Goal: Complete application form: Complete application form

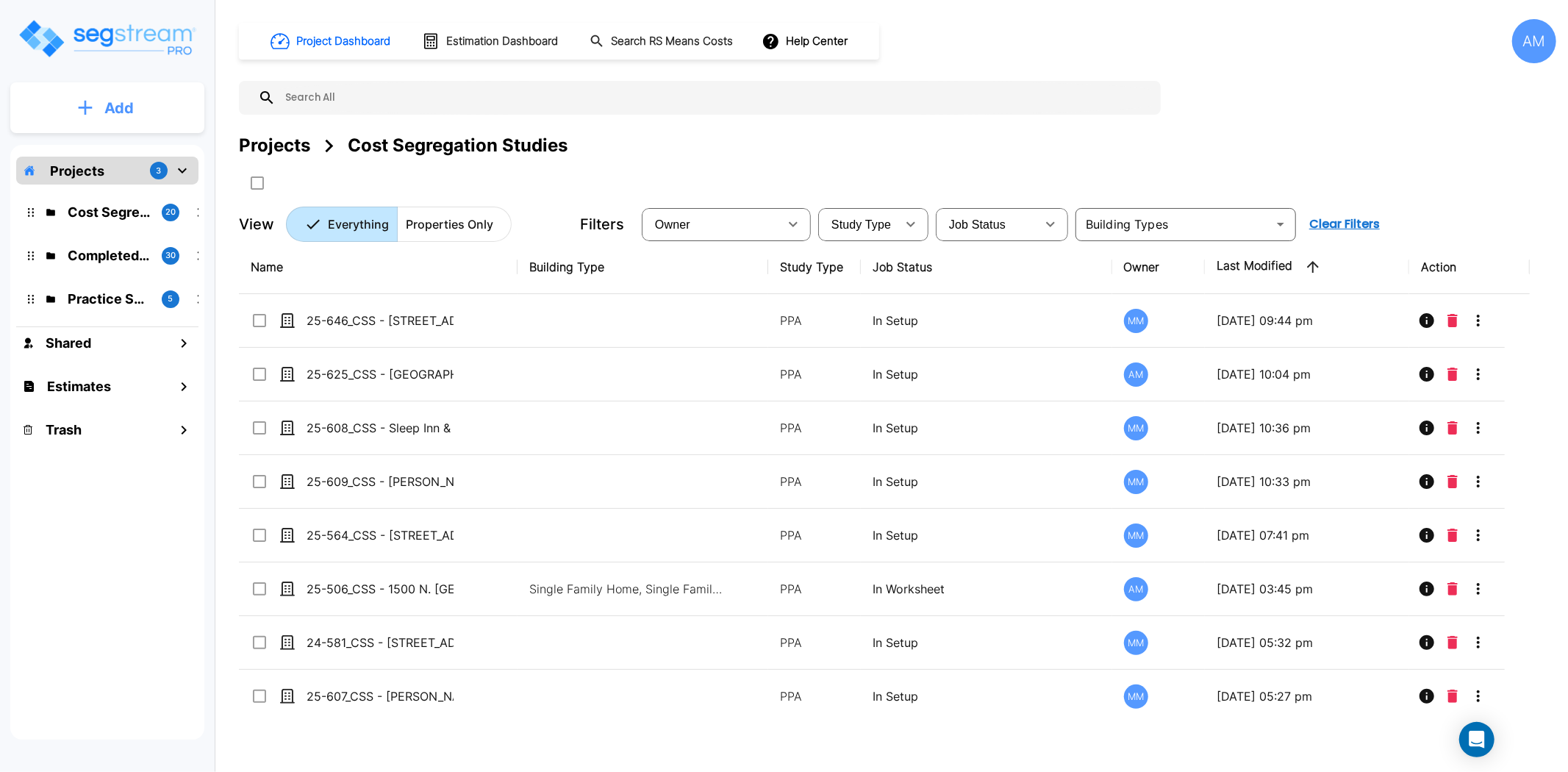
click at [130, 107] on p "Add" at bounding box center [119, 108] width 30 height 22
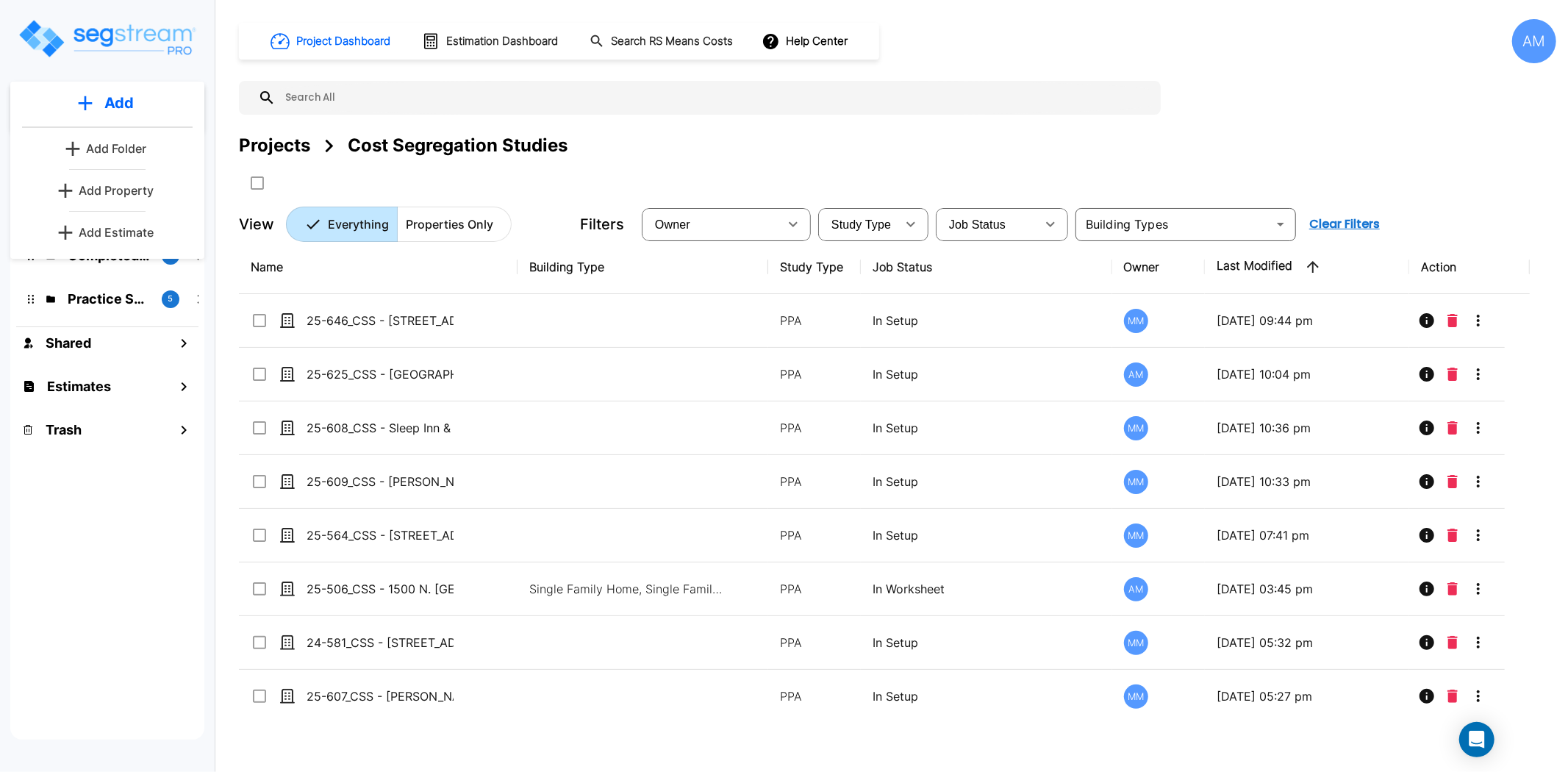
click at [129, 144] on p "Add Folder" at bounding box center [116, 149] width 60 height 17
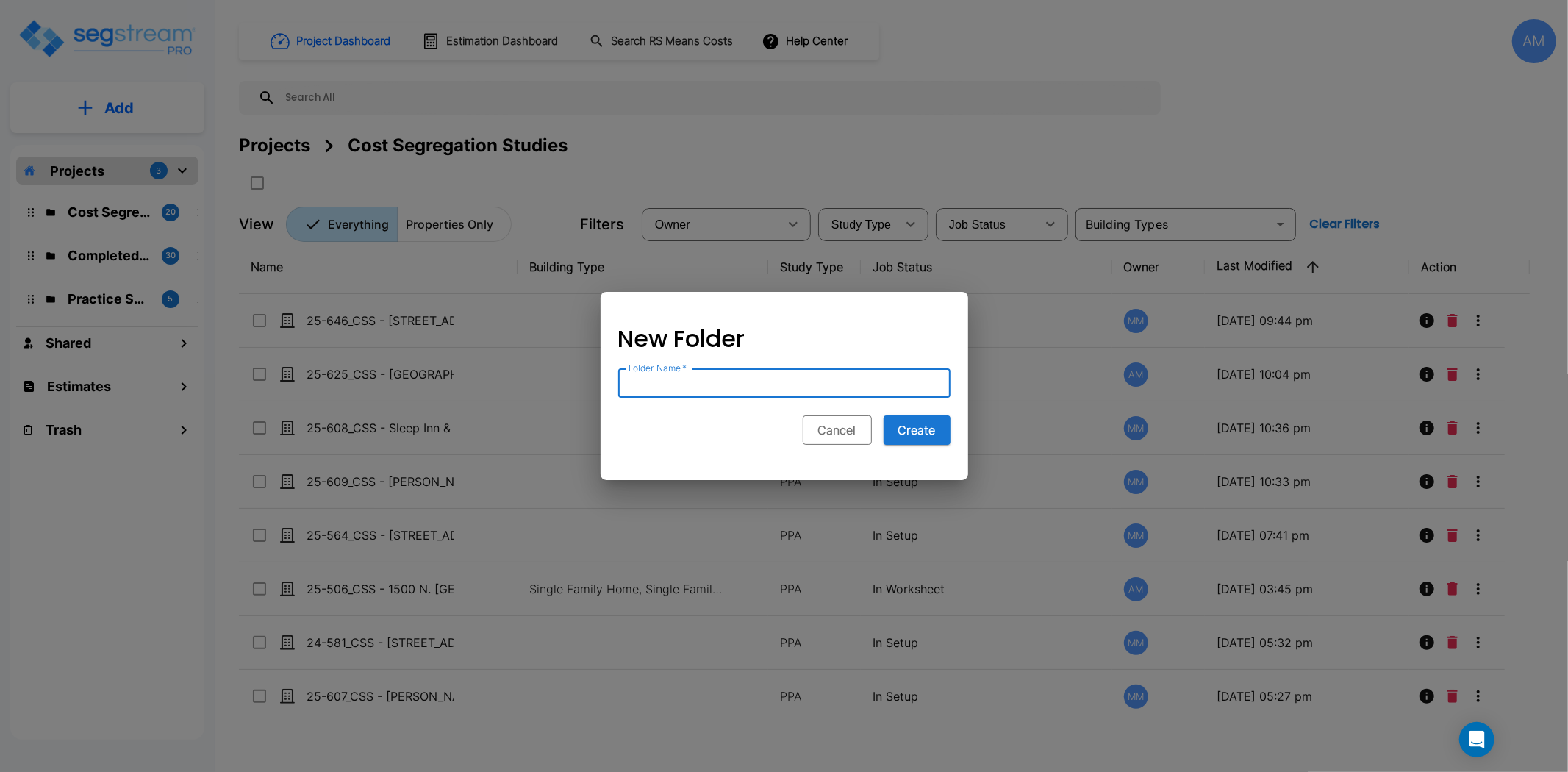
click at [841, 438] on button "Cancel" at bounding box center [837, 430] width 69 height 30
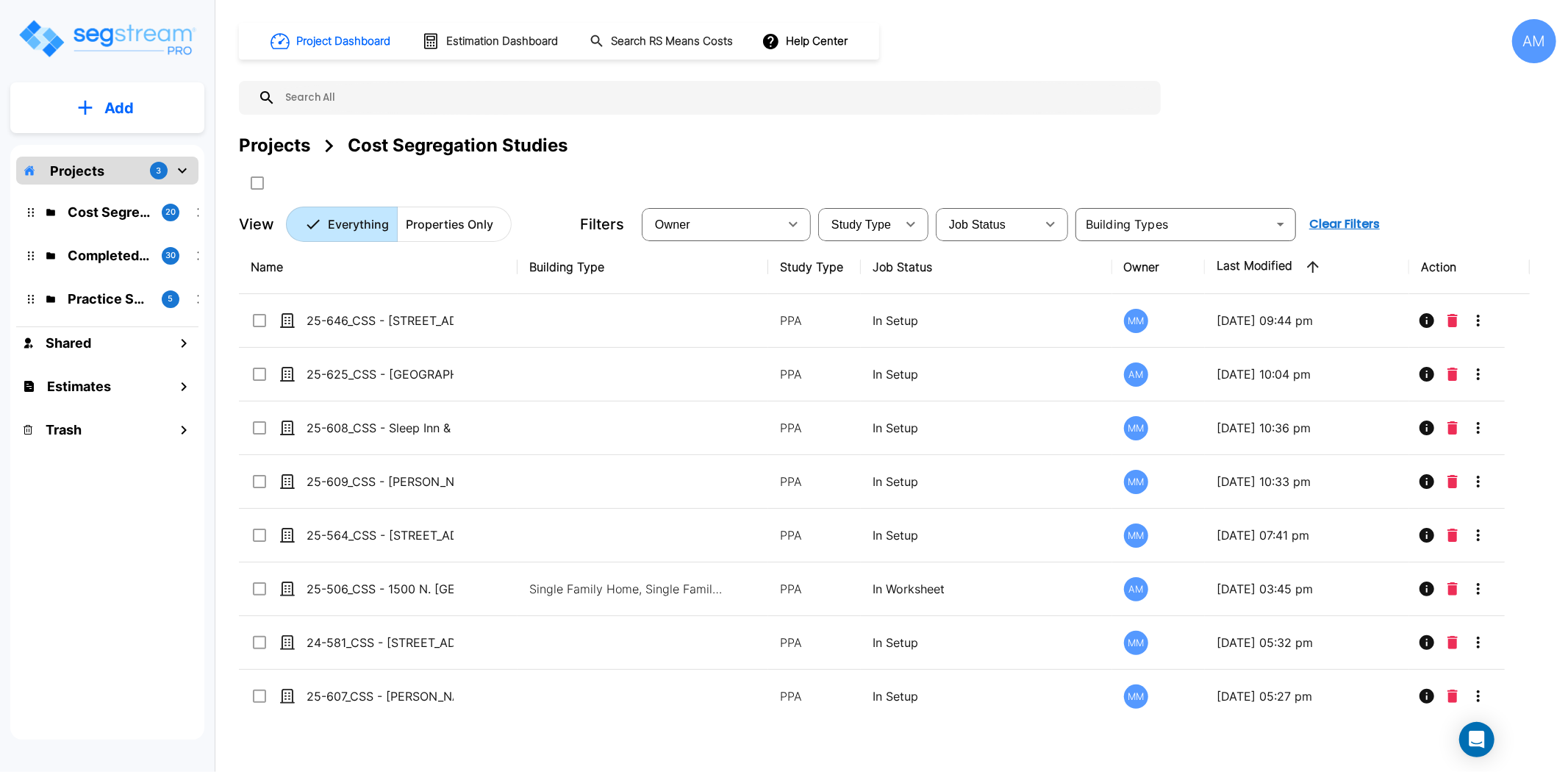
click at [126, 207] on p "Cost Segregation Studies" at bounding box center [109, 211] width 83 height 20
click at [126, 109] on p "Add" at bounding box center [119, 108] width 30 height 22
click at [112, 183] on p "Add Property" at bounding box center [116, 191] width 75 height 17
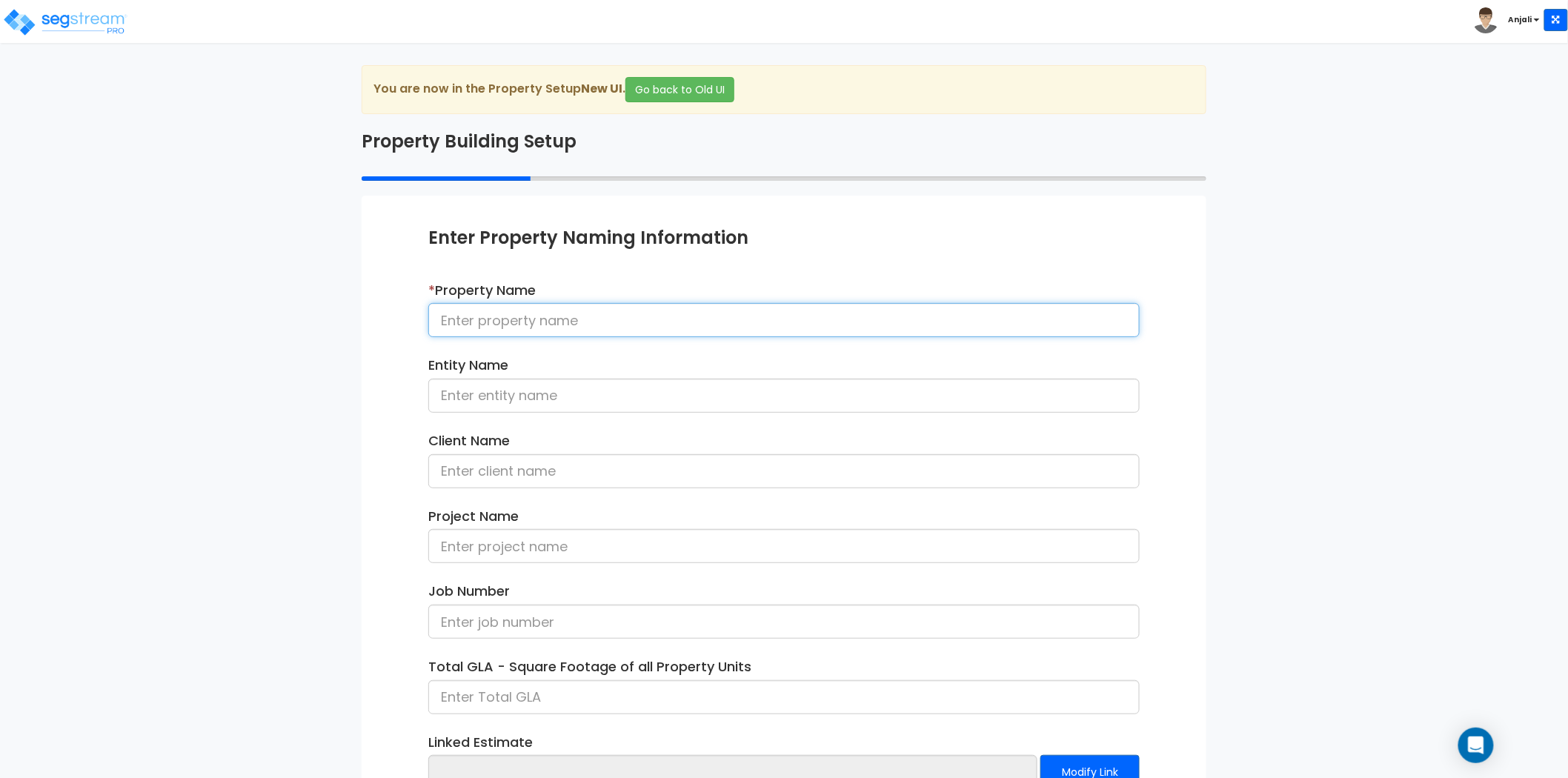
click at [588, 319] on input at bounding box center [783, 320] width 711 height 34
paste input "25-604b_CSS - Crowne Plaza Wailoaloa, Nadi, Fiji - Paradigm Hotels Group - Jay …"
drag, startPoint x: 1036, startPoint y: 321, endPoint x: 954, endPoint y: 325, distance: 82.1
click at [954, 325] on input "25-604b_CSS - Crowne Plaza Wailoaloa, Nadi, Fiji - Paradigm Hotels Group - Jay …" at bounding box center [783, 320] width 711 height 34
type input "25-604b_CSS - Crowne Plaza Wailoaloa, Nadi, Fiji - Paradigm Hotels Group - Jay …"
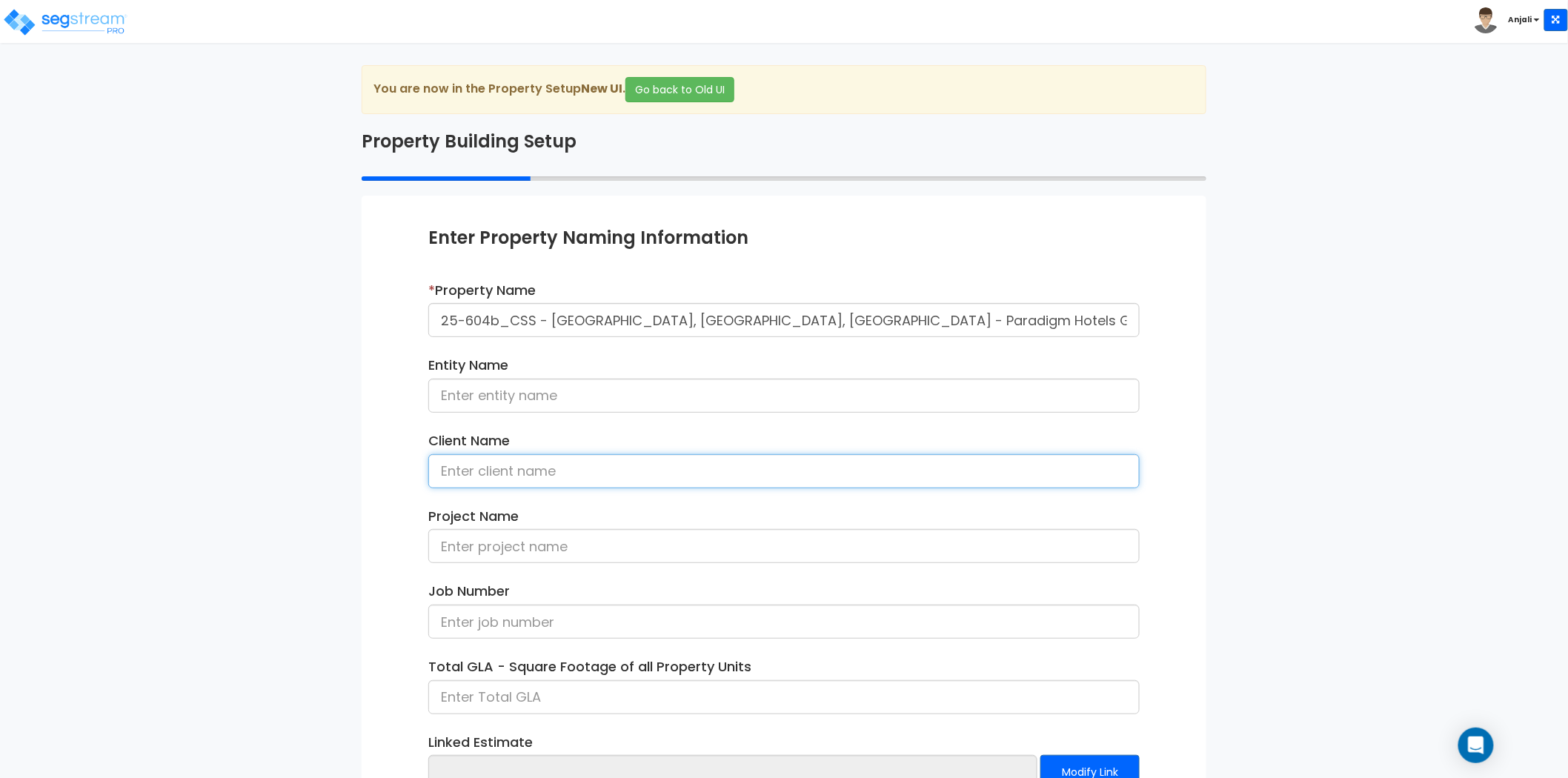
click at [502, 471] on input at bounding box center [783, 471] width 711 height 34
paste input "Jay Singh"
type input "Jay Singh"
drag, startPoint x: 496, startPoint y: 319, endPoint x: 440, endPoint y: 319, distance: 56.0
click at [440, 319] on input "25-604b_CSS - [GEOGRAPHIC_DATA], [GEOGRAPHIC_DATA], [GEOGRAPHIC_DATA] - Paradig…" at bounding box center [783, 320] width 711 height 34
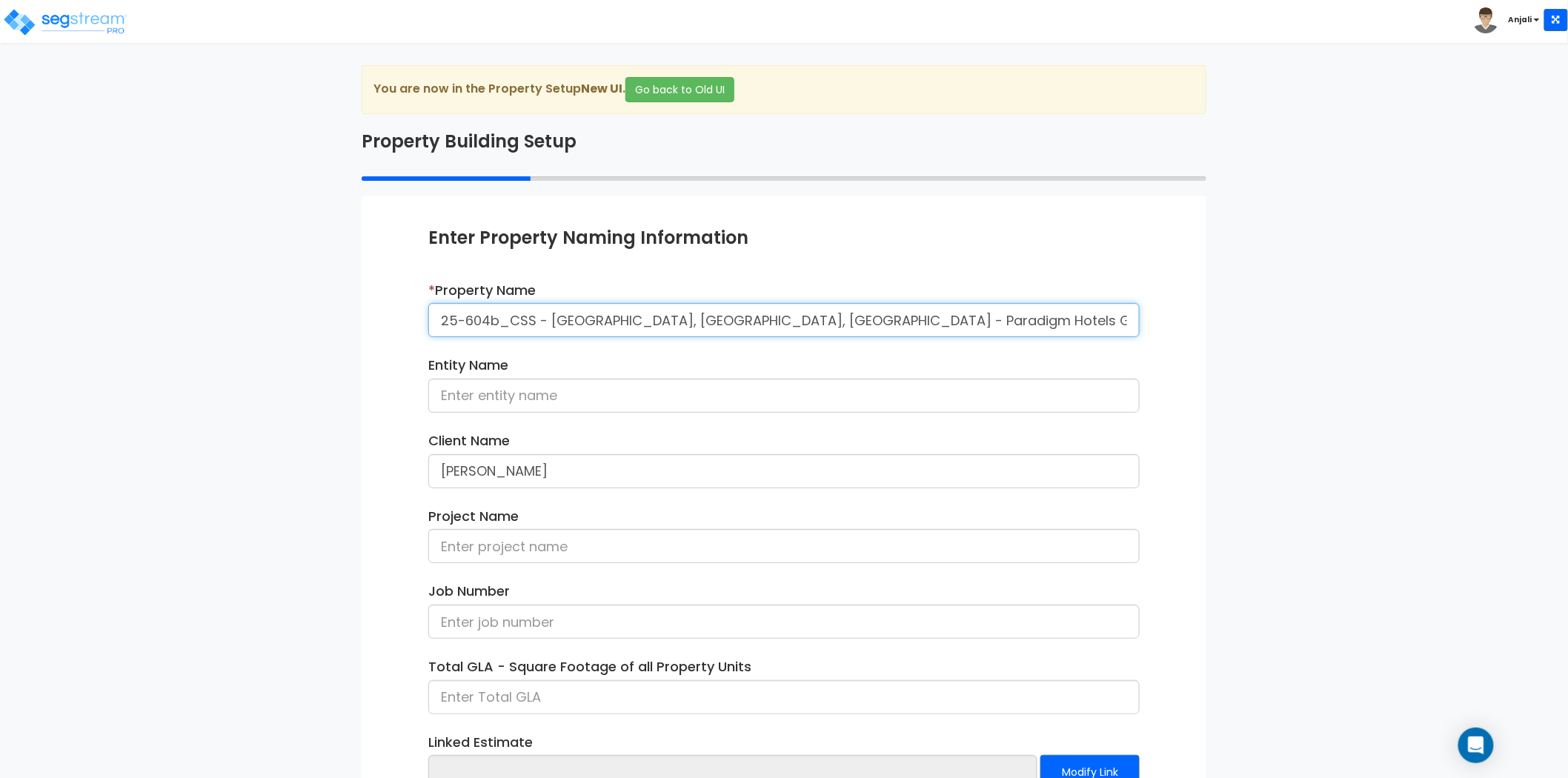
click at [535, 313] on input "25-604b_CSS - [GEOGRAPHIC_DATA], [GEOGRAPHIC_DATA], [GEOGRAPHIC_DATA] - Paradig…" at bounding box center [783, 320] width 711 height 34
drag, startPoint x: 536, startPoint y: 321, endPoint x: 384, endPoint y: 323, distance: 152.0
click at [384, 323] on div "Enter Property Naming Information * Property Name 25-604b_CSS - Crowne Plaza Wa…" at bounding box center [783, 541] width 845 height 691
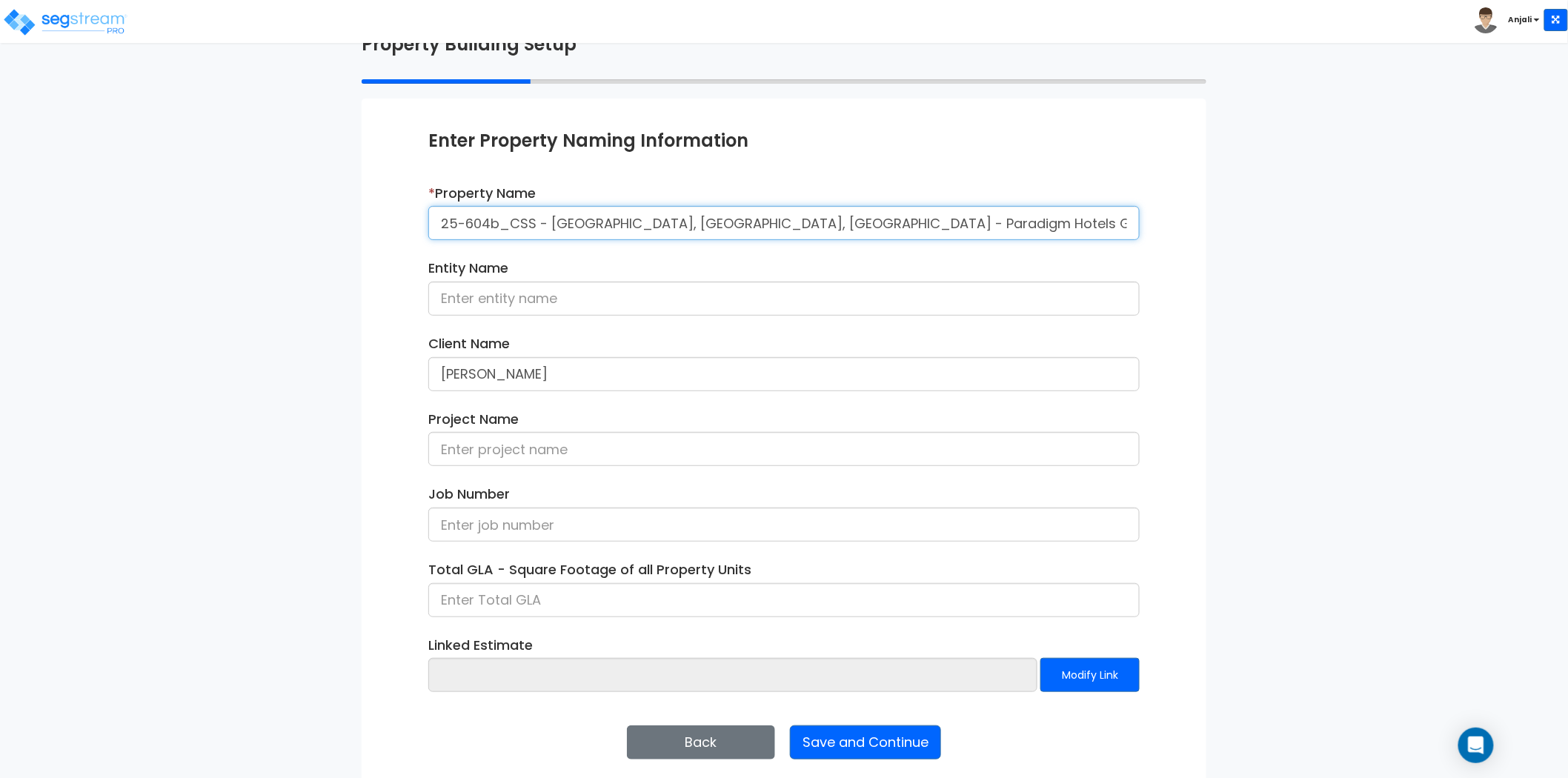
scroll to position [108, 0]
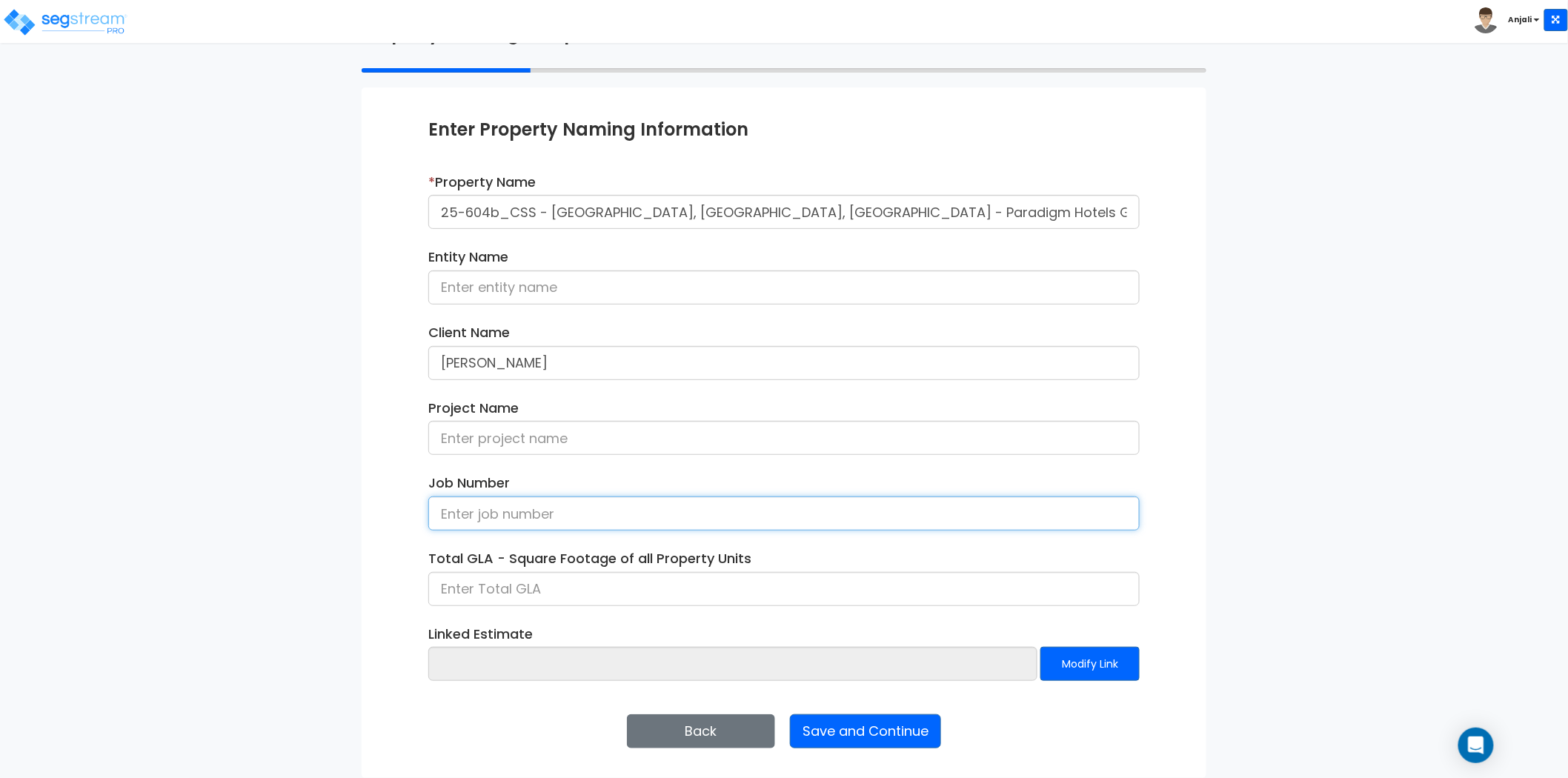
click at [536, 517] on input at bounding box center [783, 513] width 711 height 34
paste input "25-604b_CSS"
type input "25-604b_CSS"
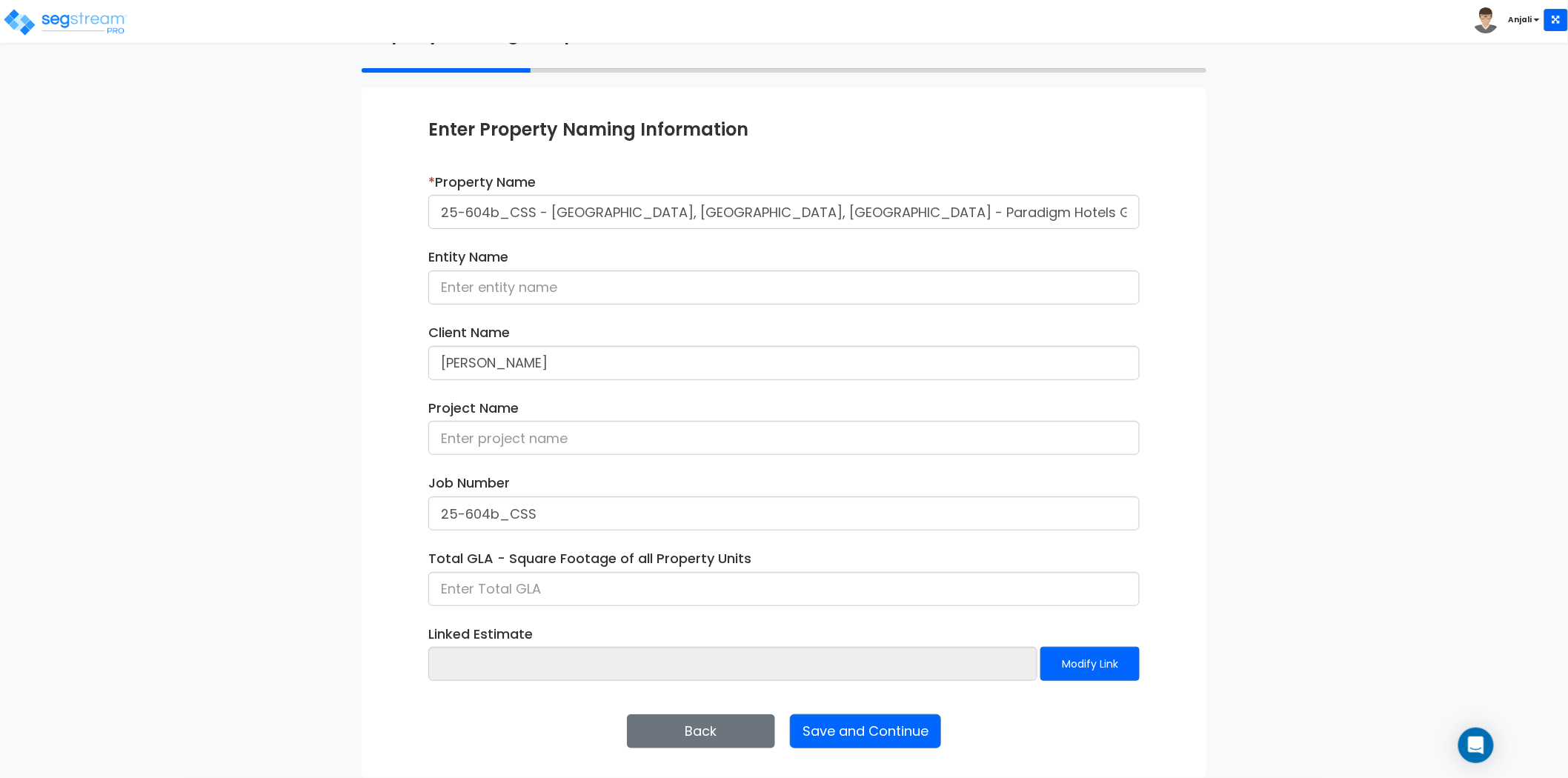
click at [313, 552] on div "We are Building your Property. So please grab a coffee and let us do the heavy …" at bounding box center [784, 368] width 1568 height 821
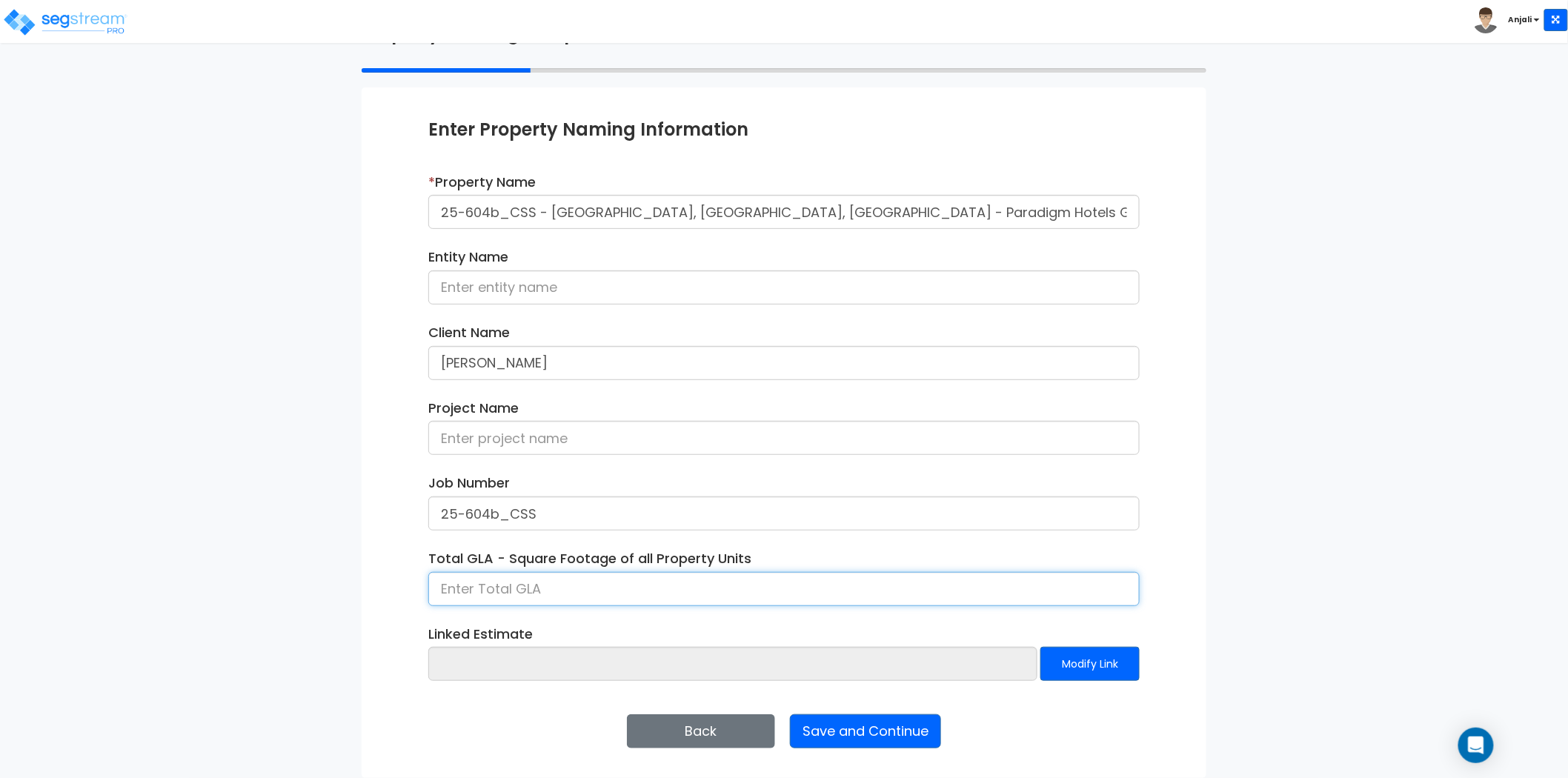
click at [479, 586] on input at bounding box center [783, 589] width 711 height 34
type input "107,509.932"
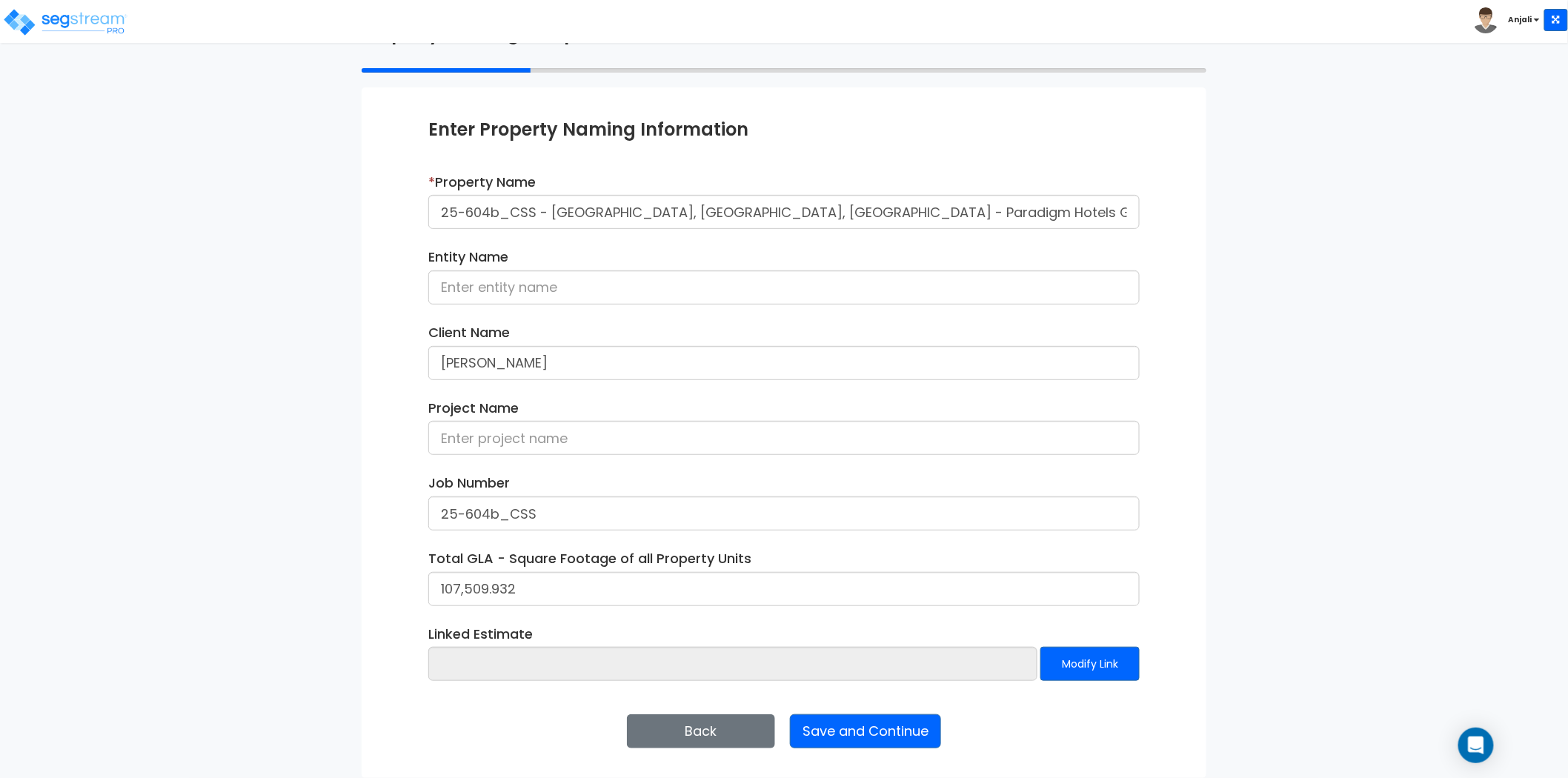
click at [328, 598] on div "We are Building your Property. So please grab a coffee and let us do the heavy …" at bounding box center [784, 368] width 1568 height 821
click at [897, 724] on button "Save and Continue" at bounding box center [866, 732] width 151 height 34
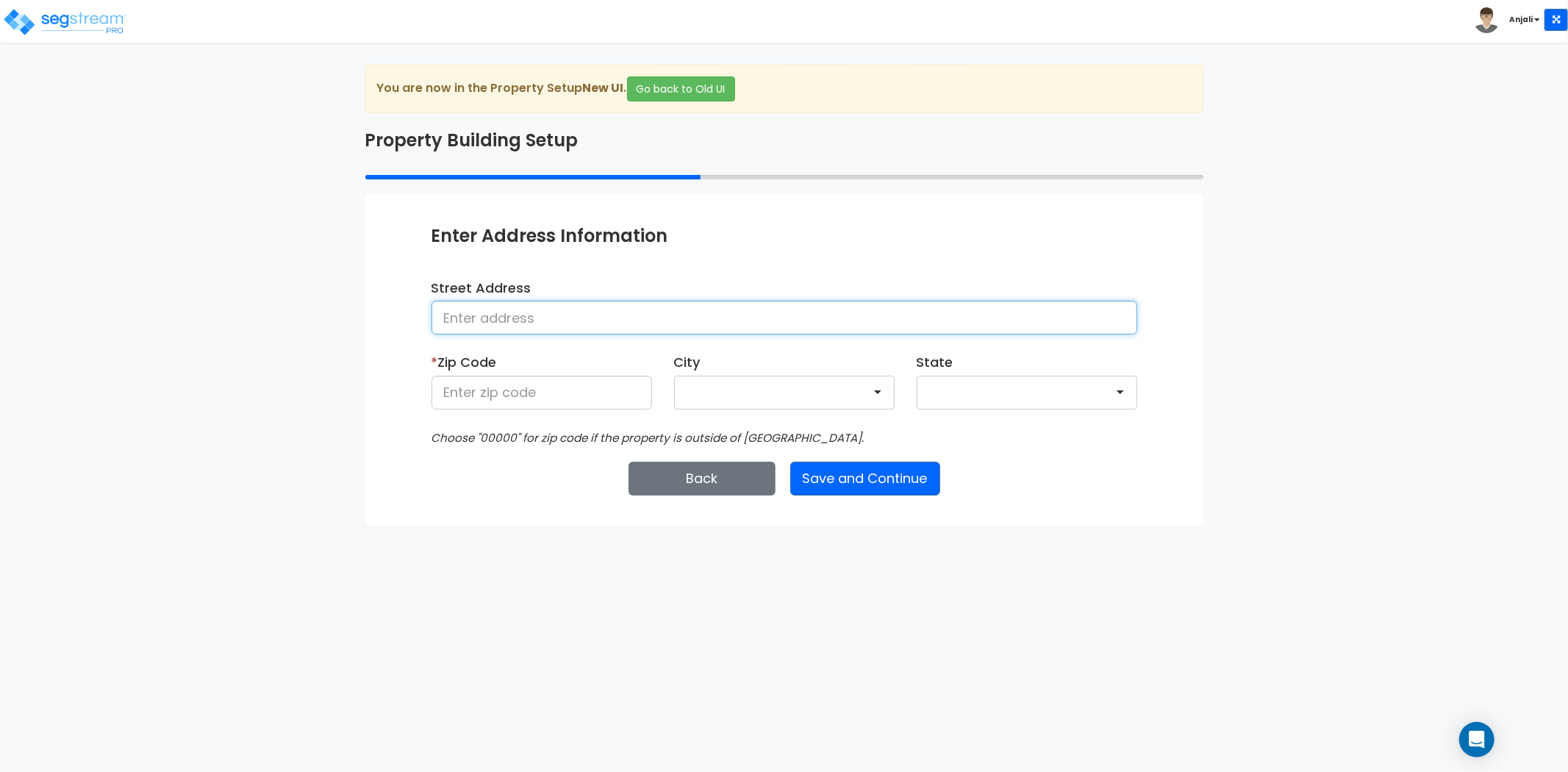
click at [880, 316] on input at bounding box center [784, 318] width 706 height 34
paste input "275 S Airport Blvd, South San Francisco, CA 94080"
drag, startPoint x: 781, startPoint y: 319, endPoint x: 729, endPoint y: 322, distance: 52.1
click at [729, 322] on input "275 S Airport Blvd, South San Francisco, CA 94080" at bounding box center [784, 318] width 706 height 34
type input "275 S Airport Blvd, South San Francisco, CA"
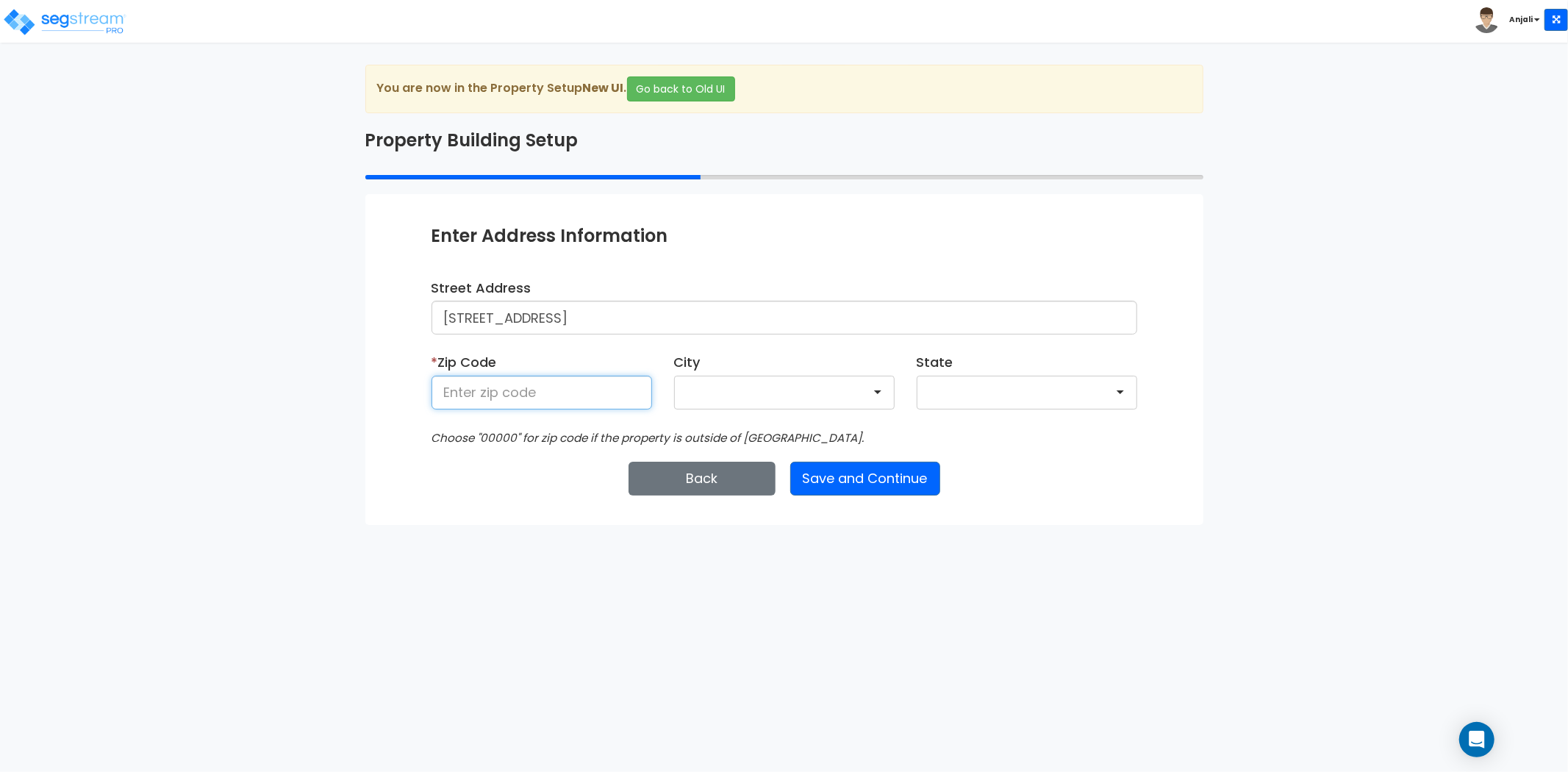
click at [553, 403] on input at bounding box center [542, 393] width 221 height 34
paste input "94080"
type input "94080"
click at [253, 464] on div "We are Building your Property. So please grab a coffee and let us do the heavy …" at bounding box center [784, 294] width 1568 height 460
click at [895, 473] on button "Save and Continue" at bounding box center [865, 479] width 150 height 34
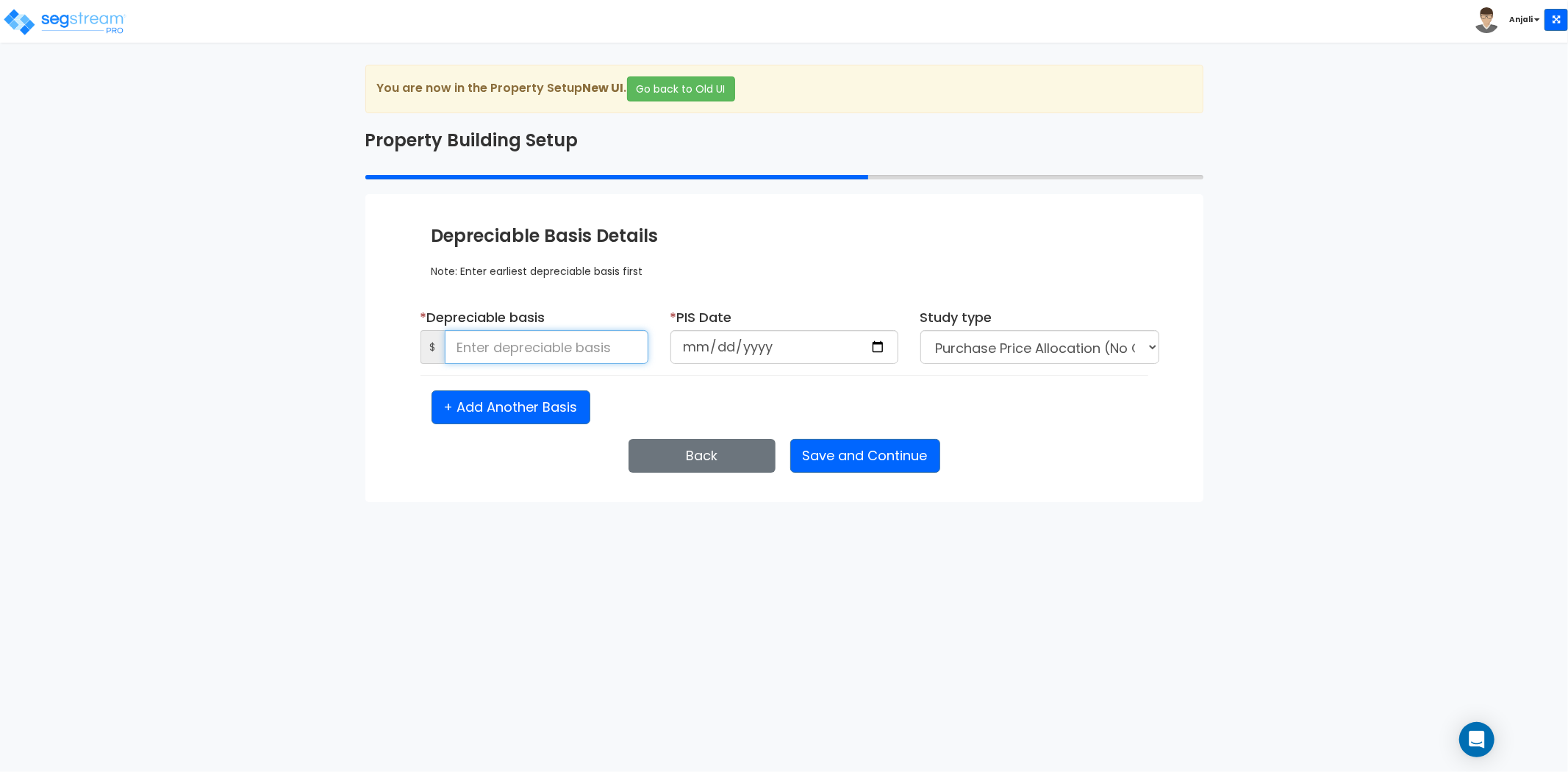
click at [496, 341] on input at bounding box center [546, 346] width 204 height 34
type input "71,075,076.86"
click at [101, 298] on div "We are Building your Property. So please grab a coffee and let us do the heavy …" at bounding box center [784, 283] width 1568 height 438
click at [884, 347] on input "date" at bounding box center [785, 346] width 228 height 34
type input "2021-10-15"
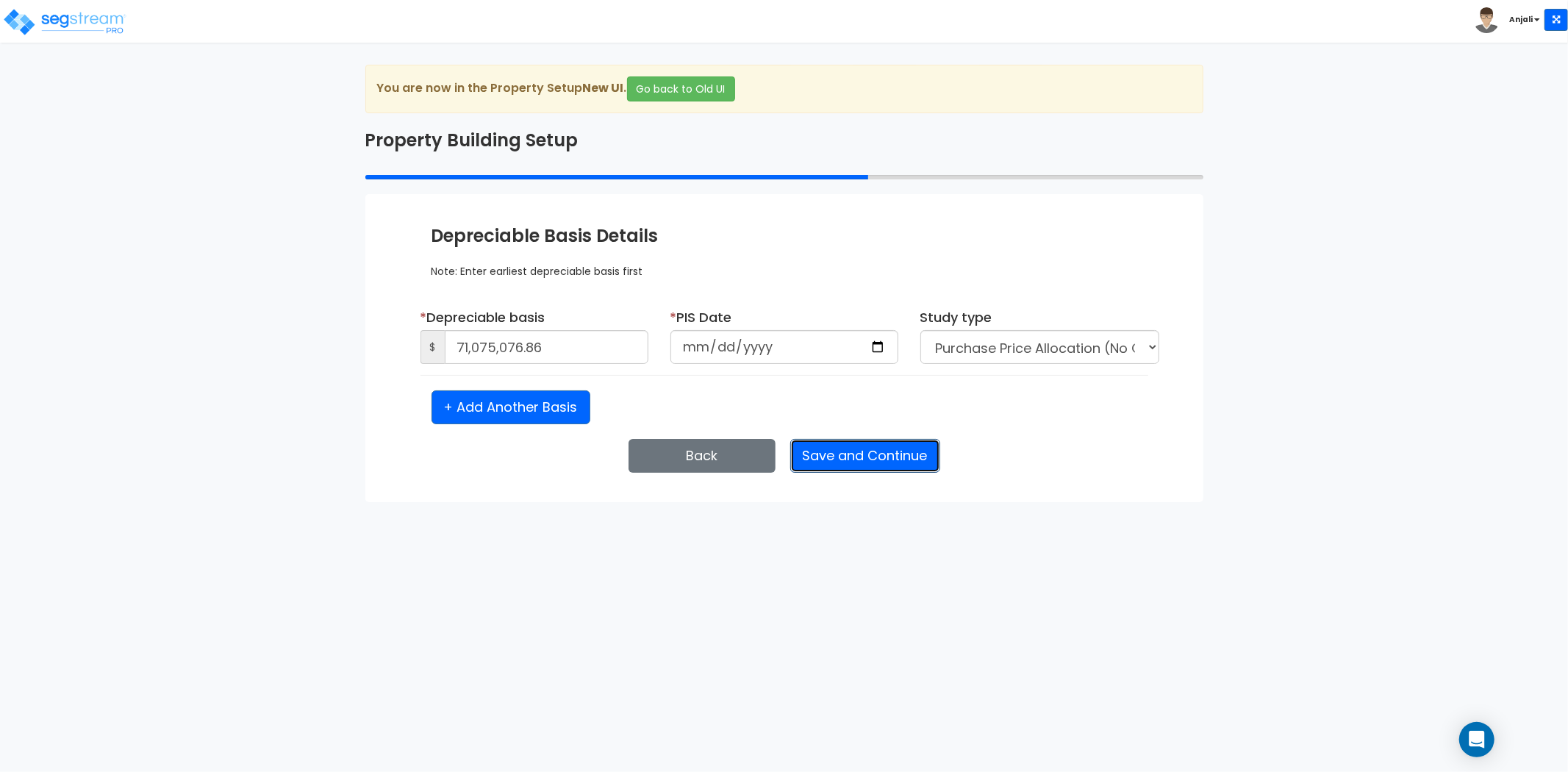
select select "2021"
click at [857, 457] on button "Save and Continue" at bounding box center [865, 455] width 150 height 34
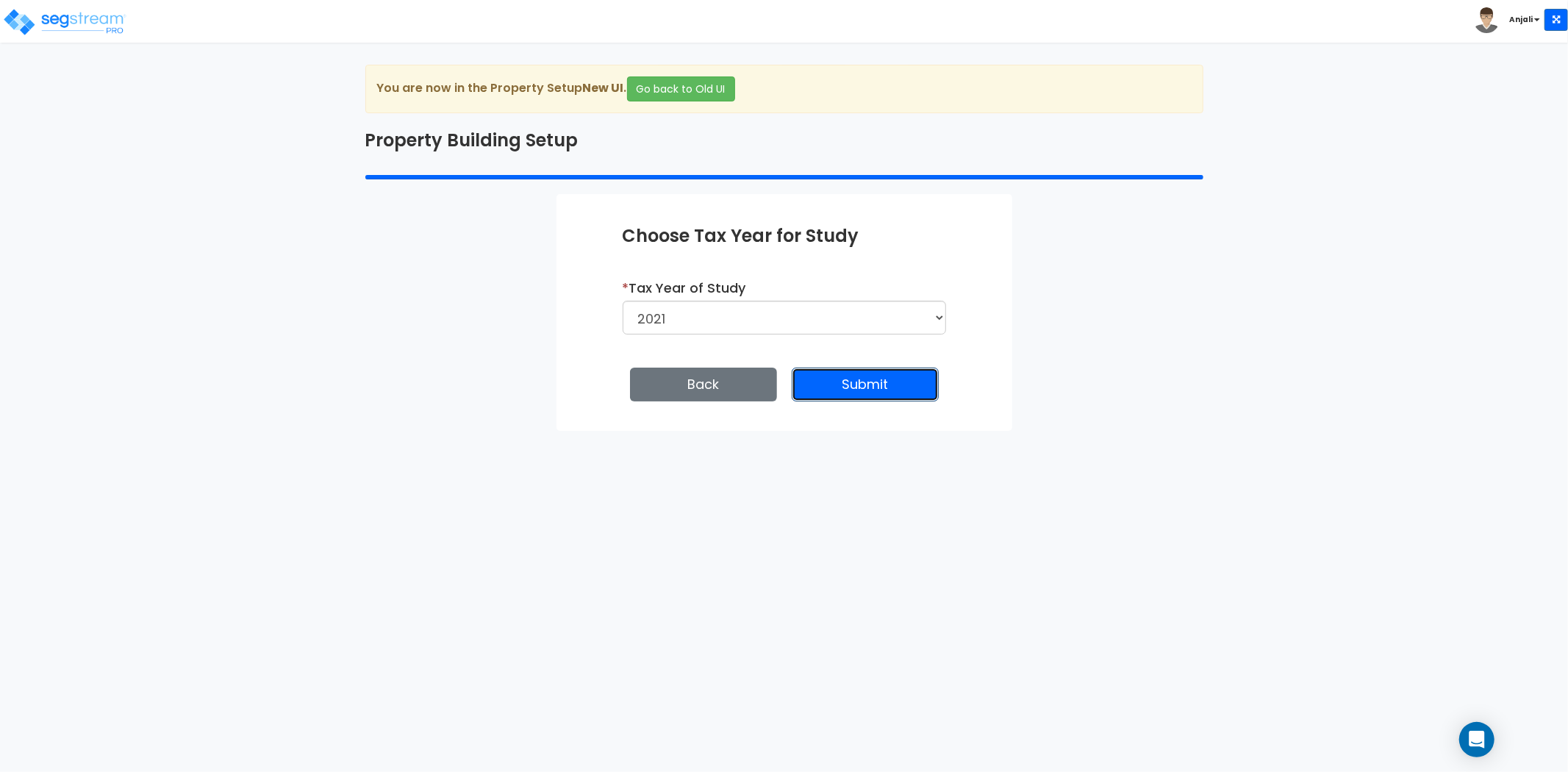
click at [881, 379] on button "Submit" at bounding box center [865, 385] width 147 height 34
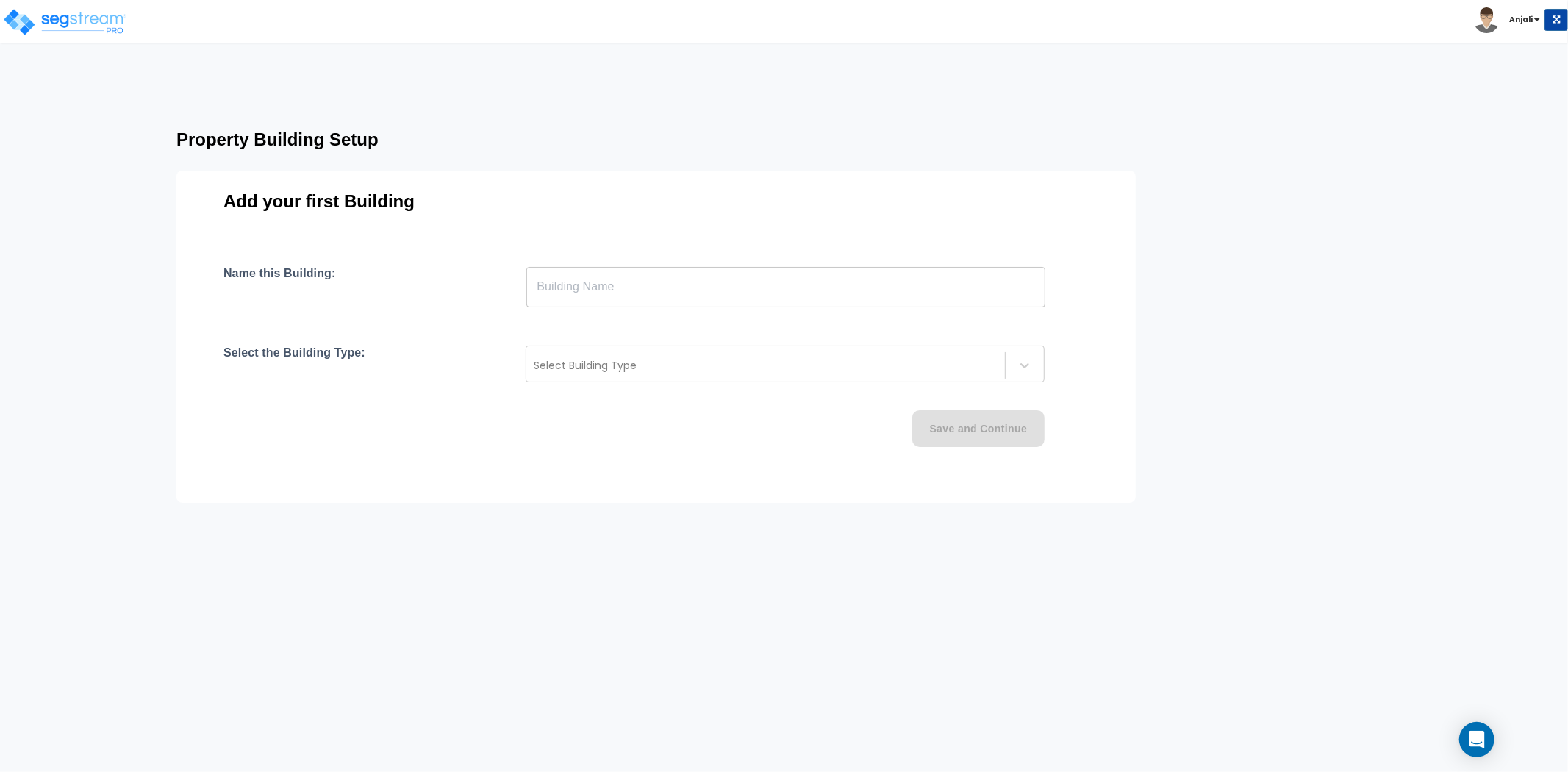
click at [652, 268] on input "text" at bounding box center [786, 286] width 519 height 41
click at [579, 274] on input "text" at bounding box center [786, 286] width 519 height 41
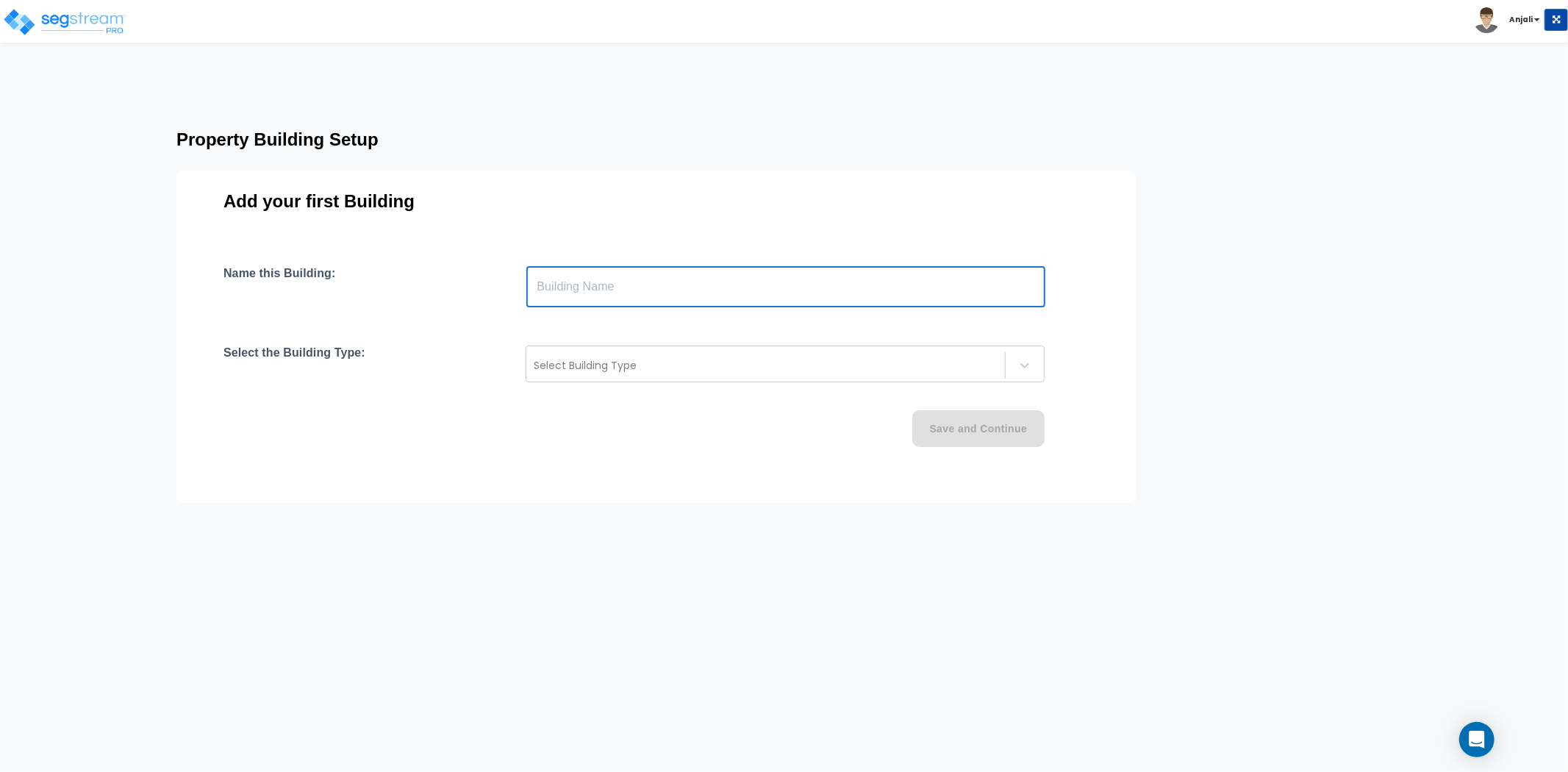
paste input "text"
type input "P U L L M A N NA DI BAY"
click at [644, 360] on div at bounding box center [765, 366] width 464 height 17
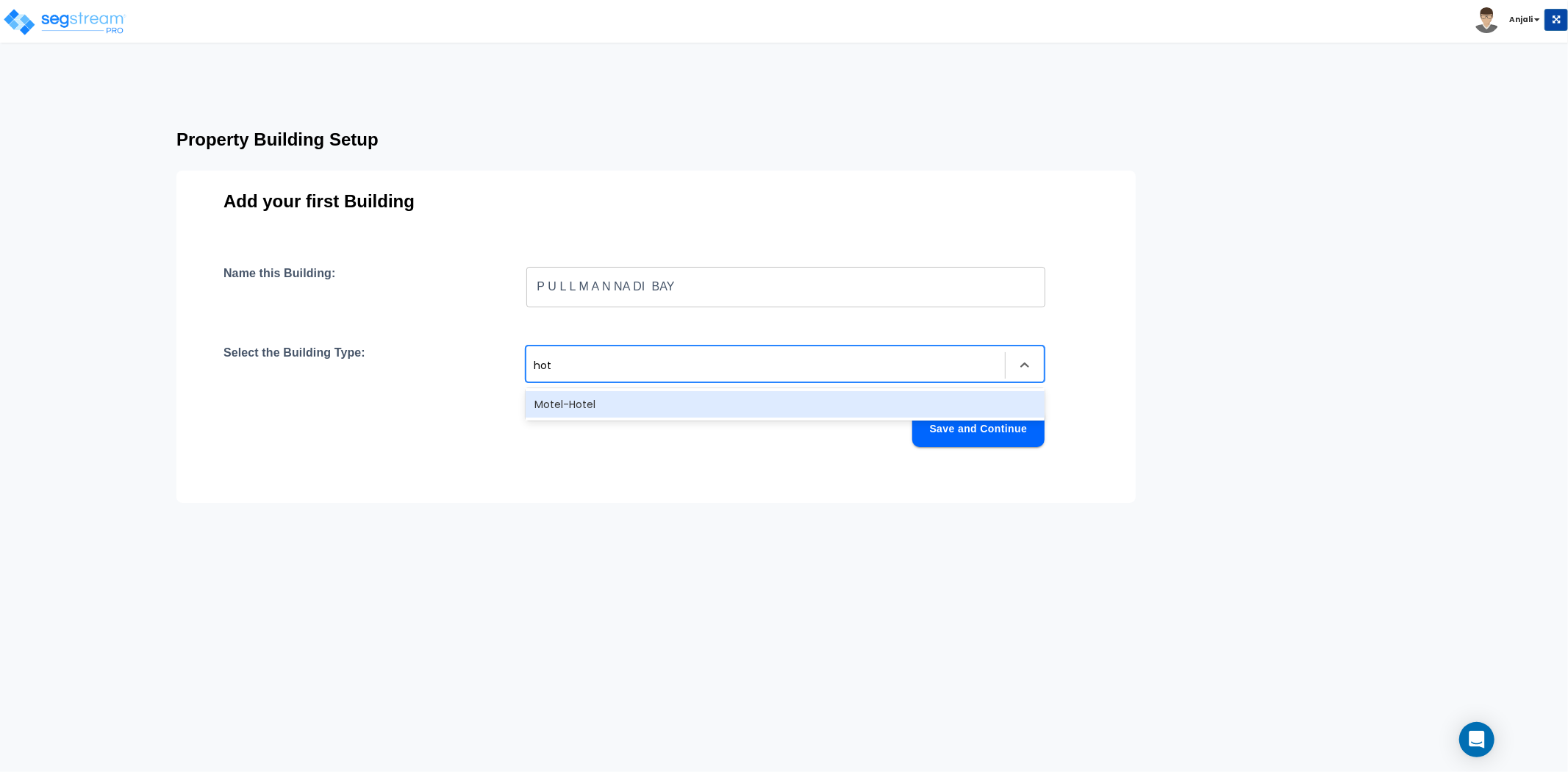
type input "hote"
click at [610, 406] on div "Motel-Hotel" at bounding box center [785, 405] width 519 height 26
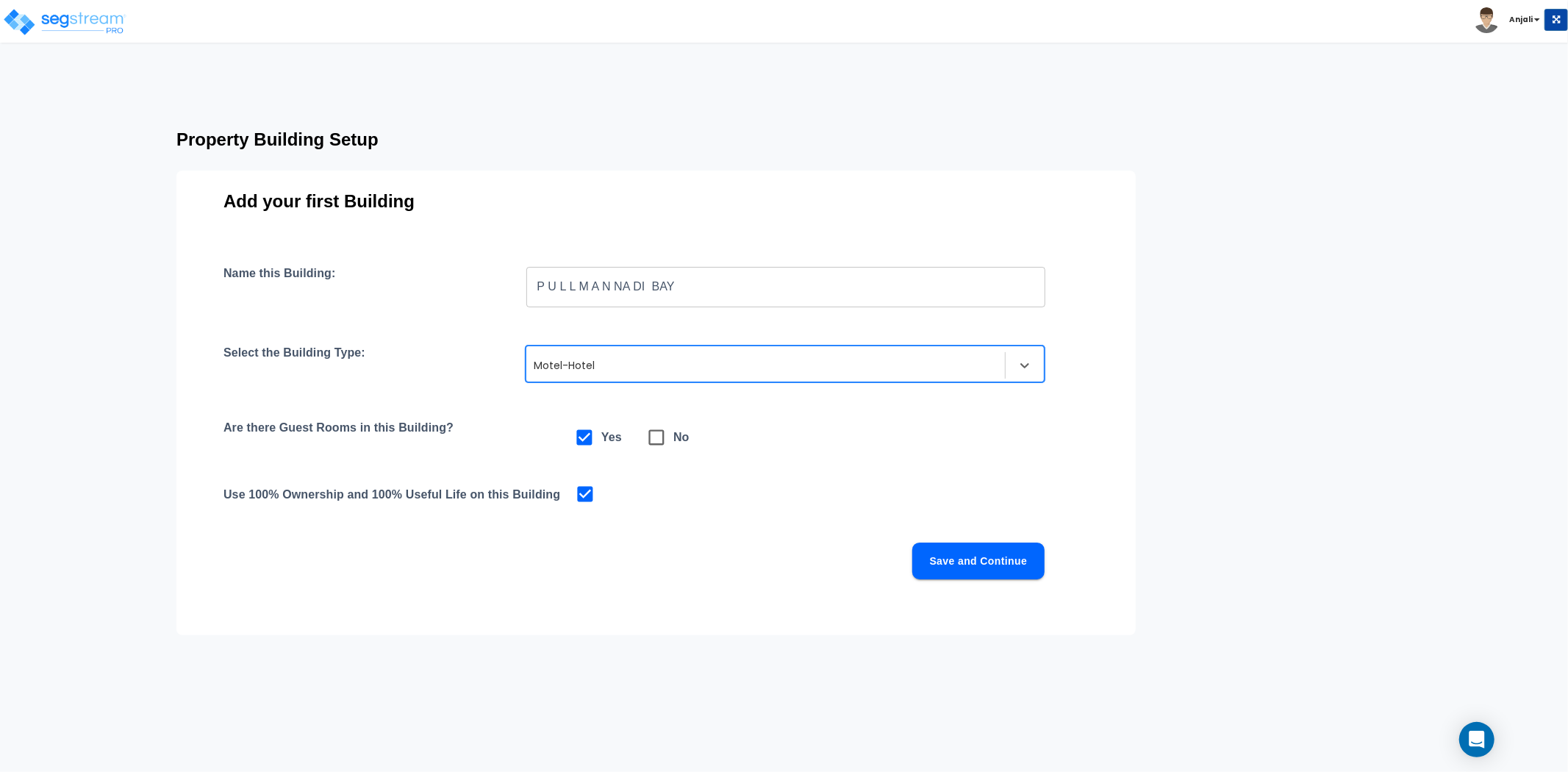
click at [999, 558] on button "Save and Continue" at bounding box center [979, 561] width 132 height 37
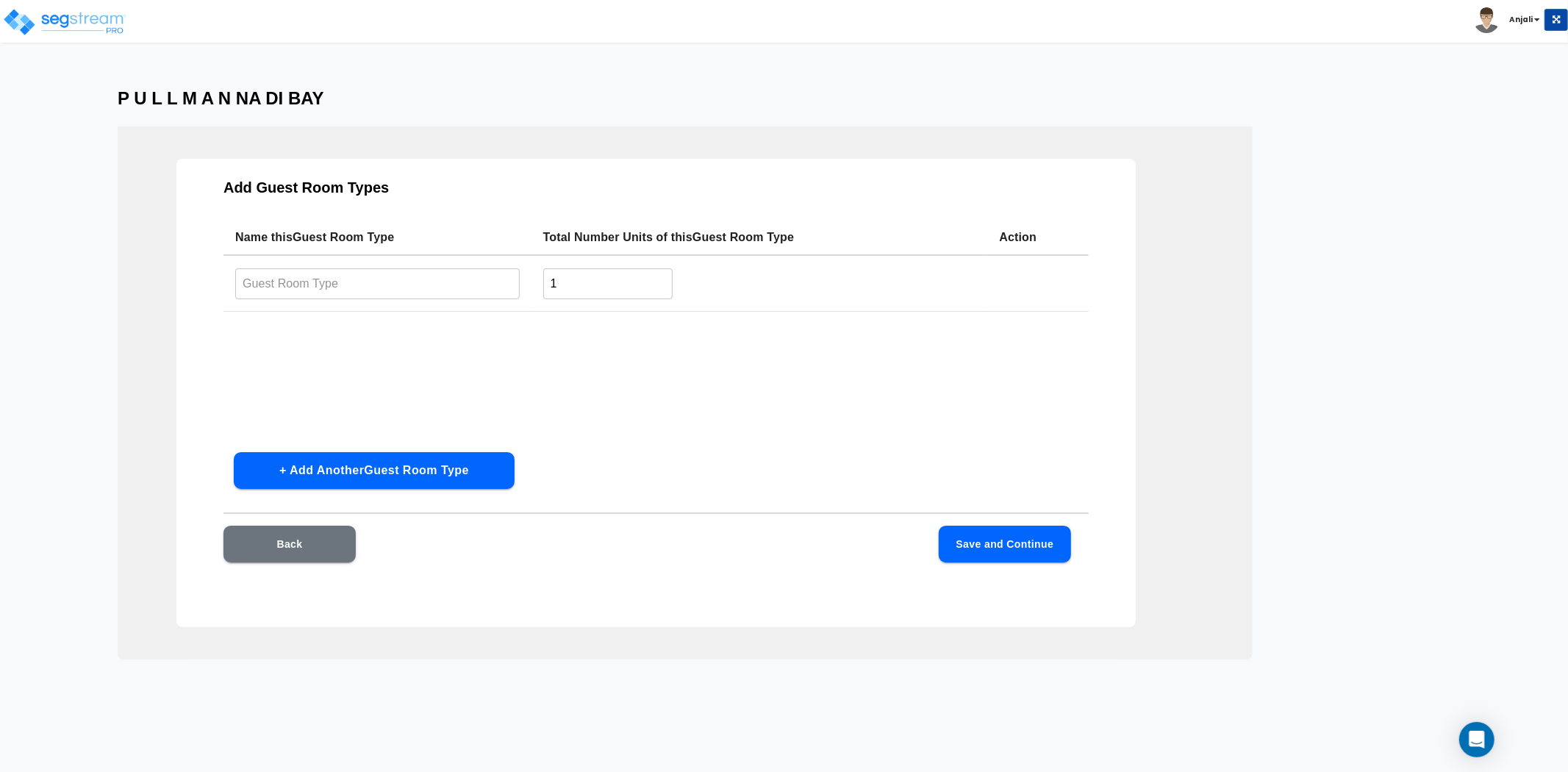
click at [302, 273] on input "text" at bounding box center [377, 284] width 285 height 31
type input "Standard Room"
click at [608, 283] on input "1" at bounding box center [608, 284] width 131 height 31
type input "236"
click at [814, 387] on div "Name this Guest Room Type Total Number Units of this Guest Room Type Action Sta…" at bounding box center [656, 331] width 866 height 221
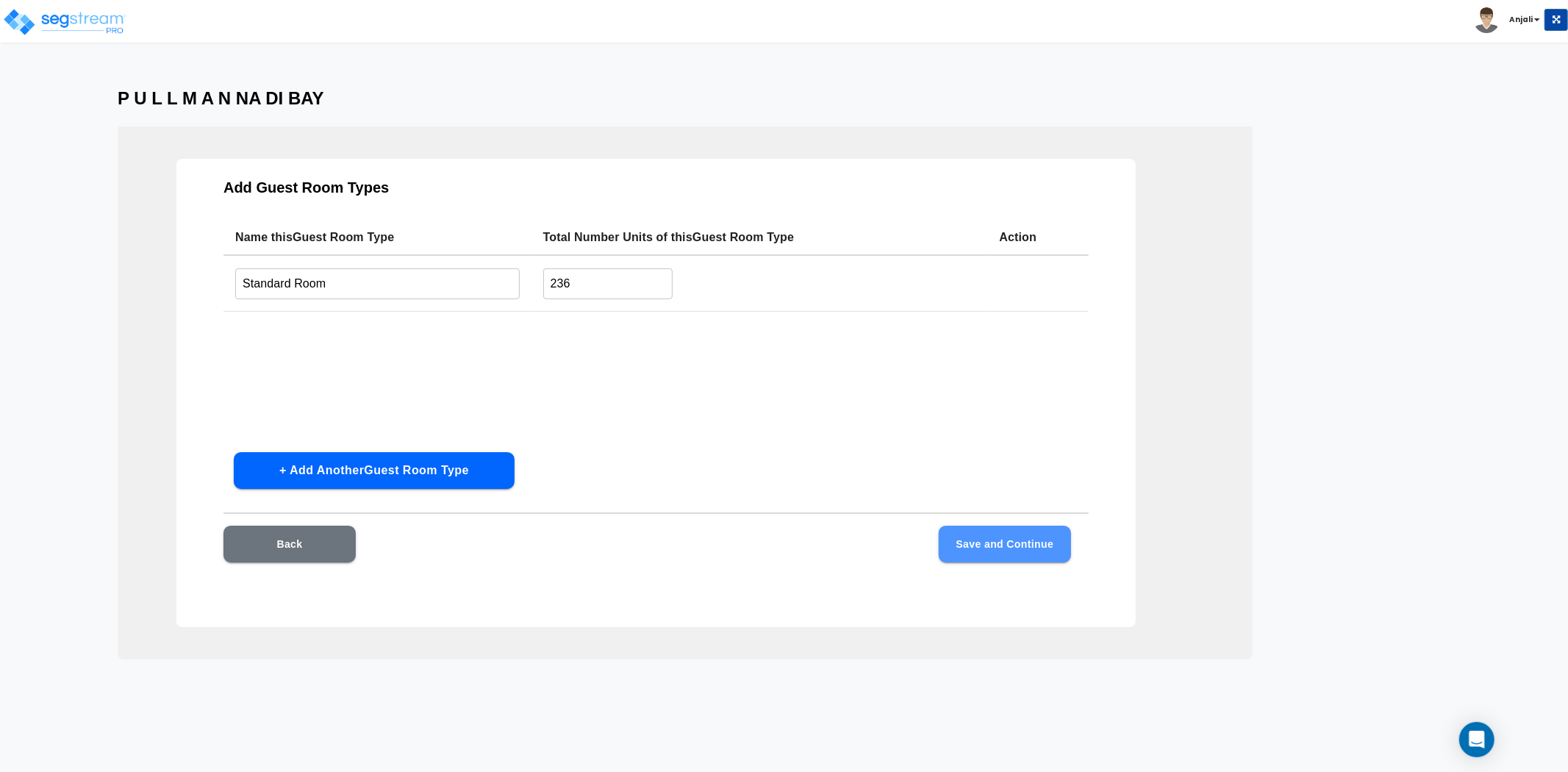
click at [979, 539] on button "Save and Continue" at bounding box center [1005, 544] width 132 height 37
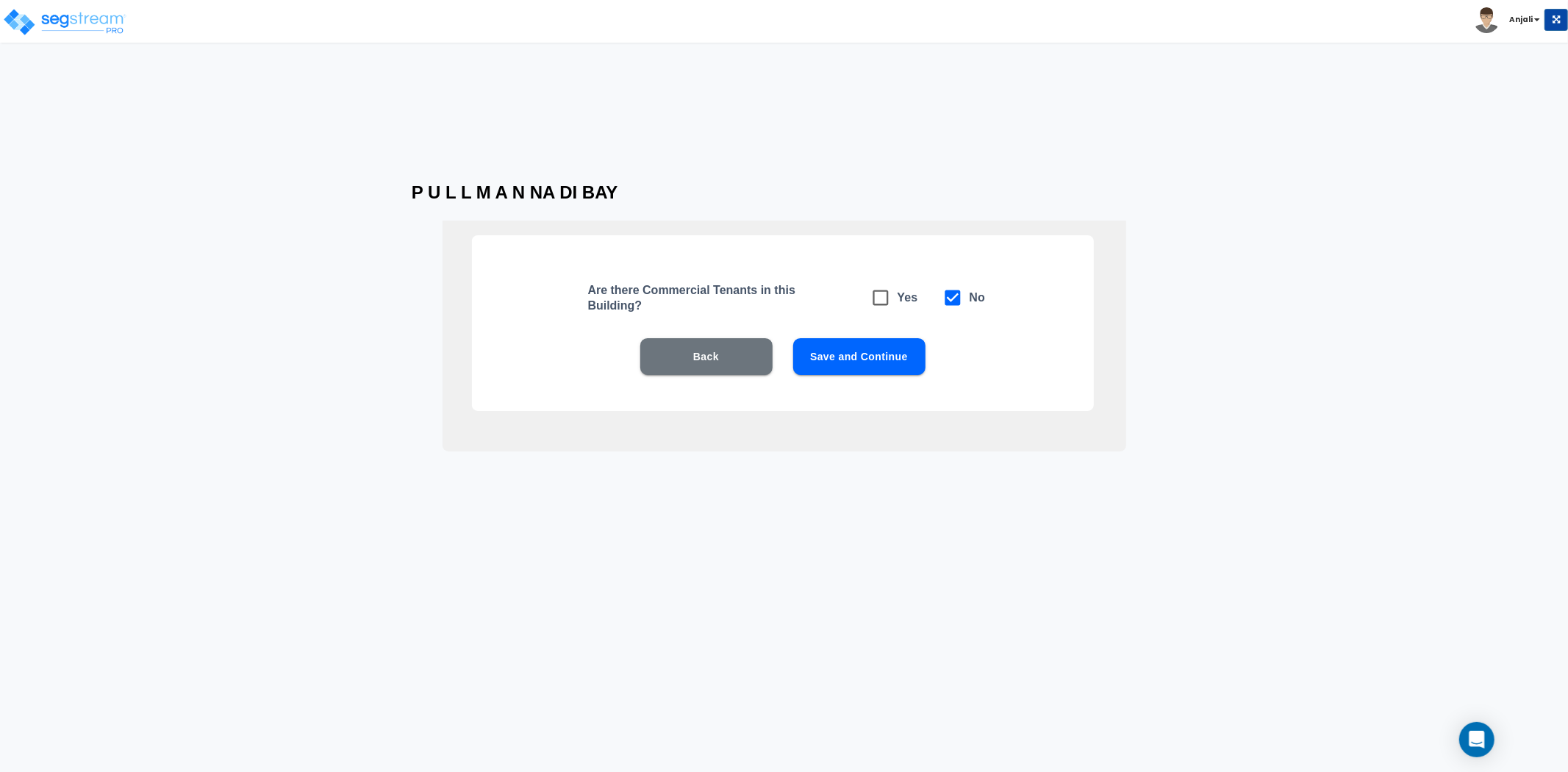
click at [875, 298] on icon at bounding box center [881, 298] width 21 height 21
checkbox input "true"
checkbox input "false"
click at [861, 359] on button "Save and Continue" at bounding box center [860, 357] width 132 height 37
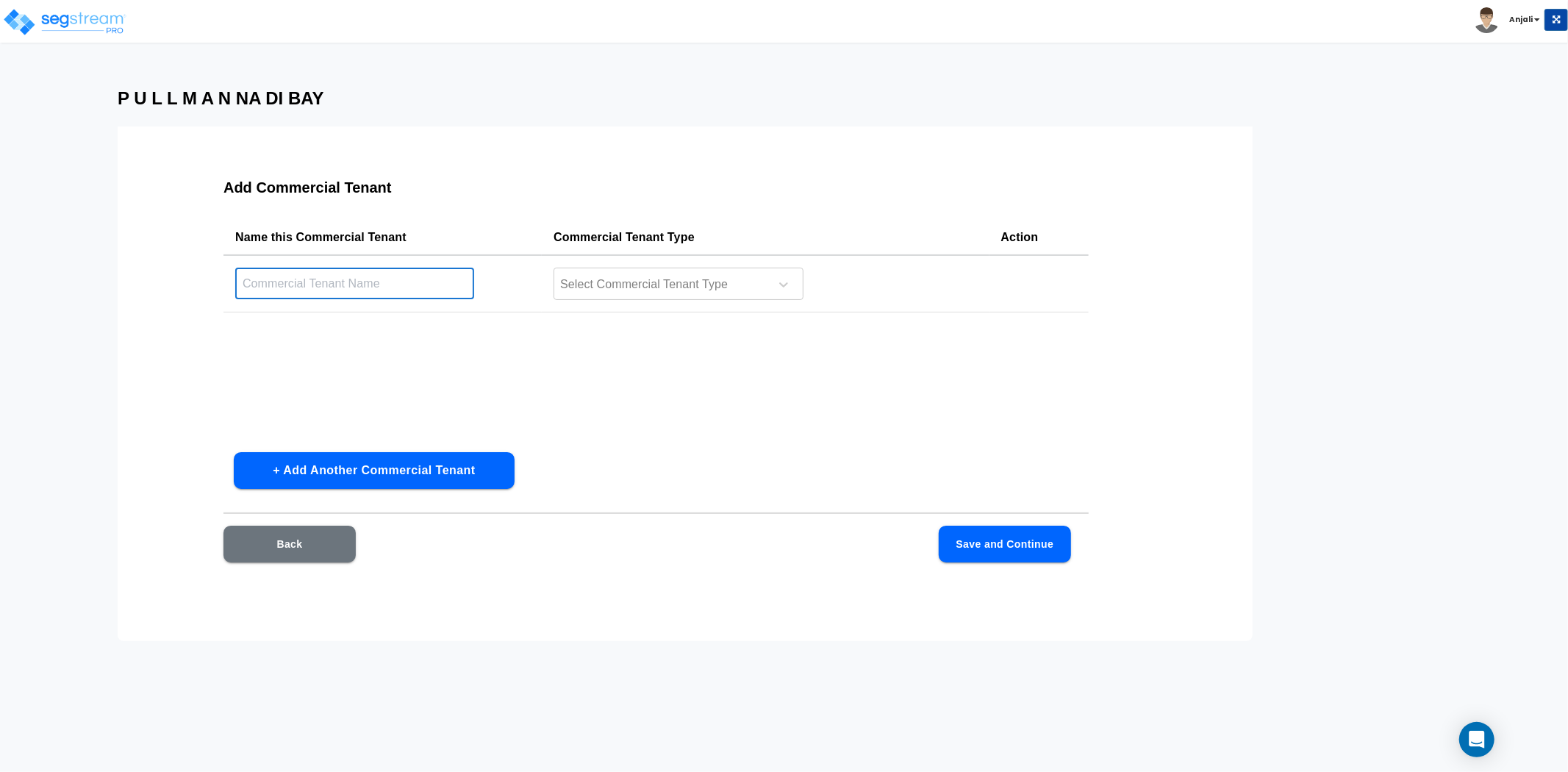
click at [368, 285] on input "text" at bounding box center [354, 284] width 239 height 31
type input "Retail Arcade"
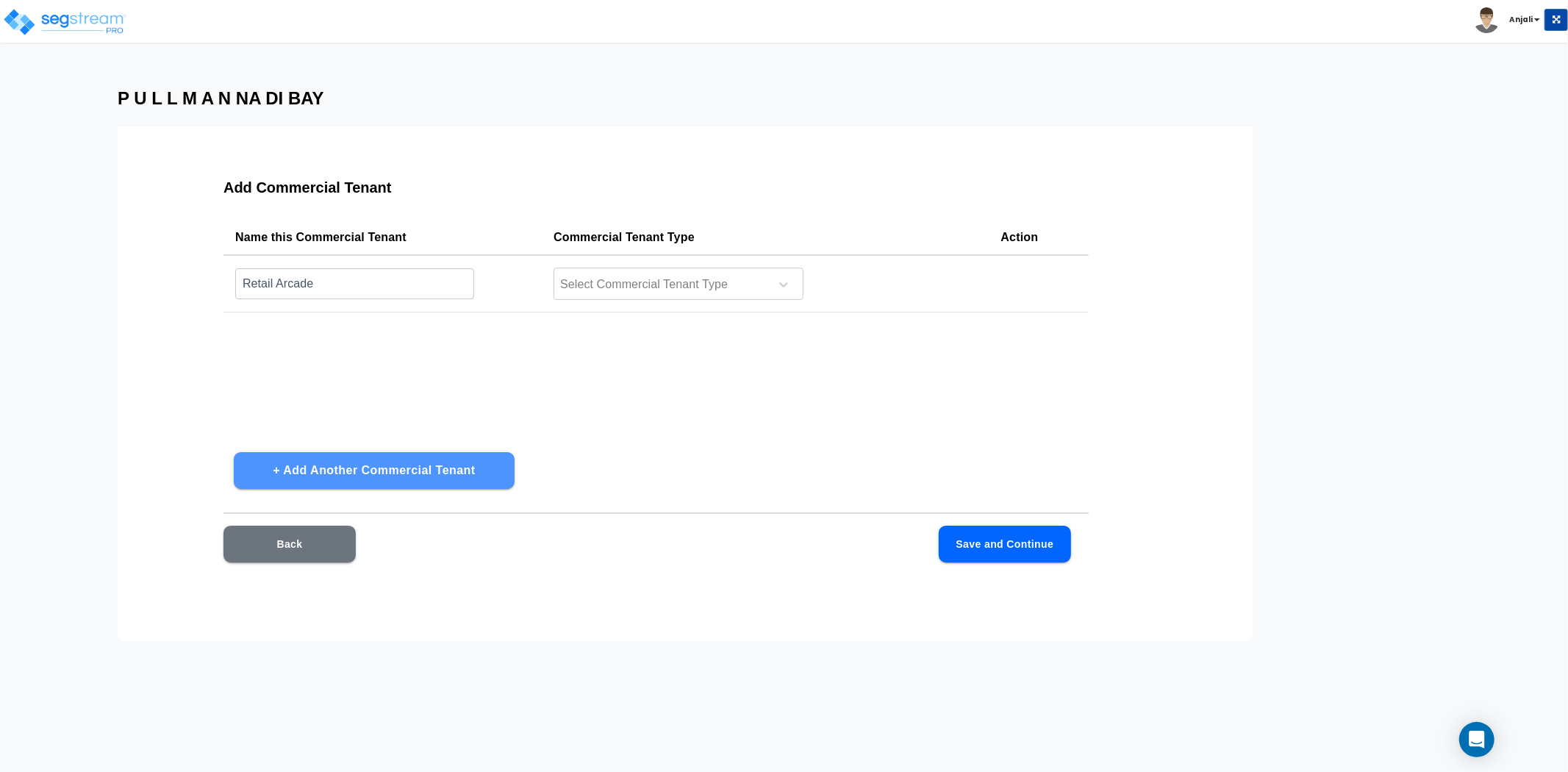
click at [464, 477] on button "+ Add Another Commercial Tenant" at bounding box center [374, 471] width 281 height 37
click at [464, 478] on button "+ Add Another Commercial Tenant" at bounding box center [374, 471] width 281 height 37
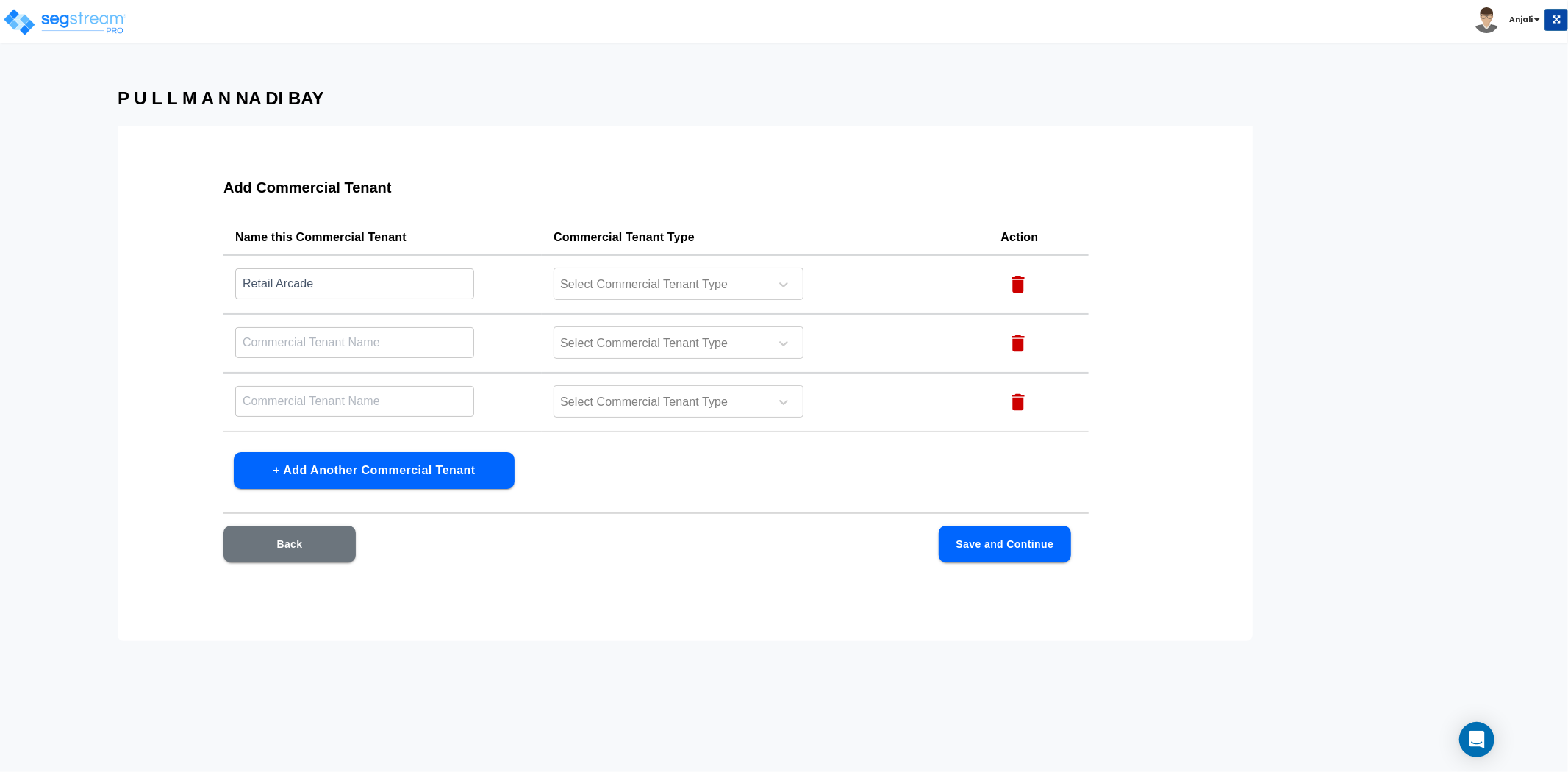
click at [464, 478] on button "+ Add Another Commercial Tenant" at bounding box center [374, 471] width 281 height 37
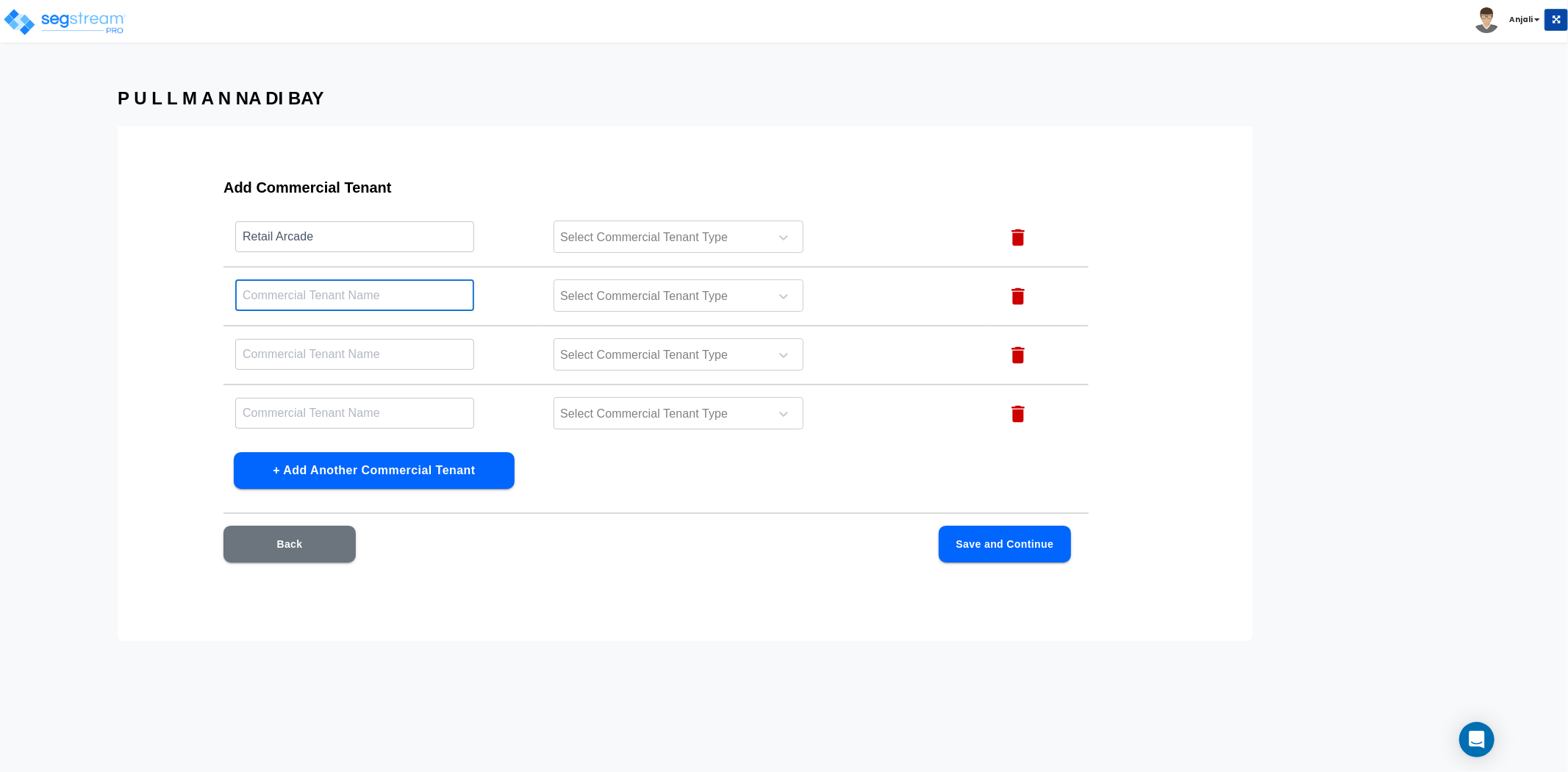
click at [387, 295] on input "text" at bounding box center [354, 295] width 239 height 31
type input "Restuarant /Bar"
click at [1016, 350] on icon "button" at bounding box center [1018, 354] width 22 height 22
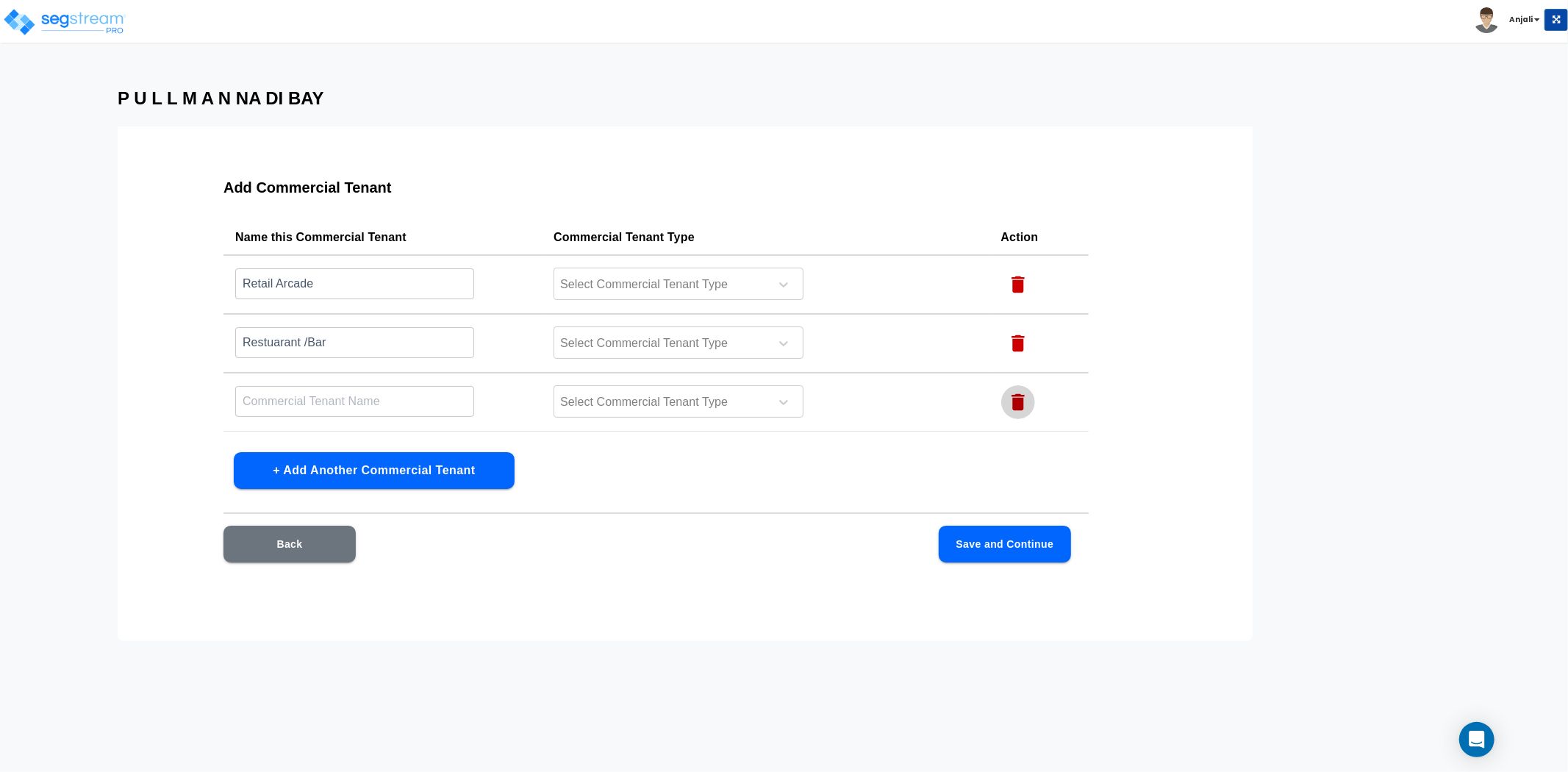
click at [1018, 406] on icon "button" at bounding box center [1018, 402] width 13 height 17
click at [747, 284] on div at bounding box center [660, 285] width 202 height 20
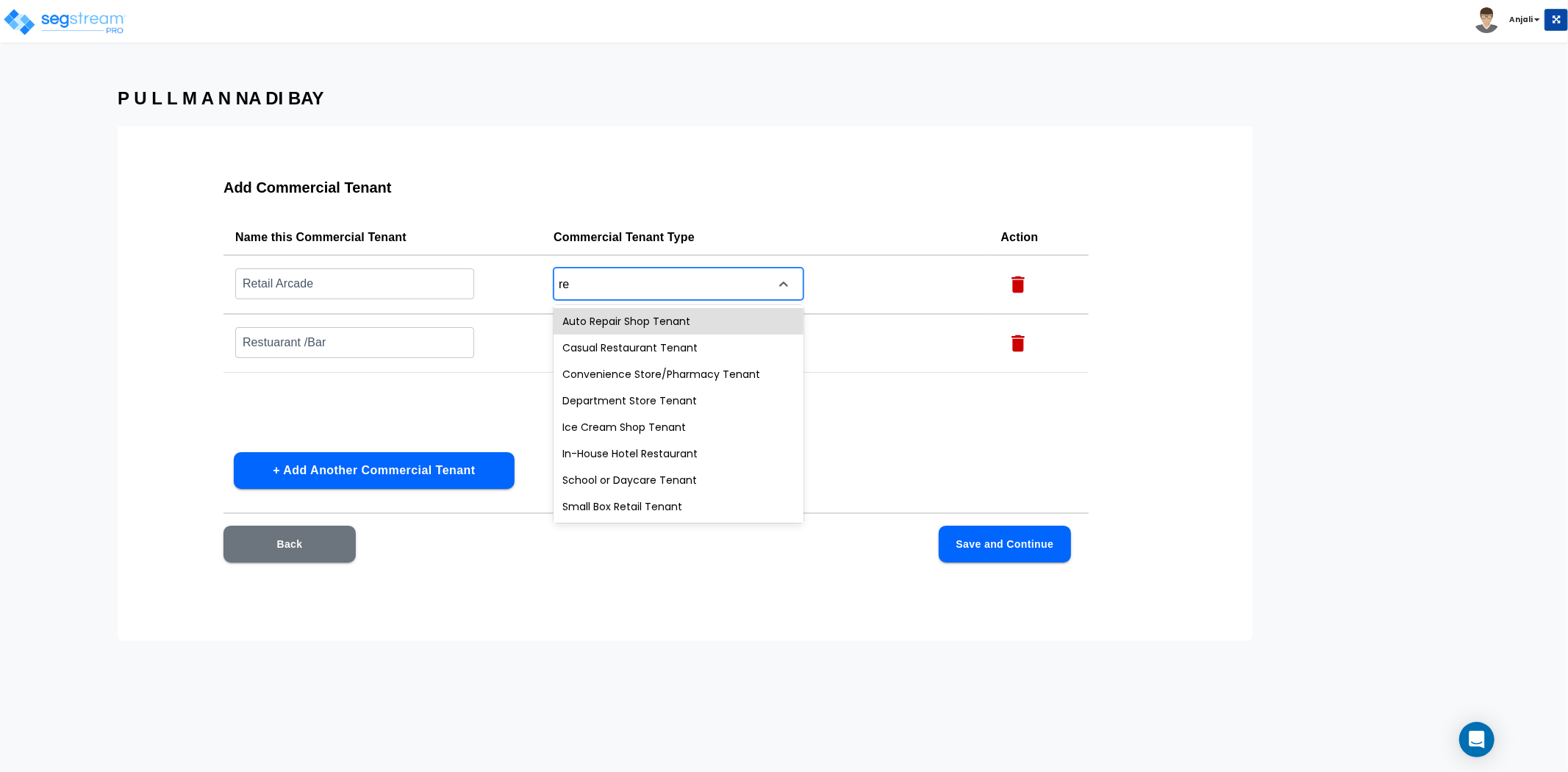
type input "ret"
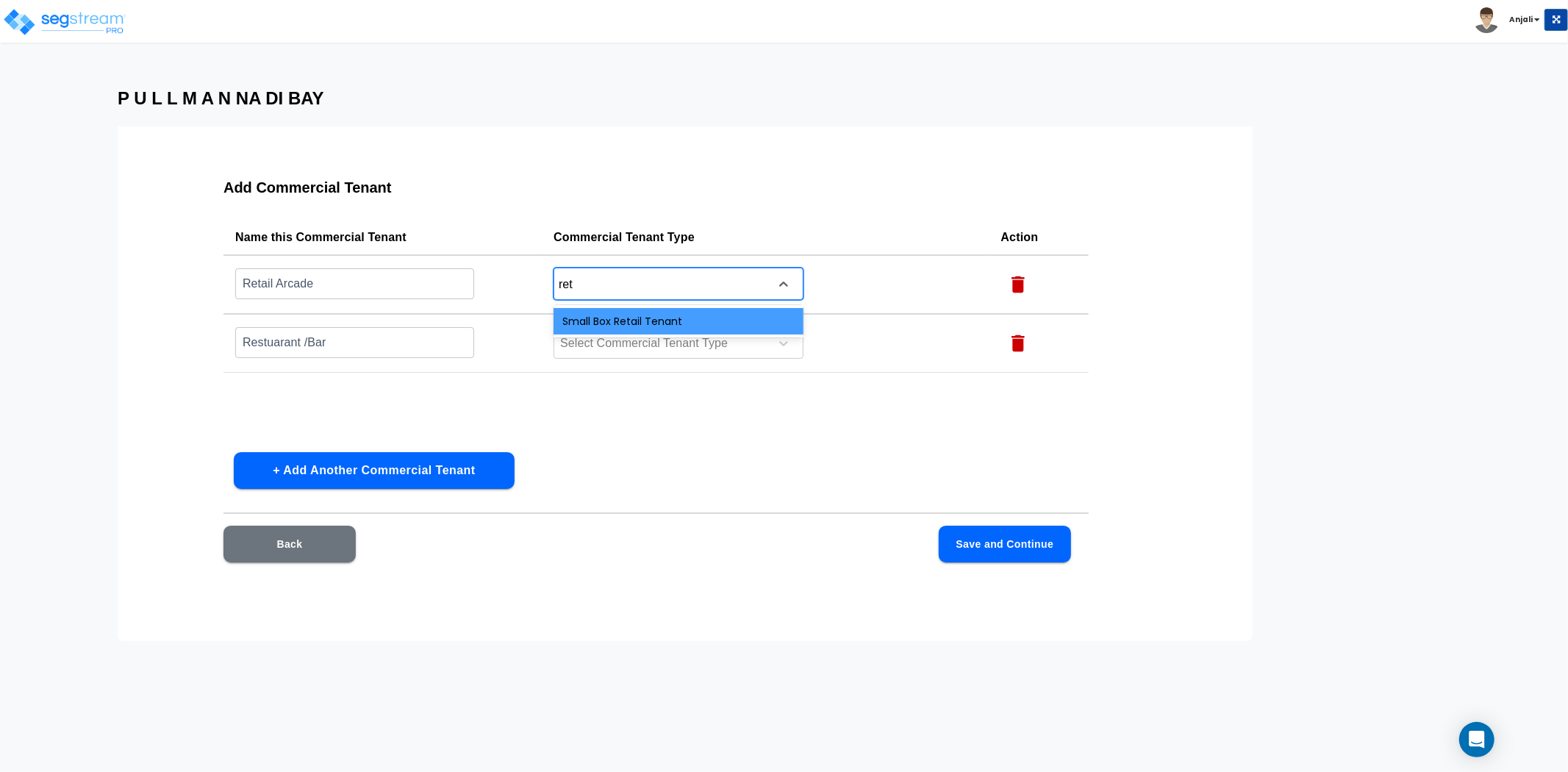
click at [655, 311] on div "Small Box Retail Tenant" at bounding box center [678, 321] width 250 height 26
click at [645, 343] on div at bounding box center [660, 344] width 202 height 20
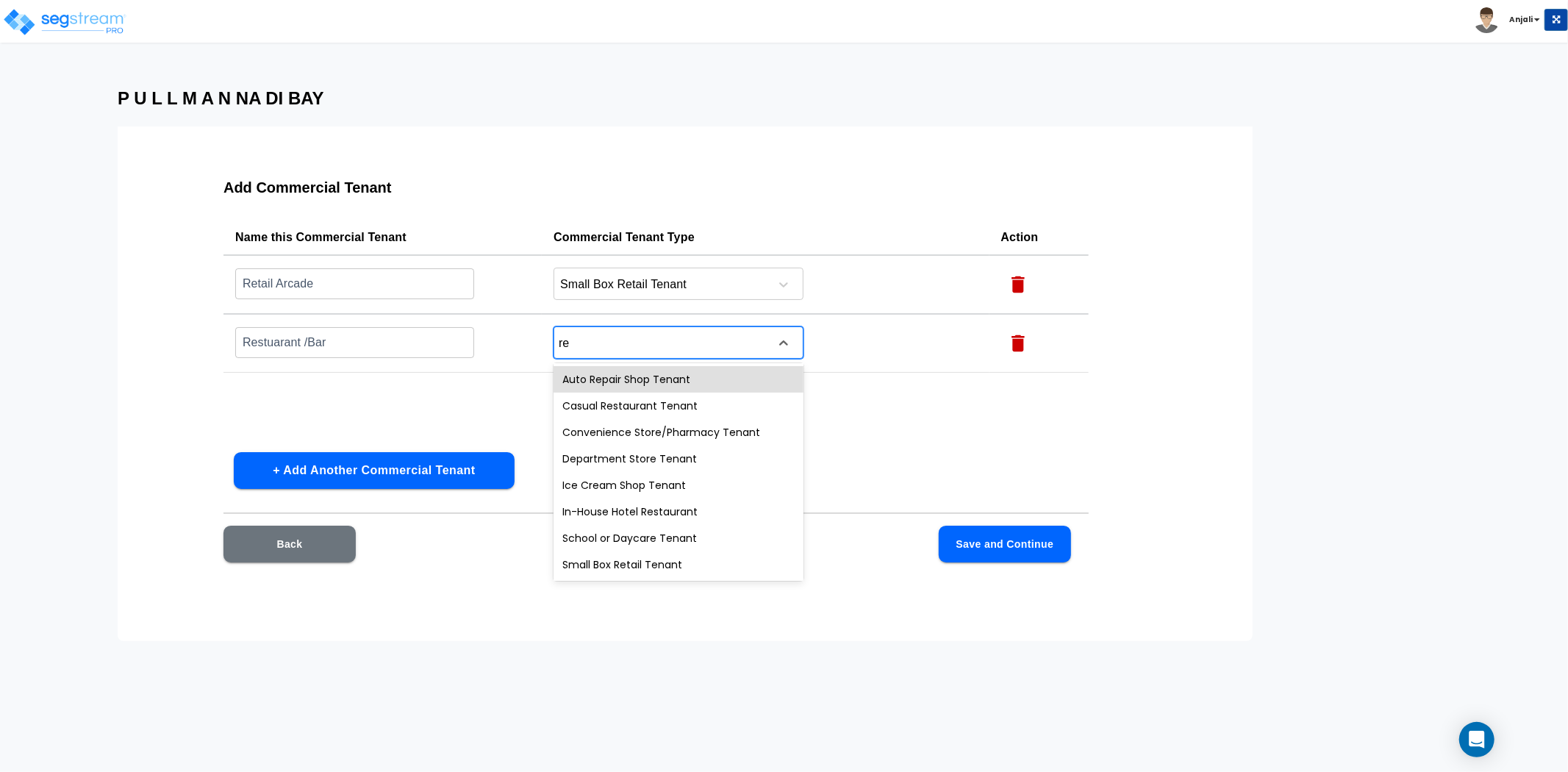
type input "res"
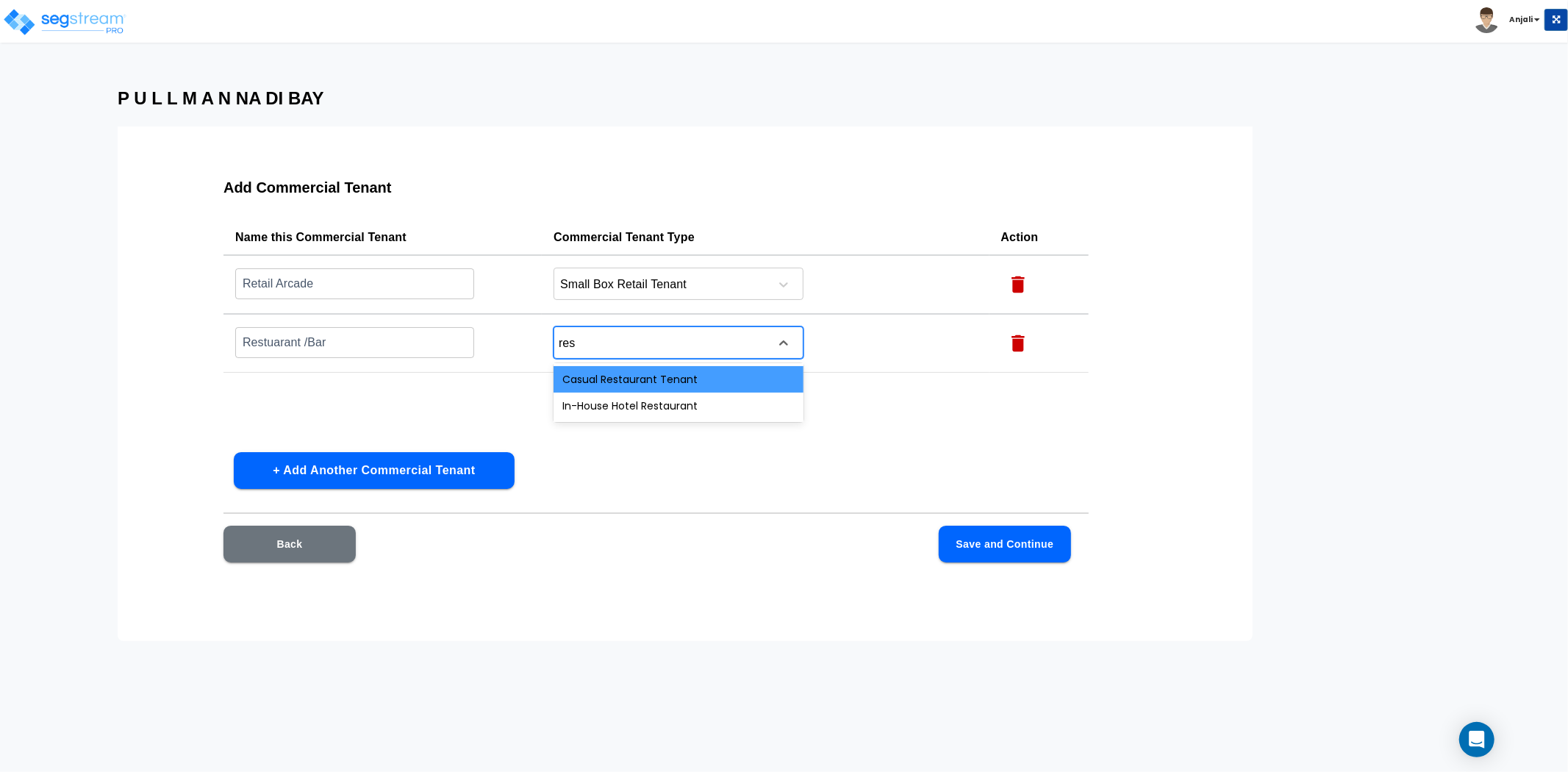
click at [638, 379] on div "Casual Restaurant Tenant" at bounding box center [678, 379] width 250 height 26
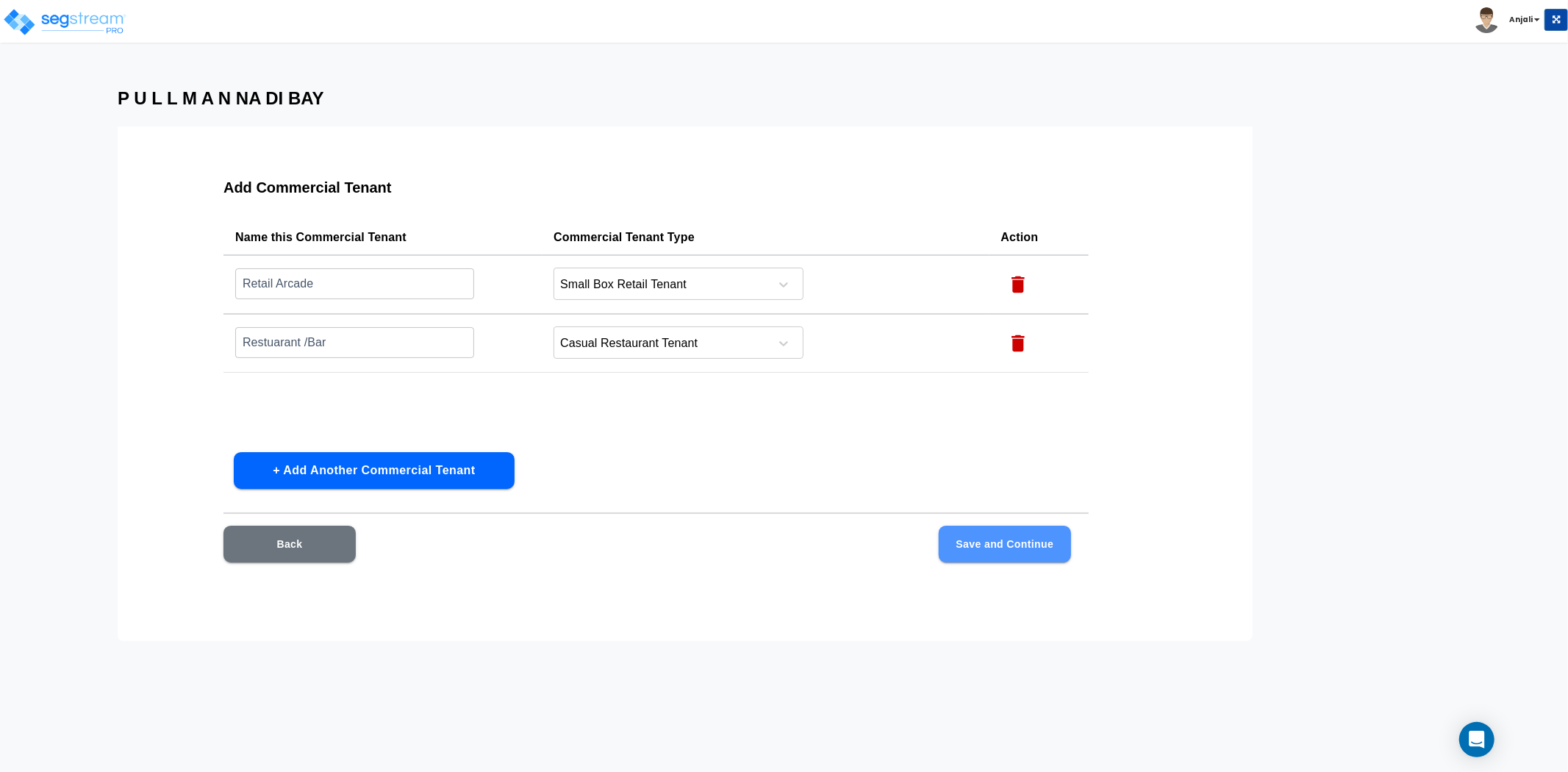
click at [1016, 542] on button "Save and Continue" at bounding box center [1005, 544] width 132 height 37
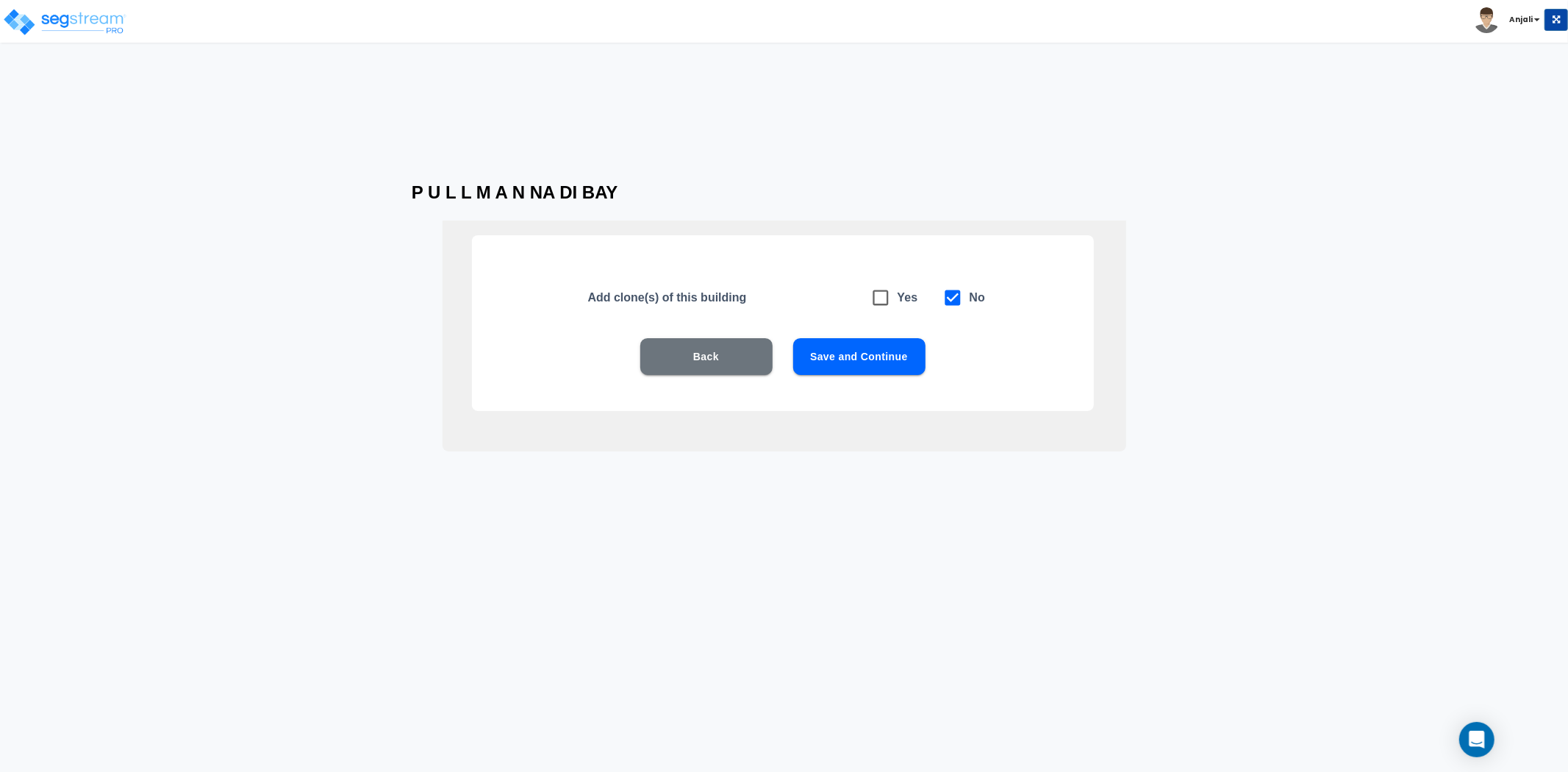
click at [871, 359] on button "Save and Continue" at bounding box center [860, 357] width 132 height 37
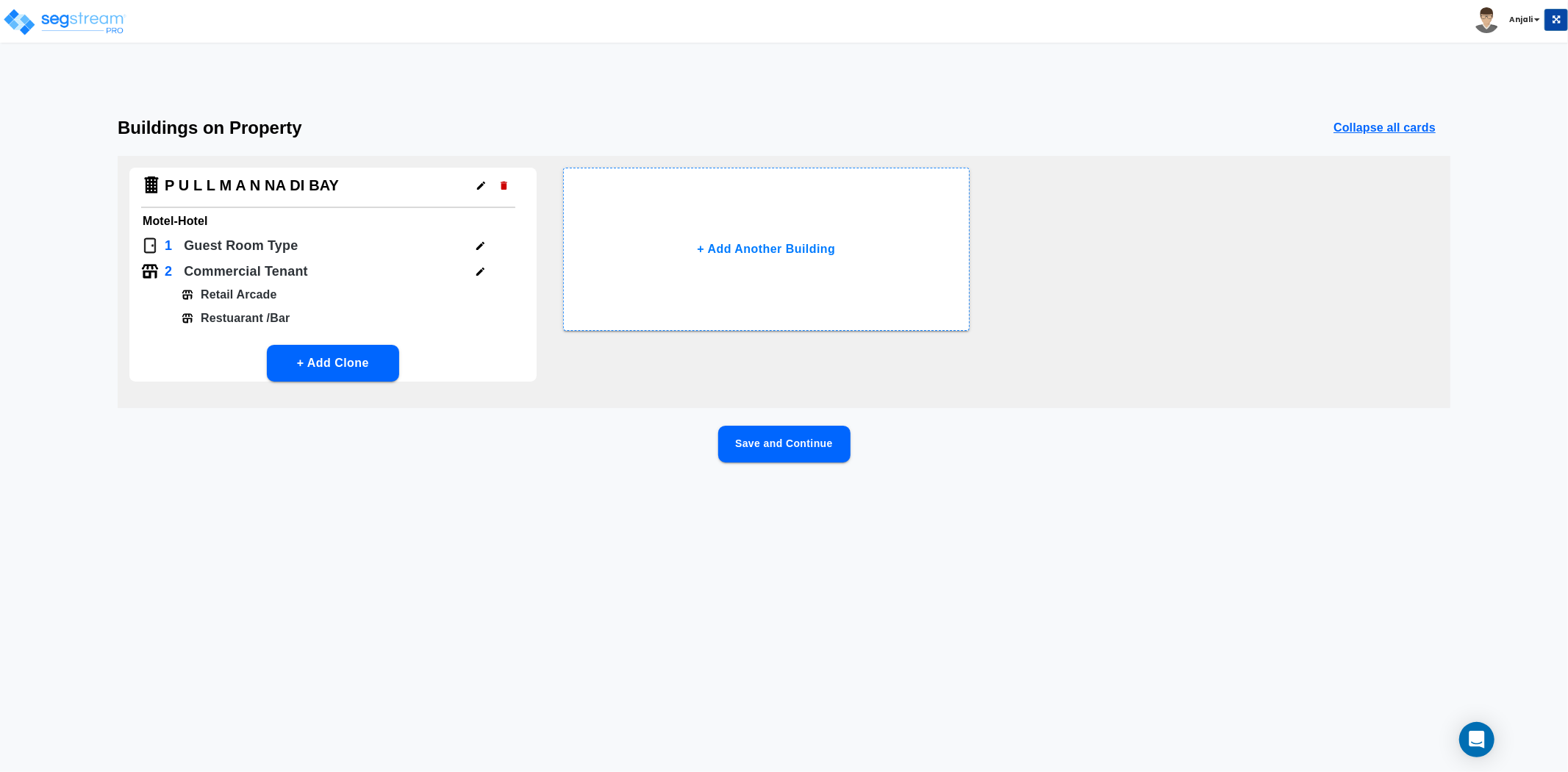
click at [795, 433] on button "Save and Continue" at bounding box center [785, 444] width 132 height 37
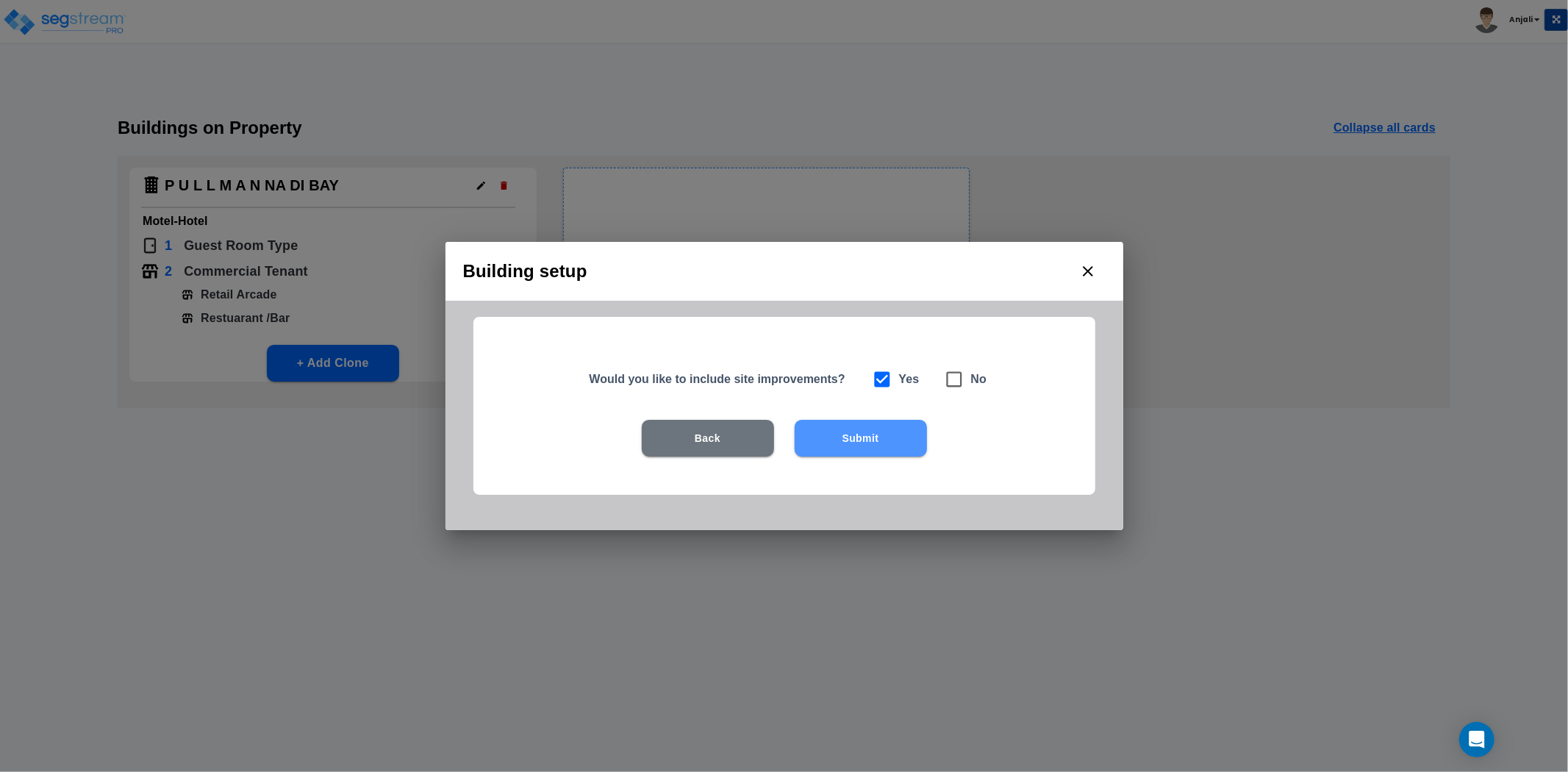
click at [872, 439] on button "Submit" at bounding box center [861, 439] width 132 height 37
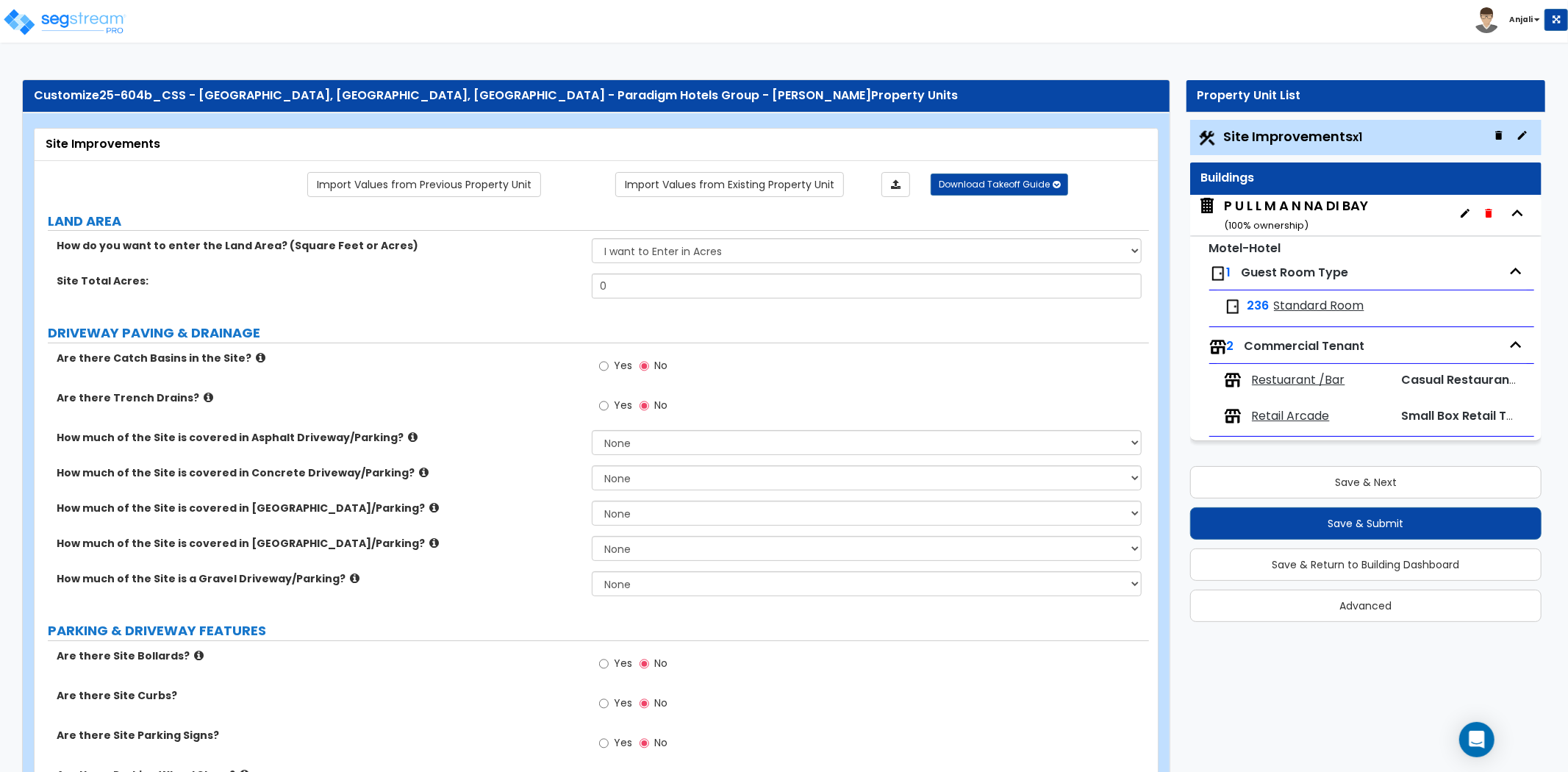
click at [714, 271] on div "How do you want to enter the Land Area? (Square Feet or Acres) I want to Enter …" at bounding box center [592, 256] width 1115 height 36
click at [672, 285] on input "0" at bounding box center [867, 285] width 550 height 25
paste input "text"
type input "0"
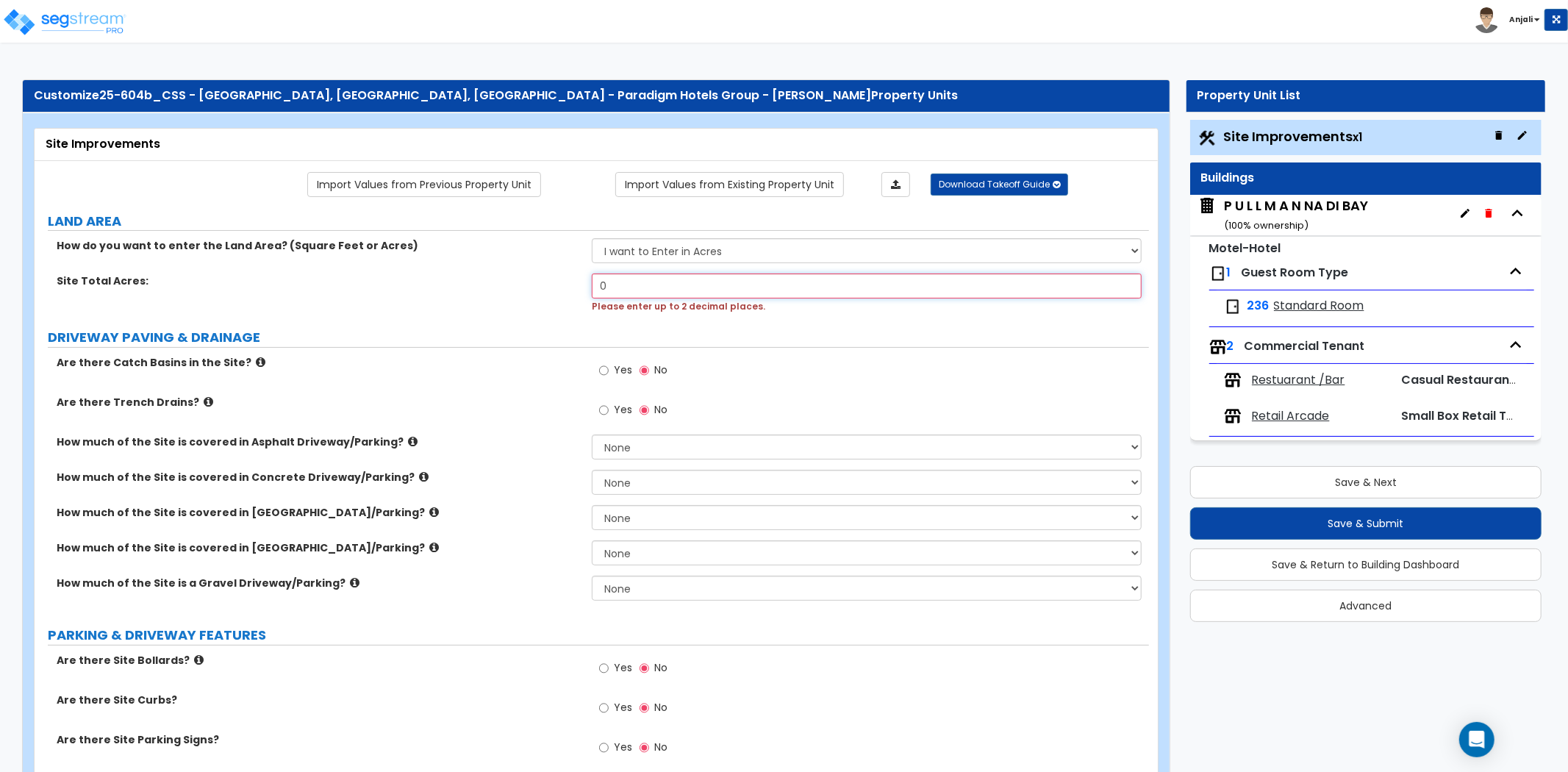
drag, startPoint x: 625, startPoint y: 284, endPoint x: 575, endPoint y: 284, distance: 50.0
click at [575, 284] on div "Site Total Acres: 0 Please enter up to 2 decimal places." at bounding box center [592, 293] width 1115 height 40
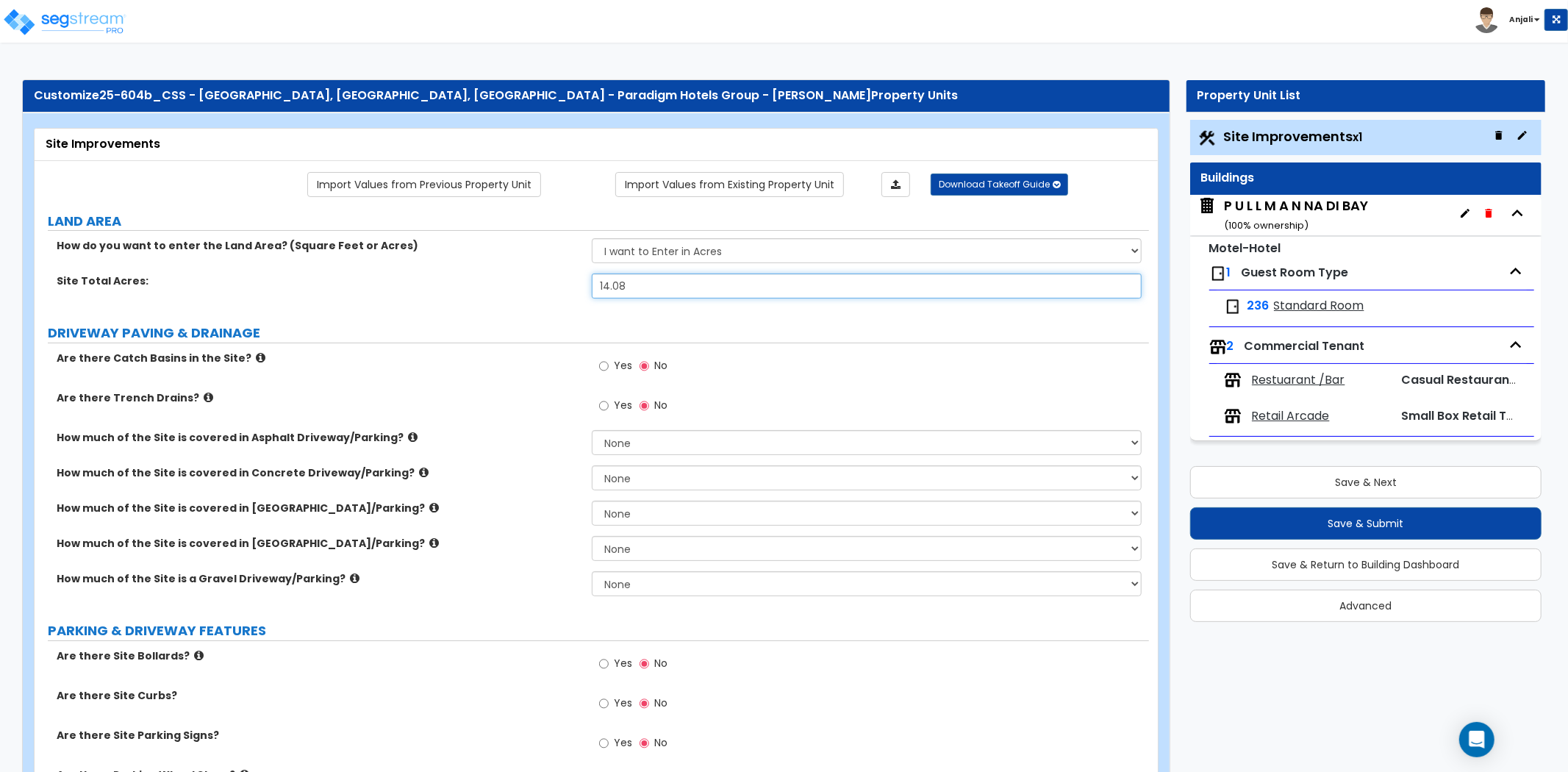
type input "14.08"
click at [575, 283] on label "Site Total Acres:" at bounding box center [318, 280] width 525 height 15
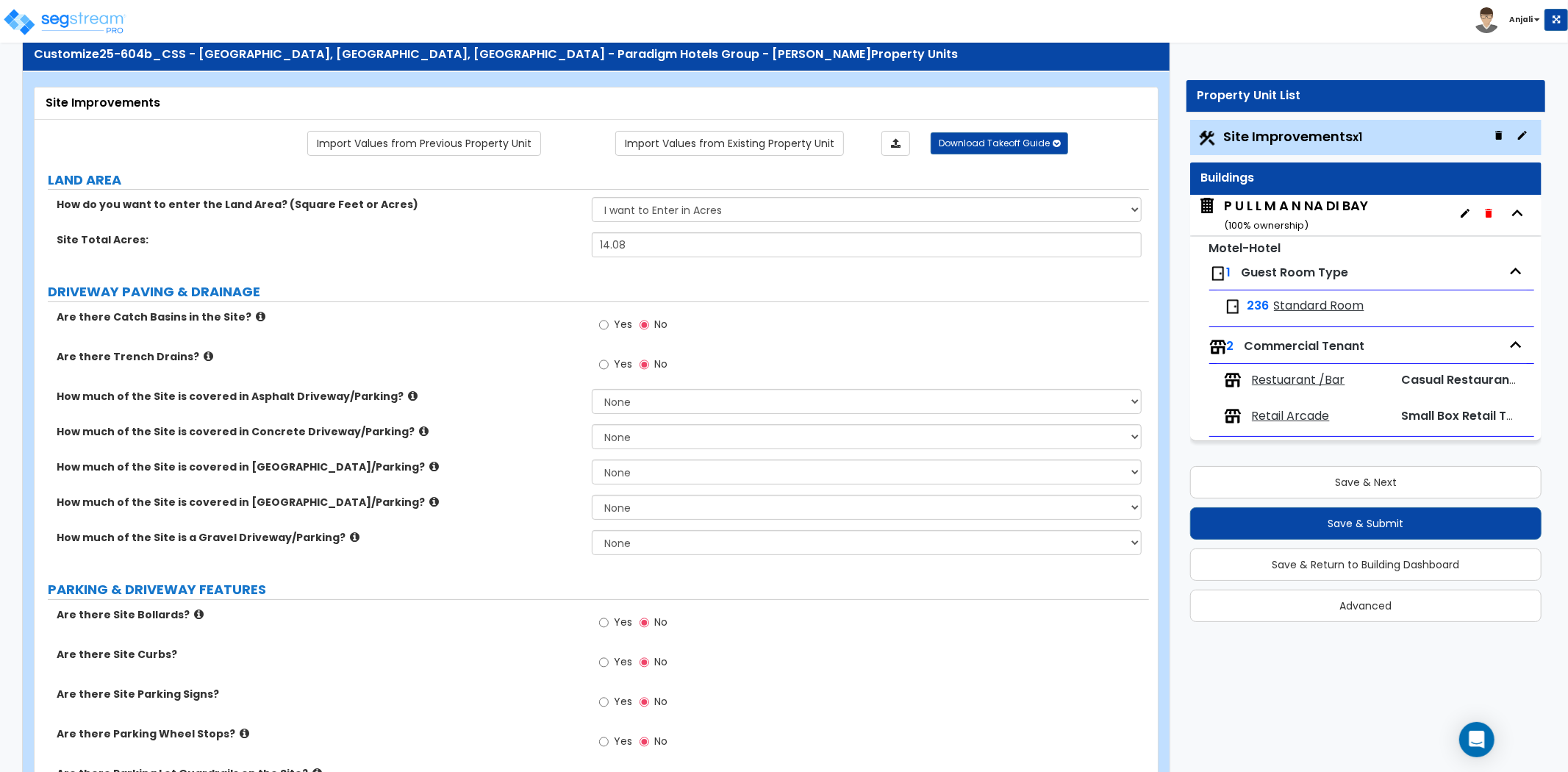
scroll to position [82, 0]
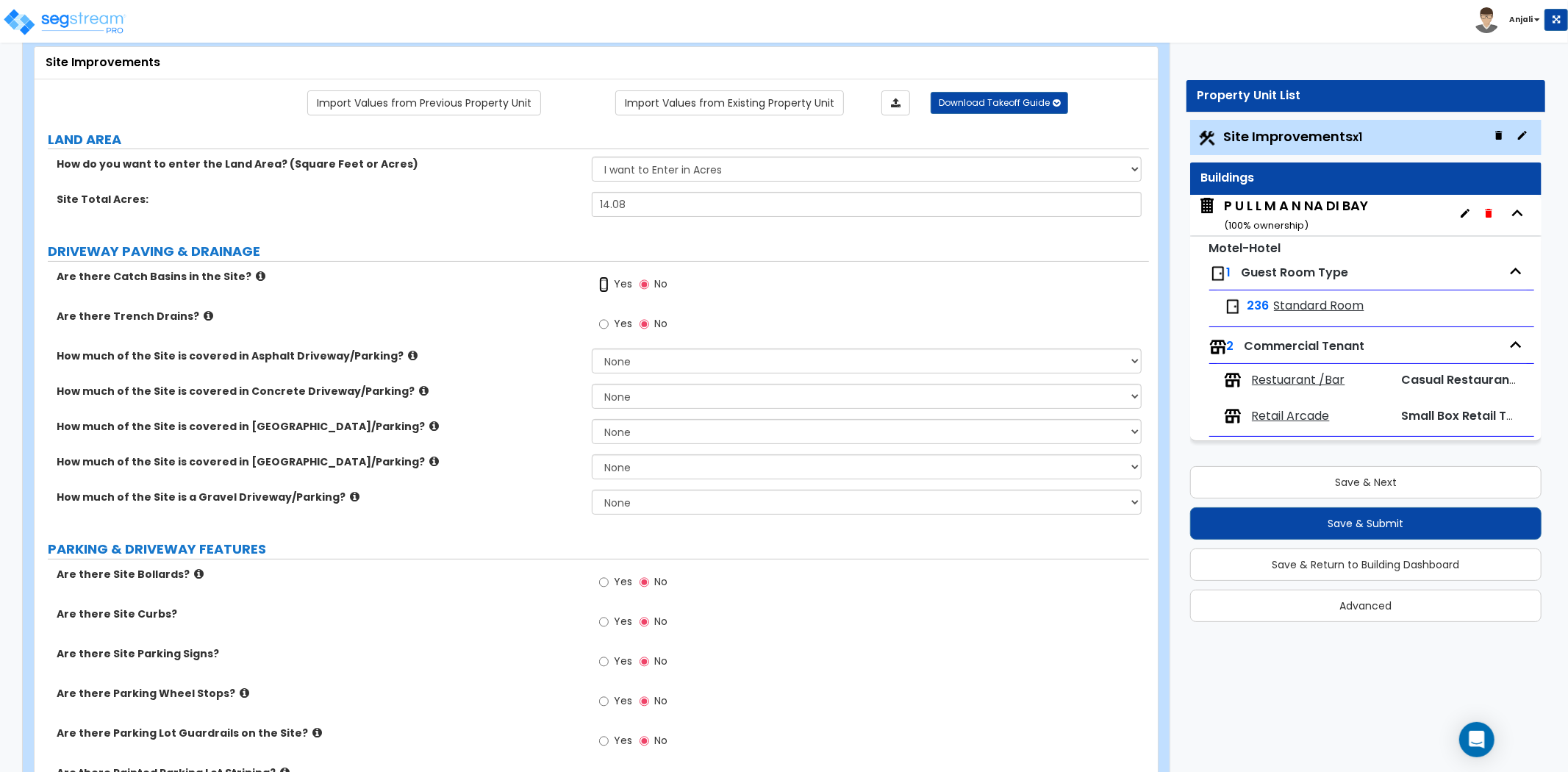
click at [600, 284] on input "Yes" at bounding box center [604, 285] width 10 height 17
radio input "true"
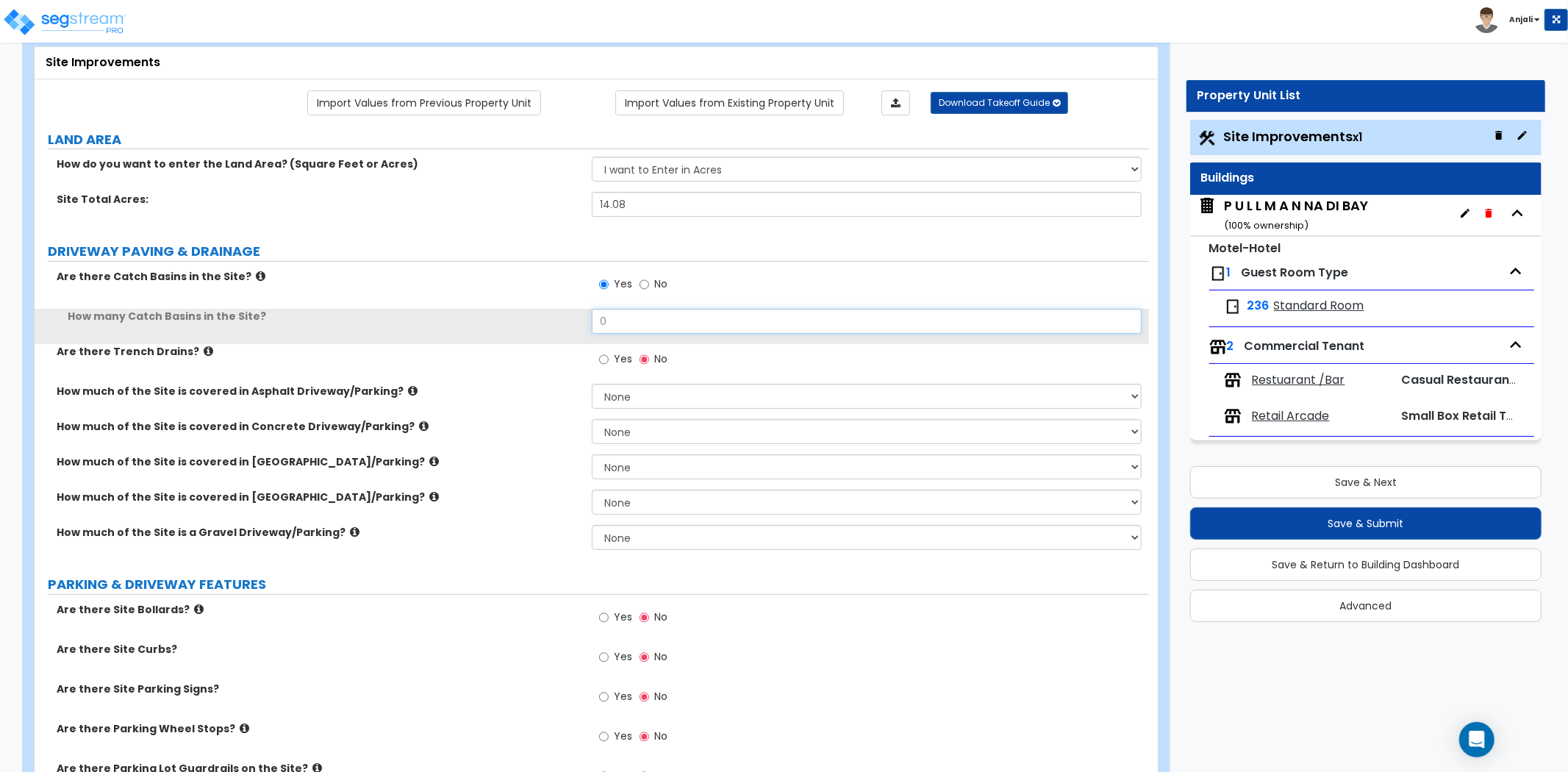
click at [630, 330] on input "0" at bounding box center [867, 321] width 550 height 25
type input "25"
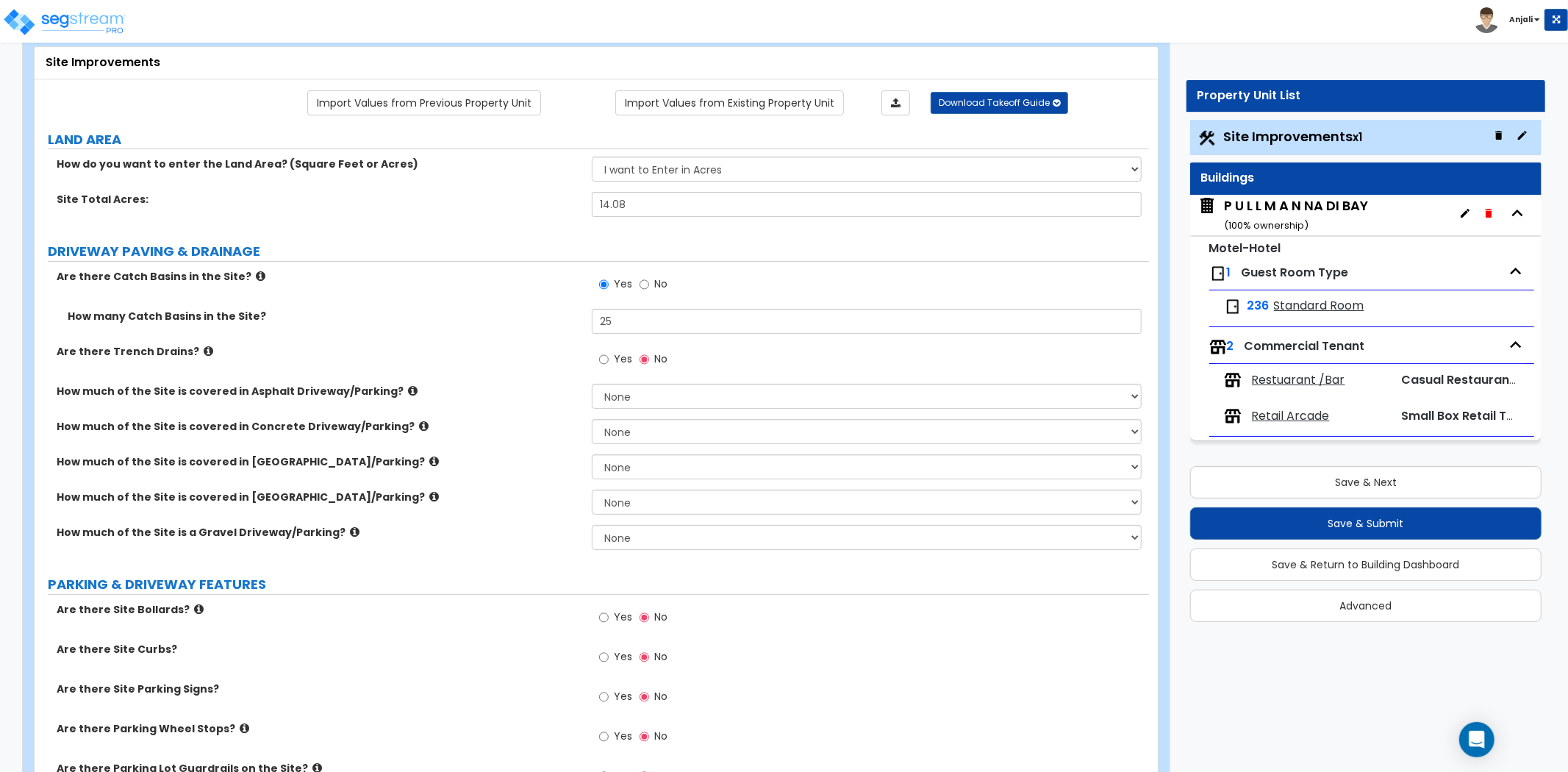
click at [507, 279] on label "Are there Catch Basins in the Site?" at bounding box center [318, 276] width 525 height 15
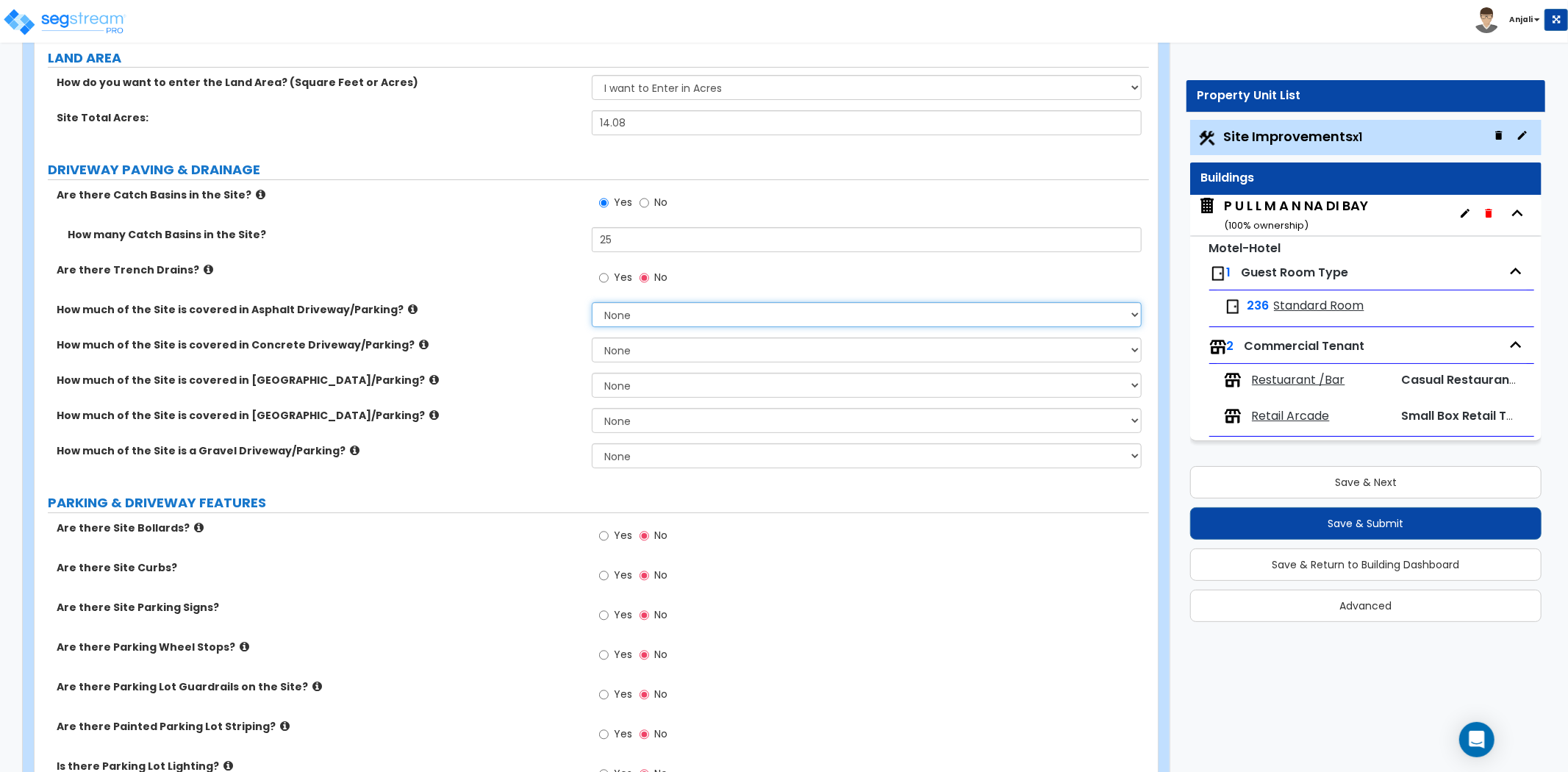
click at [747, 313] on select "None I want to Enter an Approximate Percentage I want to Enter the Square Foota…" at bounding box center [867, 314] width 550 height 25
select select "1"
click at [592, 302] on select "None I want to Enter an Approximate Percentage I want to Enter the Square Foota…" at bounding box center [867, 314] width 550 height 25
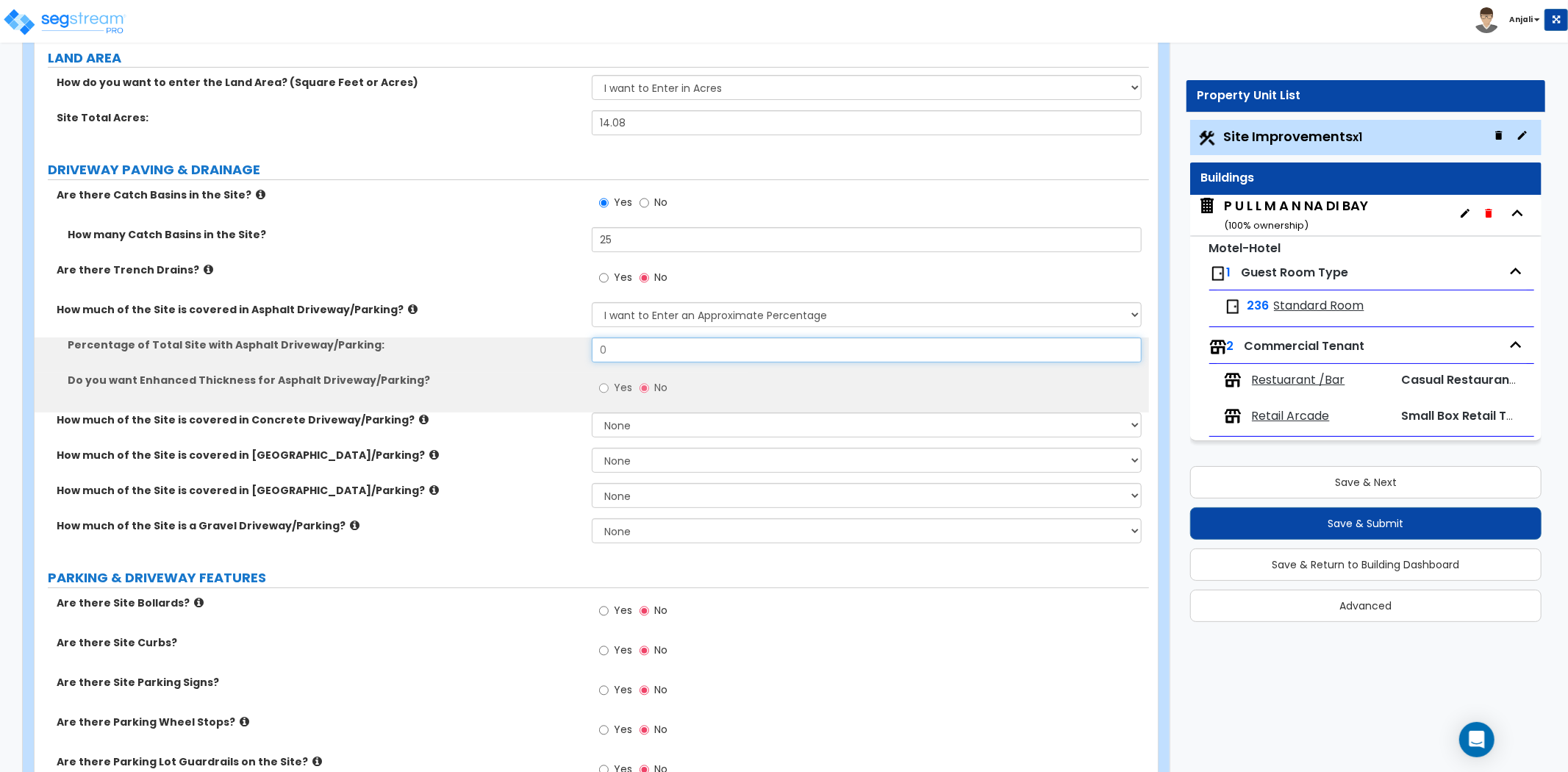
click at [653, 349] on input "0" at bounding box center [867, 350] width 550 height 25
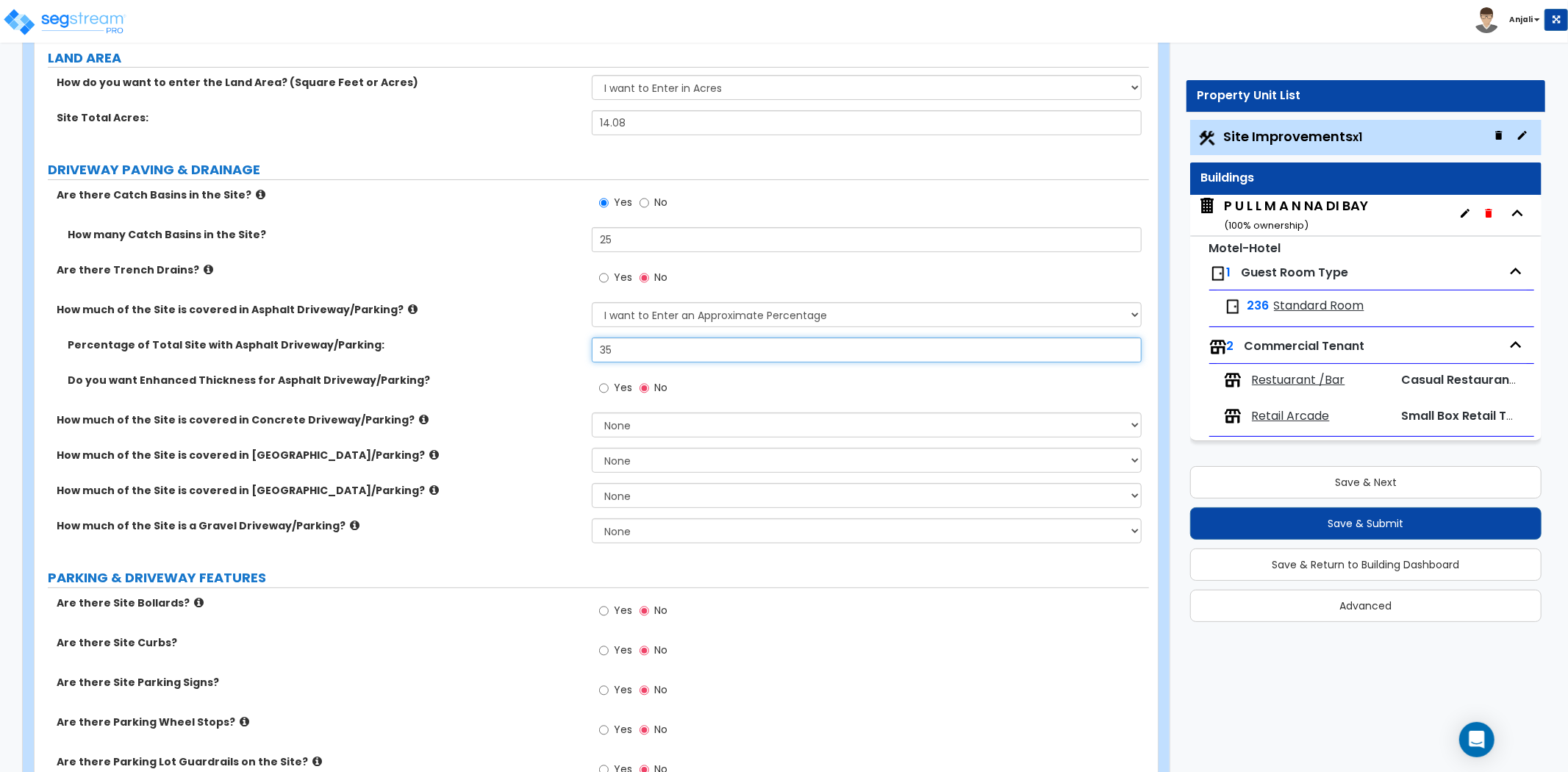
type input "35"
click at [553, 319] on div "How much of the Site is covered in Asphalt Driveway/Parking? None I want to Ent…" at bounding box center [592, 319] width 1115 height 36
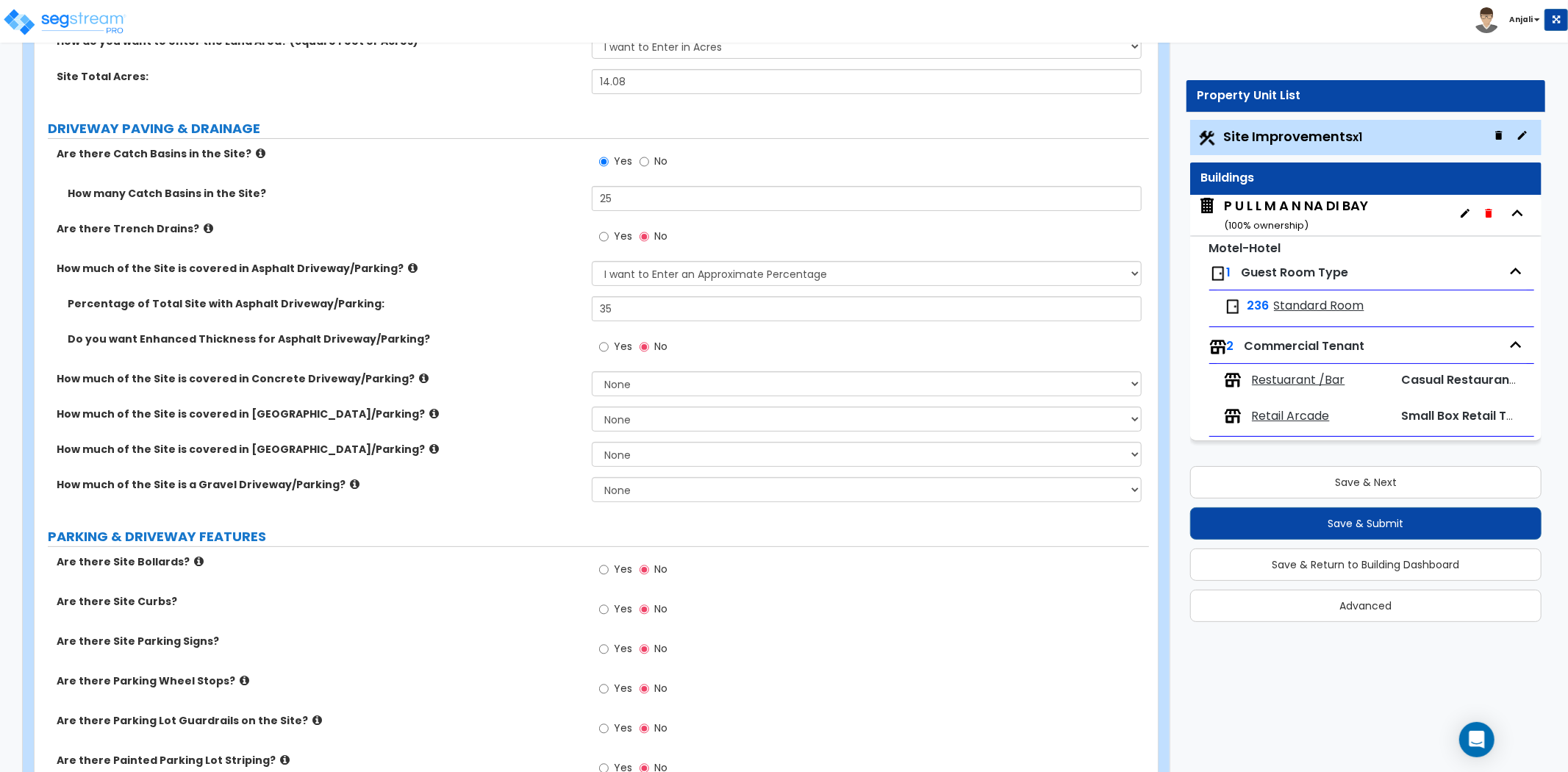
scroll to position [245, 0]
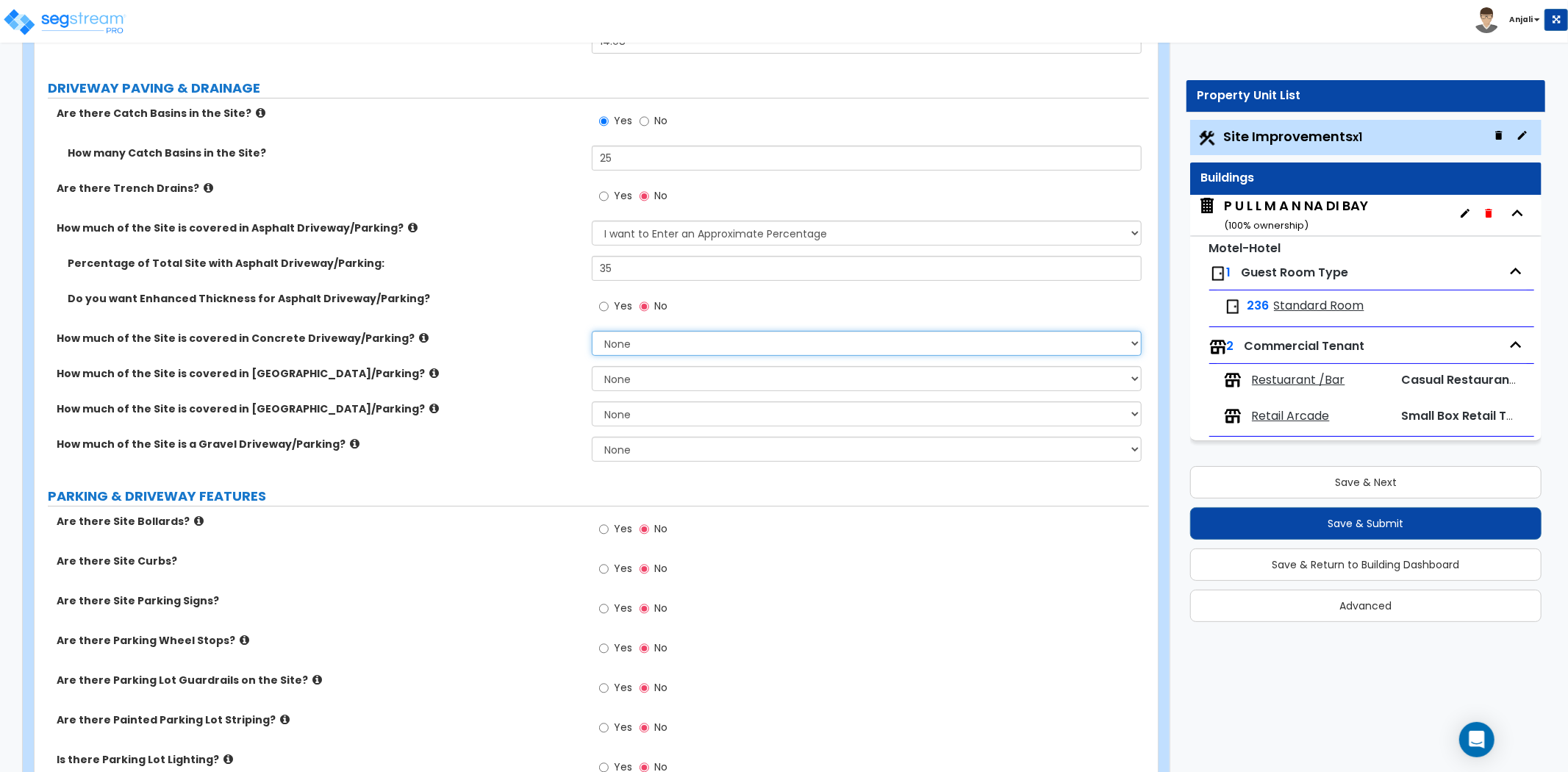
drag, startPoint x: 666, startPoint y: 342, endPoint x: 659, endPoint y: 350, distance: 10.6
click at [666, 342] on select "None I want to Enter an Approximate Percentage I want to Enter the Square Foota…" at bounding box center [867, 343] width 550 height 25
select select "1"
click at [592, 331] on select "None I want to Enter an Approximate Percentage I want to Enter the Square Foota…" at bounding box center [867, 343] width 550 height 25
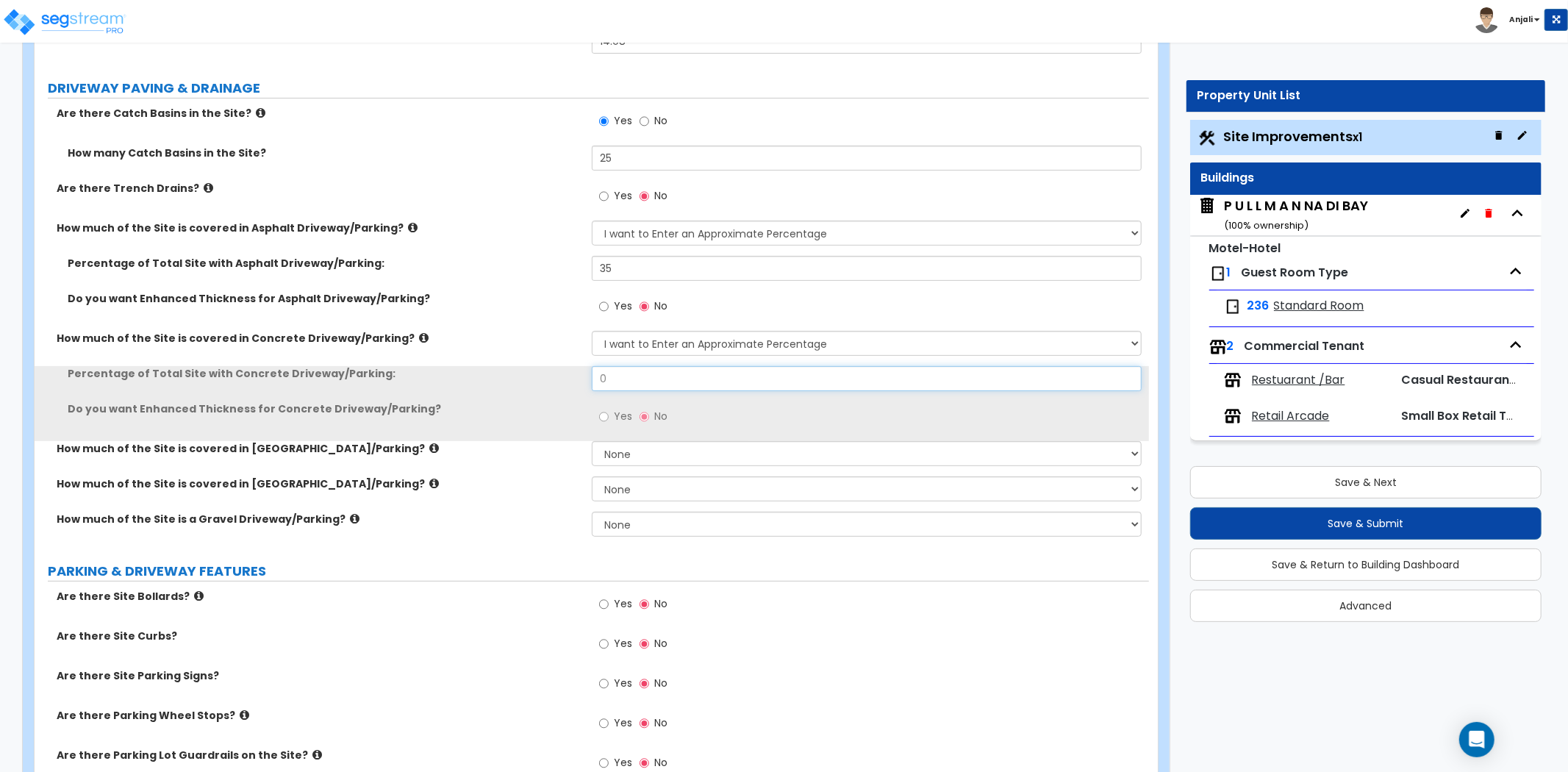
click at [610, 383] on input "0" at bounding box center [867, 379] width 550 height 25
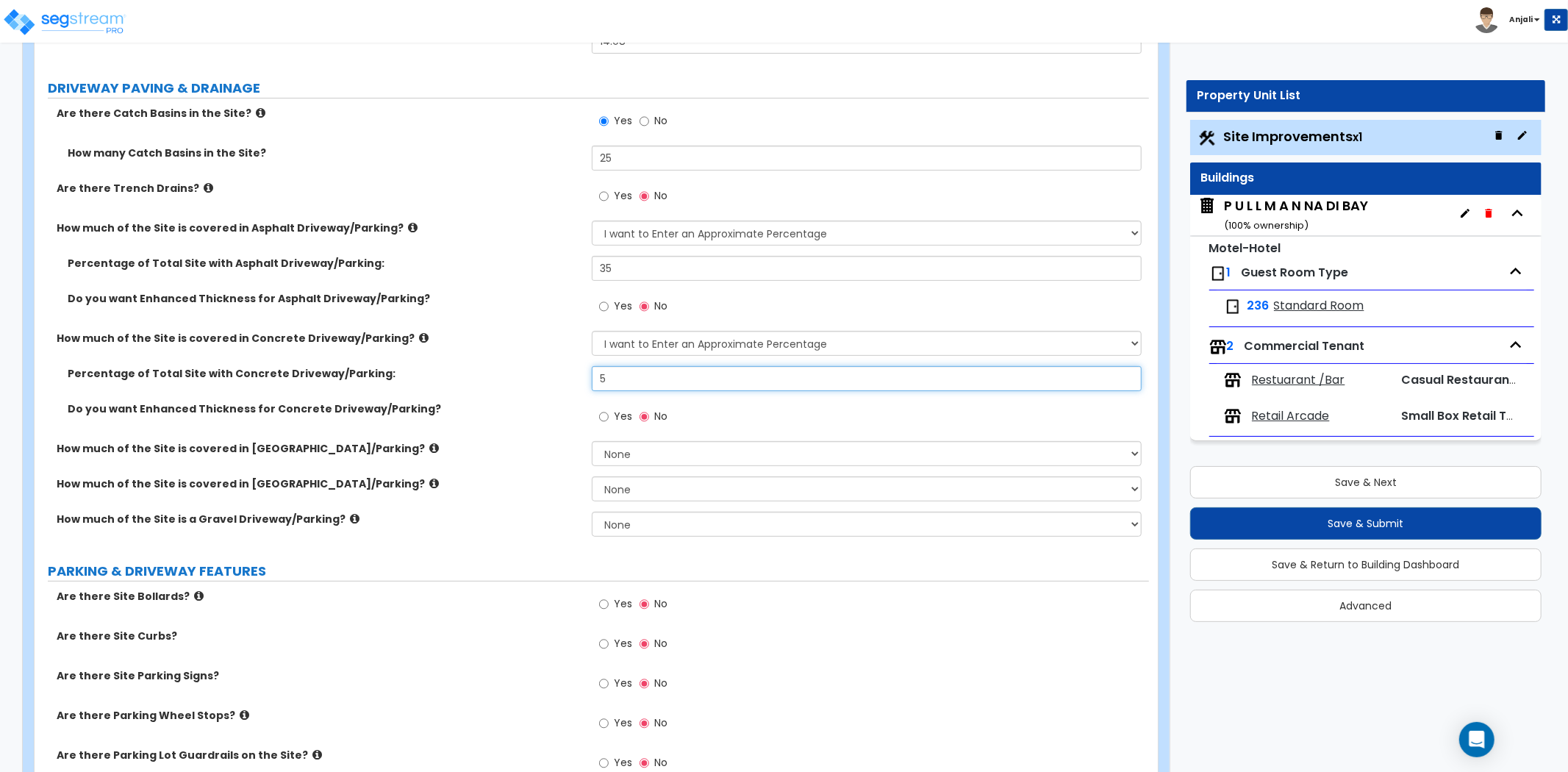
type input "5"
click at [526, 392] on div "Percentage of Total Site with Concrete Driveway/Parking: 5" at bounding box center [592, 384] width 1115 height 36
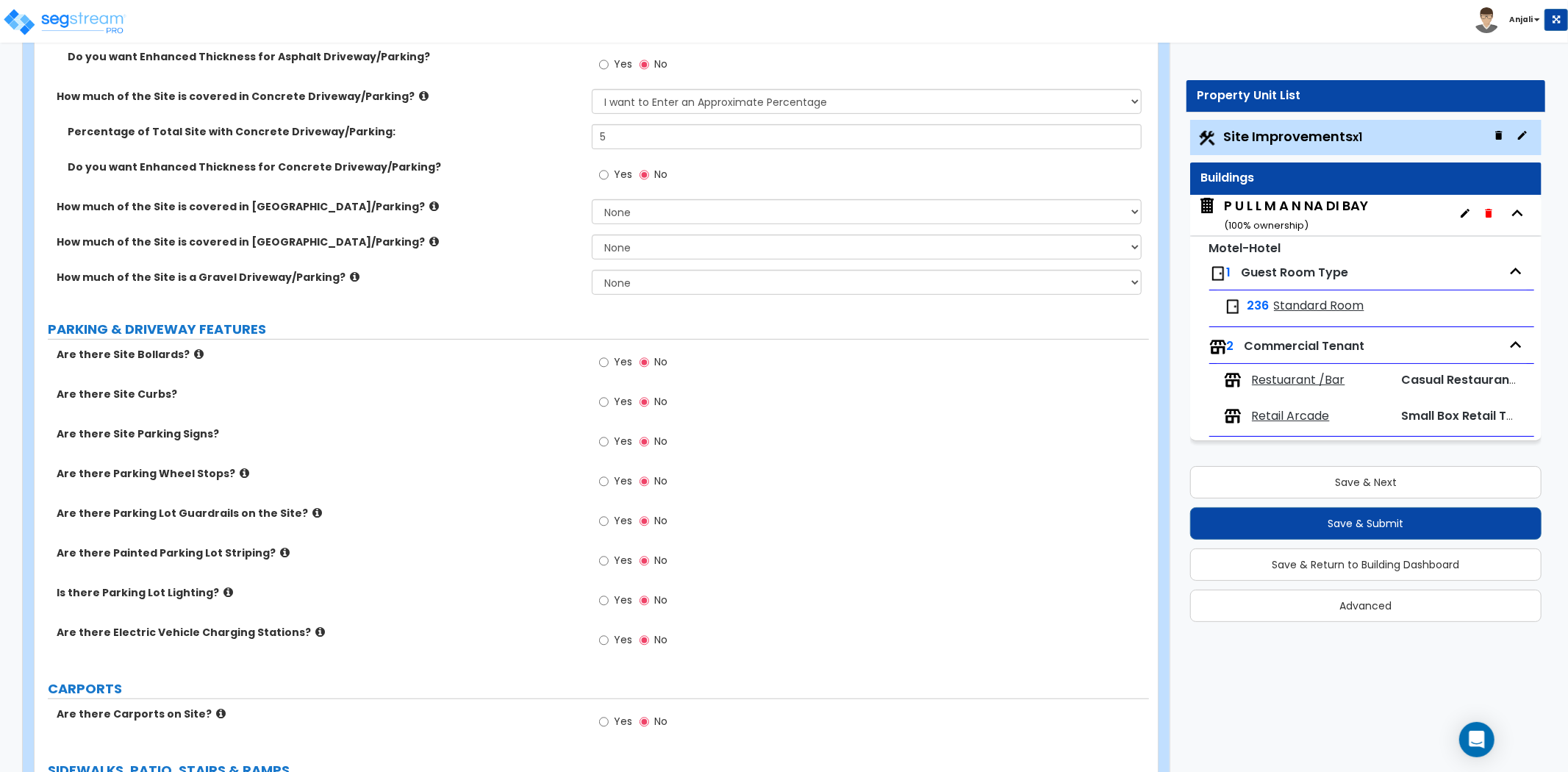
scroll to position [490, 0]
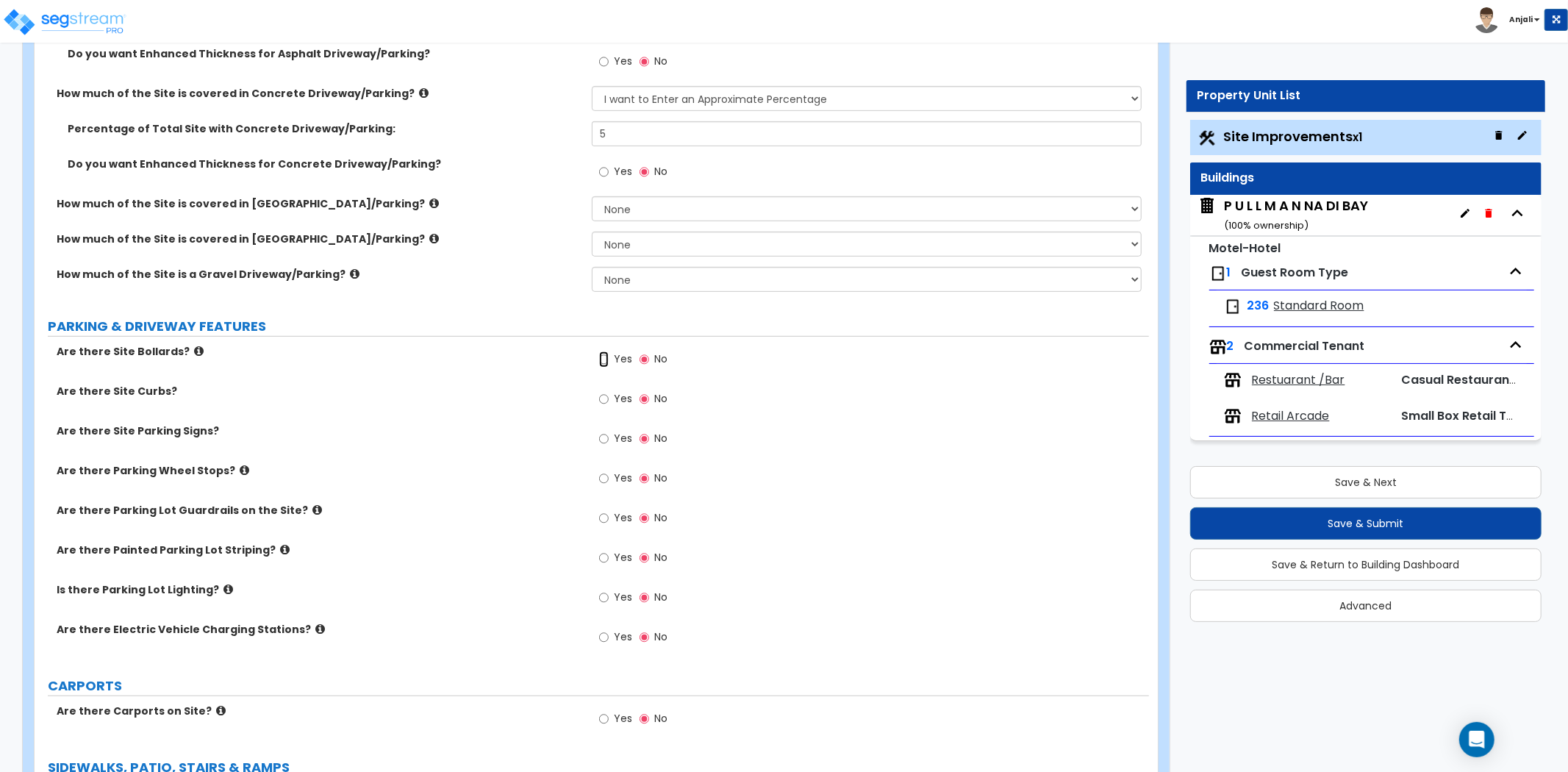
click at [605, 359] on input "Yes" at bounding box center [604, 359] width 10 height 17
radio input "true"
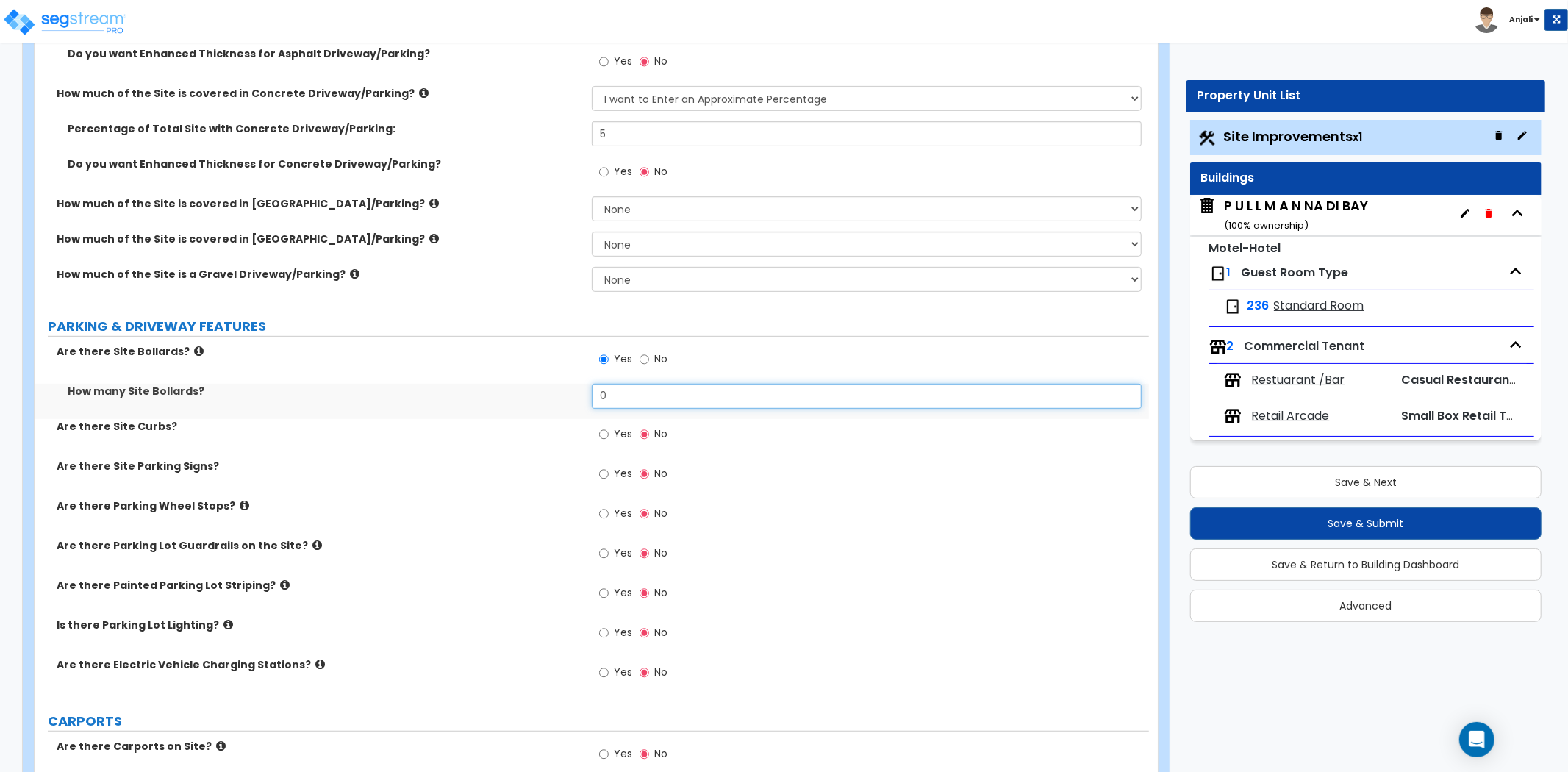
click at [671, 402] on input "0" at bounding box center [867, 396] width 550 height 25
type input "25"
click at [562, 379] on div "Are there Site Bollards? Yes No" at bounding box center [592, 364] width 1115 height 40
click at [601, 437] on input "Yes" at bounding box center [604, 434] width 10 height 17
radio input "true"
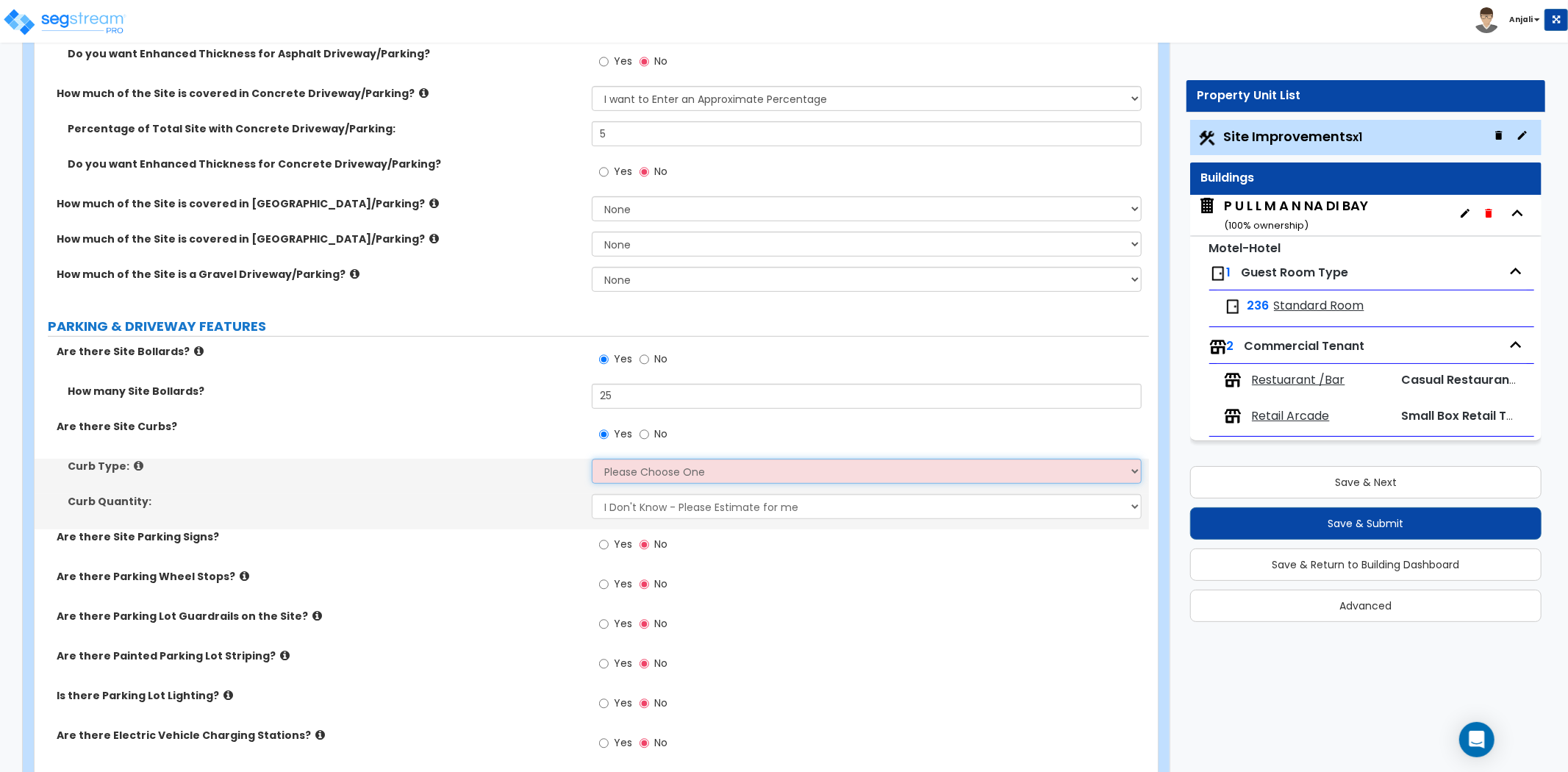
click at [660, 482] on select "Please Choose One Curb (Only) Curb & Gutter Asphalt Berm" at bounding box center [867, 471] width 550 height 25
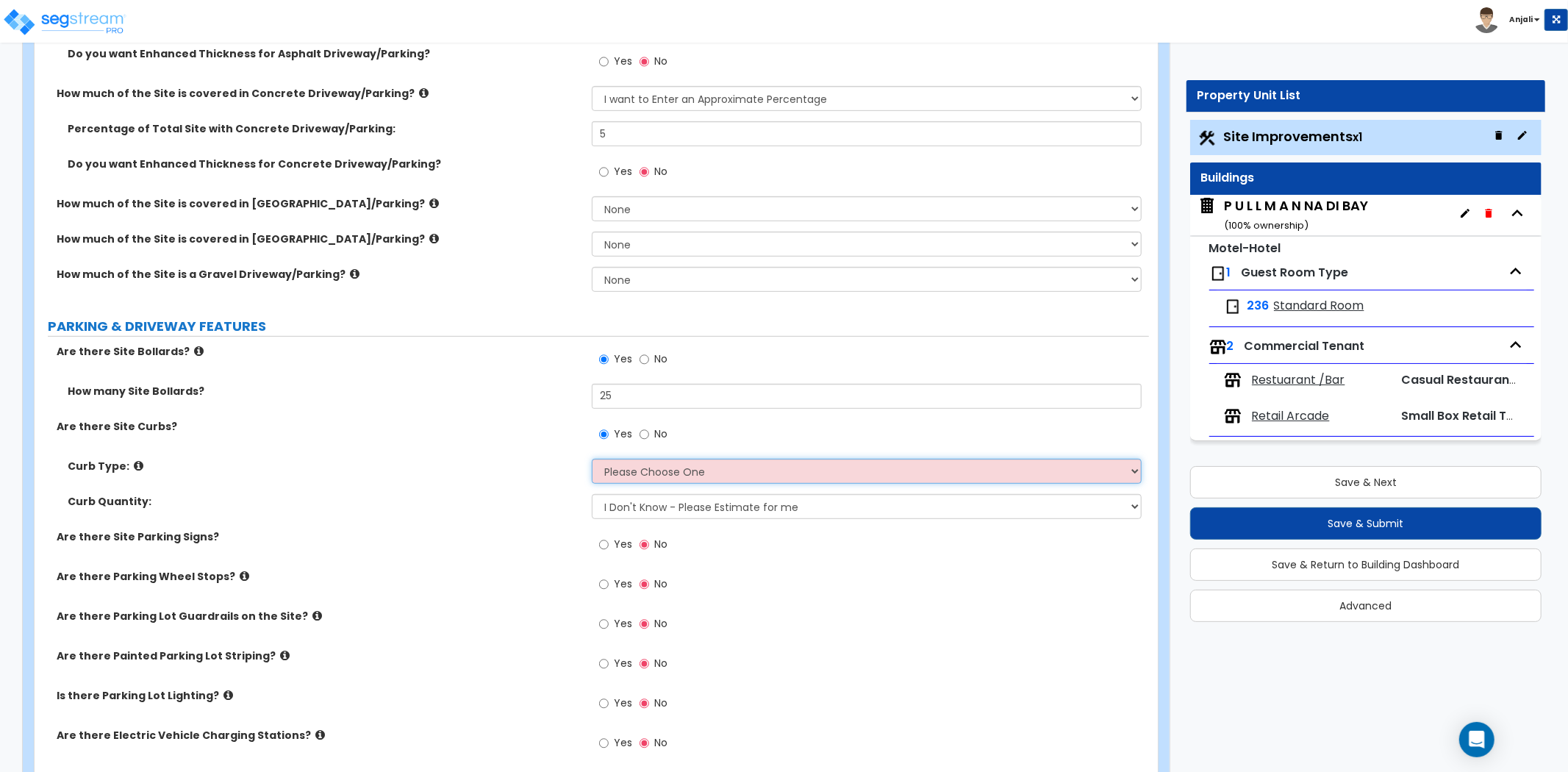
select select "1"
click at [592, 459] on select "Please Choose One Curb (Only) Curb & Gutter Asphalt Berm" at bounding box center [867, 471] width 550 height 25
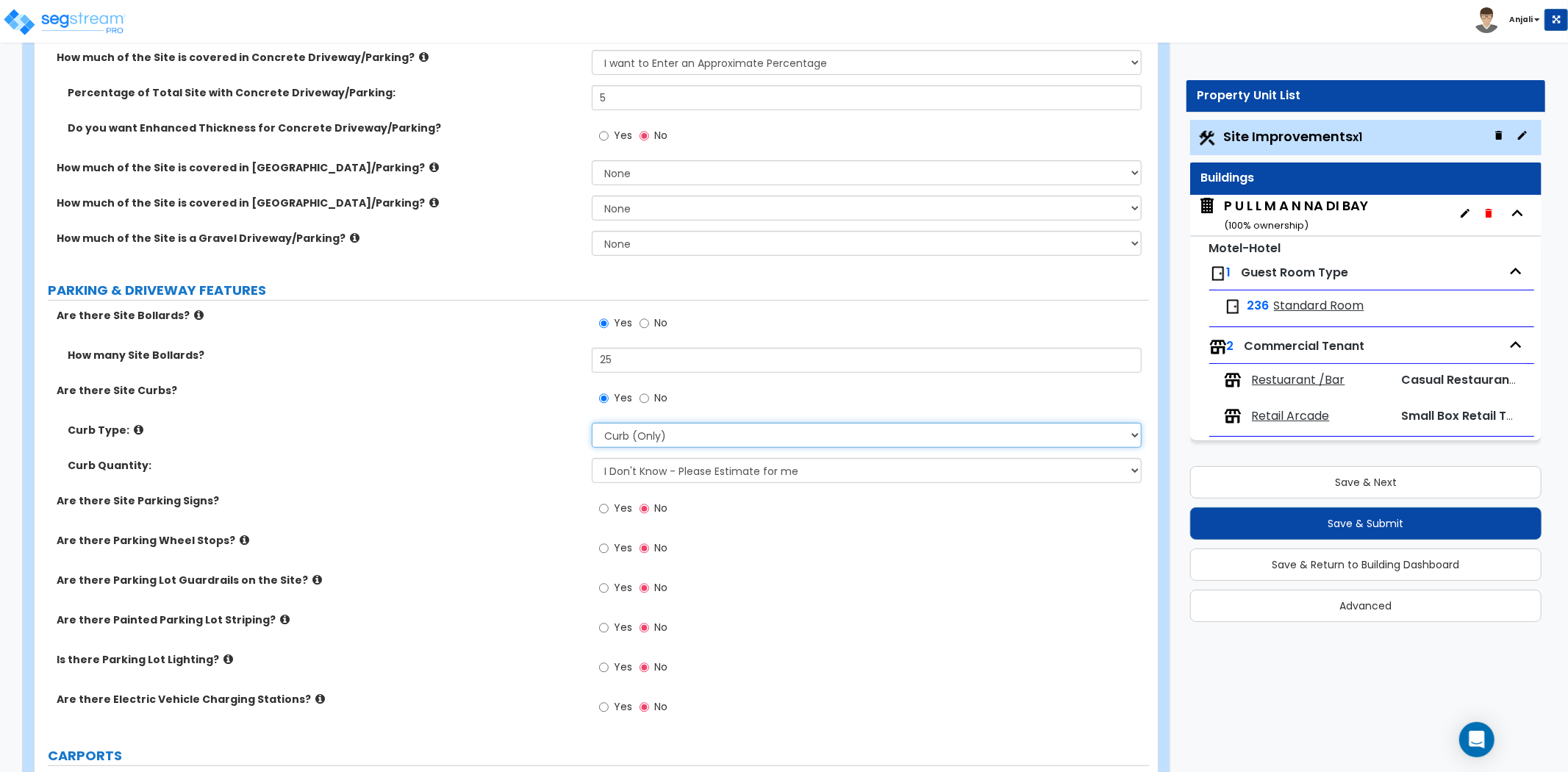
scroll to position [572, 0]
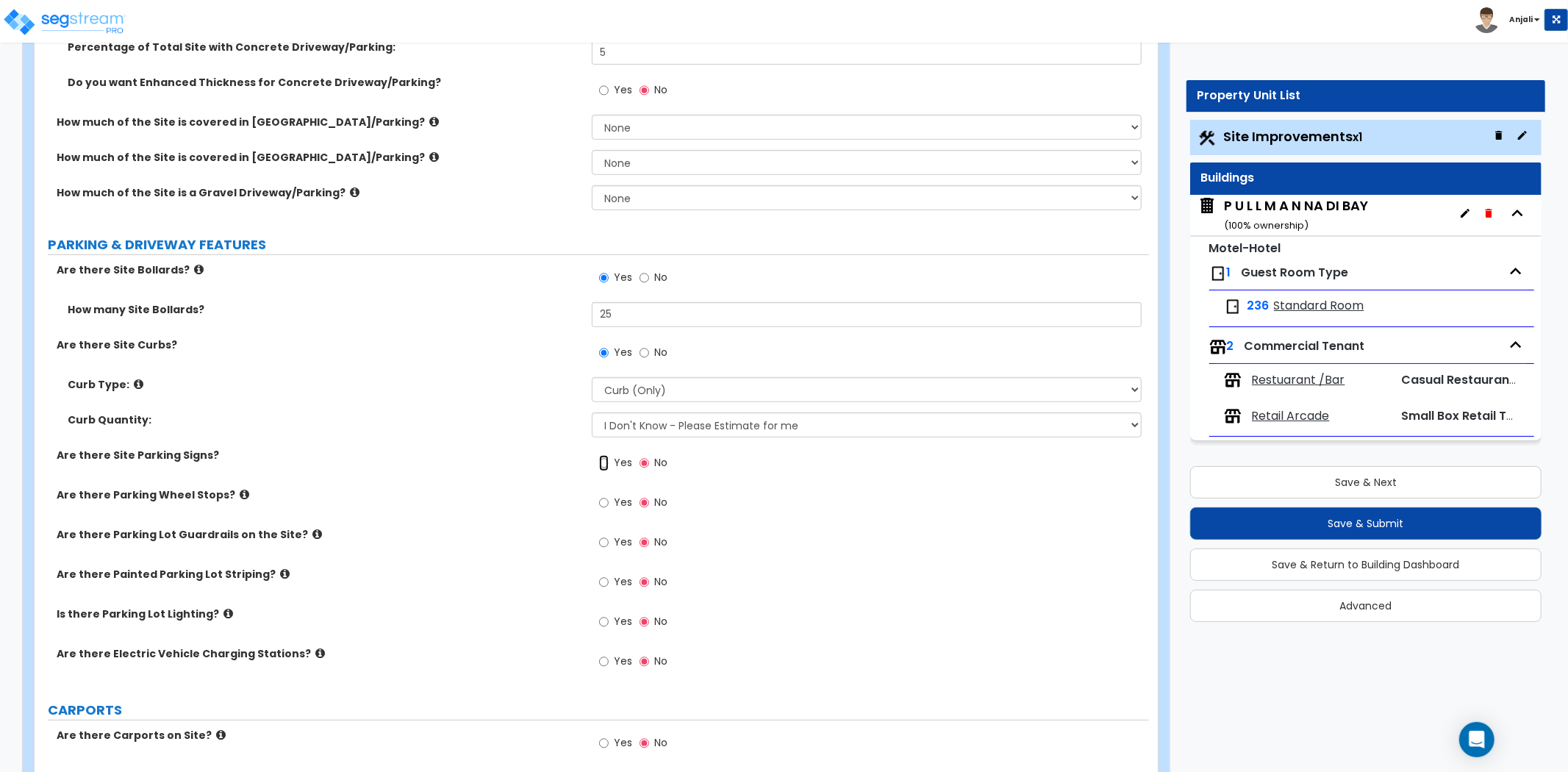
click at [605, 463] on input "Yes" at bounding box center [604, 463] width 10 height 17
radio input "true"
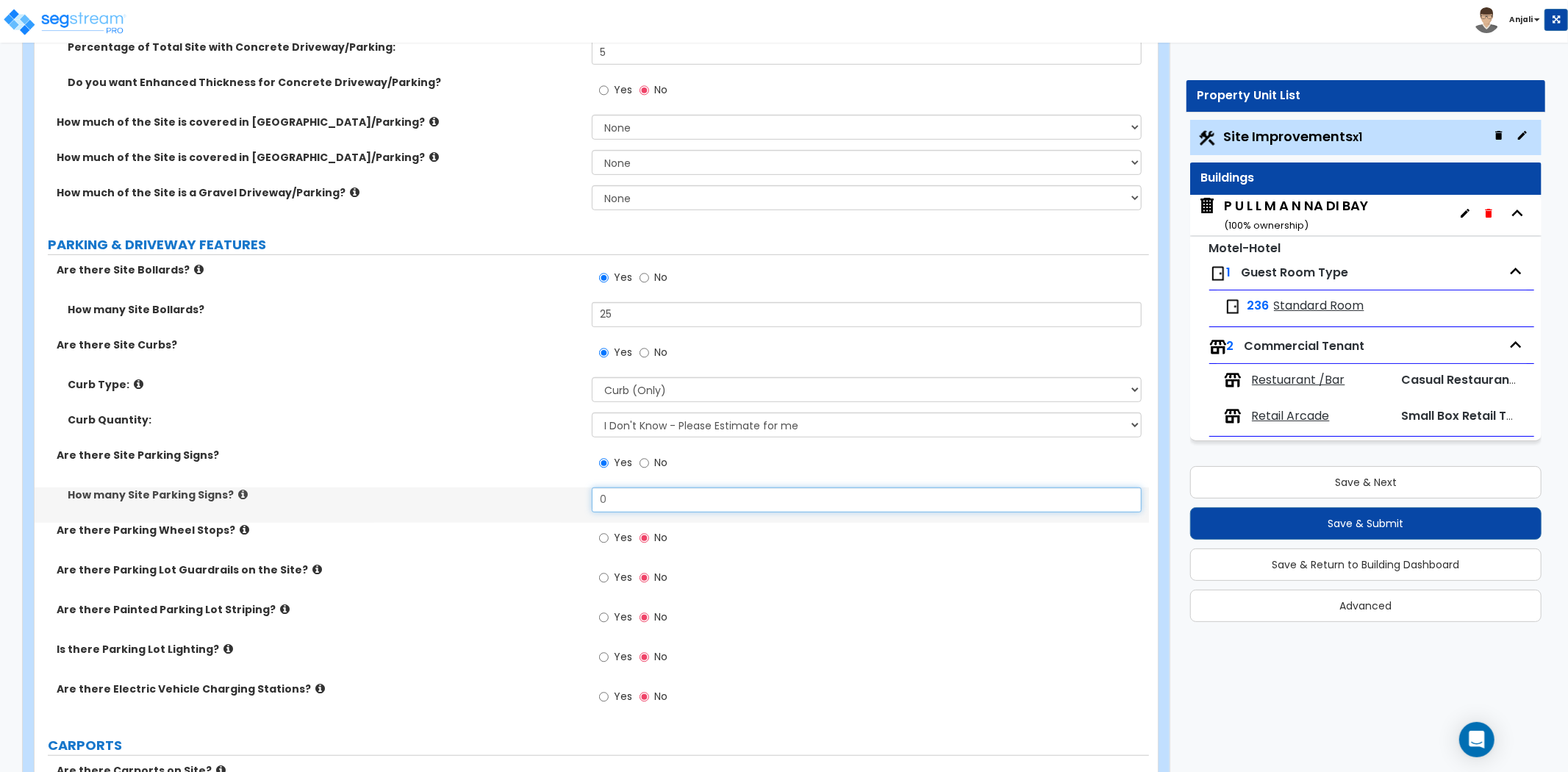
click at [640, 501] on input "0" at bounding box center [867, 500] width 550 height 25
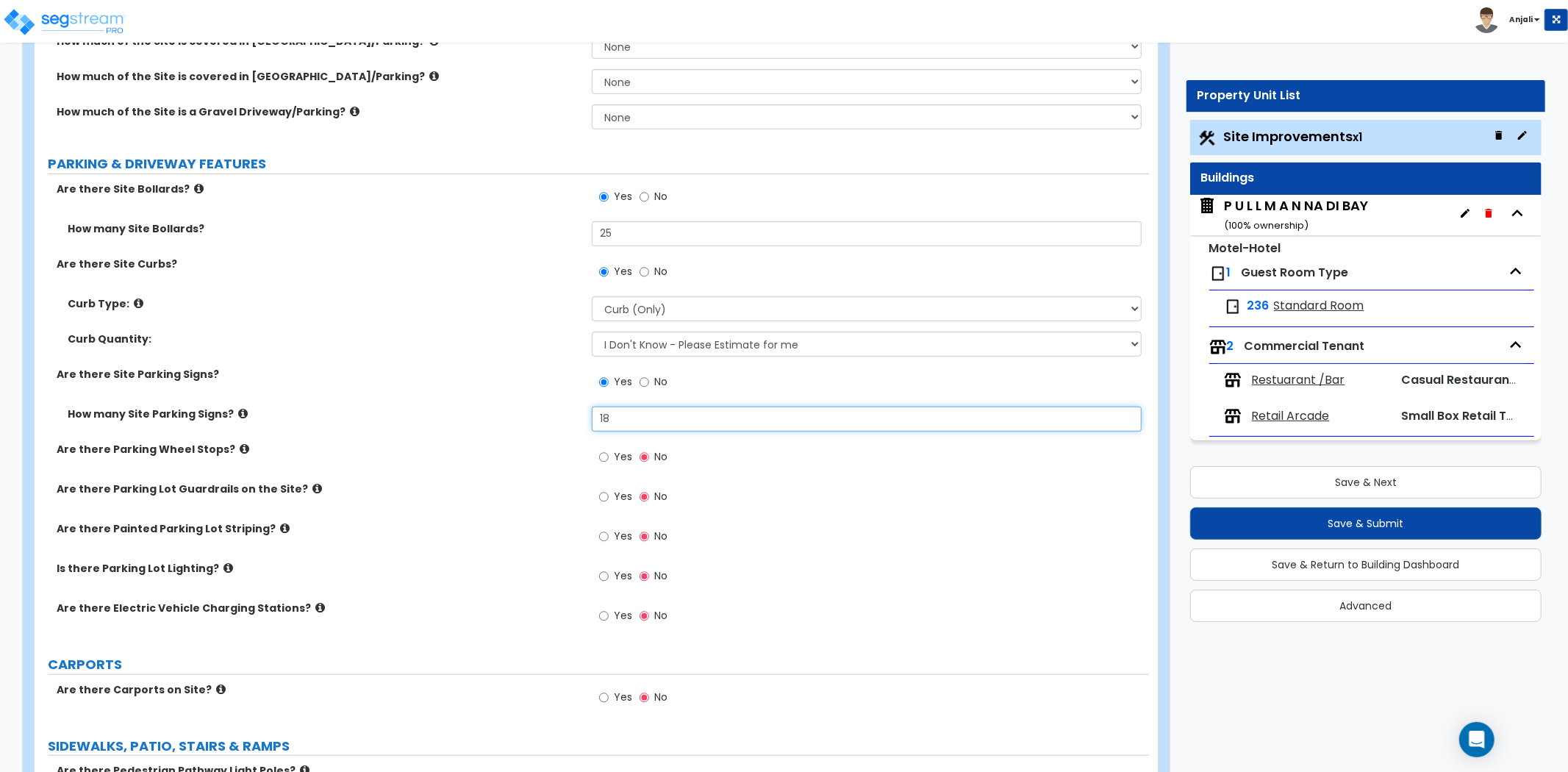
scroll to position [653, 0]
type input "18"
click at [608, 458] on input "Yes" at bounding box center [604, 456] width 10 height 17
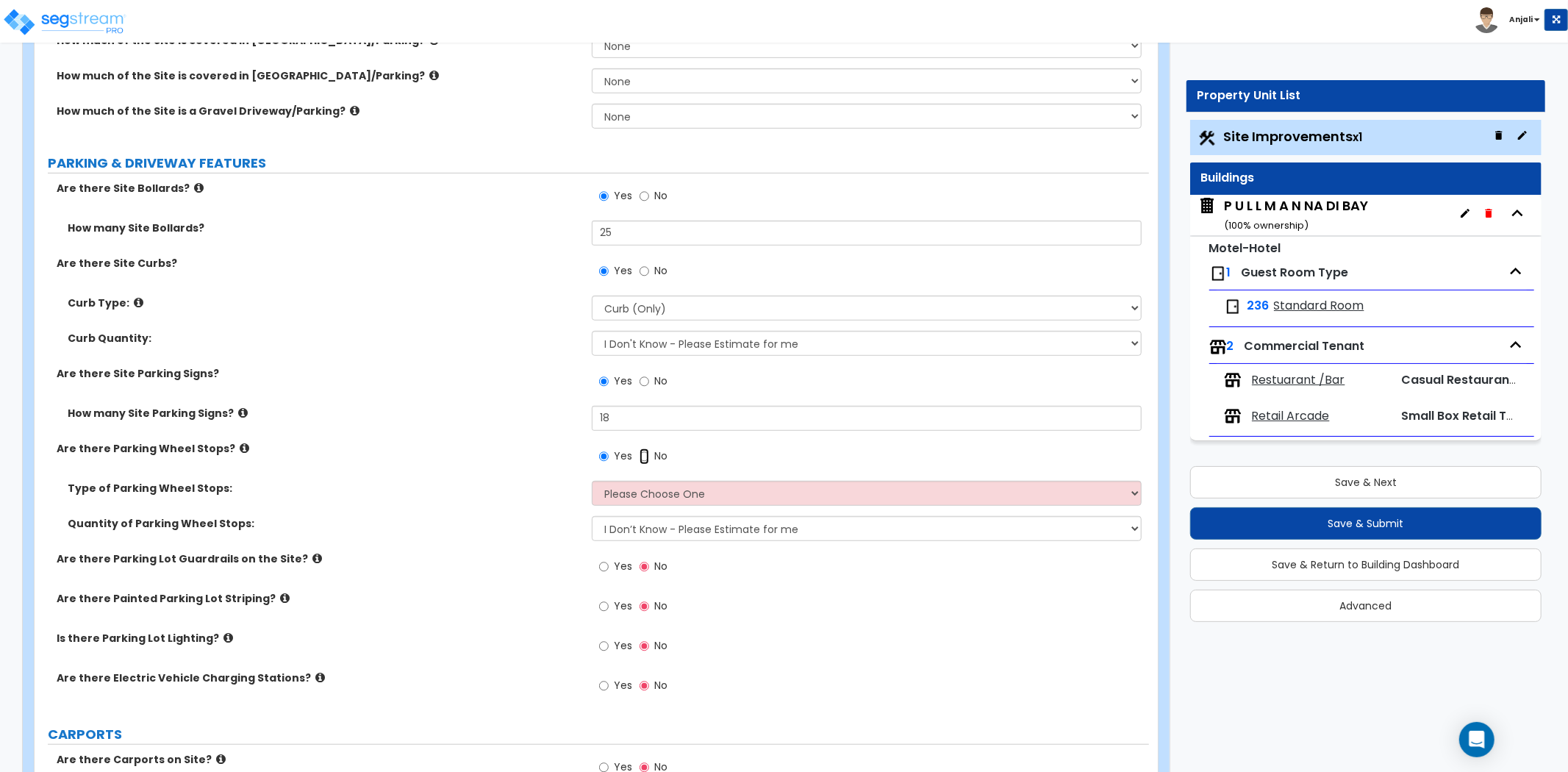
click at [648, 458] on input "No" at bounding box center [644, 456] width 10 height 17
radio input "false"
radio input "true"
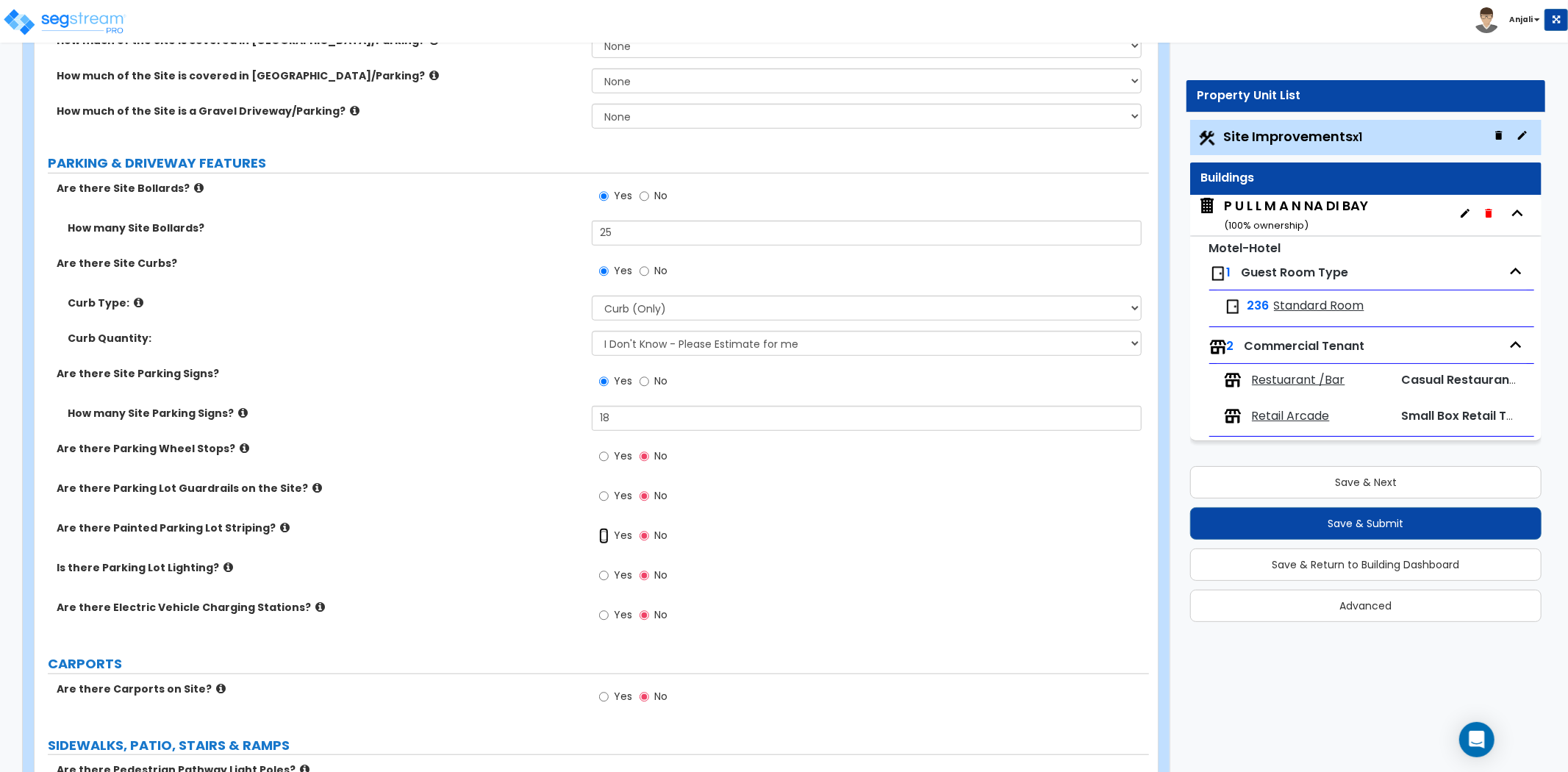
click at [600, 534] on input "Yes" at bounding box center [604, 536] width 10 height 17
radio input "true"
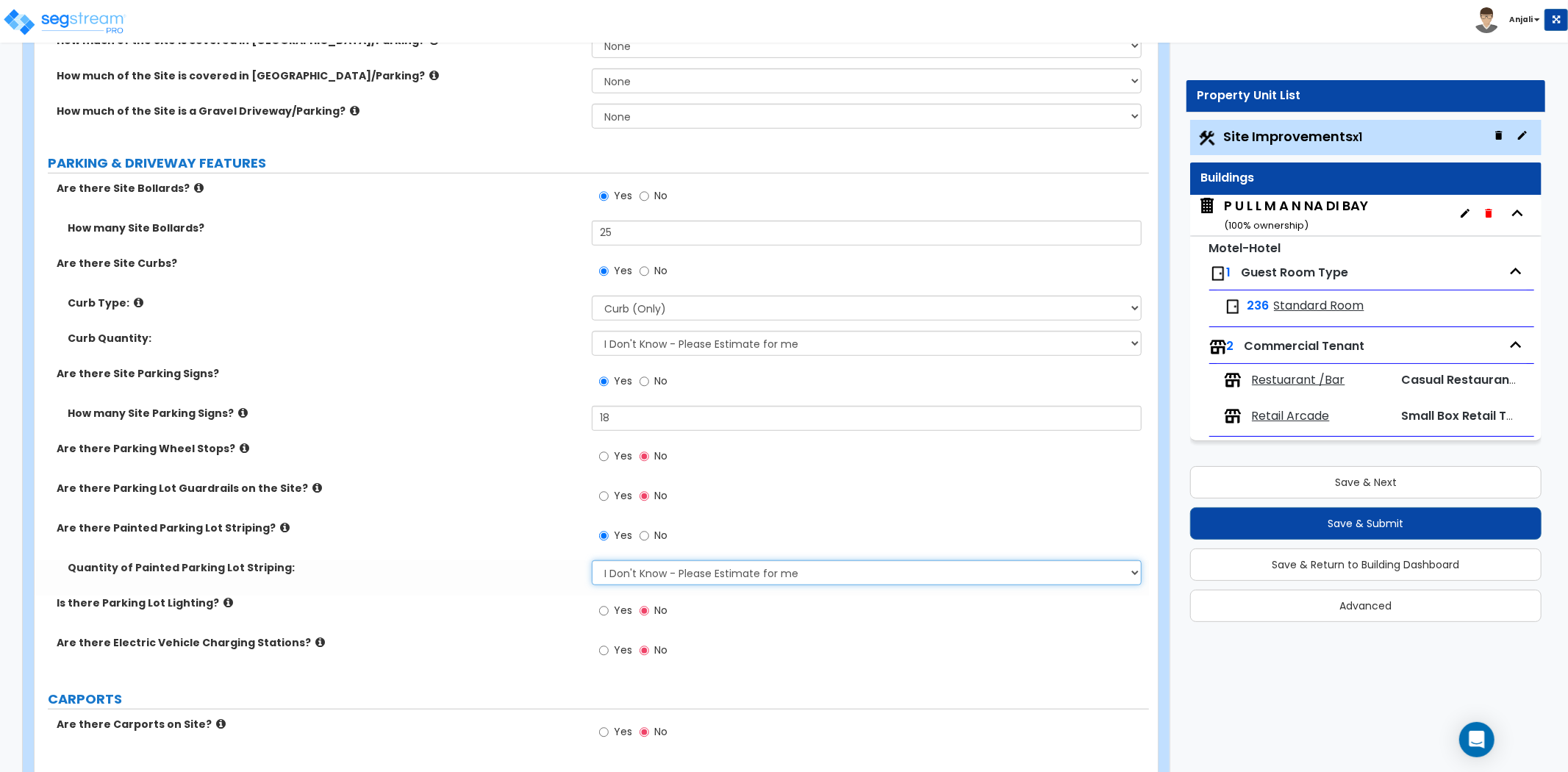
click at [643, 563] on select "I Don't Know - Please Estimate for me I Want to Enter the Number of Parking Spa…" at bounding box center [867, 573] width 550 height 25
select select "1"
click at [592, 561] on select "I Don't Know - Please Estimate for me I Want to Enter the Number of Parking Spa…" at bounding box center [867, 573] width 550 height 25
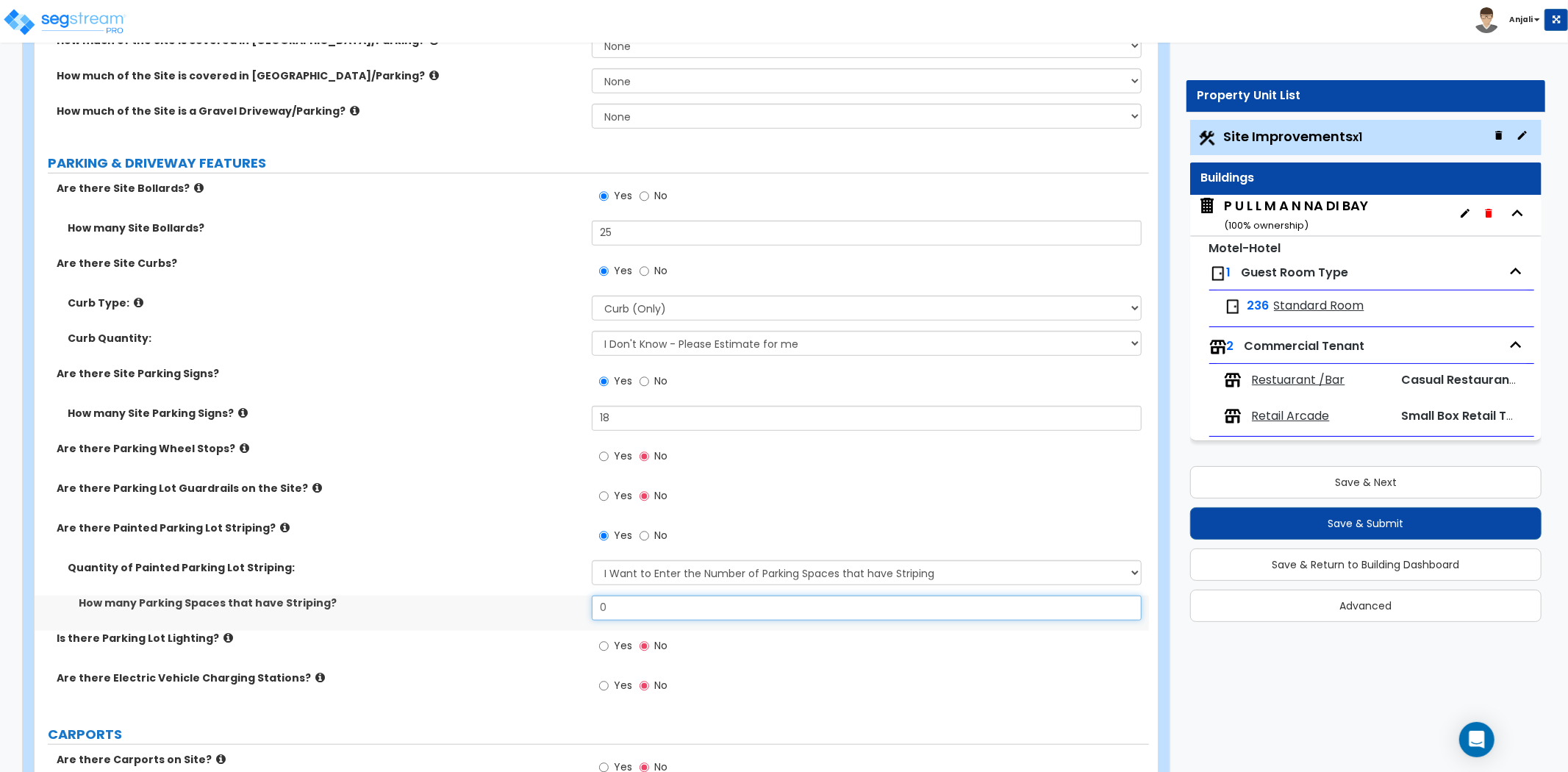
click at [610, 611] on input "0" at bounding box center [867, 608] width 550 height 25
click at [572, 584] on div "Quantity of Painted Parking Lot Striping: I Don't Know - Please Estimate for me…" at bounding box center [592, 578] width 1115 height 36
click at [605, 605] on input "58" at bounding box center [867, 608] width 550 height 25
type input "78"
click at [534, 570] on label "Quantity of Painted Parking Lot Striping:" at bounding box center [325, 567] width 513 height 15
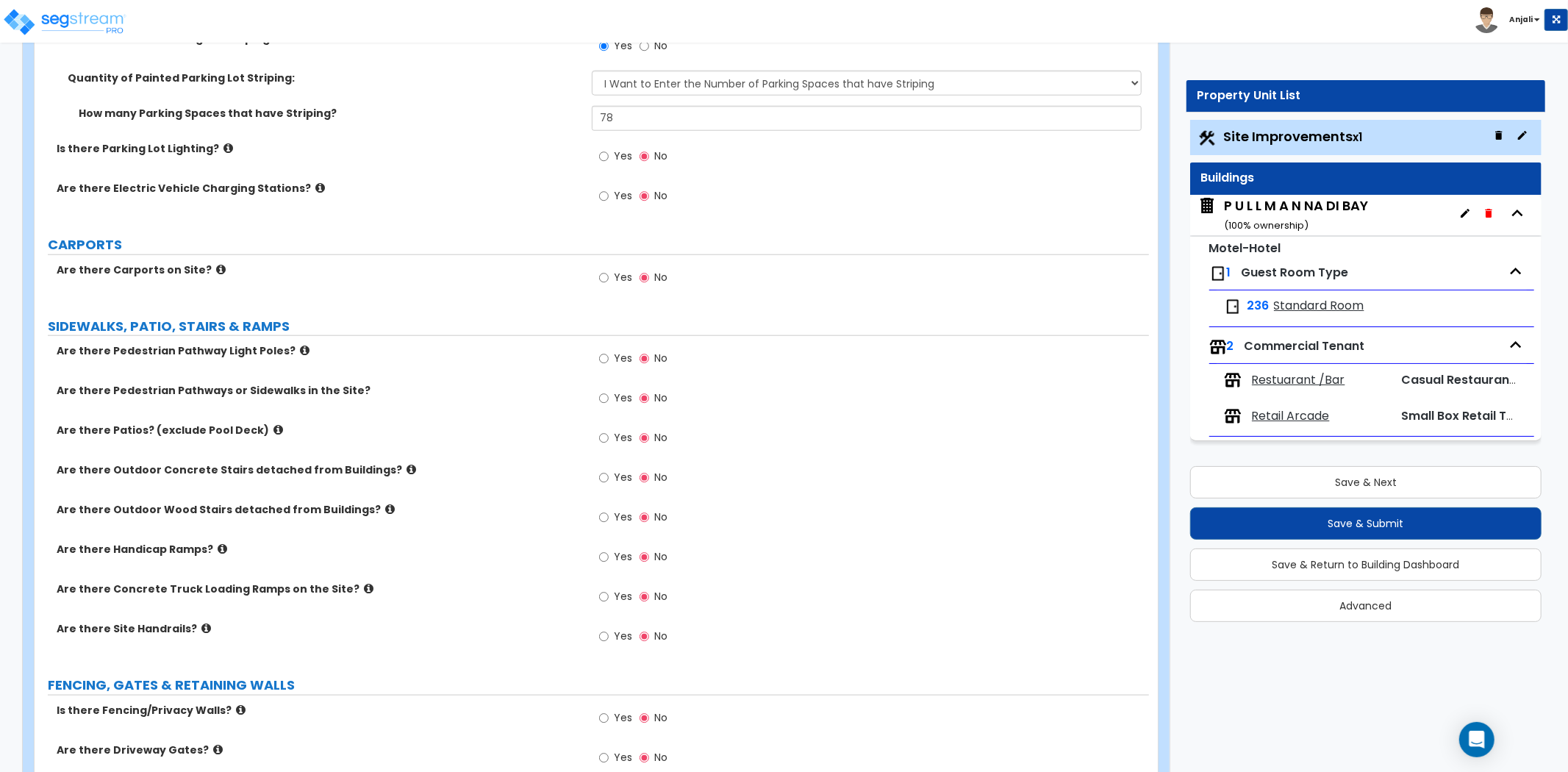
scroll to position [1144, 0]
click at [600, 358] on input "Yes" at bounding box center [604, 358] width 10 height 17
radio input "true"
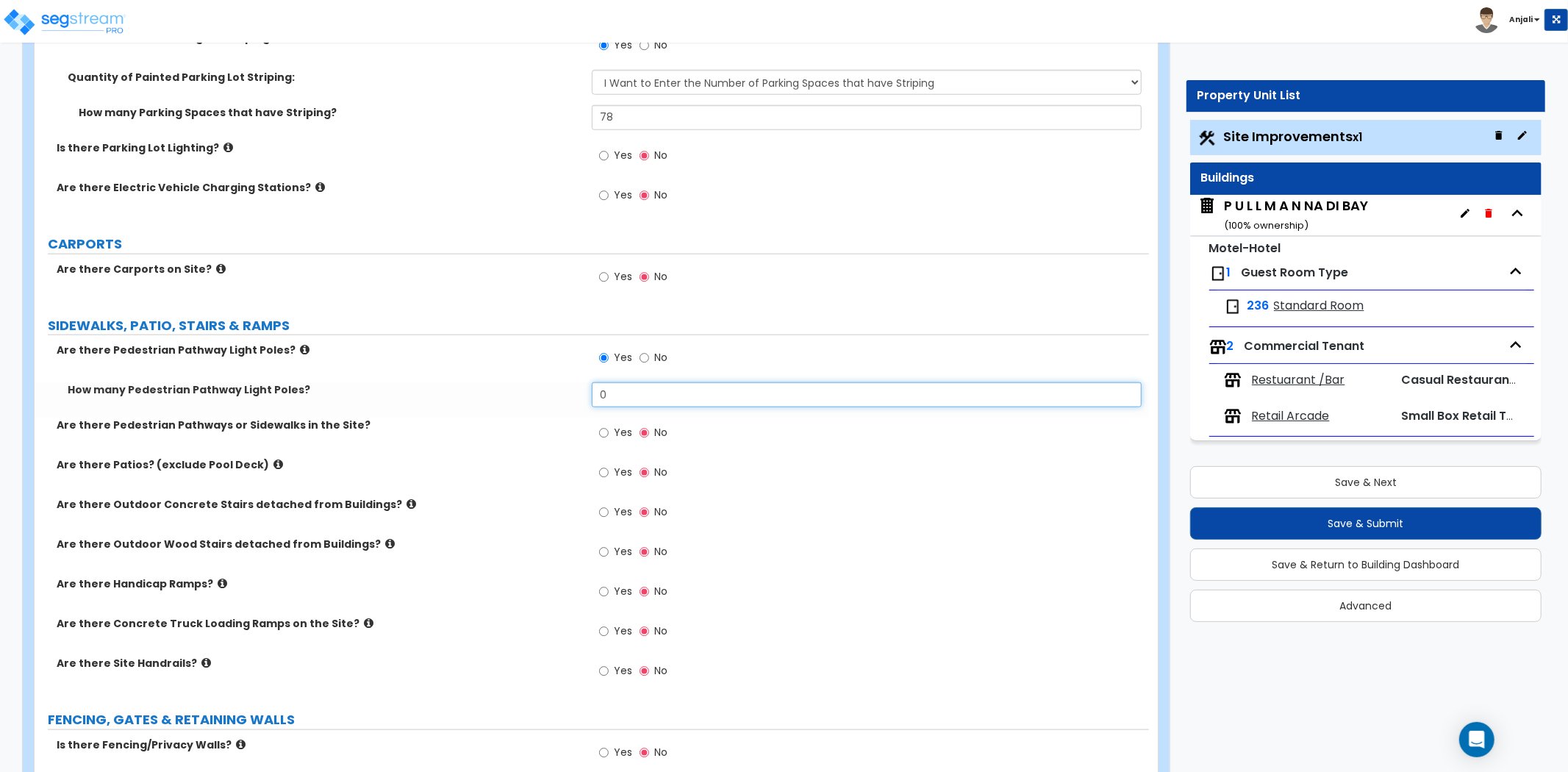
click at [654, 395] on input "0" at bounding box center [867, 394] width 550 height 25
type input "20"
click at [541, 353] on label "Are there Pedestrian Pathway Light Poles?" at bounding box center [318, 350] width 525 height 15
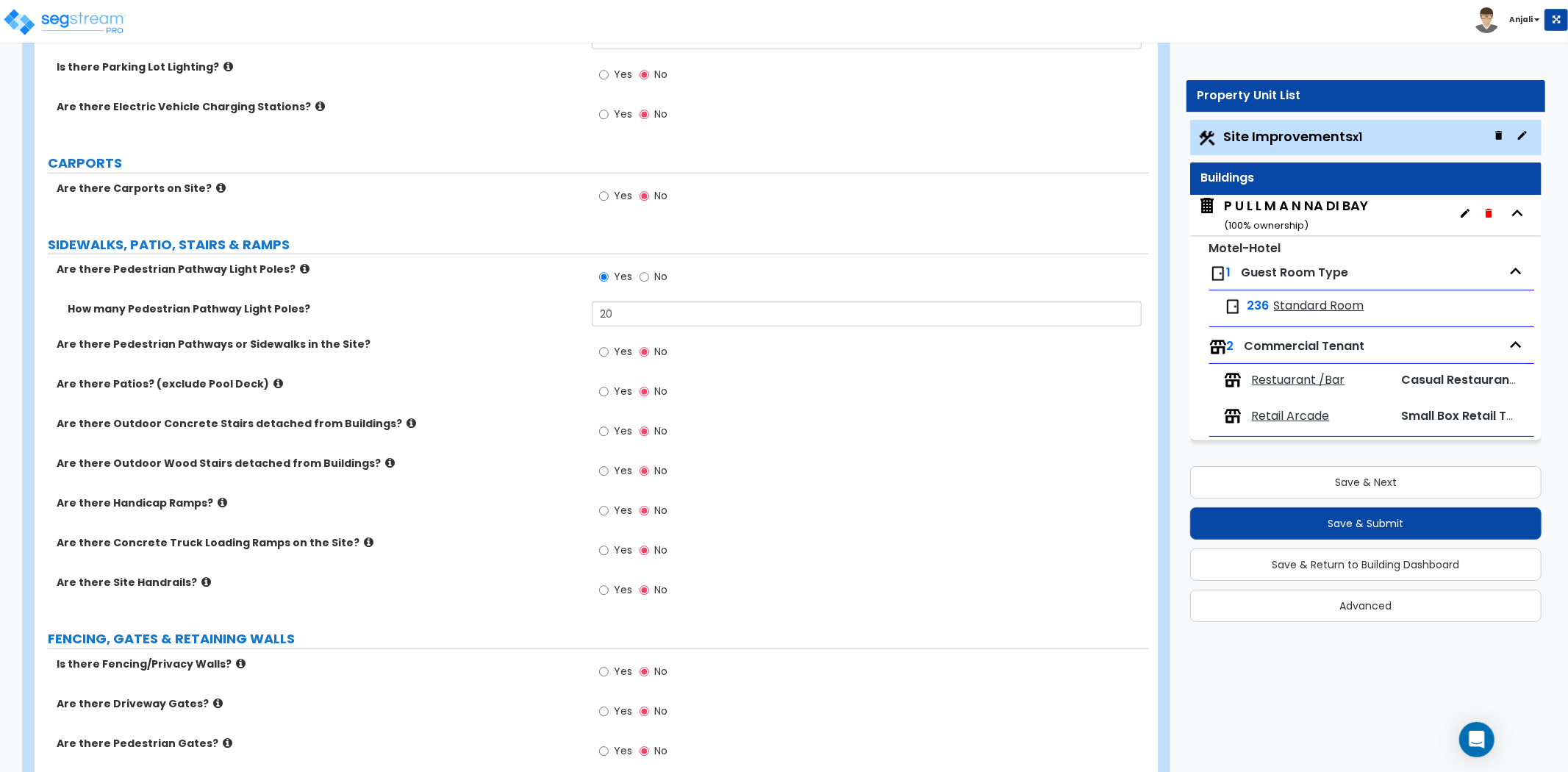
scroll to position [1225, 0]
click at [605, 392] on input "Yes" at bounding box center [604, 391] width 10 height 17
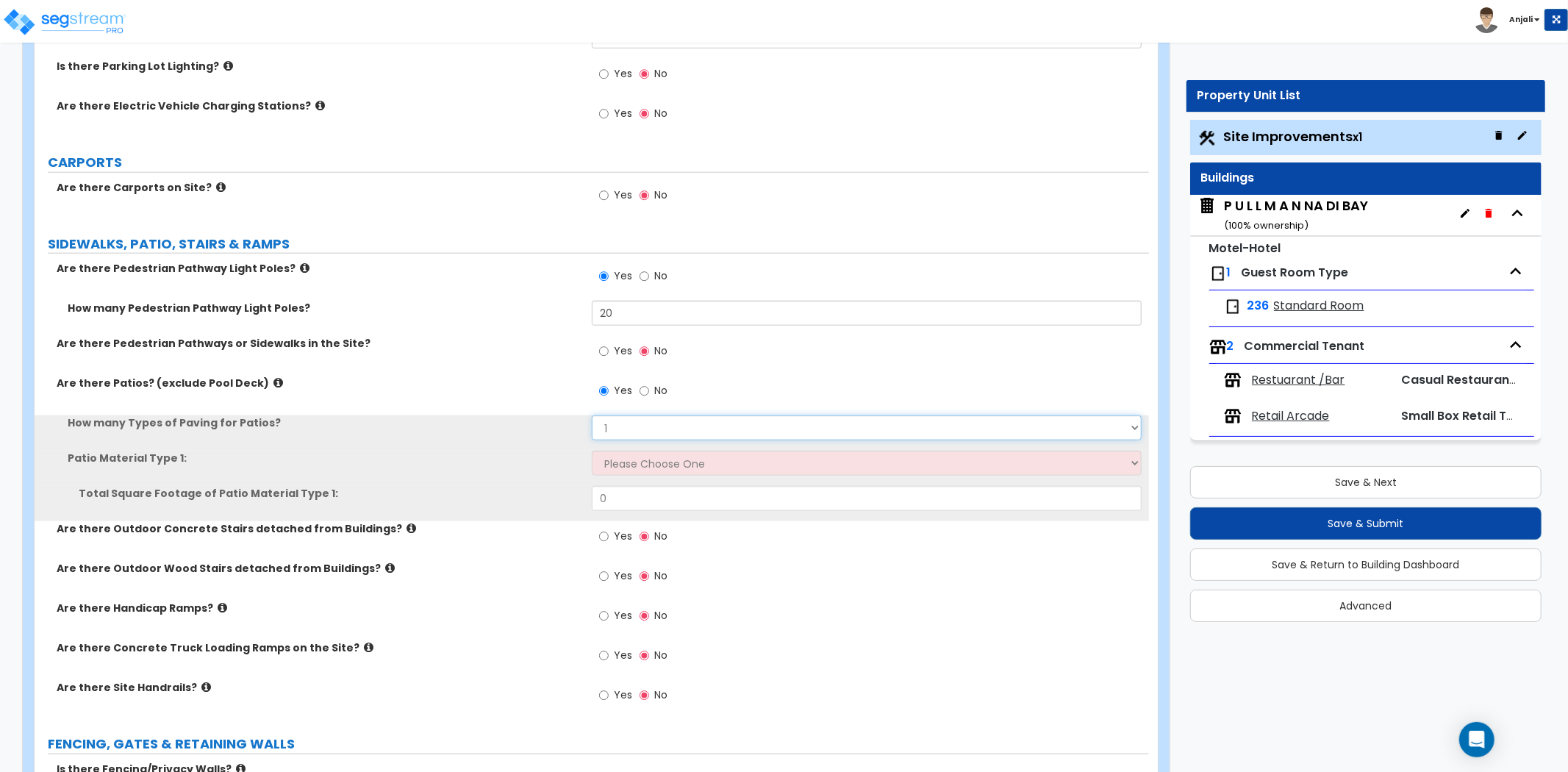
click at [638, 420] on select "1 2 3 4" at bounding box center [867, 427] width 550 height 25
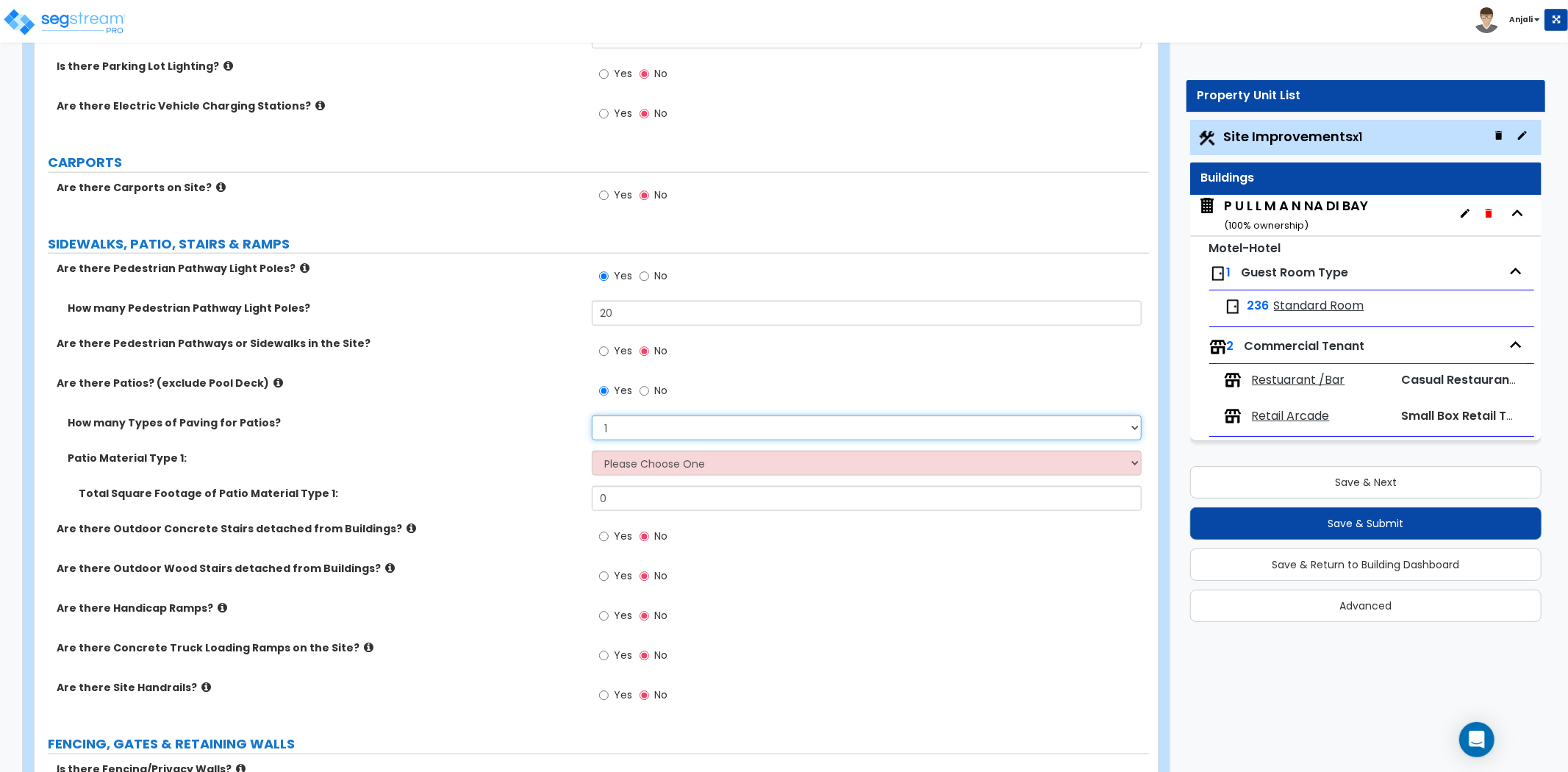
click at [638, 420] on select "1 2 3 4" at bounding box center [867, 427] width 550 height 25
click at [643, 456] on select "Please Choose One Bare Concrete Stamped Concrete Brick Pavers Stone Pavers Tile…" at bounding box center [867, 463] width 550 height 25
click at [644, 388] on input "No" at bounding box center [644, 391] width 10 height 17
radio input "false"
radio input "true"
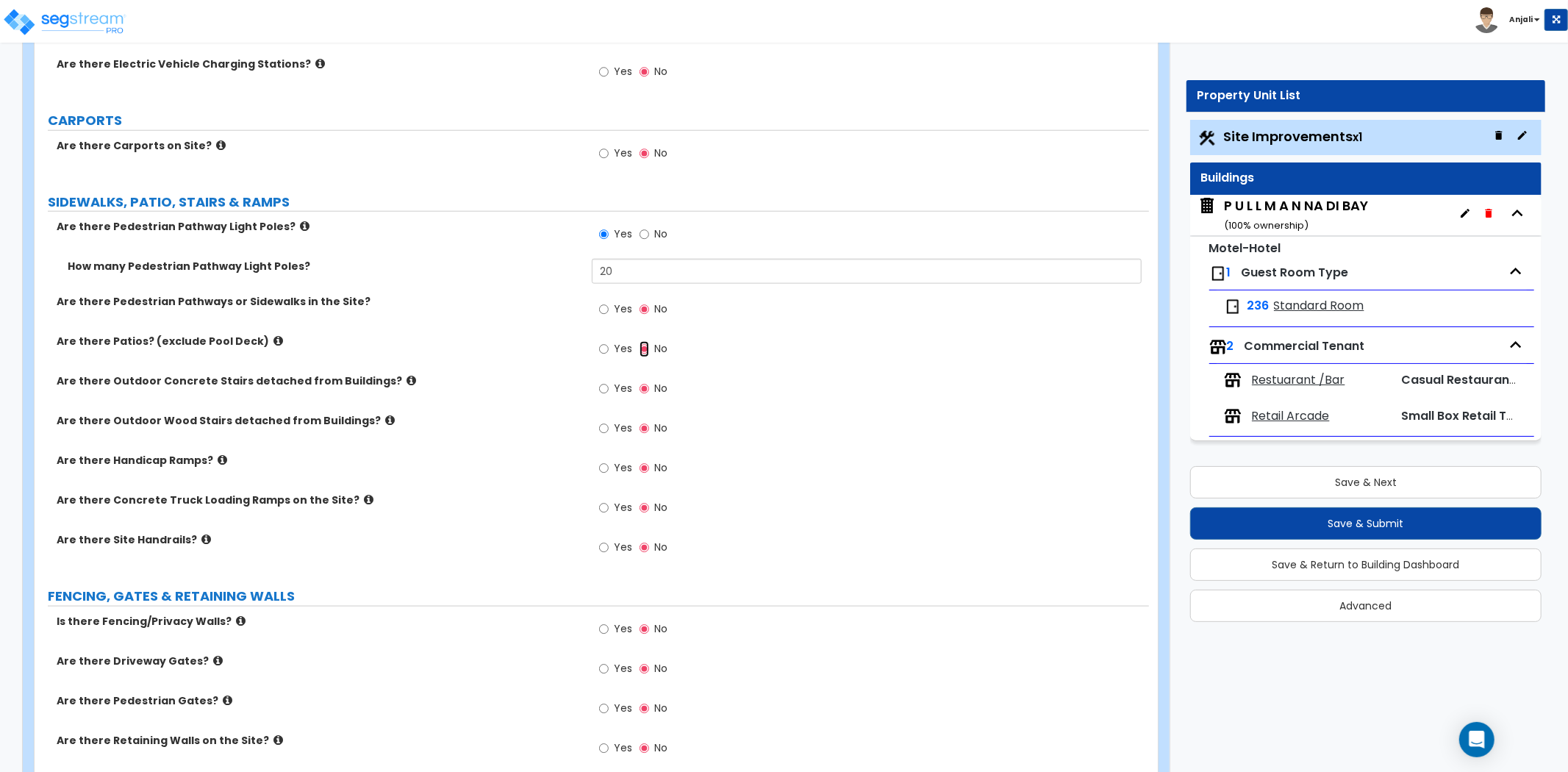
scroll to position [1307, 0]
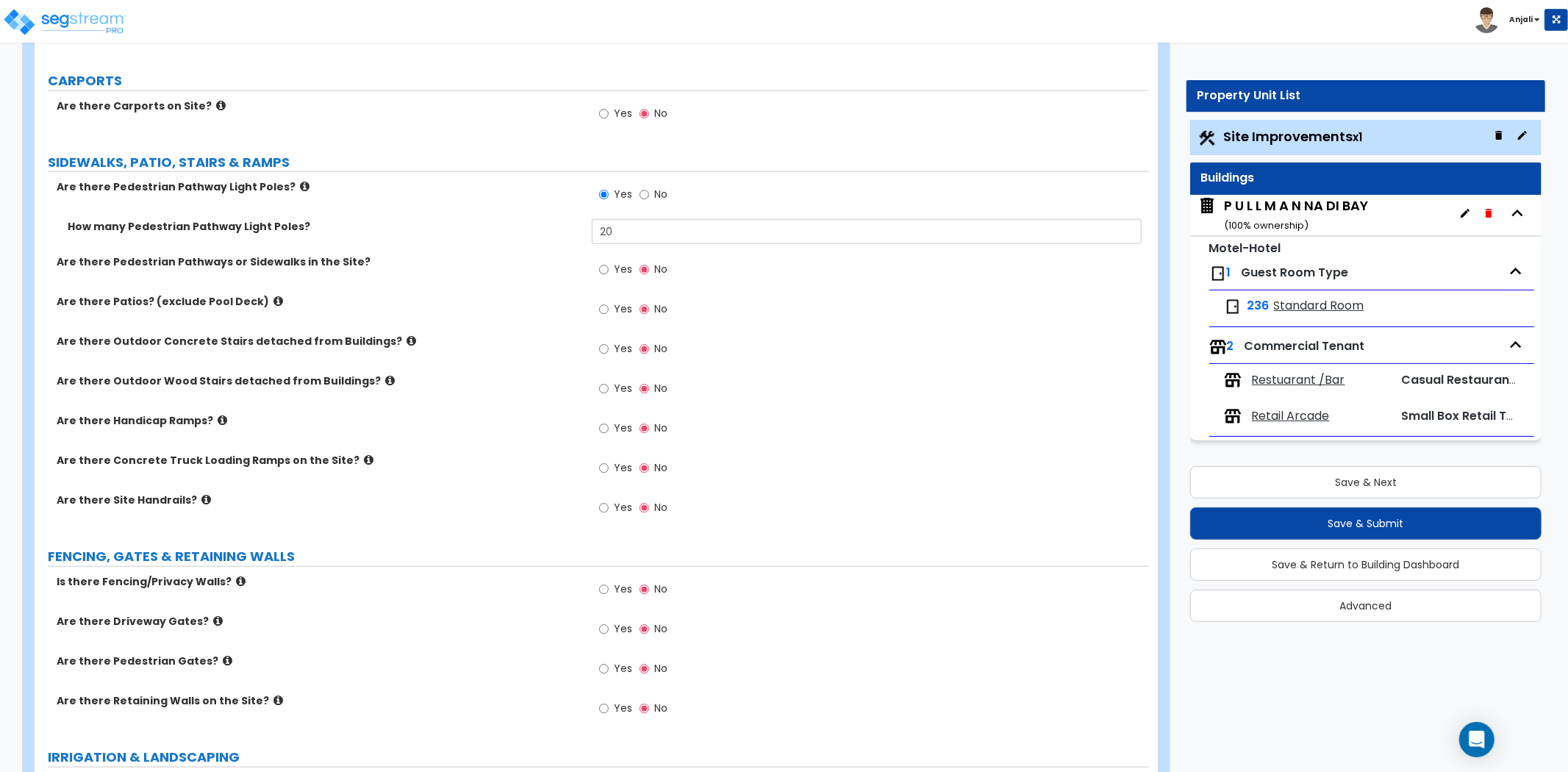
click at [609, 266] on label "Yes" at bounding box center [616, 271] width 33 height 25
click at [609, 266] on input "Yes" at bounding box center [604, 270] width 10 height 17
radio input "true"
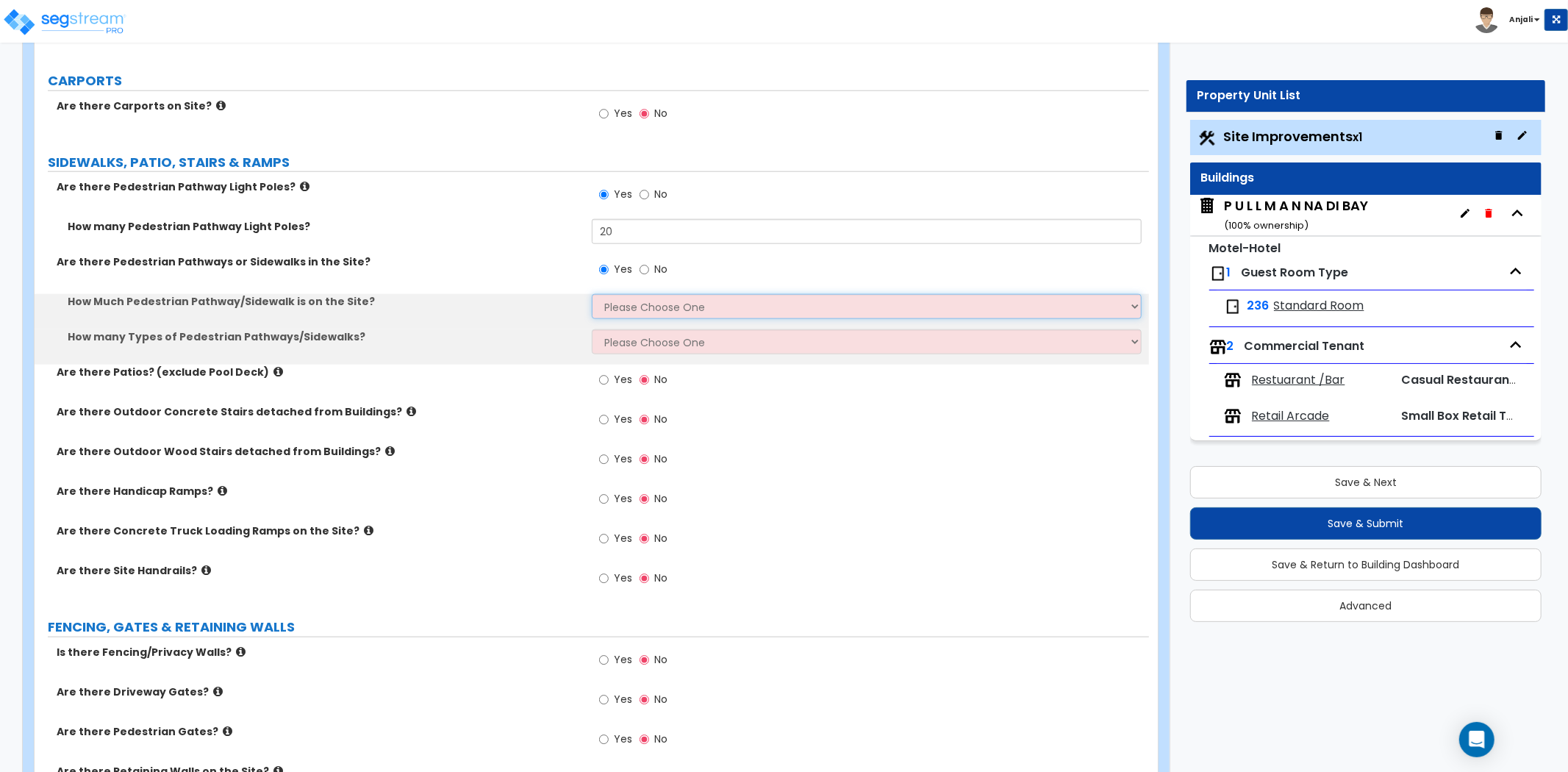
click at [655, 310] on select "Please Choose One I Don't Know, Please Estimate For Me Enter Linear Footage" at bounding box center [867, 306] width 550 height 25
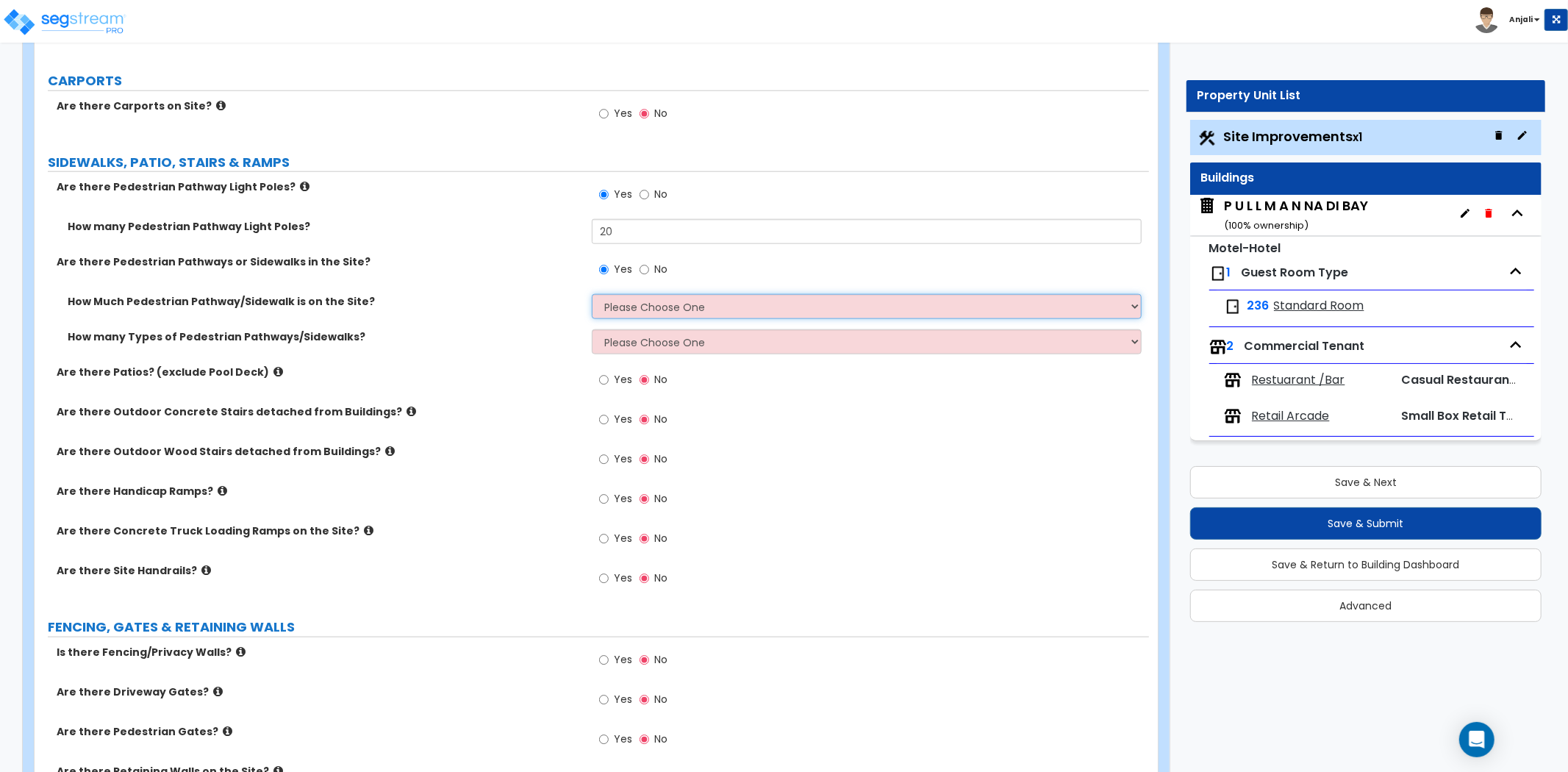
select select "1"
click at [592, 294] on select "Please Choose One I Don't Know, Please Estimate For Me Enter Linear Footage" at bounding box center [867, 306] width 550 height 25
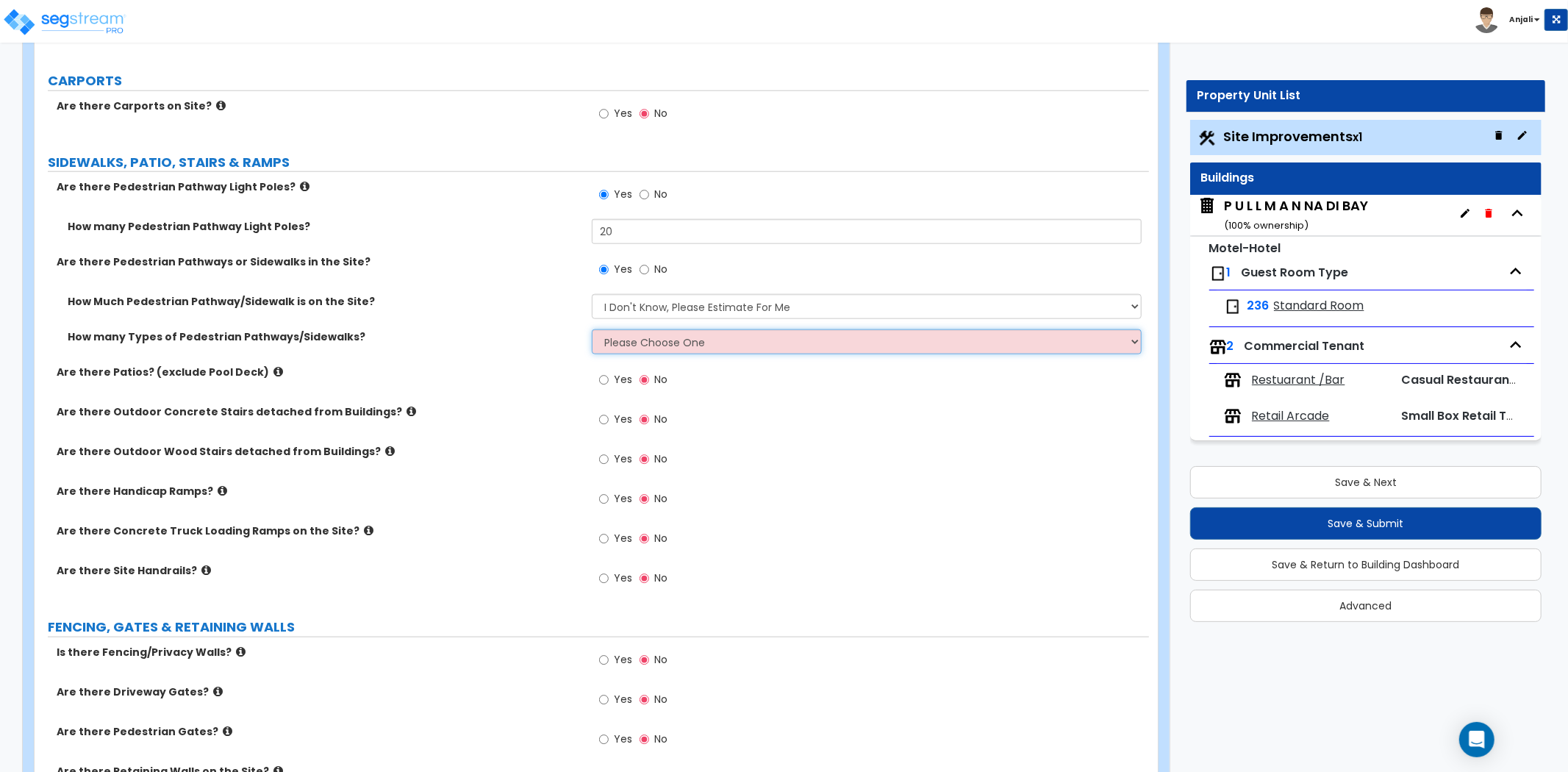
click at [653, 341] on select "Please Choose One 1 2 3" at bounding box center [867, 342] width 550 height 25
click at [592, 330] on select "Please Choose One 1 2 3" at bounding box center [867, 342] width 550 height 25
click at [655, 352] on select "Please Choose One 1 2 3" at bounding box center [867, 342] width 550 height 25
select select "1"
click at [592, 330] on select "Please Choose One 1 2 3" at bounding box center [867, 342] width 550 height 25
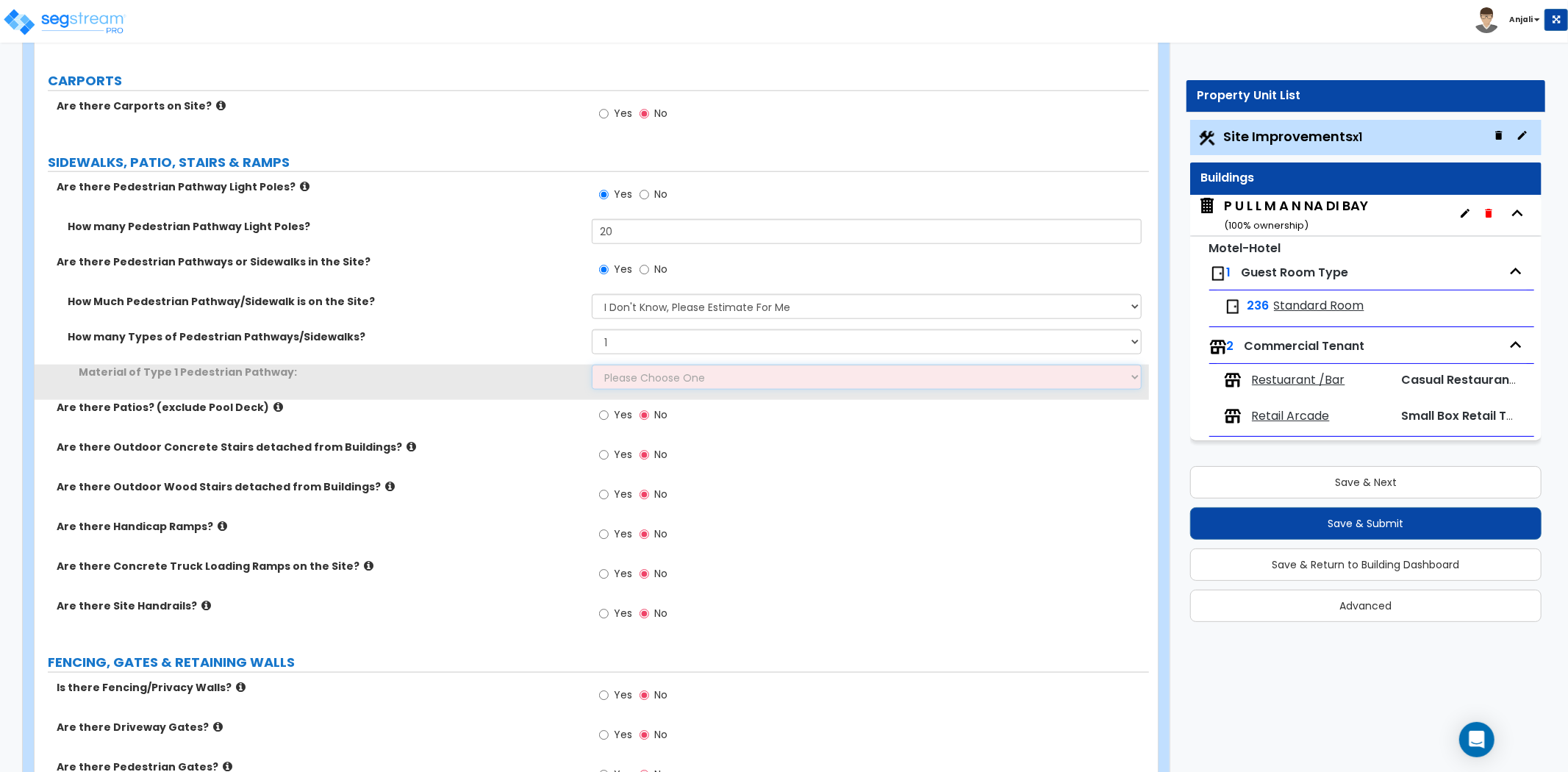
click at [658, 372] on select "Please Choose One Bare Concrete Stamped Concrete Brick Pavers Stone Pavers Wood…" at bounding box center [867, 377] width 550 height 25
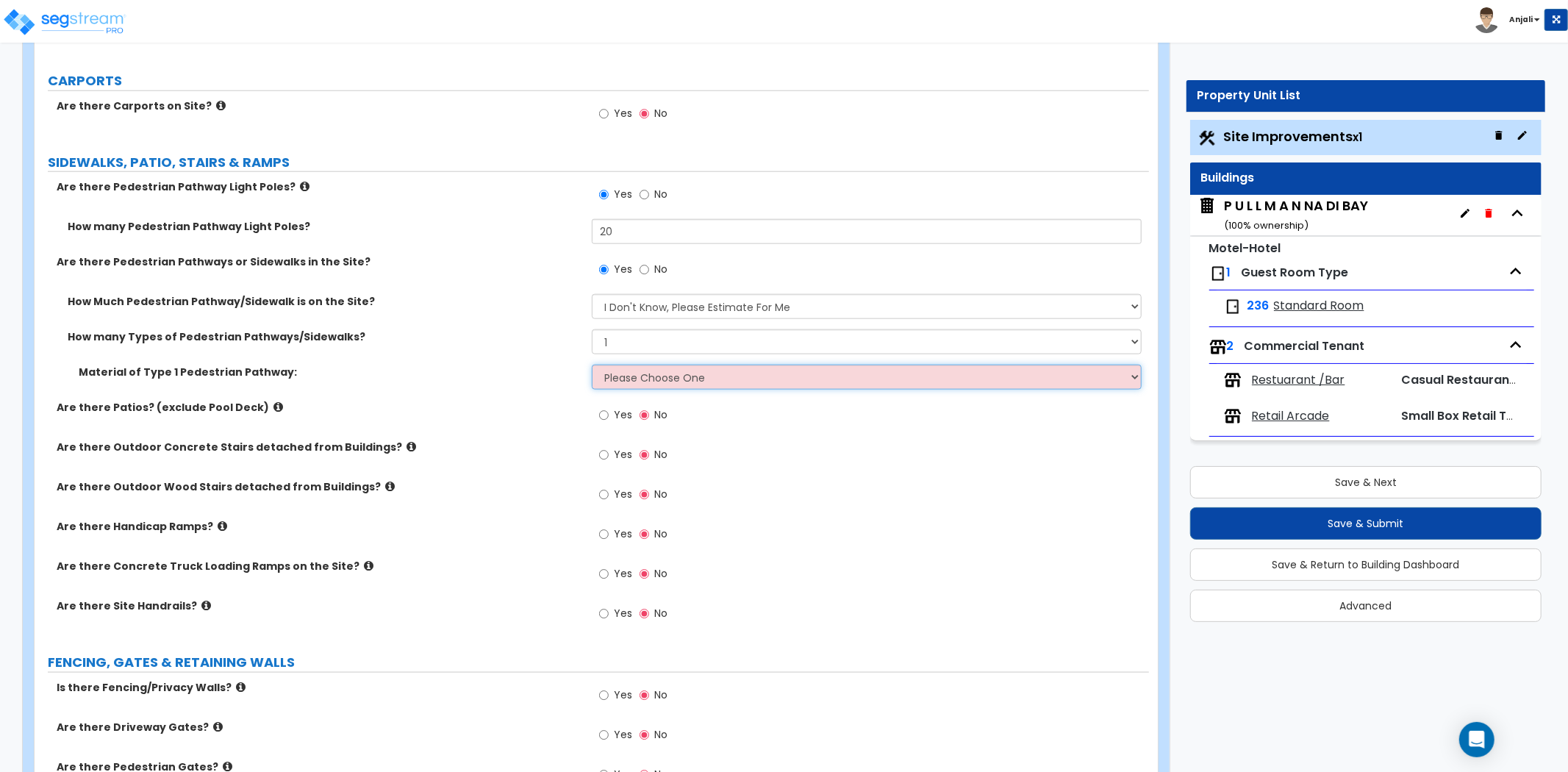
select select "1"
click at [592, 365] on select "Please Choose One Bare Concrete Stamped Concrete Brick Pavers Stone Pavers Wood…" at bounding box center [867, 377] width 550 height 25
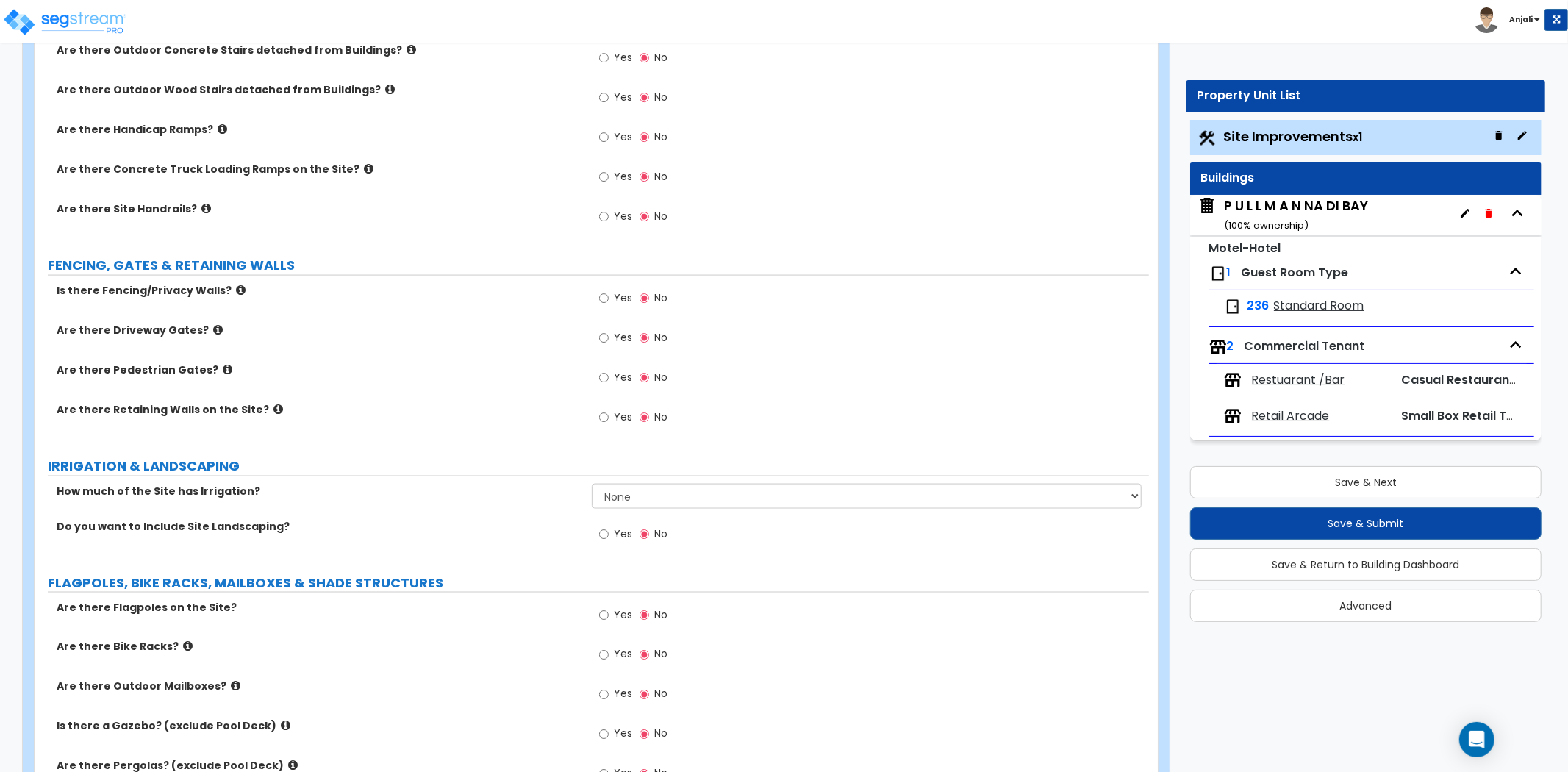
scroll to position [1715, 0]
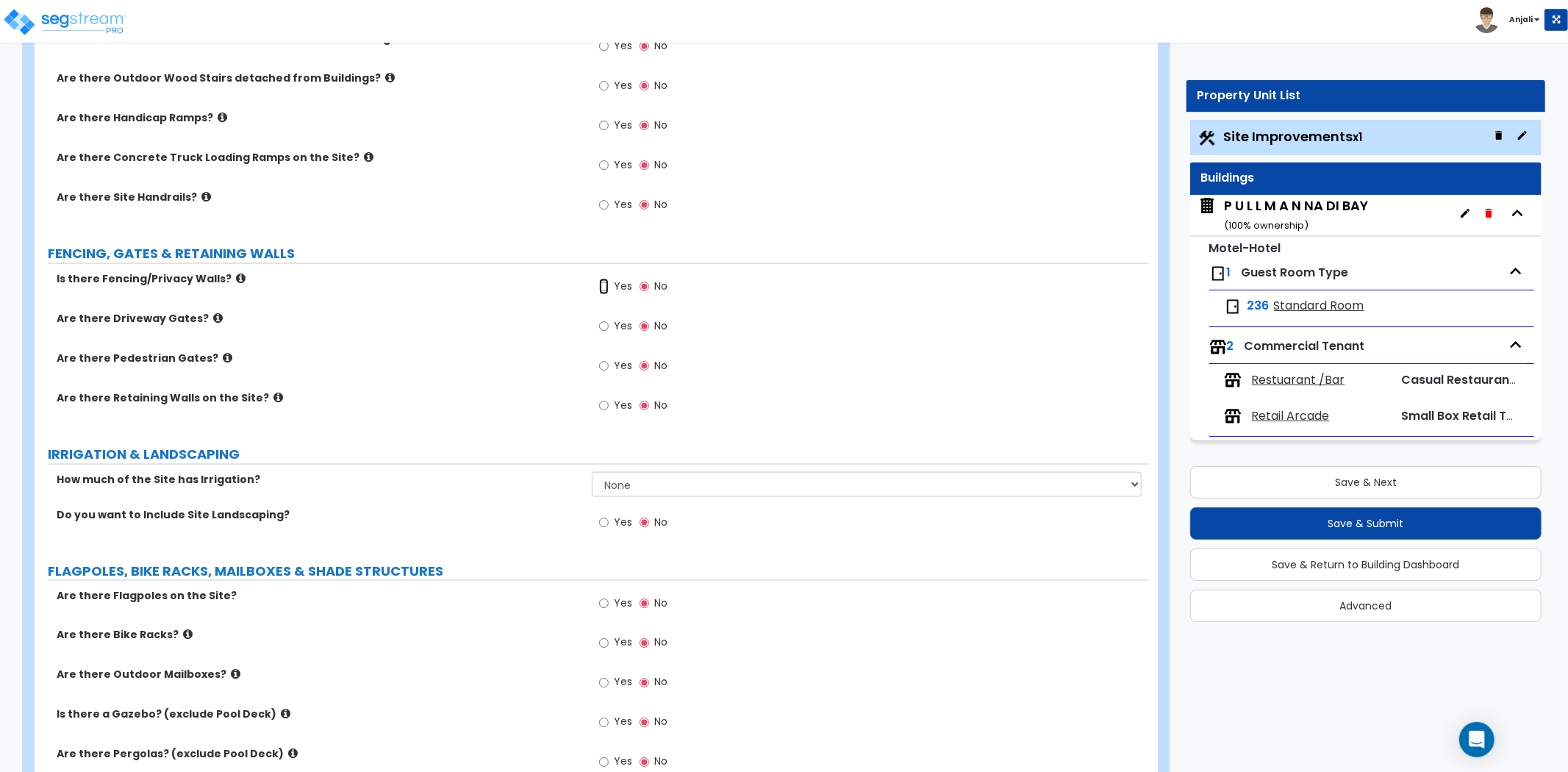
click at [606, 285] on input "Yes" at bounding box center [604, 286] width 10 height 17
radio input "true"
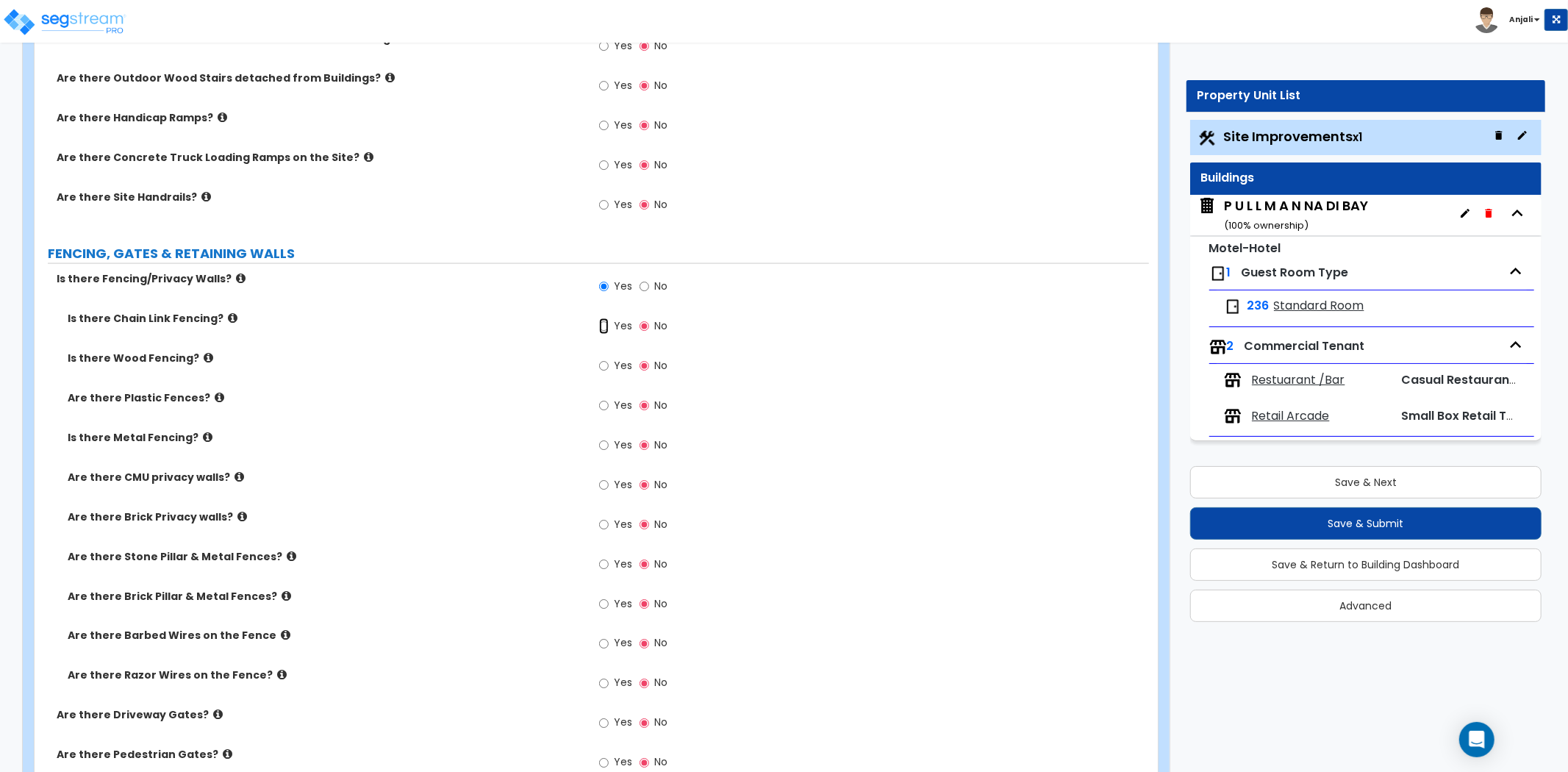
click at [605, 326] on input "Yes" at bounding box center [604, 326] width 10 height 17
radio input "true"
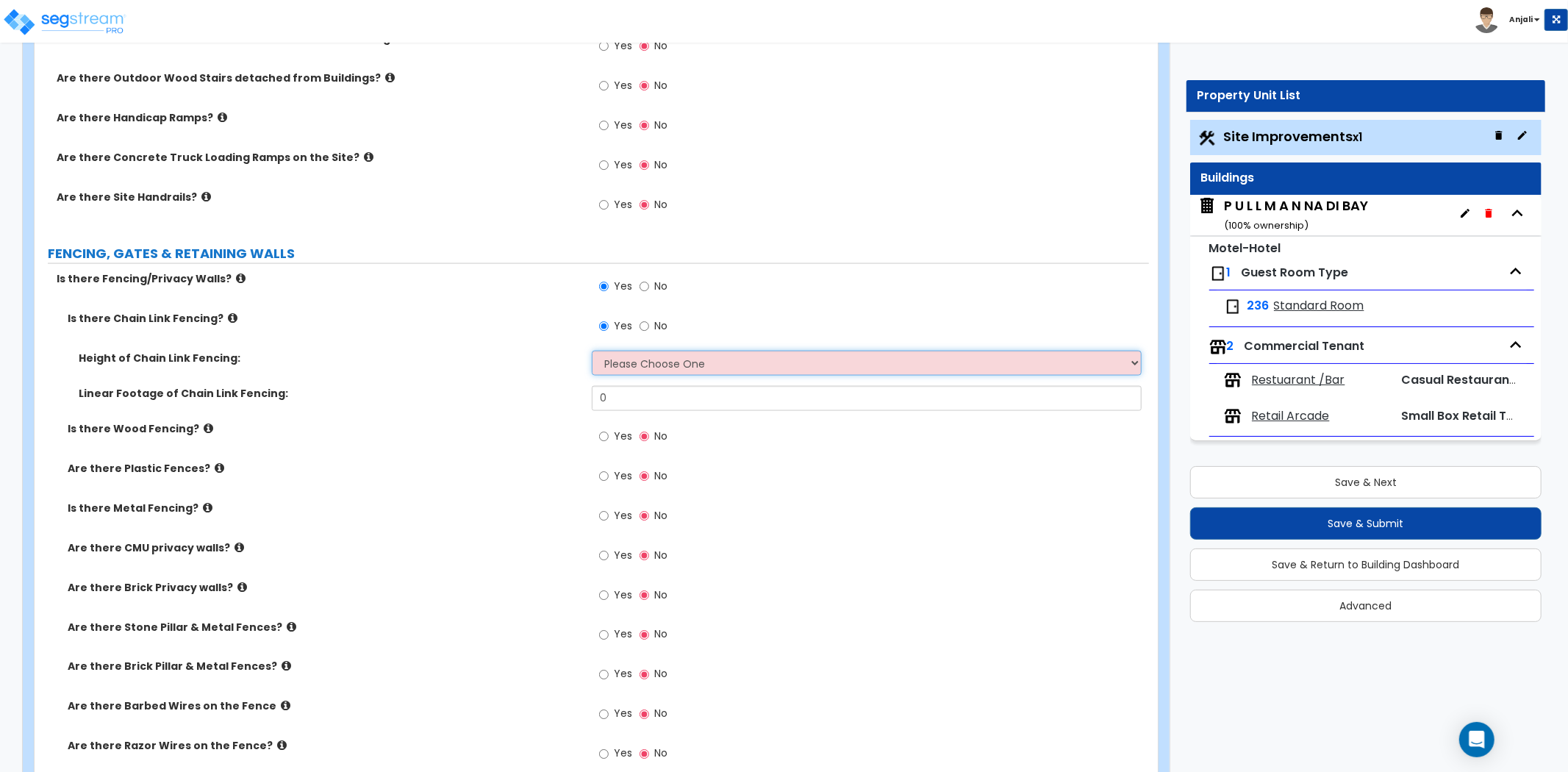
click at [689, 358] on select "Please Choose One 3 feet 4 feet 5 feet 6 feet 10 feet 12 feet" at bounding box center [867, 363] width 550 height 25
select select "3"
click at [592, 351] on select "Please Choose One 3 feet 4 feet 5 feet 6 feet 10 feet 12 feet" at bounding box center [867, 363] width 550 height 25
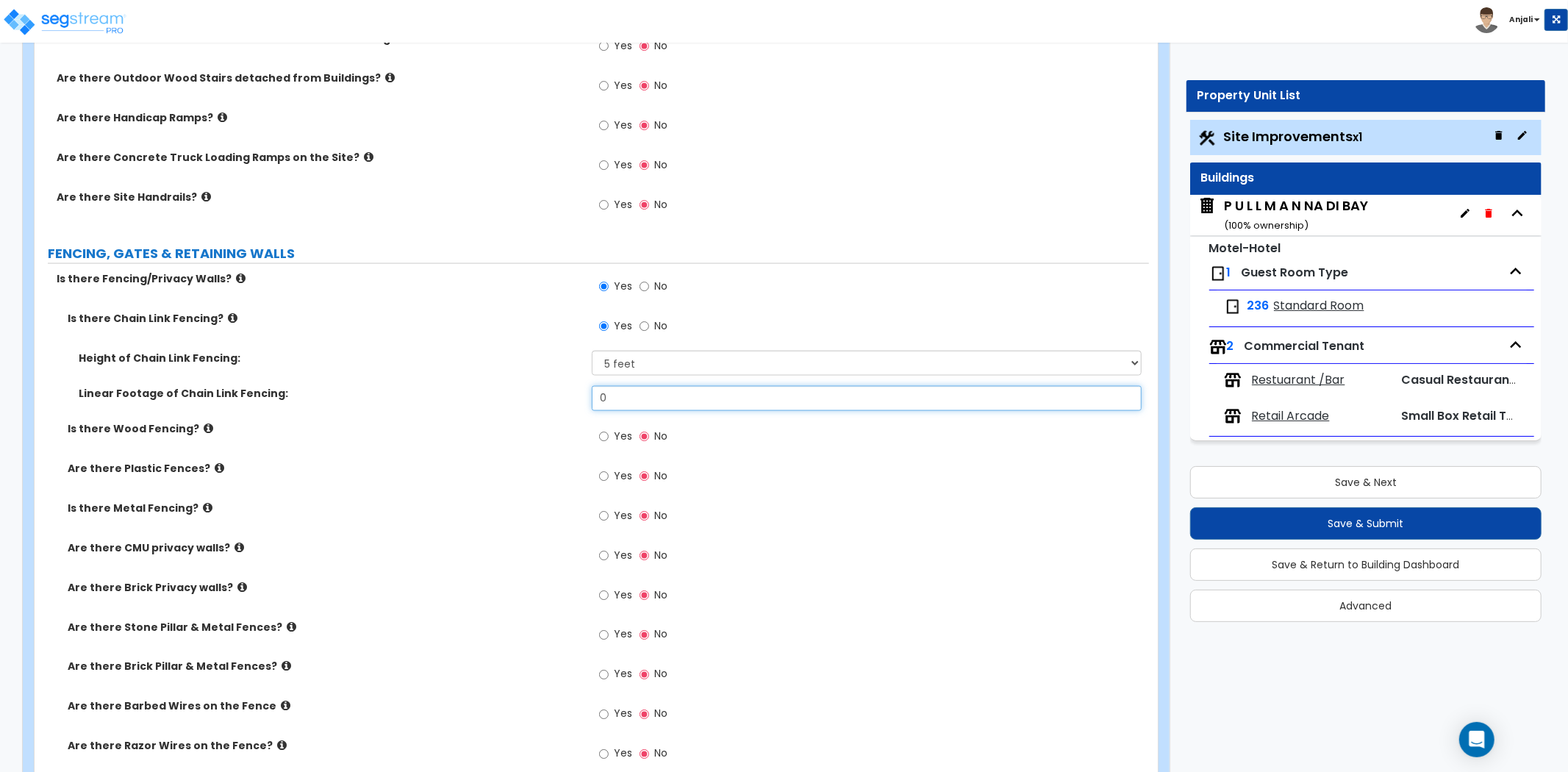
click at [620, 392] on input "0" at bounding box center [867, 399] width 550 height 25
type input "356"
click at [439, 384] on div "Height of Chain Link Fencing: Please Choose One 3 feet 4 feet 5 feet 6 feet 10 …" at bounding box center [592, 368] width 1115 height 36
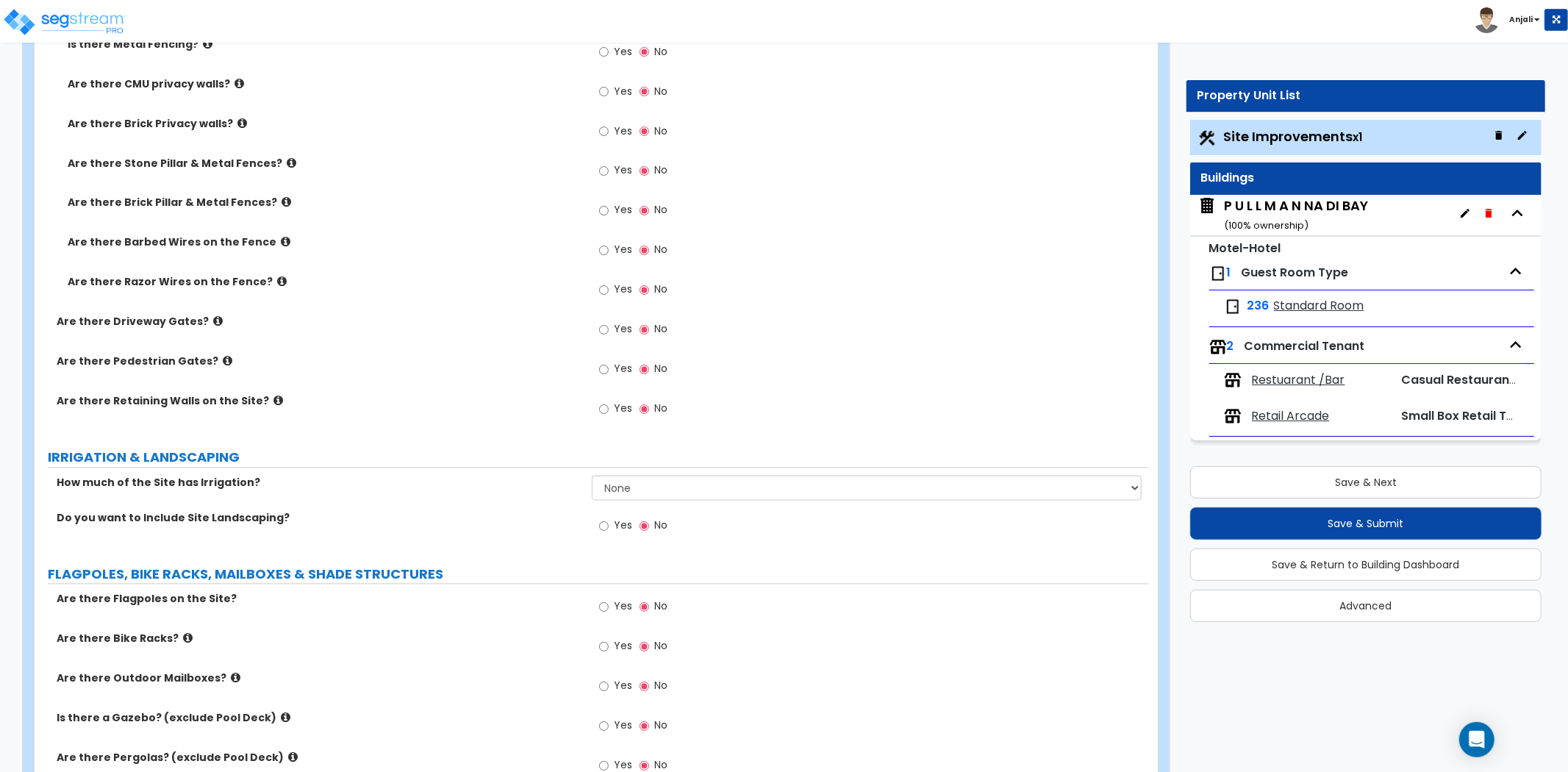
scroll to position [2206, 0]
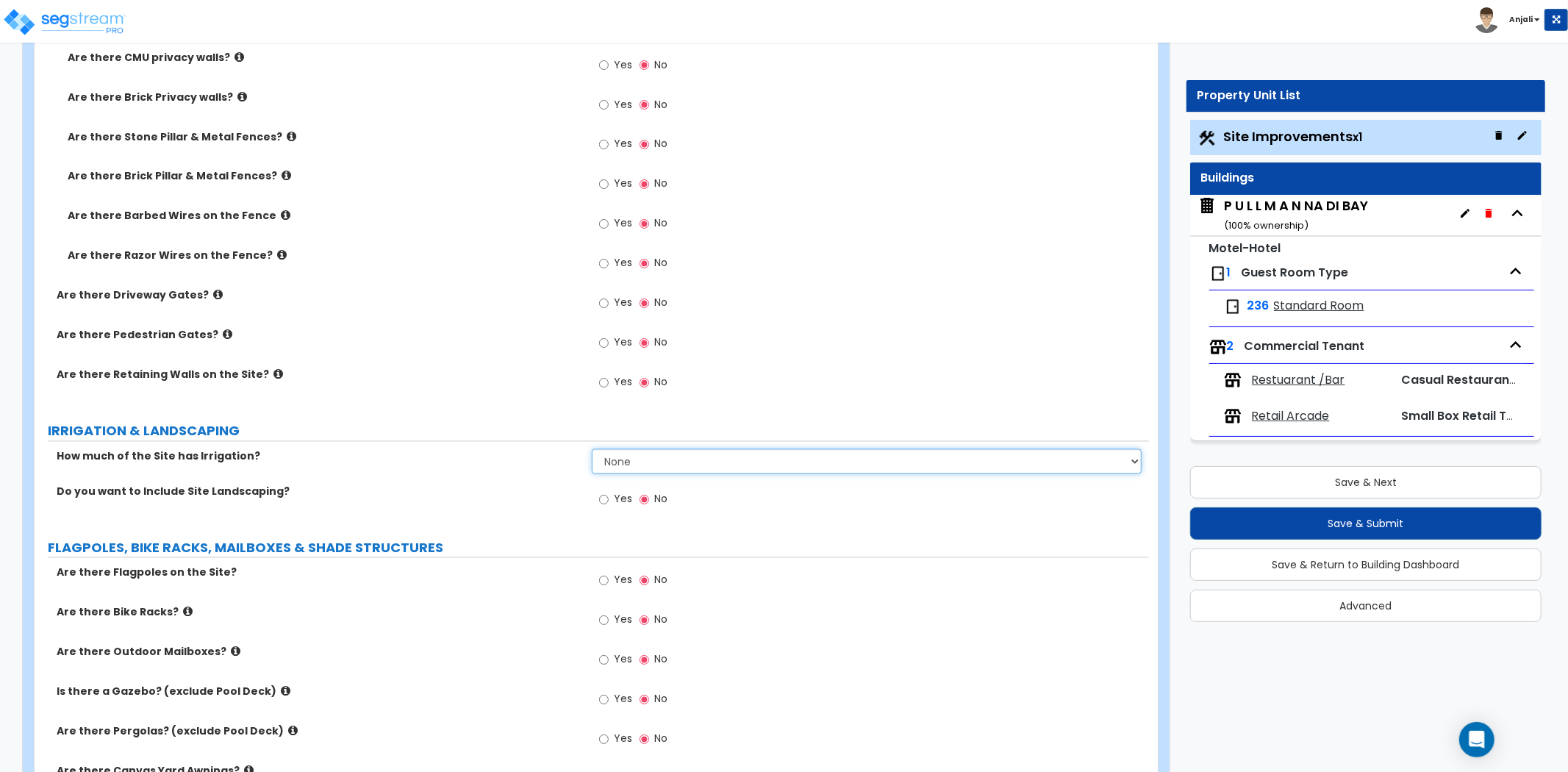
click at [645, 454] on select "None I want to Enter an Approximate Percentage I want to Enter the Square Foota…" at bounding box center [867, 461] width 550 height 25
click at [592, 449] on select "None I want to Enter an Approximate Percentage I want to Enter the Square Foota…" at bounding box center [867, 461] width 550 height 25
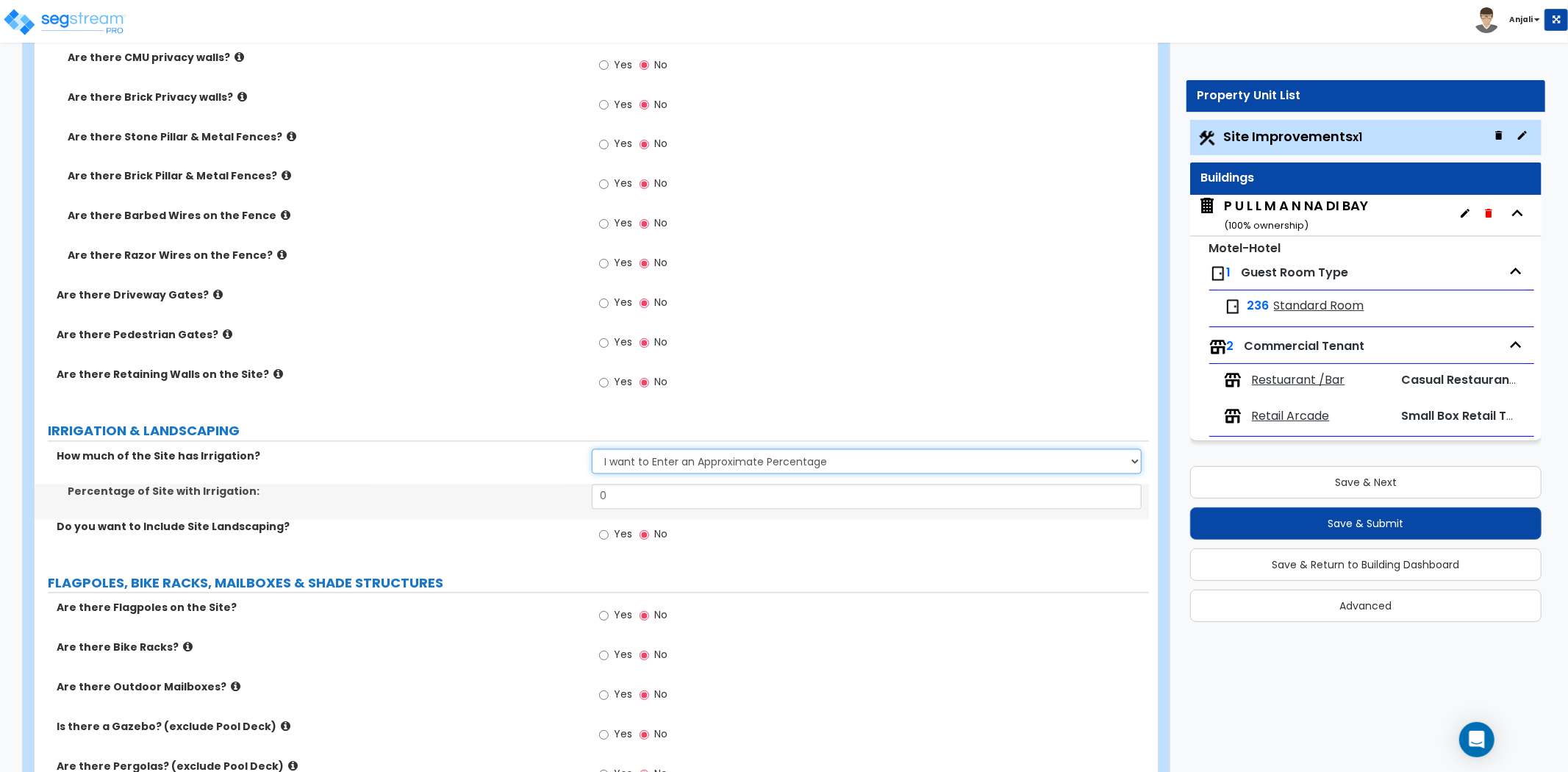
click at [654, 468] on select "None I want to Enter an Approximate Percentage I want to Enter the Square Foota…" at bounding box center [867, 461] width 550 height 25
select select "2"
click at [592, 449] on select "None I want to Enter an Approximate Percentage I want to Enter the Square Foota…" at bounding box center [867, 461] width 550 height 25
click at [604, 533] on input "Yes" at bounding box center [604, 535] width 10 height 17
radio input "true"
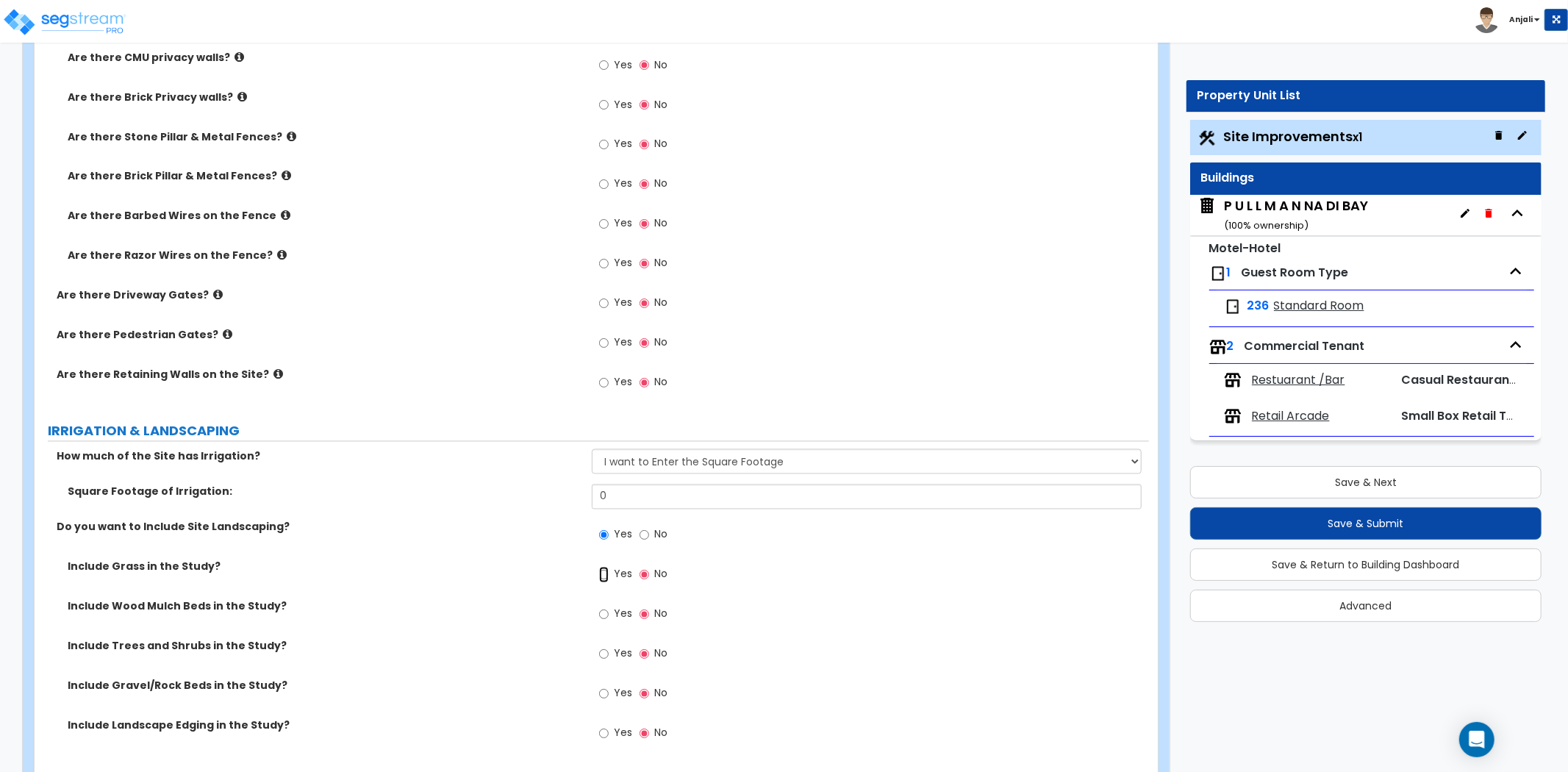
click at [600, 574] on input "Yes" at bounding box center [604, 575] width 10 height 17
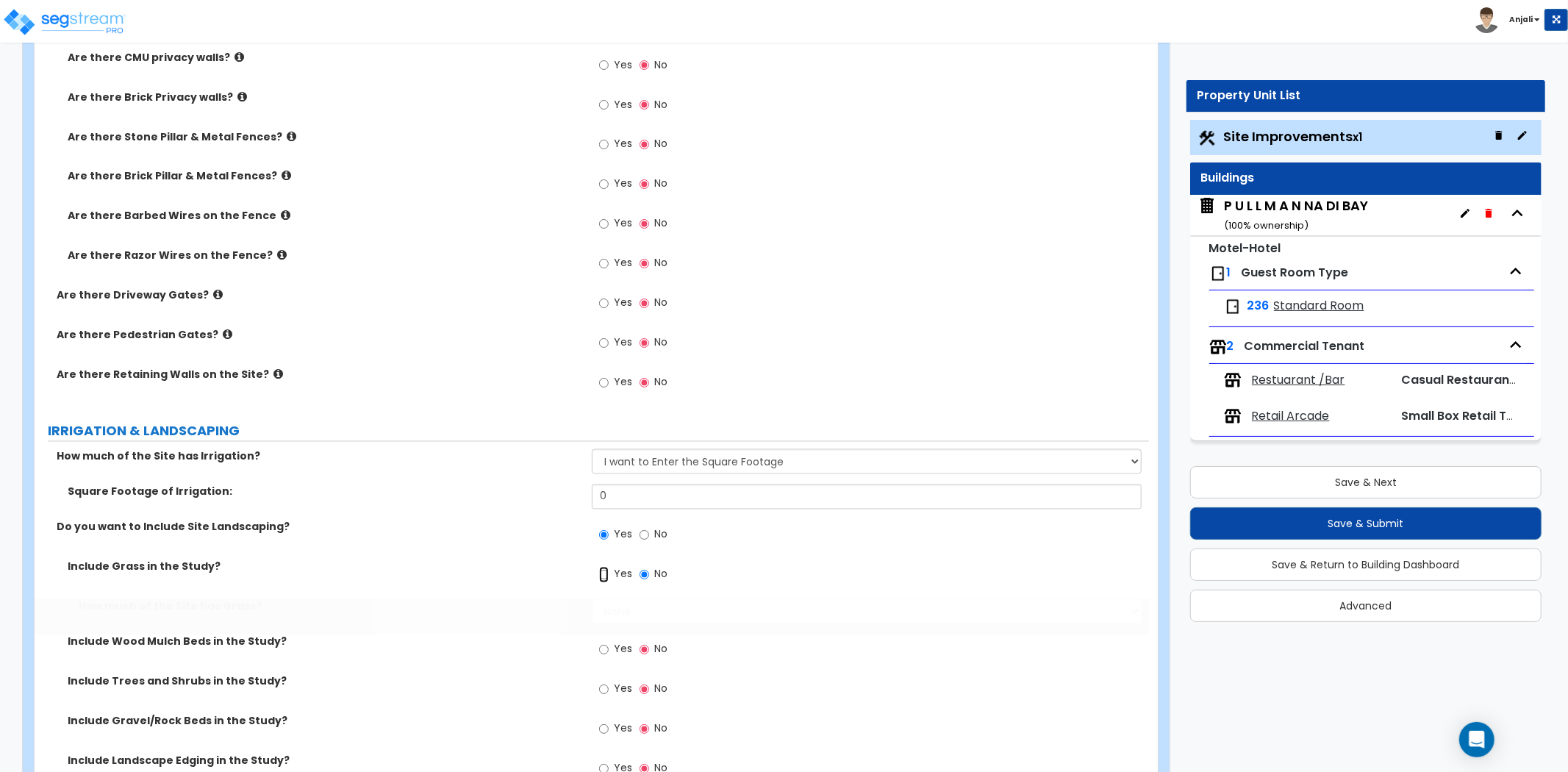
radio input "true"
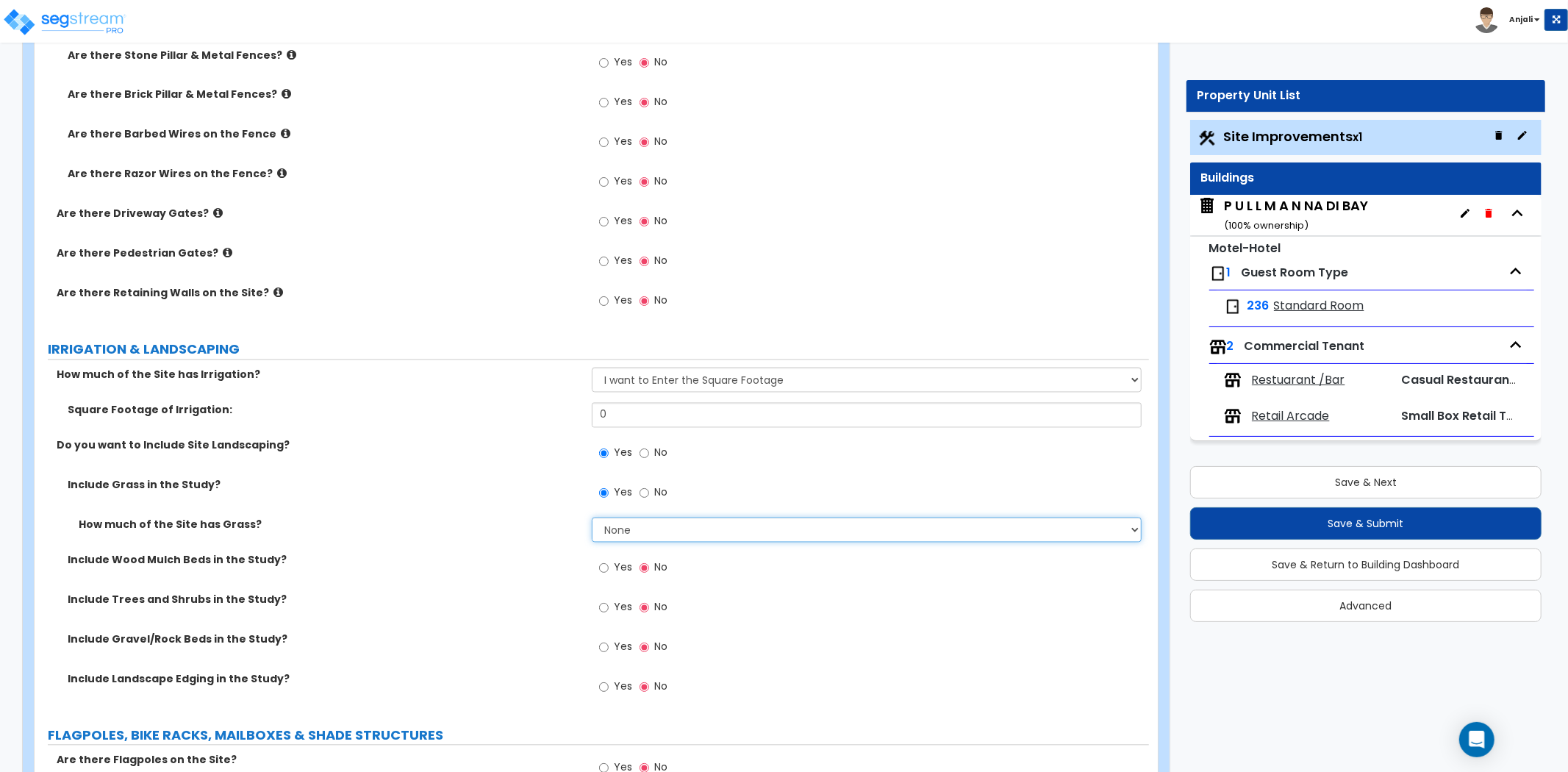
click at [650, 527] on select "None I want to Enter an Approximate Percentage I want to Enter the Square Foota…" at bounding box center [867, 530] width 550 height 25
select select "2"
click at [592, 518] on select "None I want to Enter an Approximate Percentage I want to Enter the Square Foota…" at bounding box center [867, 530] width 550 height 25
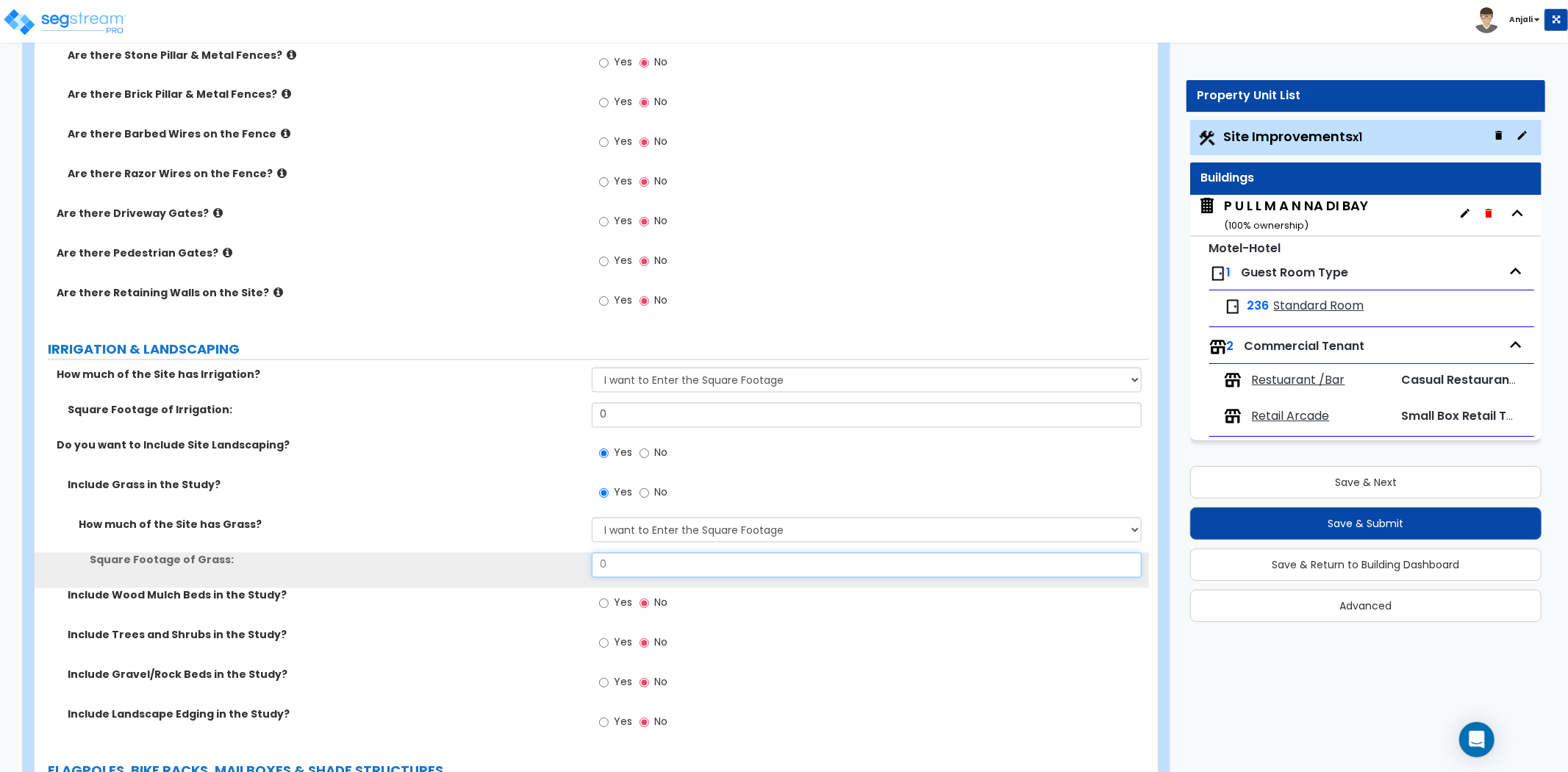
click at [622, 562] on input "0" at bounding box center [867, 565] width 550 height 25
type input "78,900"
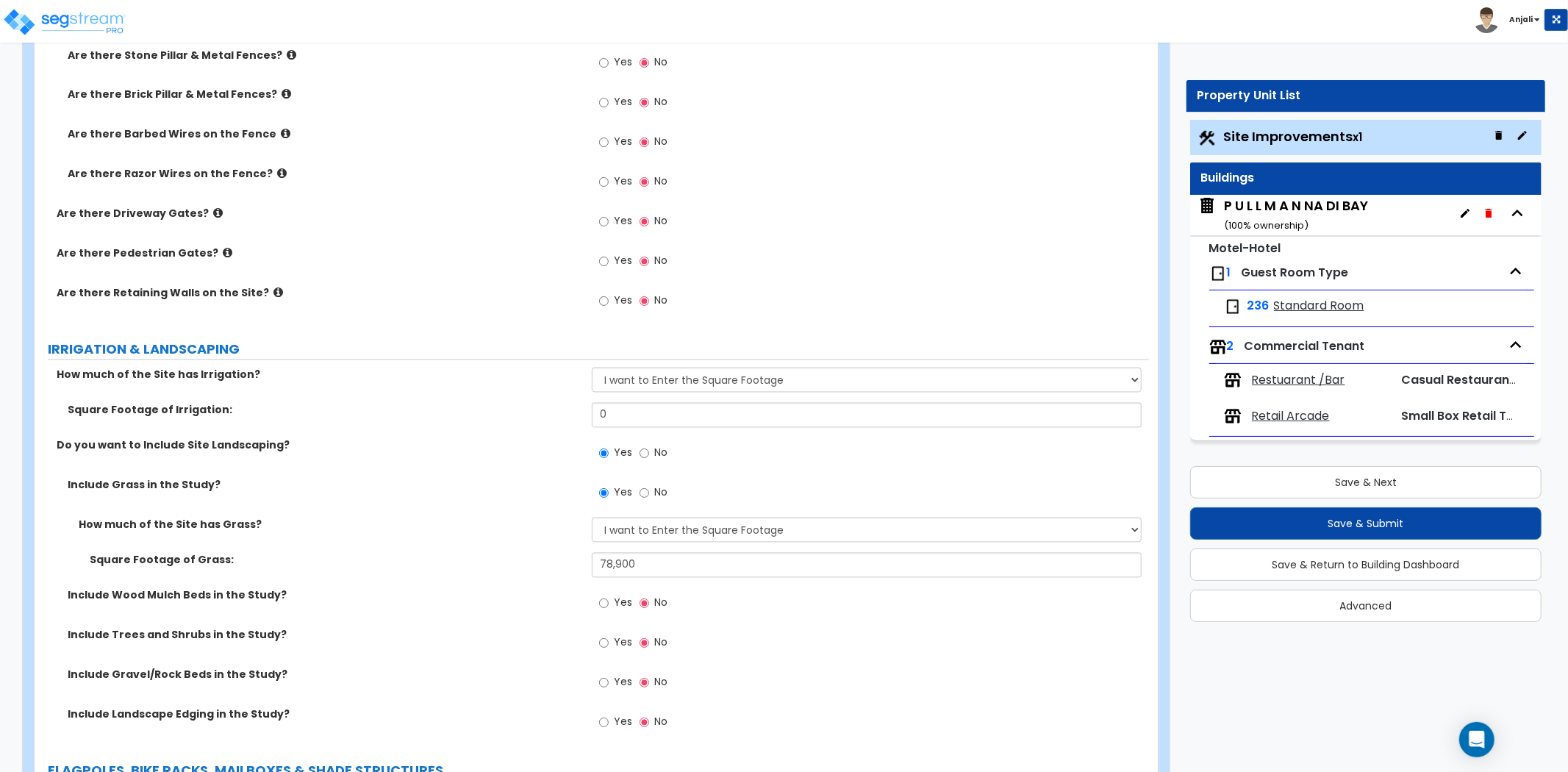
click at [502, 496] on div "Include Grass in the Study? Yes No" at bounding box center [592, 498] width 1115 height 40
click at [620, 412] on input "0" at bounding box center [867, 415] width 550 height 25
click at [643, 410] on input "1,245,098" at bounding box center [867, 415] width 550 height 25
type input "124,509"
click at [531, 434] on div "Square Footage of Irrigation: 124,509" at bounding box center [592, 420] width 1115 height 36
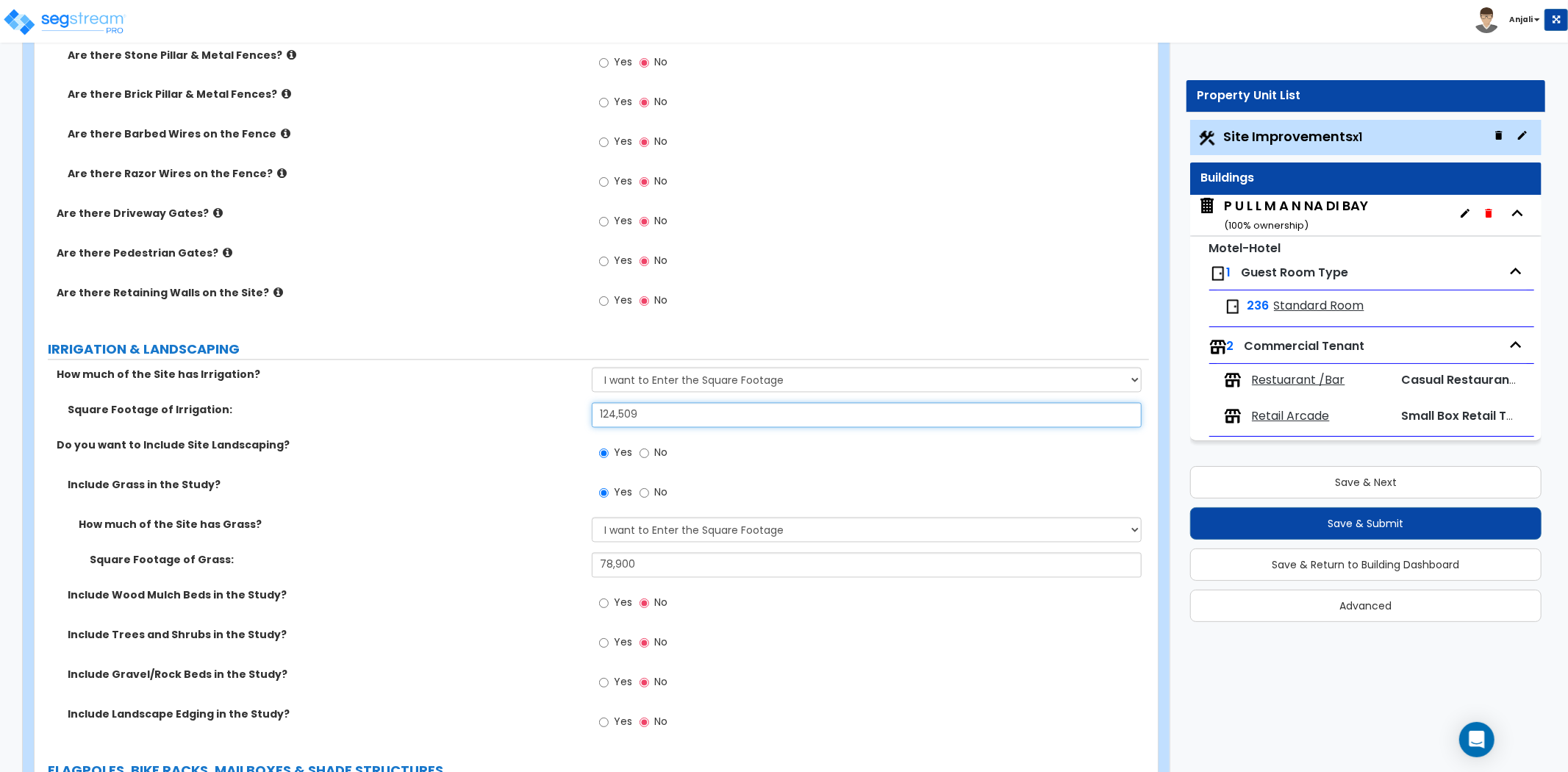
drag, startPoint x: 648, startPoint y: 418, endPoint x: 596, endPoint y: 420, distance: 52.0
click at [596, 420] on input "124,509" at bounding box center [867, 415] width 550 height 25
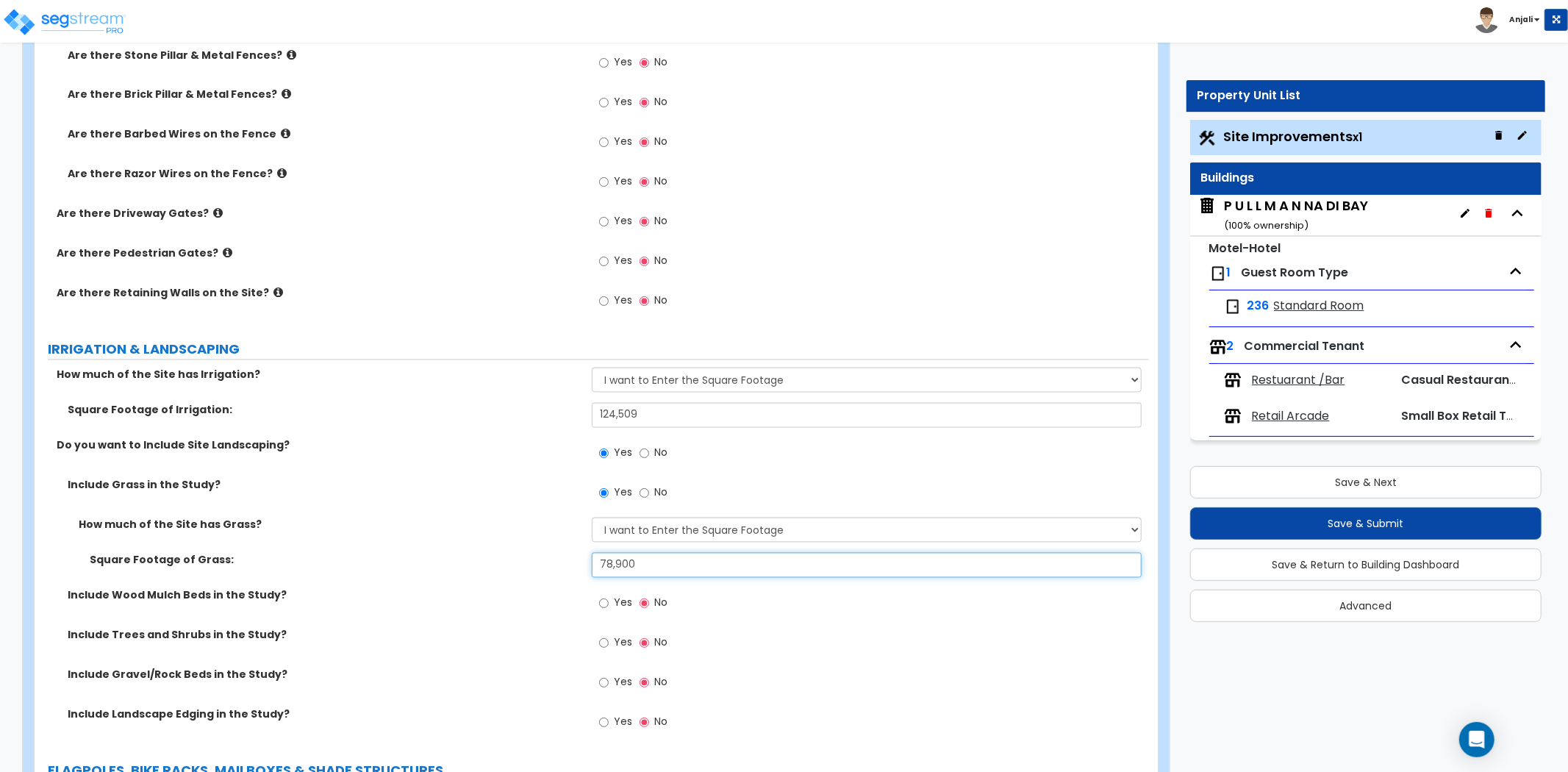
click at [633, 572] on input "78,900" at bounding box center [867, 565] width 550 height 25
drag, startPoint x: 624, startPoint y: 563, endPoint x: 589, endPoint y: 563, distance: 35.0
click at [589, 563] on div "Square Footage of Grass: 78,900" at bounding box center [592, 570] width 1115 height 36
paste input "124509"
type input "124,509"
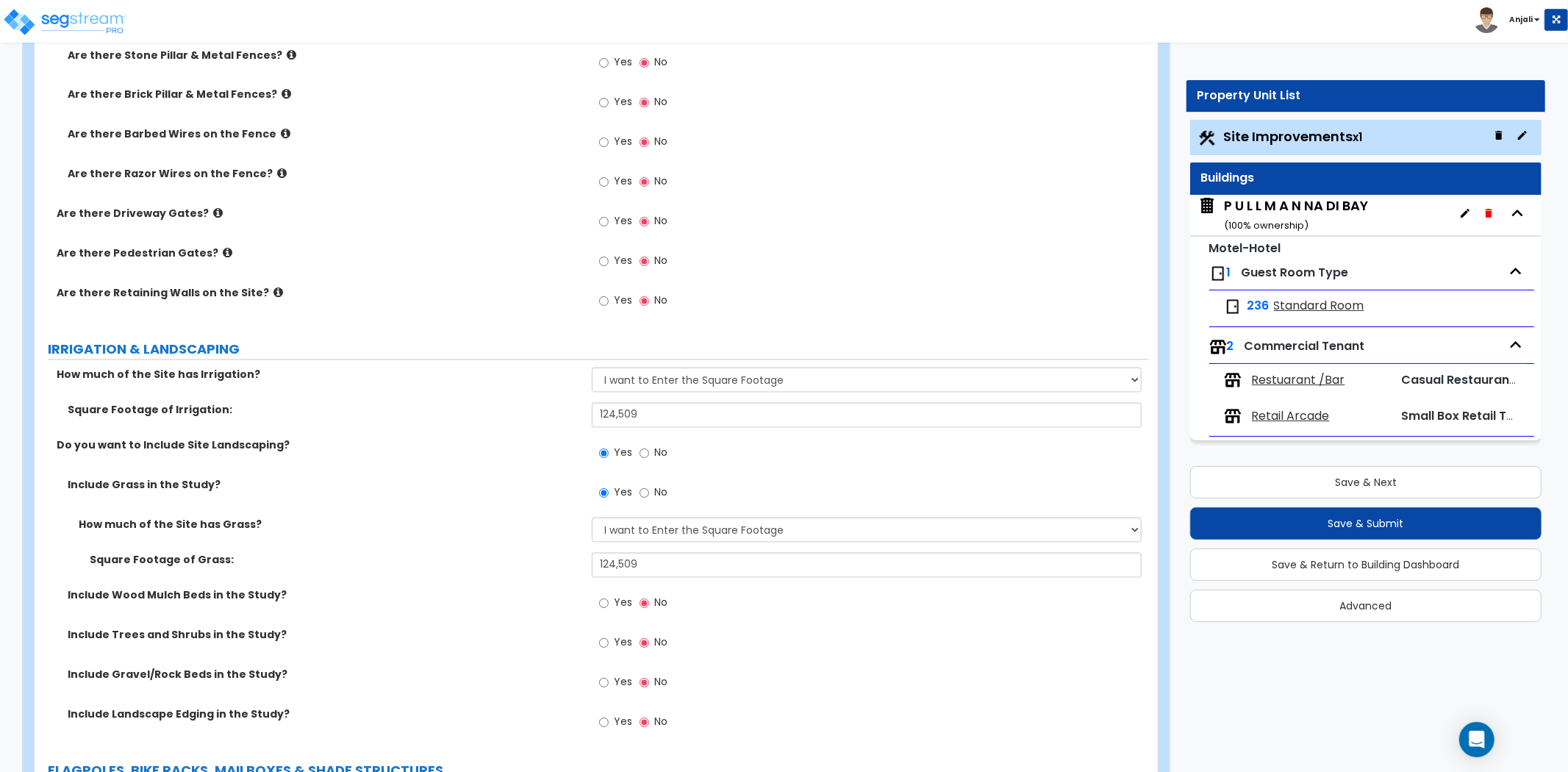
click at [528, 520] on label "How much of the Site has Grass?" at bounding box center [329, 525] width 502 height 15
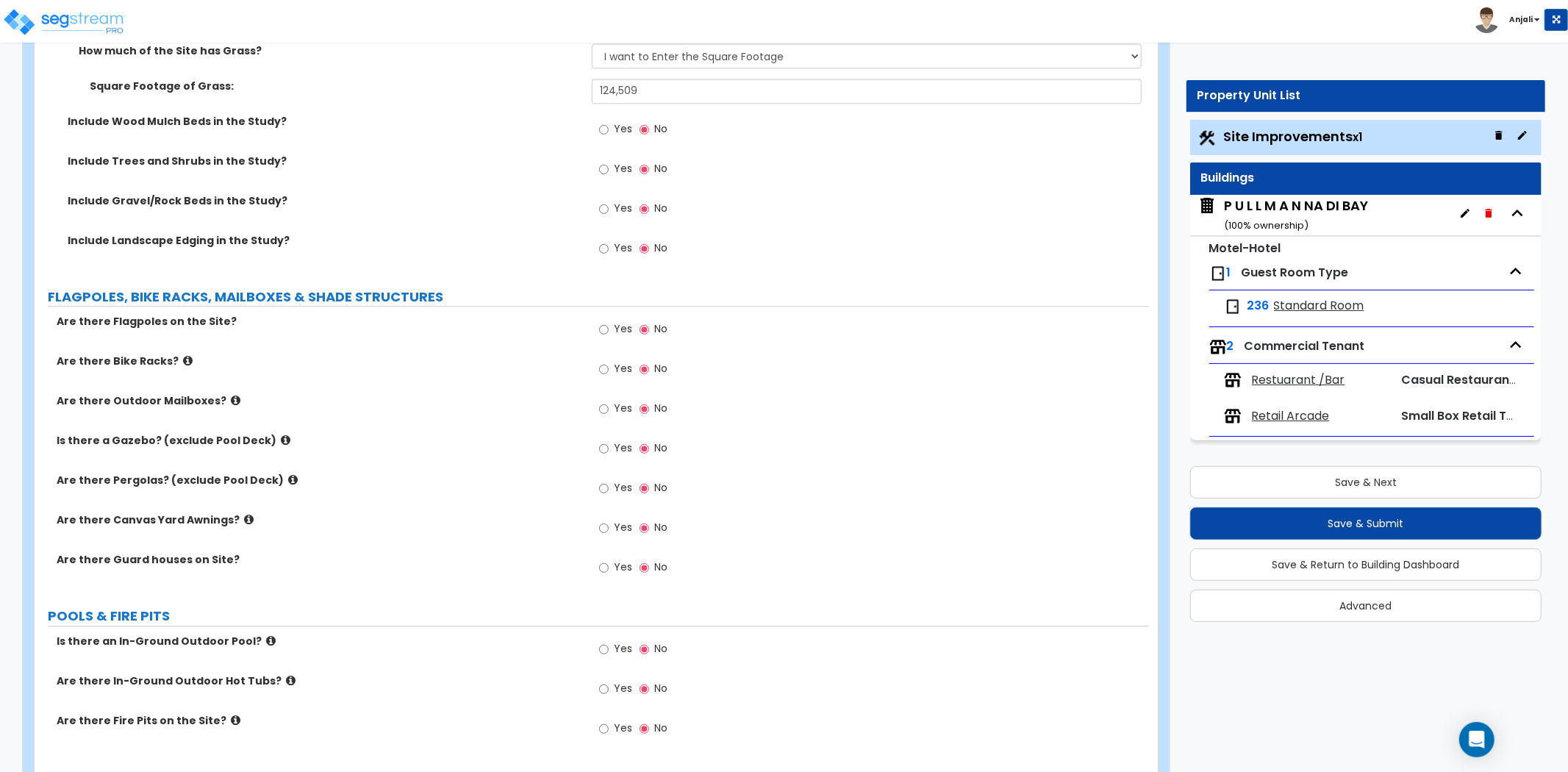
scroll to position [2778, 0]
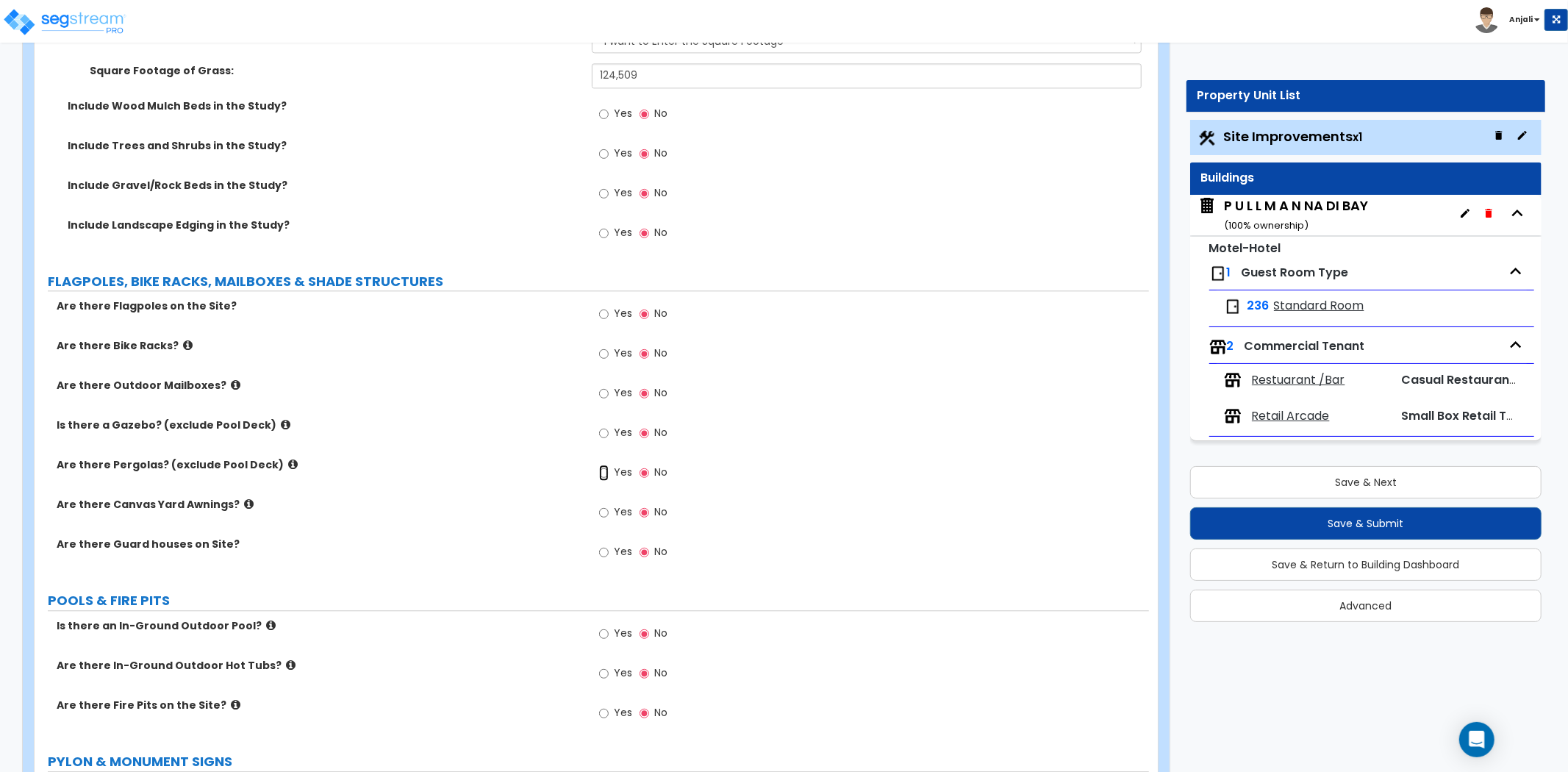
click at [606, 472] on input "Yes" at bounding box center [604, 473] width 10 height 17
radio input "true"
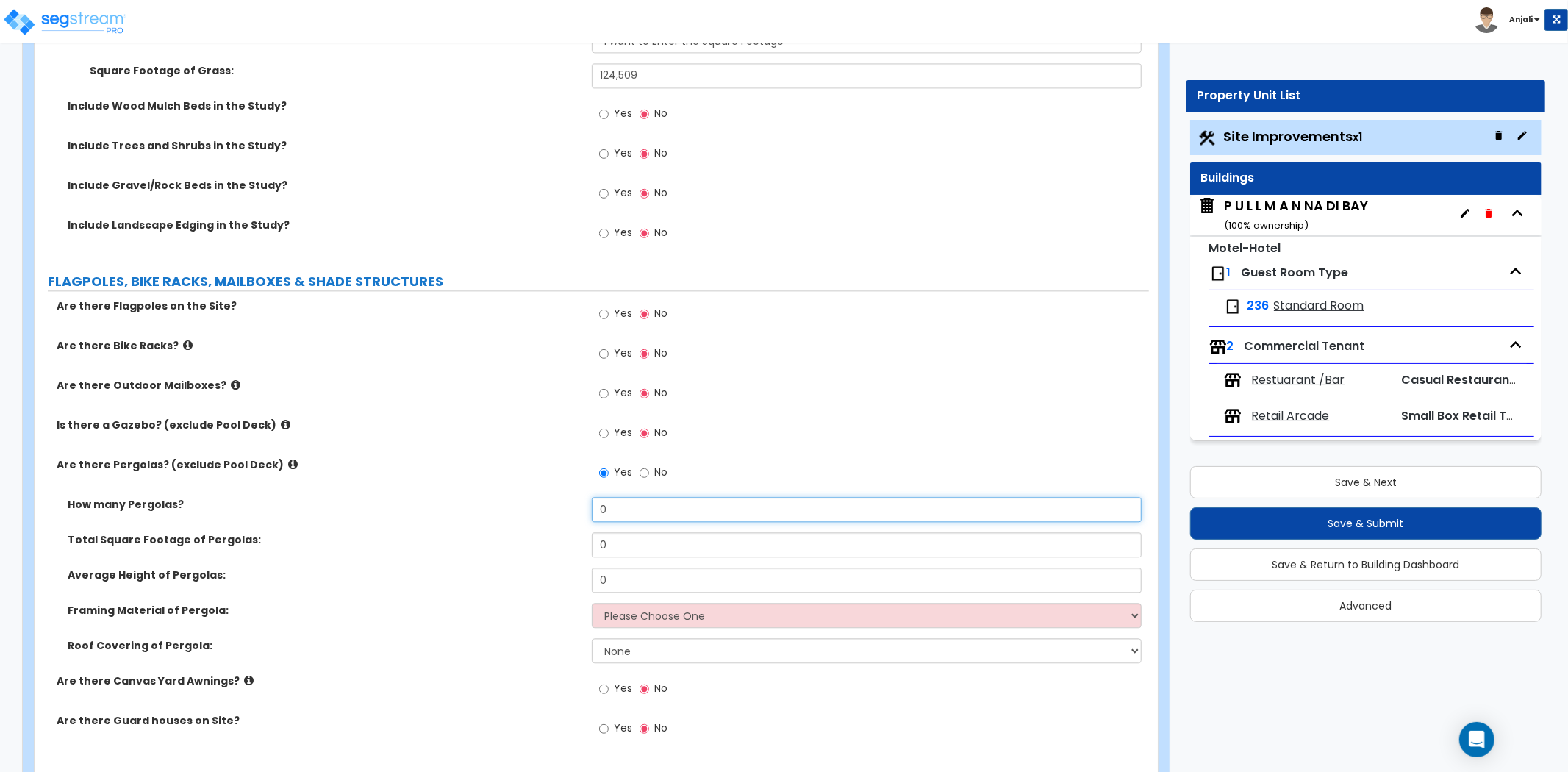
click at [684, 513] on input "0" at bounding box center [867, 509] width 550 height 25
type input "2"
click at [653, 539] on input "0" at bounding box center [867, 545] width 550 height 25
type input "180"
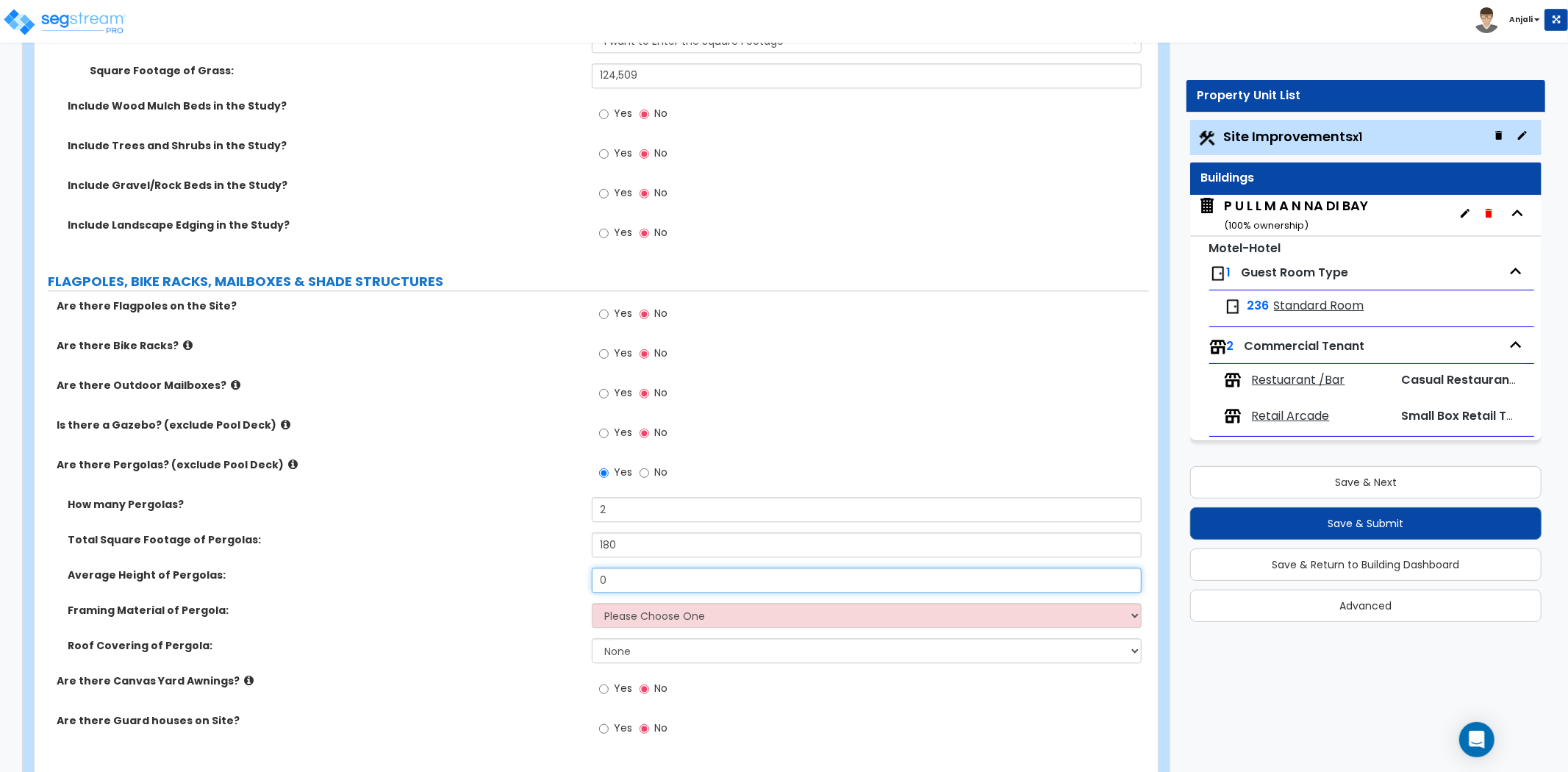
click at [627, 580] on input "0" at bounding box center [867, 580] width 550 height 25
click at [603, 548] on input "180" at bounding box center [867, 545] width 550 height 25
type input "280"
click at [620, 577] on input "text" at bounding box center [867, 580] width 550 height 25
type input "8"
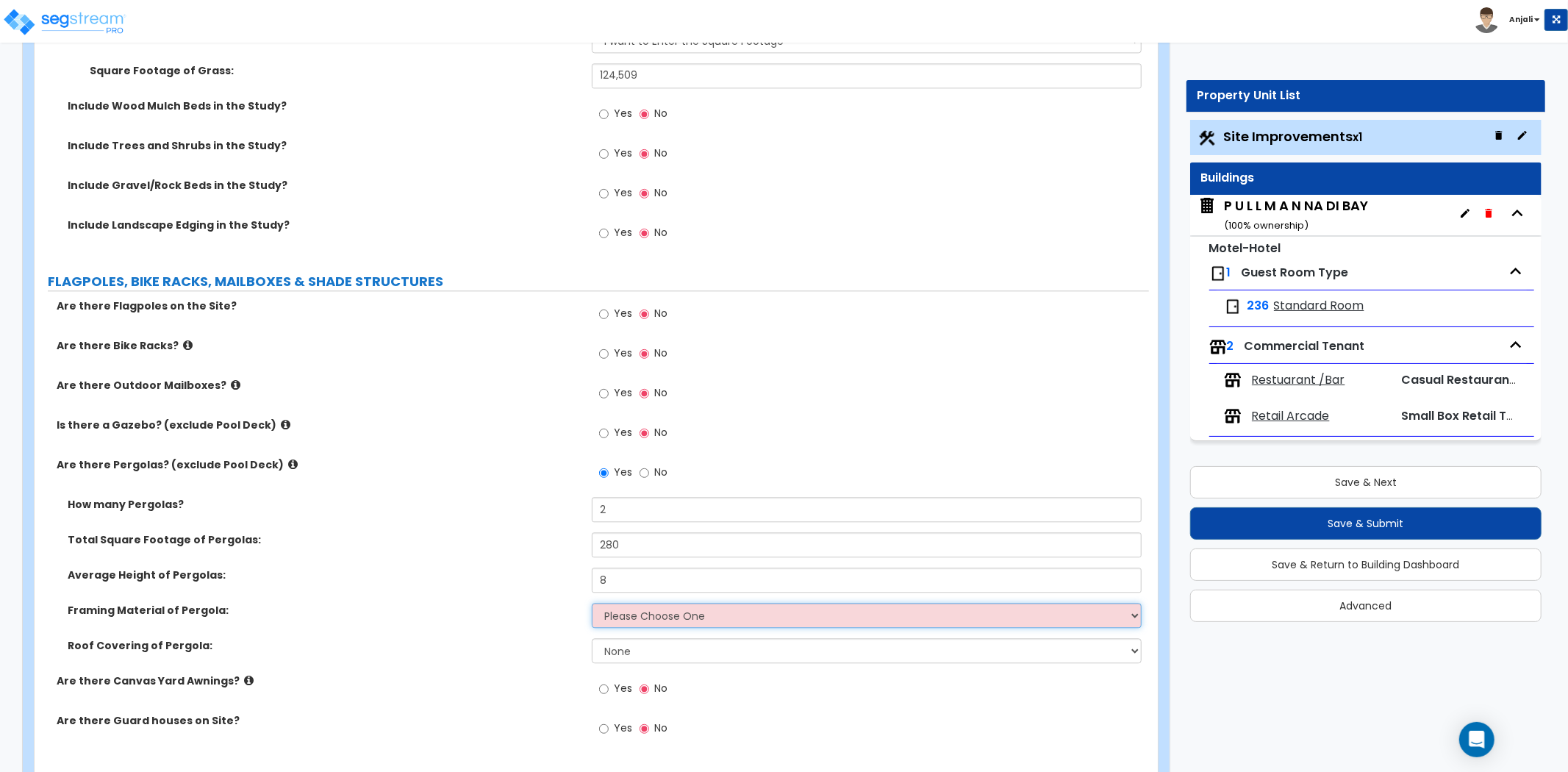
click at [626, 609] on select "Please Choose One Wood Metal" at bounding box center [867, 615] width 550 height 25
select select "1"
click at [592, 603] on select "Please Choose One Wood Metal" at bounding box center [867, 615] width 550 height 25
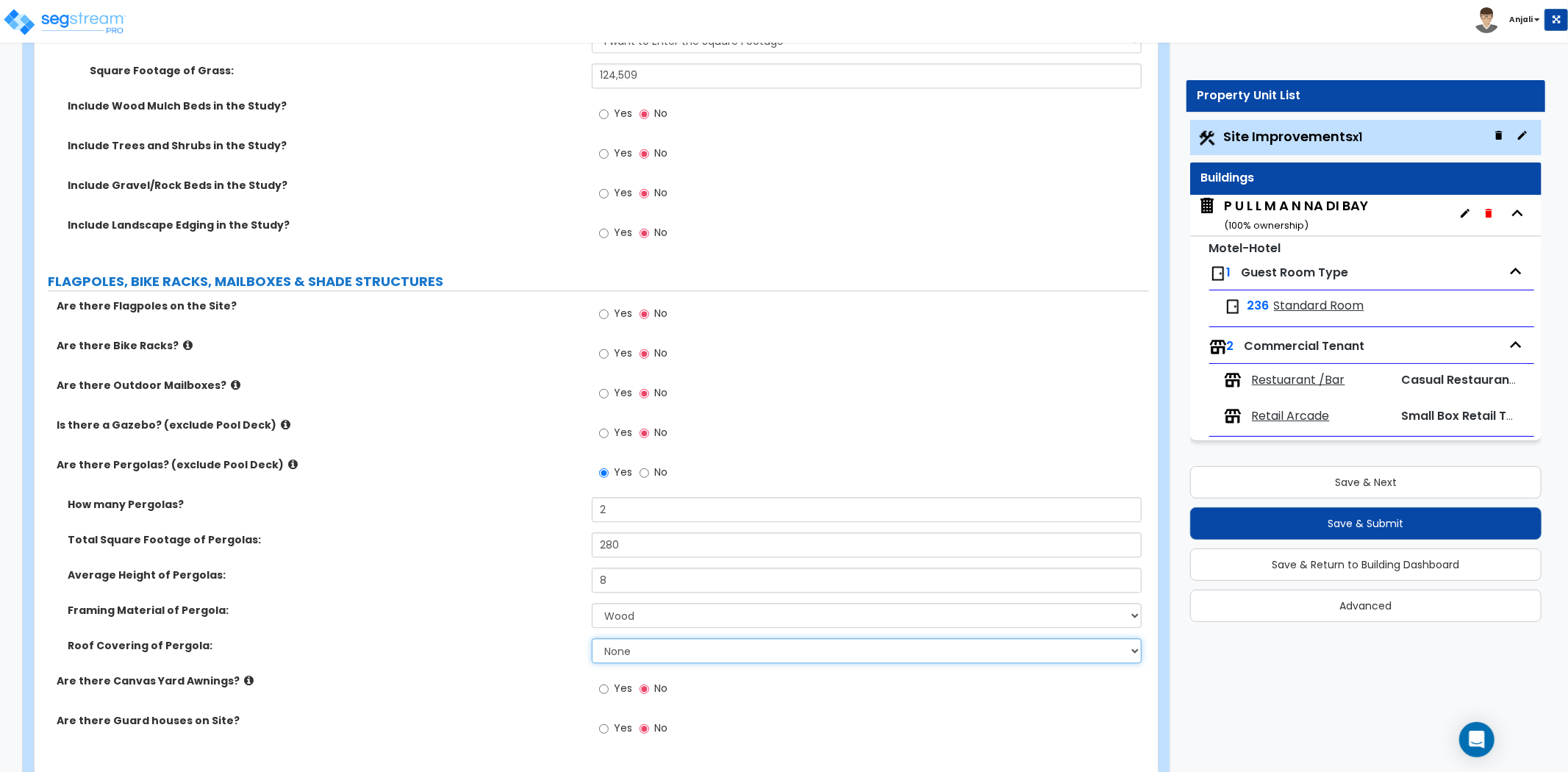
click at [624, 648] on select "None Plastic Fiberglass Metal" at bounding box center [867, 650] width 550 height 25
select select "1"
click at [592, 638] on select "None Plastic Fiberglass Metal" at bounding box center [867, 650] width 550 height 25
click at [548, 628] on div "Framing Material of Pergola: Please Choose One Wood Metal" at bounding box center [592, 621] width 1115 height 36
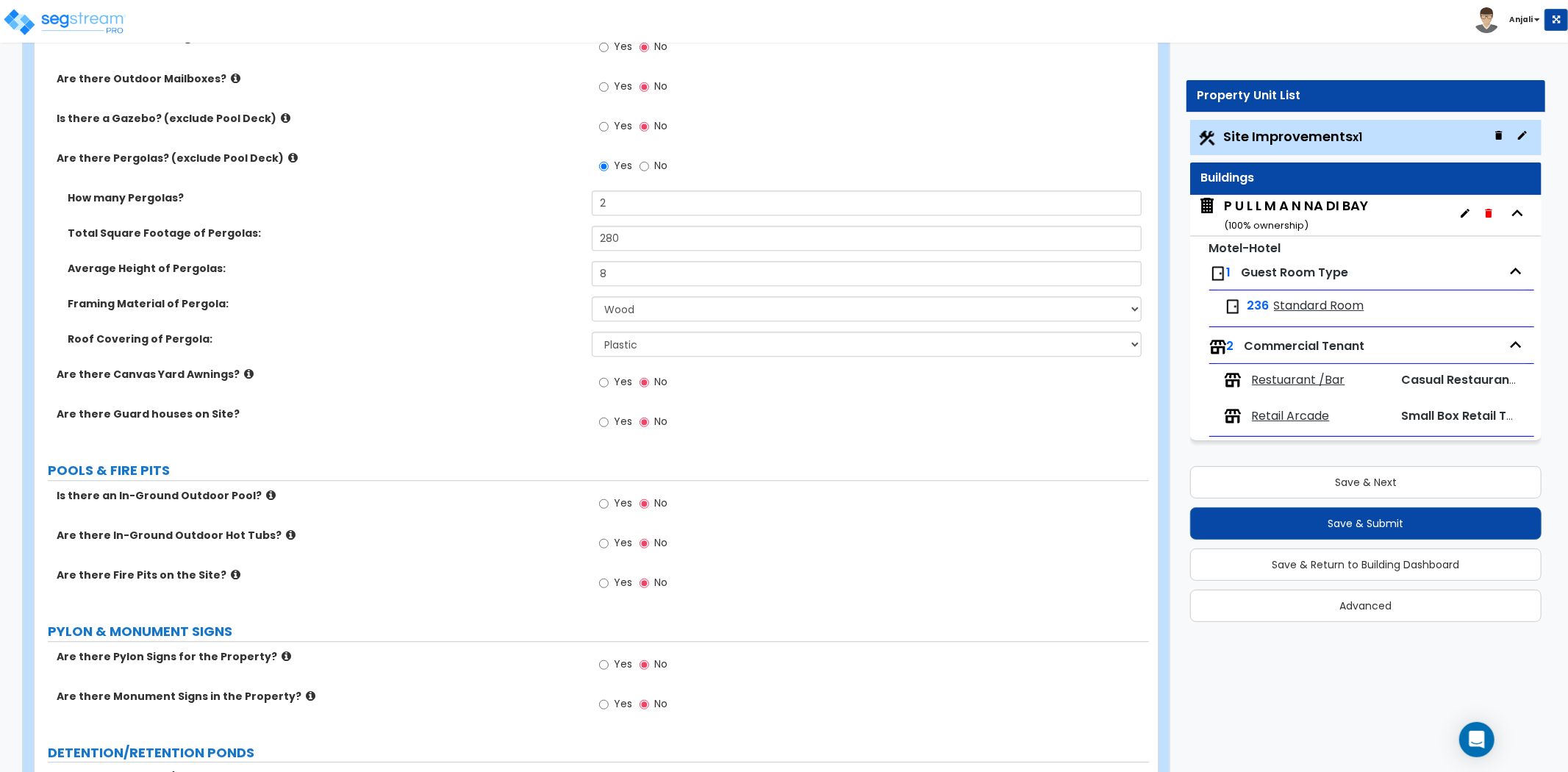
scroll to position [3105, 0]
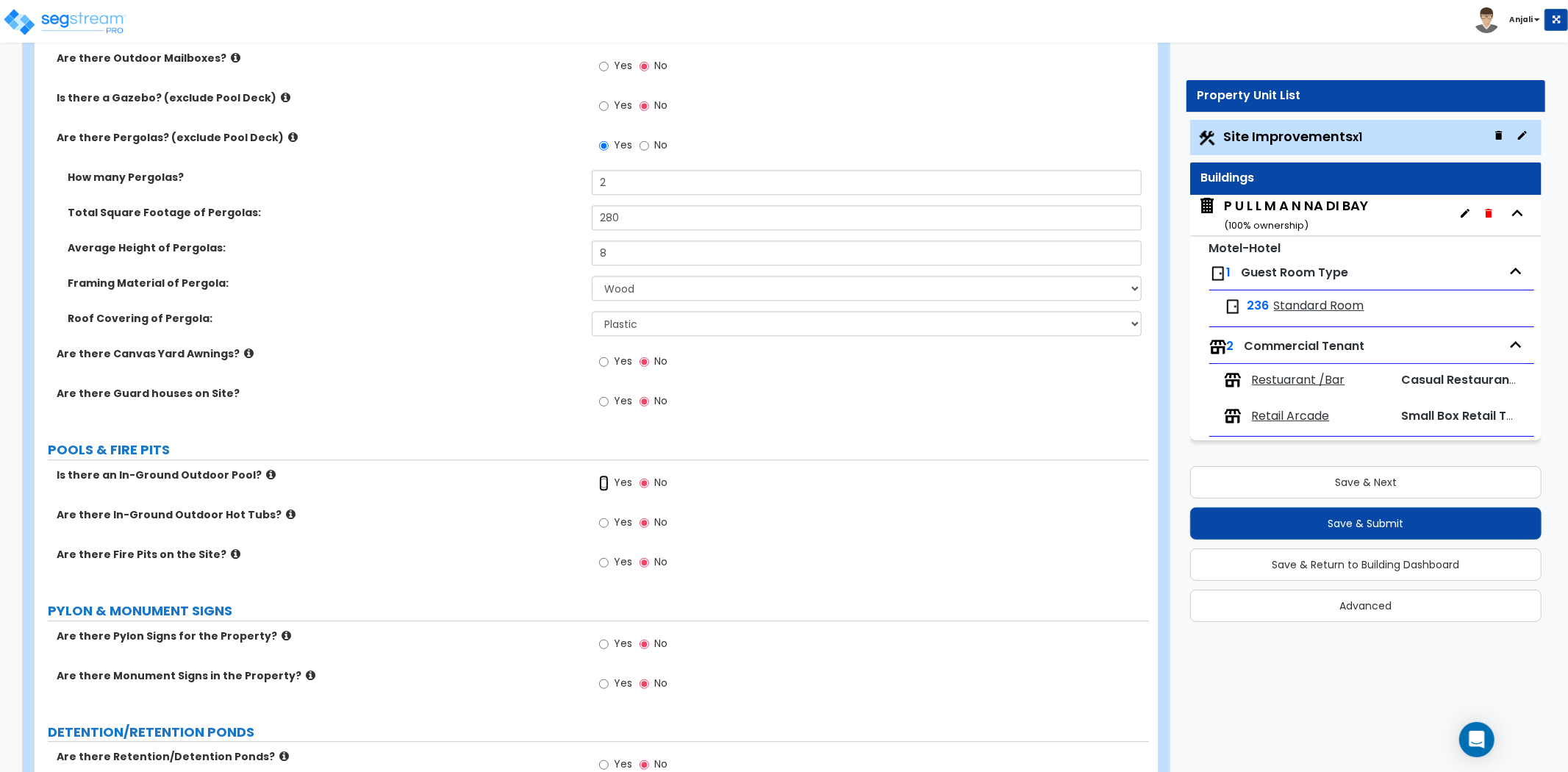
click at [605, 482] on input "Yes" at bounding box center [604, 483] width 10 height 17
radio input "true"
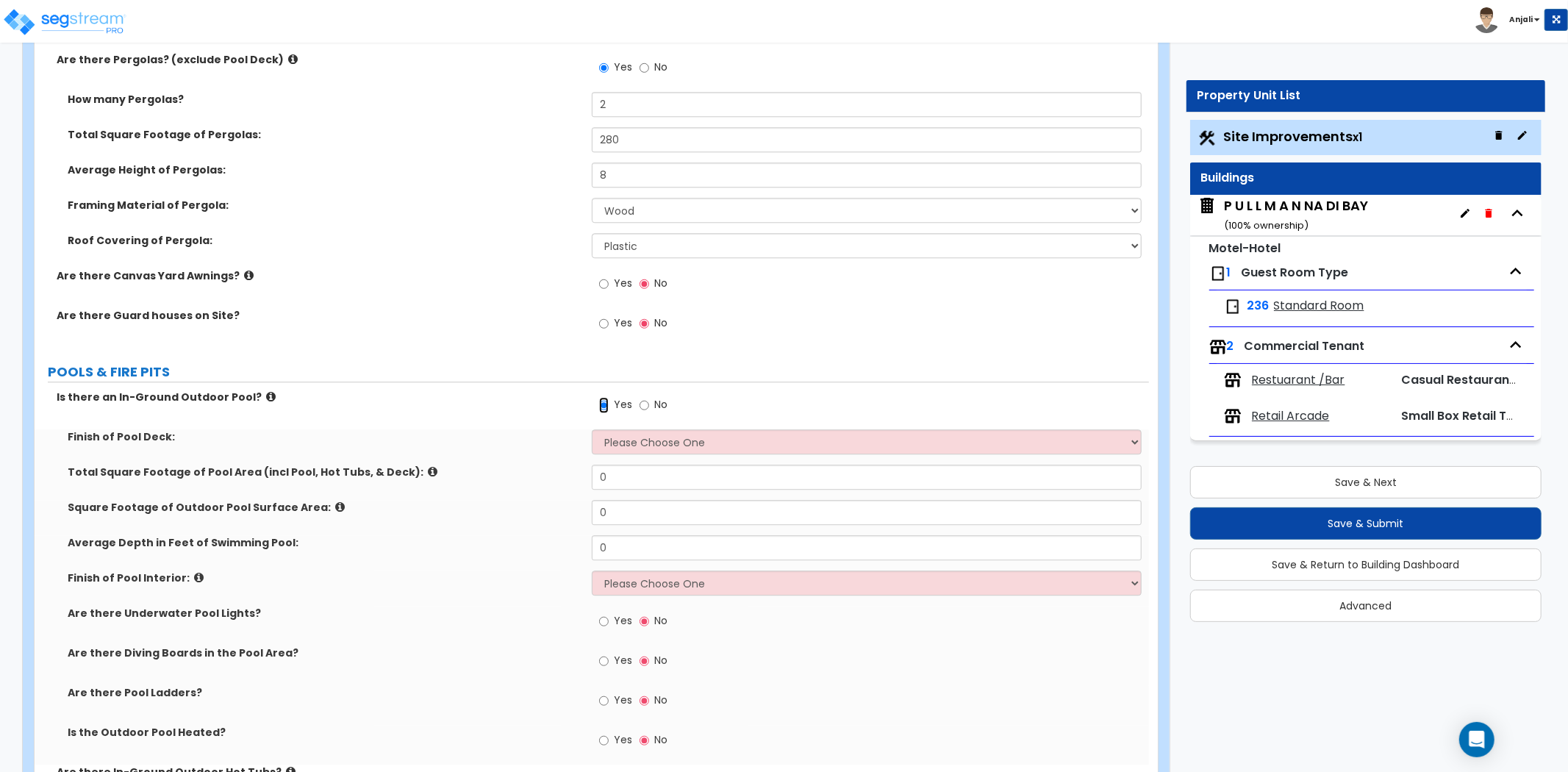
scroll to position [3187, 0]
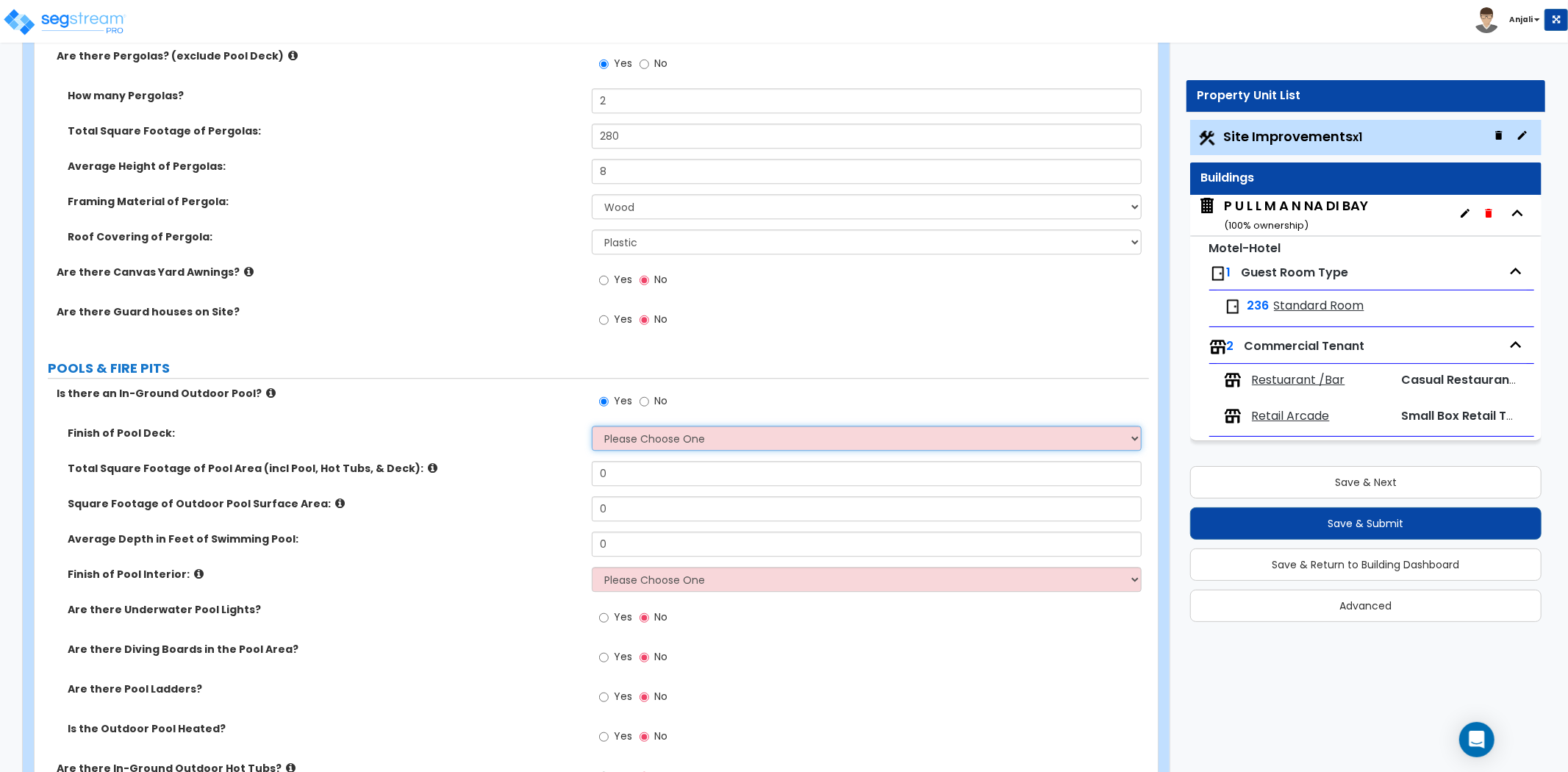
click at [662, 445] on select "Please Choose One Bare Concrete Stamped Concrete Brick Pavers Stone Pavers Wood…" at bounding box center [867, 438] width 550 height 25
select select "7"
click at [592, 426] on select "Please Choose One Bare Concrete Stamped Concrete Brick Pavers Stone Pavers Wood…" at bounding box center [867, 438] width 550 height 25
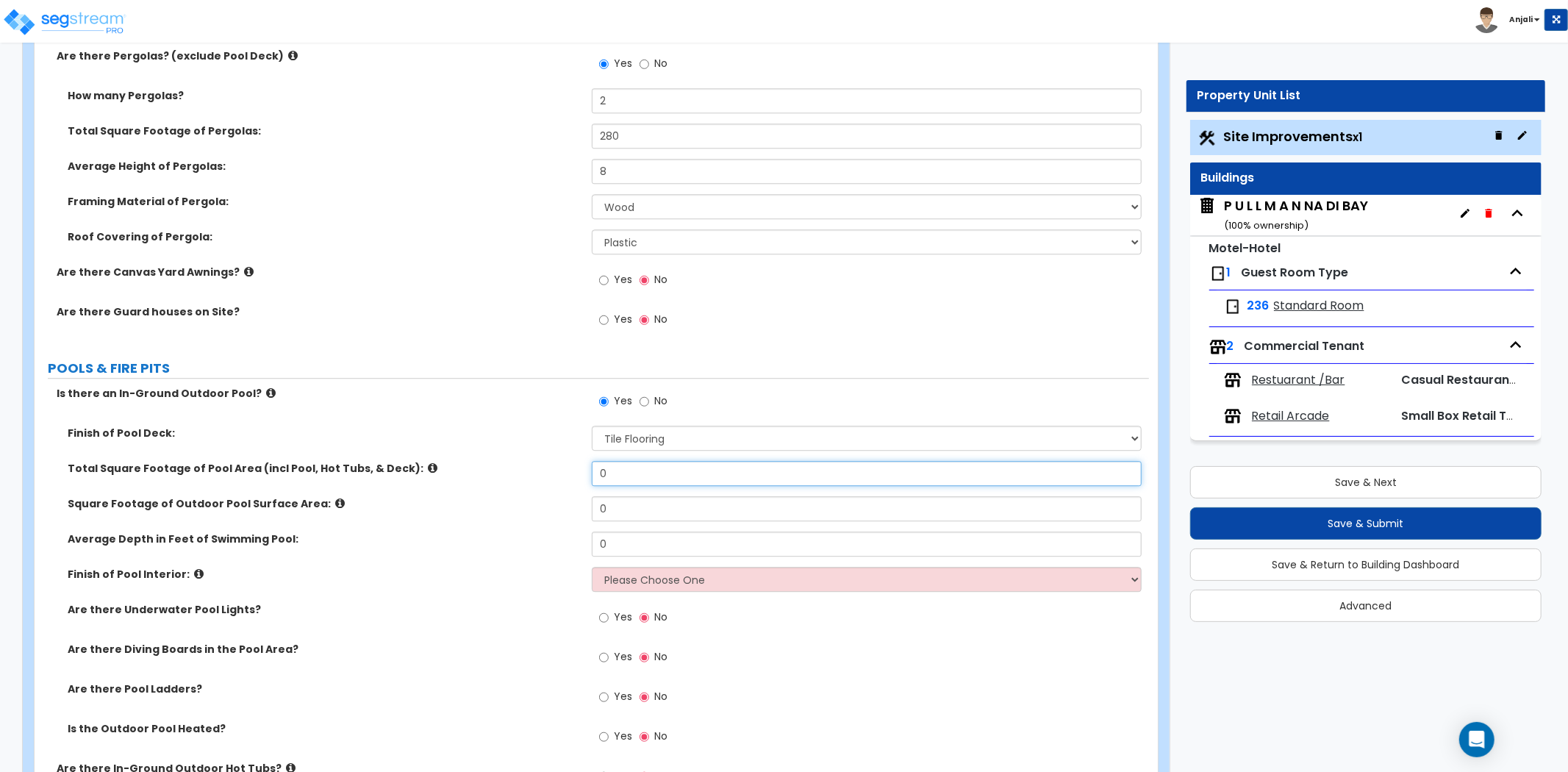
click at [644, 468] on input "0" at bounding box center [867, 473] width 550 height 25
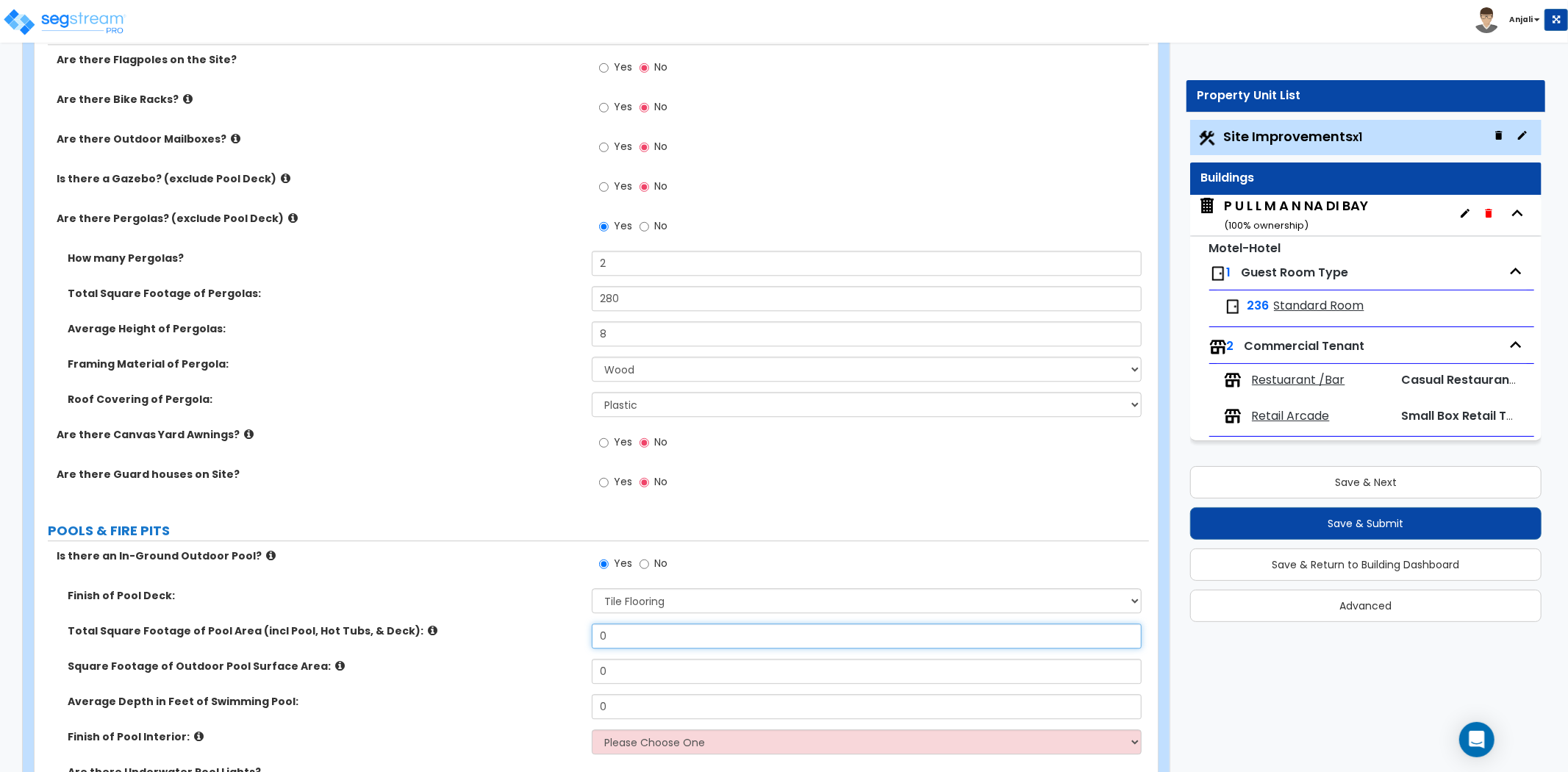
scroll to position [3024, 0]
click at [606, 186] on input "Yes" at bounding box center [604, 187] width 10 height 17
radio input "true"
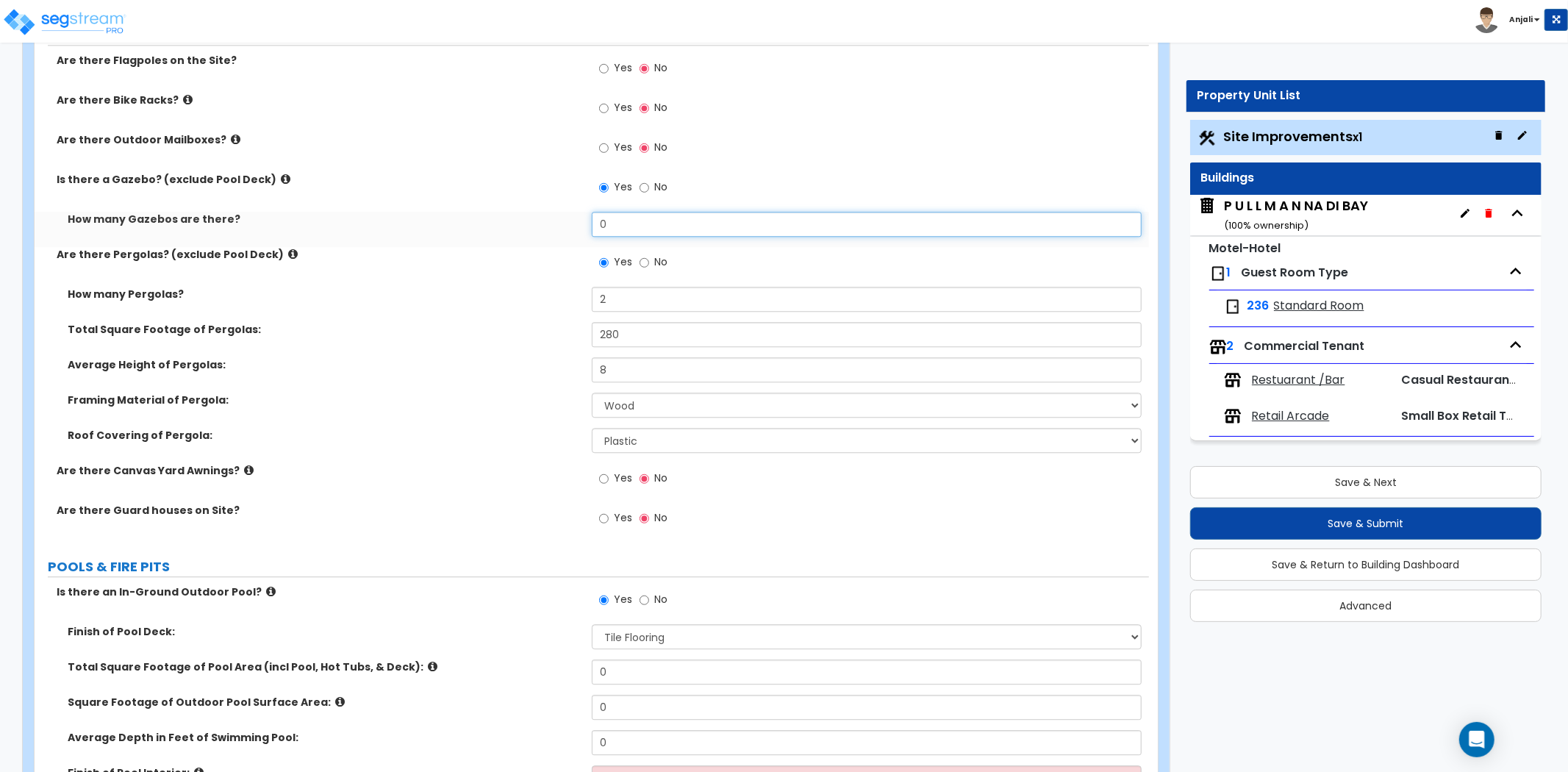
click at [643, 230] on input "0" at bounding box center [867, 224] width 550 height 25
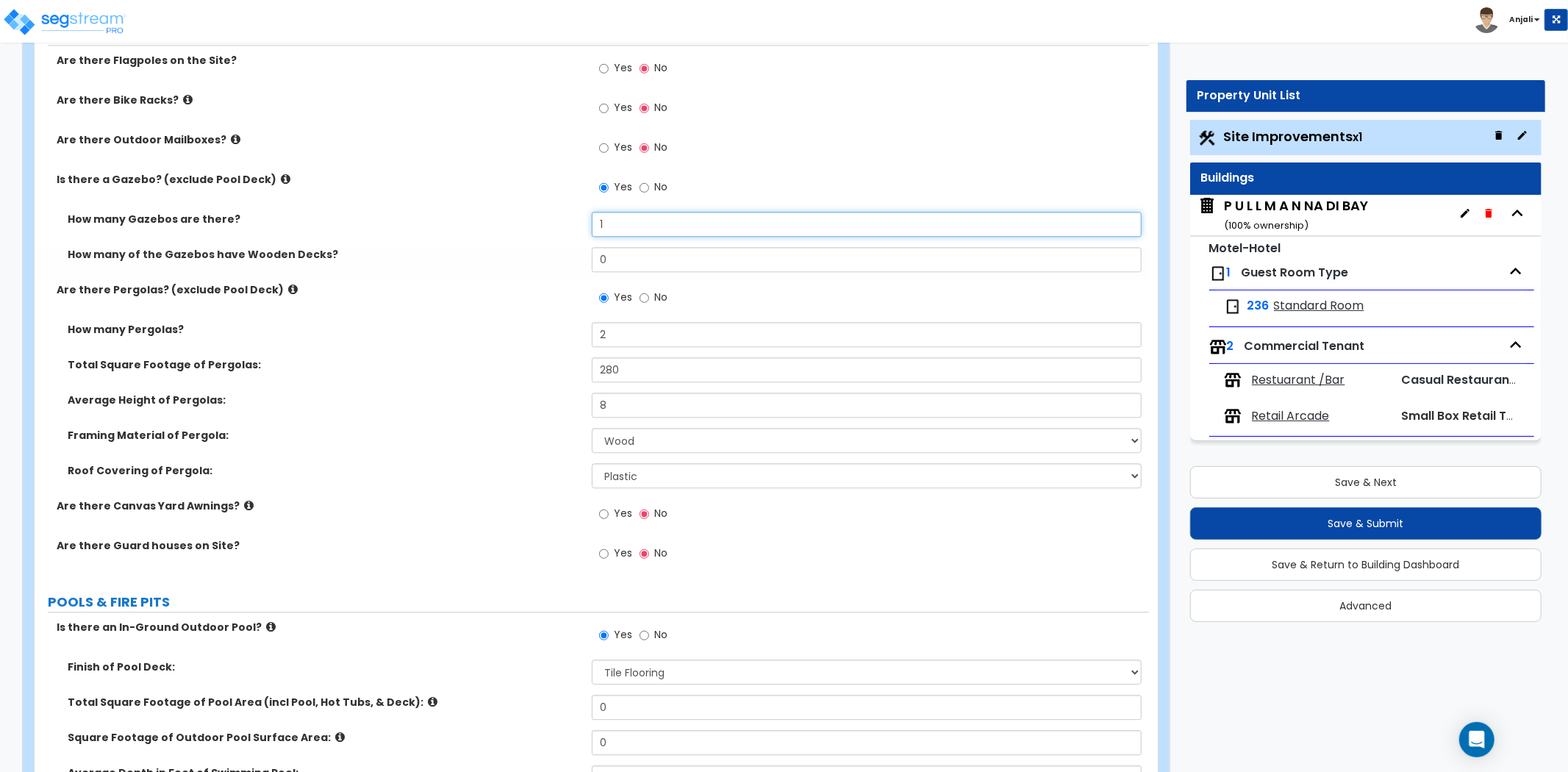
type input "1"
click at [638, 278] on div "How many of the Gazebos have Wooden Decks? 0" at bounding box center [592, 265] width 1115 height 36
click at [638, 265] on input "0" at bounding box center [867, 259] width 550 height 25
type input "0"
click at [526, 206] on div "Is there a Gazebo? (exclude Pool Deck) Yes No" at bounding box center [592, 192] width 1115 height 40
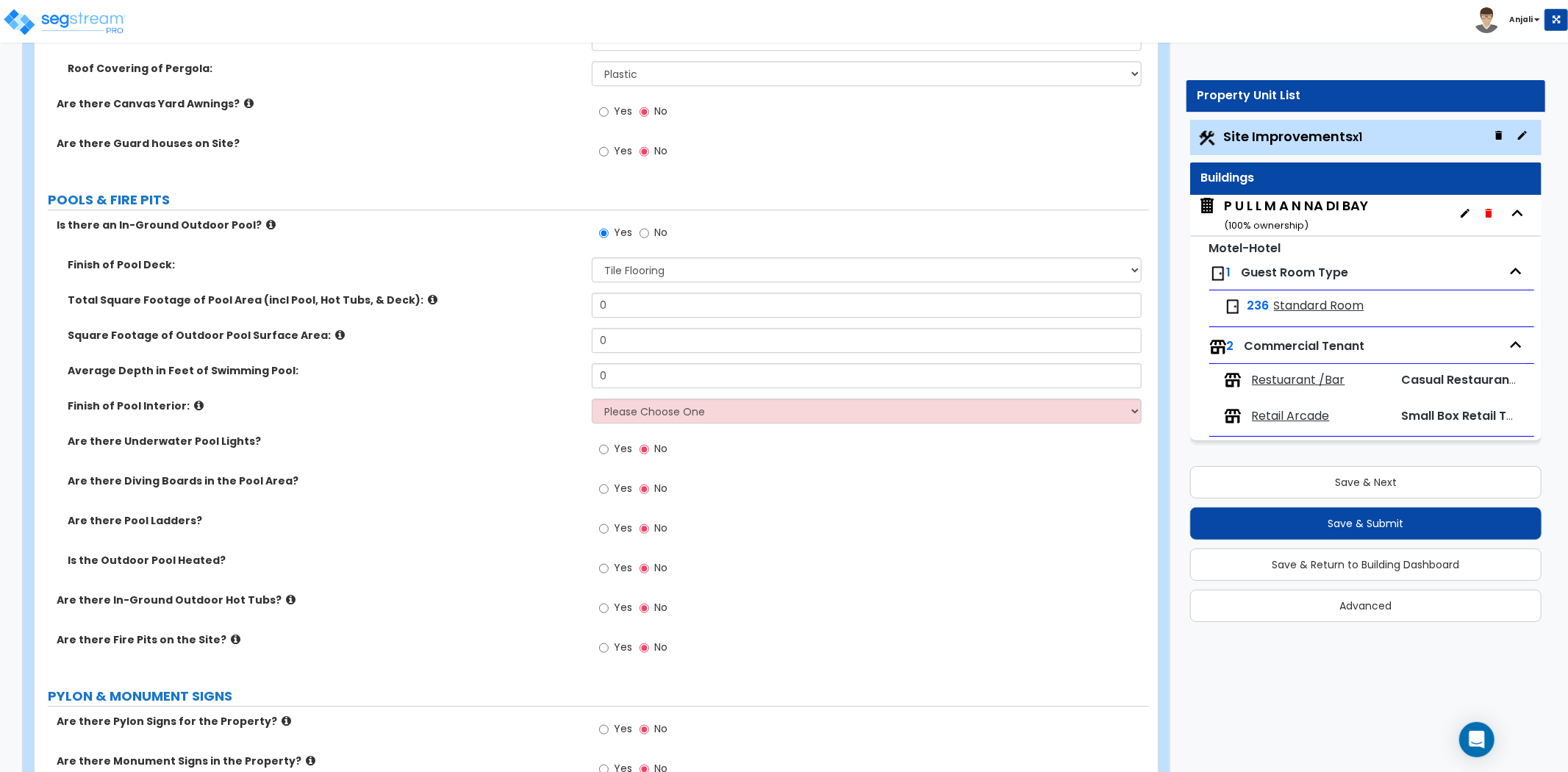
scroll to position [3432, 0]
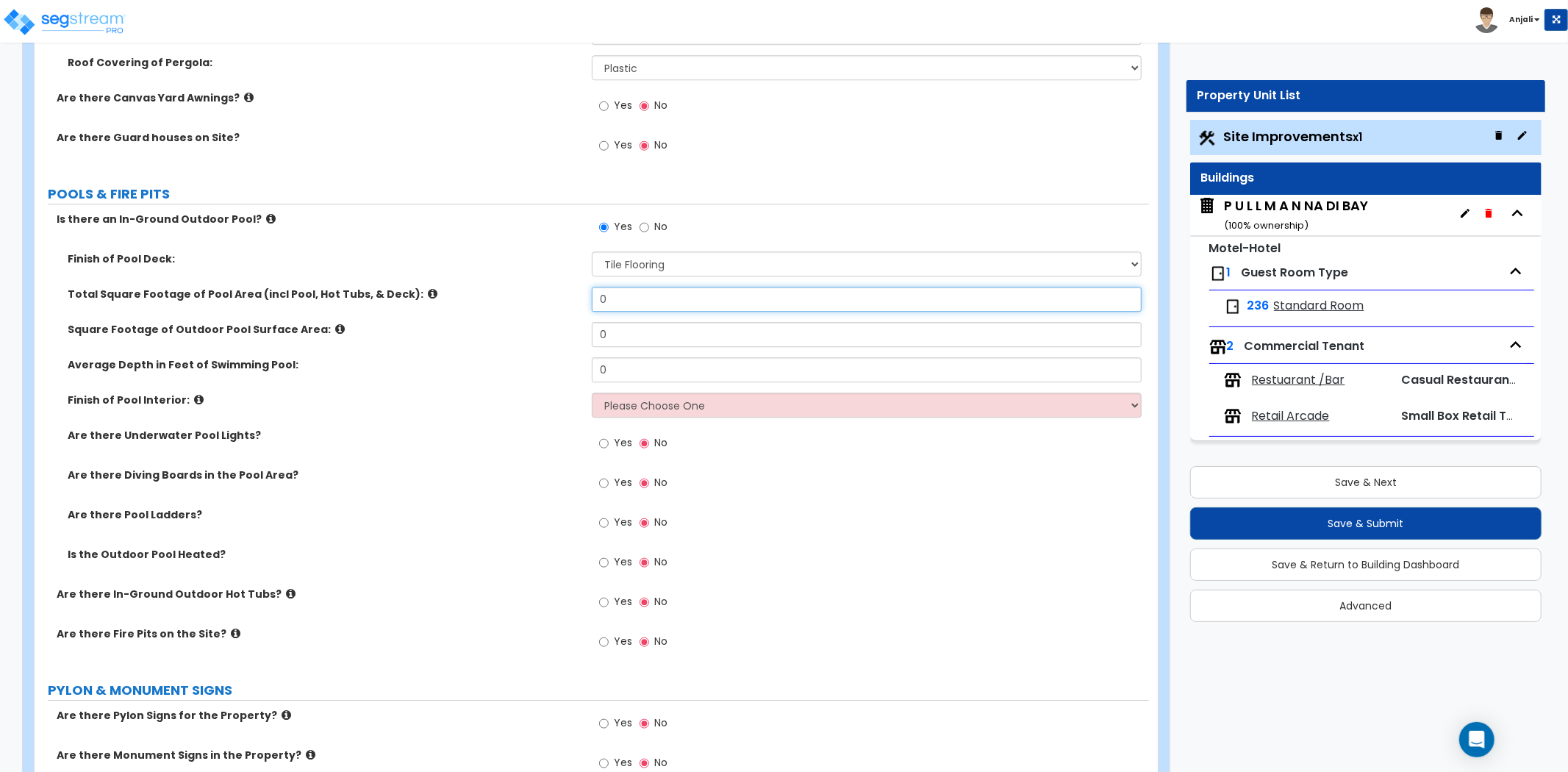
click at [628, 292] on input "0" at bounding box center [867, 299] width 550 height 25
type input "5,069"
click at [629, 322] on input "0" at bounding box center [867, 334] width 550 height 25
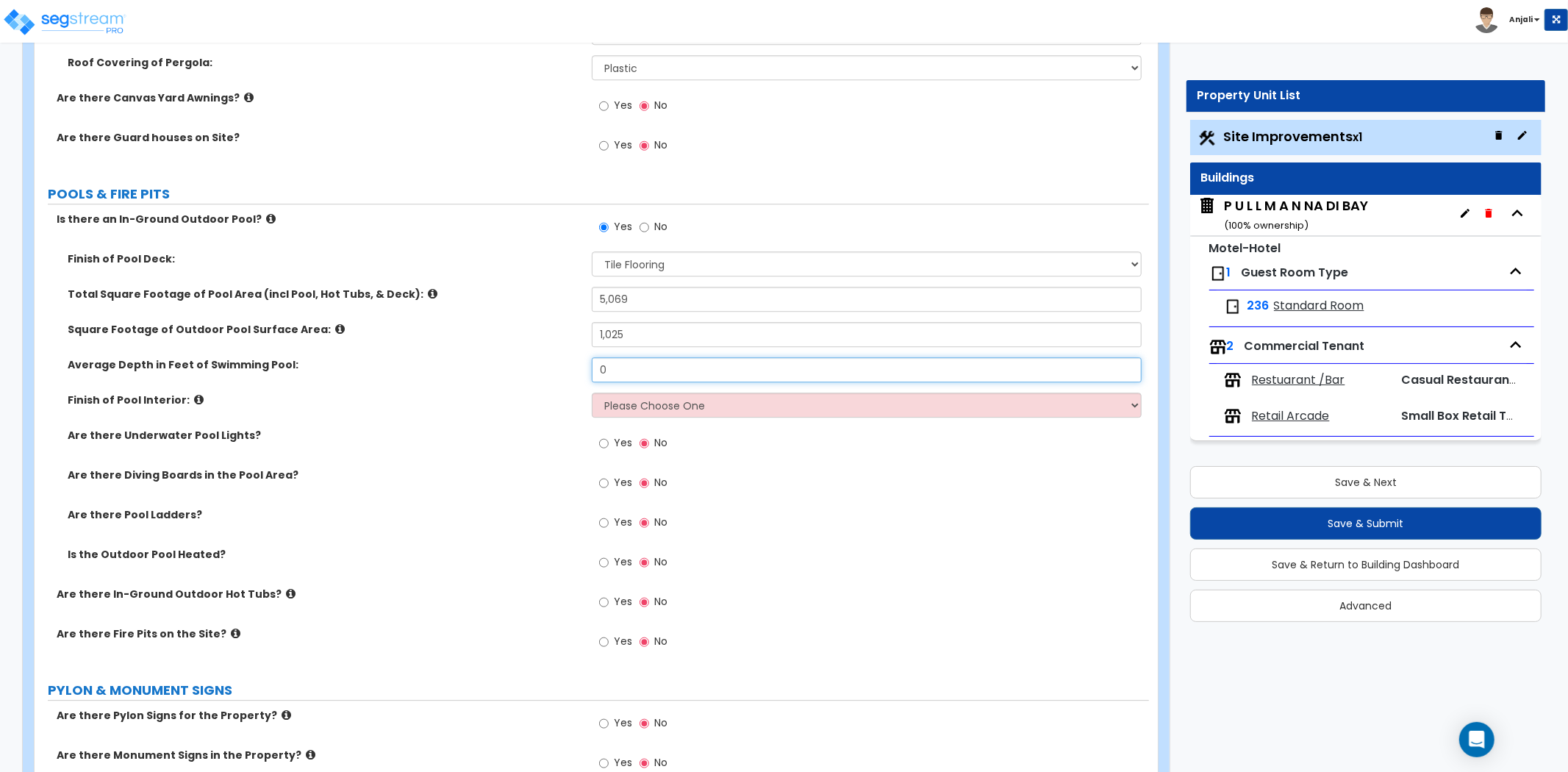
click at [616, 361] on input "0" at bounding box center [867, 370] width 550 height 25
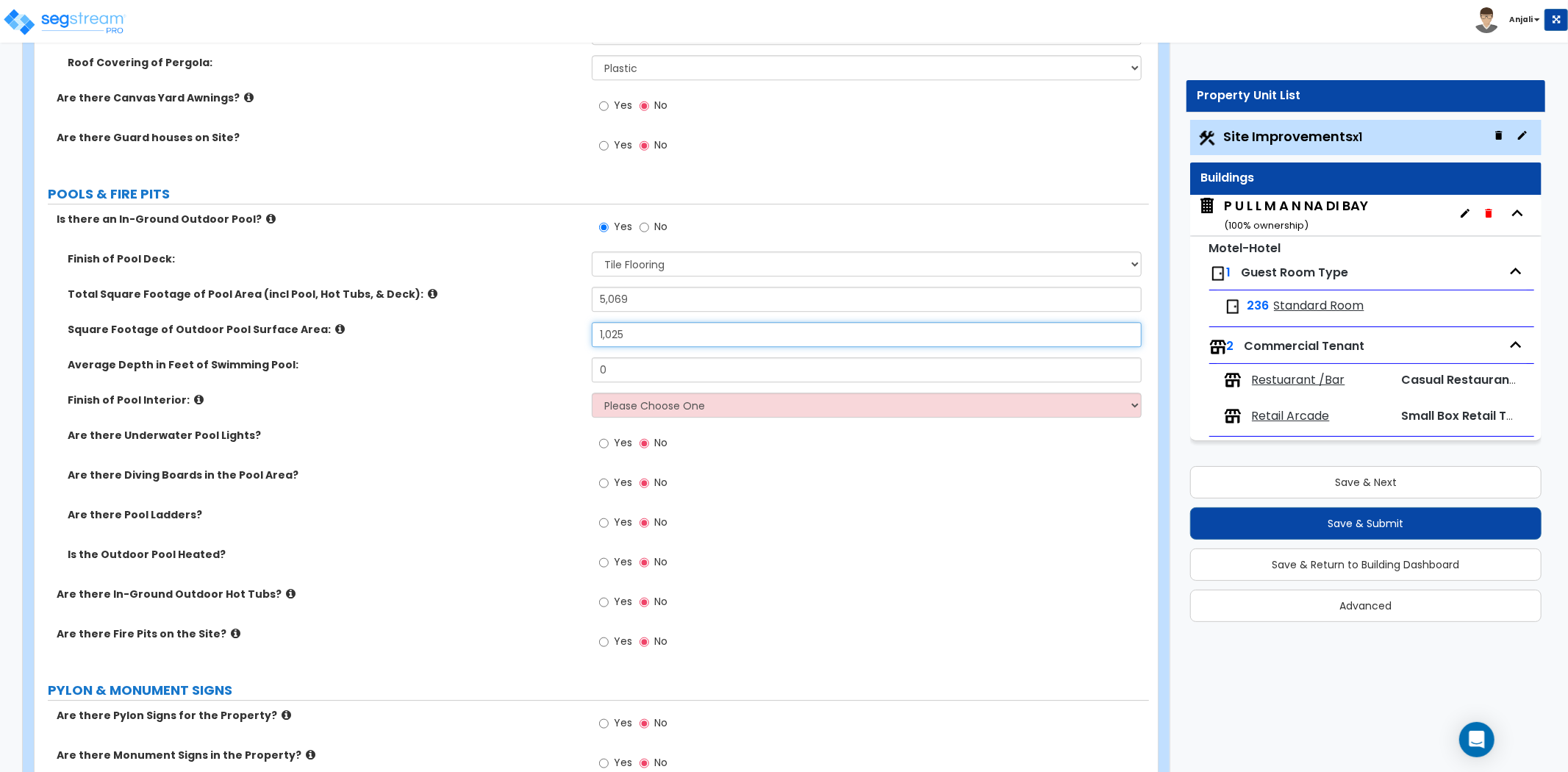
click at [603, 331] on input "1,025" at bounding box center [867, 334] width 550 height 25
type input "2,525"
drag, startPoint x: 604, startPoint y: 292, endPoint x: 624, endPoint y: 292, distance: 20.0
click at [605, 292] on input "5,069" at bounding box center [867, 299] width 550 height 25
type input "6"
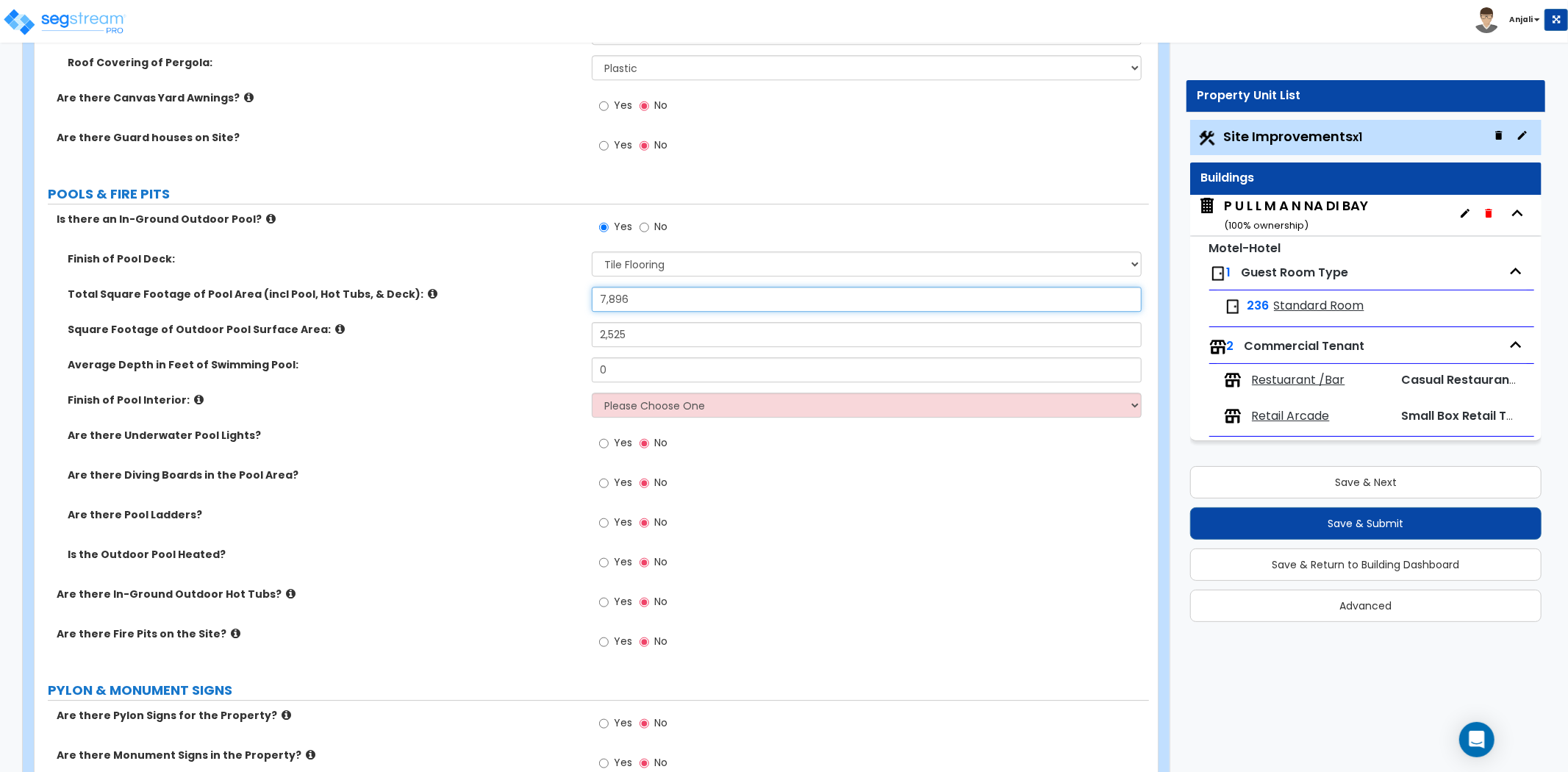
type input "7,896"
click at [546, 305] on div "Total Square Footage of Pool Area (incl Pool, Hot Tubs, & Deck): 7,896" at bounding box center [592, 305] width 1115 height 36
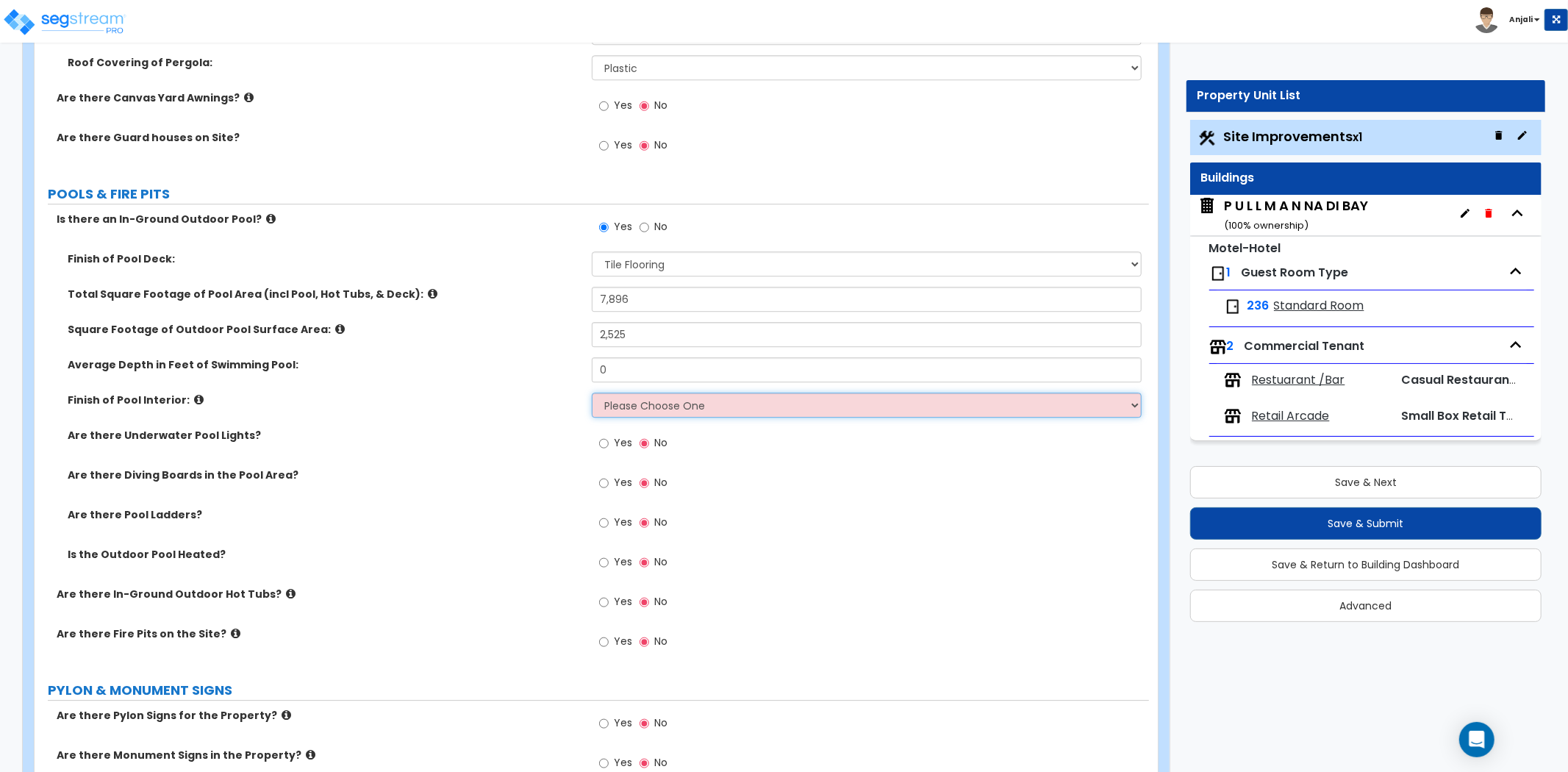
click at [658, 401] on select "Please Choose One Tile Plaster Vinyl" at bounding box center [867, 405] width 550 height 25
select select "1"
click at [592, 393] on select "Please Choose One Tile Plaster Vinyl" at bounding box center [867, 405] width 550 height 25
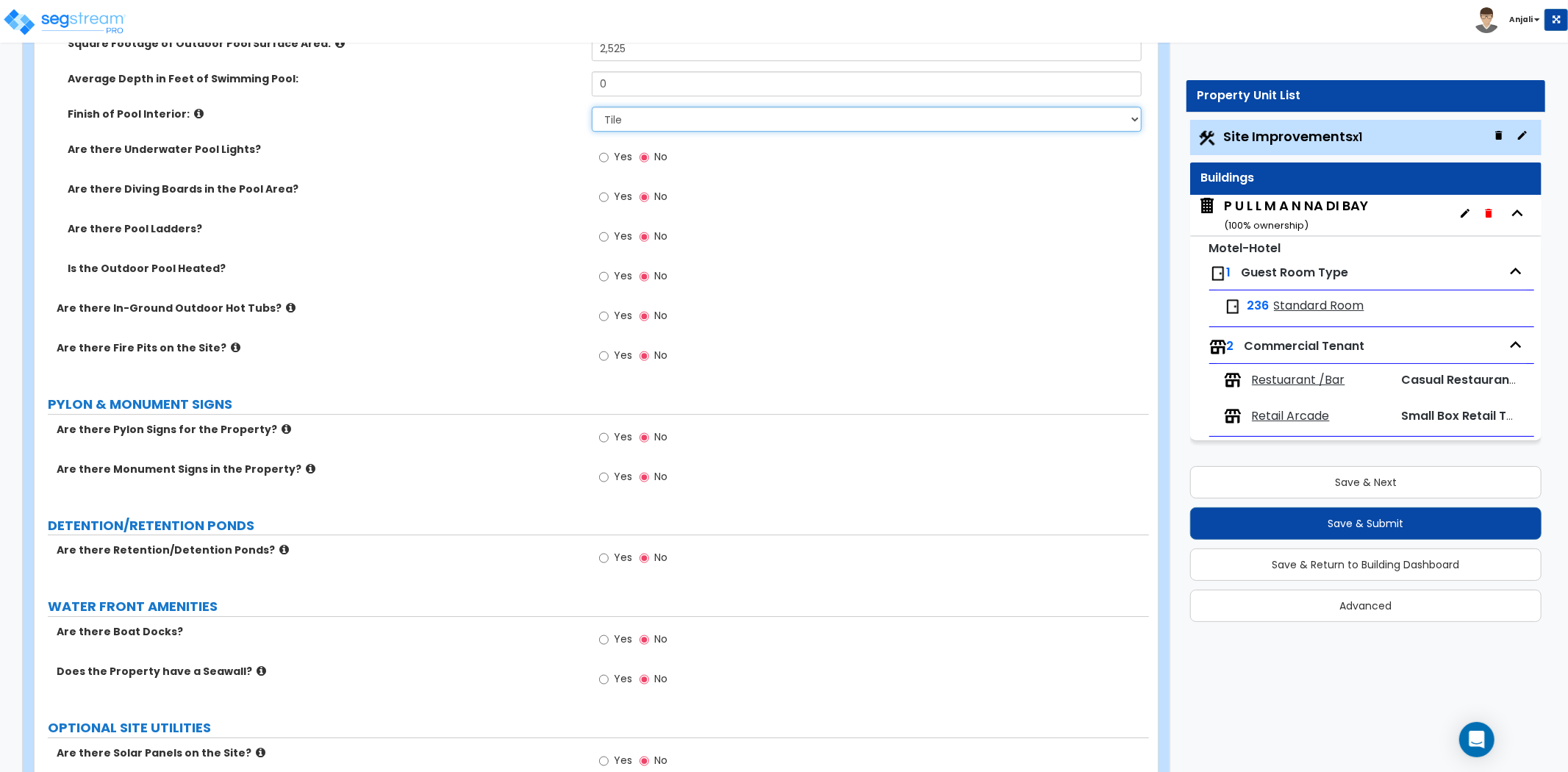
scroll to position [3759, 0]
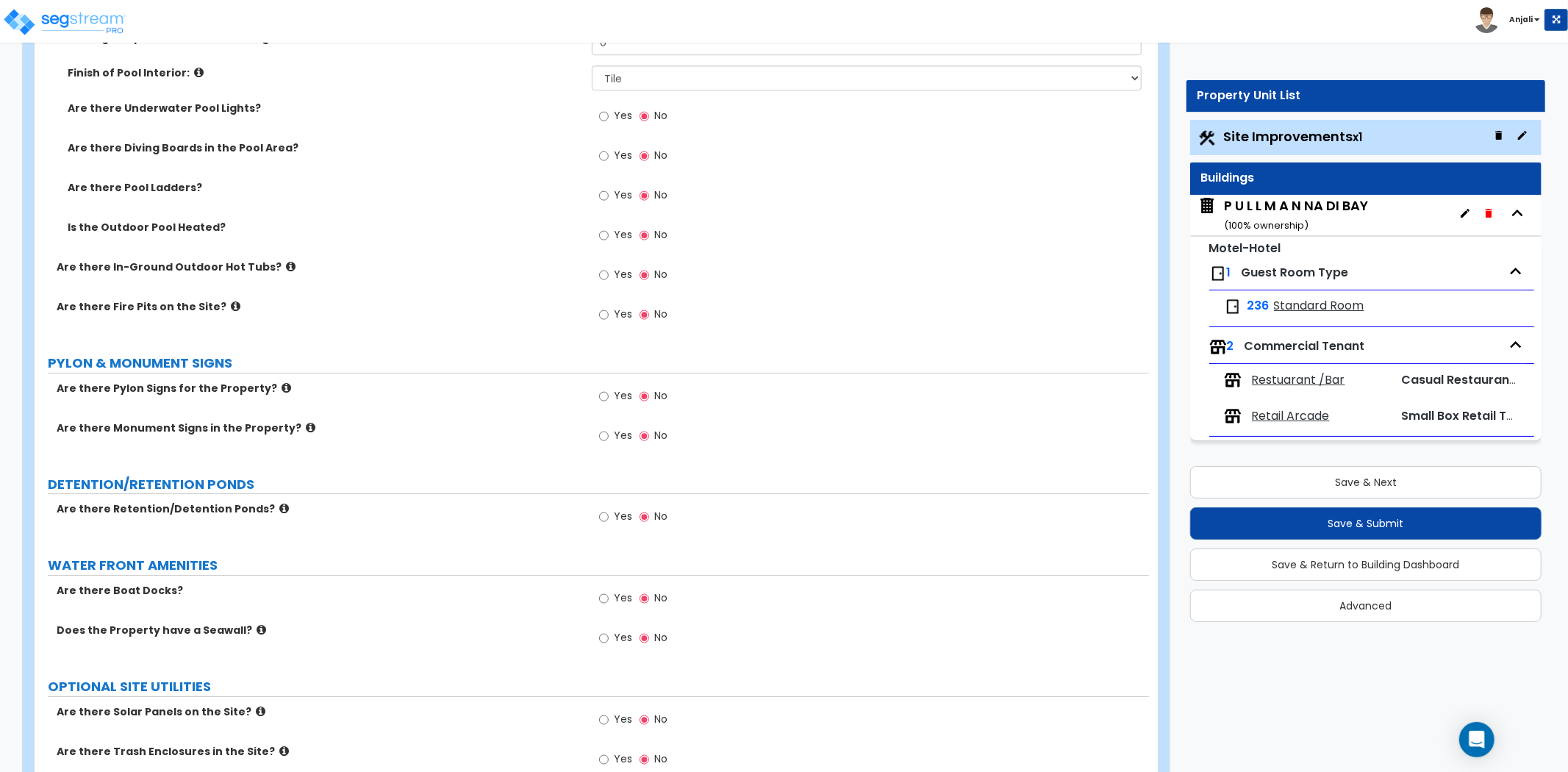
click at [609, 392] on label "Yes" at bounding box center [616, 398] width 33 height 25
click at [609, 392] on input "Yes" at bounding box center [604, 396] width 10 height 17
radio input "true"
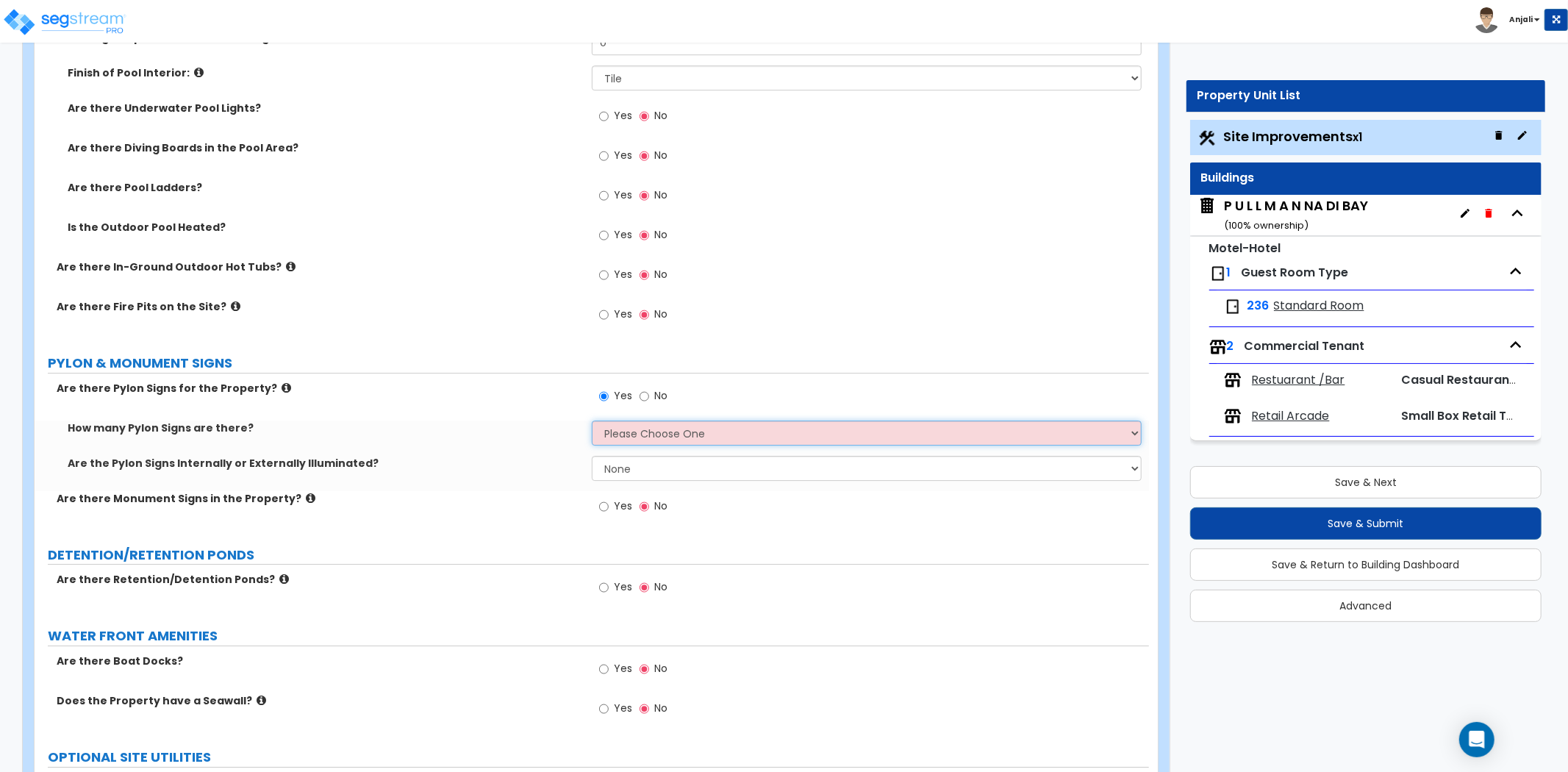
click at [660, 422] on select "Please Choose One 1 2 3" at bounding box center [867, 433] width 550 height 25
select select "1"
click at [592, 420] on select "Please Choose One 1 2 3" at bounding box center [867, 433] width 550 height 25
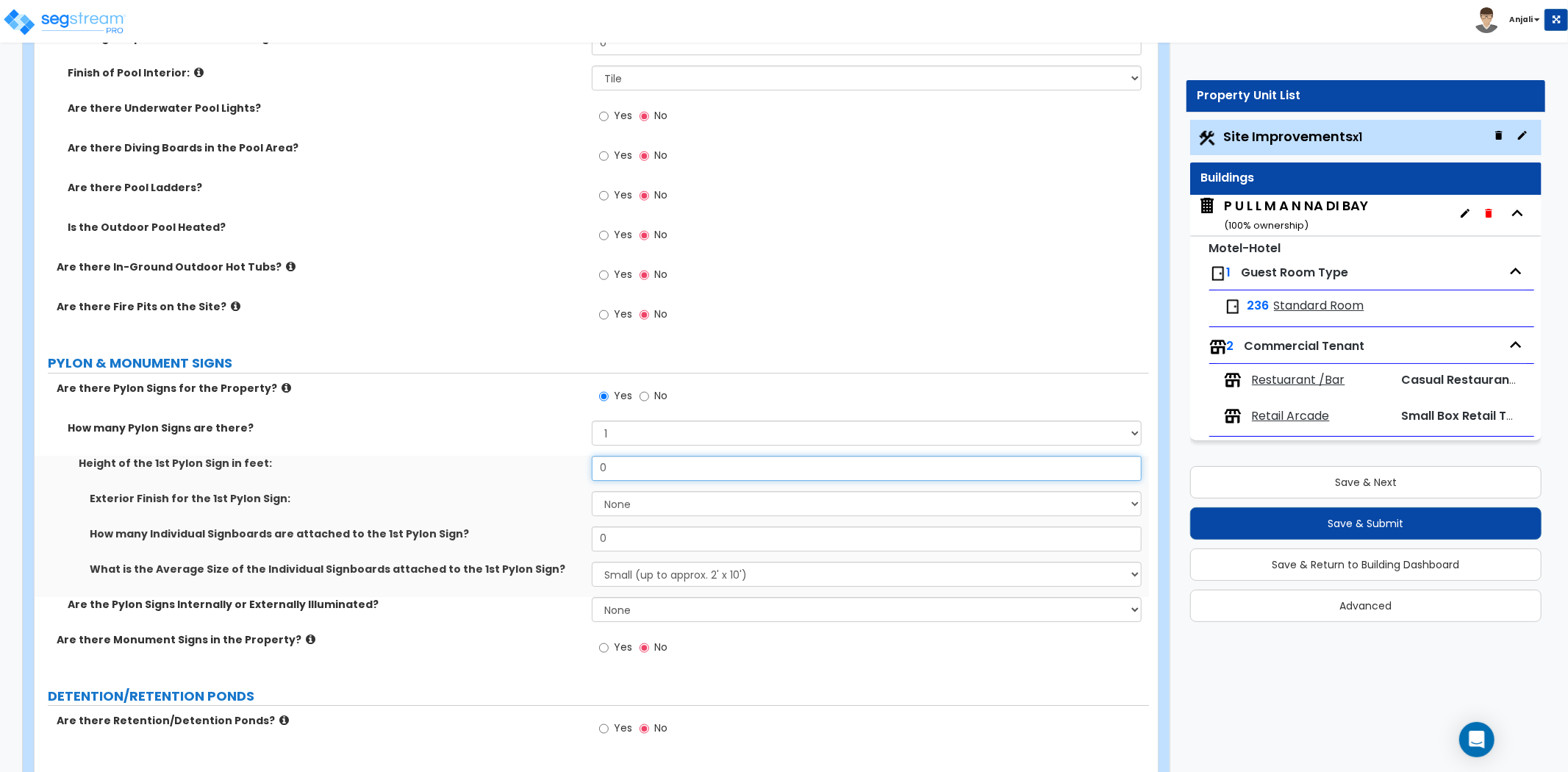
click at [642, 471] on input "0" at bounding box center [867, 468] width 550 height 25
type input "1"
type input "12"
click at [633, 494] on select "None Paint Finish Brick Veneer Finish Stone Veneer Finish Metal Composite Finis…" at bounding box center [867, 503] width 550 height 25
select select "1"
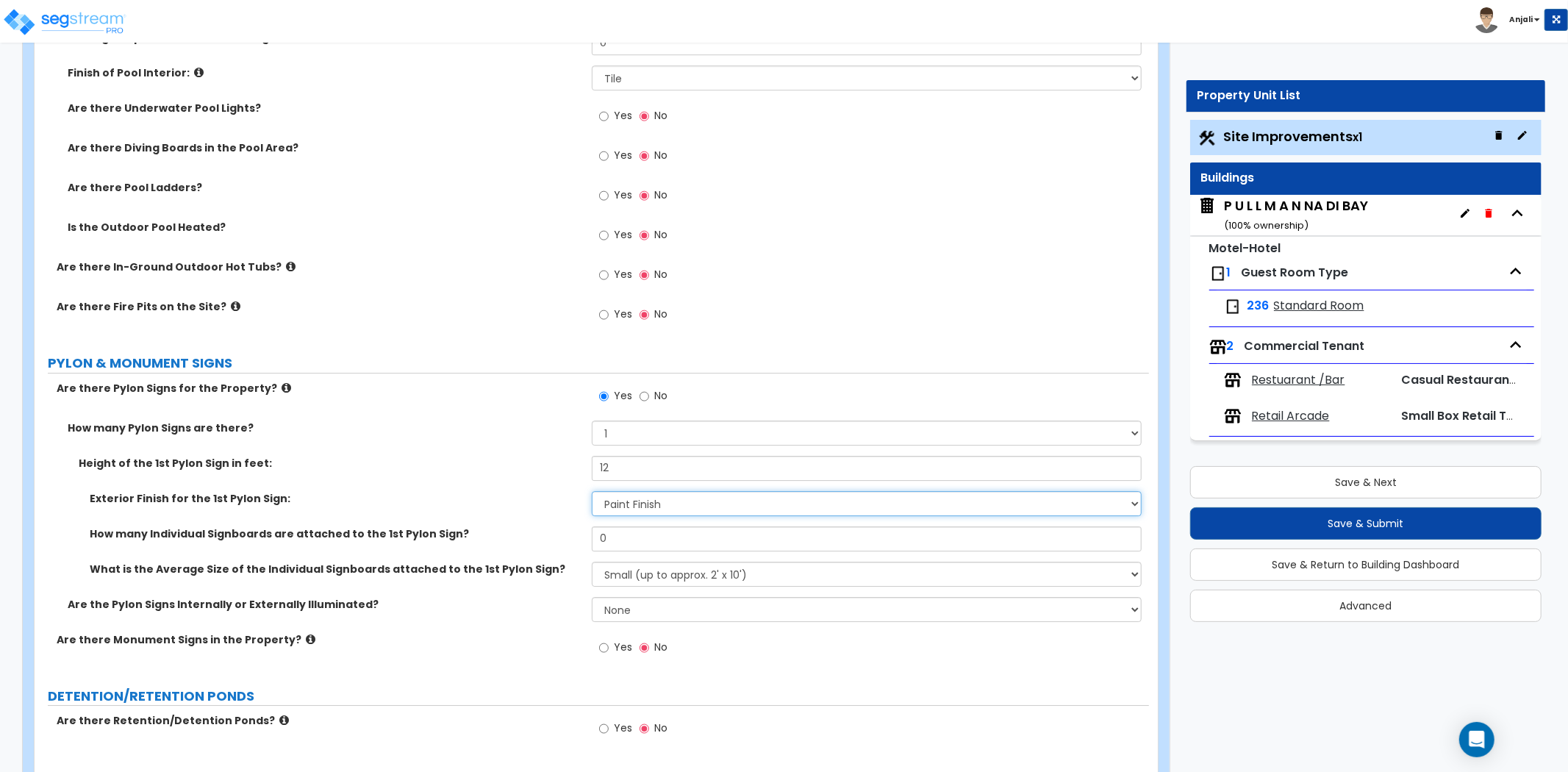
click at [592, 491] on select "None Paint Finish Brick Veneer Finish Stone Veneer Finish Metal Composite Finis…" at bounding box center [867, 503] width 550 height 25
click at [647, 534] on input "0" at bounding box center [867, 539] width 550 height 25
type input "1"
click at [654, 565] on select "Small (up to approx. 2' x 10') Medium (up to approx. 4' x 10') Large (up to app…" at bounding box center [867, 574] width 550 height 25
select select "2"
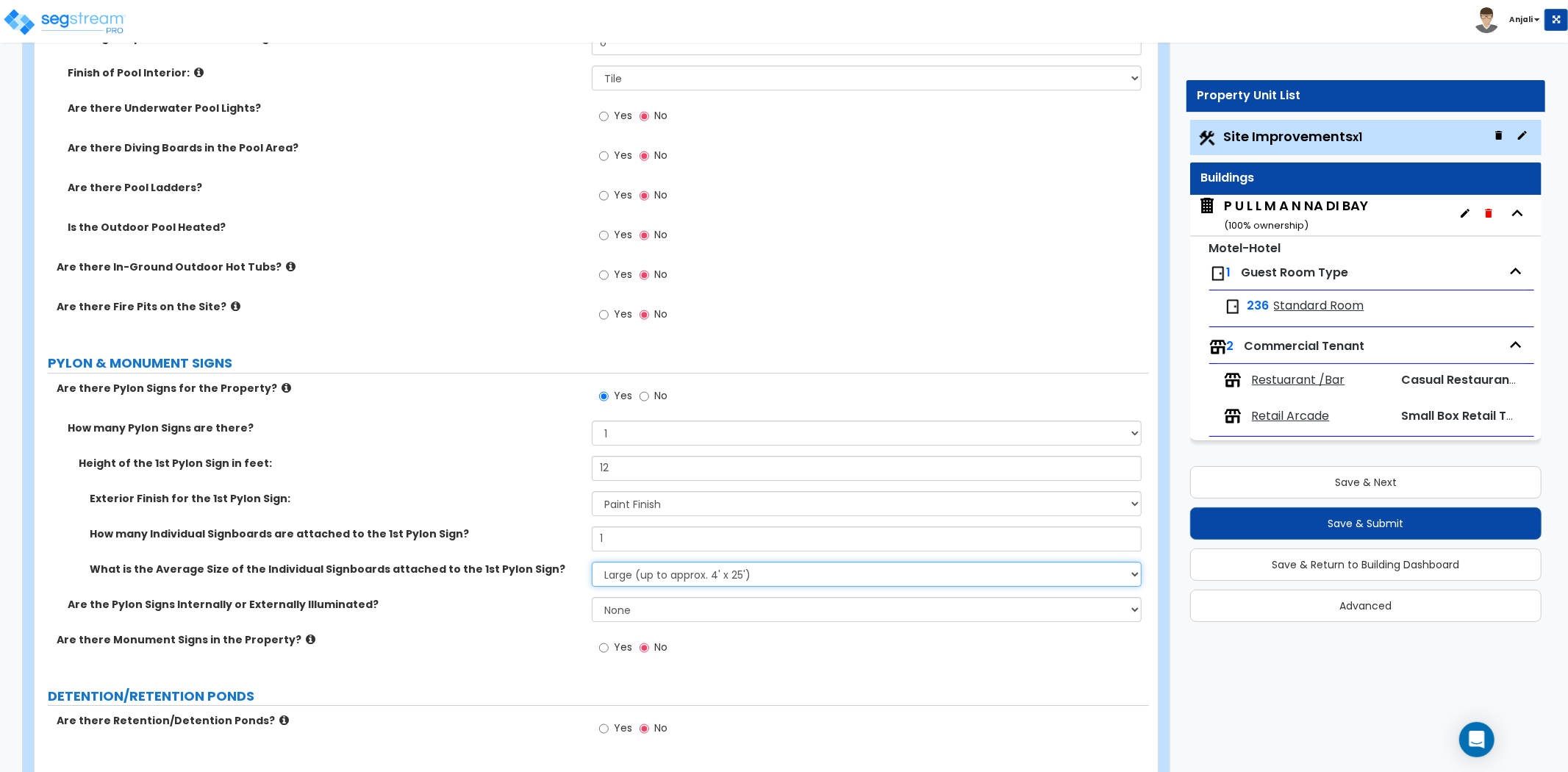
click at [592, 562] on select "Small (up to approx. 2' x 10') Medium (up to approx. 4' x 10') Large (up to app…" at bounding box center [867, 574] width 550 height 25
click at [653, 612] on select "None Internally Illuminated Externally Illuminated" at bounding box center [867, 609] width 550 height 25
click at [515, 620] on div "Are the Pylon Signs Internally or Externally Illuminated? None Internally Illum…" at bounding box center [592, 614] width 1115 height 36
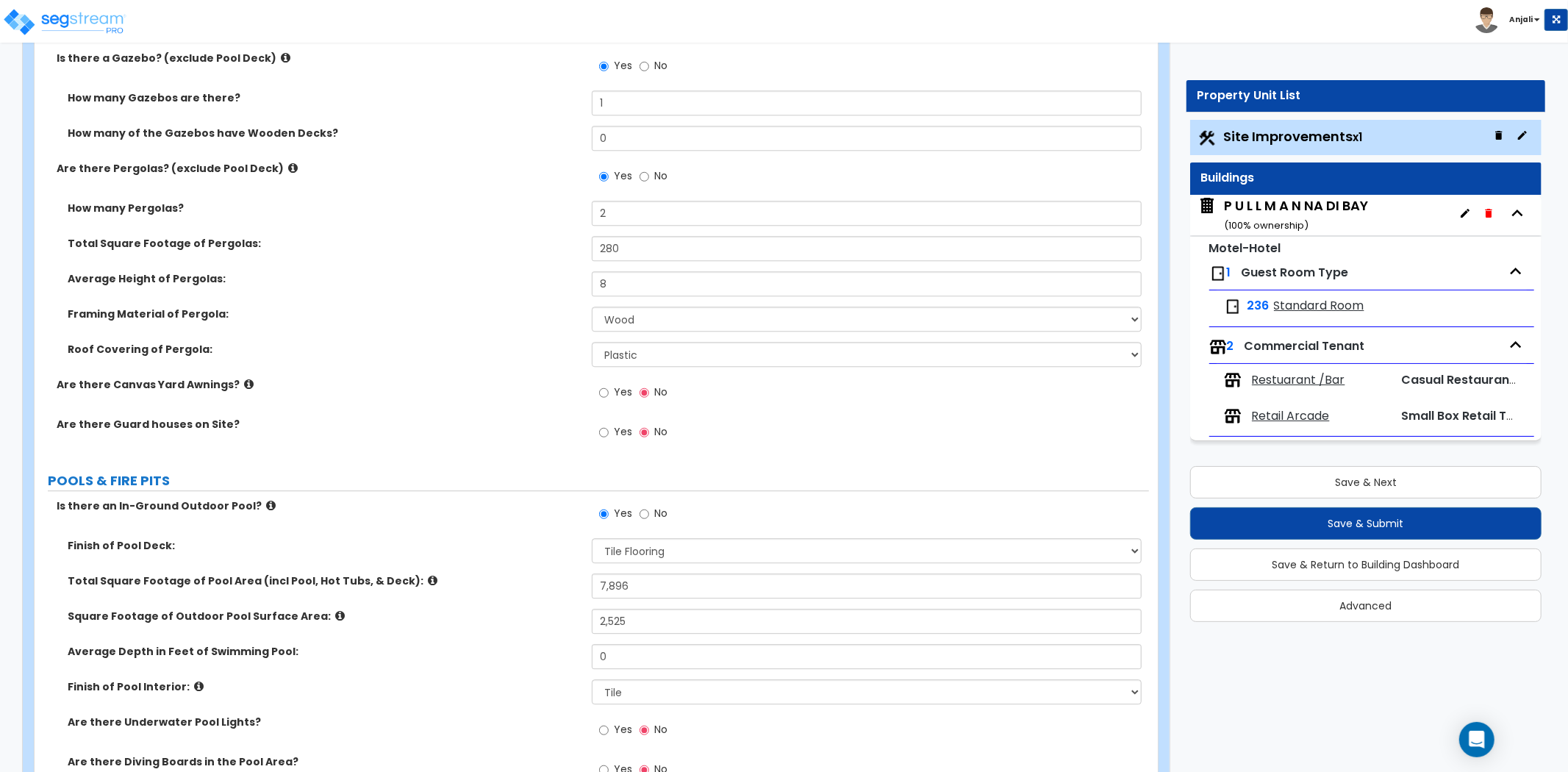
scroll to position [3105, 0]
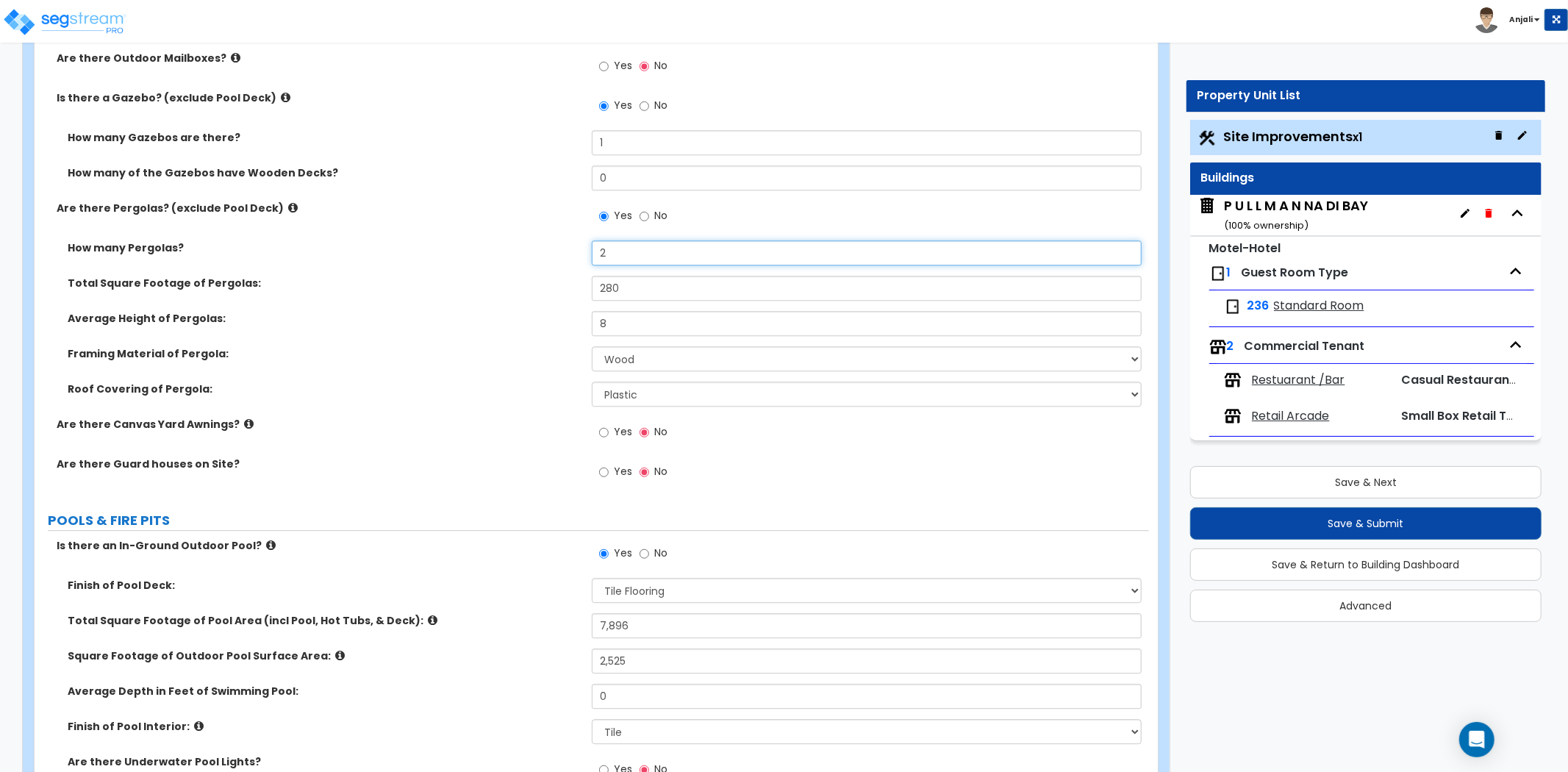
click at [618, 245] on input "2" at bounding box center [867, 252] width 550 height 25
type input "5"
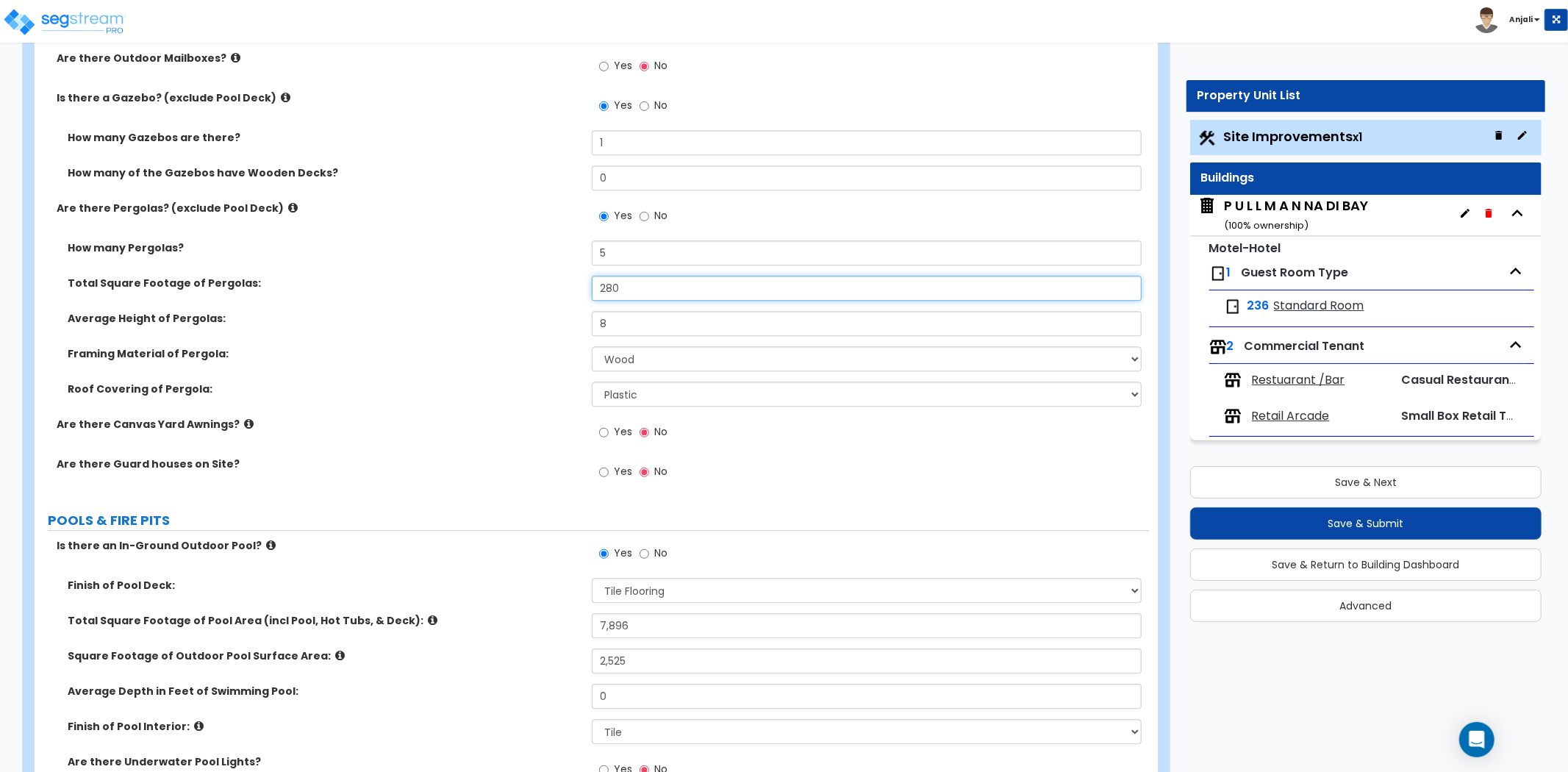
click at [608, 291] on input "280" at bounding box center [867, 288] width 550 height 25
type input "680"
click at [694, 357] on select "Please Choose One Wood Metal" at bounding box center [867, 359] width 550 height 25
select select "2"
click at [592, 346] on select "Please Choose One Wood Metal" at bounding box center [867, 359] width 550 height 25
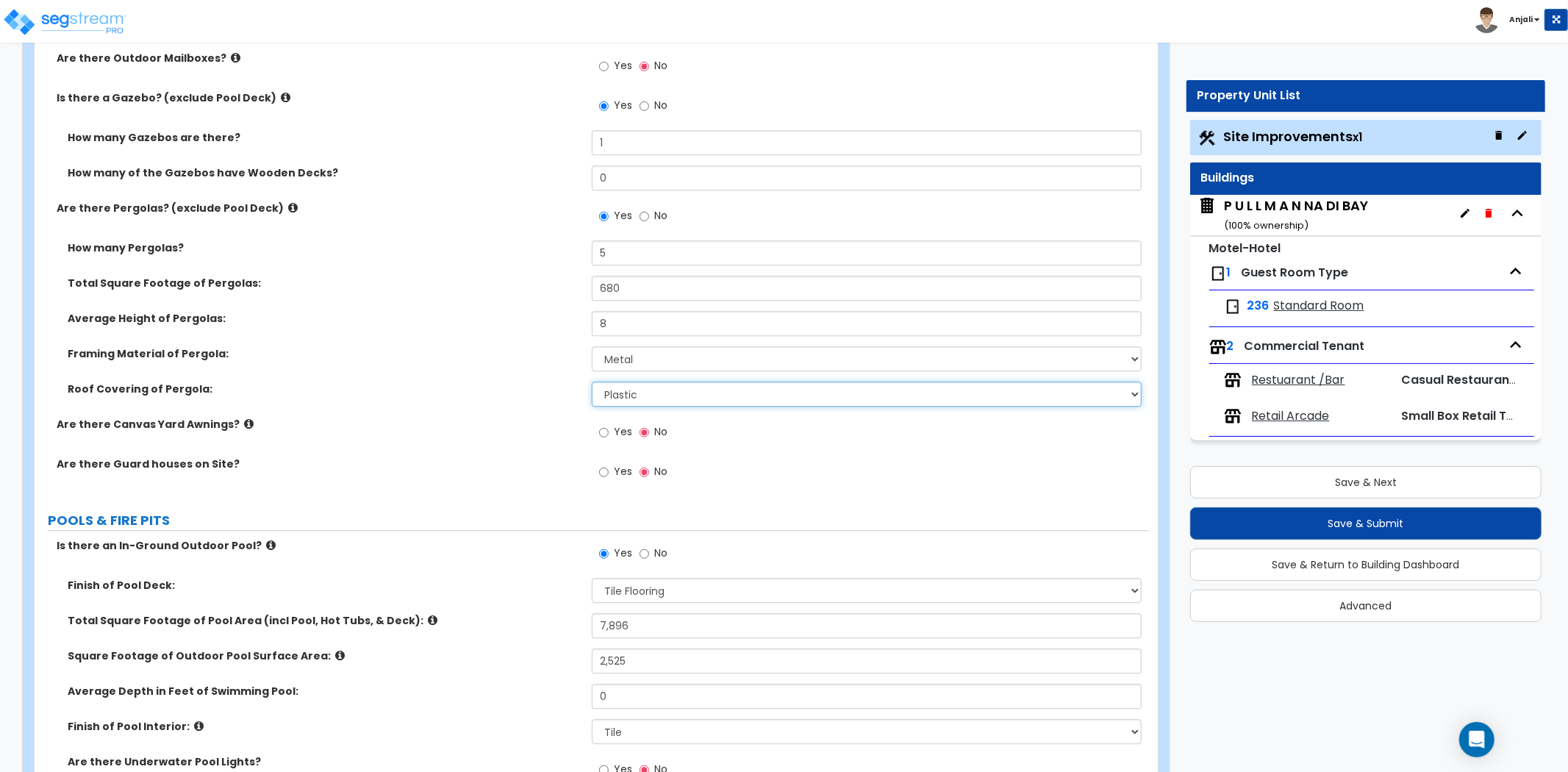
click at [638, 387] on select "None Plastic Fiberglass Metal" at bounding box center [867, 394] width 550 height 25
click at [592, 382] on select "None Plastic Fiberglass Metal" at bounding box center [867, 394] width 550 height 25
click at [562, 458] on label "Are there Guard houses on Site?" at bounding box center [318, 464] width 525 height 15
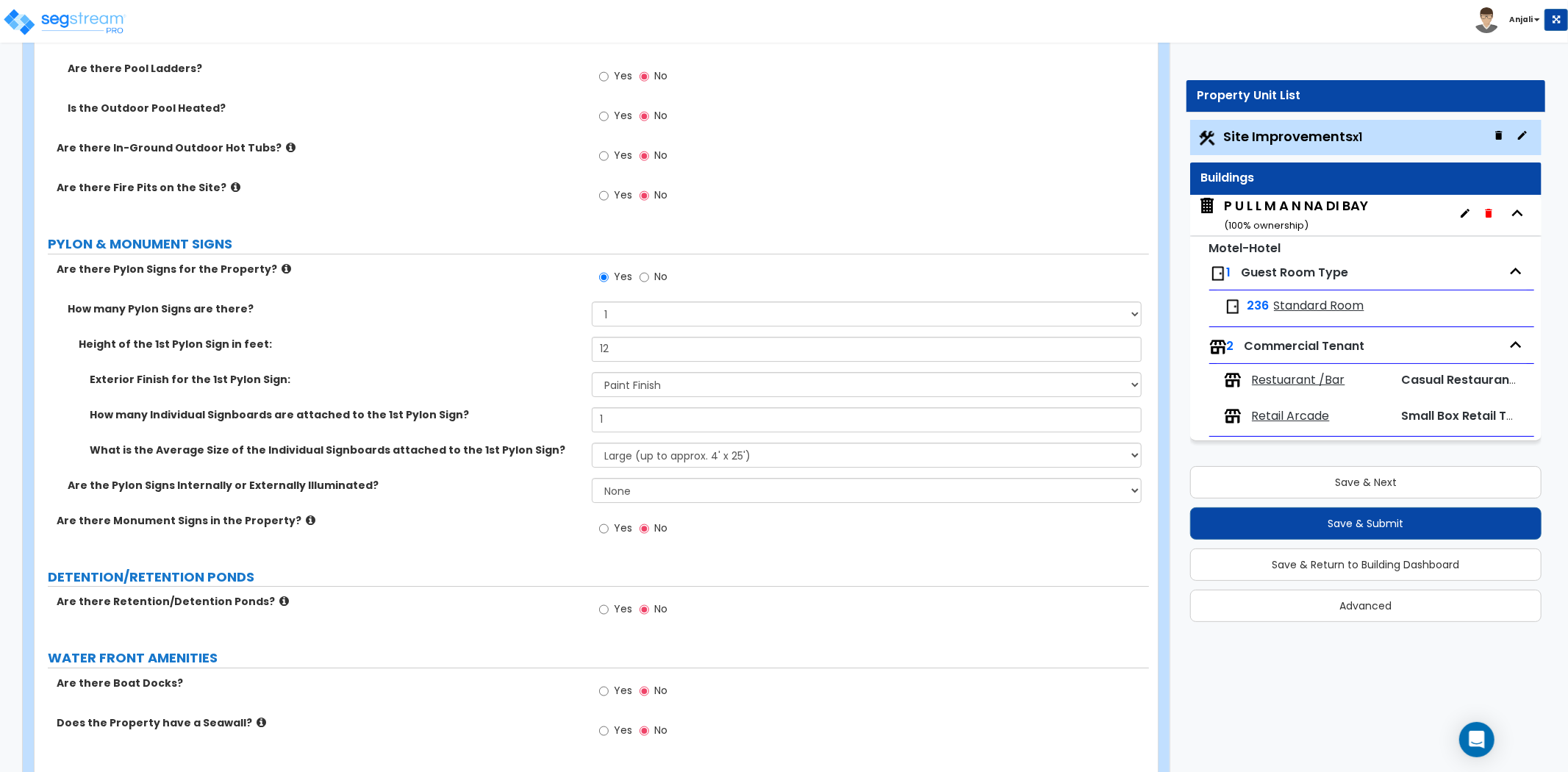
scroll to position [4128, 0]
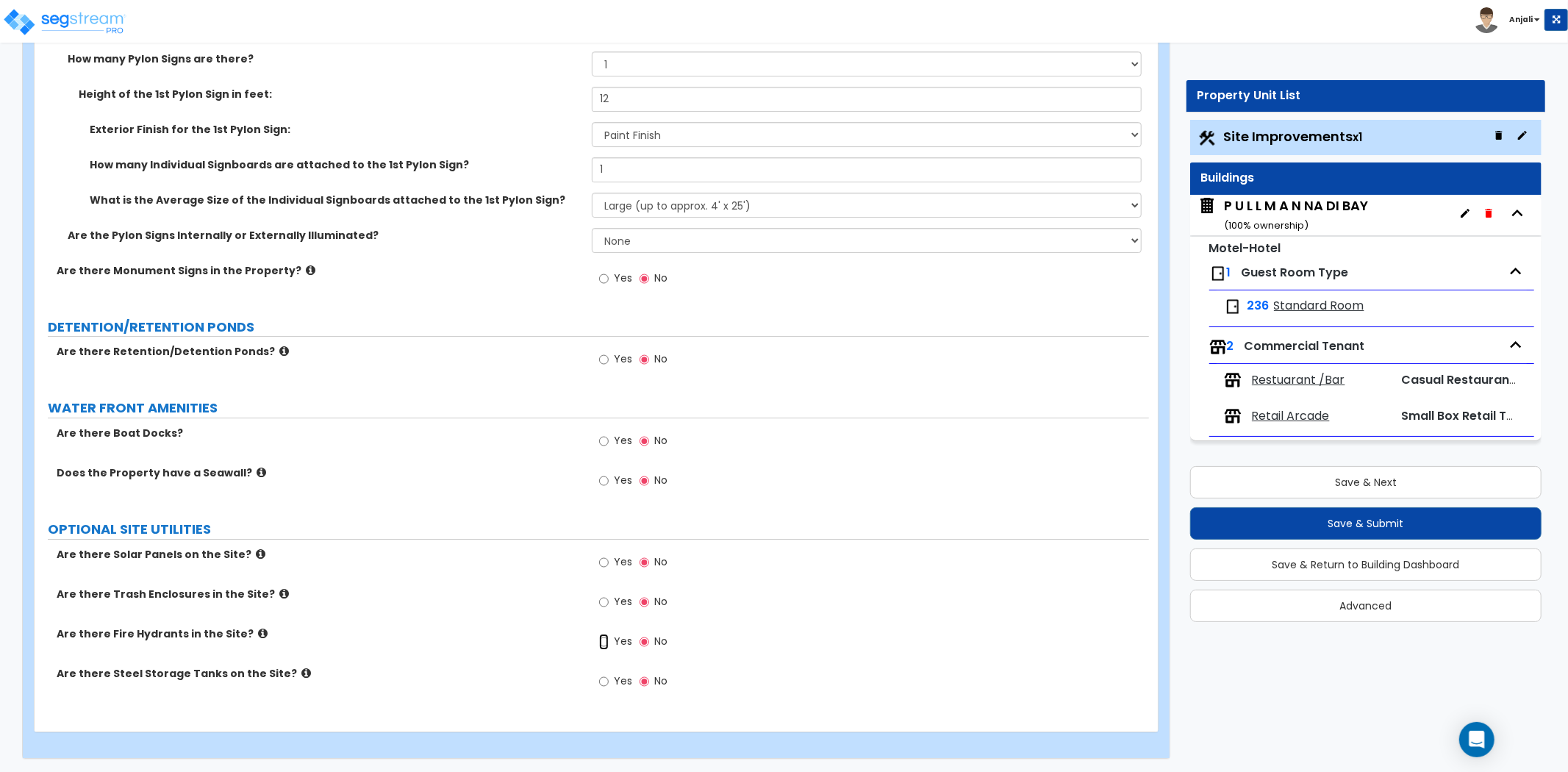
click at [604, 641] on input "Yes" at bounding box center [604, 641] width 10 height 17
radio input "true"
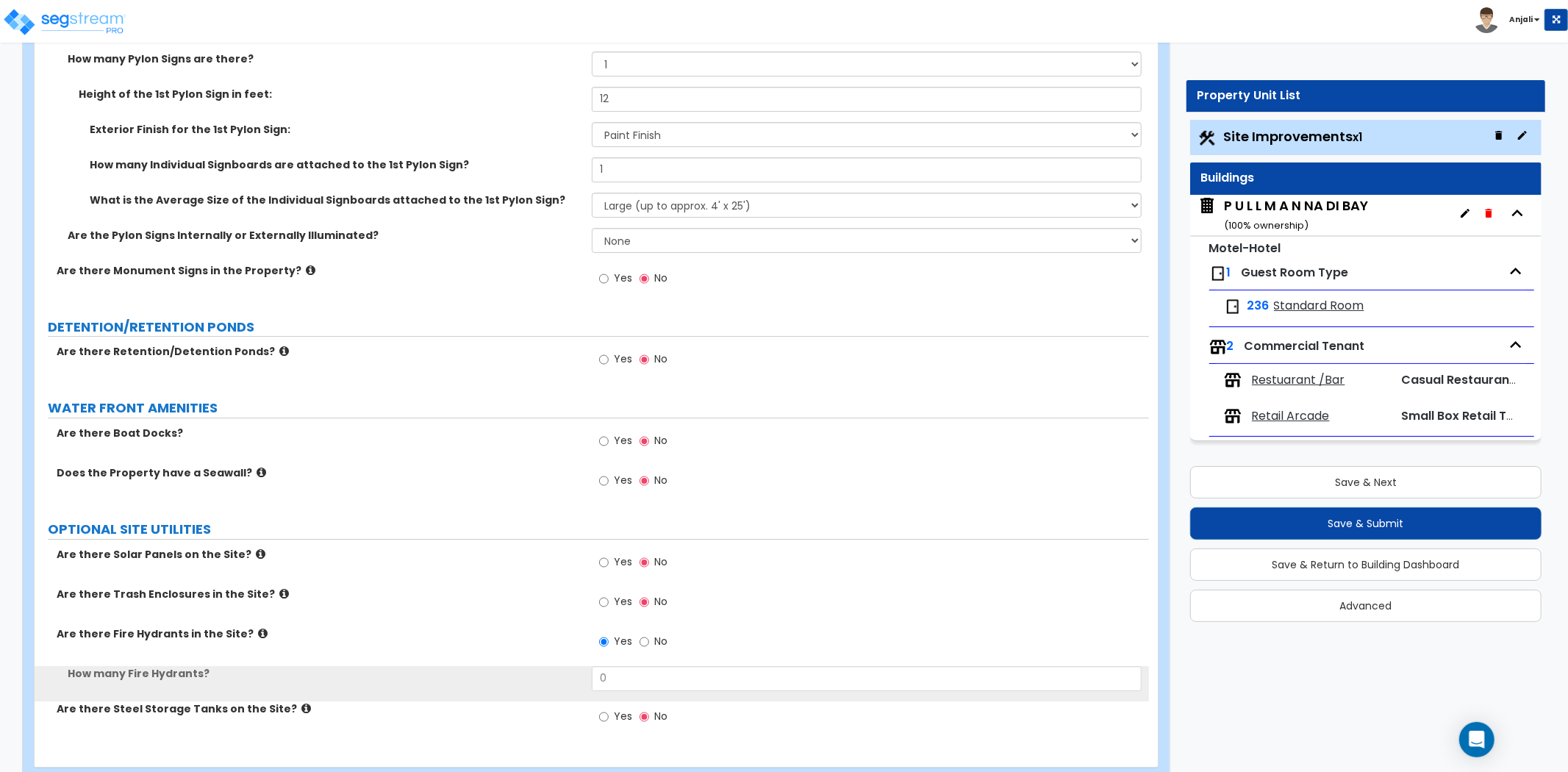
click at [653, 663] on div "Yes No" at bounding box center [870, 647] width 558 height 40
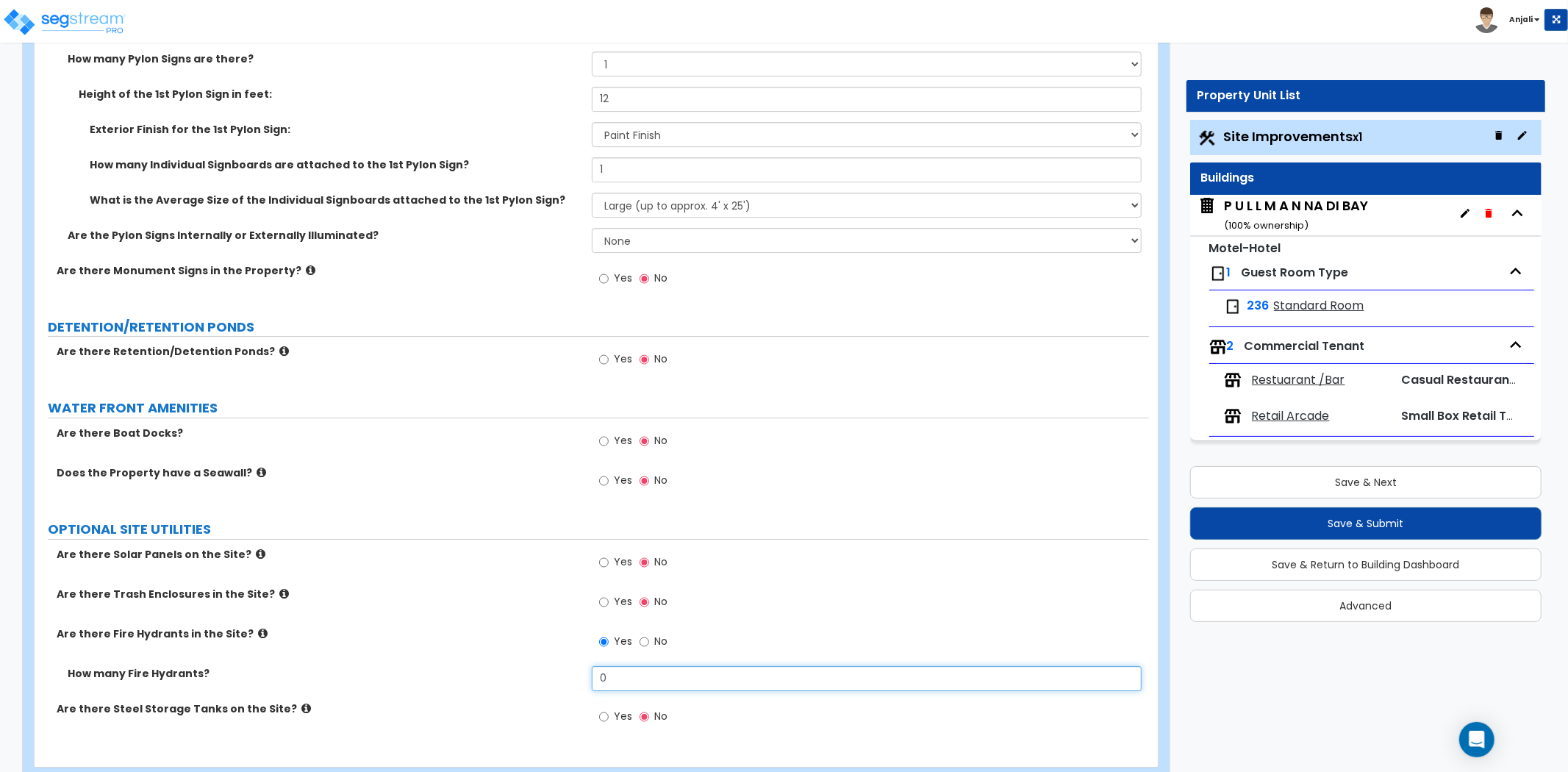
click at [649, 675] on input "0" at bounding box center [867, 679] width 550 height 25
type input "2"
click at [826, 460] on div "Yes No" at bounding box center [870, 446] width 558 height 40
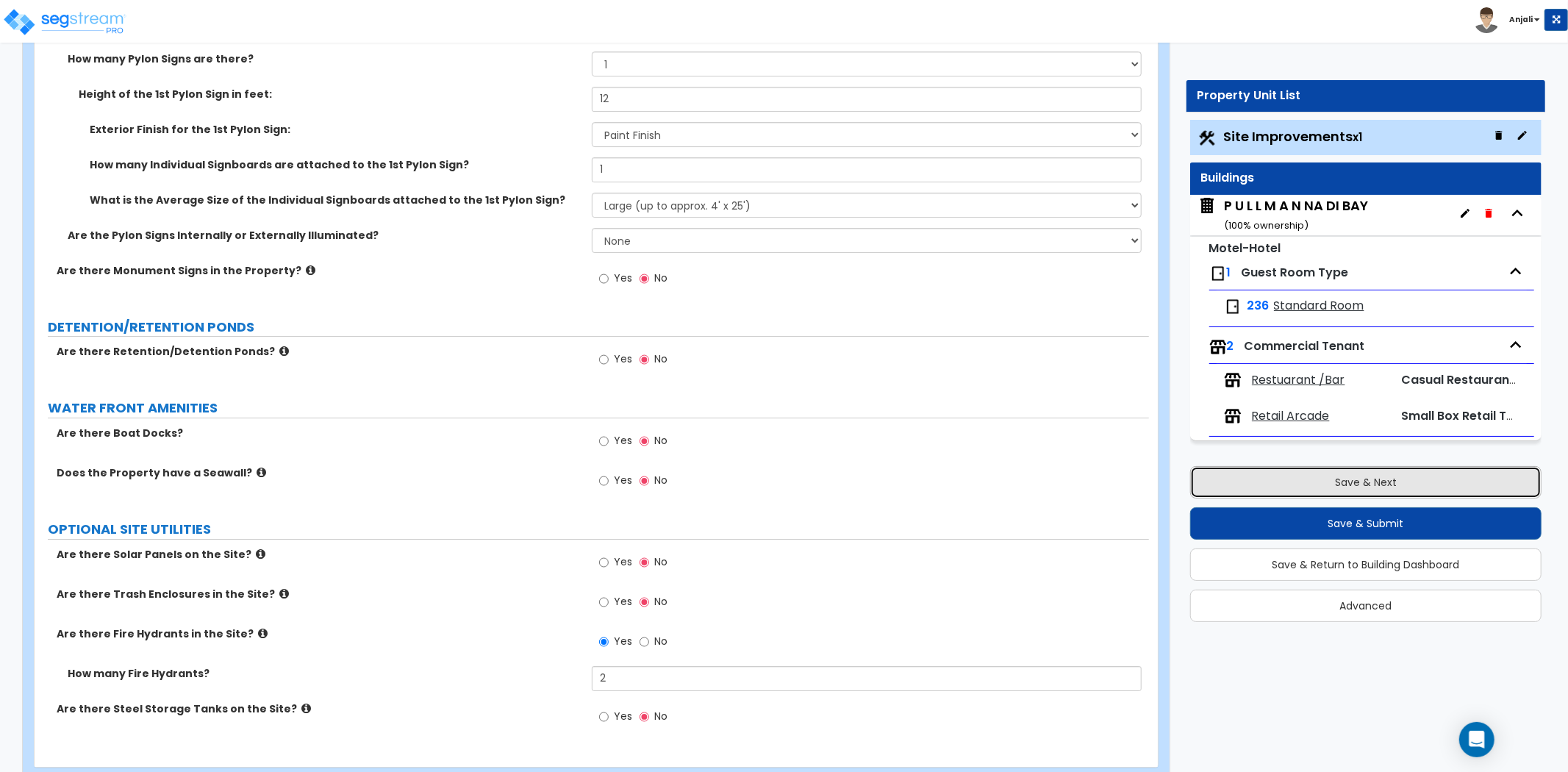
click at [1384, 480] on button "Save & Next" at bounding box center [1366, 482] width 352 height 32
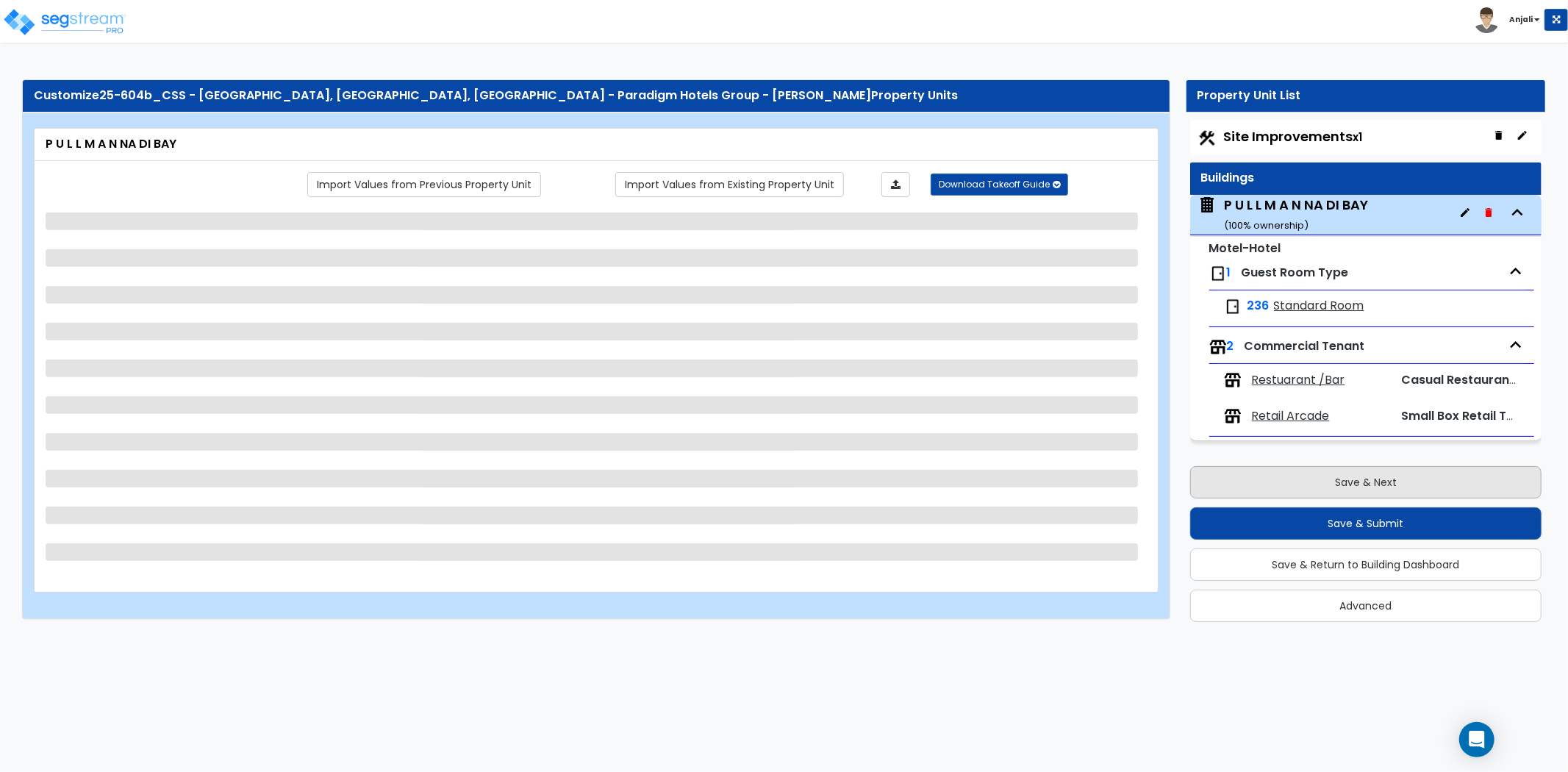
scroll to position [0, 0]
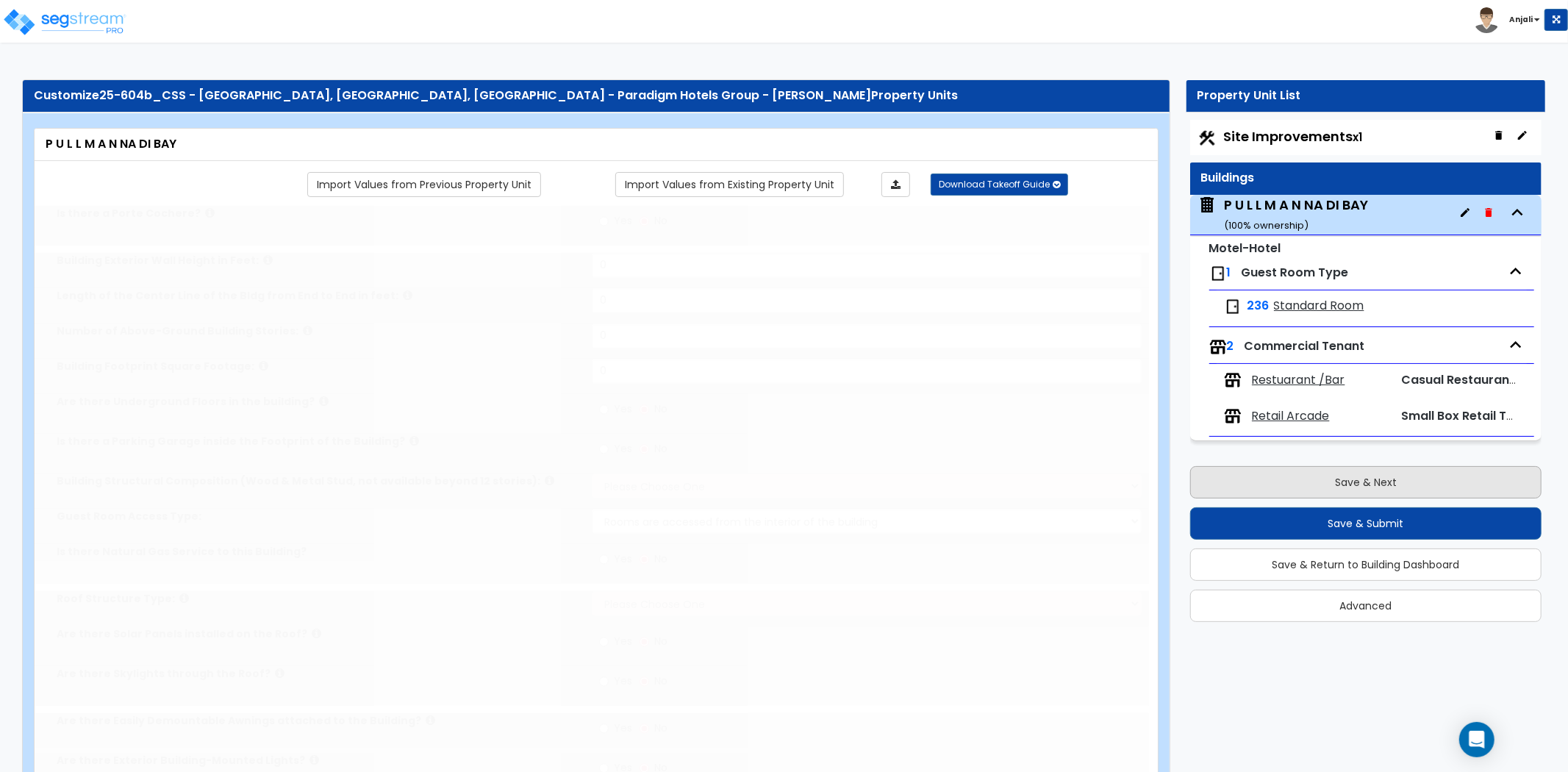
type input "1"
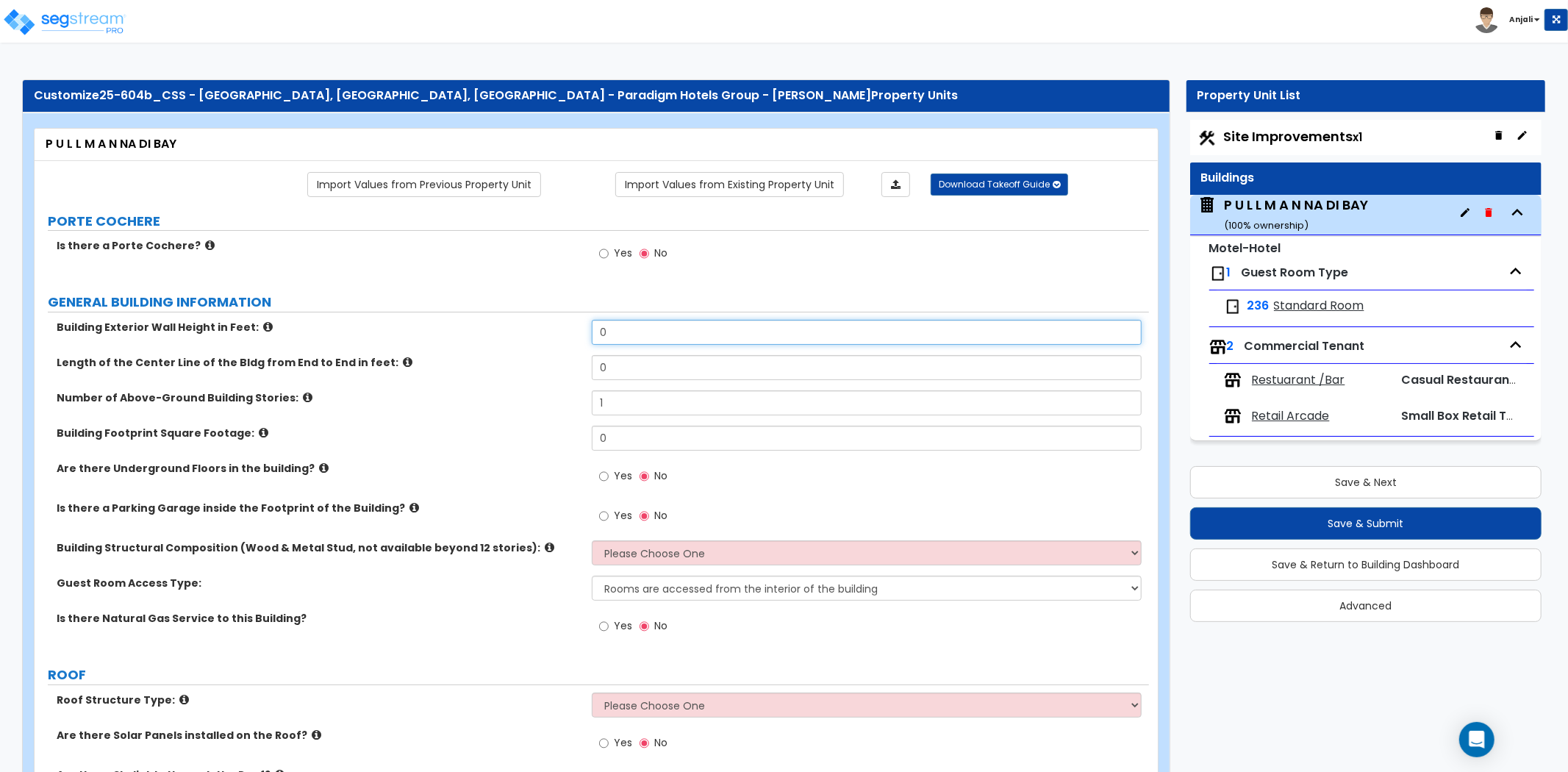
click at [680, 326] on input "0" at bounding box center [867, 332] width 550 height 25
type input "35"
click at [653, 373] on input "0" at bounding box center [867, 367] width 550 height 25
type input "987"
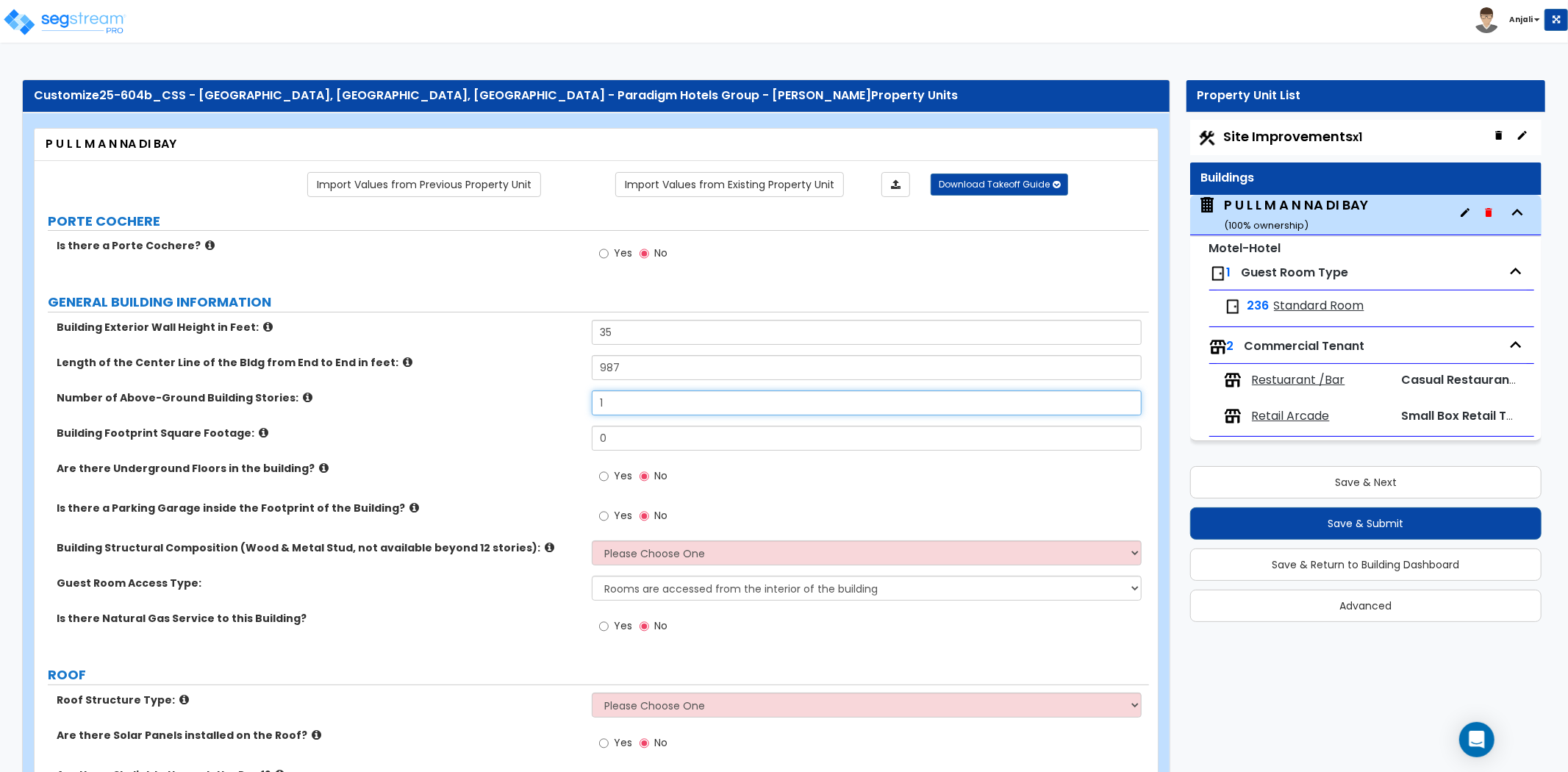
click at [621, 399] on input "1" at bounding box center [867, 403] width 550 height 25
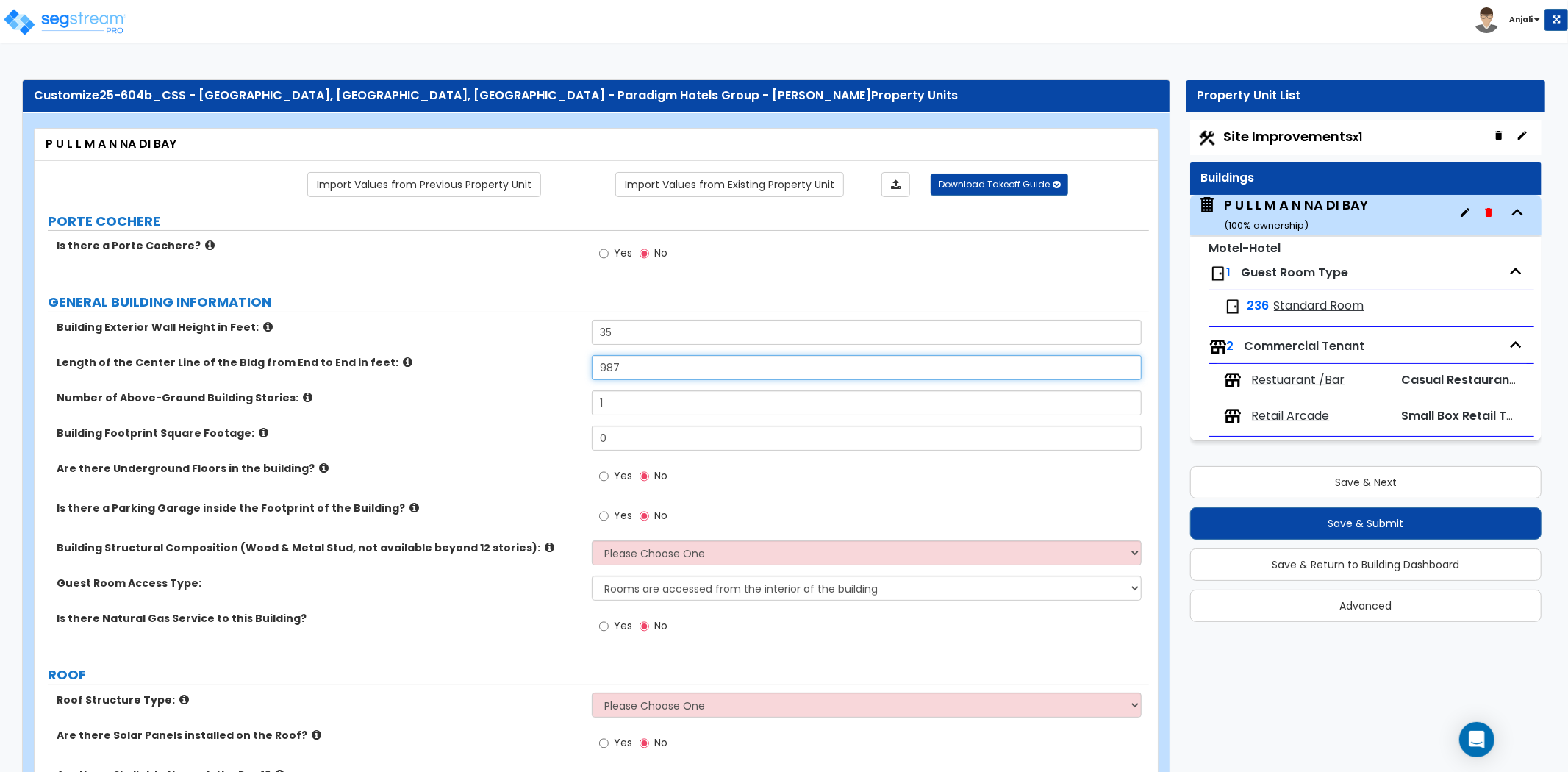
drag, startPoint x: 620, startPoint y: 363, endPoint x: 595, endPoint y: 363, distance: 25.0
click at [595, 363] on input "987" at bounding box center [867, 367] width 550 height 25
type input "1,200"
click at [558, 375] on div "Length of the Center Line of the Bldg from End to End in feet: 1,200" at bounding box center [592, 373] width 1115 height 36
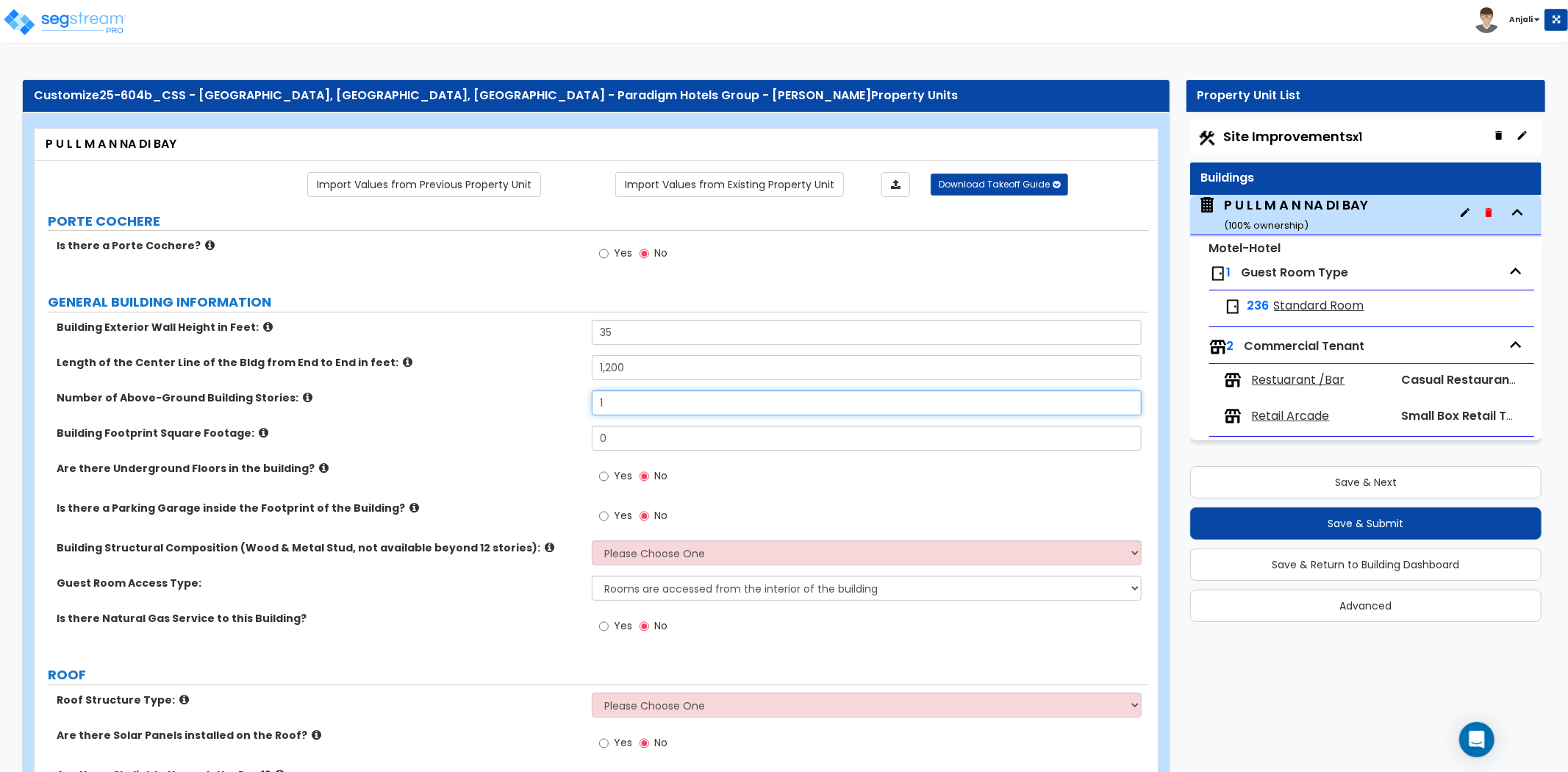
click at [621, 393] on input "1" at bounding box center [867, 403] width 550 height 25
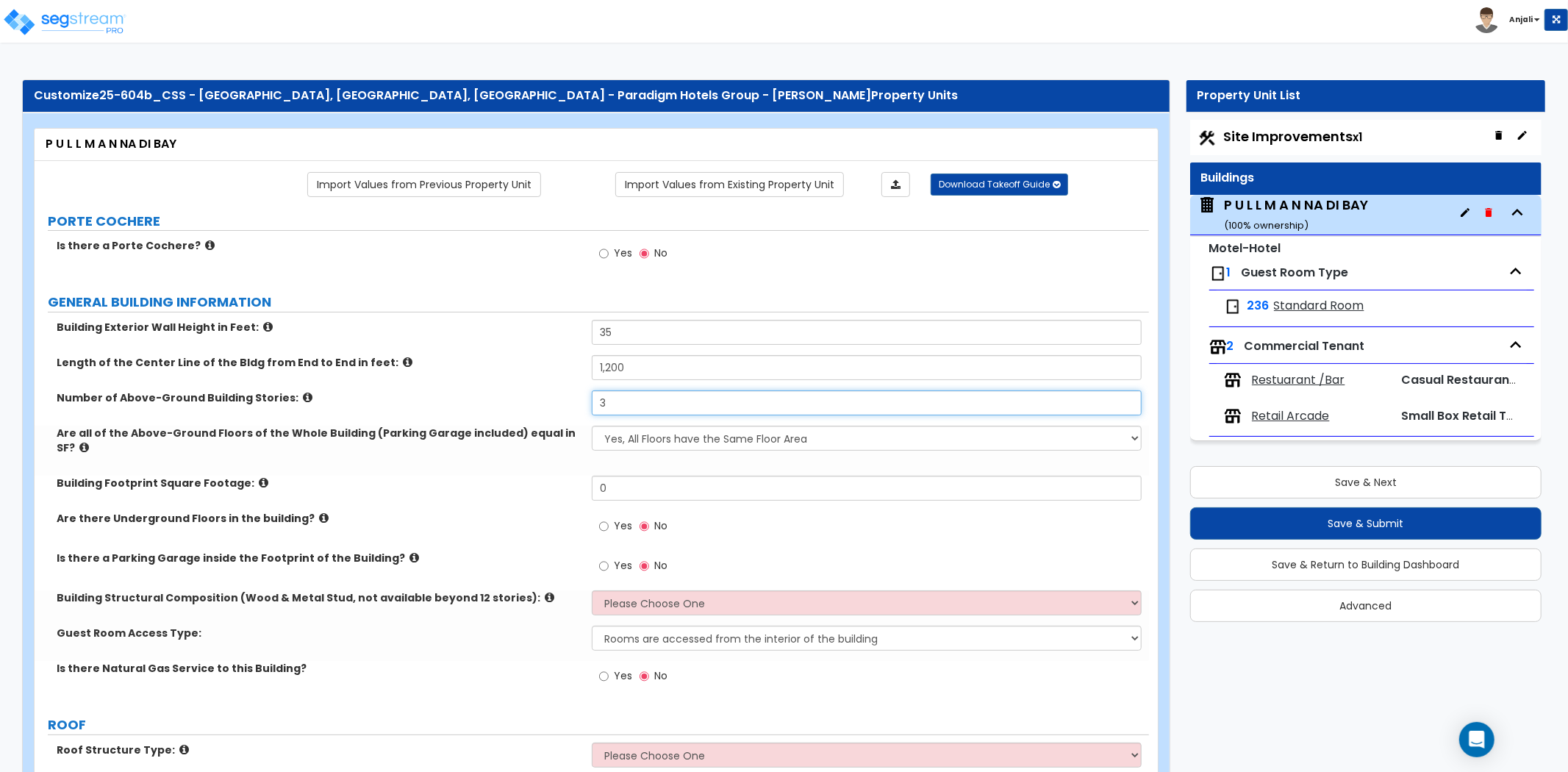
type input "3"
click at [651, 431] on select "Yes, All Floors have the Same Floor Area No, Not All Floor Areas are the Same" at bounding box center [867, 438] width 550 height 25
select select "1"
click at [592, 426] on select "Yes, All Floors have the Same Floor Area No, Not All Floor Areas are the Same" at bounding box center [867, 438] width 550 height 25
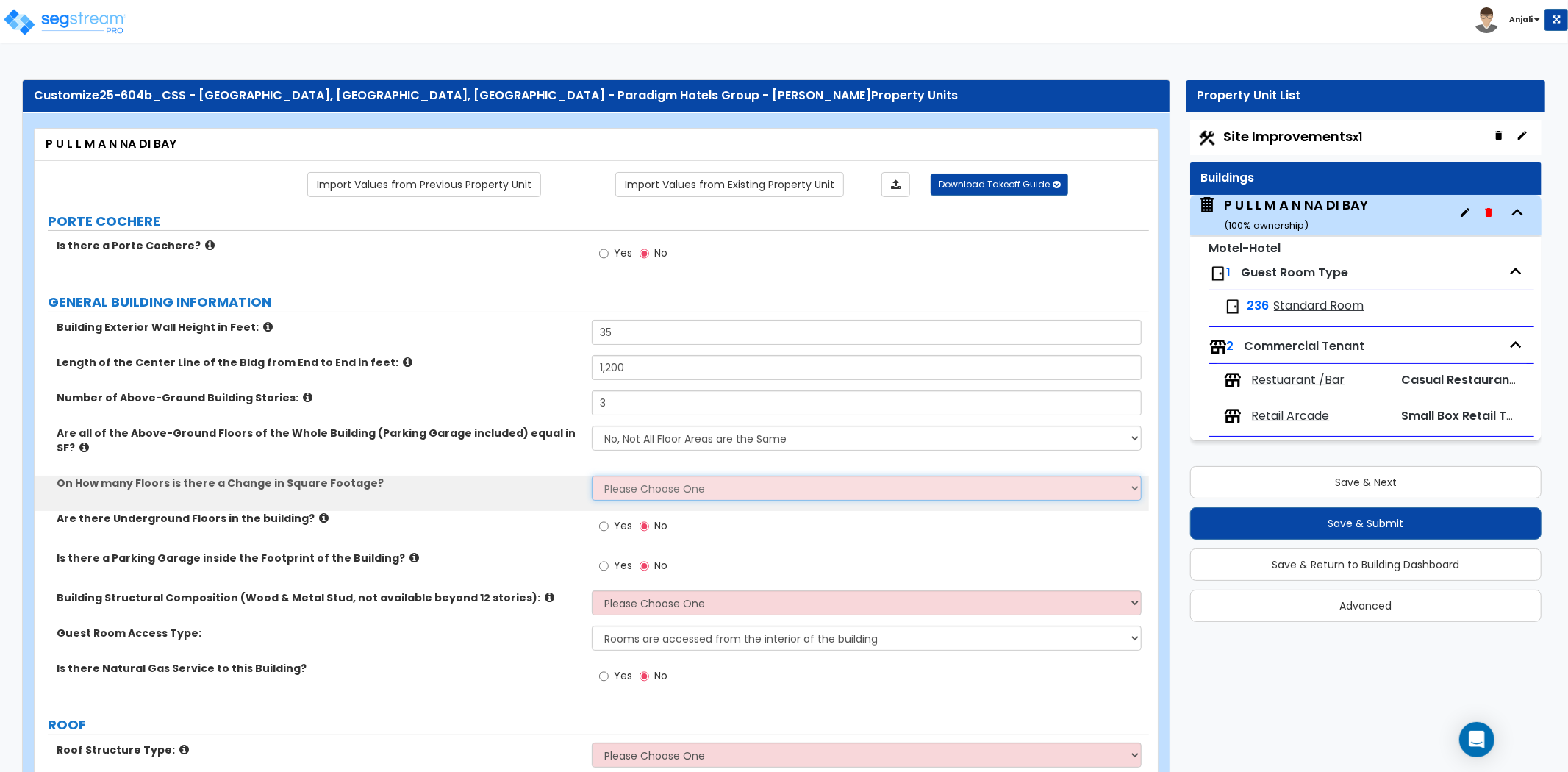
click at [653, 476] on select "Please Choose One 1 2 3 4 5" at bounding box center [867, 488] width 550 height 25
click at [592, 476] on select "Please Choose One 1 2 3 4 5" at bounding box center [867, 488] width 550 height 25
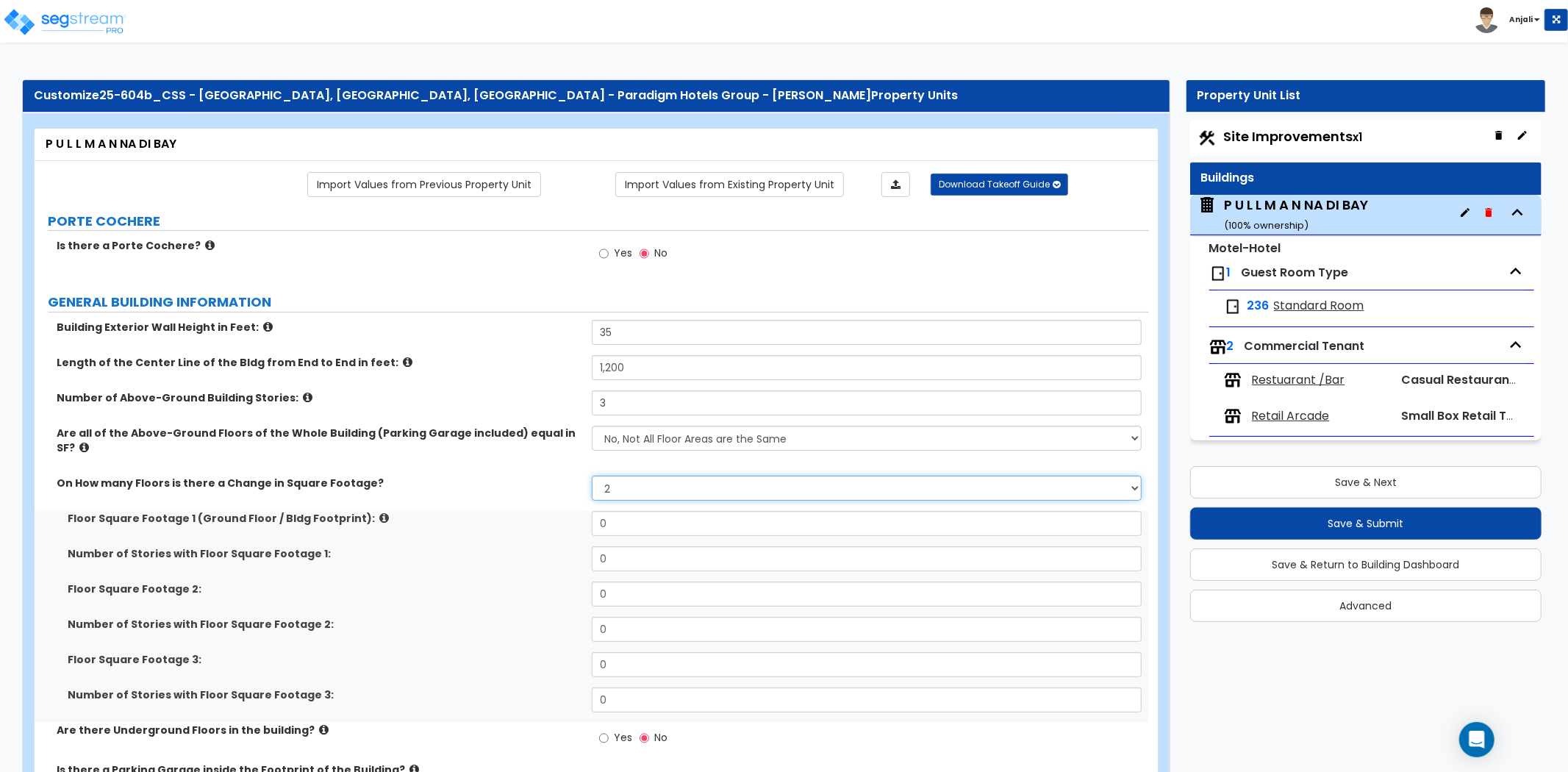
click at [640, 476] on select "Please Choose One 1 2 3 4 5" at bounding box center [867, 488] width 550 height 25
select select "1"
click at [592, 476] on select "Please Choose One 1 2 3 4 5" at bounding box center [867, 488] width 550 height 25
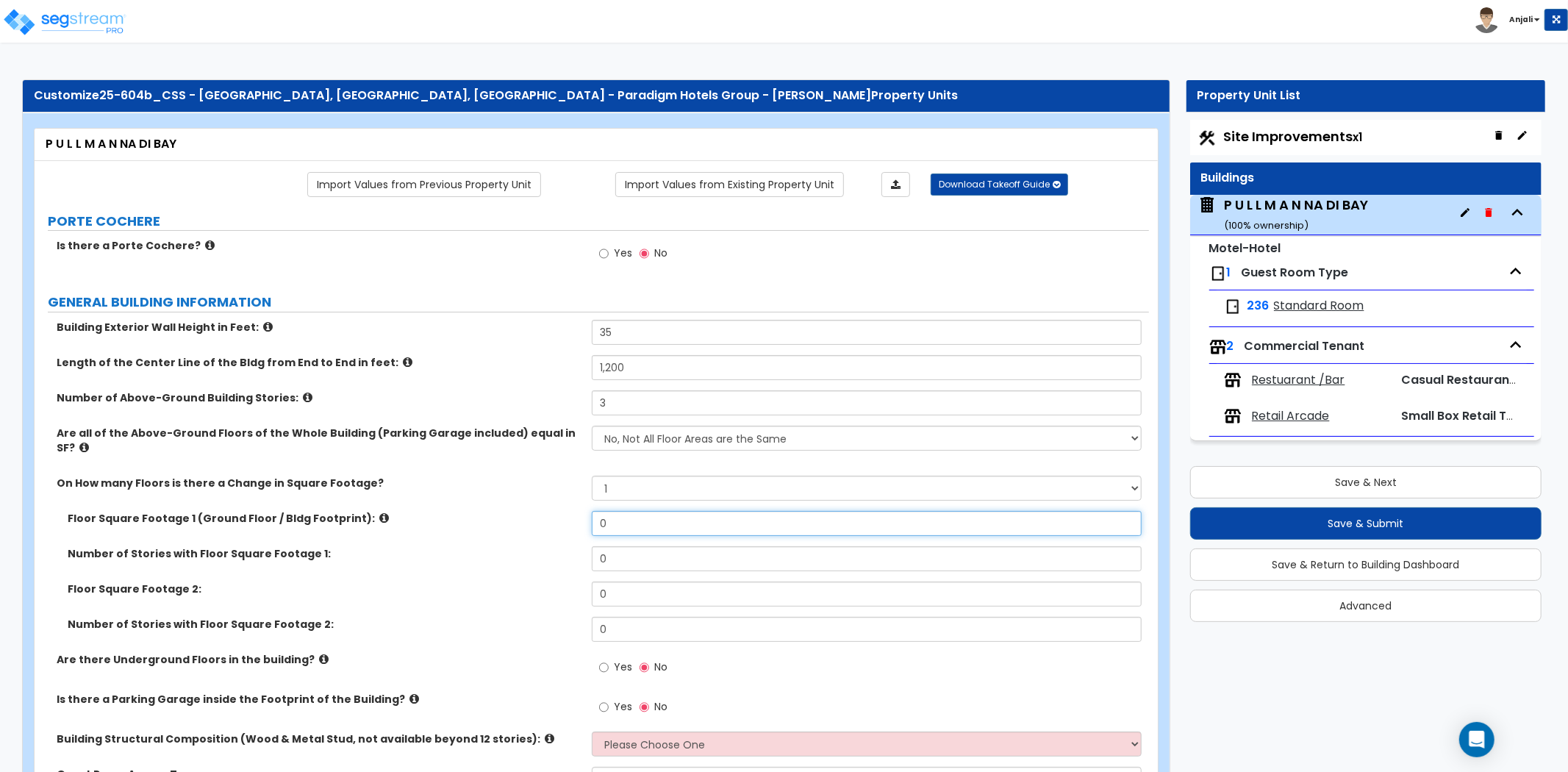
click at [624, 511] on input "0" at bounding box center [867, 523] width 550 height 25
type input "1"
click at [609, 511] on input "82,000" at bounding box center [867, 523] width 550 height 25
drag, startPoint x: 638, startPoint y: 507, endPoint x: 533, endPoint y: 514, distance: 105.2
click at [533, 514] on div "Floor Square Footage 1 (Ground Floor / Bldg Footprint): 2,000" at bounding box center [592, 528] width 1115 height 36
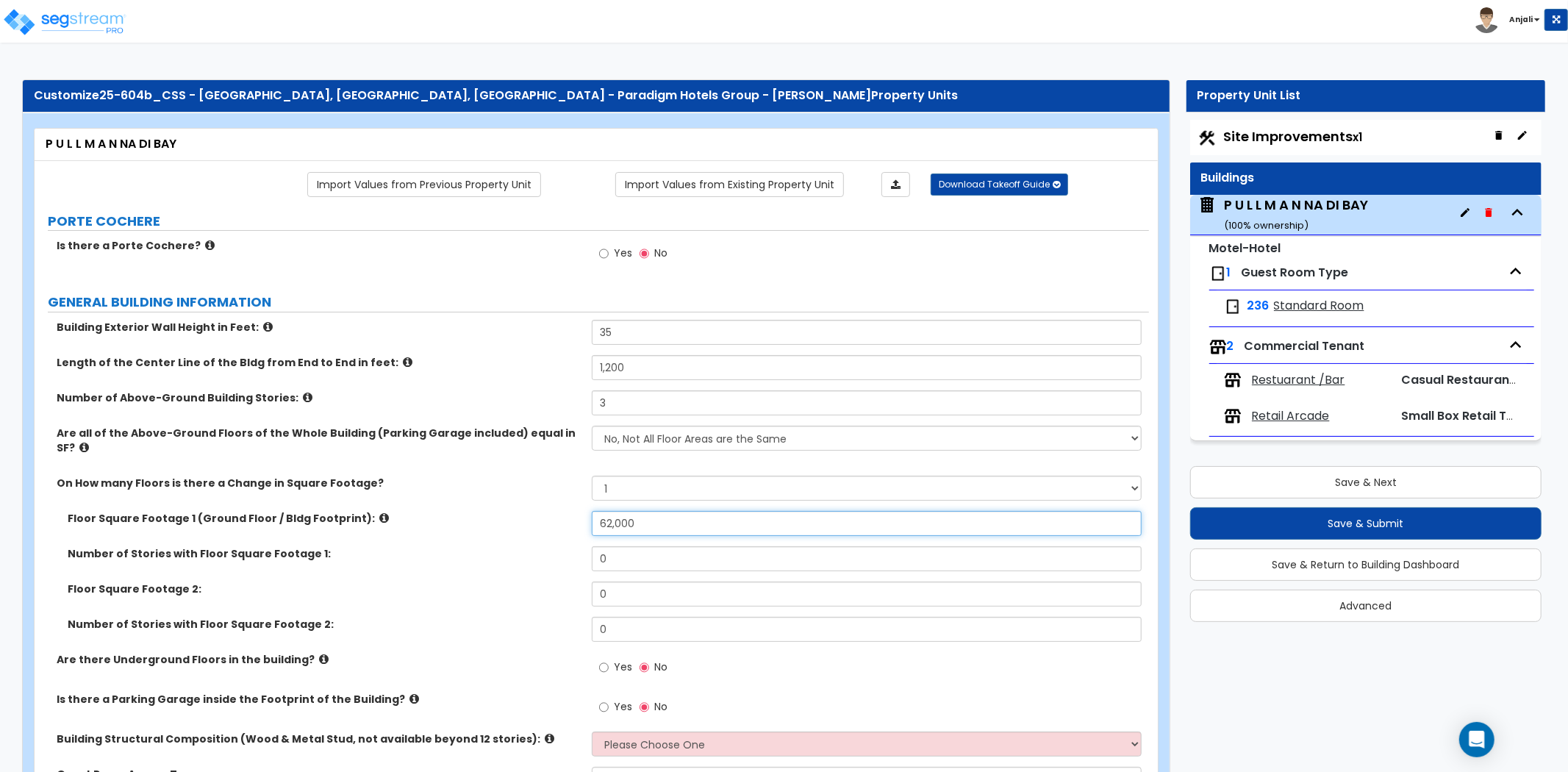
type input "62,000"
click at [615, 547] on input "0" at bounding box center [867, 559] width 550 height 25
type input "1"
click at [644, 581] on input "0" at bounding box center [867, 594] width 550 height 25
click at [645, 581] on input "text" at bounding box center [867, 594] width 550 height 25
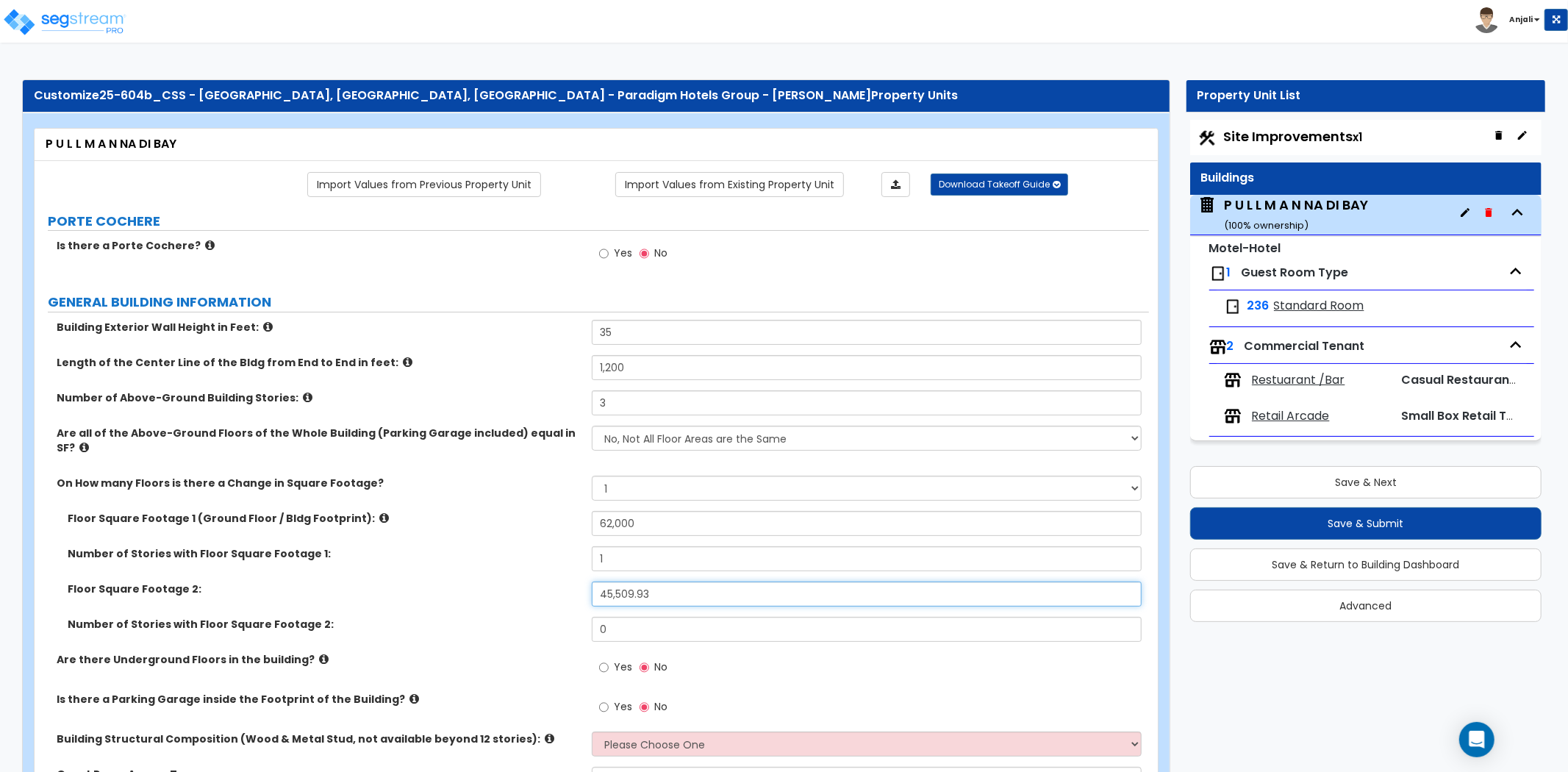
type input "45,509.93"
click at [642, 596] on div "Floor Square Footage 2: 45,509.93" at bounding box center [592, 599] width 1115 height 36
click at [641, 617] on input "0" at bounding box center [867, 629] width 550 height 25
type input "2"
click at [529, 600] on div "Floor Square Footage 2: 45,509.93" at bounding box center [592, 599] width 1115 height 36
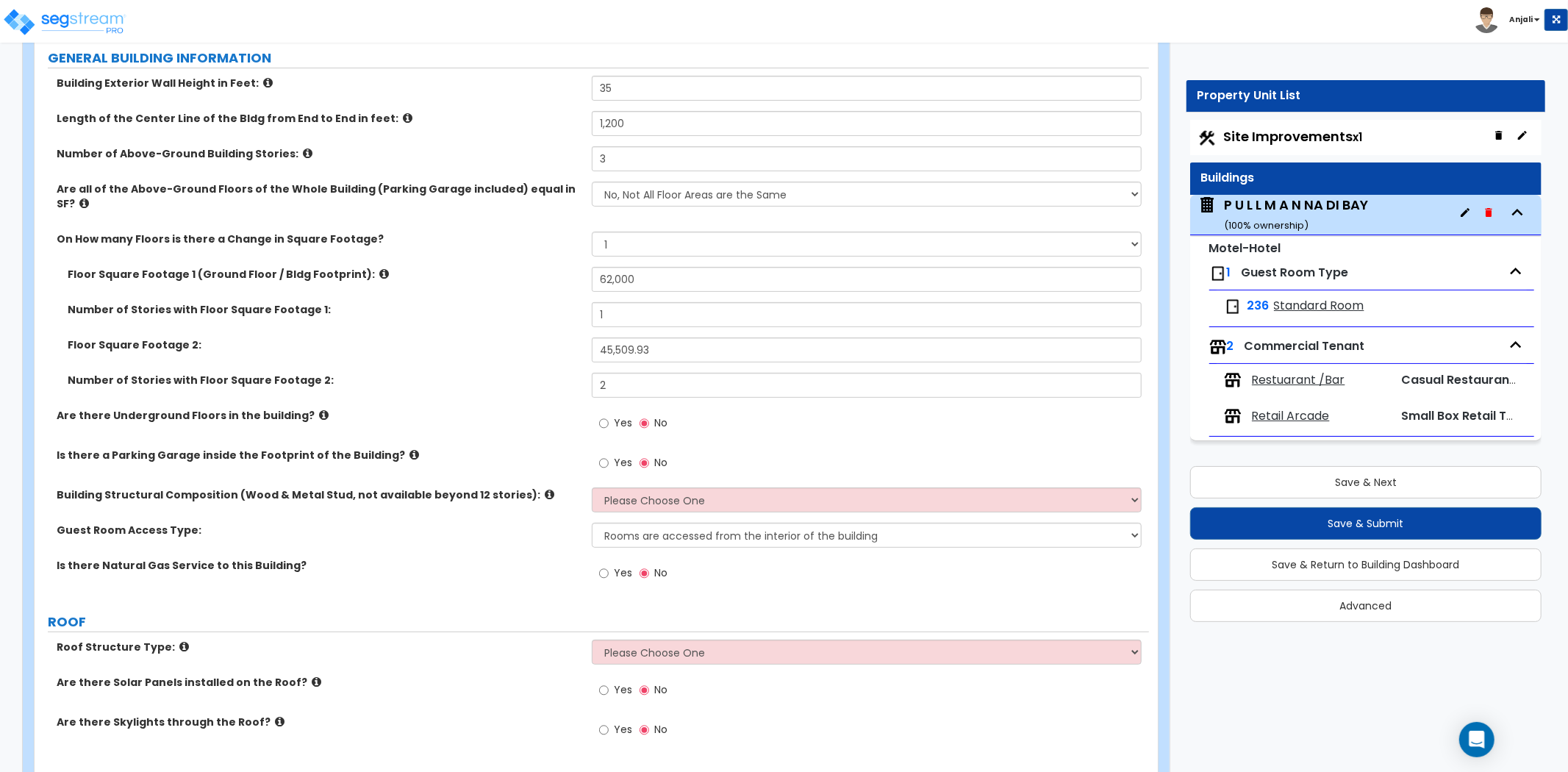
scroll to position [245, 0]
click at [719, 490] on select "Please Choose One Reinforced Concrete Structural Steel Brick Masonry CMU Masonr…" at bounding box center [867, 499] width 550 height 25
select select "7"
click at [592, 487] on select "Please Choose One Reinforced Concrete Structural Steel Brick Masonry CMU Masonr…" at bounding box center [867, 499] width 550 height 25
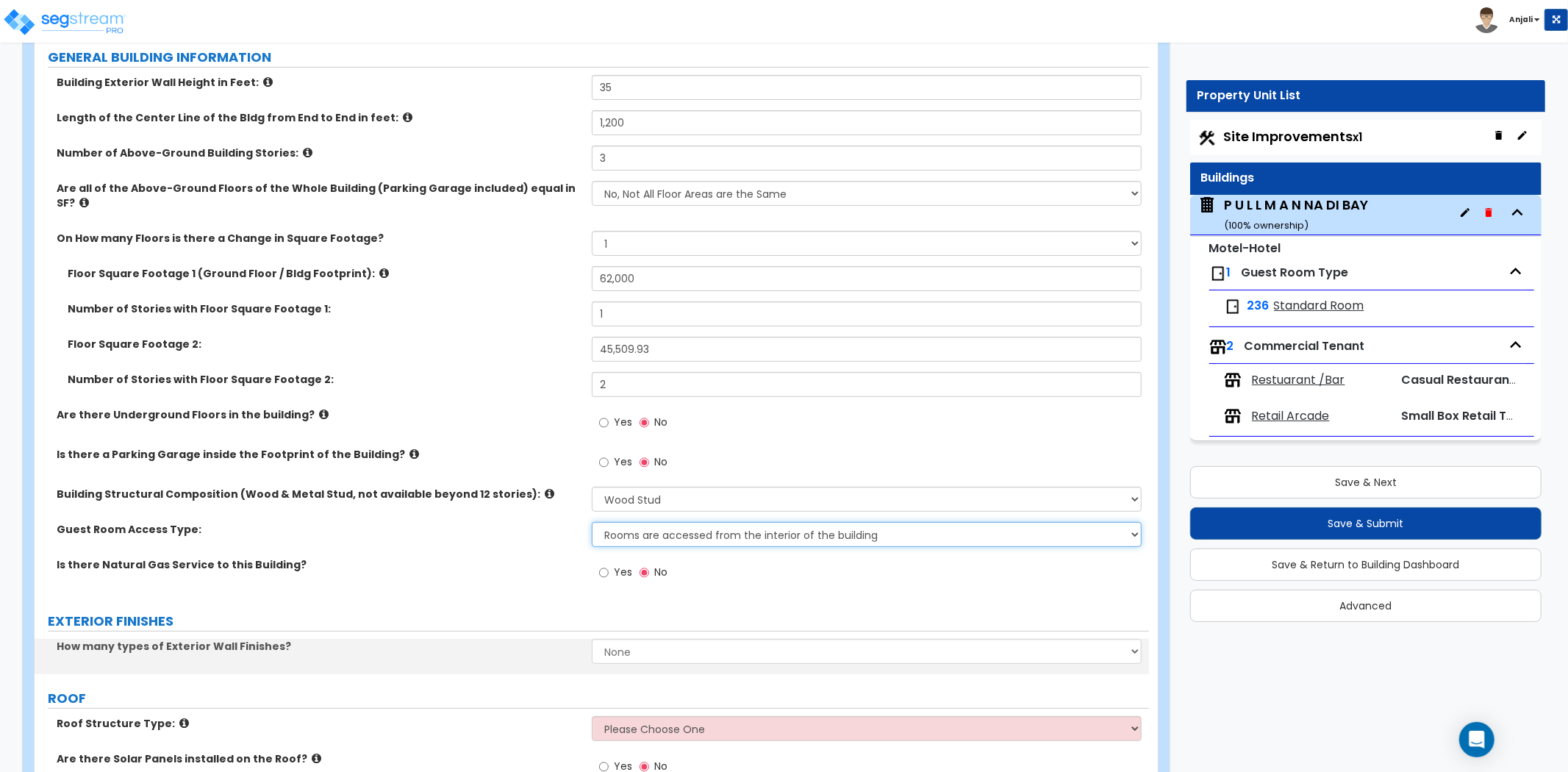
click at [689, 522] on select "Rooms are accessed from the interior of the building Rooms are accessed from th…" at bounding box center [867, 534] width 550 height 25
select select "2"
click at [592, 522] on select "Rooms are accessed from the interior of the building Rooms are accessed from th…" at bounding box center [867, 534] width 550 height 25
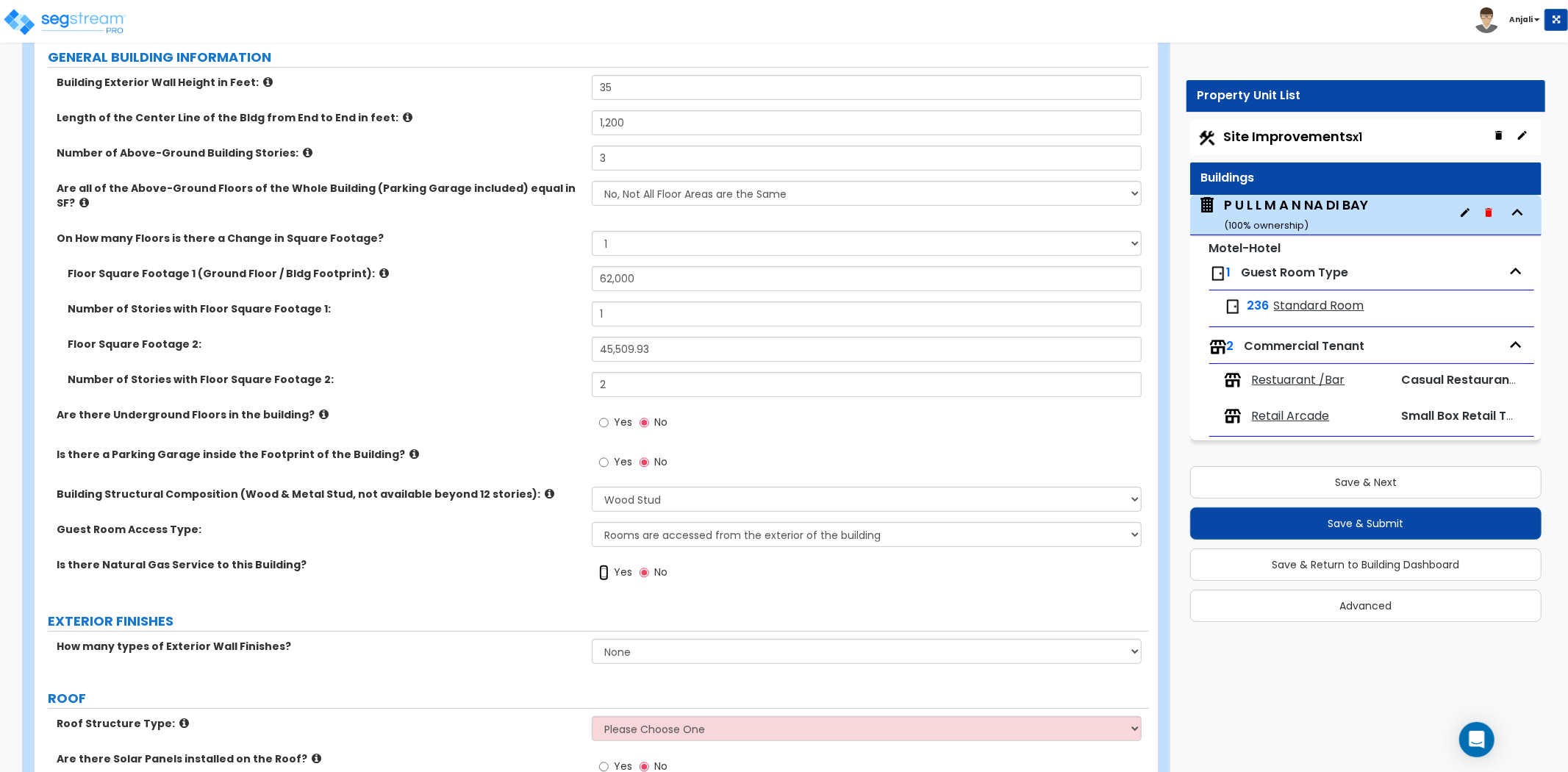
click at [606, 565] on input "Yes" at bounding box center [604, 573] width 10 height 17
radio input "true"
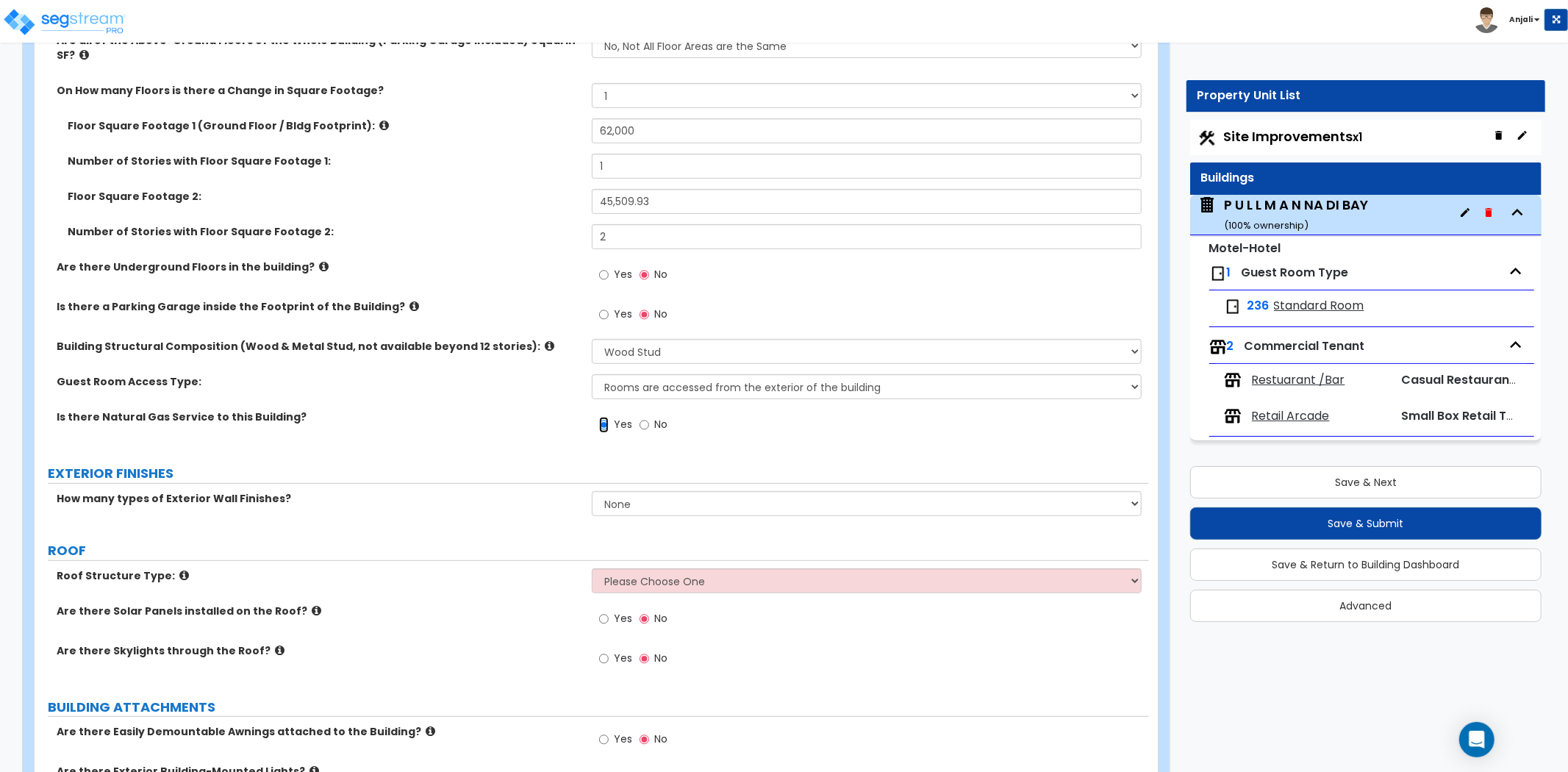
scroll to position [408, 0]
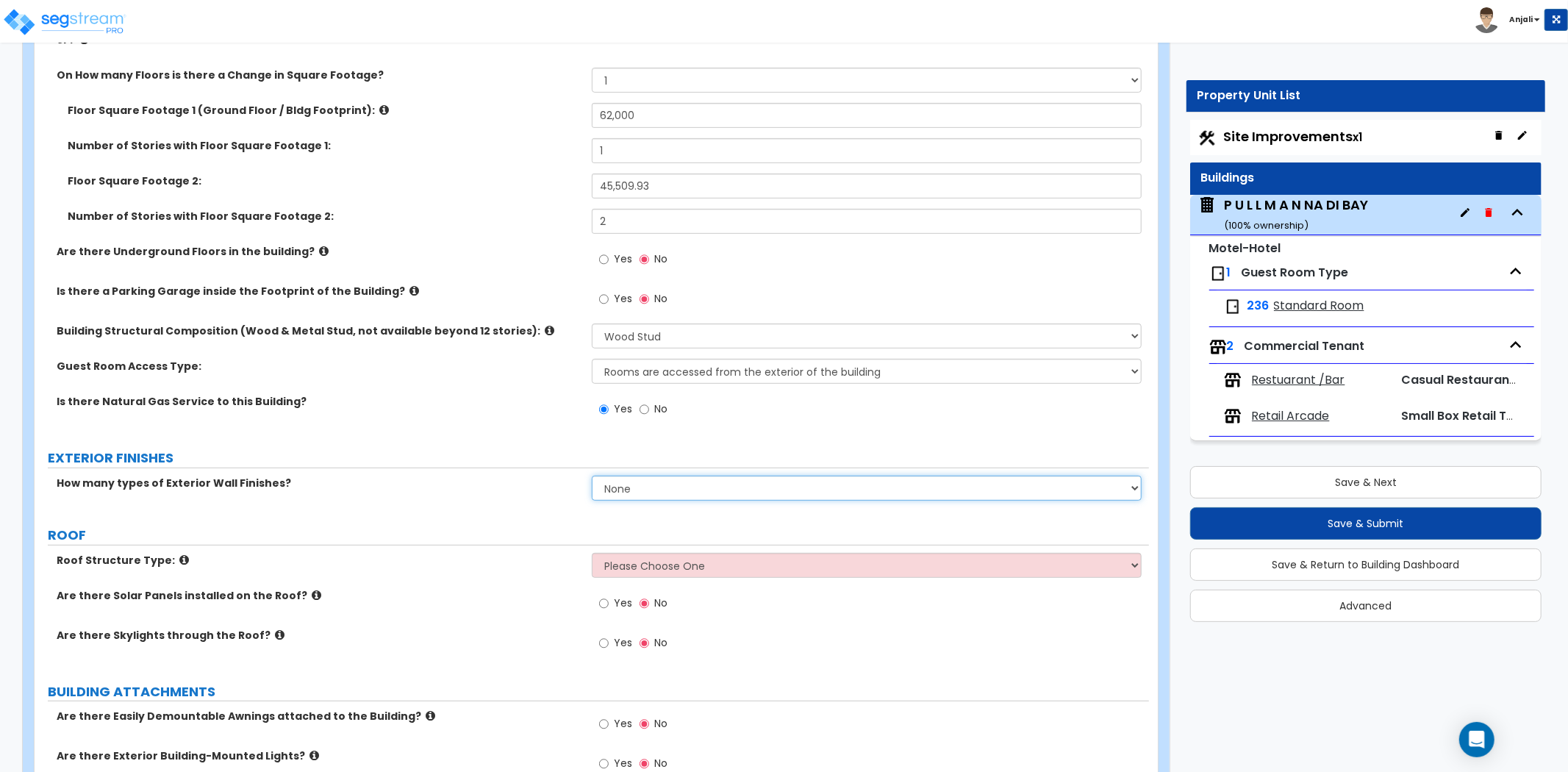
click at [707, 476] on select "None 1 2 3" at bounding box center [867, 488] width 550 height 25
select select "1"
click at [592, 476] on select "None 1 2 3" at bounding box center [867, 488] width 550 height 25
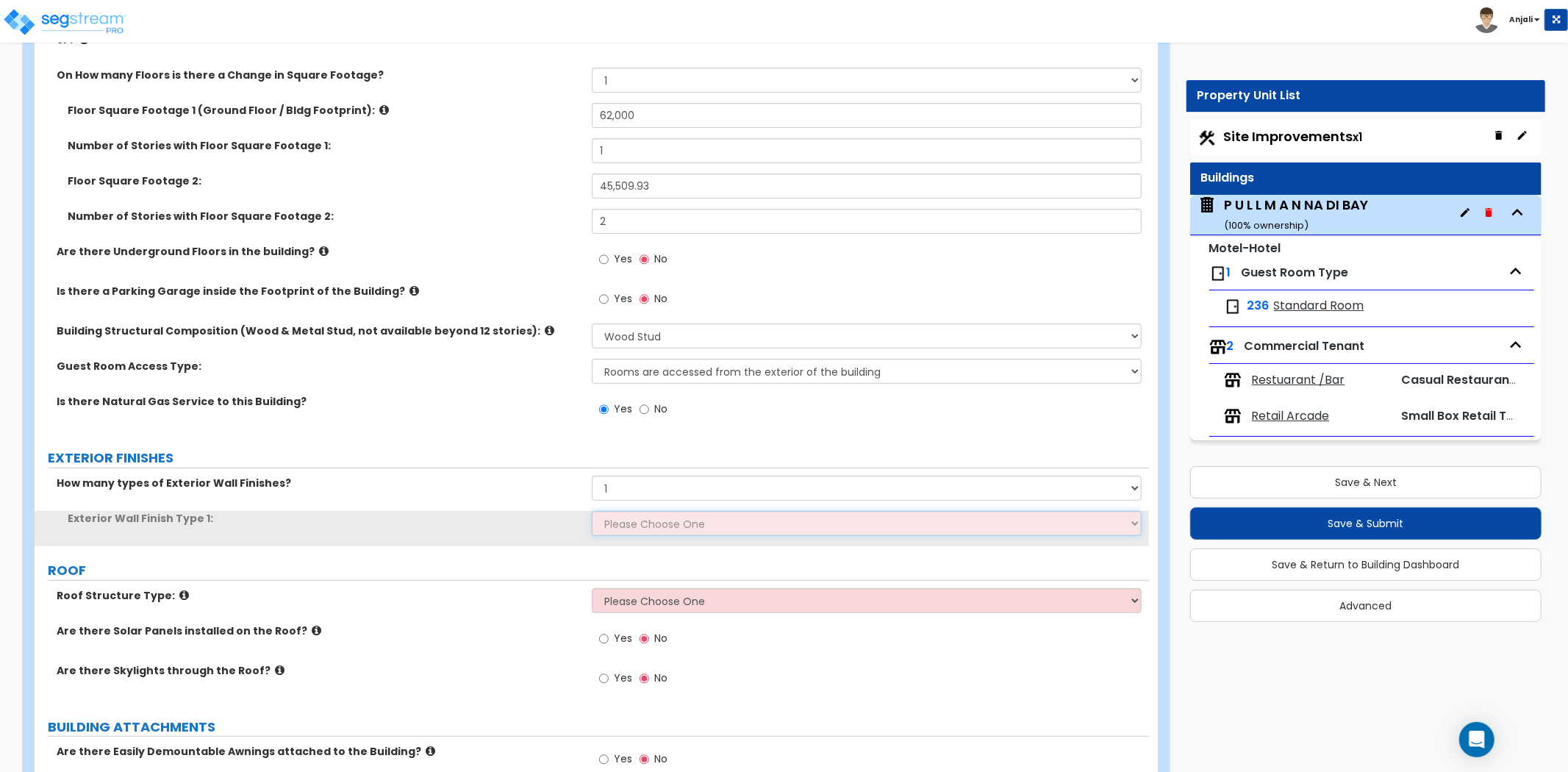
click at [701, 511] on select "Please Choose One No Finish/Shared Wall No Wall Brick Veneer Stone Veneer Wood …" at bounding box center [867, 523] width 550 height 25
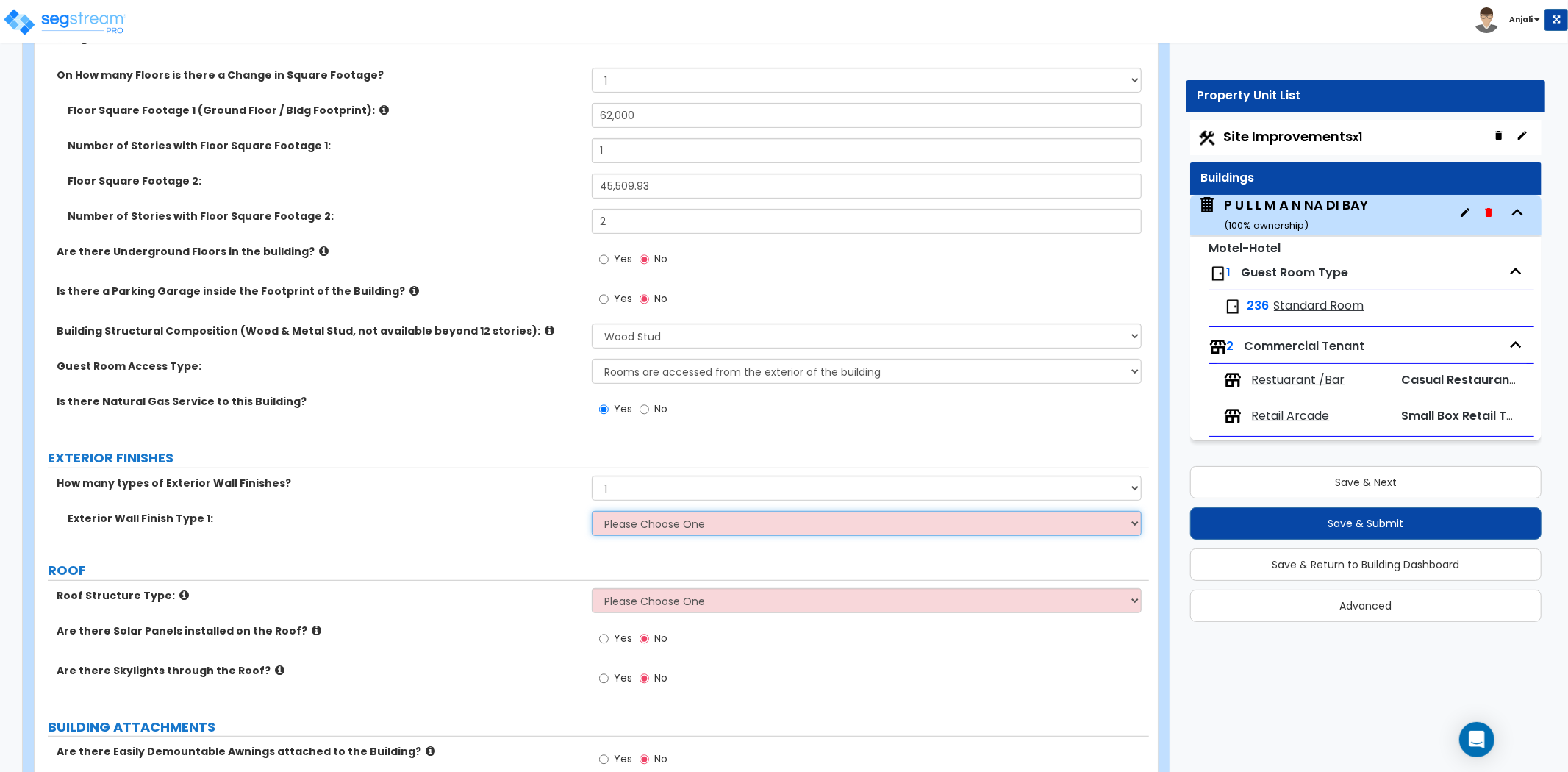
select select "7"
click at [592, 511] on select "Please Choose One No Finish/Shared Wall No Wall Brick Veneer Stone Veneer Wood …" at bounding box center [867, 523] width 550 height 25
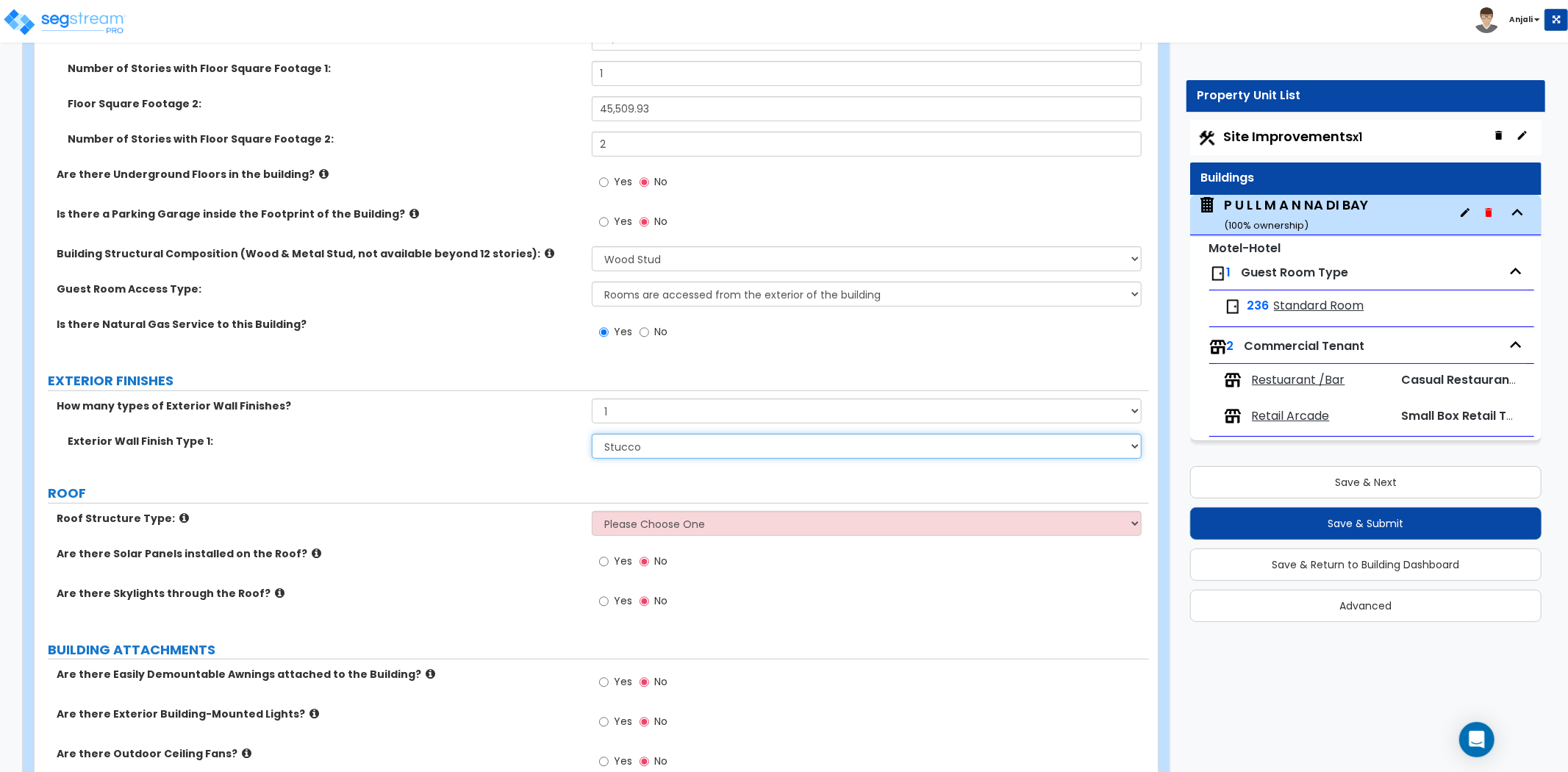
scroll to position [490, 0]
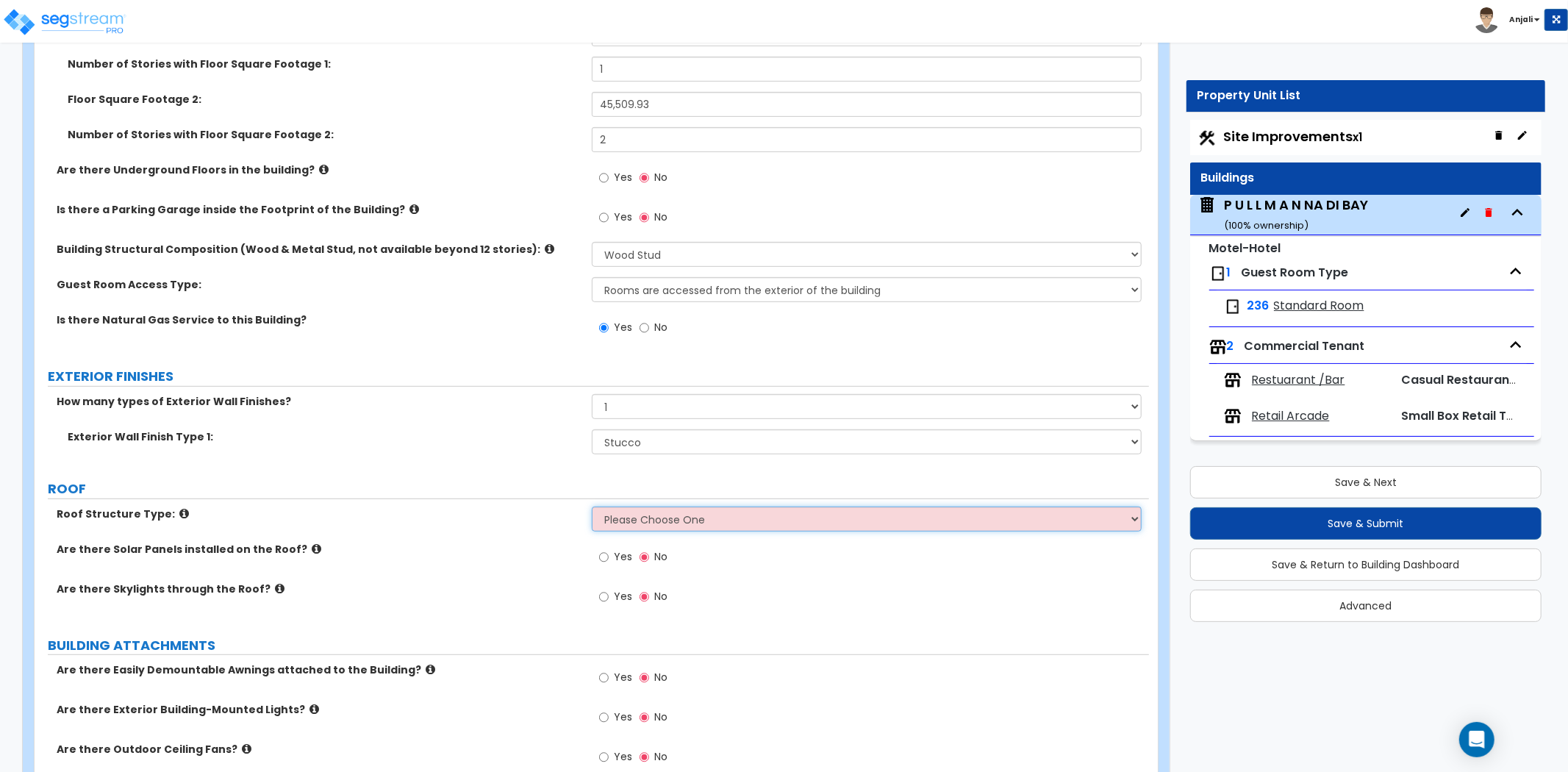
click at [711, 507] on select "Please Choose One Gable Roof Flat Roof Hybrid Gable & Flat Roof" at bounding box center [867, 519] width 550 height 25
select select "1"
click at [592, 507] on select "Please Choose One Gable Roof Flat Roof Hybrid Gable & Flat Roof" at bounding box center [867, 519] width 550 height 25
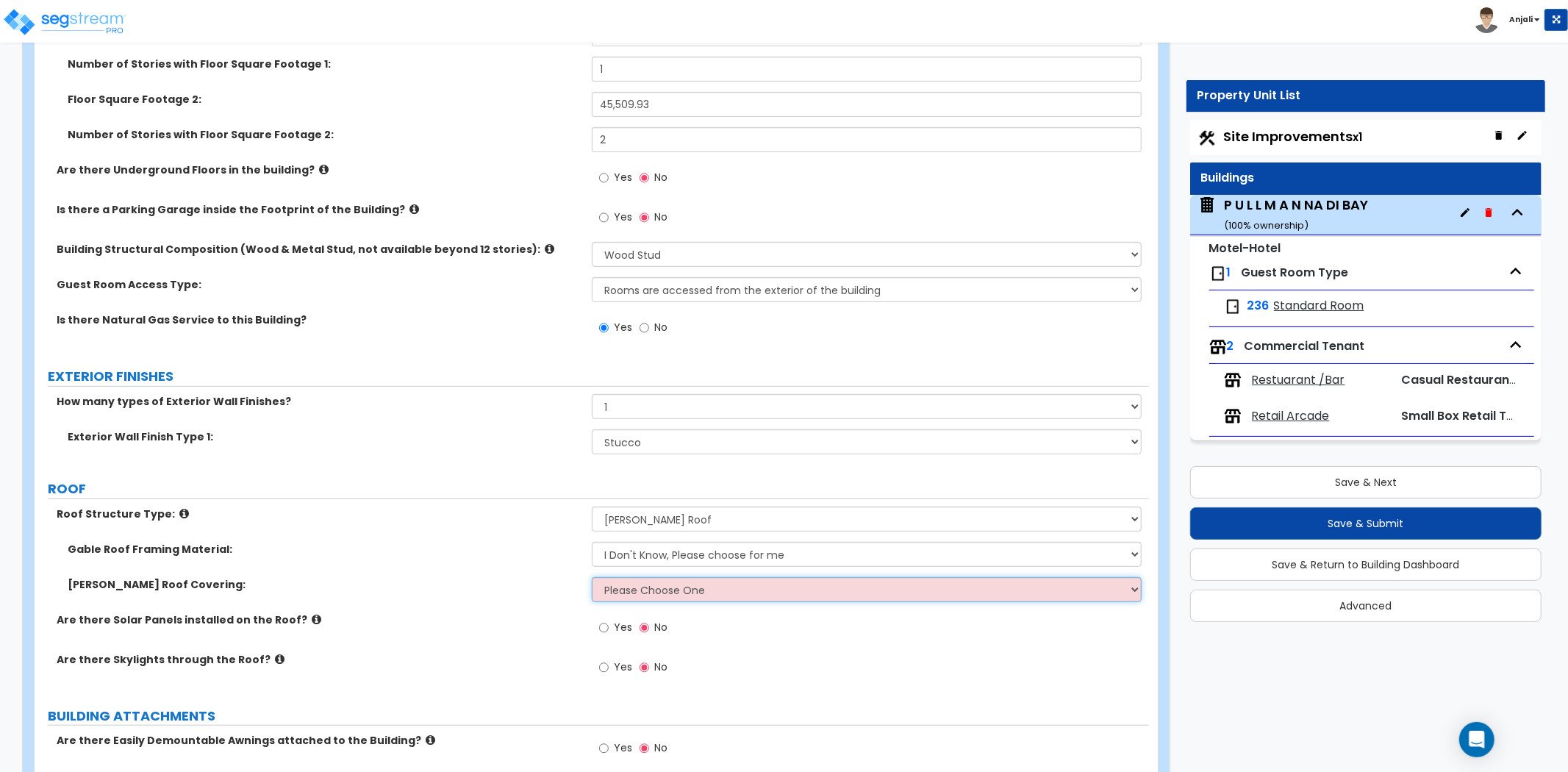
click at [685, 578] on select "Please Choose One Asphalt Shingle Clay Tile Wood Shingle Metal Shingle Standing…" at bounding box center [867, 589] width 550 height 25
select select "1"
click at [592, 577] on select "Please Choose One Asphalt Shingle Clay Tile Wood Shingle Metal Shingle Standing…" at bounding box center [867, 589] width 550 height 25
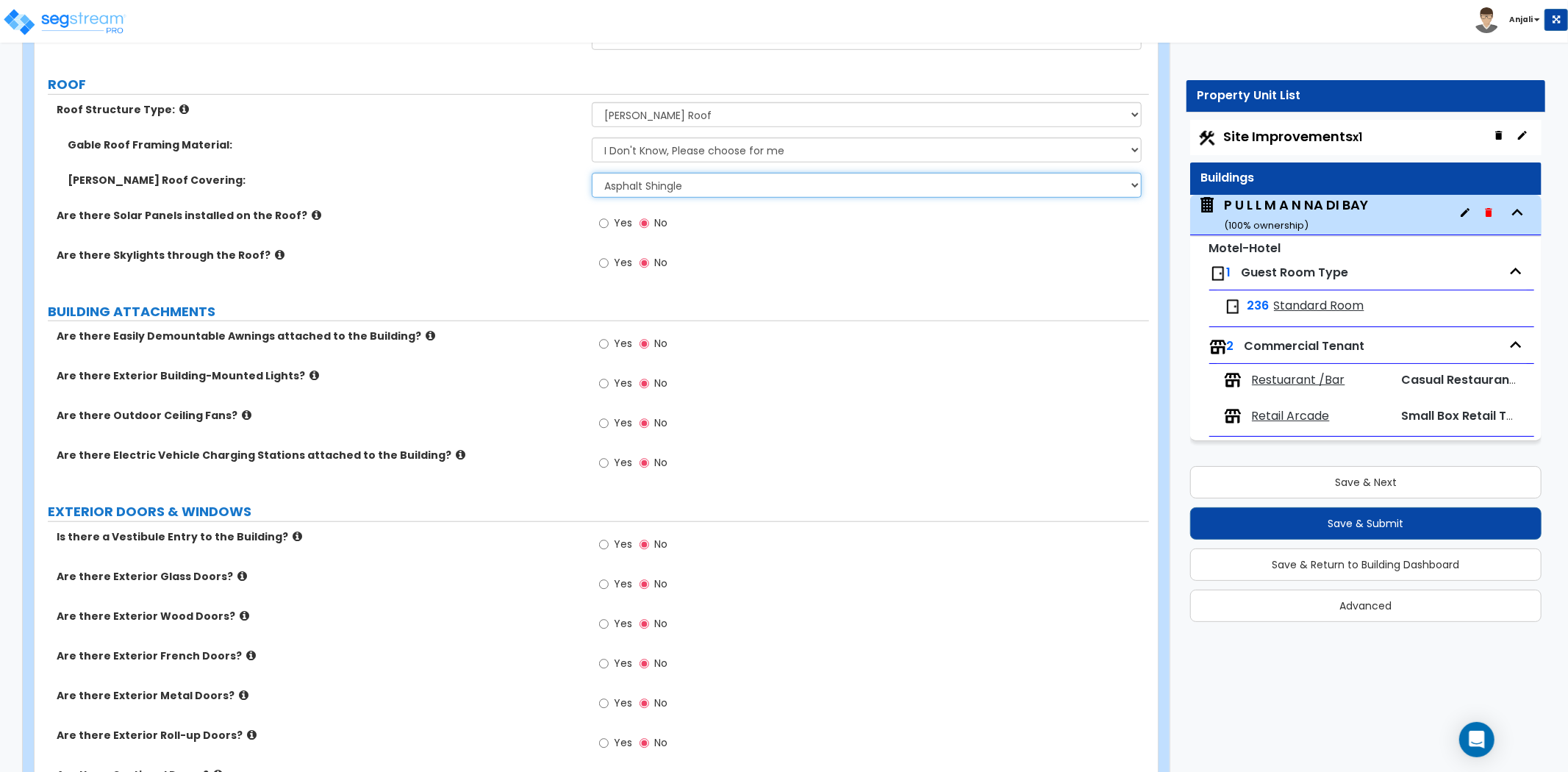
scroll to position [899, 0]
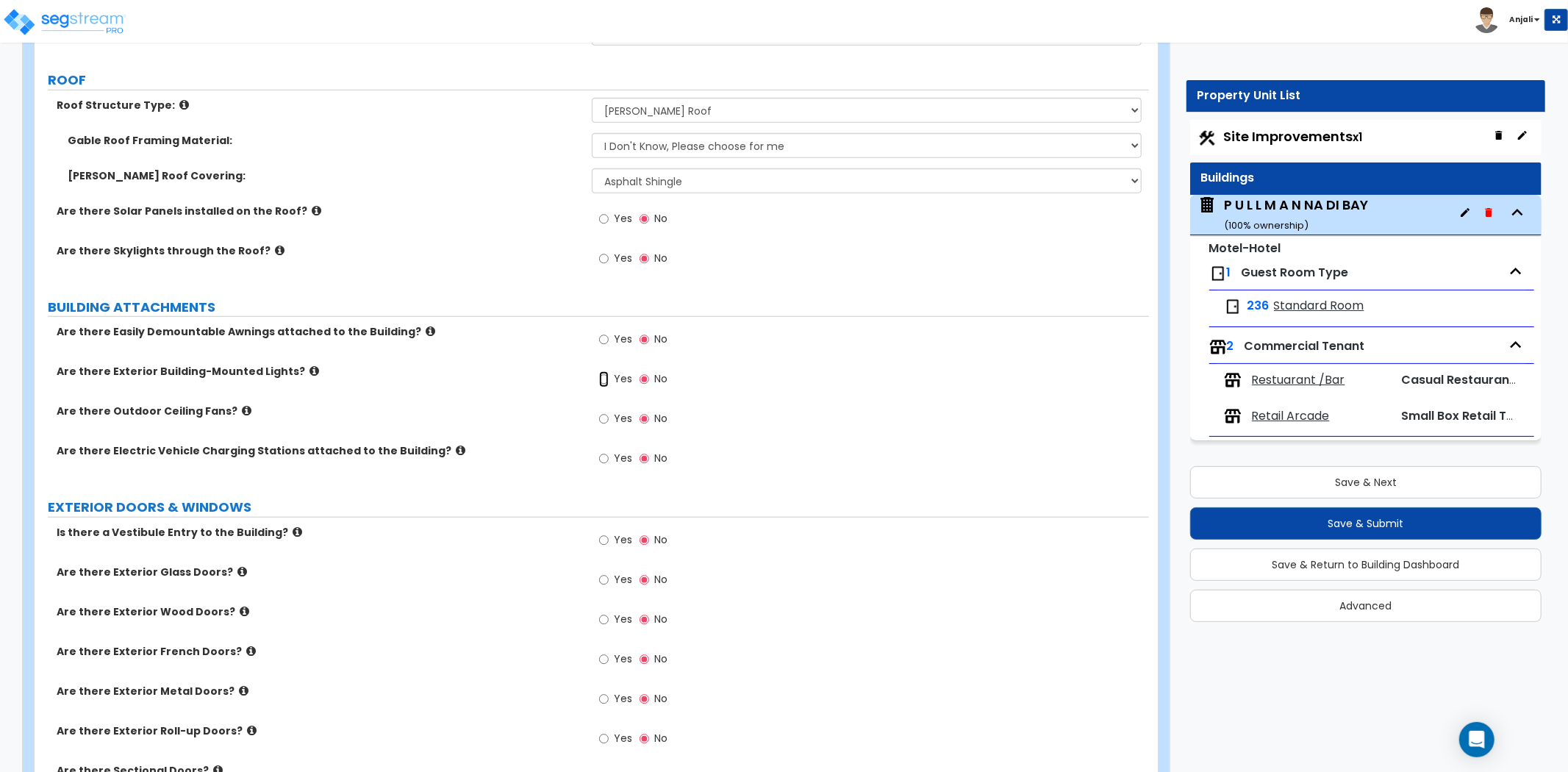
click at [605, 372] on input "Yes" at bounding box center [604, 379] width 10 height 17
radio input "true"
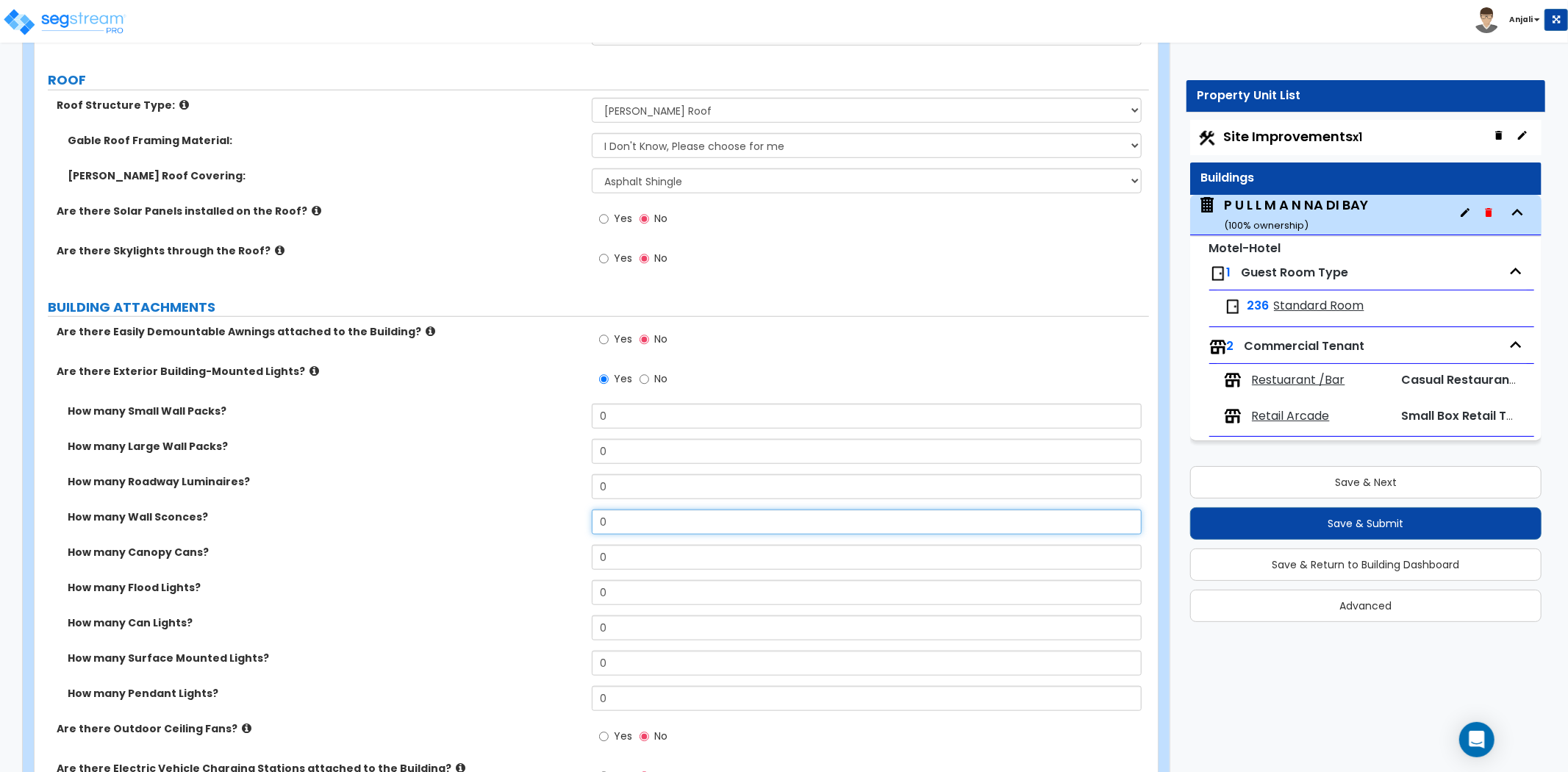
click at [623, 510] on input "0" at bounding box center [867, 522] width 550 height 25
type input "55"
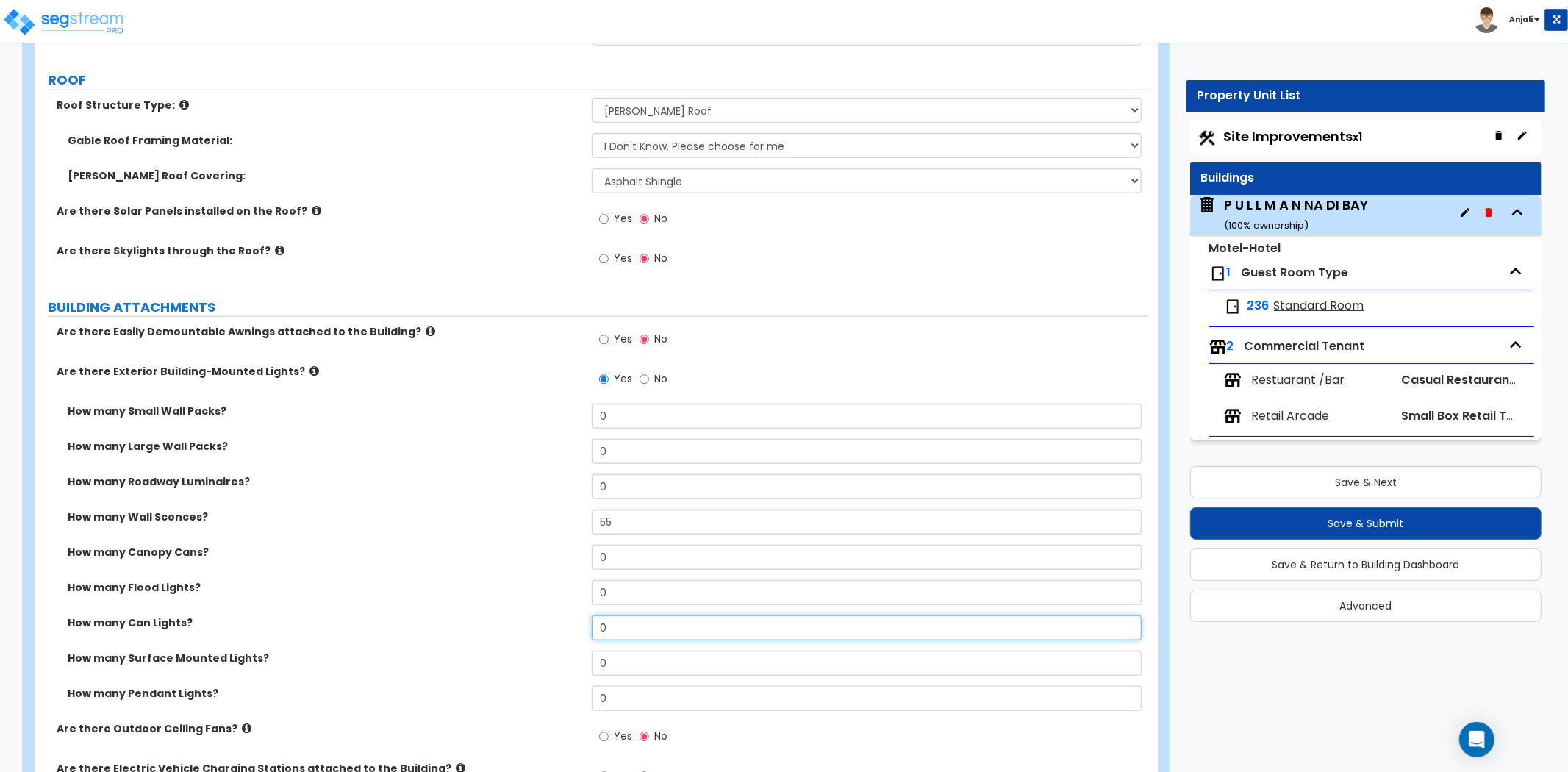
click at [627, 615] on input "0" at bounding box center [867, 628] width 550 height 25
type input "28"
click at [481, 600] on div "How many Flood Lights? 0" at bounding box center [592, 598] width 1115 height 36
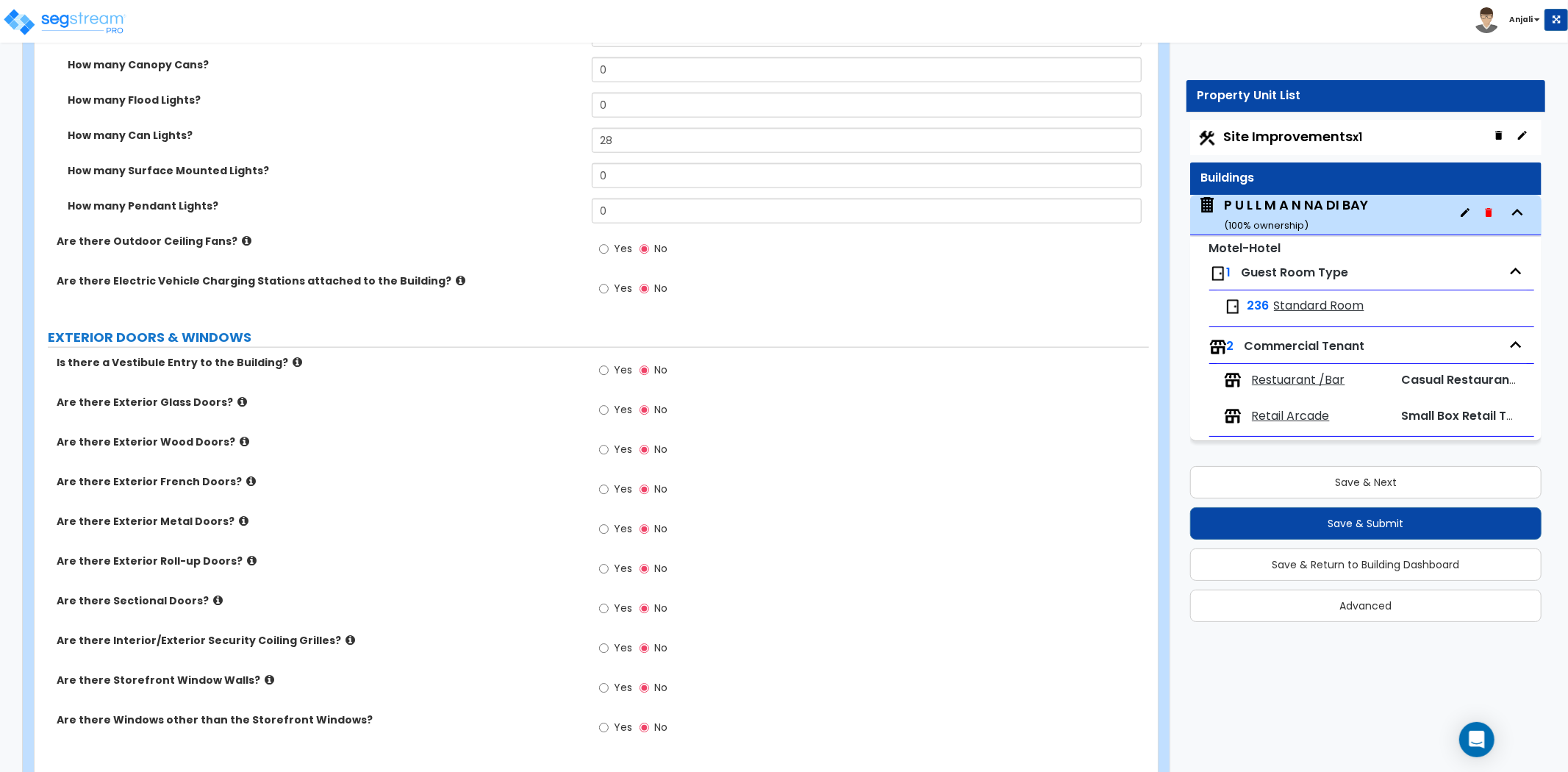
scroll to position [1388, 0]
click at [609, 397] on label "Yes" at bounding box center [616, 409] width 33 height 25
click at [609, 400] on input "Yes" at bounding box center [604, 408] width 10 height 17
radio input "true"
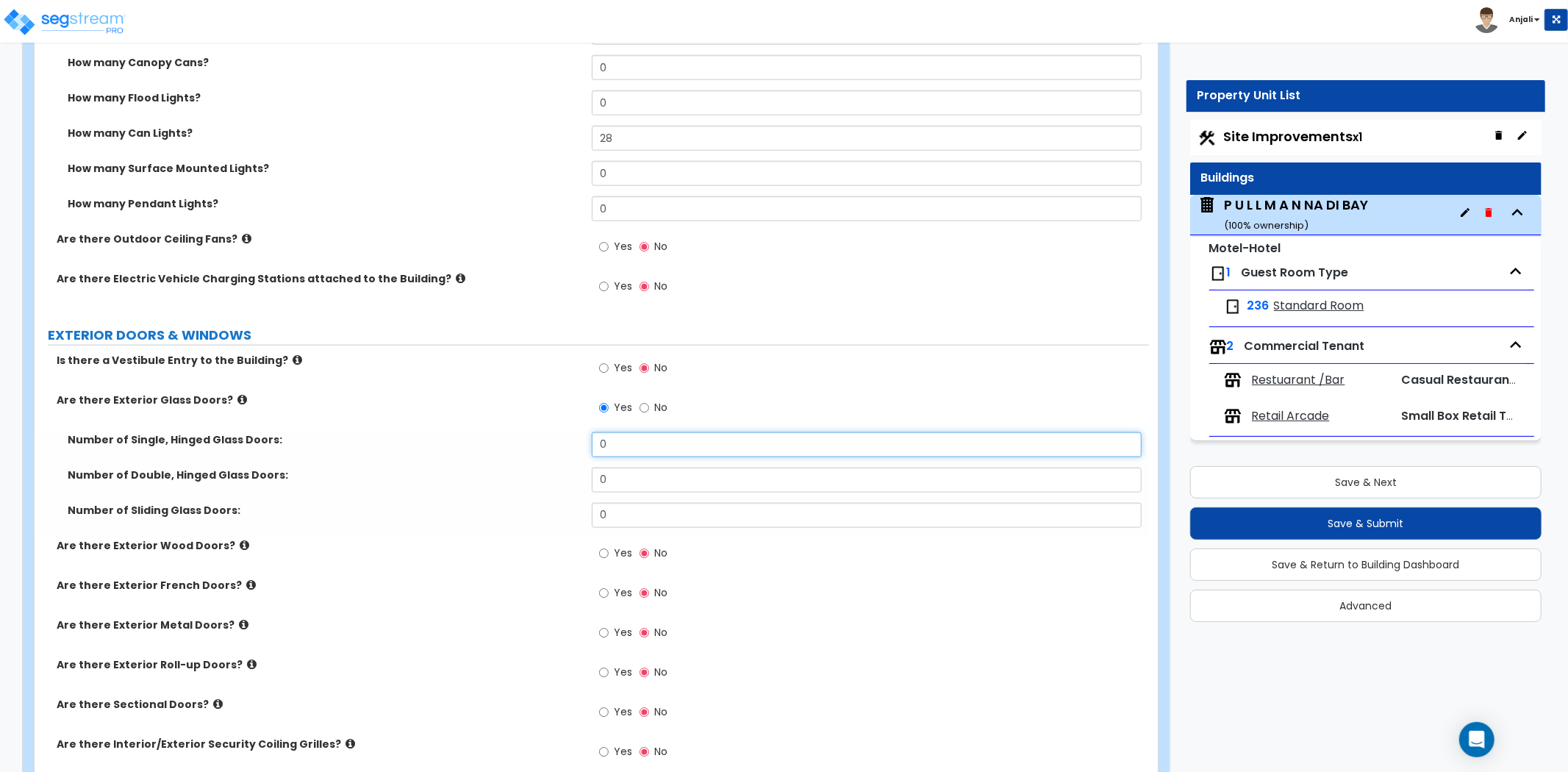
click at [645, 437] on input "0" at bounding box center [867, 445] width 550 height 25
type input "18"
click at [488, 410] on div "Are there Exterior Glass Doors? Yes No" at bounding box center [592, 413] width 1115 height 40
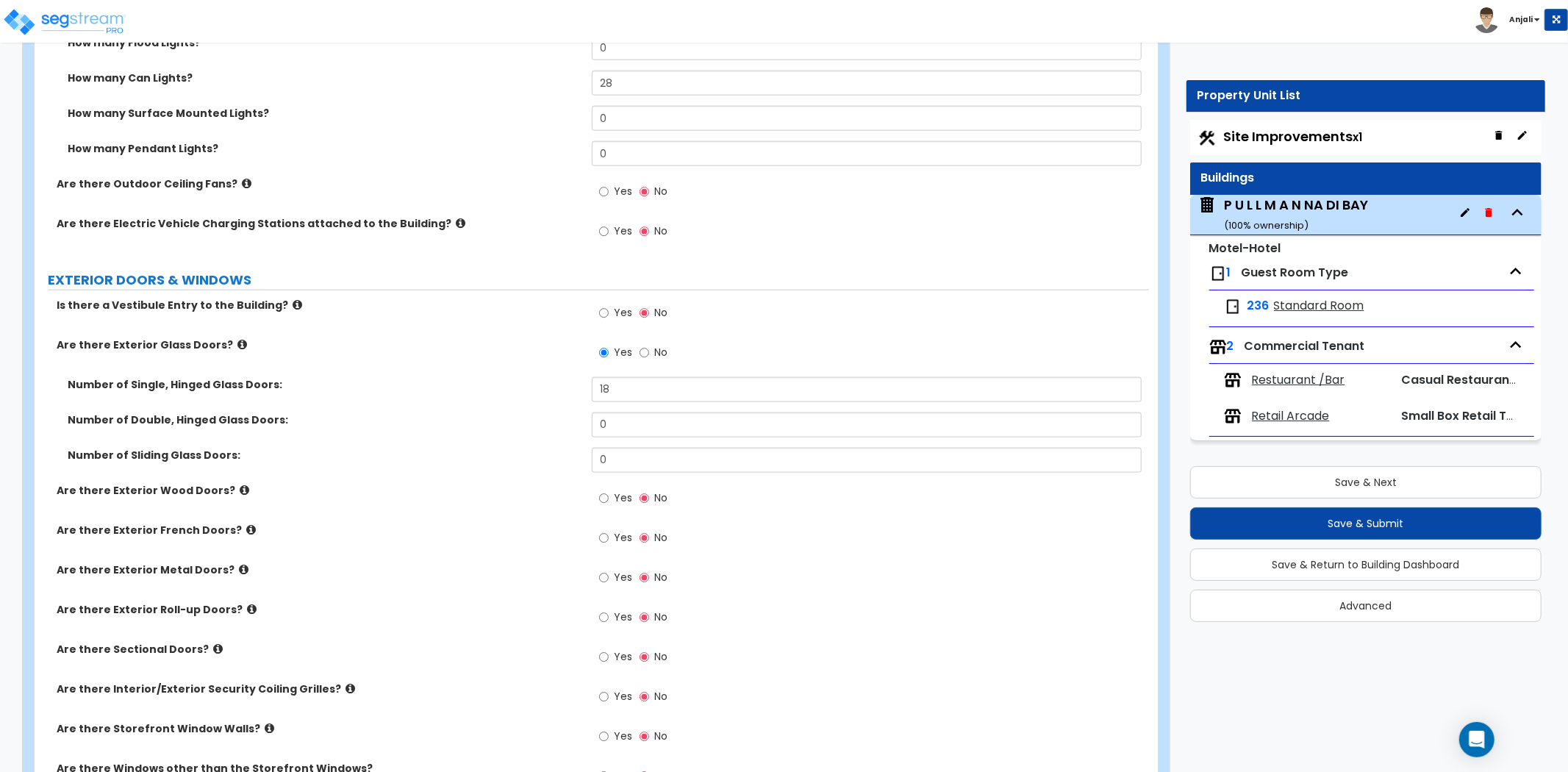
scroll to position [1553, 0]
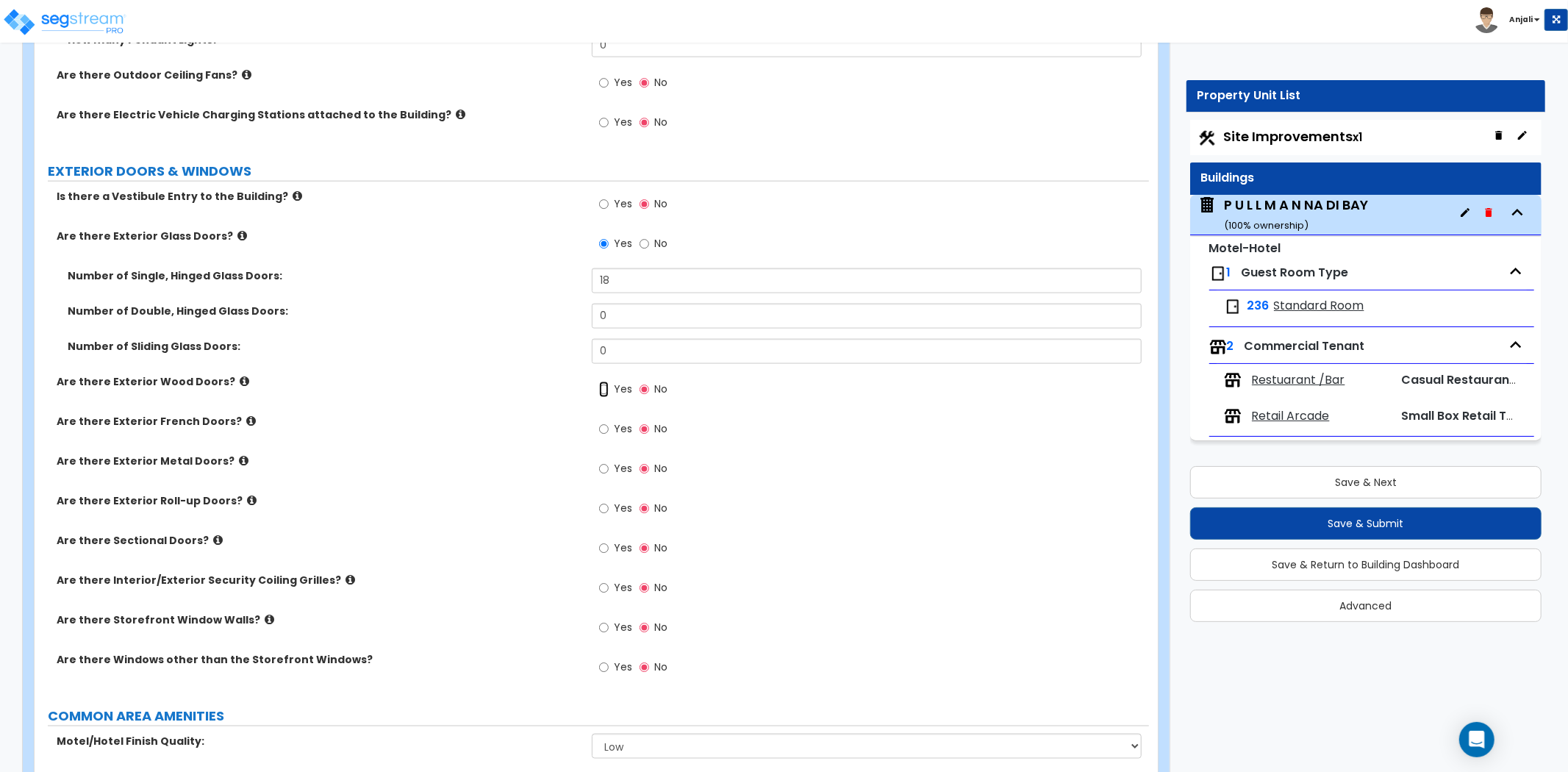
click at [605, 382] on input "Yes" at bounding box center [604, 390] width 10 height 17
radio input "true"
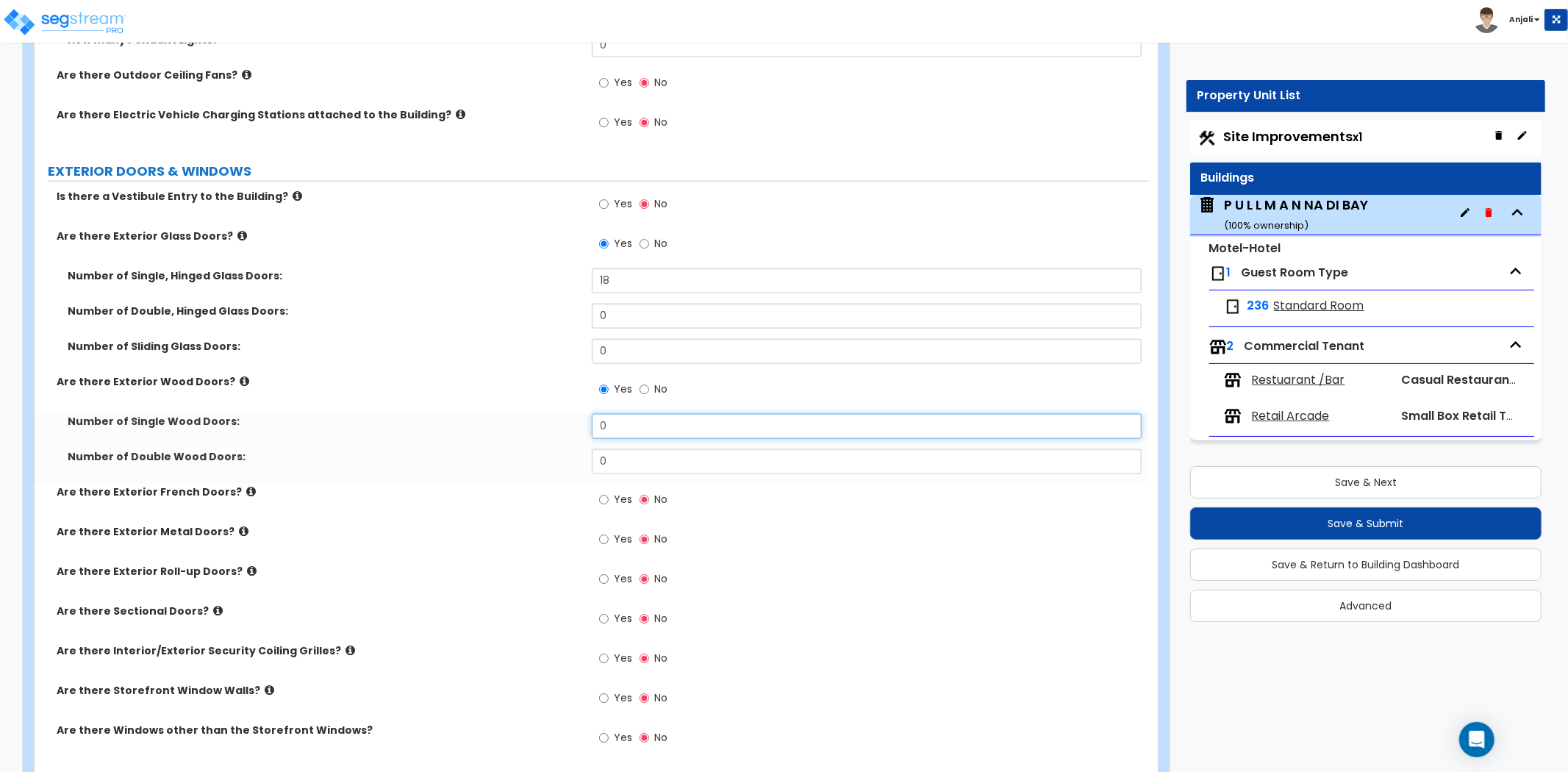
click at [640, 414] on input "0" at bounding box center [867, 426] width 550 height 25
type input "12"
click at [491, 414] on label "Number of Single Wood Doors:" at bounding box center [325, 421] width 513 height 15
click at [633, 453] on input "0" at bounding box center [867, 461] width 550 height 25
type input "0"
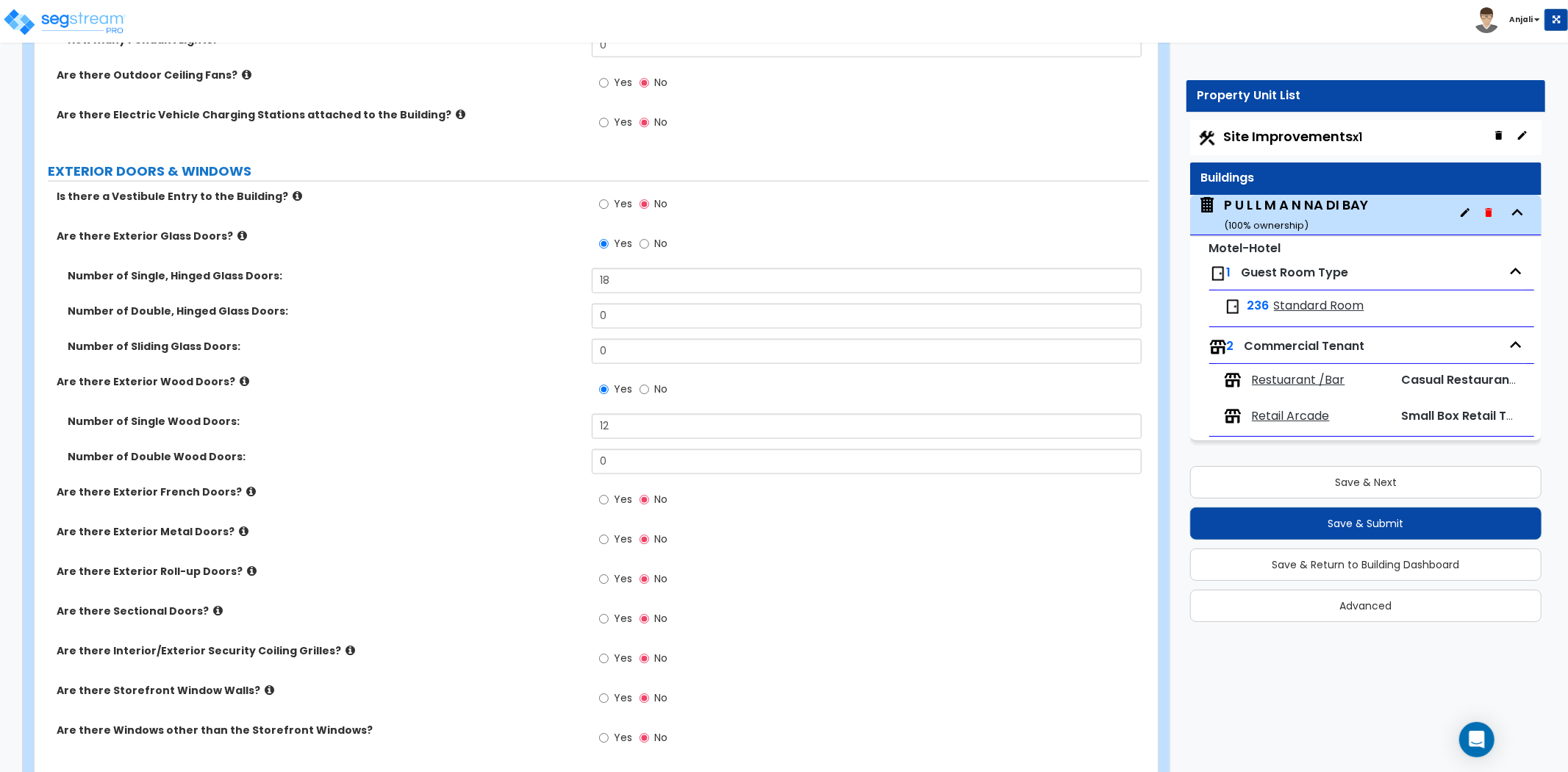
click at [496, 449] on label "Number of Double Wood Doors:" at bounding box center [325, 456] width 513 height 15
click at [605, 532] on input "Yes" at bounding box center [604, 540] width 10 height 17
radio input "true"
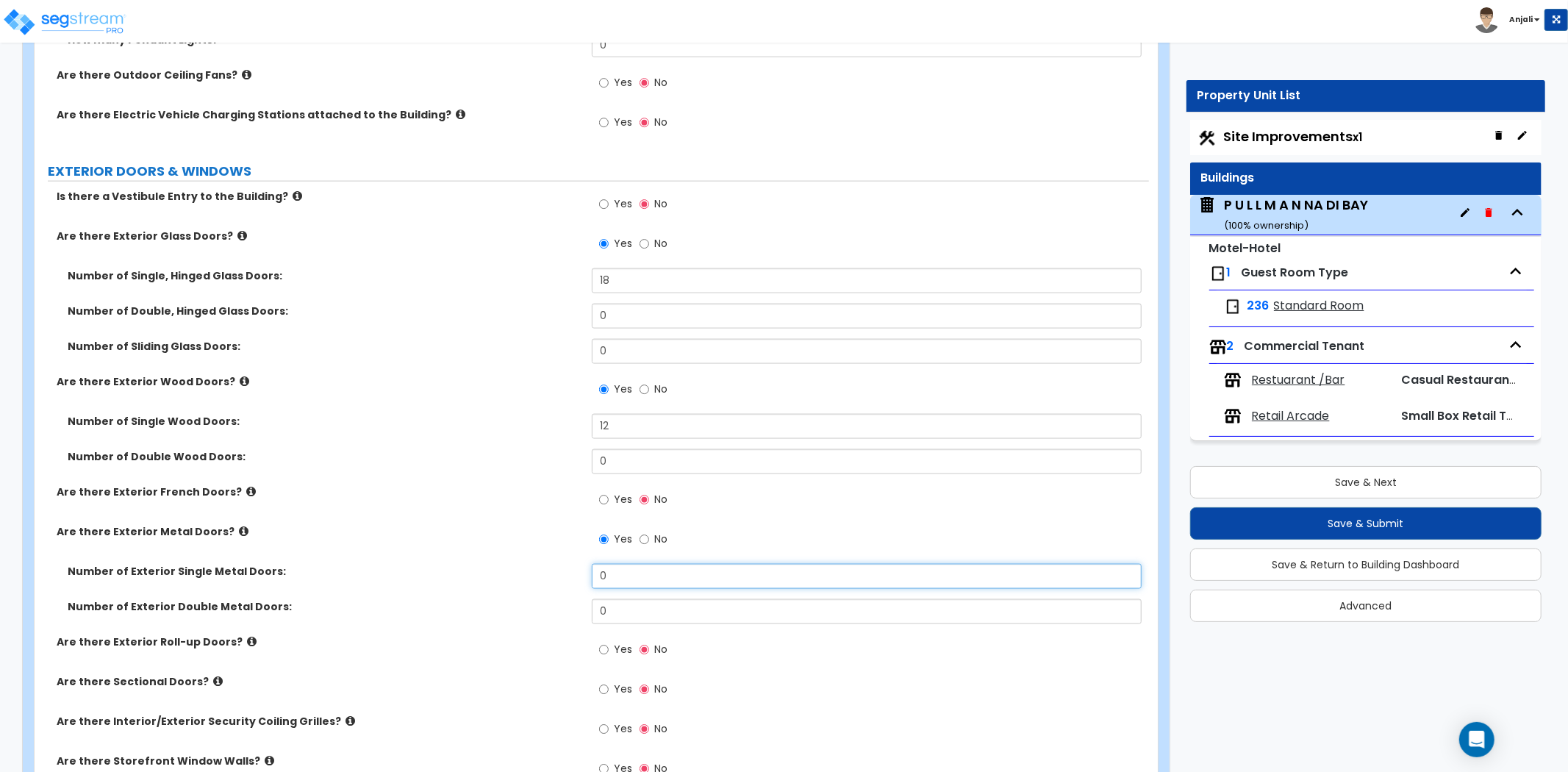
click at [638, 564] on input "0" at bounding box center [867, 576] width 550 height 25
type input "5"
click at [653, 601] on input "0" at bounding box center [867, 612] width 550 height 25
type input "2"
click at [553, 579] on div "Number of Exterior Single Metal Doors: 5" at bounding box center [592, 581] width 1115 height 36
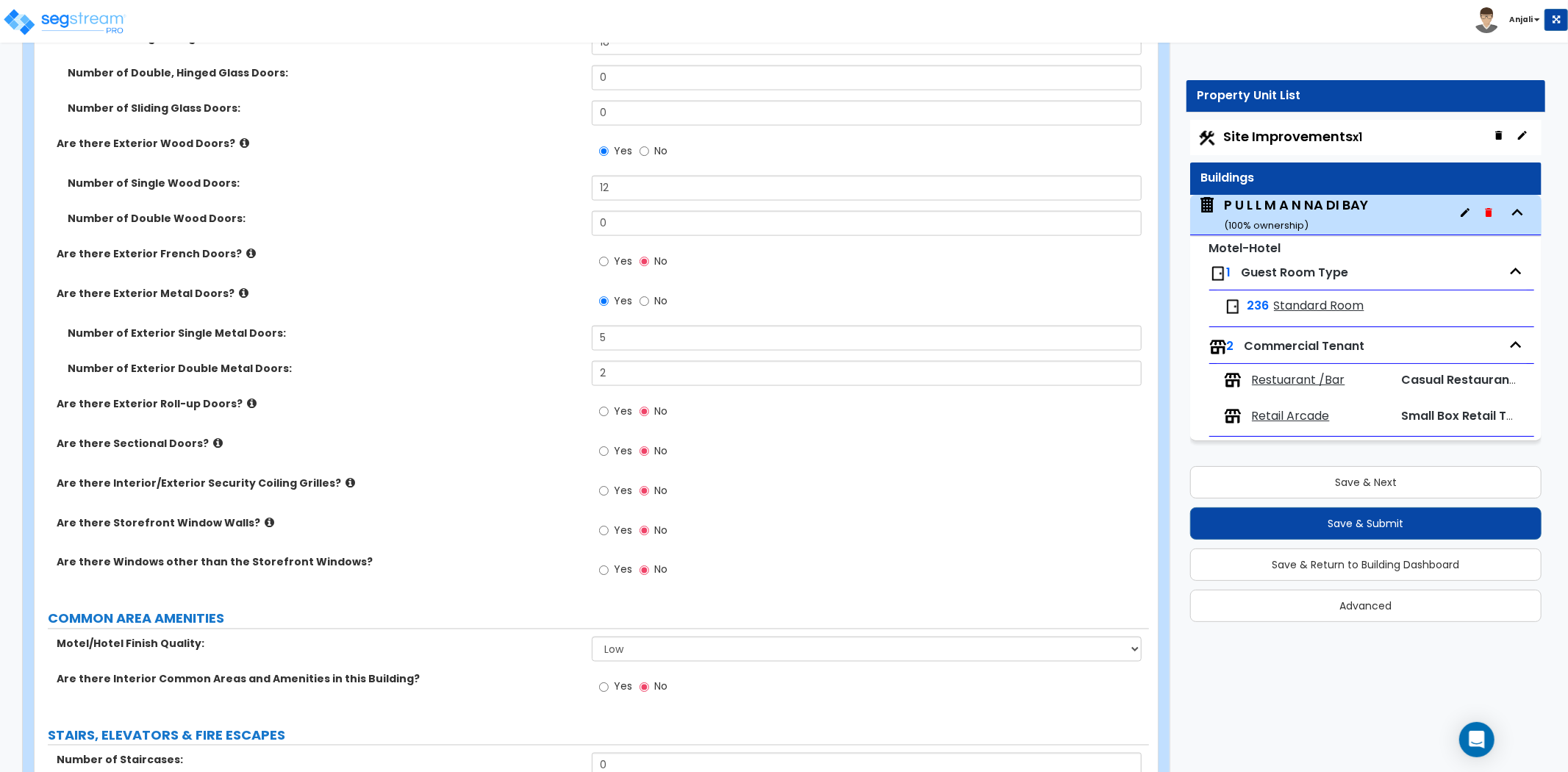
scroll to position [1797, 0]
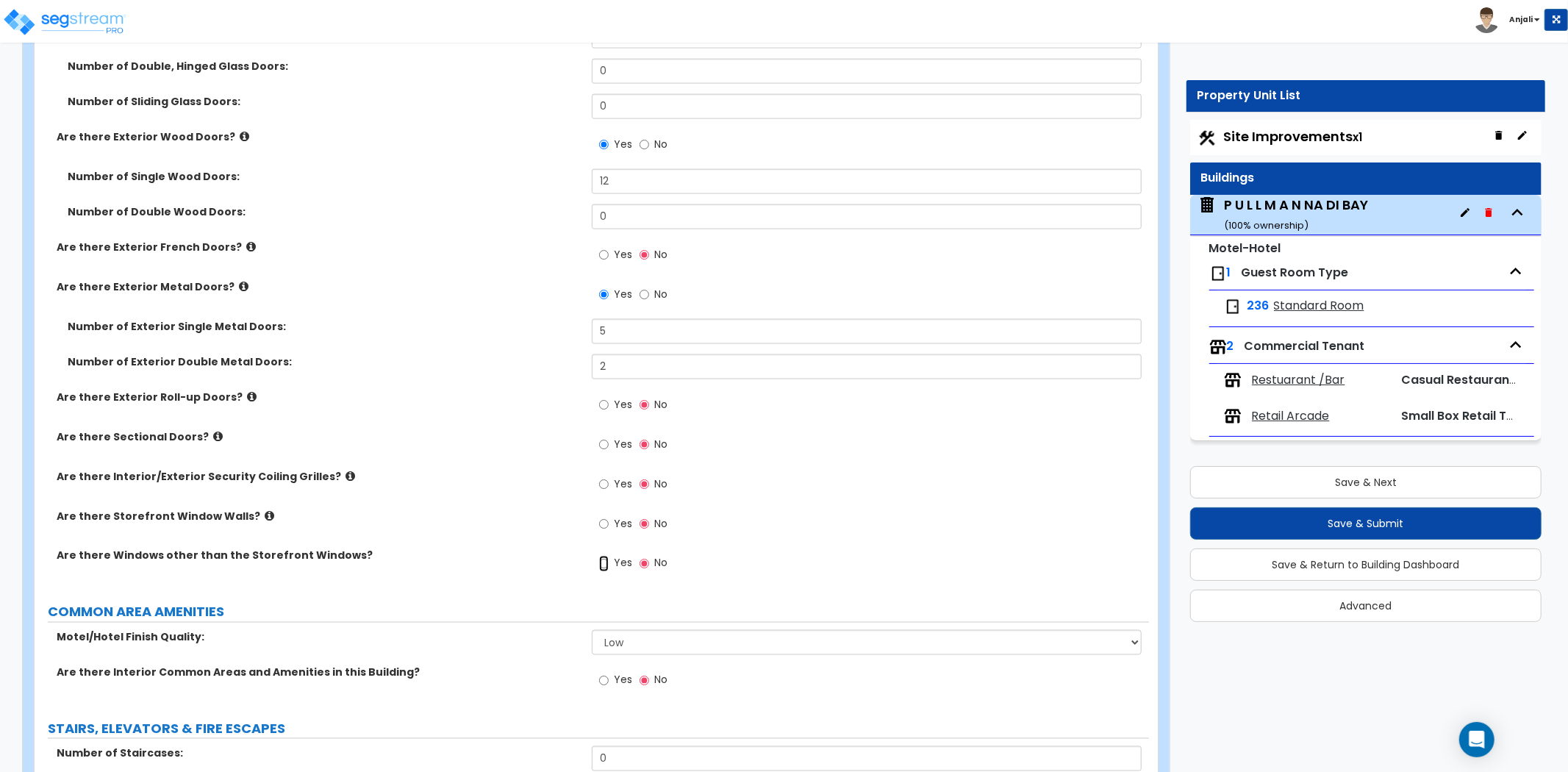
click at [603, 556] on input "Yes" at bounding box center [604, 564] width 10 height 17
radio input "true"
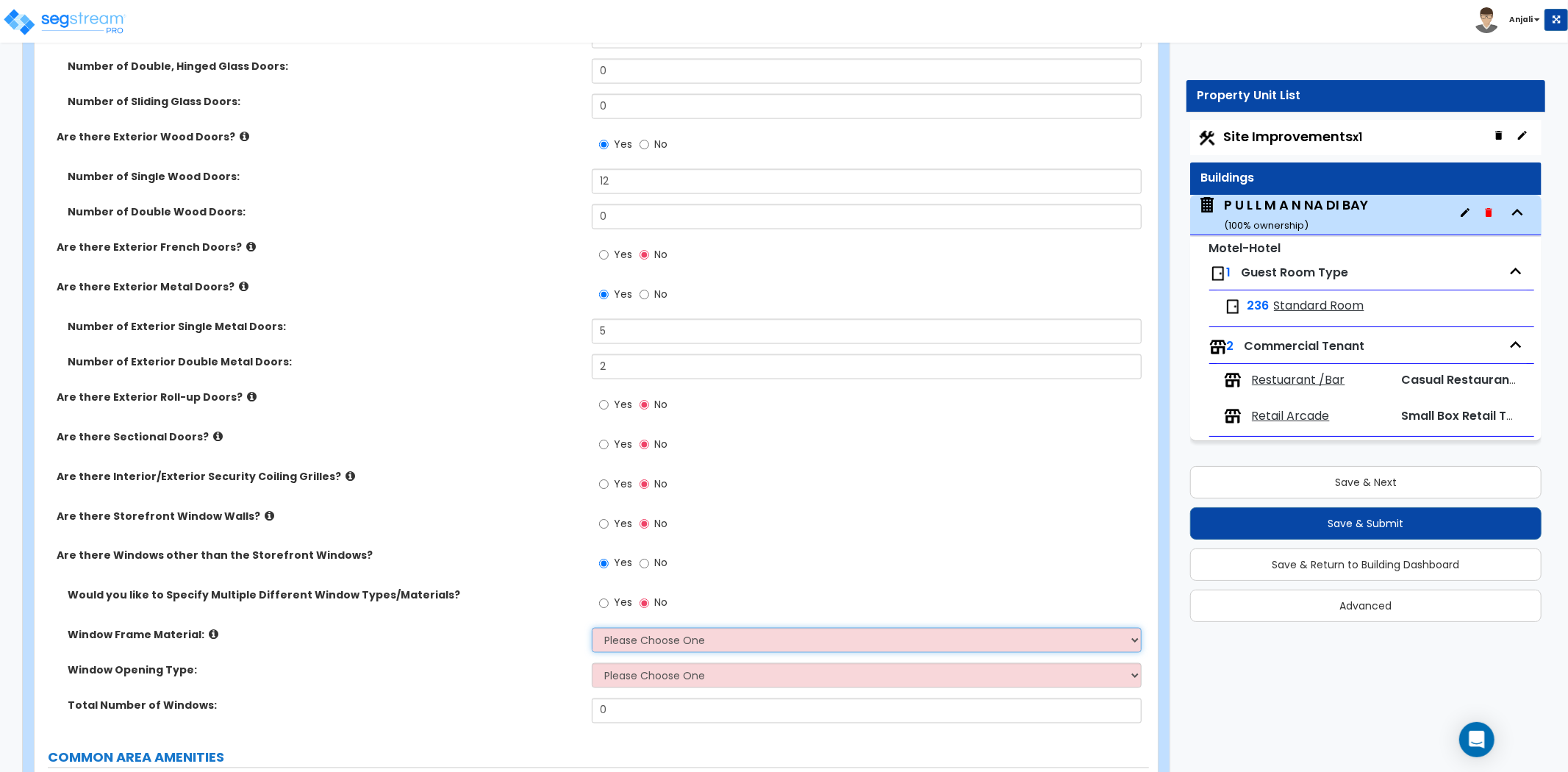
click at [633, 628] on select "Please Choose One Vinyl Aluminum Wood" at bounding box center [867, 641] width 550 height 25
click at [592, 628] on select "Please Choose One Vinyl Aluminum Wood" at bounding box center [867, 641] width 550 height 25
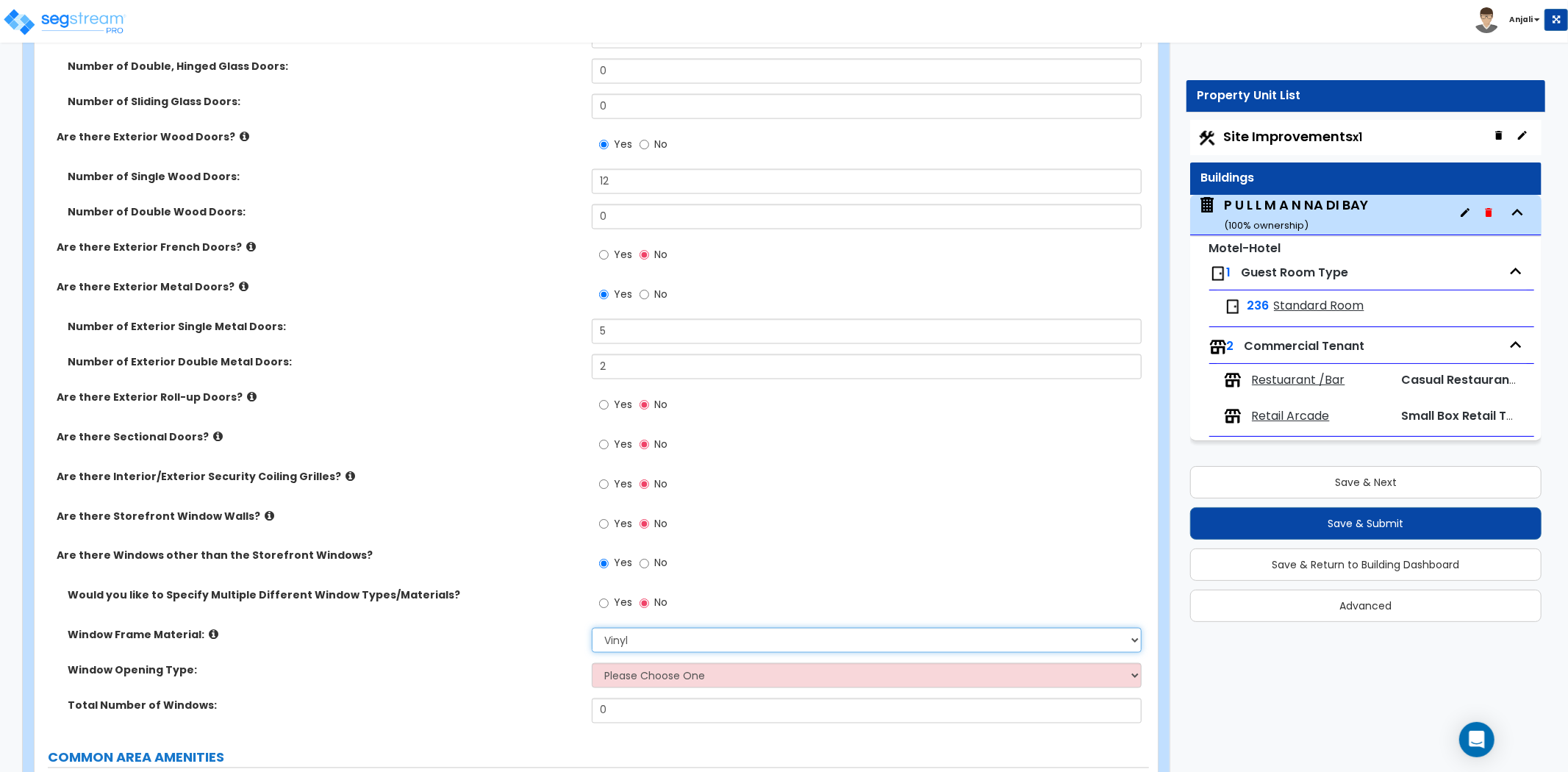
click at [652, 628] on select "Please Choose One Vinyl Aluminum Wood" at bounding box center [867, 641] width 550 height 25
select select "2"
click at [592, 628] on select "Please Choose One Vinyl Aluminum Wood" at bounding box center [867, 641] width 550 height 25
click at [662, 665] on select "Please Choose One Sliding Window Fixed/Picture Window Awning Window Swing/Casem…" at bounding box center [867, 675] width 550 height 25
select select "2"
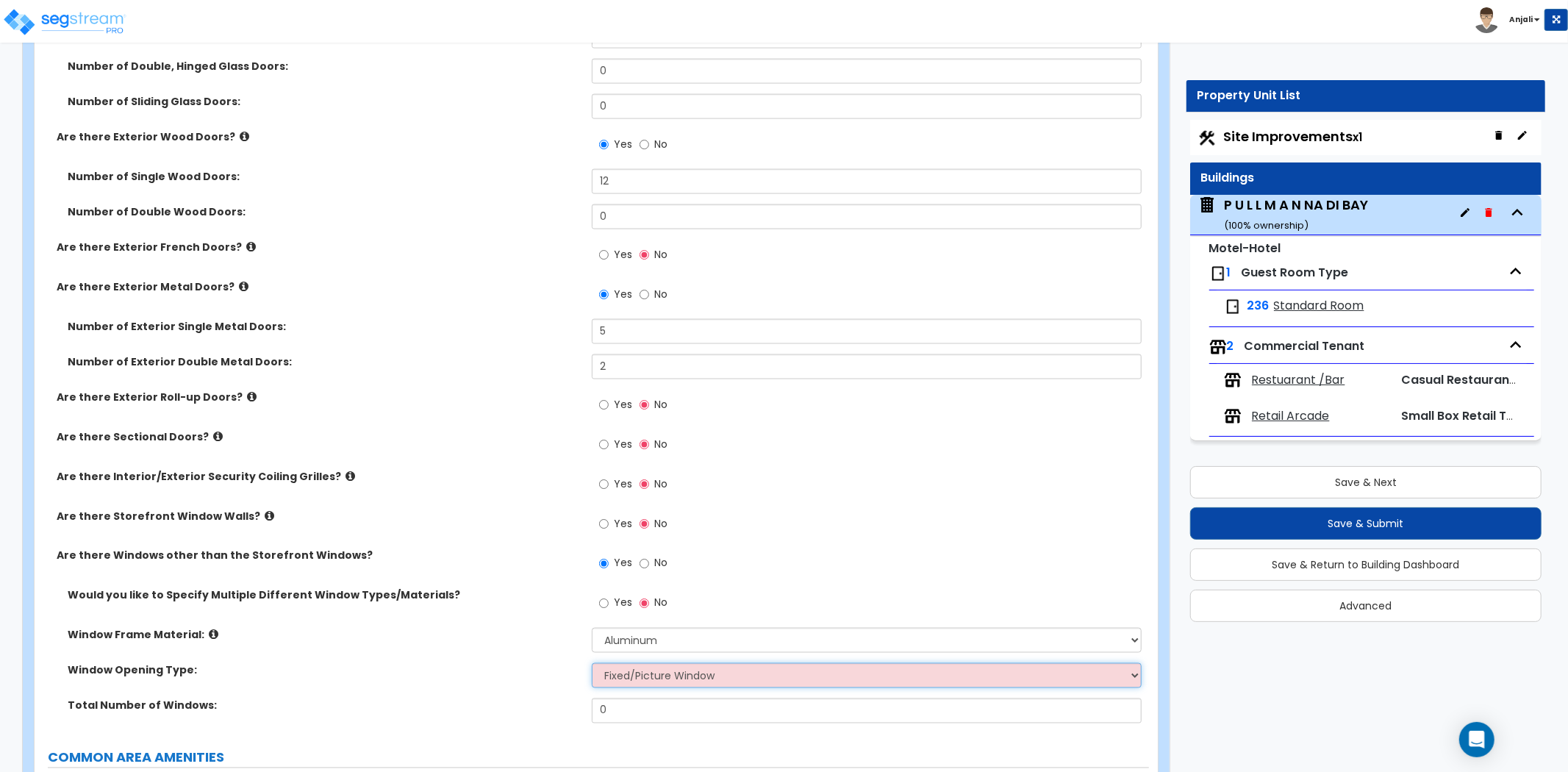
click at [592, 663] on select "Please Choose One Sliding Window Fixed/Picture Window Awning Window Swing/Casem…" at bounding box center [867, 675] width 550 height 25
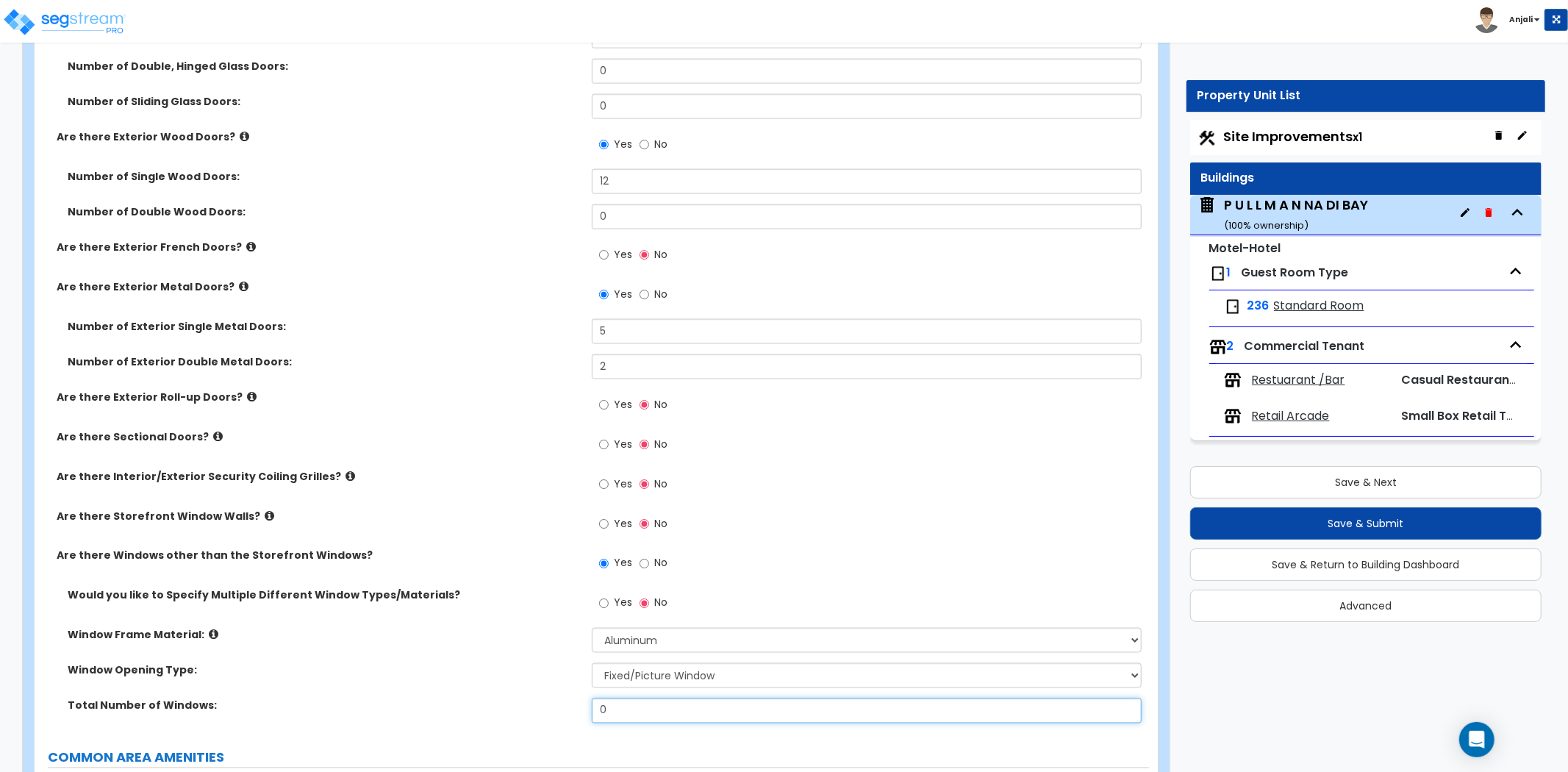
click at [643, 702] on input "0" at bounding box center [867, 711] width 550 height 25
type input "2"
type input "291"
click at [544, 699] on label "Total Number of Windows:" at bounding box center [325, 706] width 513 height 15
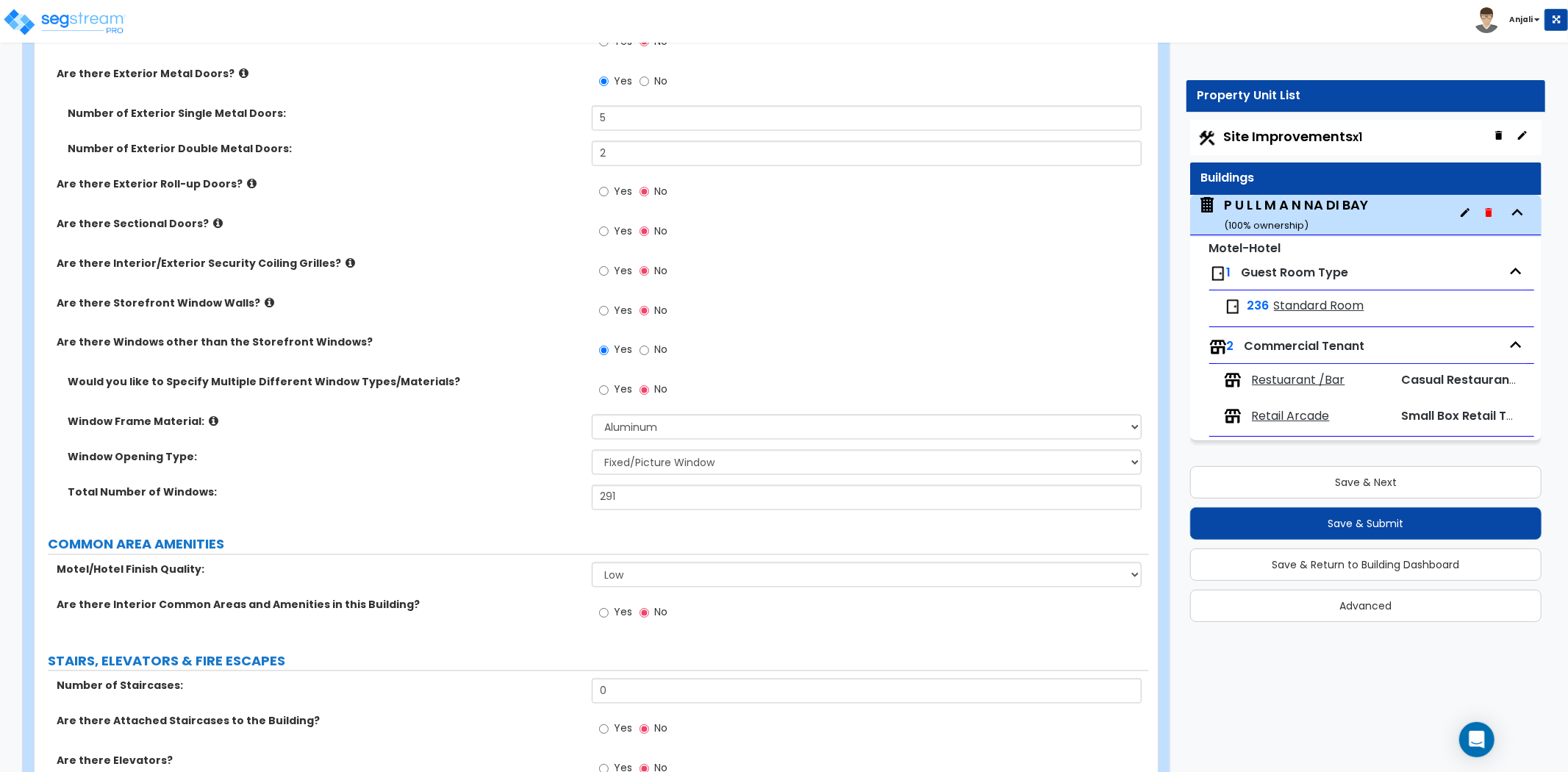
scroll to position [2124, 0]
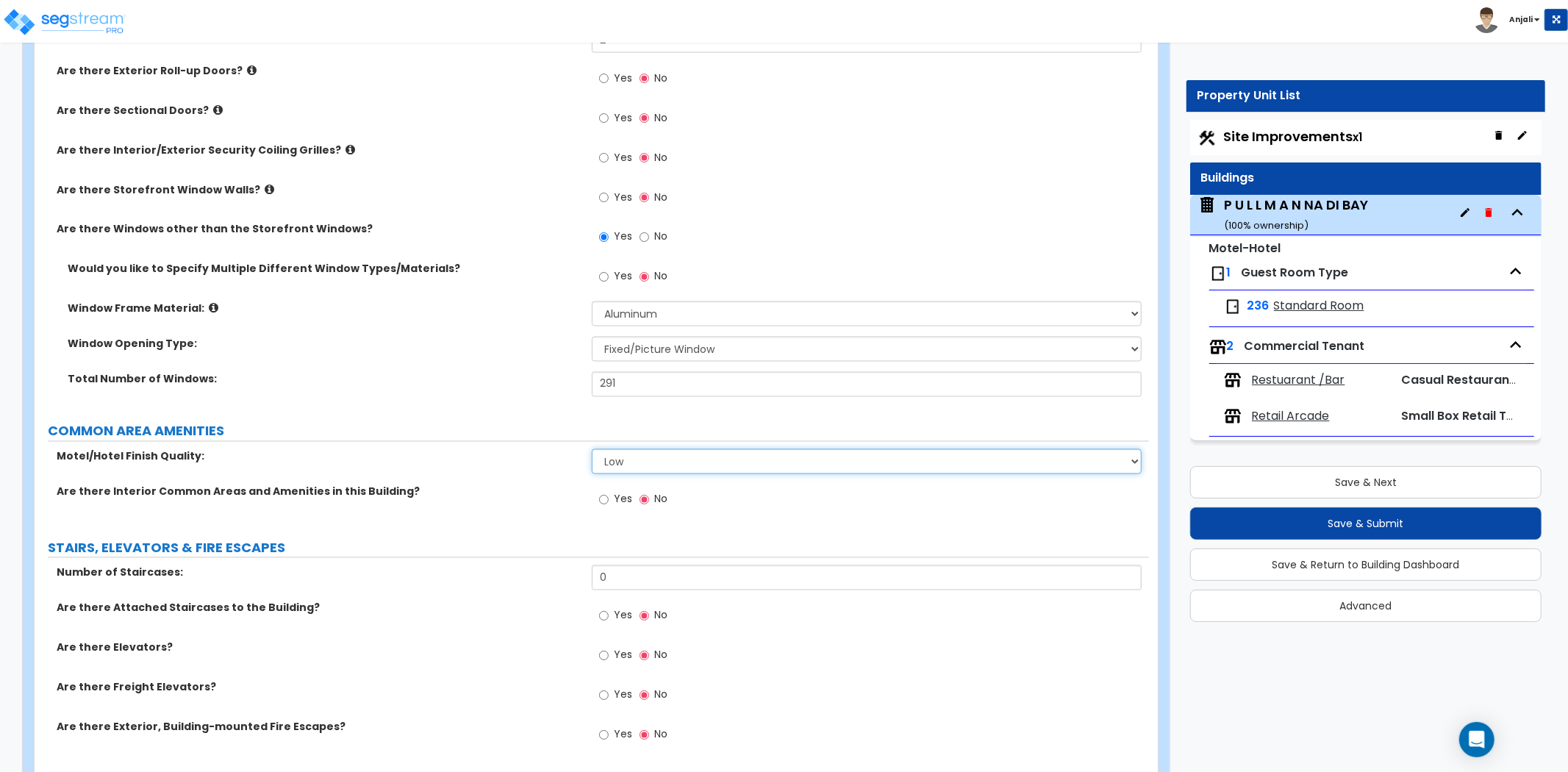
click at [723, 449] on select "Low Average High" at bounding box center [867, 461] width 550 height 25
select select "2"
click at [592, 449] on select "Low Average High" at bounding box center [867, 461] width 550 height 25
click at [606, 492] on input "Yes" at bounding box center [604, 500] width 10 height 17
radio input "true"
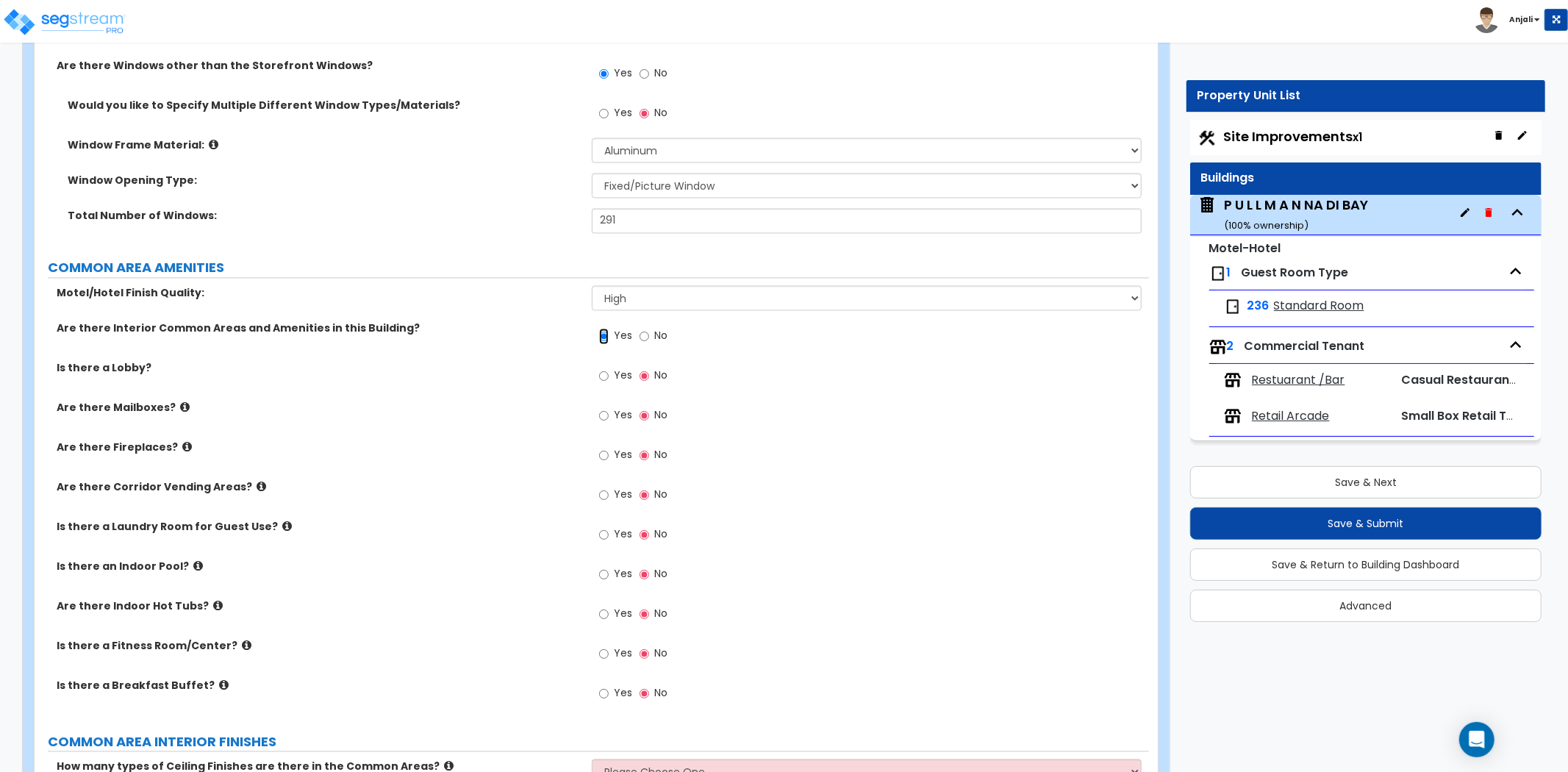
scroll to position [2288, 0]
click at [601, 368] on input "Yes" at bounding box center [604, 376] width 10 height 17
radio input "true"
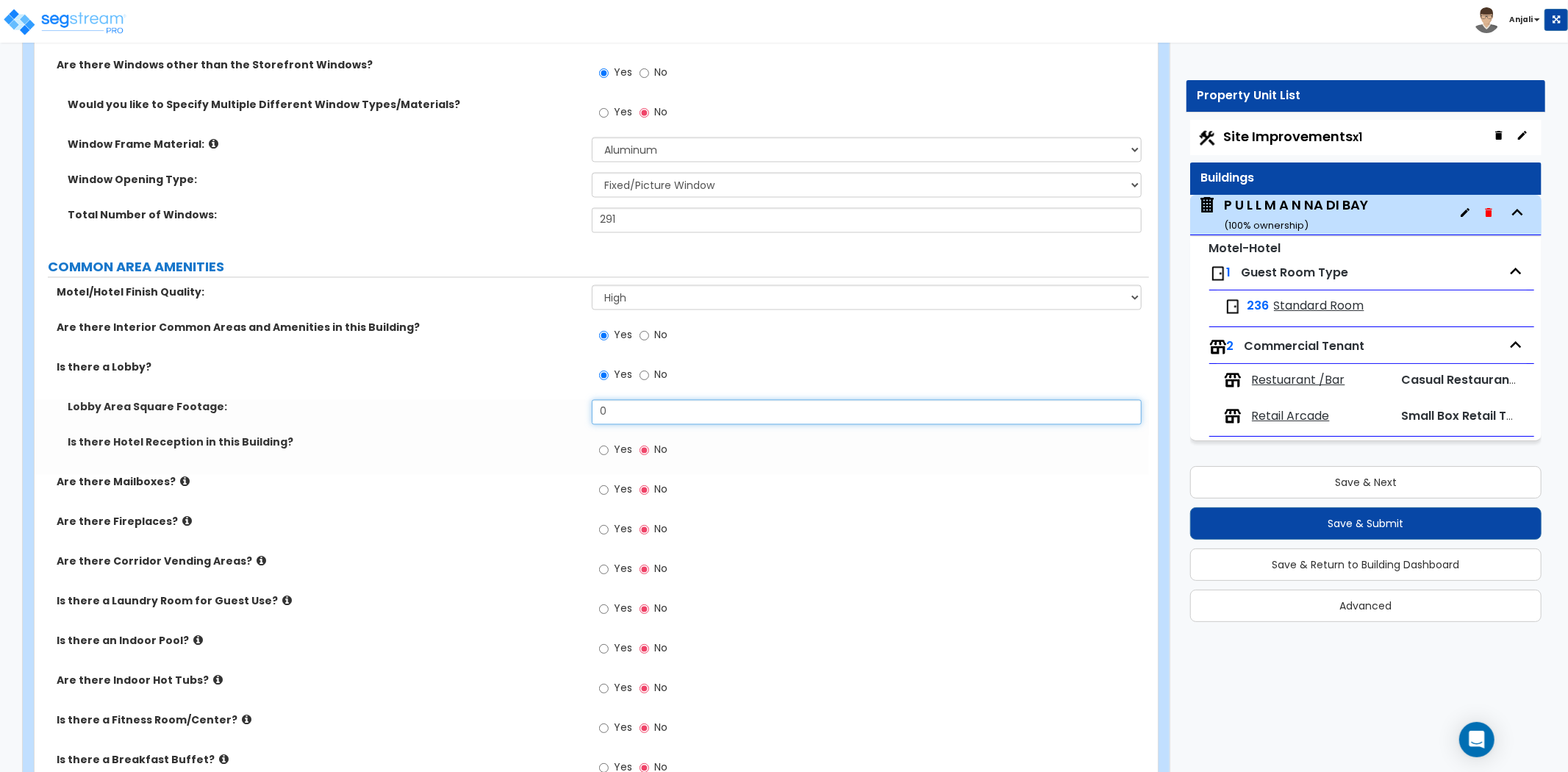
click at [665, 400] on input "0" at bounding box center [867, 413] width 550 height 25
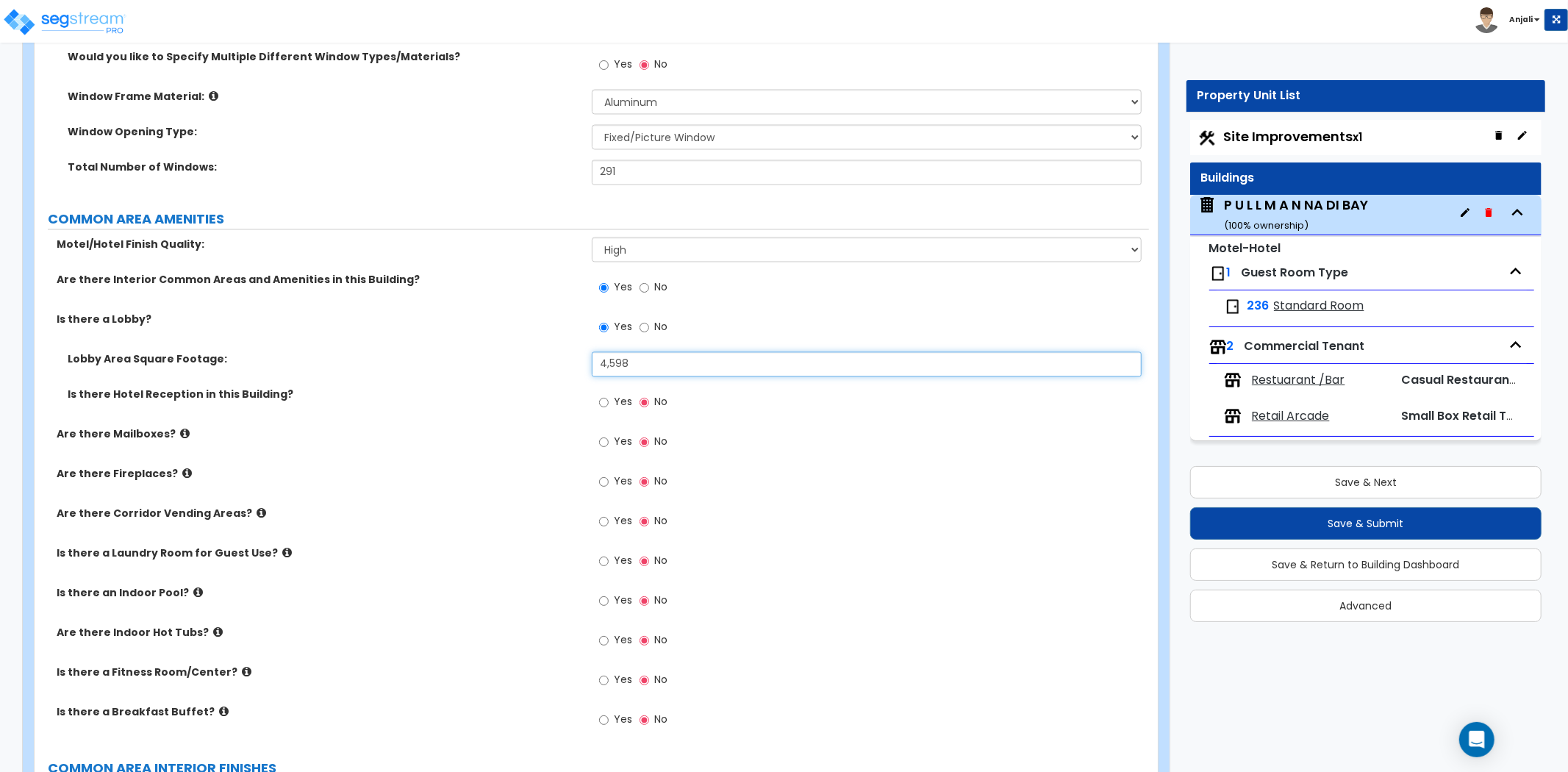
scroll to position [2370, 0]
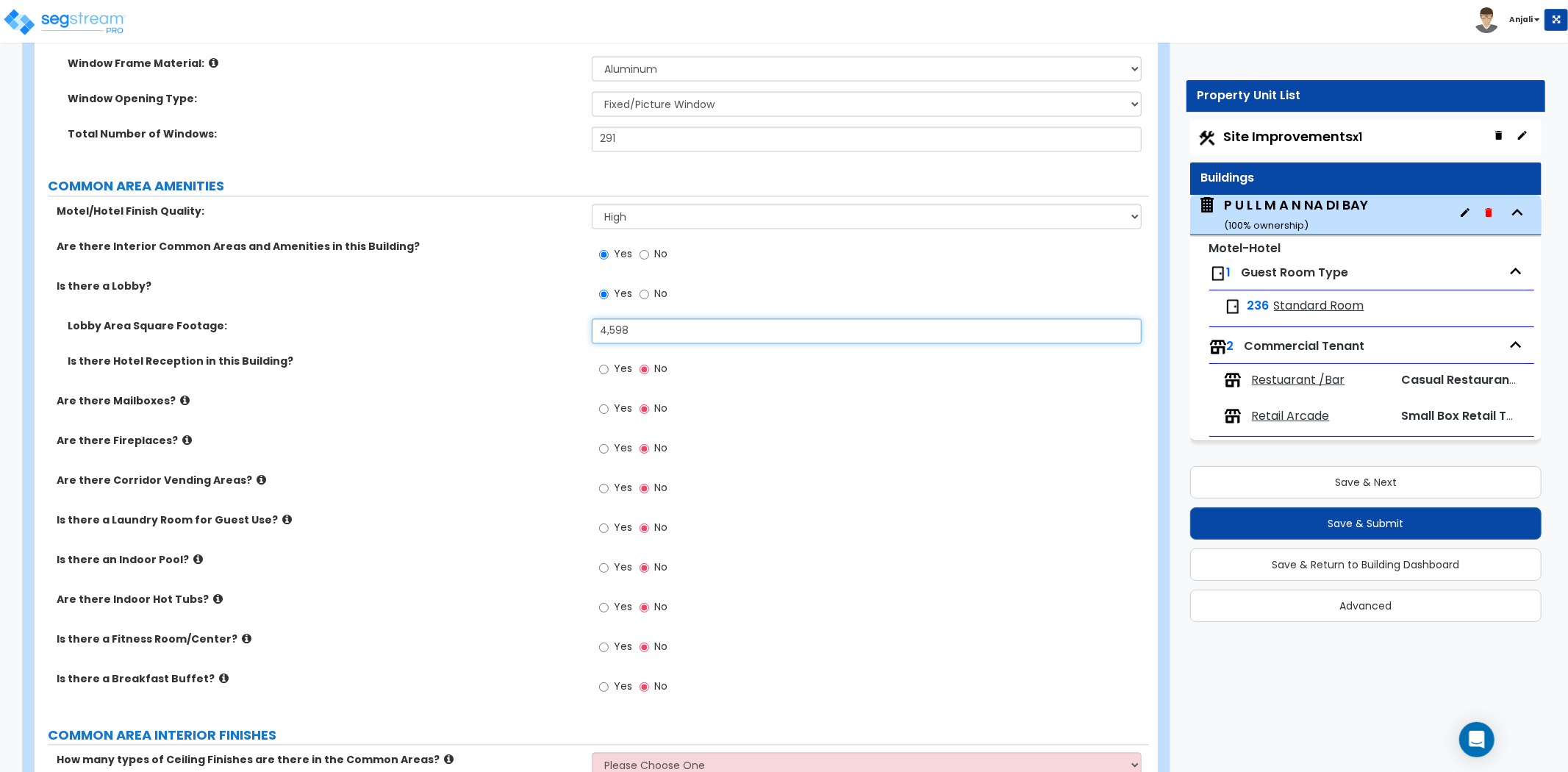
type input "4,598"
click at [600, 361] on input "Yes" at bounding box center [604, 369] width 10 height 17
radio input "true"
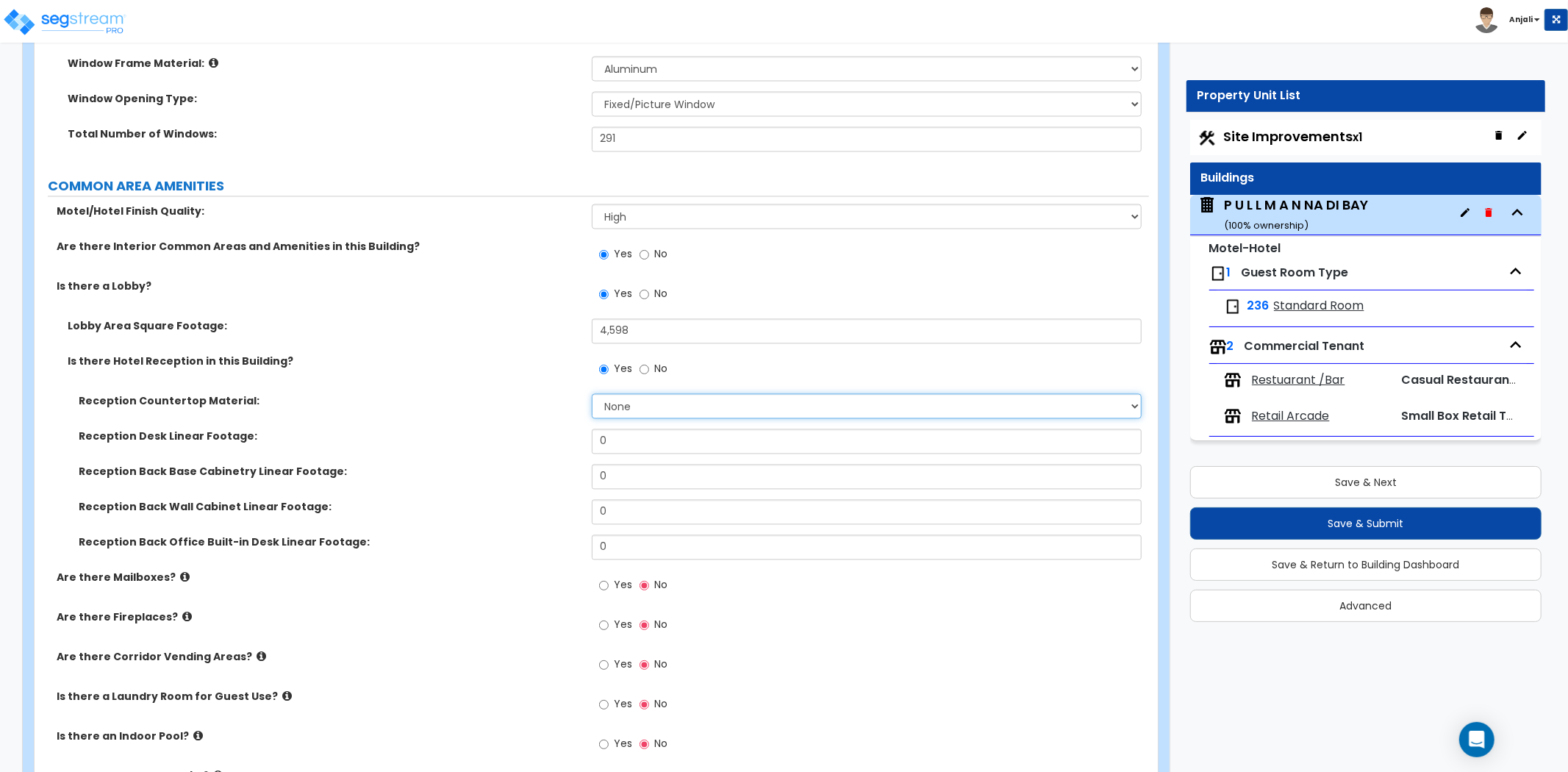
drag, startPoint x: 664, startPoint y: 378, endPoint x: 667, endPoint y: 395, distance: 17.3
click at [664, 393] on select "None Plastic Laminate Solid Surface Stone Quartz Marble Tile Wood Stainless Ste…" at bounding box center [867, 406] width 550 height 25
select select "2"
click at [592, 393] on select "None Plastic Laminate Solid Surface Stone Quartz Marble Tile Wood Stainless Ste…" at bounding box center [867, 406] width 550 height 25
click at [659, 429] on input "0" at bounding box center [867, 441] width 550 height 25
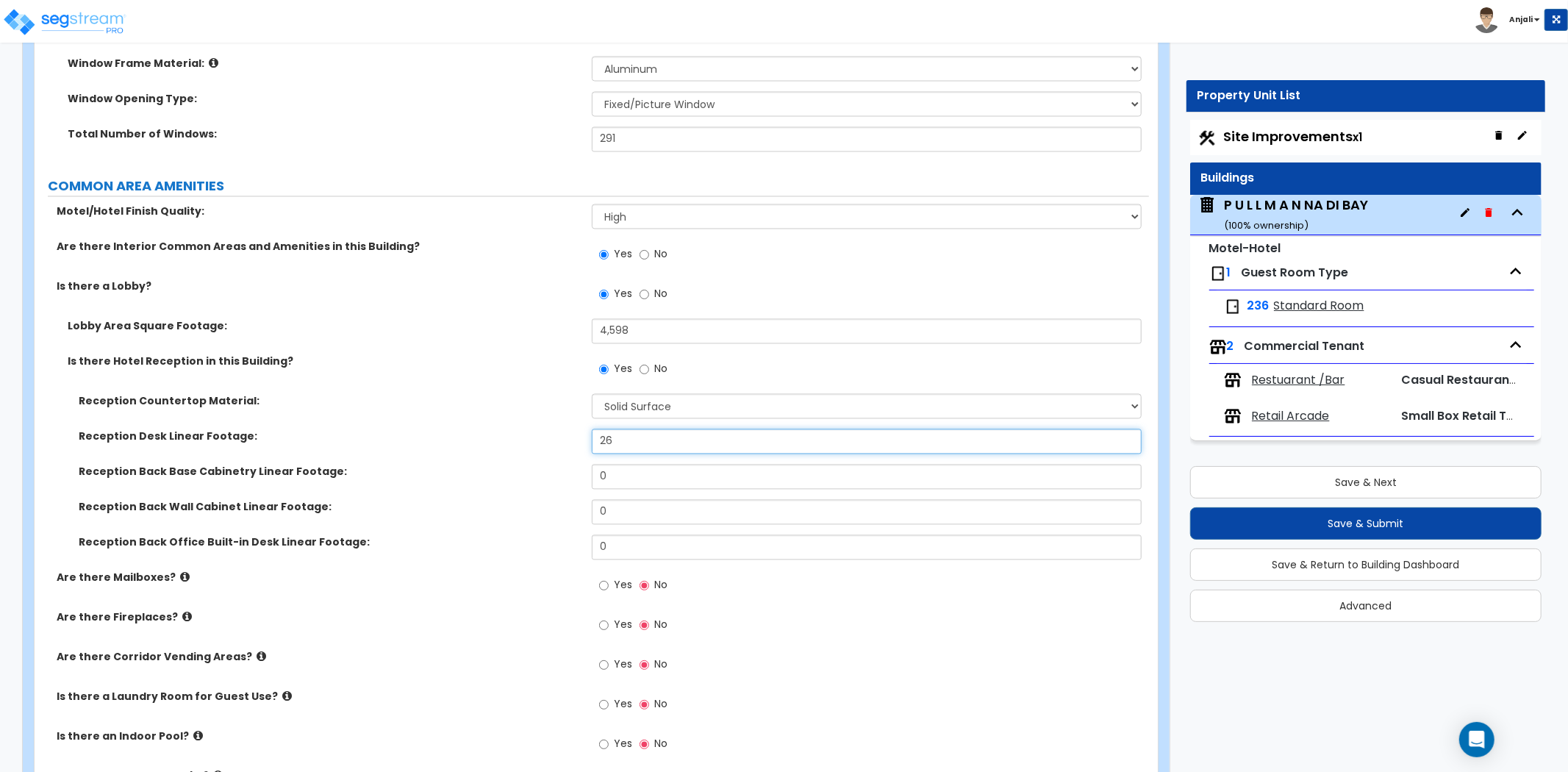
type input "26"
click at [648, 464] on input "0" at bounding box center [867, 476] width 550 height 25
type input "26"
click at [640, 502] on input "0" at bounding box center [867, 512] width 550 height 25
type input "1"
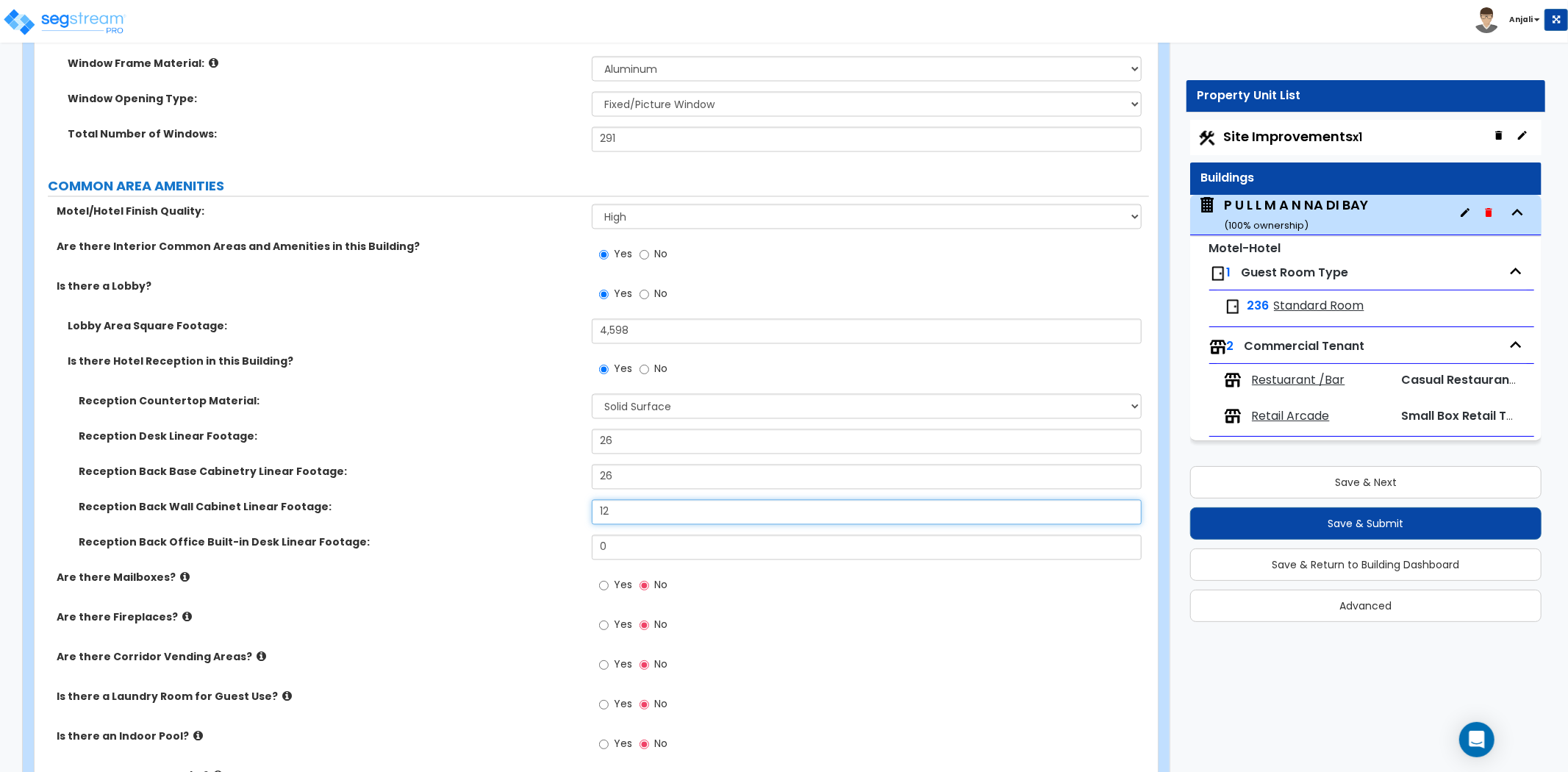
type input "12"
click at [626, 534] on input "0" at bounding box center [867, 547] width 550 height 25
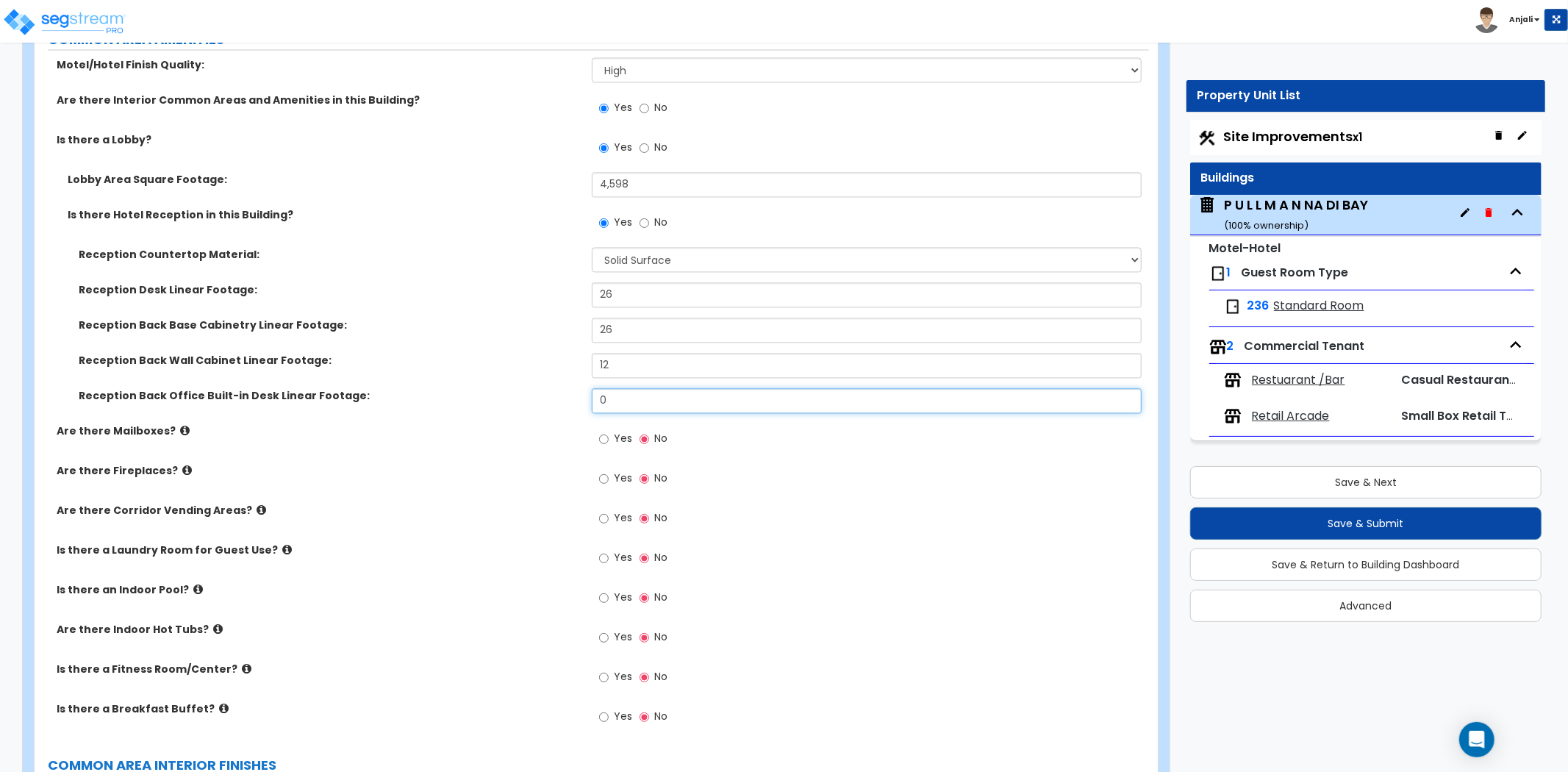
scroll to position [2533, 0]
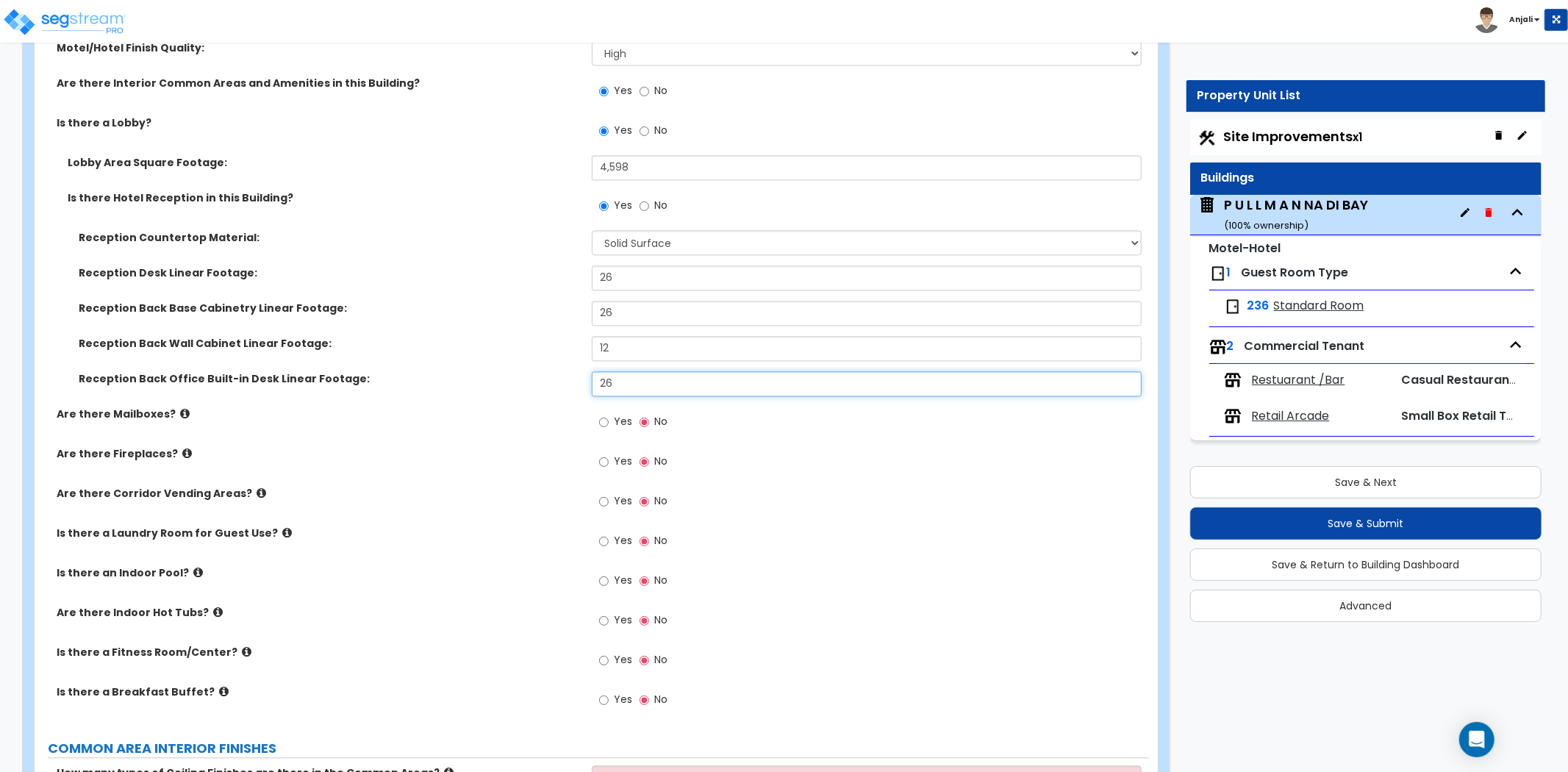
type input "26"
click at [501, 406] on label "Are there Mailboxes?" at bounding box center [318, 413] width 525 height 15
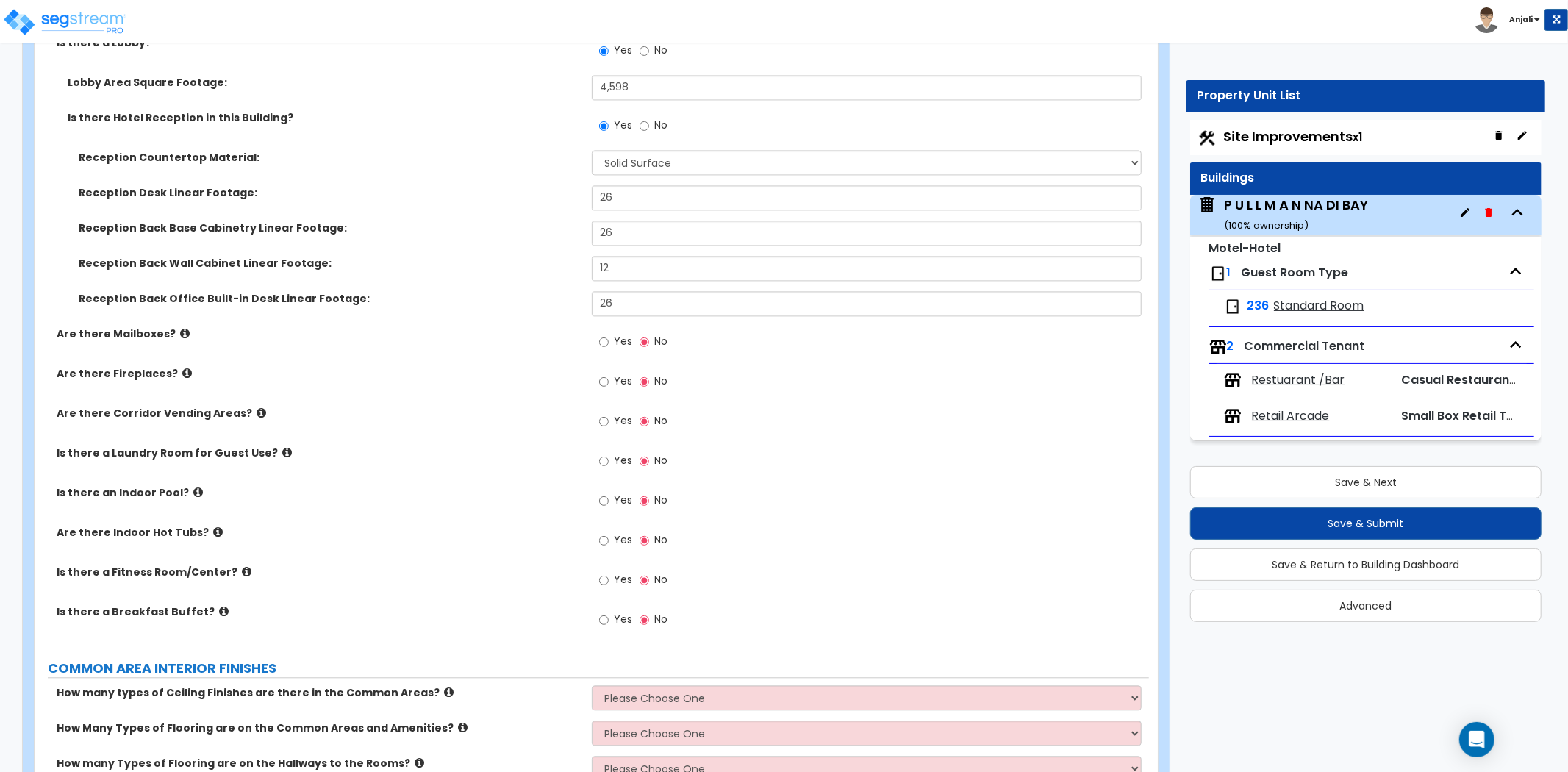
scroll to position [2615, 0]
click at [601, 412] on input "Yes" at bounding box center [604, 420] width 10 height 17
radio input "true"
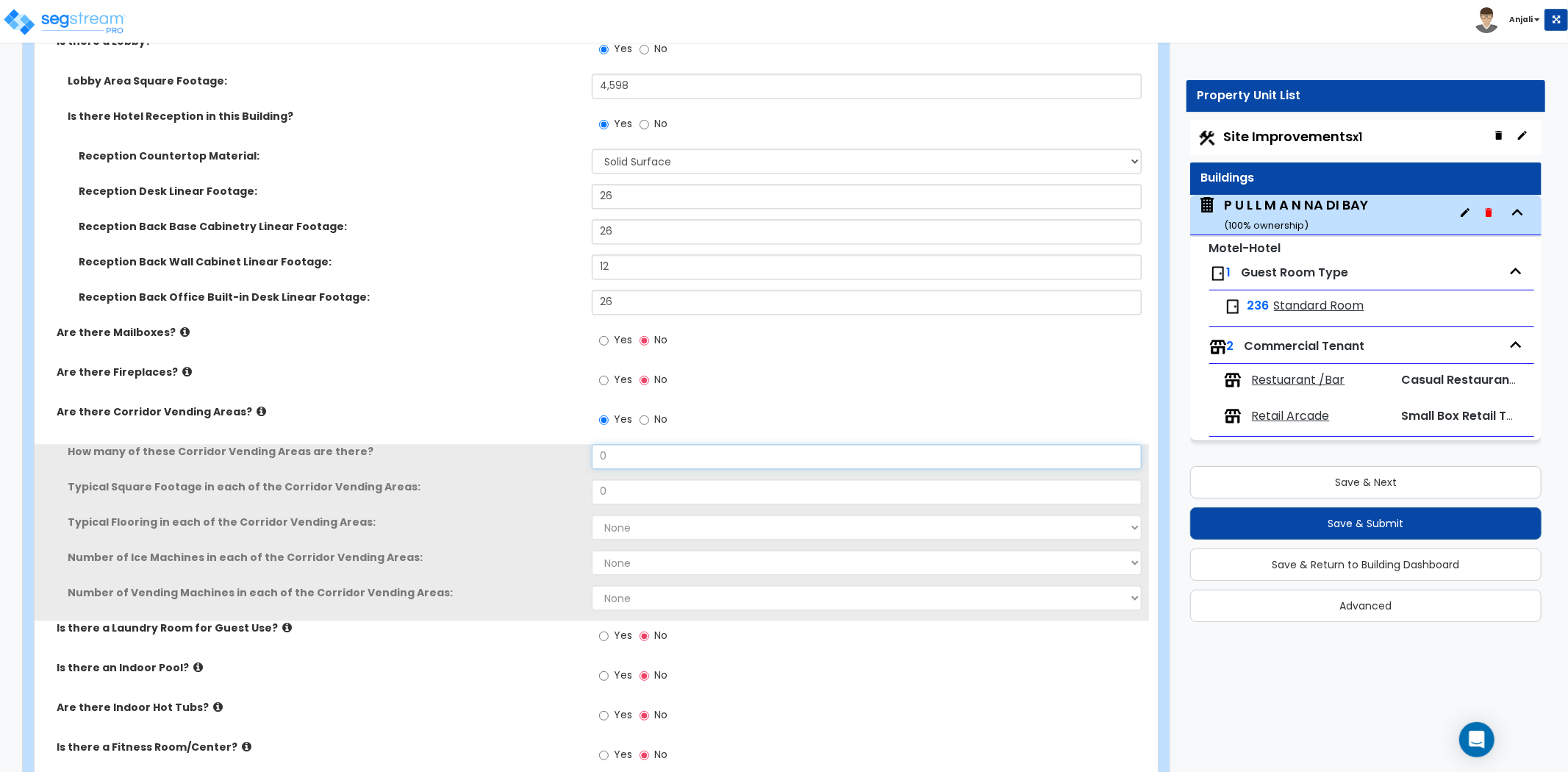
click at [633, 445] on input "0" at bounding box center [867, 456] width 550 height 25
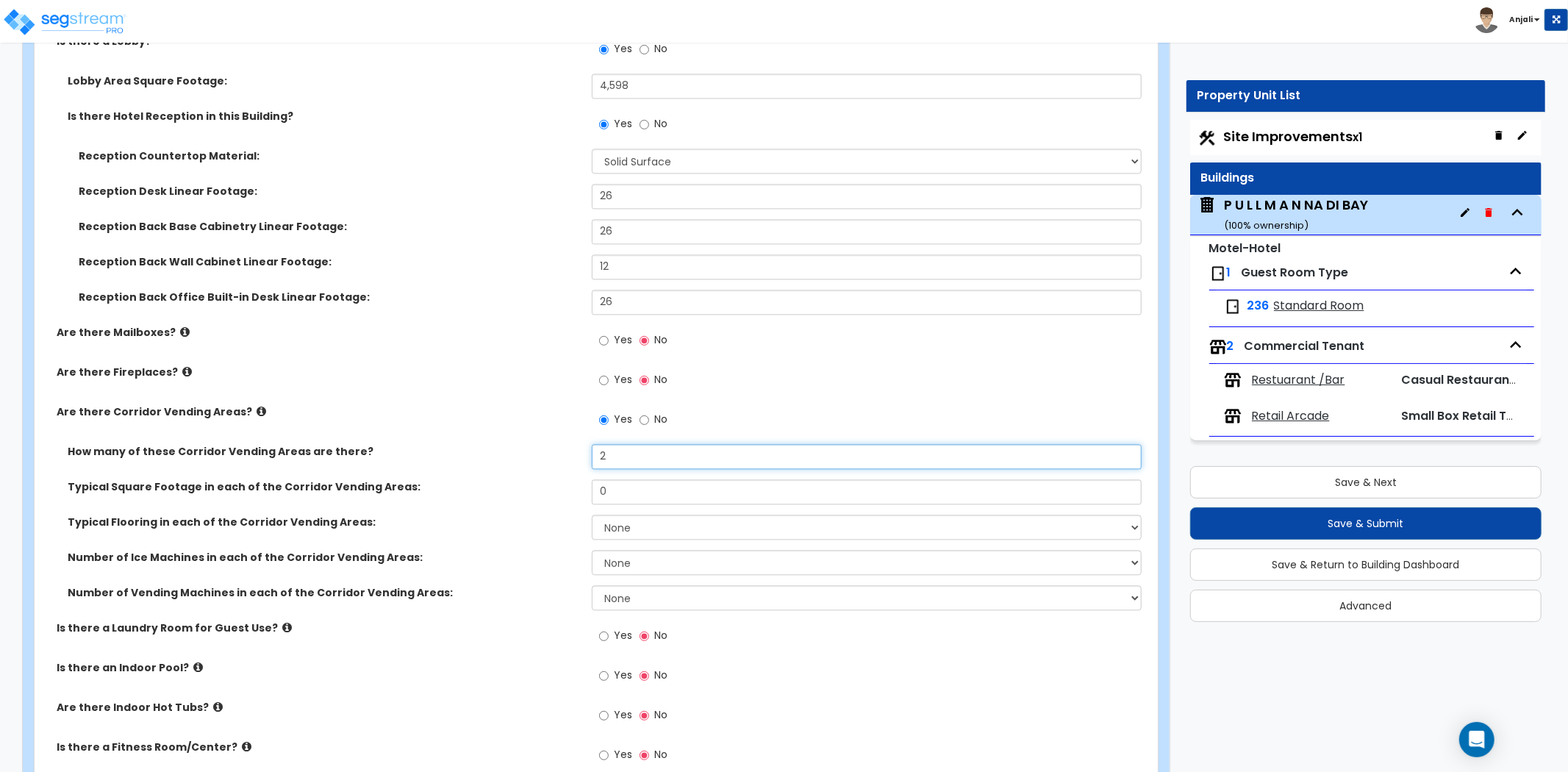
type input "2"
click at [629, 480] on input "0" at bounding box center [867, 492] width 550 height 25
type input "456"
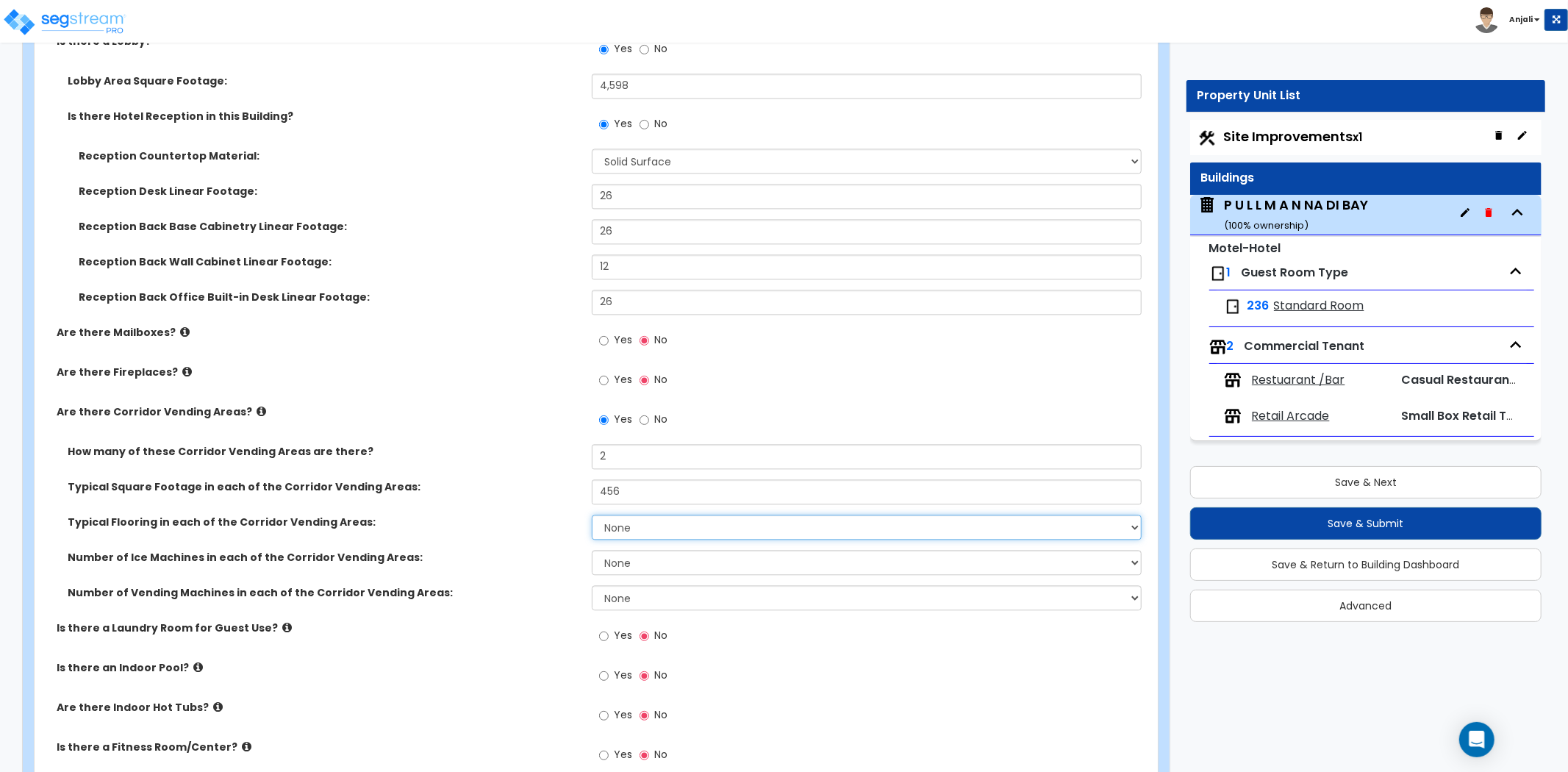
click at [633, 515] on select "None Tile Flooring Wood Flooring Resilient Laminate Flooring VCT Flooring Sheet…" at bounding box center [867, 527] width 550 height 25
select select "1"
click at [592, 515] on select "None Tile Flooring Wood Flooring Resilient Laminate Flooring VCT Flooring Sheet…" at bounding box center [867, 527] width 550 height 25
click at [638, 550] on select "None 1 2 3" at bounding box center [867, 562] width 550 height 25
select select "1"
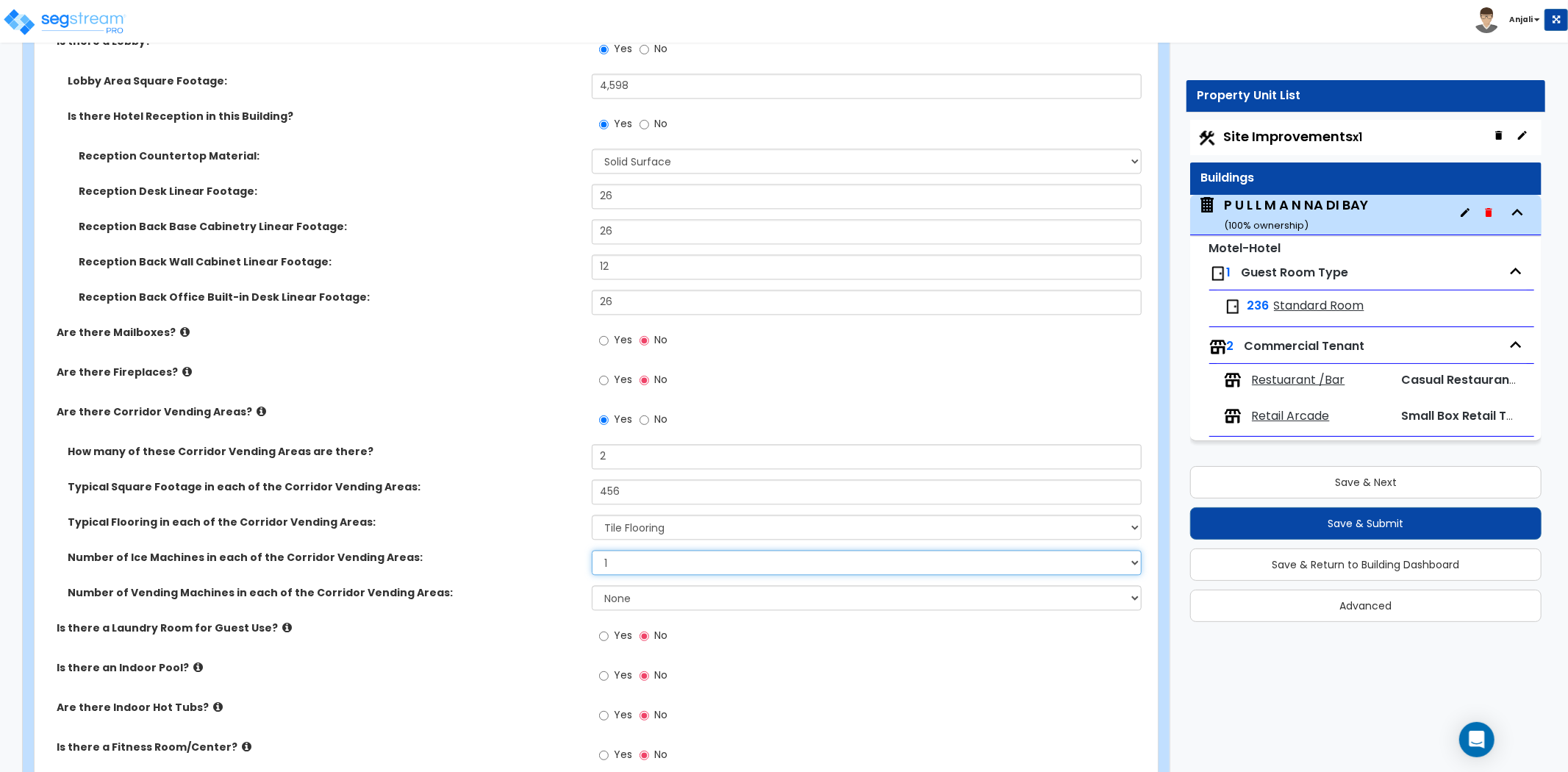
click at [592, 550] on select "None 1 2 3" at bounding box center [867, 562] width 550 height 25
click at [640, 586] on select "None 1 2 3" at bounding box center [867, 598] width 550 height 25
select select "1"
click at [592, 586] on select "None 1 2 3" at bounding box center [867, 598] width 550 height 25
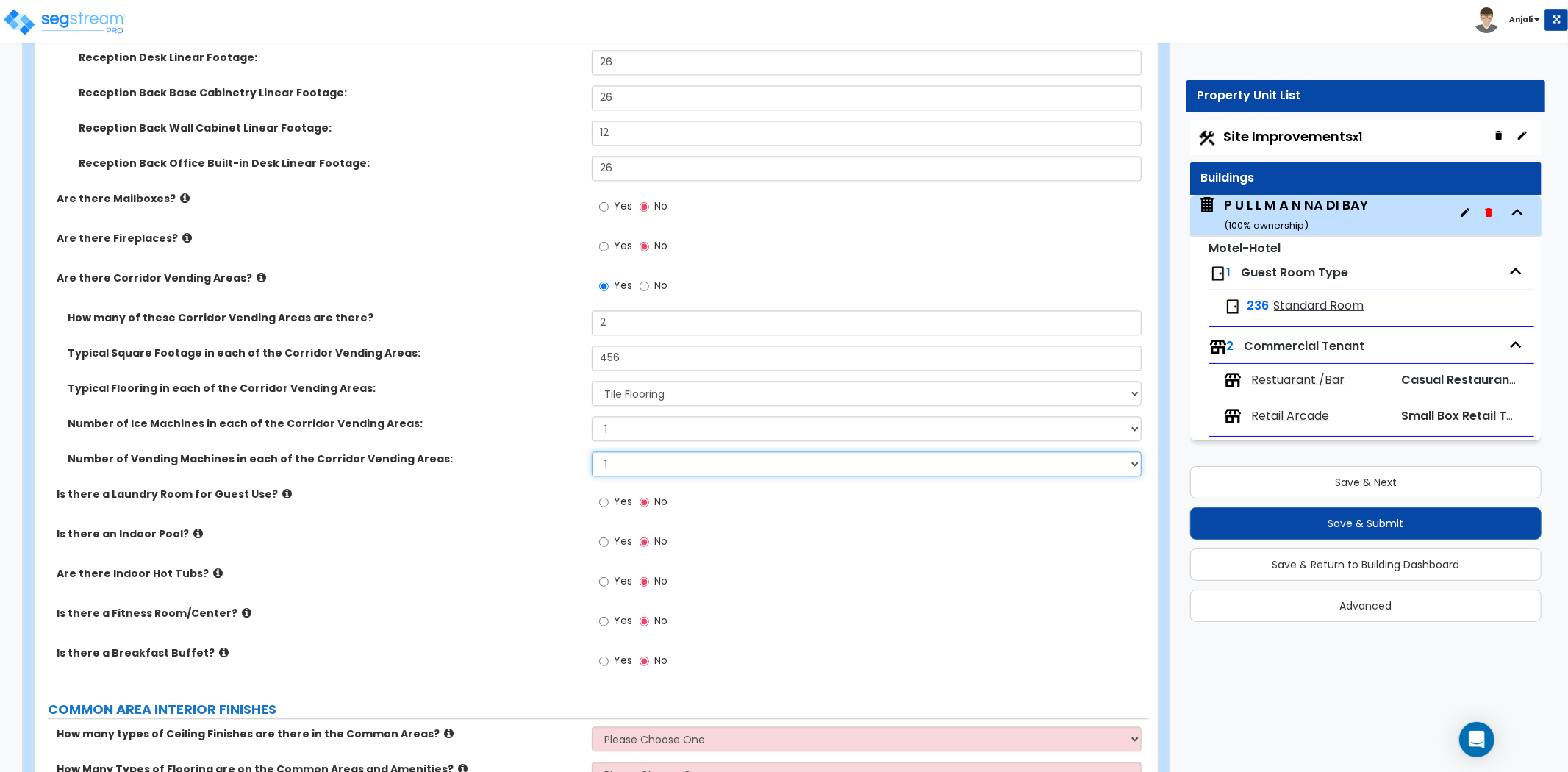
scroll to position [2778, 0]
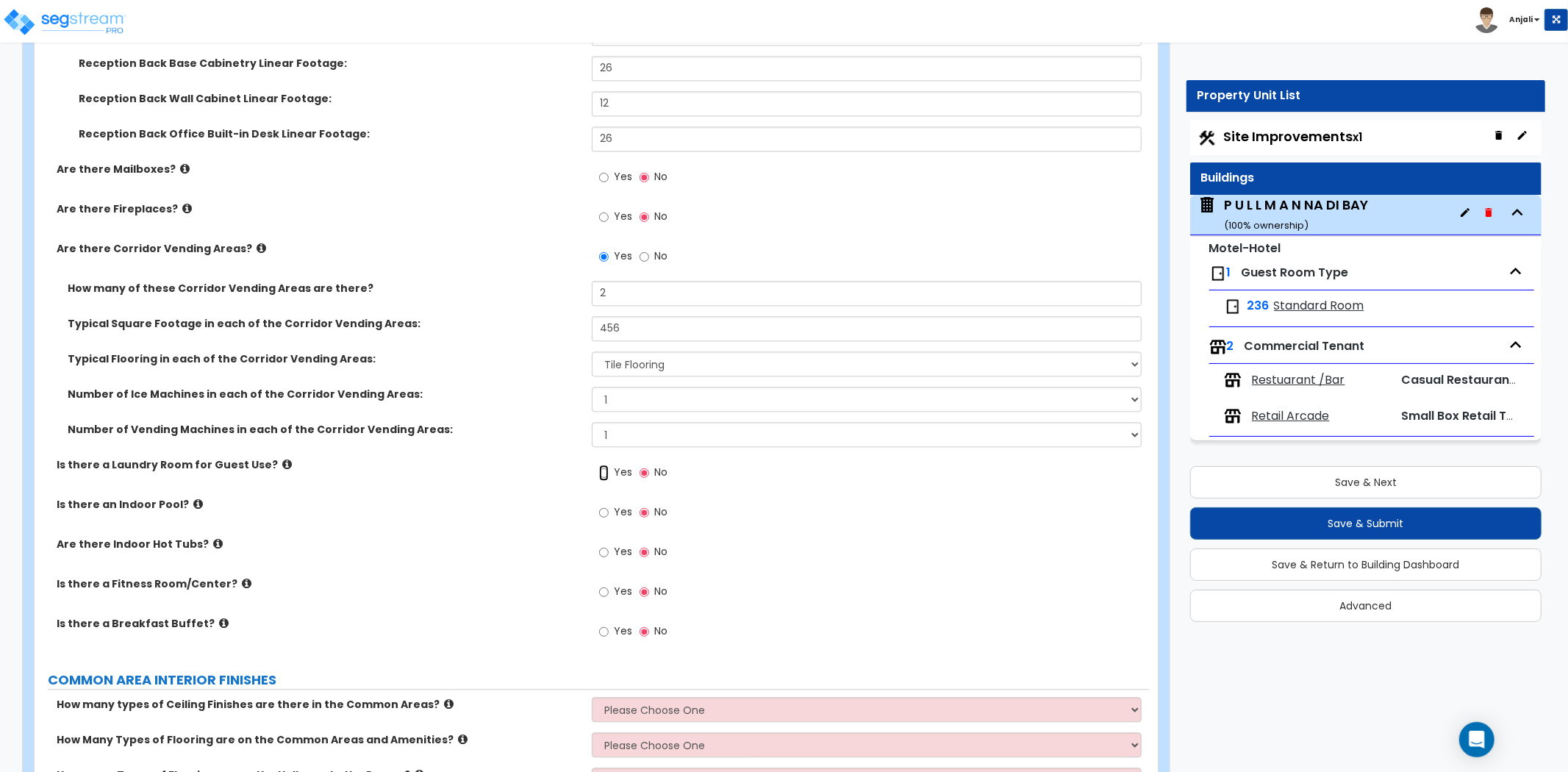
click at [603, 465] on input "Yes" at bounding box center [604, 473] width 10 height 17
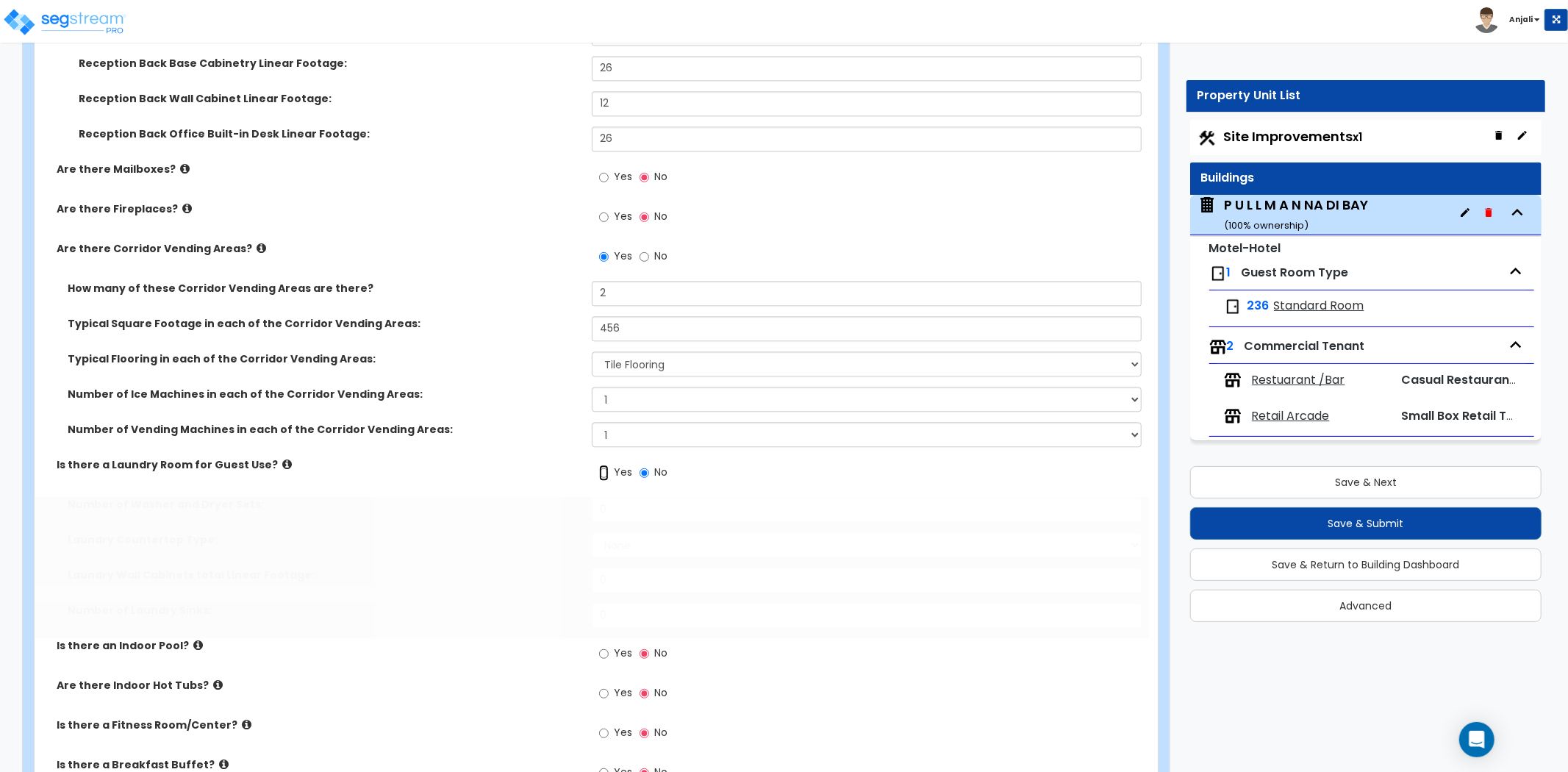
radio input "true"
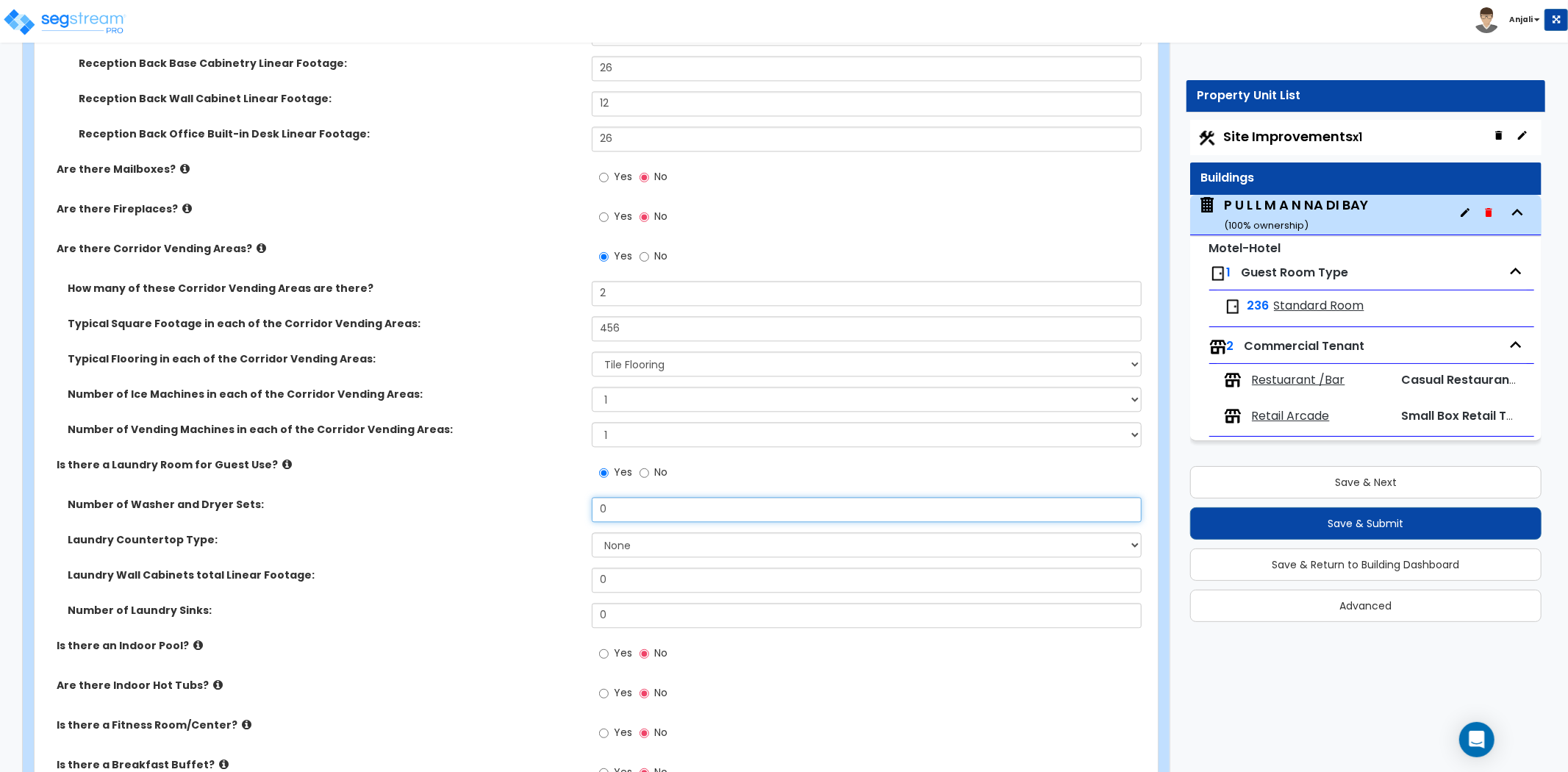
click at [640, 497] on input "0" at bounding box center [867, 509] width 550 height 25
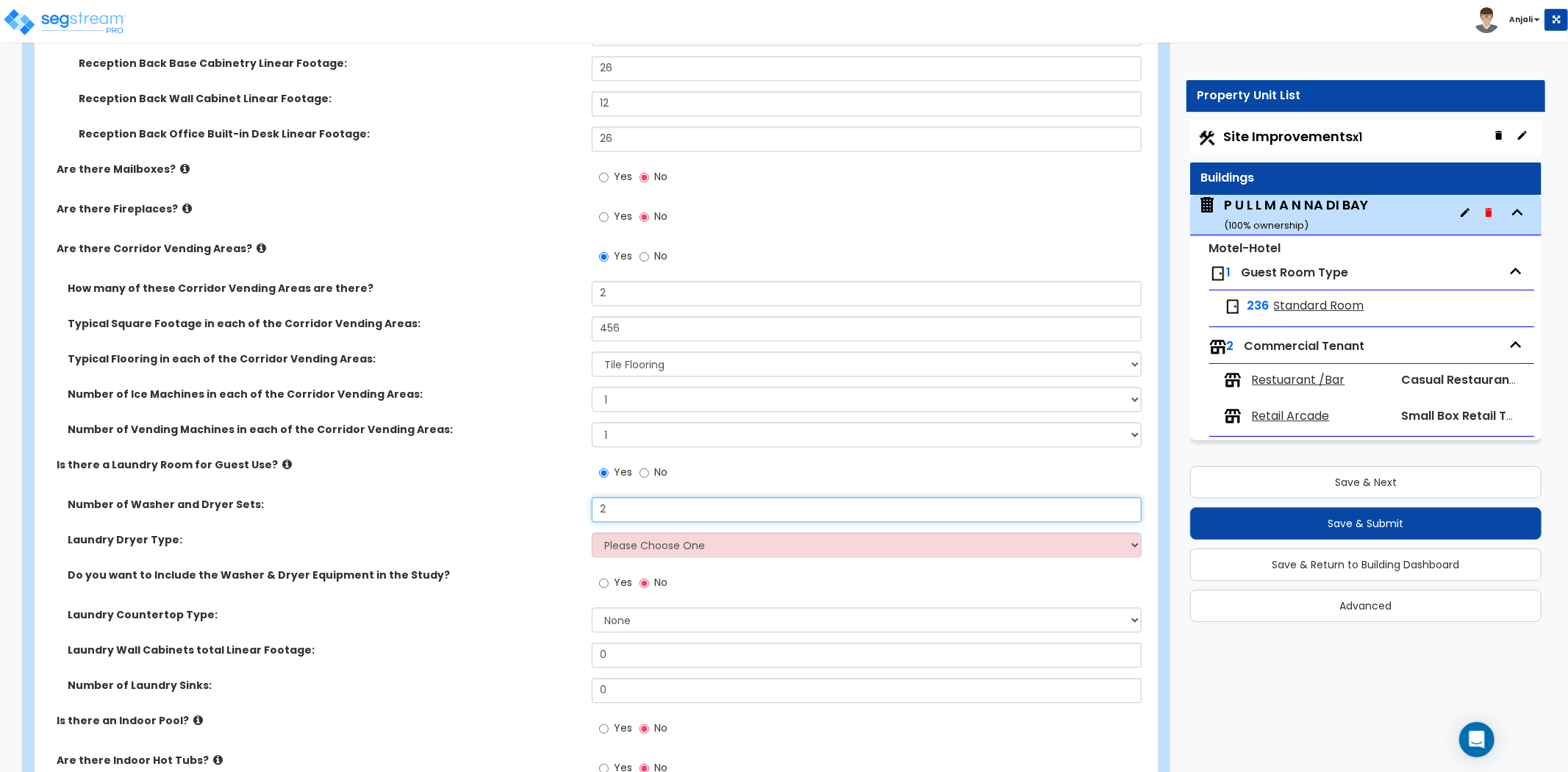
type input "2"
click at [663, 534] on select "Please Choose One Gas Electric" at bounding box center [867, 545] width 550 height 25
select select "1"
click at [592, 533] on select "Please Choose One Gas Electric" at bounding box center [867, 545] width 550 height 25
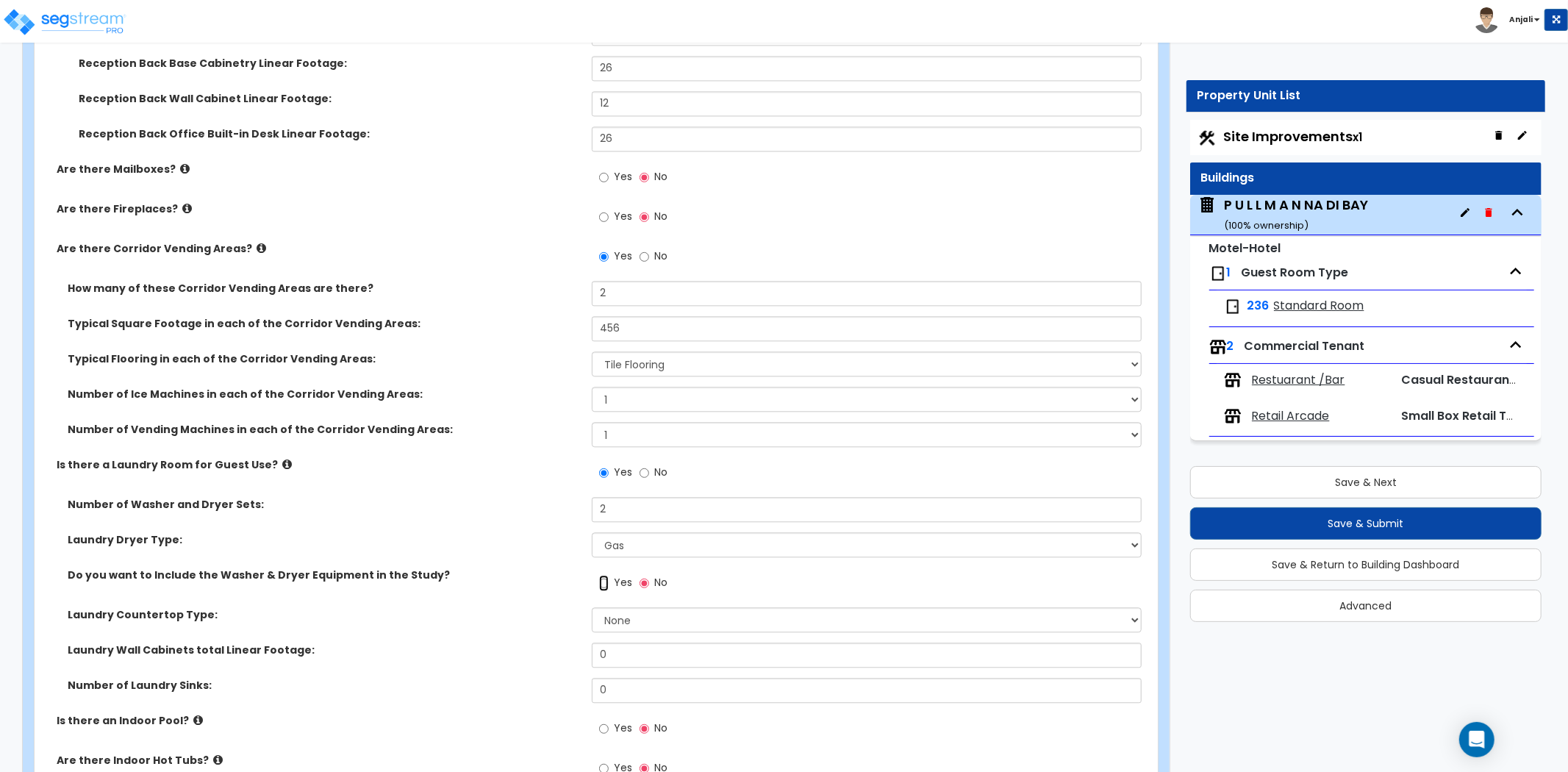
click at [606, 575] on input "Yes" at bounding box center [604, 583] width 10 height 17
radio input "true"
click at [621, 608] on select "None Plastic Laminate Solid Surface Stone Quartz Marble Tile Wood Stainless Ste…" at bounding box center [867, 620] width 550 height 25
select select "2"
click at [592, 608] on select "None Plastic Laminate Solid Surface Stone Quartz Marble Tile Wood Stainless Ste…" at bounding box center [867, 620] width 550 height 25
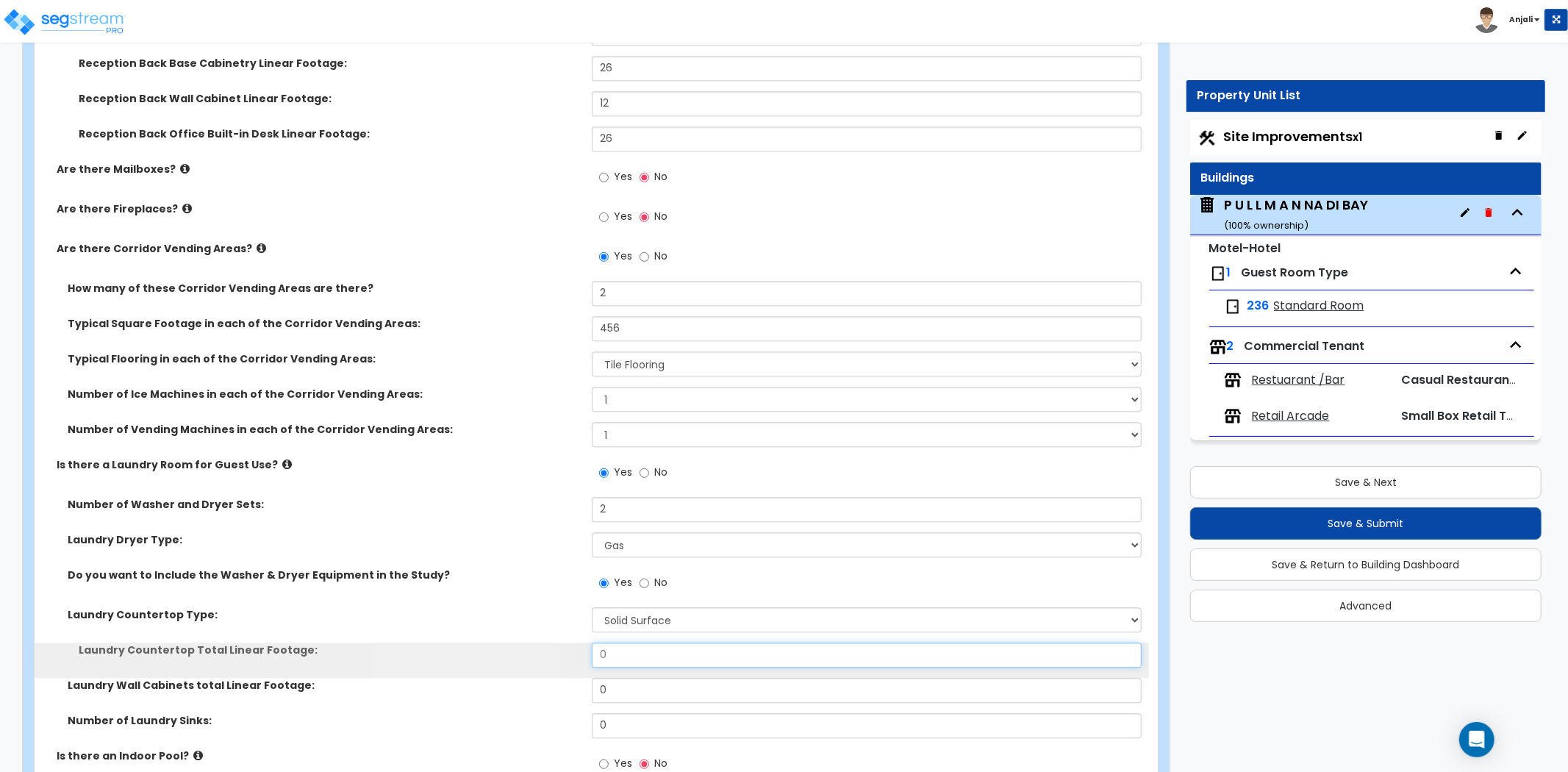
click at [623, 643] on input "0" at bounding box center [867, 655] width 550 height 25
type input "18"
click at [619, 678] on input "0" at bounding box center [867, 690] width 550 height 25
type input "18"
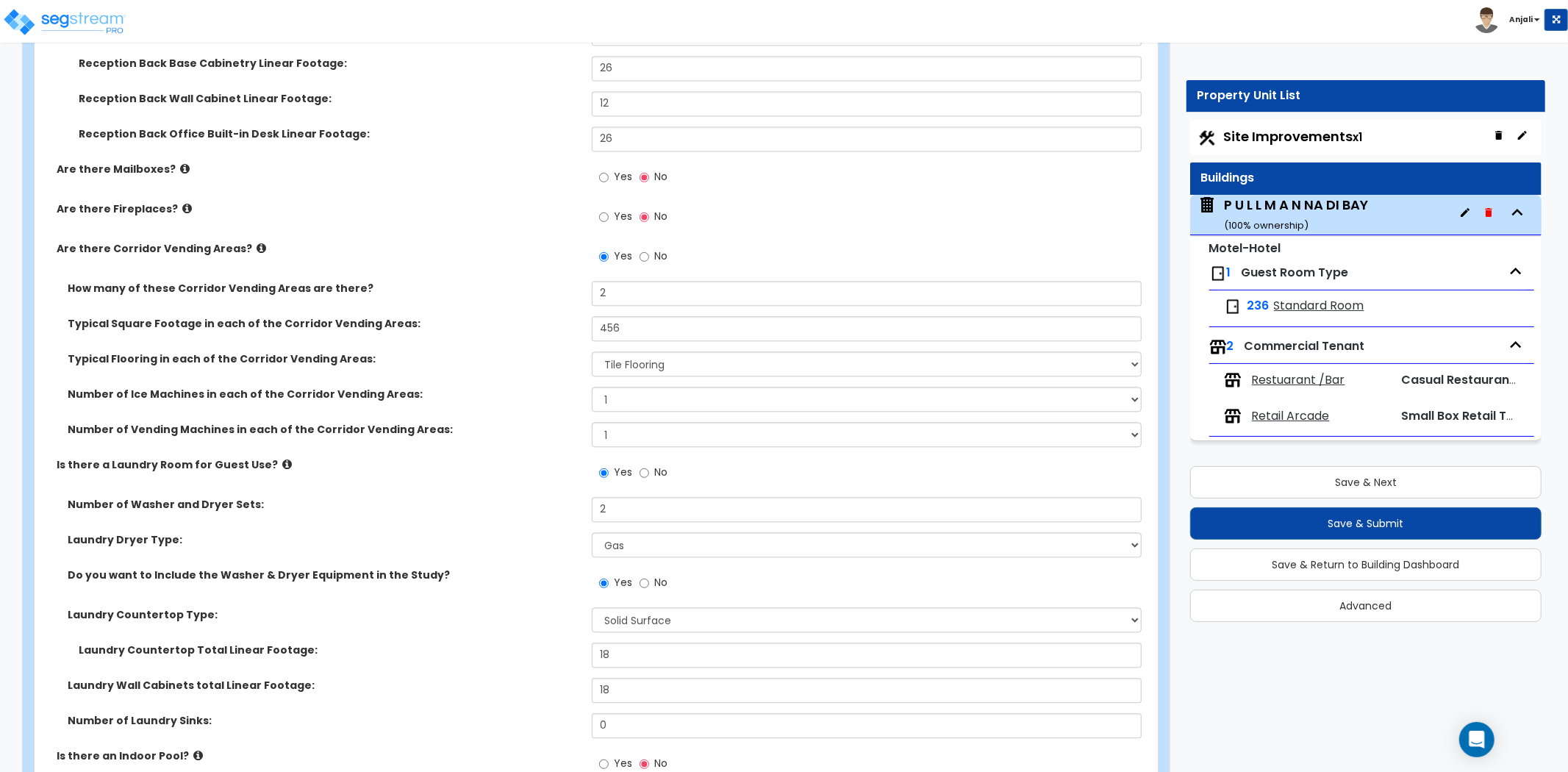
click at [524, 615] on div "Laundry Countertop Type: None Plastic Laminate Solid Surface Stone Quartz Marbl…" at bounding box center [592, 625] width 1115 height 36
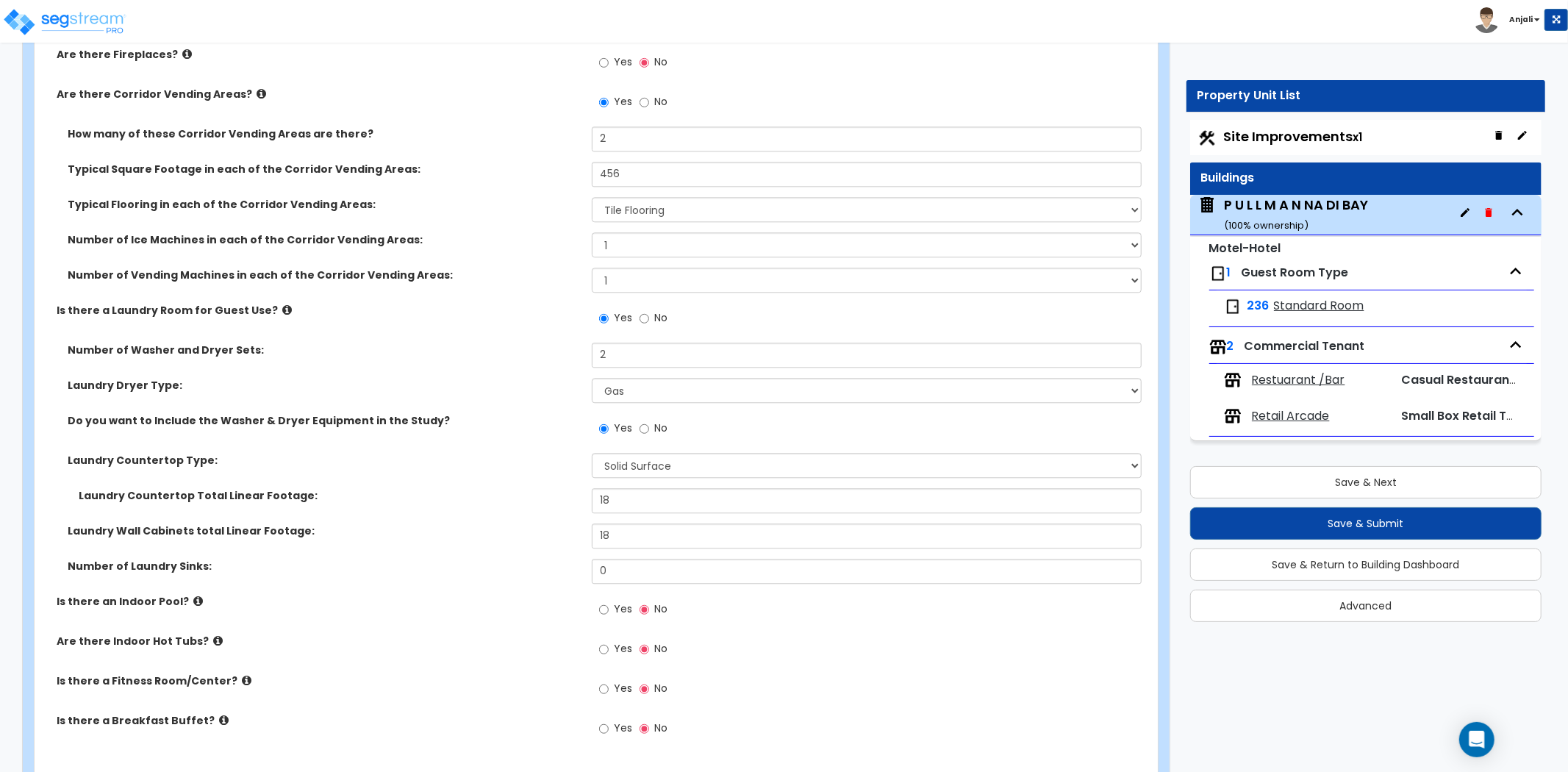
scroll to position [2942, 0]
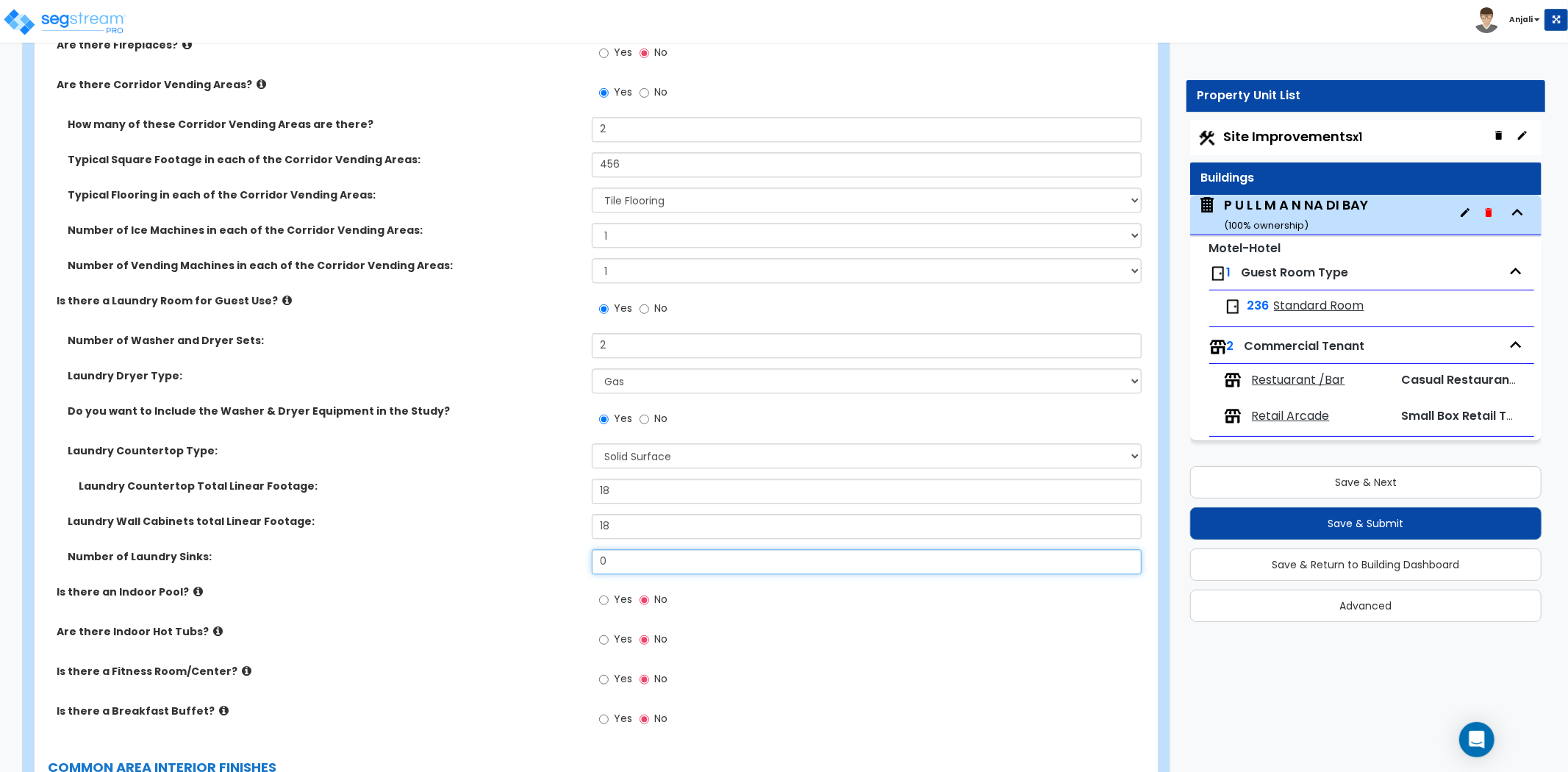
click at [660, 549] on input "0" at bounding box center [867, 561] width 550 height 25
type input "2"
click at [529, 556] on div "Number of Laundry Sinks: 2" at bounding box center [592, 567] width 1115 height 36
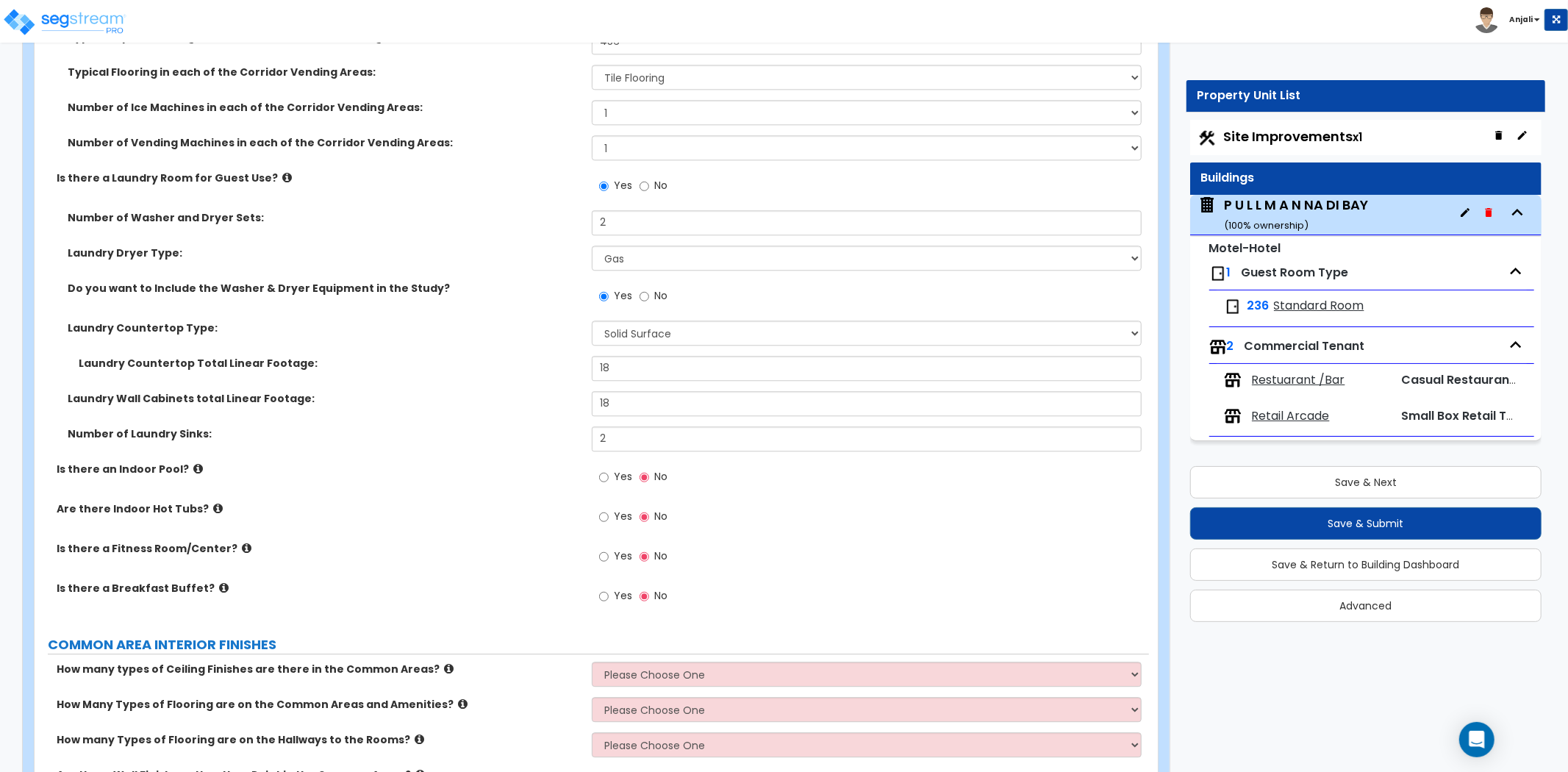
scroll to position [3105, 0]
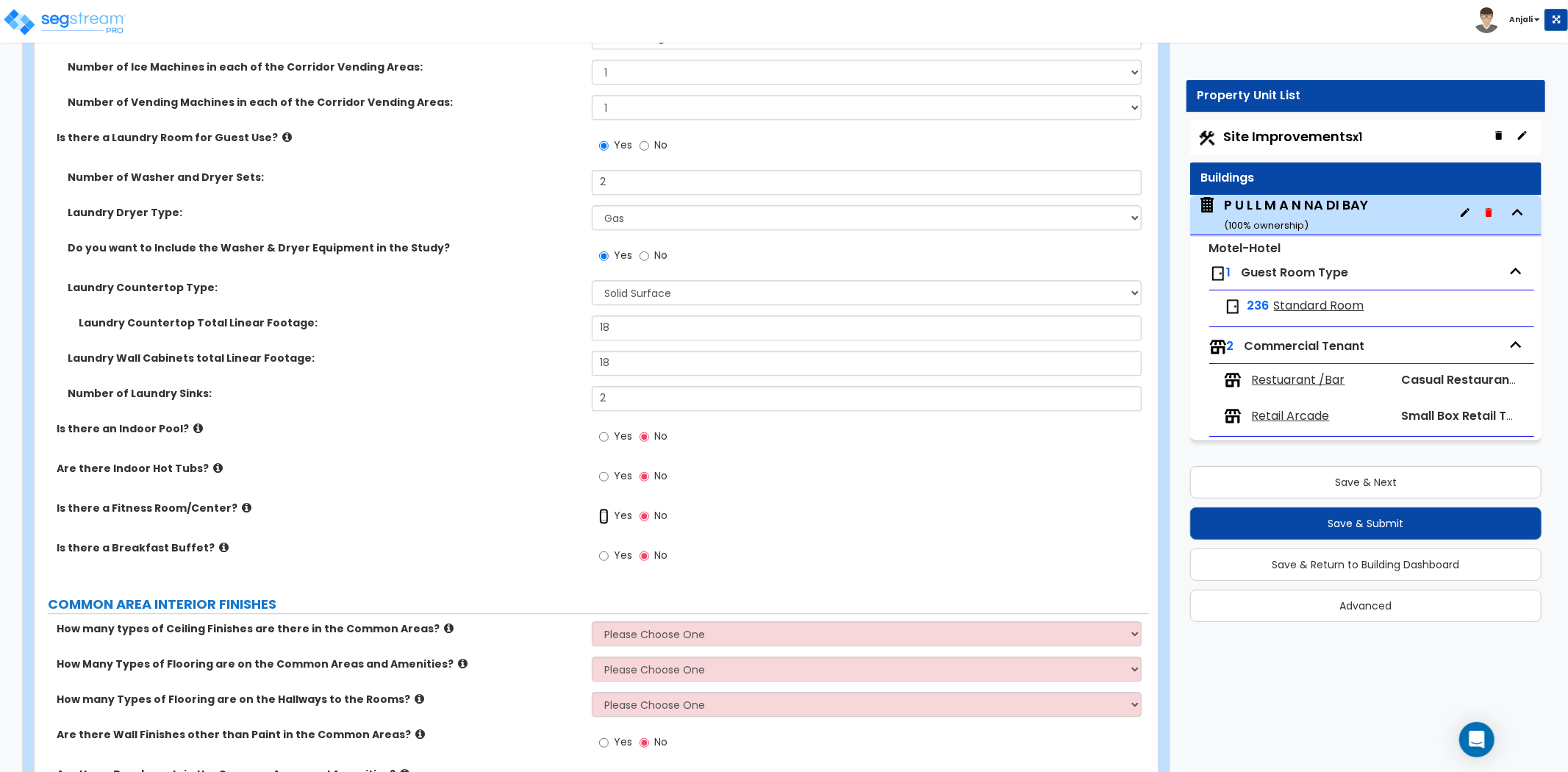
click at [603, 508] on input "Yes" at bounding box center [604, 516] width 10 height 17
radio input "true"
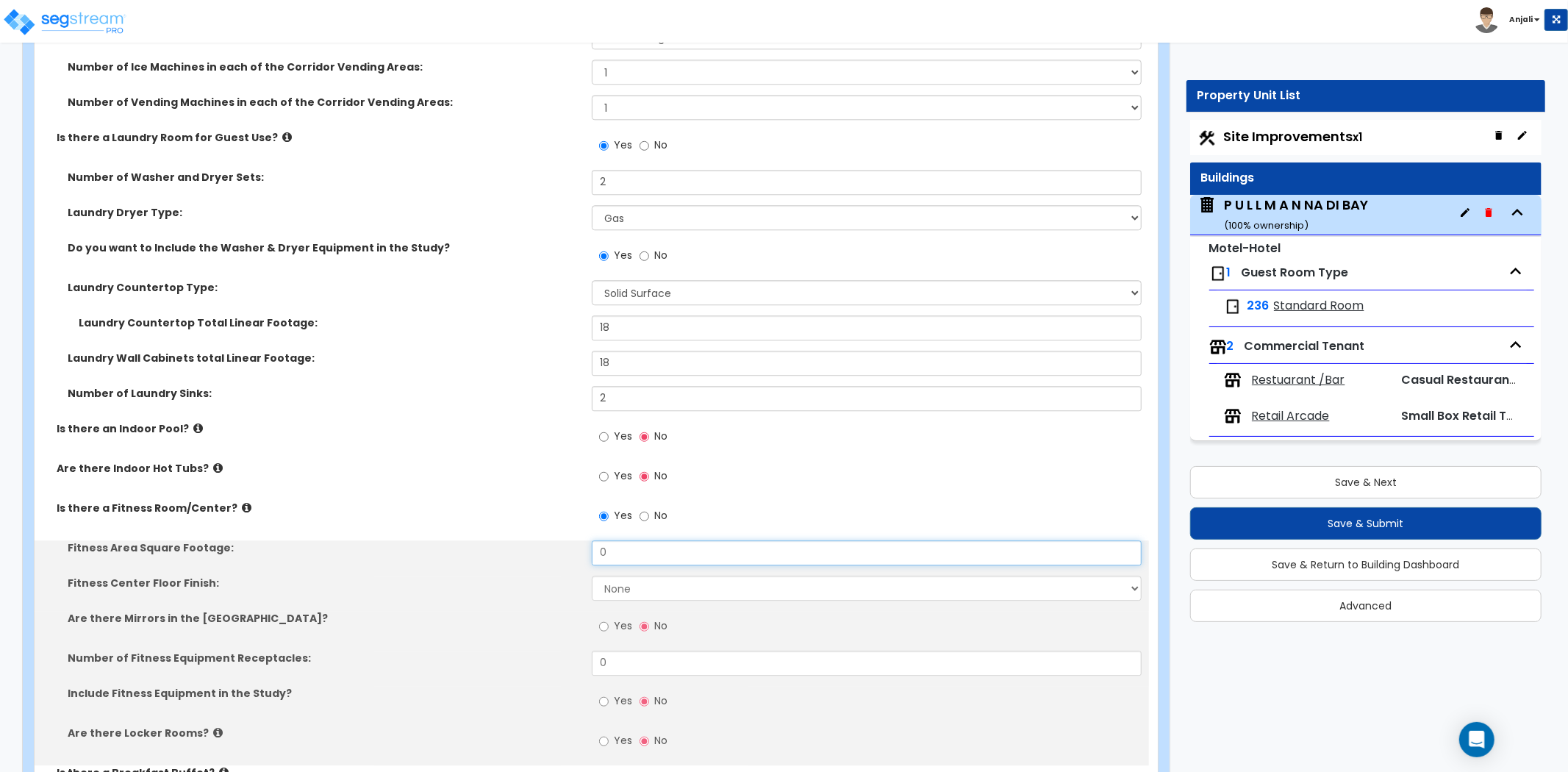
click at [620, 540] on input "0" at bounding box center [867, 553] width 550 height 25
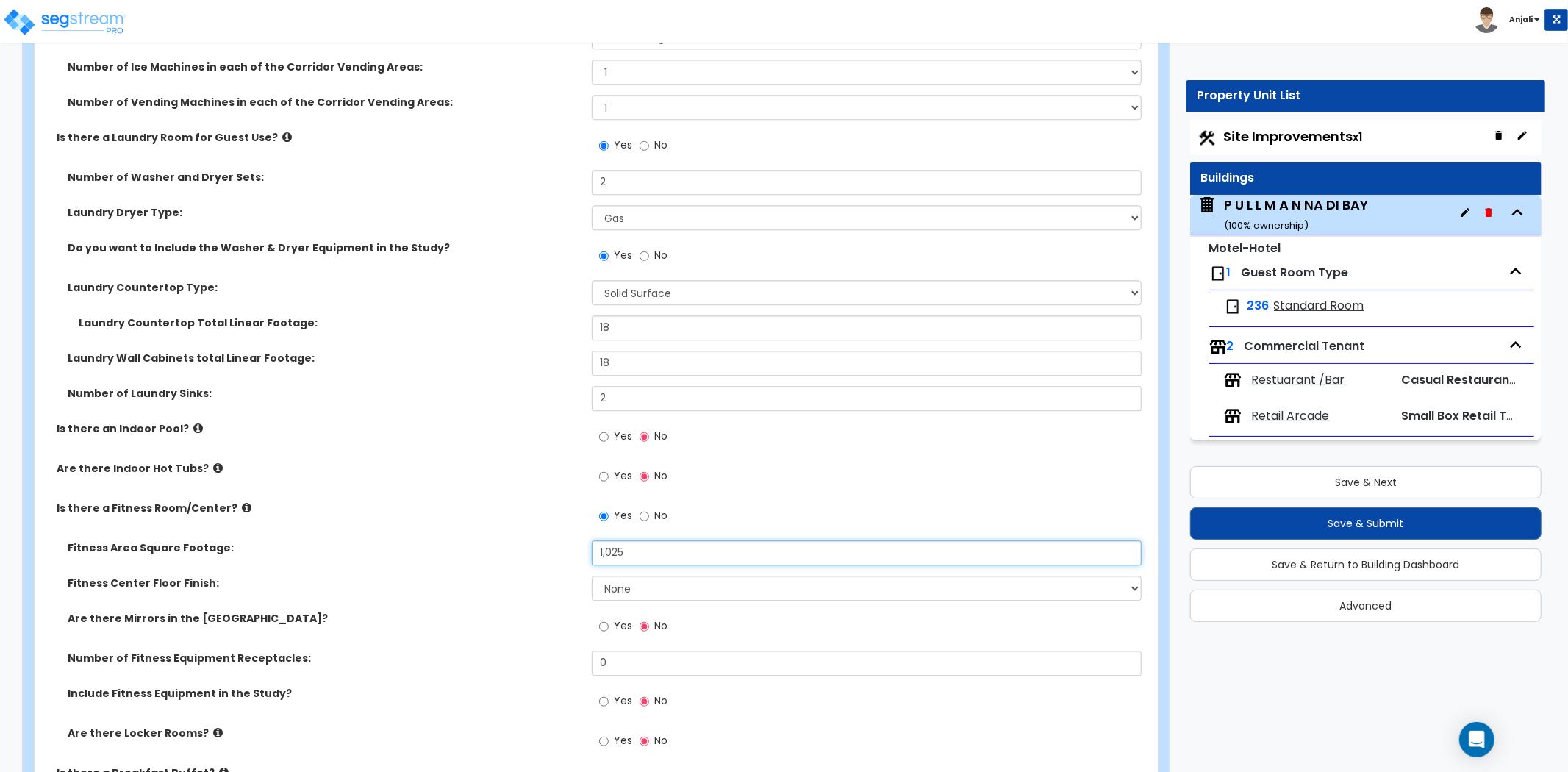
type input "1,025"
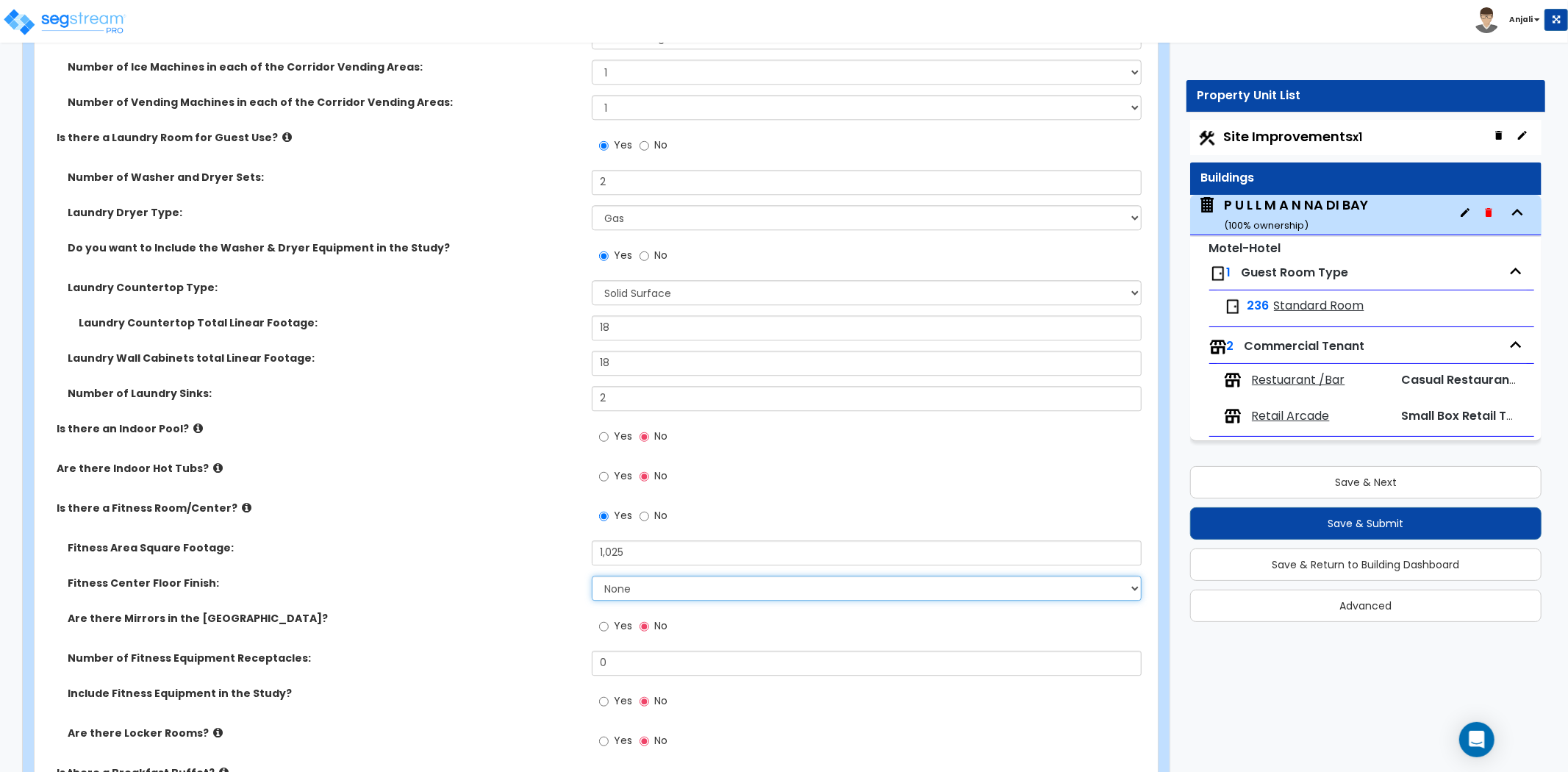
click at [619, 576] on select "None Tile Flooring Resilient Laminate Flooring VCT Flooring Sheet Carpet Floori…" at bounding box center [867, 588] width 550 height 25
select select "6"
click at [592, 576] on select "None Tile Flooring Resilient Laminate Flooring VCT Flooring Sheet Carpet Floori…" at bounding box center [867, 588] width 550 height 25
click at [560, 611] on label "Are there Mirrors in the Fitness Center?" at bounding box center [325, 618] width 513 height 15
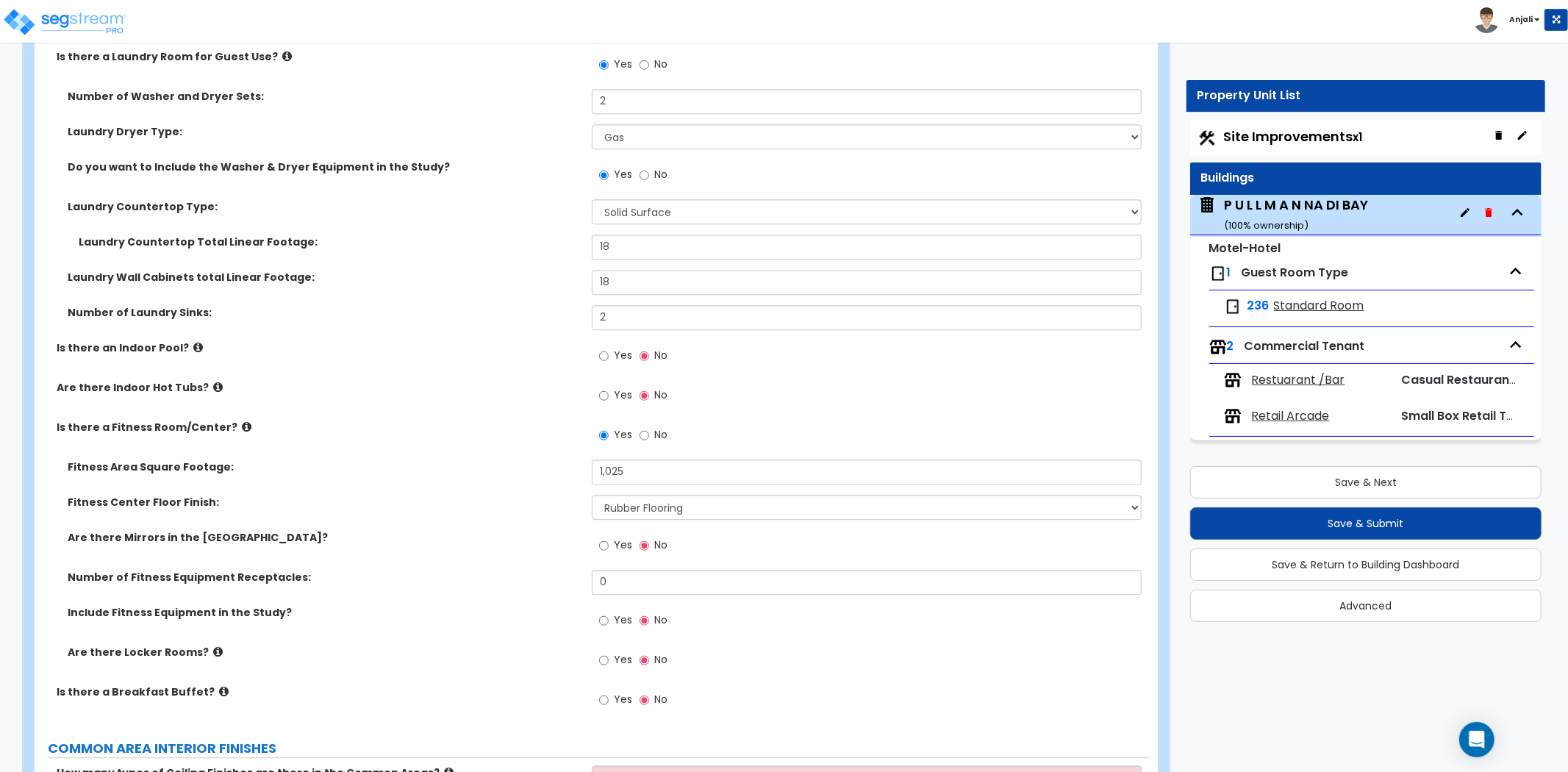
scroll to position [3187, 0]
click at [605, 537] on input "Yes" at bounding box center [604, 545] width 10 height 17
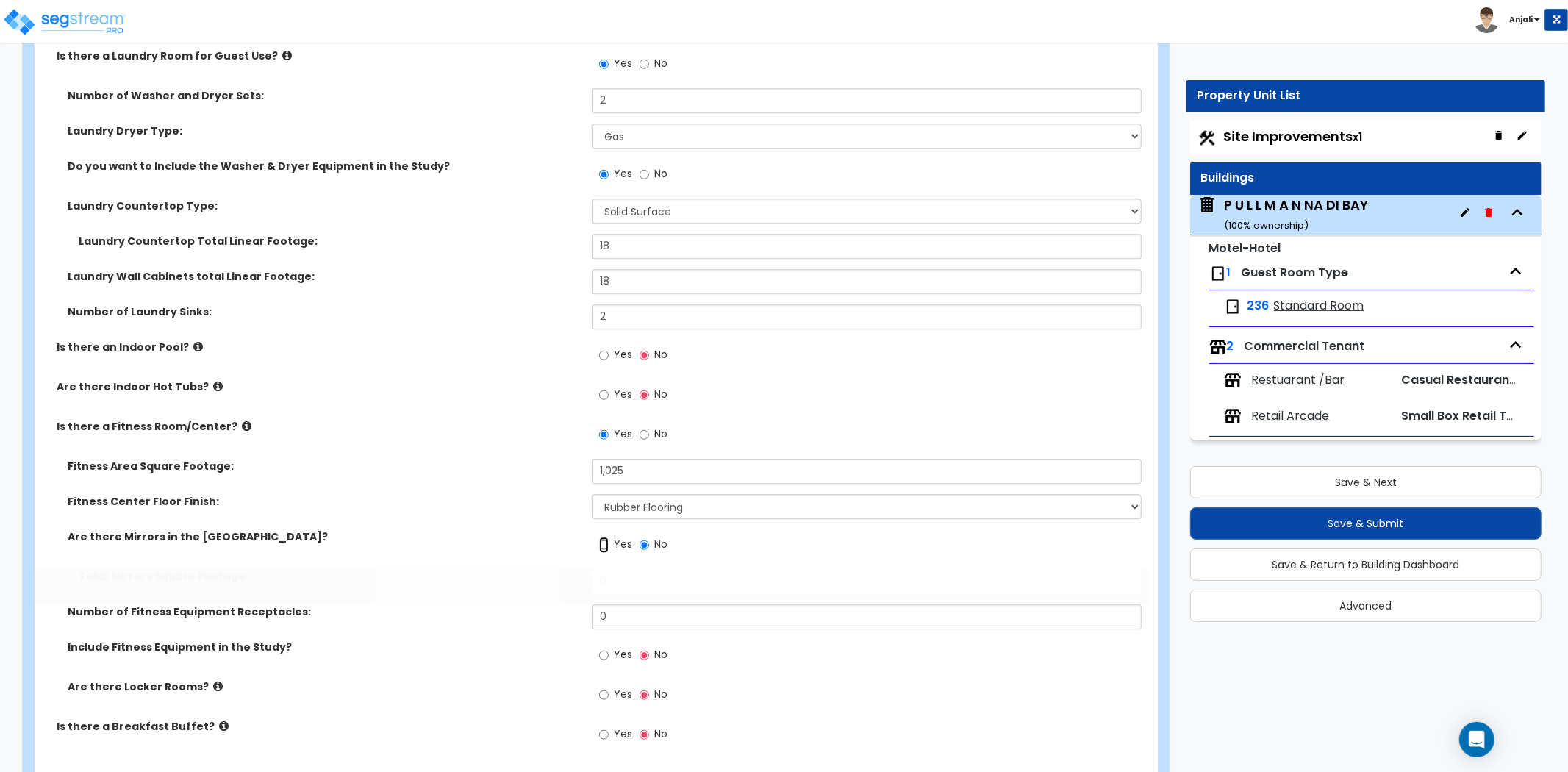
radio input "true"
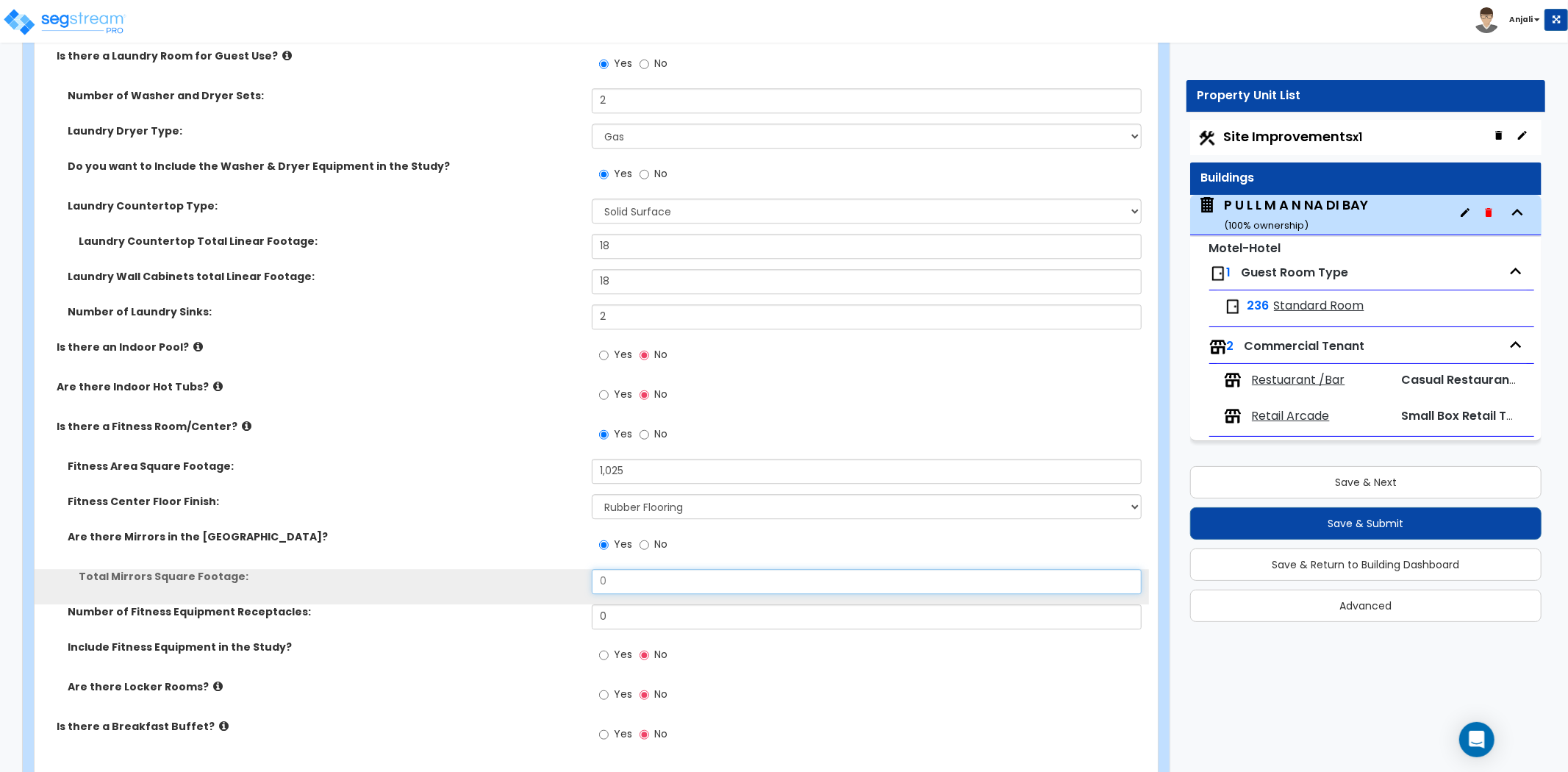
click at [644, 572] on input "0" at bounding box center [867, 581] width 550 height 25
type input "126"
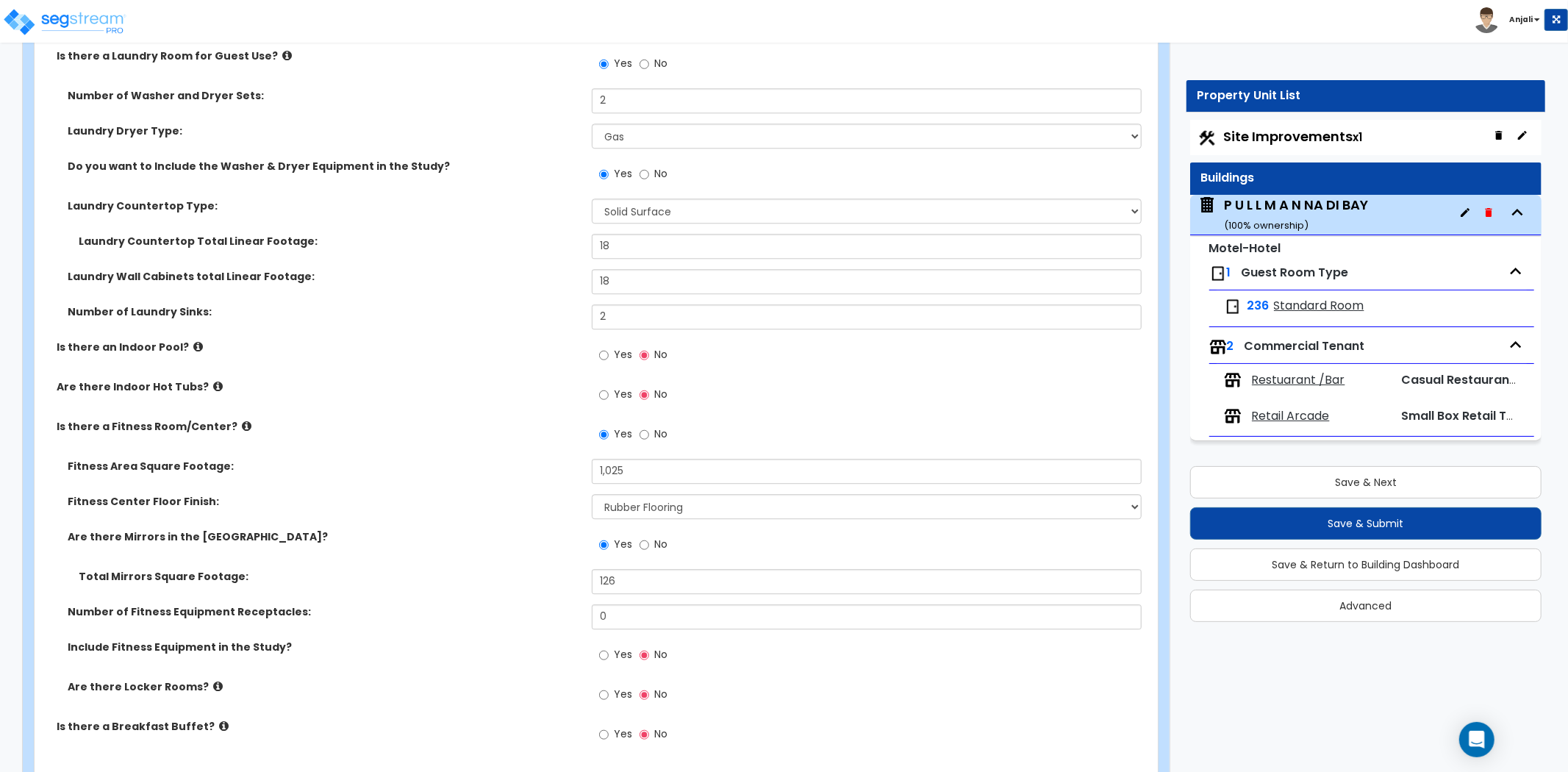
click at [560, 577] on div "Total Mirrors Square Footage: 126" at bounding box center [592, 587] width 1115 height 36
click at [662, 605] on input "0" at bounding box center [867, 617] width 550 height 25
type input "12"
click at [553, 569] on label "Total Mirrors Square Footage:" at bounding box center [329, 576] width 502 height 15
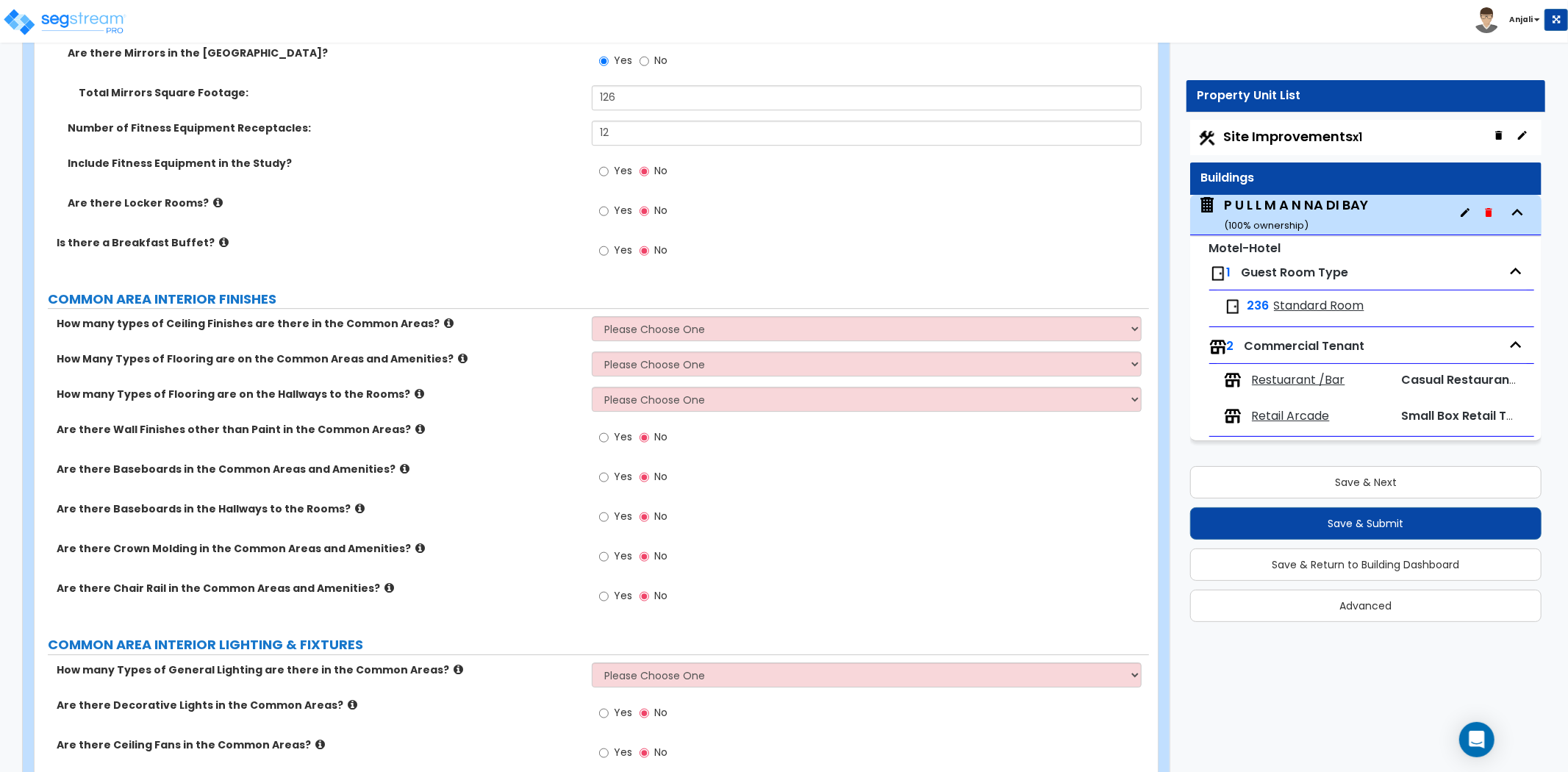
scroll to position [3677, 0]
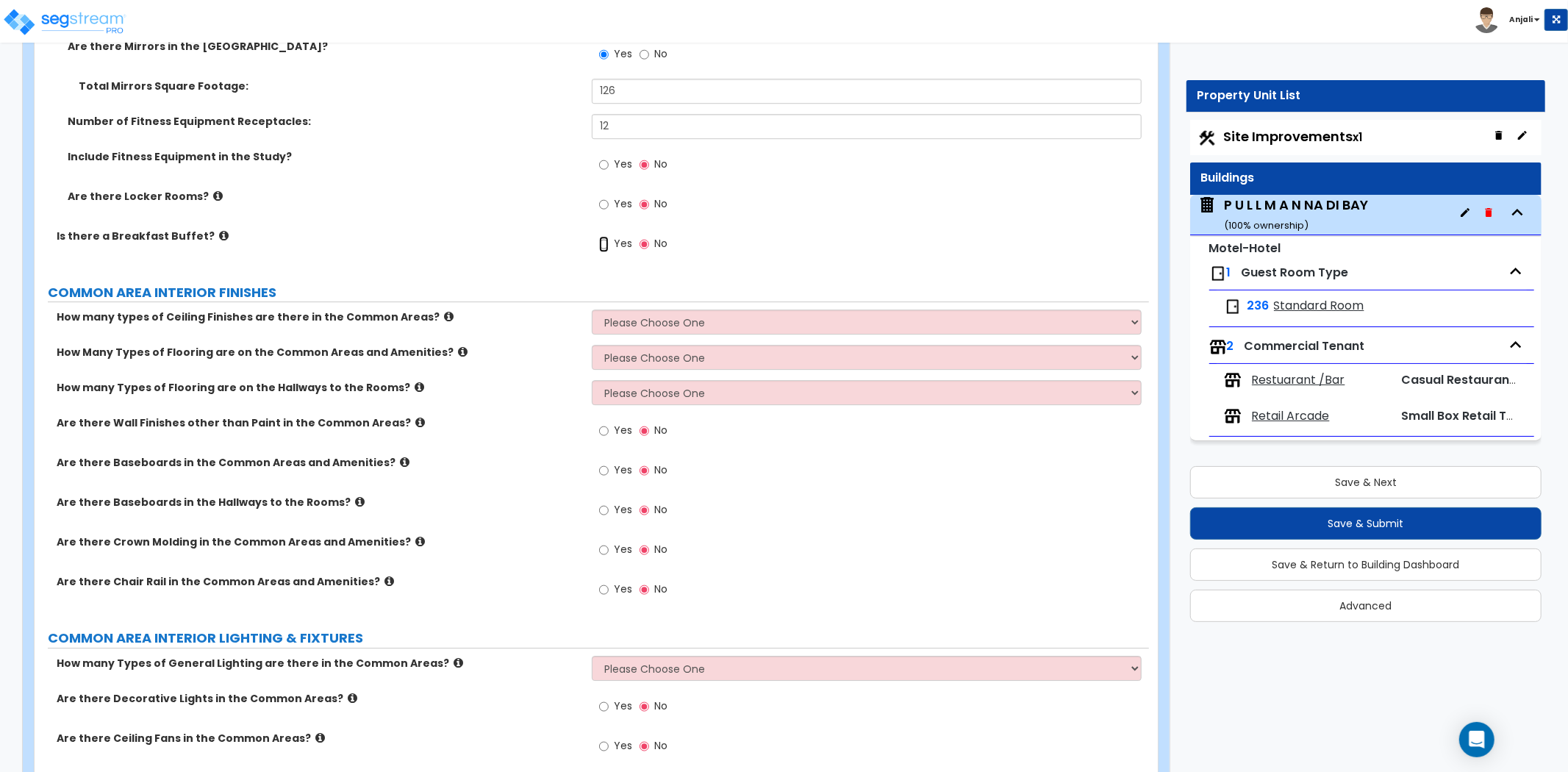
click at [601, 236] on input "Yes" at bounding box center [604, 244] width 10 height 17
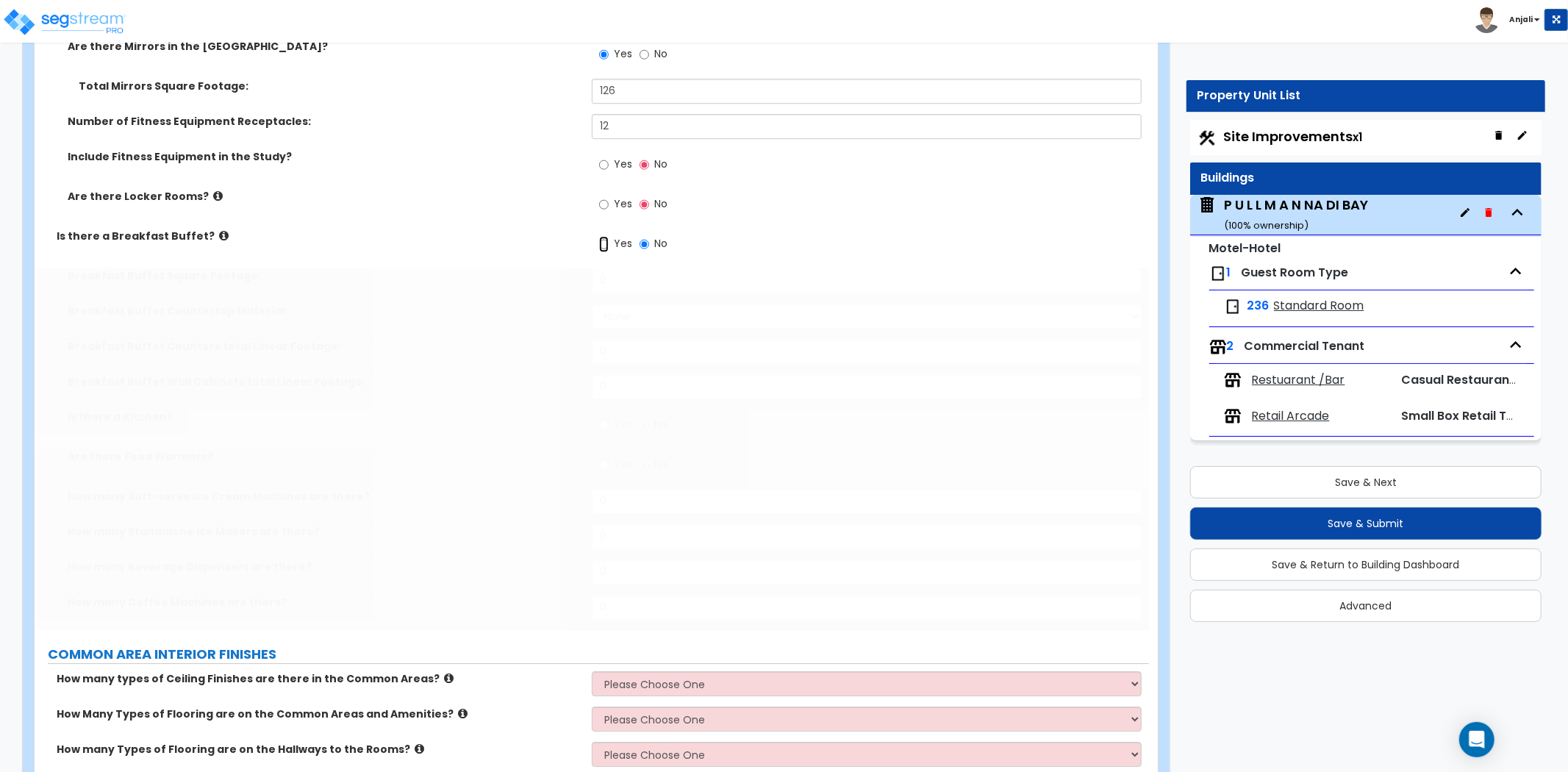
radio input "true"
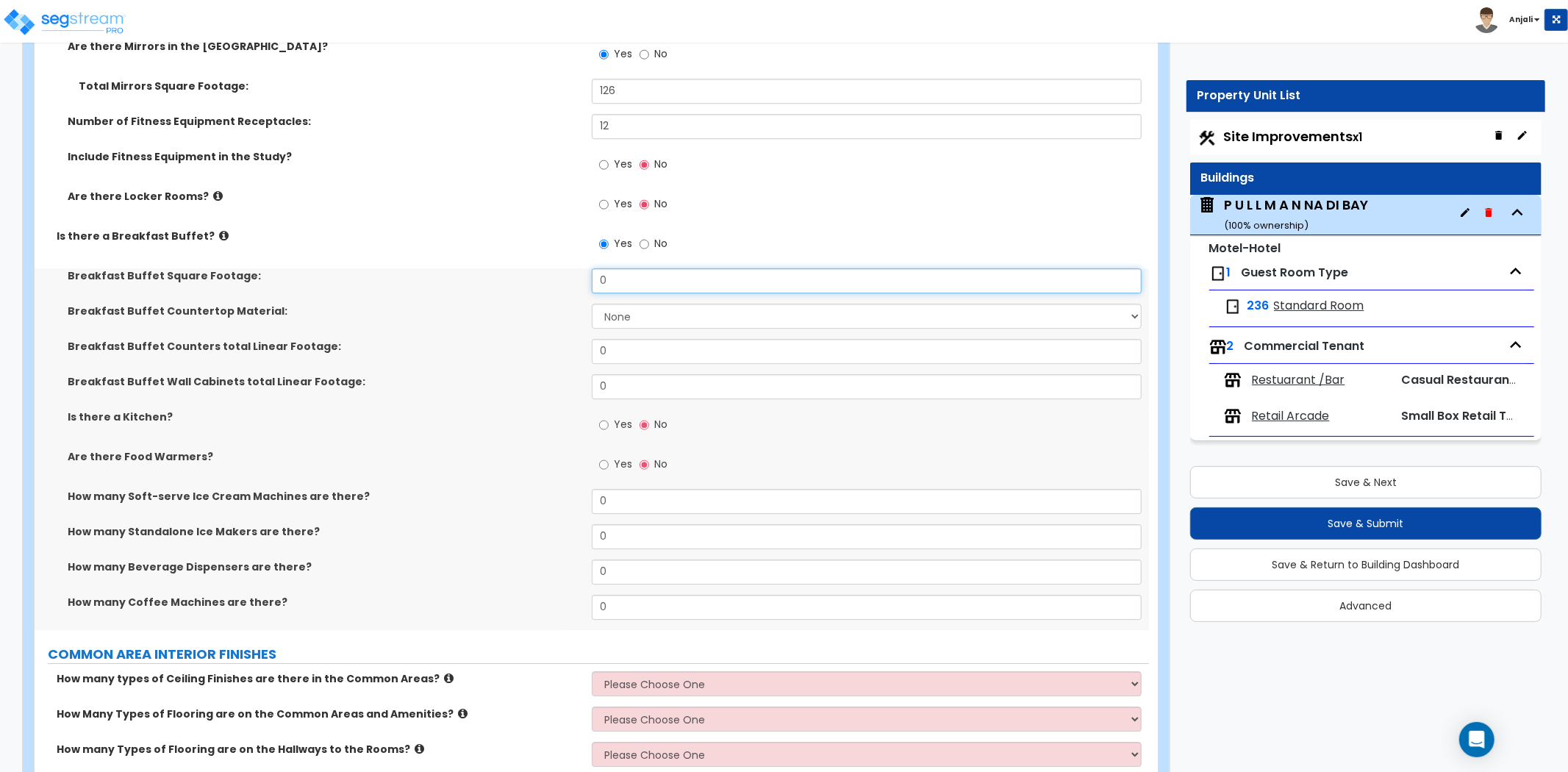
click at [625, 272] on input "0" at bounding box center [867, 280] width 550 height 25
type input "6,987"
click at [638, 304] on select "None Plastic Laminate Solid Surface Stone Quartz Marble Tile Wood Stainless Ste…" at bounding box center [867, 316] width 550 height 25
click at [592, 304] on select "None Plastic Laminate Solid Surface Stone Quartz Marble Tile Wood Stainless Ste…" at bounding box center [867, 316] width 550 height 25
click at [650, 339] on input "0" at bounding box center [867, 352] width 550 height 25
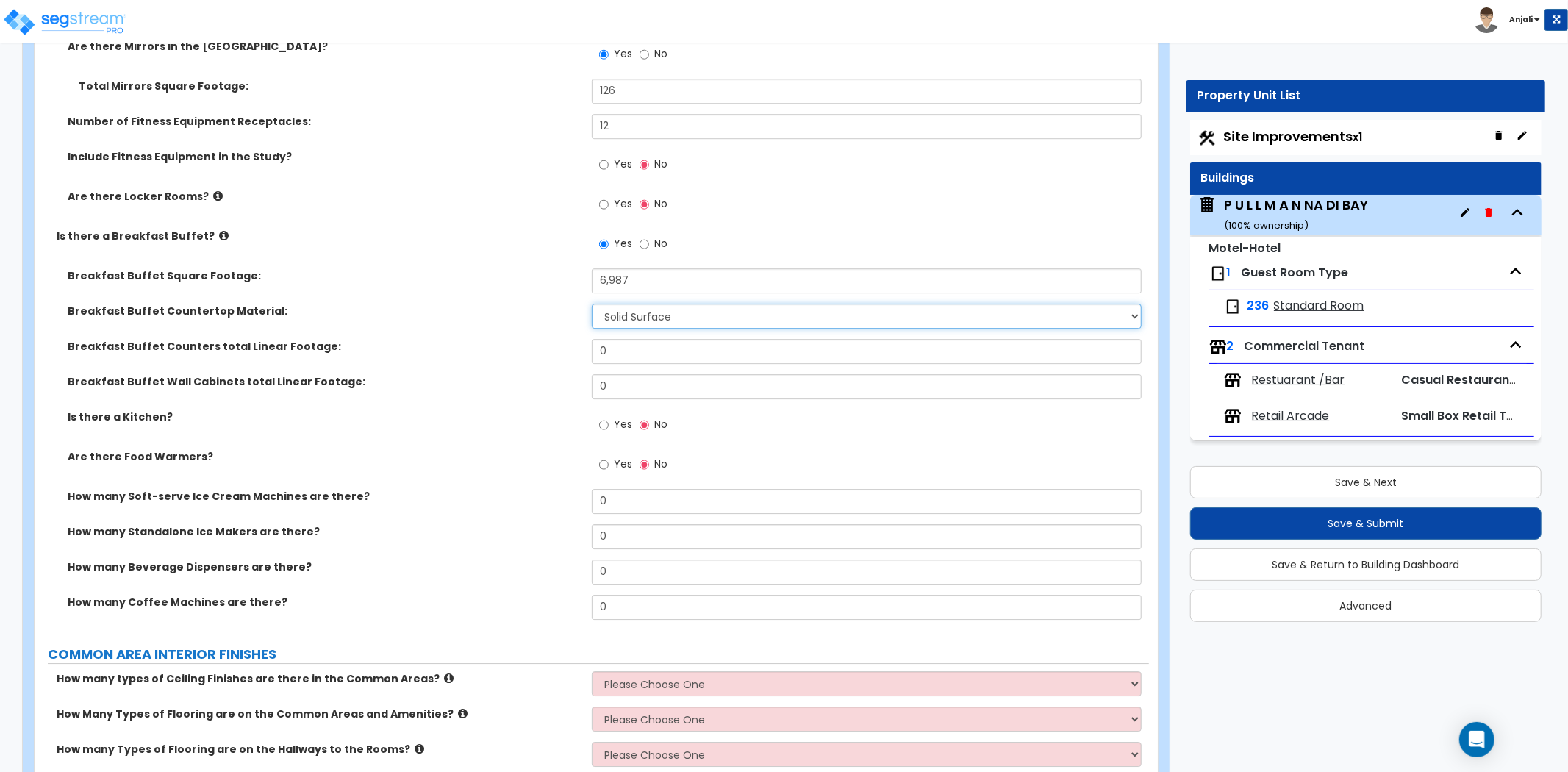
drag, startPoint x: 660, startPoint y: 298, endPoint x: 660, endPoint y: 309, distance: 11.0
click at [660, 304] on select "None Plastic Laminate Solid Surface Stone Quartz Marble Tile Wood Stainless Ste…" at bounding box center [867, 316] width 550 height 25
select select "5"
click at [592, 304] on select "None Plastic Laminate Solid Surface Stone Quartz Marble Tile Wood Stainless Ste…" at bounding box center [867, 316] width 550 height 25
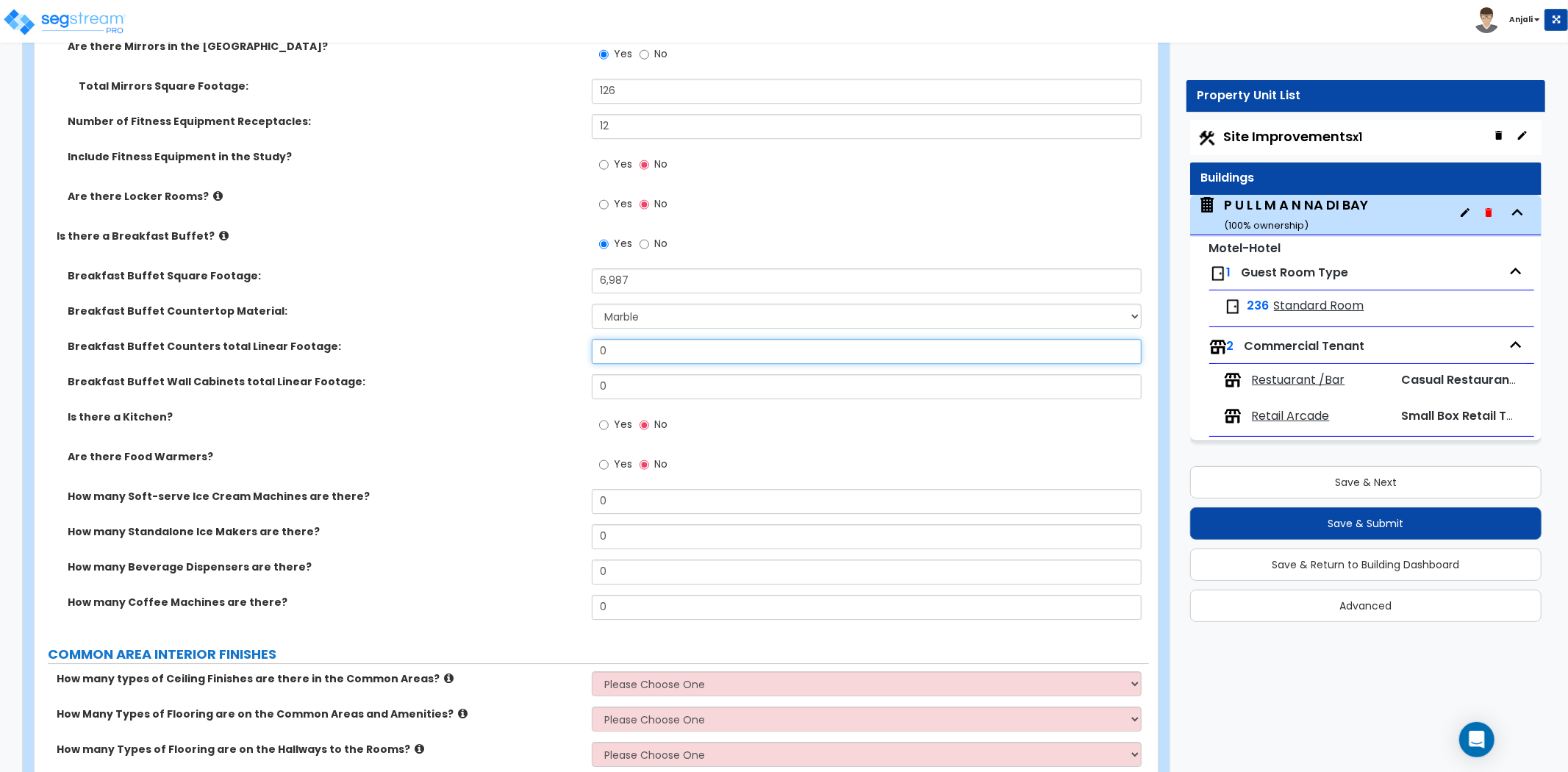
click at [627, 339] on input "0" at bounding box center [867, 352] width 550 height 25
type input "35"
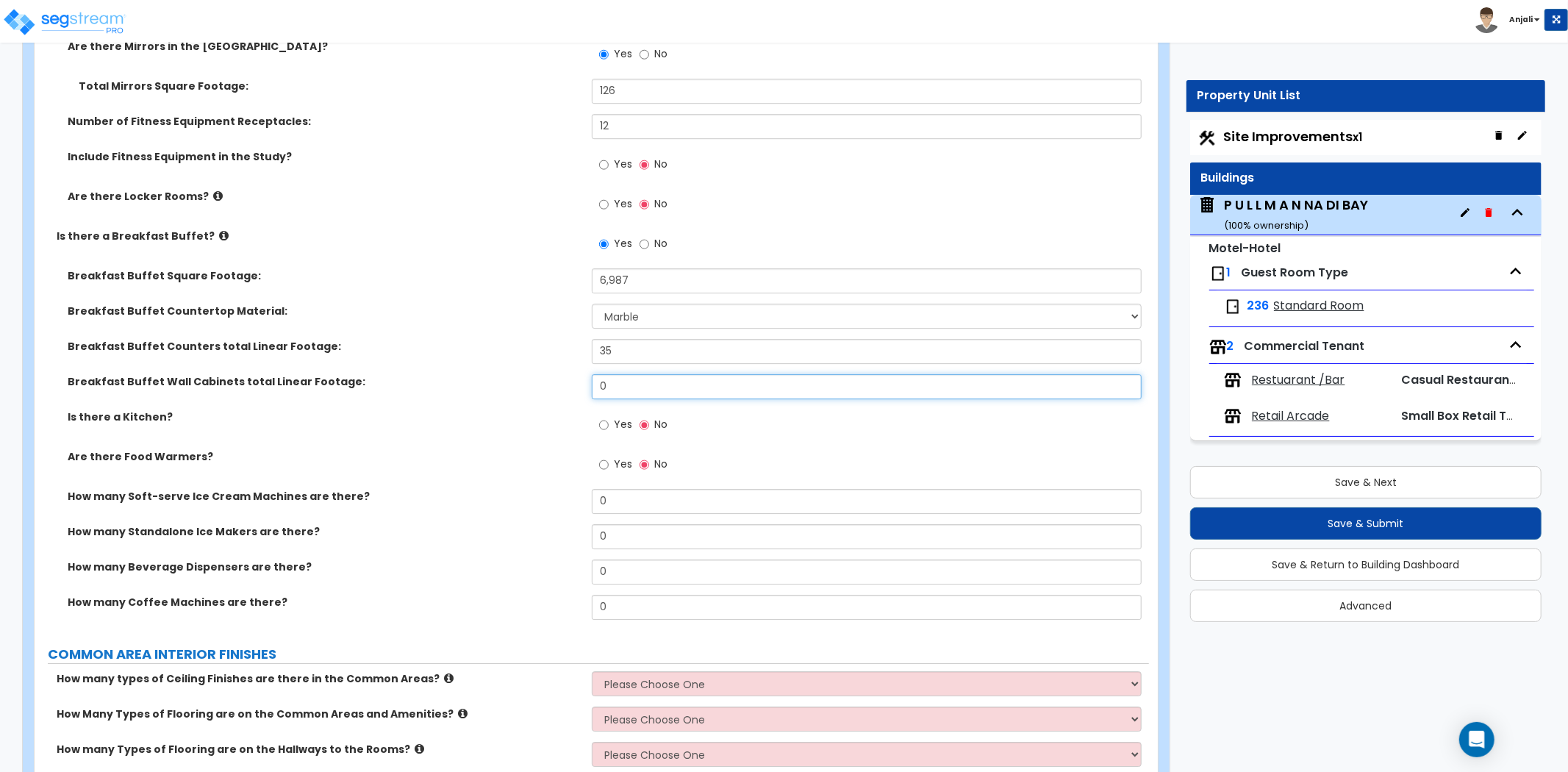
click at [638, 374] on input "0" at bounding box center [867, 386] width 550 height 25
type input "35"
click at [523, 374] on div "Breakfast Buffet Wall Cabinets total Linear Footage: 35" at bounding box center [592, 392] width 1115 height 36
click at [604, 417] on input "Yes" at bounding box center [604, 425] width 10 height 17
radio input "true"
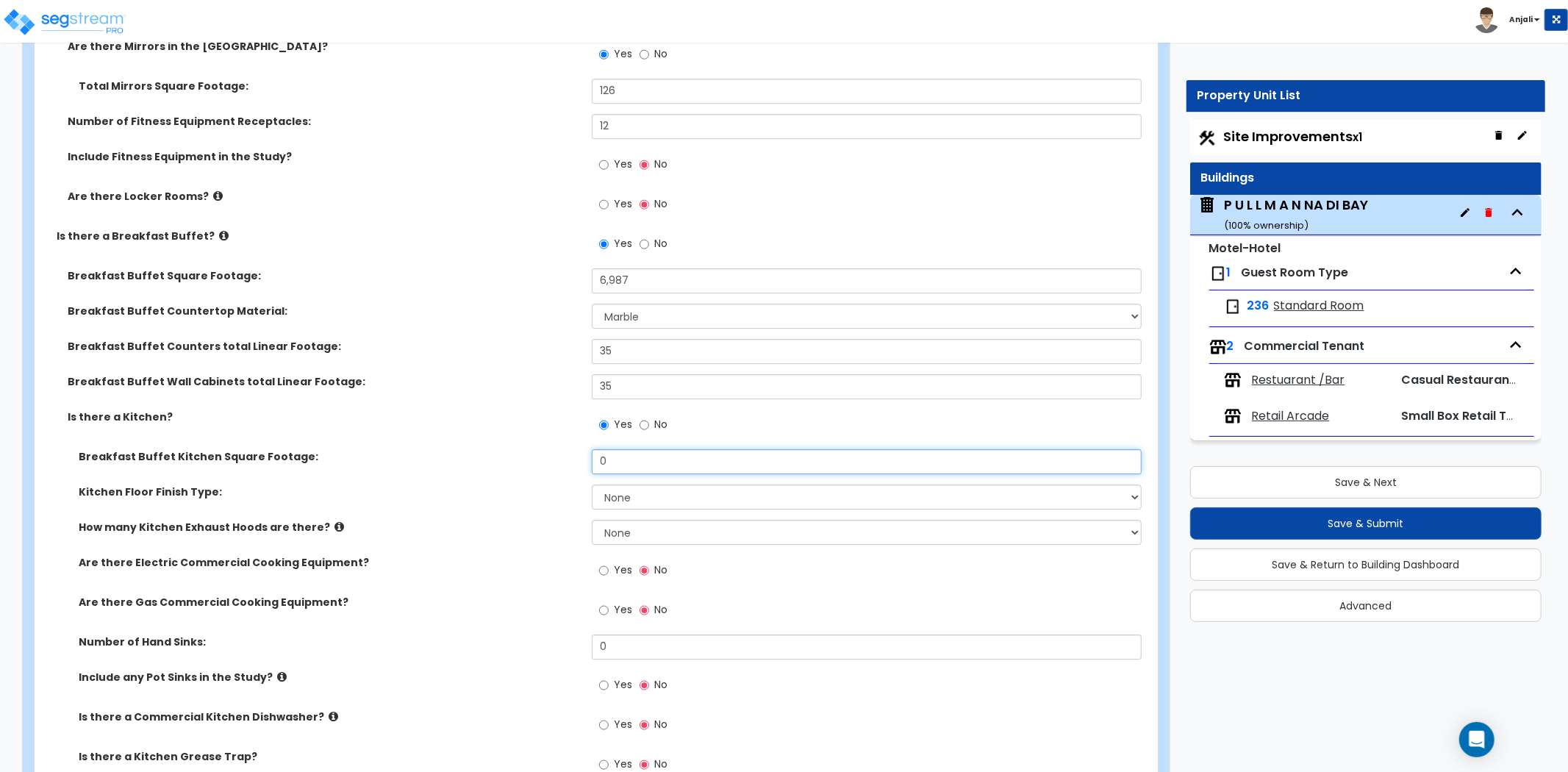
click at [636, 449] on input "0" at bounding box center [867, 461] width 550 height 25
type input "3,569"
click at [541, 461] on div "Breakfast Buffet Kitchen Square Footage: 3,569" at bounding box center [592, 467] width 1115 height 36
click at [640, 485] on select "None Tile Flooring VCT Flooring Sheet Vinyl Flooring" at bounding box center [867, 497] width 550 height 25
select select "1"
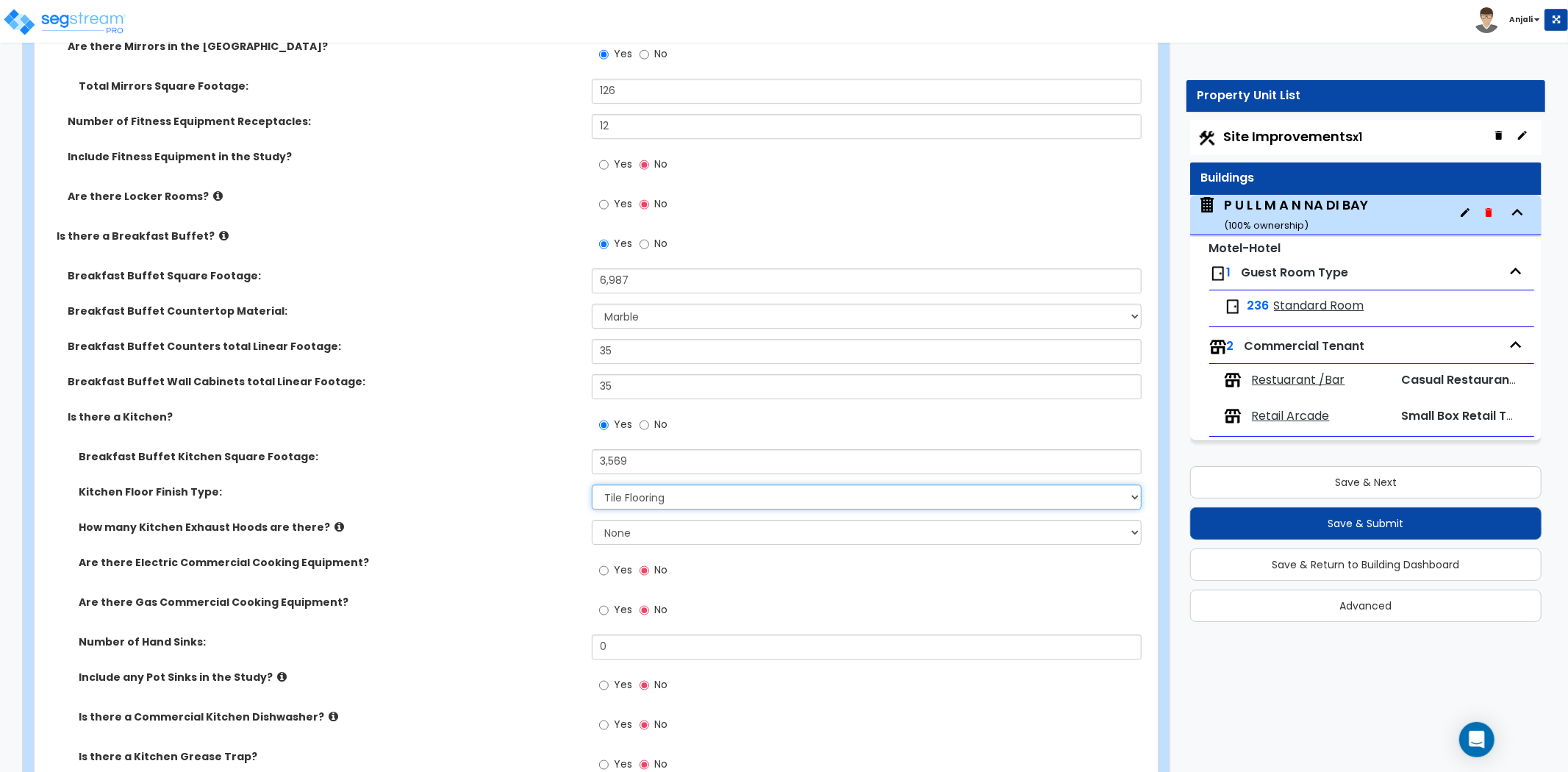
click at [592, 485] on select "None Tile Flooring VCT Flooring Sheet Vinyl Flooring" at bounding box center [867, 497] width 550 height 25
click at [634, 520] on select "None 1 2 3" at bounding box center [867, 532] width 550 height 25
select select "3"
click at [592, 520] on select "None 1 2 3" at bounding box center [867, 532] width 550 height 25
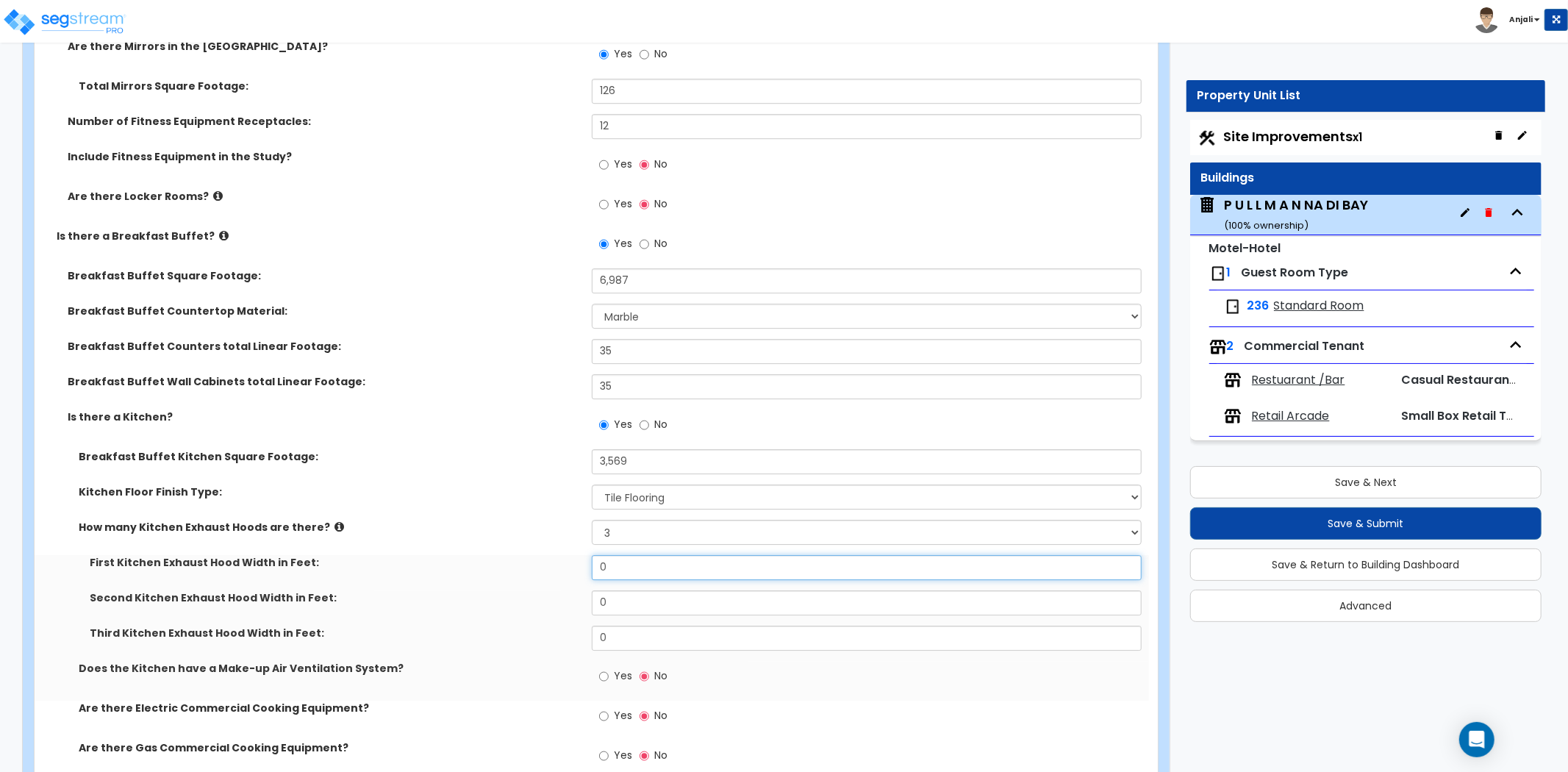
click at [633, 555] on input "0" at bounding box center [867, 567] width 550 height 25
type input "8"
click at [622, 591] on input "0" at bounding box center [867, 603] width 550 height 25
type input "12"
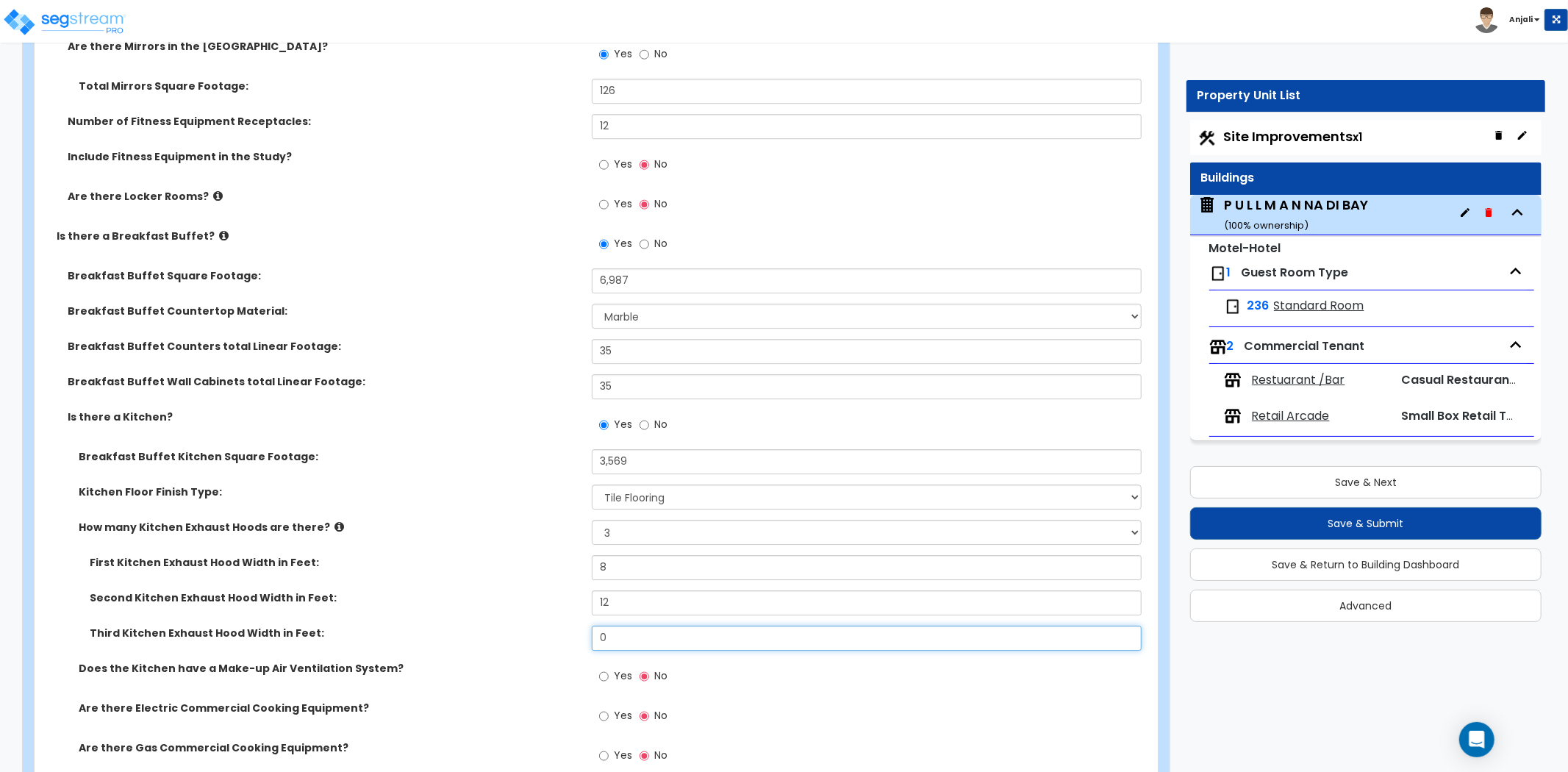
click at [613, 626] on input "0" at bounding box center [867, 638] width 550 height 25
type input "8"
click at [554, 626] on label "Third Kitchen Exhaust Hood Width in Feet:" at bounding box center [335, 633] width 491 height 15
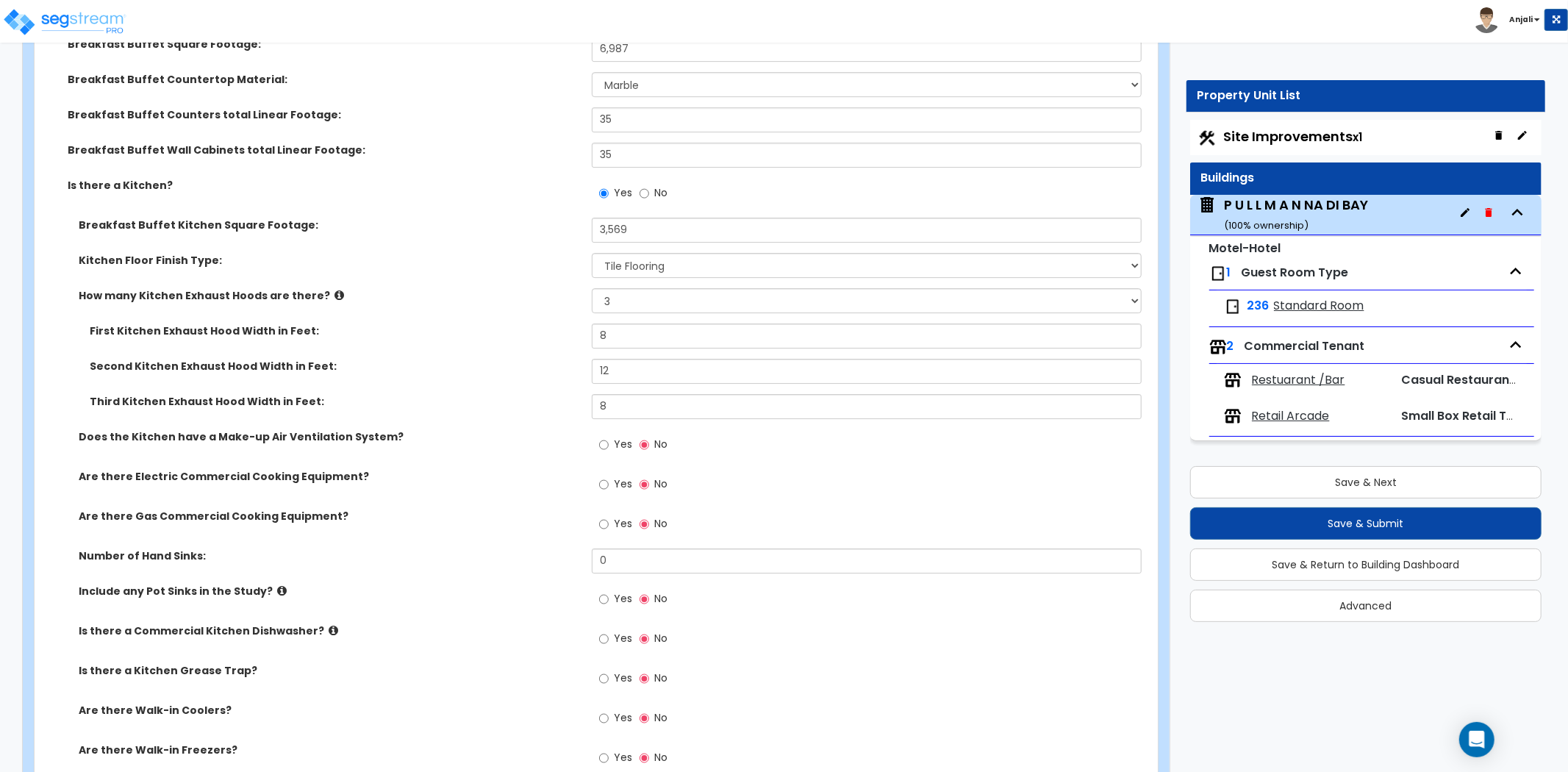
scroll to position [4004, 0]
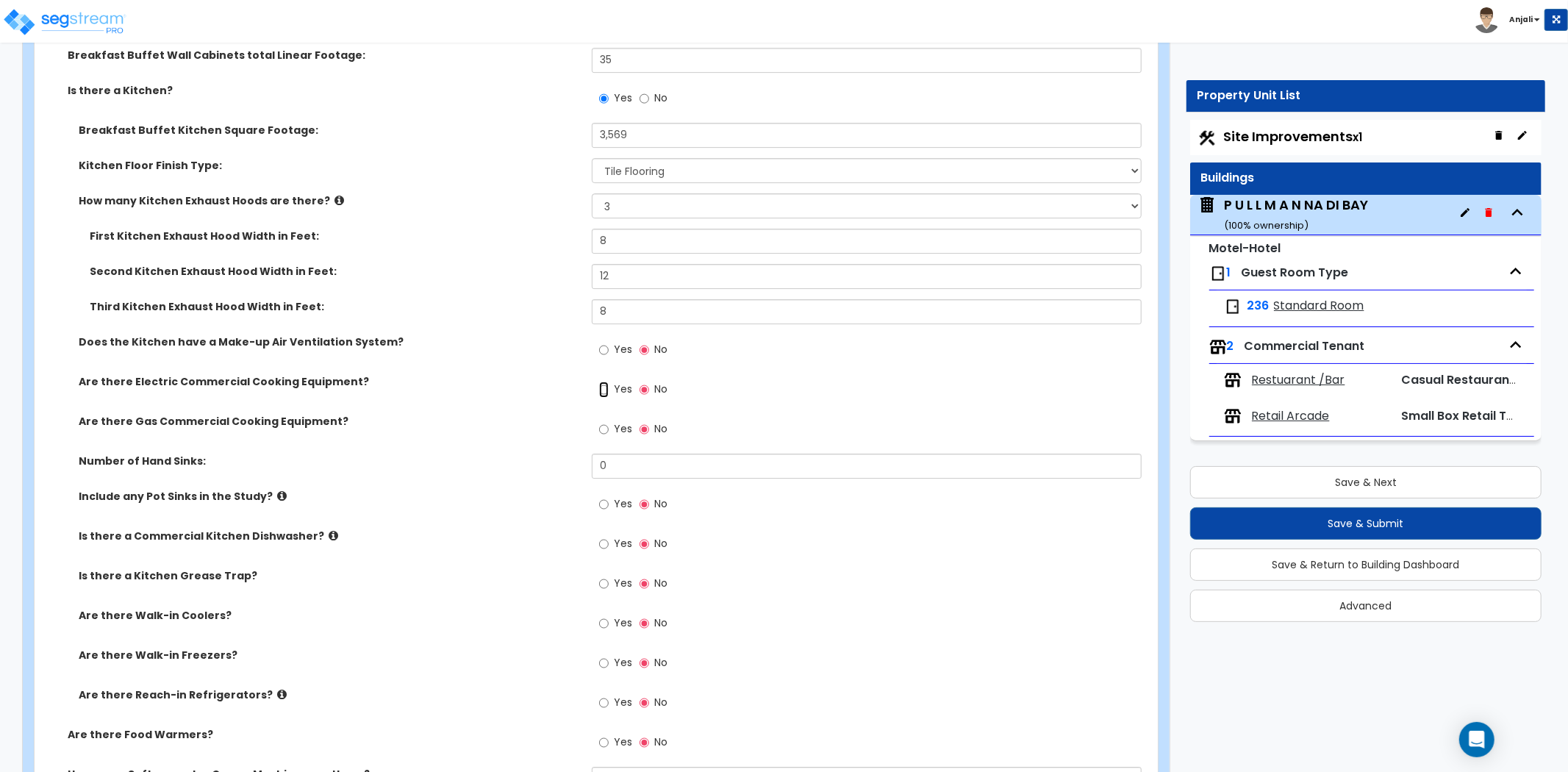
click at [600, 382] on input "Yes" at bounding box center [604, 390] width 10 height 17
radio input "true"
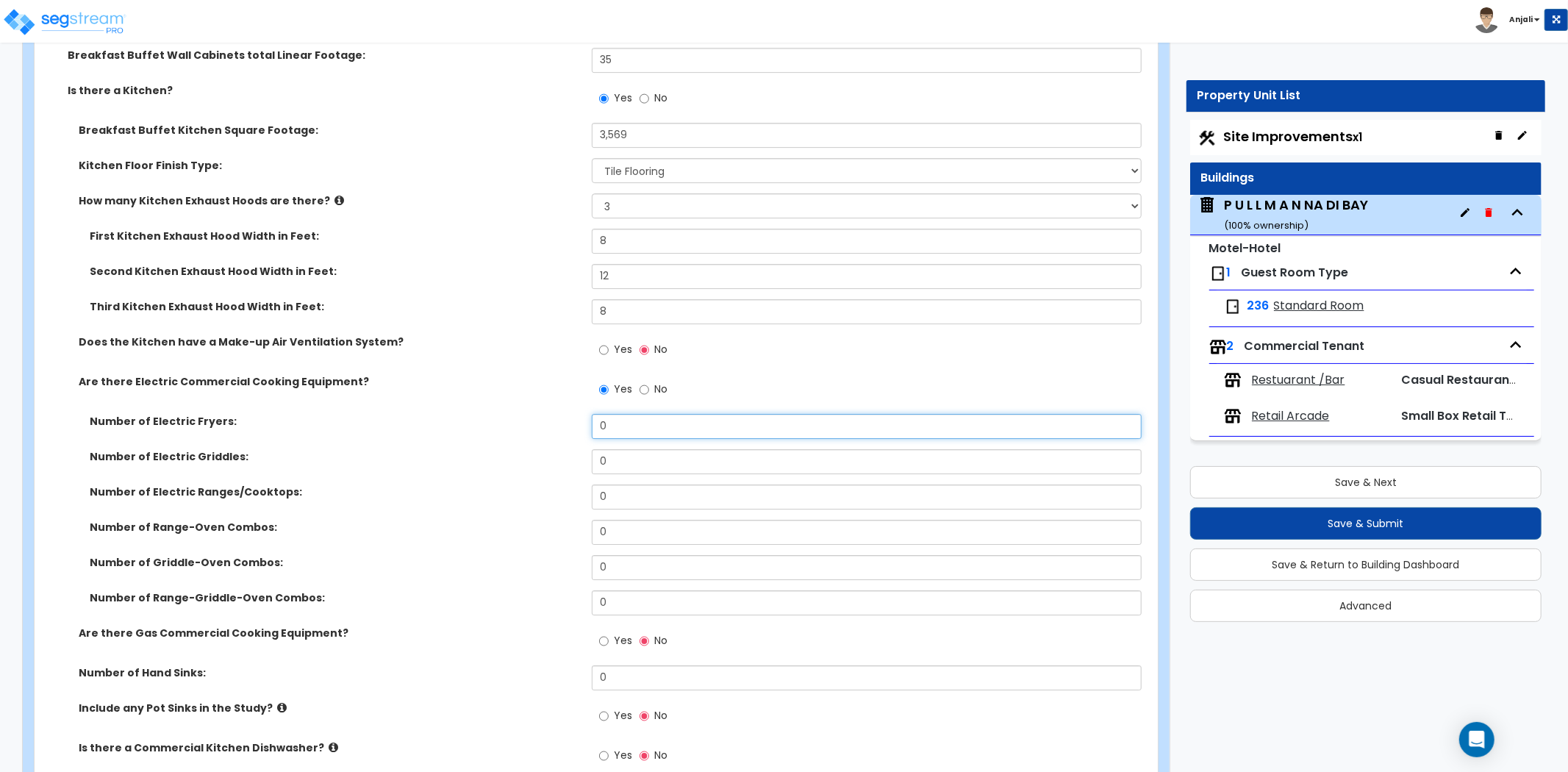
click at [665, 414] on input "0" at bounding box center [867, 426] width 550 height 25
type input "3"
click at [650, 451] on input "0" at bounding box center [867, 461] width 550 height 25
type input "3"
click at [629, 485] on input "0" at bounding box center [867, 497] width 550 height 25
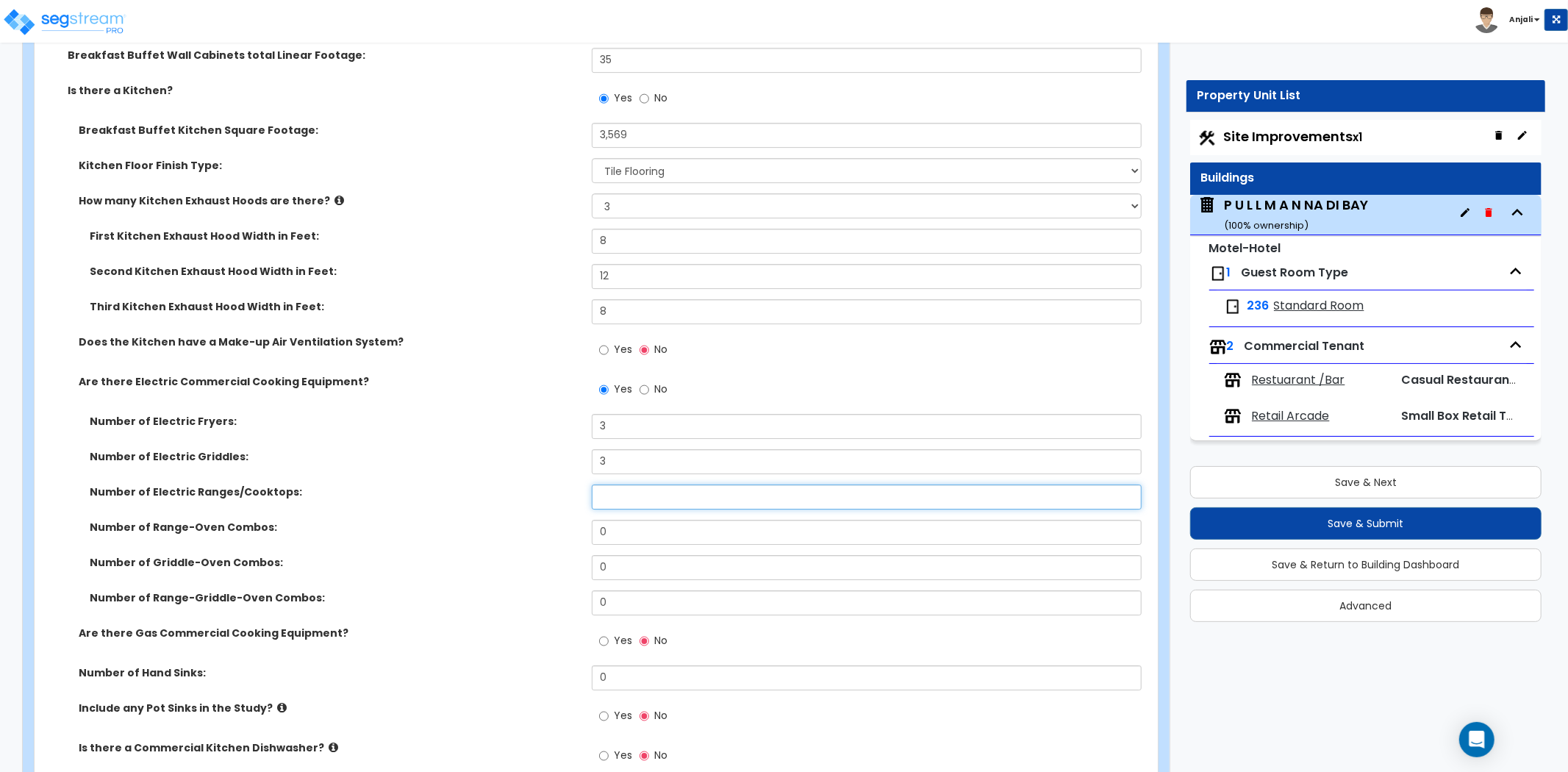
type input "3"
type input "5"
click at [634, 520] on input "0" at bounding box center [867, 532] width 550 height 25
type input "5"
click at [624, 555] on input "0" at bounding box center [867, 567] width 550 height 25
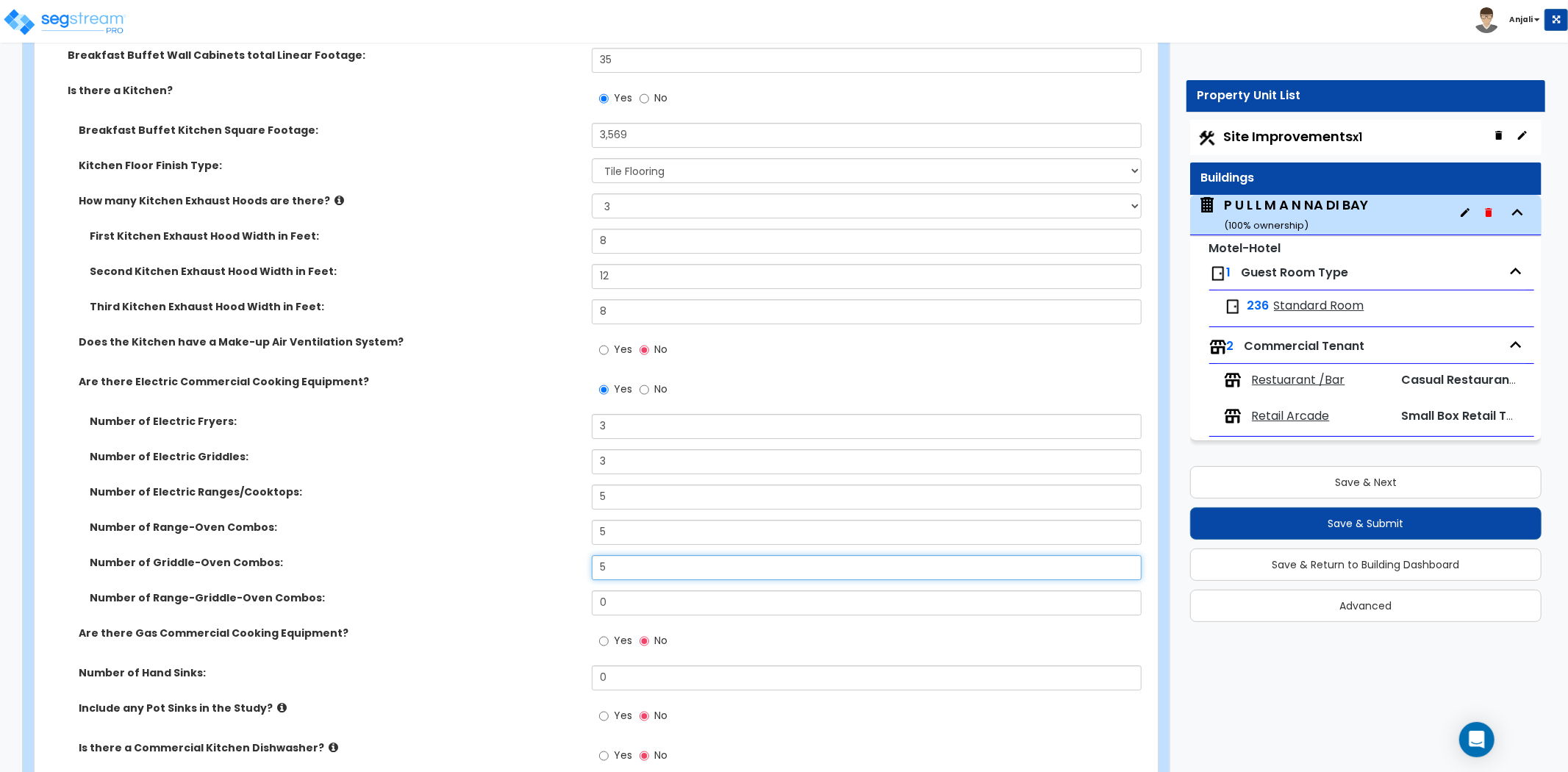
type input "5"
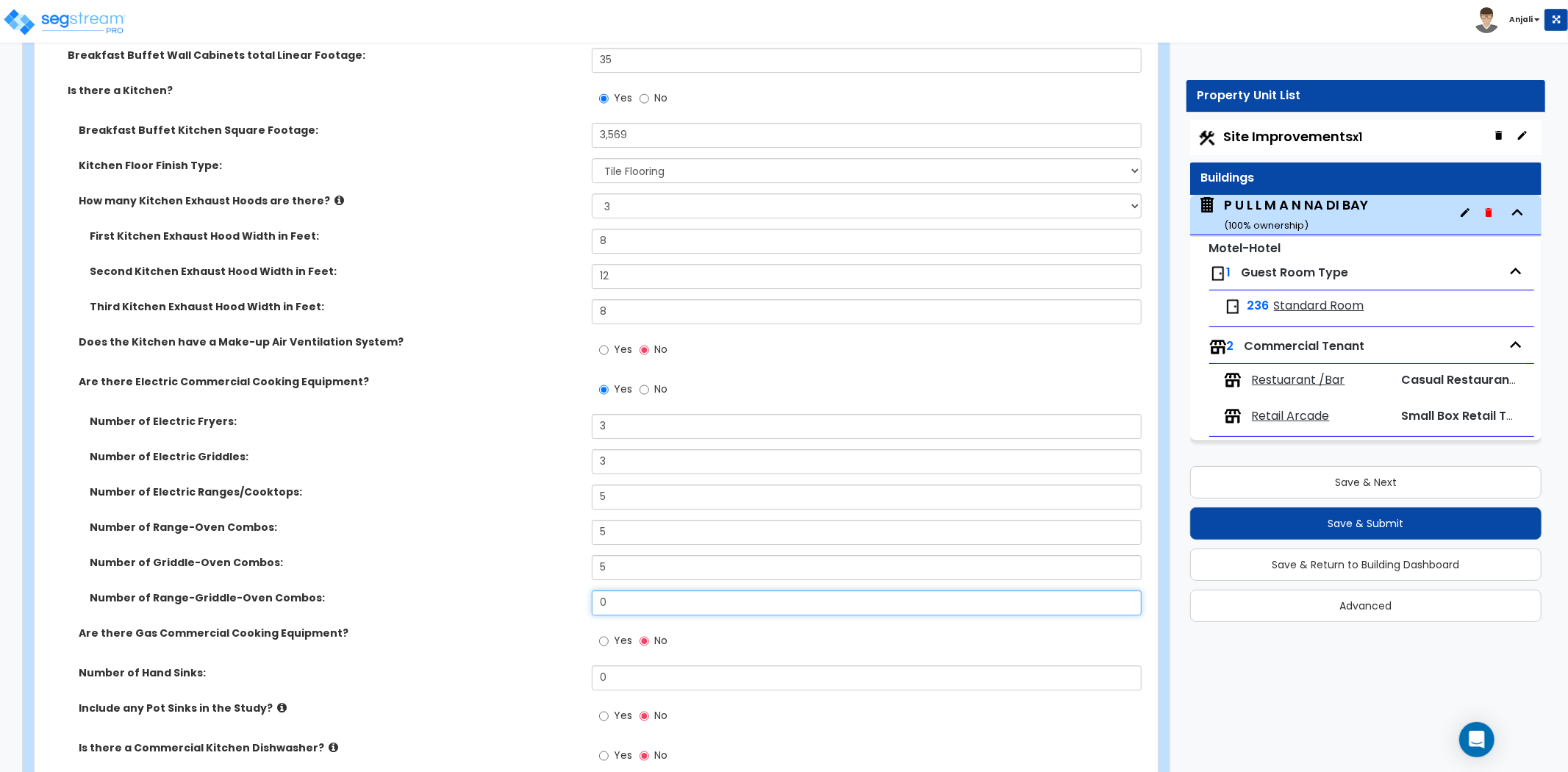
click at [637, 591] on input "0" at bounding box center [867, 603] width 550 height 25
type input "5"
click at [548, 561] on div "Number of Griddle-Oven Combos: 5" at bounding box center [592, 573] width 1115 height 36
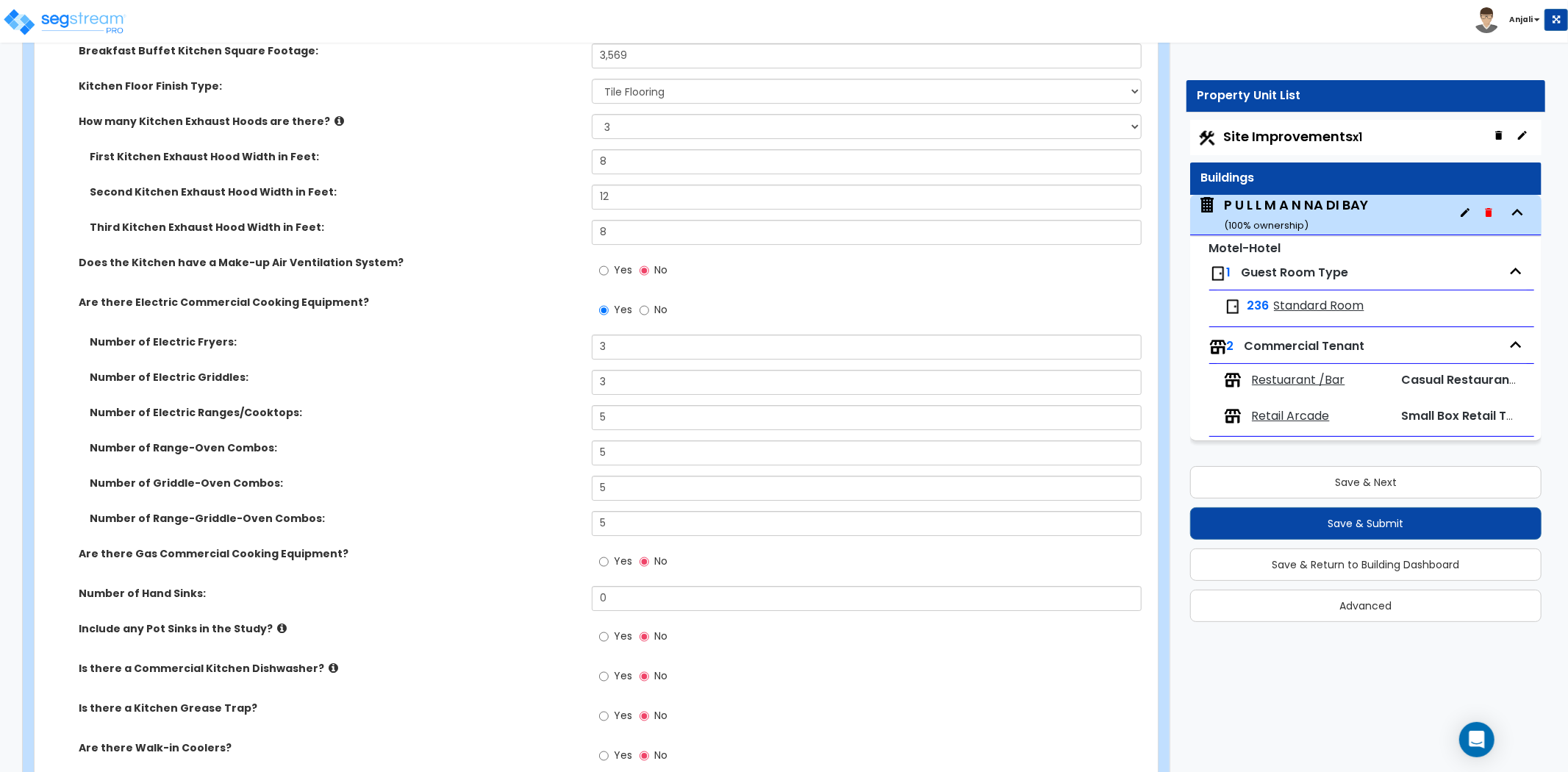
scroll to position [4085, 0]
click at [640, 509] on input "5" at bounding box center [867, 521] width 550 height 25
type input "2"
click at [553, 476] on div "Number of Griddle-Oven Combos: 5" at bounding box center [592, 491] width 1115 height 36
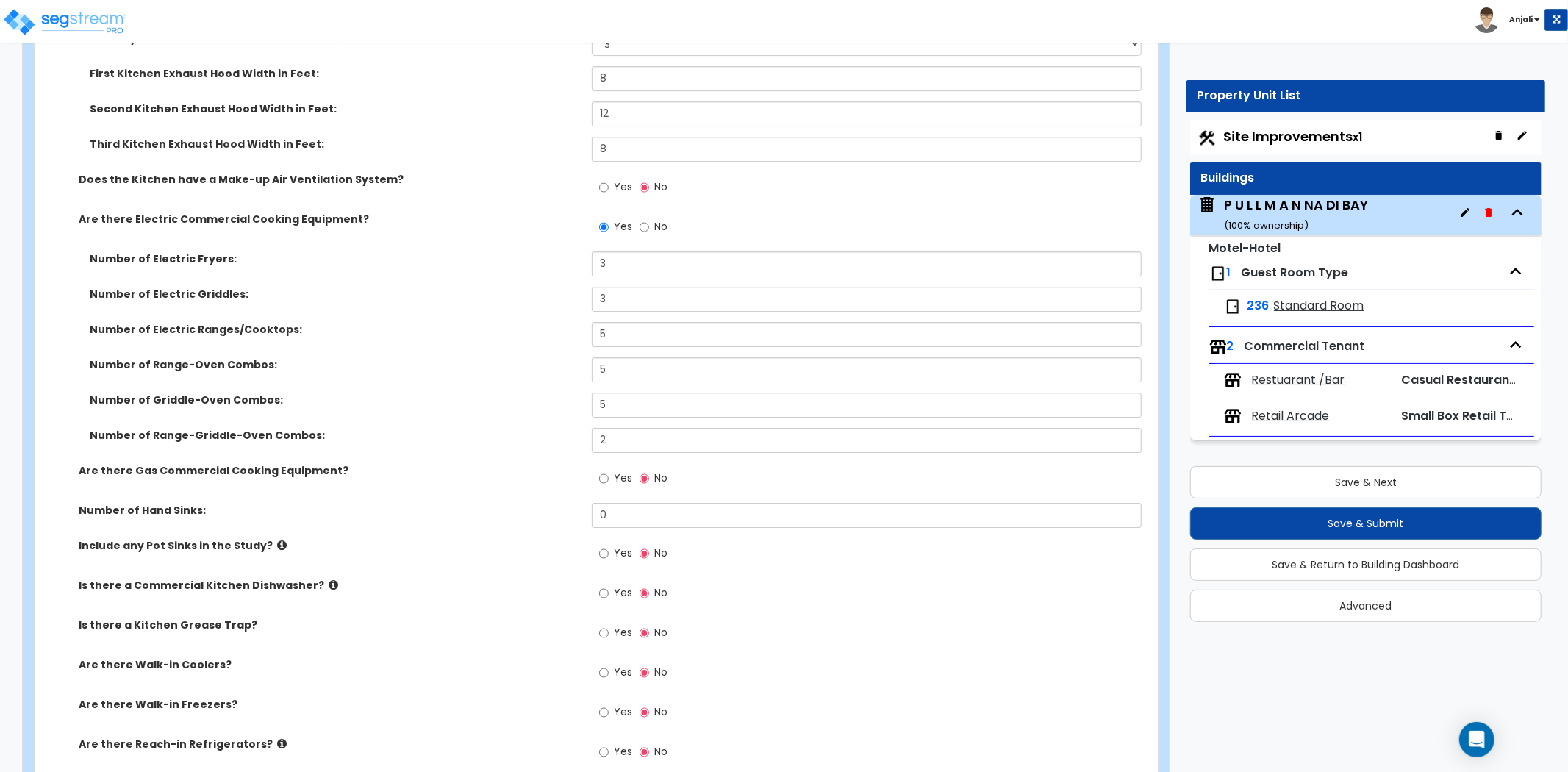
scroll to position [4167, 0]
click at [603, 470] on input "Yes" at bounding box center [604, 478] width 10 height 17
radio input "true"
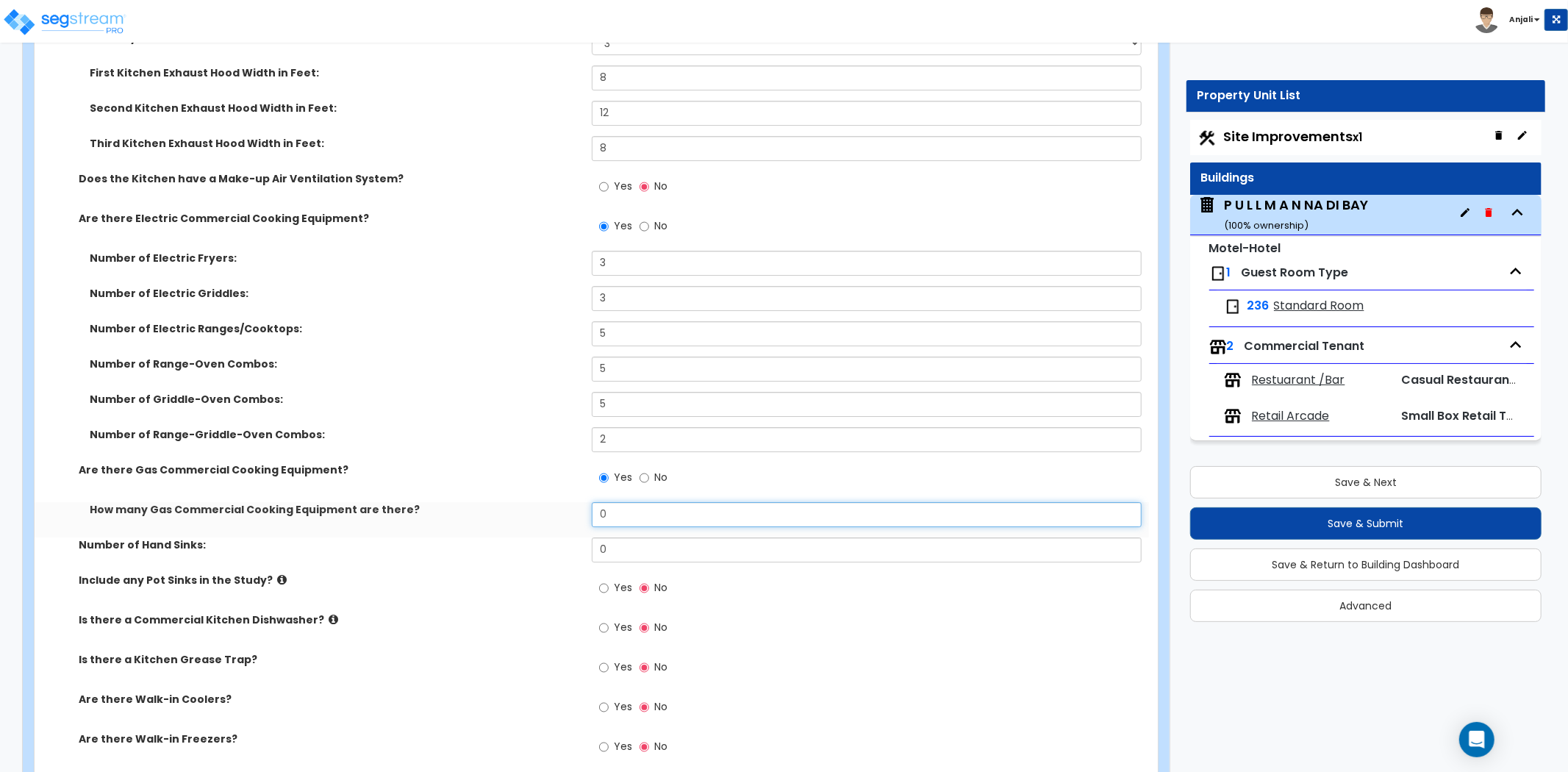
click at [635, 502] on input "0" at bounding box center [867, 514] width 550 height 25
type input "12"
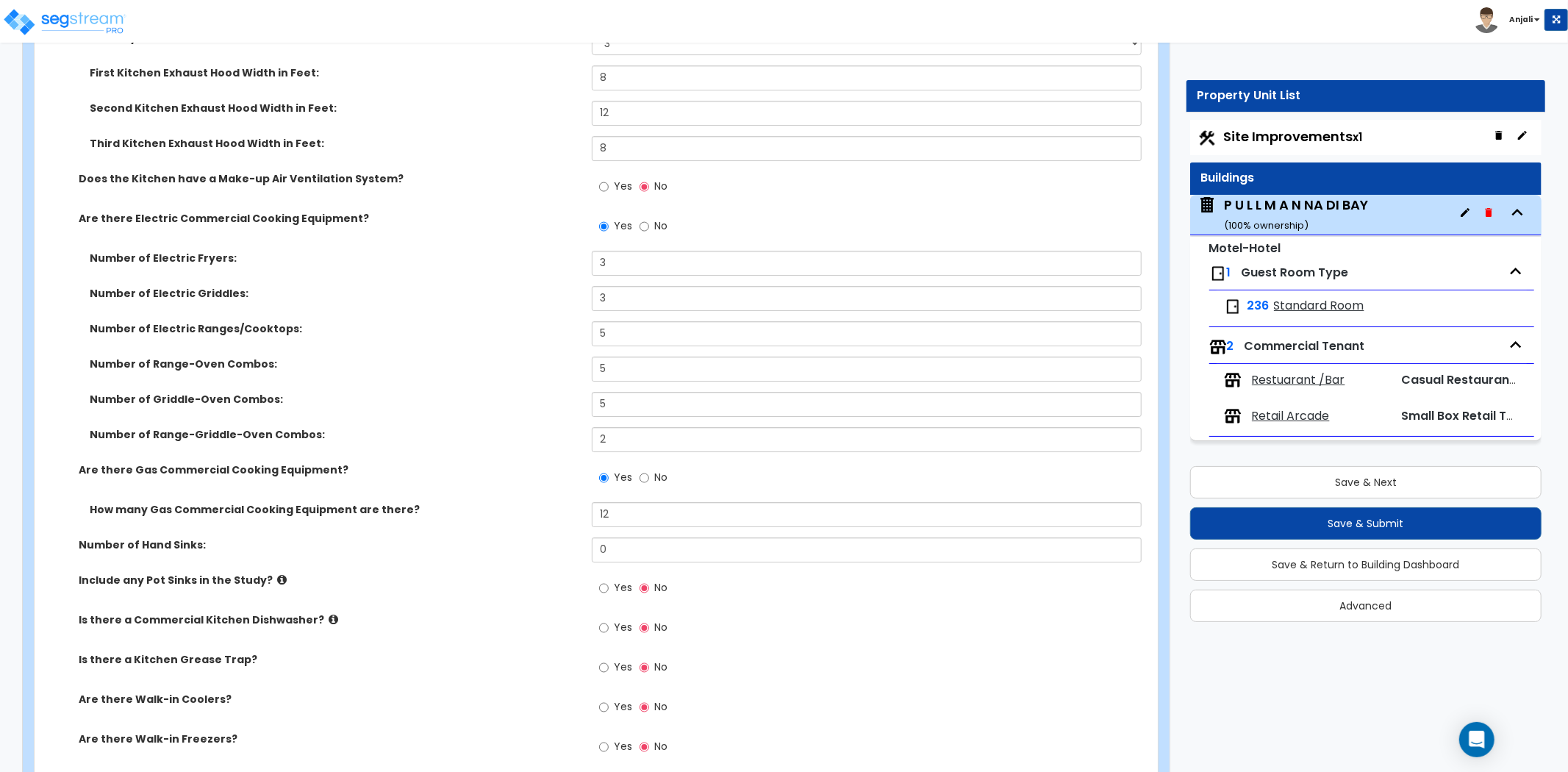
click at [505, 463] on label "Are there Gas Commercial Cooking Equipment?" at bounding box center [329, 470] width 502 height 15
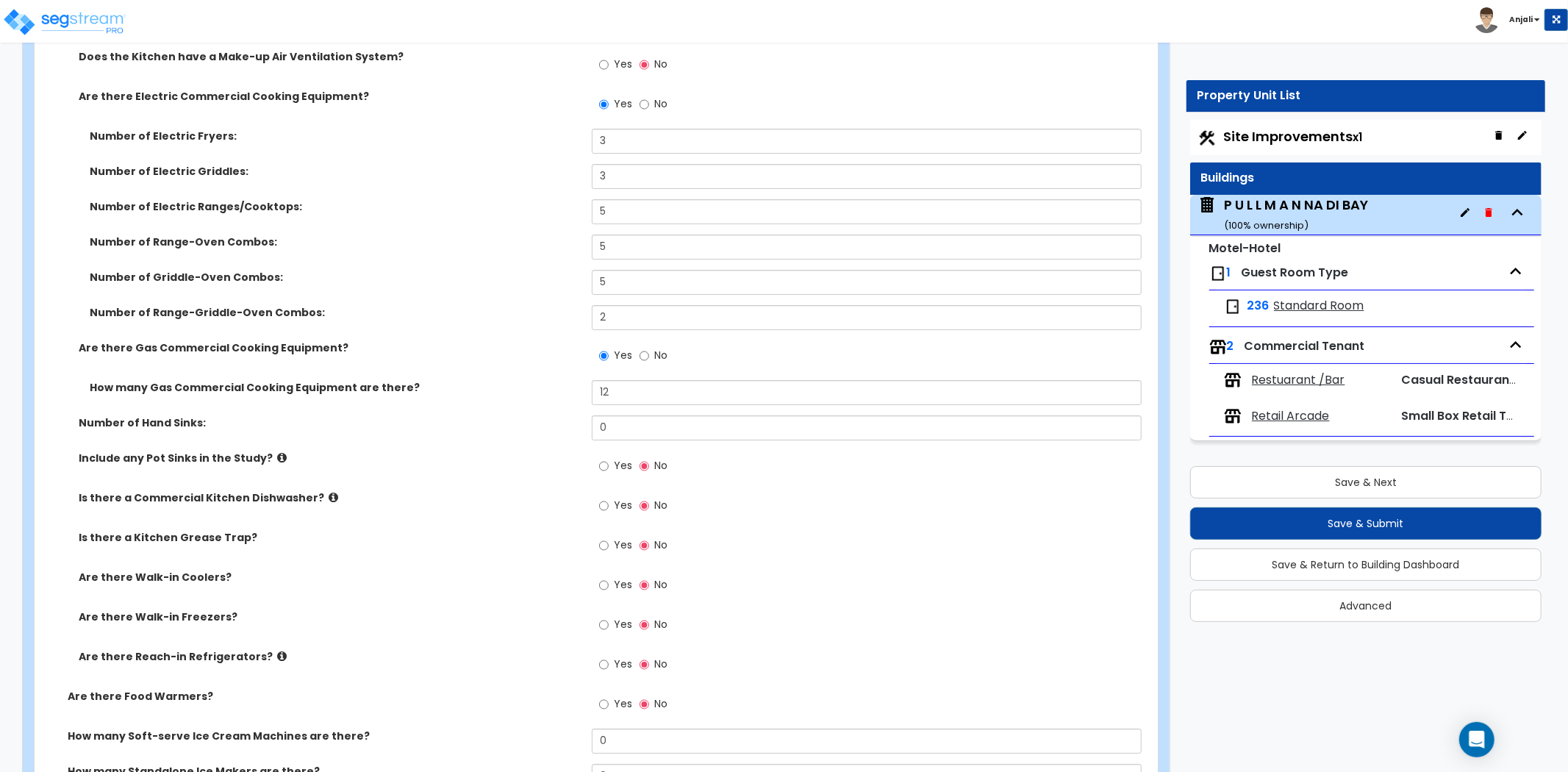
scroll to position [4331, 0]
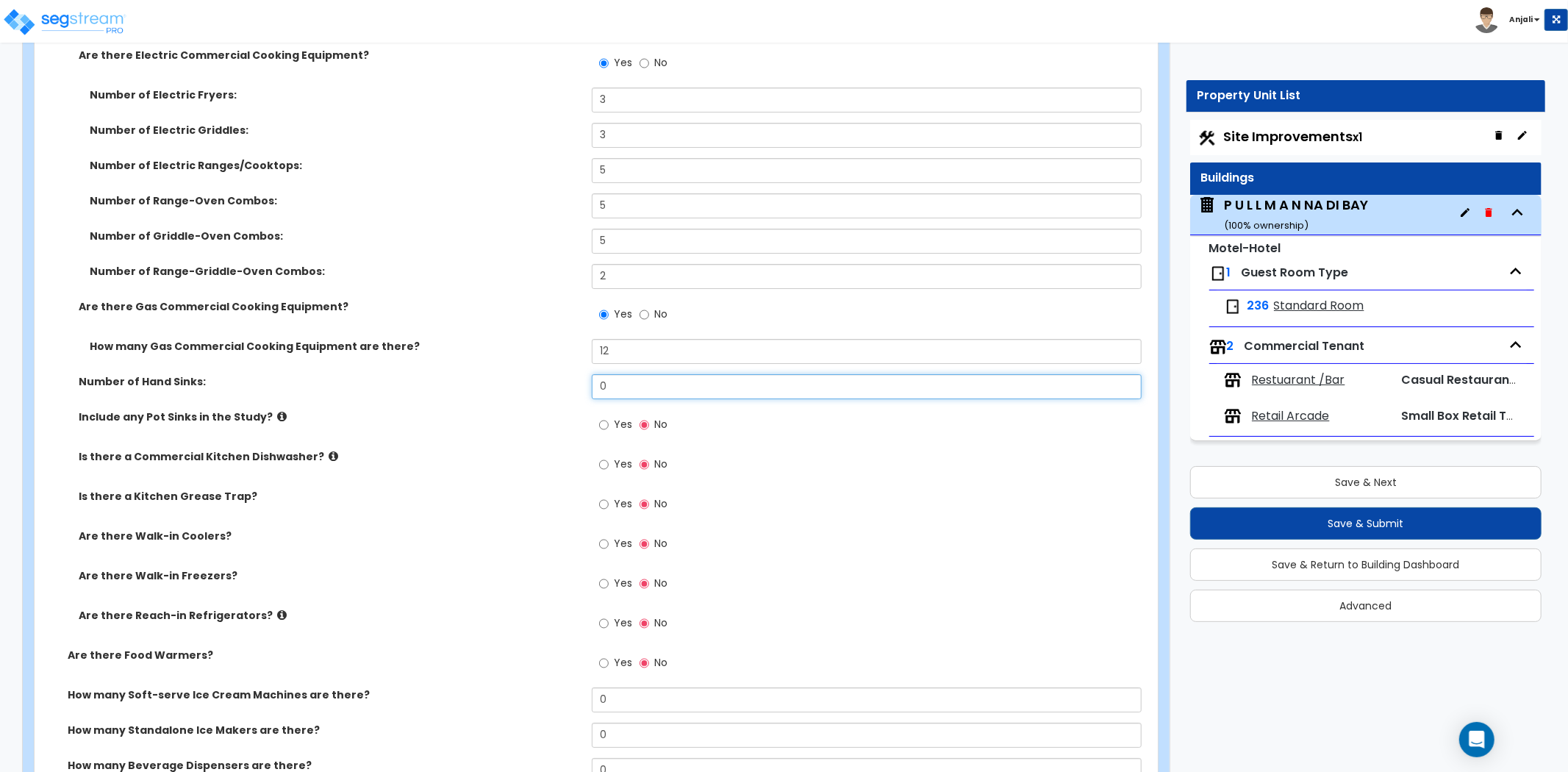
click at [634, 374] on input "0" at bounding box center [867, 386] width 550 height 25
type input "4"
click at [571, 374] on label "Number of Hand Sinks:" at bounding box center [329, 381] width 502 height 15
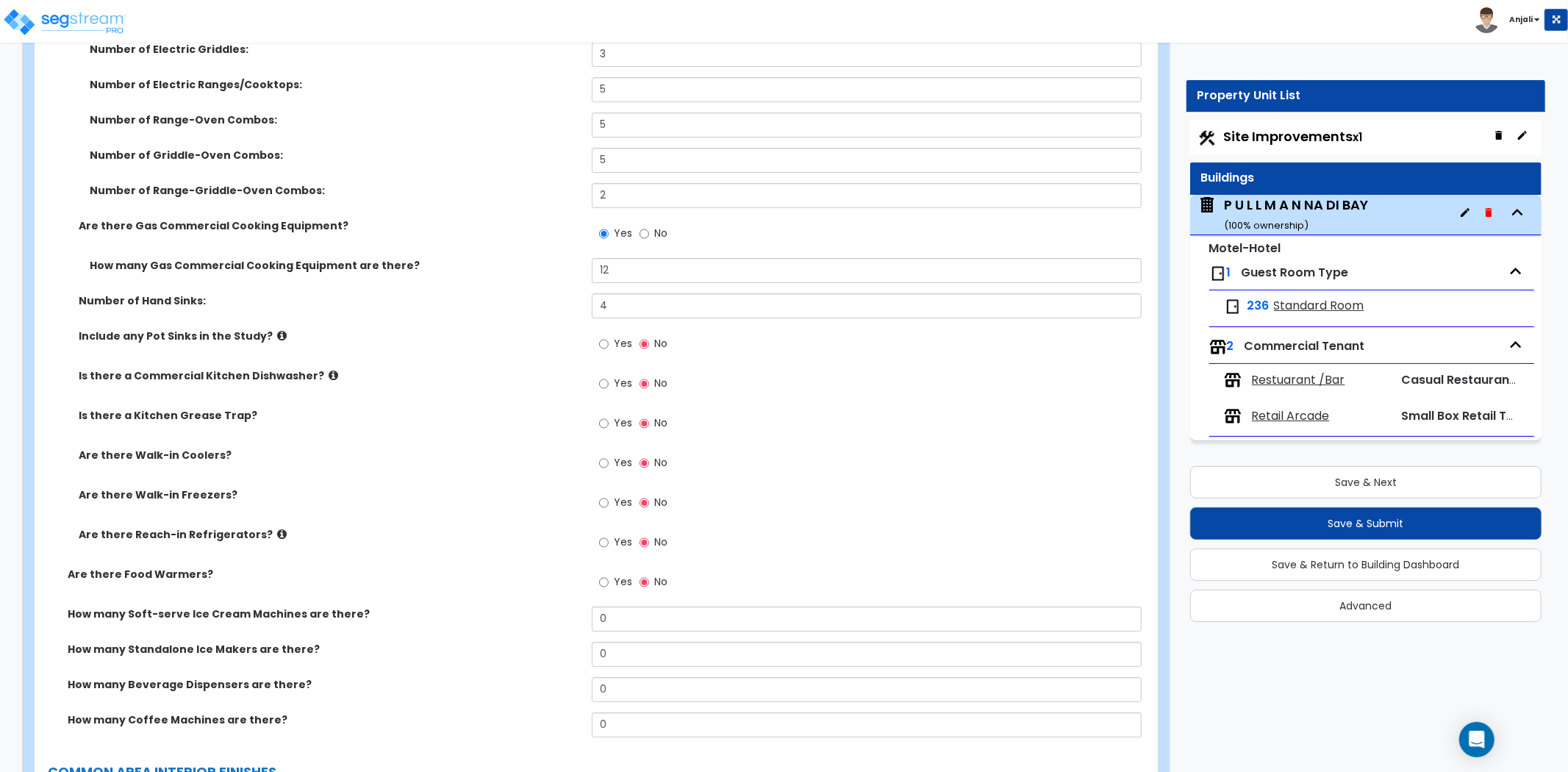
scroll to position [4413, 0]
click at [603, 334] on input "Yes" at bounding box center [604, 342] width 10 height 17
radio input "true"
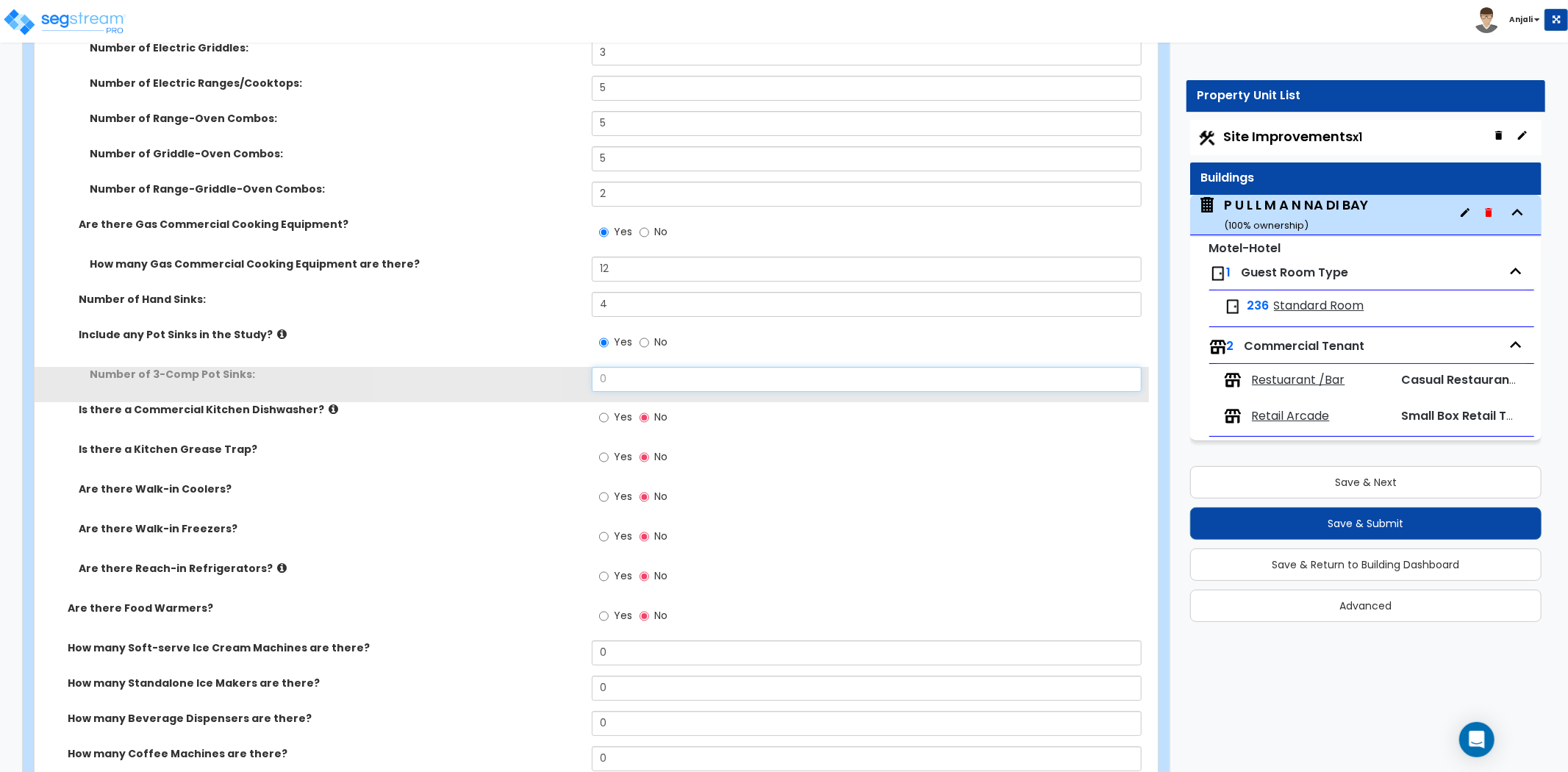
click at [638, 367] on input "0" at bounding box center [867, 379] width 550 height 25
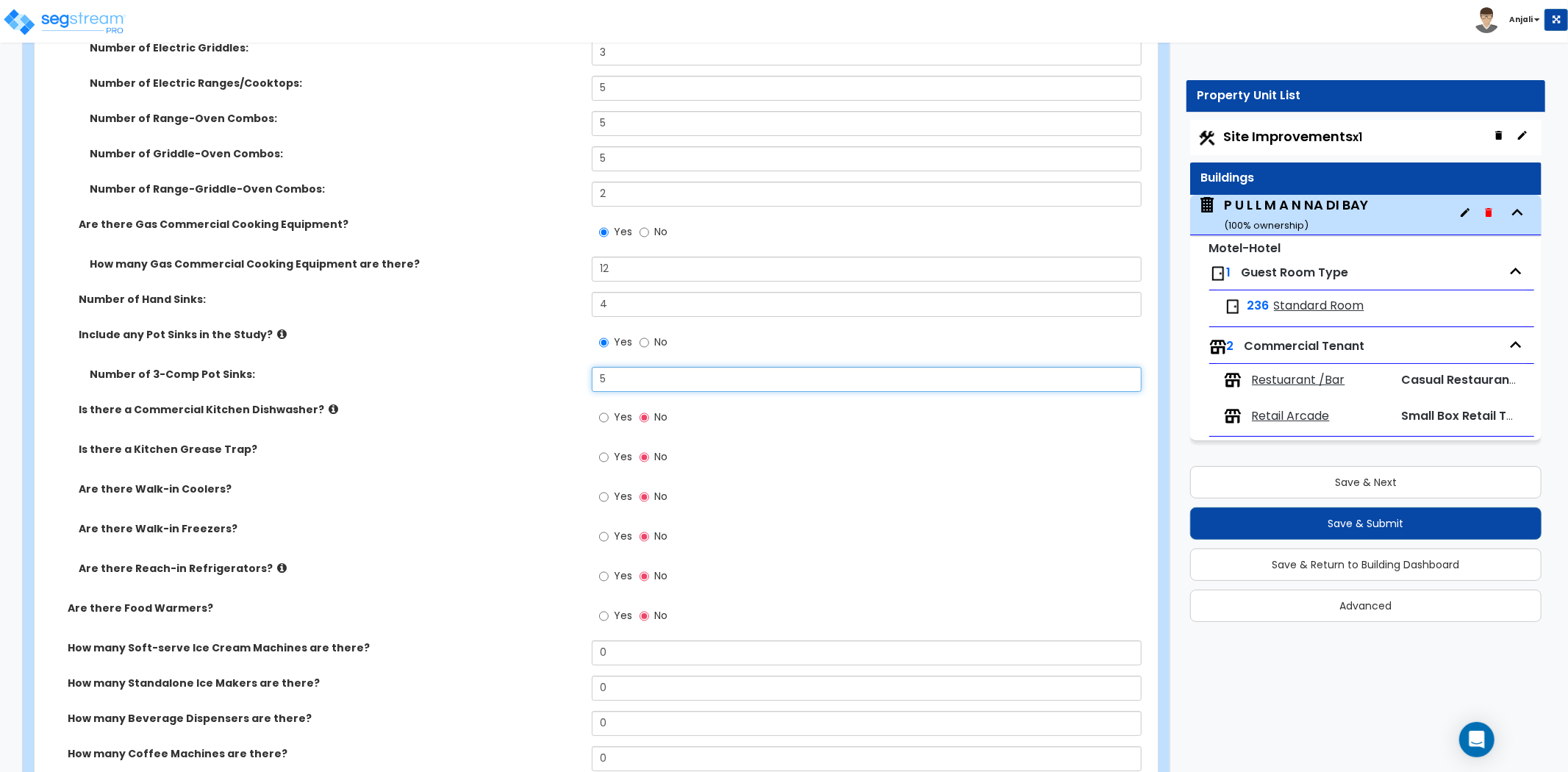
type input "5"
click at [584, 373] on div "Number of 3-Comp Pot Sinks: 5" at bounding box center [592, 385] width 1115 height 36
click at [600, 410] on input "Yes" at bounding box center [604, 418] width 10 height 17
radio input "true"
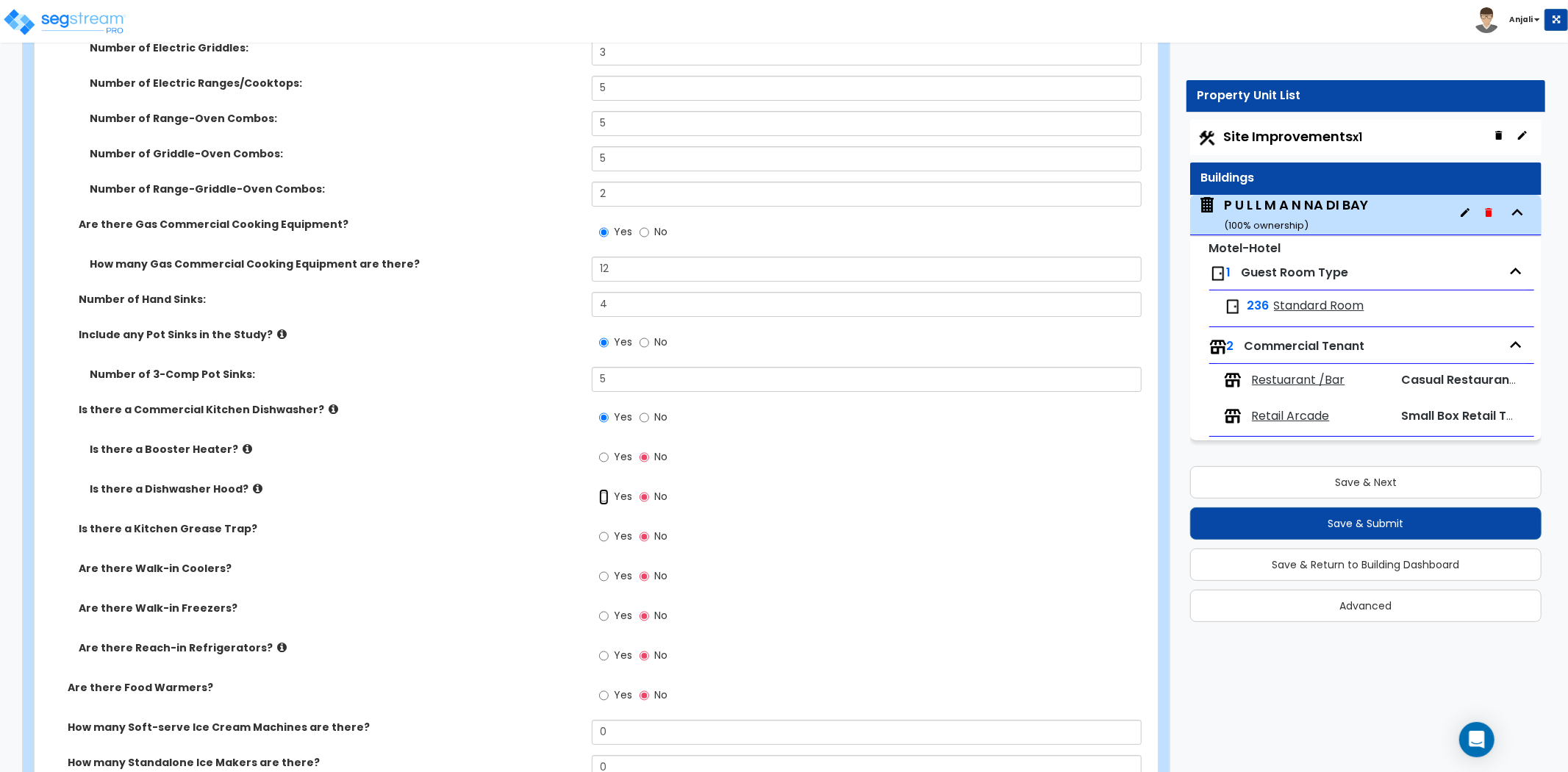
click at [604, 489] on input "Yes" at bounding box center [604, 497] width 10 height 17
radio input "true"
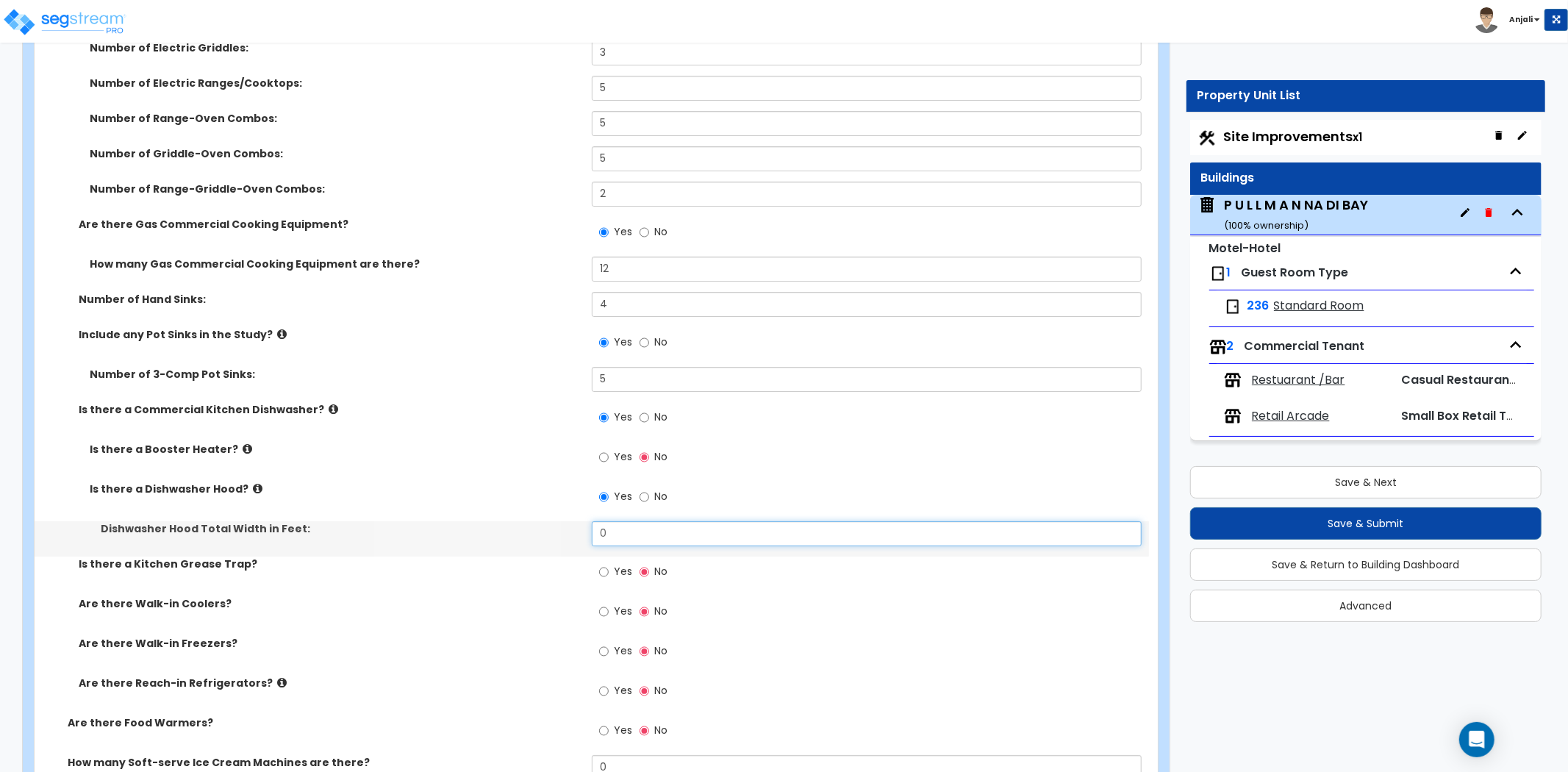
click at [628, 521] on input "0" at bounding box center [867, 534] width 550 height 25
type input "12"
click at [533, 444] on div "Is there a Booster Heater? Yes No" at bounding box center [592, 462] width 1115 height 40
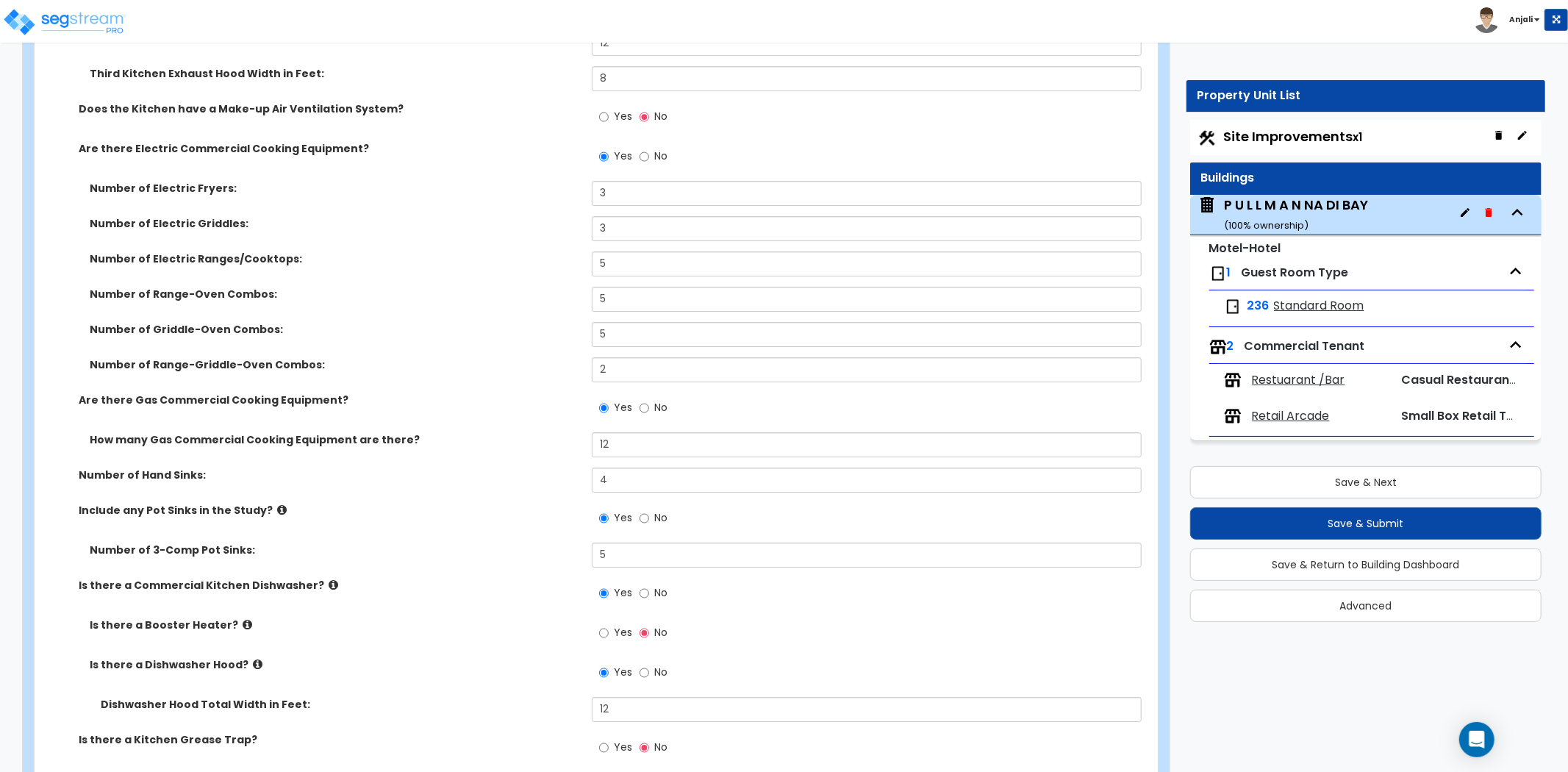
scroll to position [4167, 0]
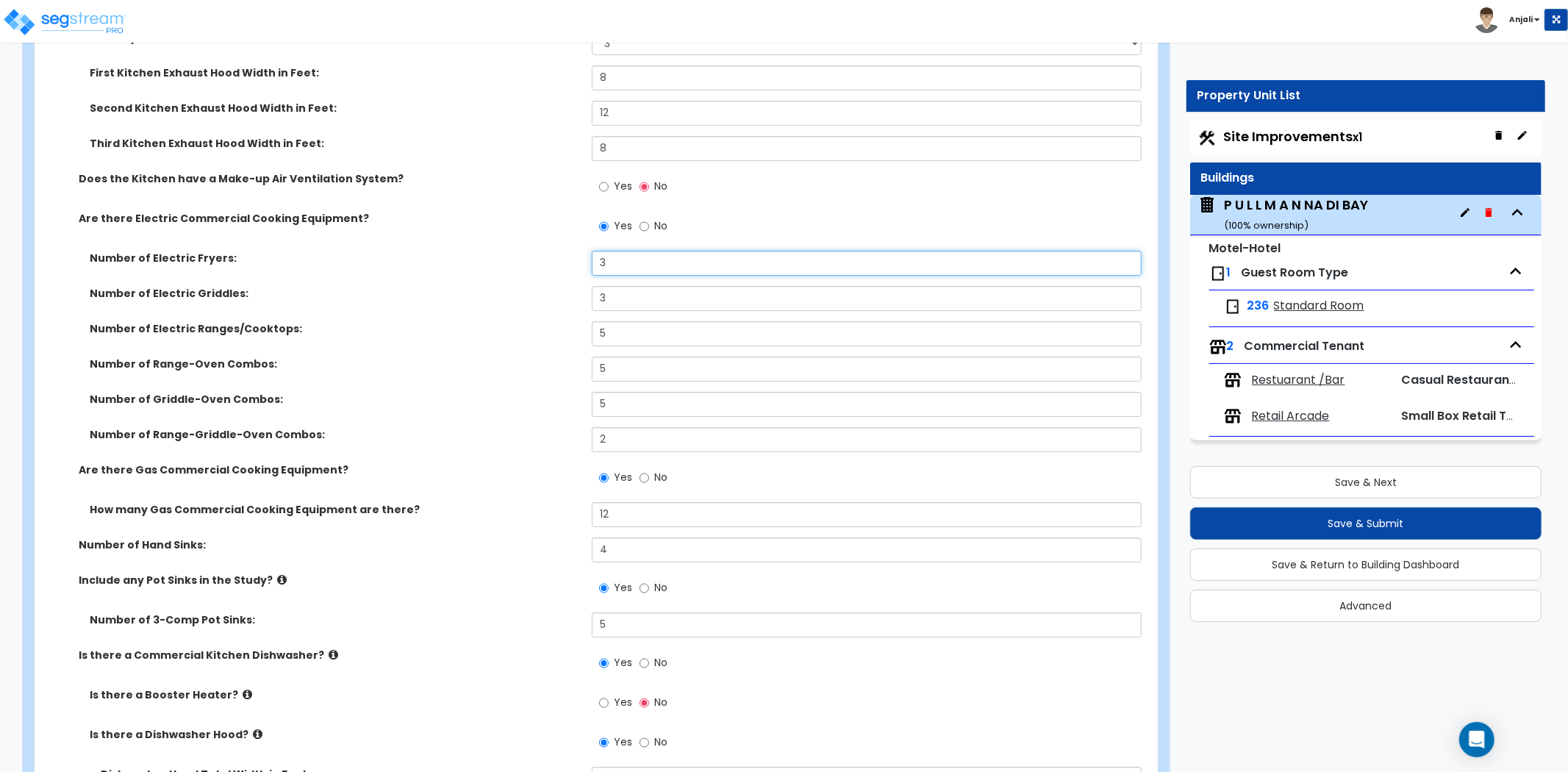
click at [651, 252] on input "3" at bounding box center [867, 263] width 550 height 25
type input "2"
click at [620, 357] on input "5" at bounding box center [867, 369] width 550 height 25
type input "0"
click at [625, 397] on input "5" at bounding box center [867, 404] width 550 height 25
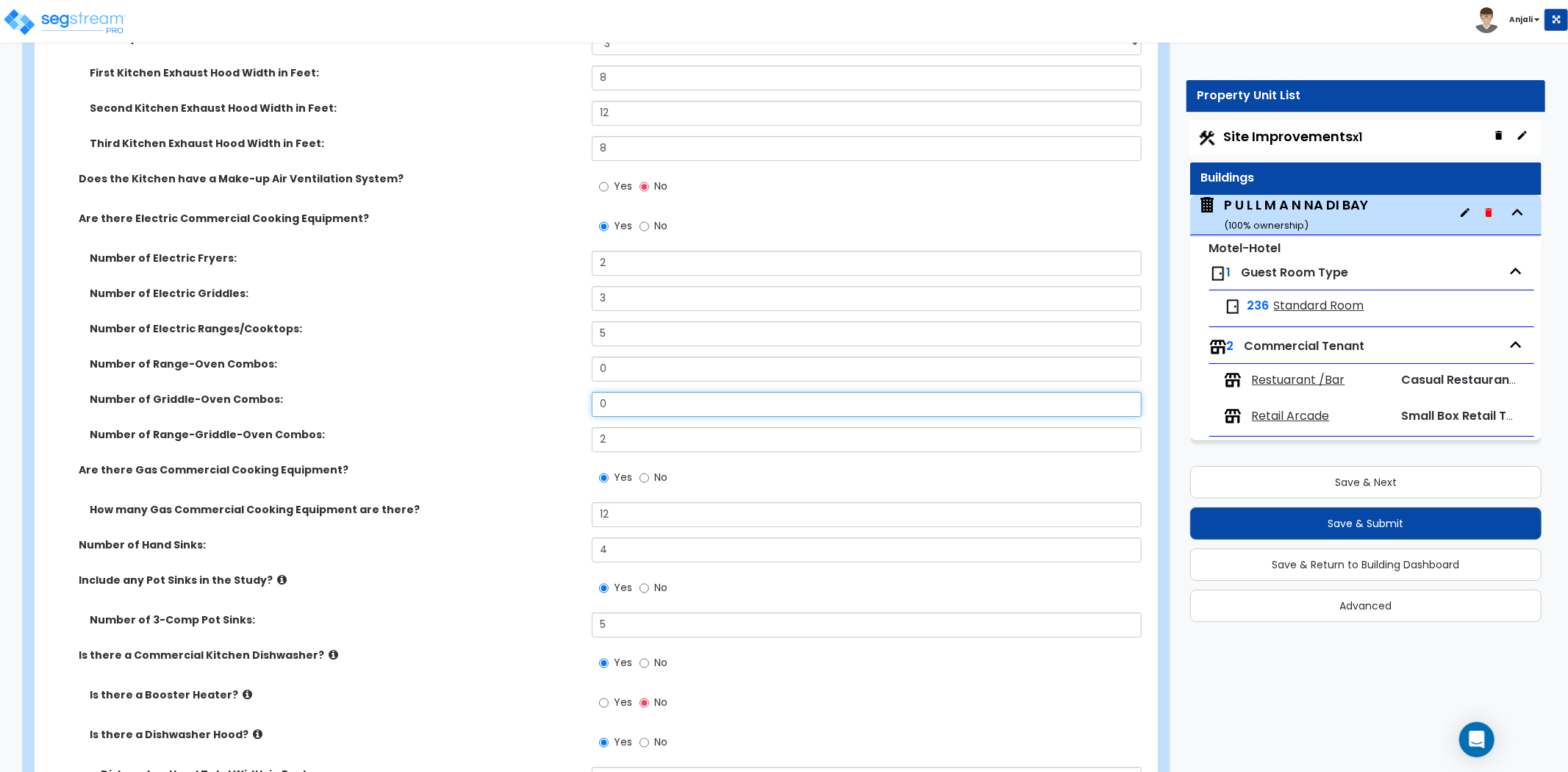
type input "0"
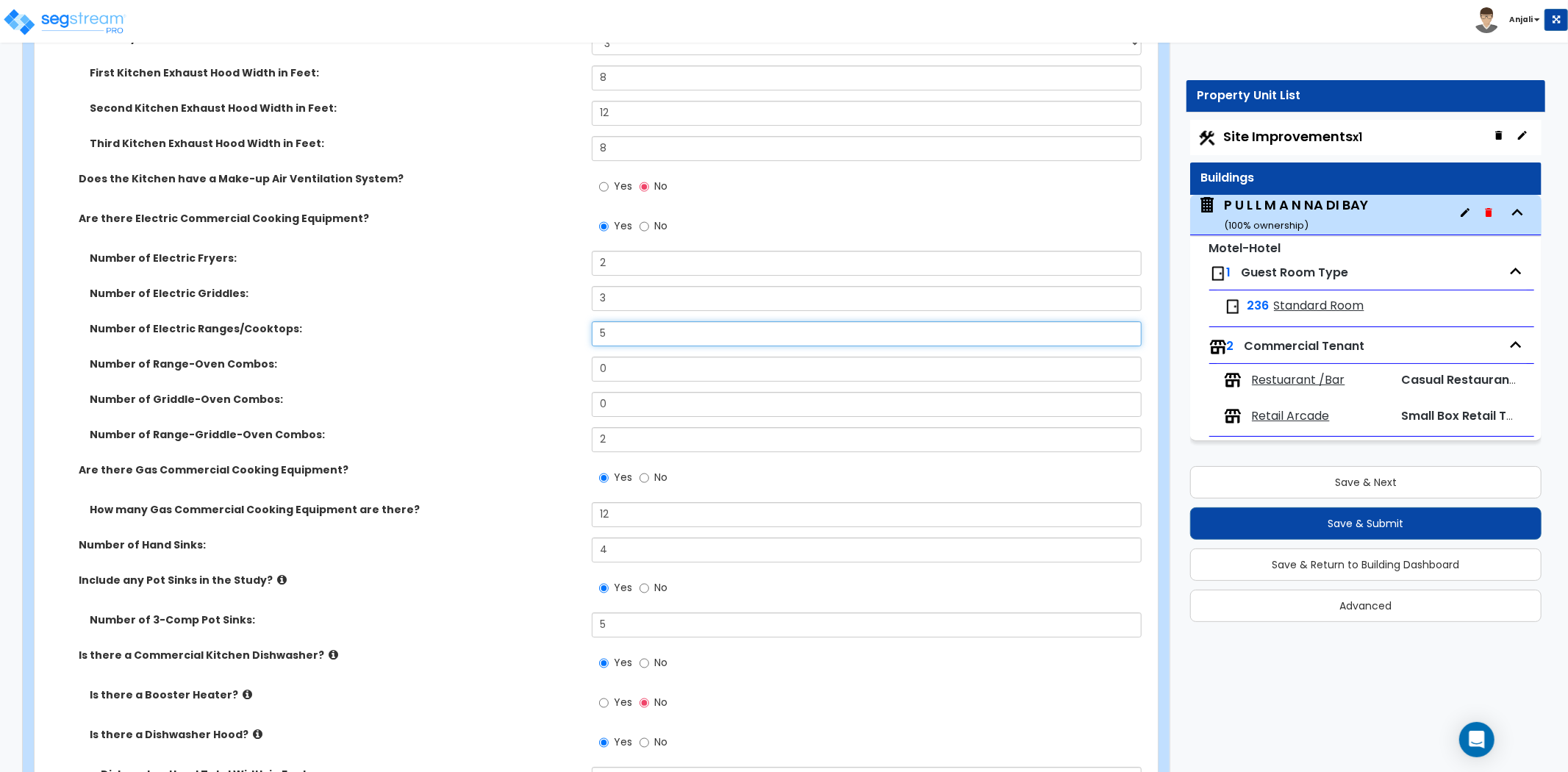
click at [641, 322] on input "5" at bounding box center [867, 333] width 550 height 25
type input "2"
click at [562, 326] on div "Number of Electric Ranges/Cooktops: 2" at bounding box center [592, 339] width 1115 height 36
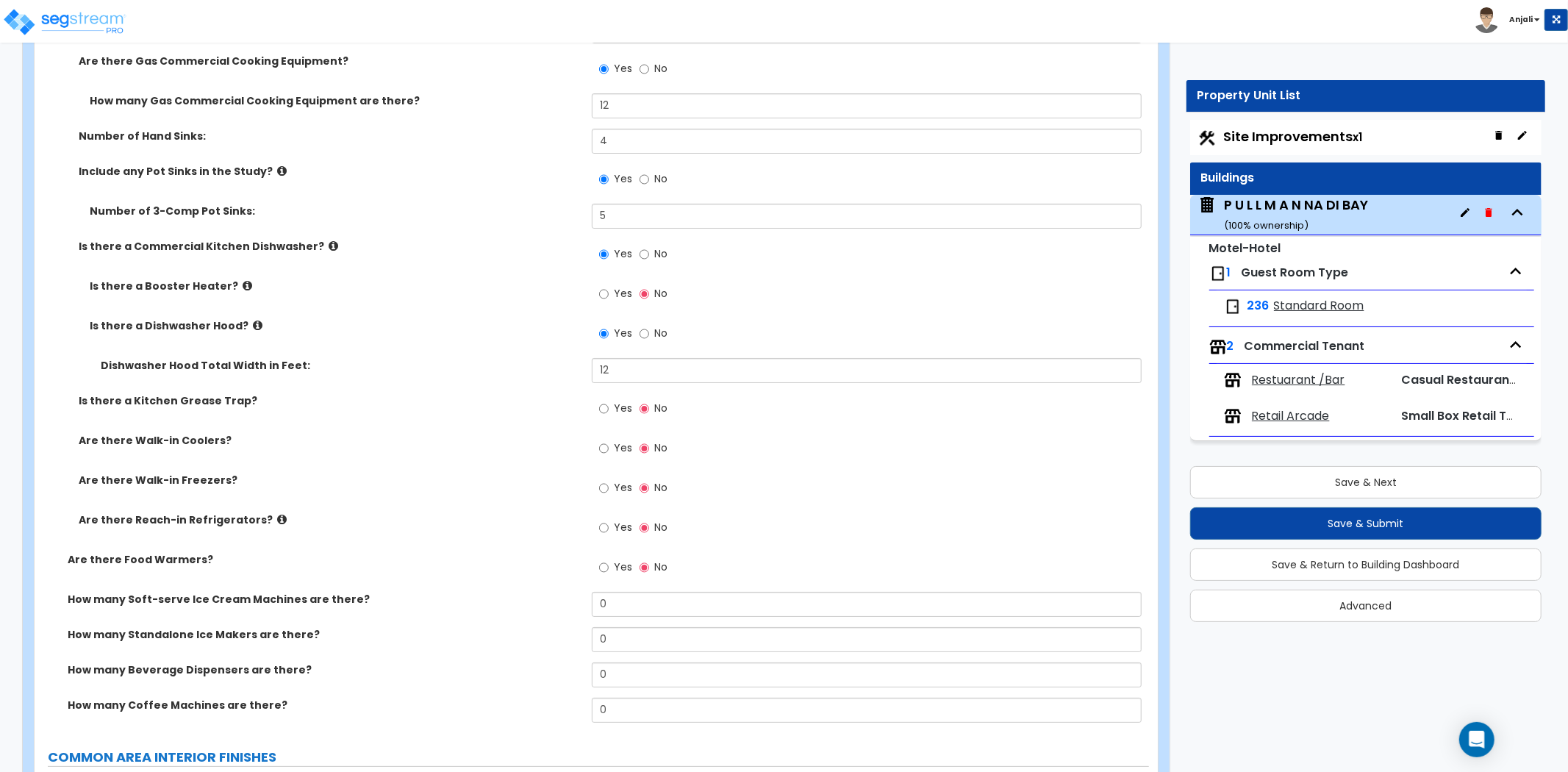
scroll to position [4658, 0]
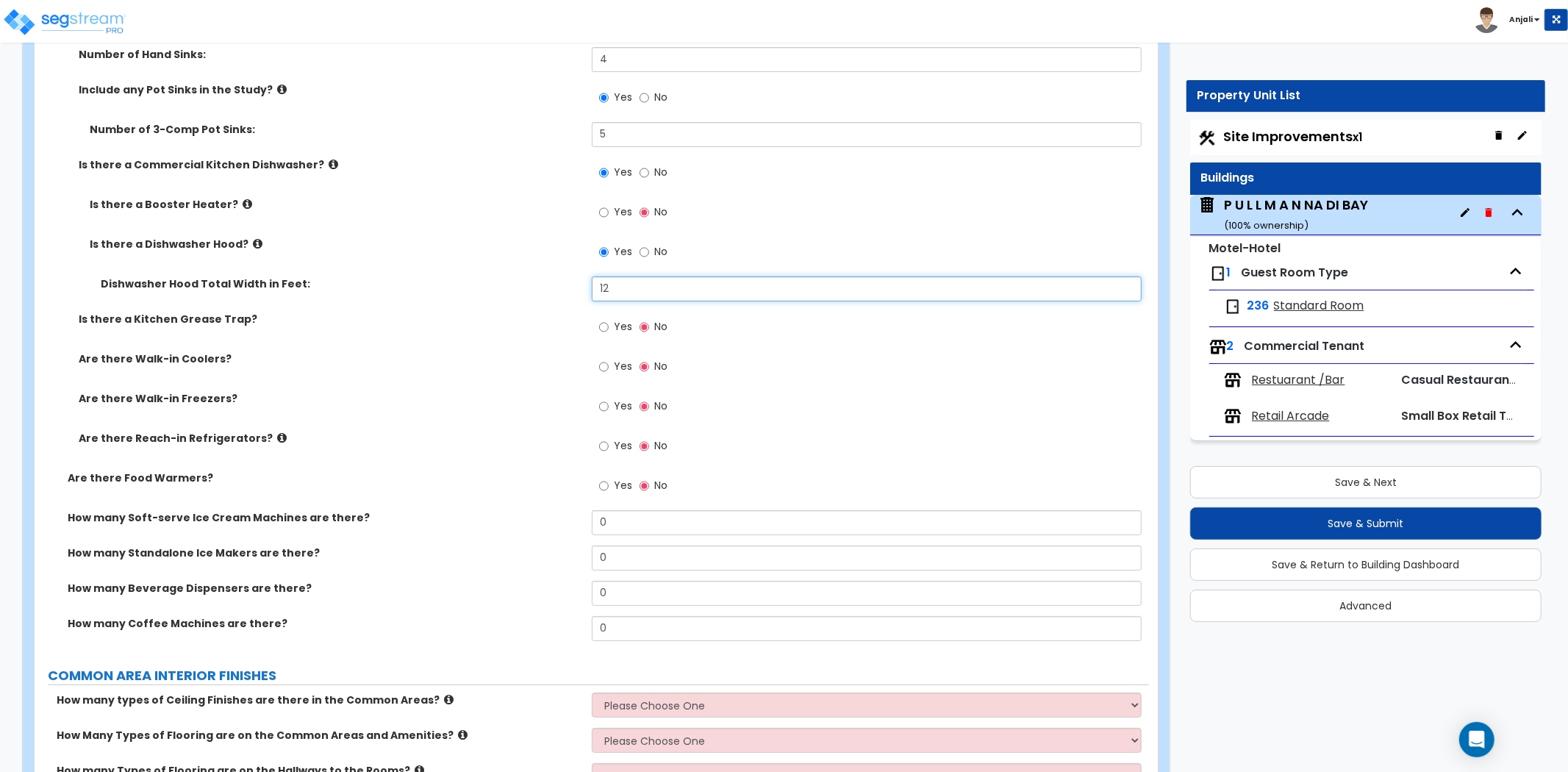
click at [630, 277] on input "12" at bounding box center [867, 289] width 550 height 25
type input "1"
type input "8"
click at [483, 314] on div "Is there a Kitchen Grease Trap? Yes No" at bounding box center [592, 332] width 1115 height 40
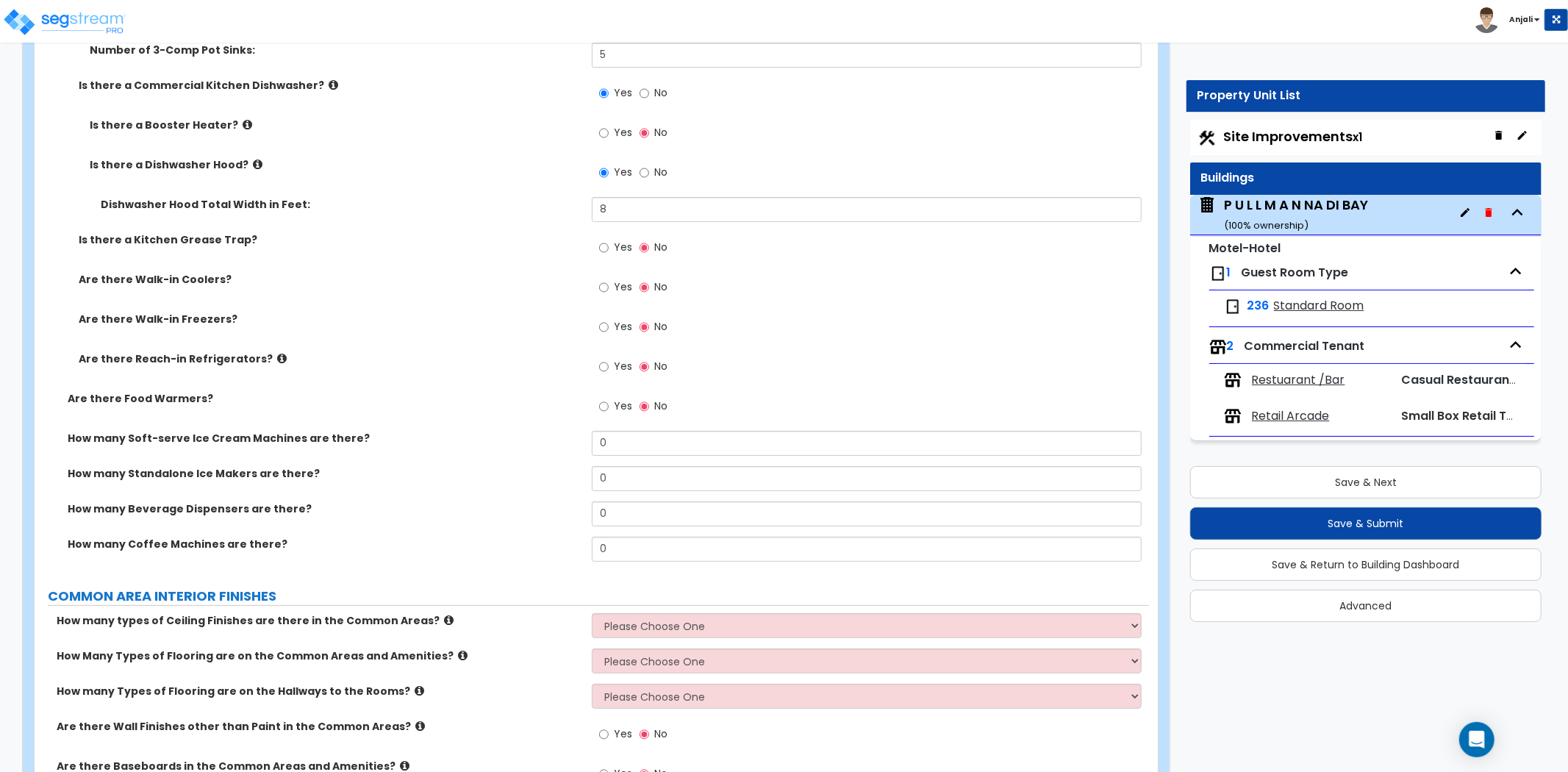
scroll to position [4739, 0]
click at [600, 278] on input "Yes" at bounding box center [604, 285] width 10 height 17
radio input "true"
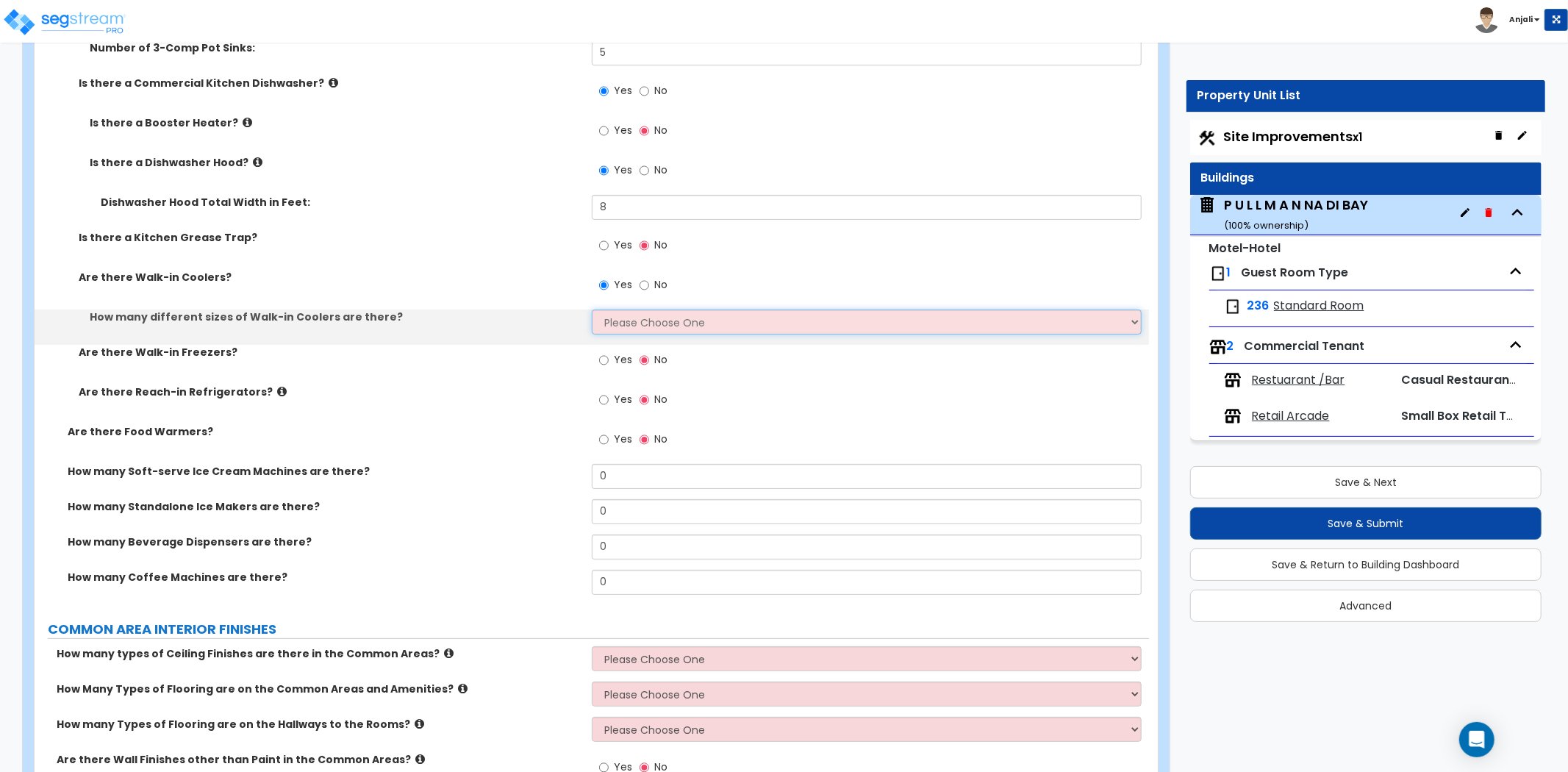
click at [626, 310] on select "Please Choose One 1 2 3 4" at bounding box center [867, 322] width 550 height 25
select select "1"
click at [592, 310] on select "Please Choose One 1 2 3 4" at bounding box center [867, 322] width 550 height 25
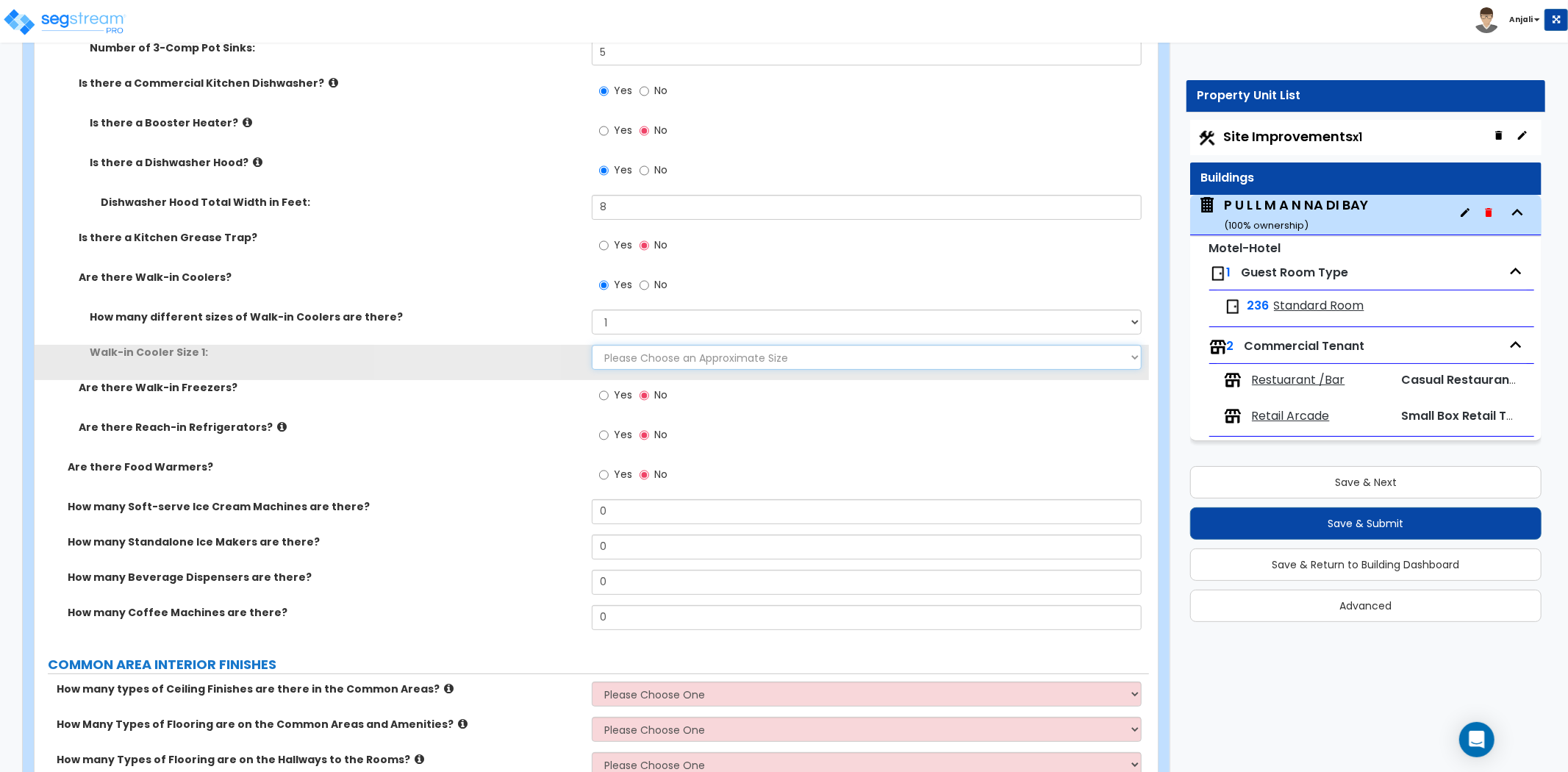
click at [636, 345] on select "Please Choose an Approximate Size 6' x 6' 10' x 6' 12' x 14' 12' x 20' I want t…" at bounding box center [867, 357] width 550 height 25
select select "2"
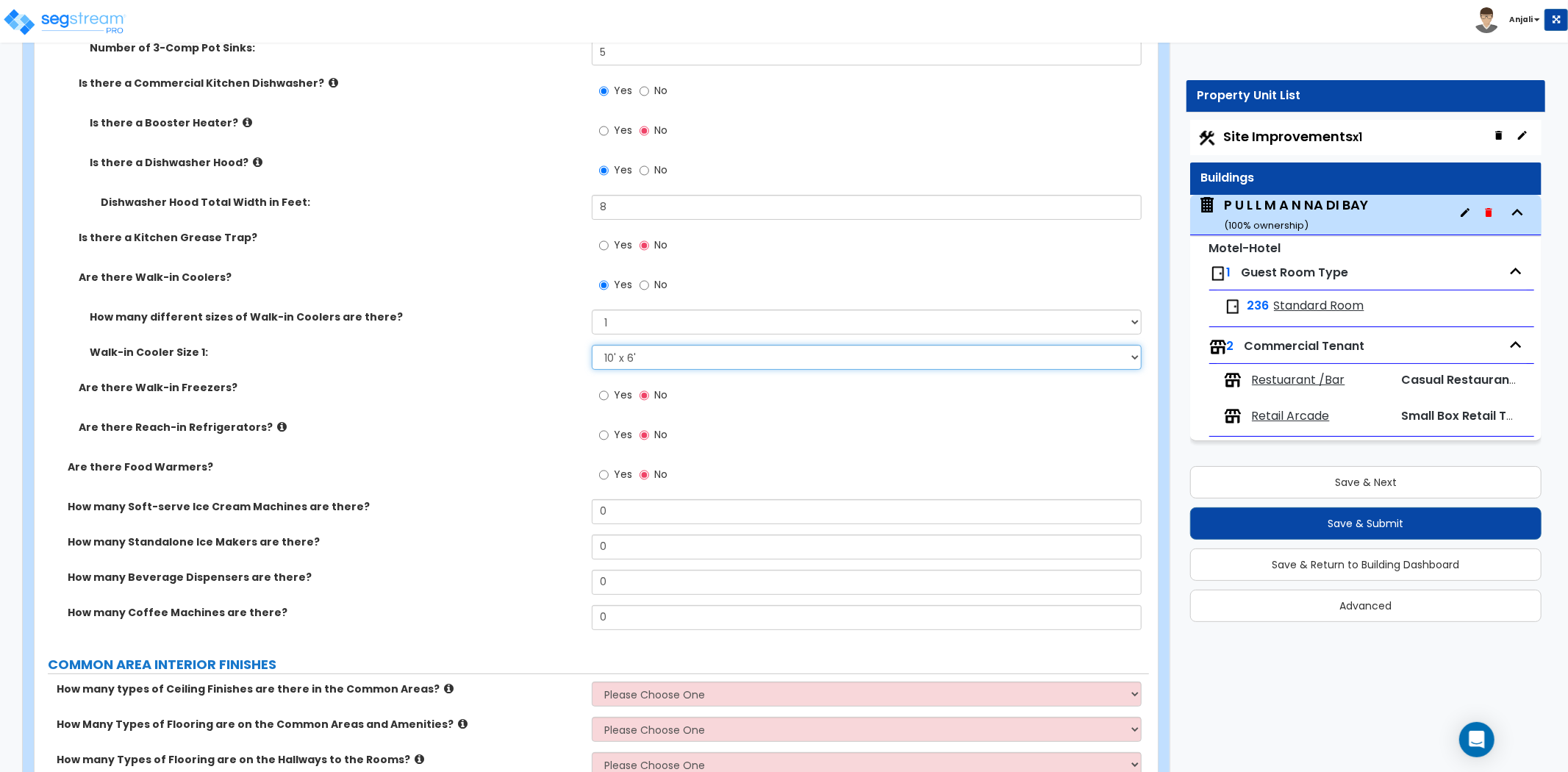
click at [592, 345] on select "Please Choose an Approximate Size 6' x 6' 10' x 6' 12' x 14' 12' x 20' I want t…" at bounding box center [867, 357] width 550 height 25
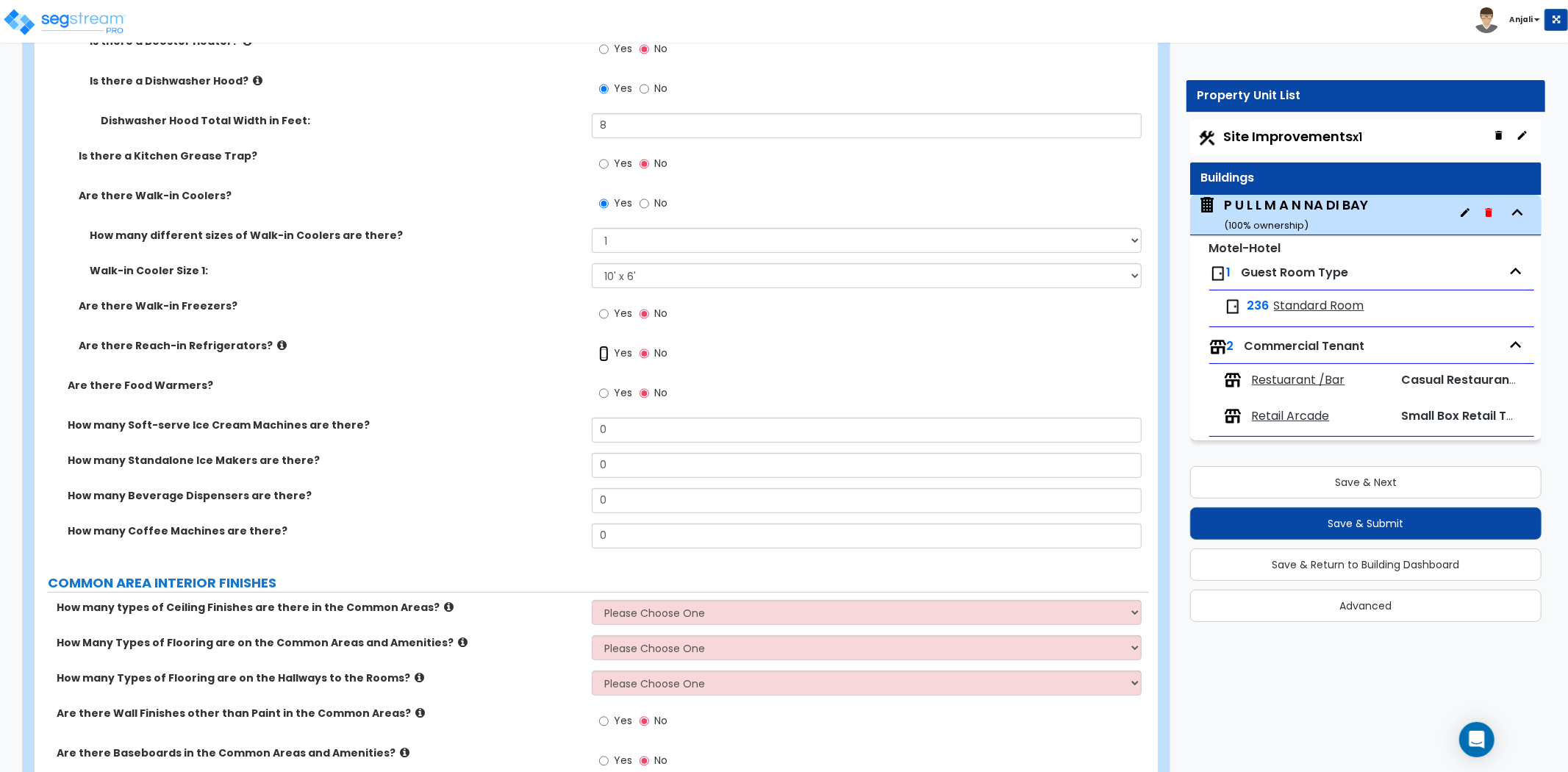
click at [601, 346] on input "Yes" at bounding box center [604, 353] width 10 height 17
radio input "true"
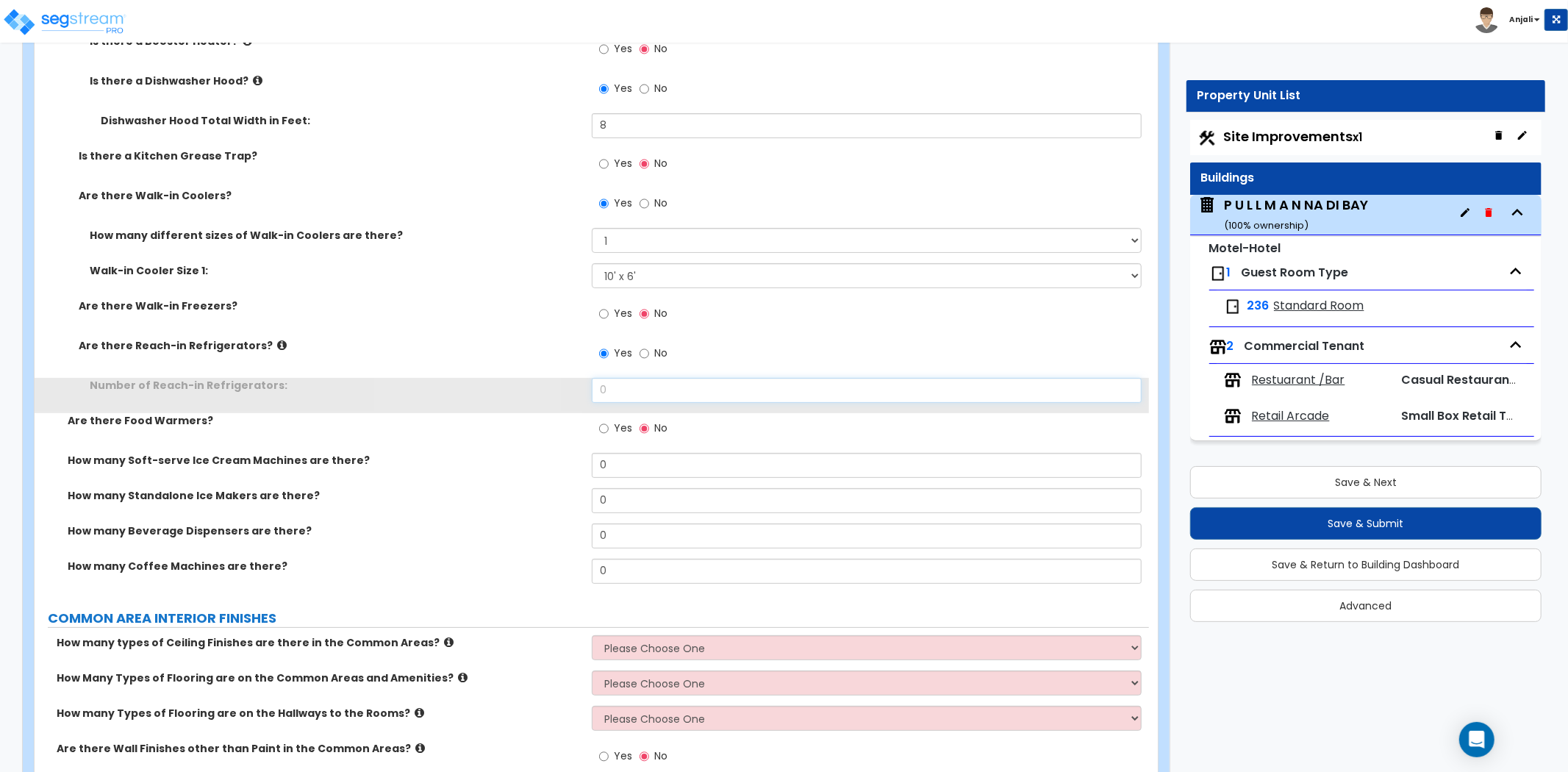
click at [643, 378] on input "0" at bounding box center [867, 390] width 550 height 25
type input "3"
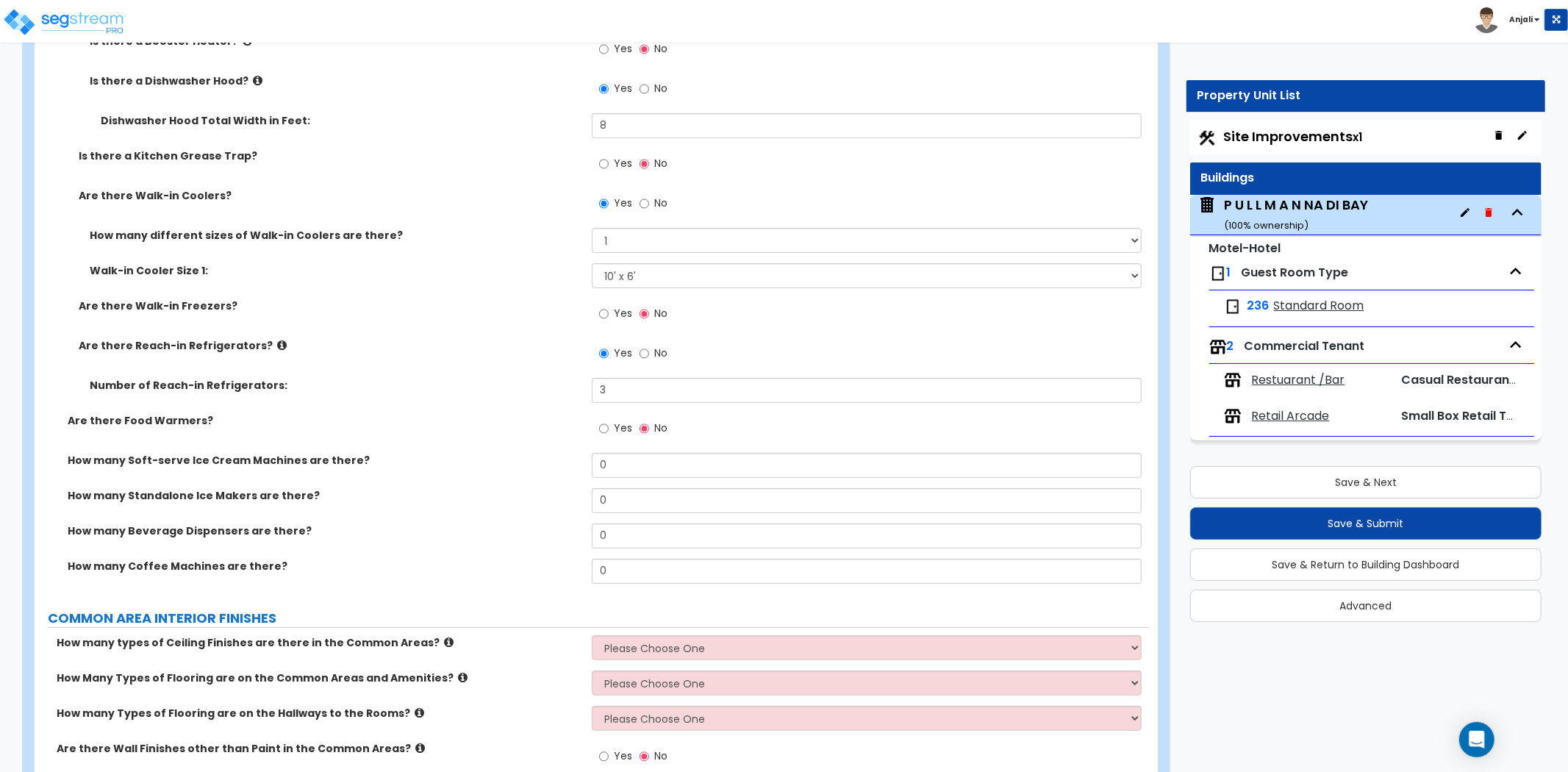
click at [538, 319] on div "Are there Walk-in Freezers? Yes No" at bounding box center [592, 319] width 1115 height 40
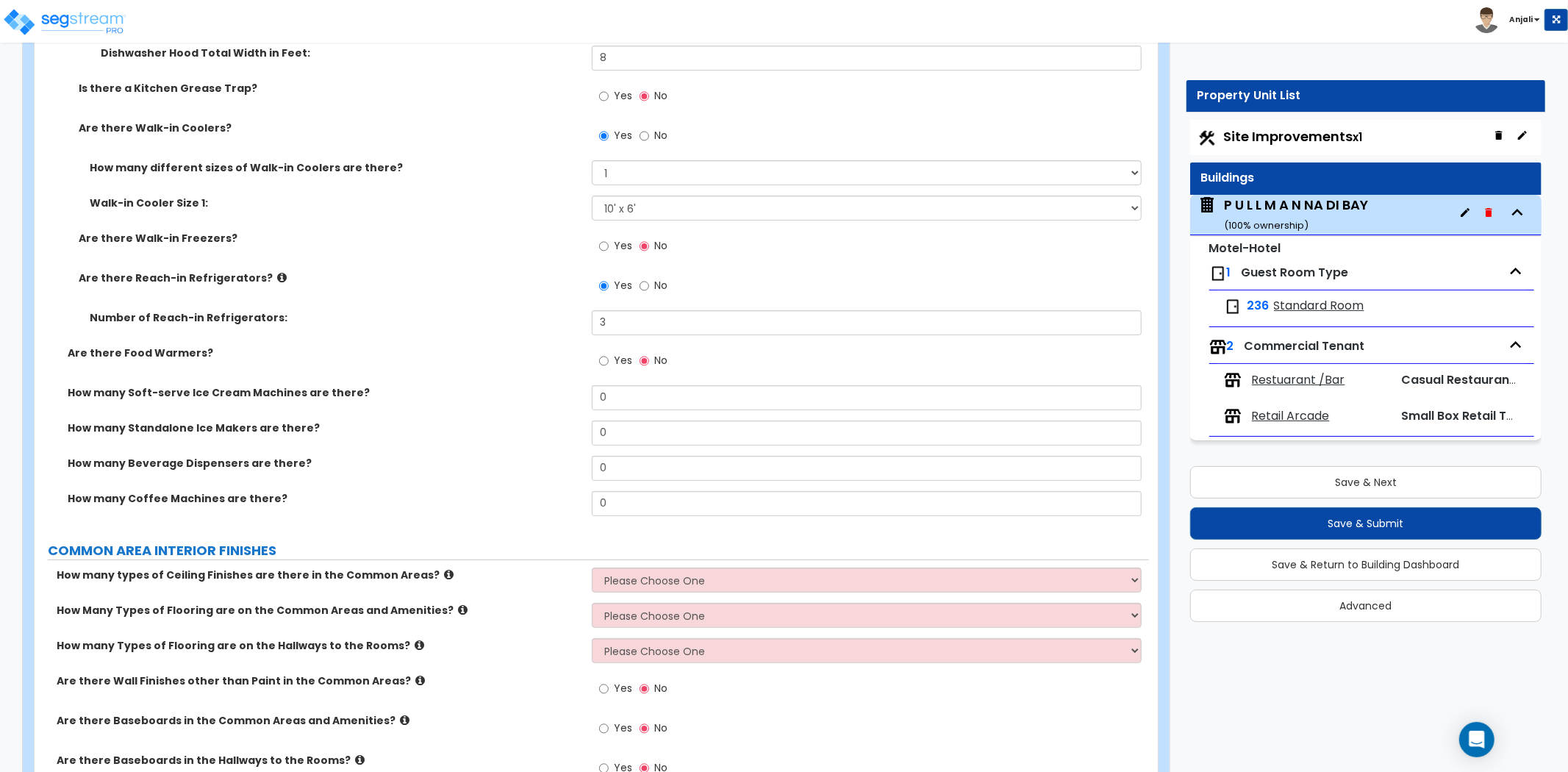
scroll to position [4984, 0]
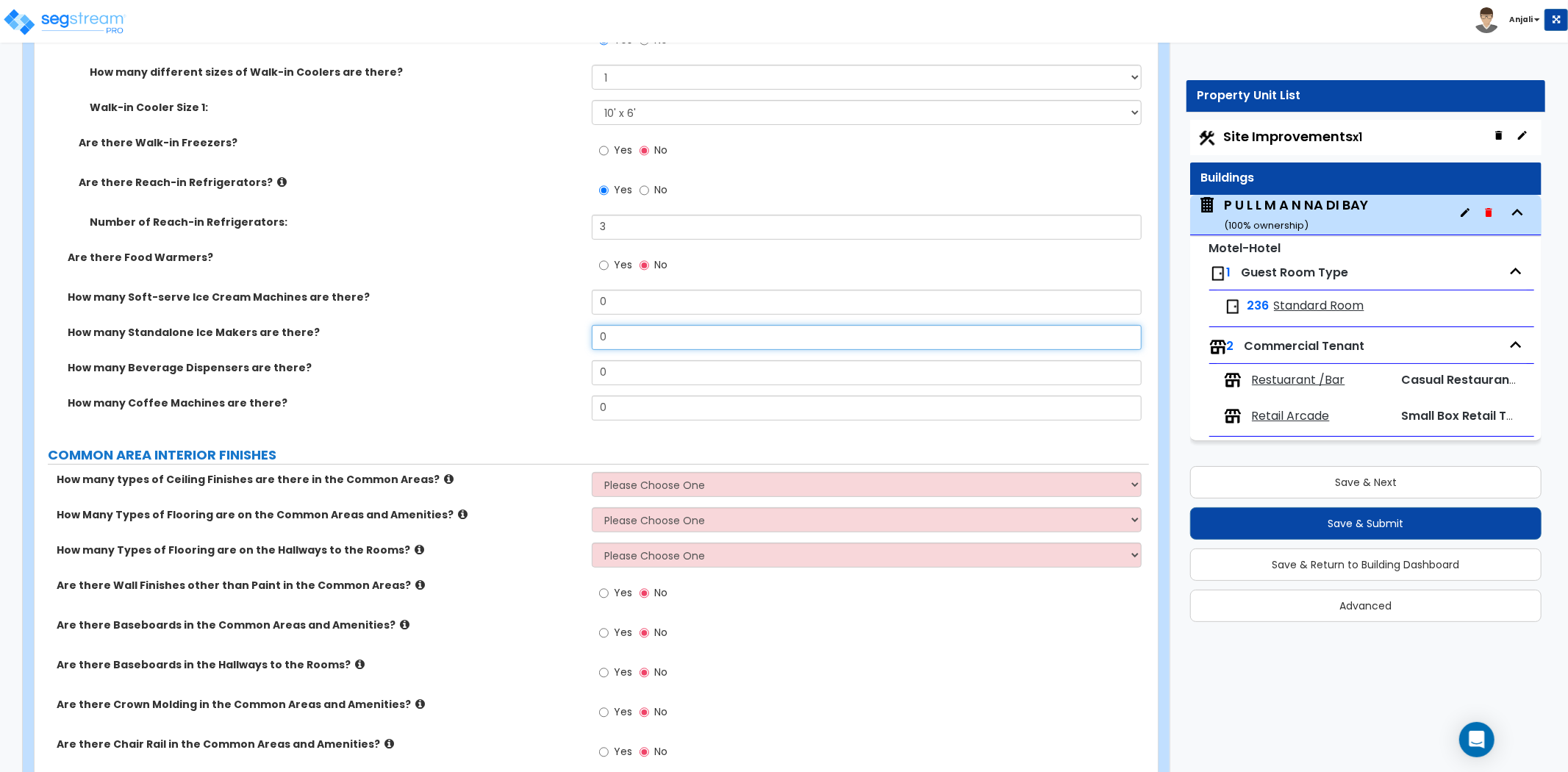
click at [626, 326] on input "0" at bounding box center [867, 338] width 550 height 25
type input "2"
drag, startPoint x: 449, startPoint y: 359, endPoint x: 477, endPoint y: 359, distance: 28.0
click at [449, 360] on div "How many Beverage Dispensers are there? 0" at bounding box center [592, 378] width 1115 height 36
click at [678, 360] on input "0" at bounding box center [867, 373] width 550 height 25
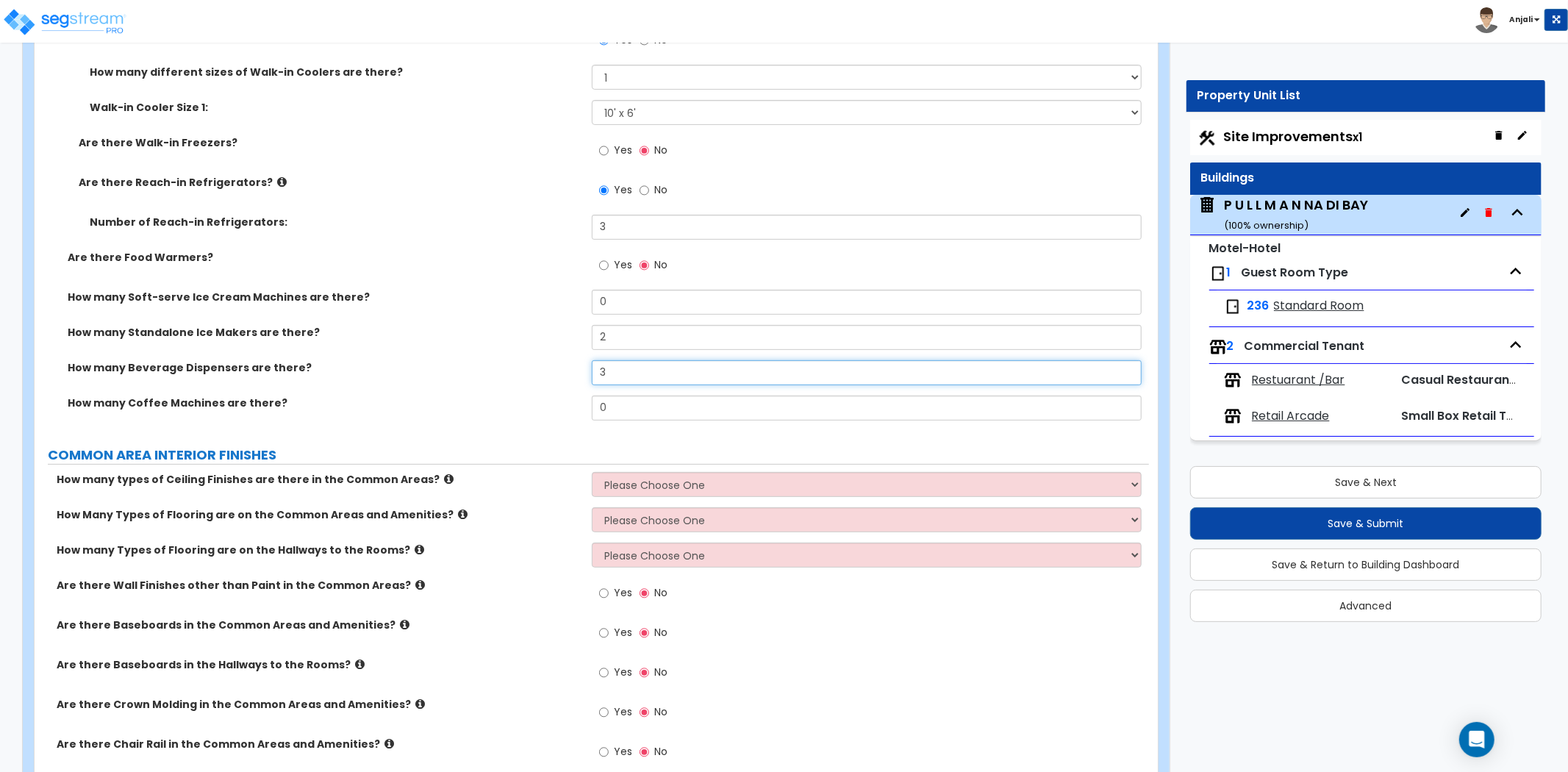
type input "3"
click at [659, 396] on input "0" at bounding box center [867, 408] width 550 height 25
type input "2"
click at [500, 396] on label "How many Coffee Machines are there?" at bounding box center [325, 403] width 513 height 15
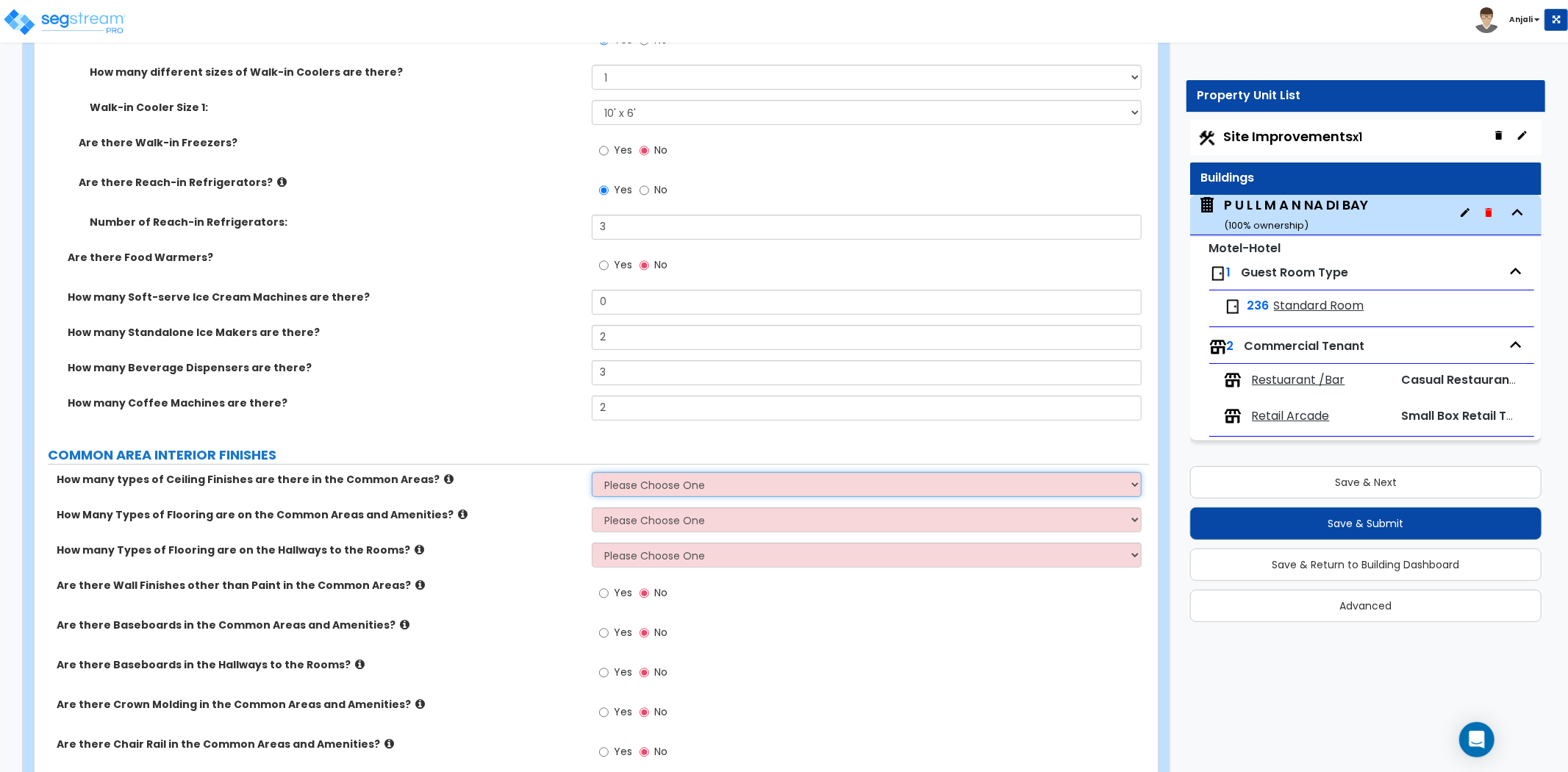
click at [662, 473] on select "Please Choose One 1 2 3" at bounding box center [867, 485] width 550 height 25
select select "1"
click at [592, 473] on select "Please Choose One 1 2 3" at bounding box center [867, 485] width 550 height 25
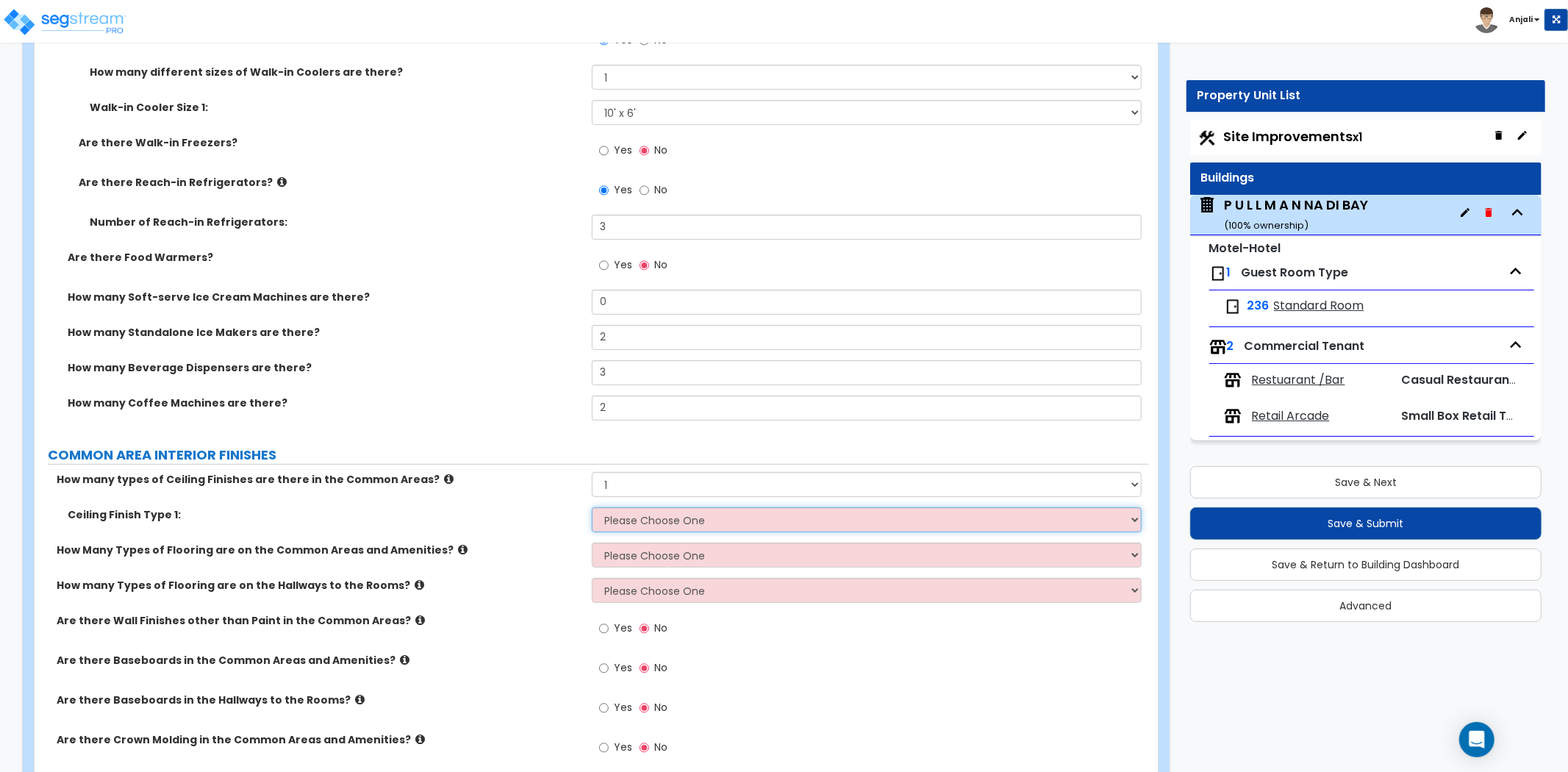
click at [652, 507] on select "Please Choose One Drop Ceiling Drywall Ceiling Open Ceiling" at bounding box center [867, 520] width 550 height 25
select select "2"
click at [592, 507] on select "Please Choose One Drop Ceiling Drywall Ceiling Open Ceiling" at bounding box center [867, 520] width 550 height 25
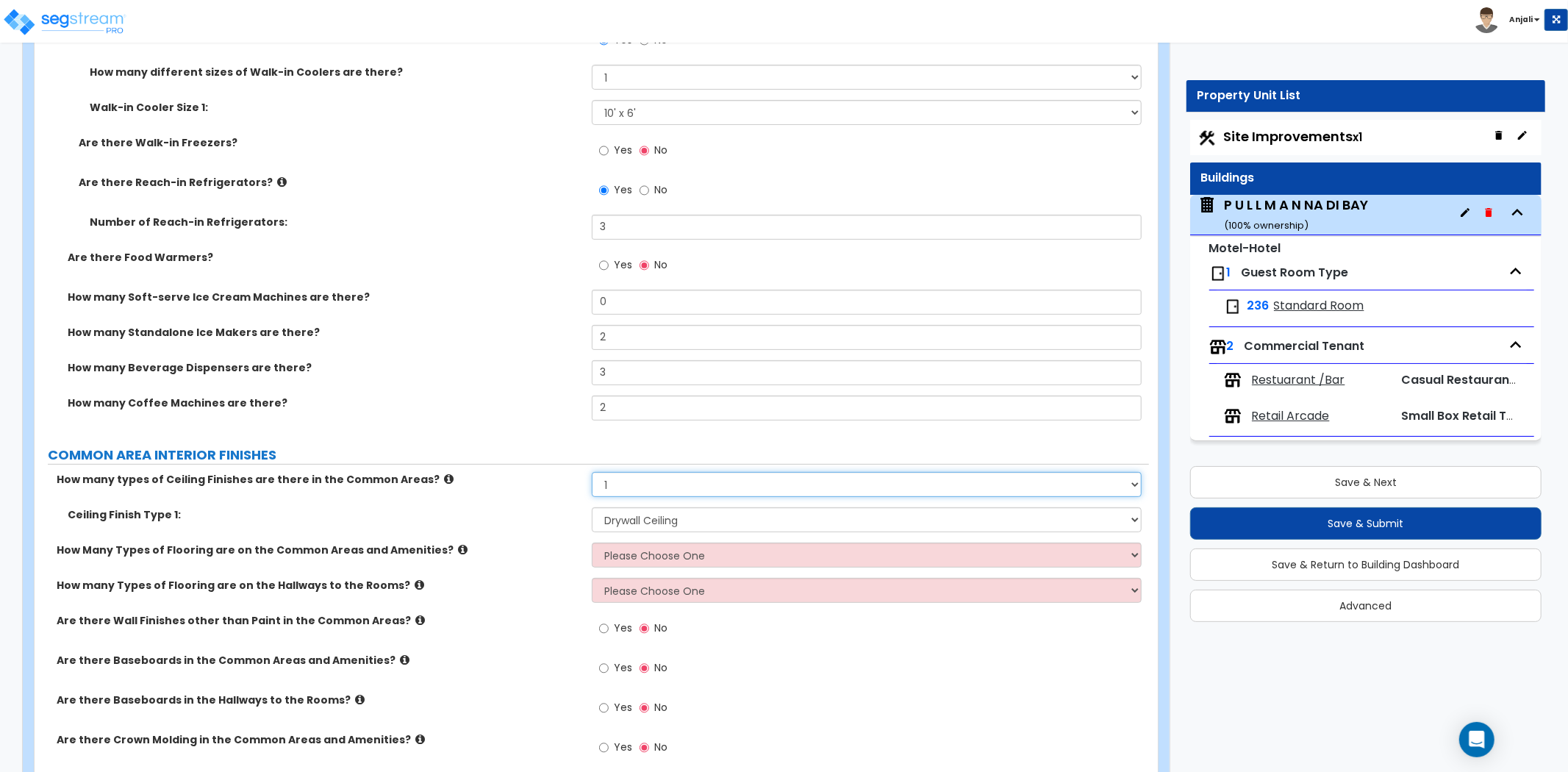
click at [662, 474] on select "Please Choose One 1 2 3" at bounding box center [867, 485] width 550 height 25
select select "2"
click at [592, 473] on select "Please Choose One 1 2 3" at bounding box center [867, 485] width 550 height 25
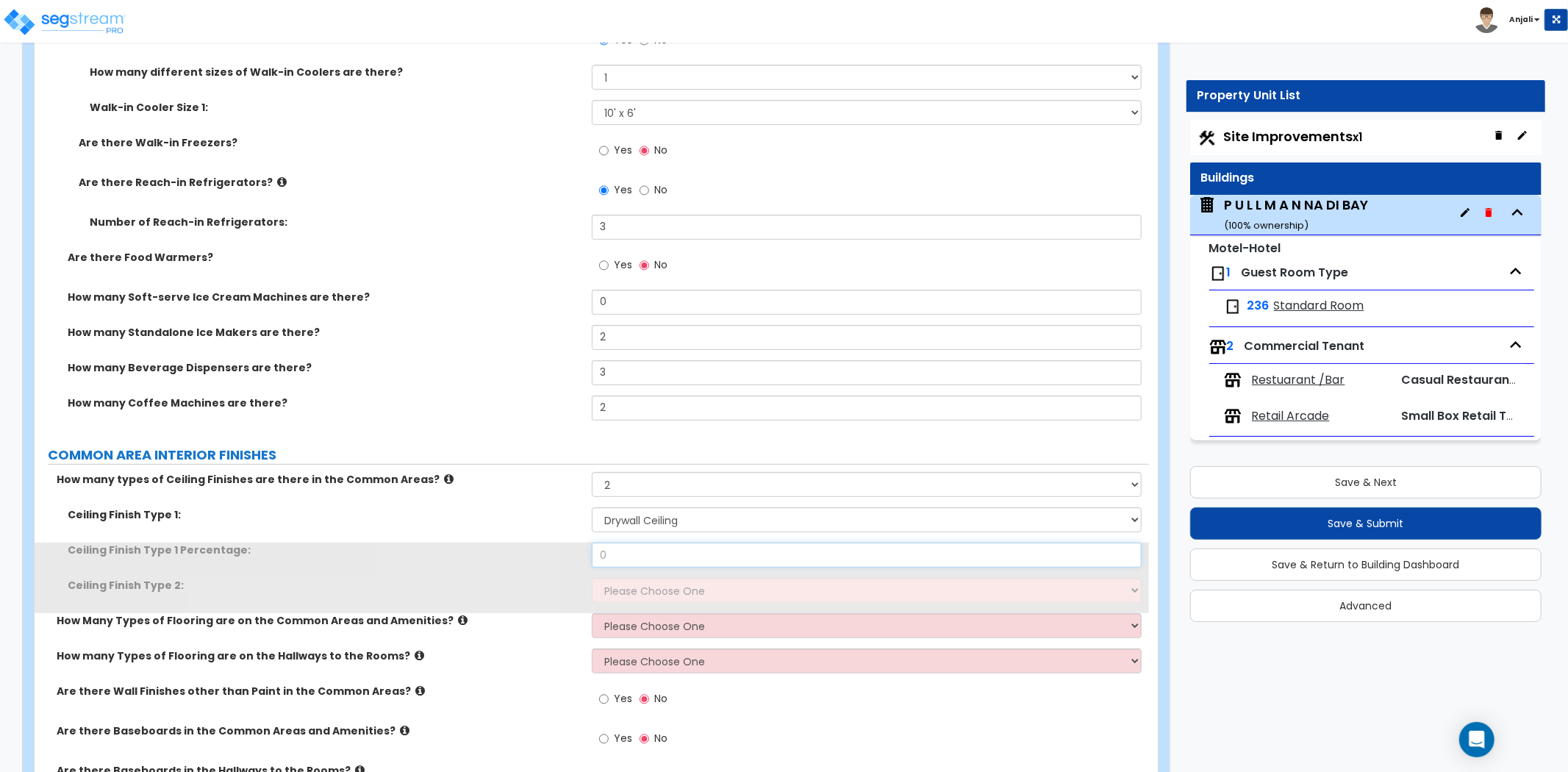
click at [653, 543] on input "0" at bounding box center [867, 555] width 550 height 25
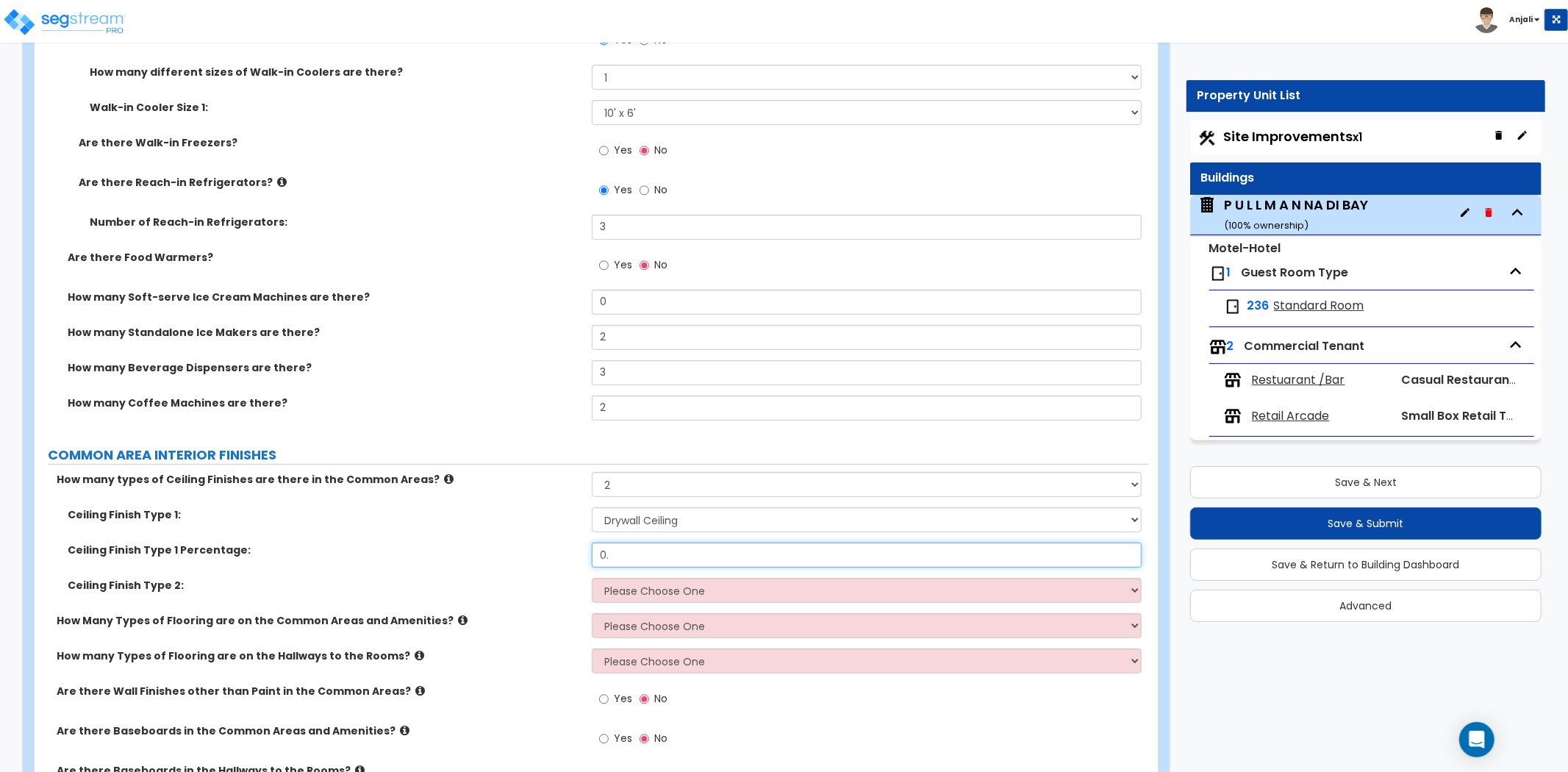
type input "0"
type input "5"
click at [679, 585] on select "Please Choose One Drop Ceiling Drywall Ceiling Open Ceiling" at bounding box center [867, 590] width 550 height 25
select select "1"
click at [592, 578] on select "Please Choose One Drop Ceiling Drywall Ceiling Open Ceiling" at bounding box center [867, 590] width 550 height 25
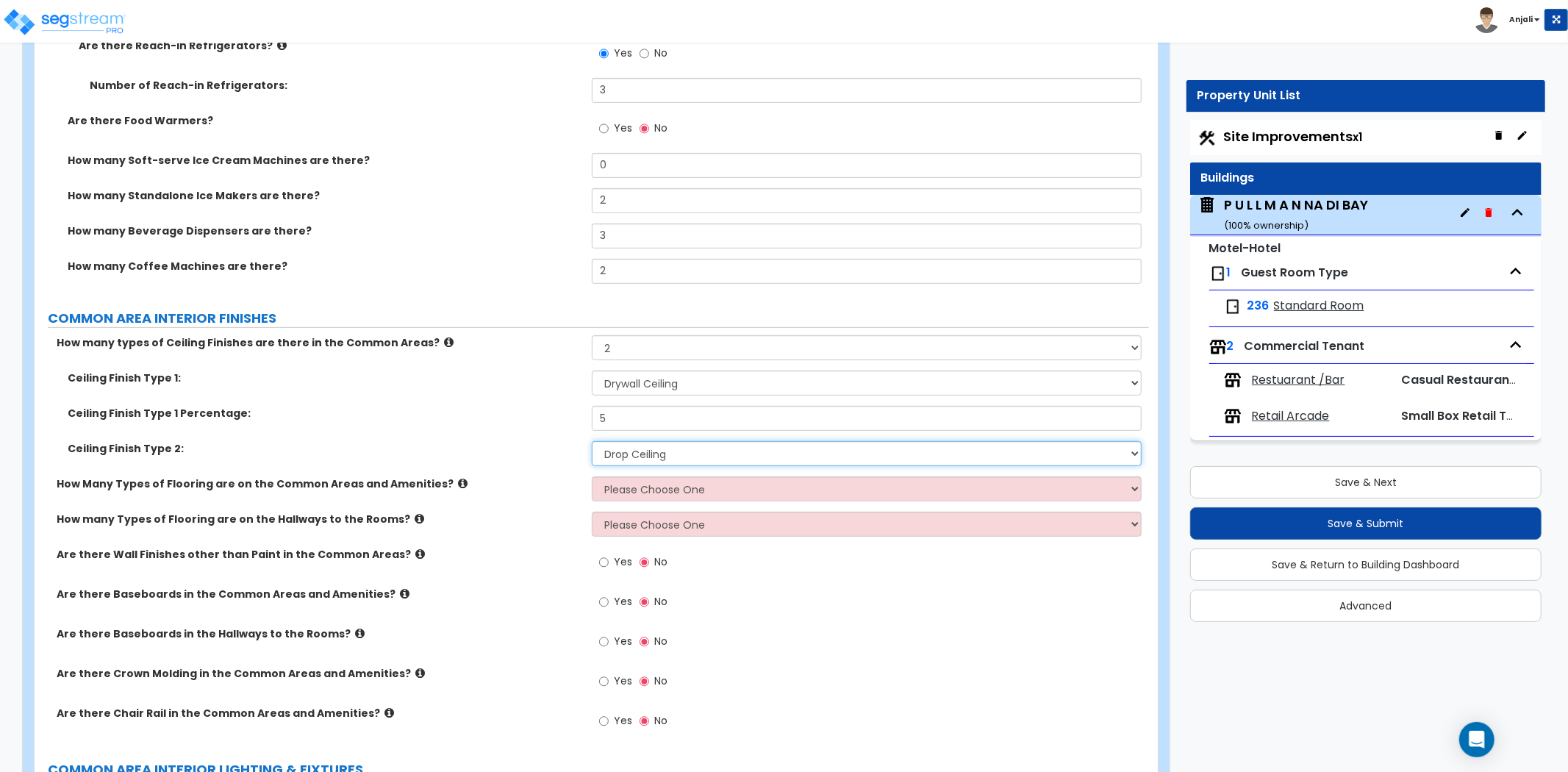
scroll to position [5148, 0]
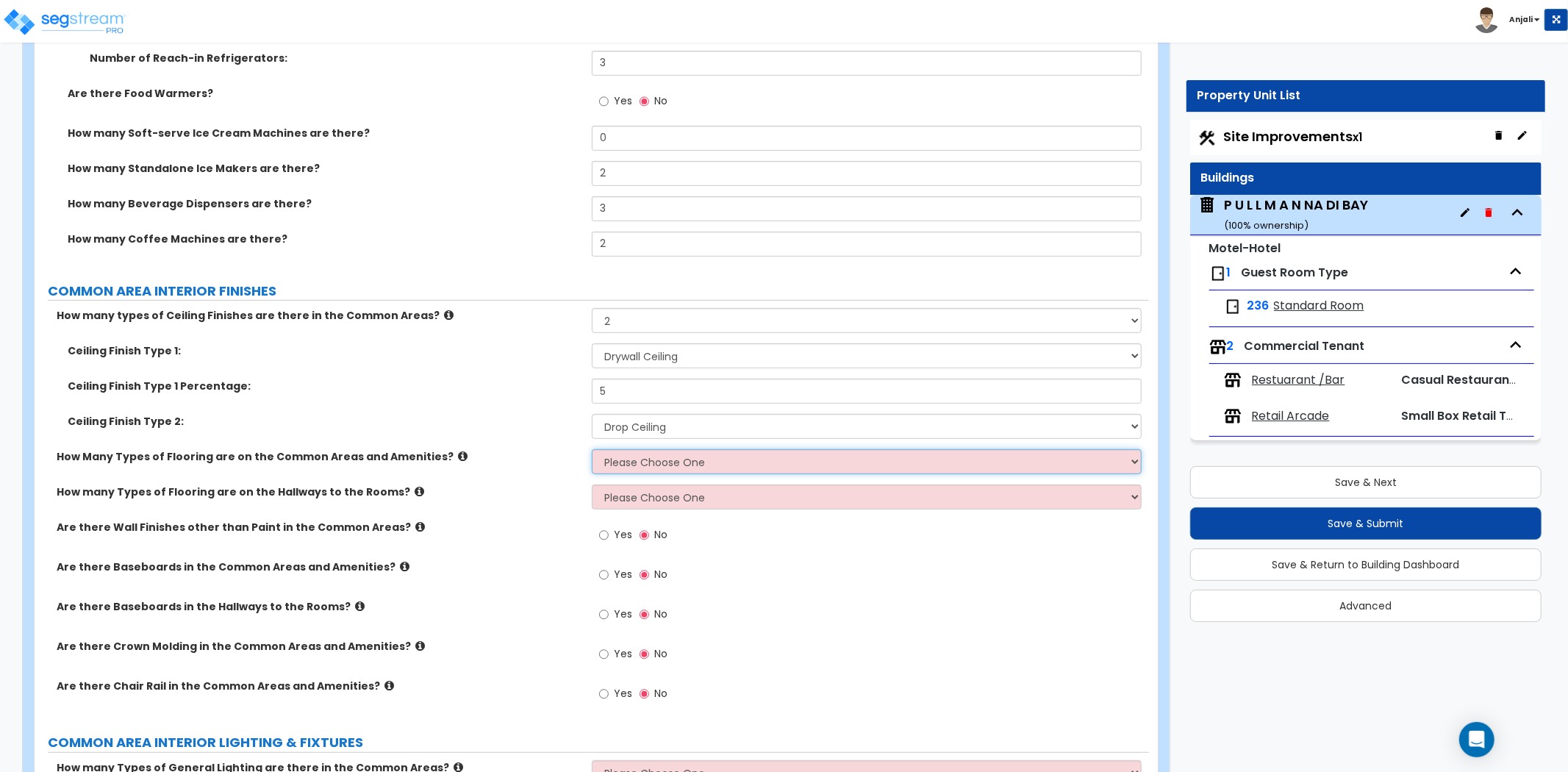
drag, startPoint x: 645, startPoint y: 449, endPoint x: 653, endPoint y: 446, distance: 8.5
click at [645, 449] on select "Please Choose One 1 2 3" at bounding box center [867, 461] width 550 height 25
select select "2"
click at [592, 449] on select "Please Choose One 1 2 3" at bounding box center [867, 461] width 550 height 25
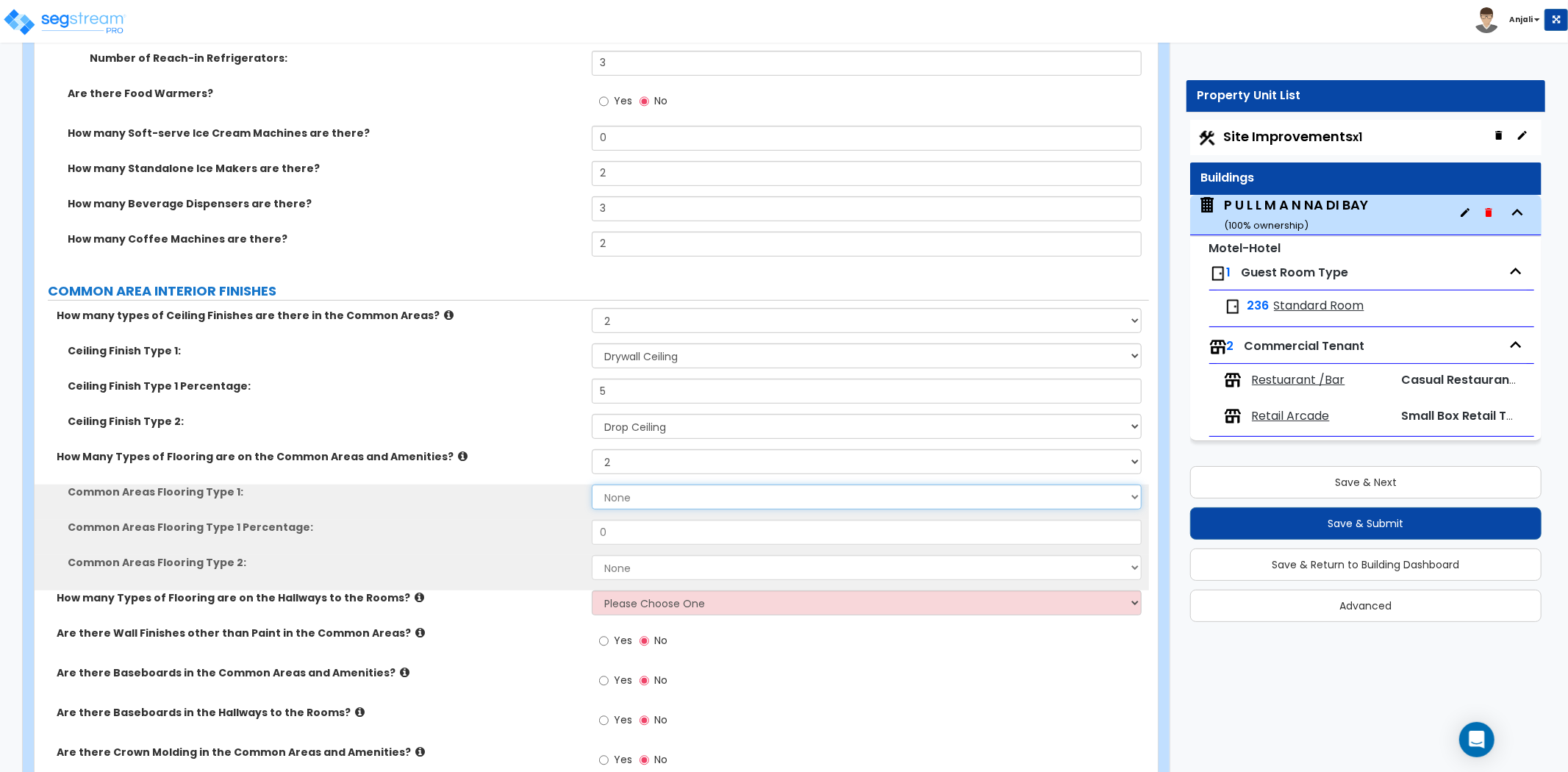
drag, startPoint x: 655, startPoint y: 481, endPoint x: 647, endPoint y: 488, distance: 10.6
click at [655, 485] on select "None Tile Flooring Hardwood Flooring Resilient Laminate Flooring VCT Flooring S…" at bounding box center [867, 497] width 550 height 25
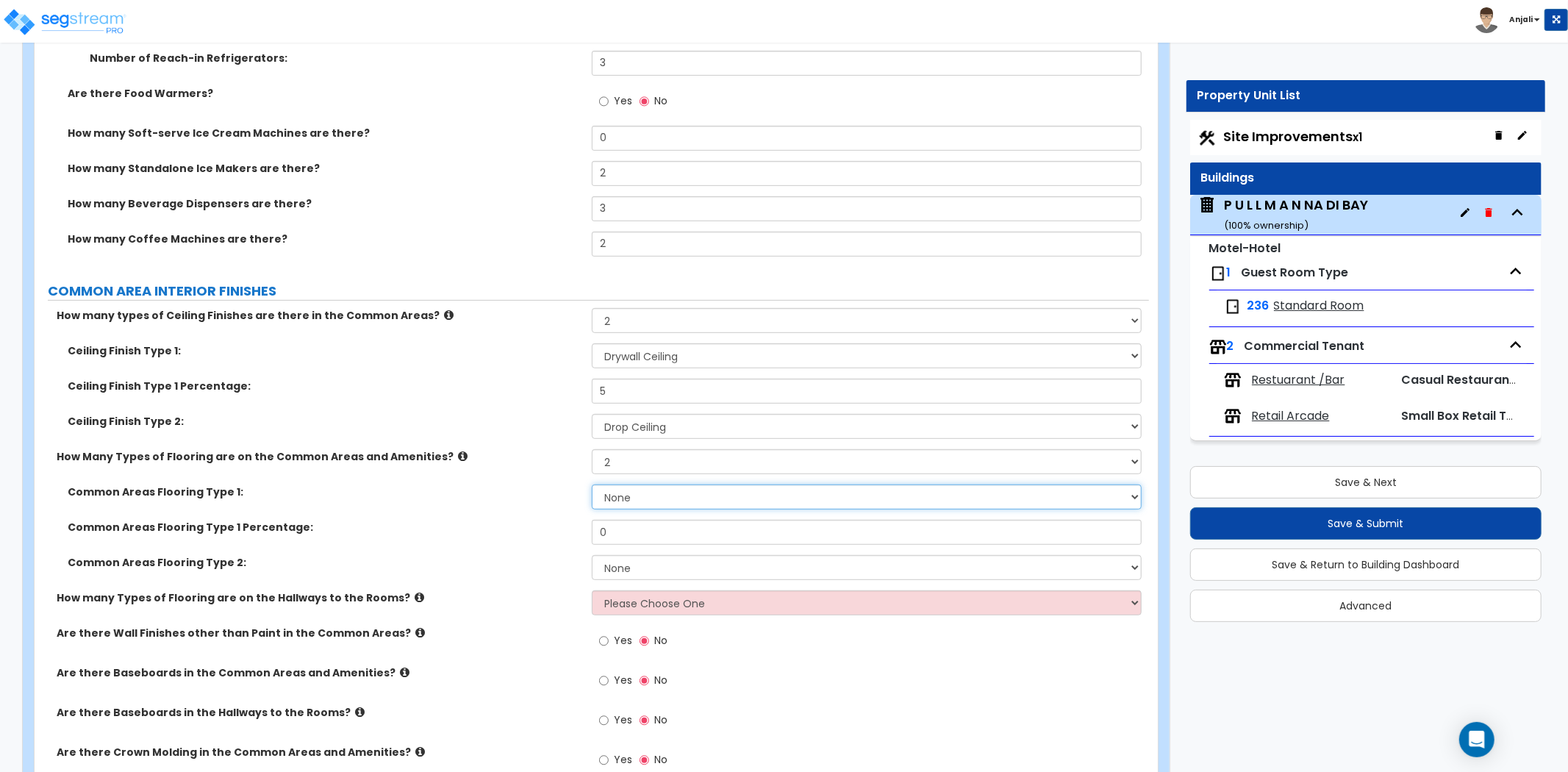
select select "1"
click at [592, 485] on select "None Tile Flooring Hardwood Flooring Resilient Laminate Flooring VCT Flooring S…" at bounding box center [867, 497] width 550 height 25
click at [647, 520] on input "0" at bounding box center [867, 532] width 550 height 25
type input "0"
type input "35"
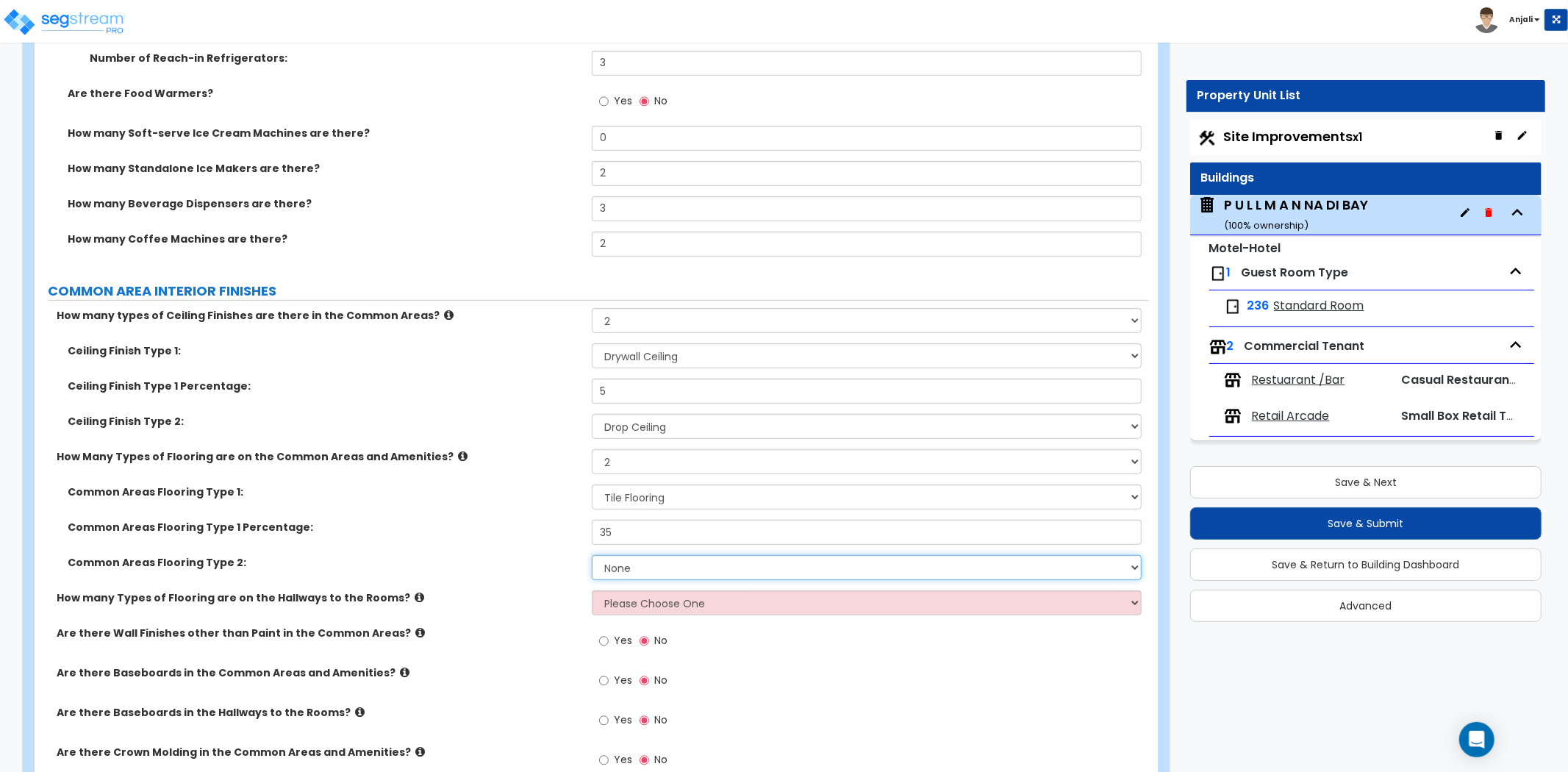
click at [650, 555] on select "None Tile Flooring Hardwood Flooring Resilient Laminate Flooring VCT Flooring S…" at bounding box center [867, 567] width 550 height 25
select select "2"
click at [592, 555] on select "None Tile Flooring Hardwood Flooring Resilient Laminate Flooring VCT Flooring S…" at bounding box center [867, 567] width 550 height 25
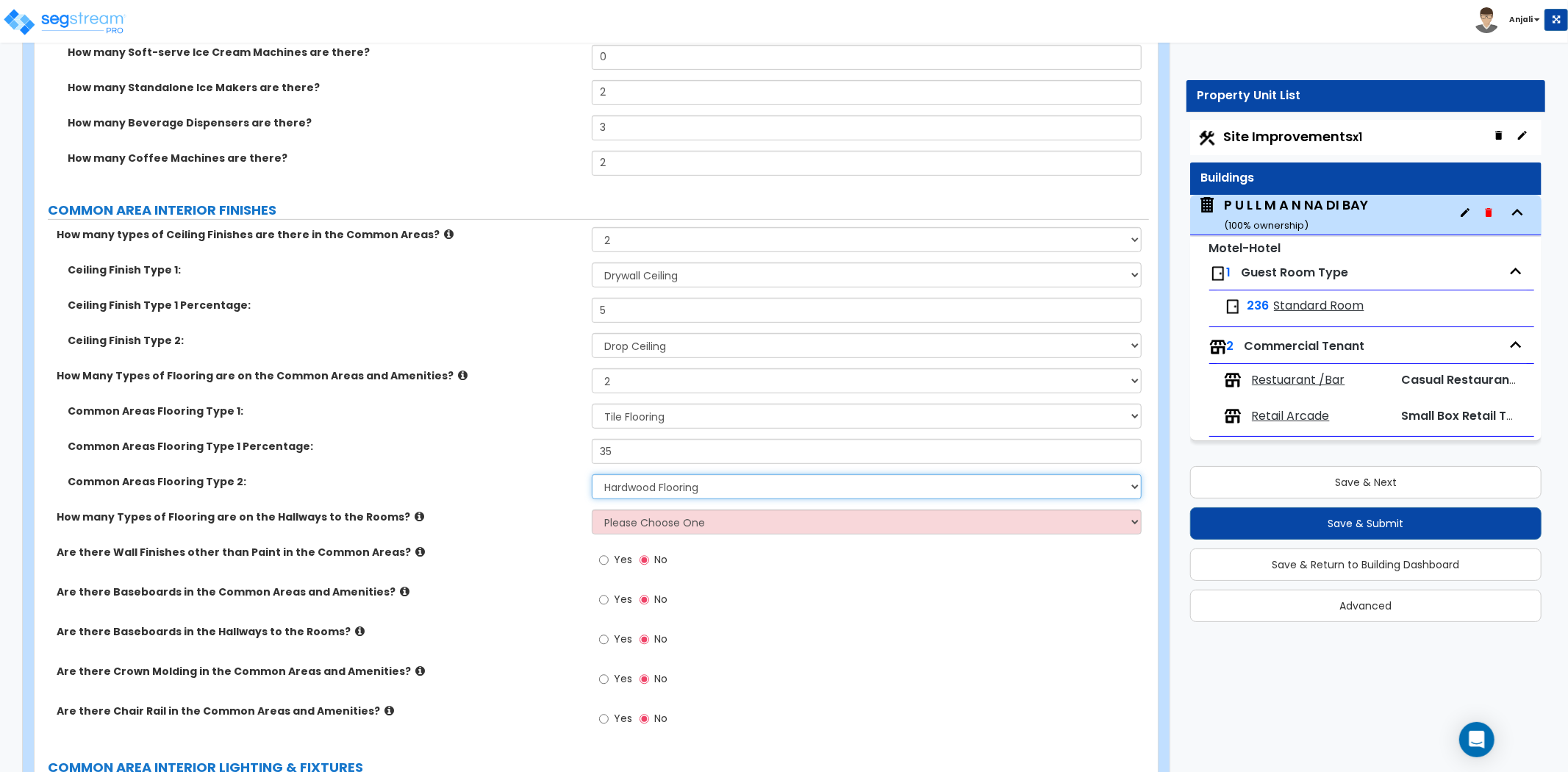
scroll to position [5230, 0]
click at [675, 509] on select "Please Choose One 1 2 3" at bounding box center [867, 521] width 550 height 25
click at [592, 509] on select "Please Choose One 1 2 3" at bounding box center [867, 521] width 550 height 25
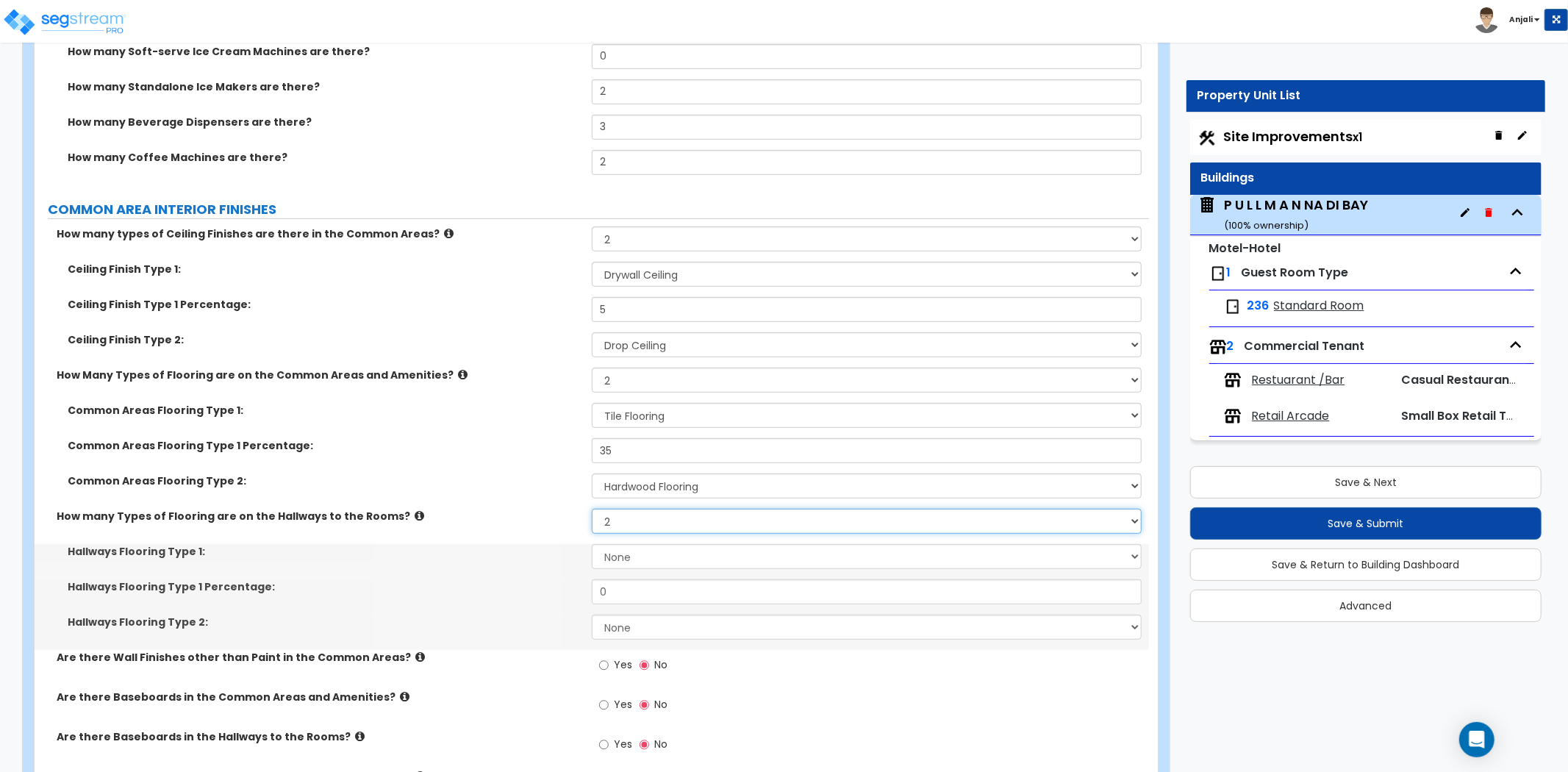
drag, startPoint x: 644, startPoint y: 497, endPoint x: 652, endPoint y: 511, distance: 16.1
click at [644, 509] on select "Please Choose One 1 2 3" at bounding box center [867, 521] width 550 height 25
click at [592, 509] on select "Please Choose One 1 2 3" at bounding box center [867, 521] width 550 height 25
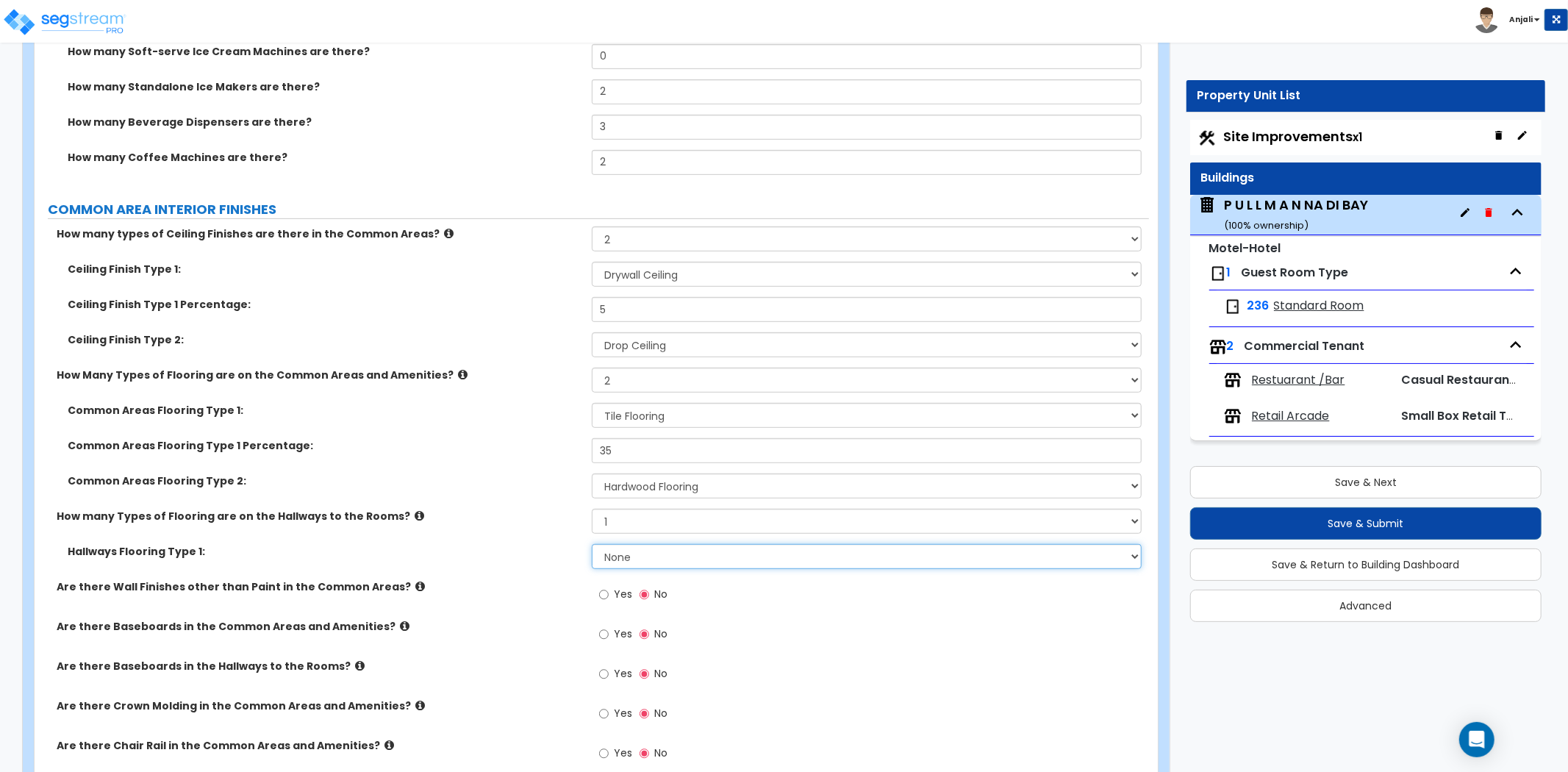
click at [669, 548] on select "None Tile Flooring Hardwood Flooring Resilient Laminate Flooring VCT Flooring S…" at bounding box center [867, 556] width 550 height 25
click at [592, 544] on select "None Tile Flooring Hardwood Flooring Resilient Laminate Flooring VCT Flooring S…" at bounding box center [867, 556] width 550 height 25
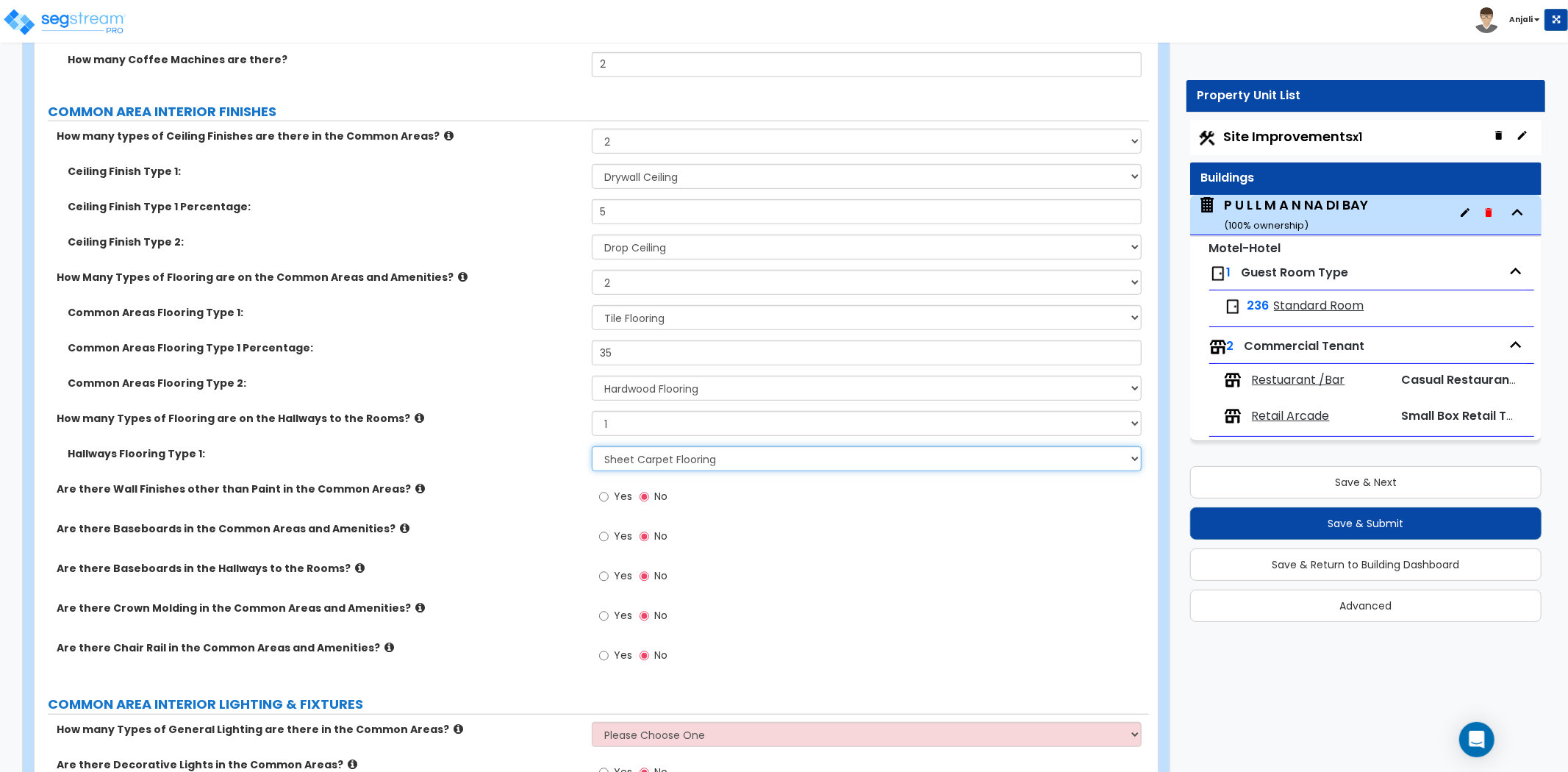
scroll to position [5394, 0]
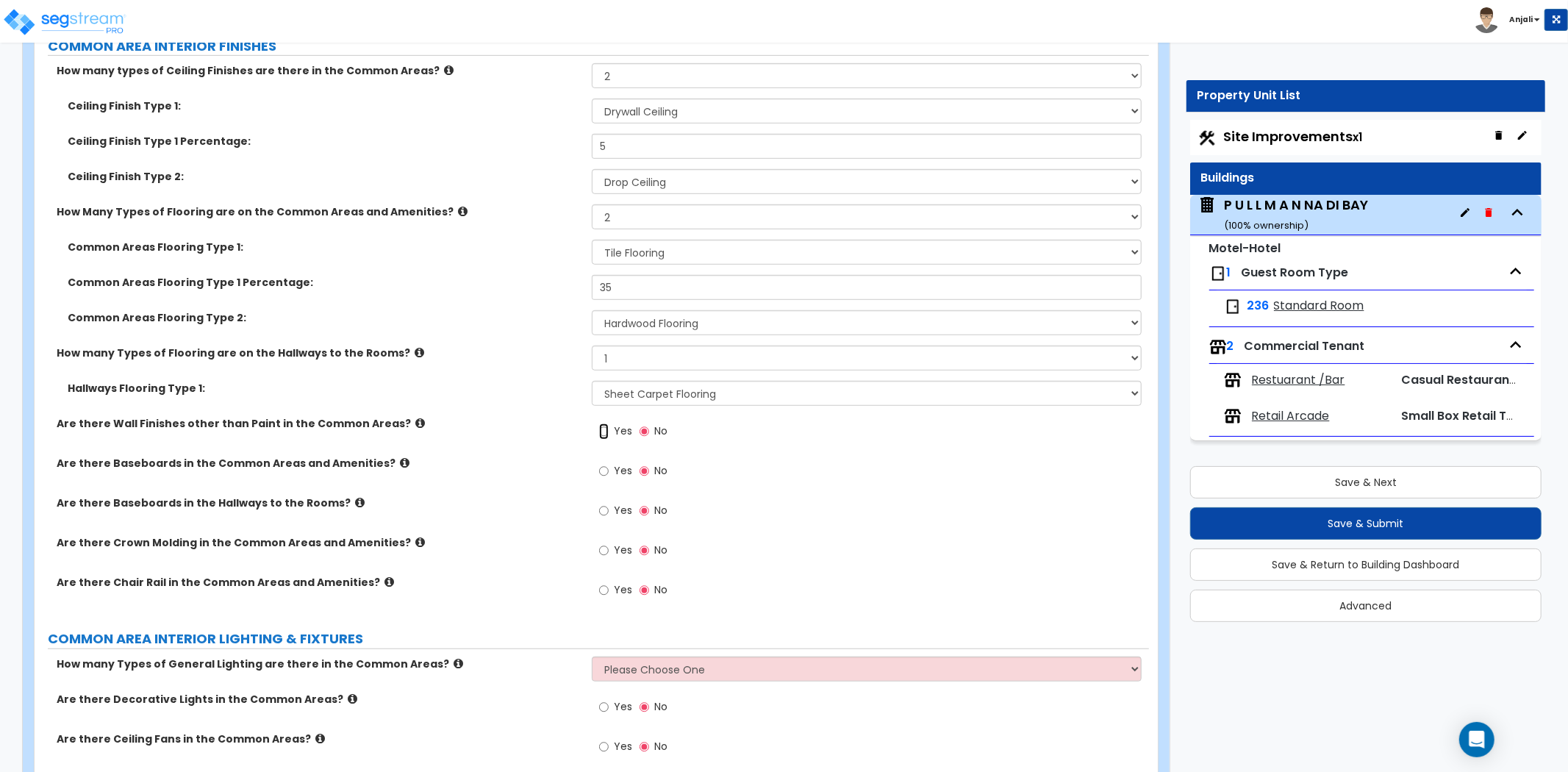
click at [605, 424] on input "Yes" at bounding box center [604, 432] width 10 height 17
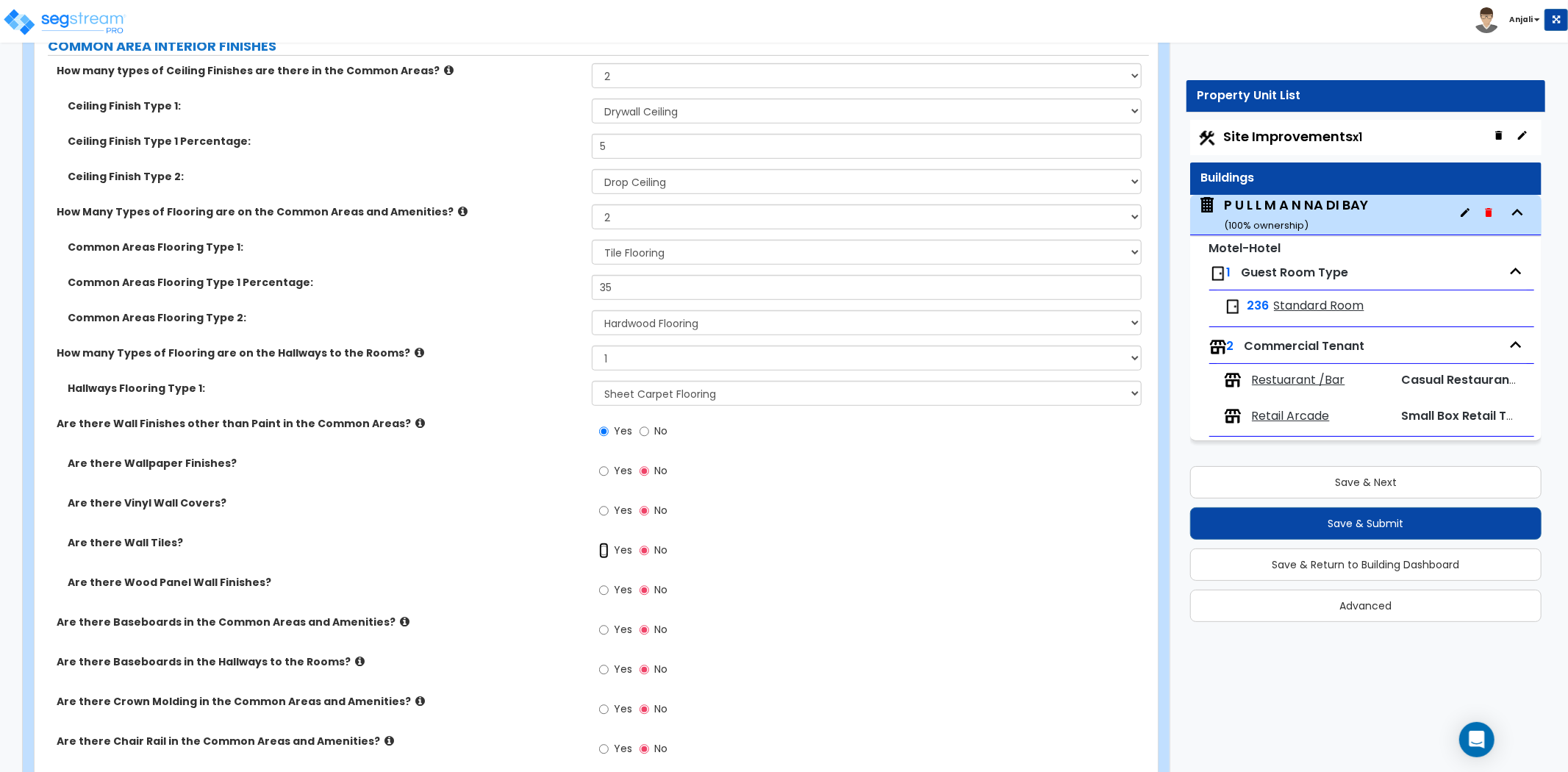
click at [605, 543] on input "Yes" at bounding box center [604, 551] width 10 height 17
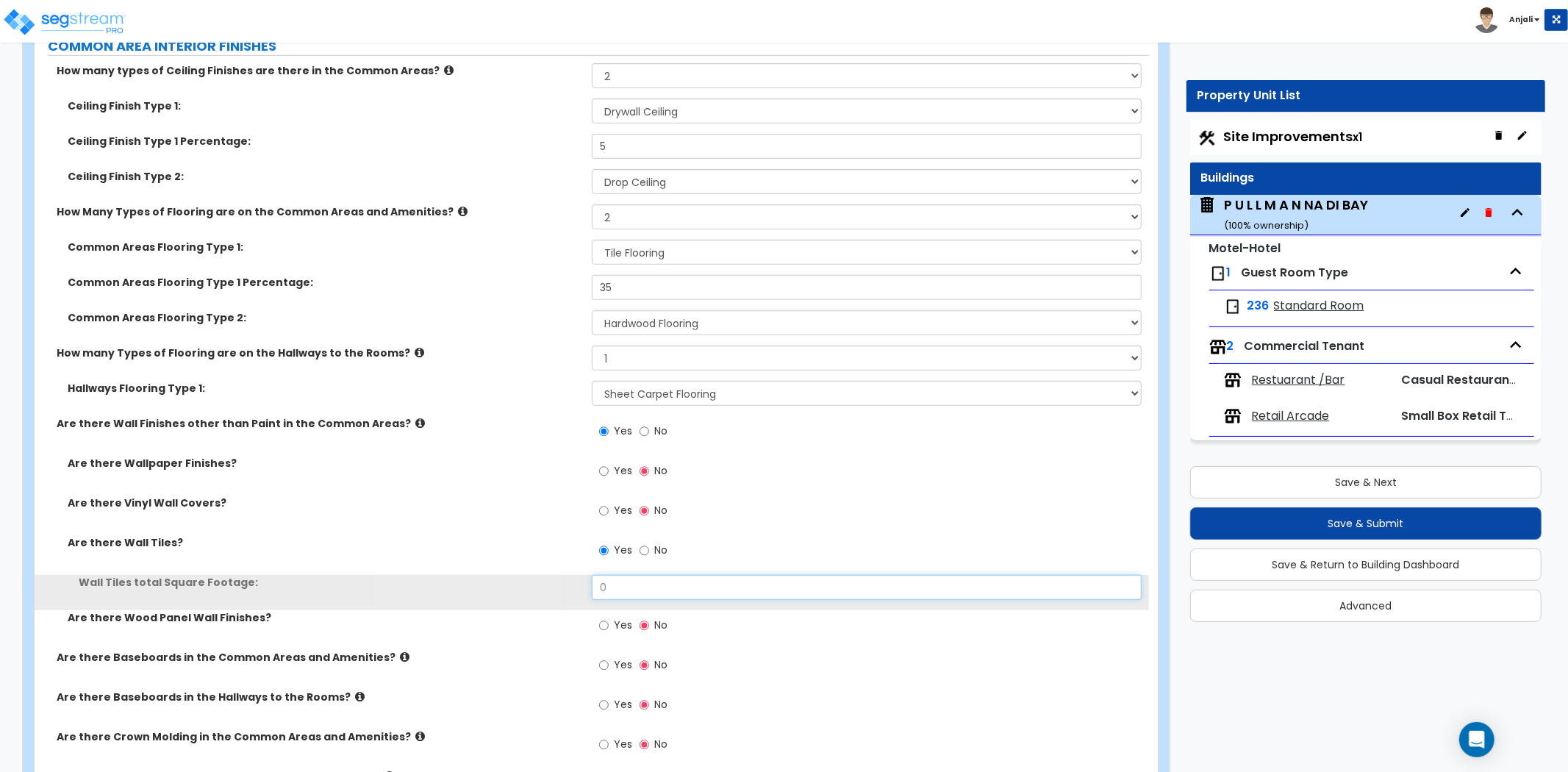
click at [630, 575] on input "0" at bounding box center [867, 587] width 550 height 25
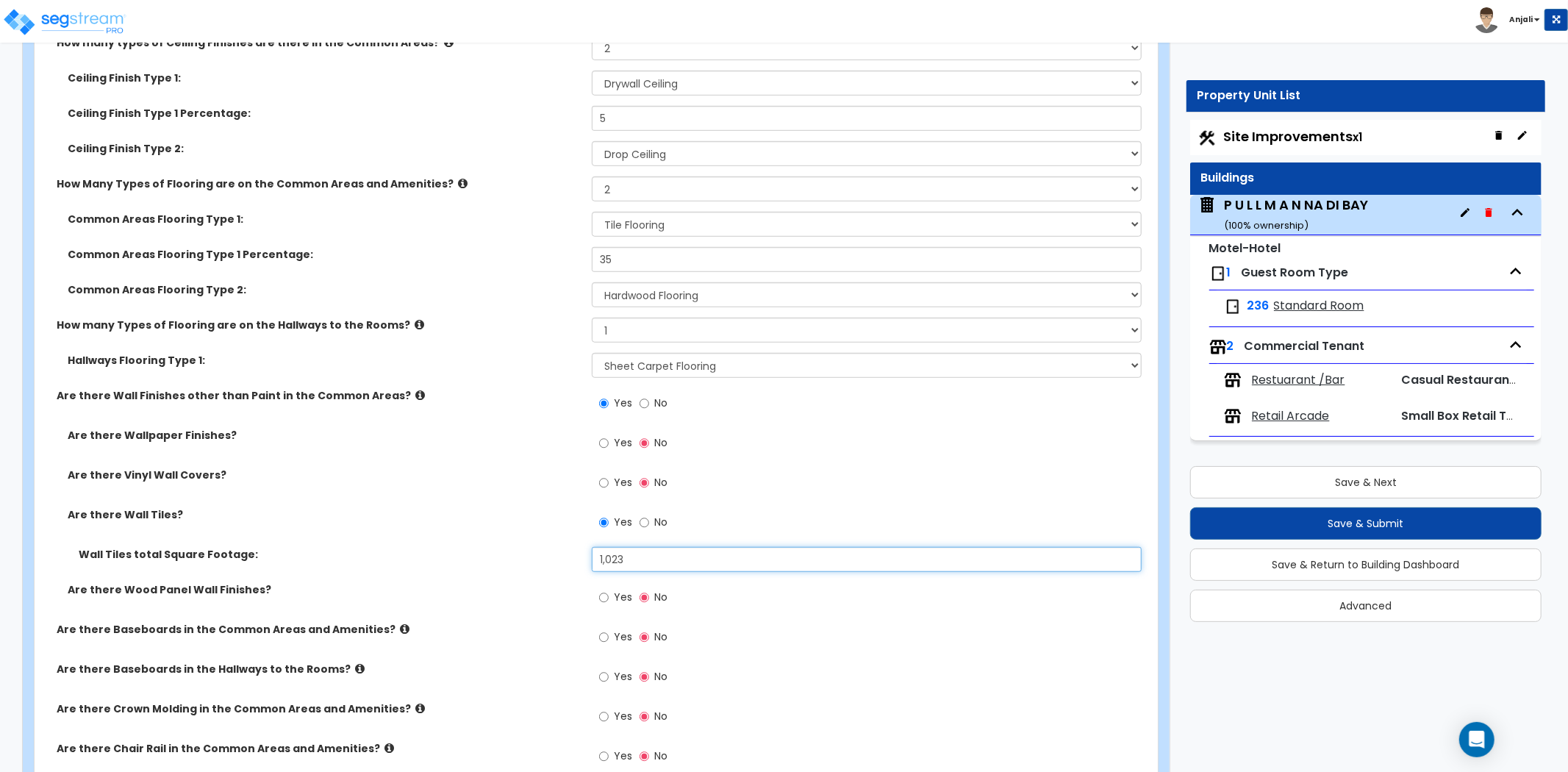
scroll to position [5474, 0]
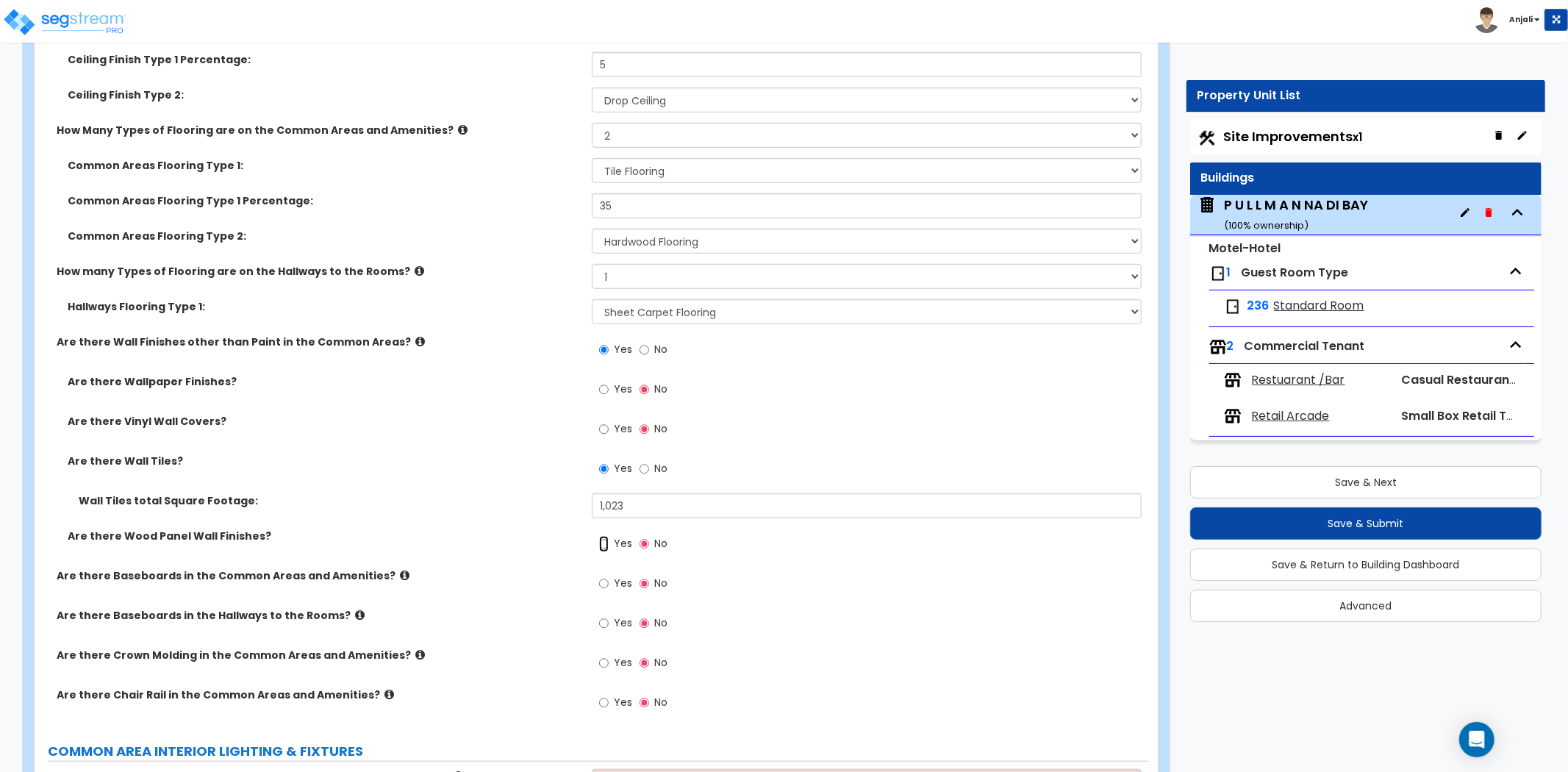
click at [603, 536] on input "Yes" at bounding box center [604, 544] width 10 height 17
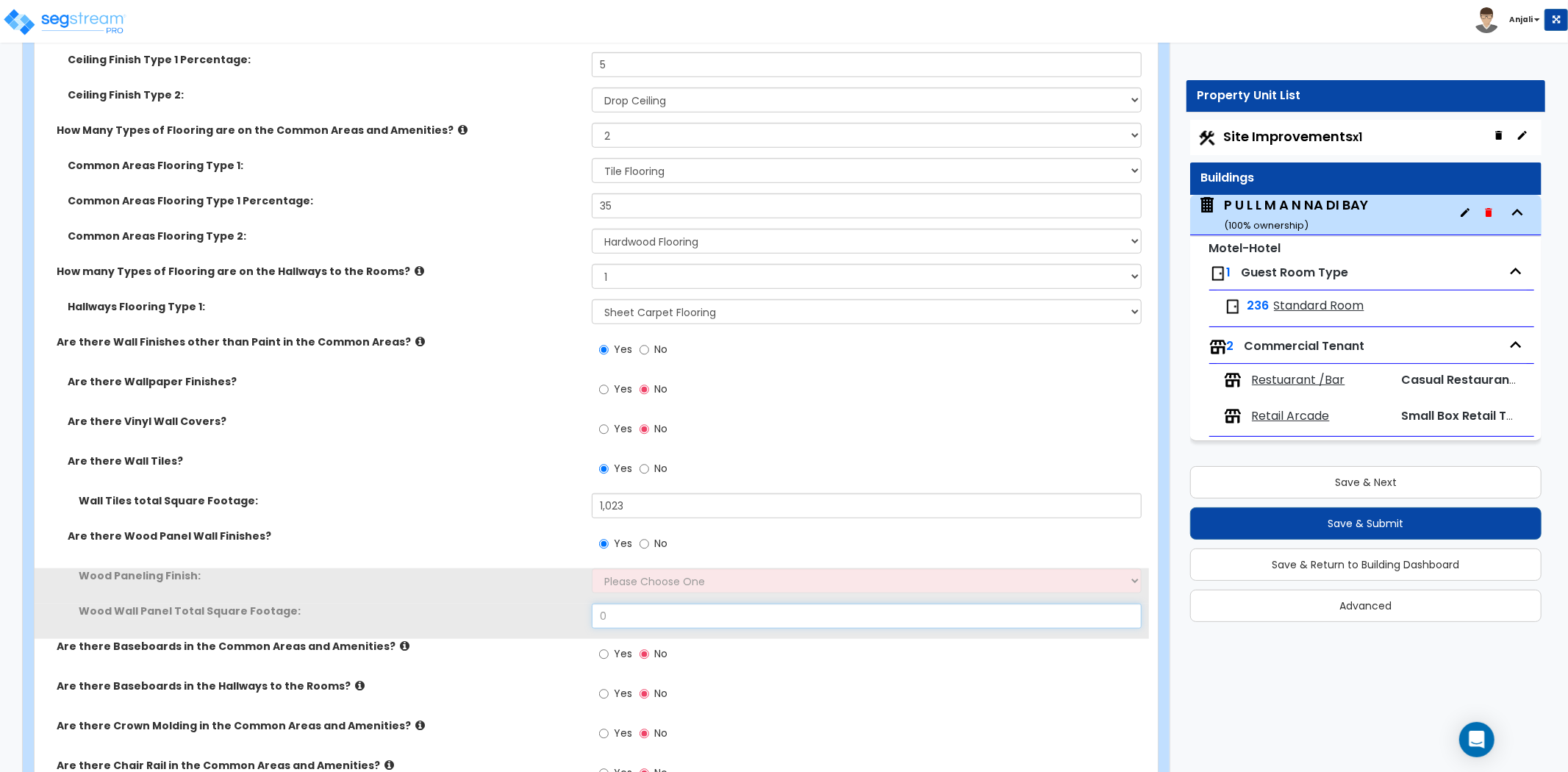
click at [655, 604] on input "0" at bounding box center [867, 616] width 550 height 25
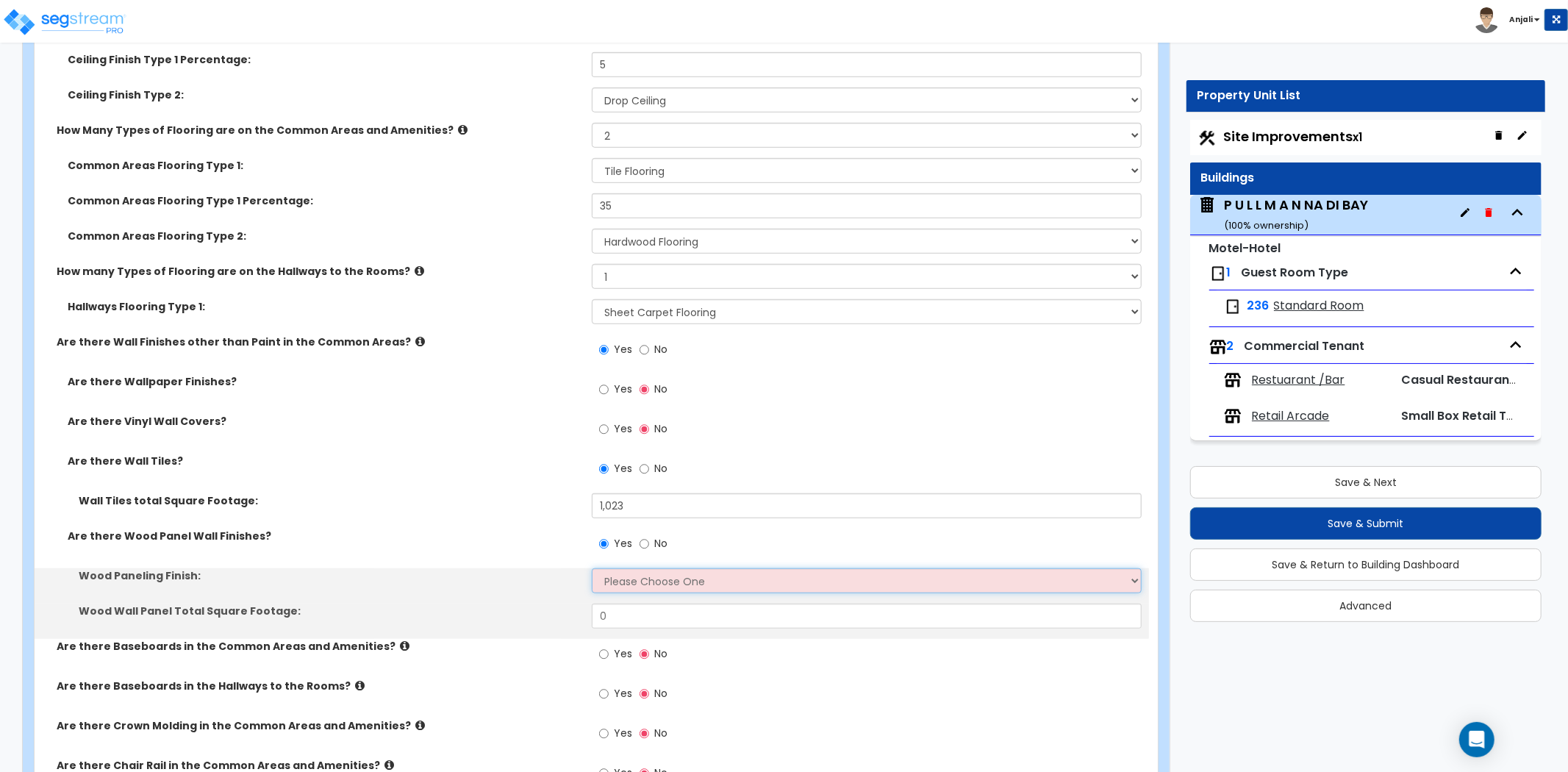
click at [678, 568] on select "Please Choose One Birch Mahogany Oak or Cherry Rosewood Teak I Don't Know, Plea…" at bounding box center [867, 581] width 550 height 25
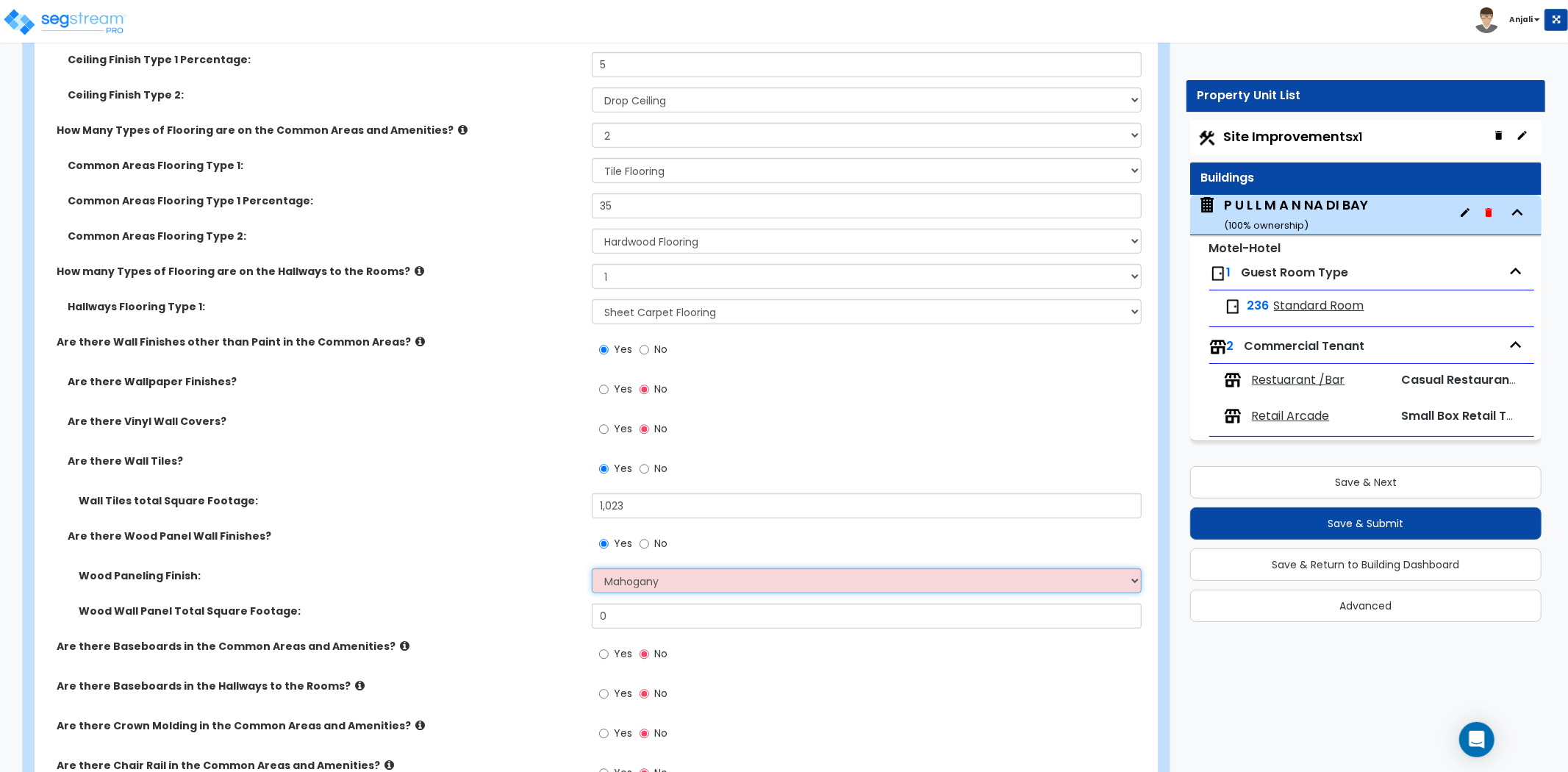
click at [592, 568] on select "Please Choose One Birch Mahogany Oak or Cherry Rosewood Teak I Don't Know, Plea…" at bounding box center [867, 581] width 550 height 25
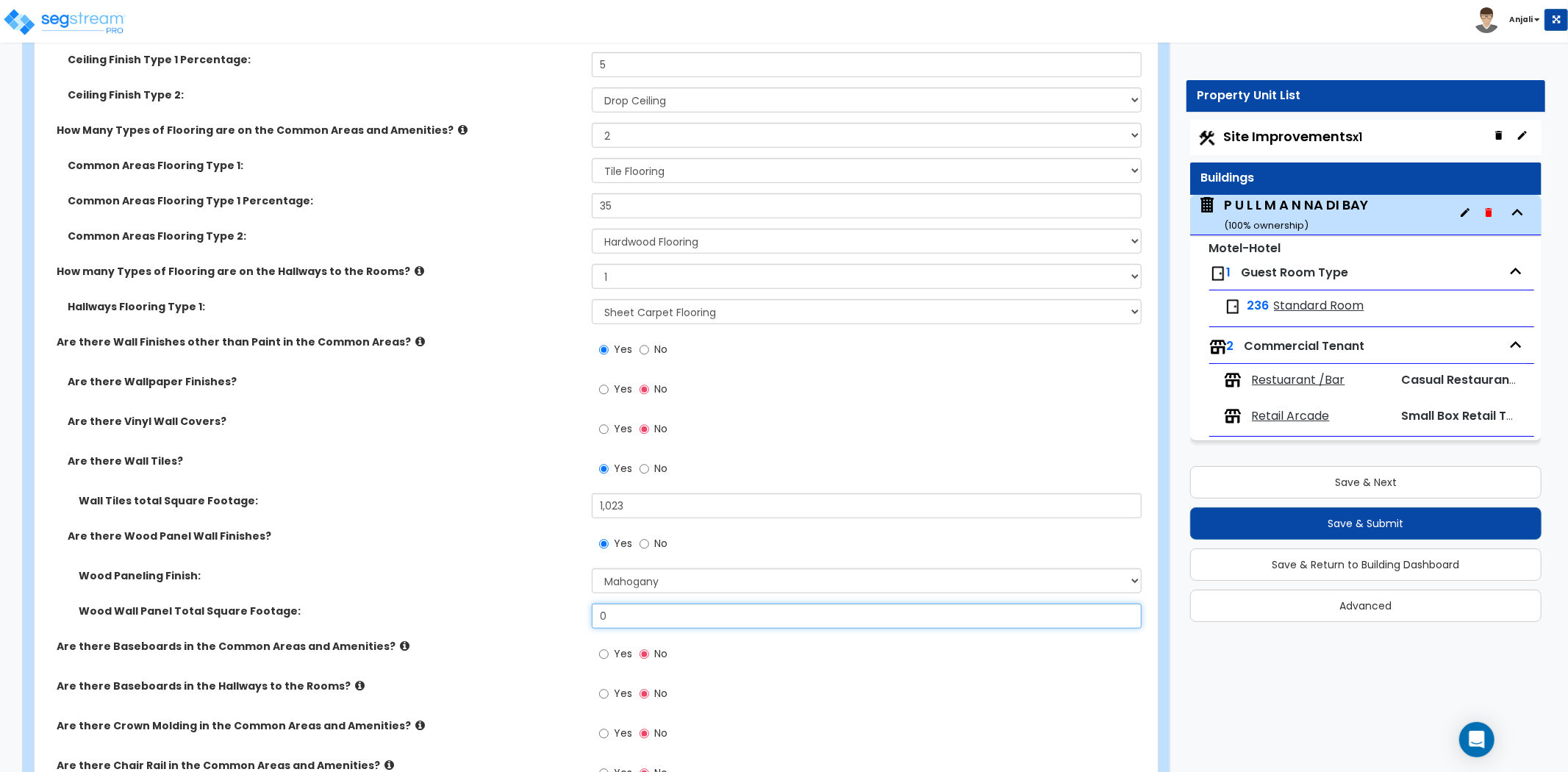
click at [660, 604] on input "0" at bounding box center [867, 616] width 550 height 25
click at [535, 541] on div "Are there Wood Panel Wall Finishes? Yes No" at bounding box center [592, 549] width 1115 height 40
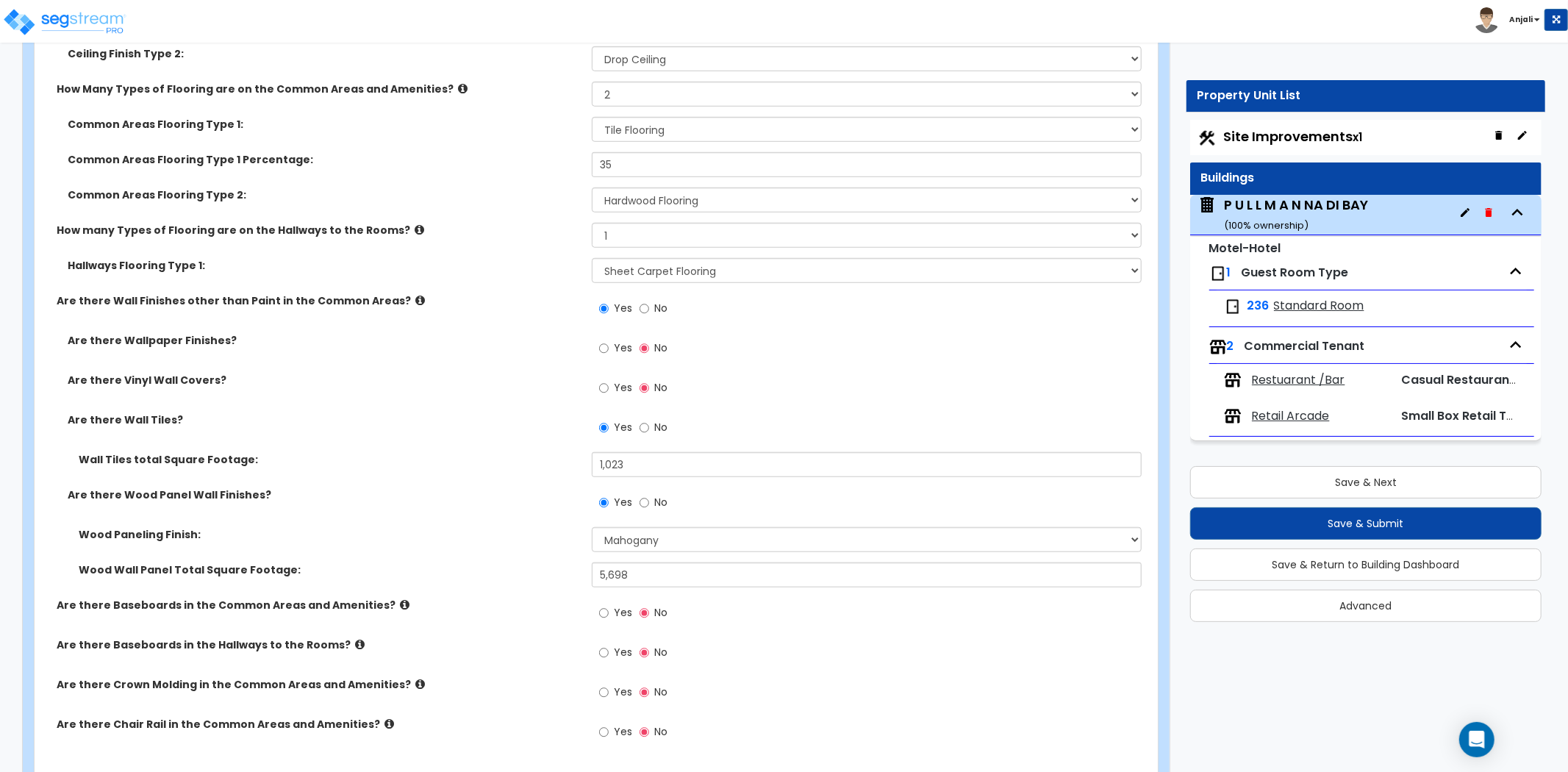
scroll to position [5556, 0]
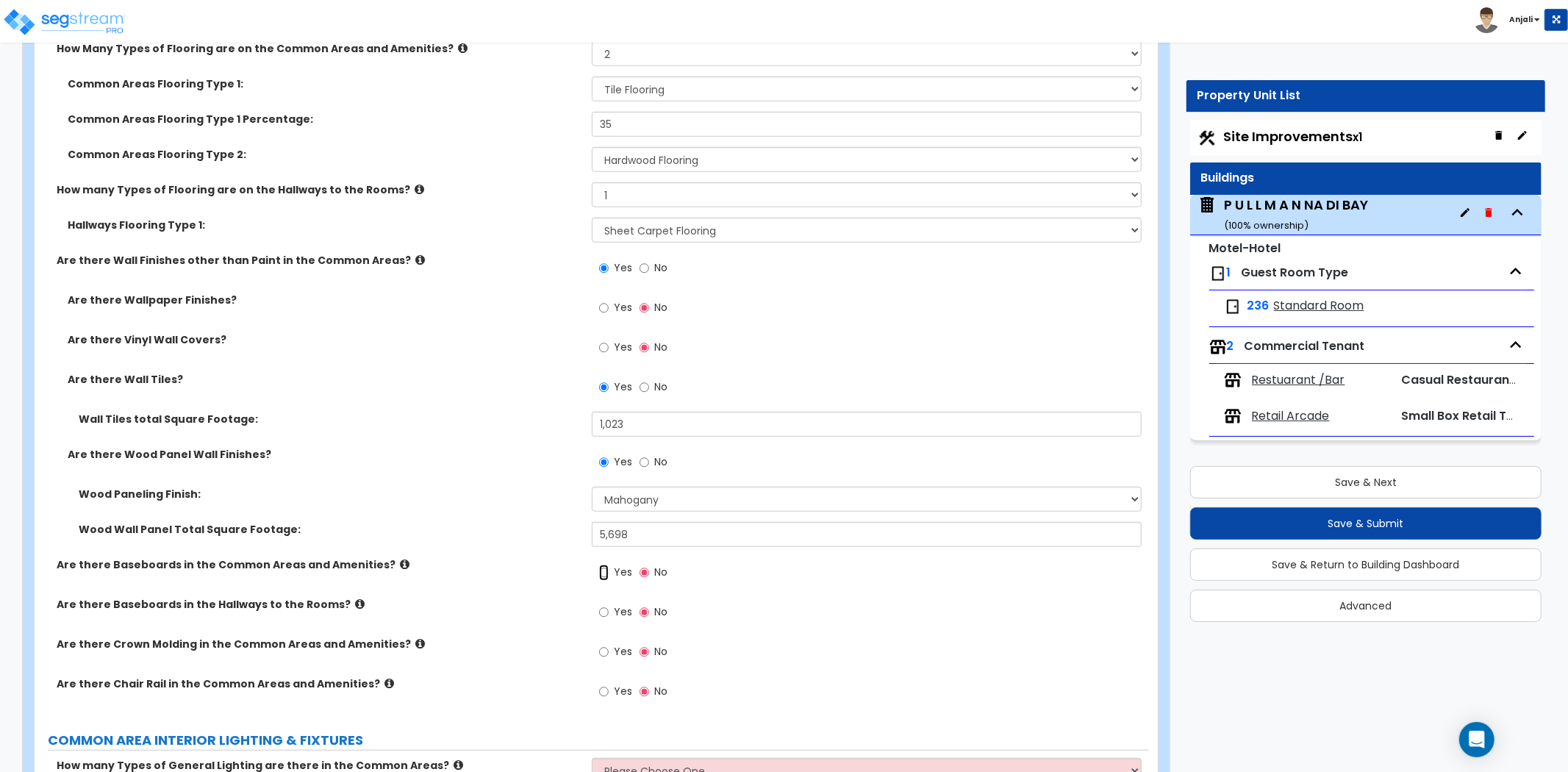
click at [601, 565] on input "Yes" at bounding box center [604, 573] width 10 height 17
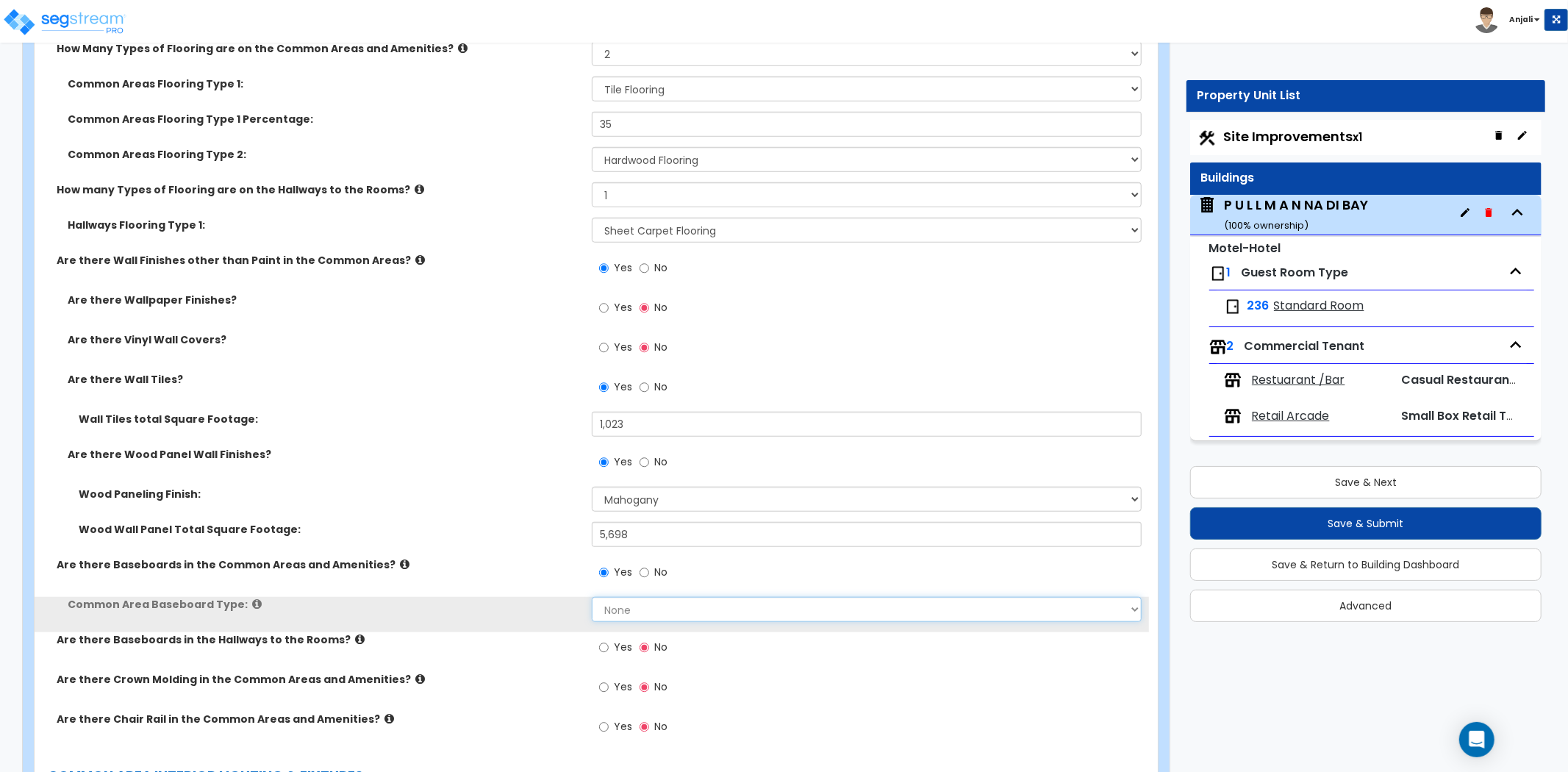
click at [667, 597] on select "None Wood Vinyl Carpet Tile" at bounding box center [867, 609] width 550 height 25
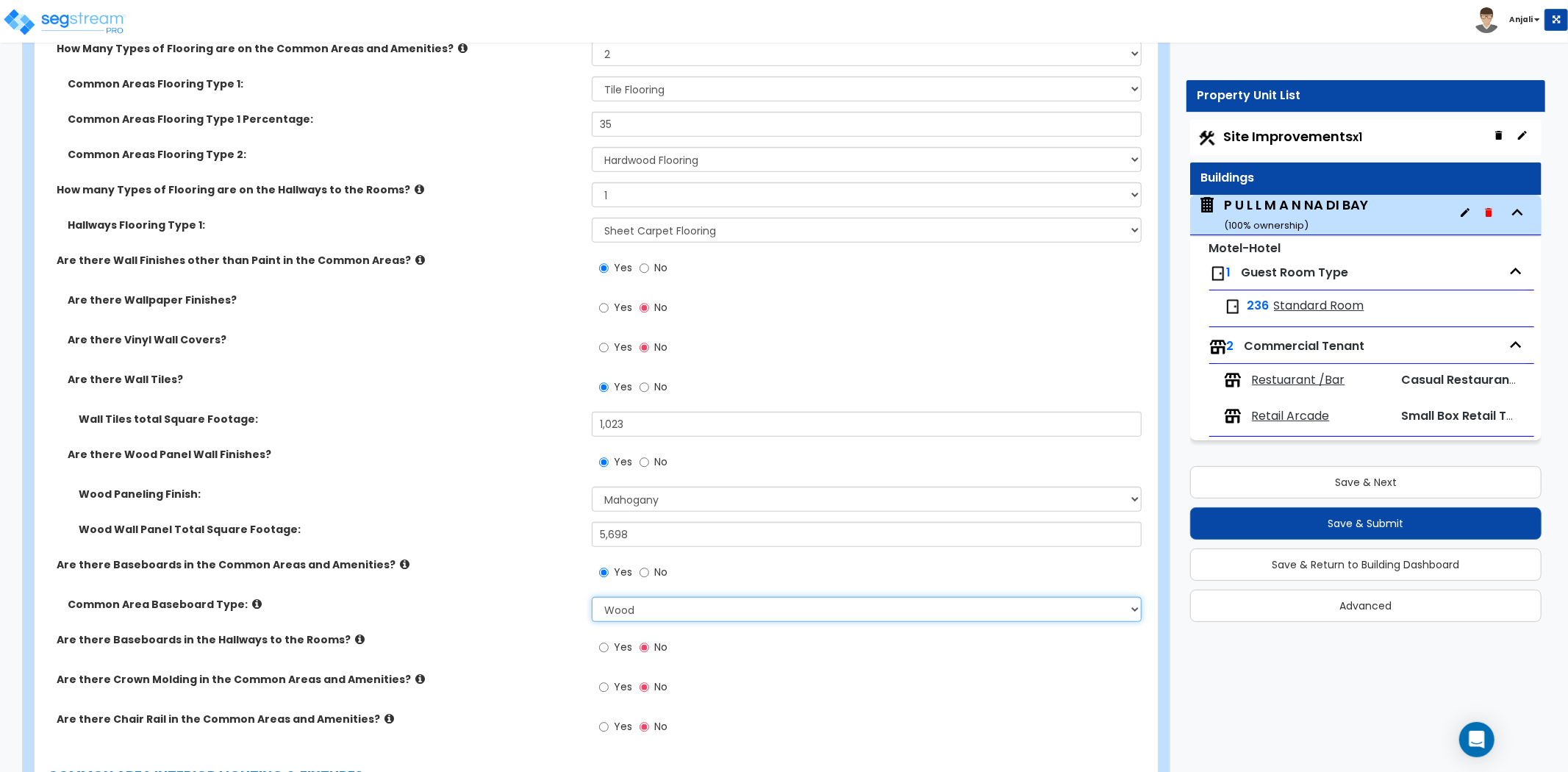
click at [592, 597] on select "None Wood Vinyl Carpet Tile" at bounding box center [867, 609] width 550 height 25
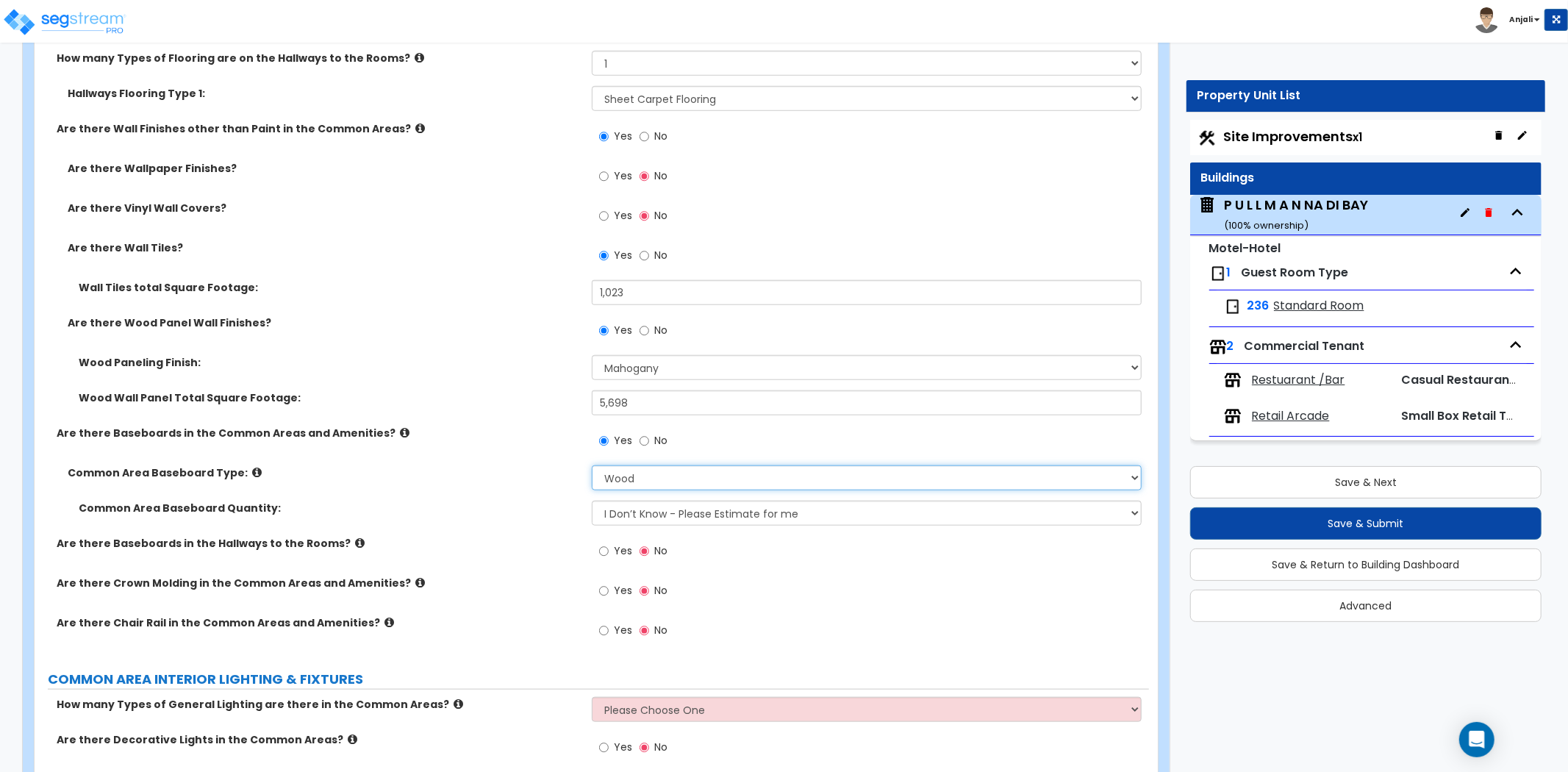
scroll to position [5720, 0]
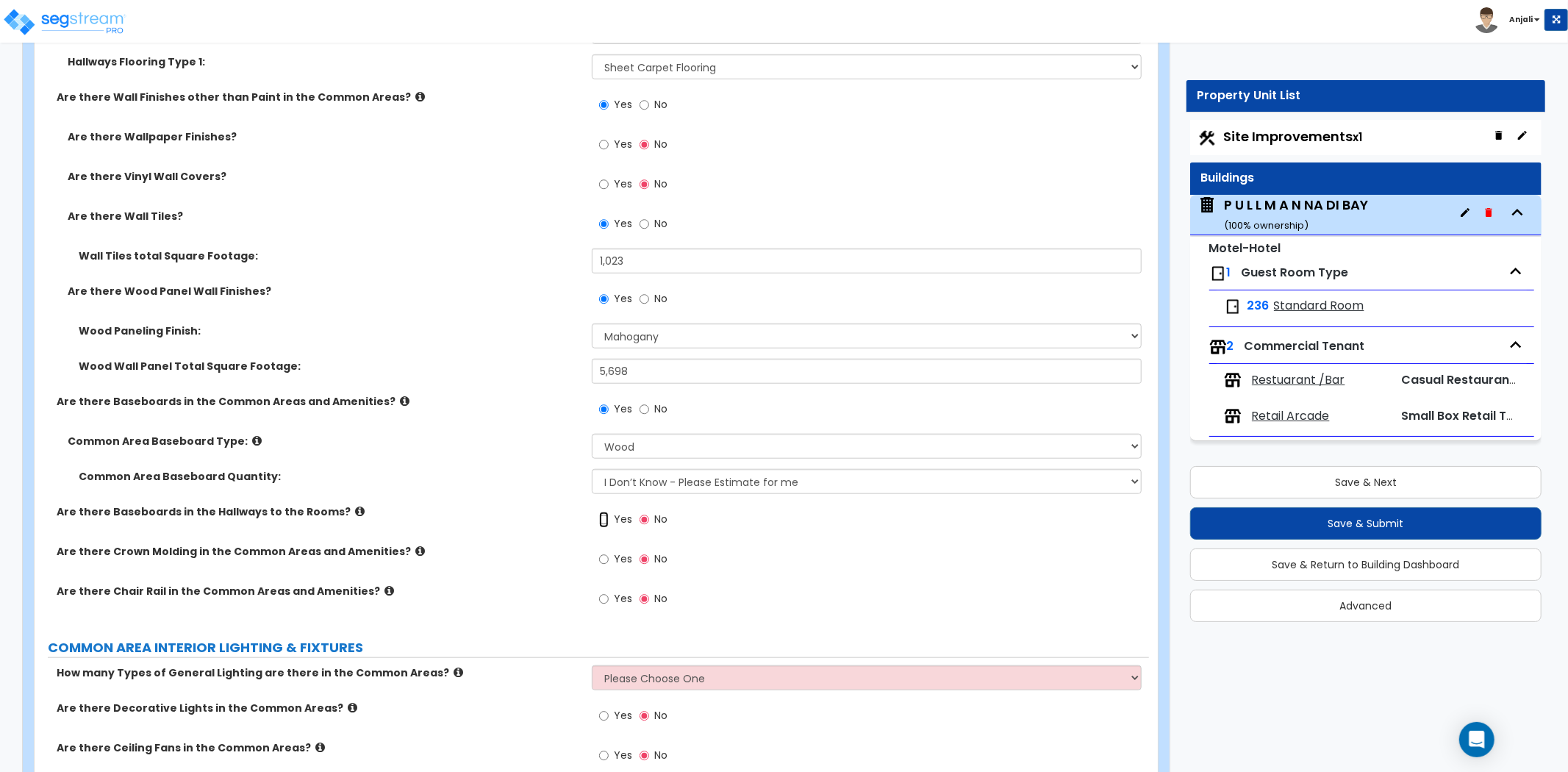
click at [606, 512] on input "Yes" at bounding box center [604, 520] width 10 height 17
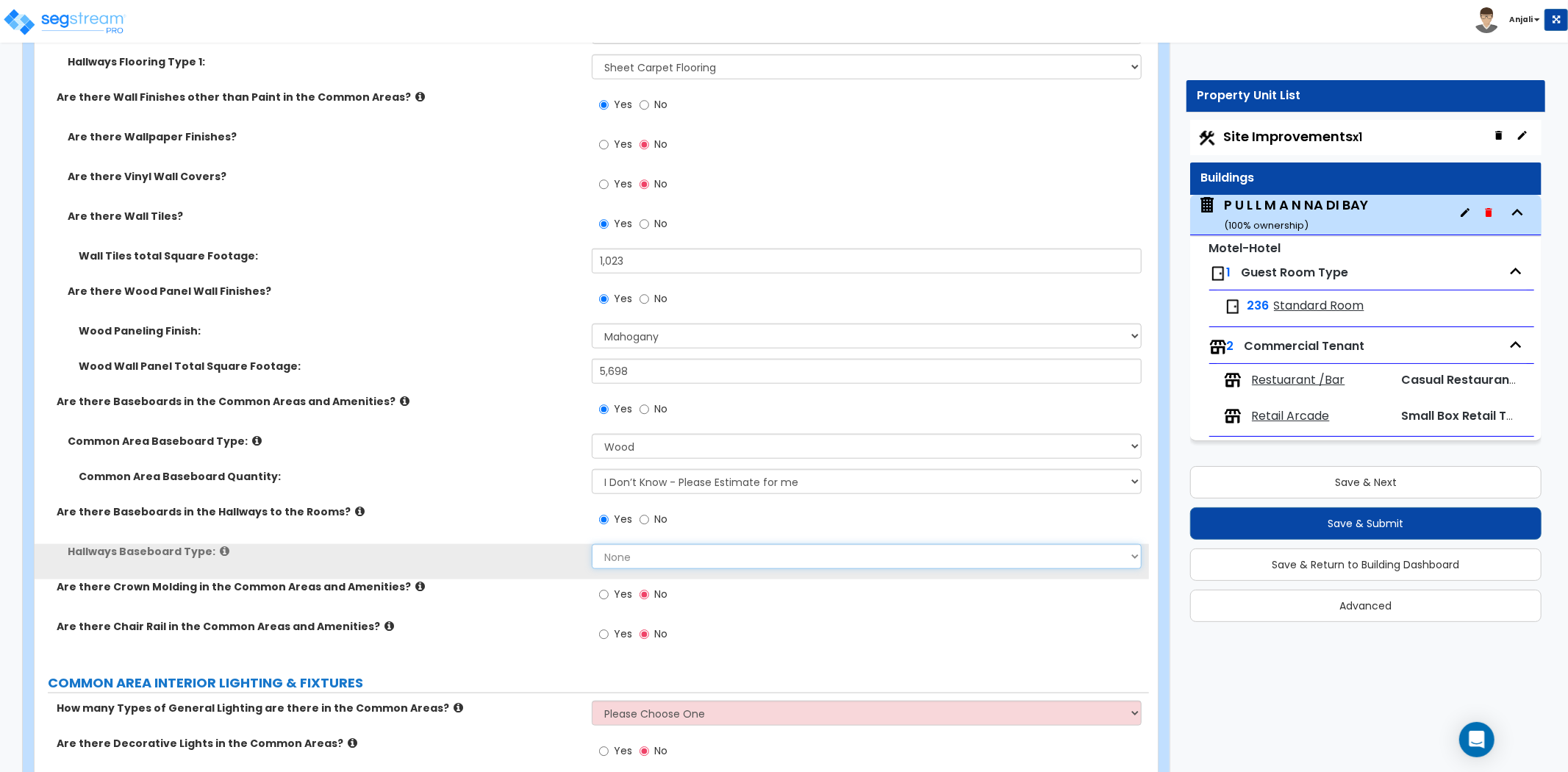
click at [638, 544] on select "None Wood Vinyl Carpet Tile" at bounding box center [867, 556] width 550 height 25
click at [592, 544] on select "None Wood Vinyl Carpet Tile" at bounding box center [867, 556] width 550 height 25
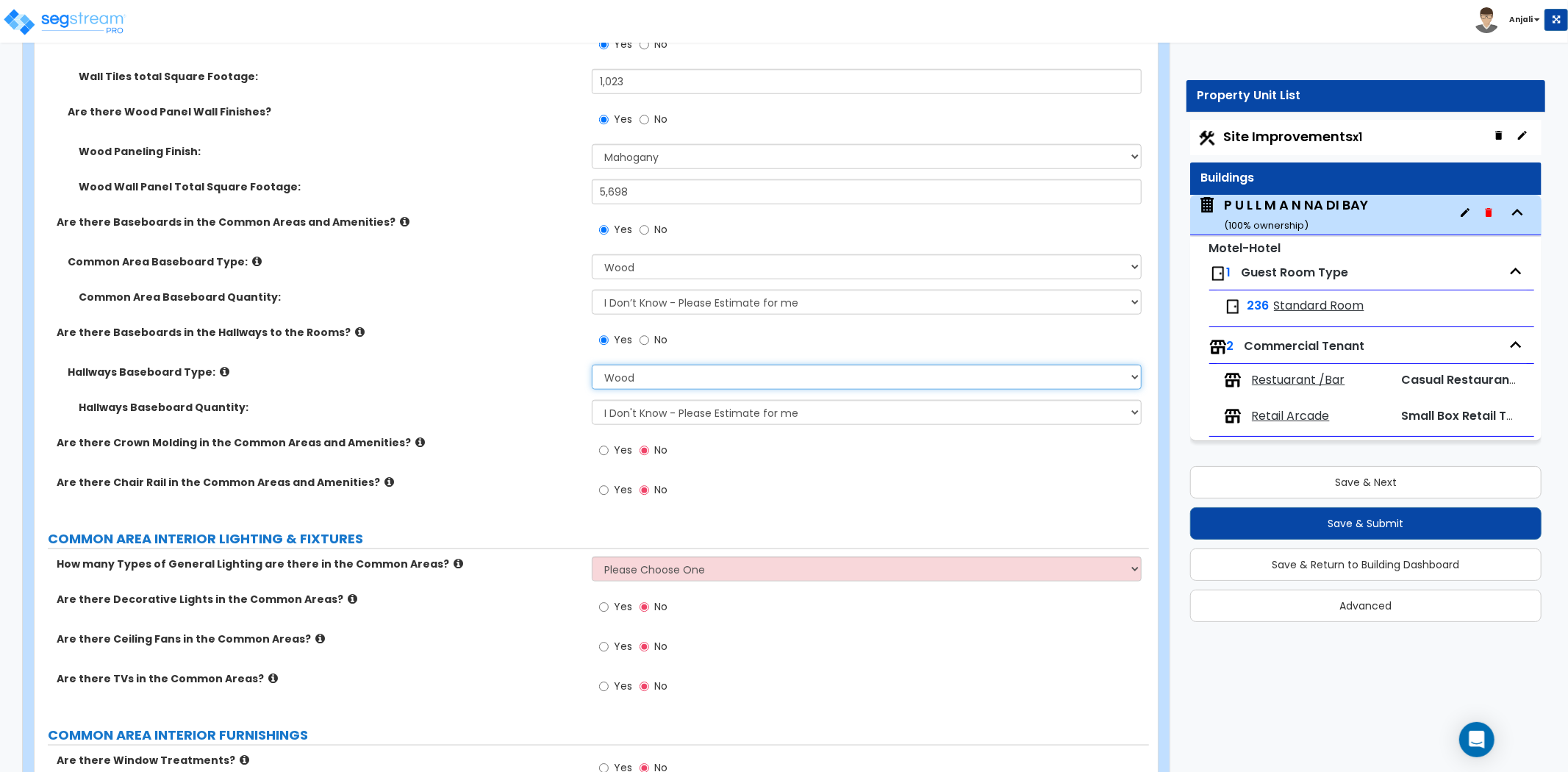
scroll to position [5965, 0]
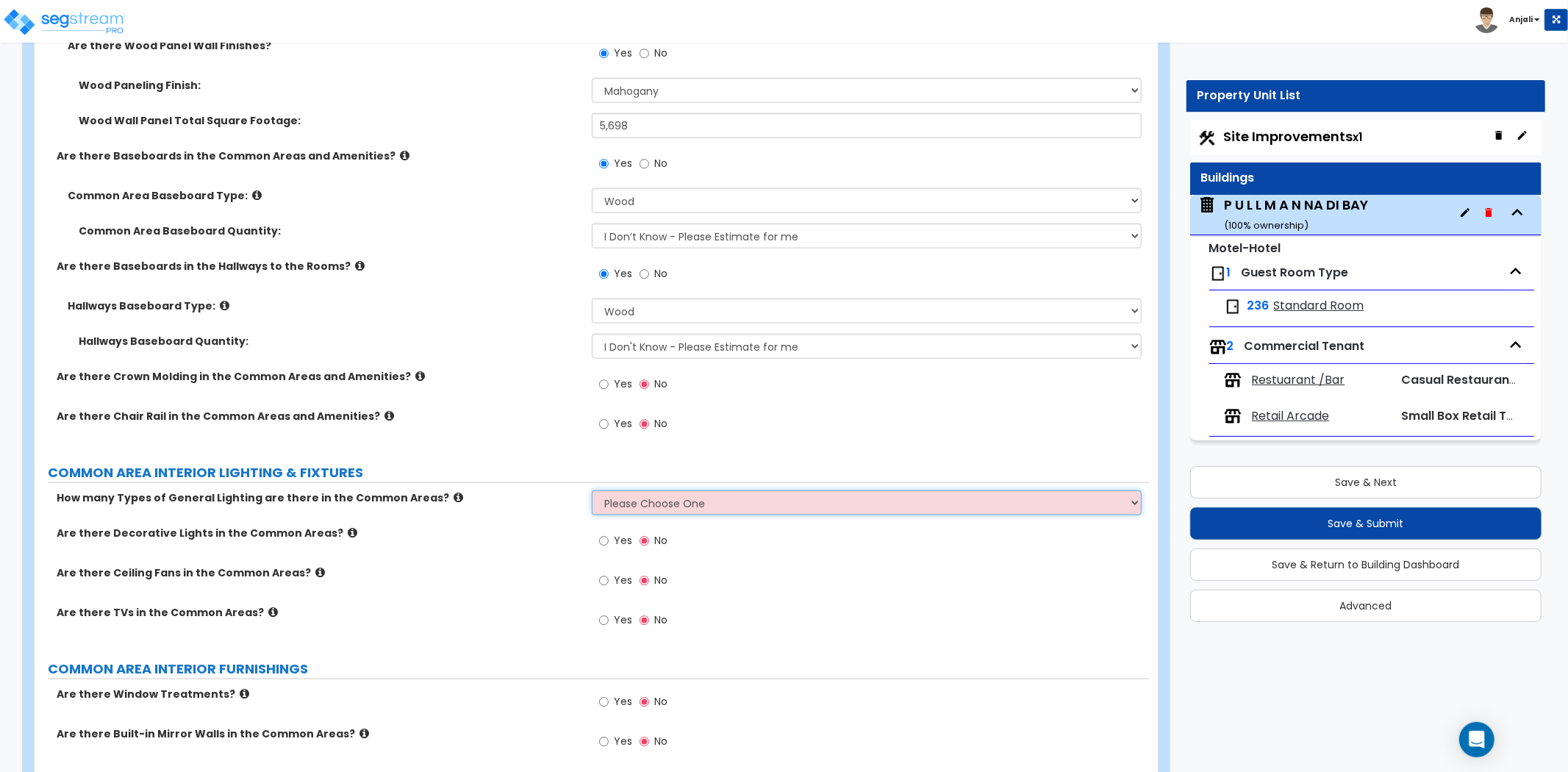
click at [648, 491] on select "Please Choose One 1 2 3" at bounding box center [867, 503] width 550 height 25
click at [592, 491] on select "Please Choose One 1 2 3" at bounding box center [867, 503] width 550 height 25
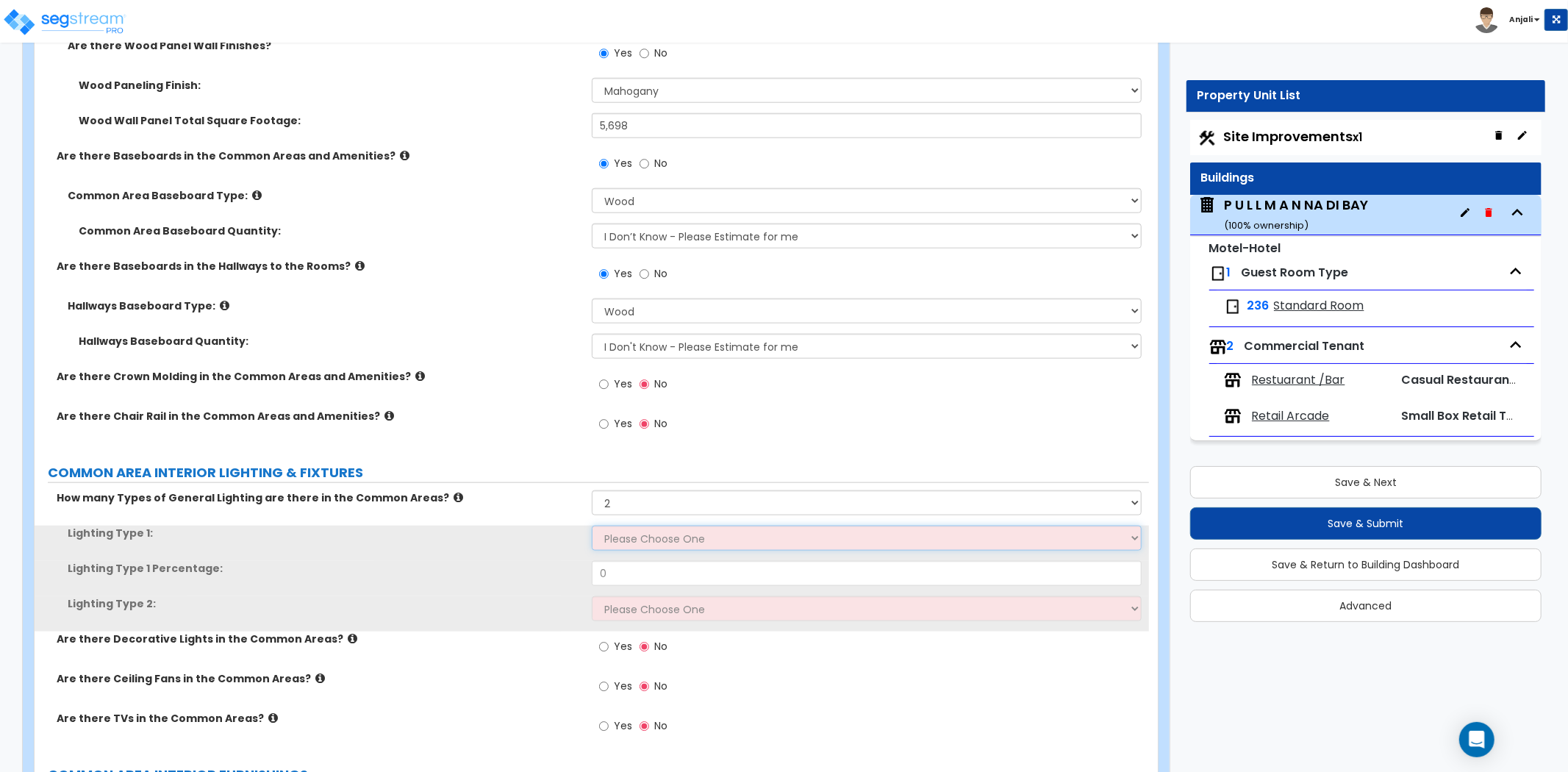
click at [667, 526] on select "Please Choose One LED Surface-Mounted LED Recessed Fluorescent Surface-Mounted …" at bounding box center [867, 538] width 550 height 25
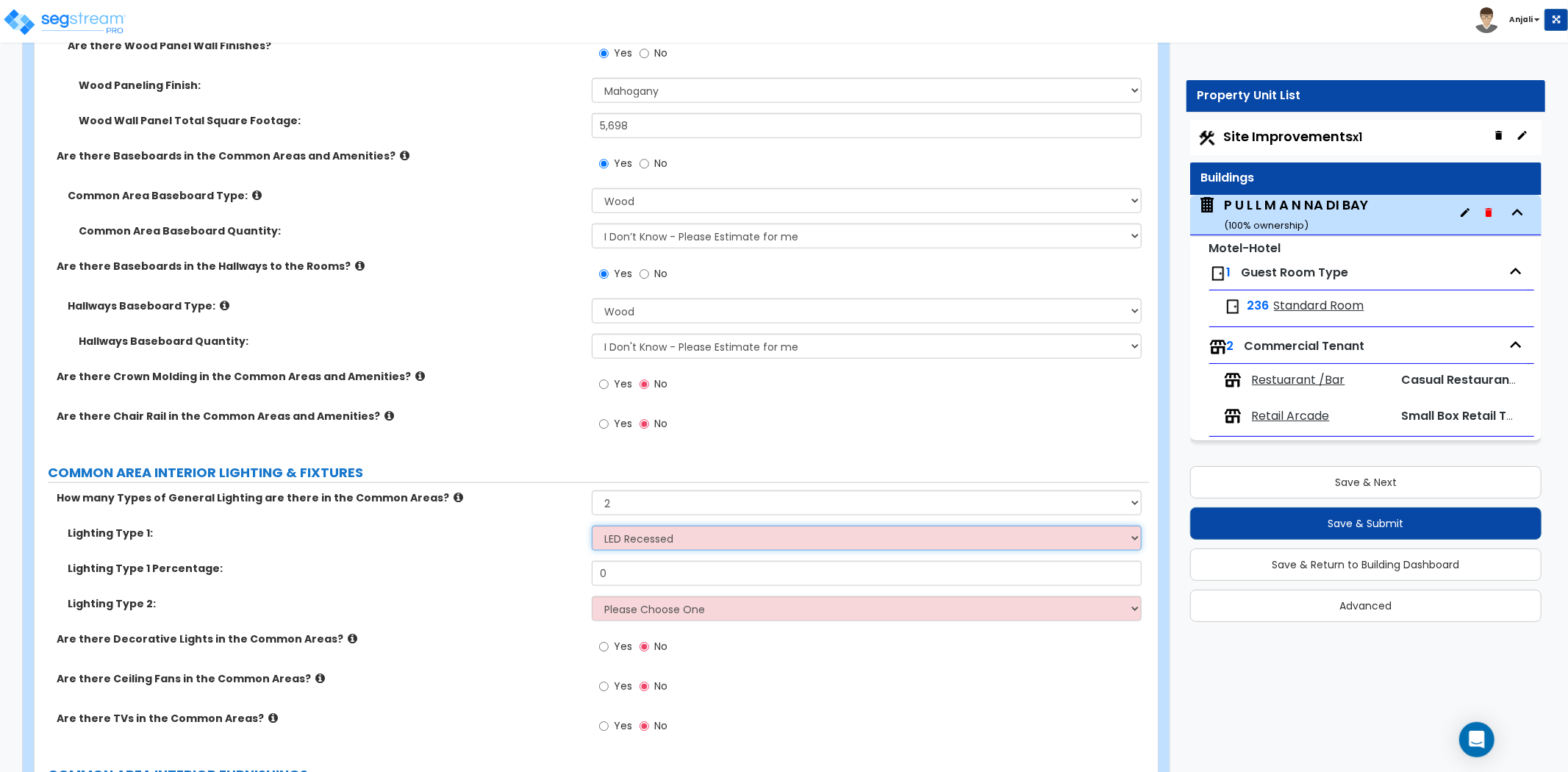
click at [592, 526] on select "Please Choose One LED Surface-Mounted LED Recessed Fluorescent Surface-Mounted …" at bounding box center [867, 538] width 550 height 25
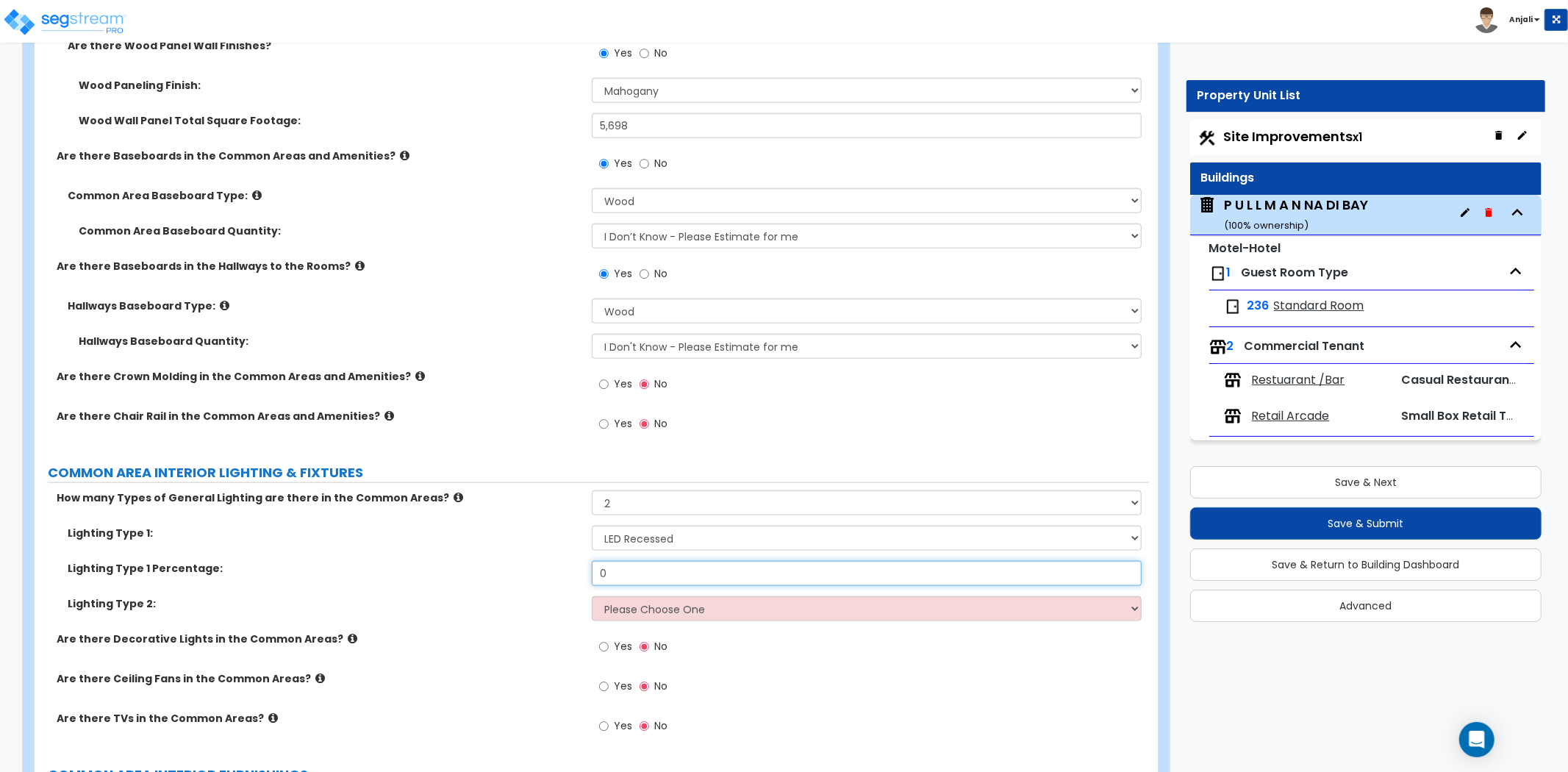
click at [644, 561] on input "0" at bounding box center [867, 574] width 550 height 25
click at [678, 596] on select "Please Choose One LED Surface-Mounted LED Recessed Fluorescent Surface-Mounted …" at bounding box center [867, 608] width 550 height 25
click at [592, 596] on select "Please Choose One LED Surface-Mounted LED Recessed Fluorescent Surface-Mounted …" at bounding box center [867, 608] width 550 height 25
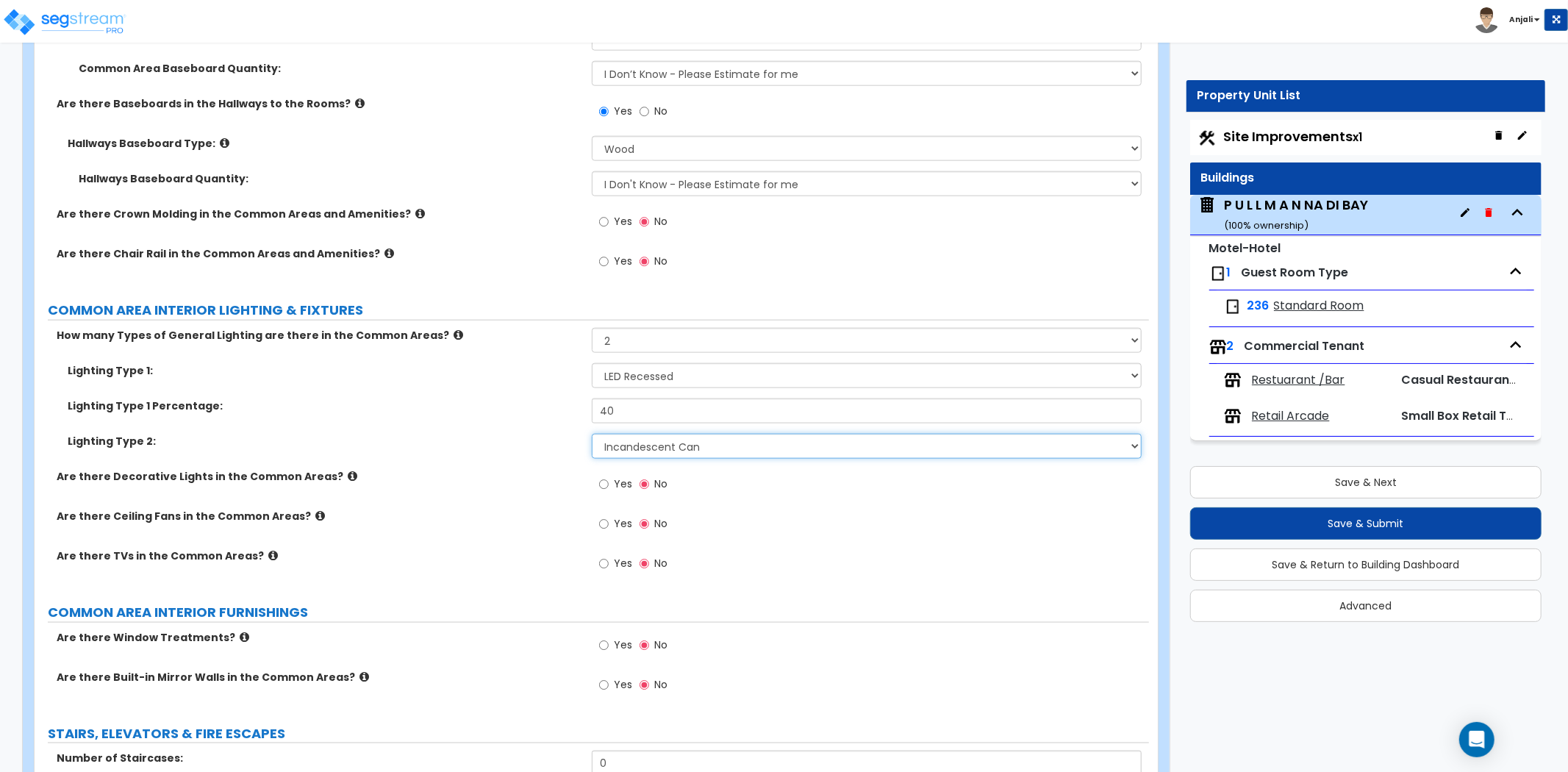
scroll to position [6129, 0]
click at [605, 476] on input "Yes" at bounding box center [604, 484] width 10 height 17
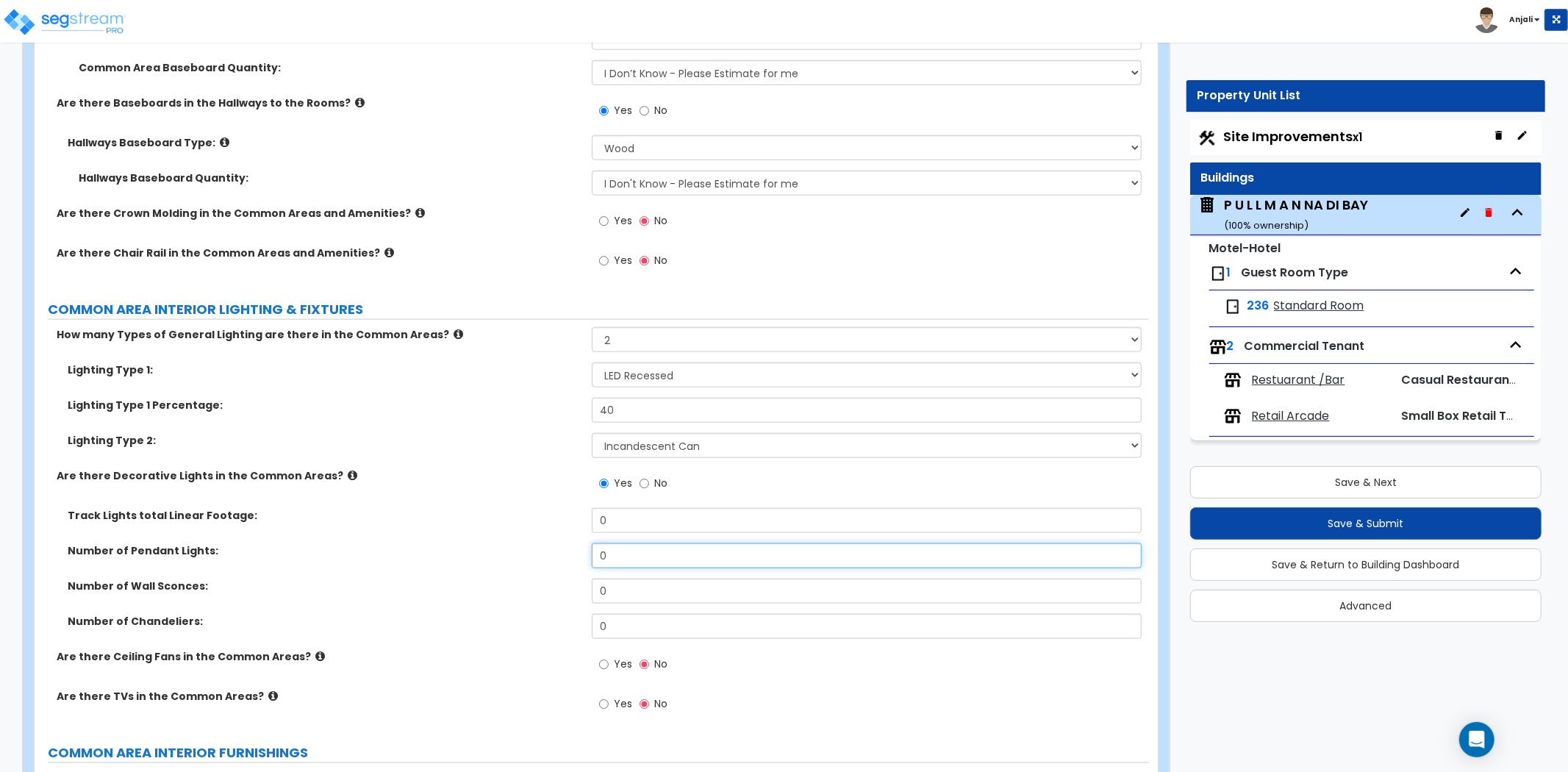
click at [630, 543] on input "0" at bounding box center [867, 555] width 550 height 25
click at [625, 579] on input "0" at bounding box center [867, 591] width 550 height 25
click at [629, 615] on input "0" at bounding box center [867, 627] width 550 height 25
click at [486, 594] on div "Number of Wall Sconces: 52" at bounding box center [592, 596] width 1115 height 36
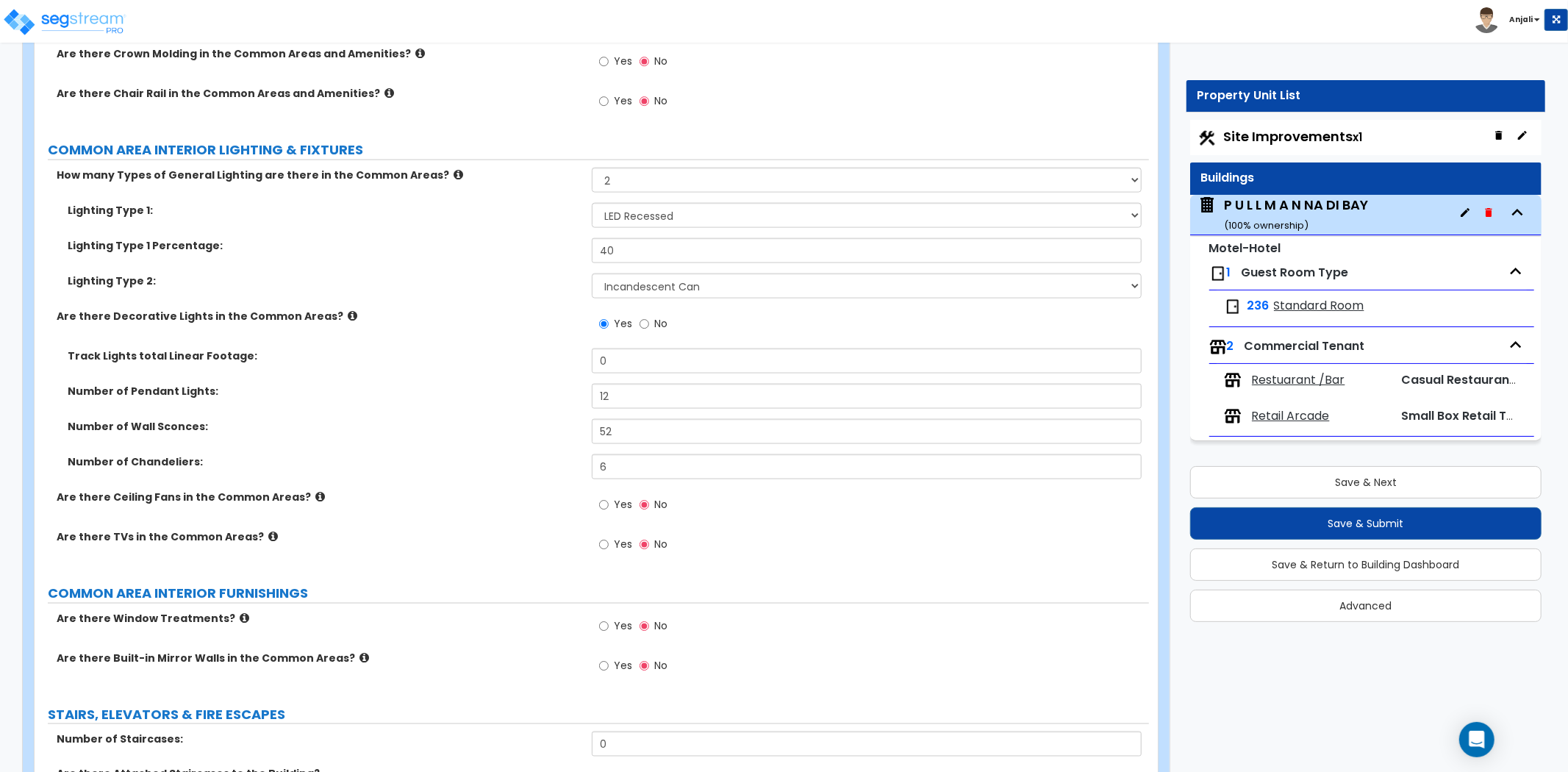
scroll to position [6292, 0]
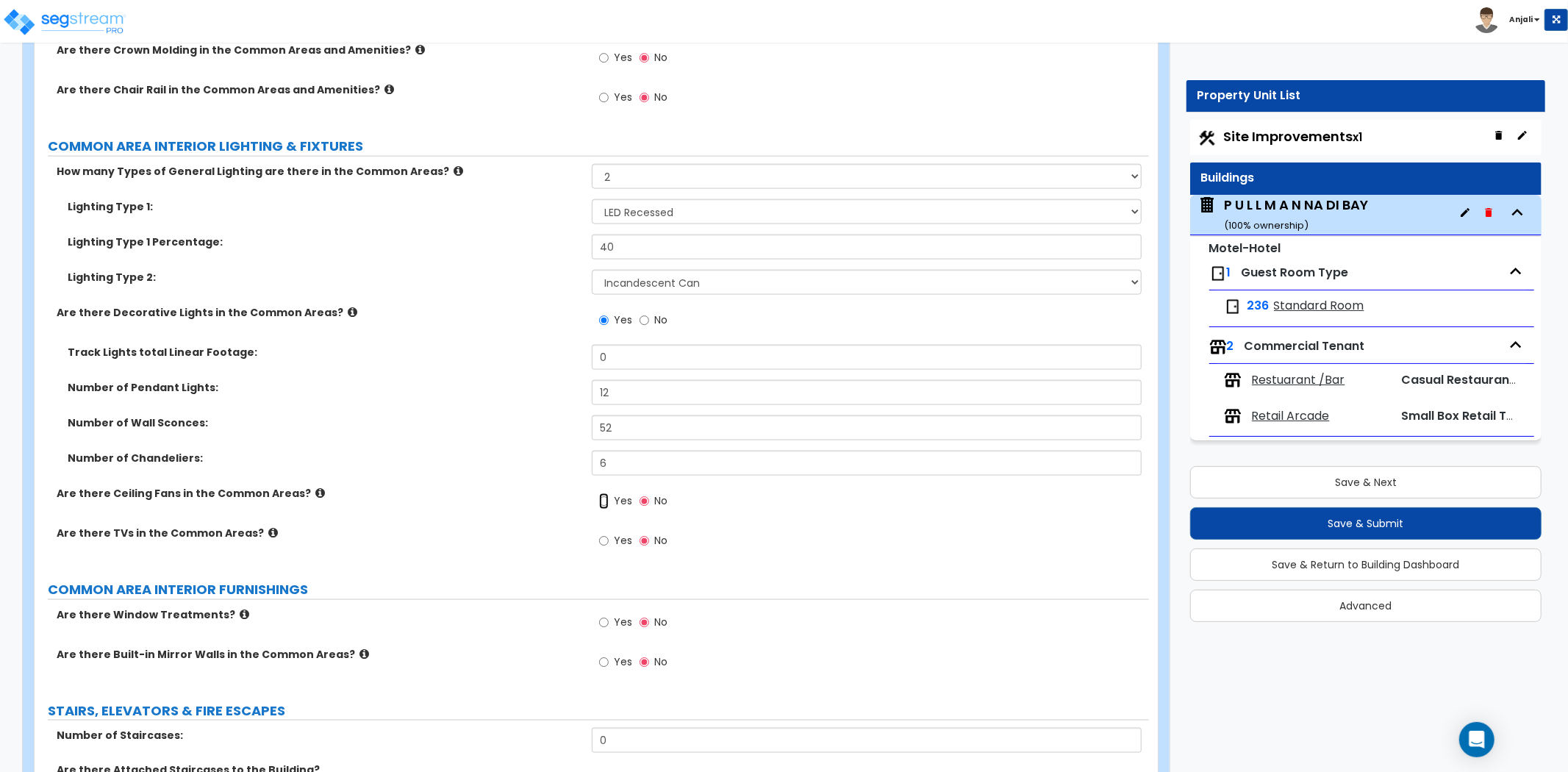
click at [604, 493] on input "Yes" at bounding box center [604, 501] width 10 height 17
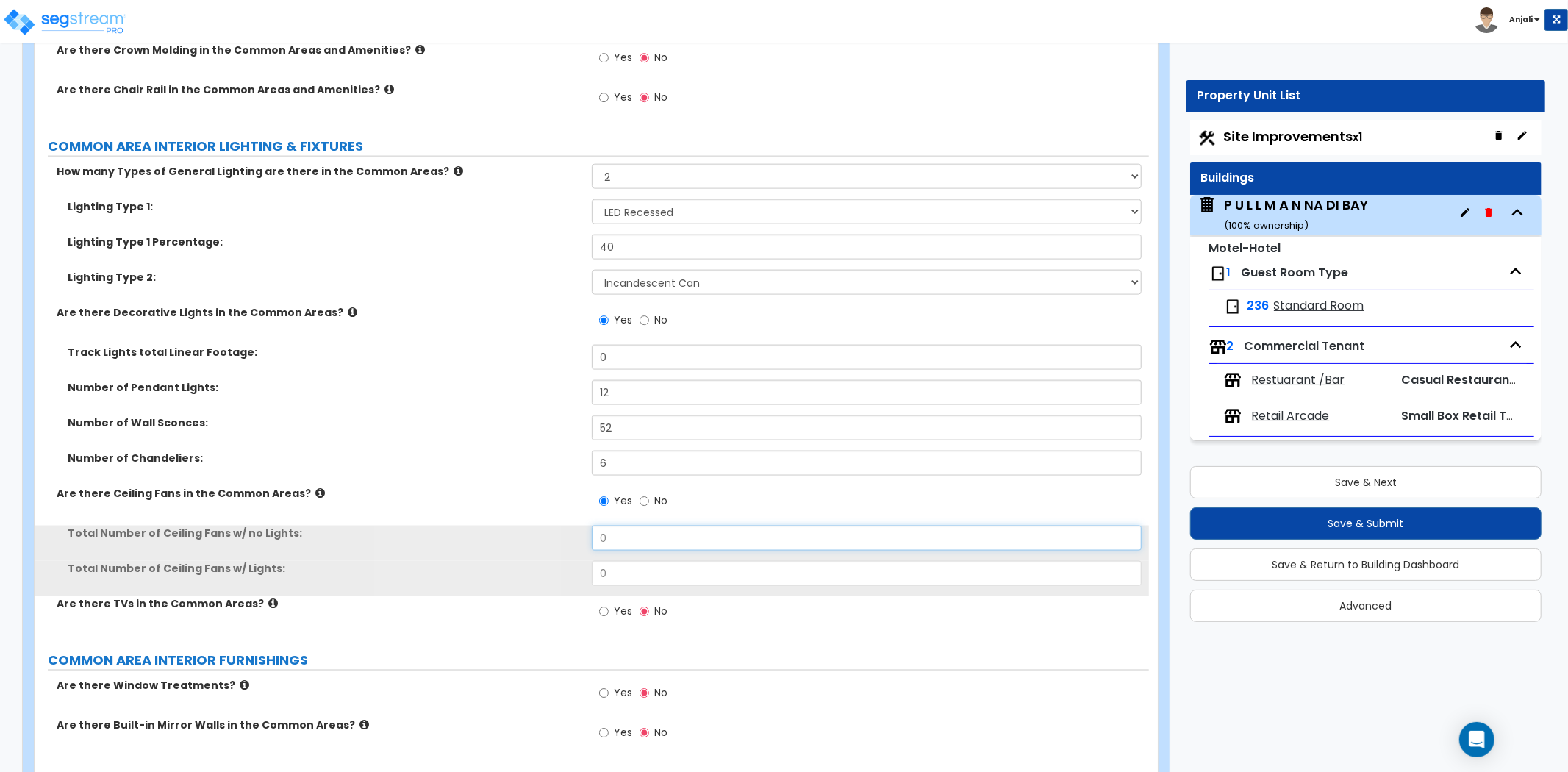
click at [629, 526] on input "0" at bounding box center [867, 538] width 550 height 25
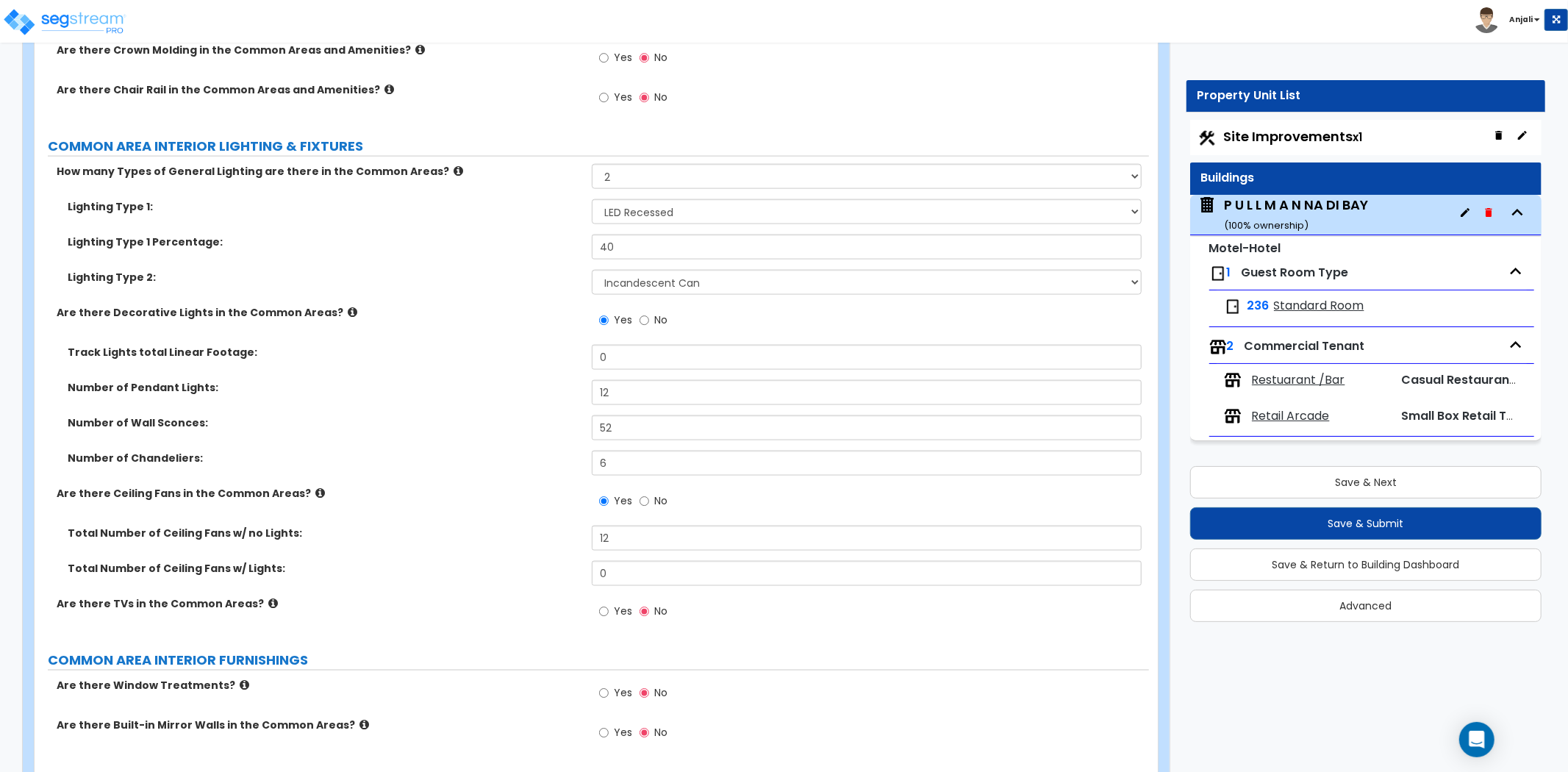
click at [527, 535] on div "Total Number of Ceiling Fans w/ no Lights: 12" at bounding box center [592, 543] width 1115 height 36
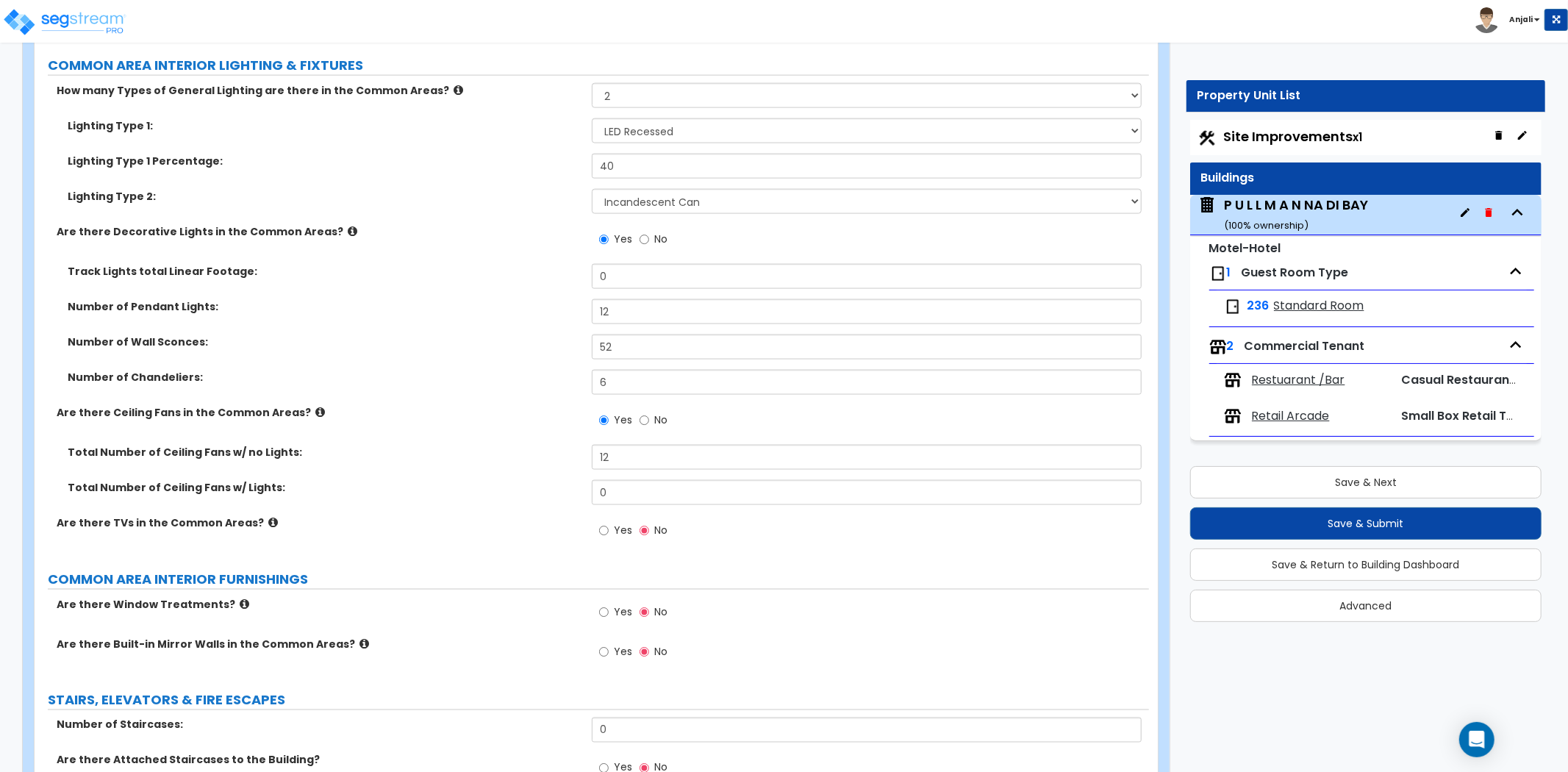
scroll to position [6374, 0]
click at [601, 522] on input "Yes" at bounding box center [604, 530] width 10 height 17
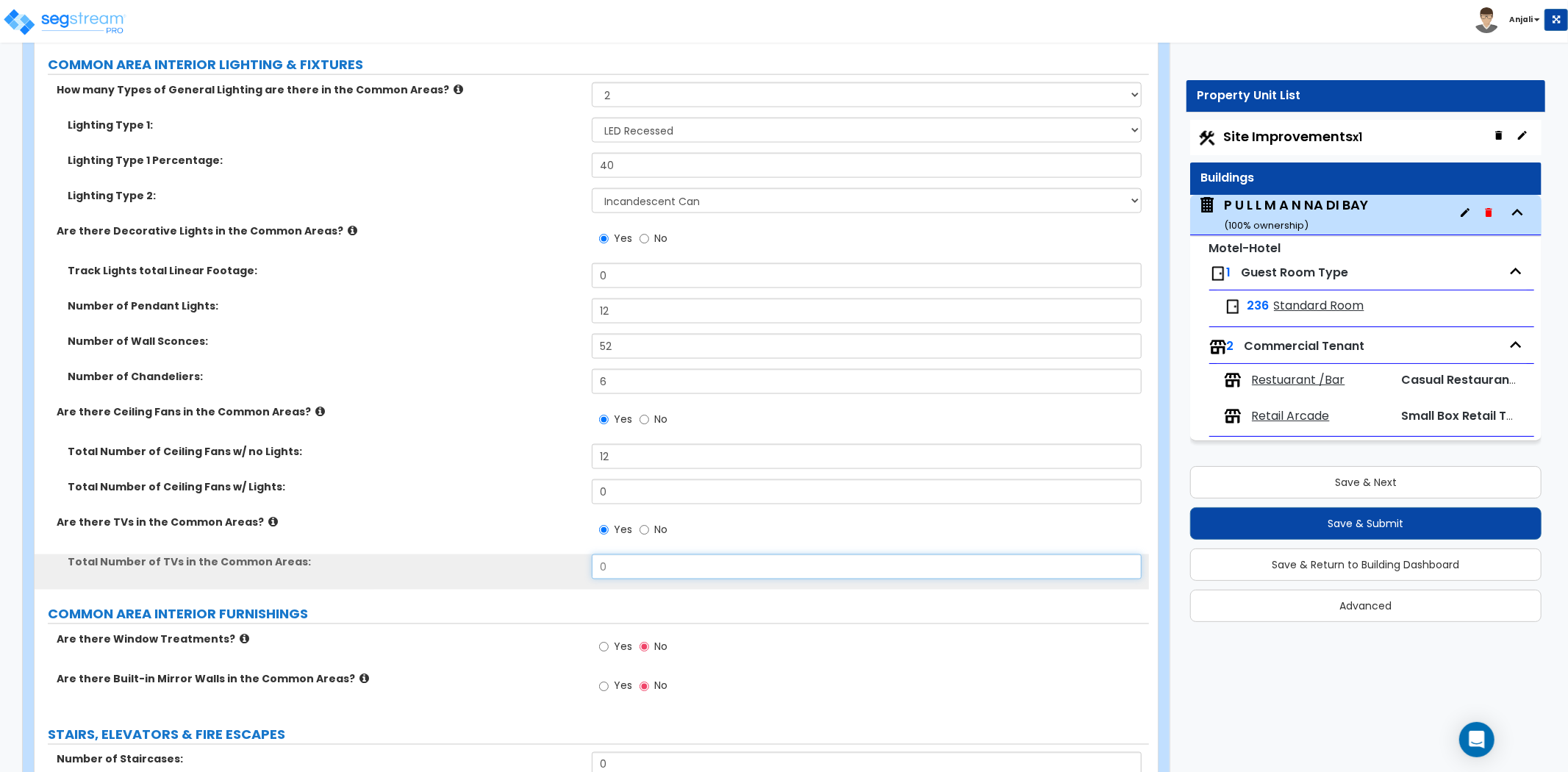
click at [646, 554] on input "0" at bounding box center [867, 567] width 550 height 25
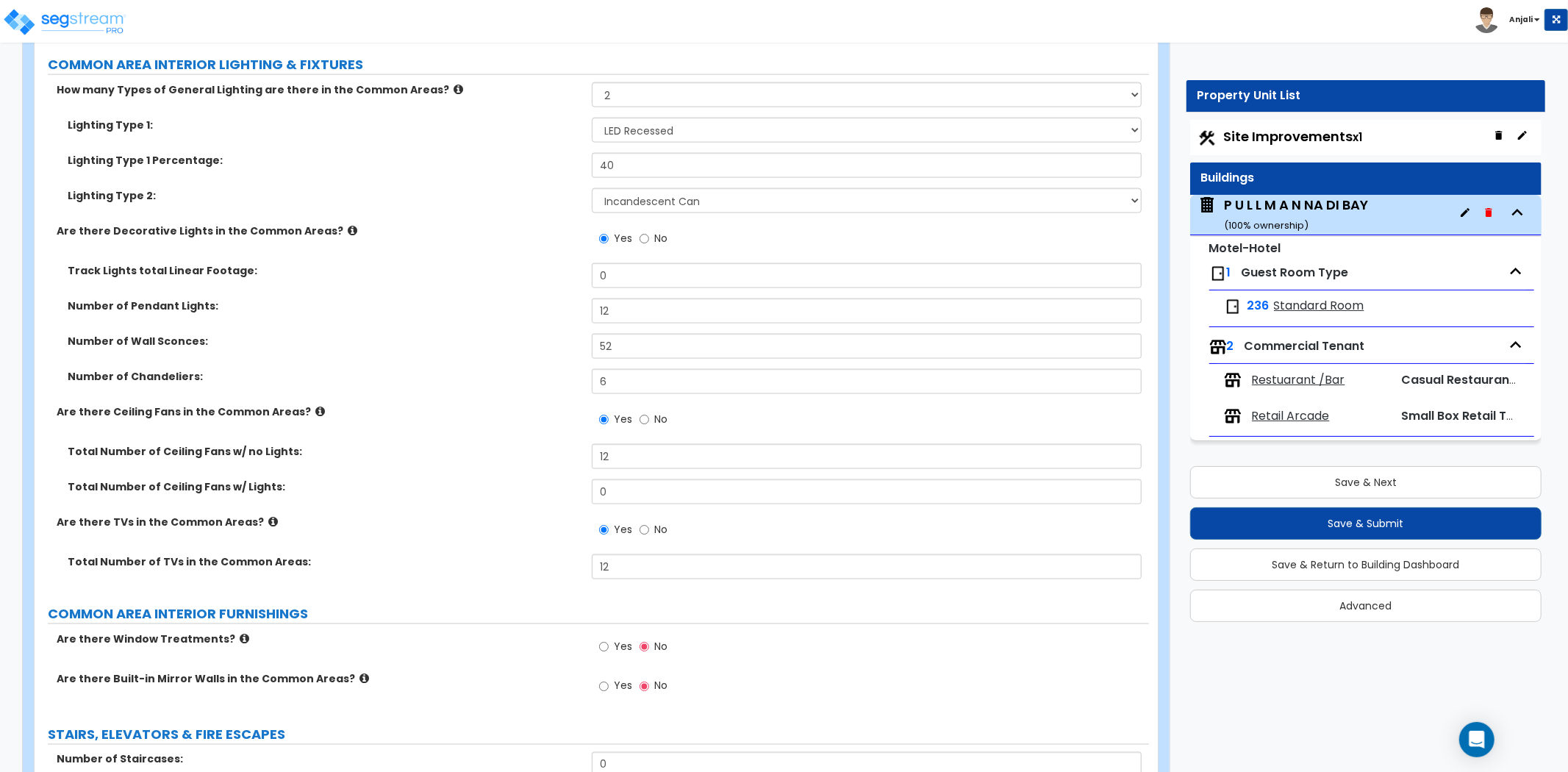
click at [563, 554] on label "Total Number of TVs in the Common Areas:" at bounding box center [325, 561] width 513 height 15
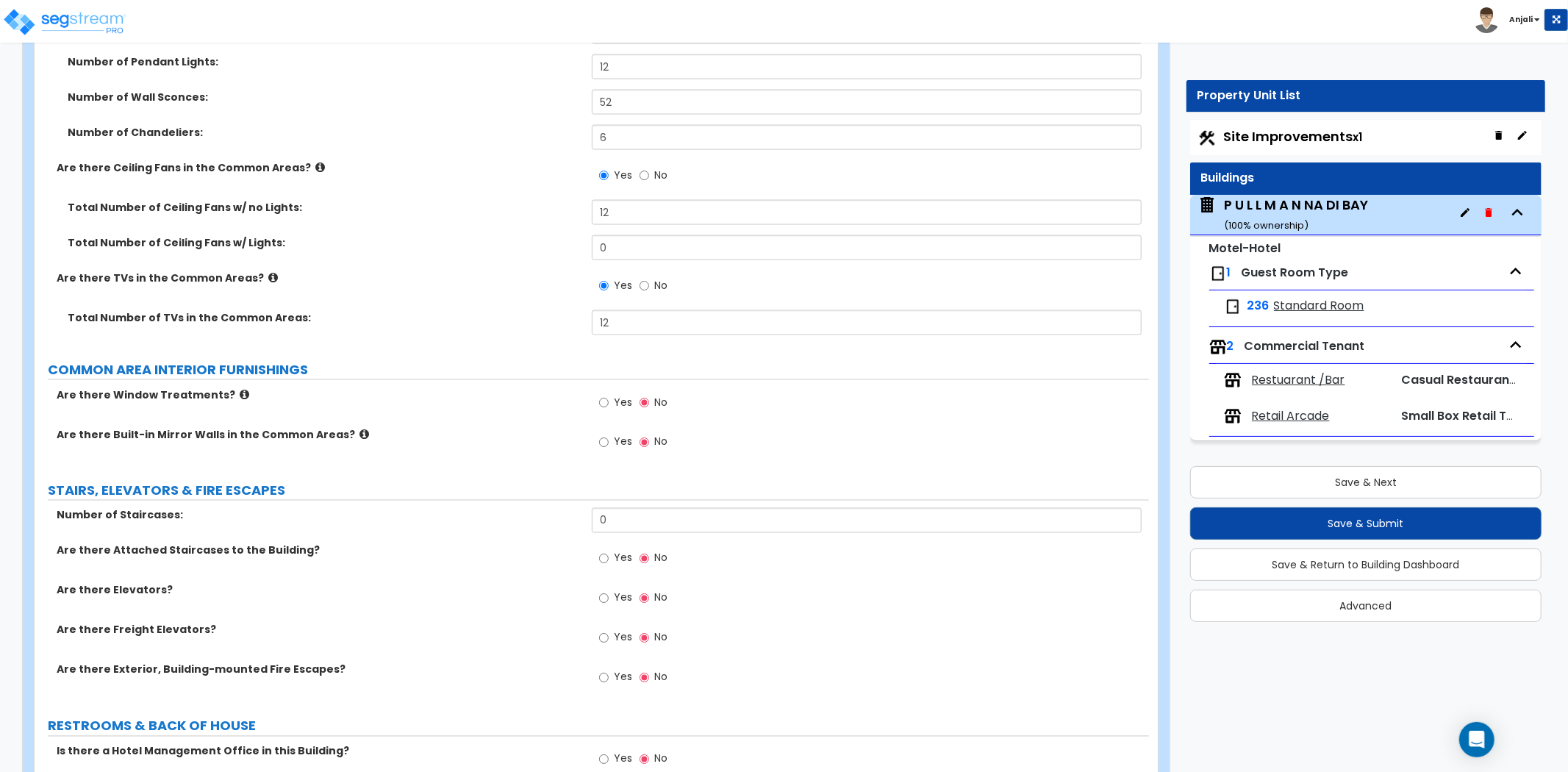
scroll to position [6619, 0]
click at [651, 507] on input "0" at bounding box center [867, 519] width 550 height 25
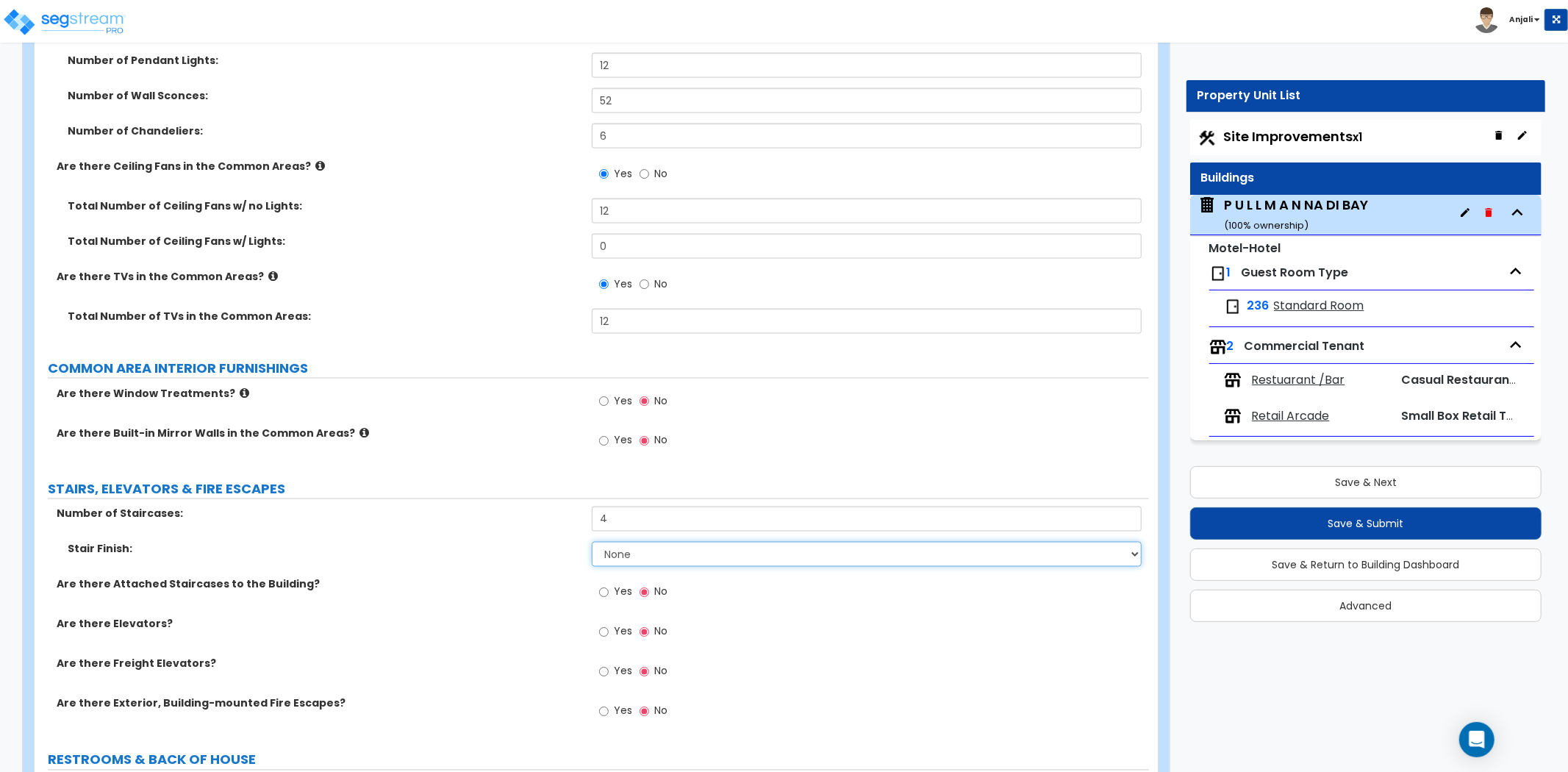
click at [667, 542] on select "None Tile Wood Laminate VCT Sheet Carpet Sheet Vinyl Carpet Tile" at bounding box center [867, 554] width 550 height 25
click at [592, 542] on select "None Tile Wood Laminate VCT Sheet Carpet Sheet Vinyl Carpet Tile" at bounding box center [867, 554] width 550 height 25
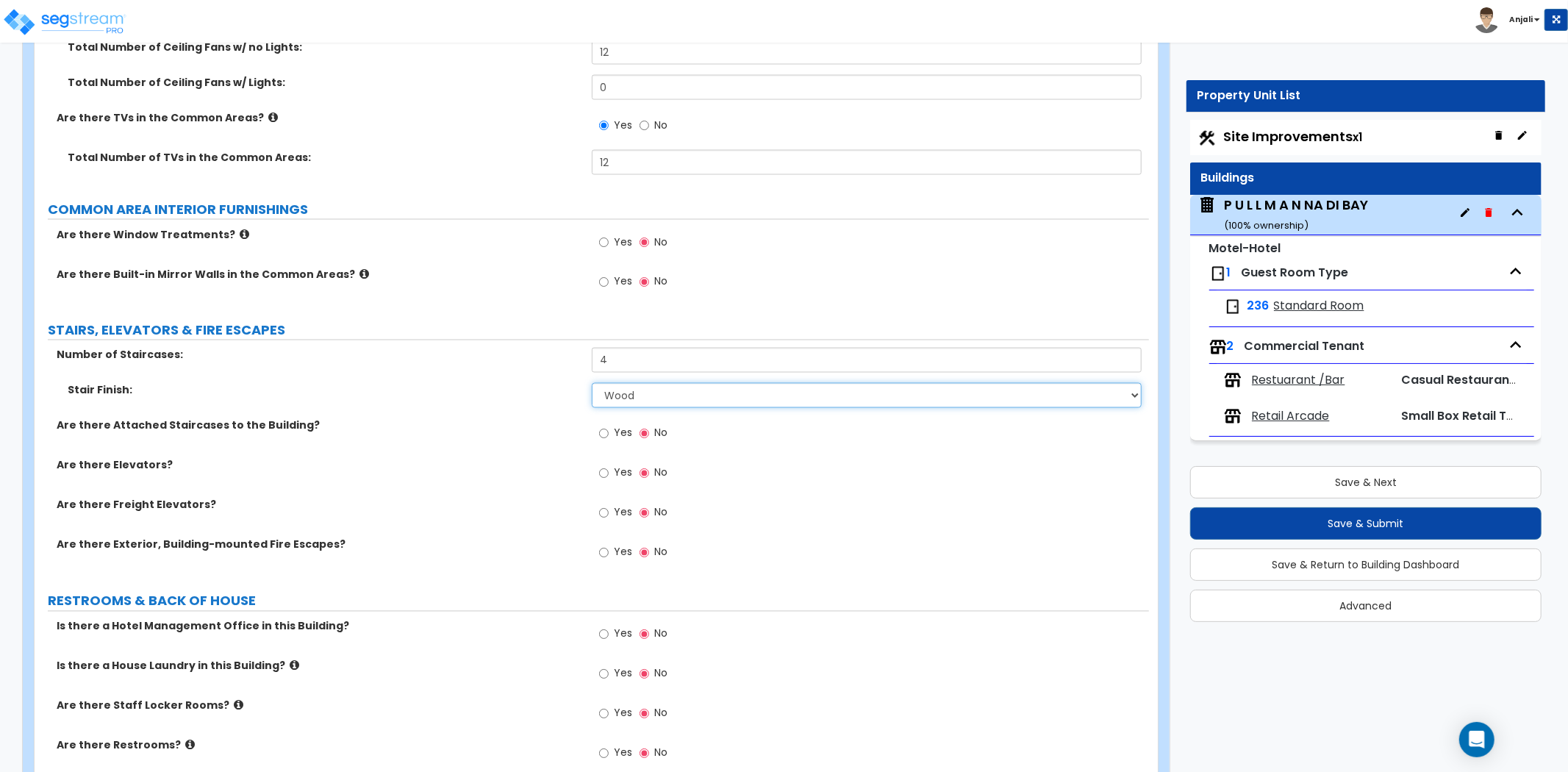
scroll to position [6783, 0]
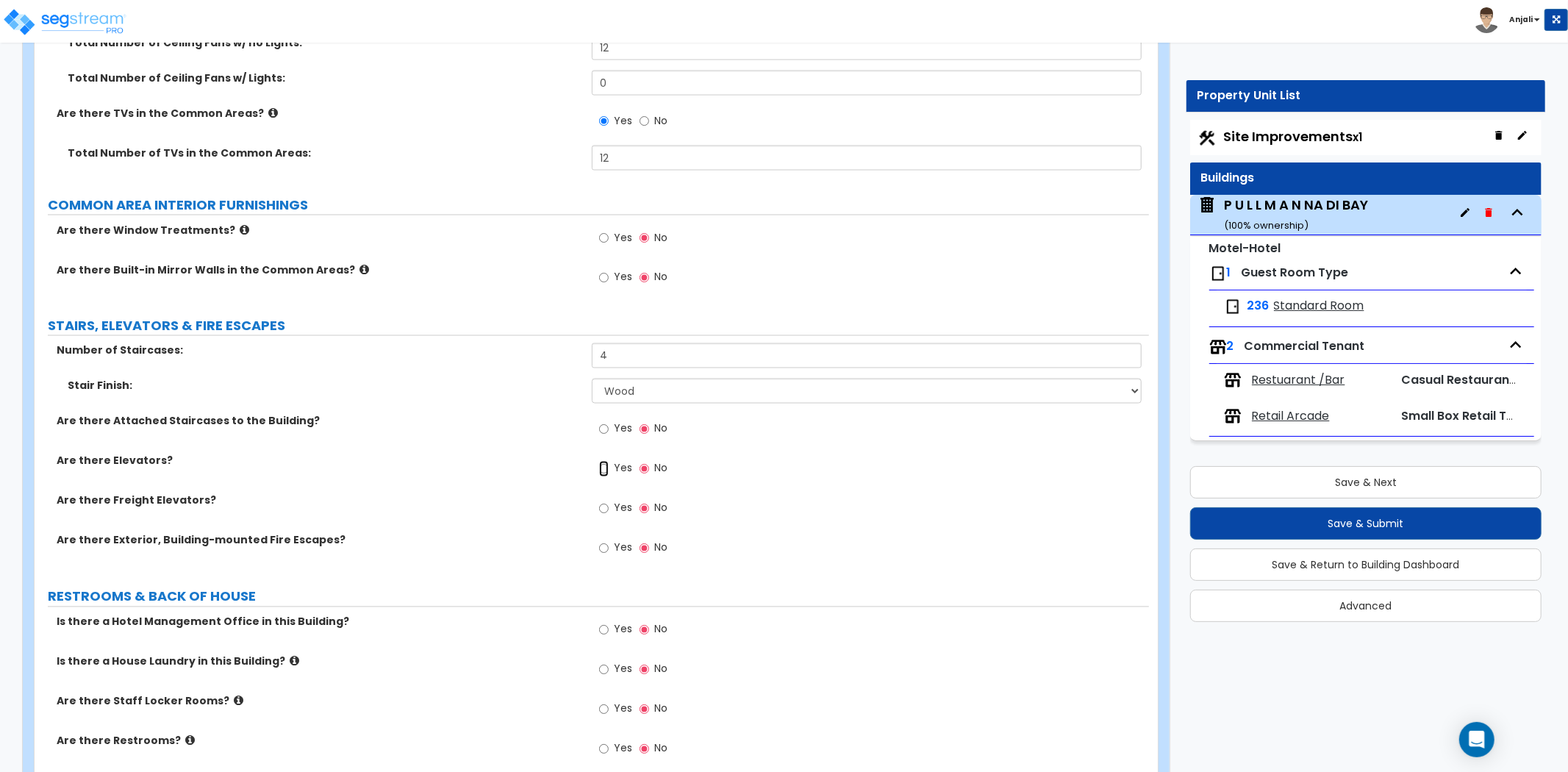
click at [600, 461] on input "Yes" at bounding box center [604, 469] width 10 height 17
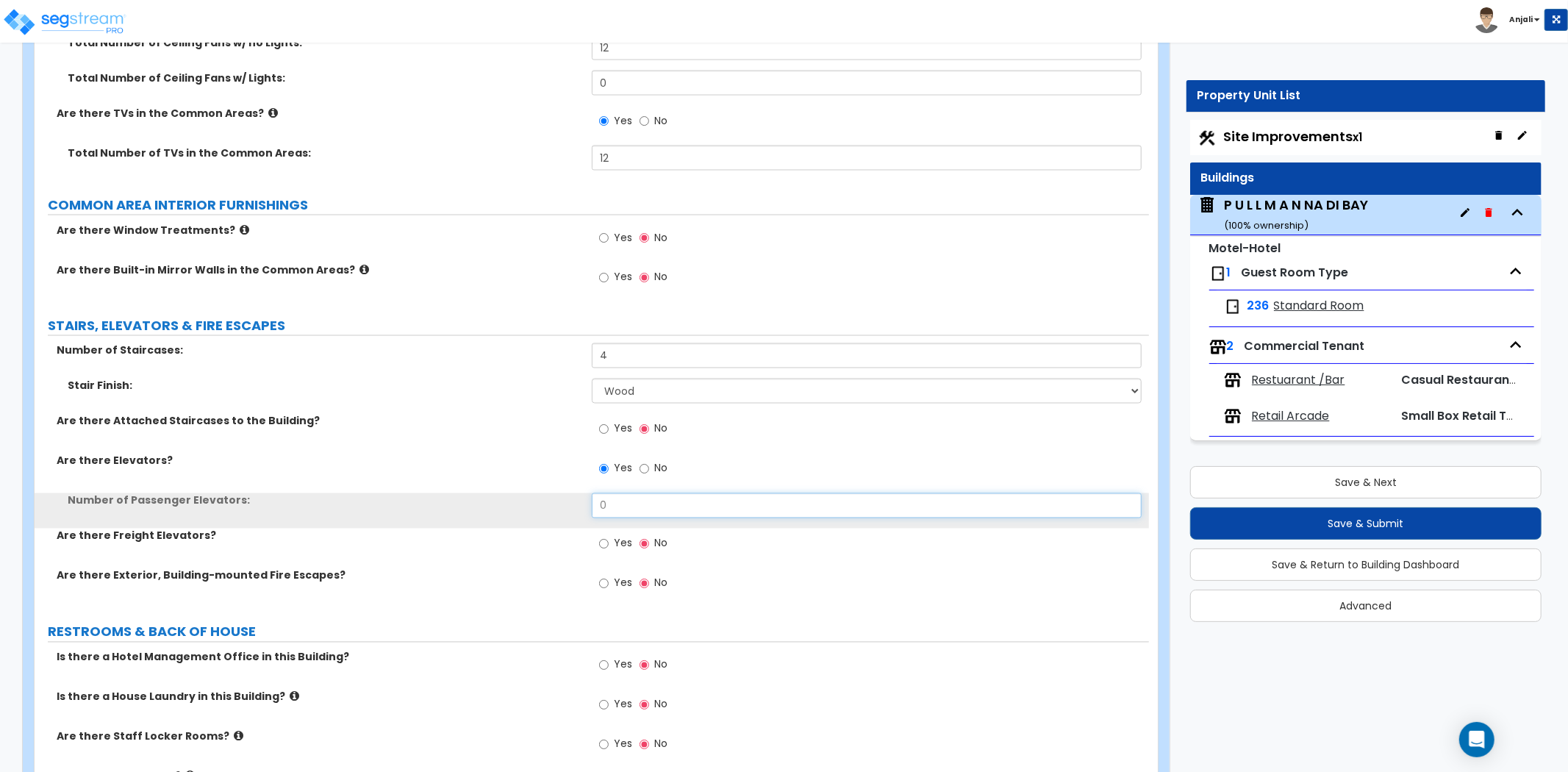
click at [628, 493] on input "0" at bounding box center [867, 506] width 550 height 25
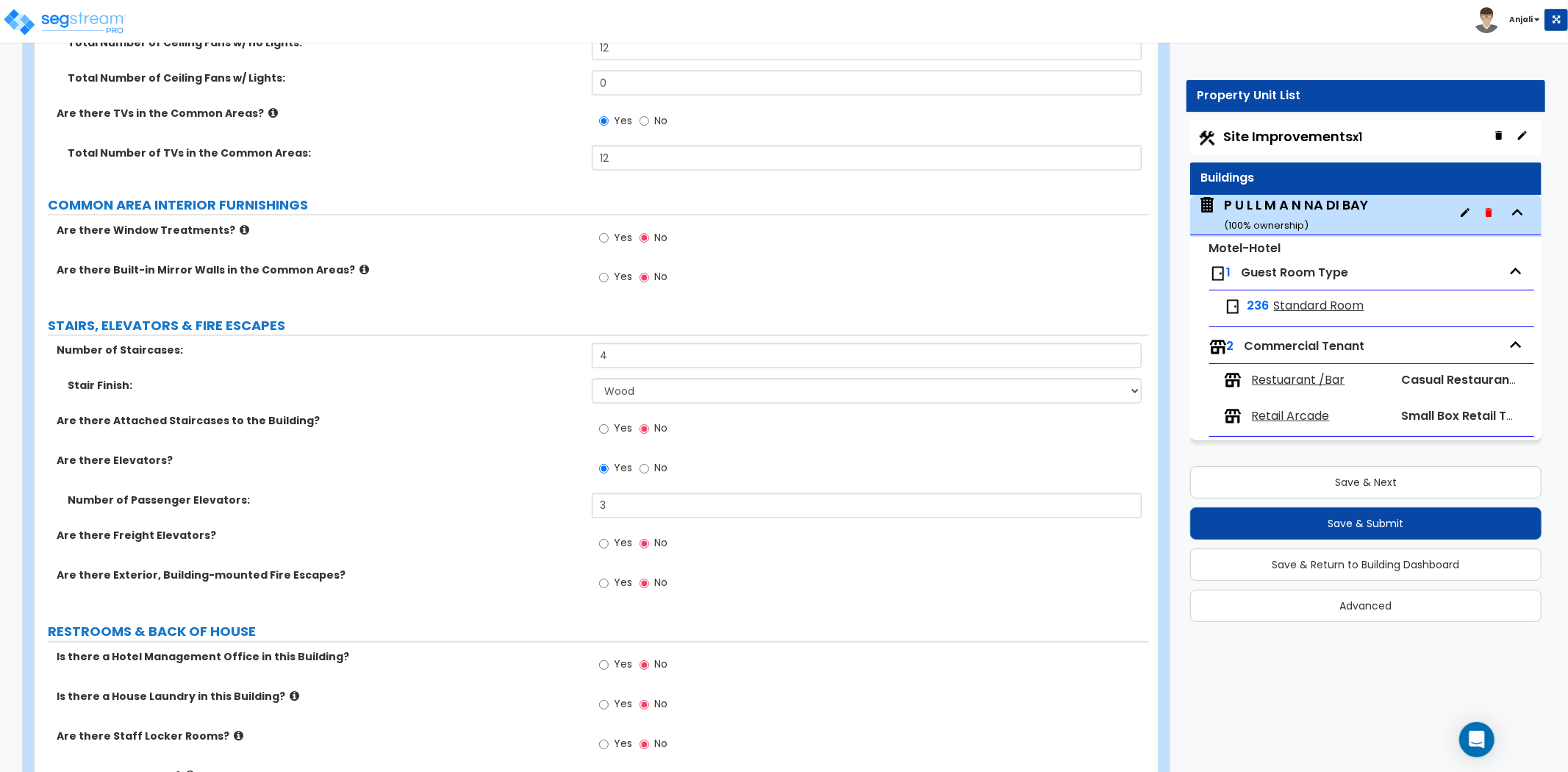
click at [577, 504] on div "Number of Passenger Elevators: 3" at bounding box center [592, 511] width 1115 height 36
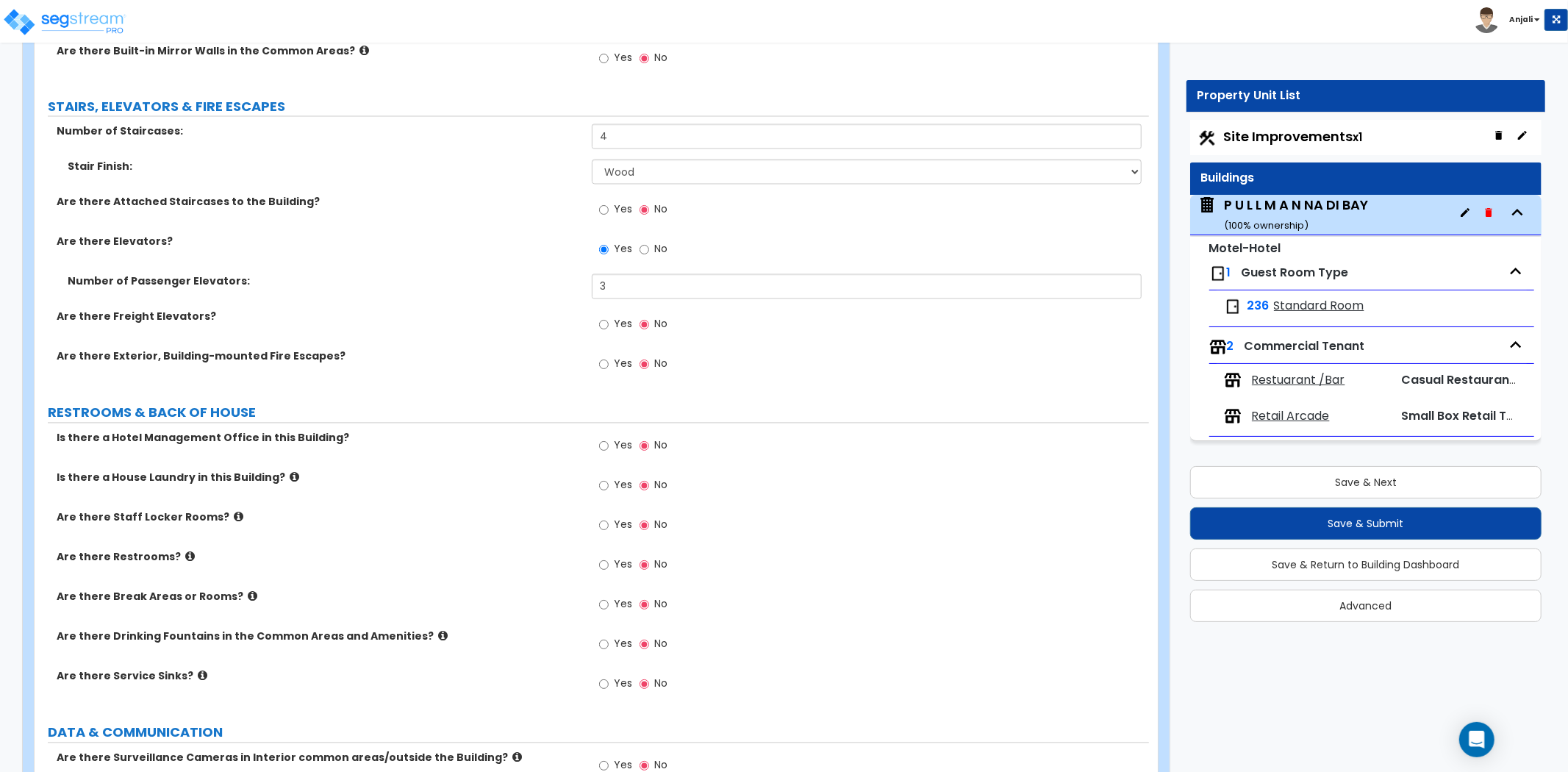
scroll to position [7027, 0]
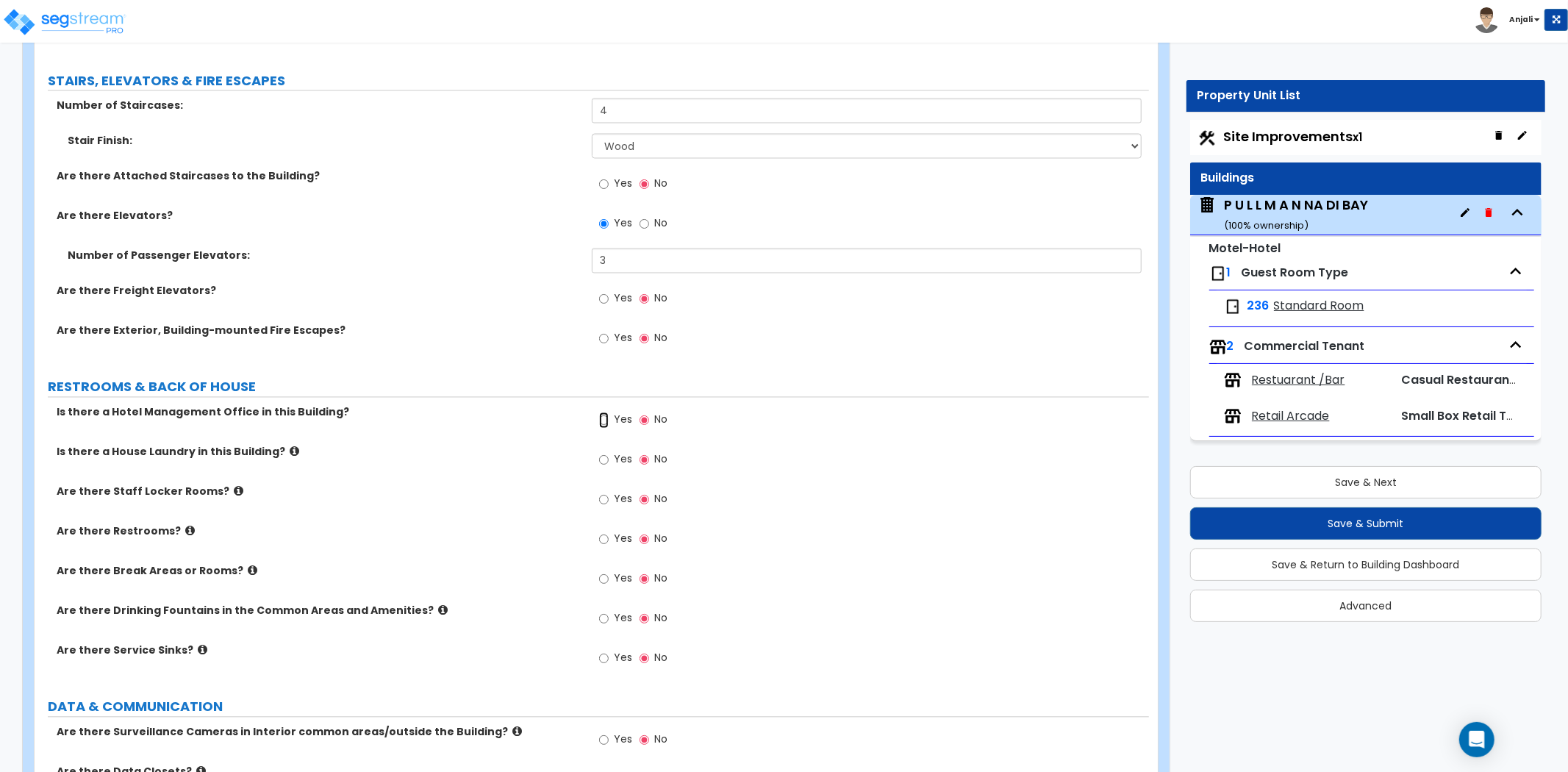
click at [600, 413] on input "Yes" at bounding box center [604, 420] width 10 height 17
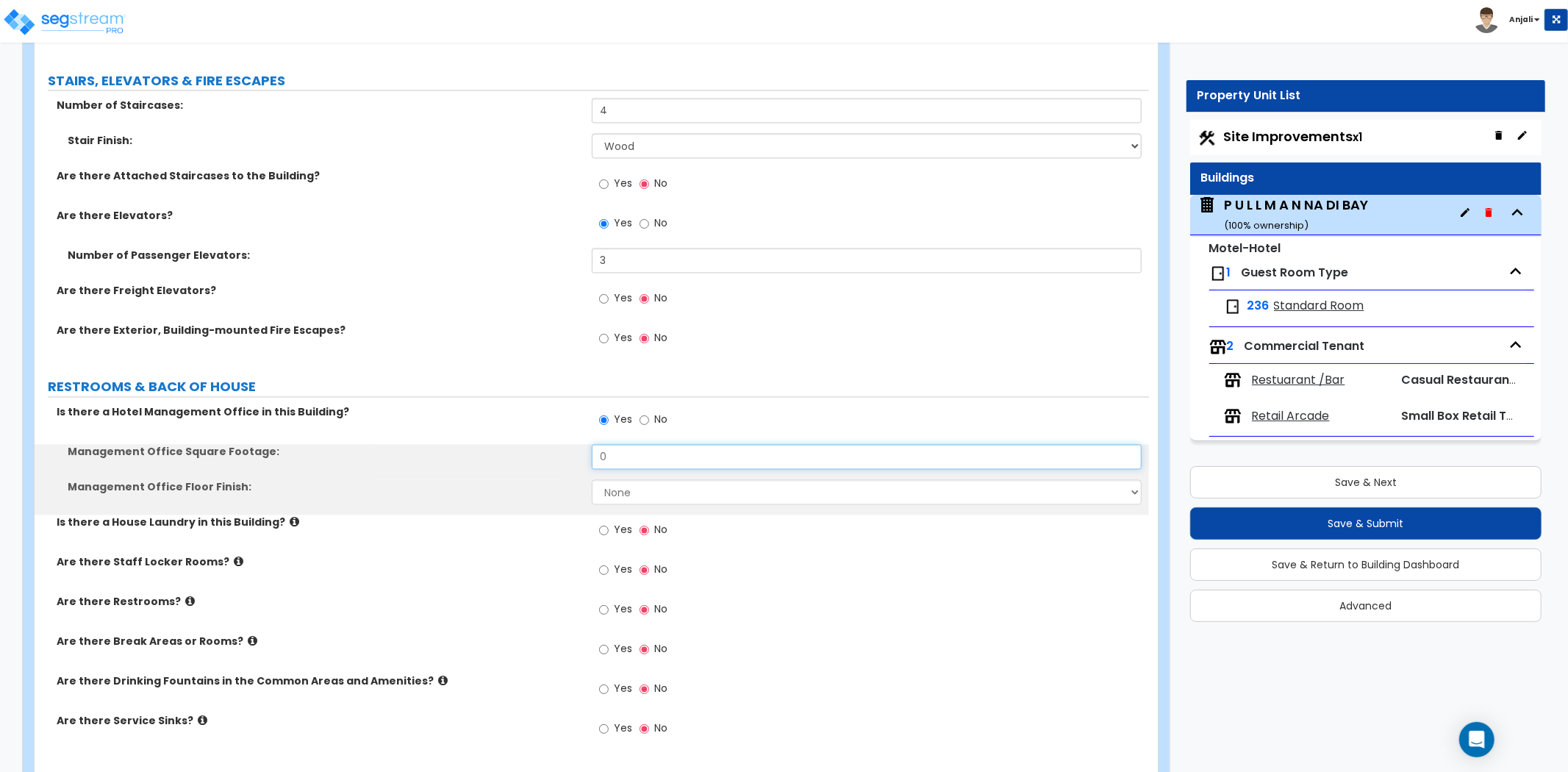
click at [647, 445] on input "0" at bounding box center [867, 457] width 550 height 25
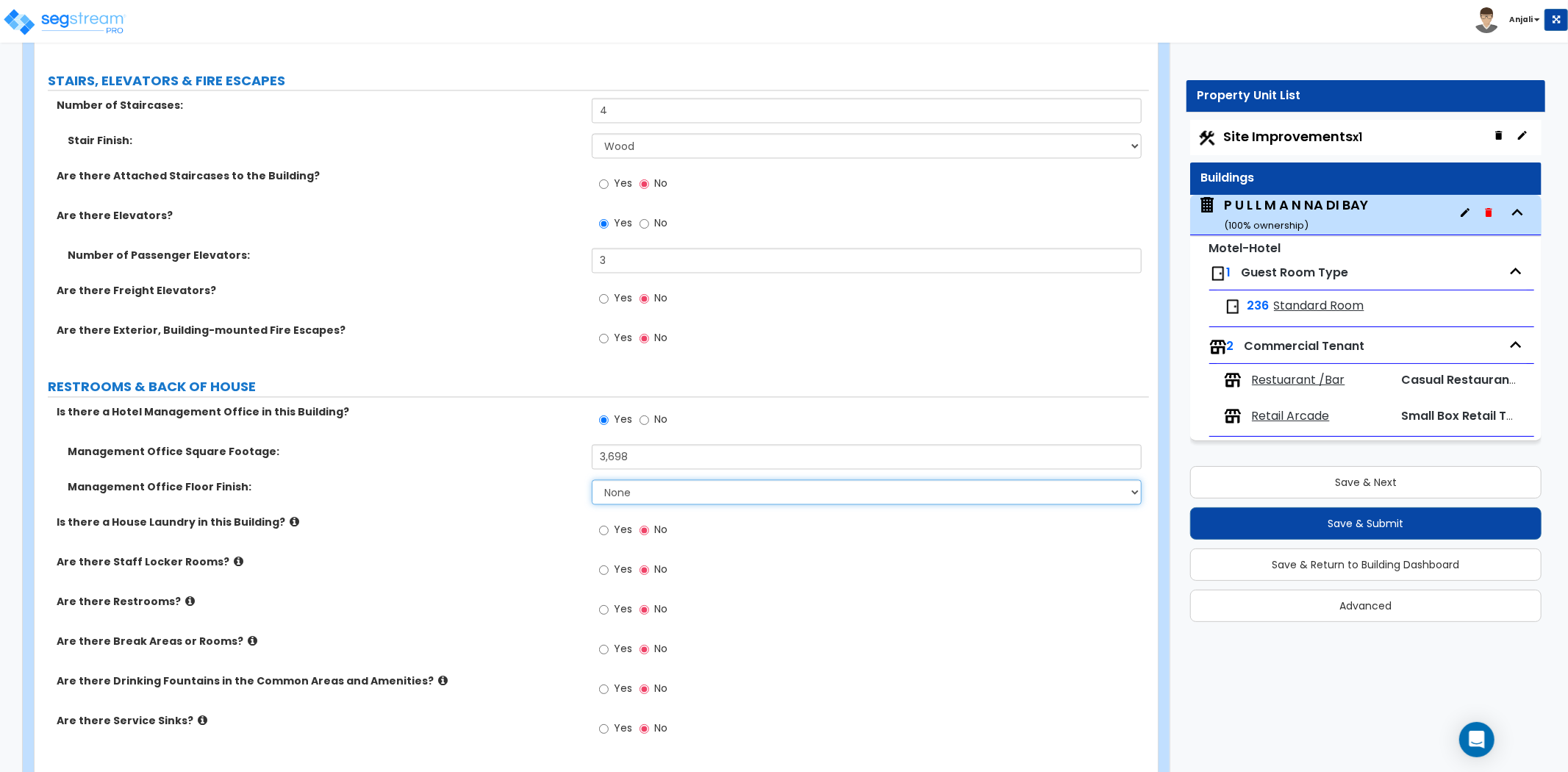
click at [636, 480] on select "None Tile Flooring Hardwood Flooring Resilient Laminate Flooring VCT Flooring S…" at bounding box center [867, 493] width 550 height 25
click at [592, 480] on select "None Tile Flooring Hardwood Flooring Resilient Laminate Flooring VCT Flooring S…" at bounding box center [867, 493] width 550 height 25
click at [600, 523] on input "Yes" at bounding box center [604, 531] width 10 height 17
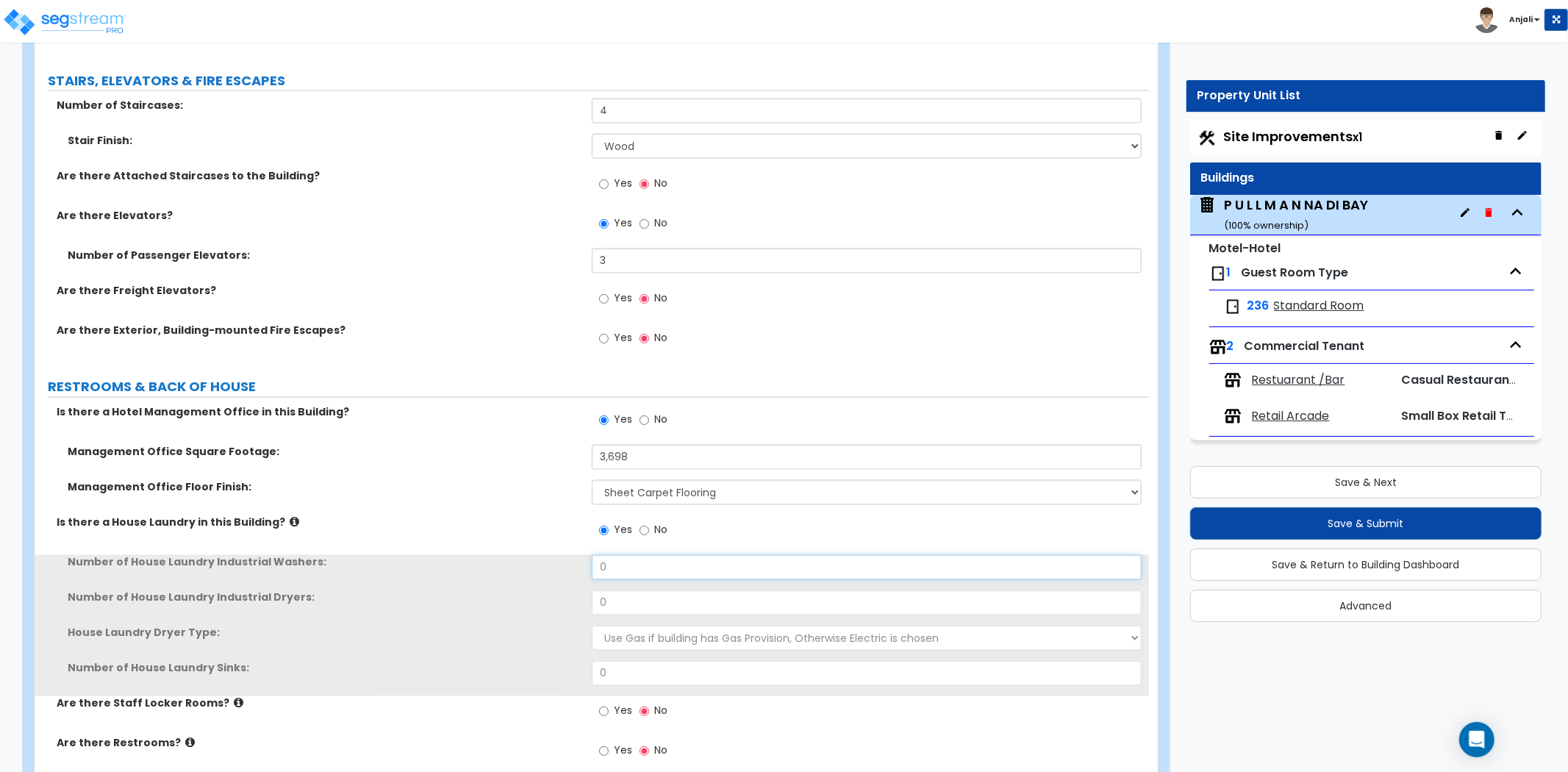
click at [624, 555] on input "0" at bounding box center [867, 567] width 550 height 25
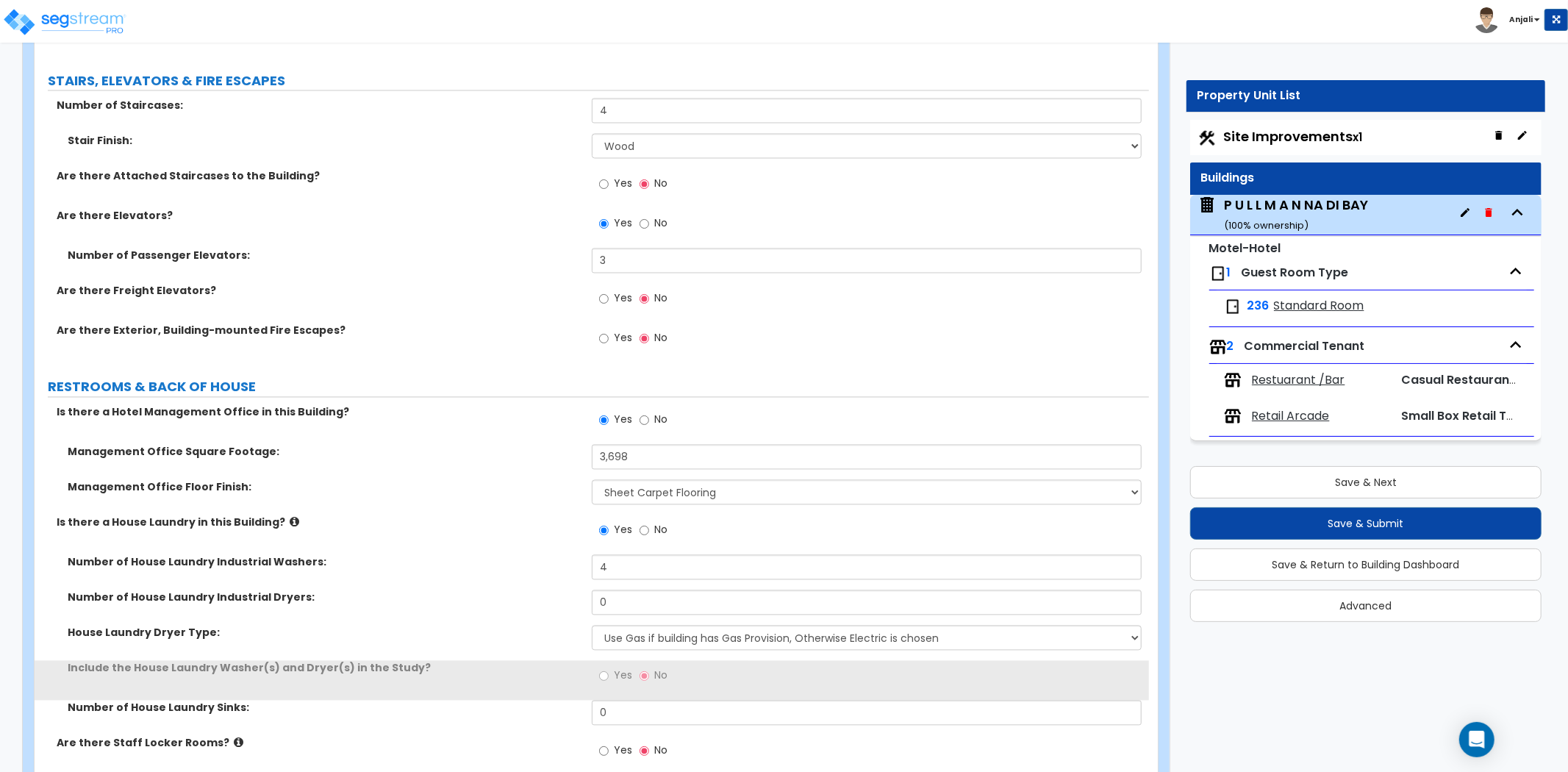
click at [631, 570] on div "Number of House Laundry Industrial Washers: 4" at bounding box center [592, 573] width 1115 height 36
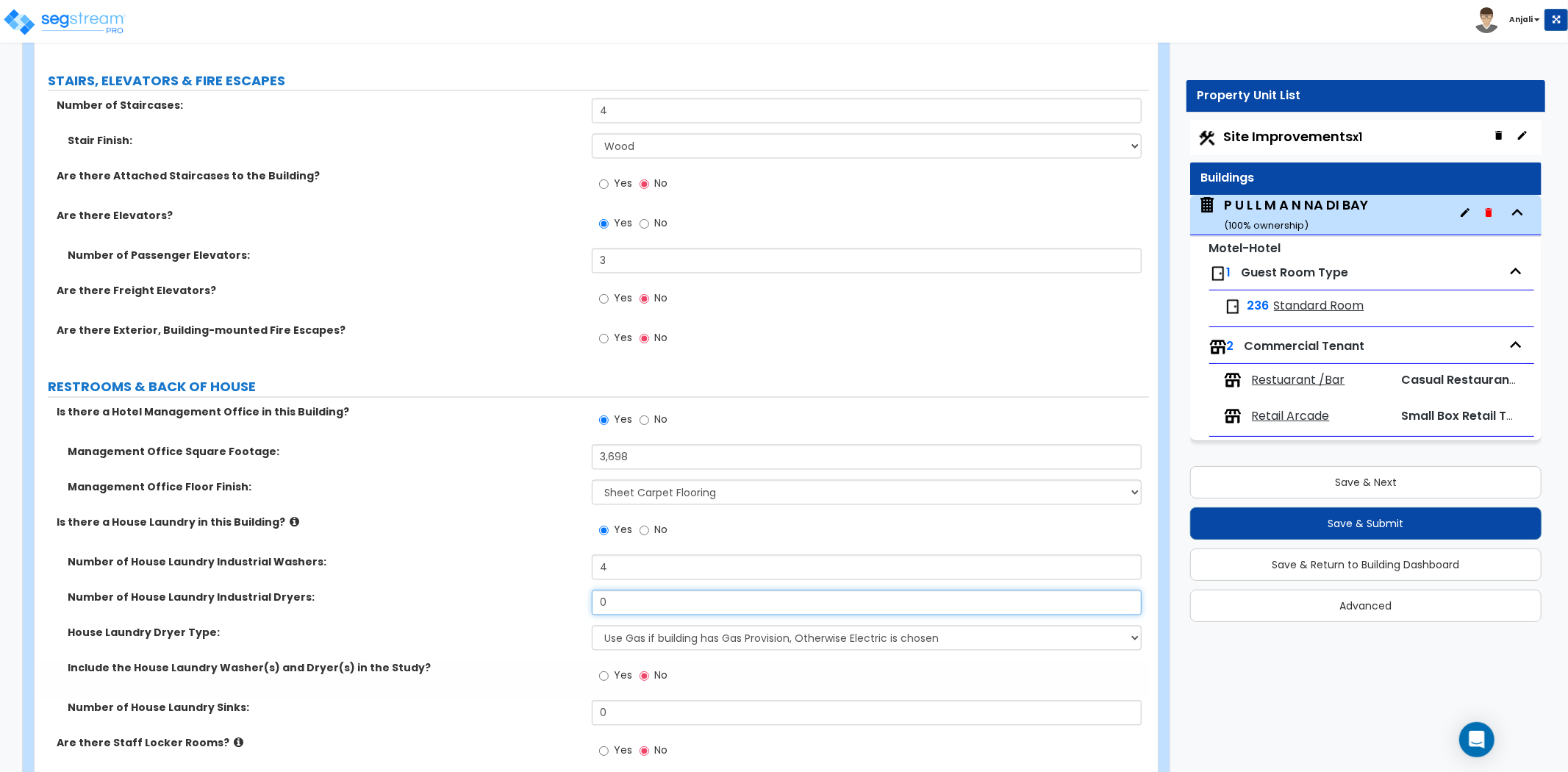
click at [633, 591] on input "0" at bounding box center [867, 603] width 550 height 25
click at [541, 591] on label "Number of House Laundry Industrial Dryers:" at bounding box center [325, 598] width 513 height 15
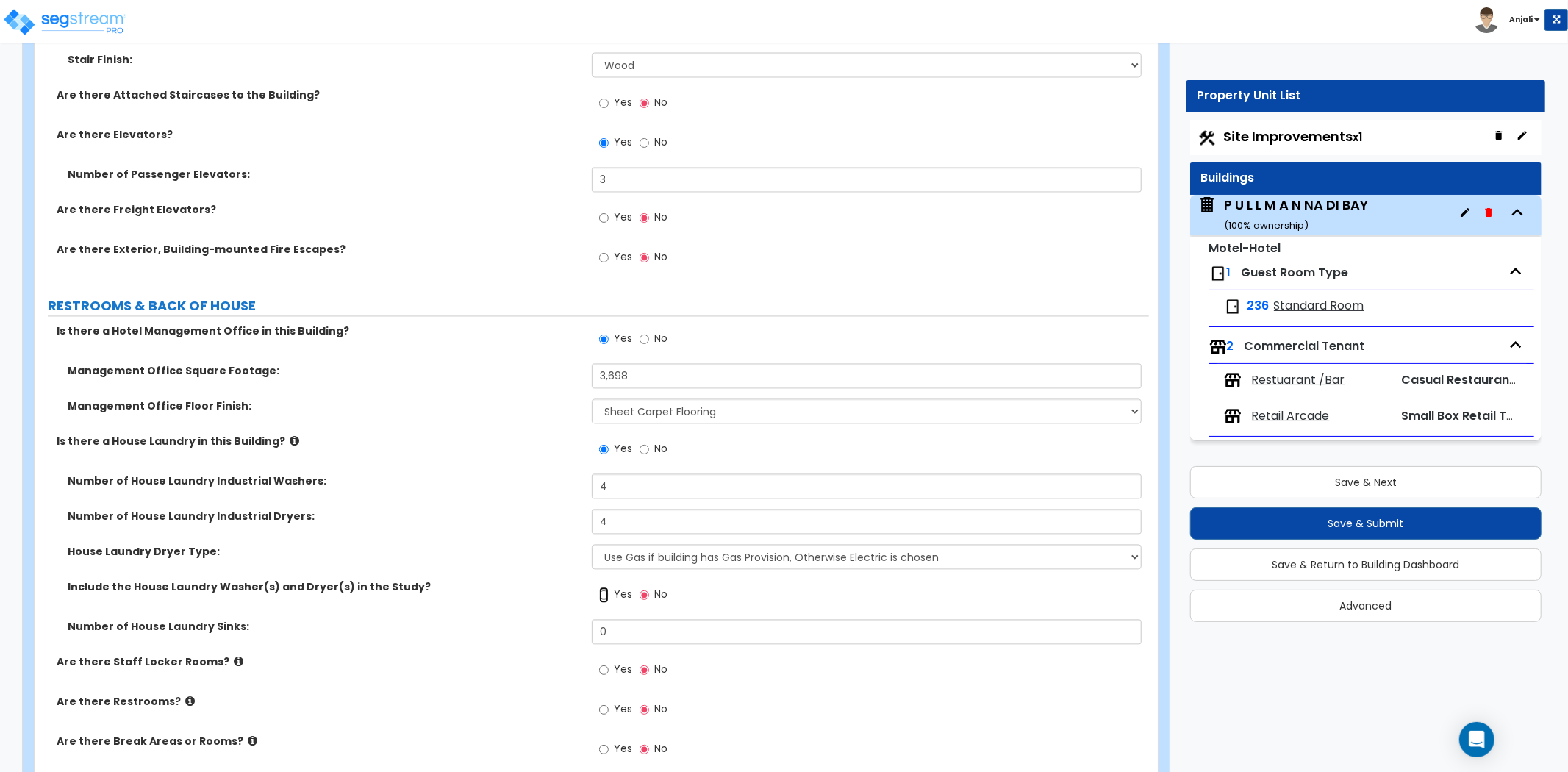
click at [606, 587] on input "Yes" at bounding box center [604, 594] width 10 height 17
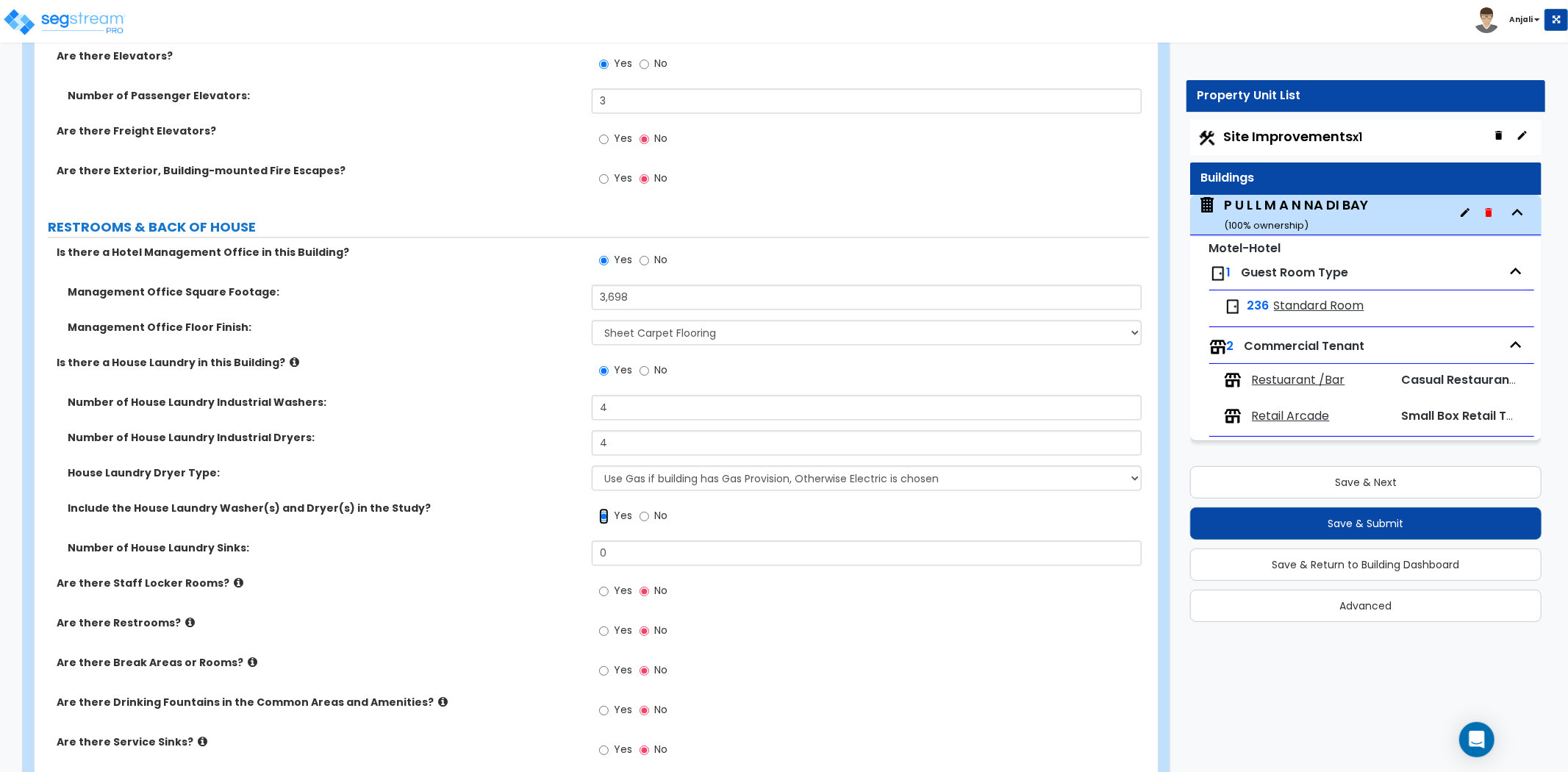
scroll to position [7191, 0]
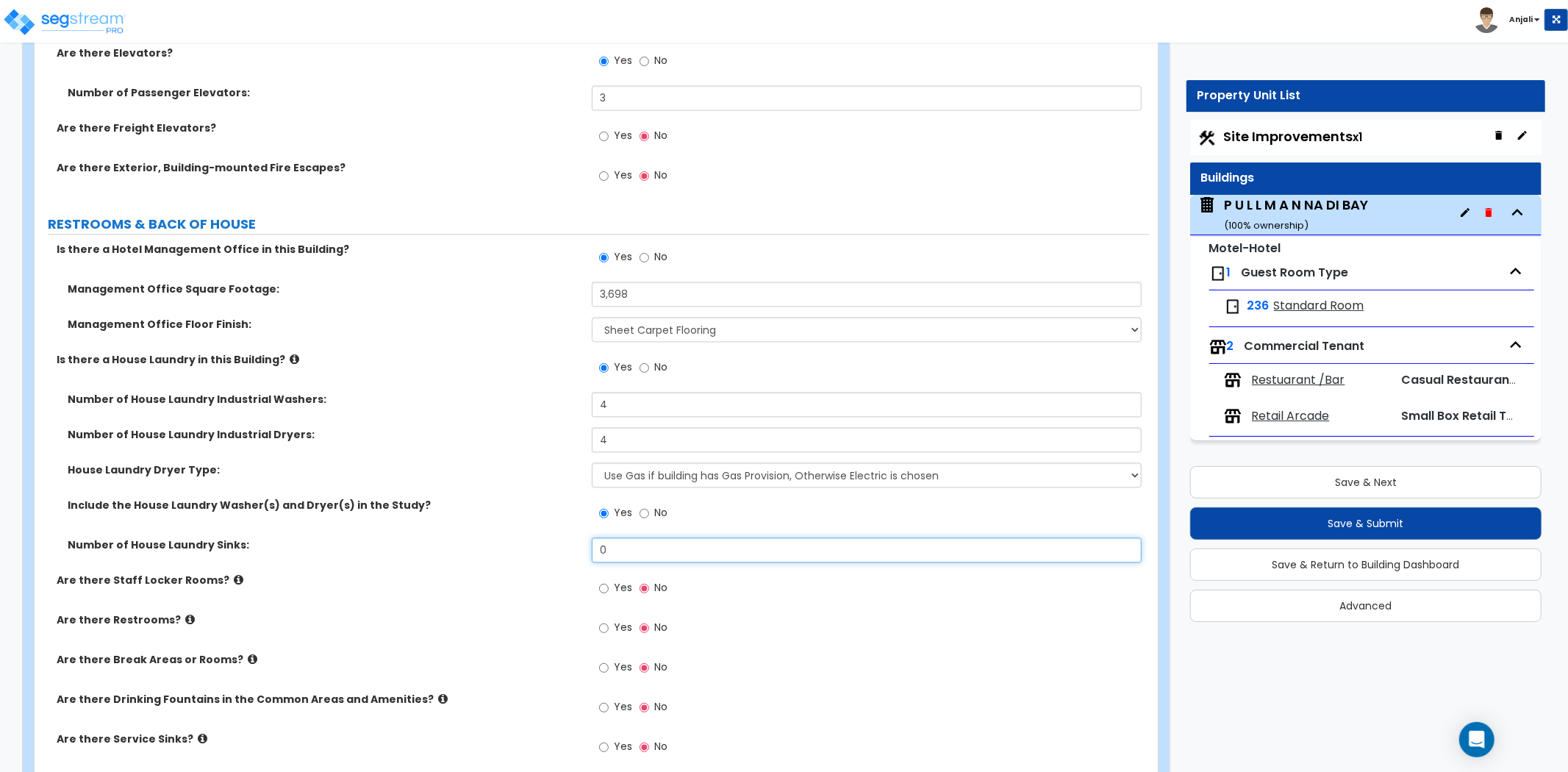
click at [620, 538] on input "0" at bounding box center [867, 550] width 550 height 25
click at [512, 541] on div "Number of House Laundry Sinks: 2" at bounding box center [592, 555] width 1115 height 36
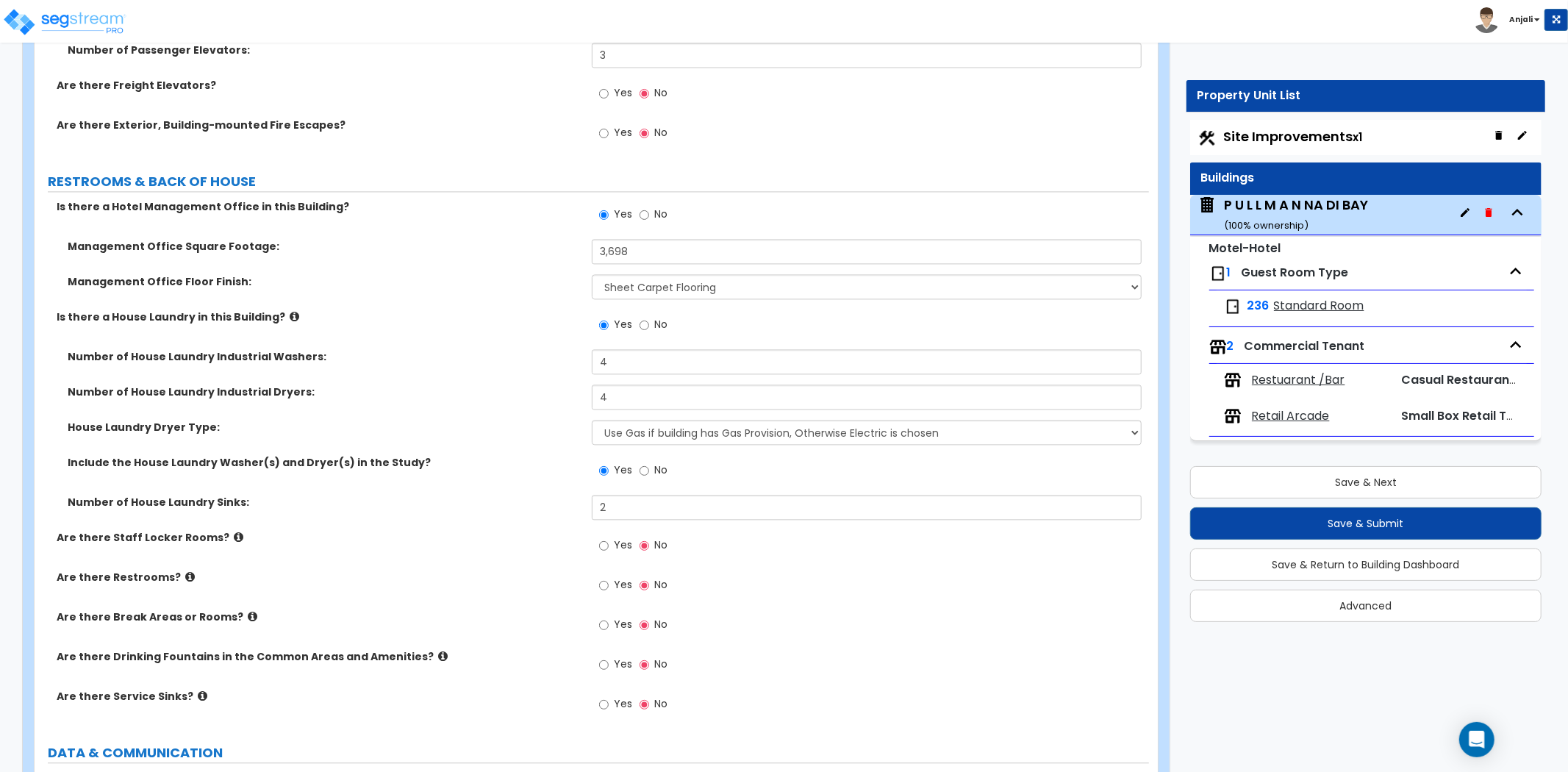
scroll to position [7273, 0]
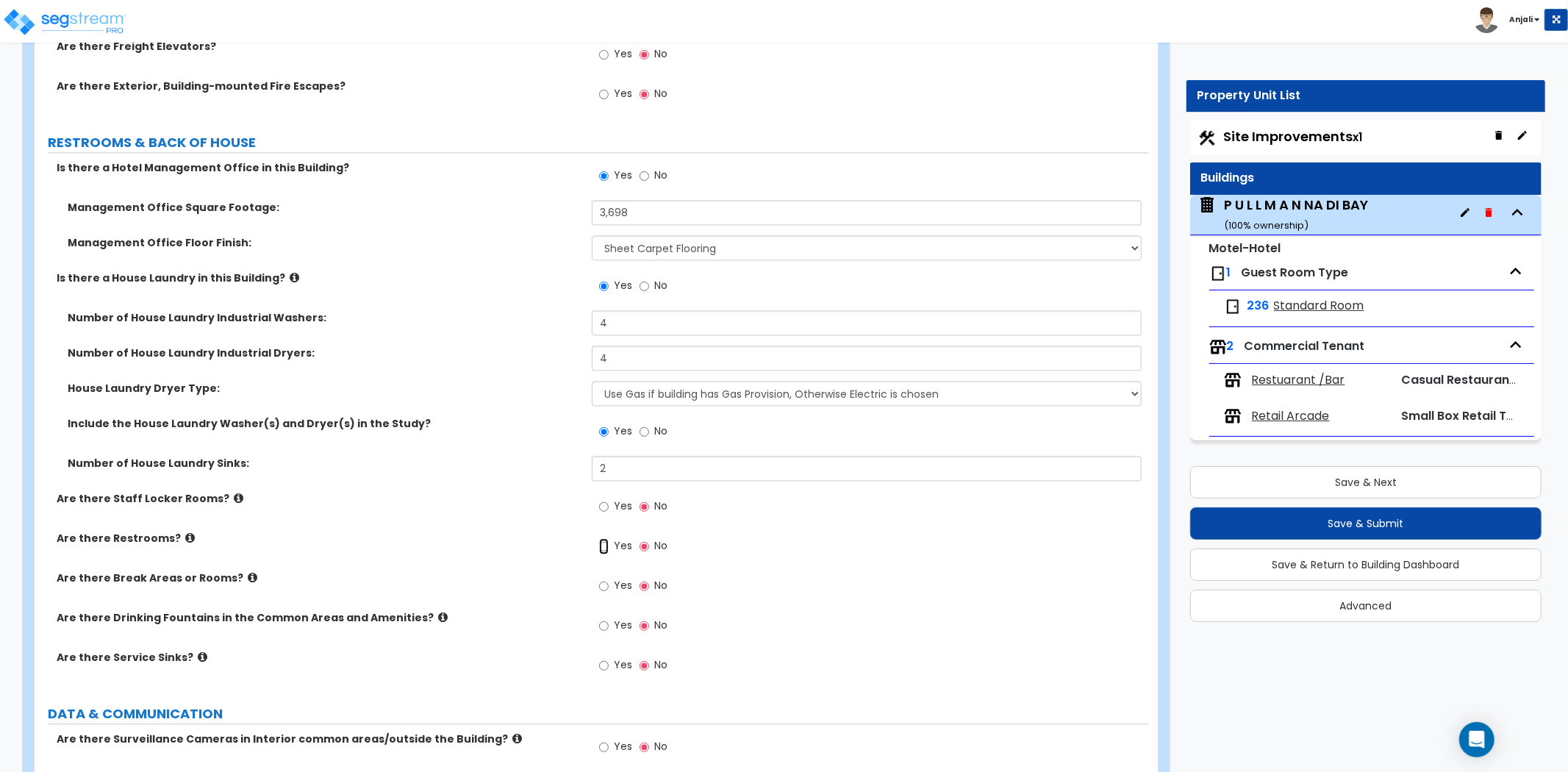
click at [604, 539] on input "Yes" at bounding box center [604, 547] width 10 height 17
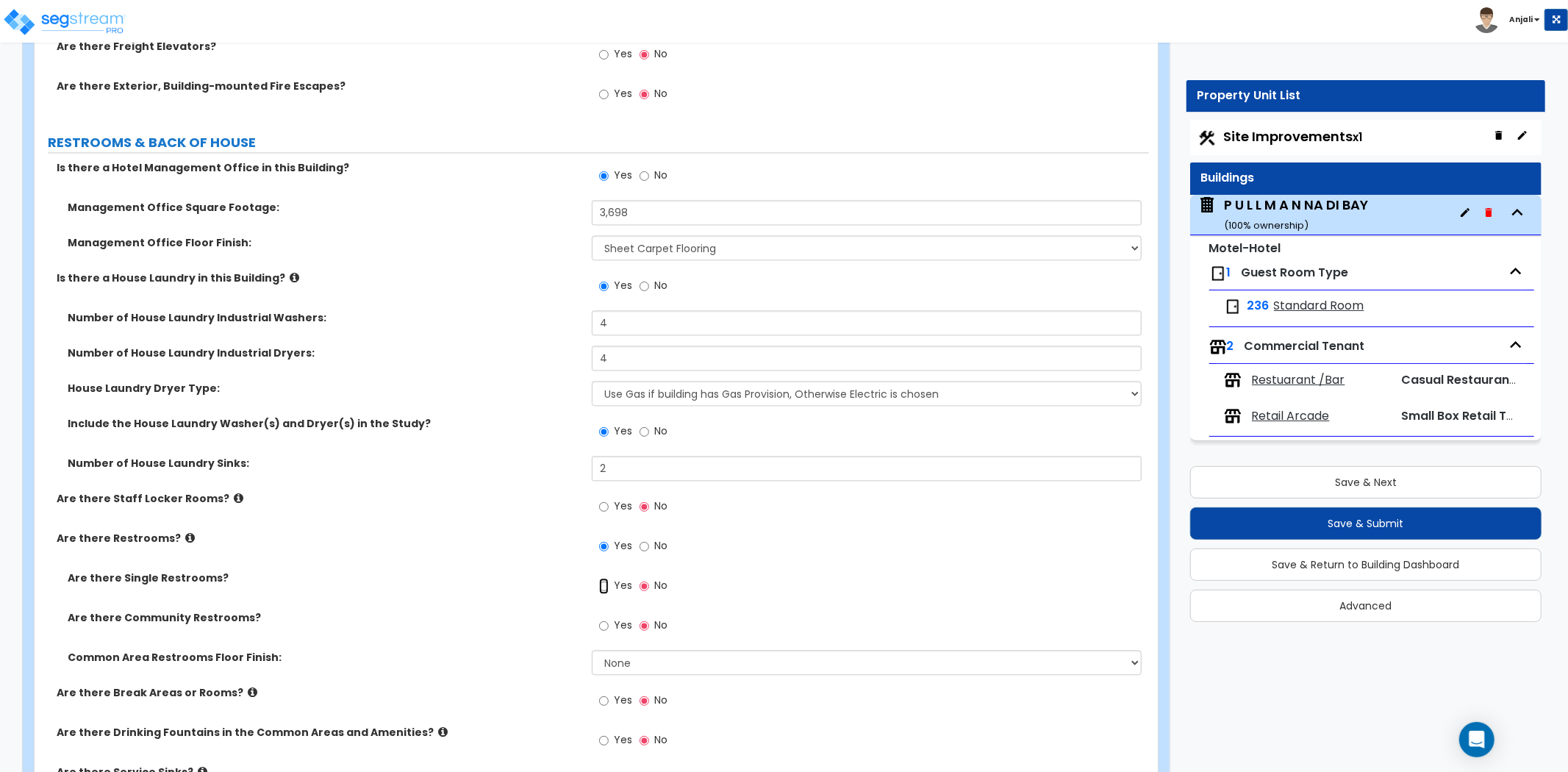
click at [606, 578] on input "Yes" at bounding box center [604, 586] width 10 height 17
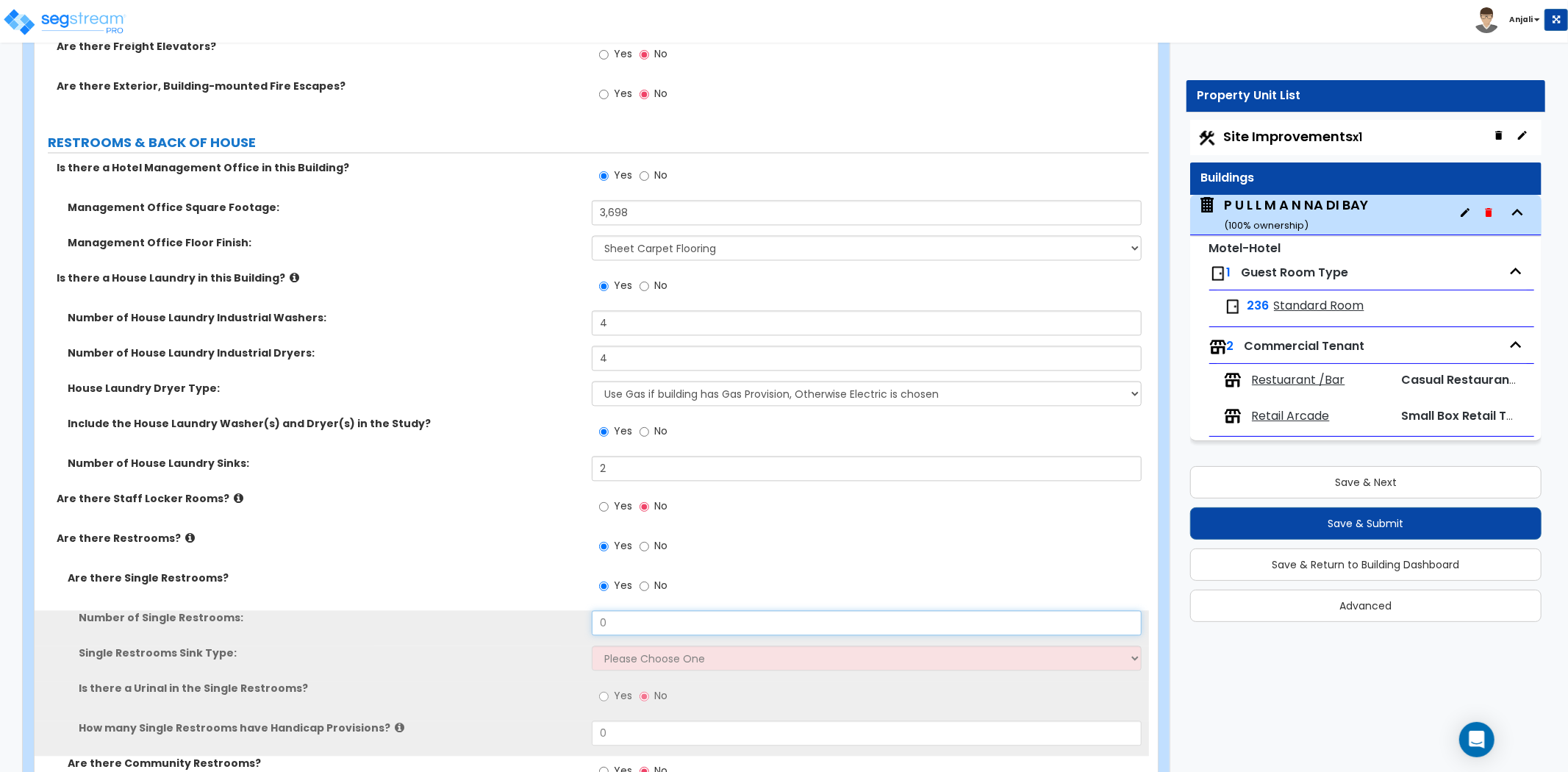
click at [631, 610] on input "0" at bounding box center [867, 622] width 550 height 25
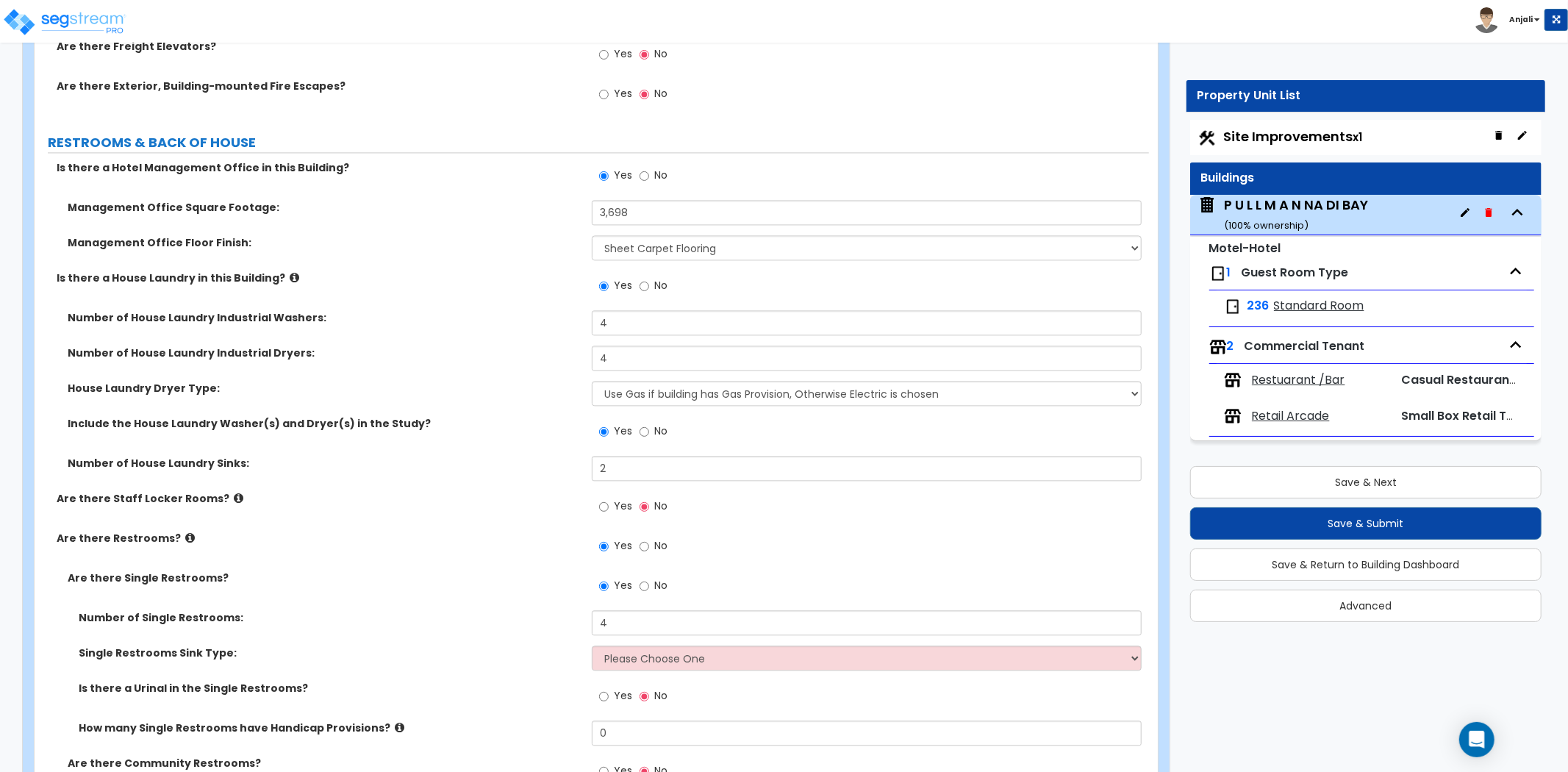
click at [506, 610] on div "Number of Single Restrooms: 4" at bounding box center [592, 628] width 1115 height 36
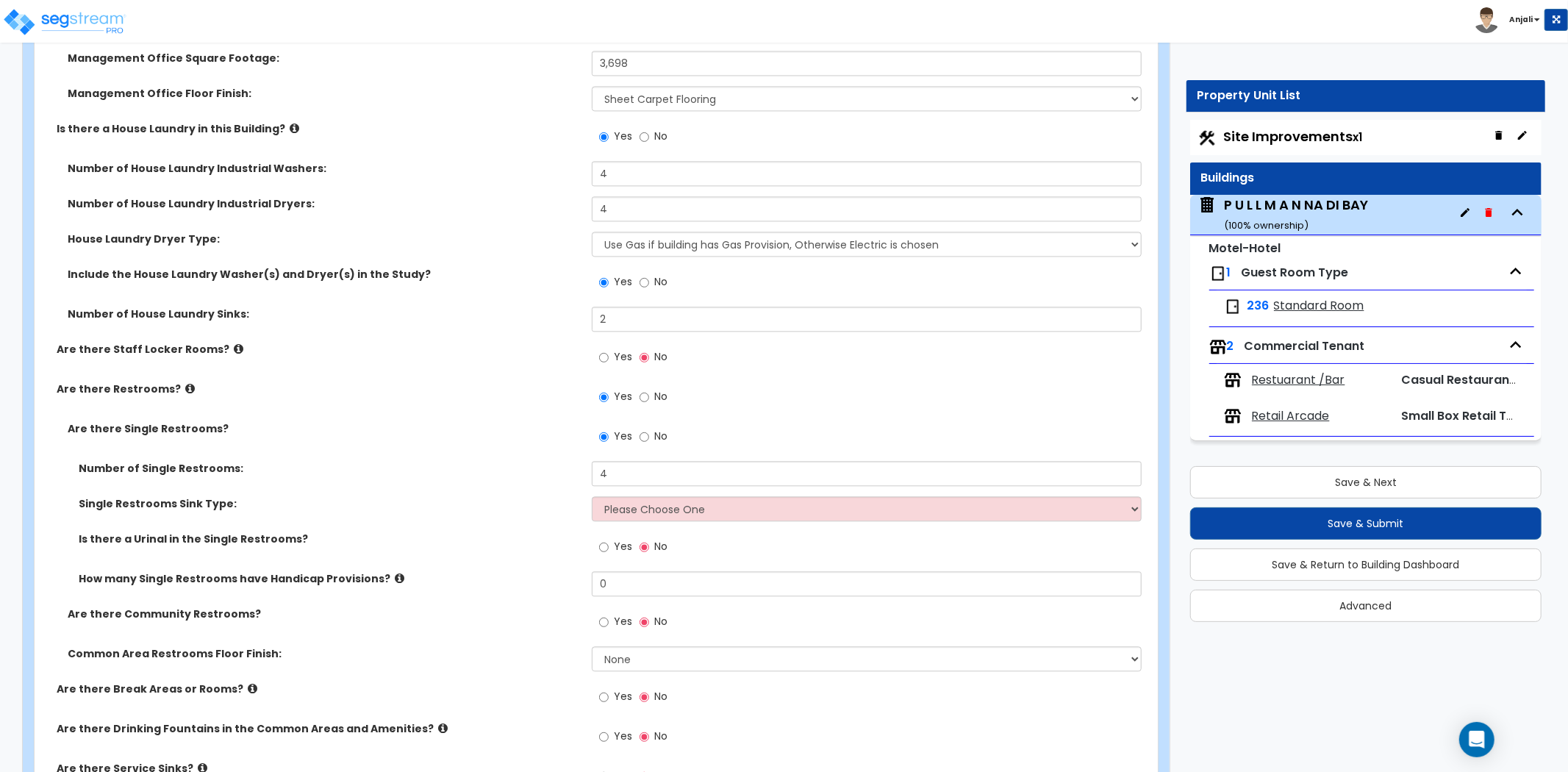
scroll to position [7436, 0]
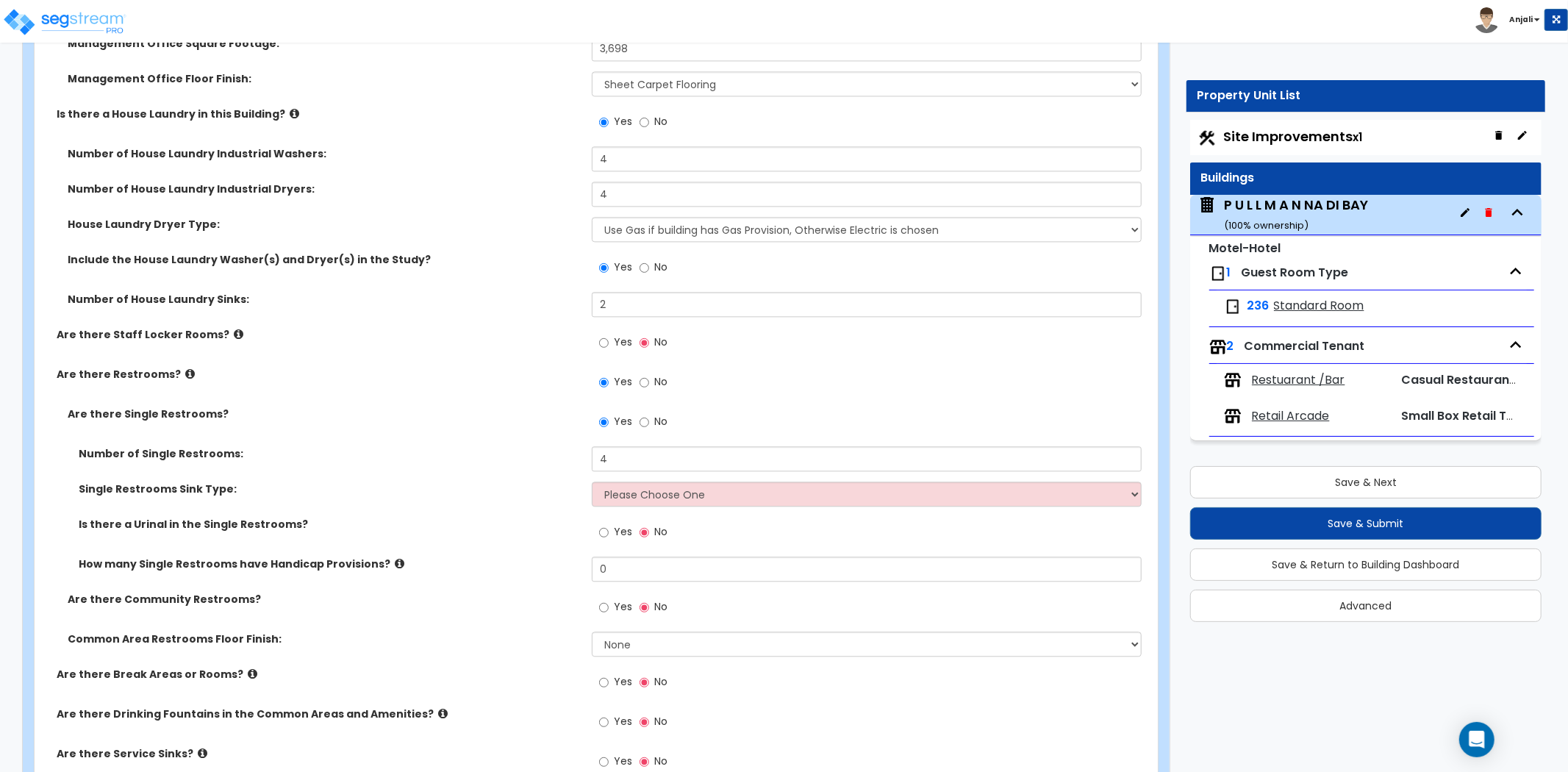
click at [653, 457] on div "Number of Single Restrooms: 4" at bounding box center [592, 464] width 1115 height 36
click at [655, 481] on select "Please Choose One Wall-mounted Vanity-mounted" at bounding box center [867, 493] width 550 height 25
click at [592, 481] on select "Please Choose One Wall-mounted Vanity-mounted" at bounding box center [867, 493] width 550 height 25
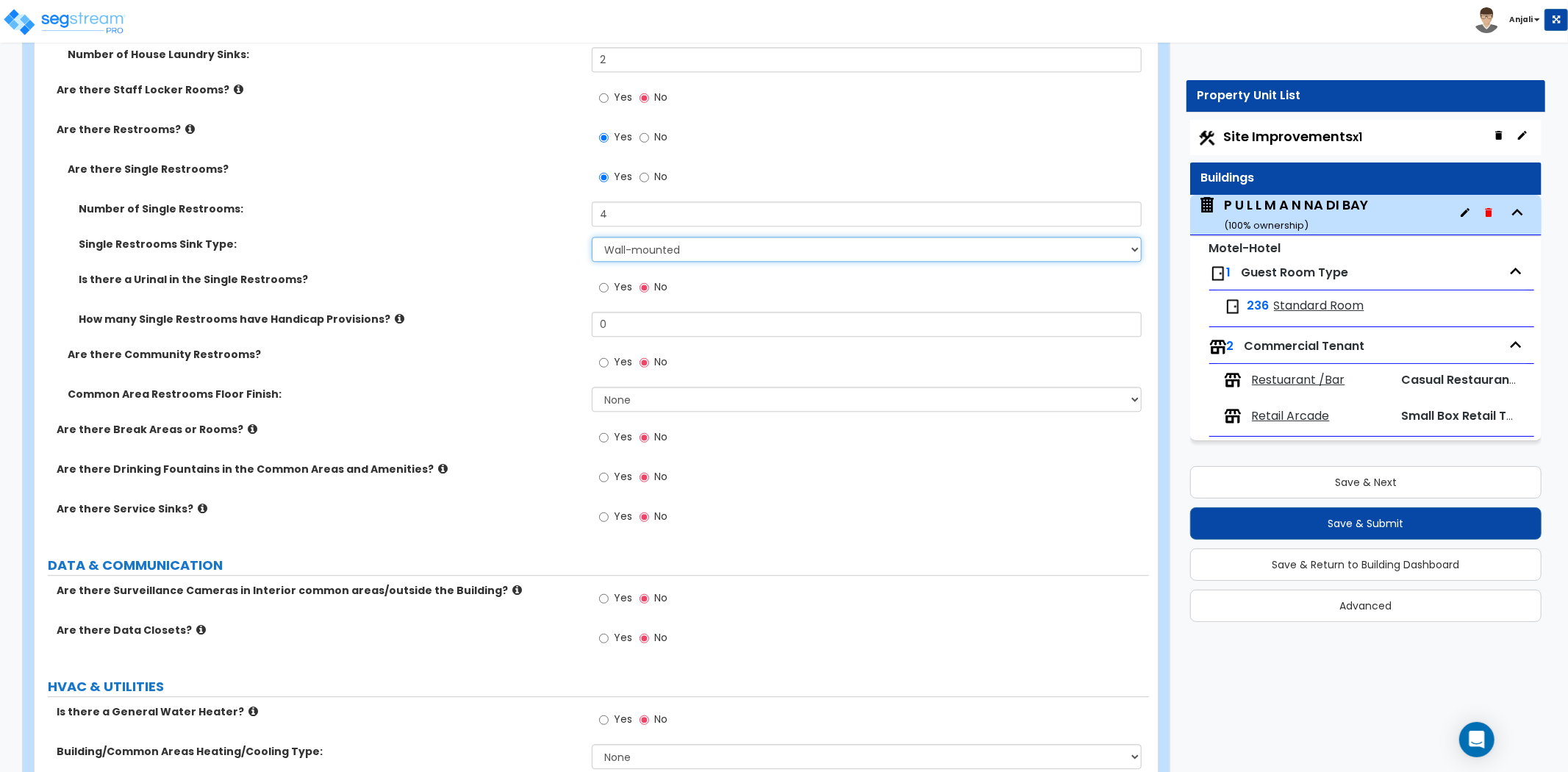
scroll to position [7763, 0]
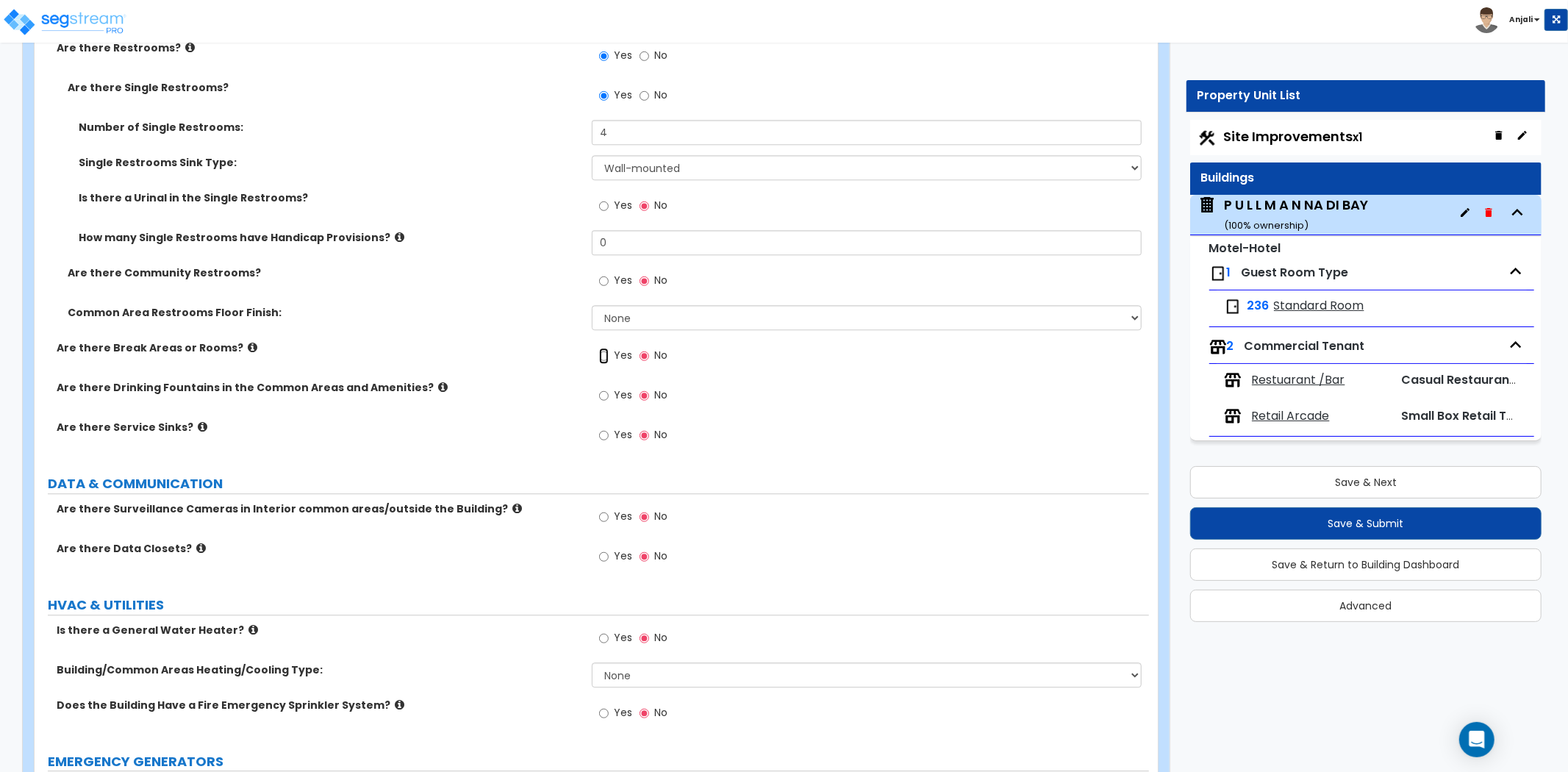
click at [604, 348] on input "Yes" at bounding box center [604, 356] width 10 height 17
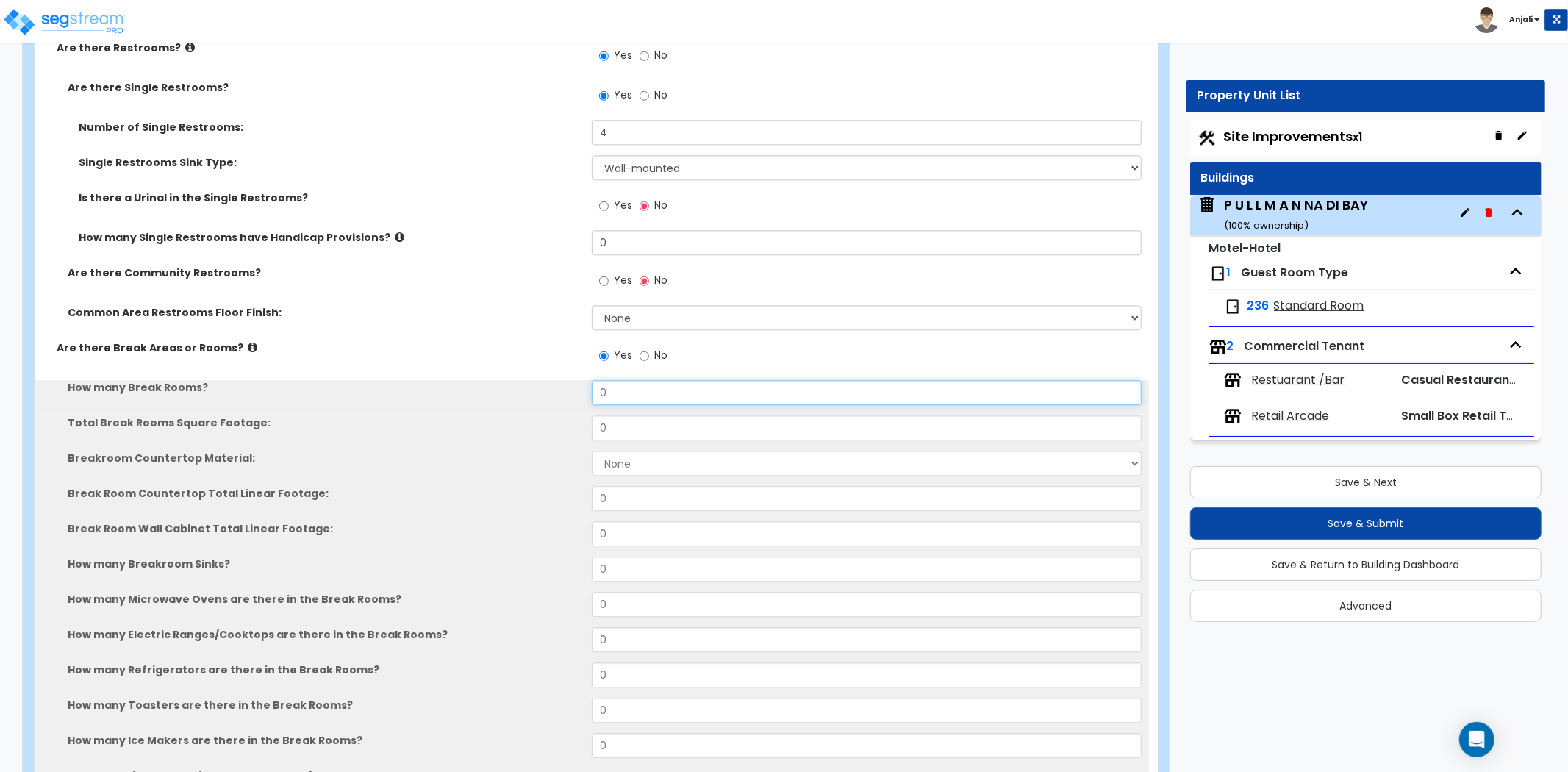
click at [631, 381] on input "0" at bounding box center [867, 393] width 550 height 25
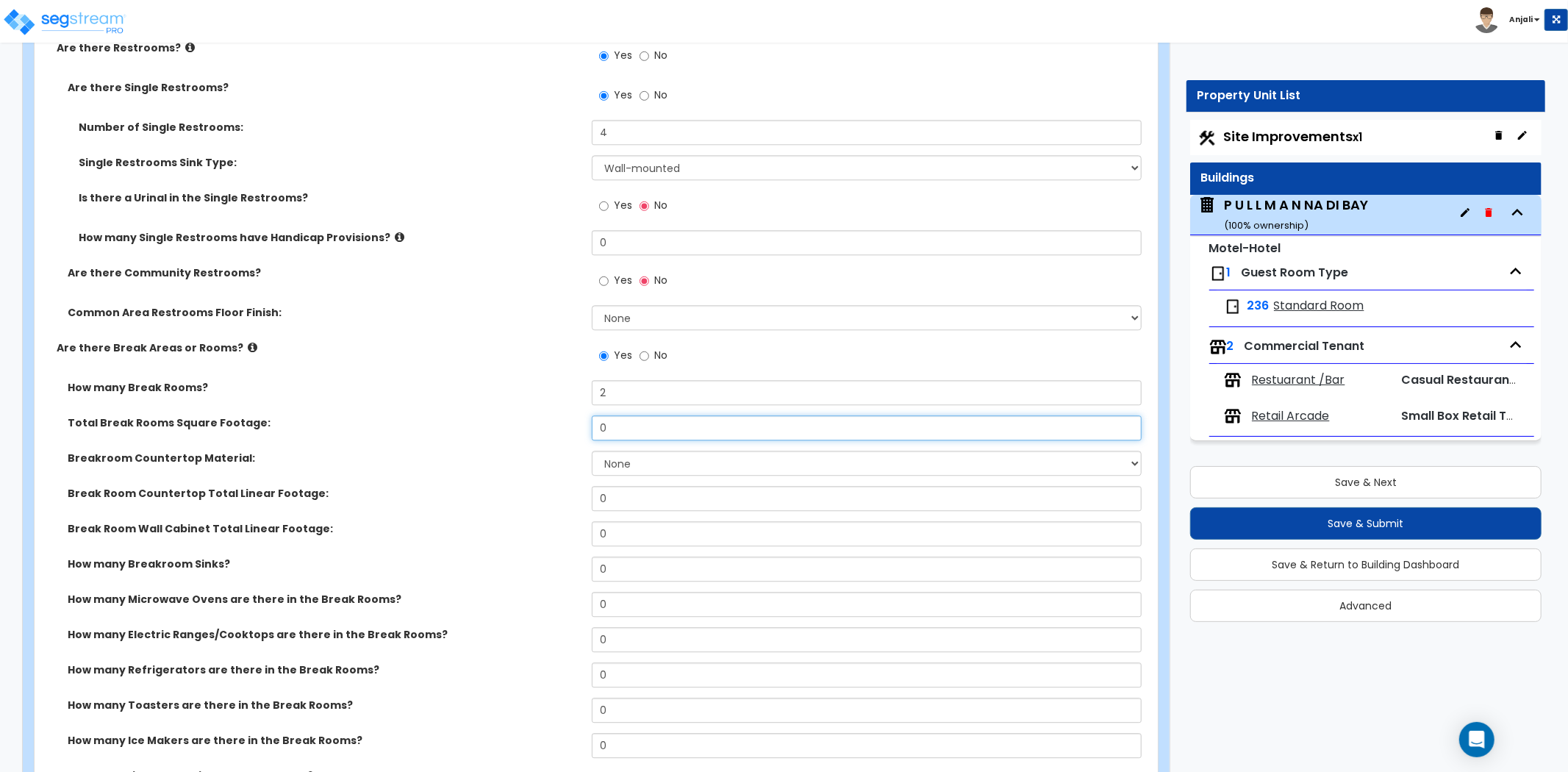
click at [627, 415] on input "0" at bounding box center [867, 427] width 550 height 25
click at [614, 451] on select "None Plastic Laminate Solid Surface Stone Quartz Marble Tile Wood Stainless Ste…" at bounding box center [867, 463] width 550 height 25
click at [592, 451] on select "None Plastic Laminate Solid Surface Stone Quartz Marble Tile Wood Stainless Ste…" at bounding box center [867, 463] width 550 height 25
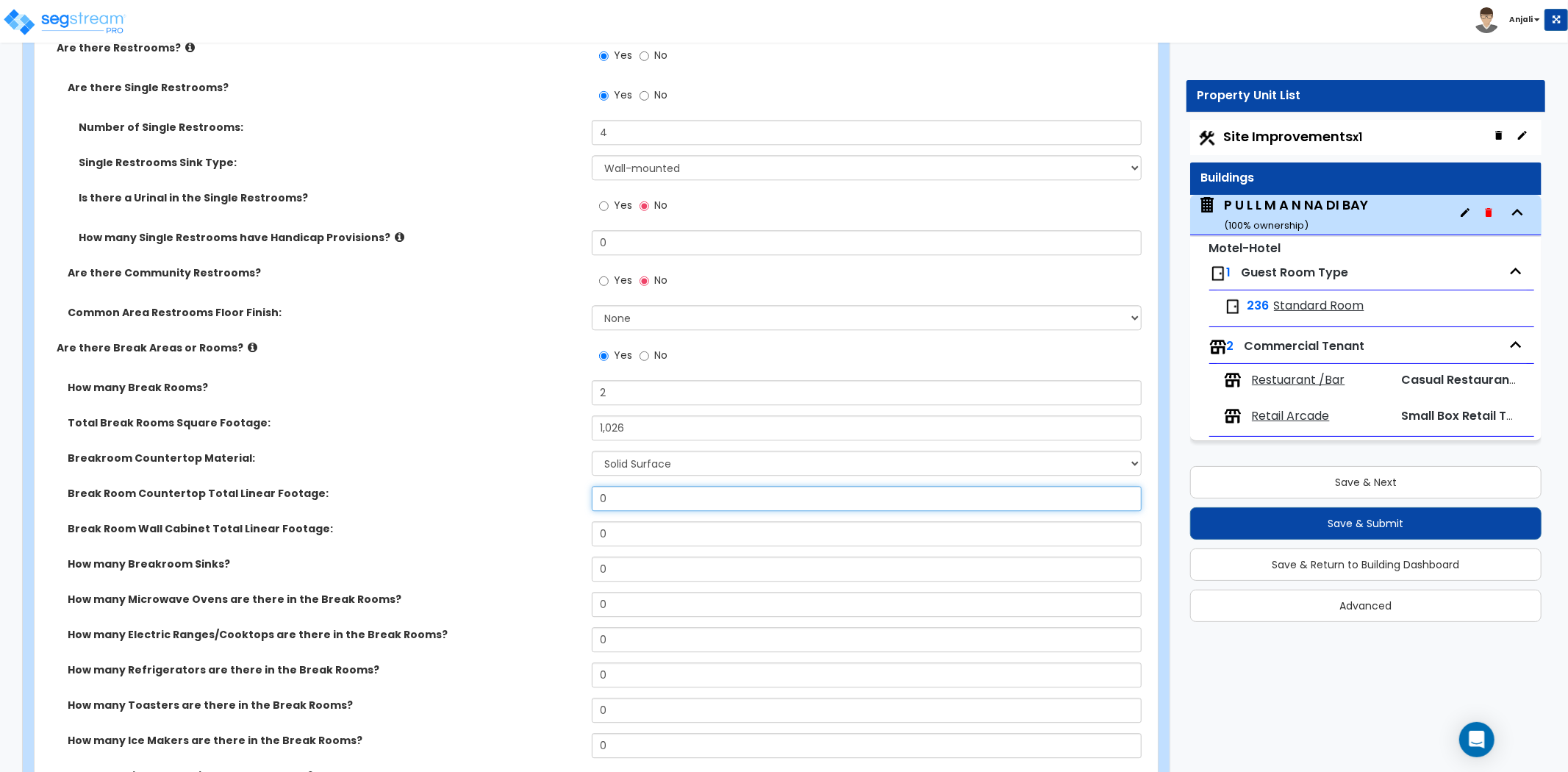
click at [627, 488] on input "0" at bounding box center [867, 499] width 550 height 25
click at [614, 521] on input "0" at bounding box center [867, 534] width 550 height 25
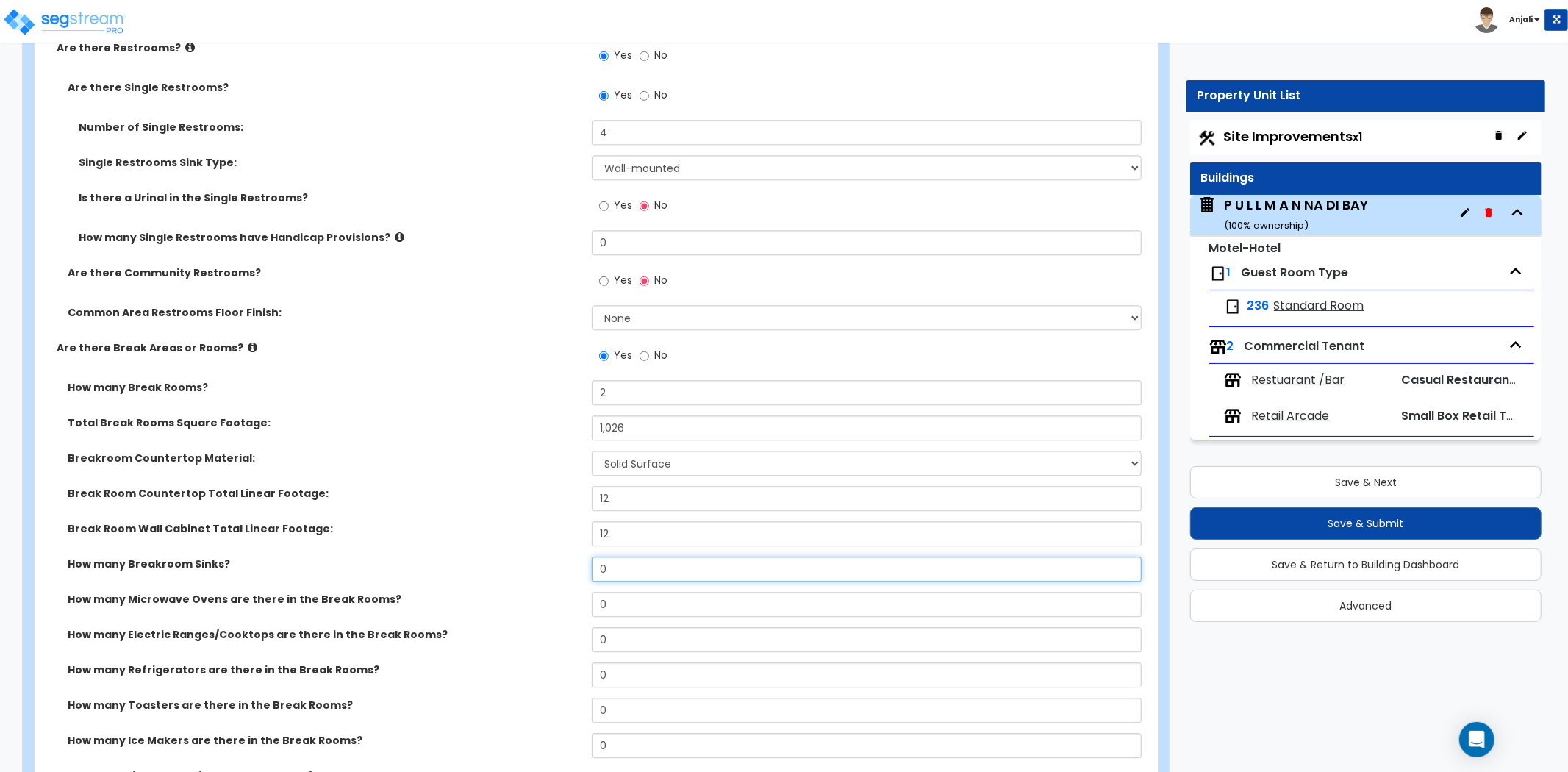
click at [623, 557] on input "0" at bounding box center [867, 569] width 550 height 25
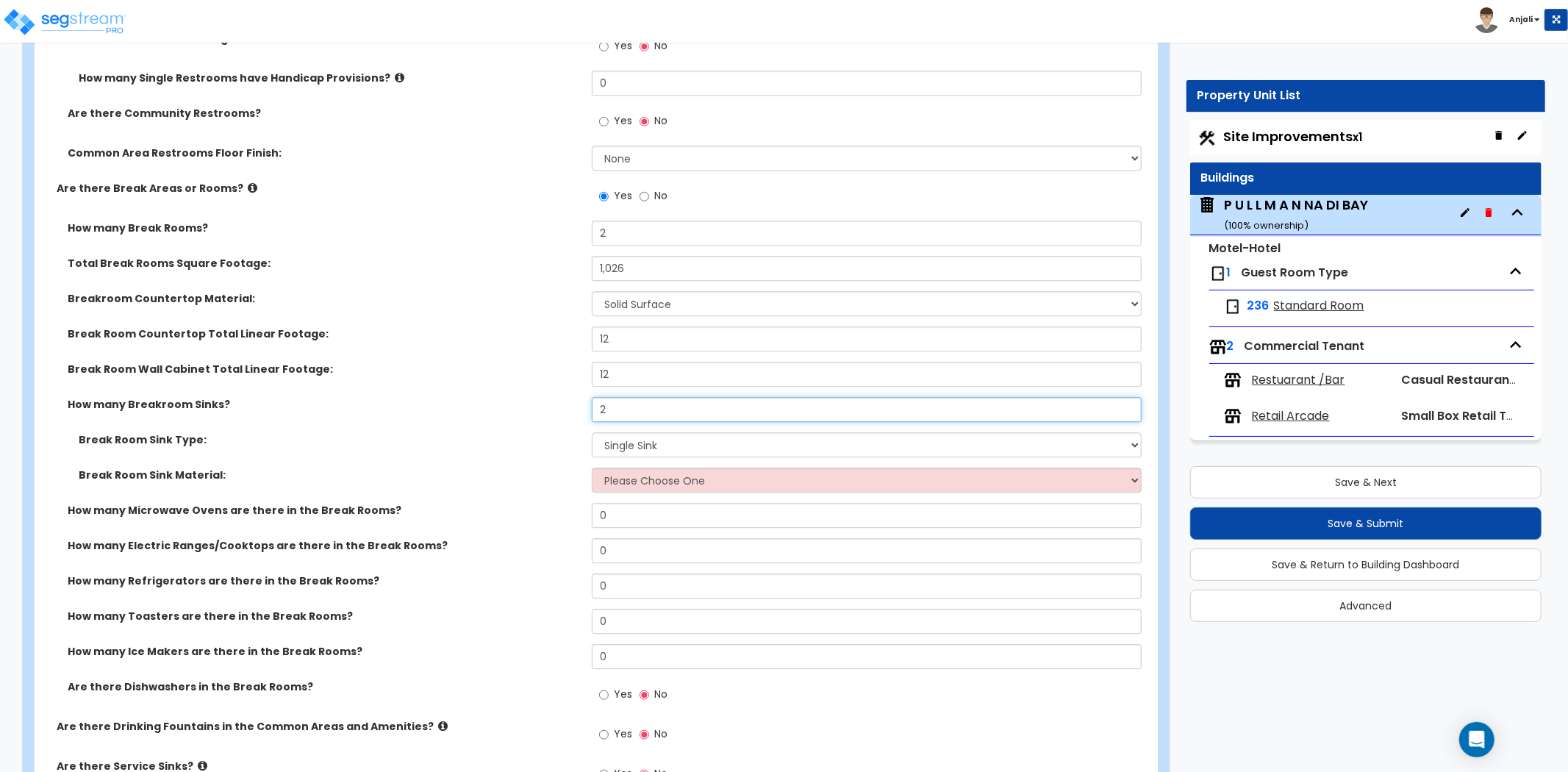
scroll to position [7926, 0]
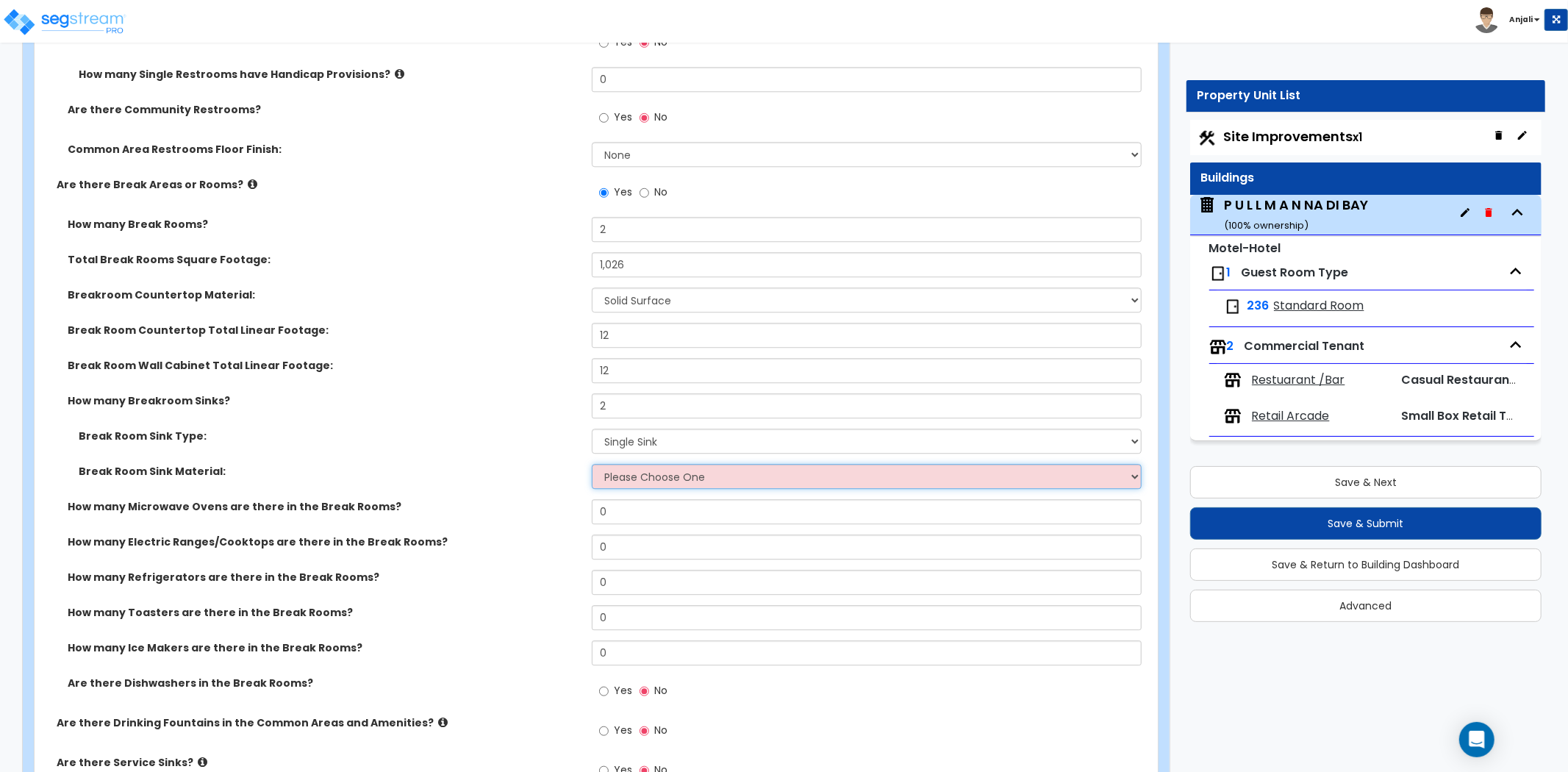
click at [671, 468] on select "Please Choose One Stainless Steel Porcelain Enamel Cast Iron" at bounding box center [867, 476] width 550 height 25
click at [592, 464] on select "Please Choose One Stainless Steel Porcelain Enamel Cast Iron" at bounding box center [867, 476] width 550 height 25
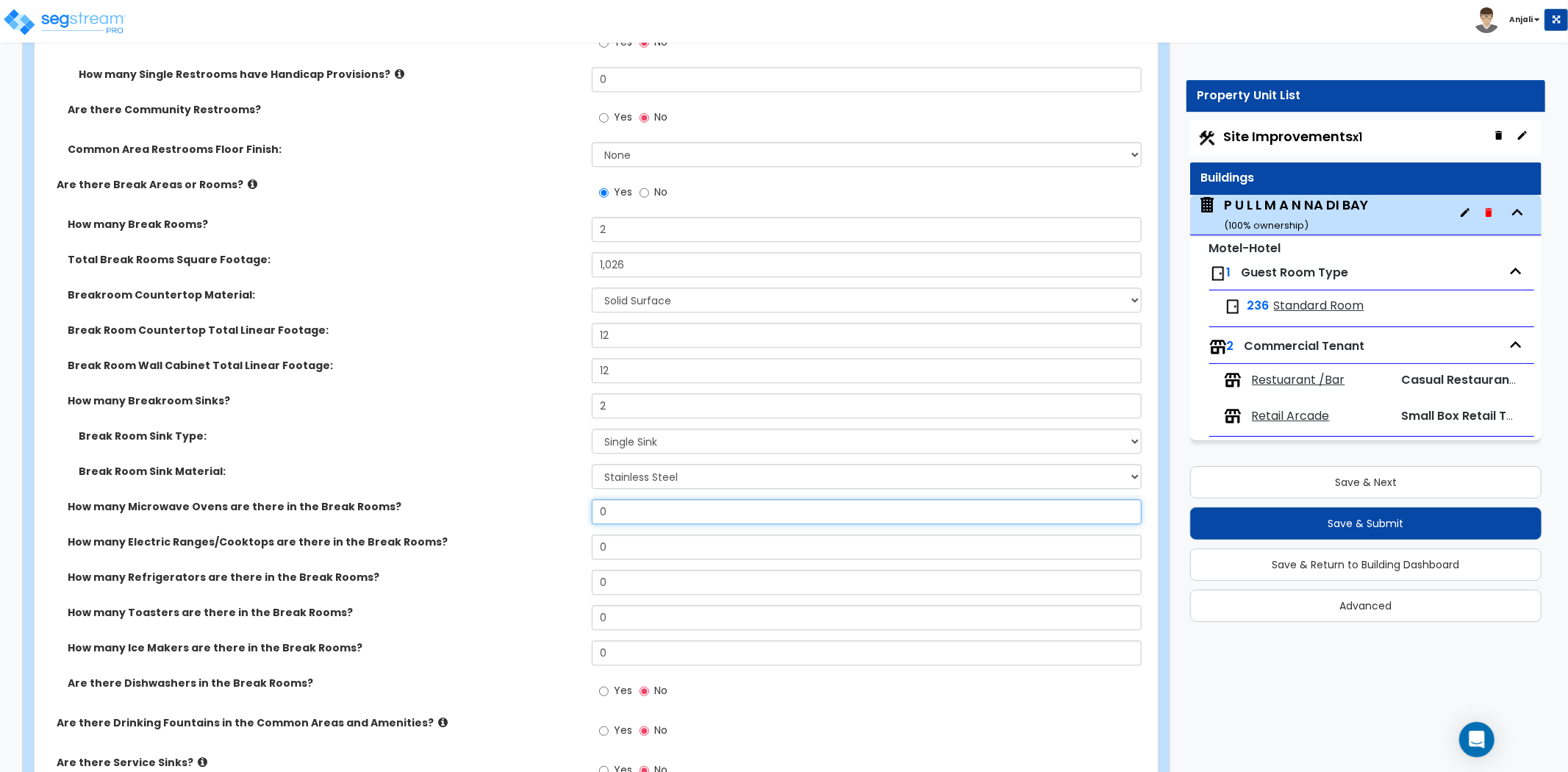
click at [657, 500] on input "0" at bounding box center [867, 512] width 550 height 25
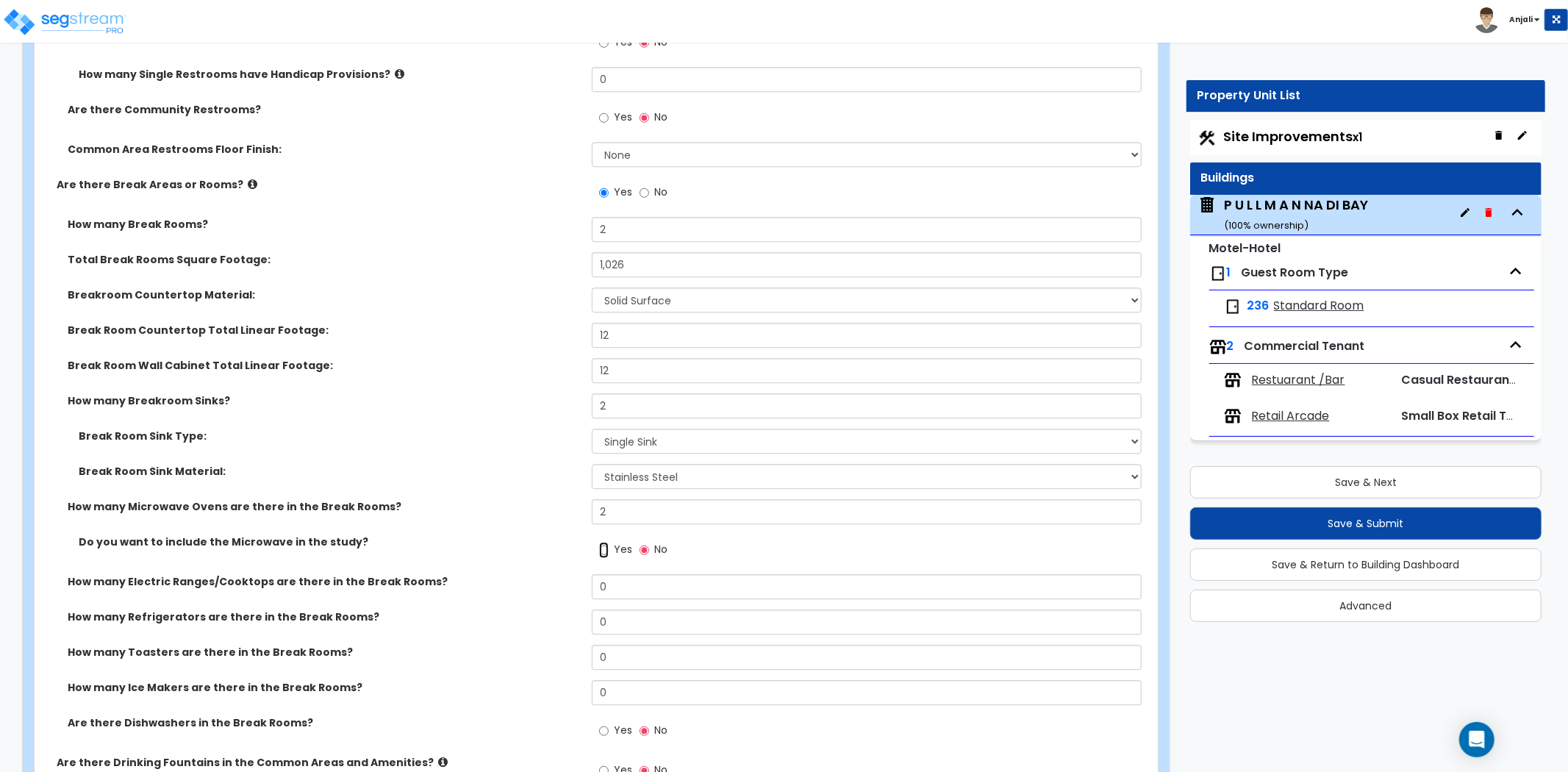
click at [606, 542] on input "Yes" at bounding box center [604, 550] width 10 height 17
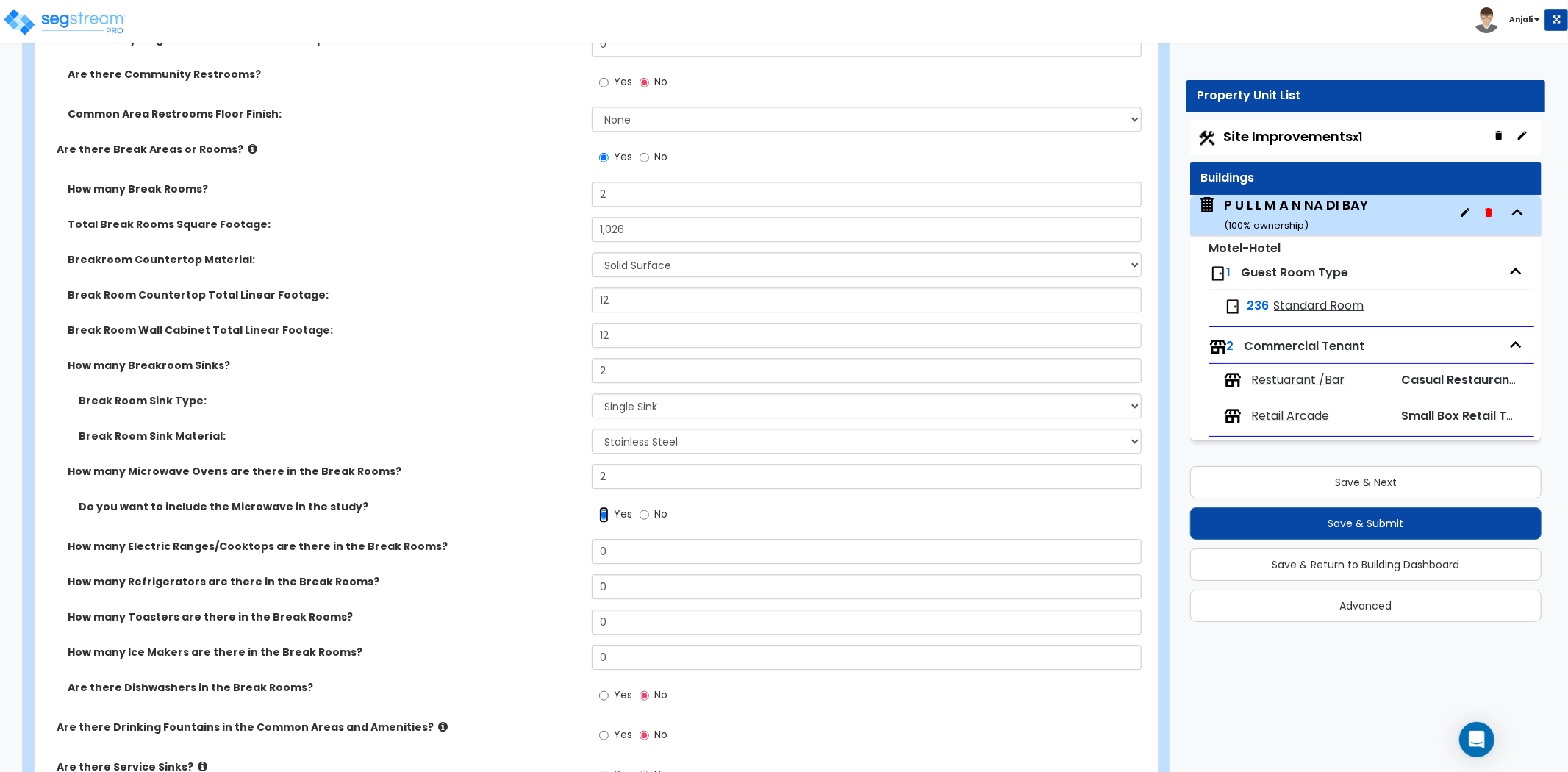
scroll to position [8008, 0]
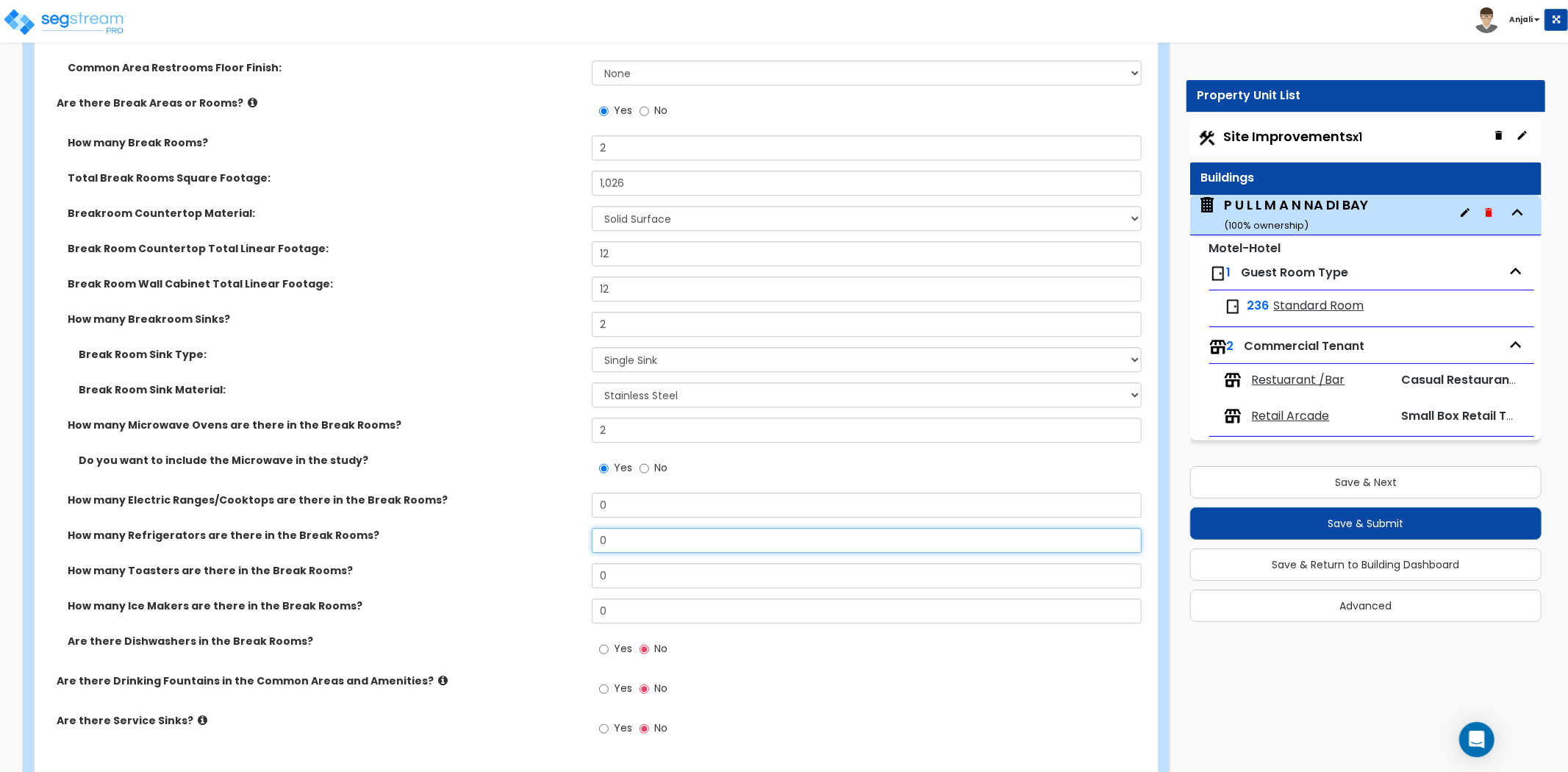
click at [652, 528] on input "0" at bounding box center [867, 540] width 550 height 25
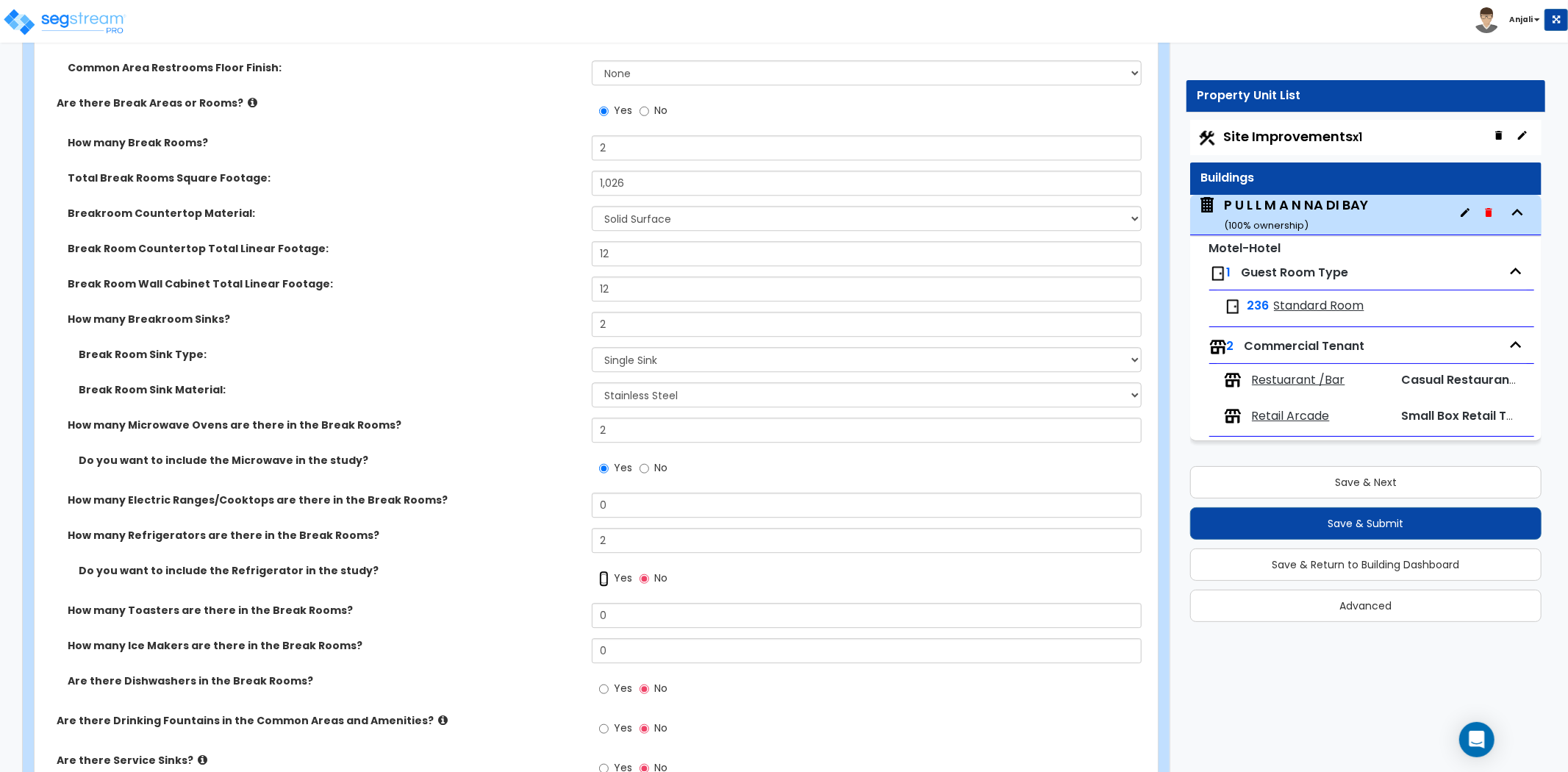
click at [604, 571] on input "Yes" at bounding box center [604, 579] width 10 height 17
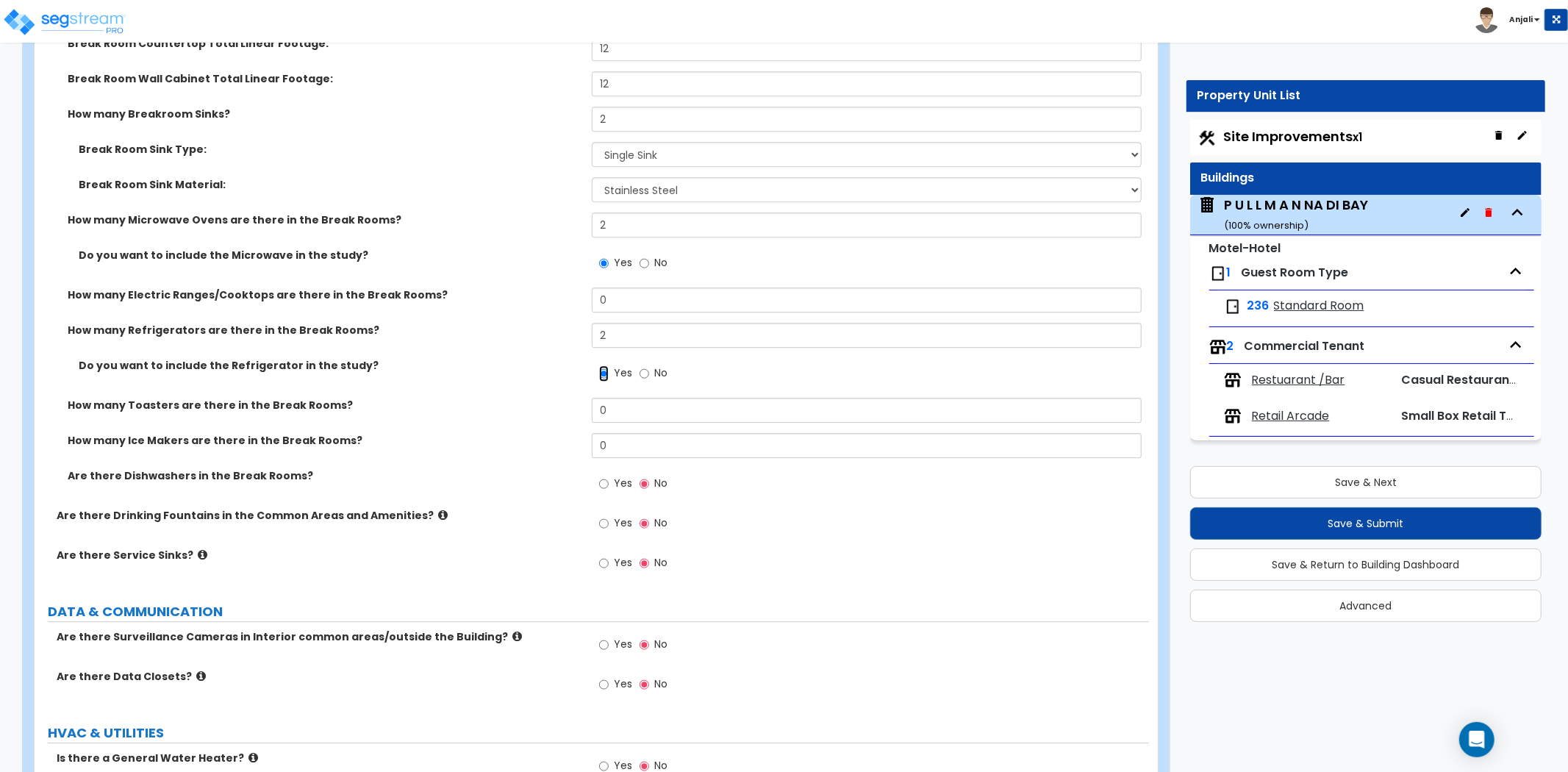
scroll to position [8254, 0]
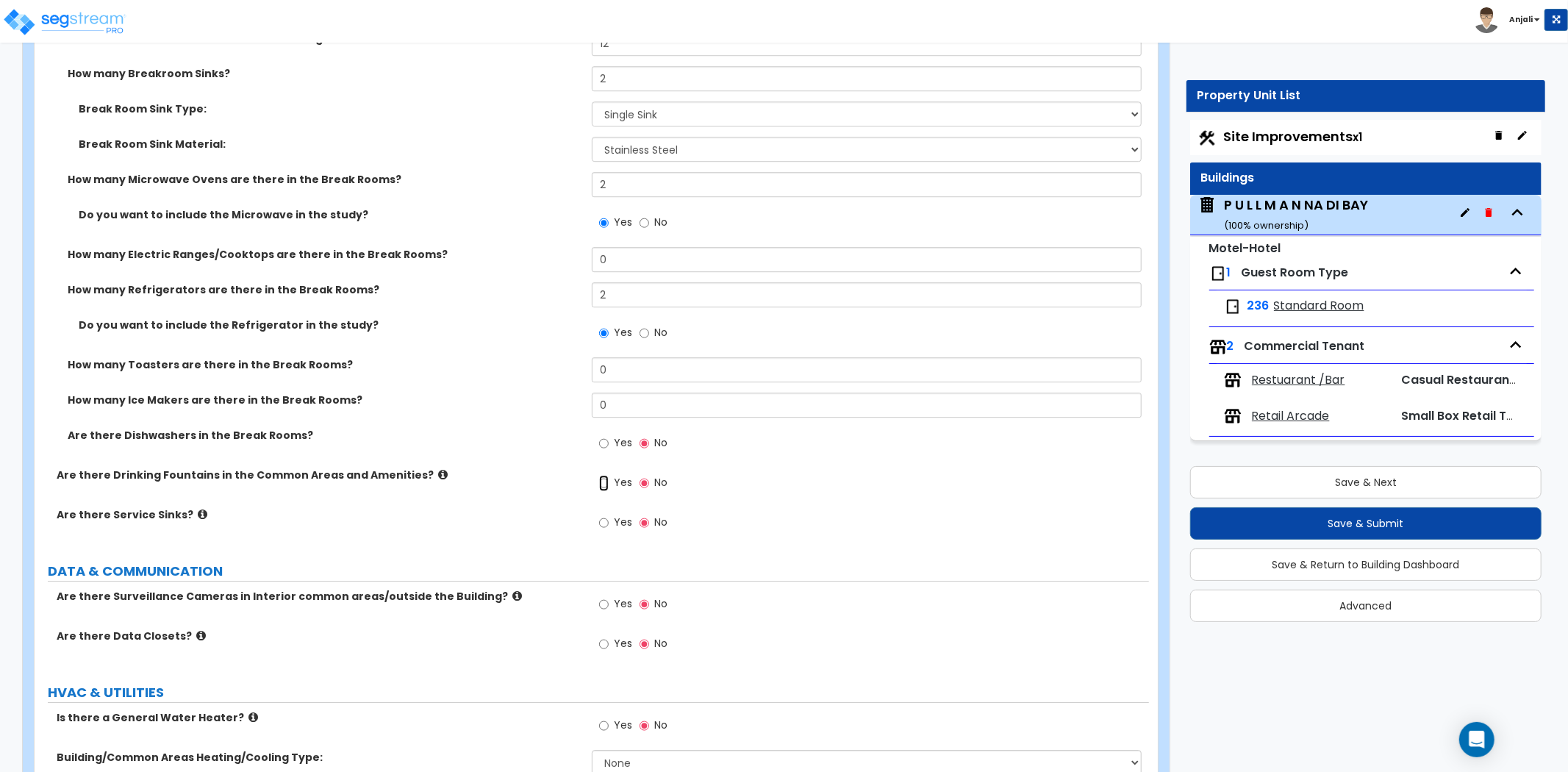
click at [603, 475] on input "Yes" at bounding box center [604, 483] width 10 height 17
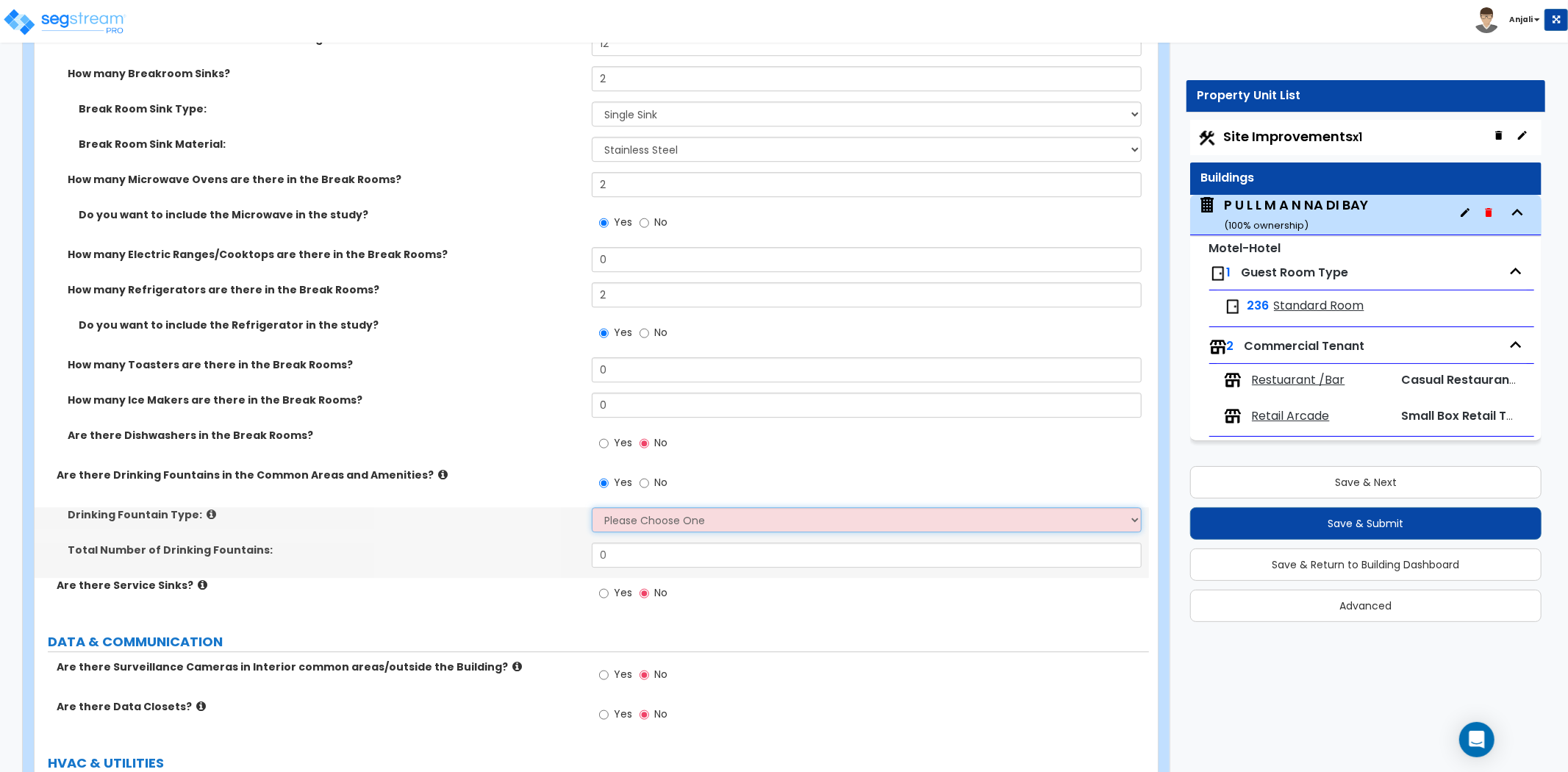
click at [627, 507] on select "Please Choose One Wall-mounted Floor-mounted" at bounding box center [867, 520] width 550 height 25
click at [592, 507] on select "Please Choose One Wall-mounted Floor-mounted" at bounding box center [867, 520] width 550 height 25
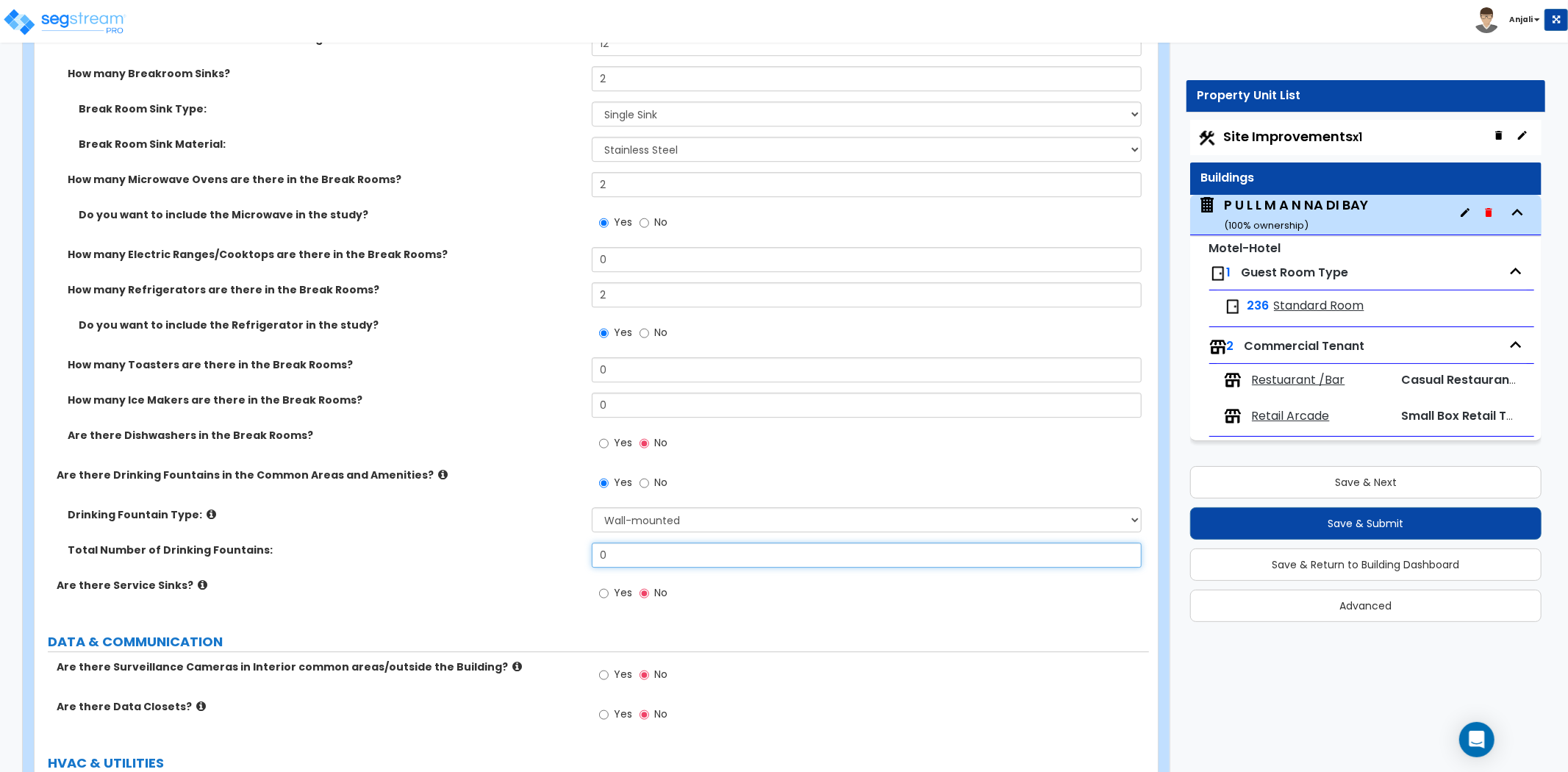
click at [620, 543] on input "0" at bounding box center [867, 555] width 550 height 25
click at [522, 543] on label "Total Number of Drinking Fountains:" at bounding box center [325, 550] width 513 height 15
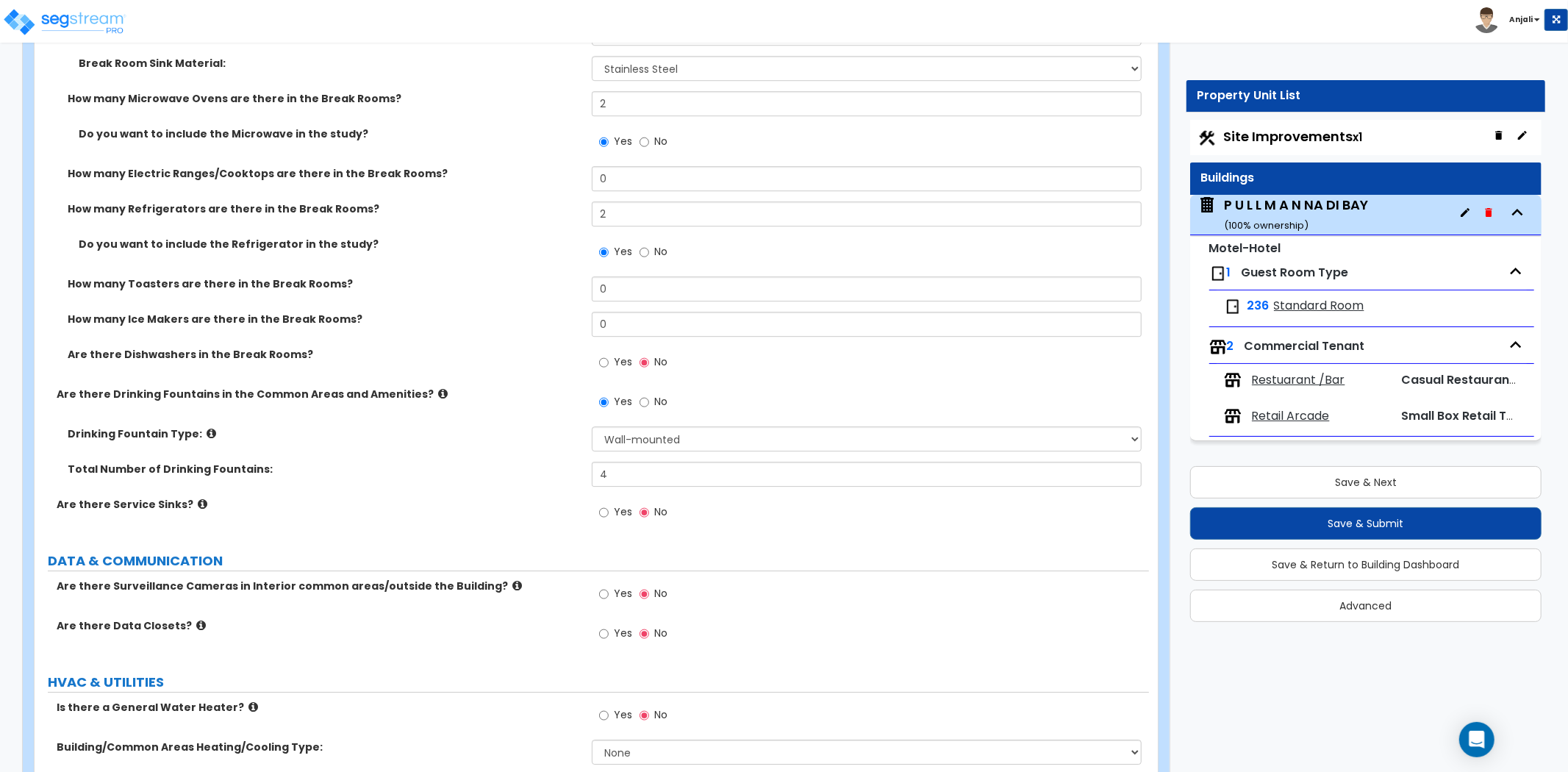
scroll to position [8335, 0]
click at [603, 504] on input "Yes" at bounding box center [604, 512] width 10 height 17
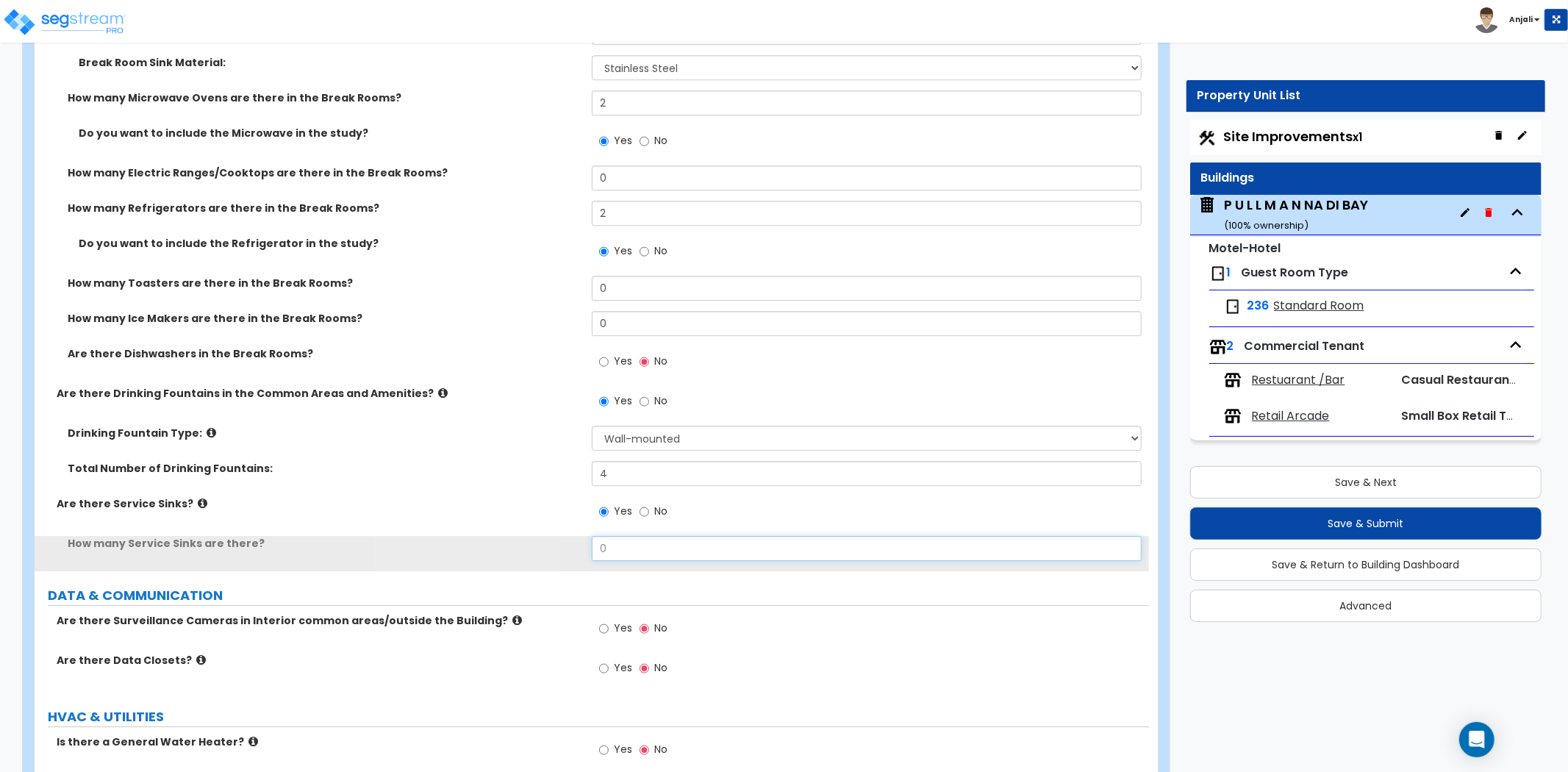
click at [619, 539] on input "0" at bounding box center [867, 548] width 550 height 25
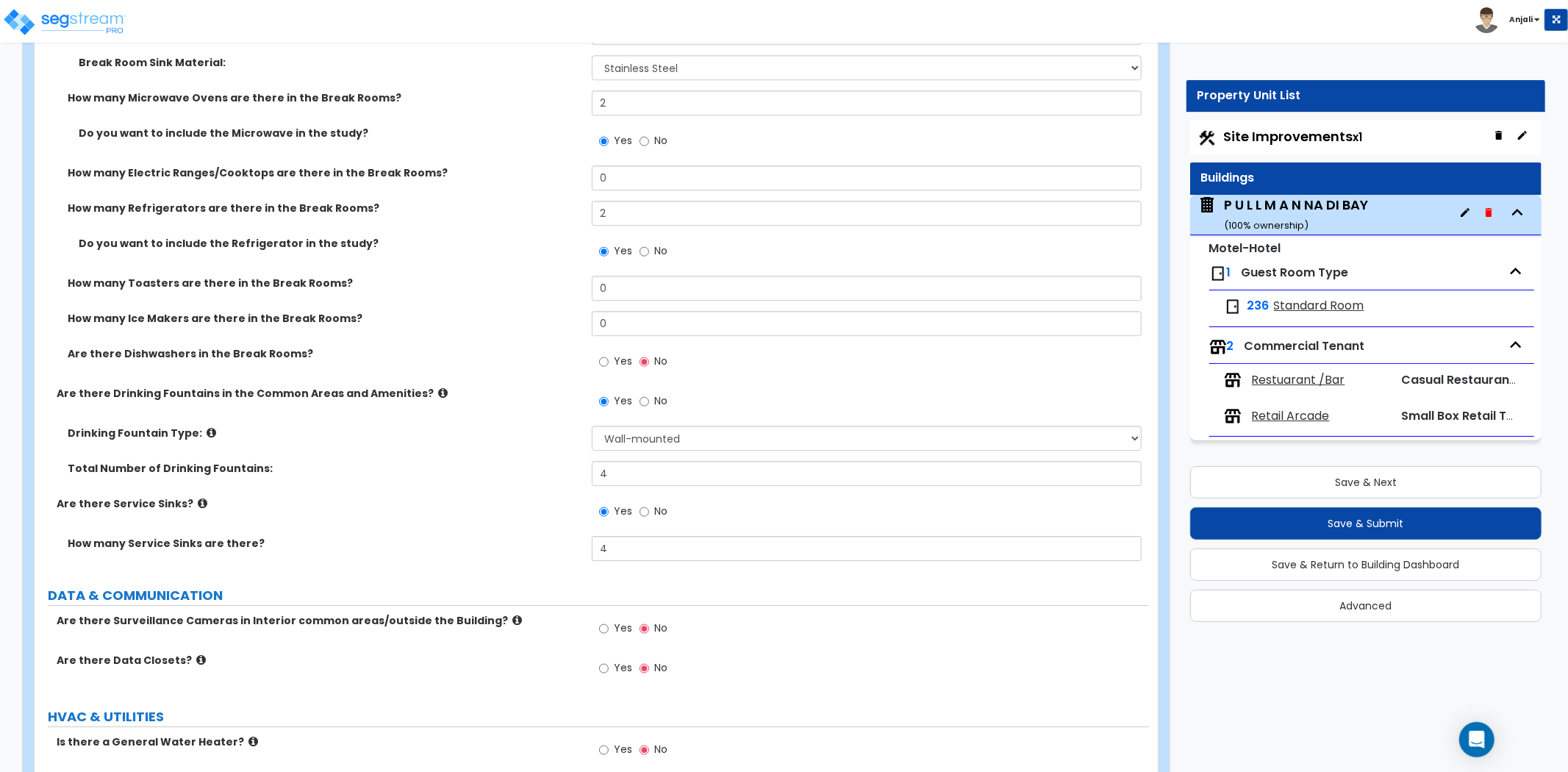
click at [562, 536] on label "How many Service Sinks are there?" at bounding box center [325, 543] width 513 height 15
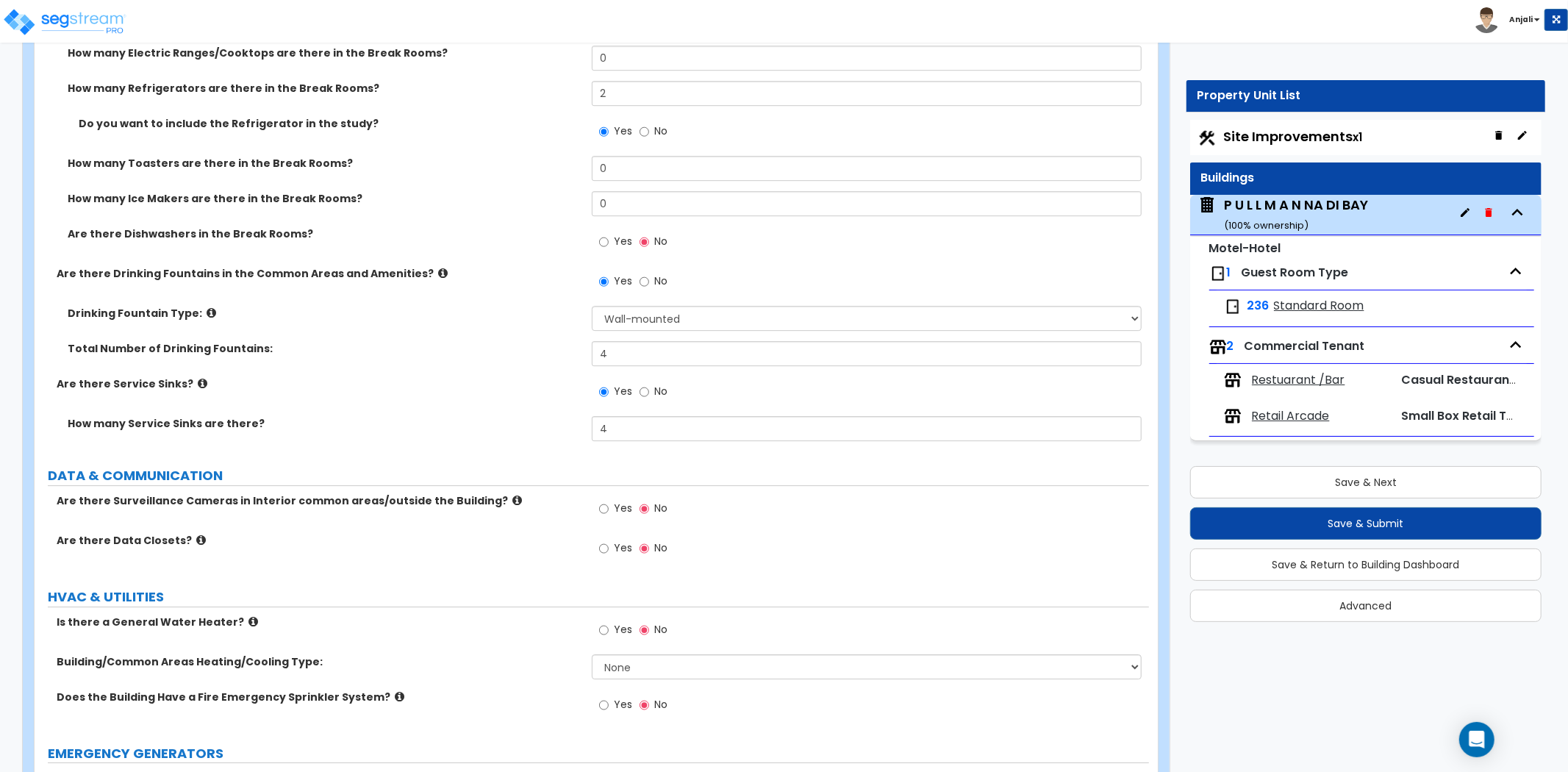
scroll to position [8498, 0]
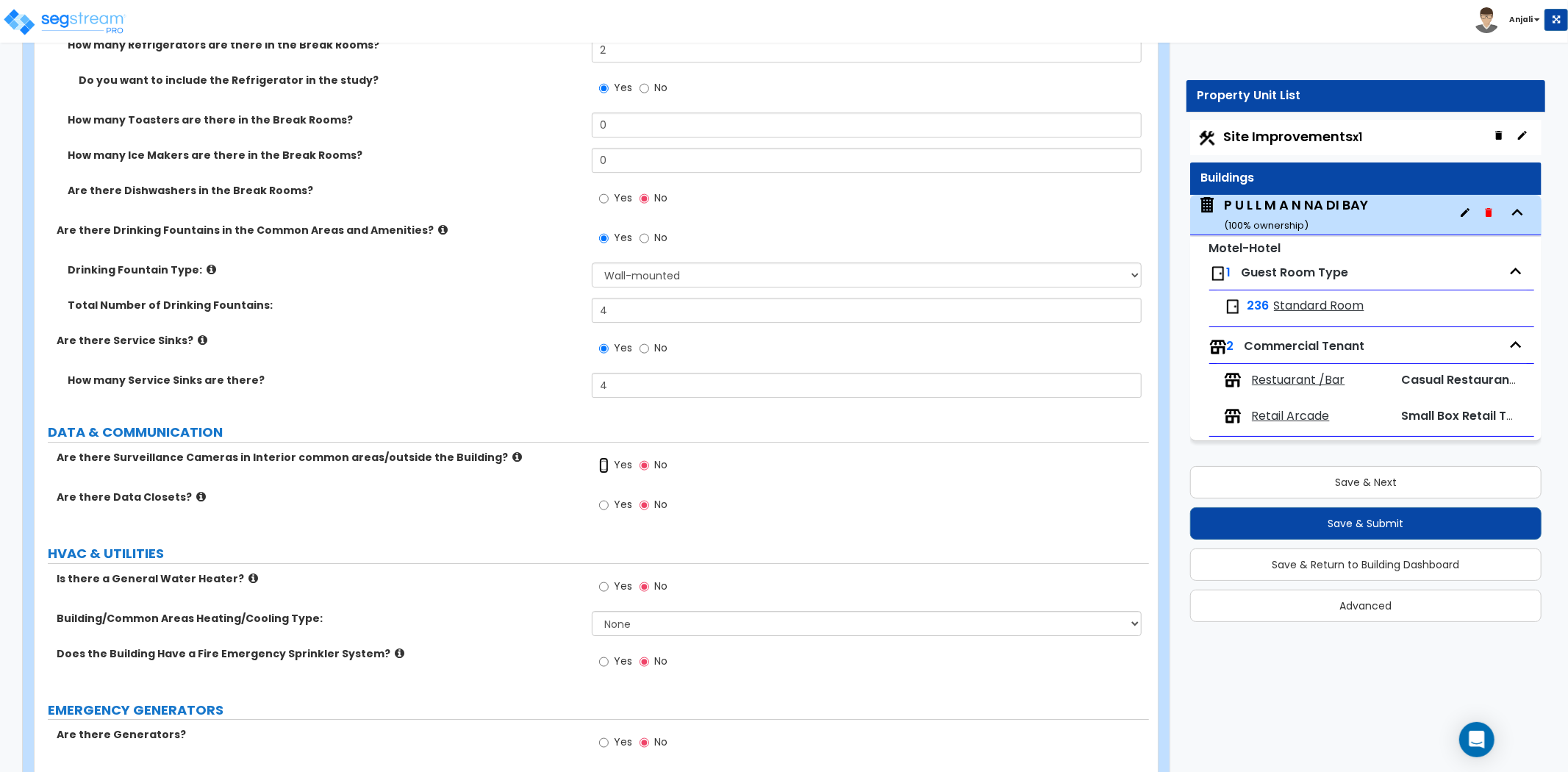
click at [606, 458] on input "Yes" at bounding box center [604, 466] width 10 height 17
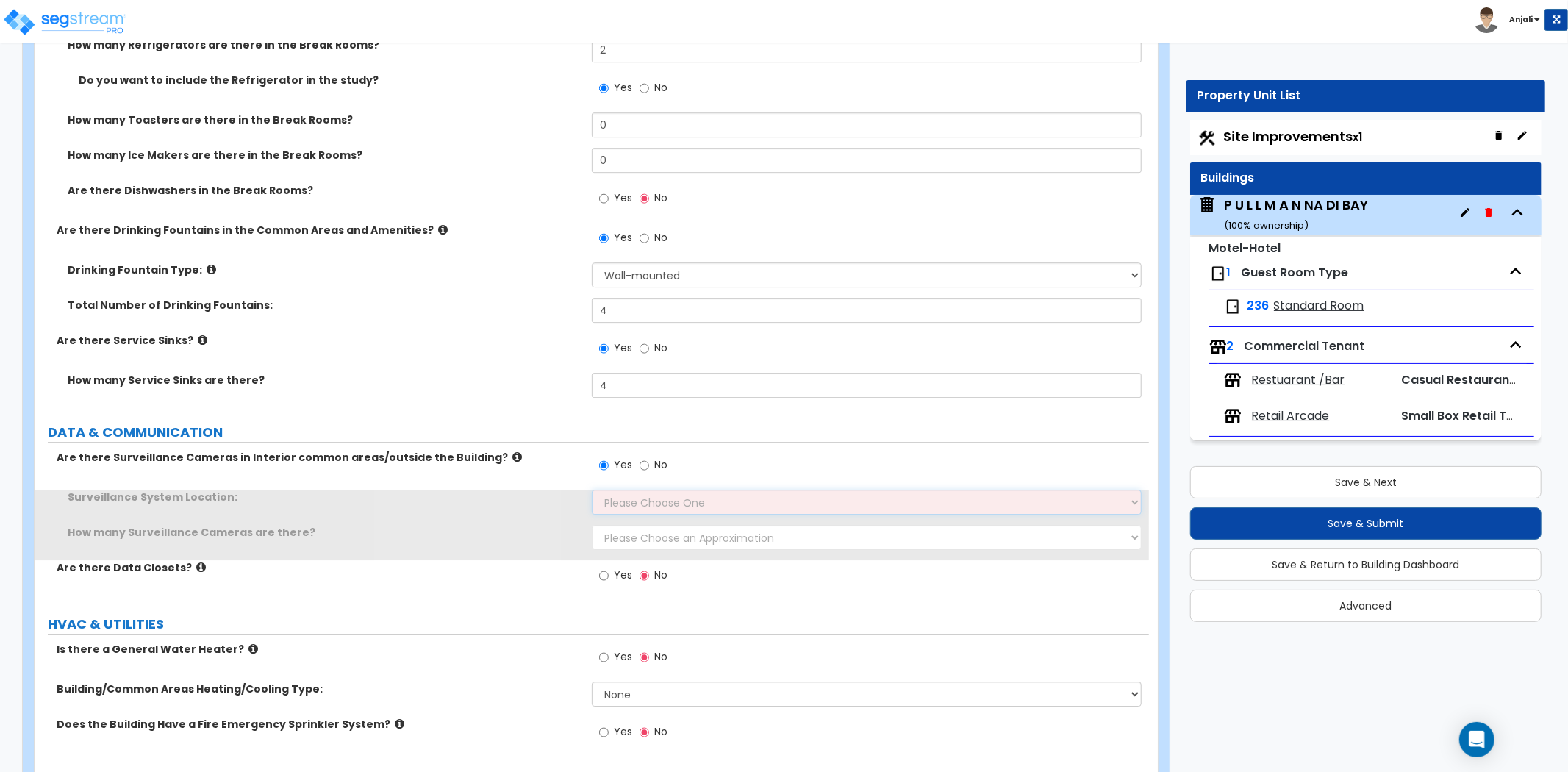
click at [627, 490] on select "Please Choose One Inside the Building Outside the Building Both Inside & Outside" at bounding box center [867, 502] width 550 height 25
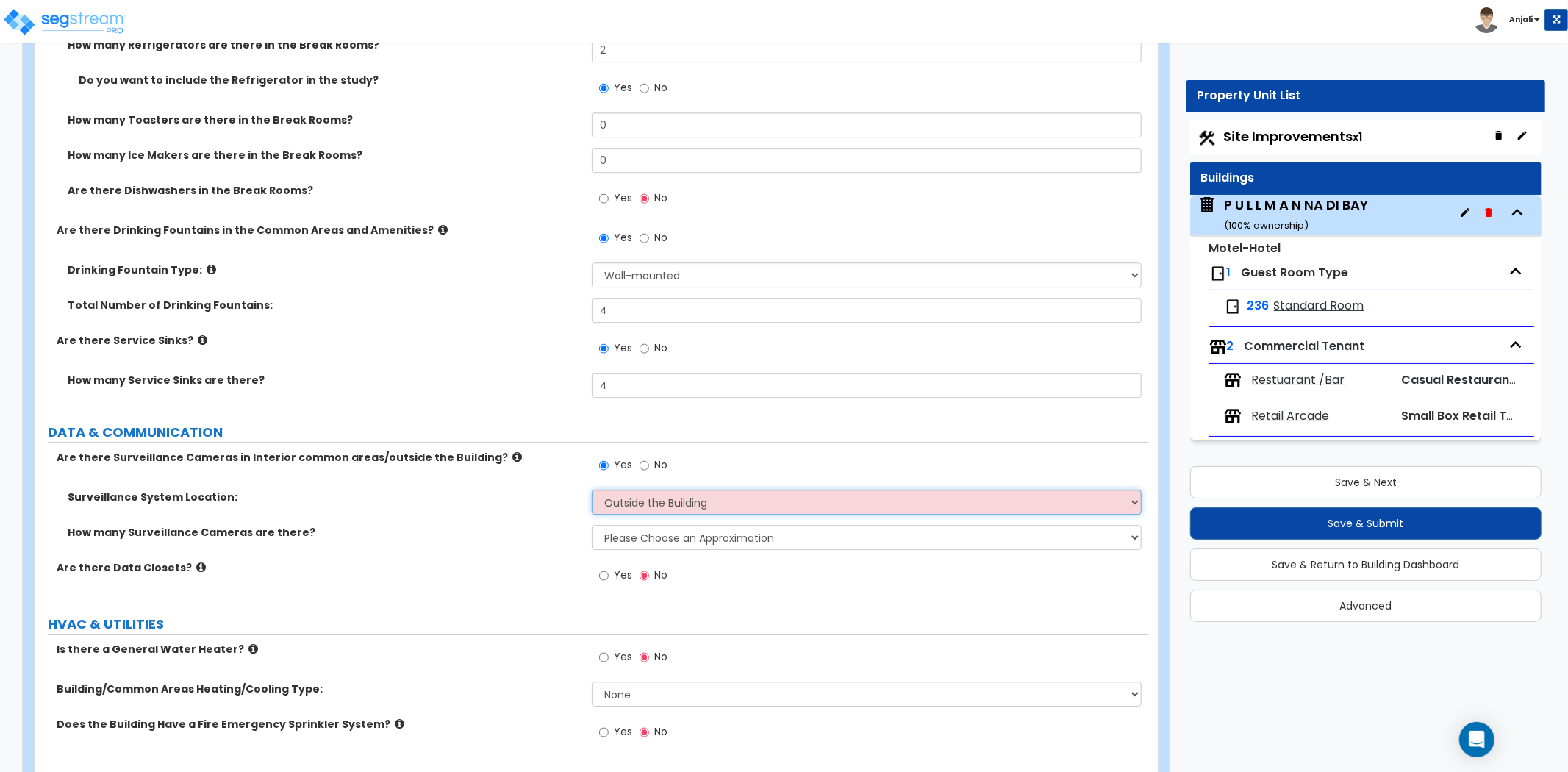
click at [592, 490] on select "Please Choose One Inside the Building Outside the Building Both Inside & Outside" at bounding box center [867, 502] width 550 height 25
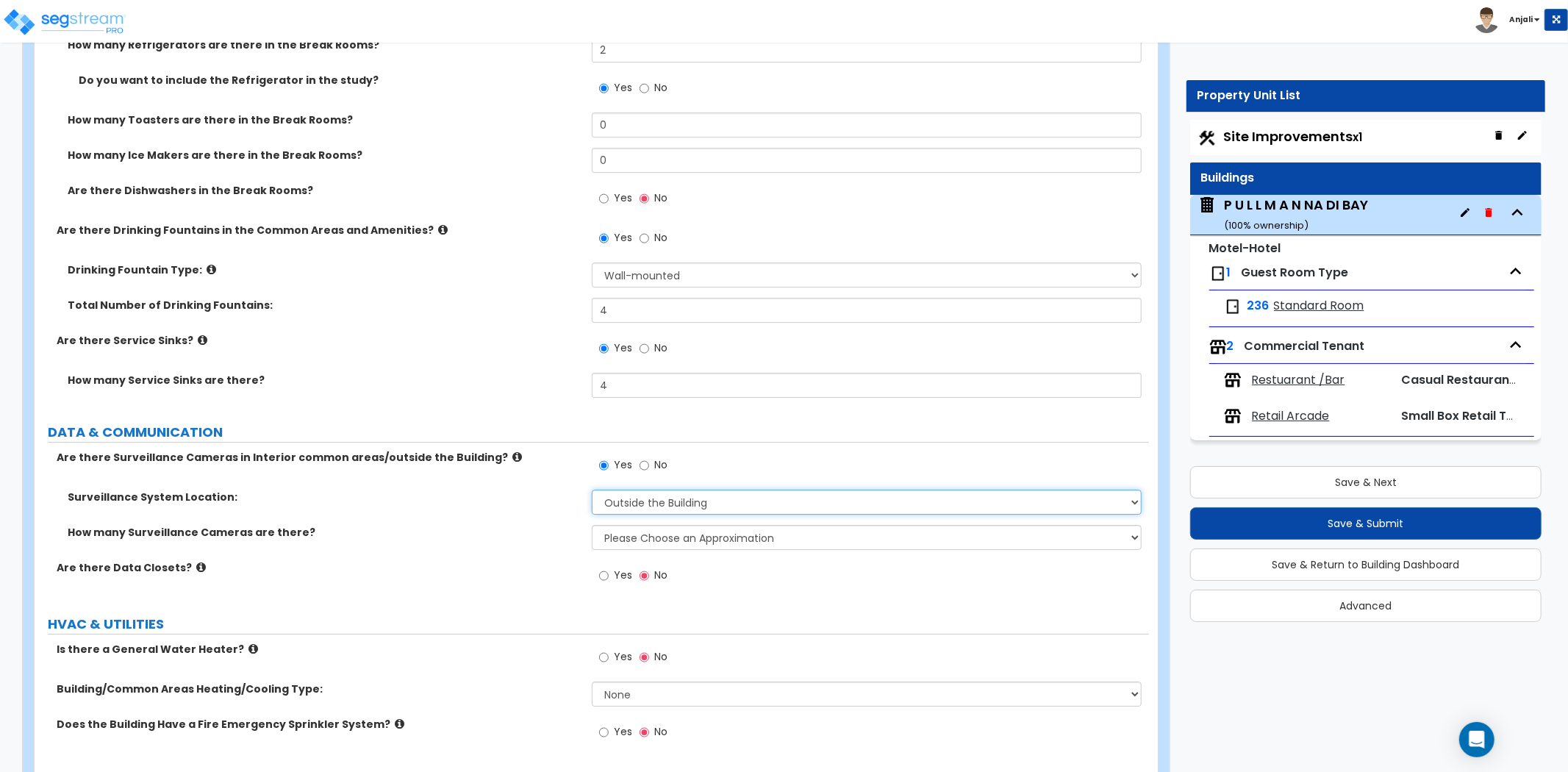
click at [654, 490] on select "Please Choose One Inside the Building Outside the Building Both Inside & Outside" at bounding box center [867, 502] width 550 height 25
click at [592, 490] on select "Please Choose One Inside the Building Outside the Building Both Inside & Outside" at bounding box center [867, 502] width 550 height 25
click at [662, 490] on select "Please Choose One Inside the Building Outside the Building Both Inside & Outside" at bounding box center [867, 502] width 550 height 25
click at [592, 490] on select "Please Choose One Inside the Building Outside the Building Both Inside & Outside" at bounding box center [867, 502] width 550 height 25
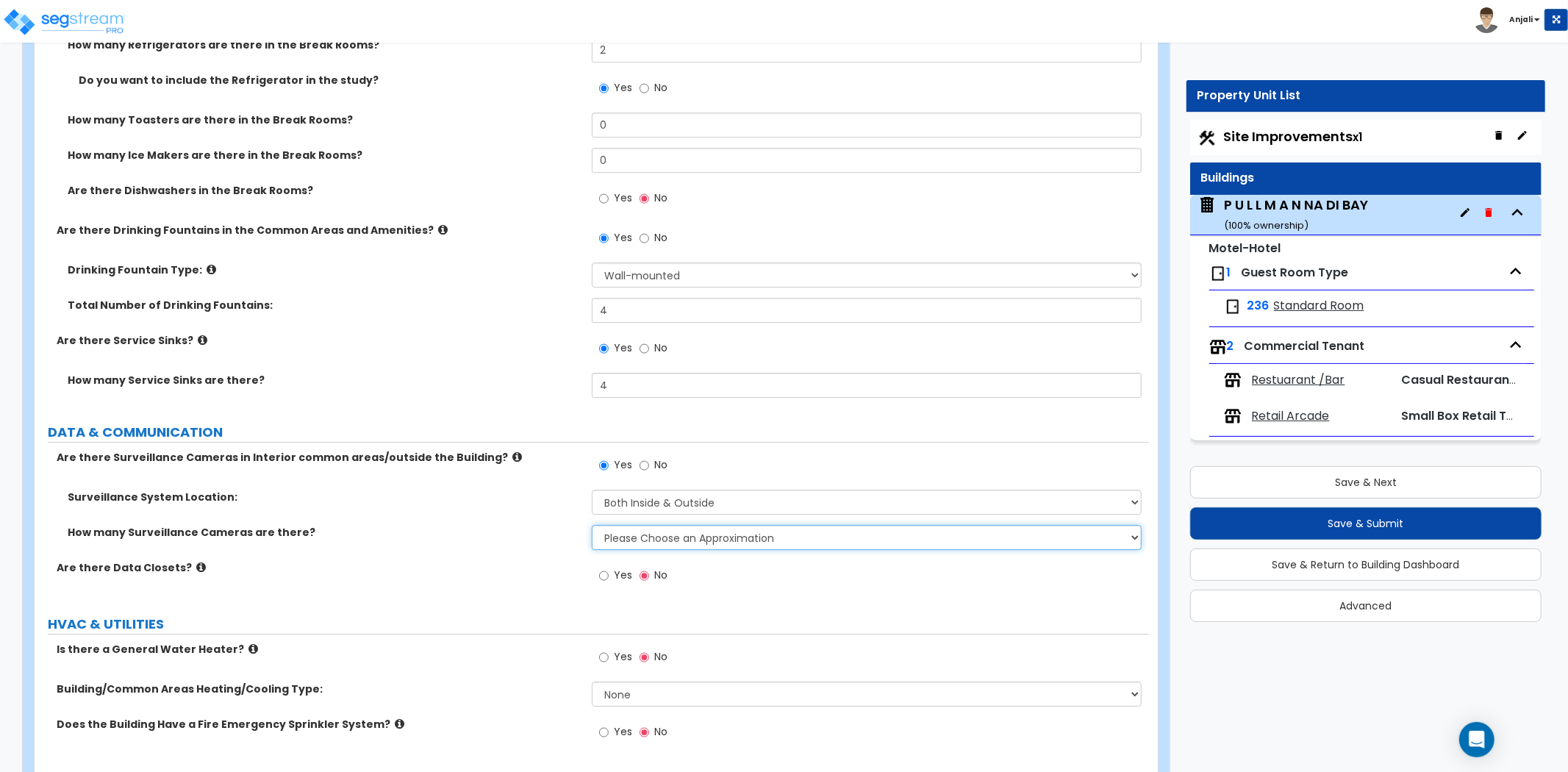
click at [669, 525] on select "Please Choose an Approximation Barely Noticed Any Noticed a Couple Frequently S…" at bounding box center [867, 537] width 550 height 25
click at [592, 525] on select "Please Choose an Approximation Barely Noticed Any Noticed a Couple Frequently S…" at bounding box center [867, 537] width 550 height 25
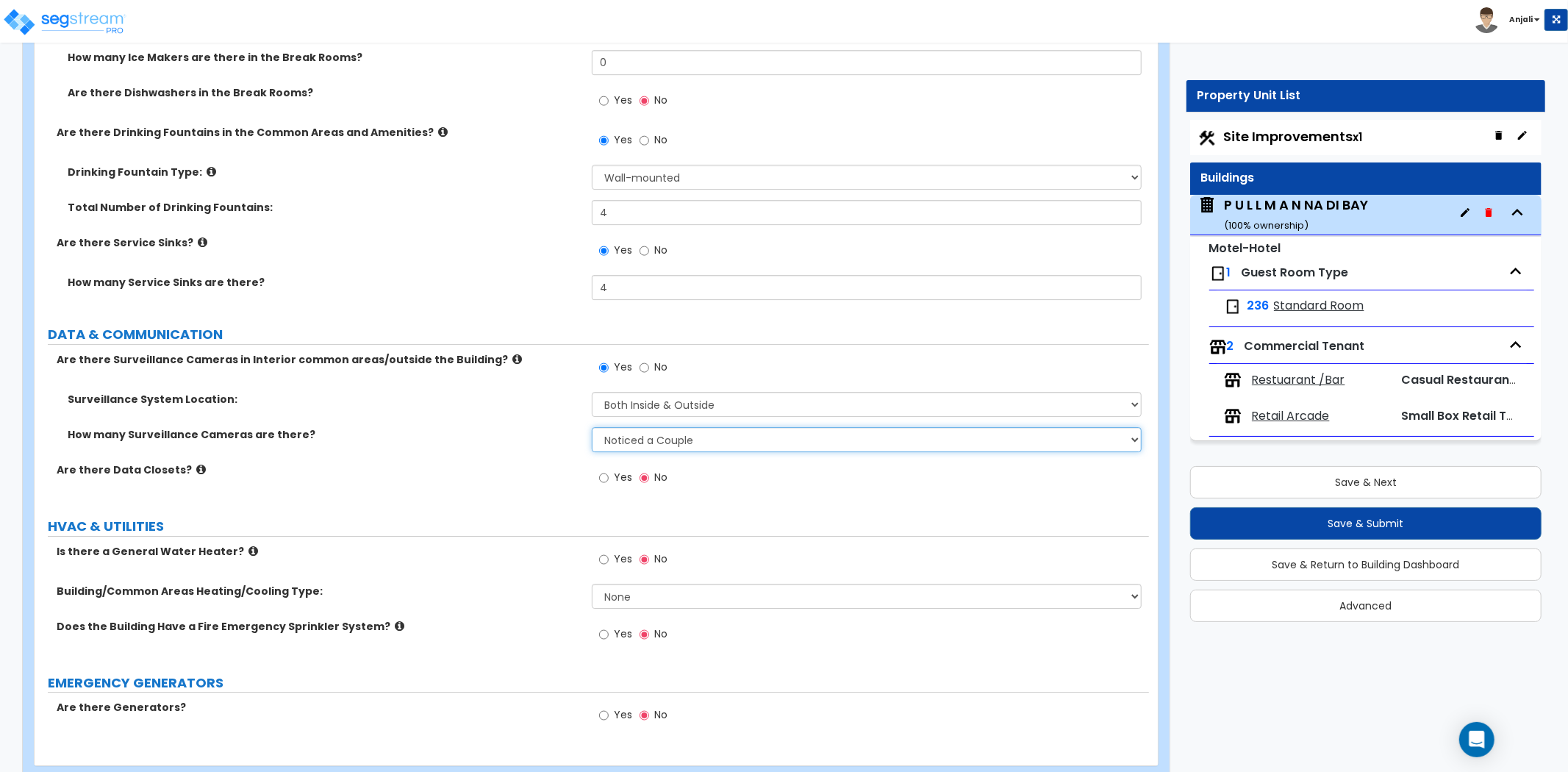
scroll to position [8613, 0]
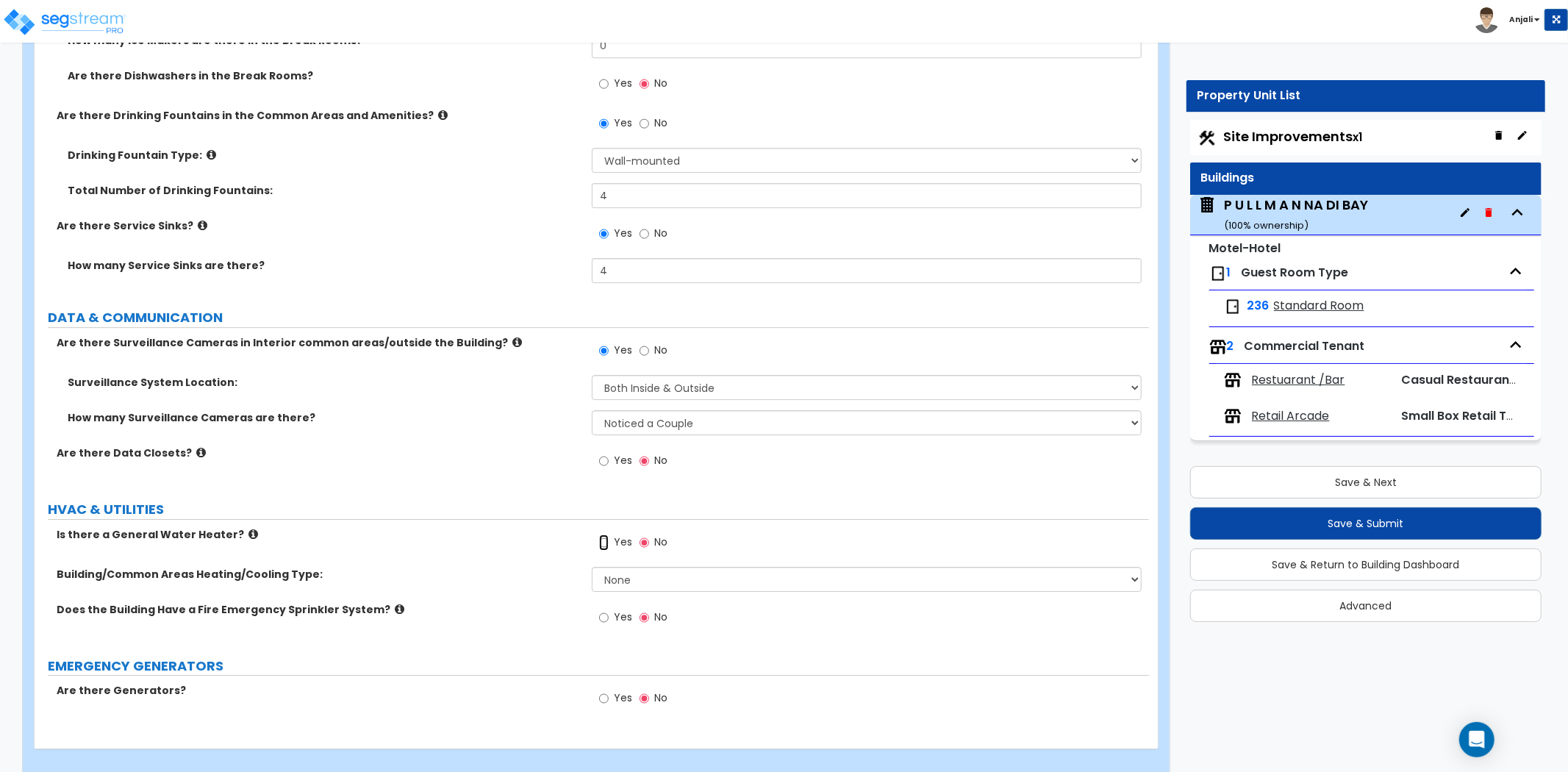
click at [603, 534] on input "Yes" at bounding box center [604, 542] width 10 height 17
click at [637, 567] on select "None Split Systems Packaged Rooftop Units" at bounding box center [867, 580] width 550 height 25
click at [592, 567] on select "None Split Systems Packaged Rooftop Units" at bounding box center [867, 580] width 550 height 25
click at [600, 690] on input "Yes" at bounding box center [604, 698] width 10 height 17
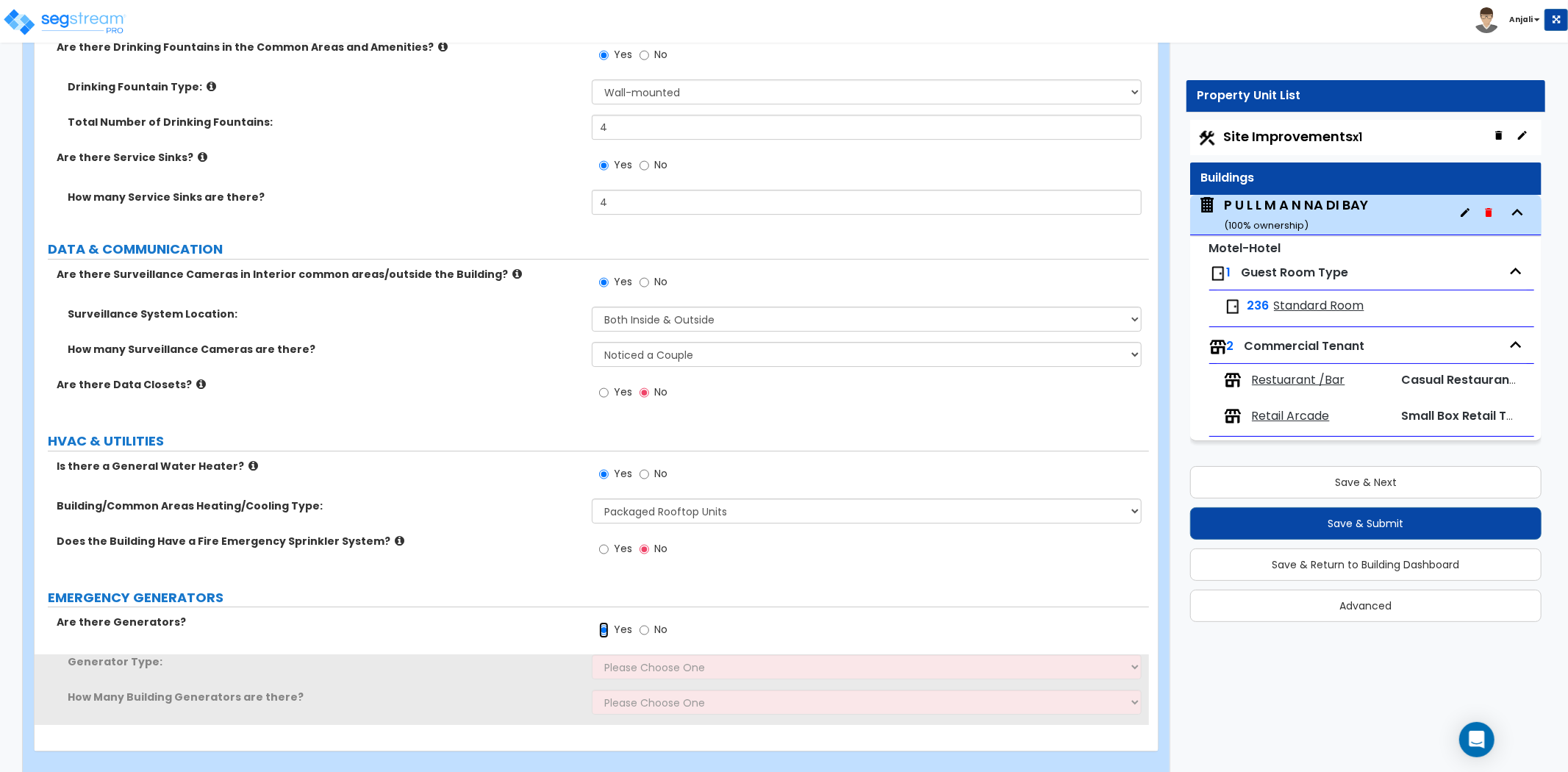
scroll to position [8683, 0]
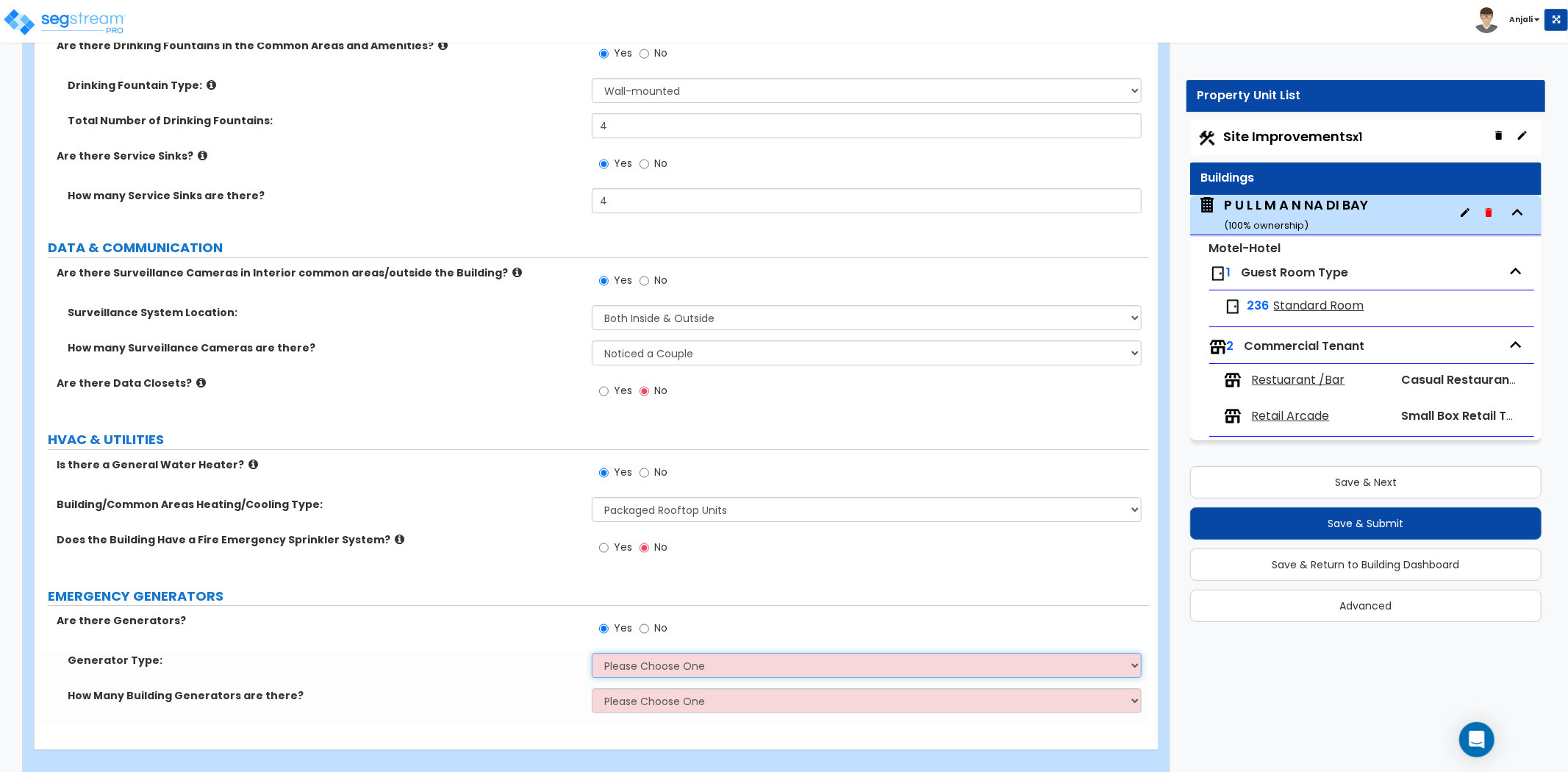
click at [645, 653] on select "Please Choose One Gas Diesel I Don’t Know - Please Choose for me" at bounding box center [867, 665] width 550 height 25
click at [592, 653] on select "Please Choose One Gas Diesel I Don’t Know - Please Choose for me" at bounding box center [867, 665] width 550 height 25
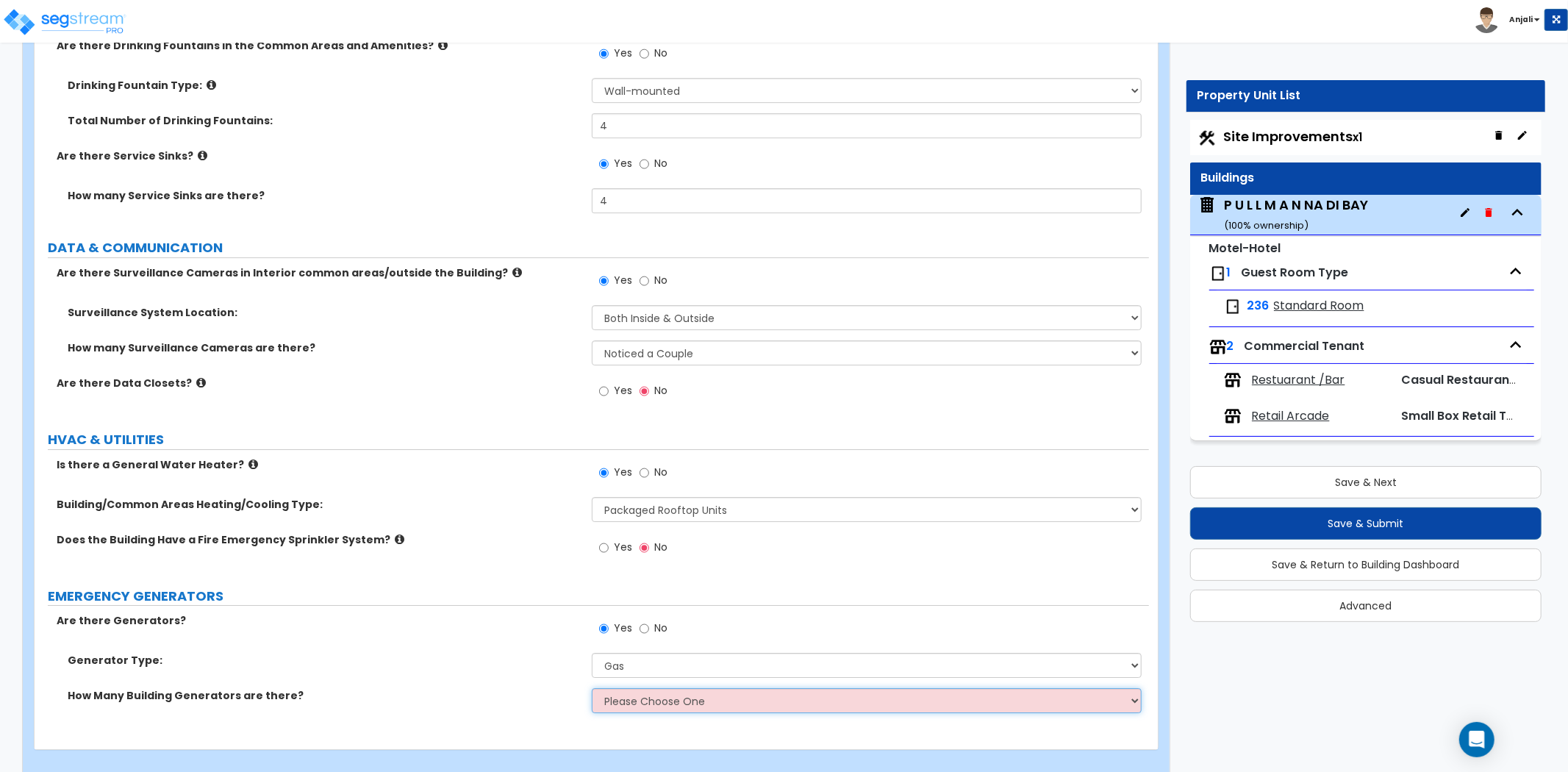
click at [644, 689] on select "Please Choose One 1 2 3" at bounding box center [867, 701] width 550 height 25
click at [592, 688] on select "Please Choose One 1 2 3" at bounding box center [867, 701] width 550 height 25
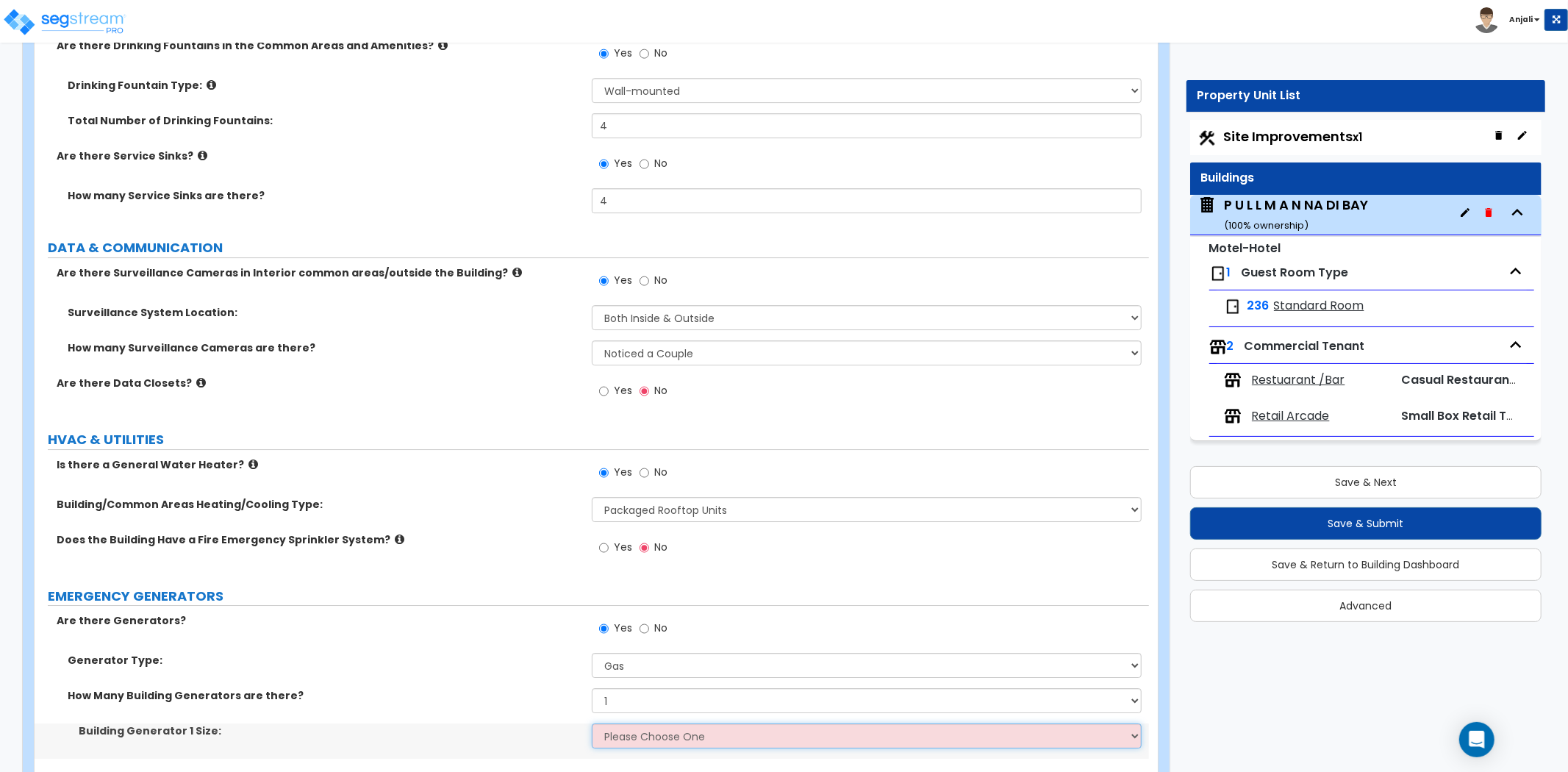
click at [631, 724] on select "Please Choose One 20kW 35kW 80kW 100kW 125kW 185kW" at bounding box center [867, 736] width 550 height 25
click at [592, 724] on select "Please Choose One 20kW 35kW 80kW 100kW 125kW 185kW" at bounding box center [867, 736] width 550 height 25
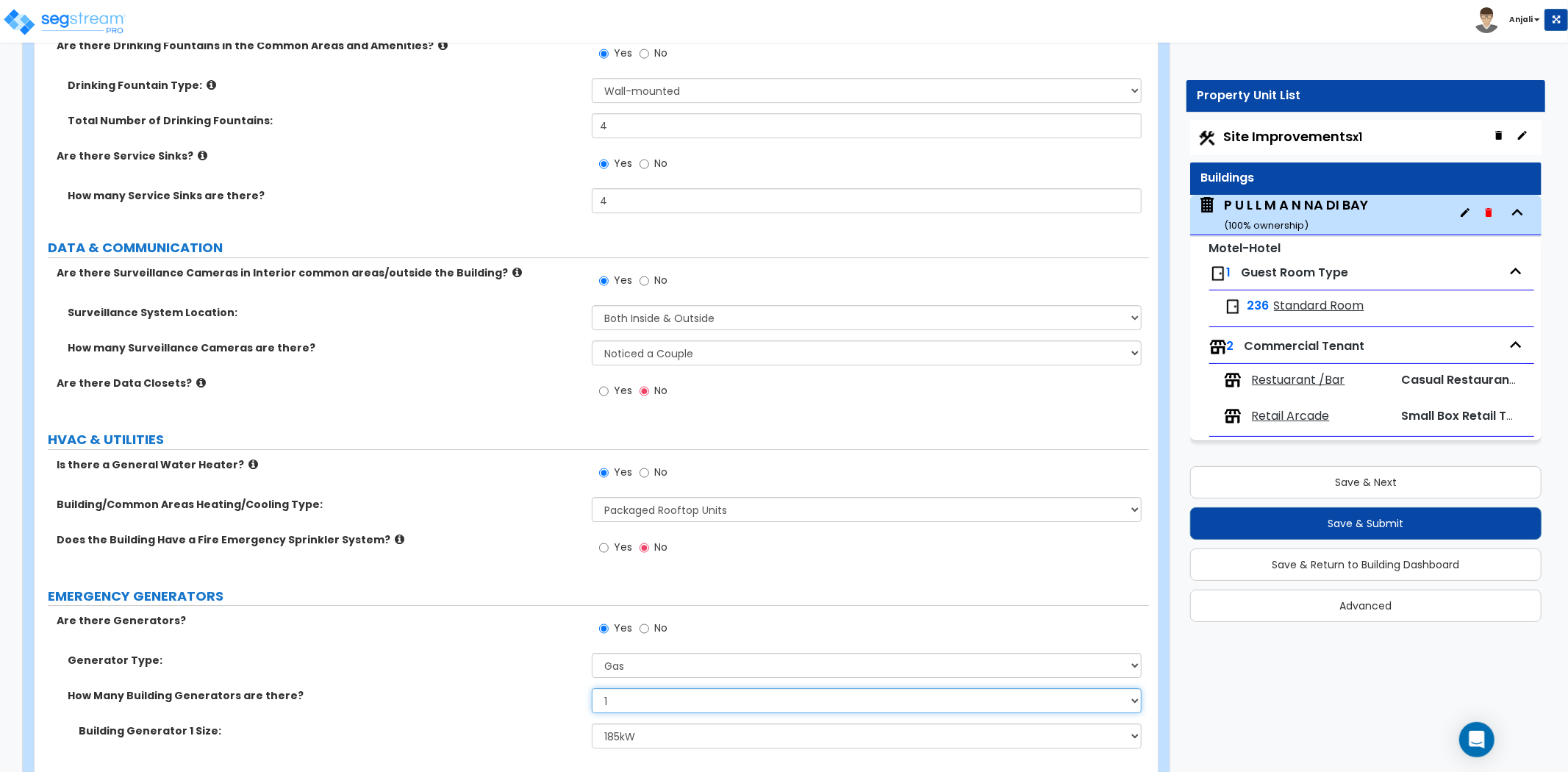
click at [634, 688] on select "Please Choose One 1 2 3" at bounding box center [867, 701] width 550 height 25
click at [592, 688] on select "Please Choose One 1 2 3" at bounding box center [867, 701] width 550 height 25
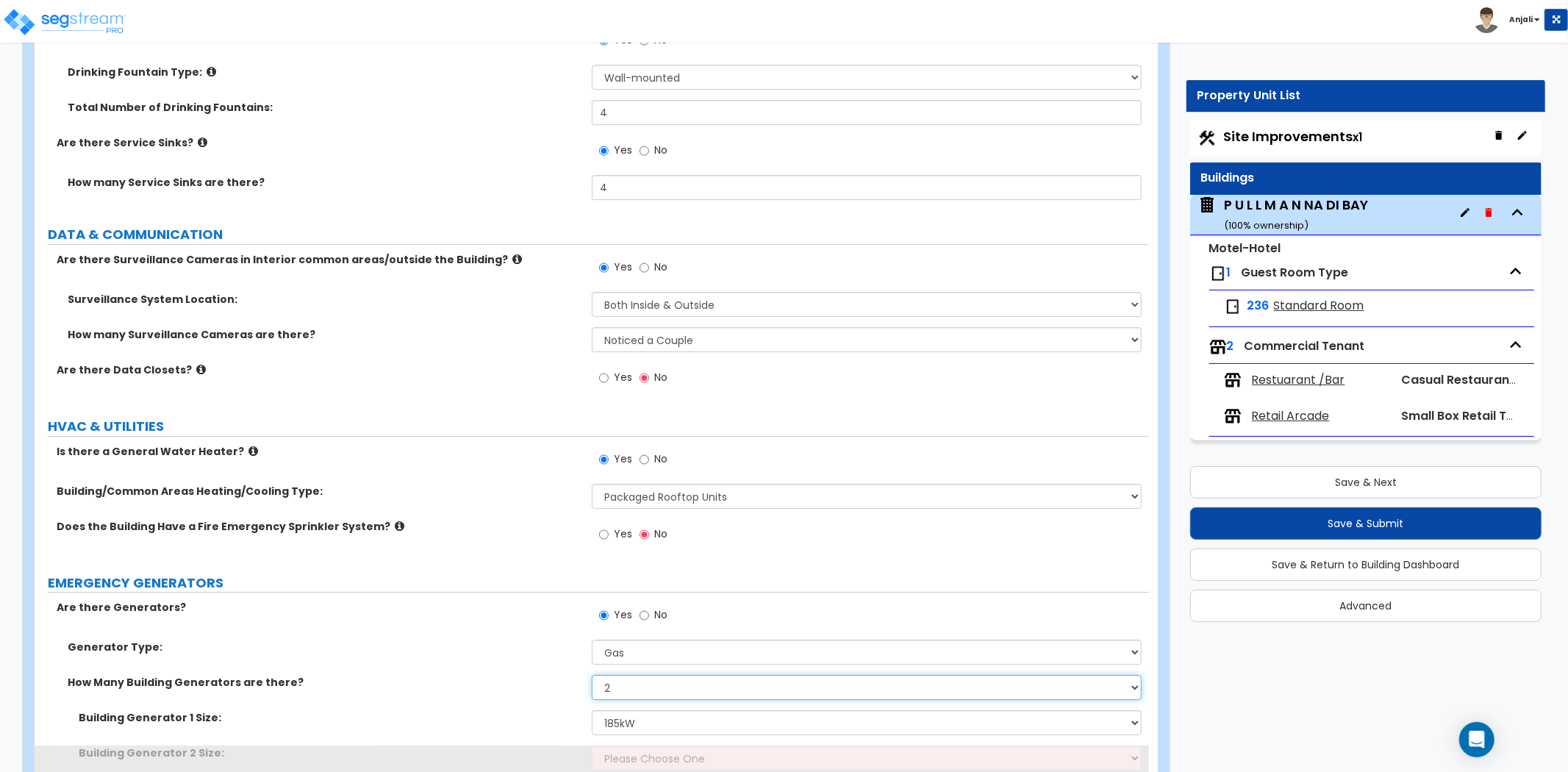
scroll to position [8754, 0]
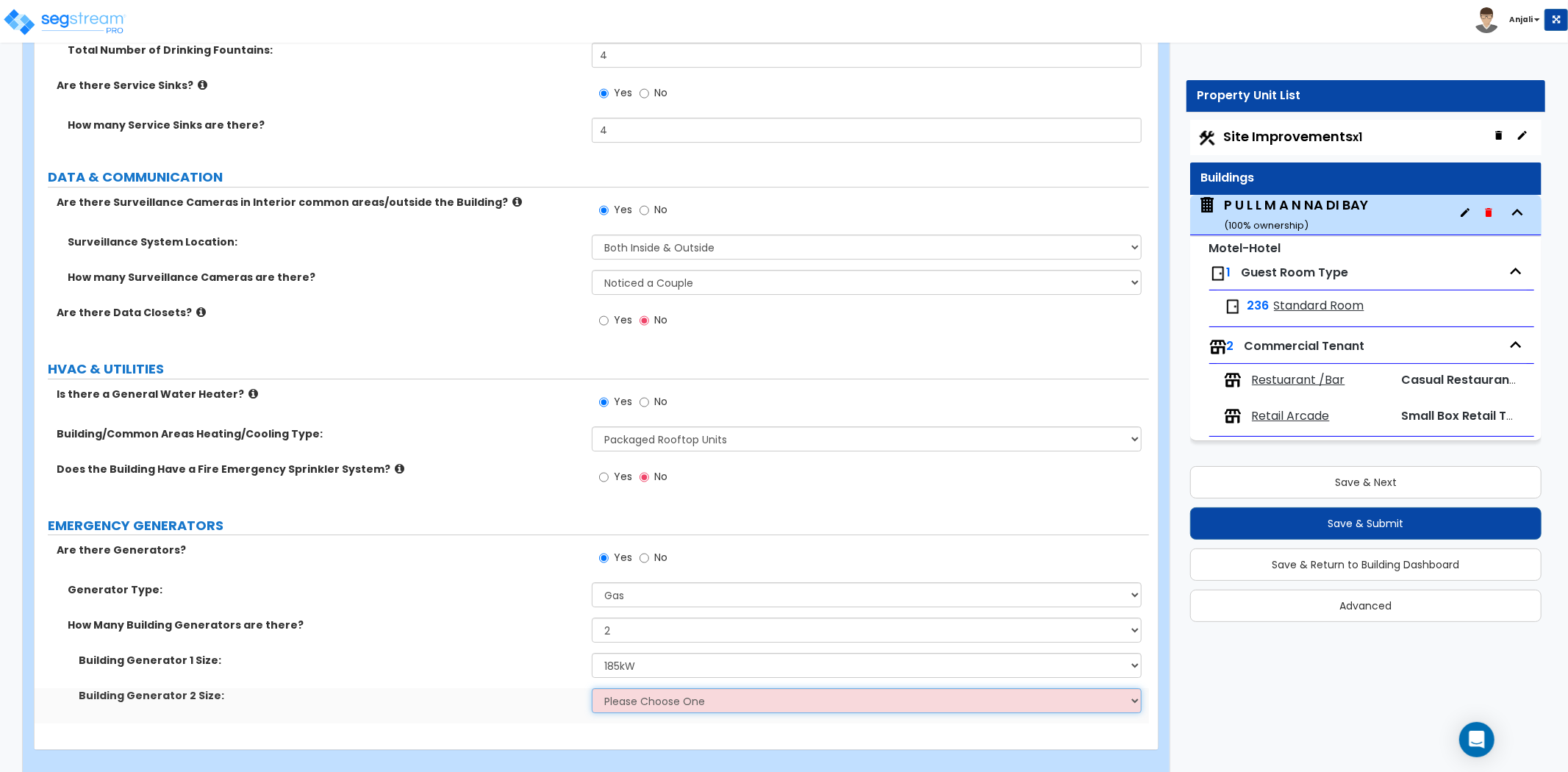
click at [630, 688] on select "Please Choose One 20kW 35kW 80kW 100kW 125kW 185kW" at bounding box center [867, 701] width 550 height 25
click at [592, 688] on select "Please Choose One 20kW 35kW 80kW 100kW 125kW 185kW" at bounding box center [867, 701] width 550 height 25
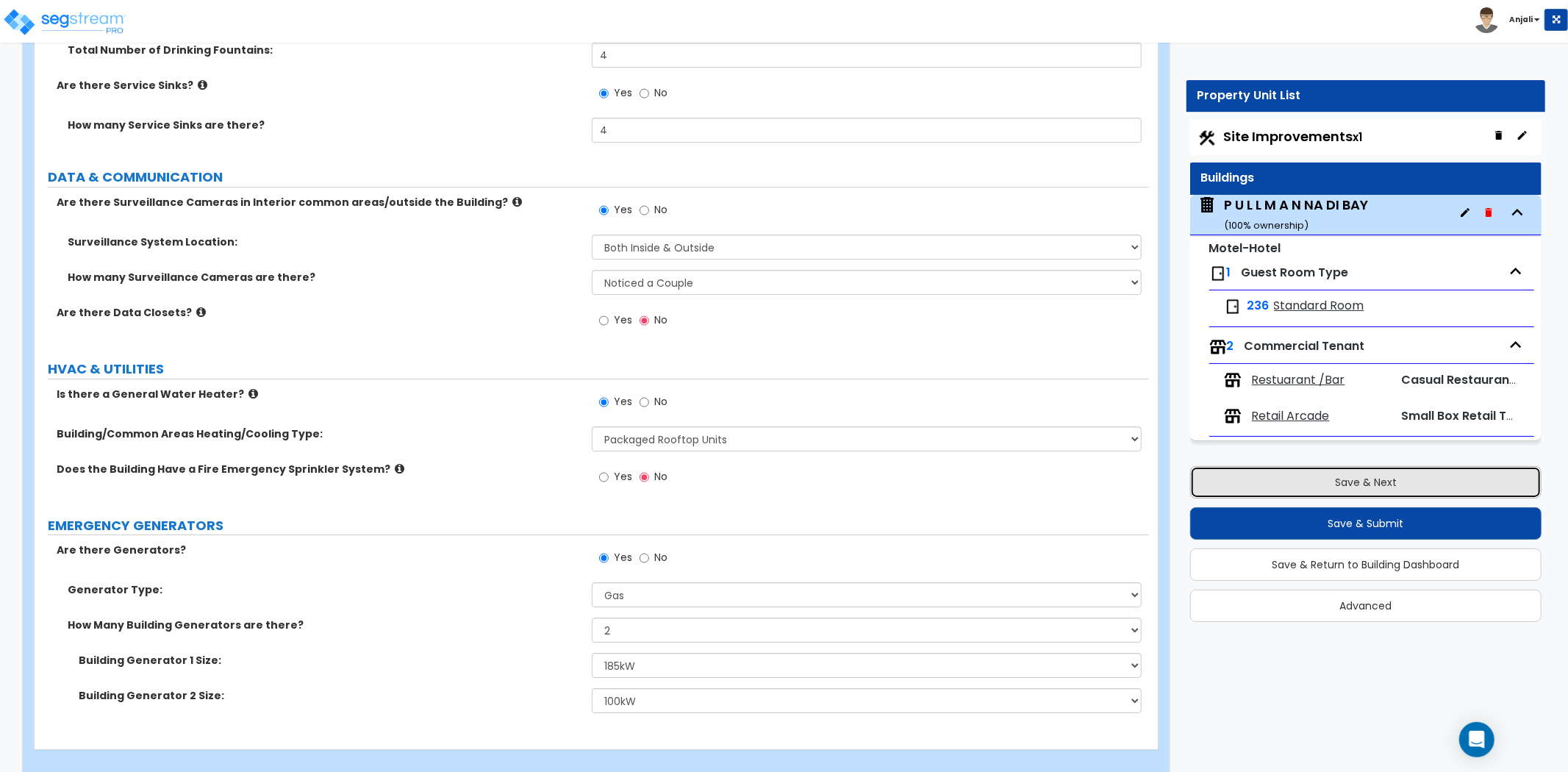
click at [1255, 487] on button "Save & Next" at bounding box center [1366, 482] width 352 height 32
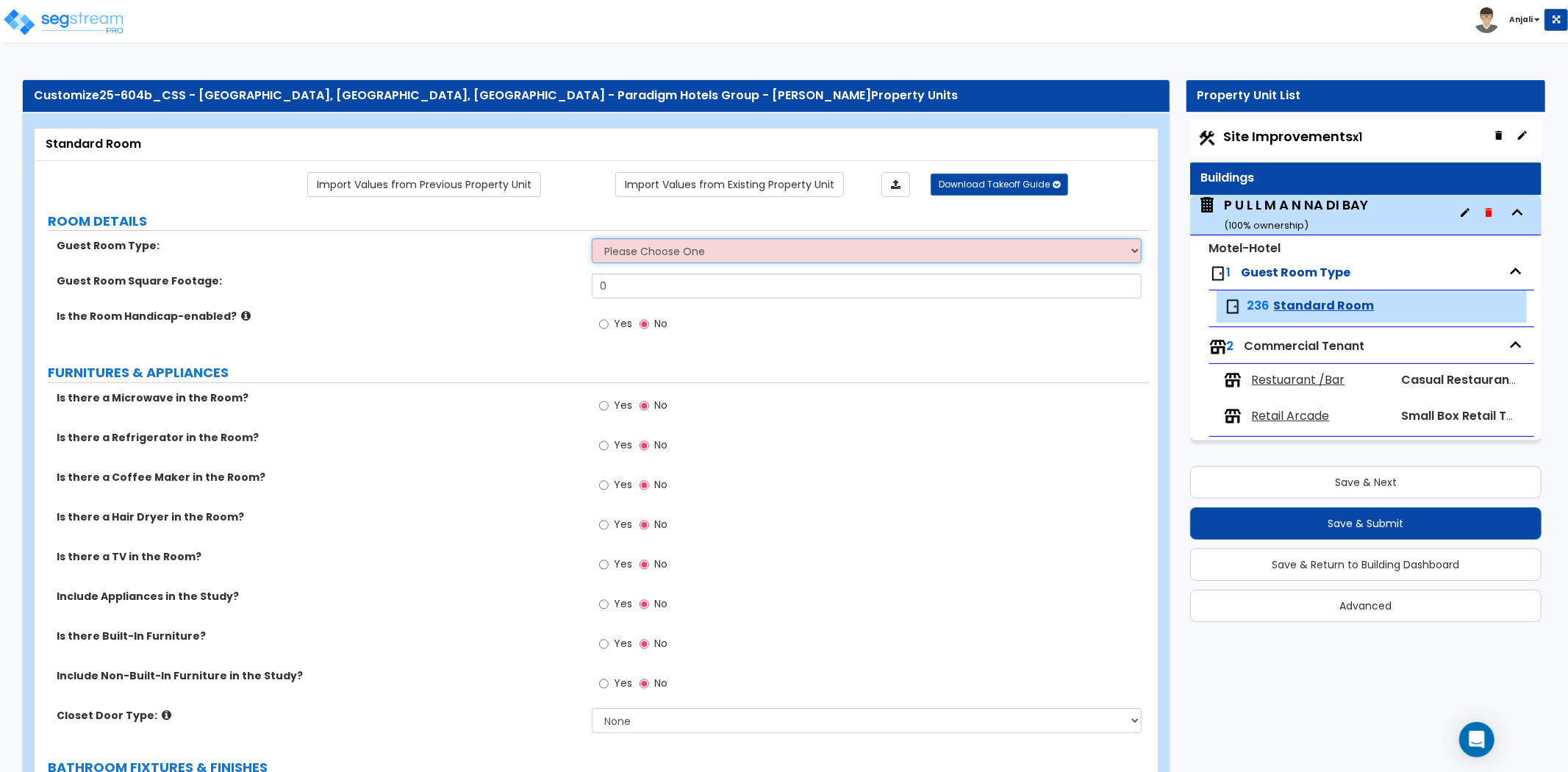
click at [677, 259] on select "Please Choose One Standard Room Suite Room Extended Stay Room" at bounding box center [867, 251] width 550 height 25
click at [592, 239] on select "Please Choose One Standard Room Suite Room Extended Stay Room" at bounding box center [867, 251] width 550 height 25
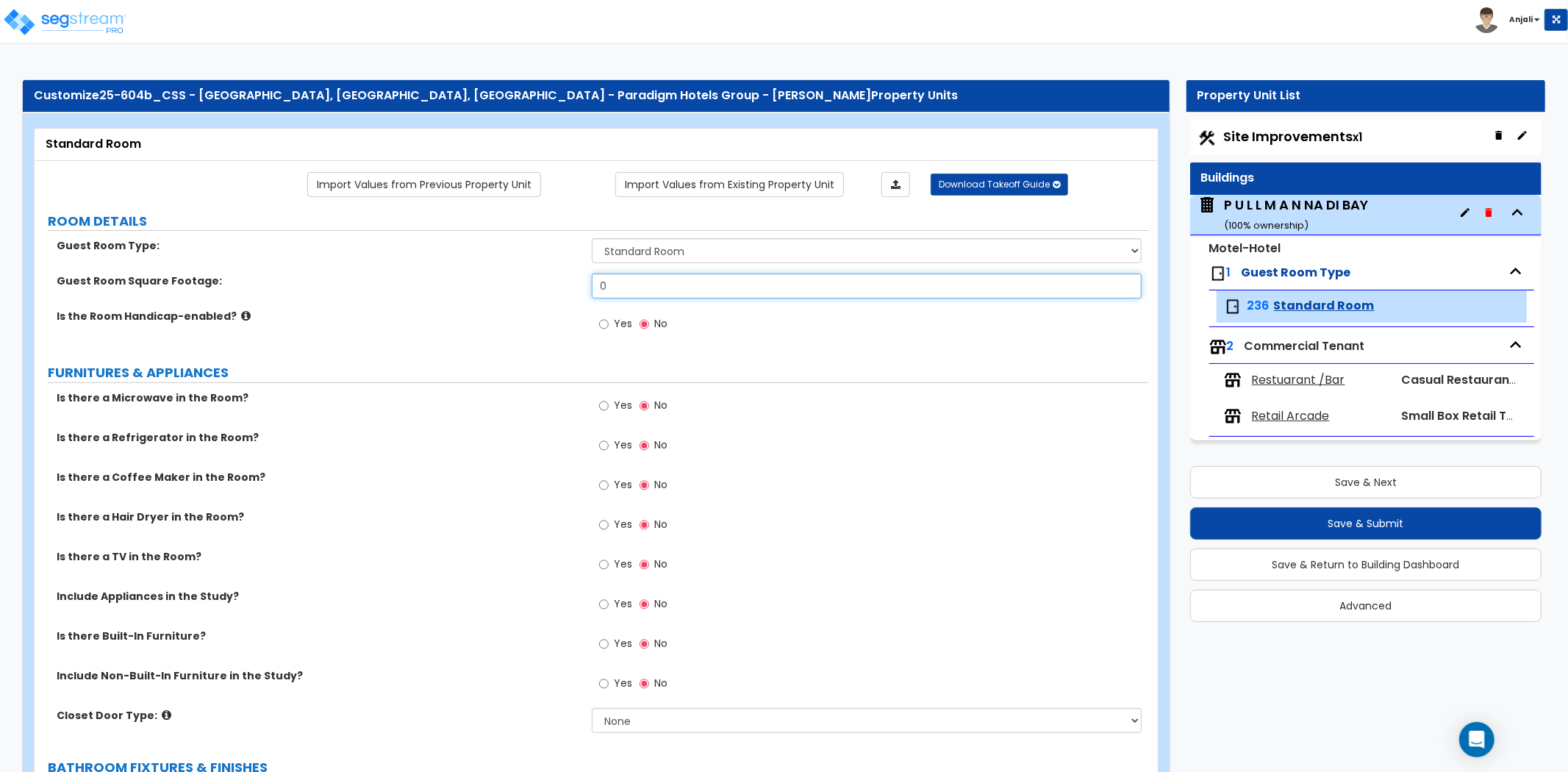
click at [634, 287] on input "0" at bounding box center [867, 285] width 550 height 25
click at [673, 279] on input "0" at bounding box center [867, 285] width 550 height 25
click at [543, 326] on div "Is the Room Handicap-enabled? Yes No" at bounding box center [592, 329] width 1115 height 40
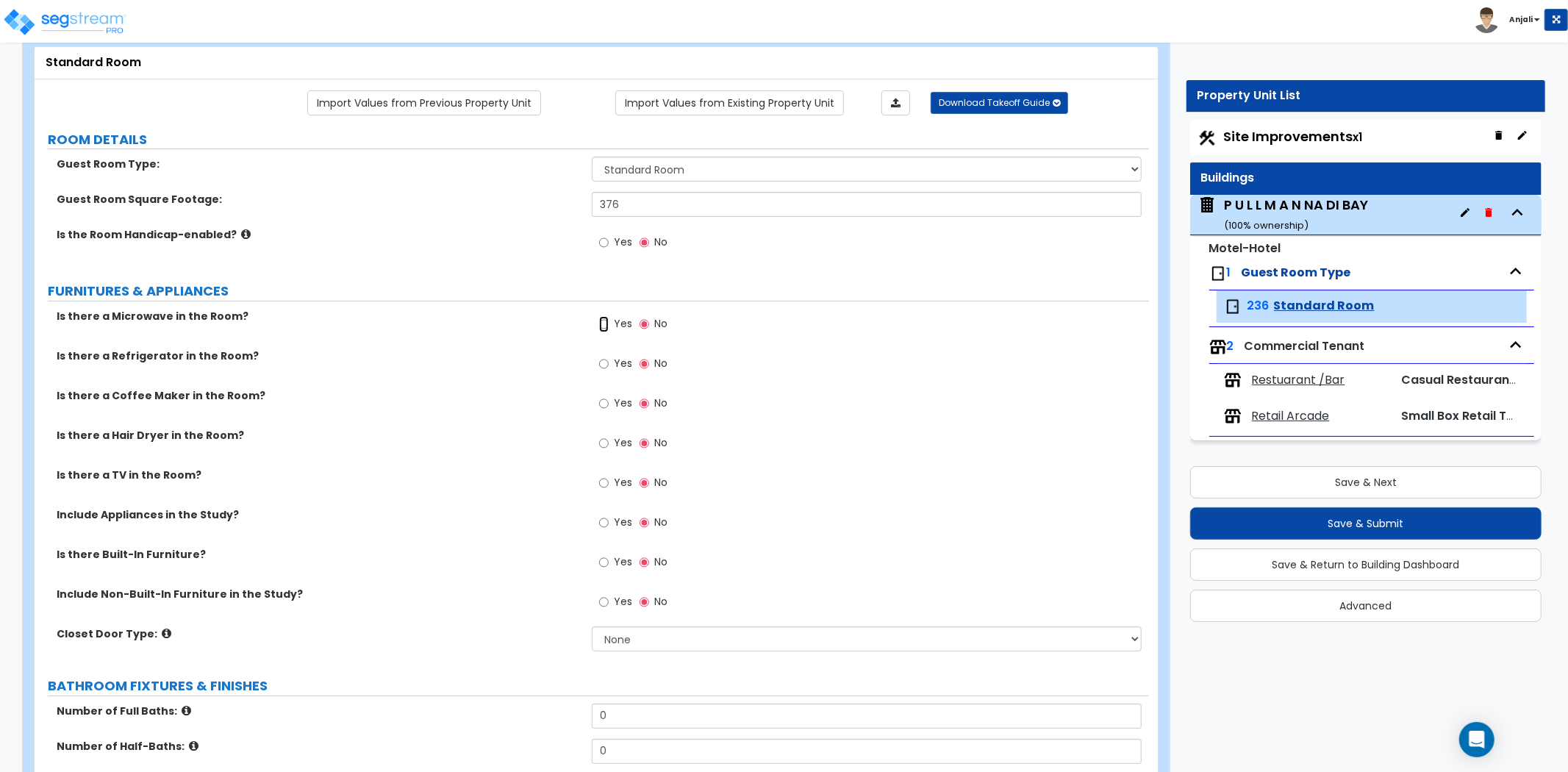
click at [605, 322] on input "Yes" at bounding box center [604, 324] width 10 height 17
click at [603, 361] on input "Yes" at bounding box center [604, 364] width 10 height 17
click at [606, 401] on input "Yes" at bounding box center [604, 404] width 10 height 17
click at [604, 446] on input "Yes" at bounding box center [604, 443] width 10 height 17
click at [606, 480] on input "Yes" at bounding box center [604, 483] width 10 height 17
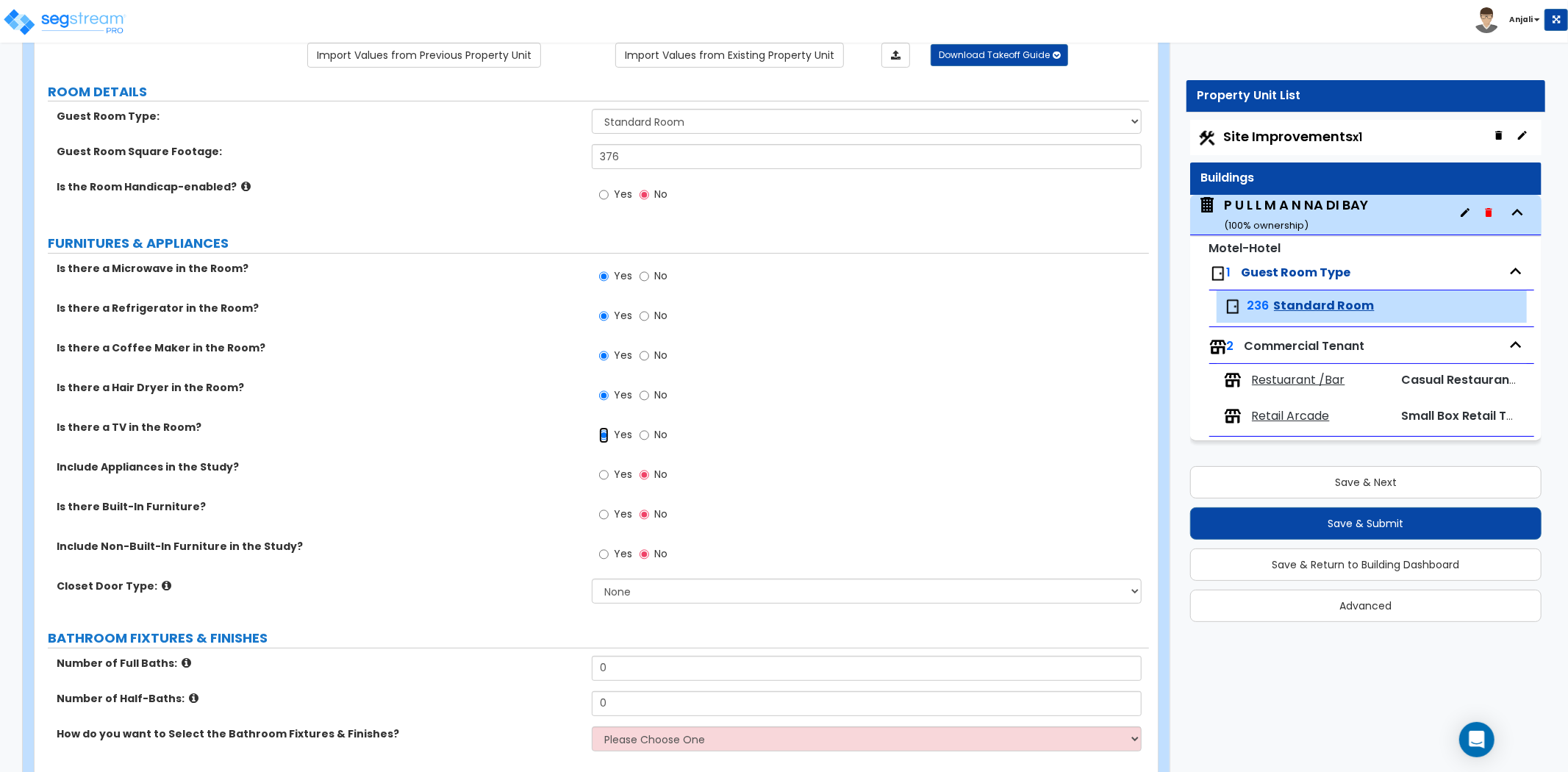
scroll to position [164, 0]
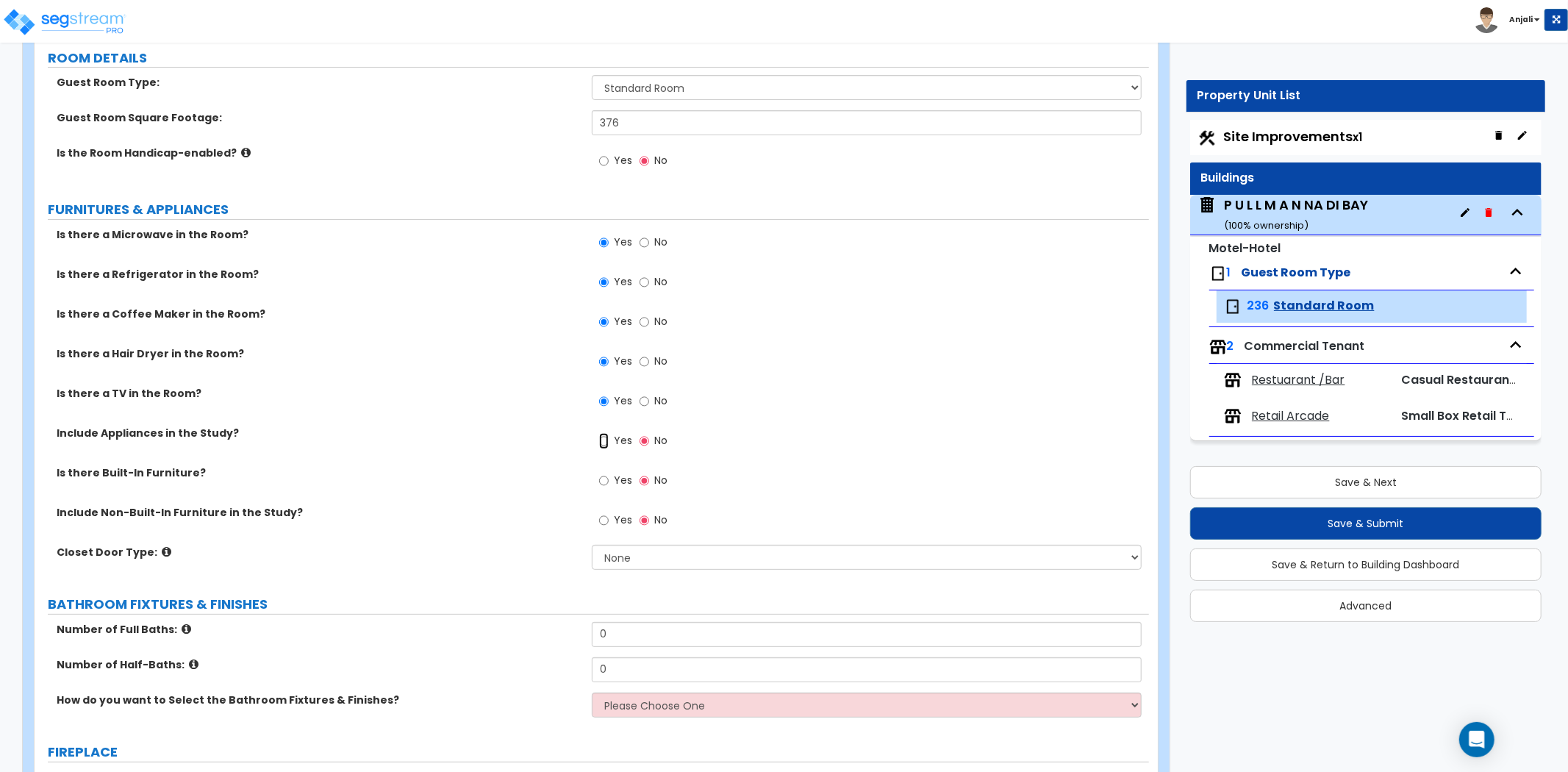
click at [605, 440] on input "Yes" at bounding box center [604, 441] width 10 height 17
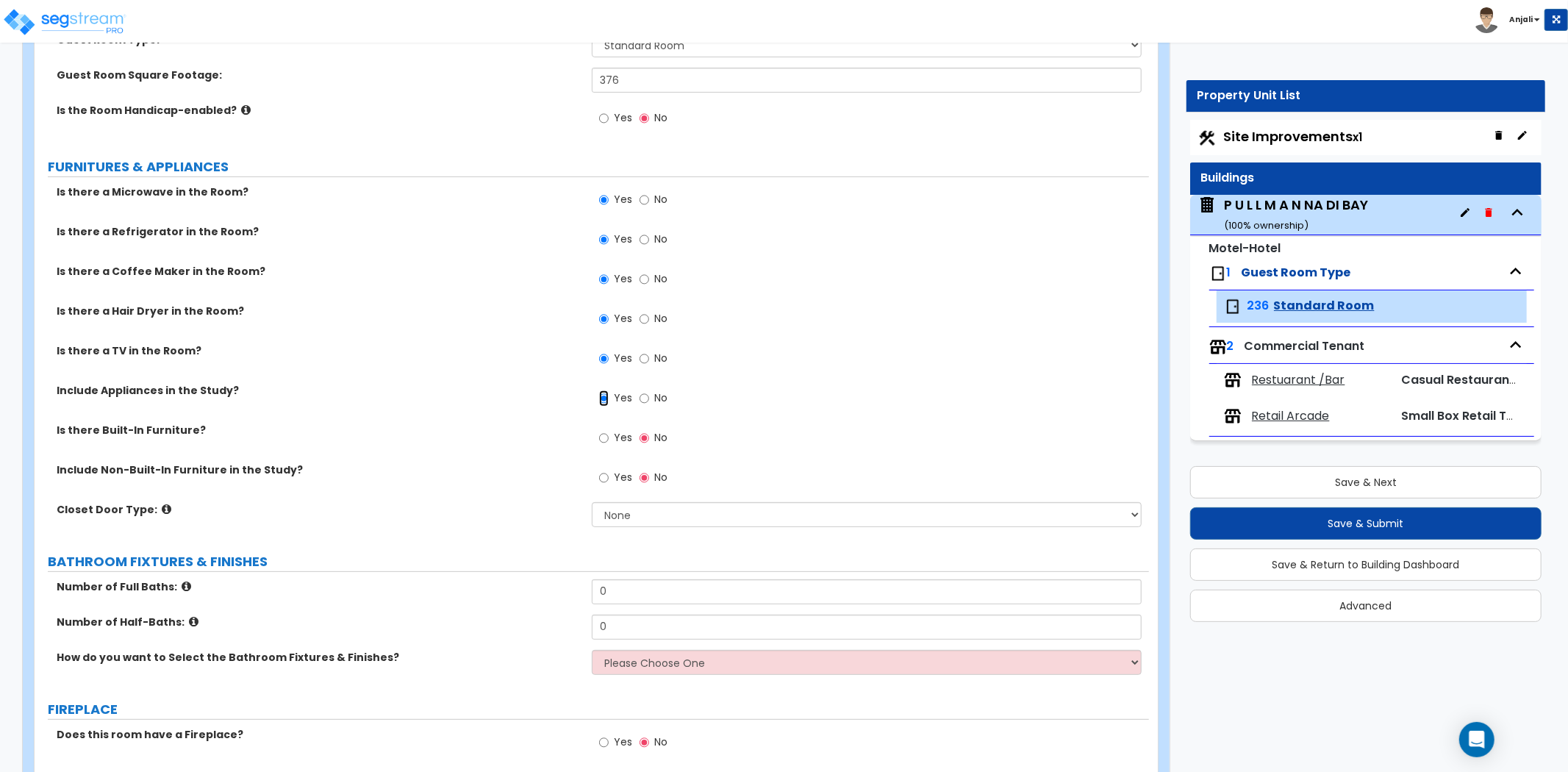
scroll to position [245, 0]
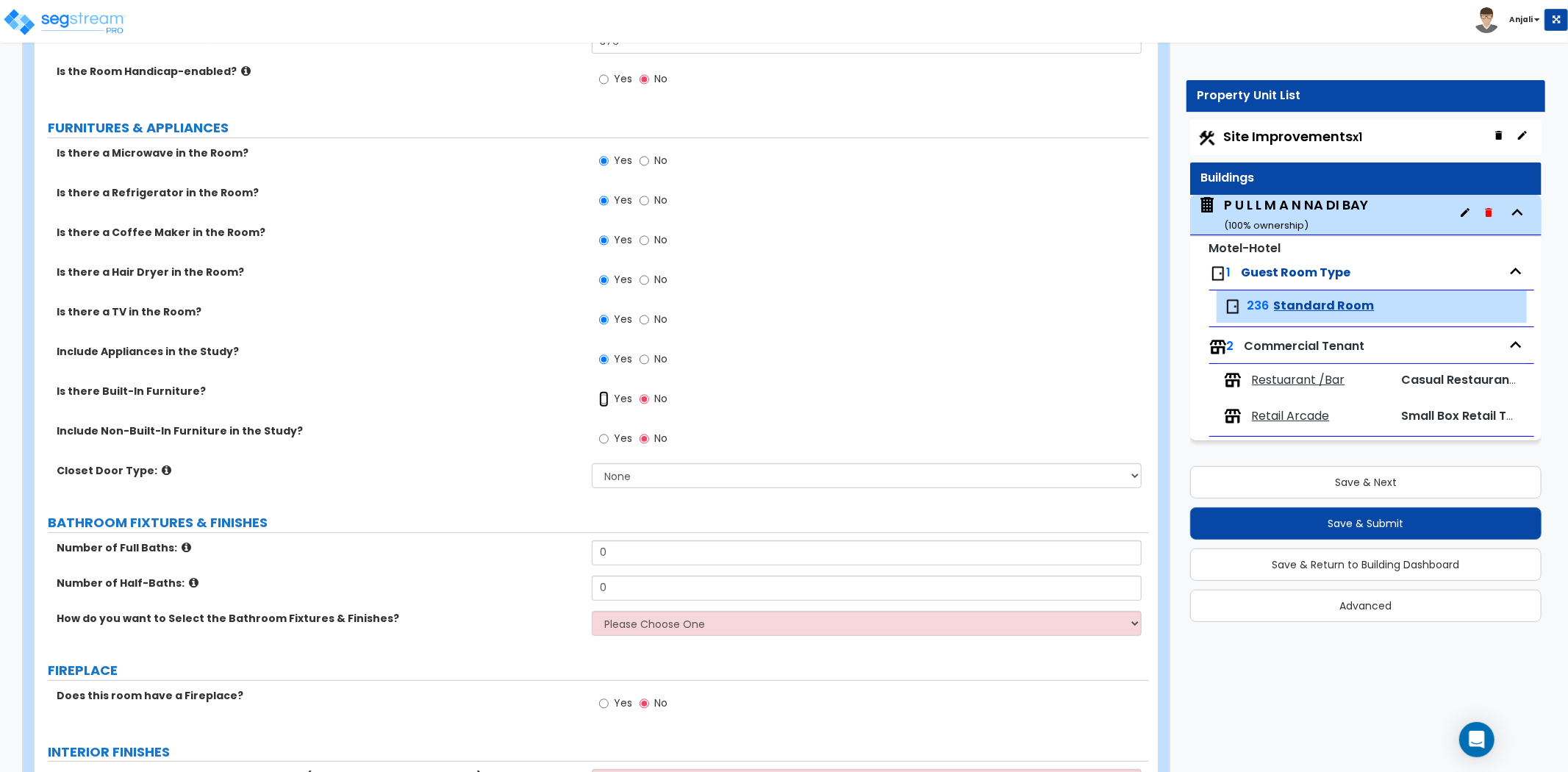
click at [600, 398] on input "Yes" at bounding box center [604, 399] width 10 height 17
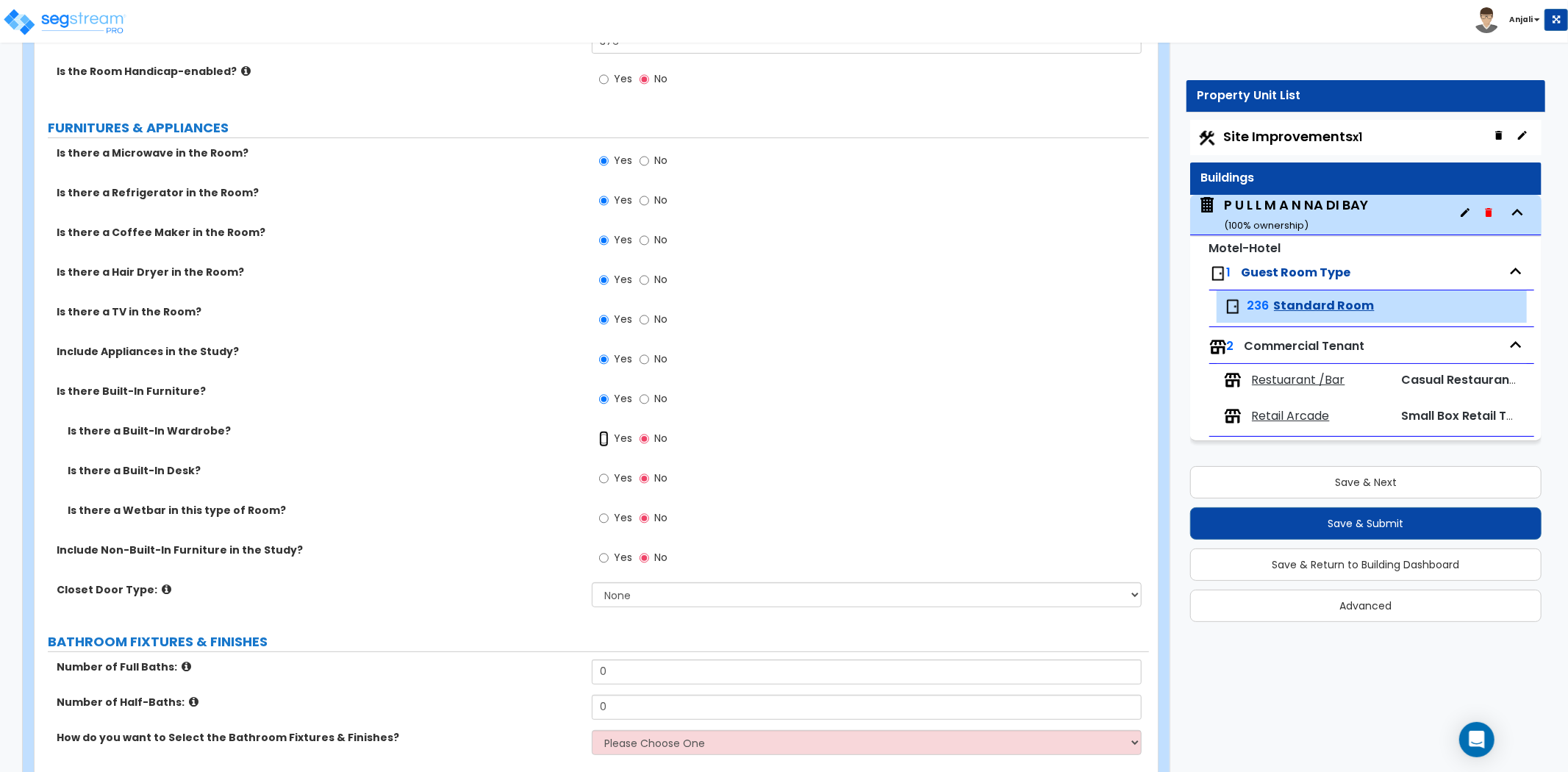
click at [603, 439] on input "Yes" at bounding box center [604, 439] width 10 height 17
click at [606, 479] on input "Yes" at bounding box center [604, 479] width 10 height 17
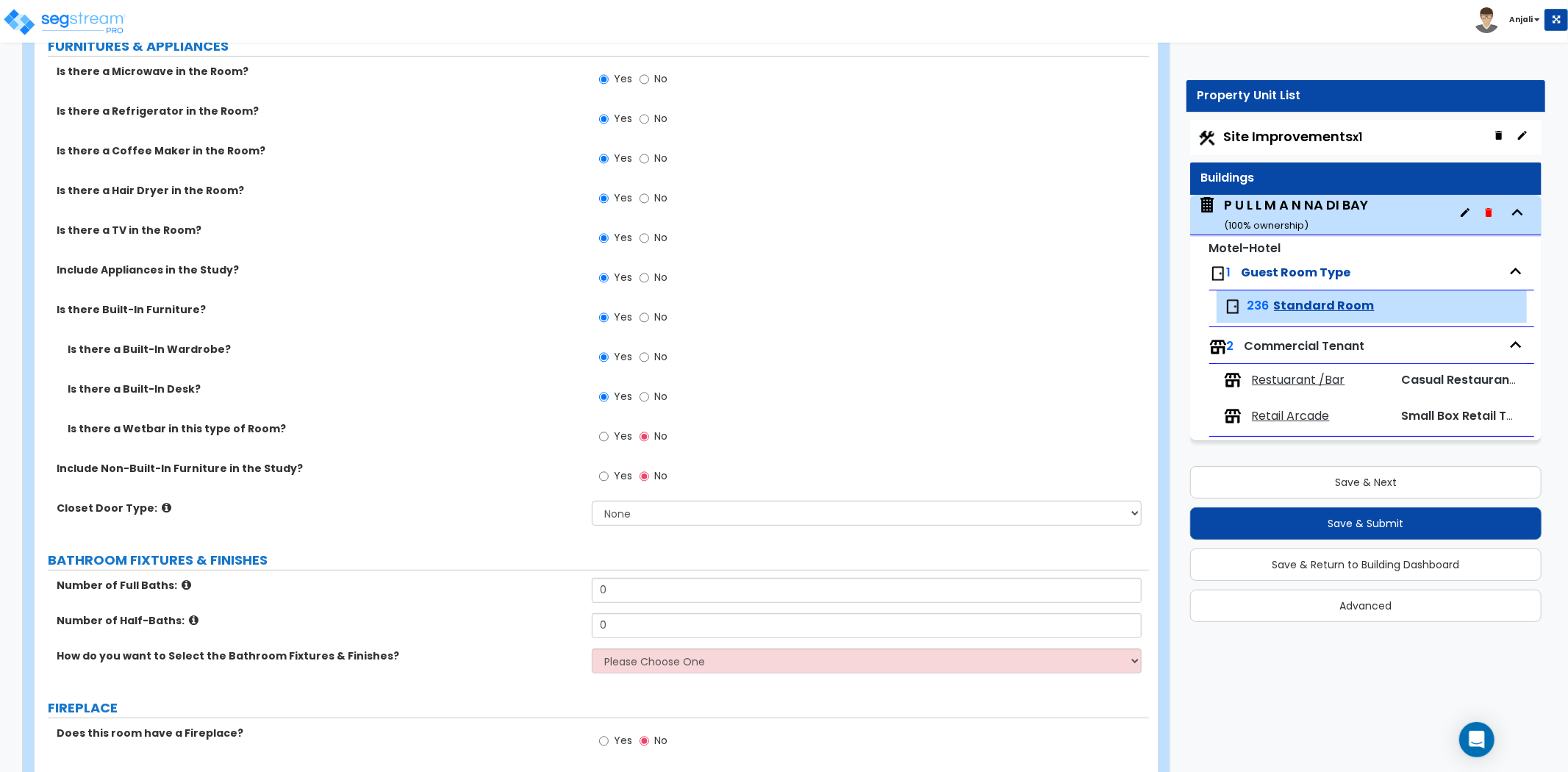
click at [609, 436] on label "Yes" at bounding box center [616, 438] width 33 height 25
click at [609, 436] on input "Yes" at bounding box center [604, 437] width 10 height 17
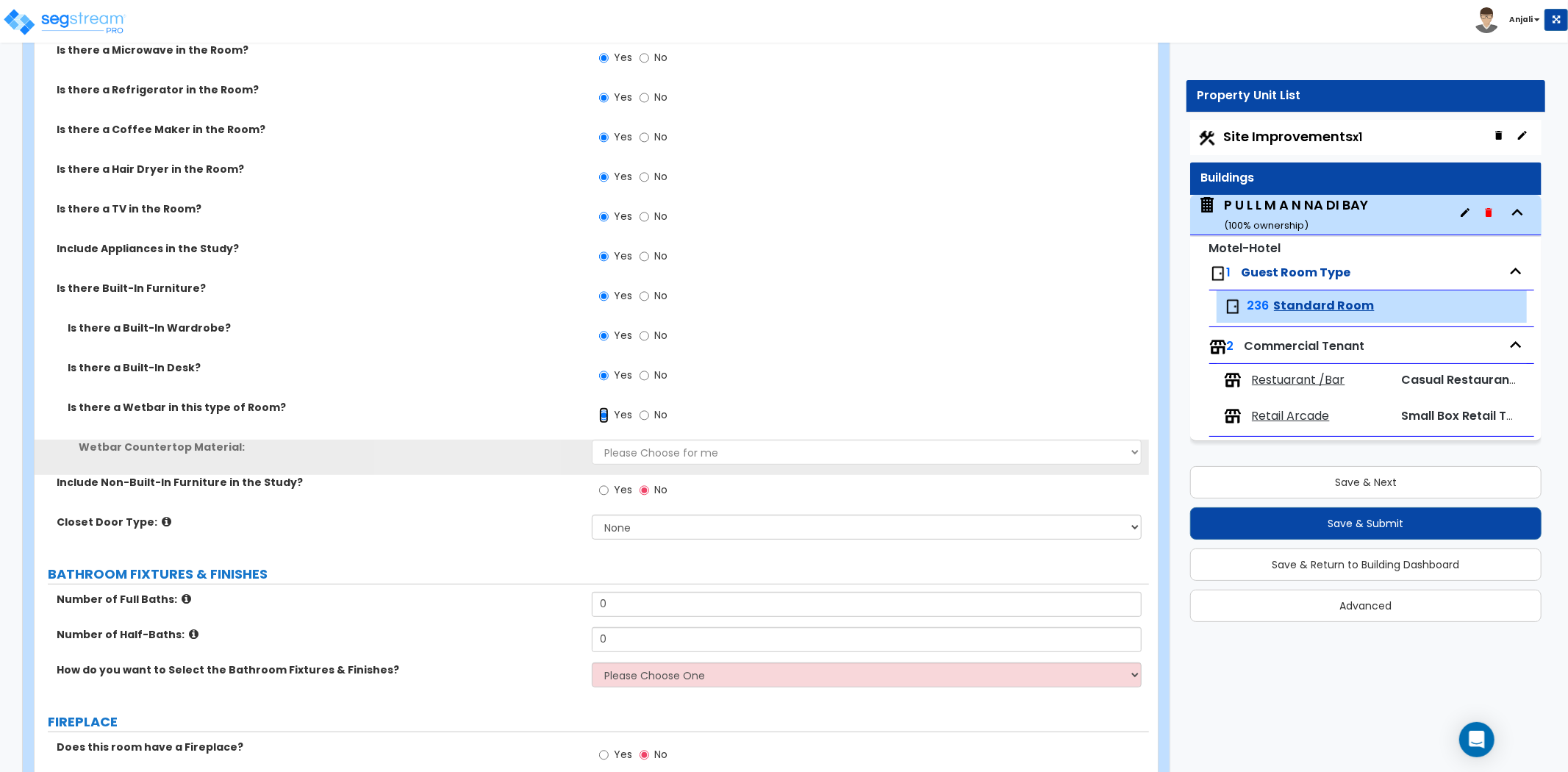
scroll to position [408, 0]
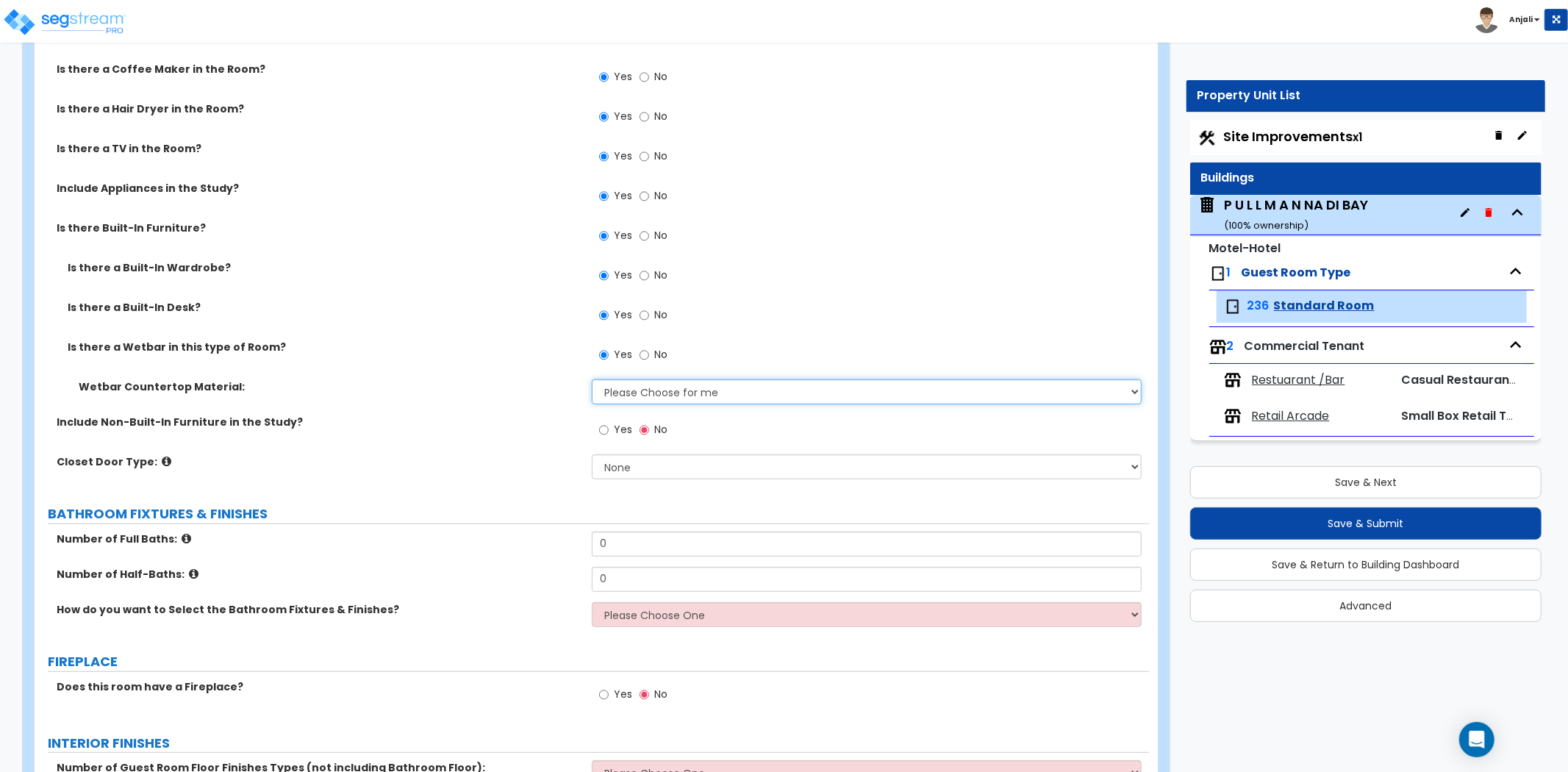
click at [650, 386] on select "Please Choose for me Plastic Laminate Solid Surface Stone Quartz Marble Tile Wo…" at bounding box center [867, 392] width 550 height 25
click at [592, 379] on select "Please Choose for me Plastic Laminate Solid Surface Stone Quartz Marble Tile Wo…" at bounding box center [867, 392] width 550 height 25
click at [652, 396] on select "Please Choose for me Plastic Laminate Solid Surface Stone Quartz Marble Tile Wo…" at bounding box center [867, 392] width 550 height 25
click at [592, 379] on select "Please Choose for me Plastic Laminate Solid Surface Stone Quartz Marble Tile Wo…" at bounding box center [867, 392] width 550 height 25
click at [603, 429] on input "Yes" at bounding box center [604, 430] width 10 height 17
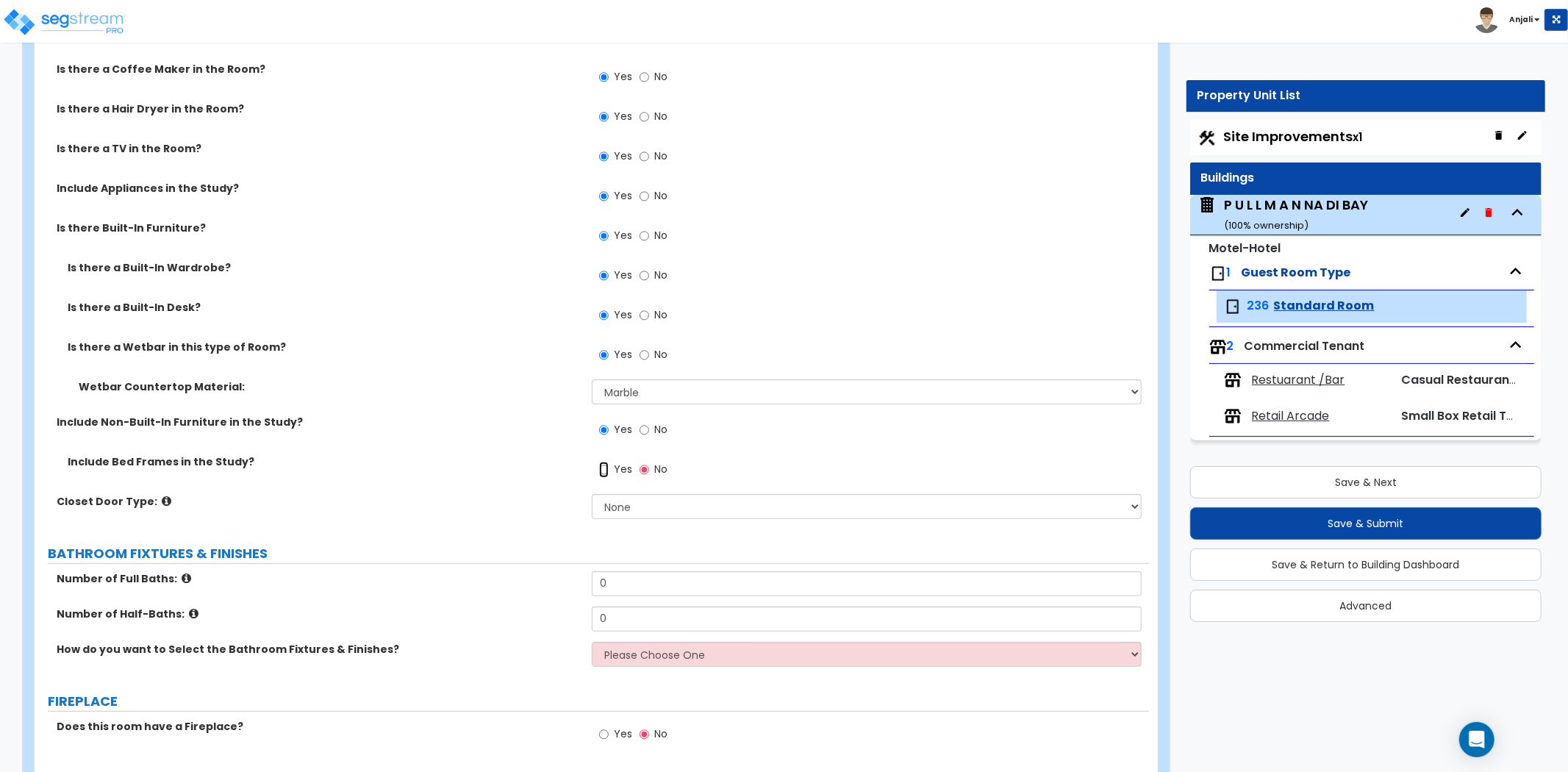
click at [606, 468] on input "Yes" at bounding box center [604, 470] width 10 height 17
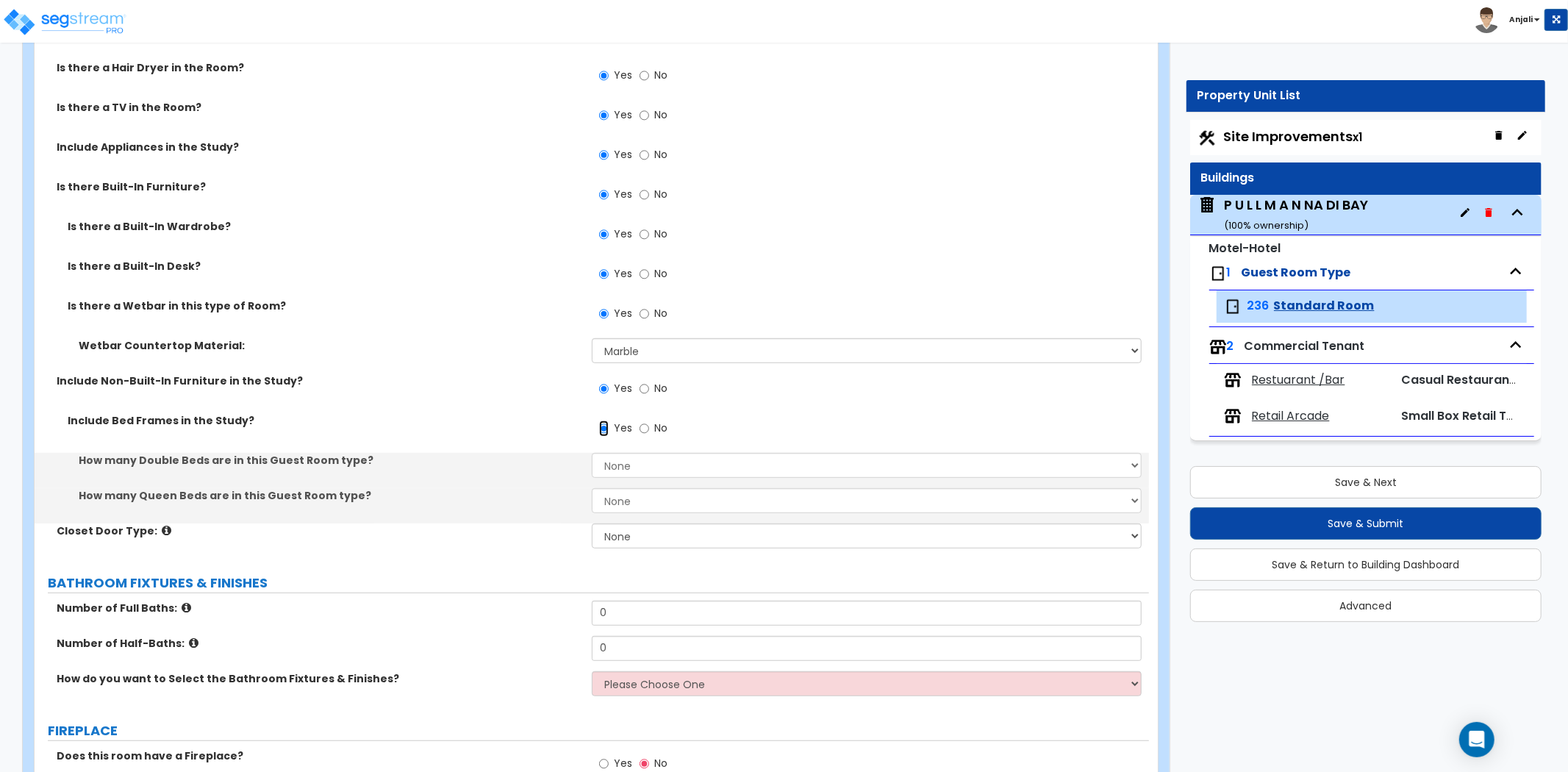
scroll to position [490, 0]
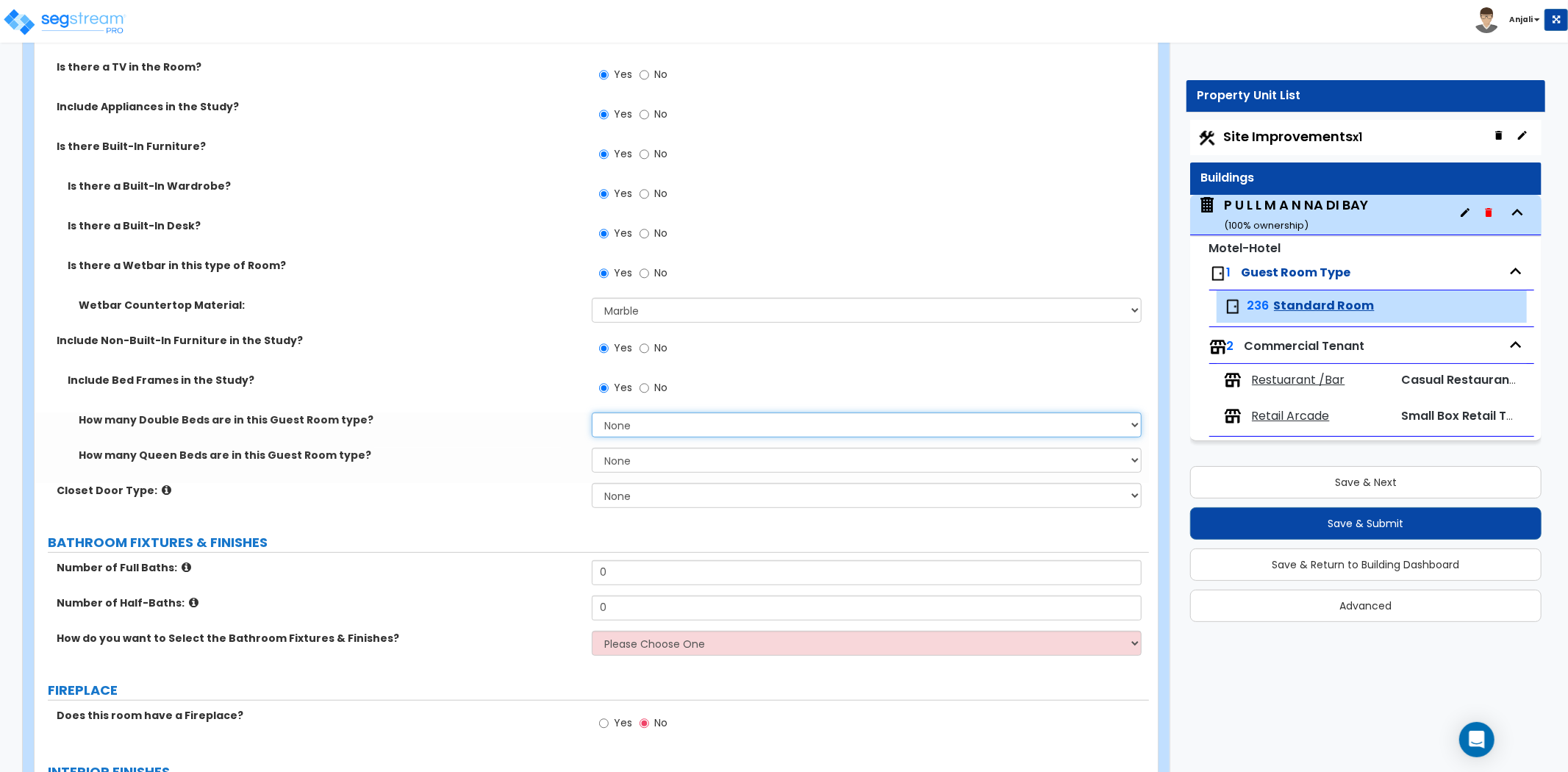
click at [655, 423] on select "None 1 2 3 4 5" at bounding box center [867, 425] width 550 height 25
click at [592, 413] on select "None 1 2 3 4 5" at bounding box center [867, 425] width 550 height 25
click at [647, 462] on select "None 1 2 3" at bounding box center [867, 460] width 550 height 25
click at [592, 448] on select "None 1 2 3" at bounding box center [867, 460] width 550 height 25
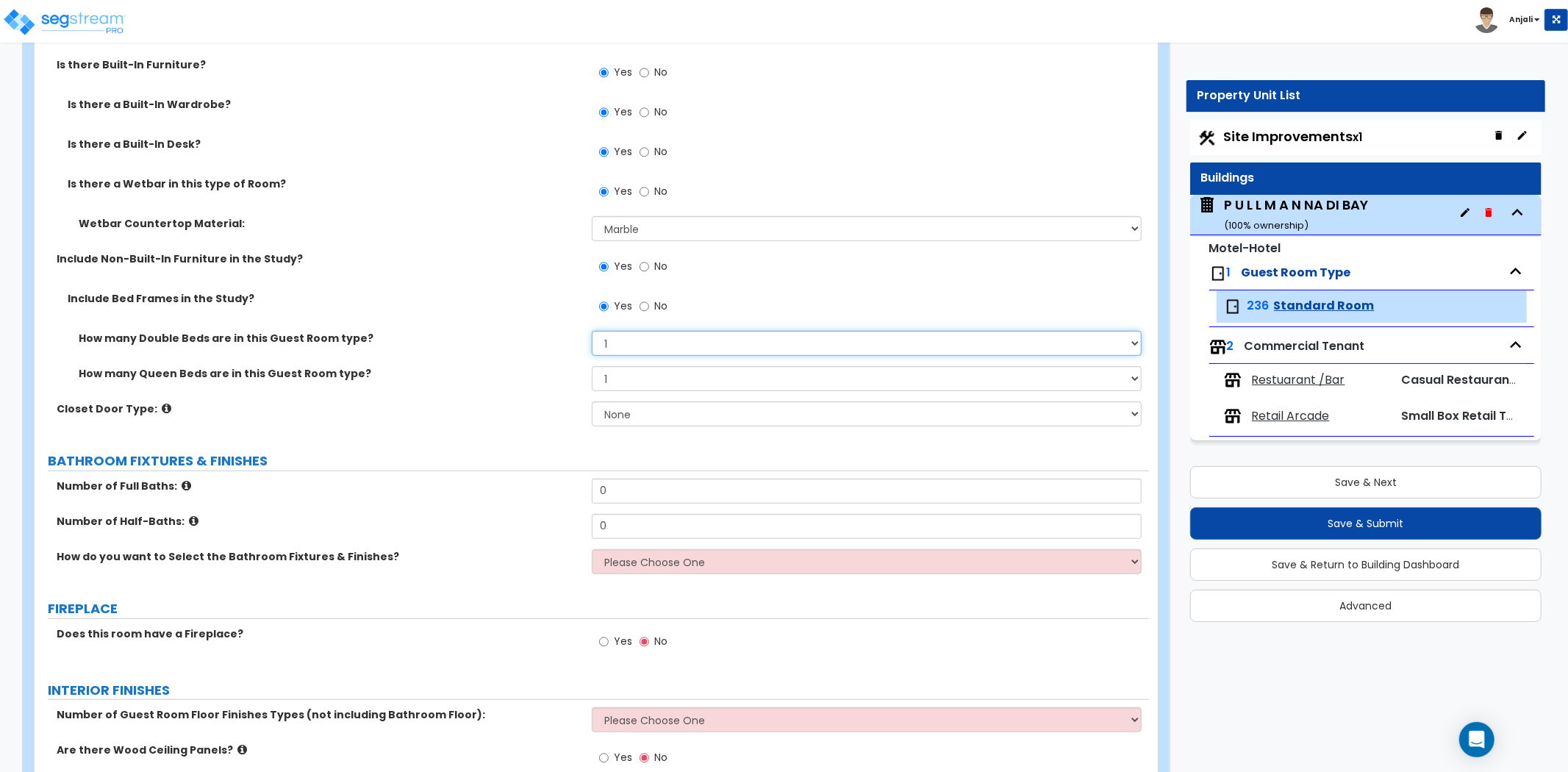
click at [669, 349] on select "None 1 2 3 4 5" at bounding box center [867, 343] width 550 height 25
click at [592, 331] on select "None 1 2 3 4 5" at bounding box center [867, 343] width 550 height 25
click at [644, 344] on select "None 1 2 3 4 5" at bounding box center [867, 343] width 550 height 25
click at [592, 331] on select "None 1 2 3 4 5" at bounding box center [867, 343] width 550 height 25
click at [629, 416] on select "None Bi-fold Louvered Doors Bi-fold Panel Doors Sliding Doors Hinged Wood Door" at bounding box center [867, 413] width 550 height 25
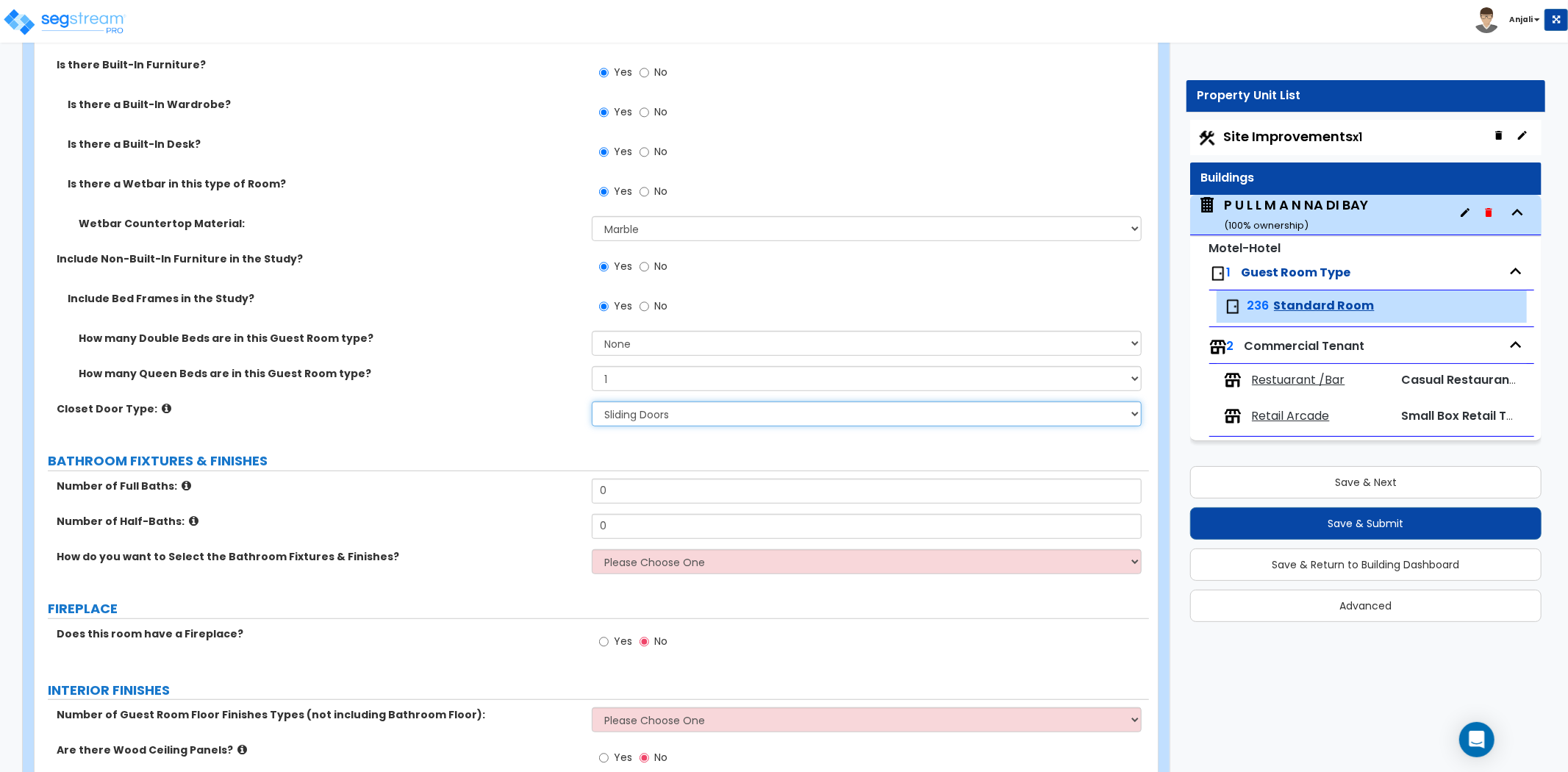
click at [592, 401] on select "None Bi-fold Louvered Doors Bi-fold Panel Doors Sliding Doors Hinged Wood Door" at bounding box center [867, 413] width 550 height 25
click at [647, 409] on select "None Bi-fold Louvered Doors Bi-fold Panel Doors Sliding Doors Hinged Wood Door" at bounding box center [867, 413] width 550 height 25
click at [592, 401] on select "None Bi-fold Louvered Doors Bi-fold Panel Doors Sliding Doors Hinged Wood Door" at bounding box center [867, 413] width 550 height 25
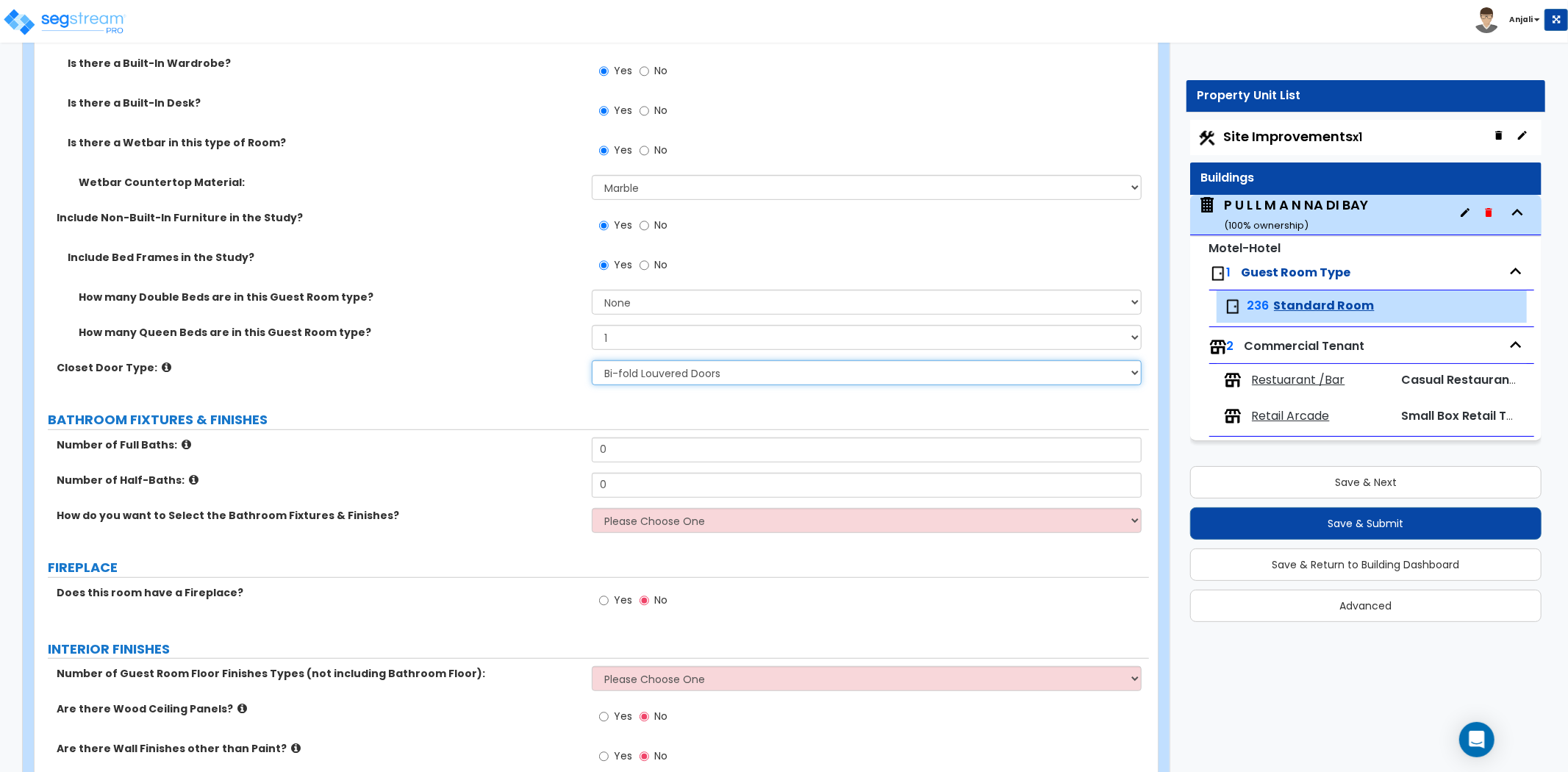
scroll to position [653, 0]
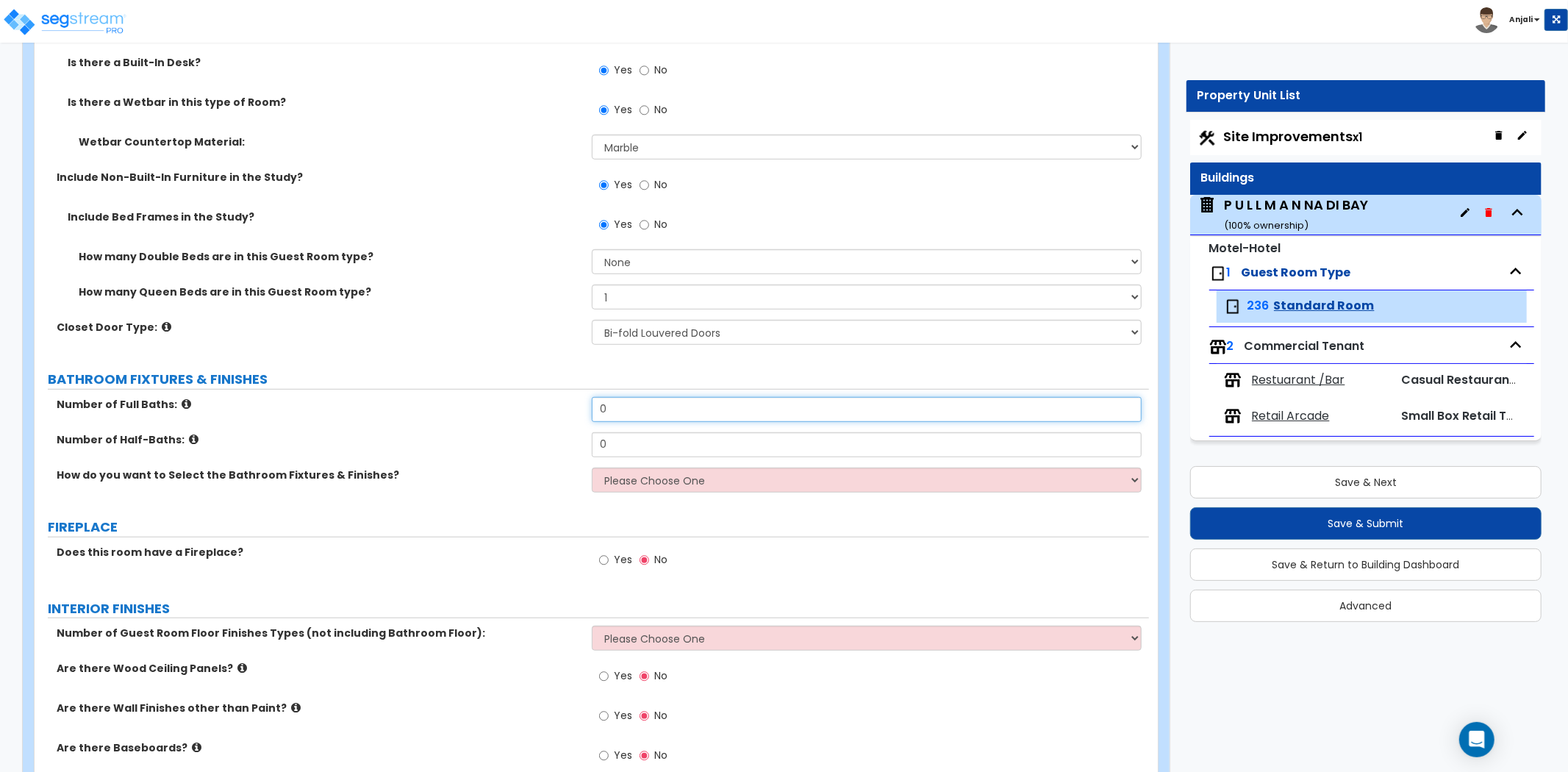
click at [655, 406] on input "0" at bounding box center [867, 409] width 550 height 25
click at [663, 487] on select "Please Choose One I want to Select Fixtures and Finishes only for one Bath and …" at bounding box center [867, 480] width 550 height 25
click at [592, 467] on select "Please Choose One I want to Select Fixtures and Finishes only for one Bath and …" at bounding box center [867, 480] width 550 height 25
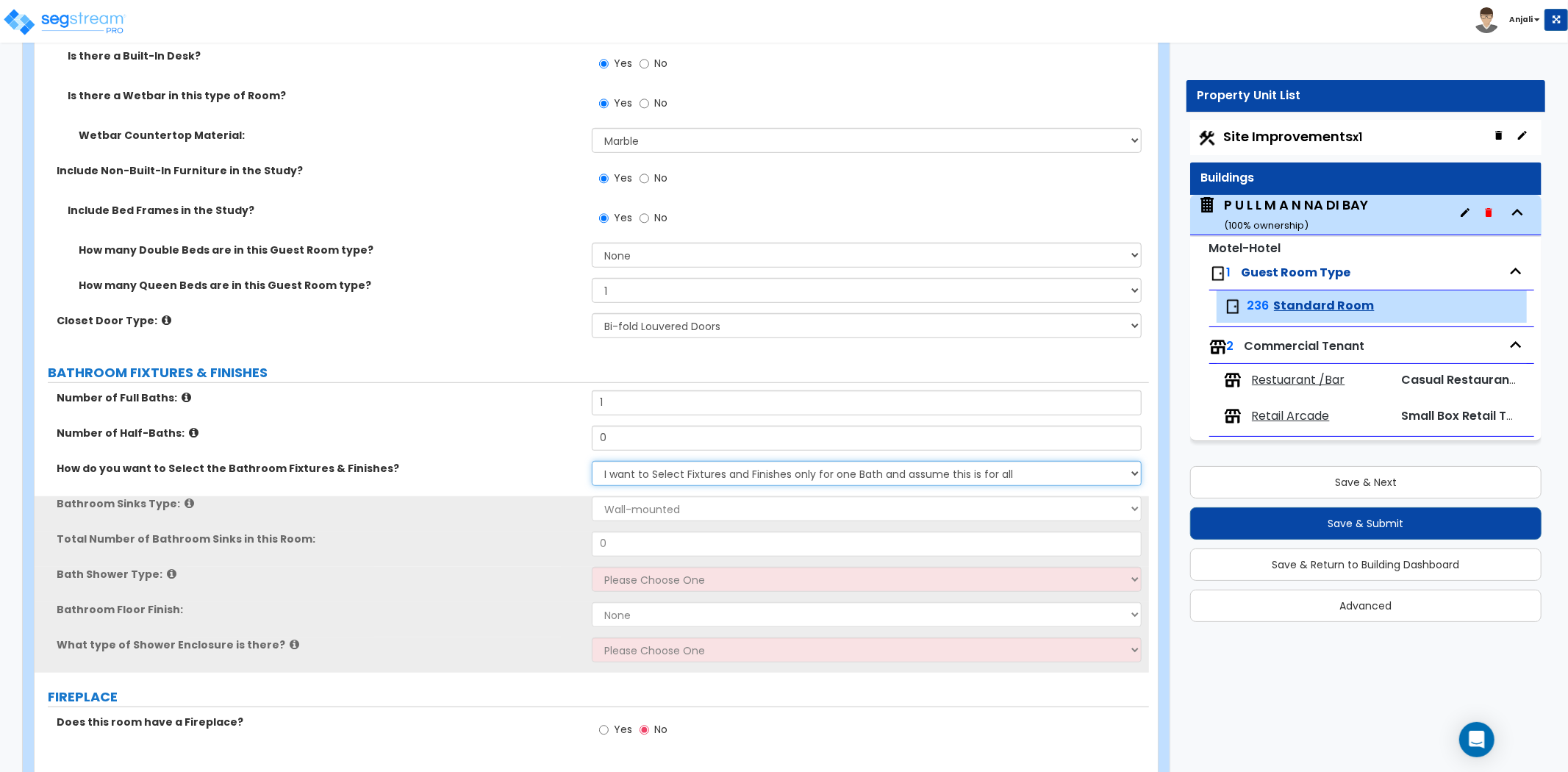
scroll to position [735, 0]
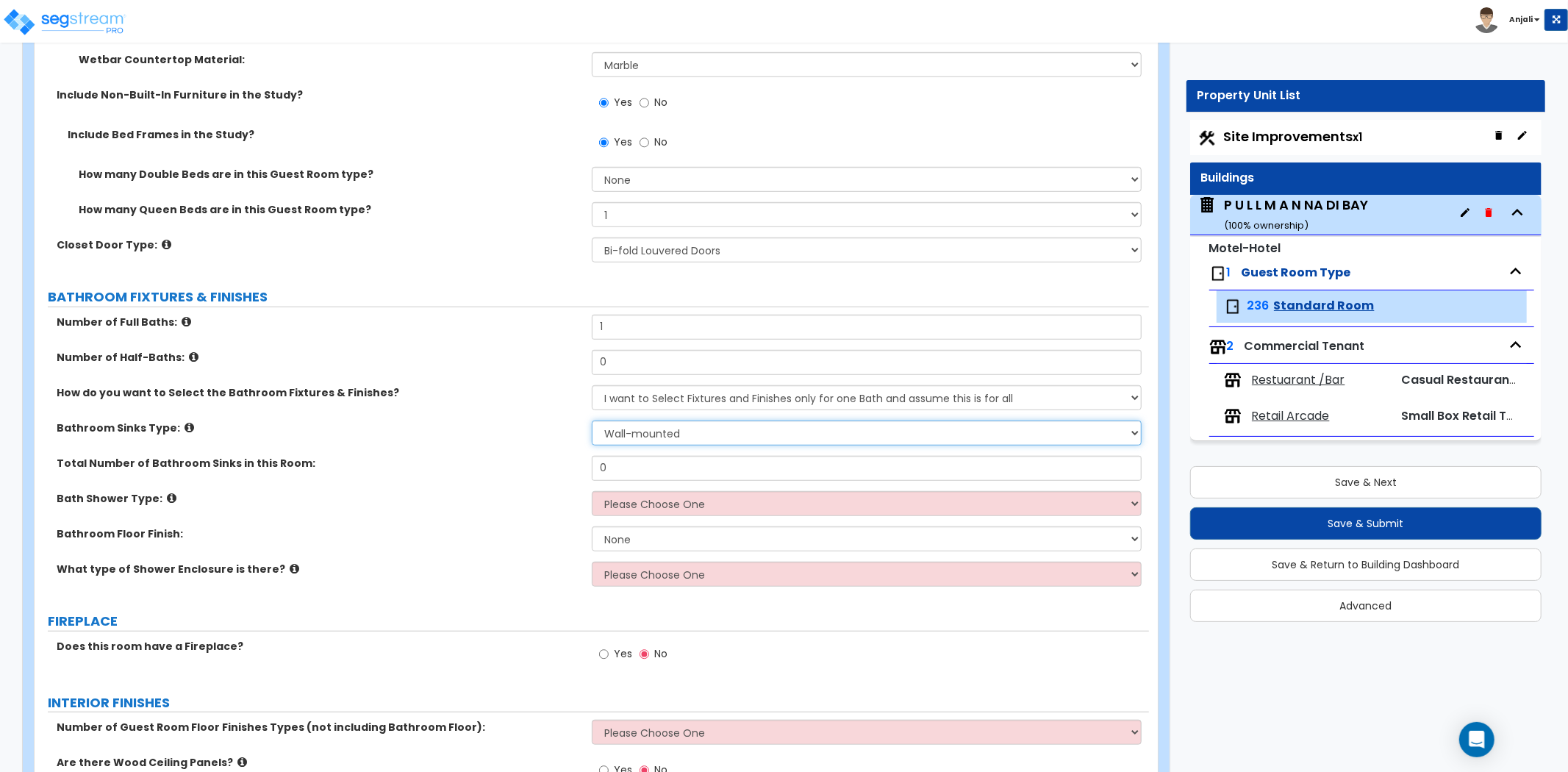
click at [678, 432] on select "Wall-mounted Pedestal-mounted Vanity-mounted" at bounding box center [867, 433] width 550 height 25
click at [592, 420] on select "Wall-mounted Pedestal-mounted Vanity-mounted" at bounding box center [867, 433] width 550 height 25
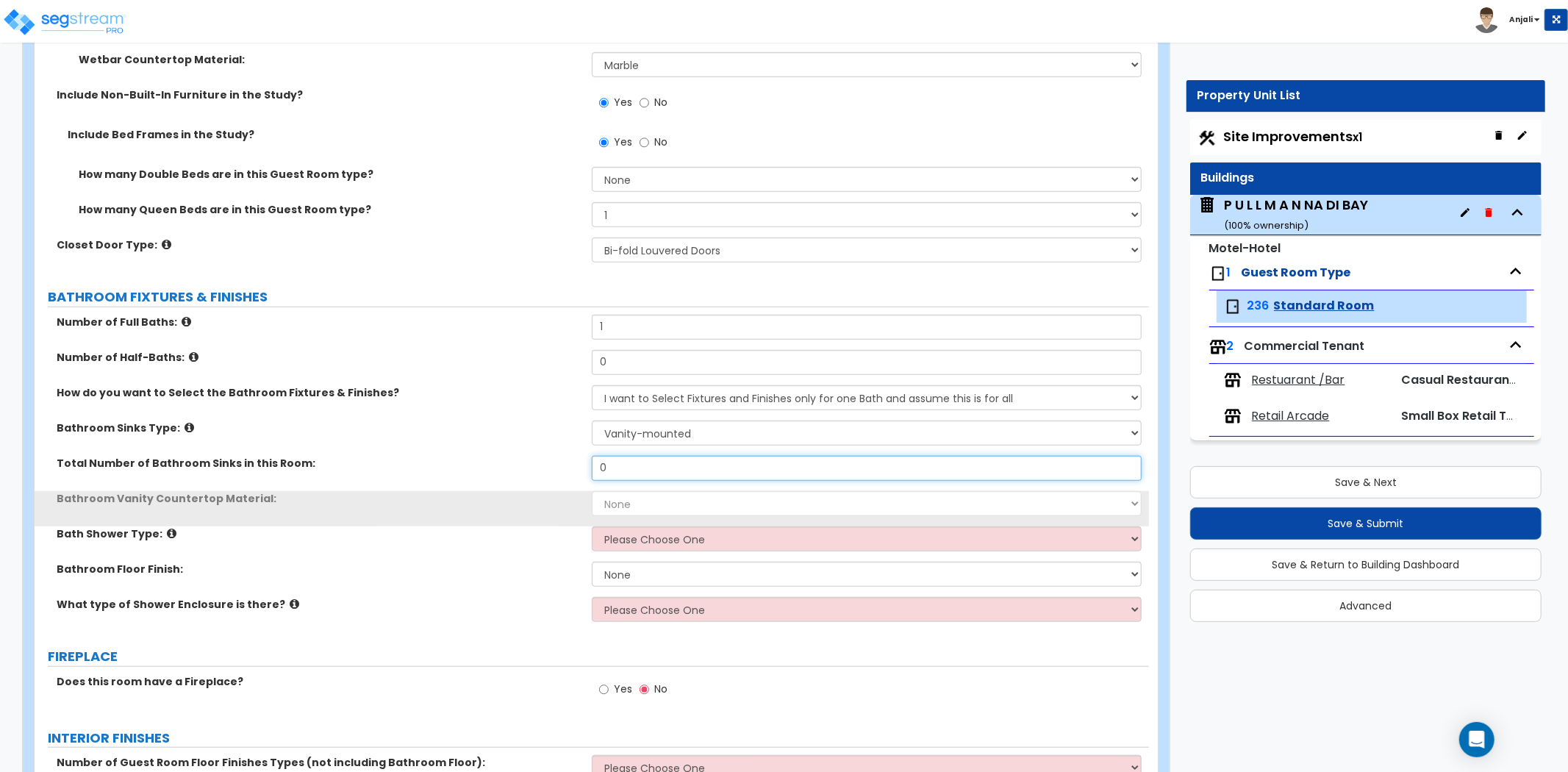
click at [652, 469] on input "0" at bounding box center [867, 468] width 550 height 25
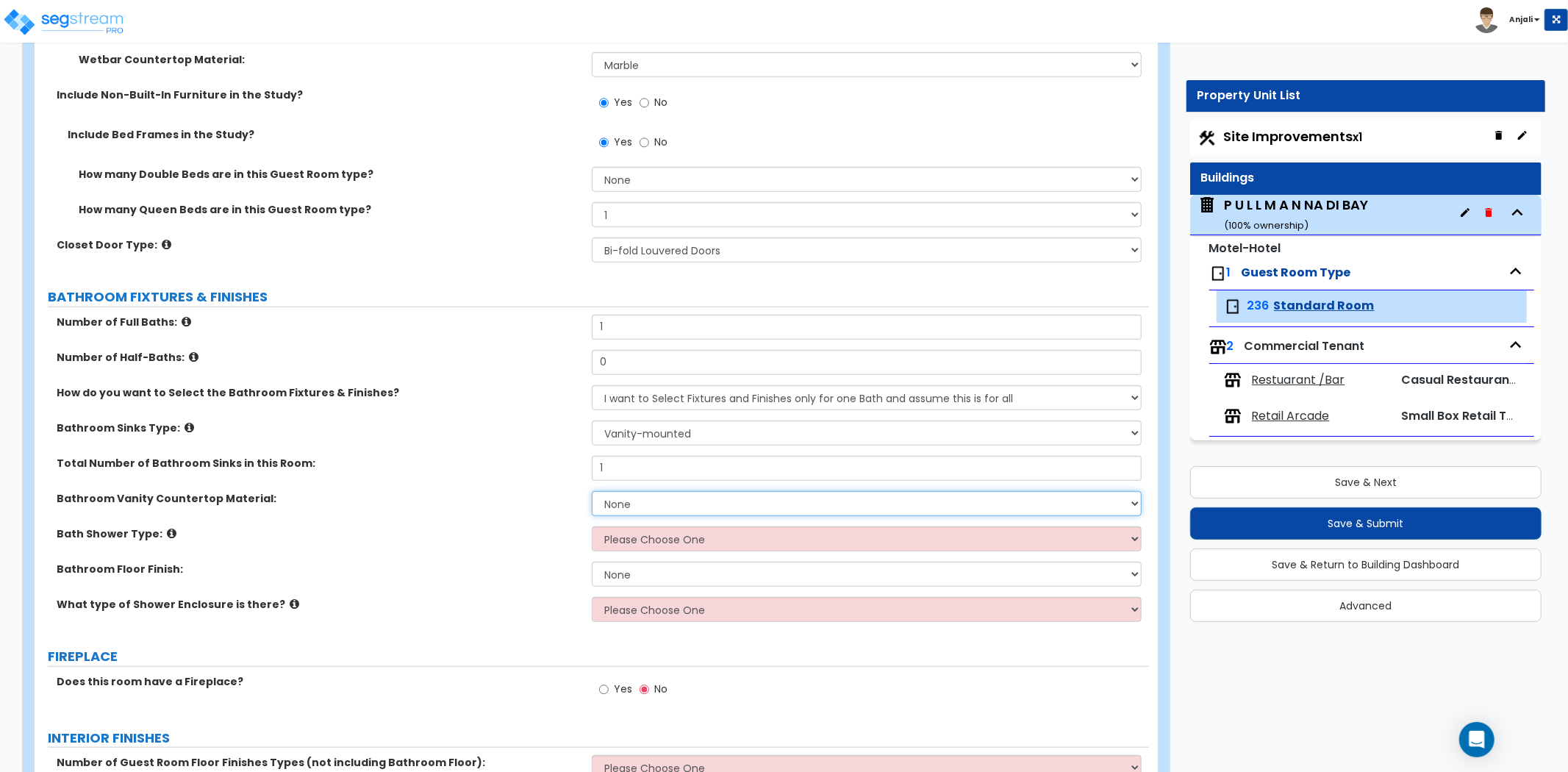
click at [647, 504] on select "None Plastic Laminate Solid Surface Stone Quartz Marble Tile Wood Stainless Ste…" at bounding box center [867, 503] width 550 height 25
click at [592, 491] on select "None Plastic Laminate Solid Surface Stone Quartz Marble Tile Wood Stainless Ste…" at bounding box center [867, 503] width 550 height 25
click at [657, 542] on select "Please Choose One Standalone Shower Bathtub - Shower Combination" at bounding box center [867, 539] width 550 height 25
click at [592, 527] on select "Please Choose One Standalone Shower Bathtub - Shower Combination" at bounding box center [867, 539] width 550 height 25
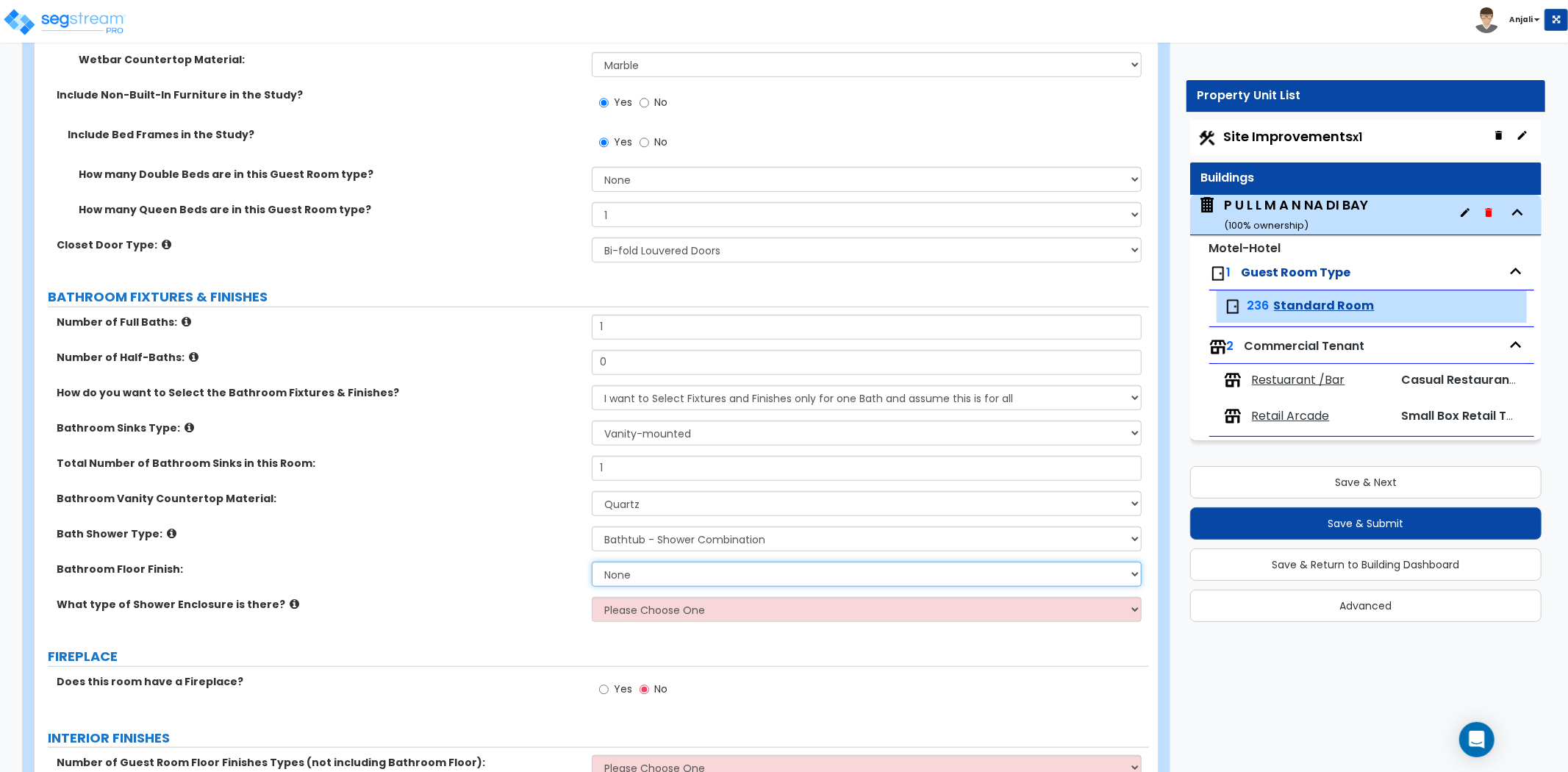
click at [659, 582] on select "None Tile Flooring Hardwood Flooring Resilient Laminate Flooring VCT Flooring S…" at bounding box center [867, 574] width 550 height 25
click at [592, 562] on select "None Tile Flooring Hardwood Flooring Resilient Laminate Flooring VCT Flooring S…" at bounding box center [867, 574] width 550 height 25
click at [662, 607] on select "Please Choose One Curtain & Rod Glass Sliding Doors Glass Hinged Doors" at bounding box center [867, 609] width 550 height 25
click at [592, 597] on select "Please Choose One Curtain & Rod Glass Sliding Doors Glass Hinged Doors" at bounding box center [867, 609] width 550 height 25
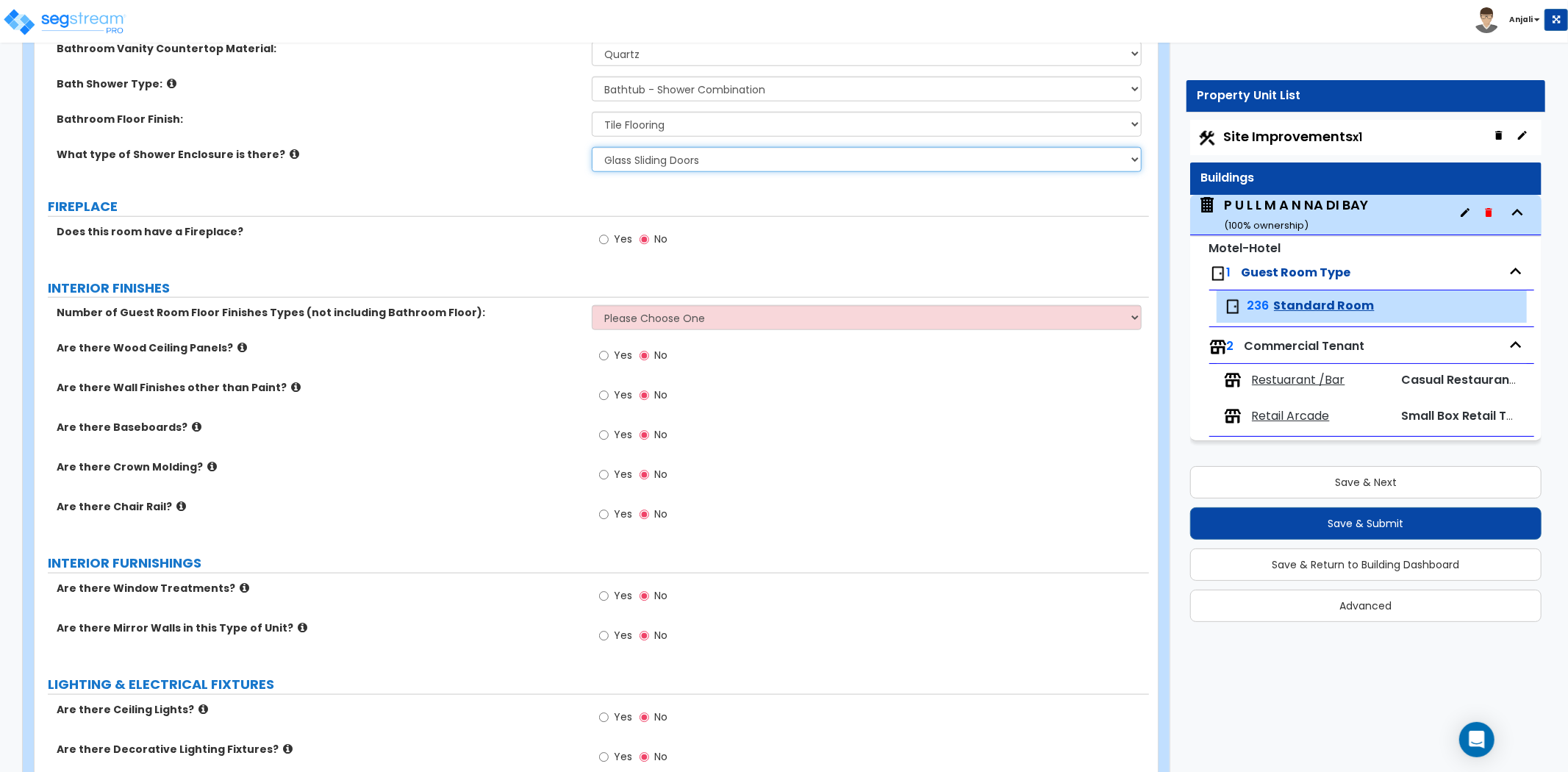
scroll to position [1225, 0]
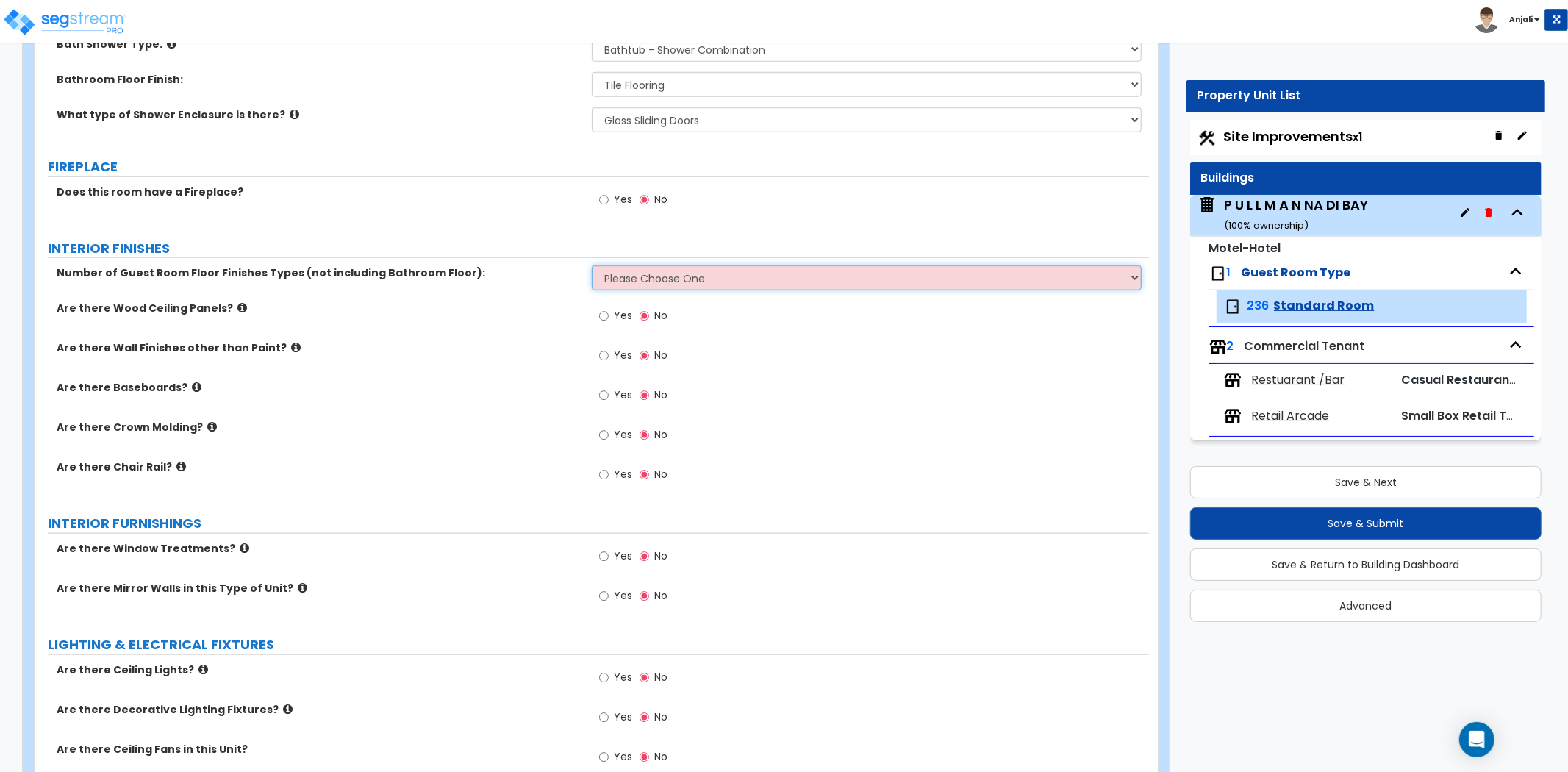
click at [655, 272] on select "Please Choose One 1 2 3" at bounding box center [867, 278] width 550 height 25
click at [592, 265] on select "Please Choose One 1 2 3" at bounding box center [867, 278] width 550 height 25
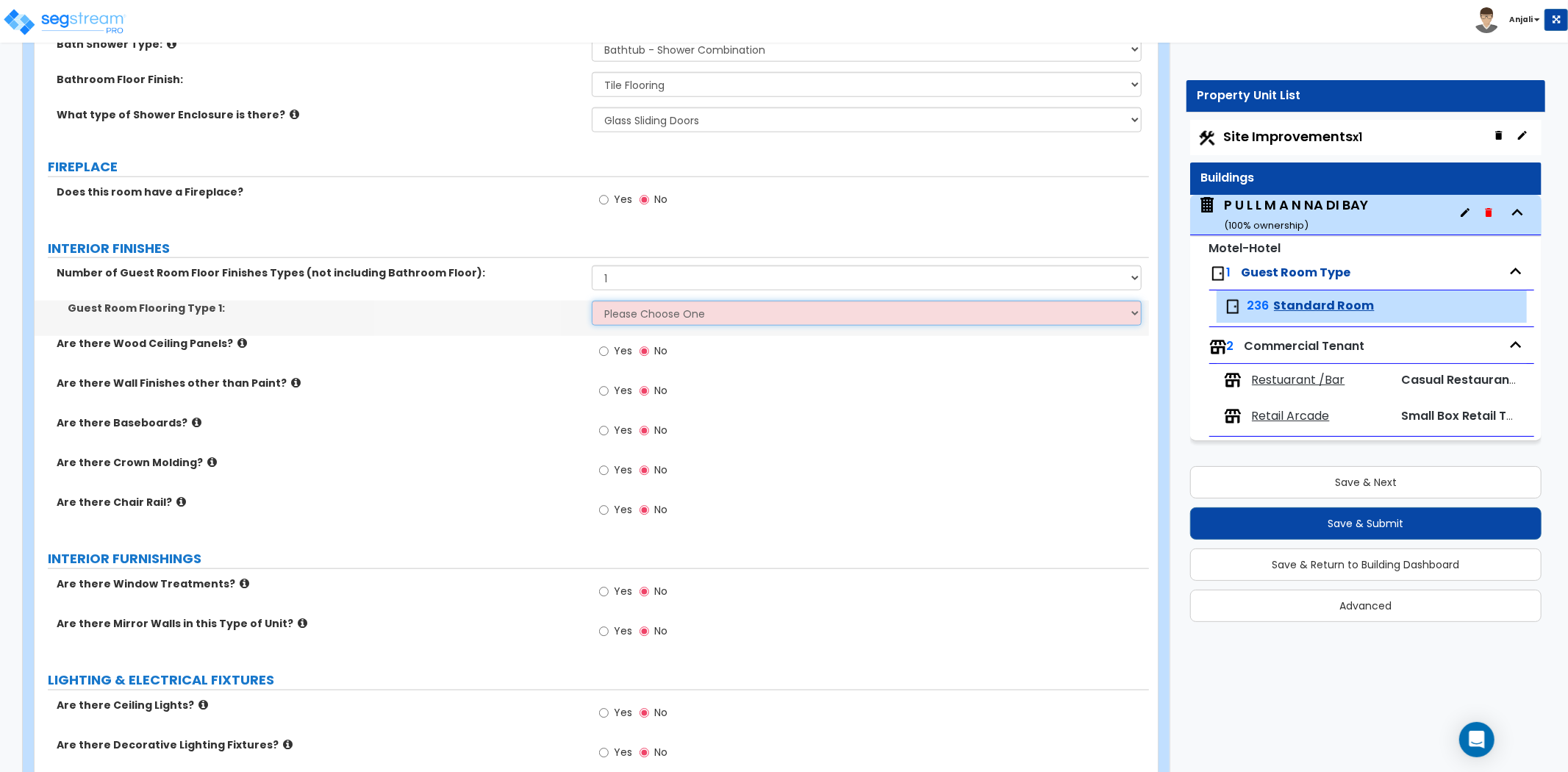
click at [643, 320] on select "Please Choose One Tile Flooring Hardwood Flooring Resilient Laminate Flooring V…" at bounding box center [867, 313] width 550 height 25
click at [592, 301] on select "Please Choose One Tile Flooring Hardwood Flooring Resilient Laminate Flooring V…" at bounding box center [867, 313] width 550 height 25
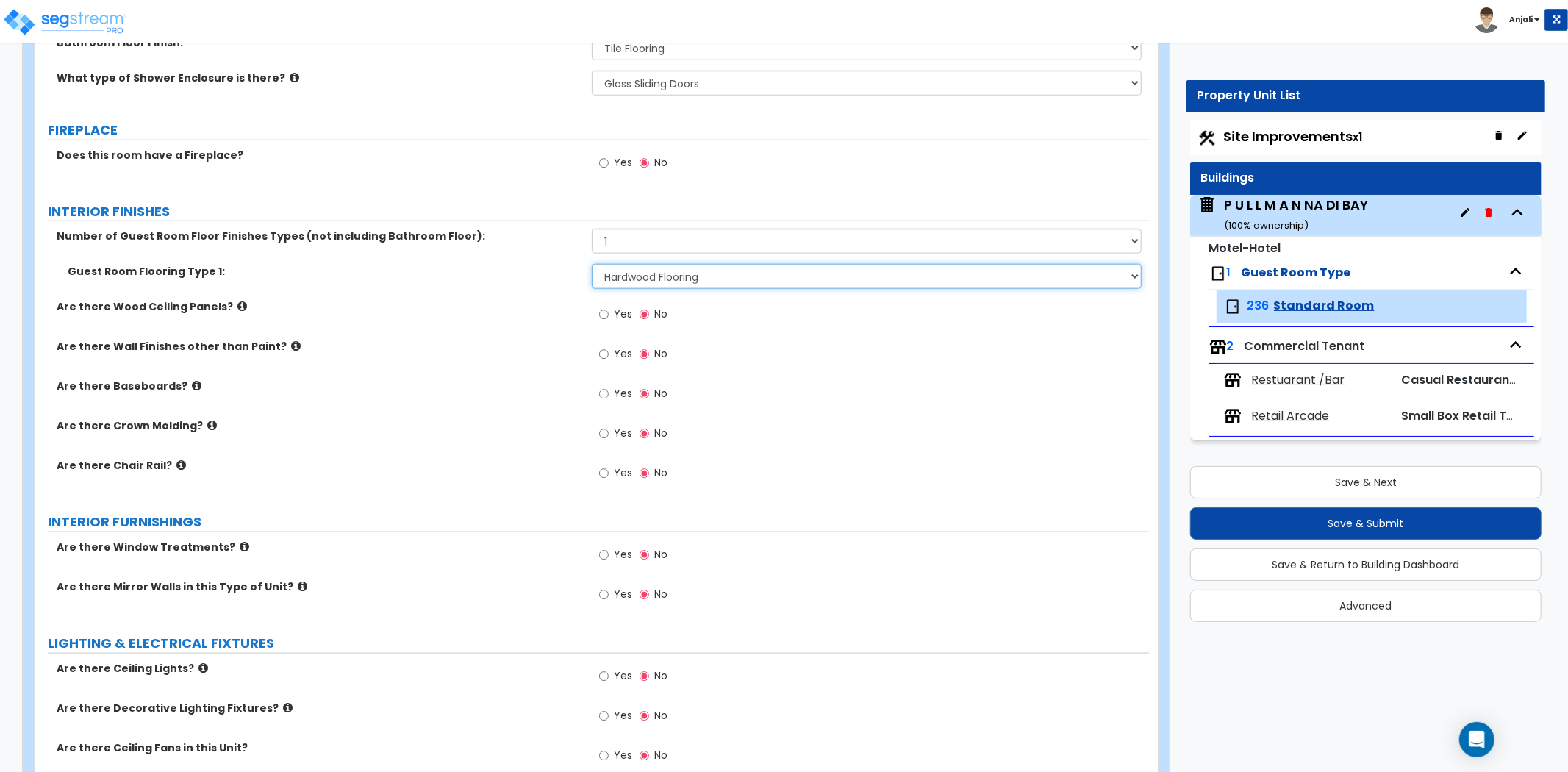
scroll to position [1307, 0]
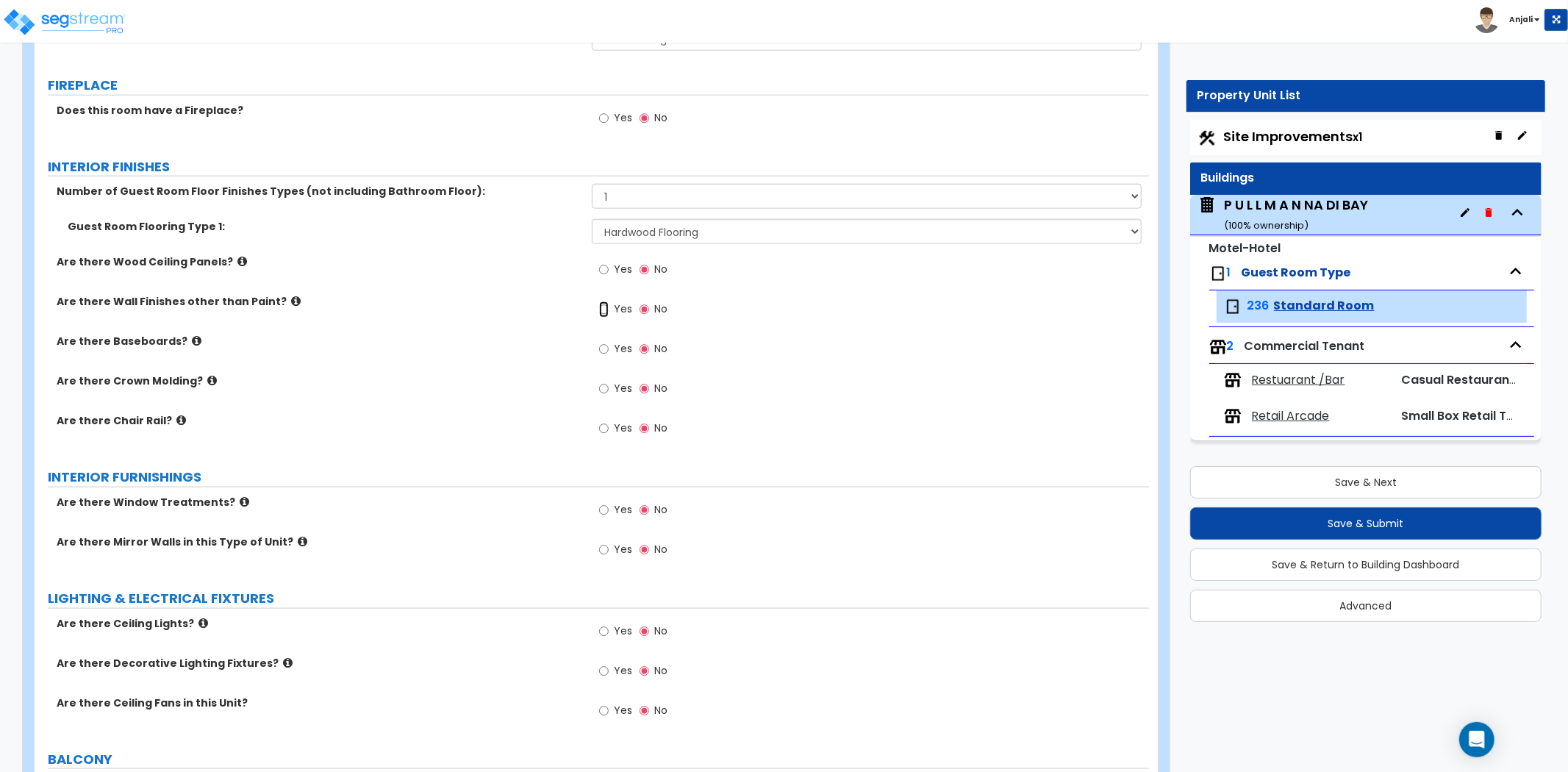
click at [601, 310] on input "Yes" at bounding box center [604, 309] width 10 height 17
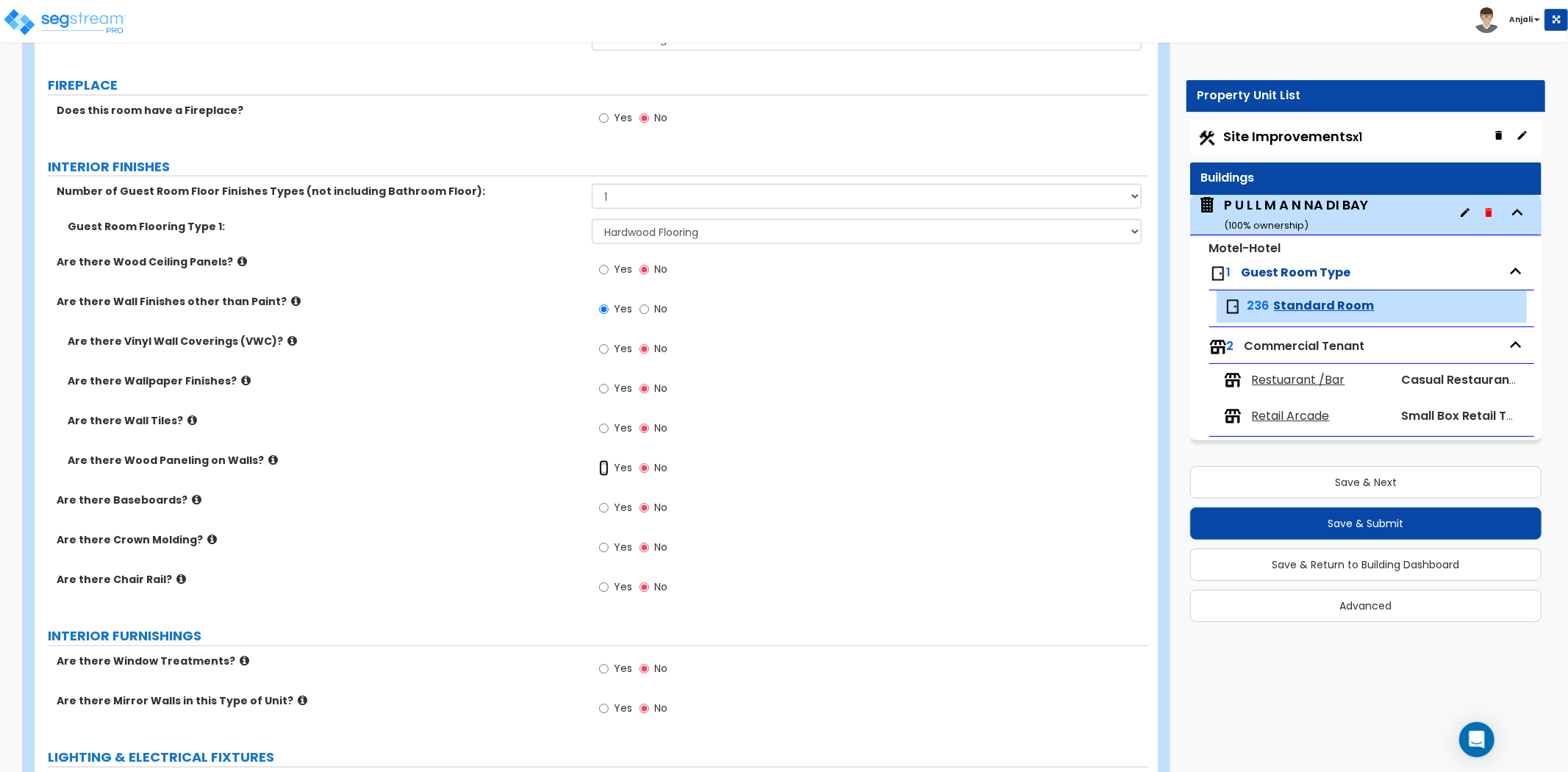
click at [606, 468] on input "Yes" at bounding box center [604, 468] width 10 height 17
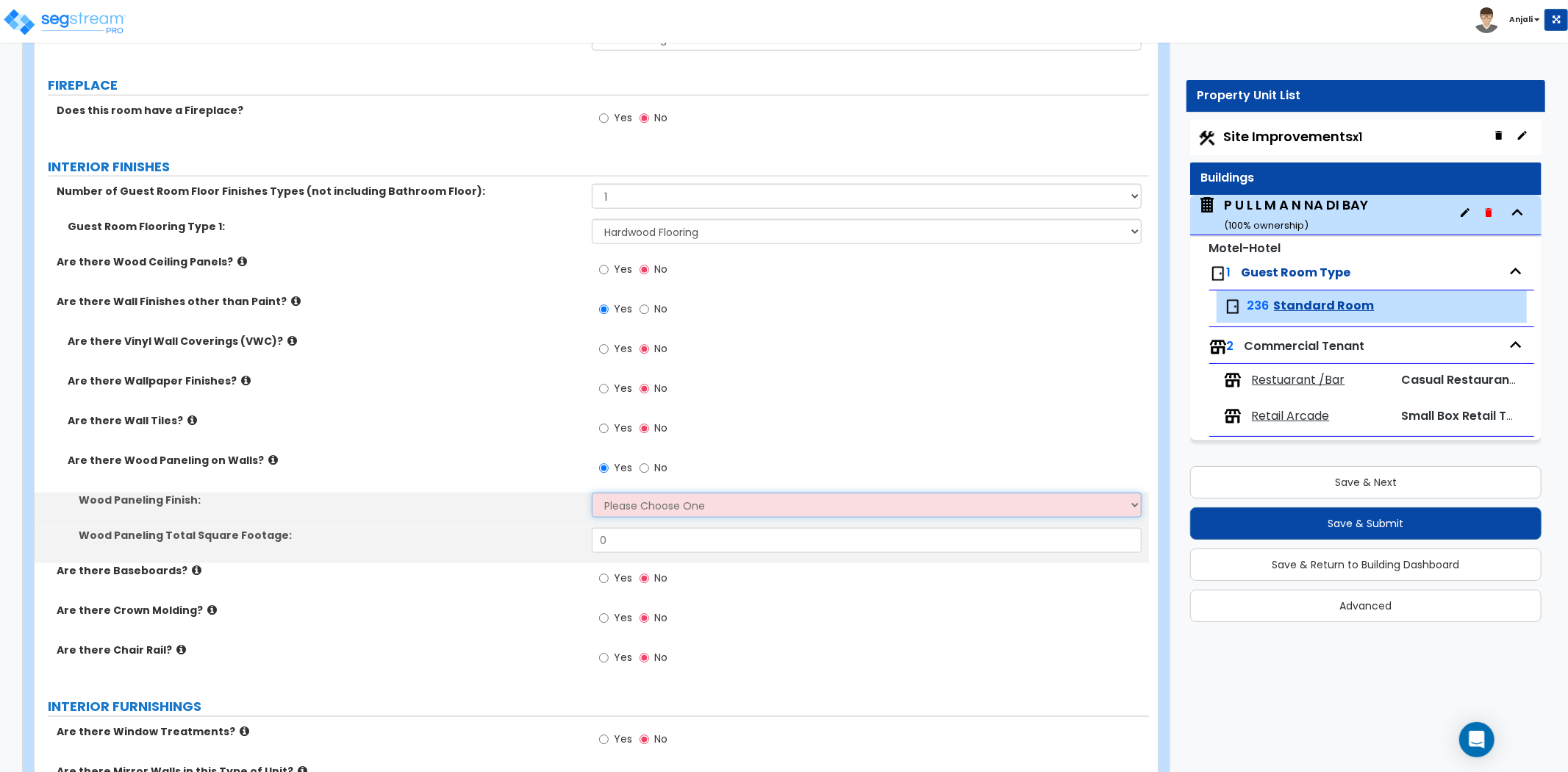
click at [649, 508] on select "Please Choose One Birch Mahogany Oak or Cherry Rosewood Teak I Don't Know, Plea…" at bounding box center [867, 505] width 550 height 25
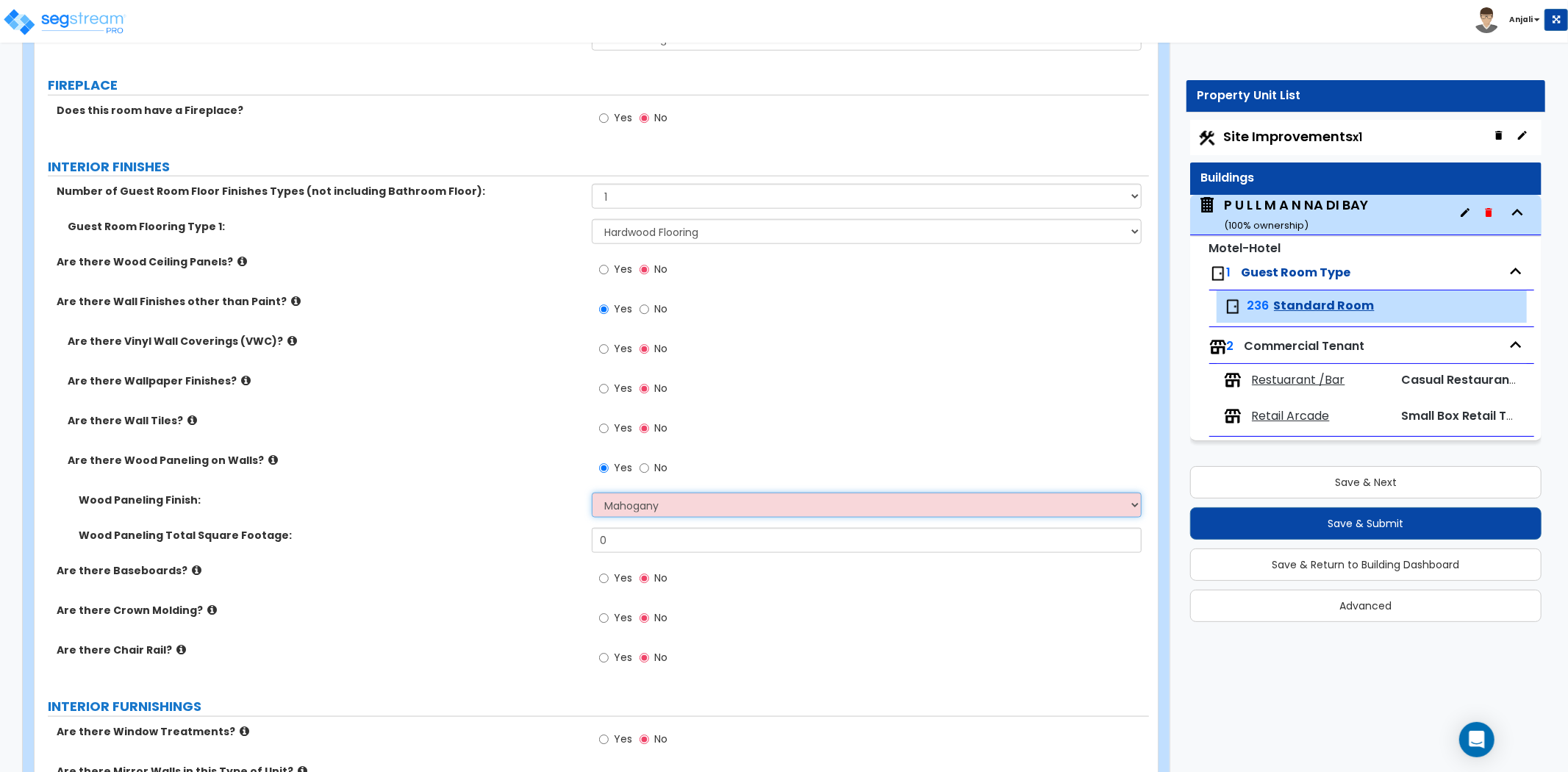
click at [592, 493] on select "Please Choose One Birch Mahogany Oak or Cherry Rosewood Teak I Don't Know, Plea…" at bounding box center [867, 505] width 550 height 25
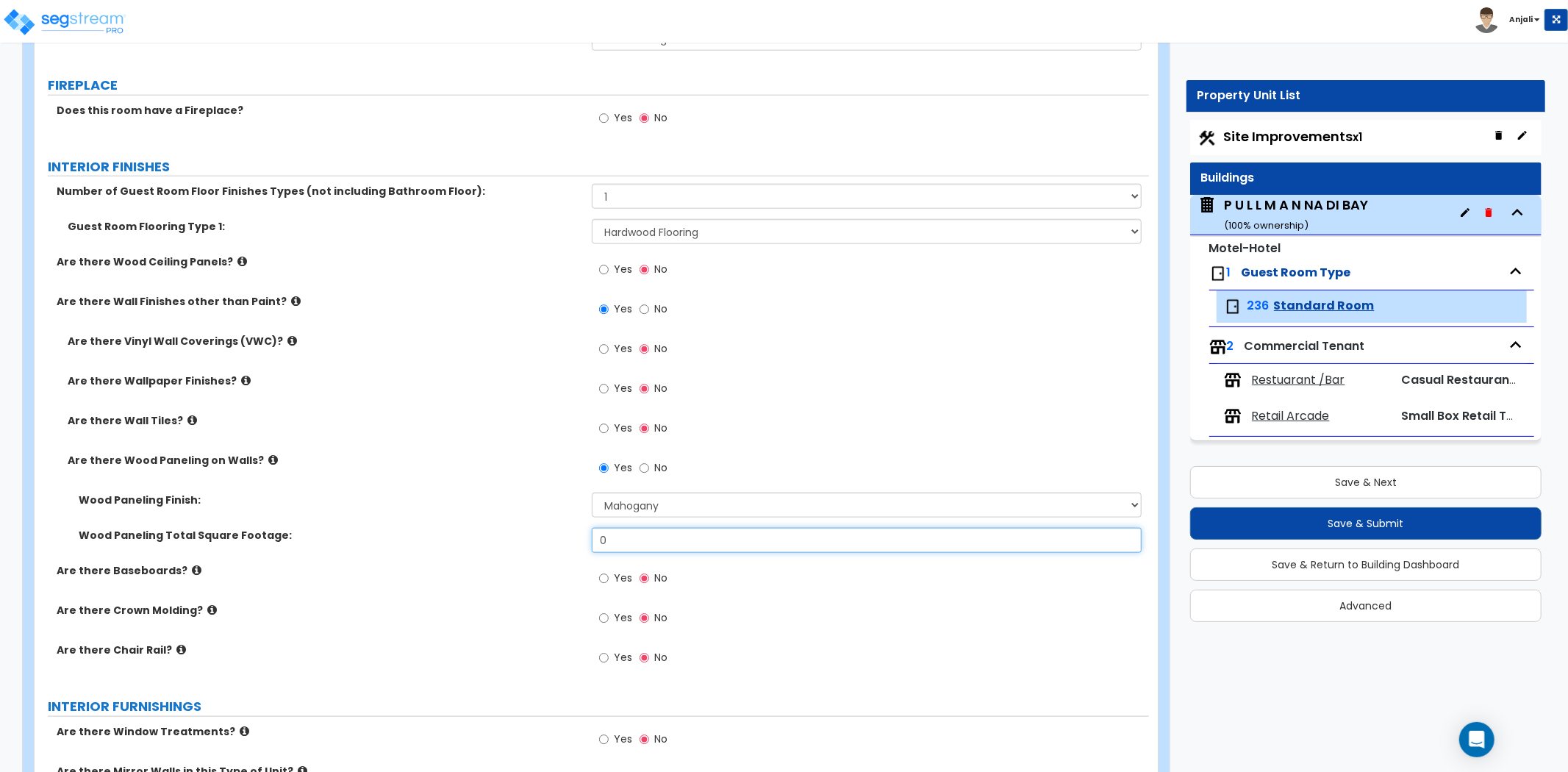
click at [648, 534] on input "0" at bounding box center [867, 540] width 550 height 25
click at [546, 473] on div "Are there Wood Paneling on Walls? Yes No" at bounding box center [592, 473] width 1115 height 40
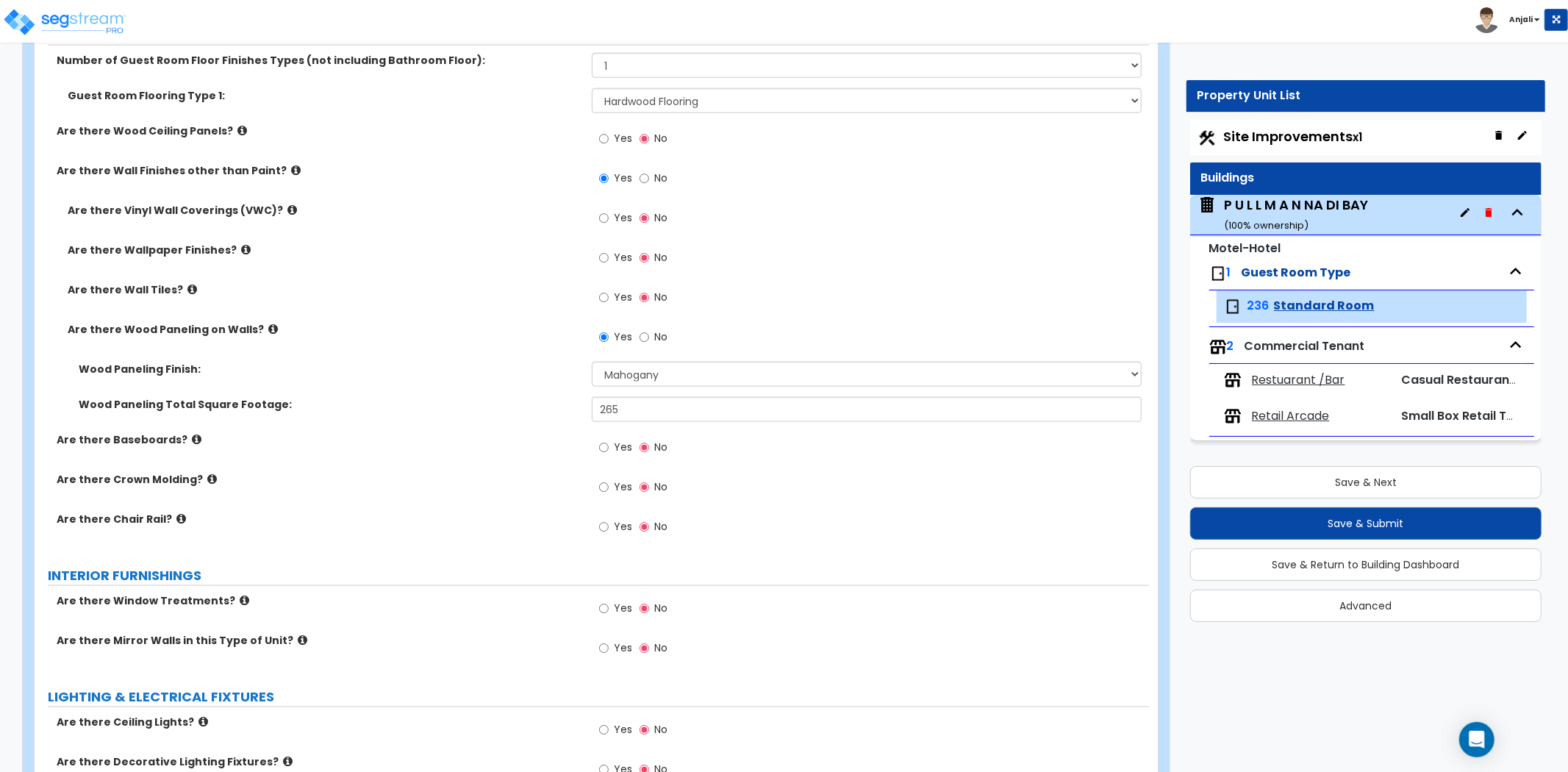
scroll to position [1471, 0]
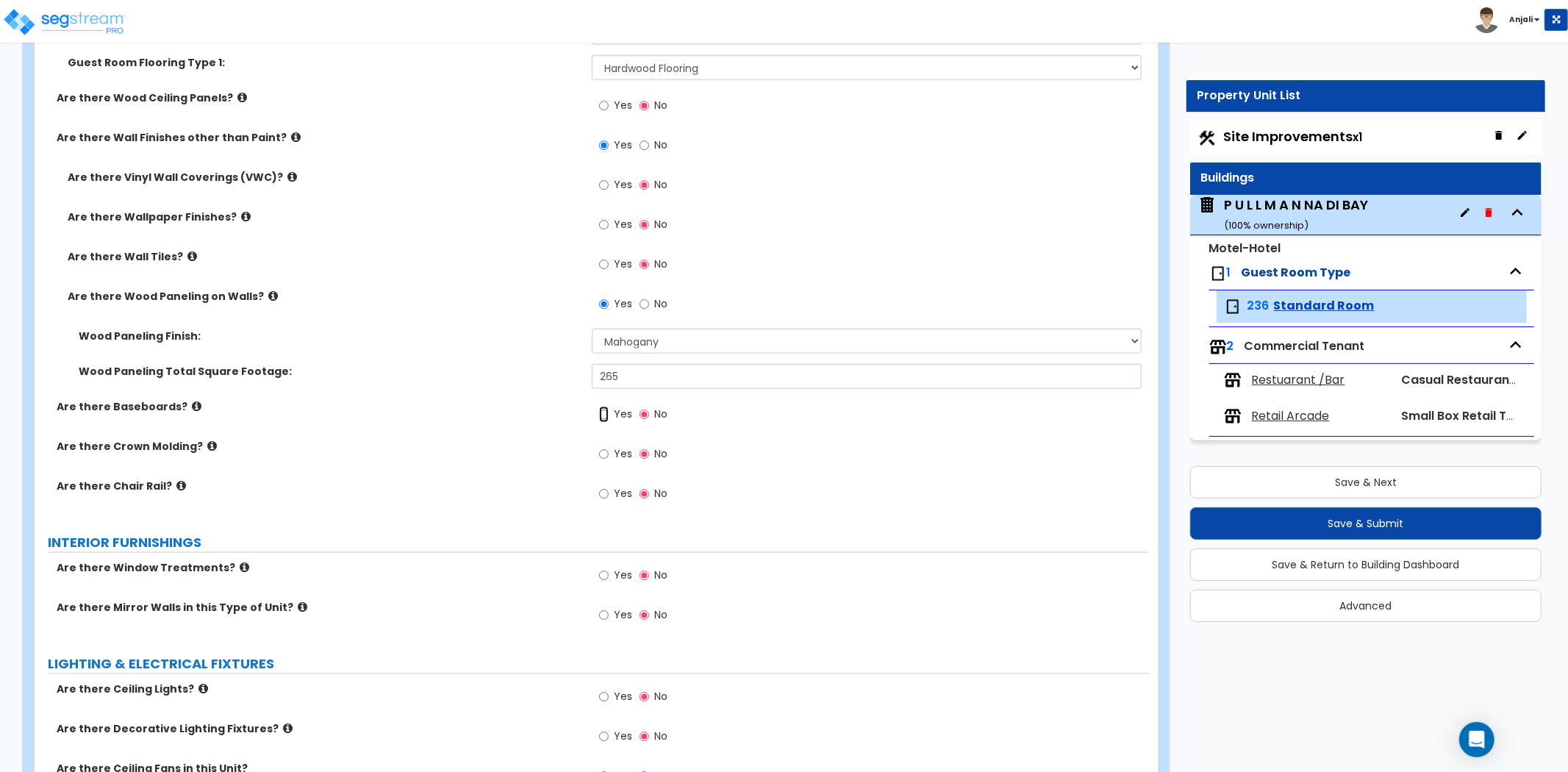
click at [600, 414] on input "Yes" at bounding box center [604, 414] width 10 height 17
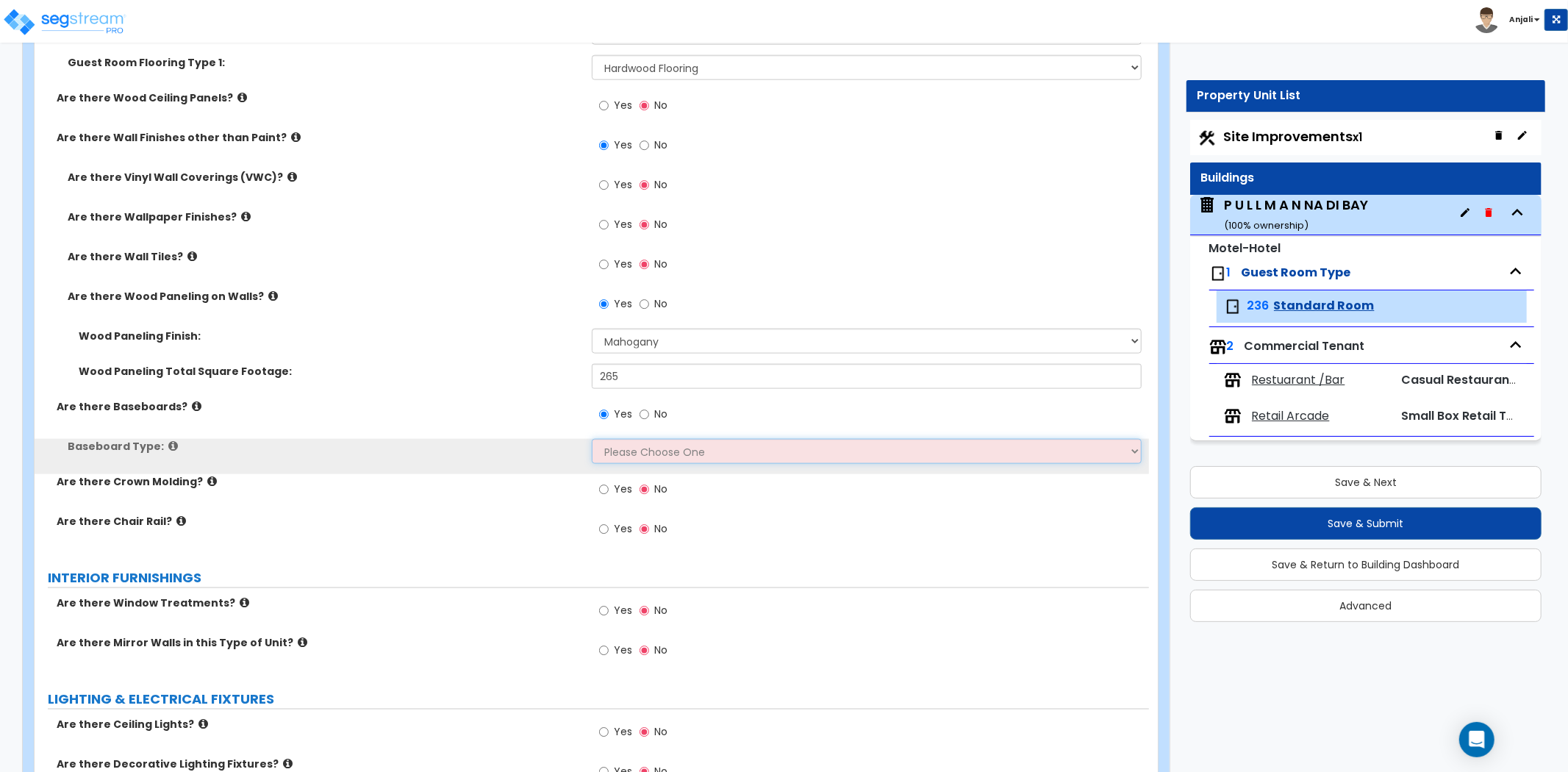
click at [623, 453] on select "Please Choose One Wood Vinyl Carpet Tile" at bounding box center [867, 451] width 550 height 25
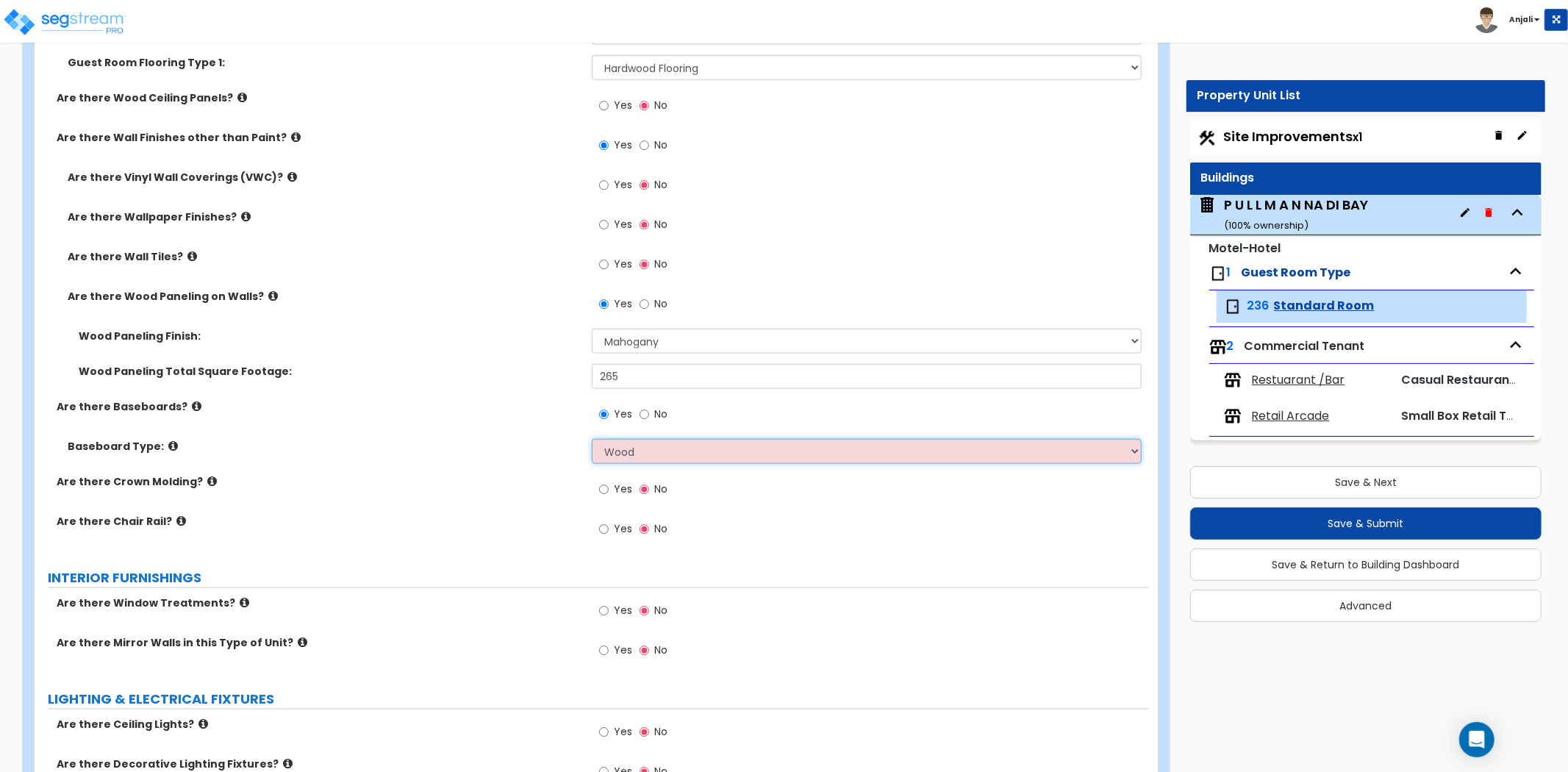
click at [592, 439] on select "Please Choose One Wood Vinyl Carpet Tile" at bounding box center [867, 451] width 550 height 25
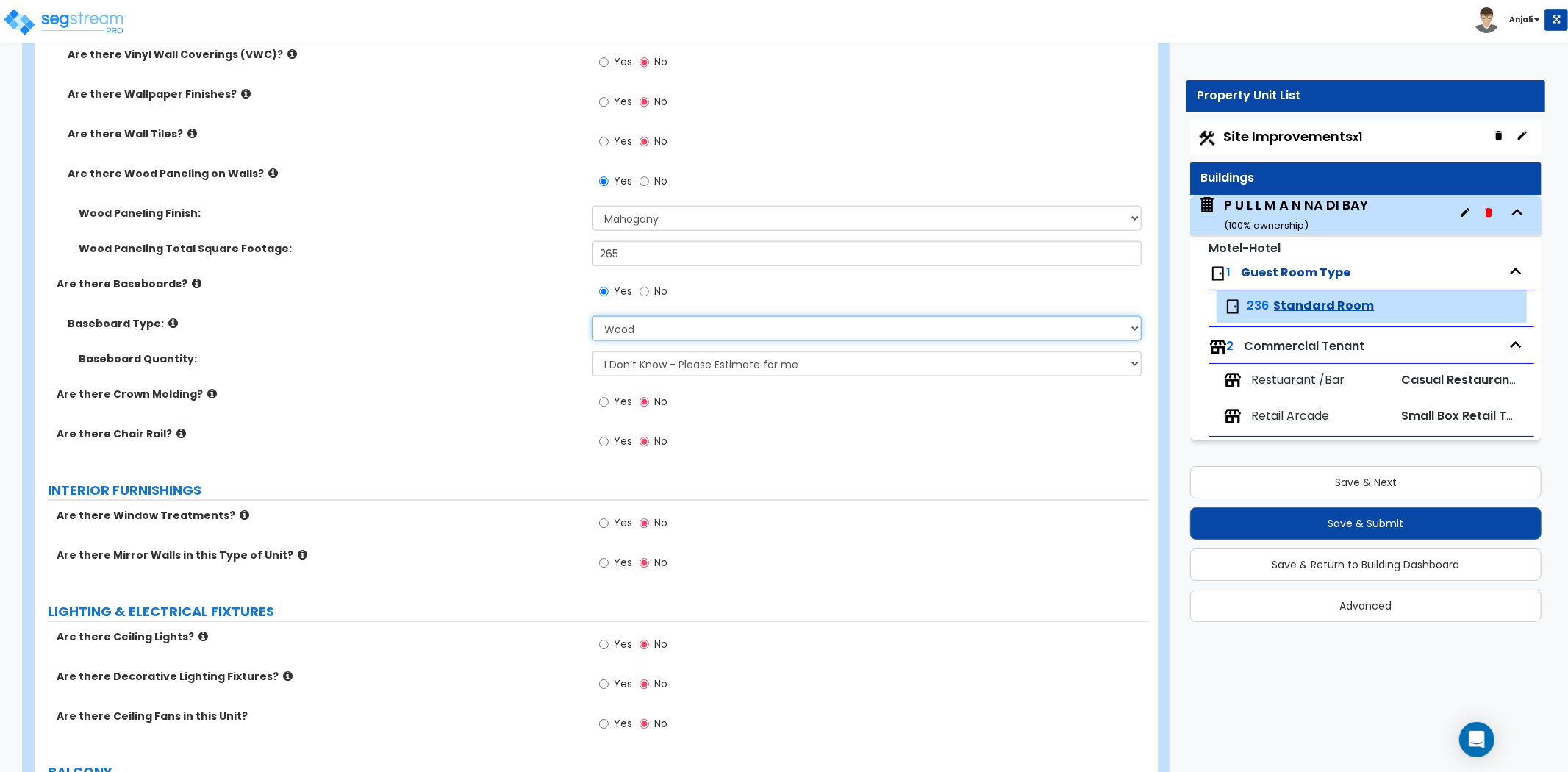
scroll to position [1635, 0]
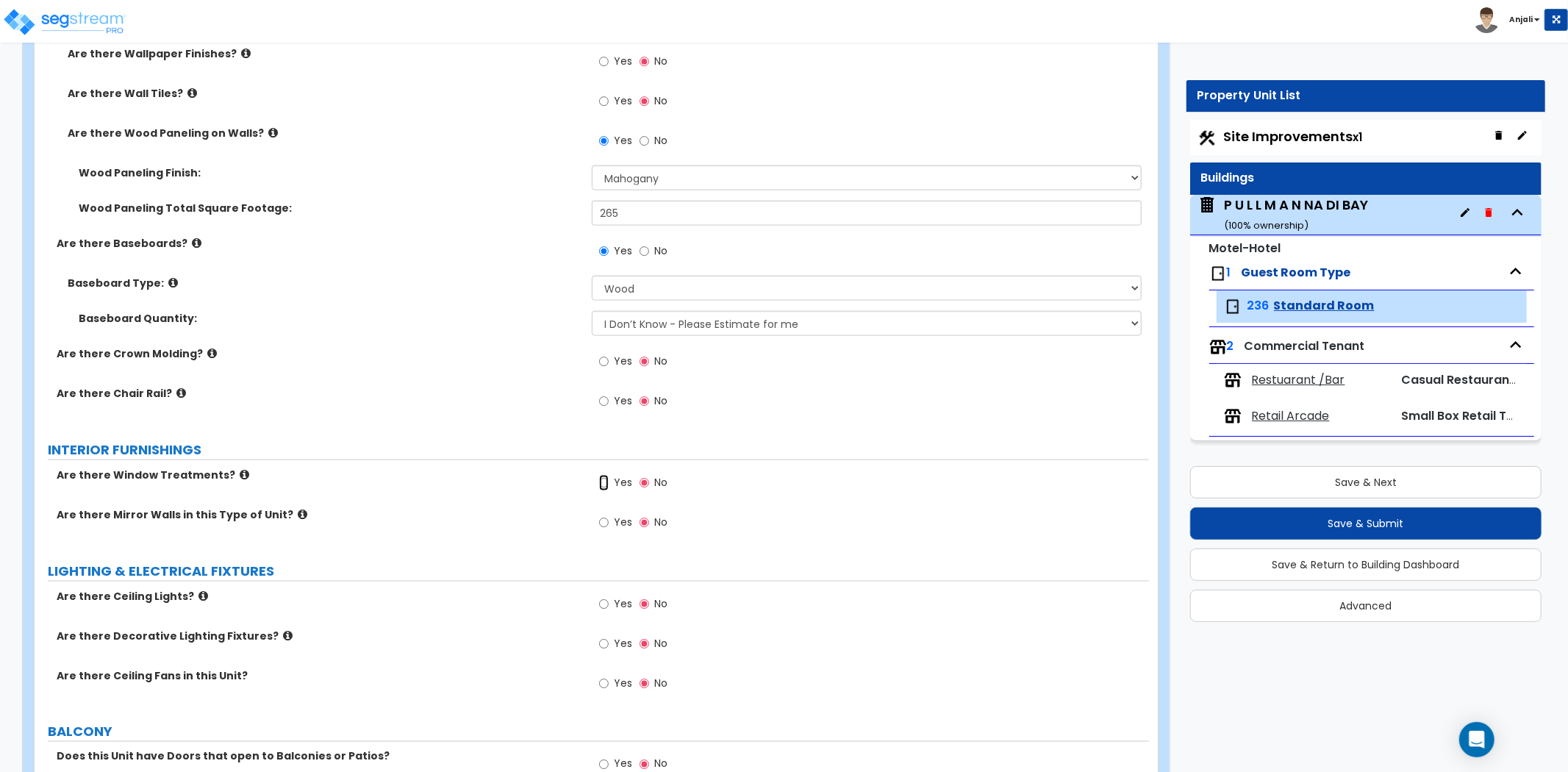
click at [605, 481] on input "Yes" at bounding box center [604, 483] width 10 height 17
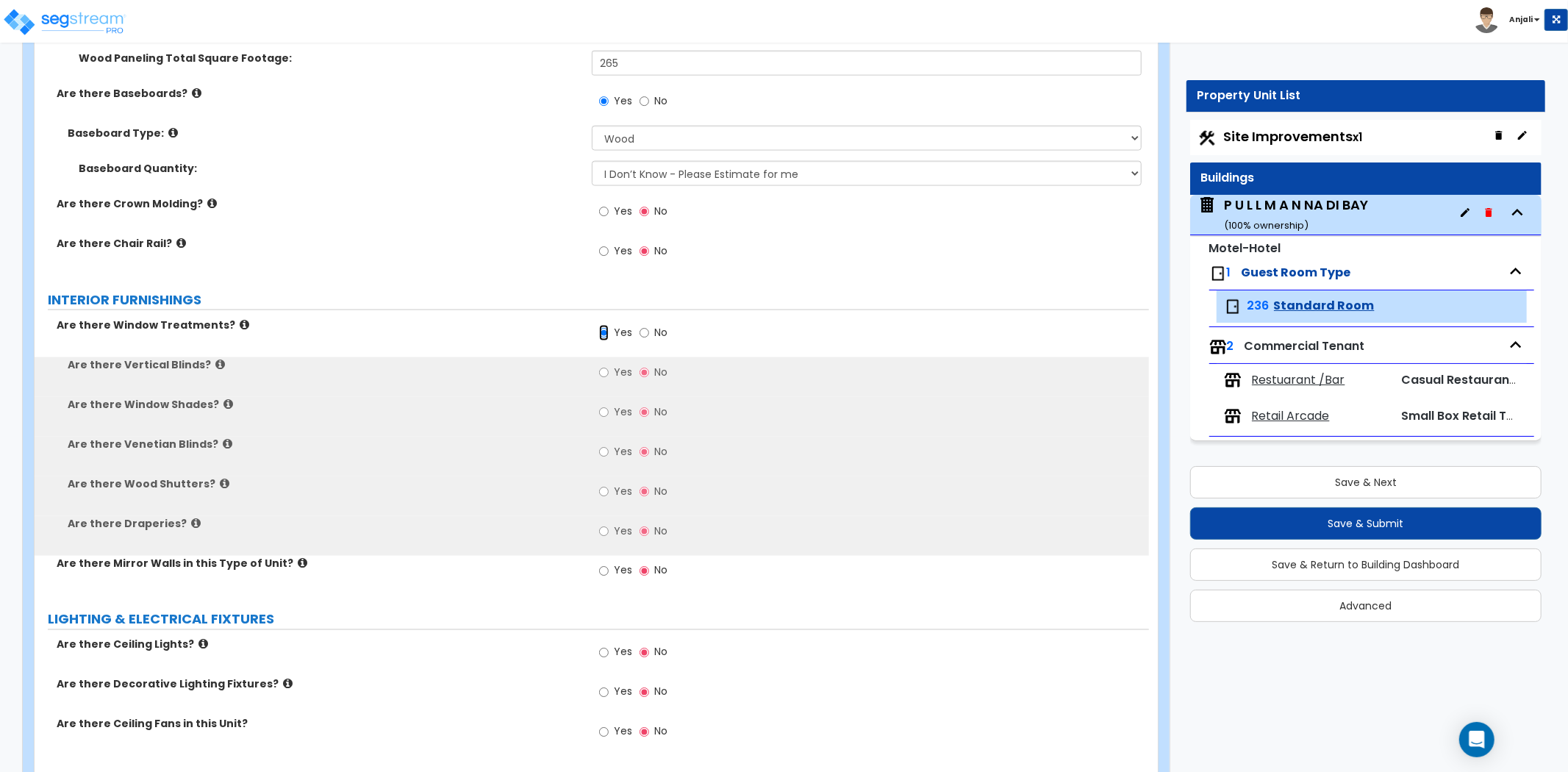
scroll to position [1797, 0]
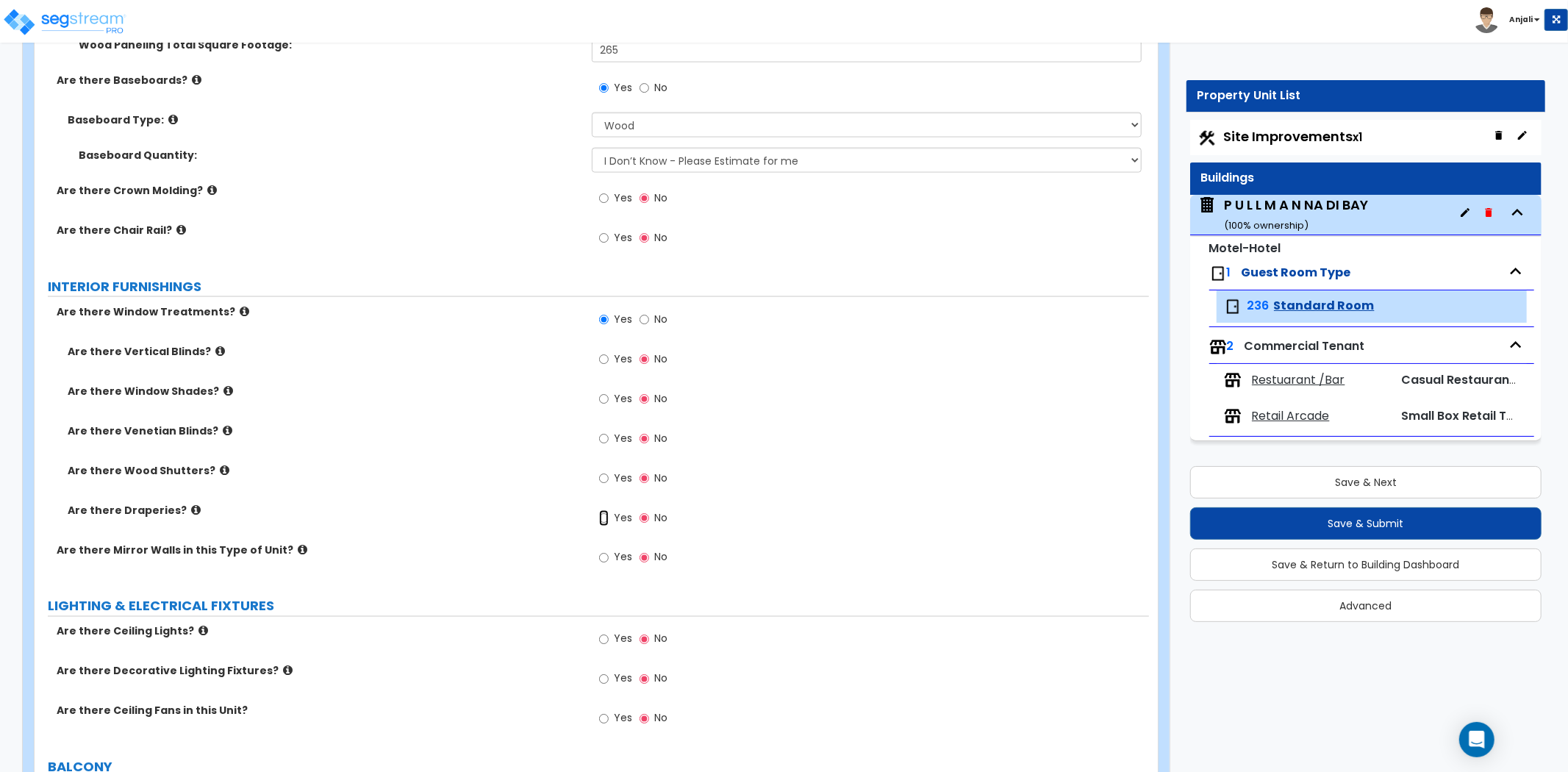
click at [600, 515] on input "Yes" at bounding box center [604, 518] width 10 height 17
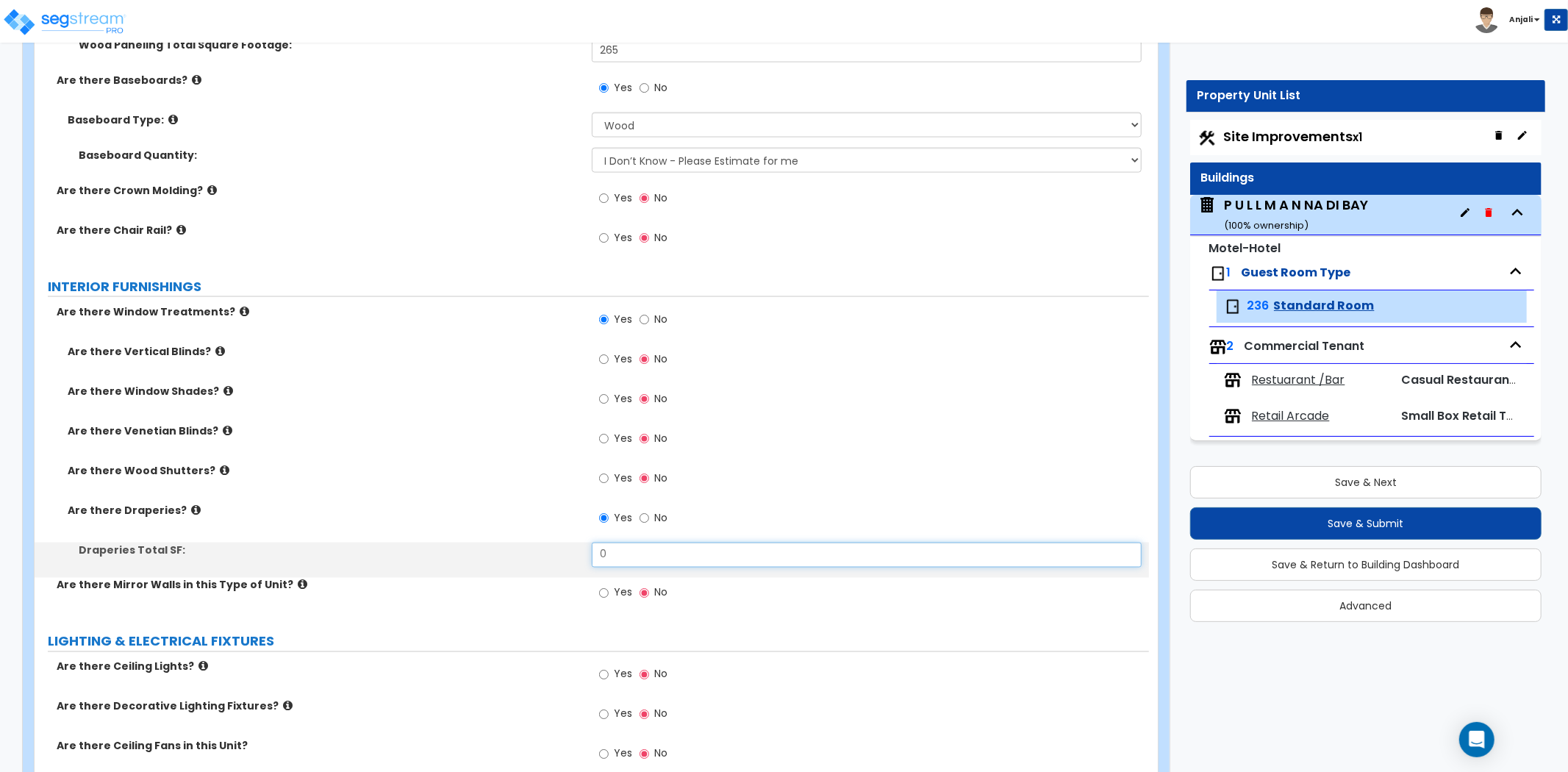
click at [627, 562] on input "0" at bounding box center [867, 555] width 550 height 25
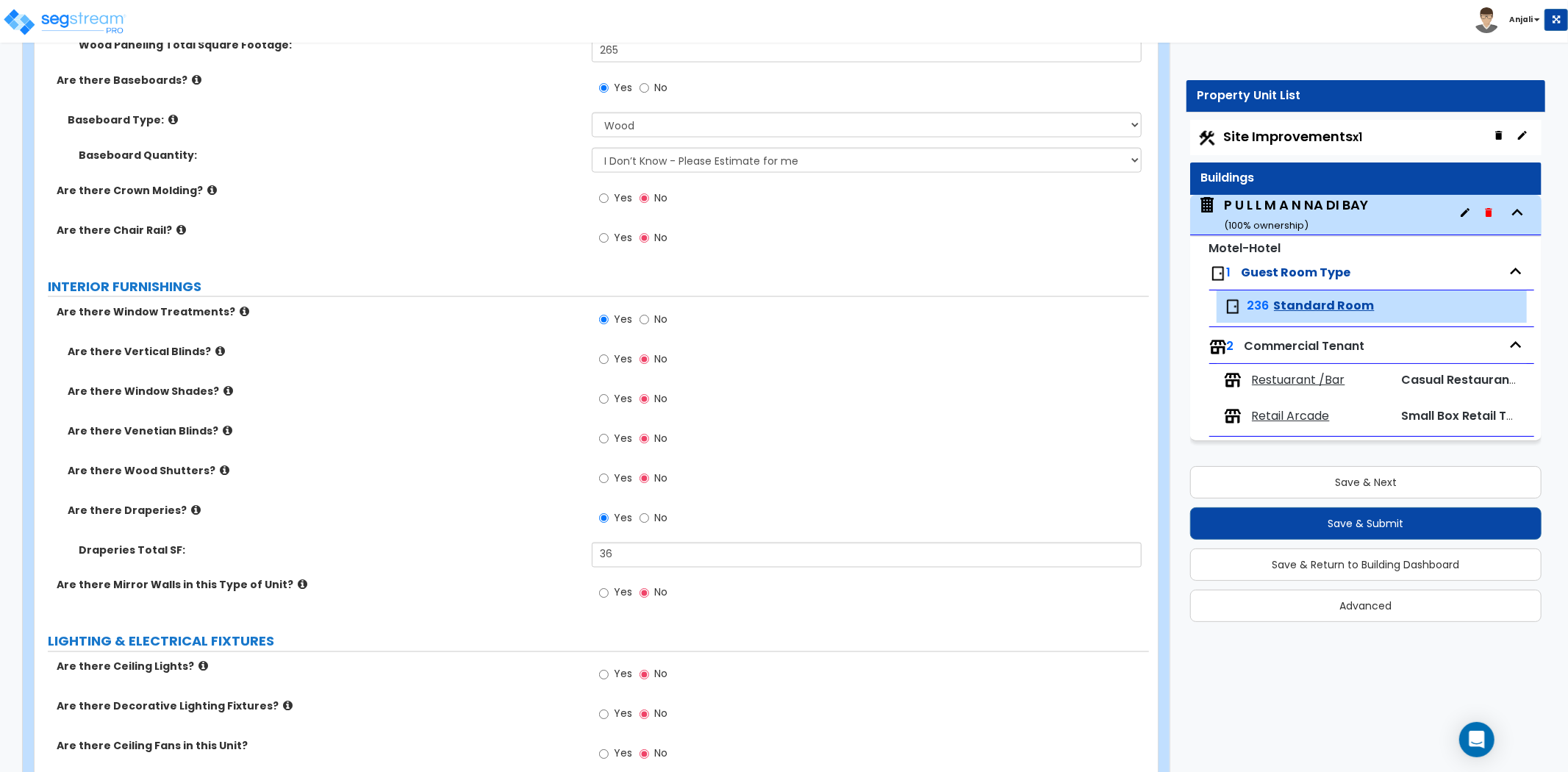
click at [529, 538] on div "Are there Draperies? Yes No" at bounding box center [592, 523] width 1115 height 40
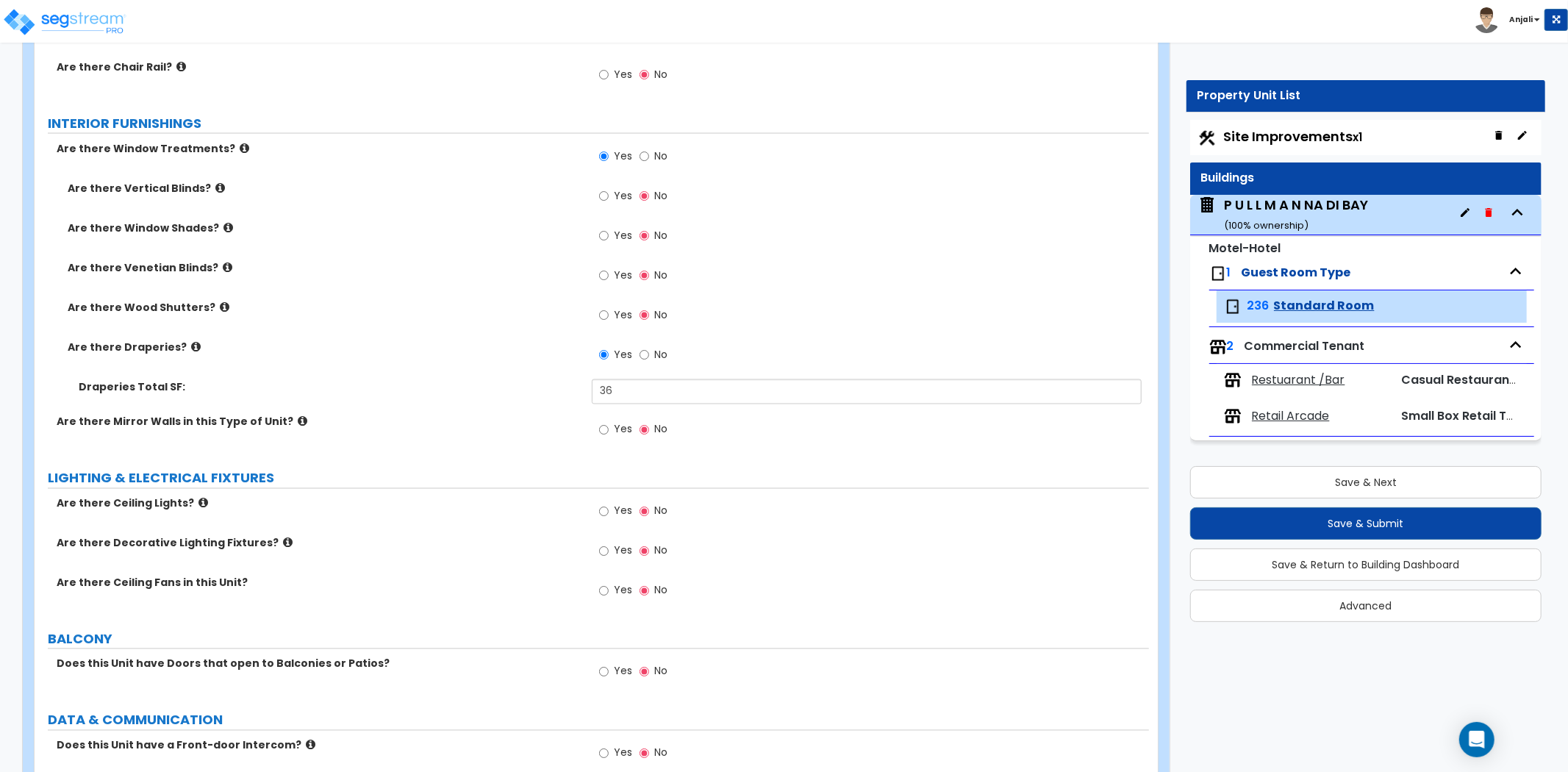
scroll to position [2043, 0]
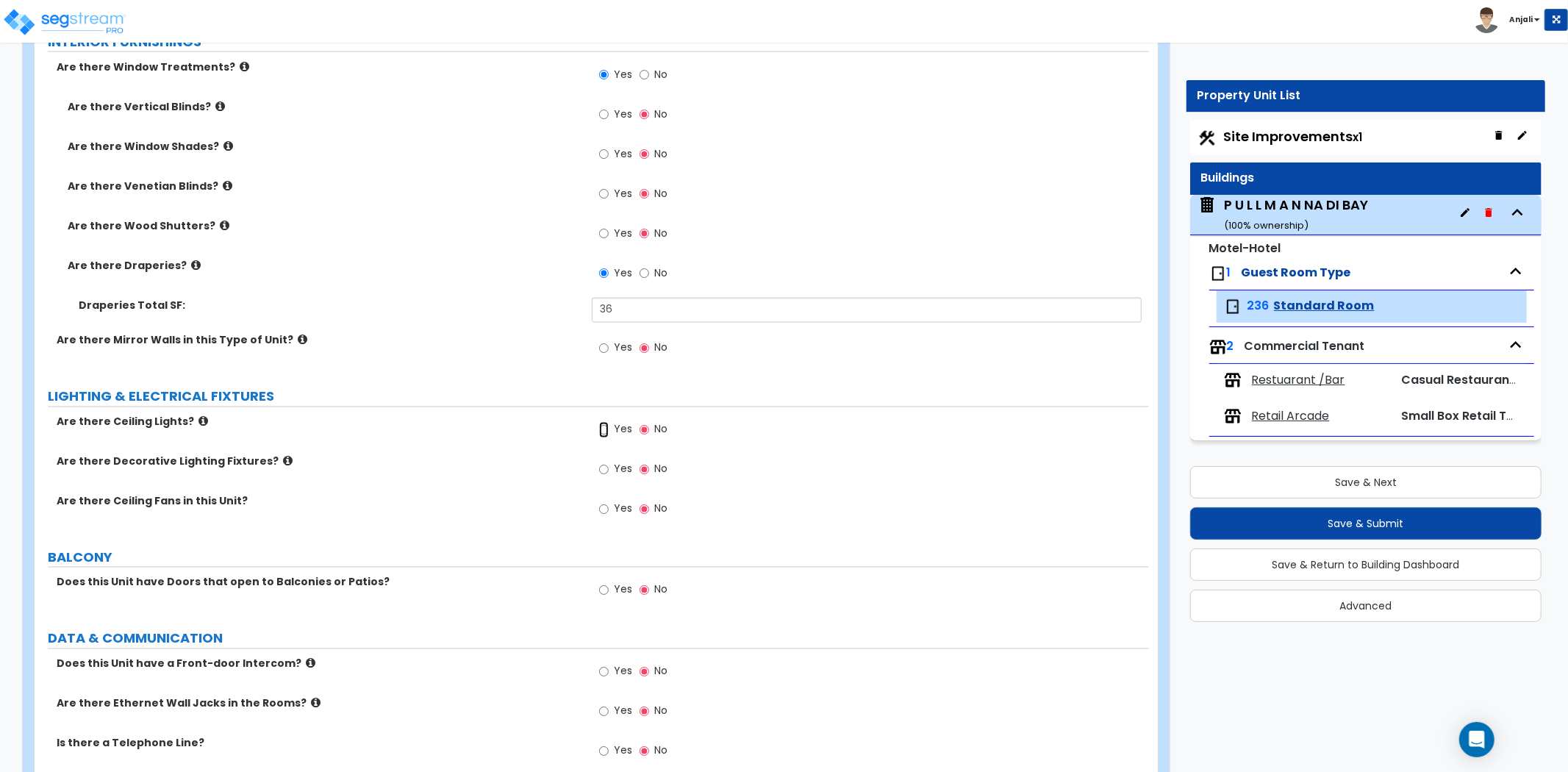
click at [605, 433] on input "Yes" at bounding box center [604, 430] width 10 height 17
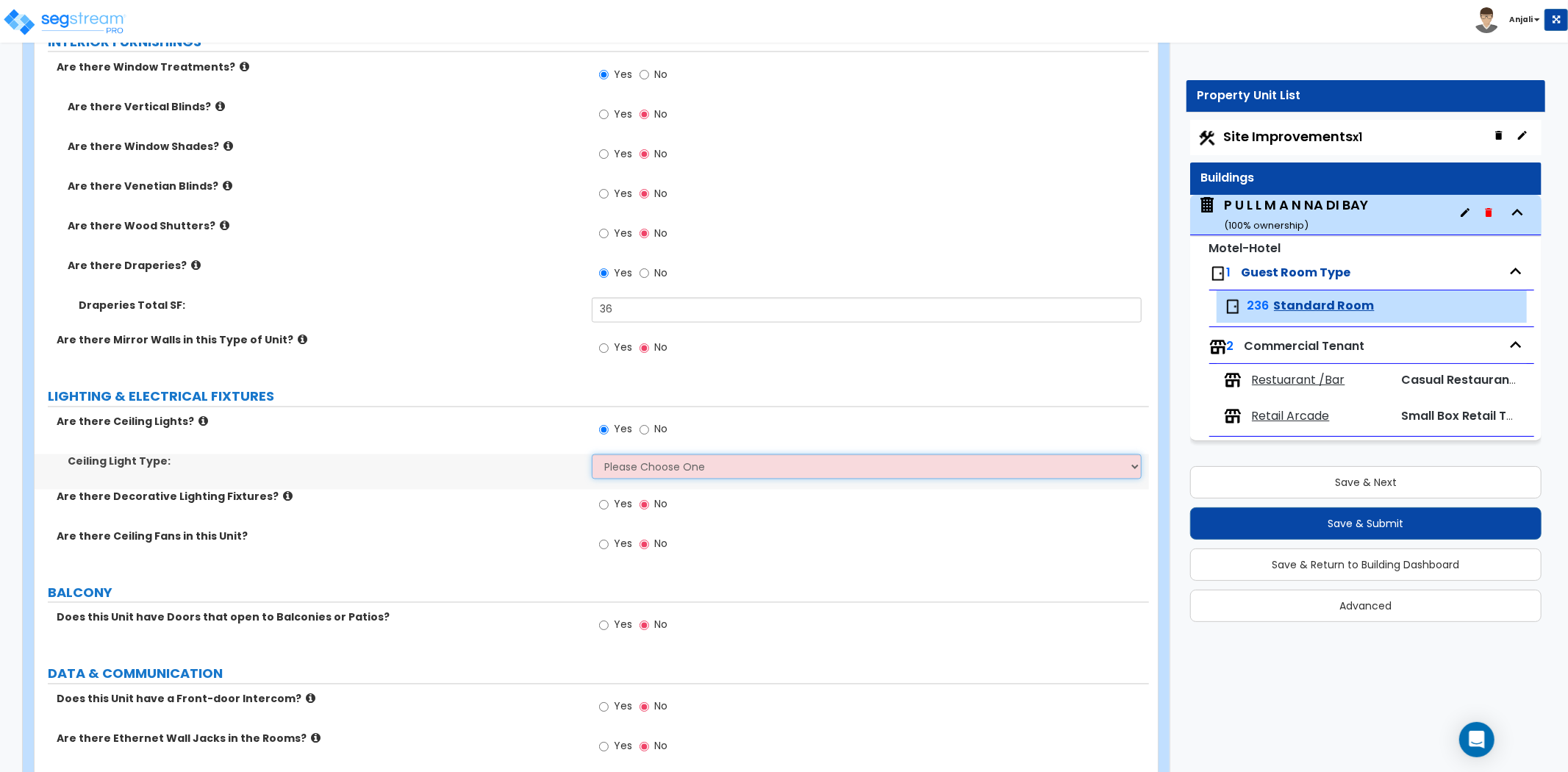
click at [634, 467] on select "Please Choose One Incandescent Lights LED Lights Fluorescent" at bounding box center [867, 467] width 550 height 25
click at [592, 454] on select "Please Choose One Incandescent Lights LED Lights Fluorescent" at bounding box center [867, 467] width 550 height 25
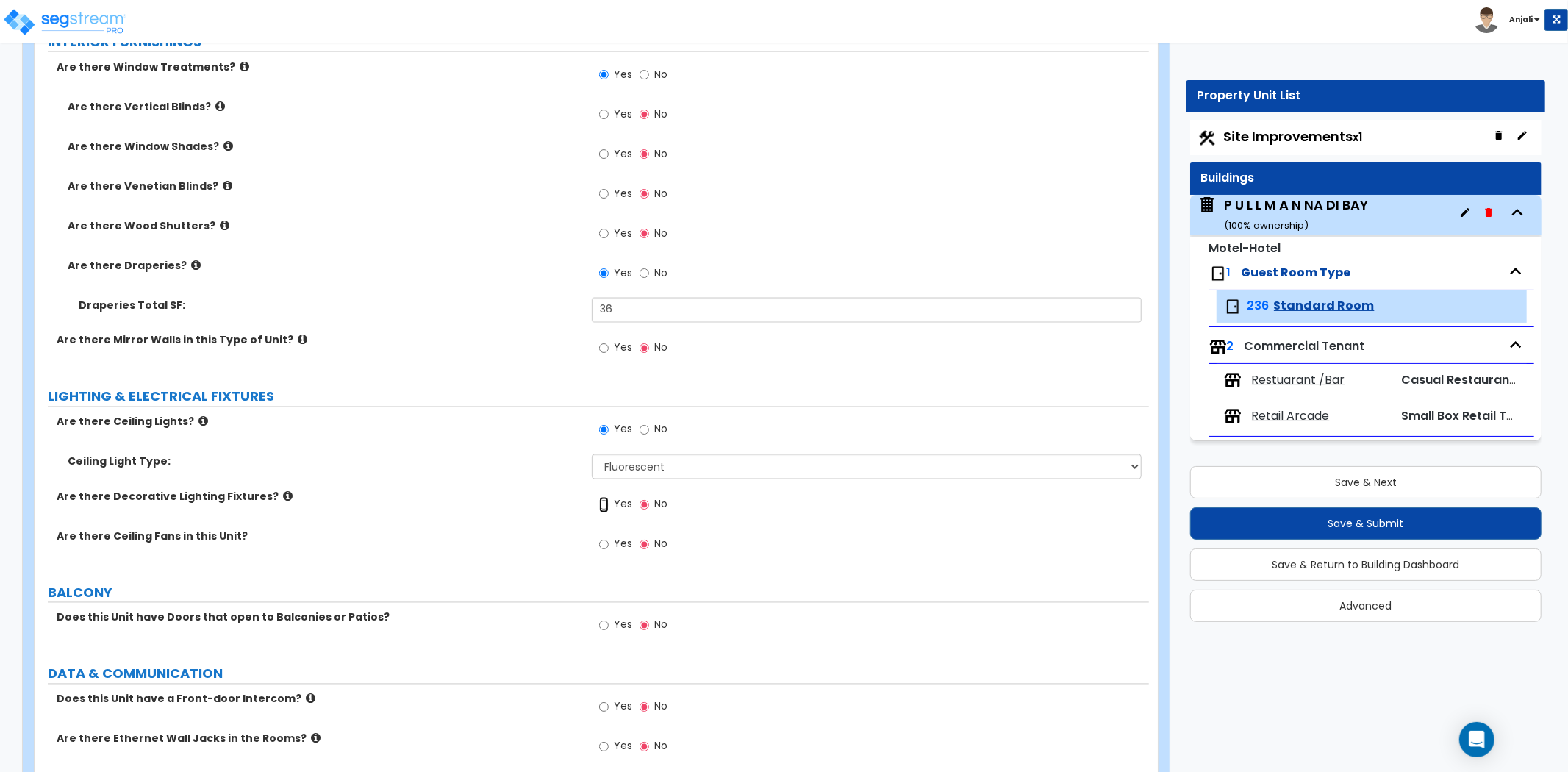
click at [605, 507] on input "Yes" at bounding box center [604, 505] width 10 height 17
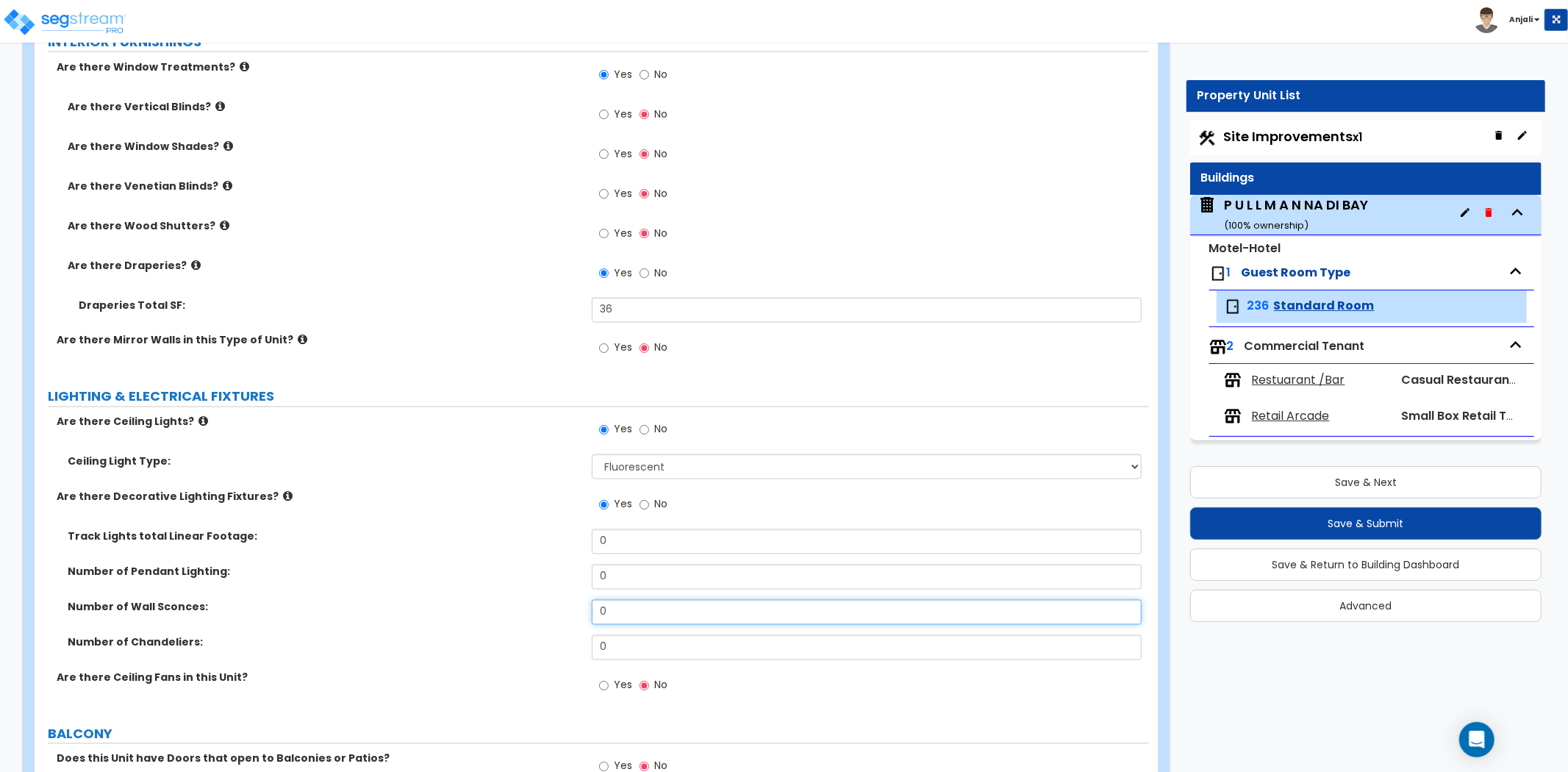
click at [640, 606] on input "0" at bounding box center [867, 613] width 550 height 25
drag, startPoint x: 463, startPoint y: 541, endPoint x: 494, endPoint y: 509, distance: 44.6
click at [464, 541] on label "Track Lights total Linear Footage:" at bounding box center [325, 536] width 513 height 15
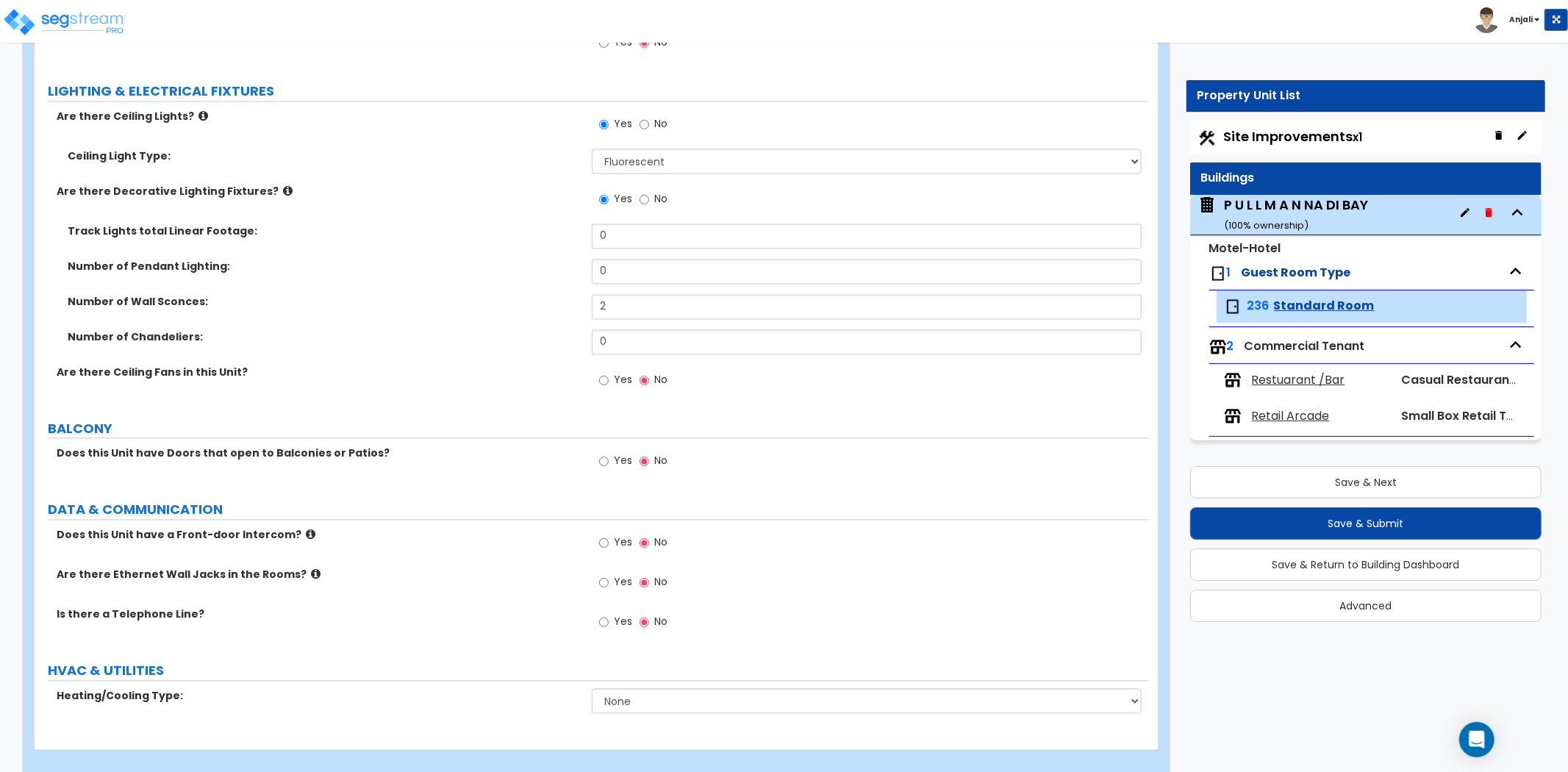
scroll to position [2366, 0]
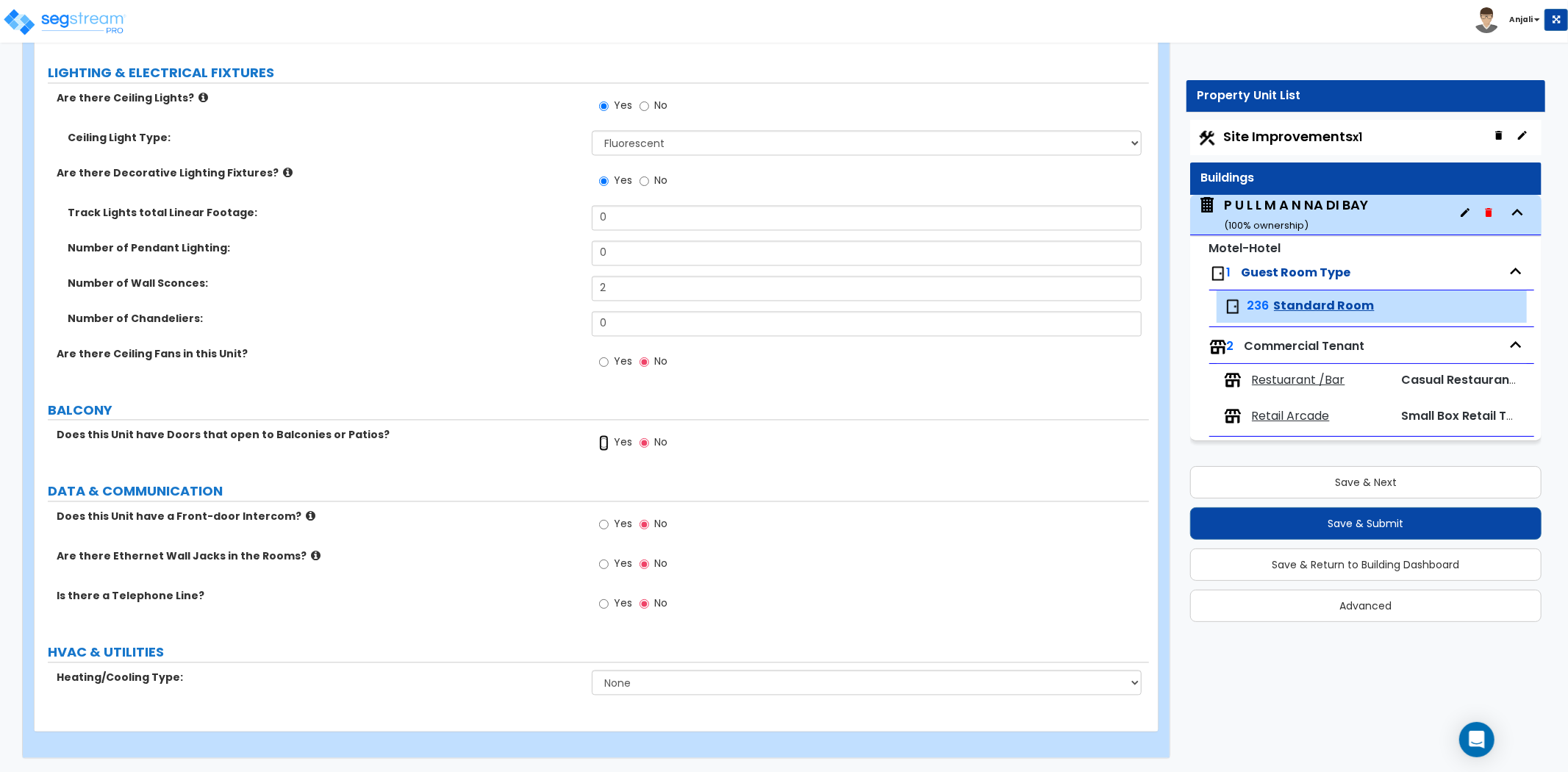
click at [603, 442] on input "Yes" at bounding box center [604, 442] width 10 height 17
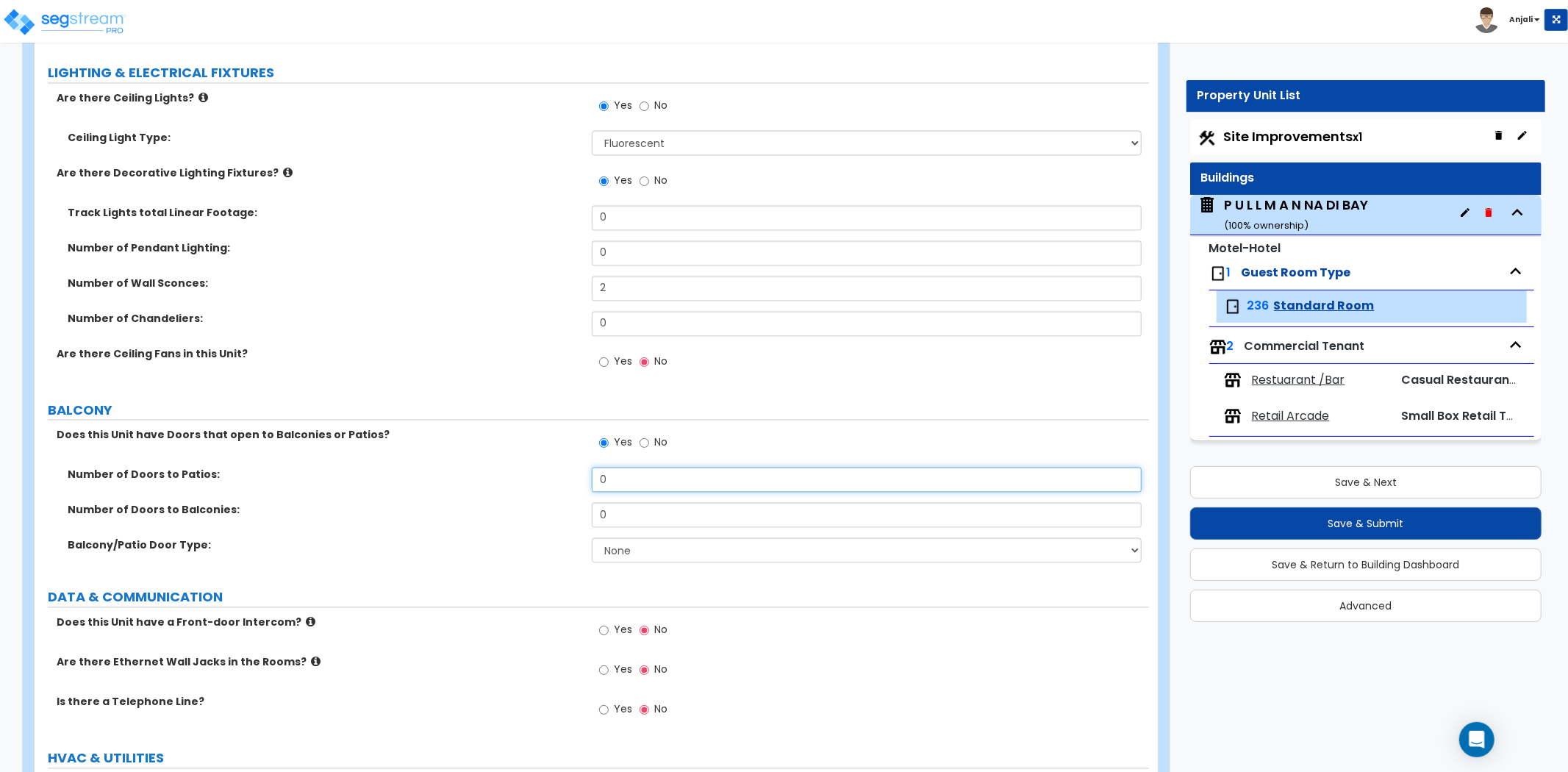
click at [638, 480] on input "0" at bounding box center [867, 480] width 550 height 25
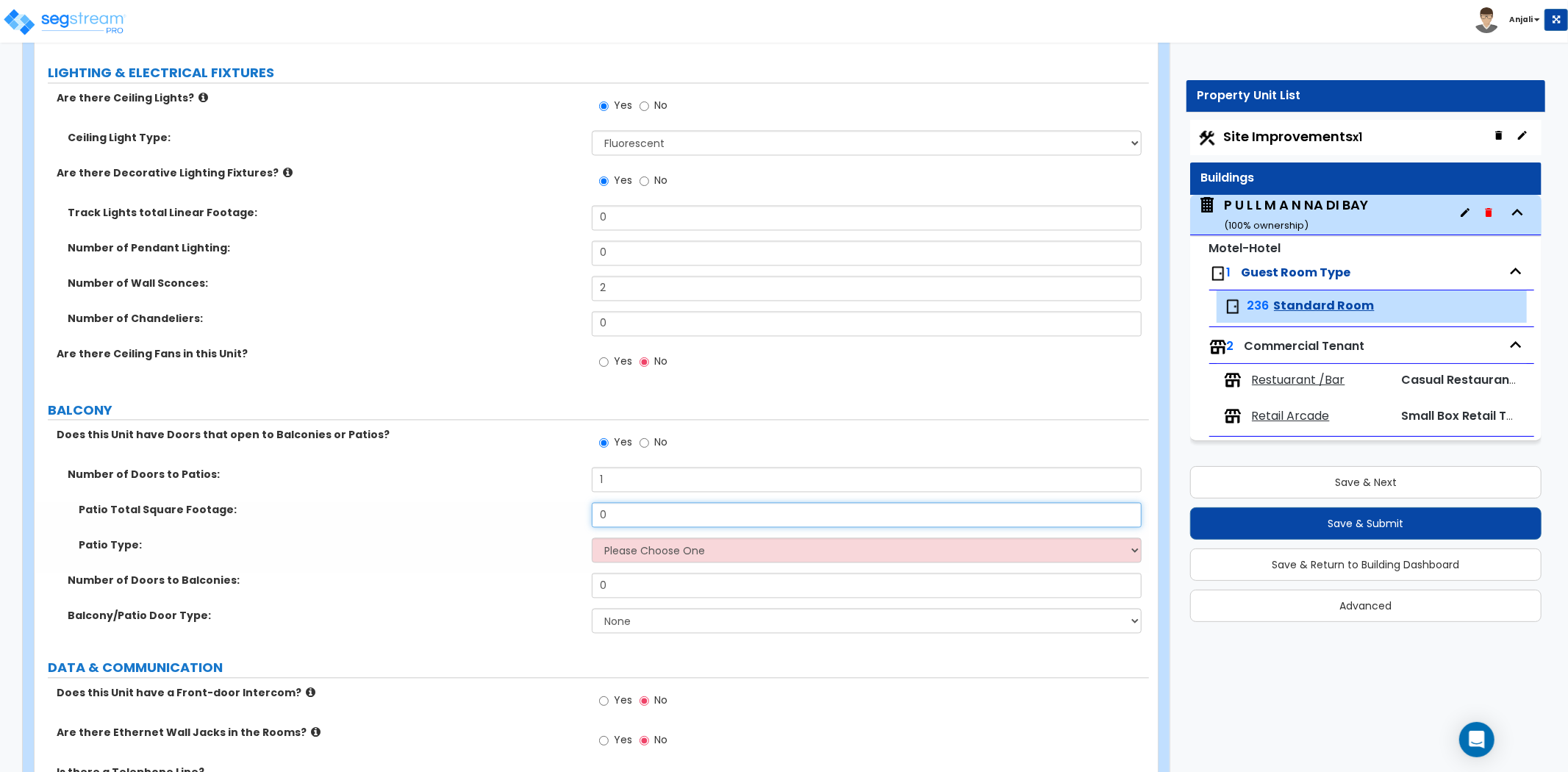
click at [633, 510] on input "0" at bounding box center [867, 514] width 550 height 25
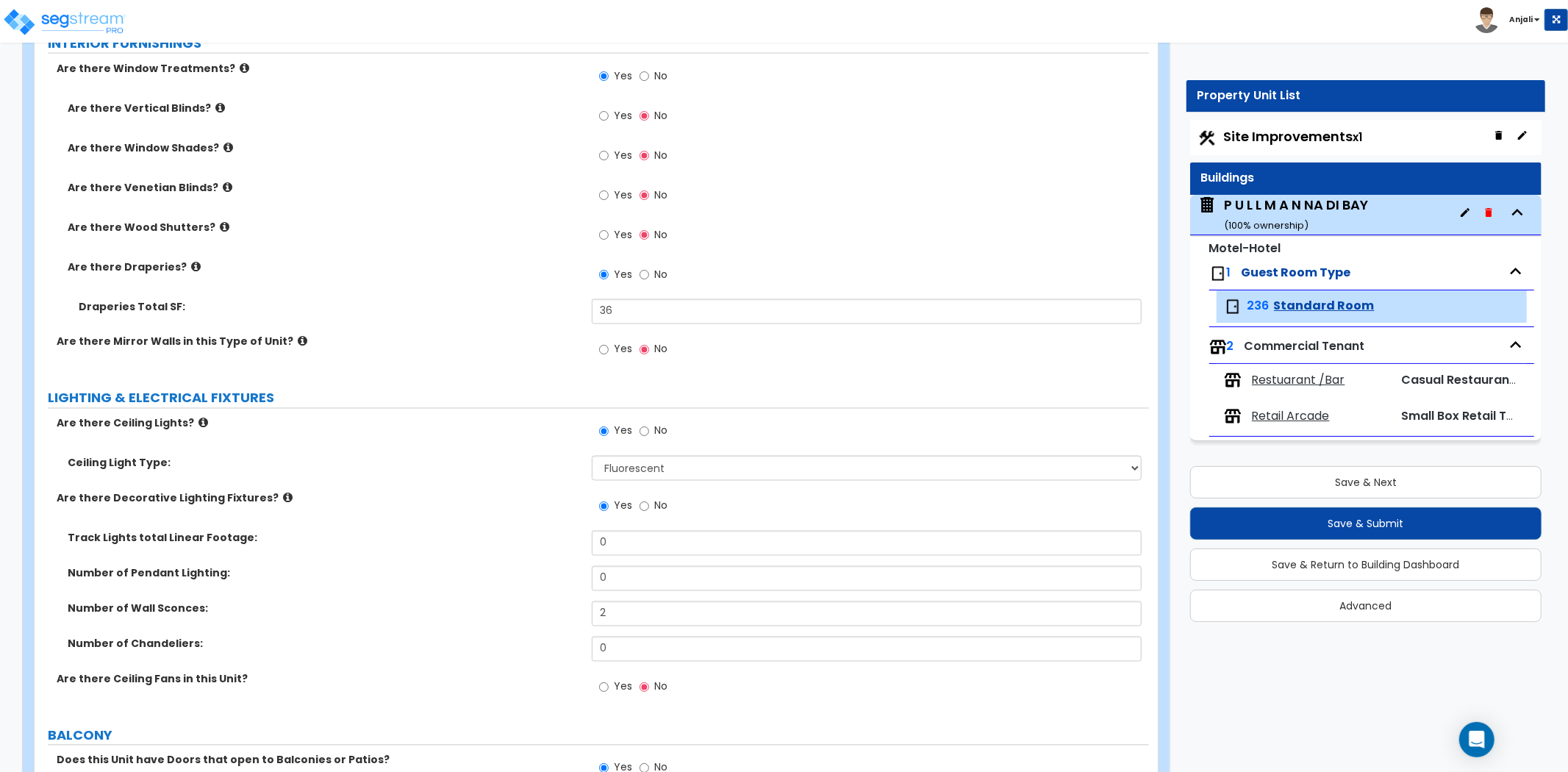
scroll to position [2040, 0]
drag, startPoint x: 622, startPoint y: 312, endPoint x: 598, endPoint y: 309, distance: 24.2
click at [598, 309] on input "36" at bounding box center [867, 312] width 550 height 25
click at [515, 359] on div "Are there Mirror Walls in this Type of Unit? Yes No" at bounding box center [592, 355] width 1115 height 40
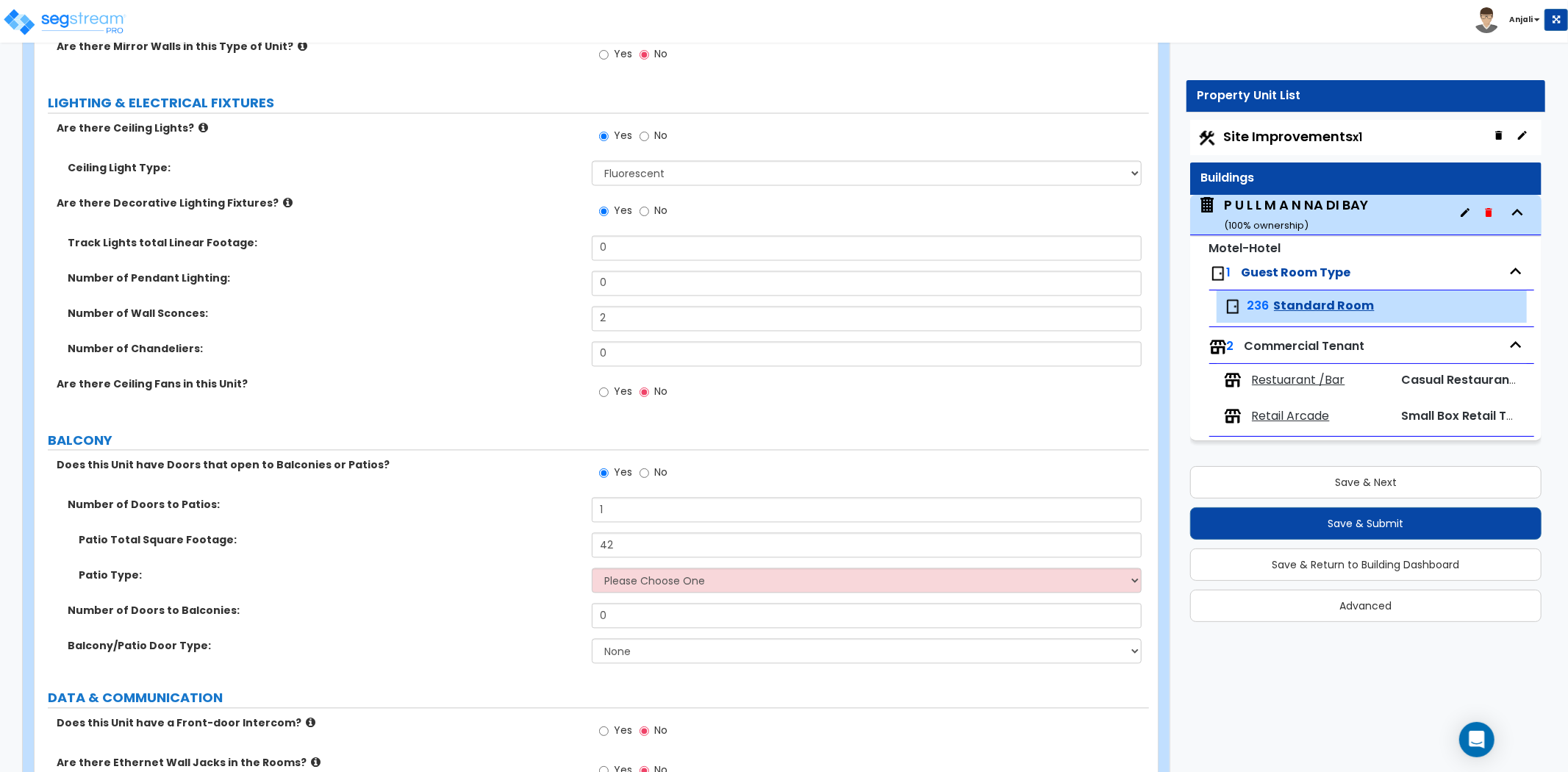
scroll to position [2366, 0]
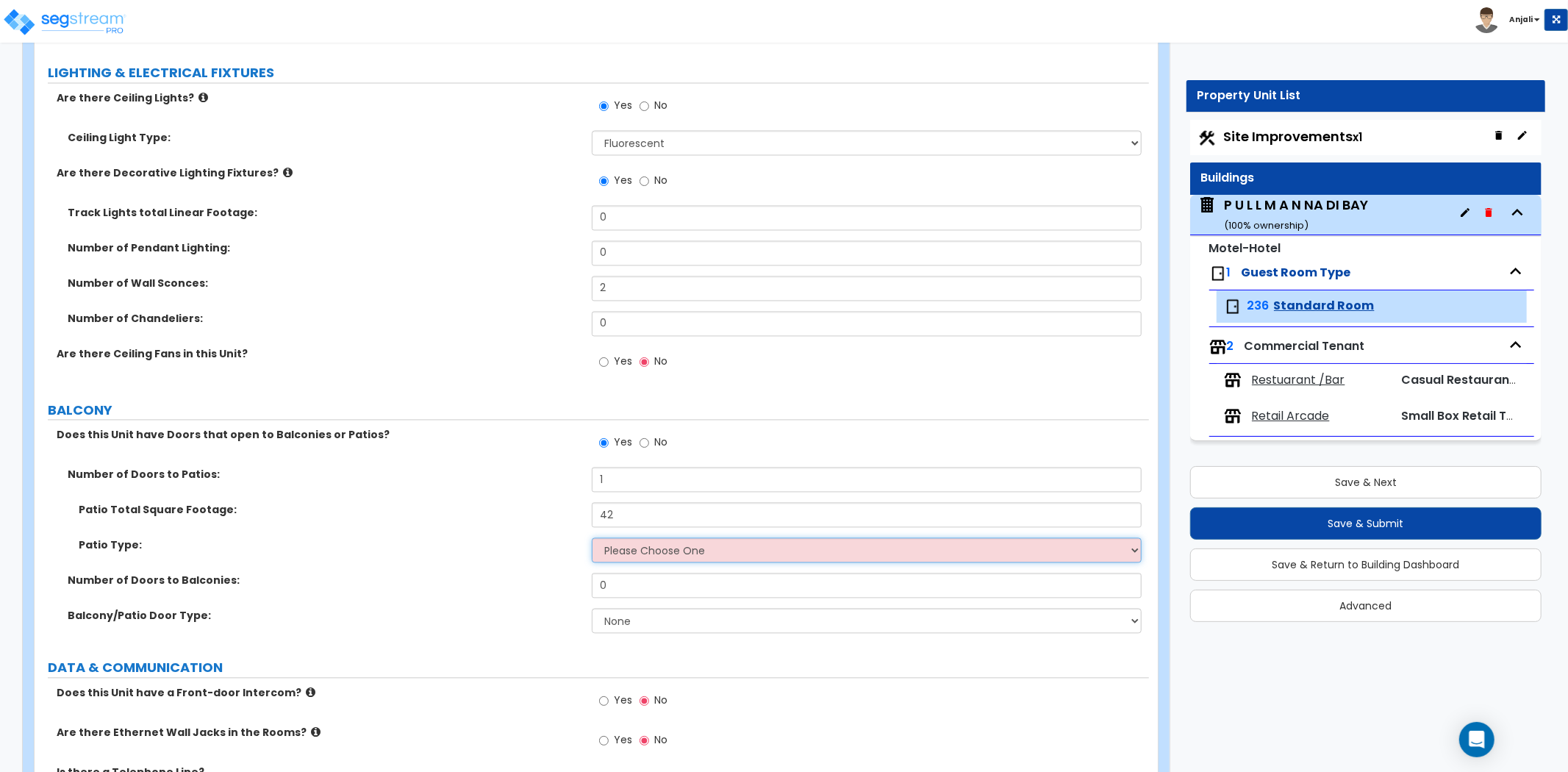
click at [640, 541] on select "Please Choose One Concrete Pavers" at bounding box center [867, 550] width 550 height 25
click at [592, 538] on select "Please Choose One Concrete Pavers" at bounding box center [867, 550] width 550 height 25
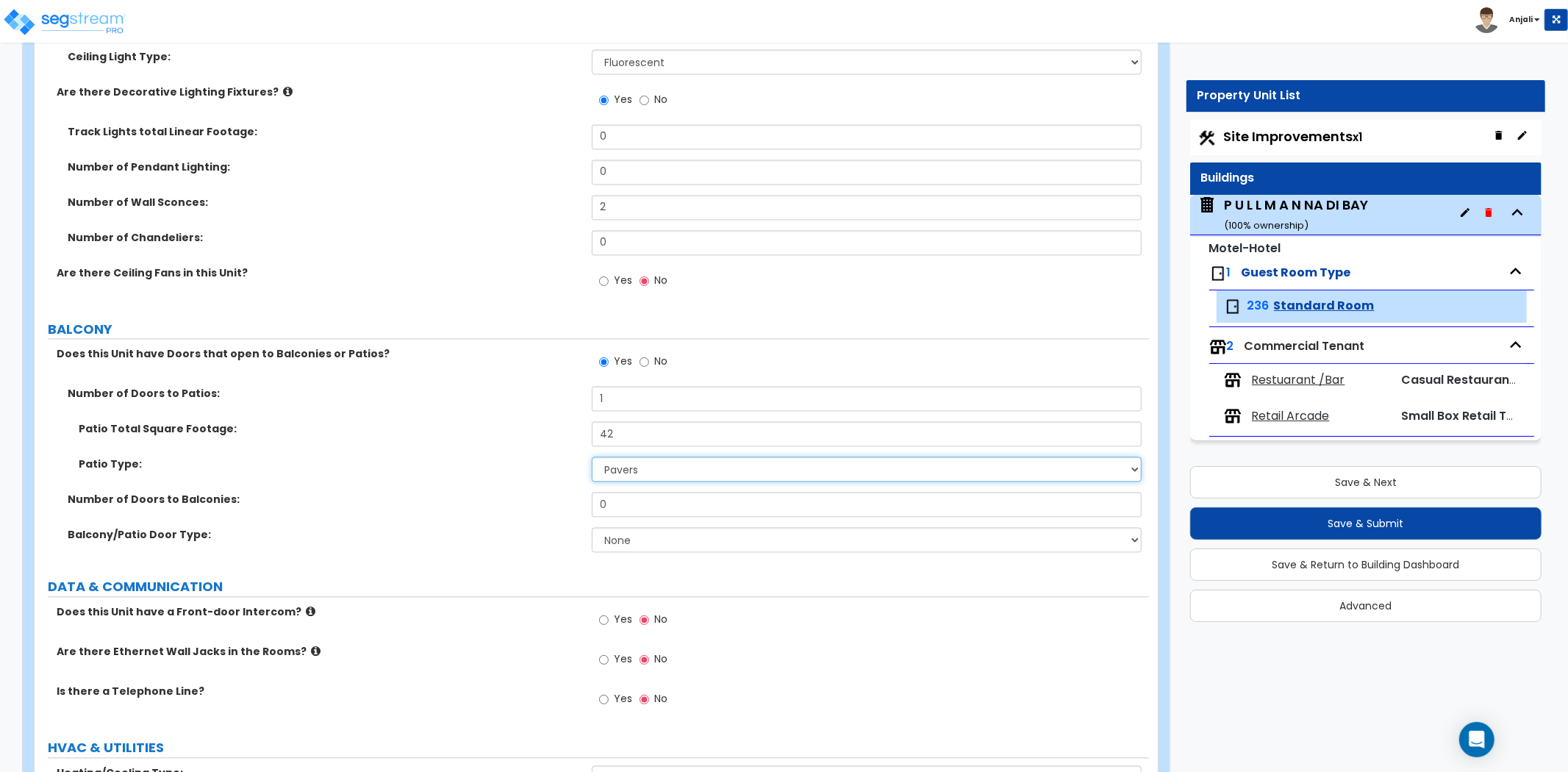
scroll to position [2449, 0]
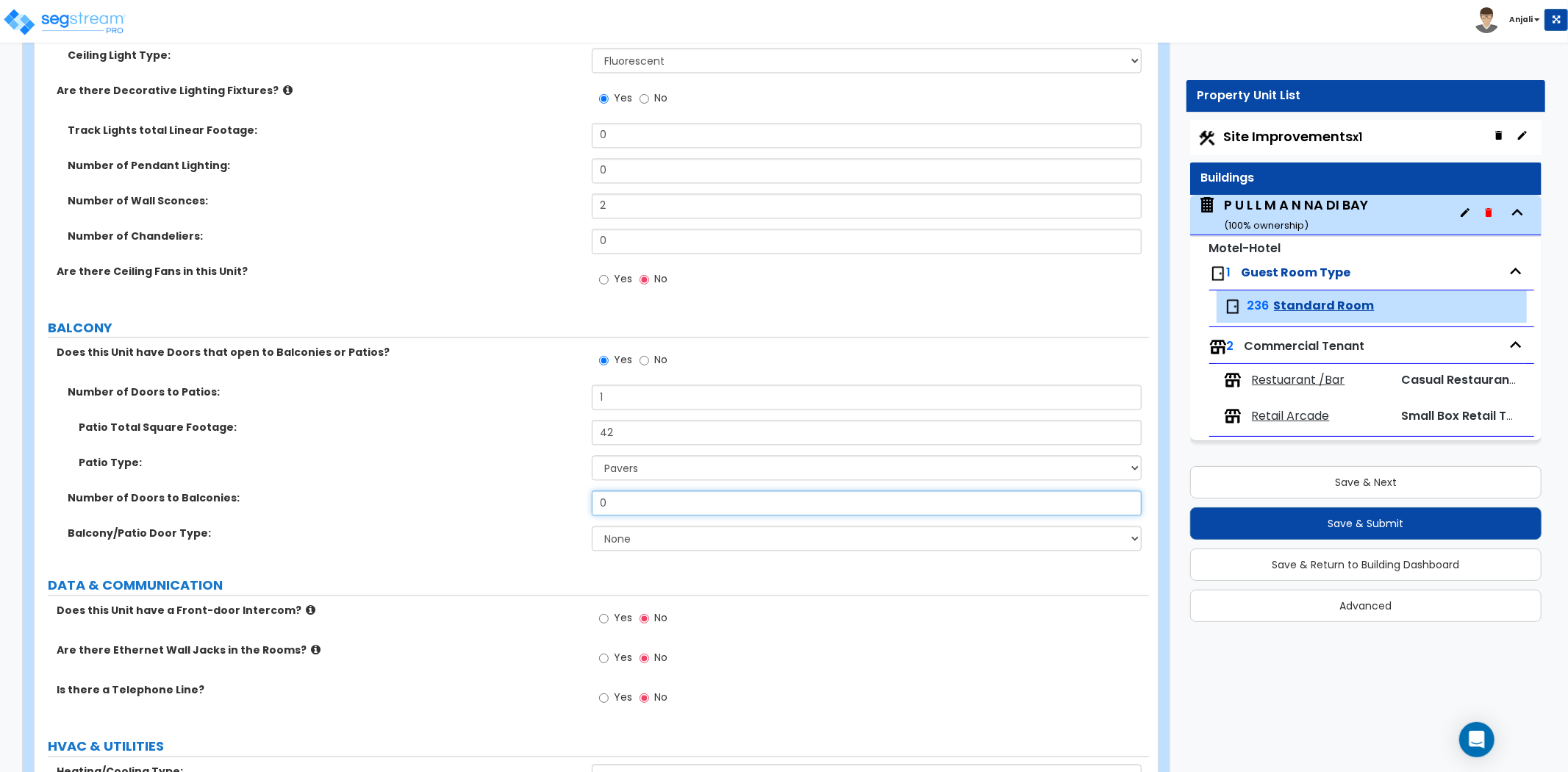
click at [616, 504] on input "0" at bounding box center [867, 503] width 550 height 25
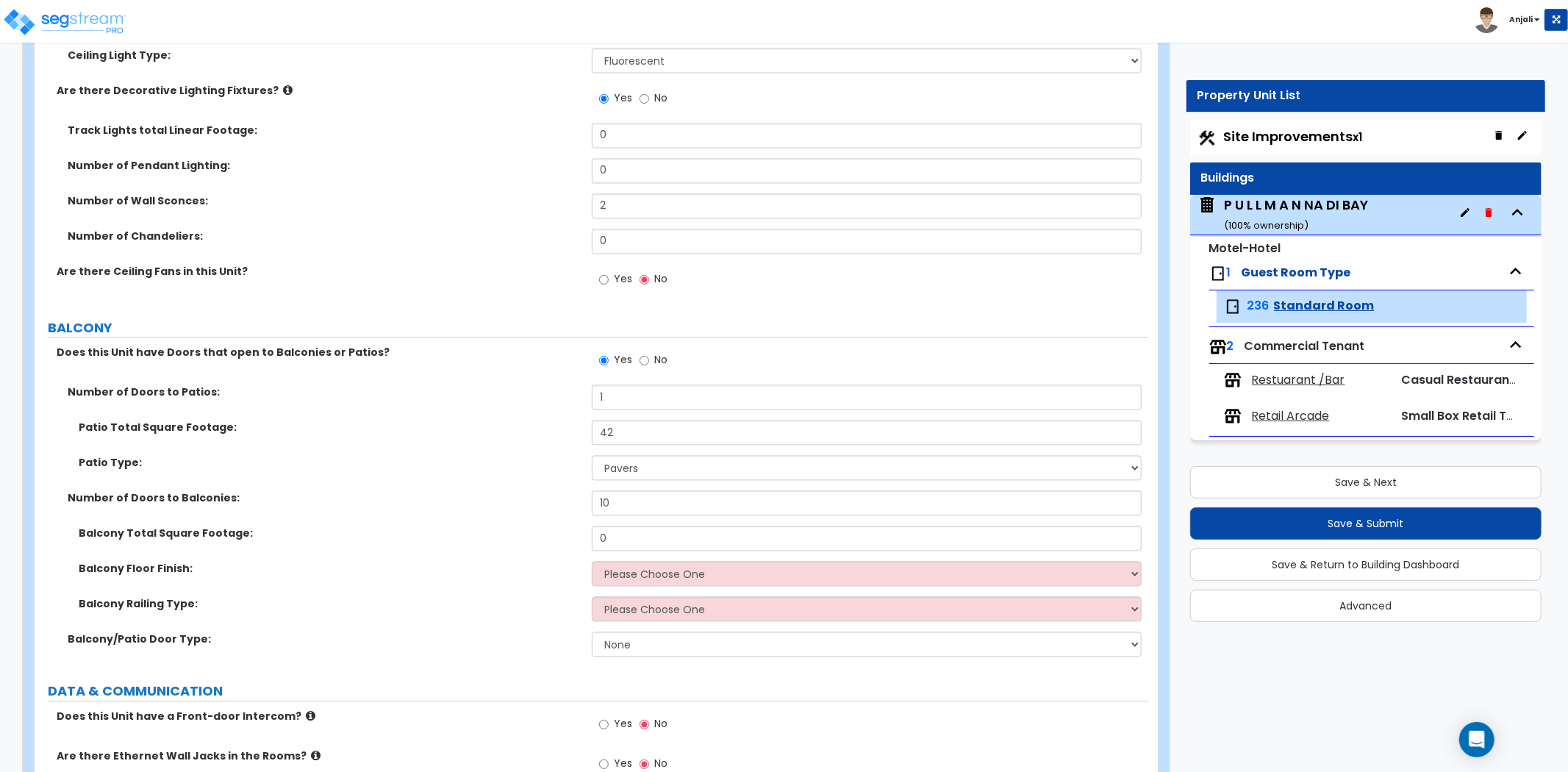
click at [533, 487] on div "Patio Type: Please Choose One Concrete Pavers" at bounding box center [592, 473] width 1115 height 36
click at [666, 506] on input "10" at bounding box center [867, 503] width 550 height 25
drag, startPoint x: 657, startPoint y: 506, endPoint x: 581, endPoint y: 502, distance: 76.1
click at [581, 502] on div "Number of Doors to Balconies: 10" at bounding box center [592, 508] width 1115 height 36
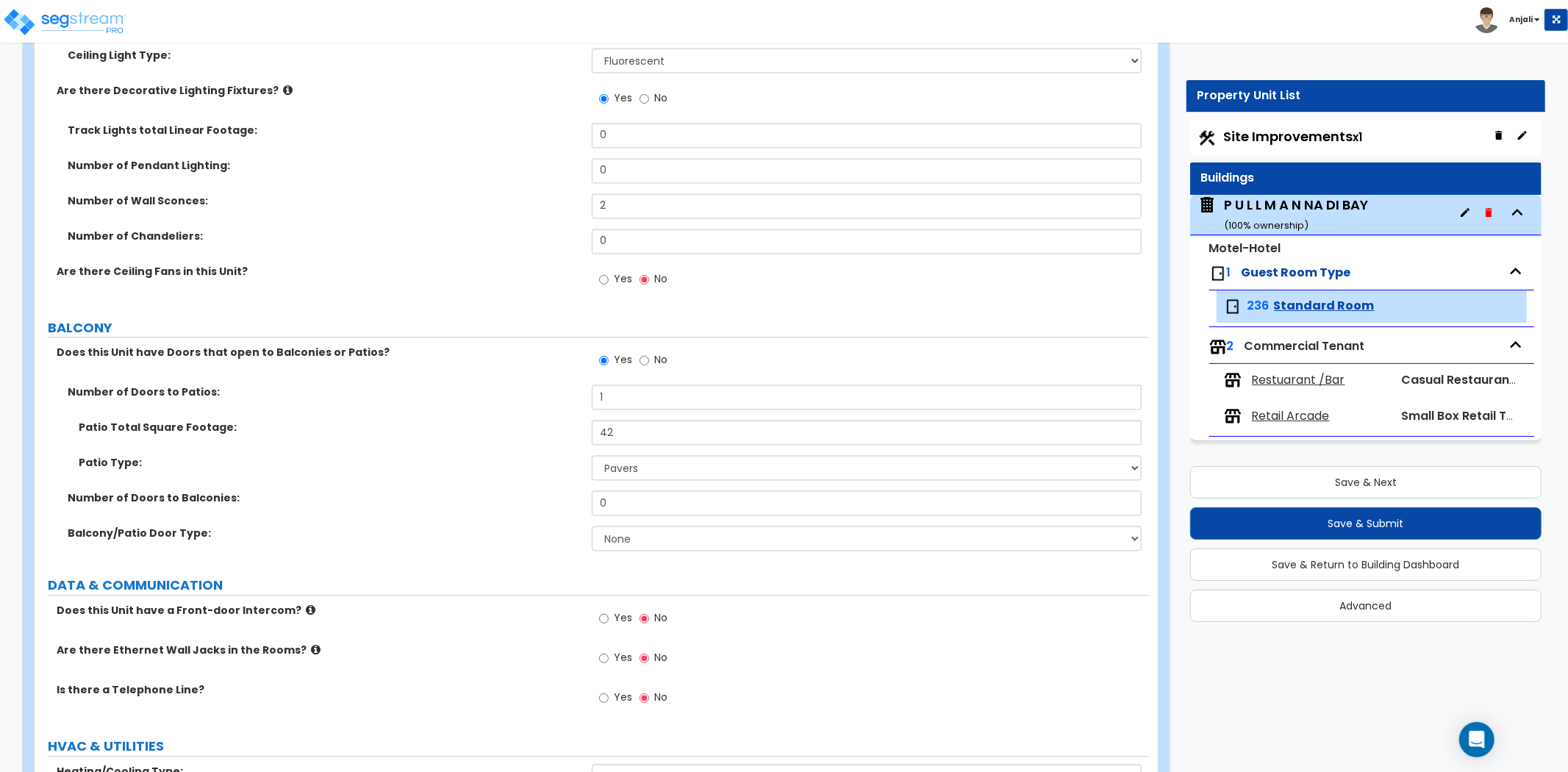
click at [548, 506] on div "Number of Doors to Balconies: 0" at bounding box center [592, 508] width 1115 height 36
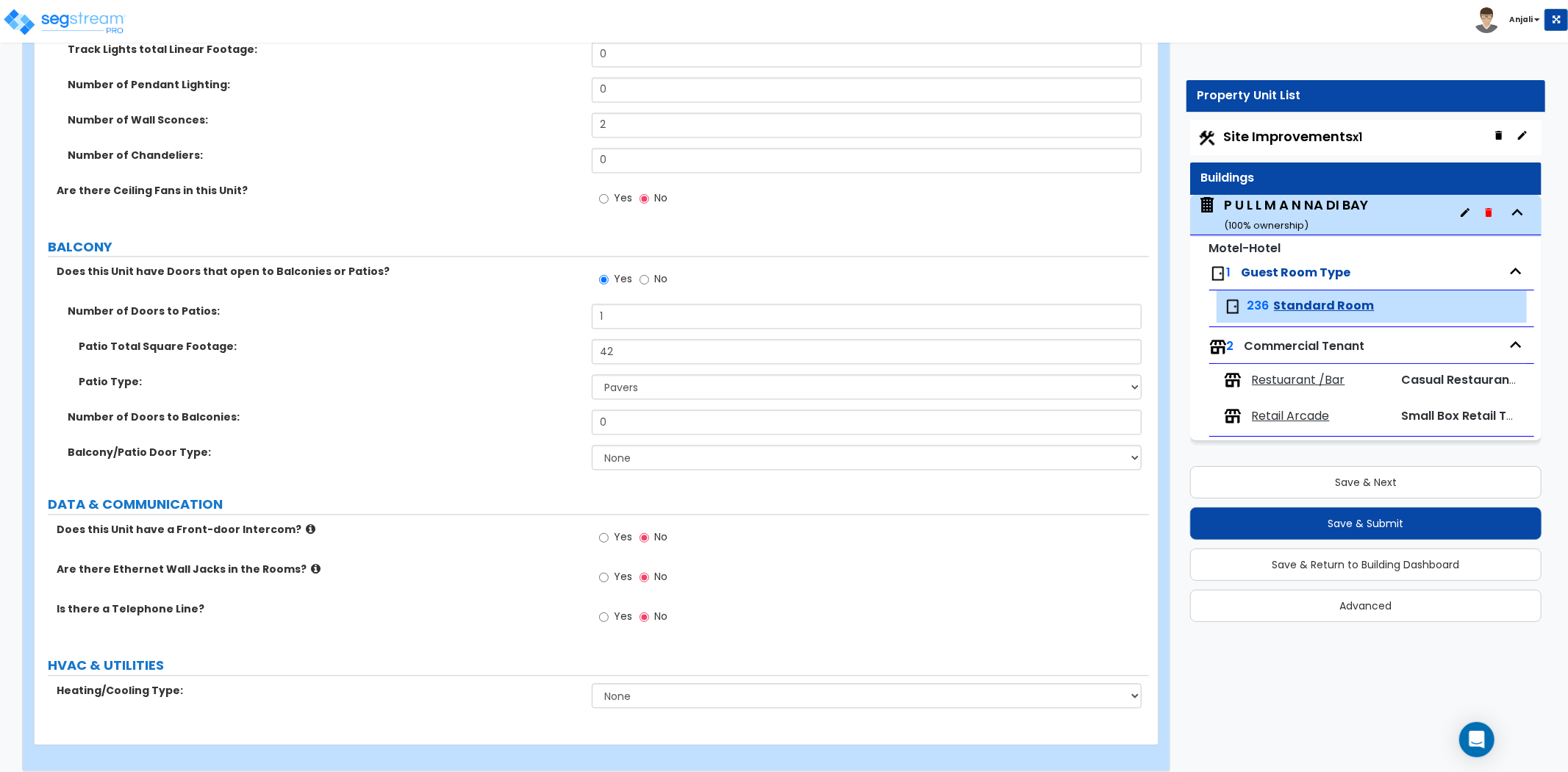
scroll to position [2531, 0]
click at [672, 453] on select "None Single Hinged Doors Double Hinged Doors Single French Doors Double French …" at bounding box center [867, 456] width 550 height 25
click at [592, 444] on select "None Single Hinged Doors Double Hinged Doors Single French Doors Double French …" at bounding box center [867, 456] width 550 height 25
click at [548, 494] on label "DATA & COMMUNICATION" at bounding box center [599, 504] width 1102 height 19
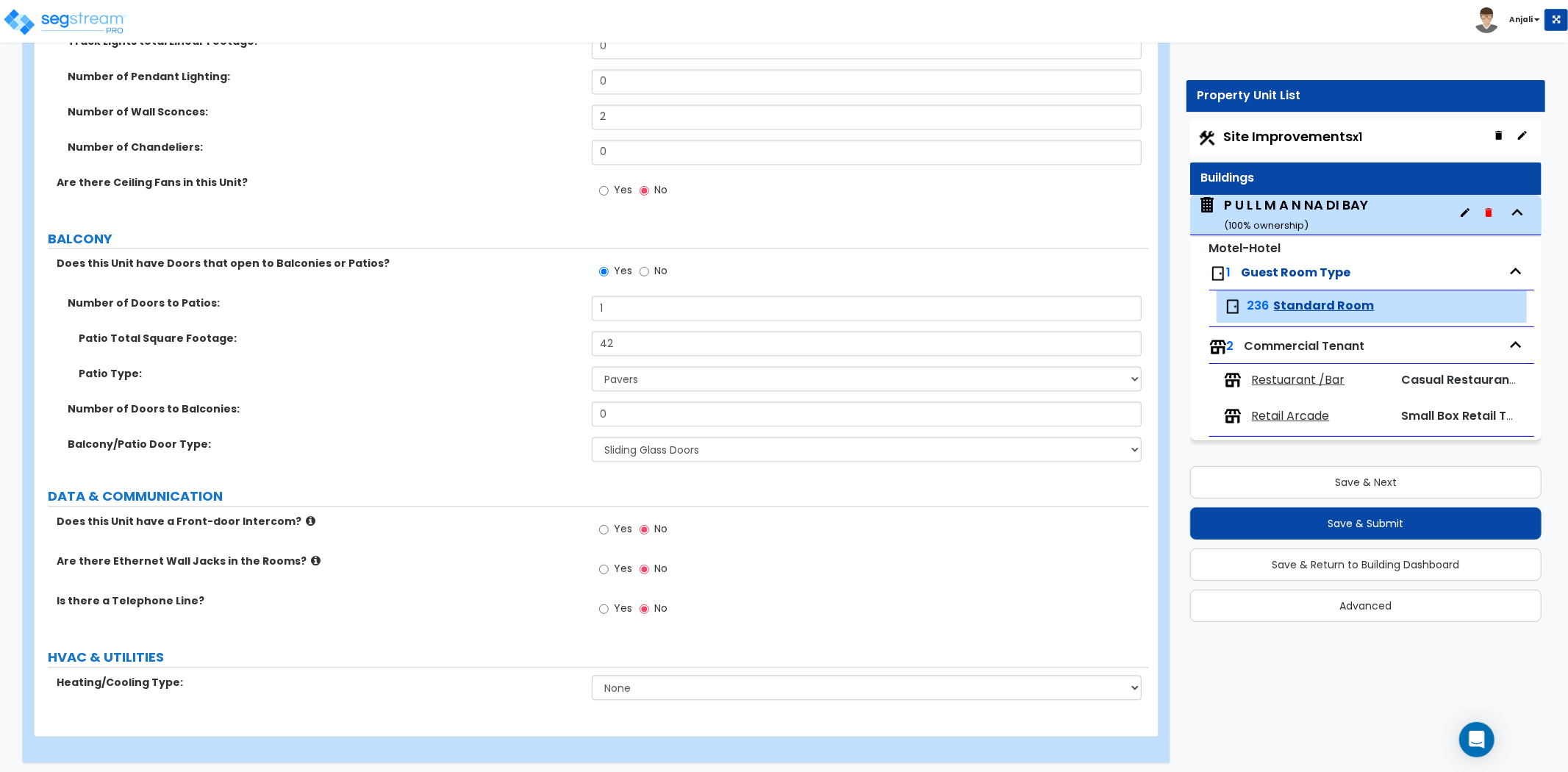
scroll to position [2542, 0]
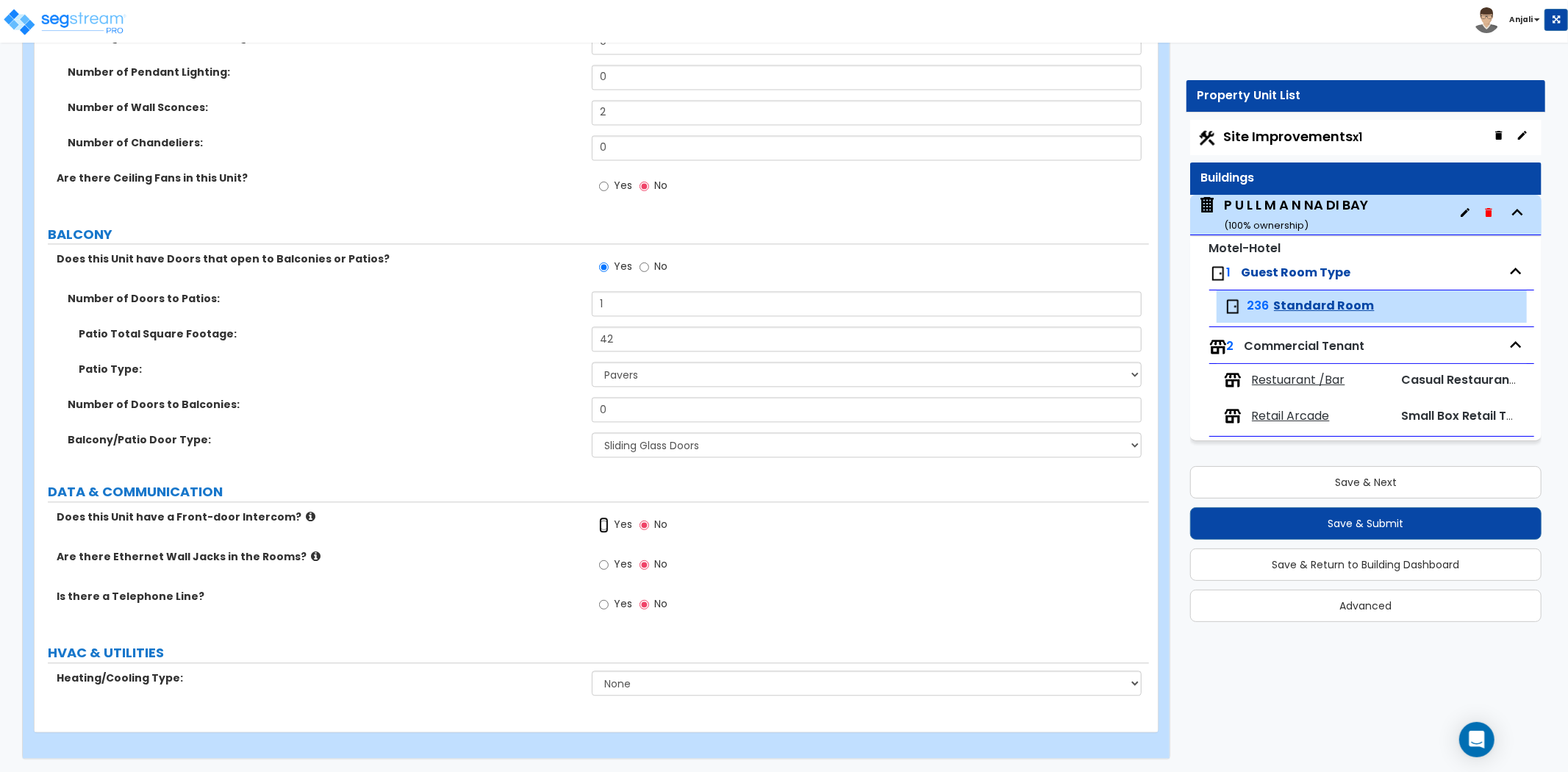
click at [606, 526] on input "Yes" at bounding box center [604, 525] width 10 height 17
click at [608, 562] on input "Yes" at bounding box center [604, 565] width 10 height 17
click at [604, 607] on input "Yes" at bounding box center [604, 604] width 10 height 17
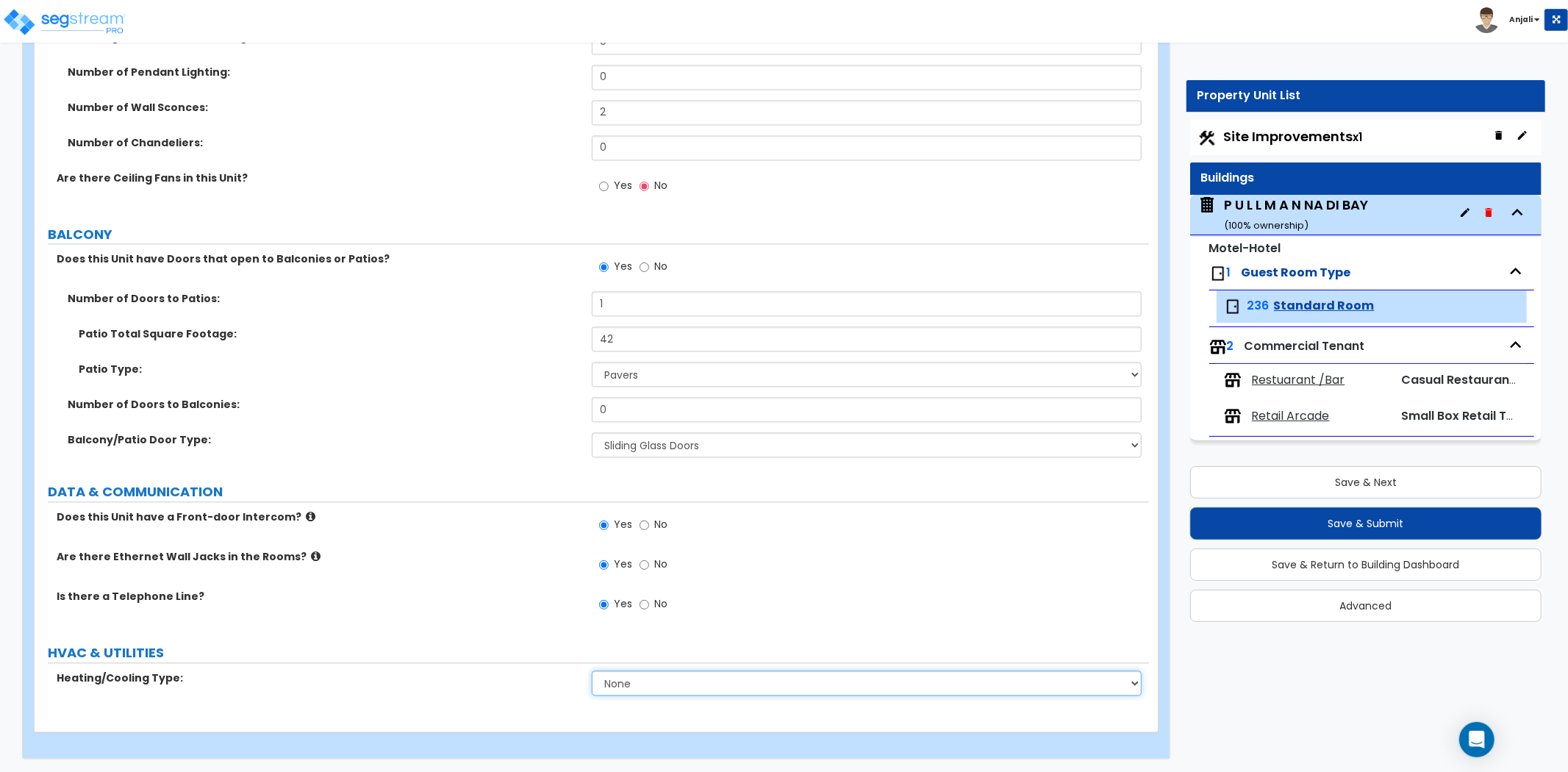
click at [640, 688] on select "None Heat Only Split Systems Packaged Rooftop Units Thru Wall HVAC" at bounding box center [867, 683] width 550 height 25
click at [592, 671] on select "None Heat Only Split Systems Packaged Rooftop Units Thru Wall HVAC" at bounding box center [867, 683] width 550 height 25
click at [651, 693] on select "None Heat Only Split Systems Packaged Rooftop Units Thru Wall HVAC" at bounding box center [867, 683] width 550 height 25
click at [592, 671] on select "None Heat Only Split Systems Packaged Rooftop Units Thru Wall HVAC" at bounding box center [867, 683] width 550 height 25
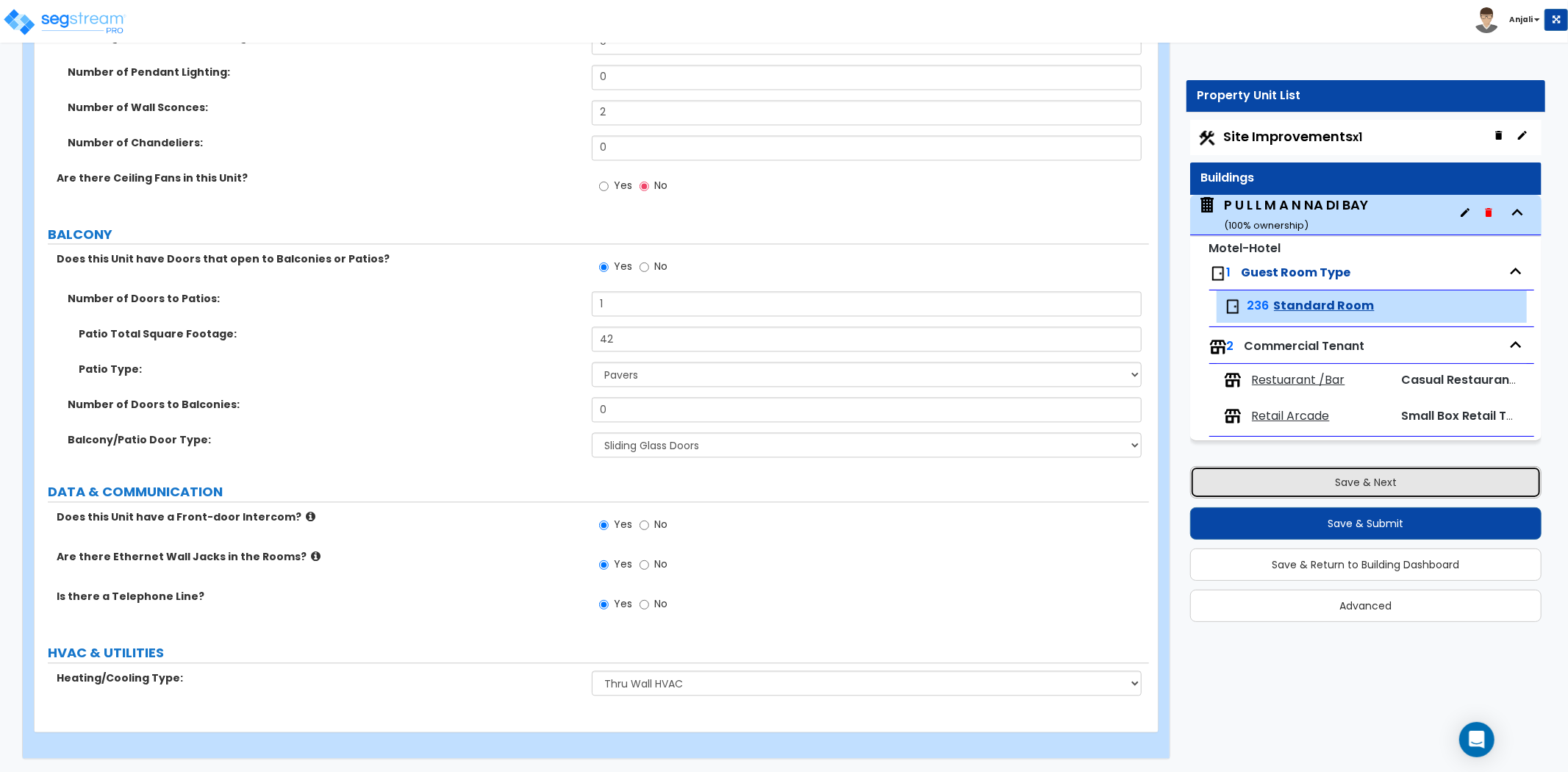
click at [1227, 487] on button "Save & Next" at bounding box center [1366, 482] width 352 height 32
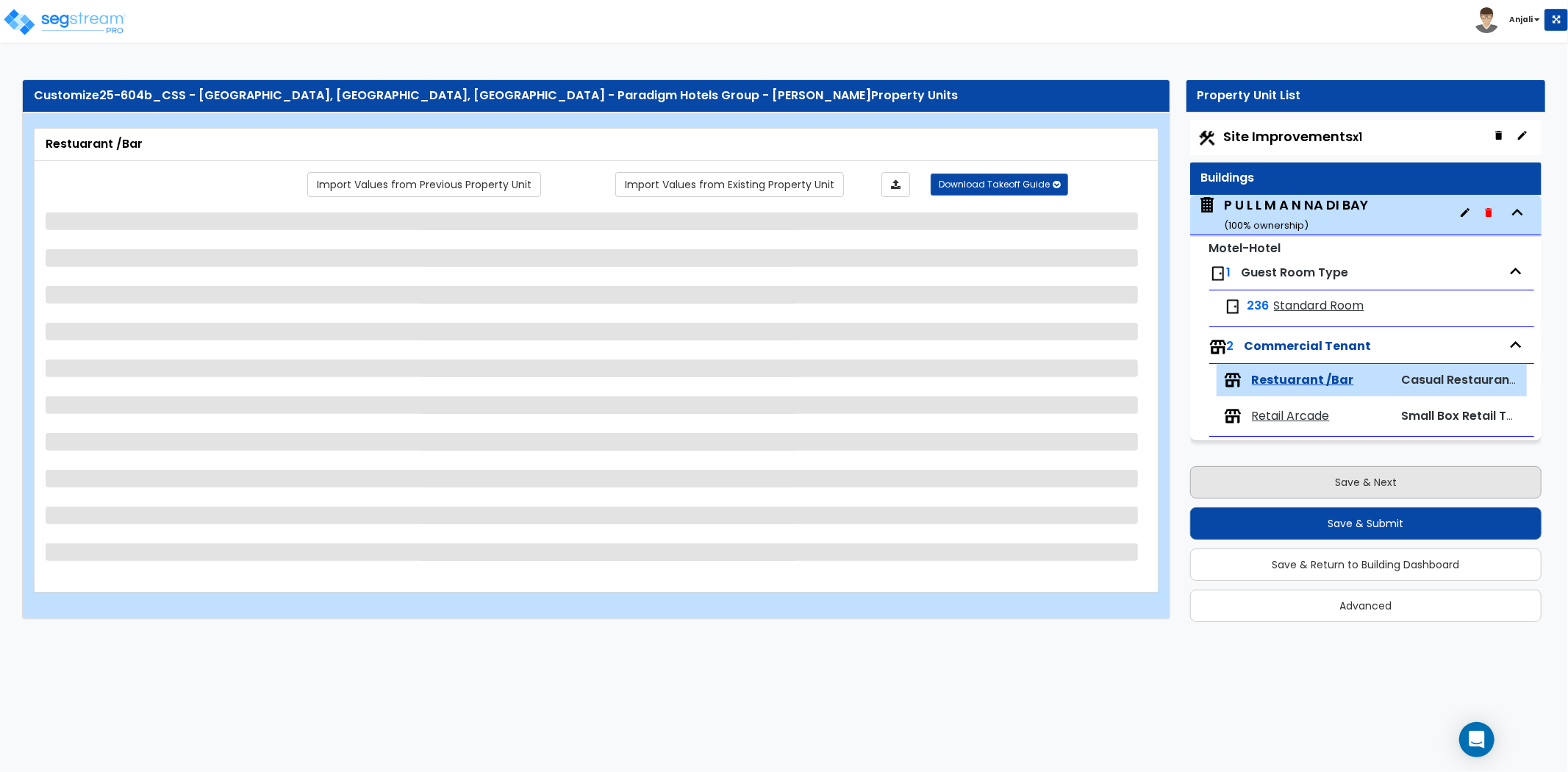
scroll to position [0, 0]
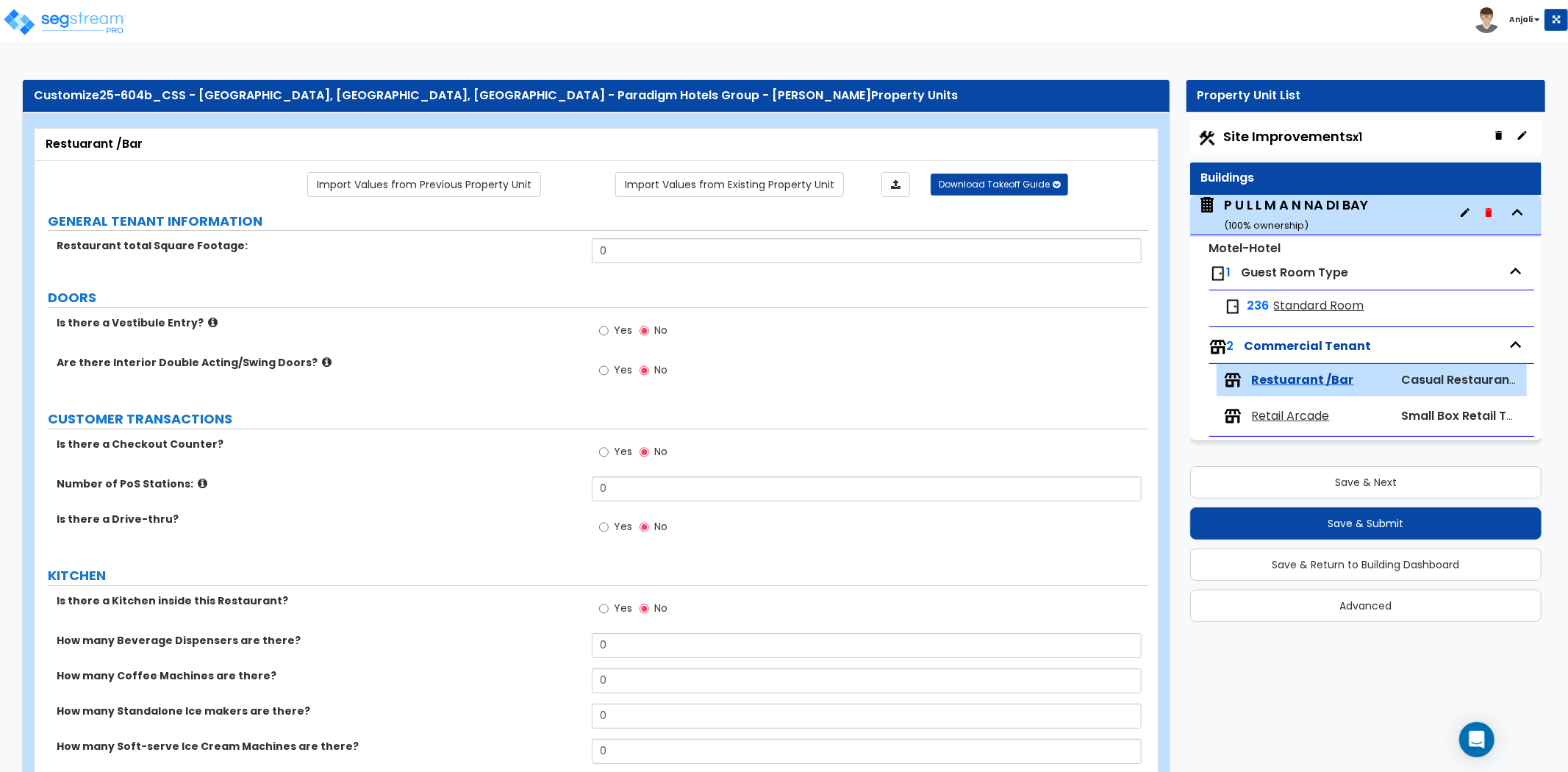
click at [1287, 310] on span "Standard Room" at bounding box center [1319, 305] width 90 height 17
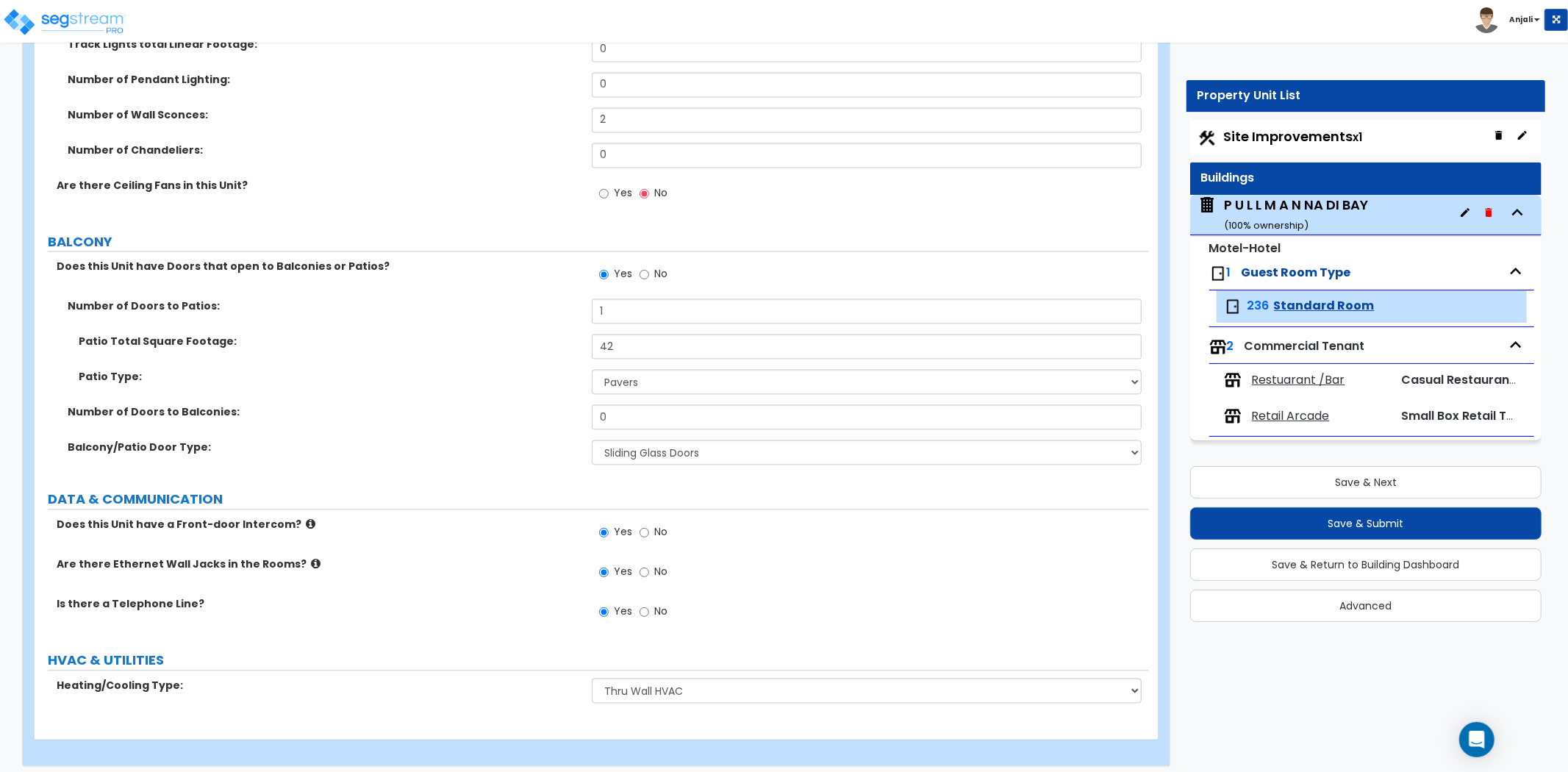
scroll to position [2542, 0]
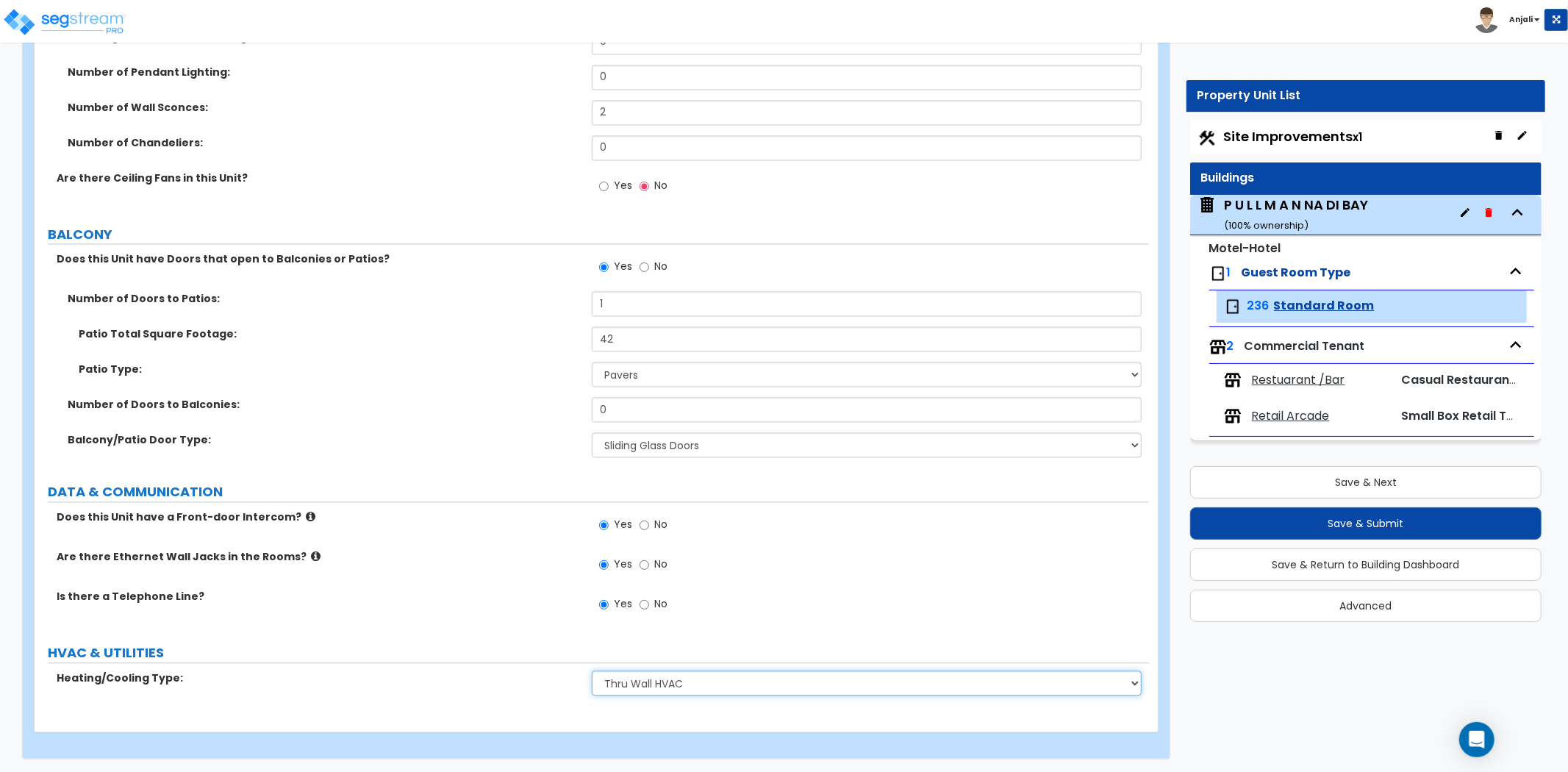
click at [678, 691] on select "None Heat Only Split Systems Packaged Rooftop Units Thru Wall HVAC" at bounding box center [867, 683] width 550 height 25
click at [592, 671] on select "None Heat Only Split Systems Packaged Rooftop Units Thru Wall HVAC" at bounding box center [867, 683] width 550 height 25
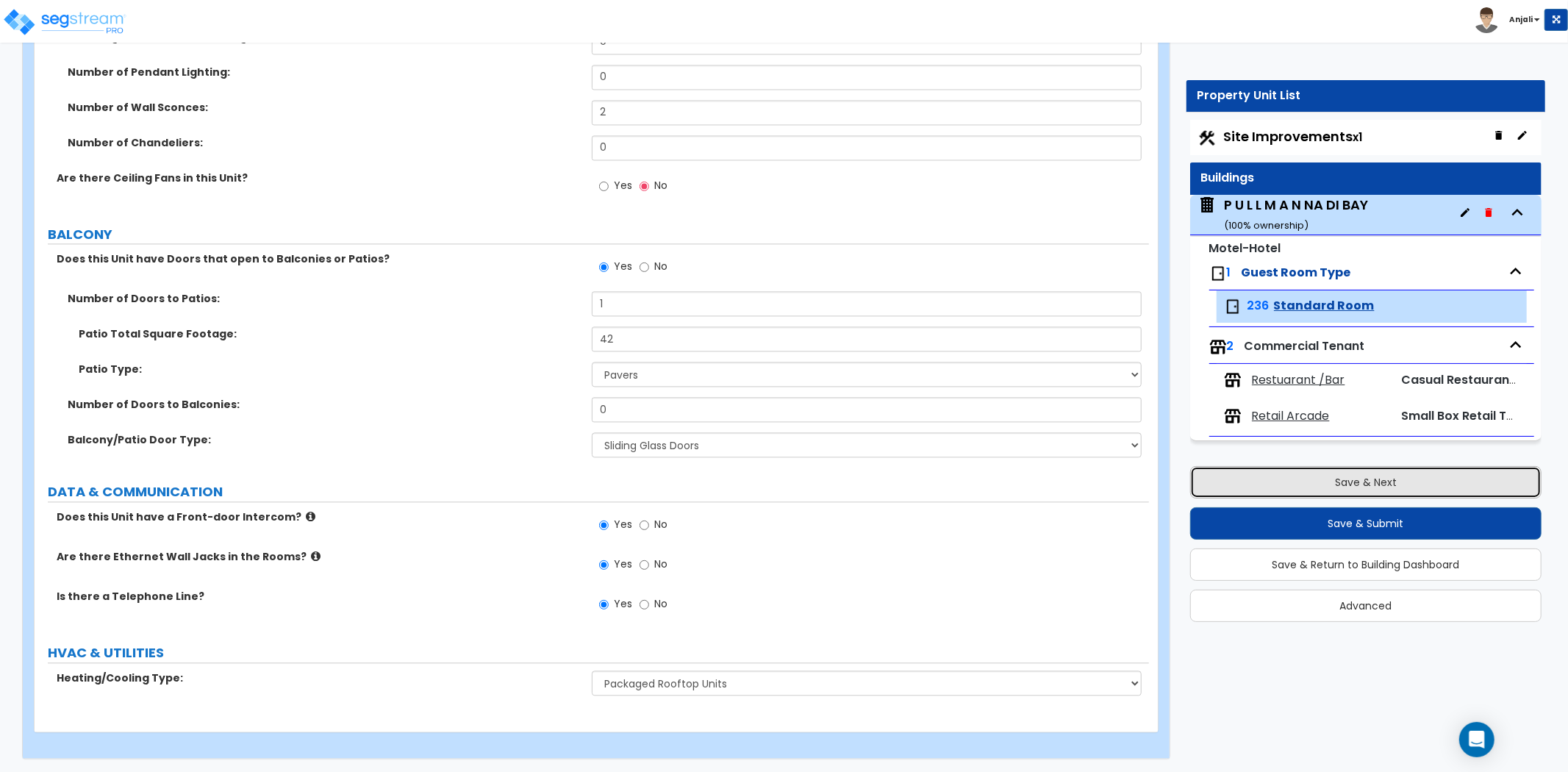
click at [1302, 488] on button "Save & Next" at bounding box center [1366, 482] width 352 height 32
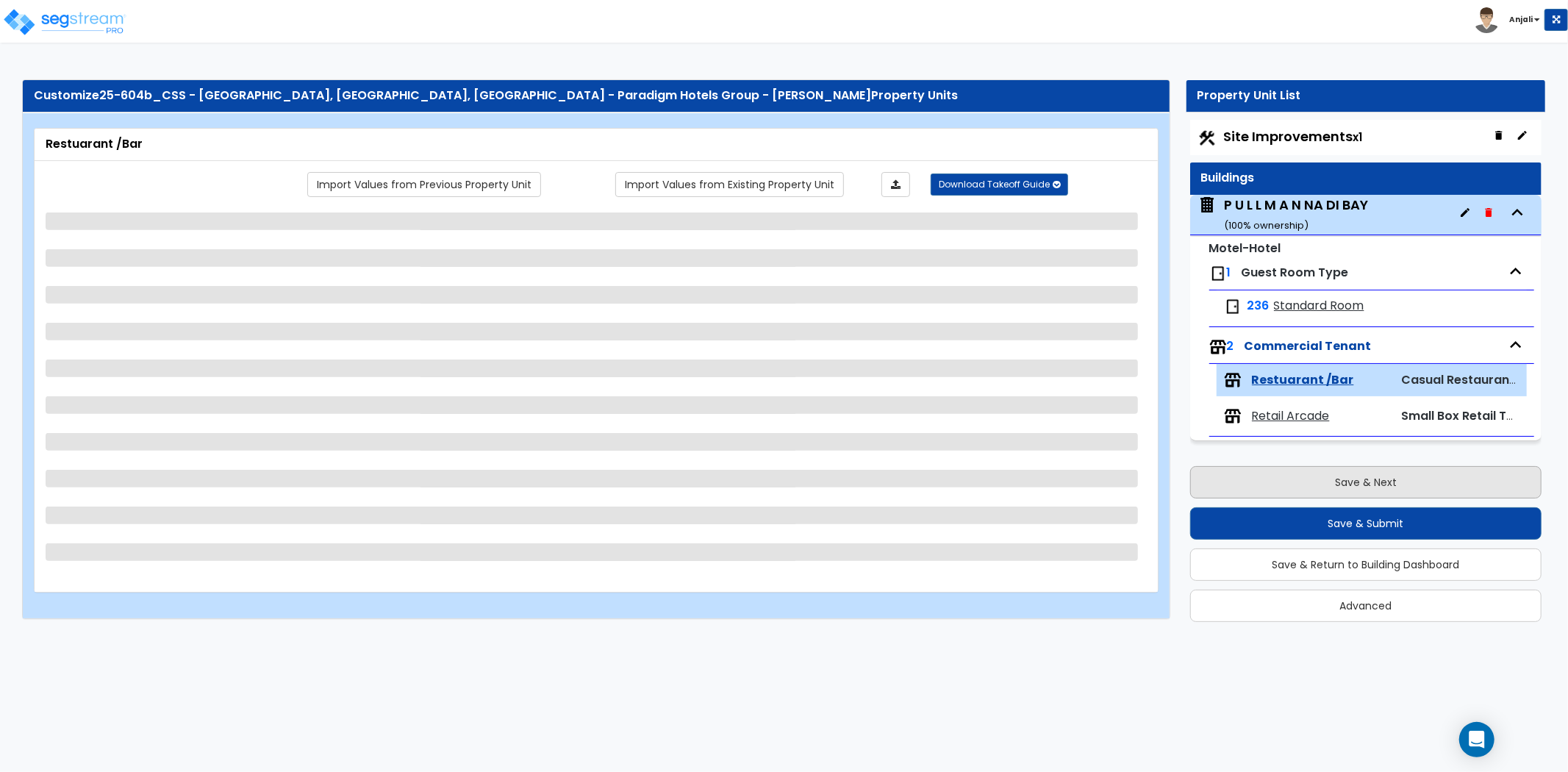
scroll to position [0, 0]
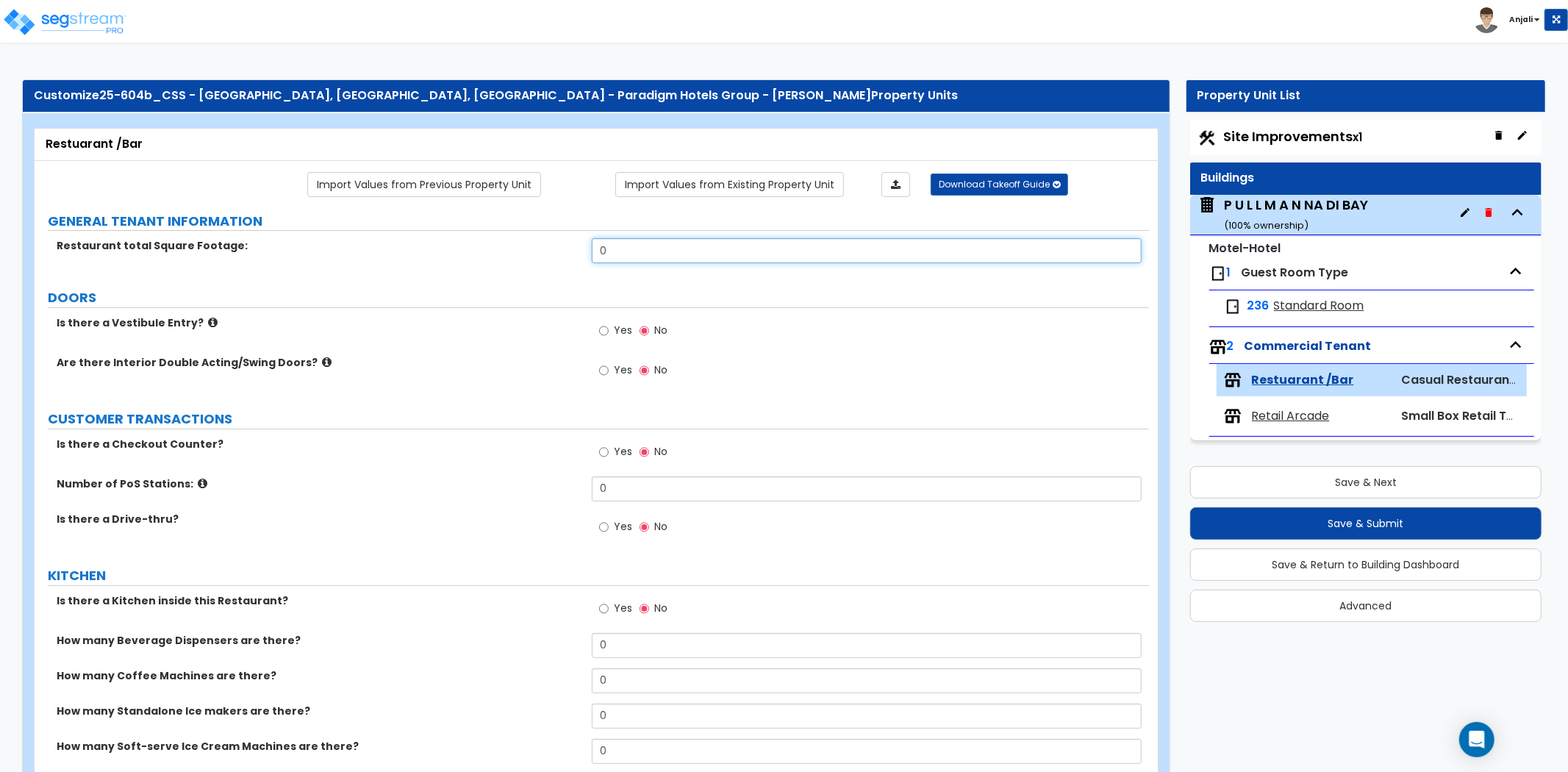
click at [679, 251] on input "0" at bounding box center [867, 251] width 550 height 25
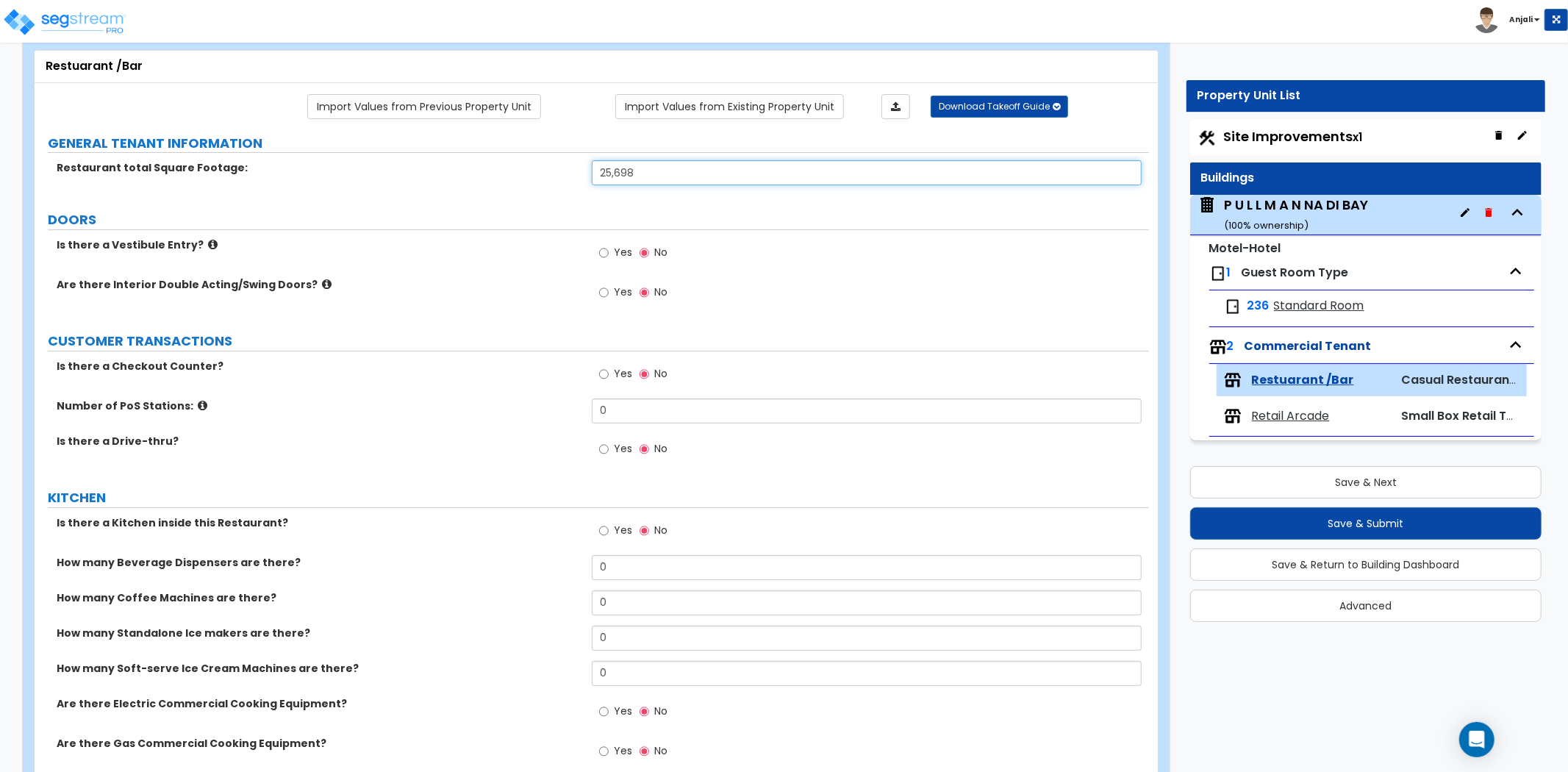
scroll to position [82, 0]
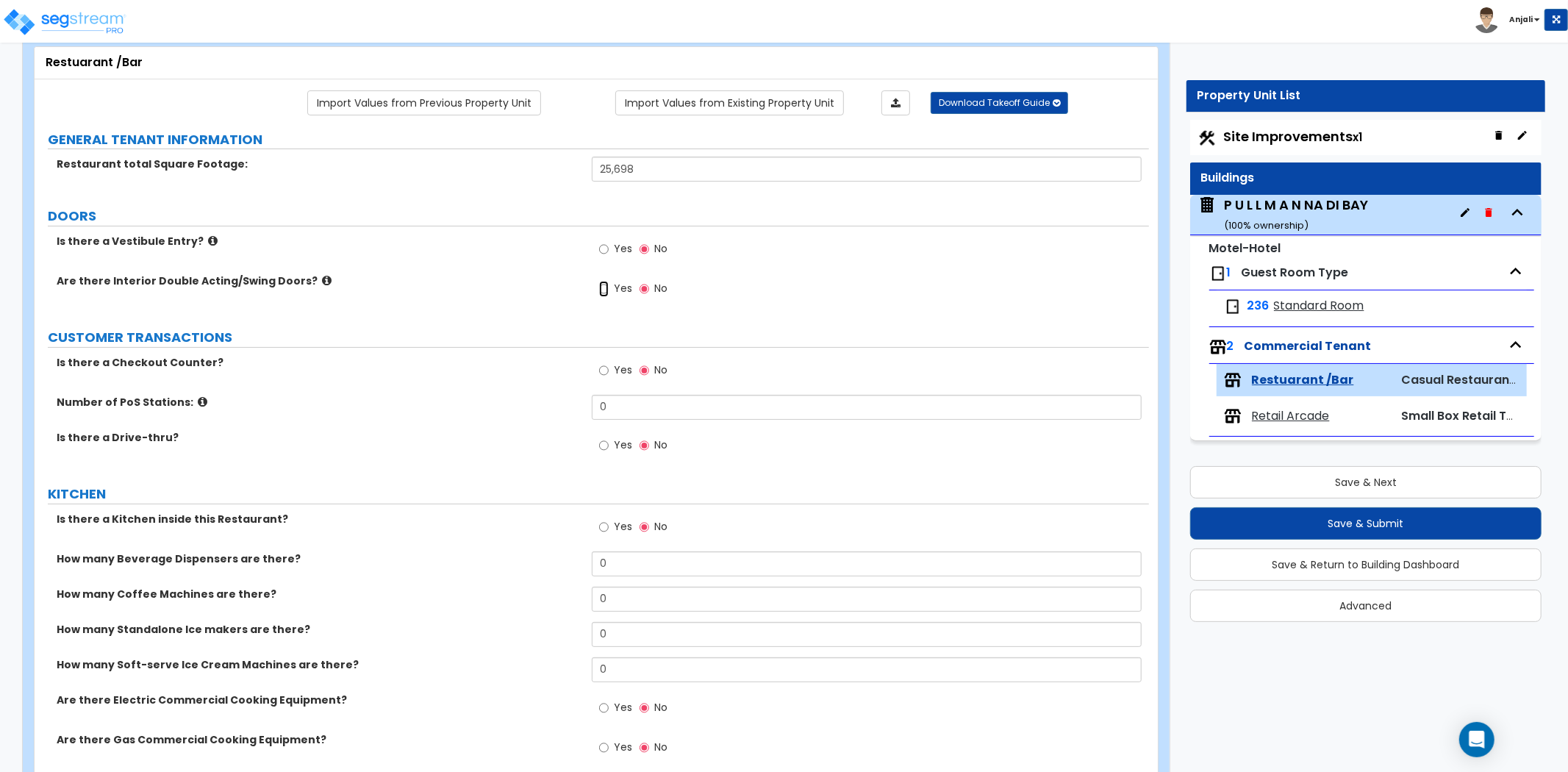
click at [601, 287] on input "Yes" at bounding box center [604, 289] width 10 height 17
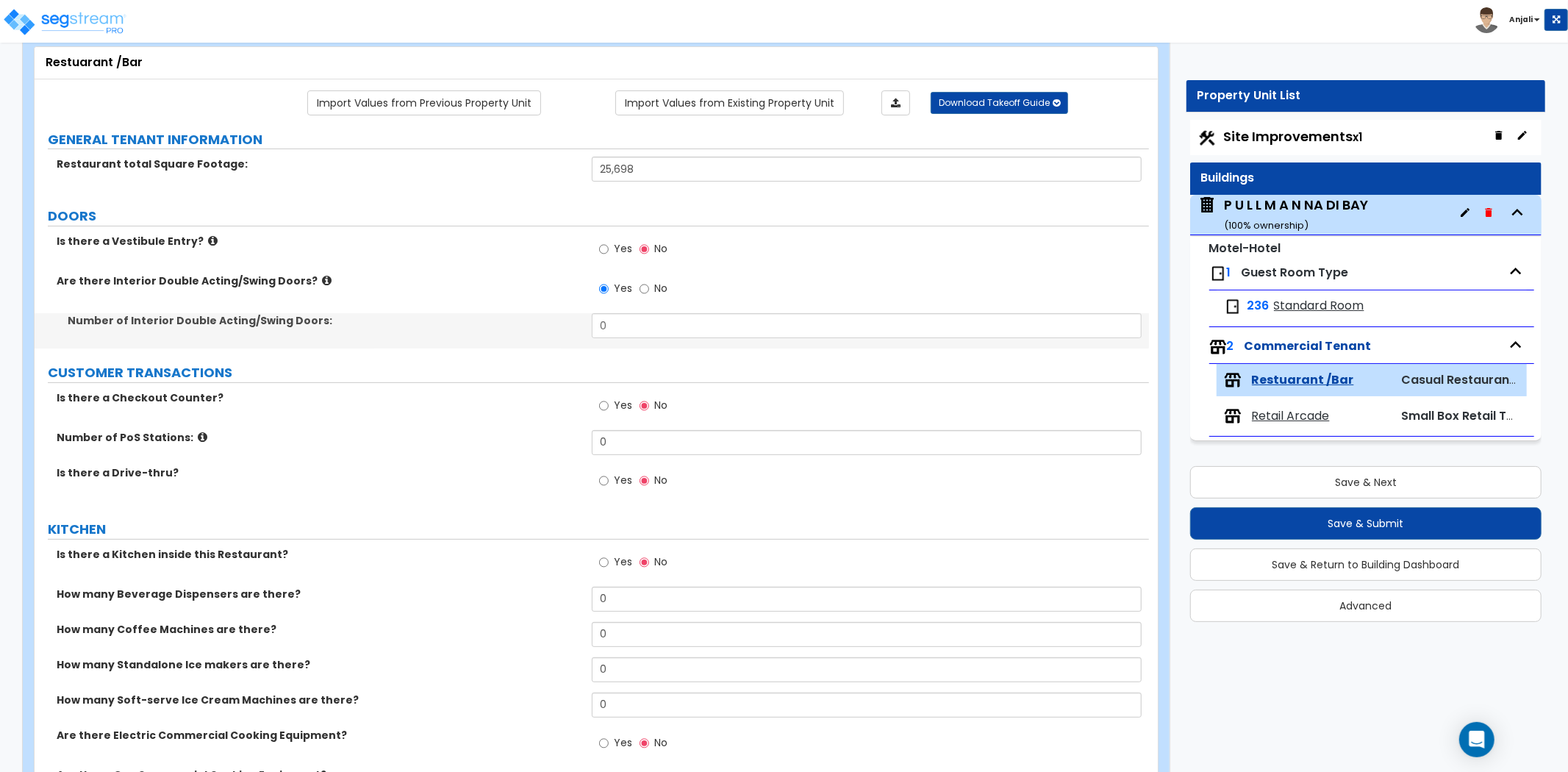
click at [628, 312] on div "Yes No" at bounding box center [870, 293] width 558 height 40
click at [631, 320] on input "0" at bounding box center [867, 326] width 550 height 25
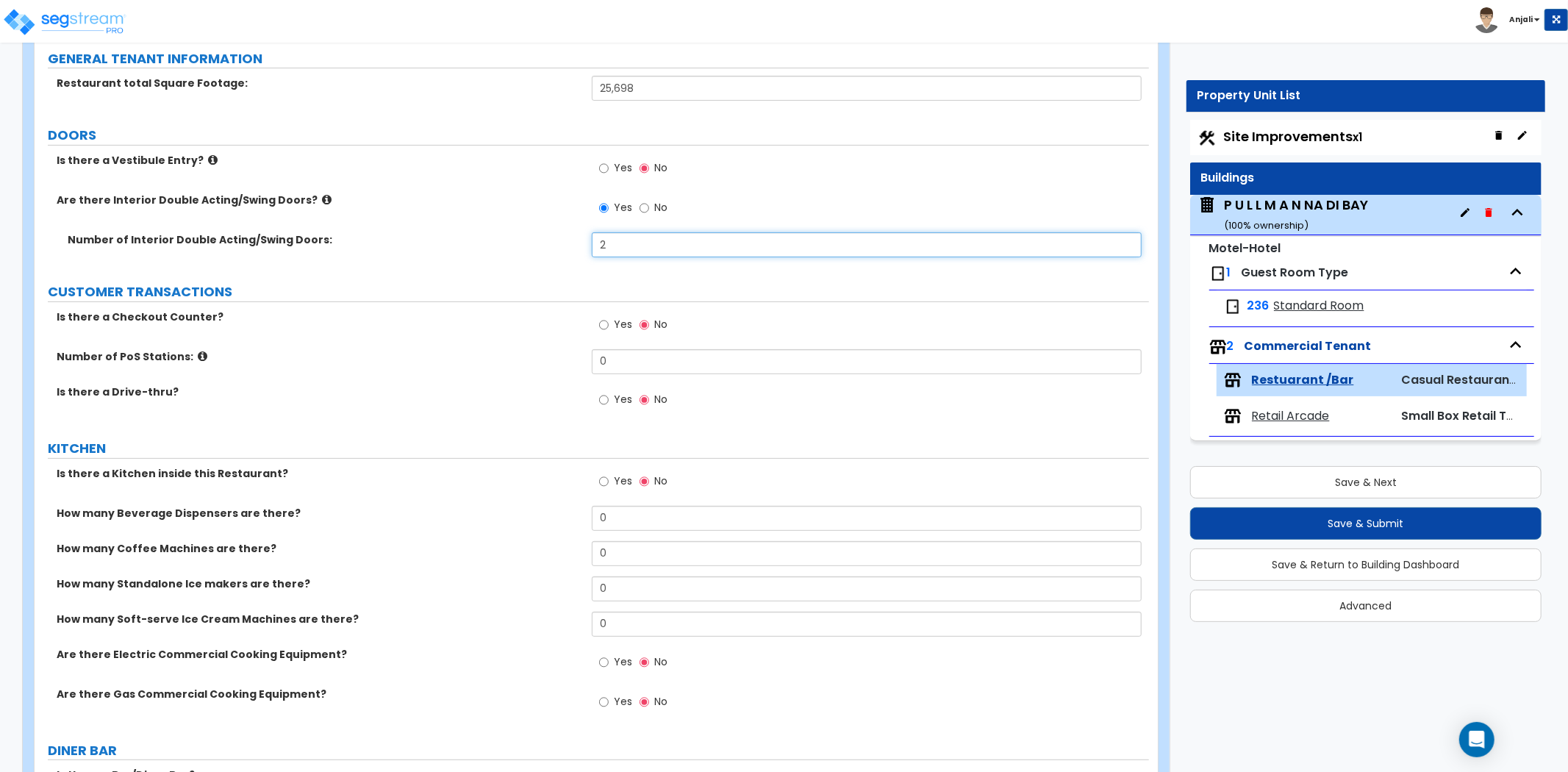
scroll to position [164, 0]
click at [604, 326] on input "Yes" at bounding box center [604, 324] width 10 height 17
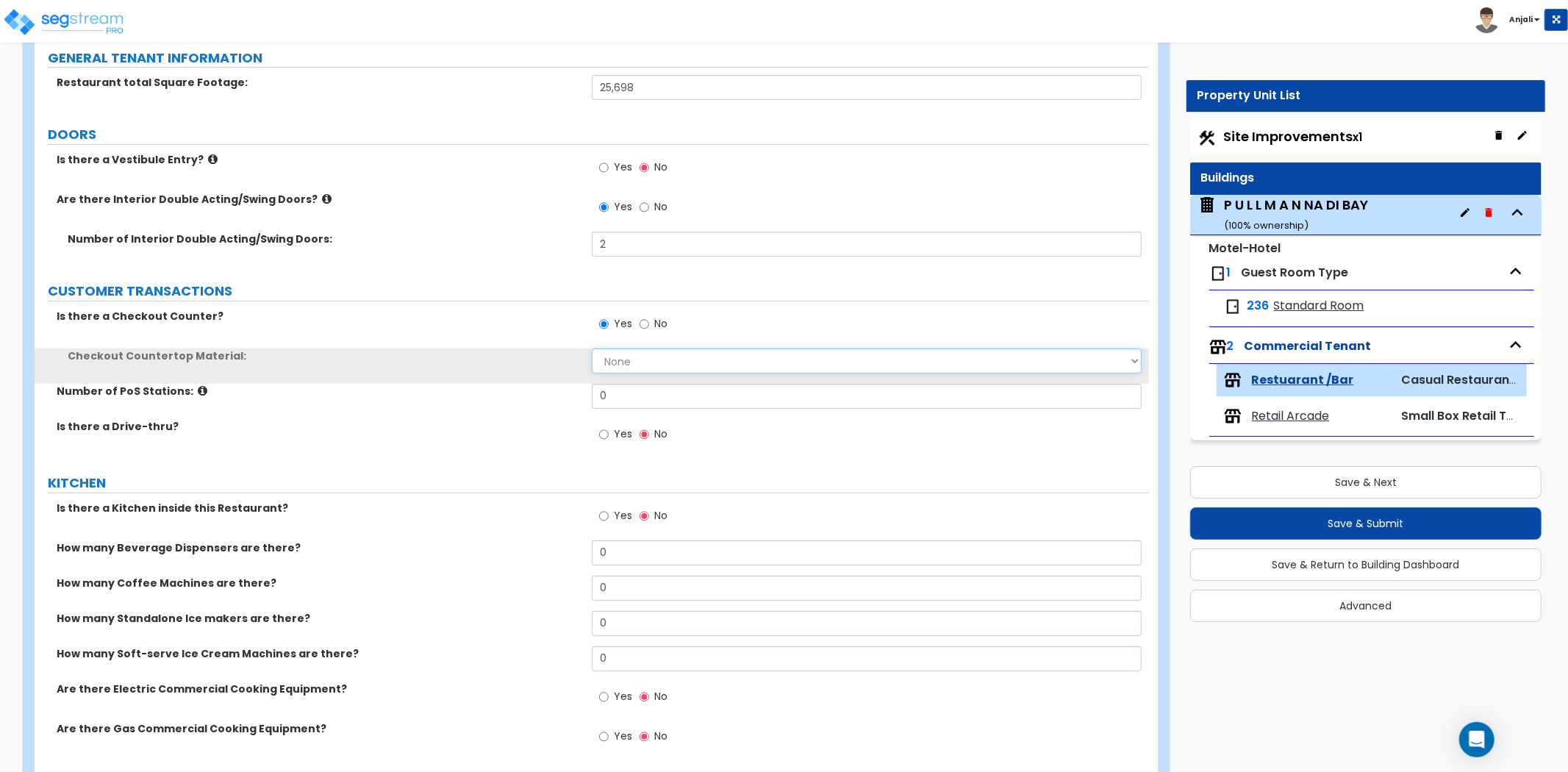
click at [620, 357] on select "None Plastic Laminate Solid Surface Stone Quartz Marble Tile Wood Stainless Ste…" at bounding box center [867, 361] width 550 height 25
click at [592, 349] on select "None Plastic Laminate Solid Surface Stone Quartz Marble Tile Wood Stainless Ste…" at bounding box center [867, 361] width 550 height 25
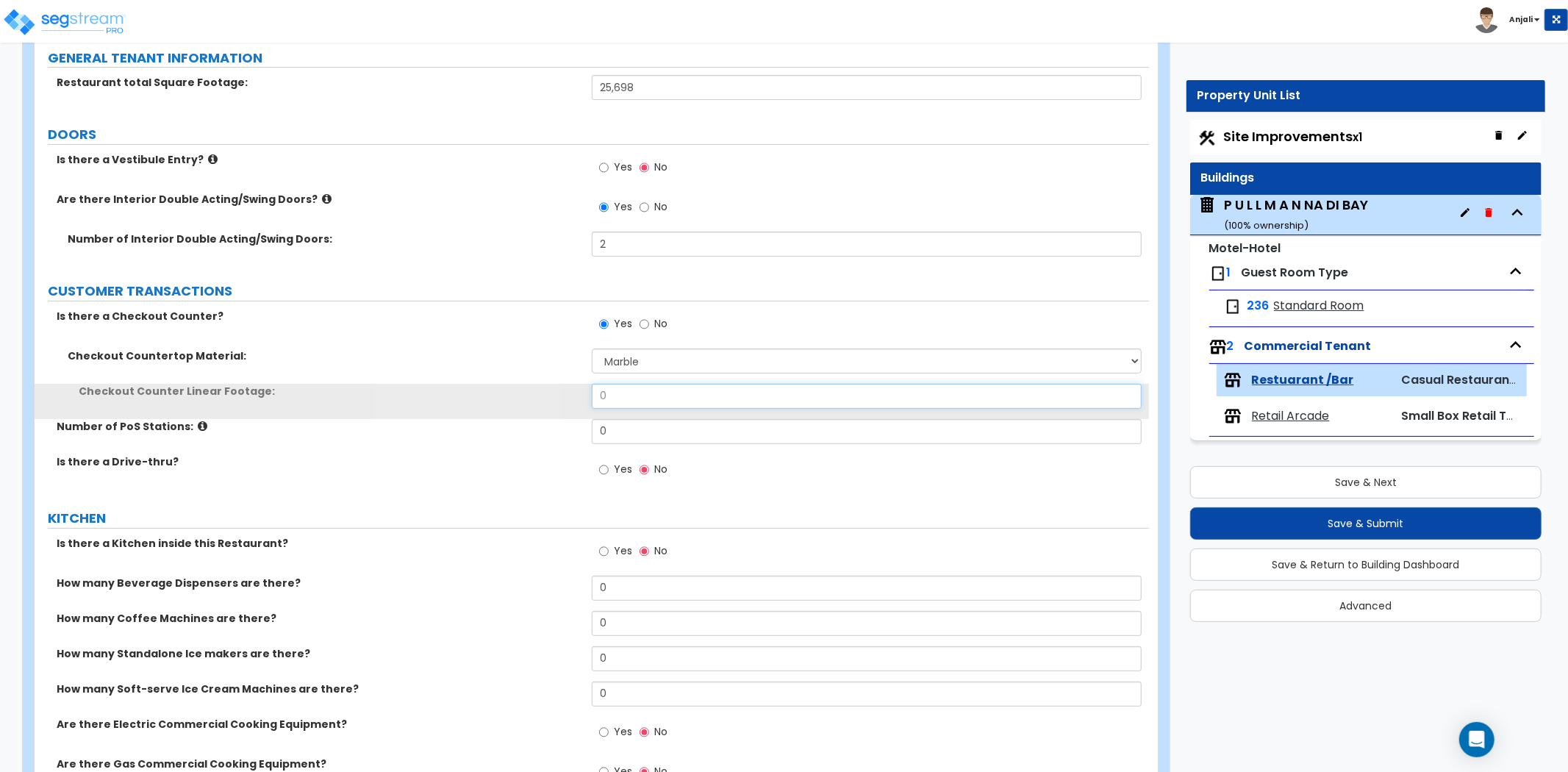
click at [646, 386] on input "0" at bounding box center [867, 396] width 550 height 25
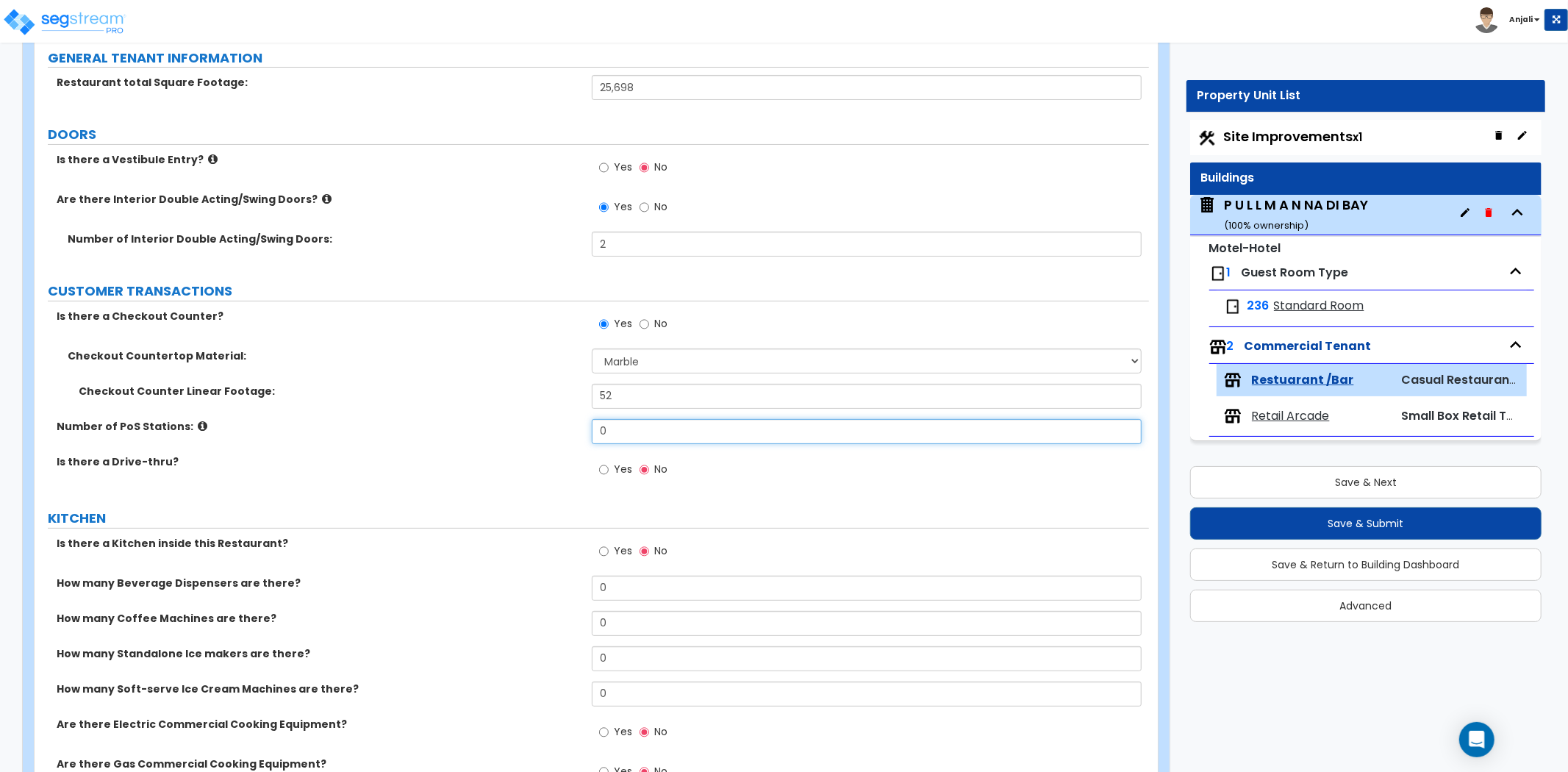
click at [631, 433] on input "0" at bounding box center [867, 432] width 550 height 25
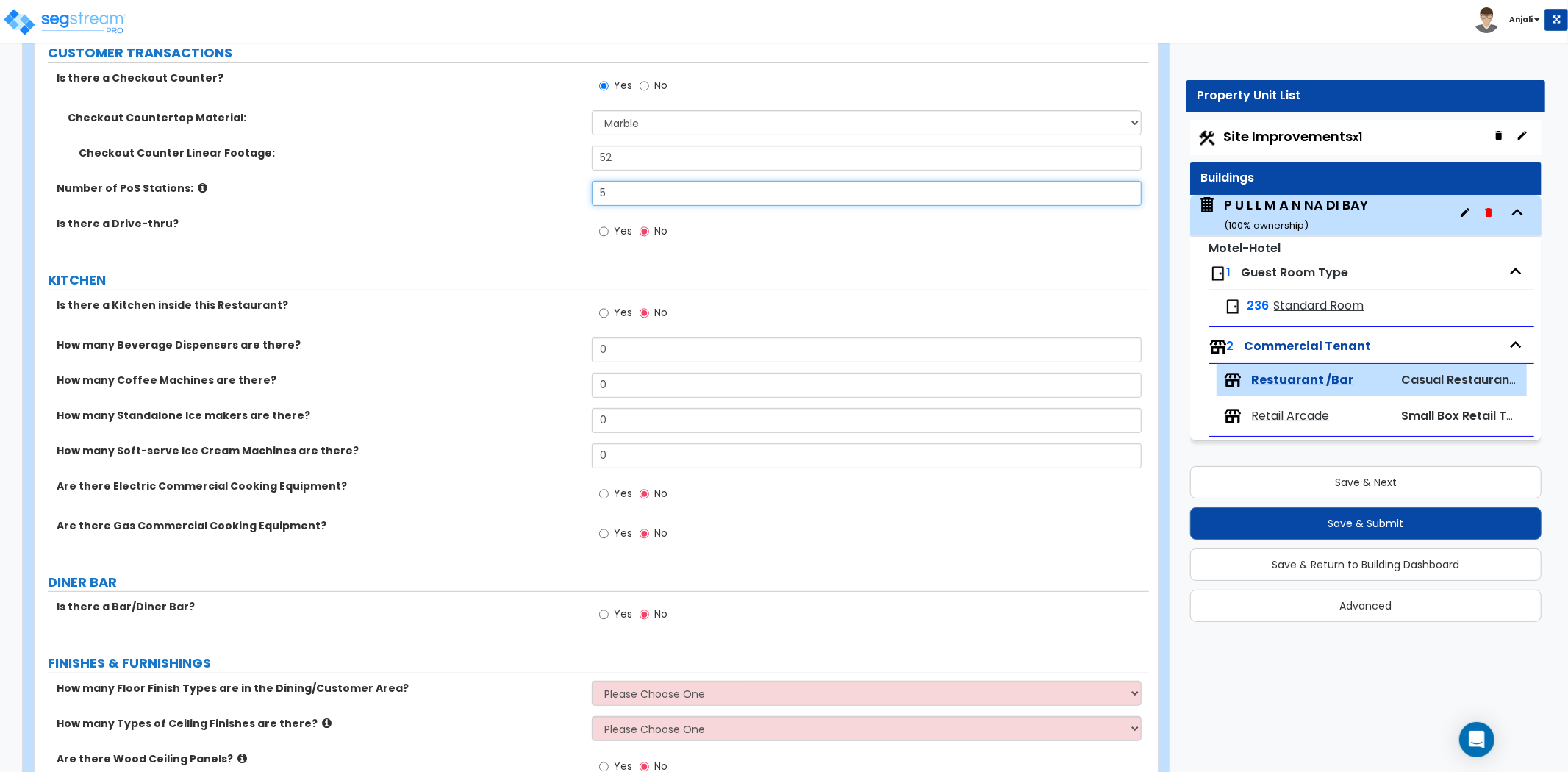
scroll to position [408, 0]
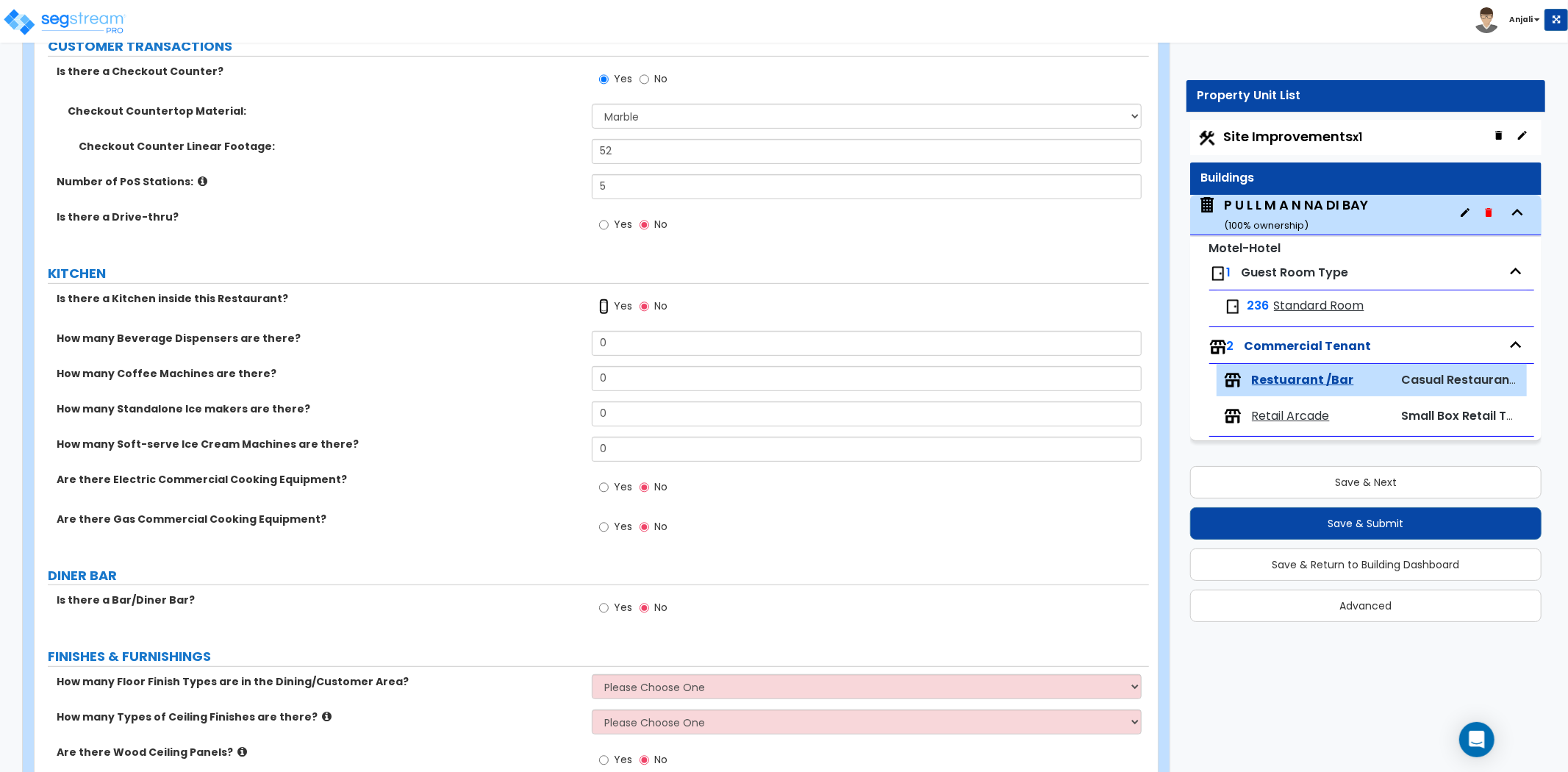
click at [603, 301] on input "Yes" at bounding box center [604, 306] width 10 height 17
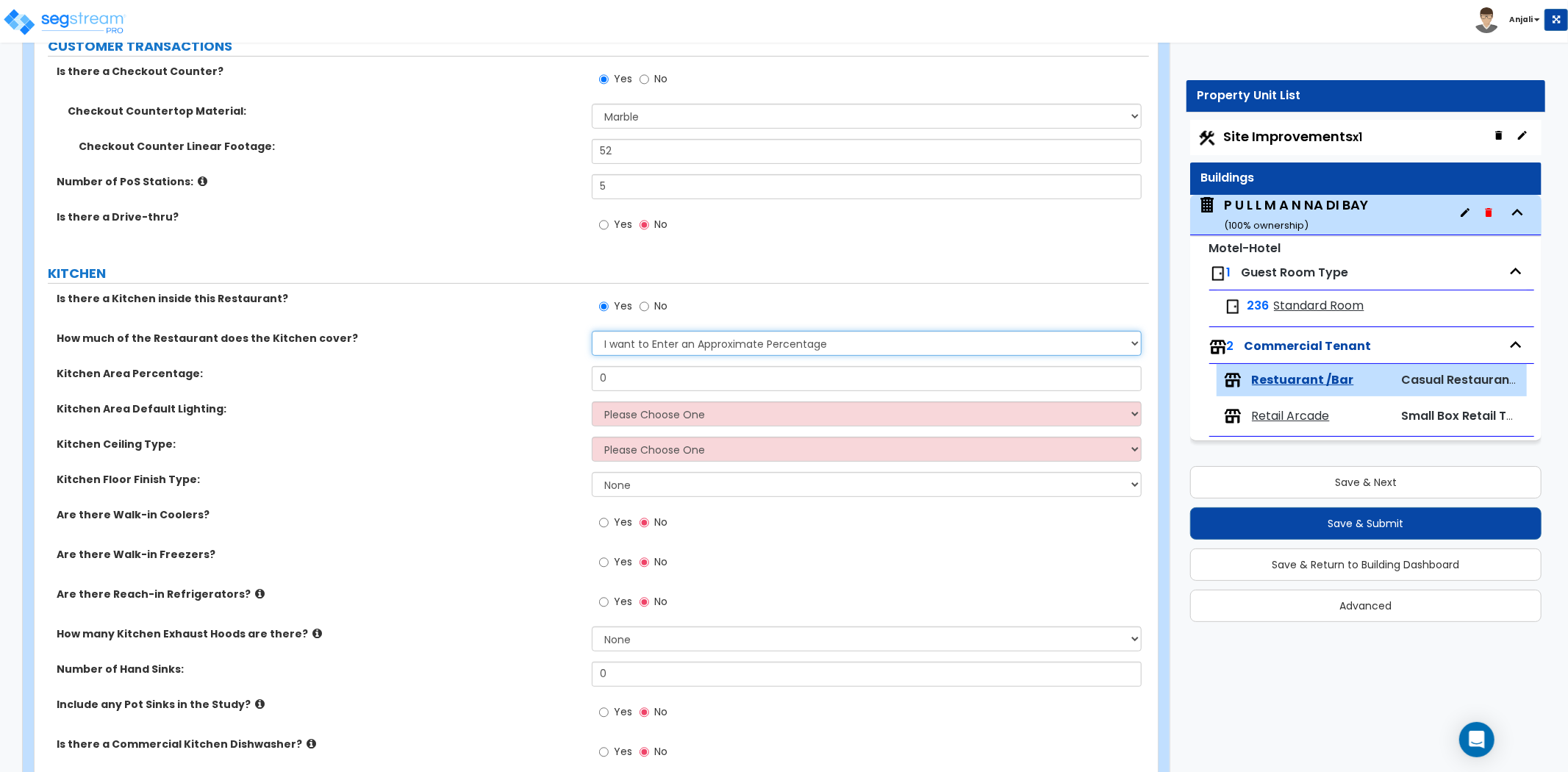
click at [657, 336] on select "I want to Enter an Approximate Percentage I want to Enter the Square Footage" at bounding box center [867, 343] width 550 height 25
click at [592, 331] on select "I want to Enter an Approximate Percentage I want to Enter the Square Footage" at bounding box center [867, 343] width 550 height 25
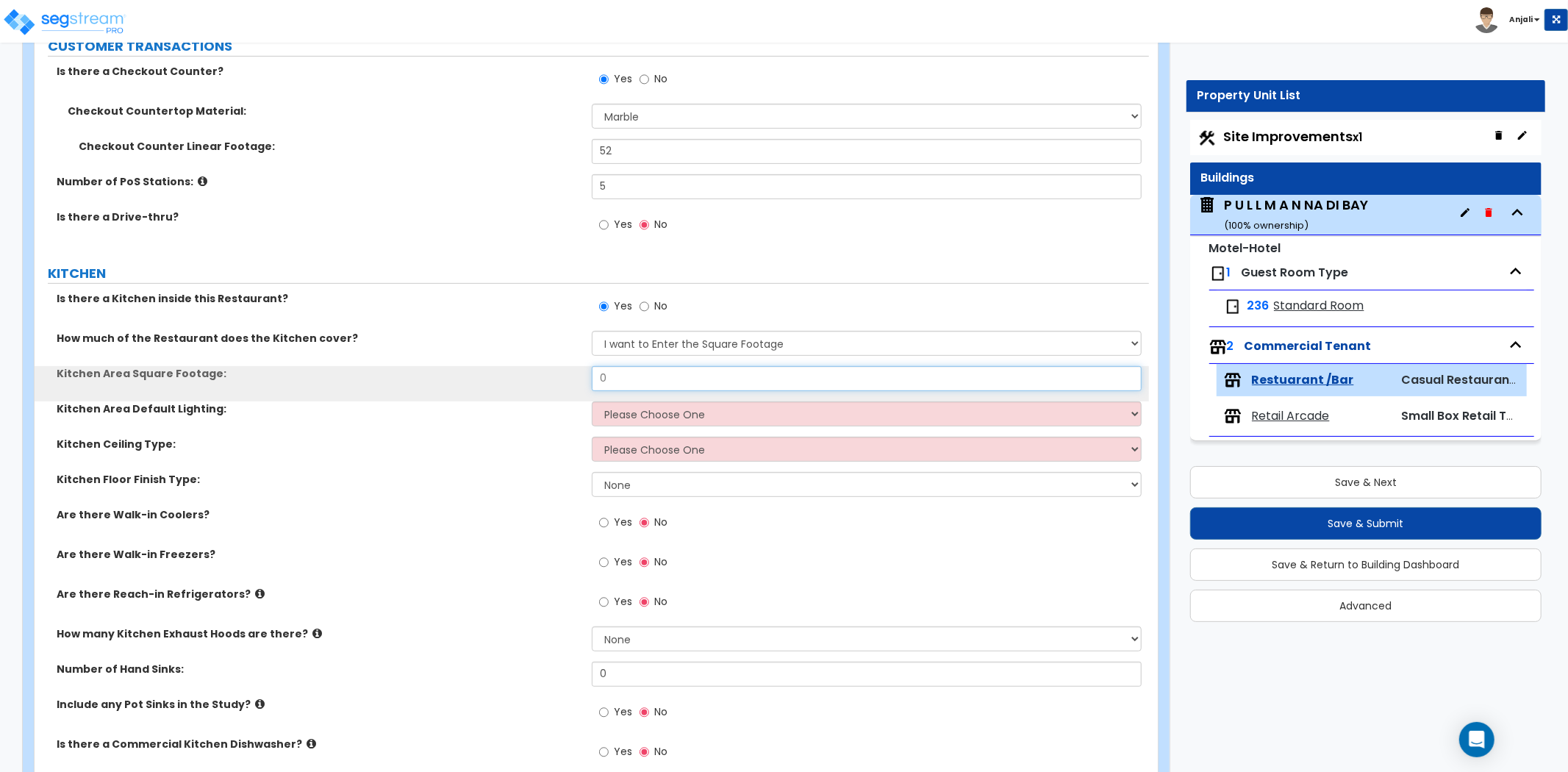
click at [648, 373] on input "0" at bounding box center [867, 379] width 550 height 25
click at [663, 415] on select "Please Choose One LED Surface-Mounted LED Recessed Fluorescent Surface-Mounted …" at bounding box center [867, 413] width 550 height 25
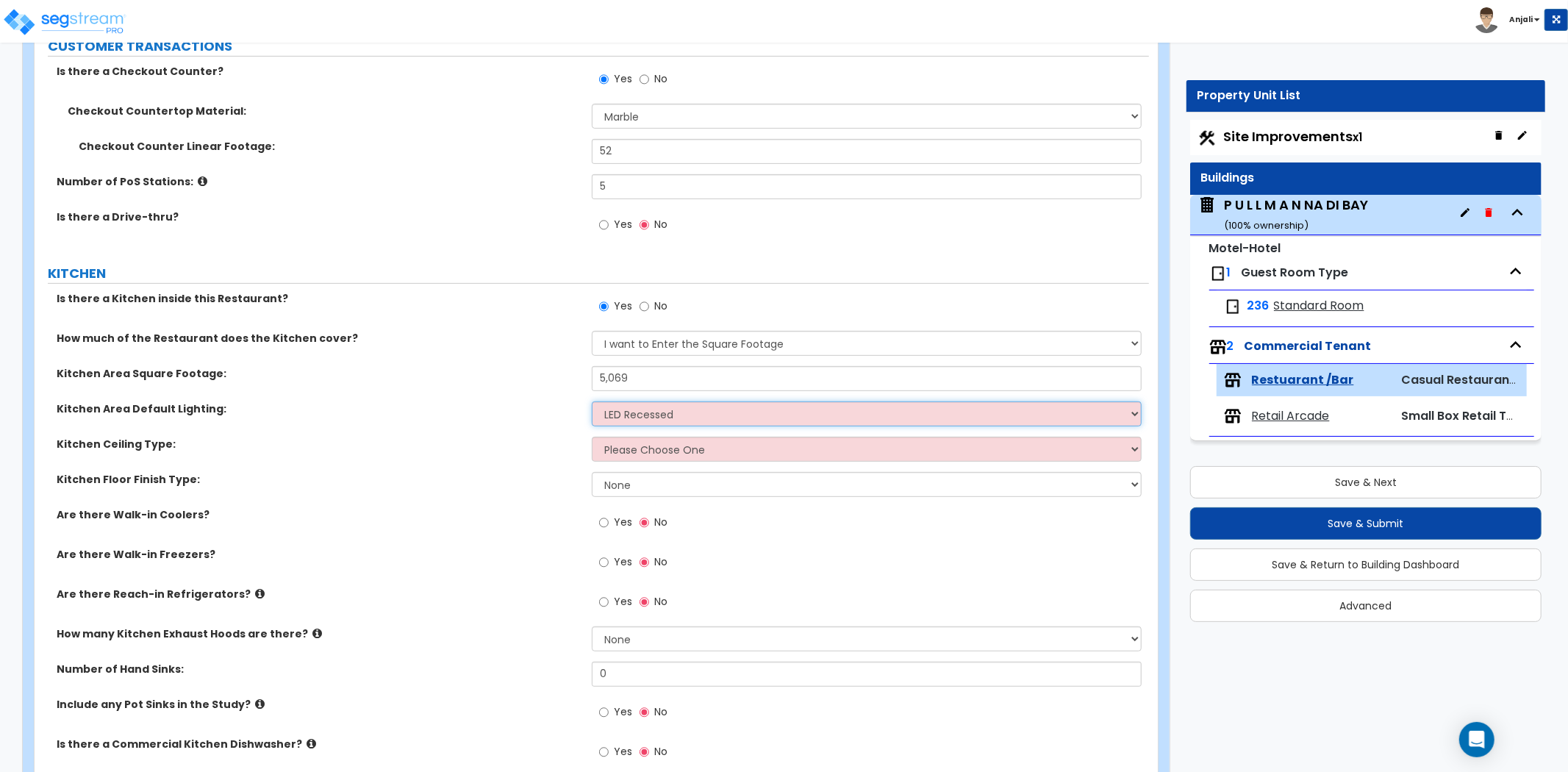
click at [592, 401] on select "Please Choose One LED Surface-Mounted LED Recessed Fluorescent Surface-Mounted …" at bounding box center [867, 413] width 550 height 25
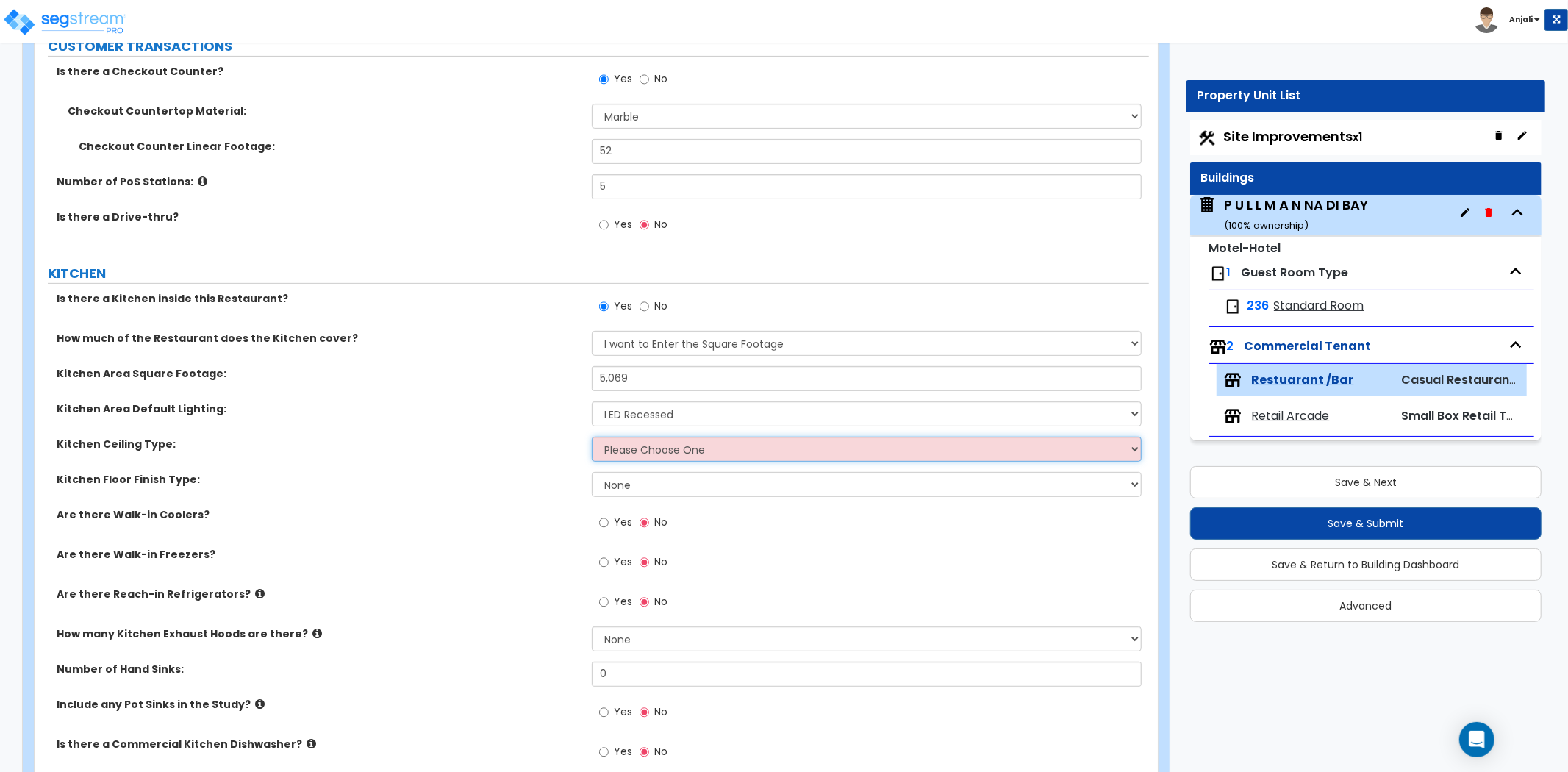
click at [648, 449] on select "Please Choose One Drywall Ceiling Open Ceiling Drop Ceiling" at bounding box center [867, 449] width 550 height 25
click at [592, 437] on select "Please Choose One Drywall Ceiling Open Ceiling Drop Ceiling" at bounding box center [867, 449] width 550 height 25
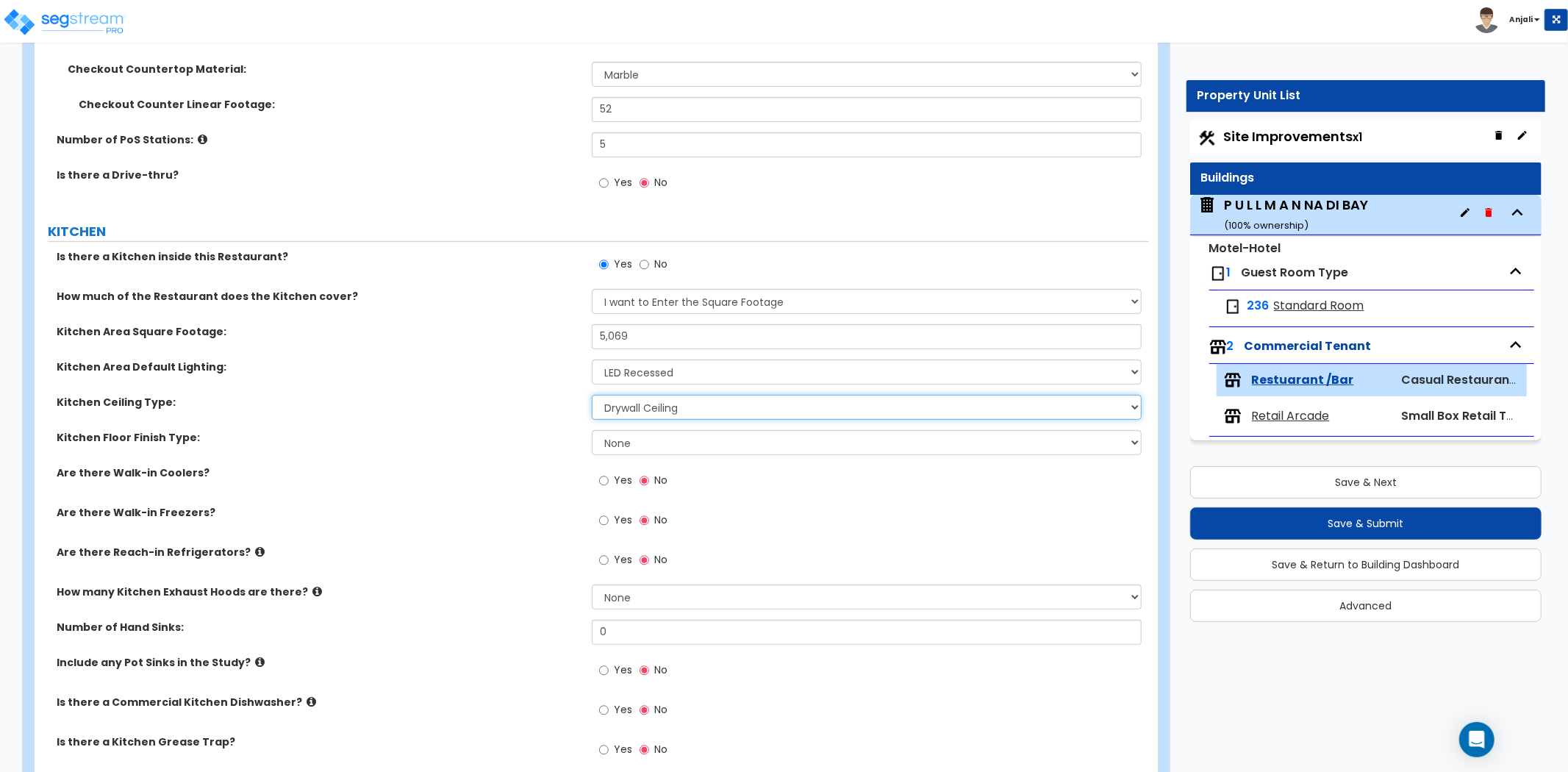
scroll to position [490, 0]
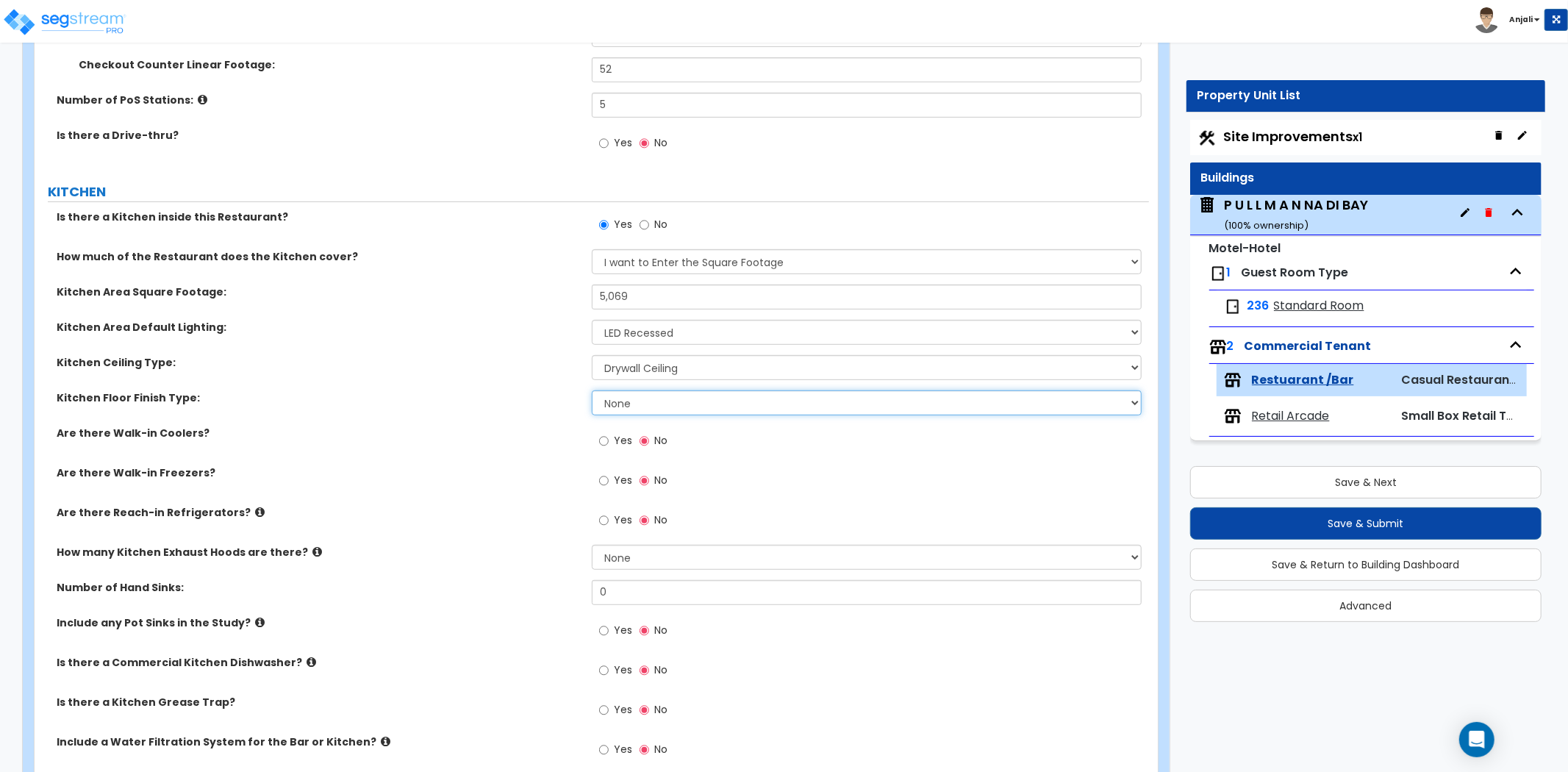
click at [740, 406] on select "None Tile Flooring VCT Flooring Sheet Vinyl Flooring" at bounding box center [867, 403] width 550 height 25
click at [592, 391] on select "None Tile Flooring VCT Flooring Sheet Vinyl Flooring" at bounding box center [867, 403] width 550 height 25
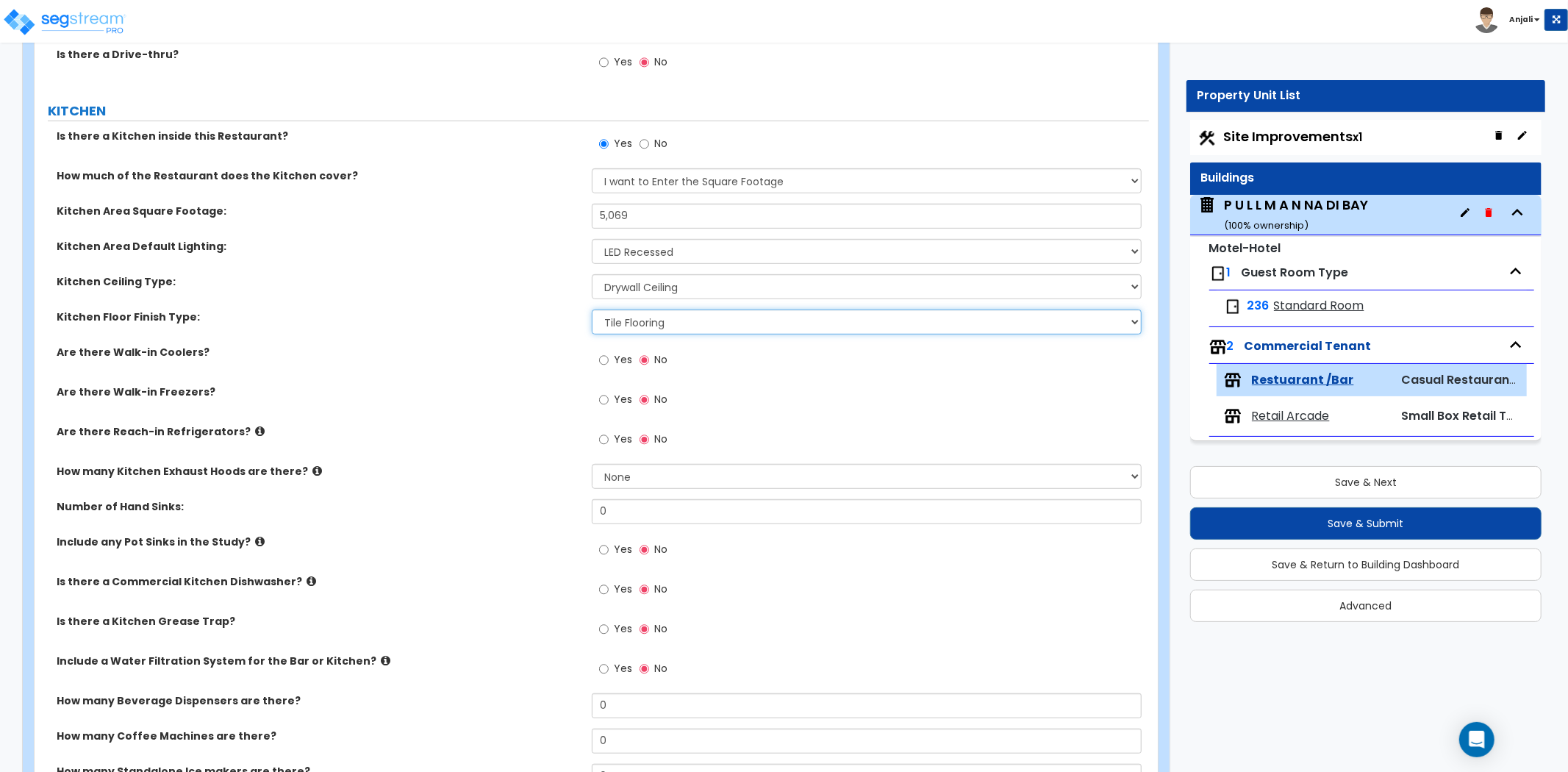
scroll to position [572, 0]
click at [603, 361] on input "Yes" at bounding box center [604, 359] width 10 height 17
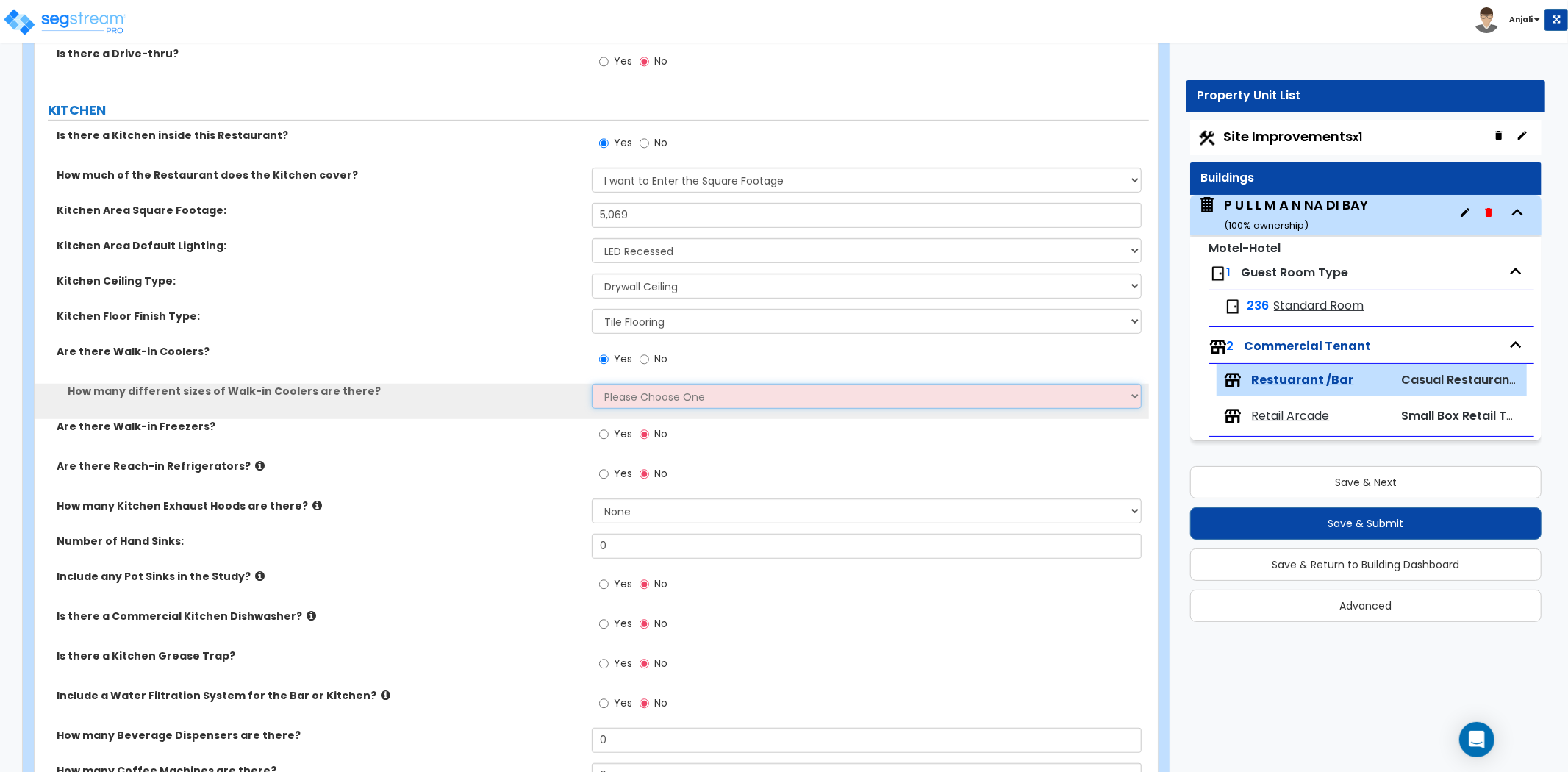
click at [643, 396] on select "Please Choose One 1 2 3 4" at bounding box center [867, 396] width 550 height 25
click at [592, 384] on select "Please Choose One 1 2 3 4" at bounding box center [867, 396] width 550 height 25
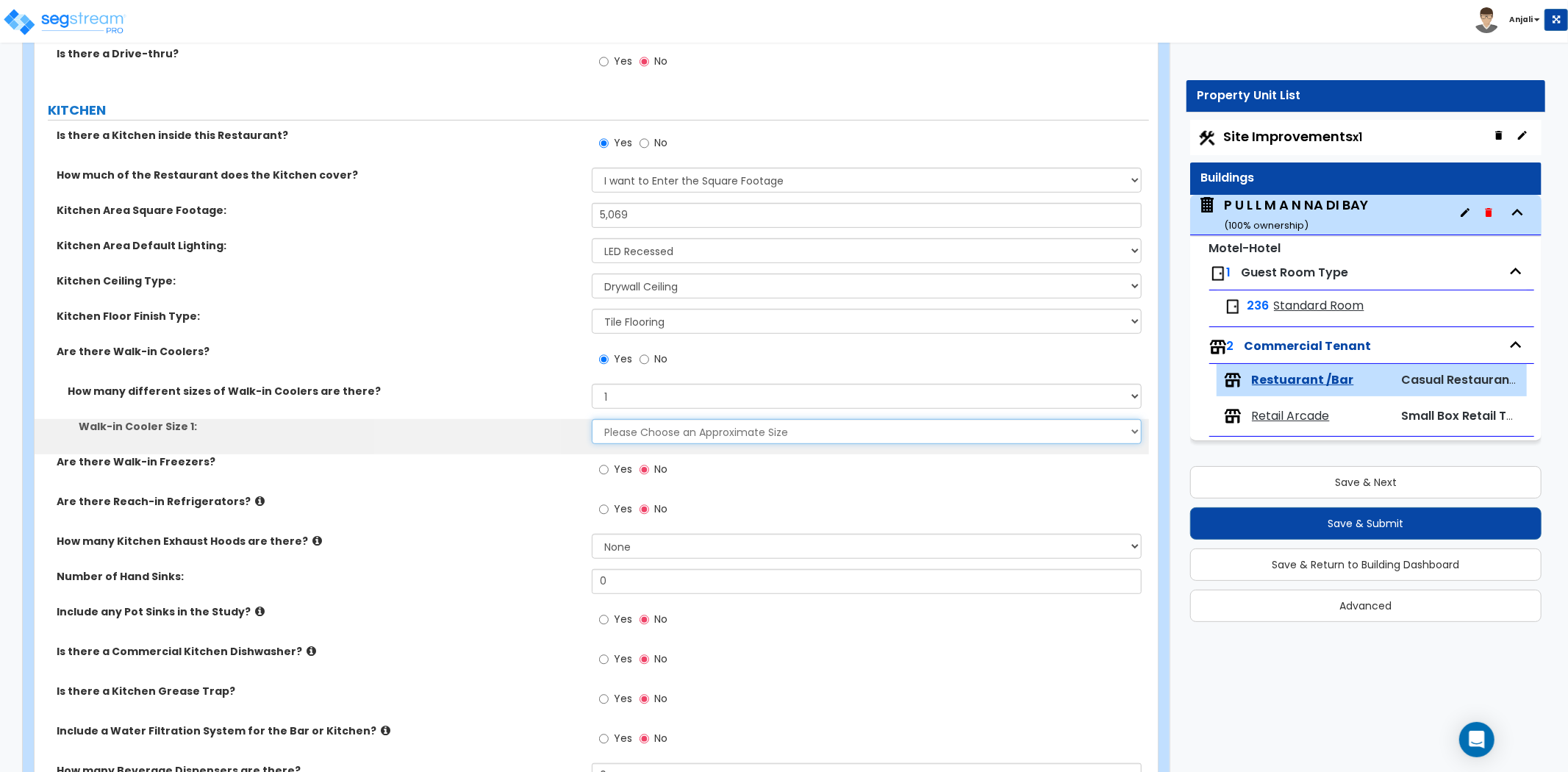
click at [636, 433] on select "Please Choose an Approximate Size 6' x 6' 10' x 6' 12' x 14' 12' x 20' I want t…" at bounding box center [867, 432] width 550 height 25
click at [592, 420] on select "Please Choose an Approximate Size 6' x 6' 10' x 6' 12' x 14' 12' x 20' I want t…" at bounding box center [867, 432] width 550 height 25
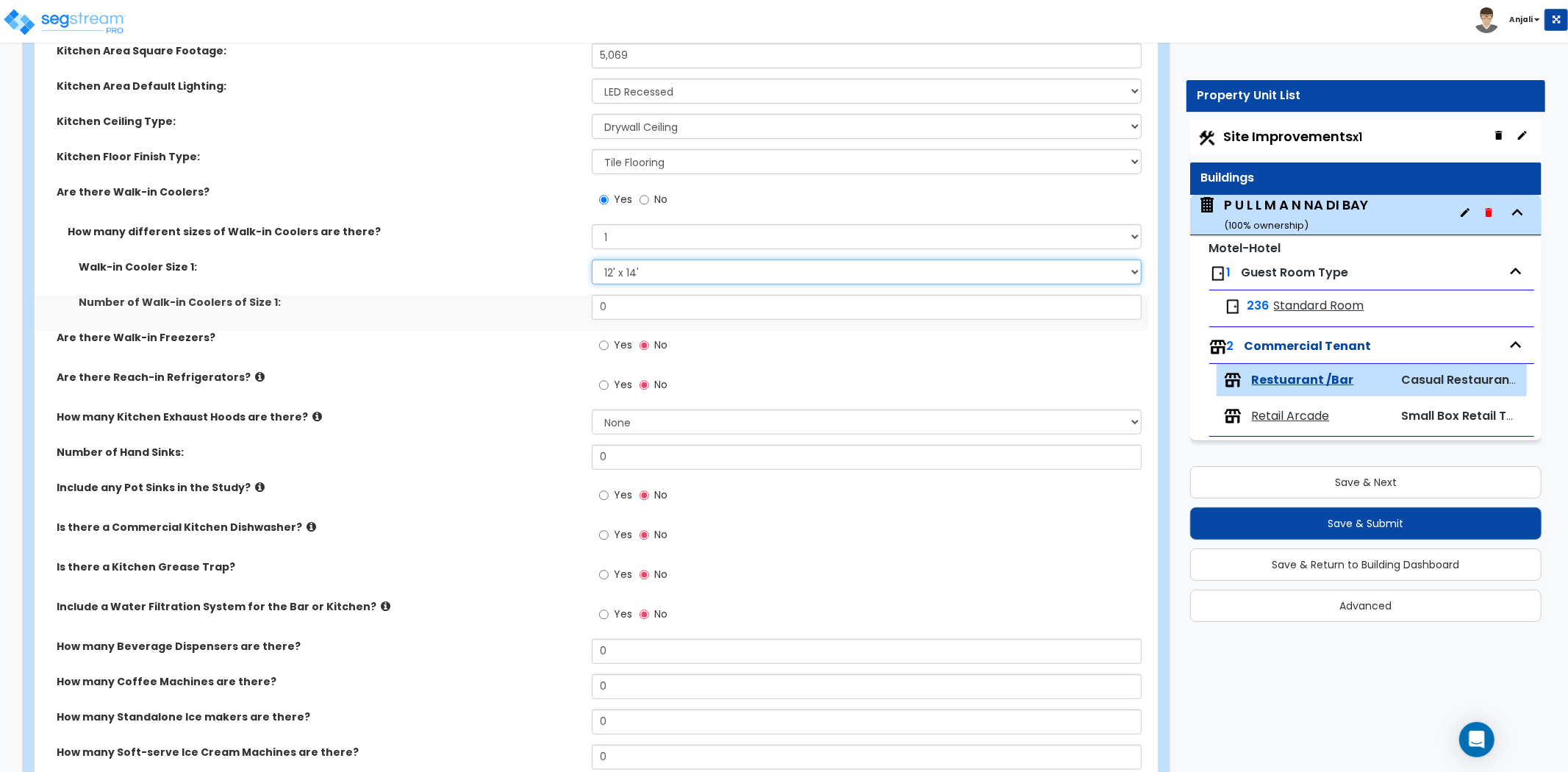
scroll to position [735, 0]
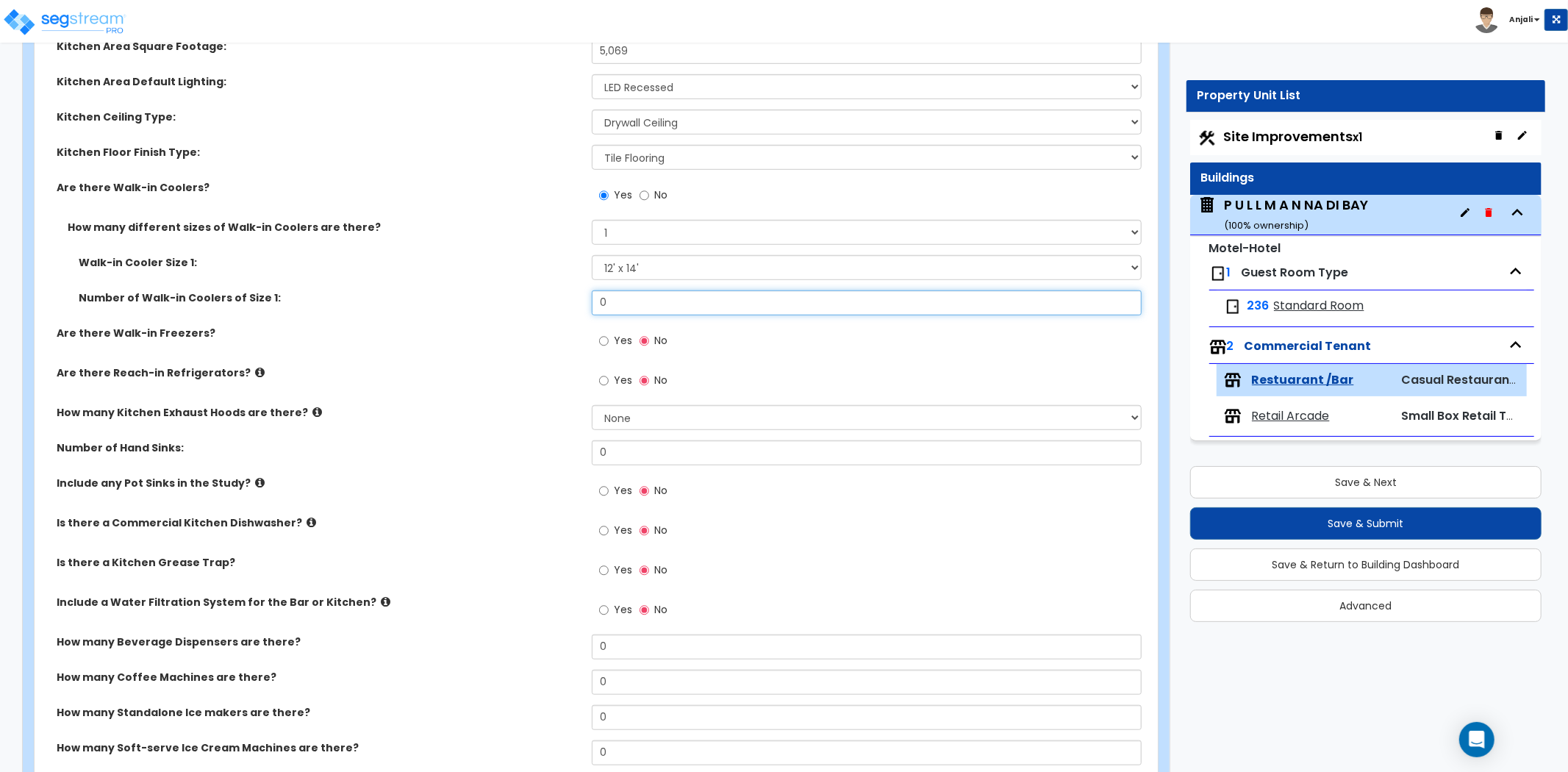
click at [647, 297] on input "0" at bounding box center [867, 303] width 550 height 25
click at [550, 282] on div "Walk-in Cooler Size 1: Please Choose an Approximate Size 6' x 6' 10' x 6' 12' x…" at bounding box center [592, 272] width 1115 height 36
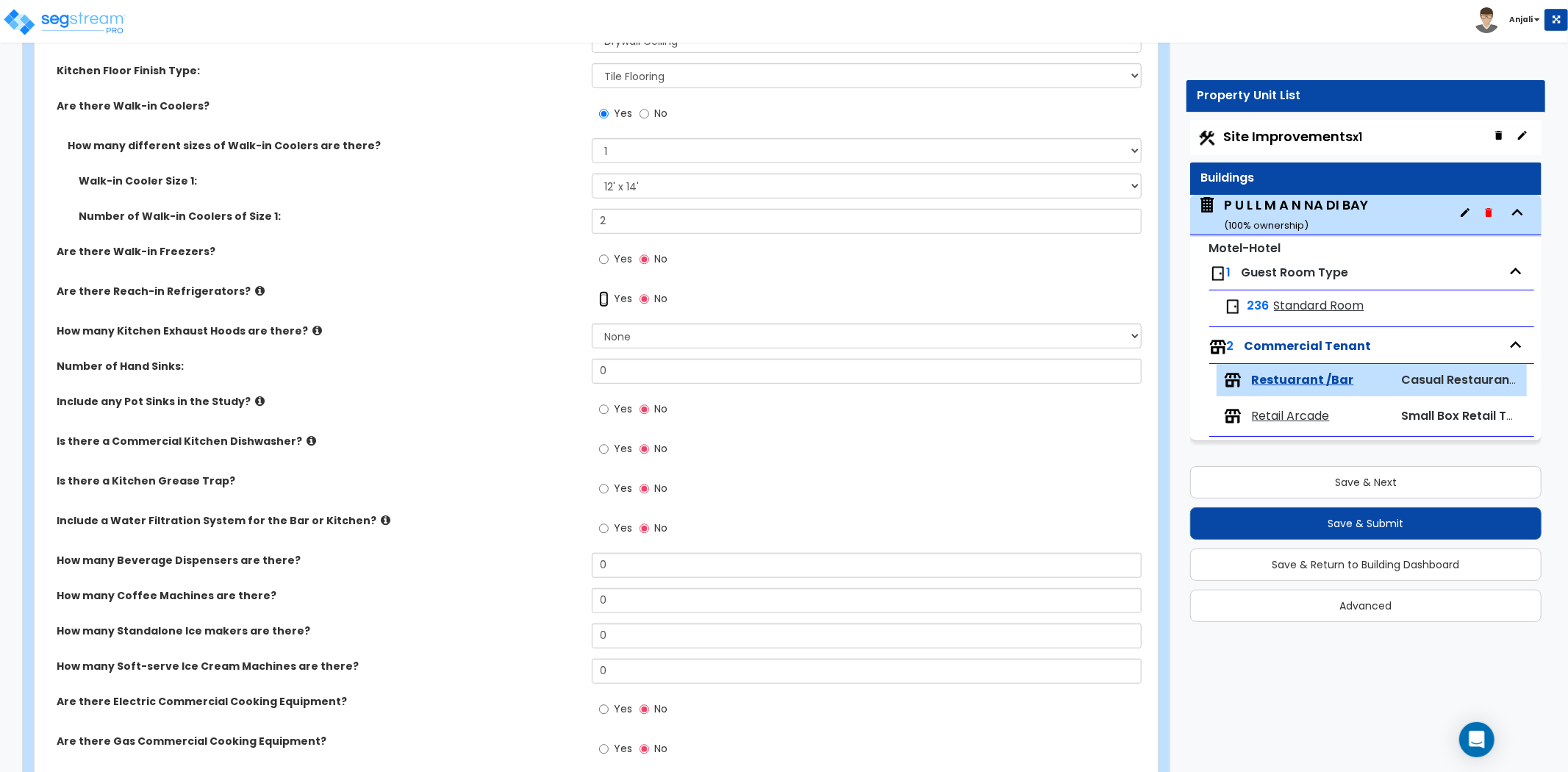
click at [600, 296] on input "Yes" at bounding box center [604, 299] width 10 height 17
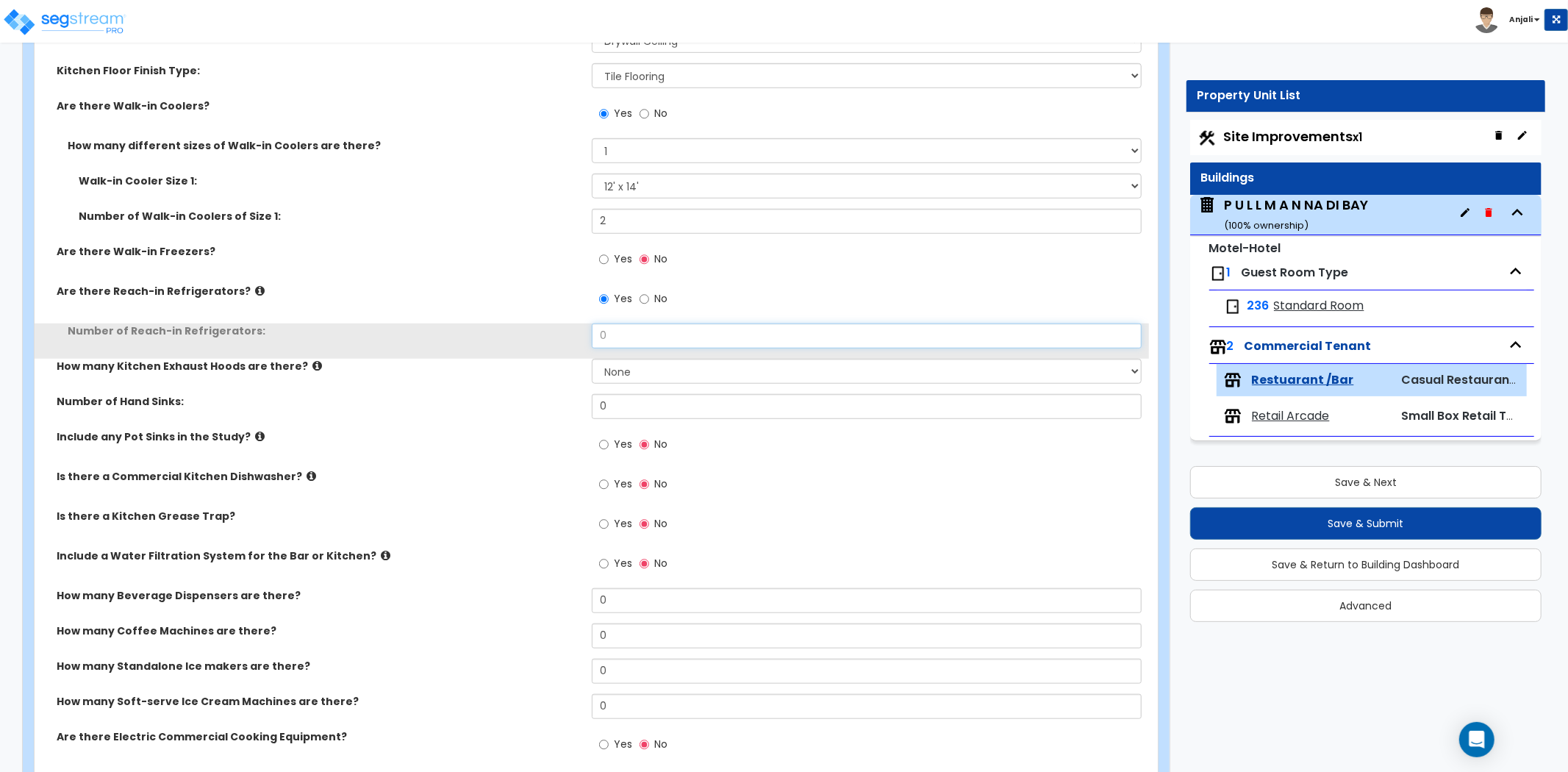
click at [640, 344] on input "0" at bounding box center [867, 336] width 550 height 25
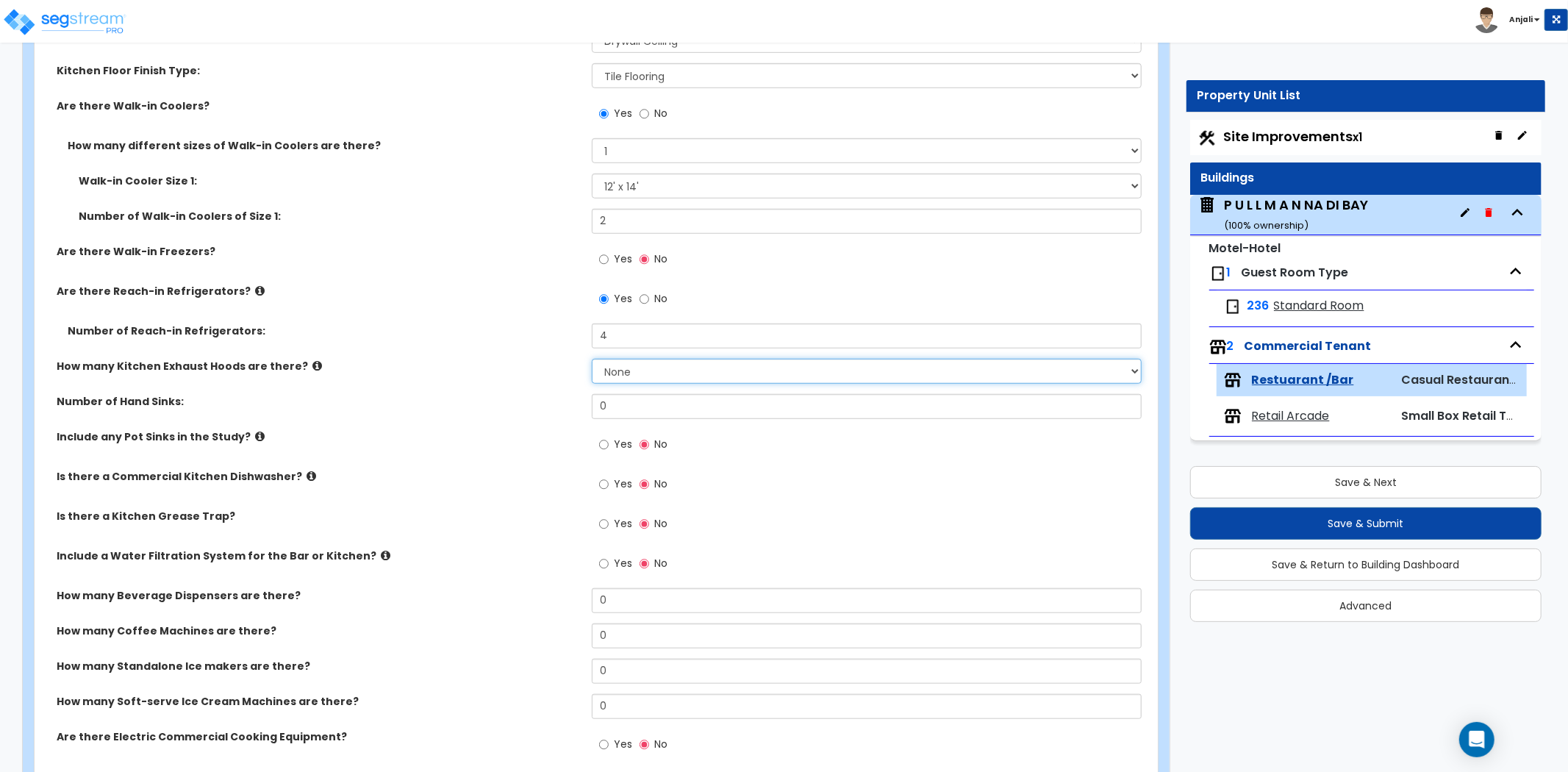
drag, startPoint x: 647, startPoint y: 378, endPoint x: 647, endPoint y: 370, distance: 8.0
click at [647, 377] on select "None 1 2 3" at bounding box center [867, 371] width 550 height 25
click at [592, 359] on select "None 1 2 3" at bounding box center [867, 371] width 550 height 25
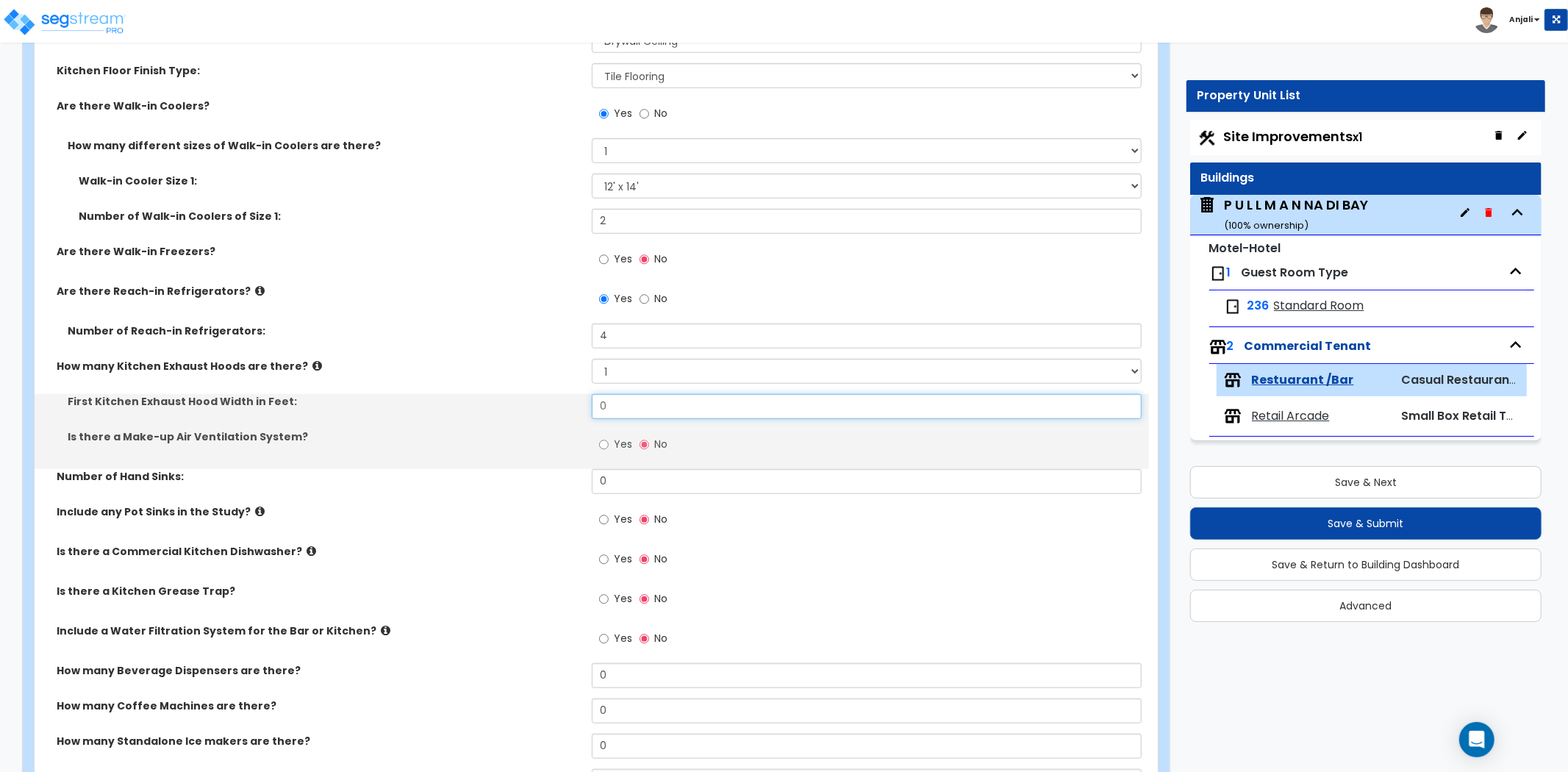
click at [630, 414] on input "0" at bounding box center [867, 406] width 550 height 25
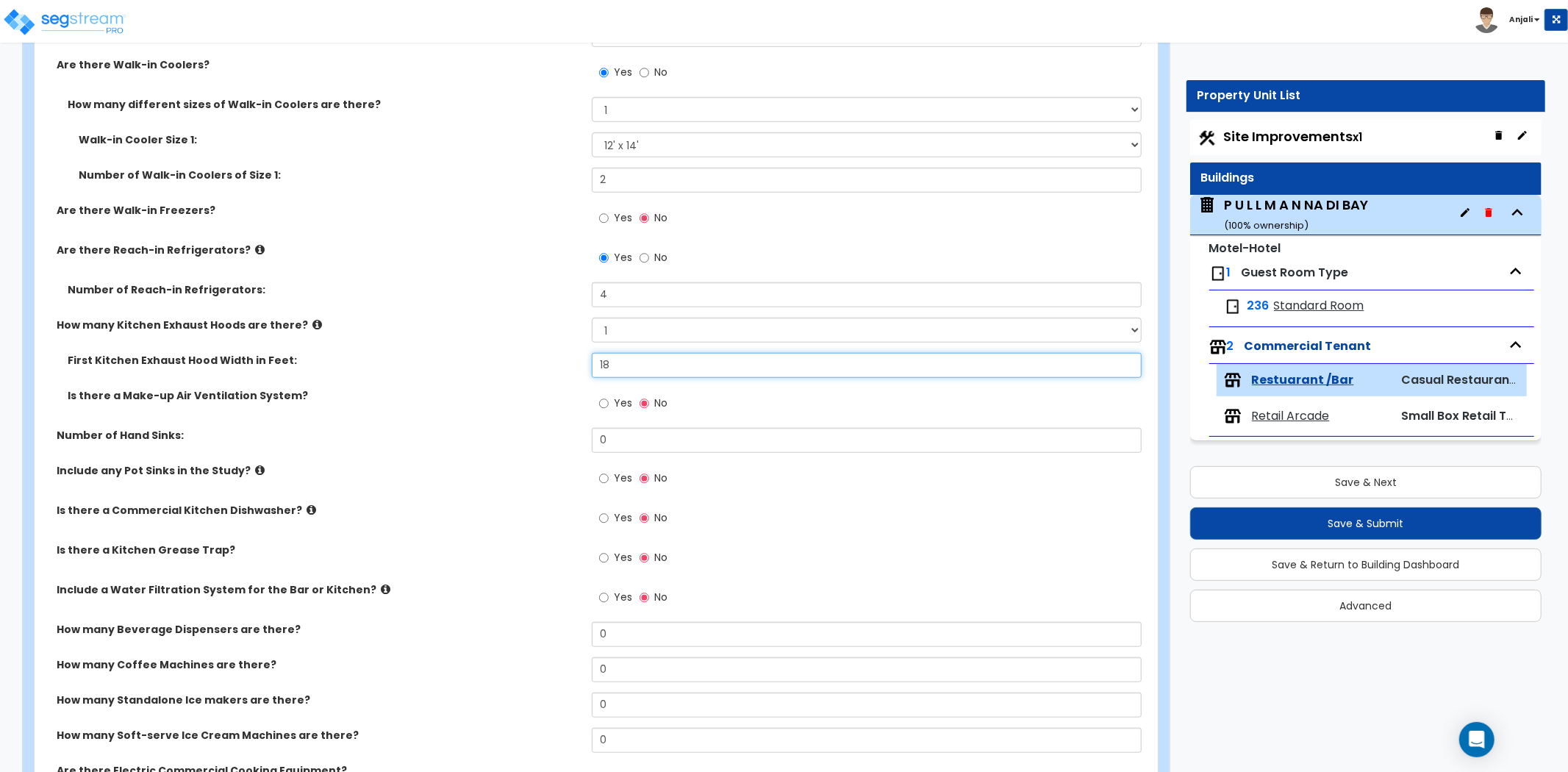
scroll to position [899, 0]
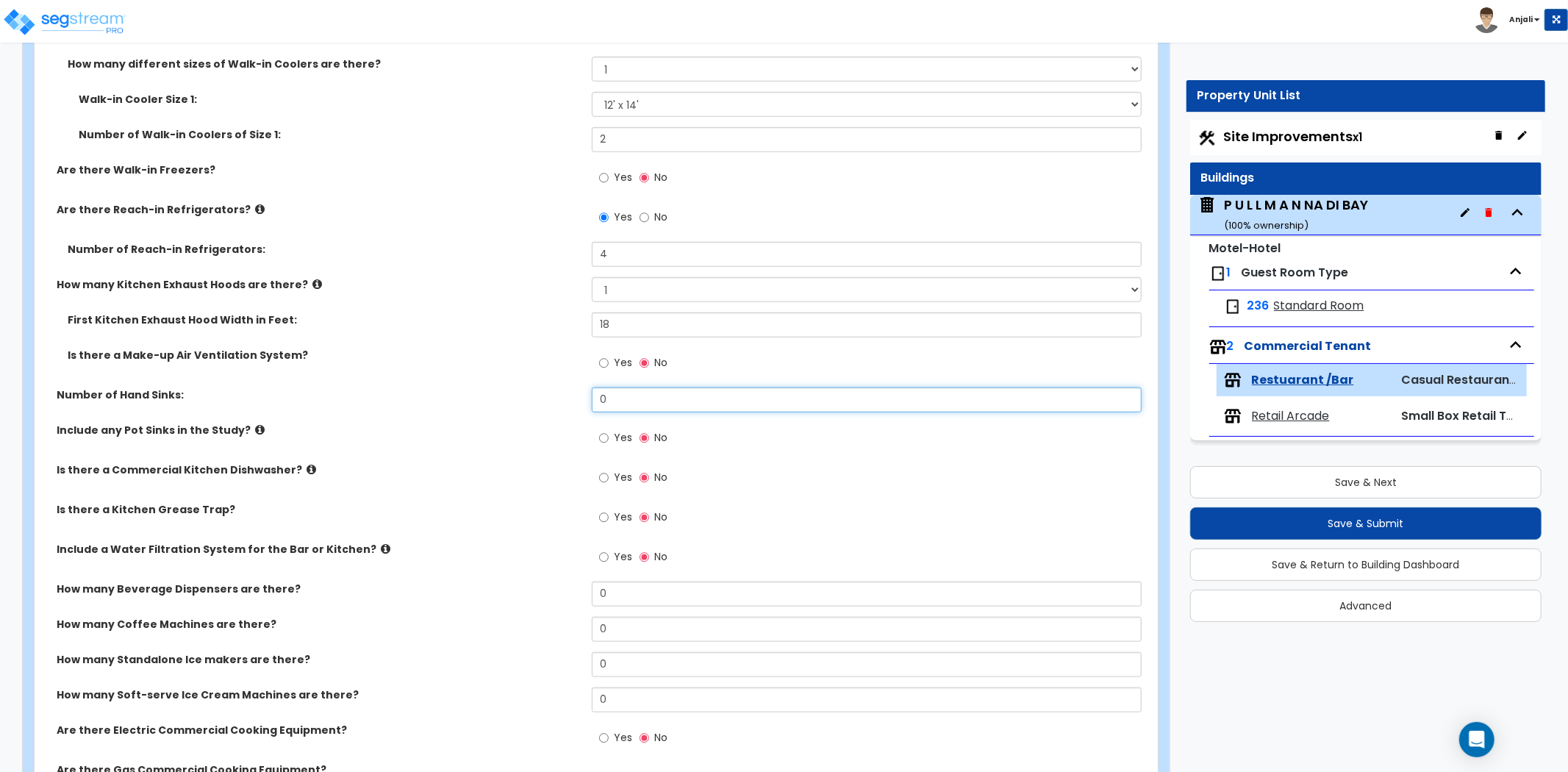
click at [620, 406] on input "0" at bounding box center [867, 399] width 550 height 25
click at [533, 427] on label "Include any Pot Sinks in the Study?" at bounding box center [318, 430] width 525 height 15
click at [600, 434] on input "Yes" at bounding box center [604, 438] width 10 height 17
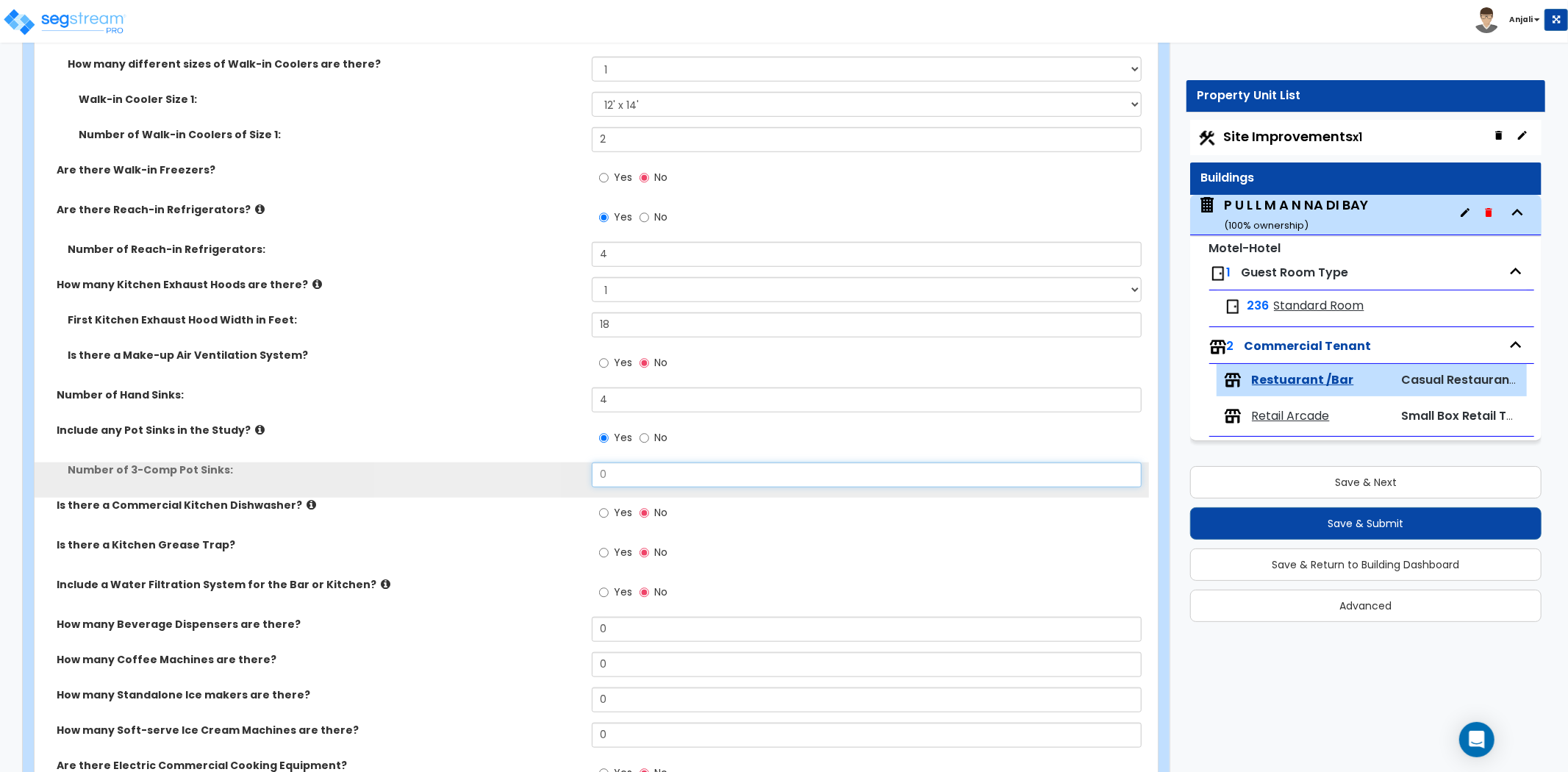
click at [619, 464] on input "0" at bounding box center [867, 475] width 550 height 25
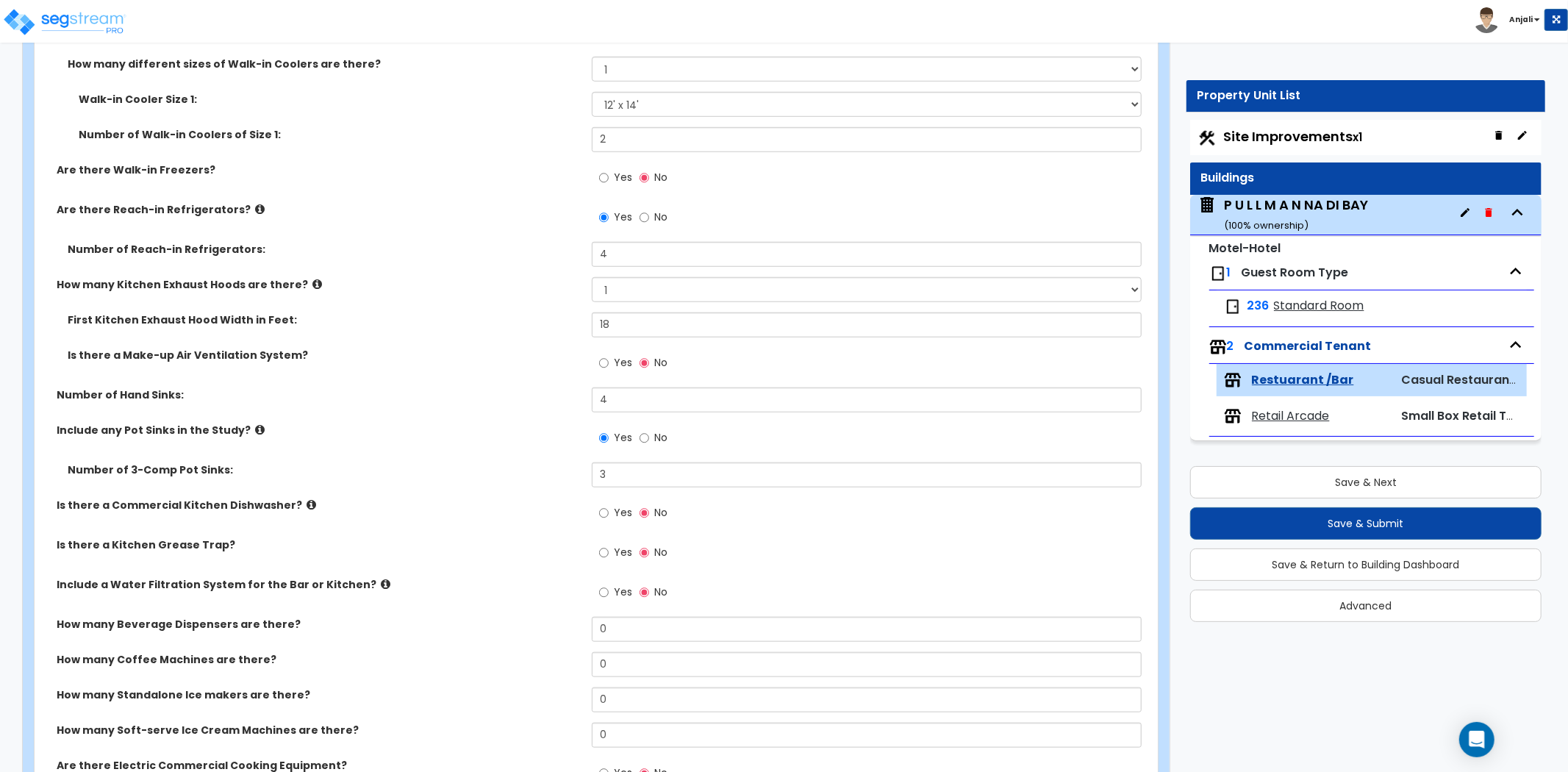
click at [543, 488] on div "Number of 3-Comp Pot Sinks: 3" at bounding box center [592, 480] width 1115 height 36
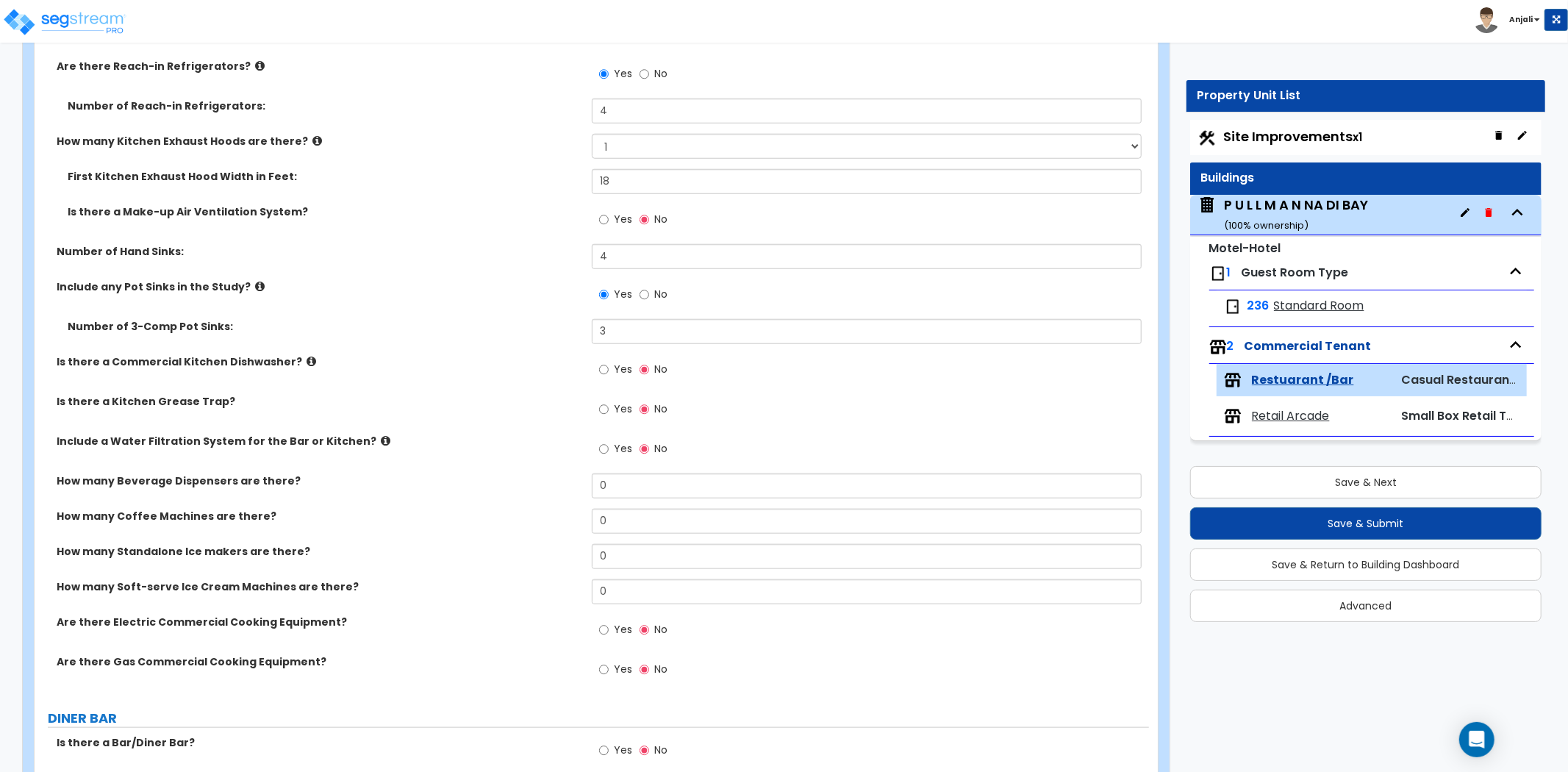
scroll to position [1062, 0]
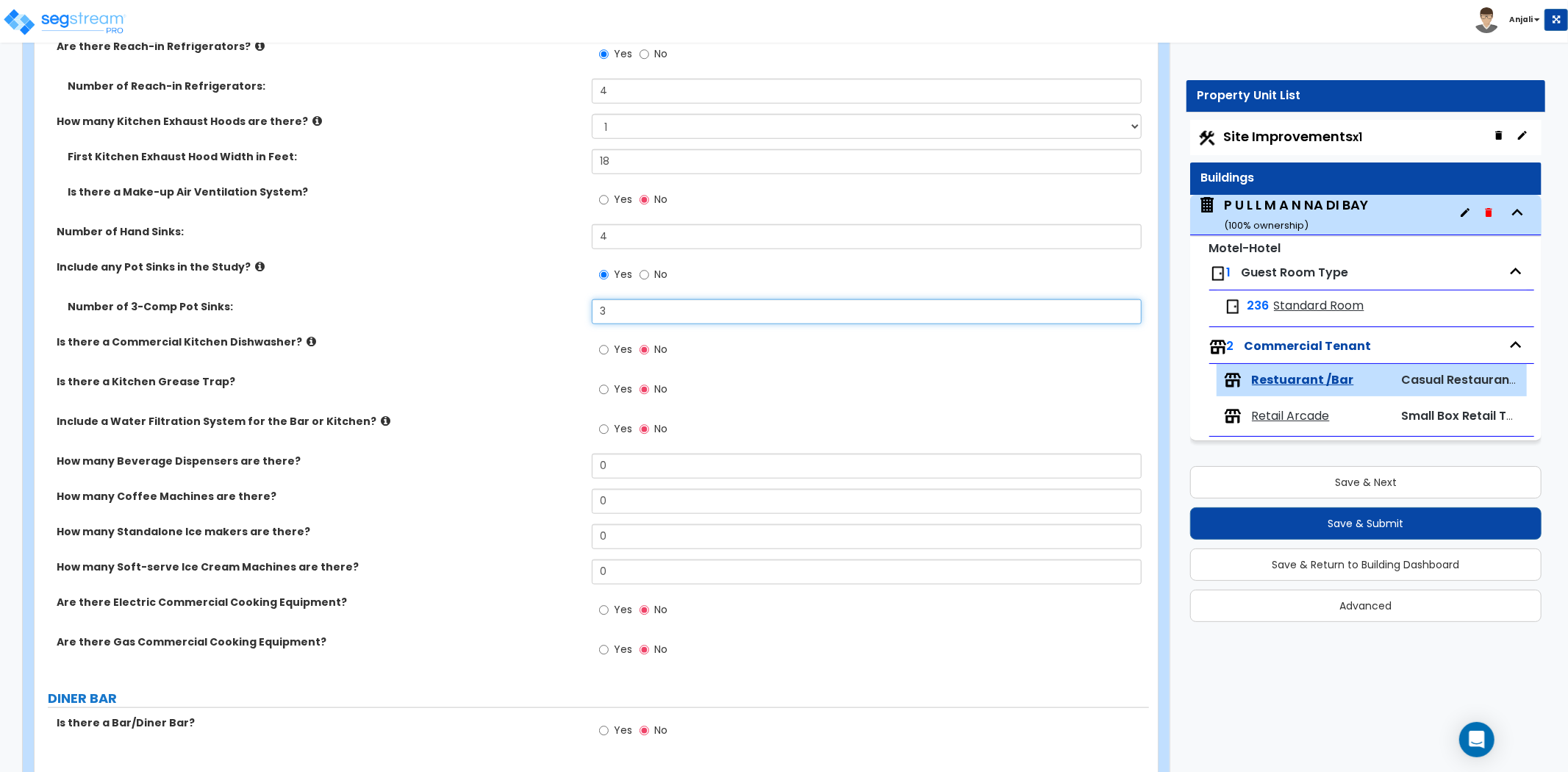
click at [605, 313] on input "3" at bounding box center [867, 312] width 550 height 25
click at [586, 360] on div "Is there a Commercial Kitchen Dishwasher? Yes No" at bounding box center [592, 354] width 1115 height 40
click at [600, 349] on input "Yes" at bounding box center [604, 350] width 10 height 17
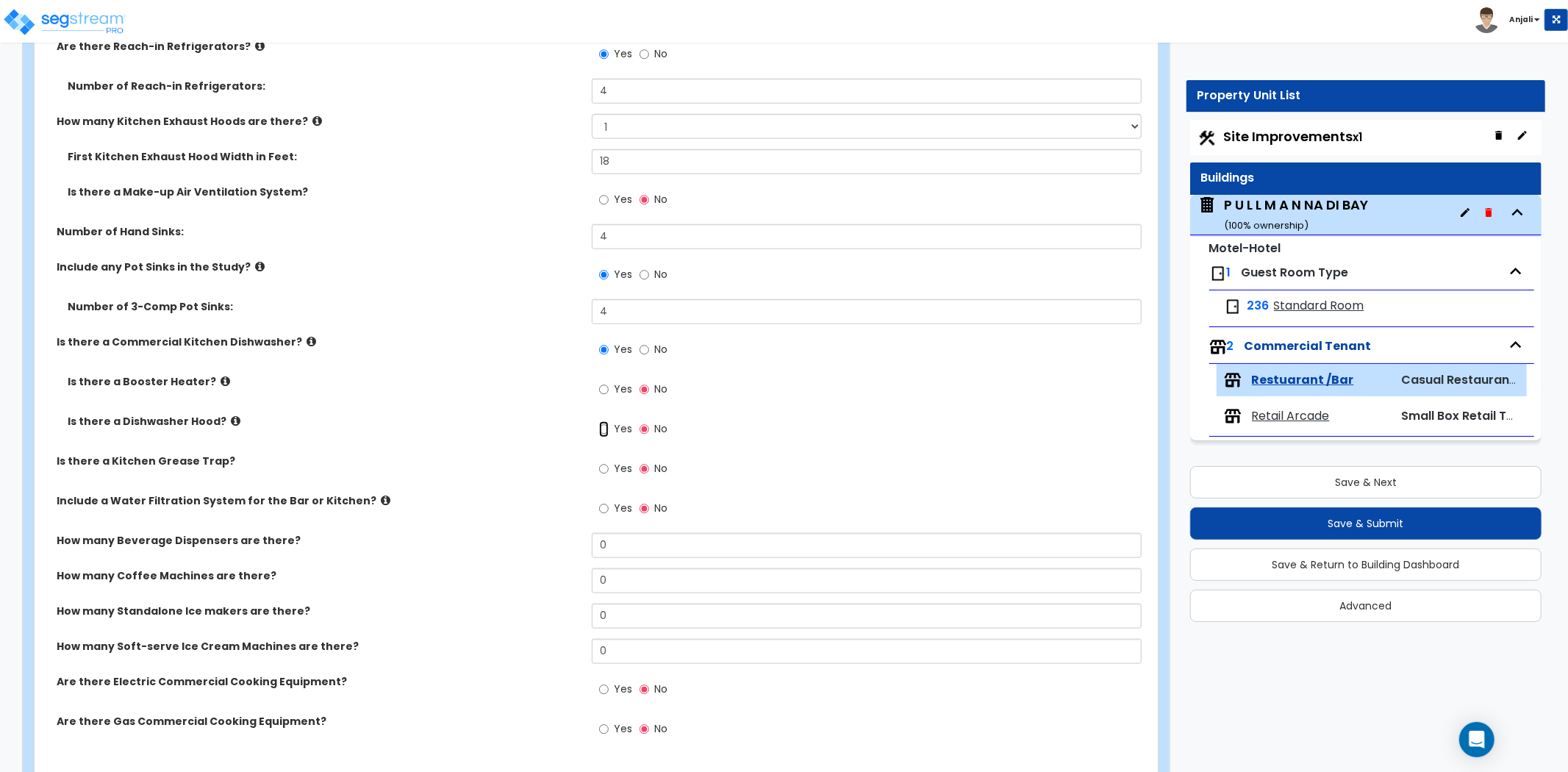
click at [605, 433] on input "Yes" at bounding box center [604, 429] width 10 height 17
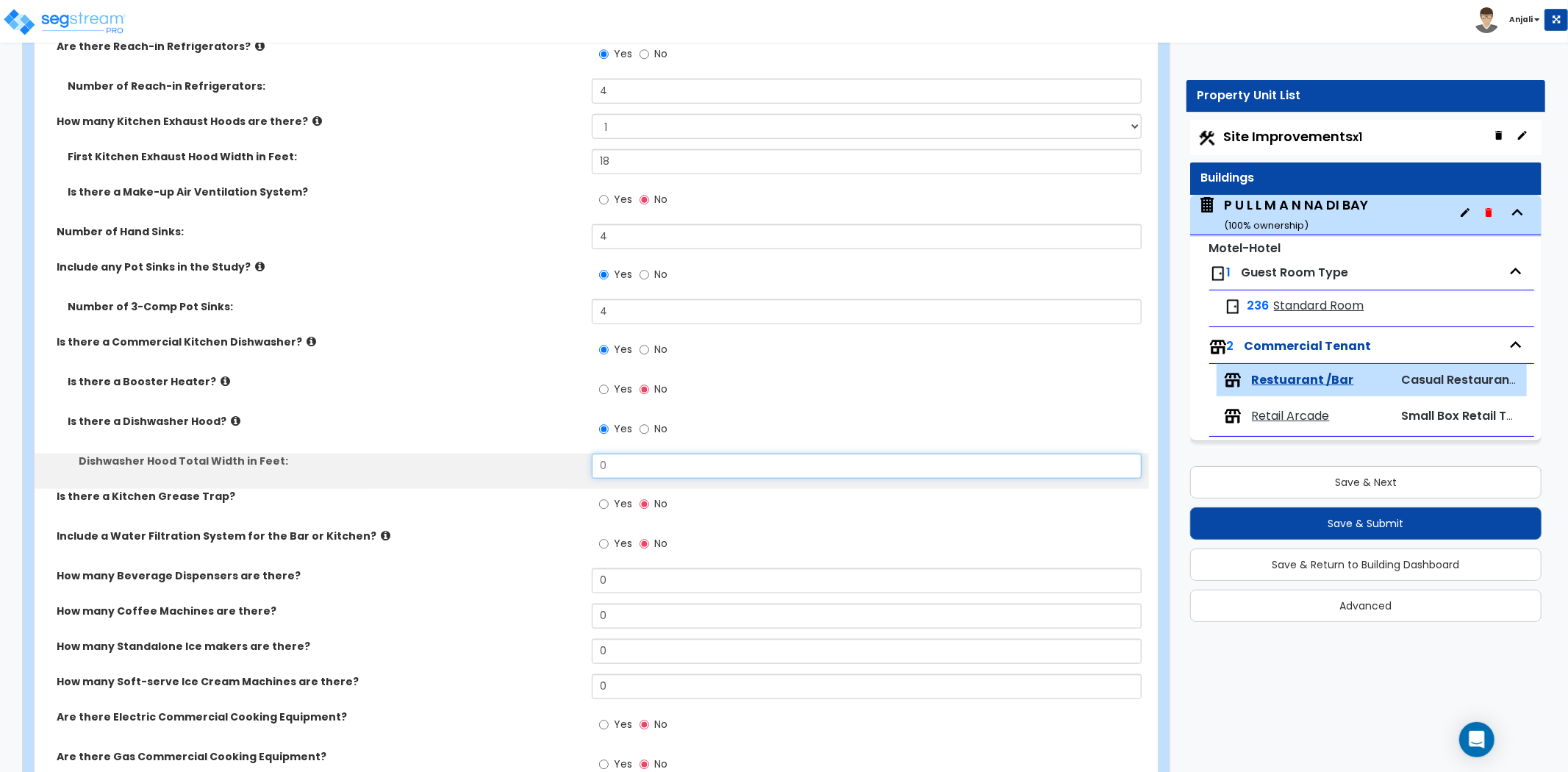
click at [614, 456] on input "0" at bounding box center [867, 466] width 550 height 25
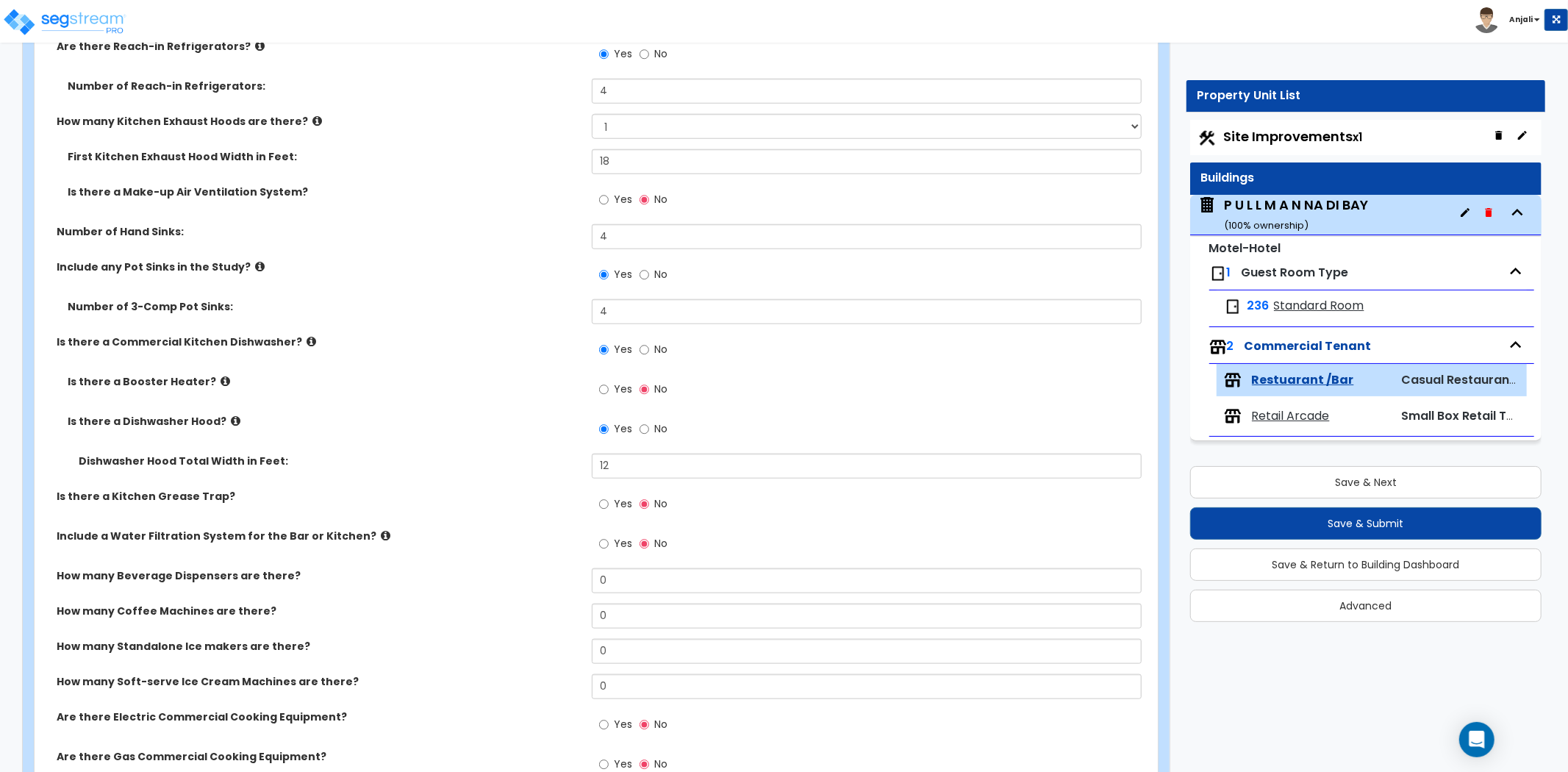
click at [576, 466] on label "Dishwasher Hood Total Width in Feet:" at bounding box center [329, 460] width 502 height 15
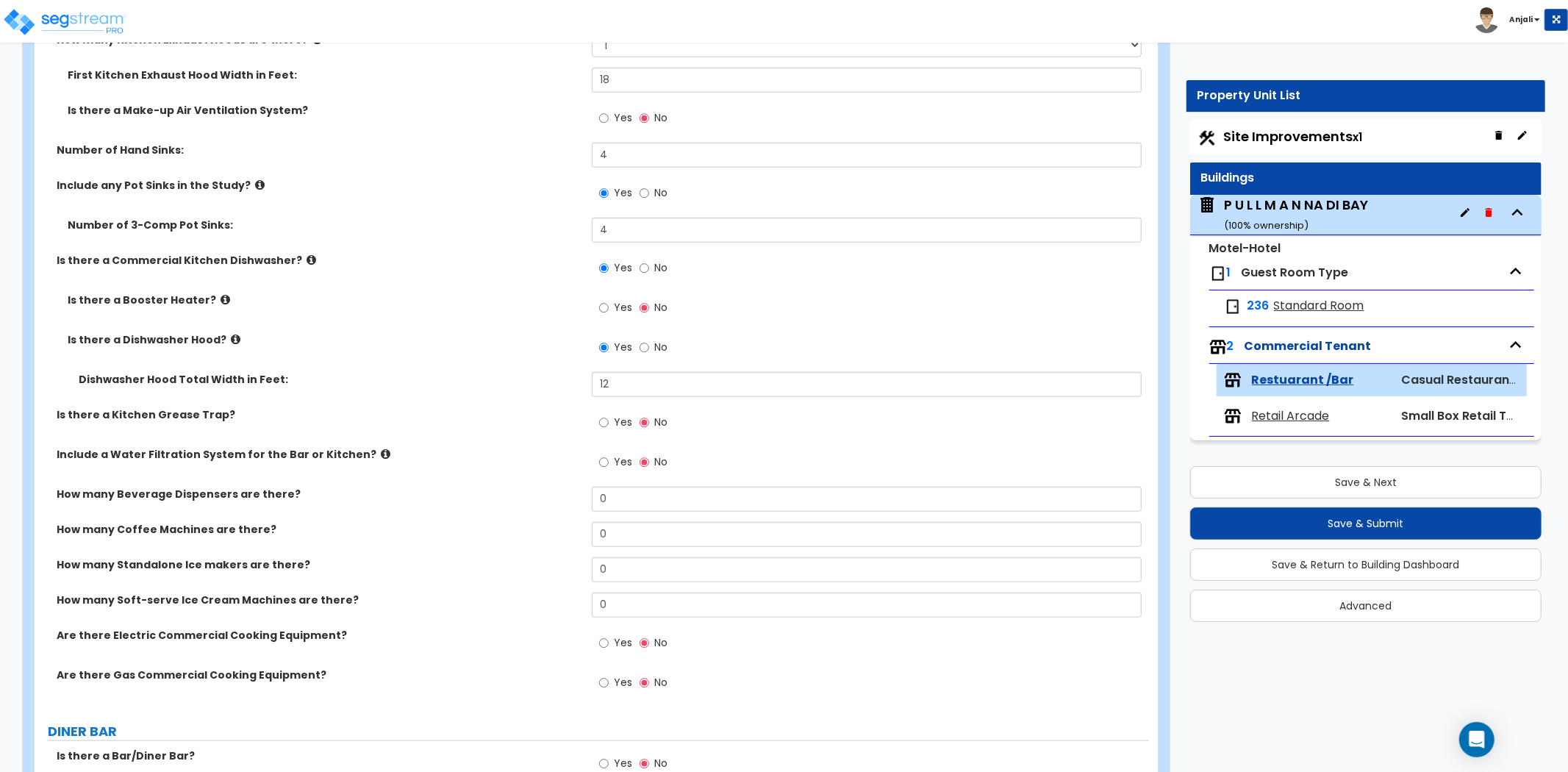
scroll to position [1225, 0]
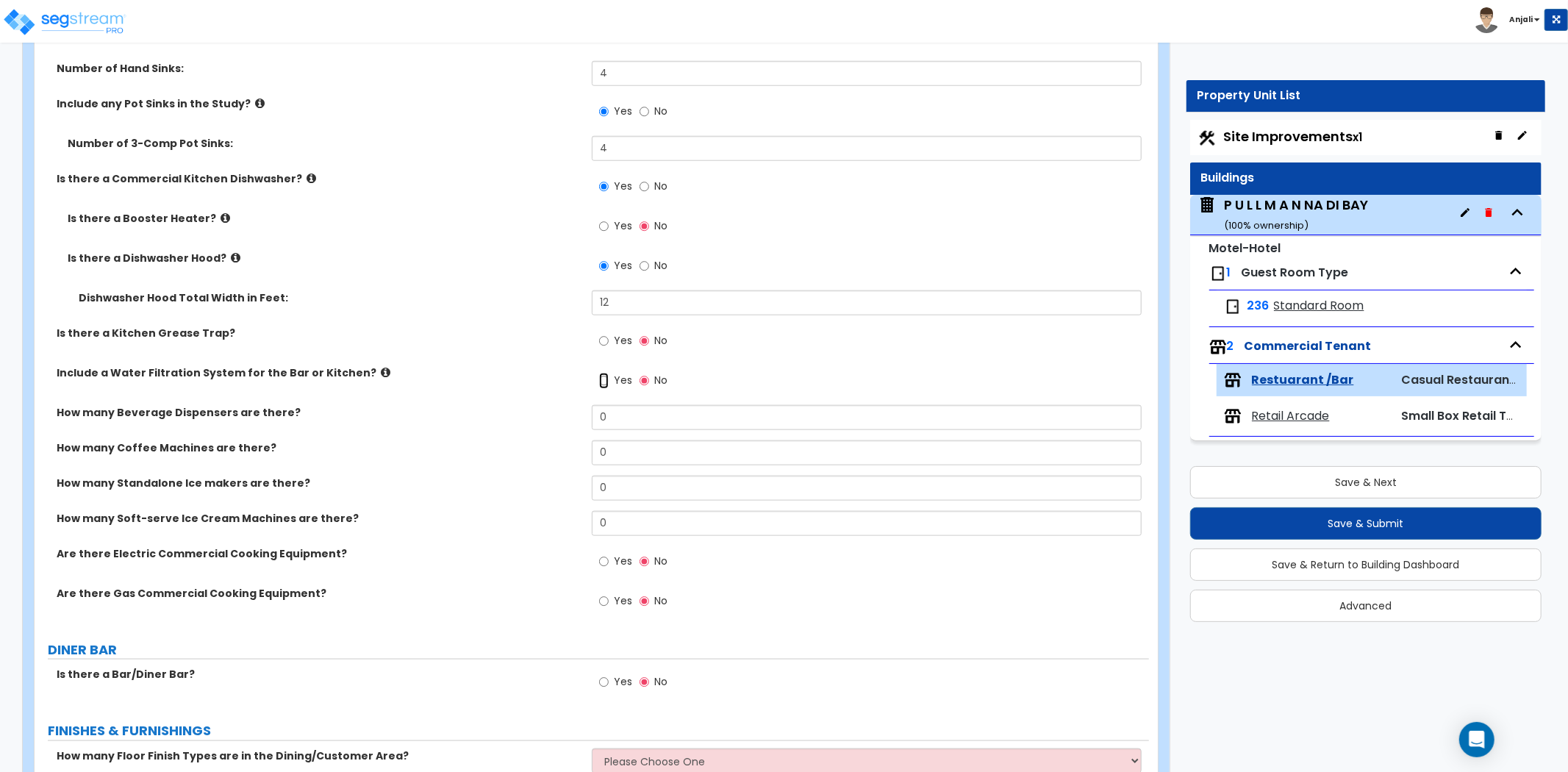
click at [605, 379] on input "Yes" at bounding box center [604, 380] width 10 height 17
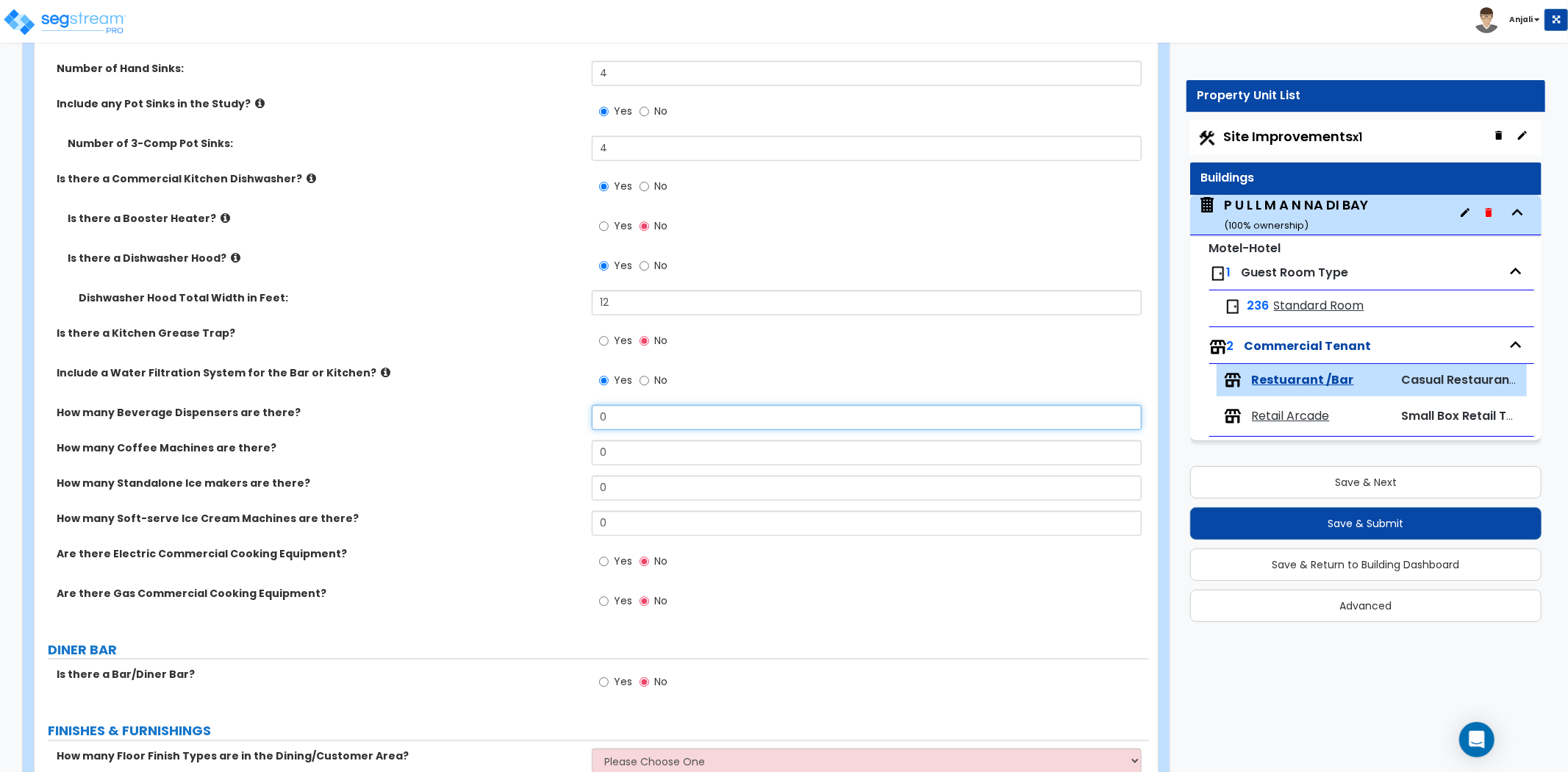
click at [620, 409] on input "0" at bounding box center [867, 418] width 550 height 25
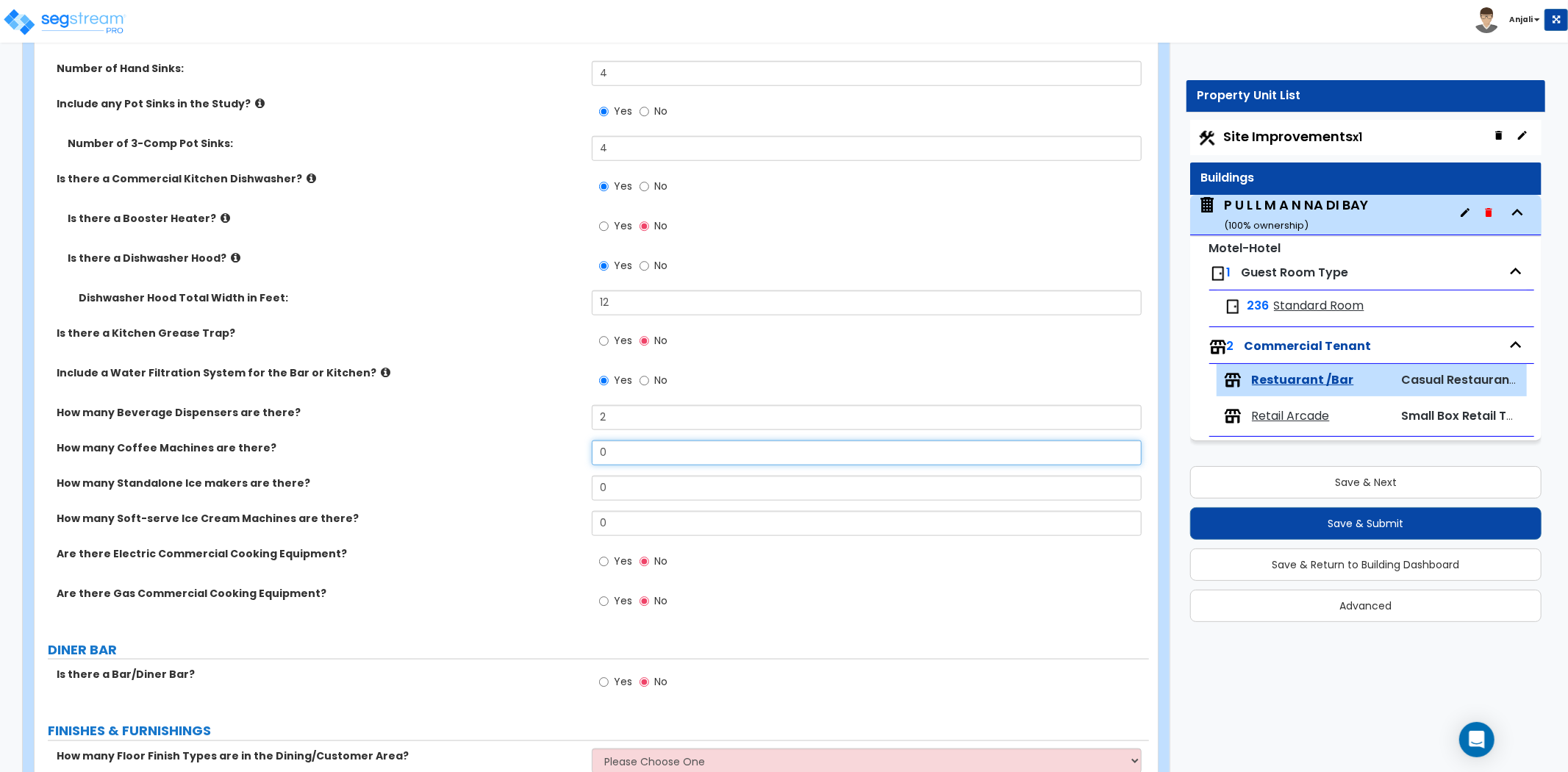
click at [616, 448] on input "0" at bounding box center [867, 453] width 550 height 25
click at [651, 490] on input "0" at bounding box center [867, 488] width 550 height 25
click at [532, 503] on div "How many Standalone Ice makers are there? 2" at bounding box center [592, 493] width 1115 height 36
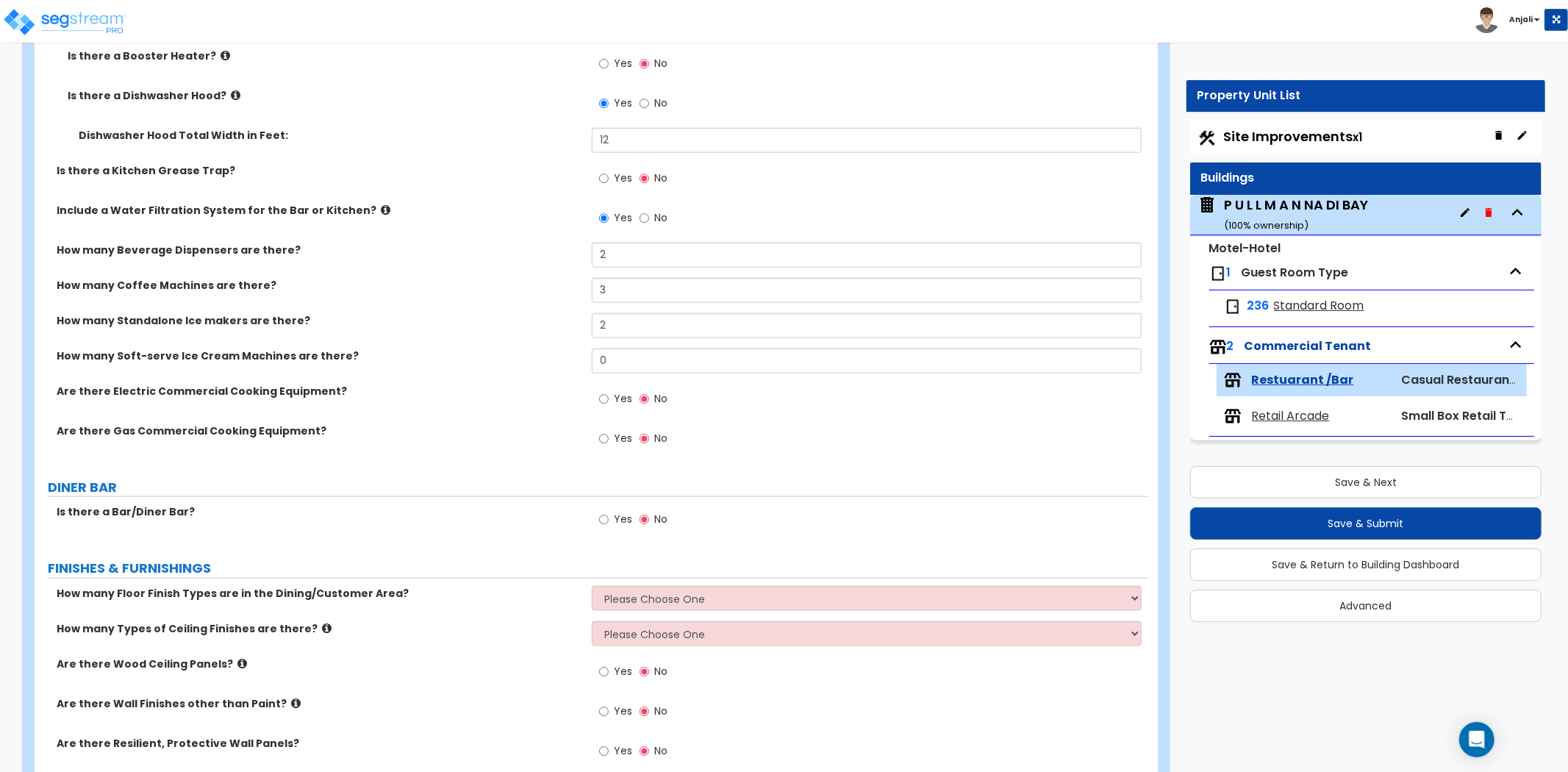
scroll to position [1388, 0]
click at [603, 396] on input "Yes" at bounding box center [604, 399] width 10 height 17
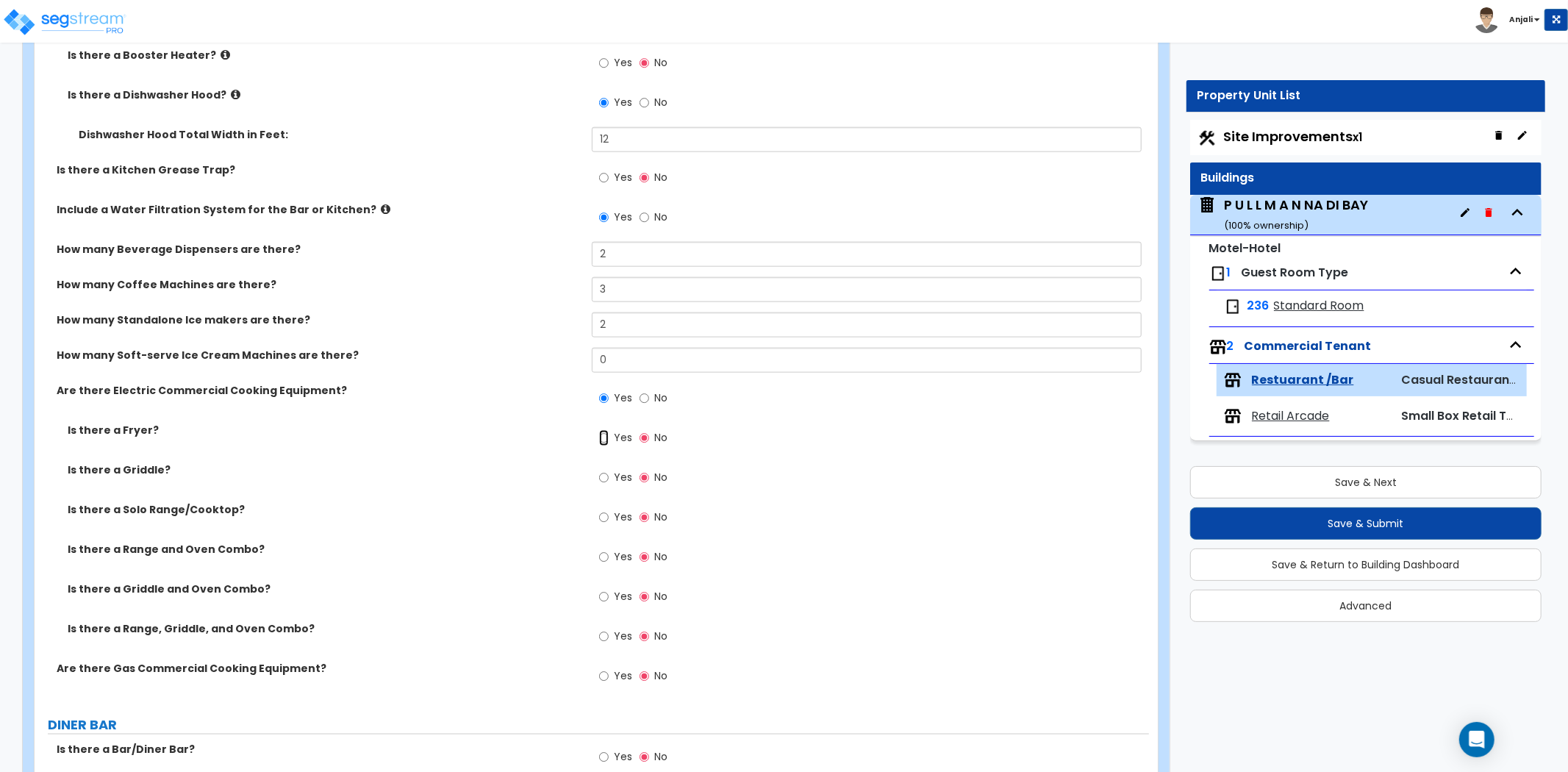
click at [605, 440] on input "Yes" at bounding box center [604, 438] width 10 height 17
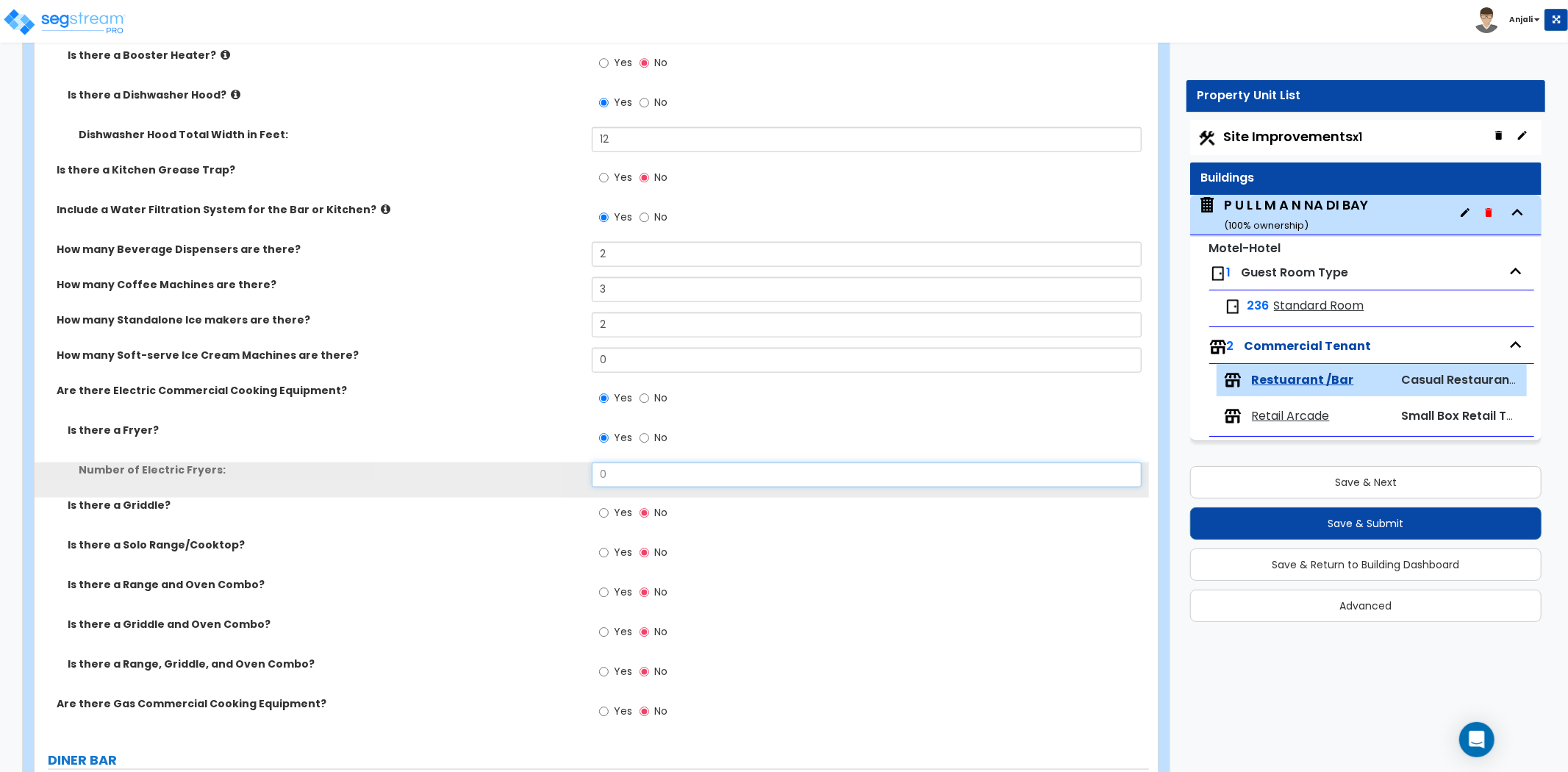
click at [605, 468] on input "0" at bounding box center [867, 475] width 550 height 25
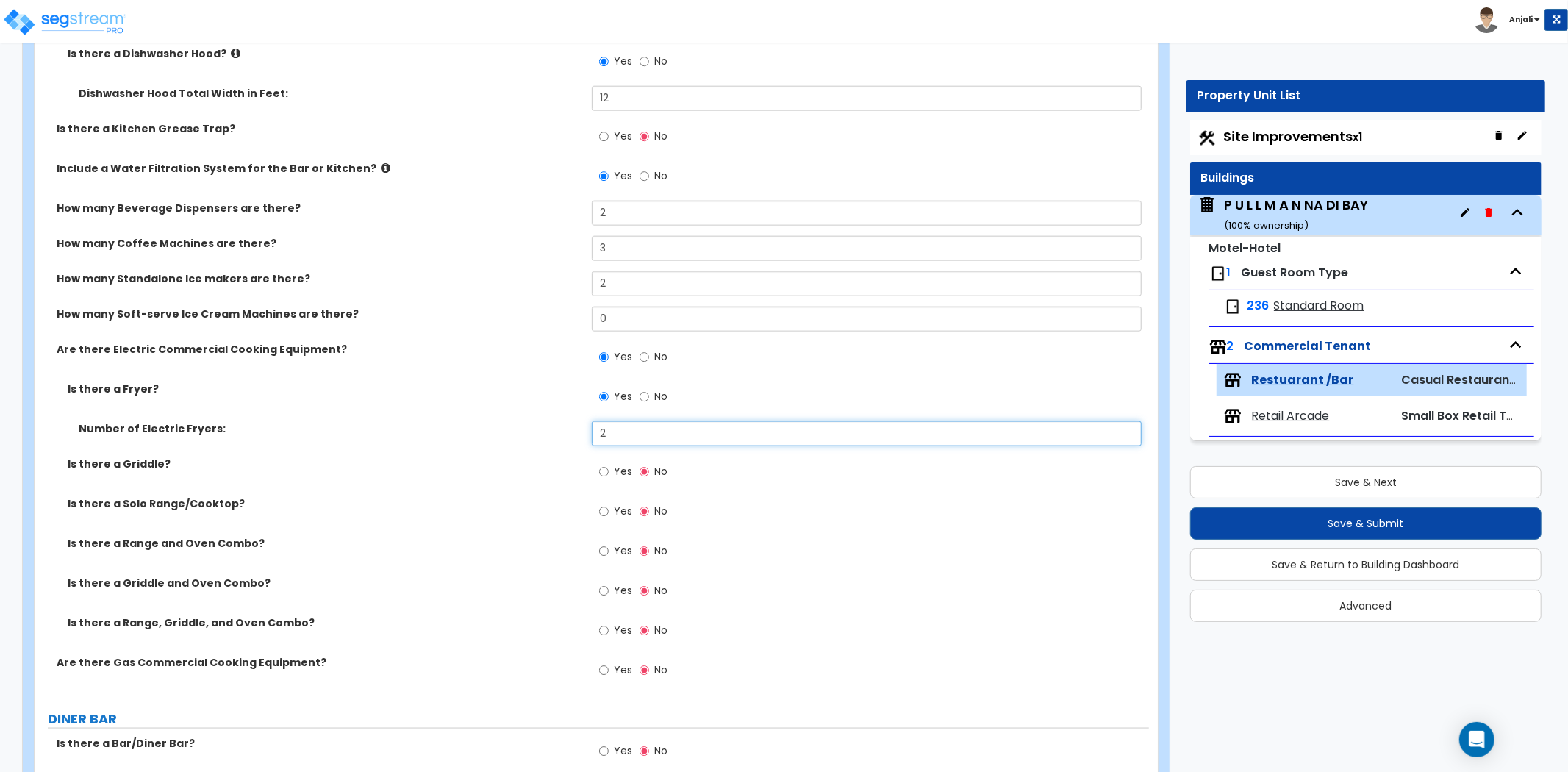
scroll to position [1471, 0]
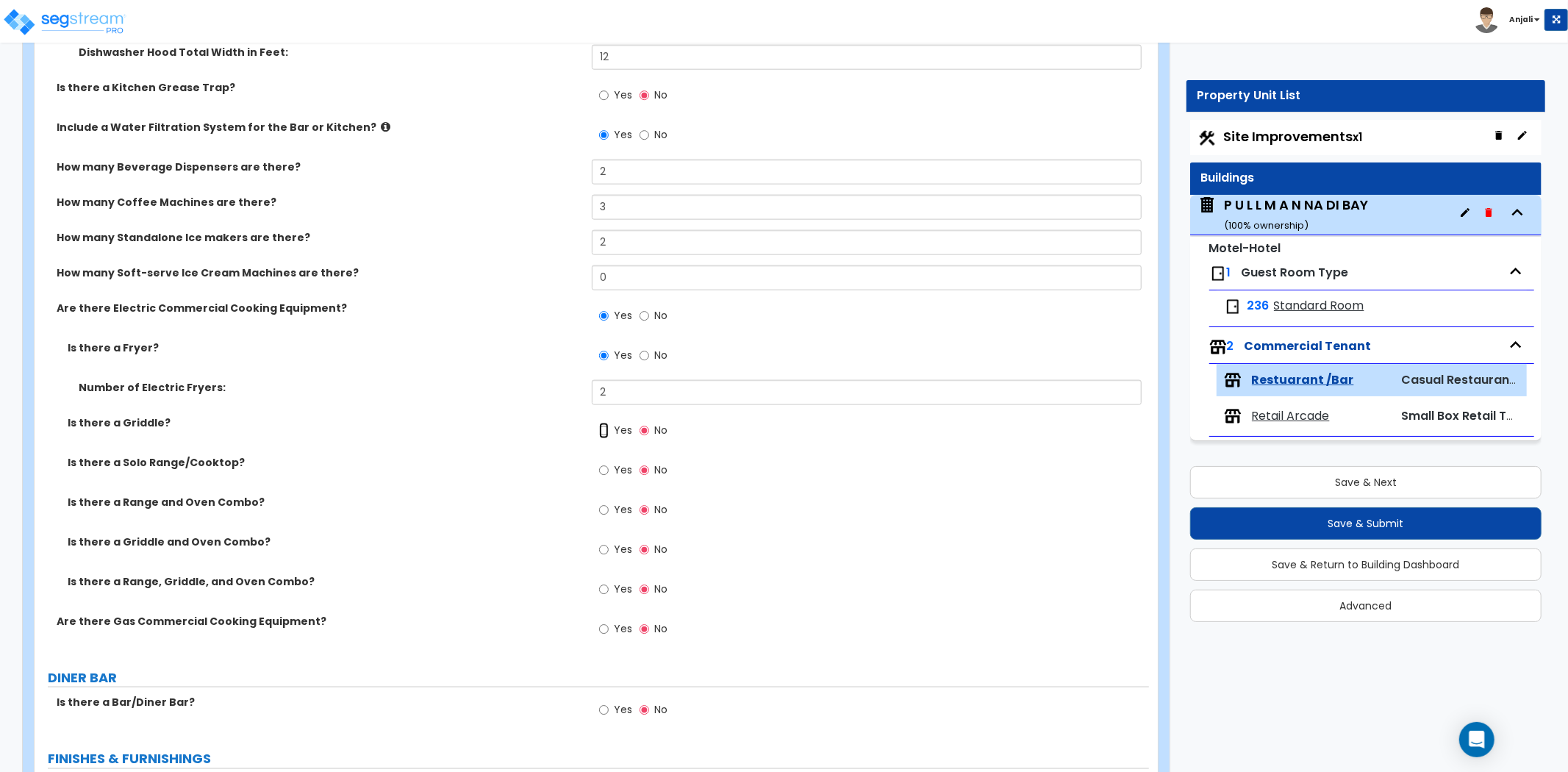
click at [606, 434] on input "Yes" at bounding box center [604, 431] width 10 height 17
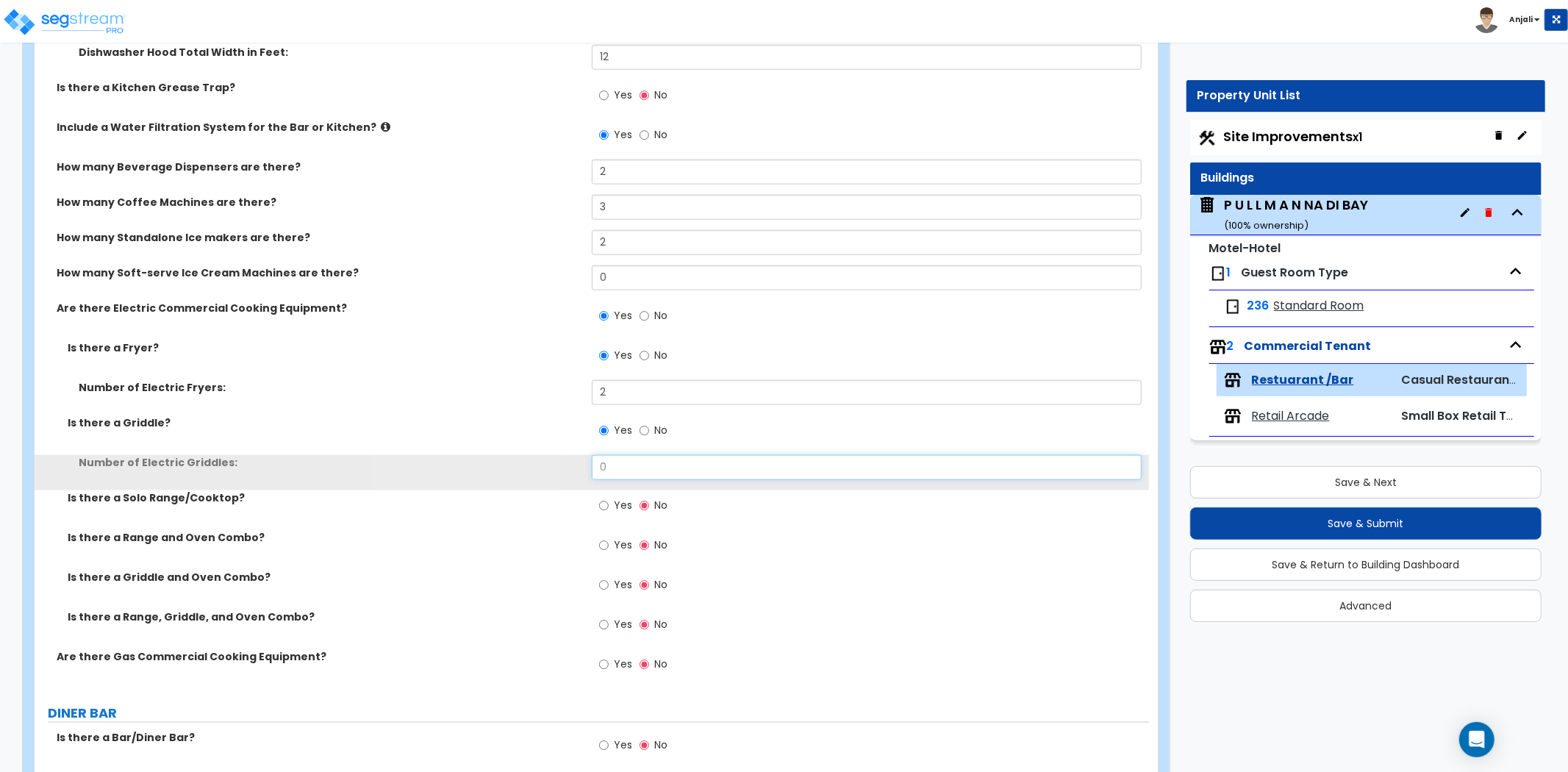
click at [630, 467] on input "0" at bounding box center [867, 467] width 550 height 25
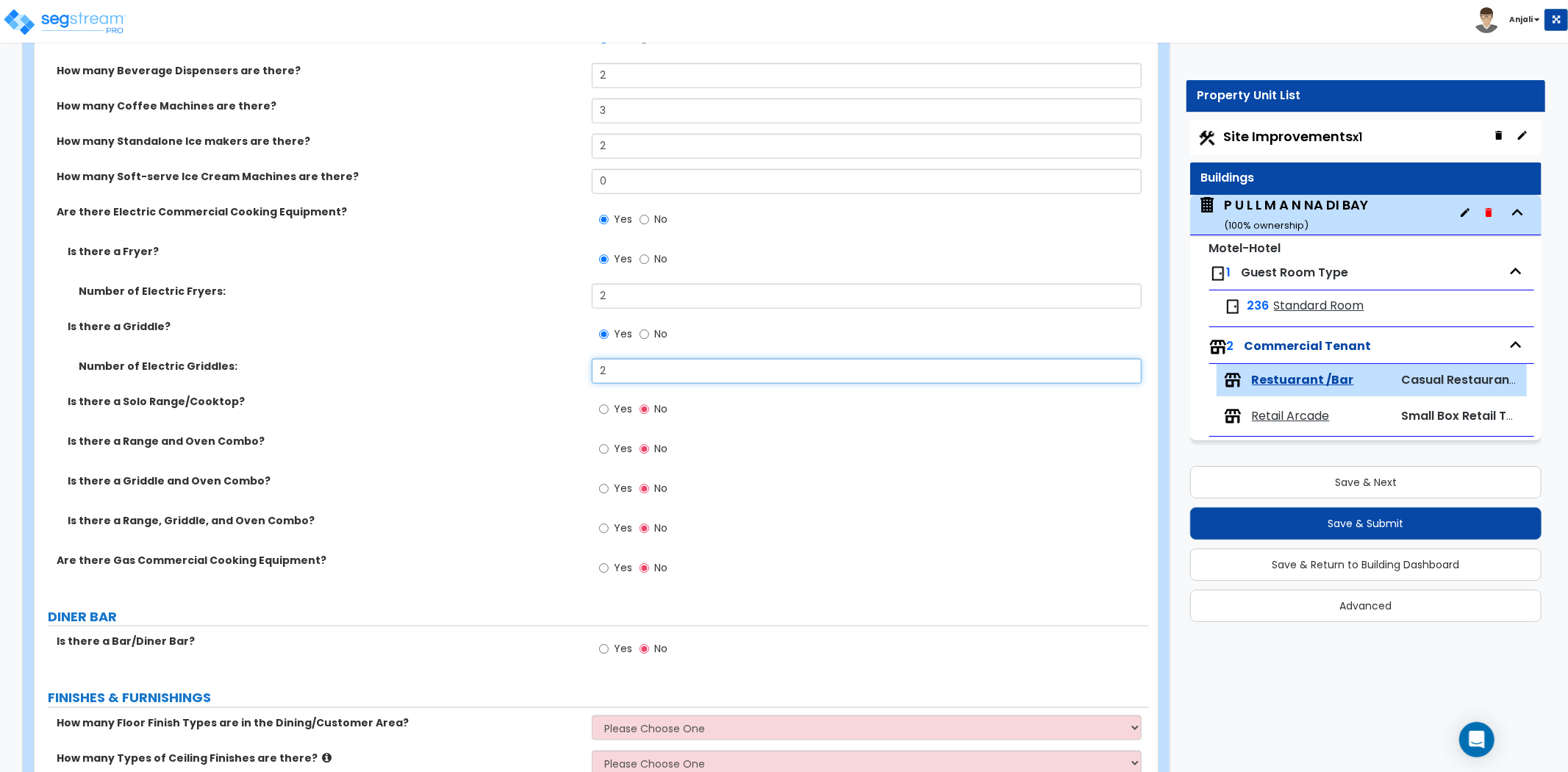
scroll to position [1635, 0]
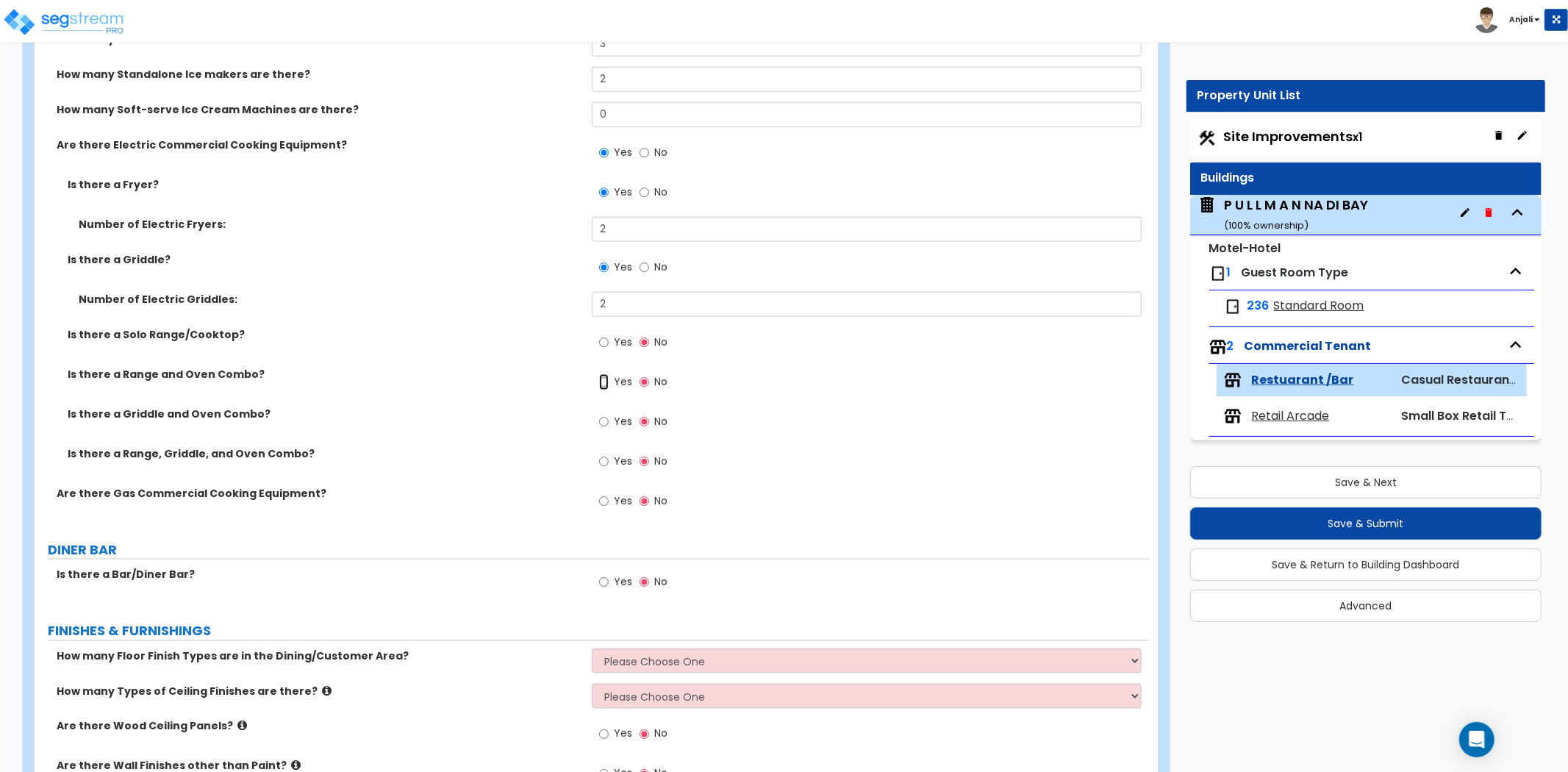
click at [603, 382] on input "Yes" at bounding box center [604, 382] width 10 height 17
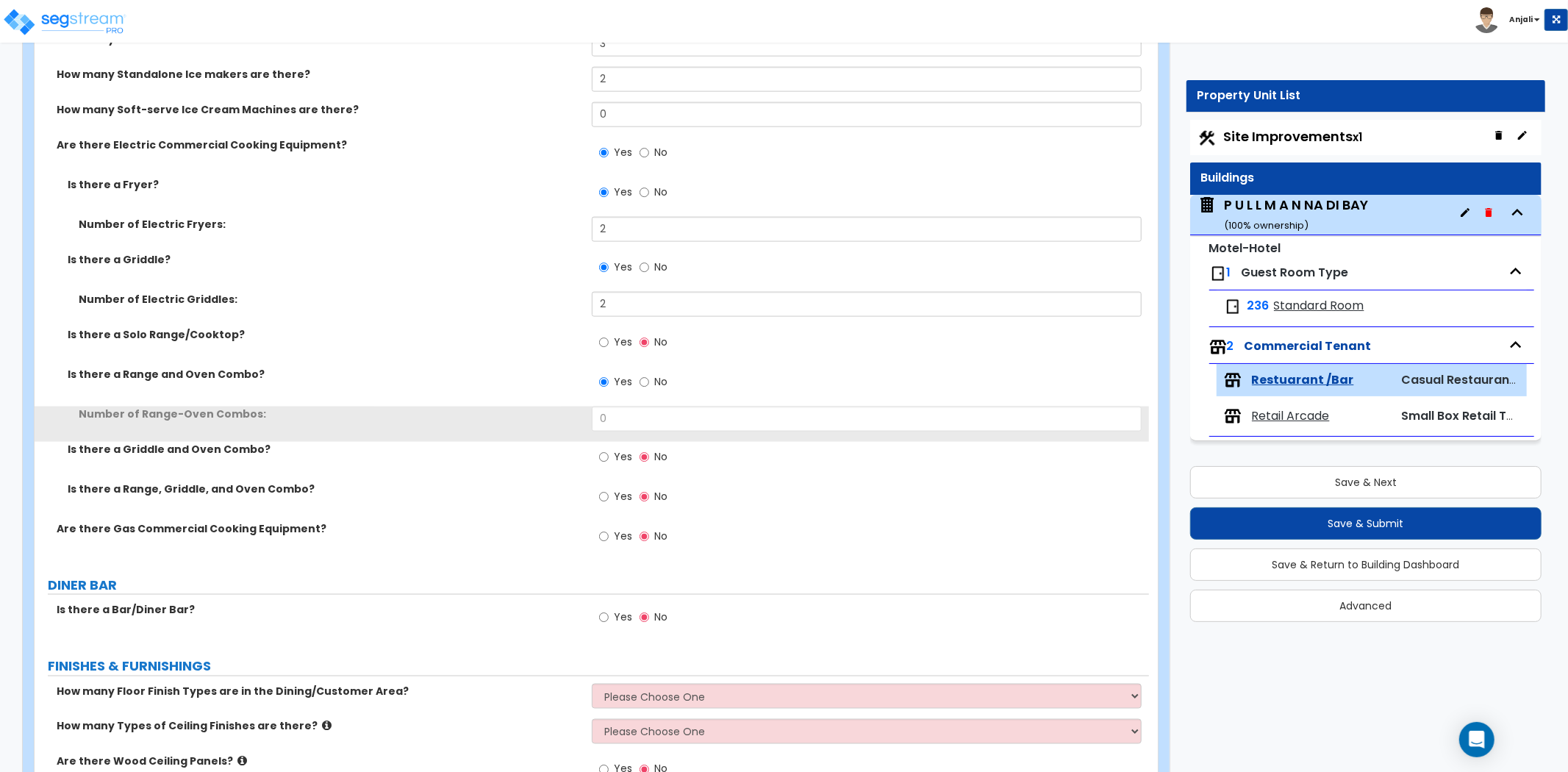
click at [613, 402] on div "Yes No" at bounding box center [870, 387] width 558 height 40
click at [613, 414] on input "0" at bounding box center [867, 419] width 550 height 25
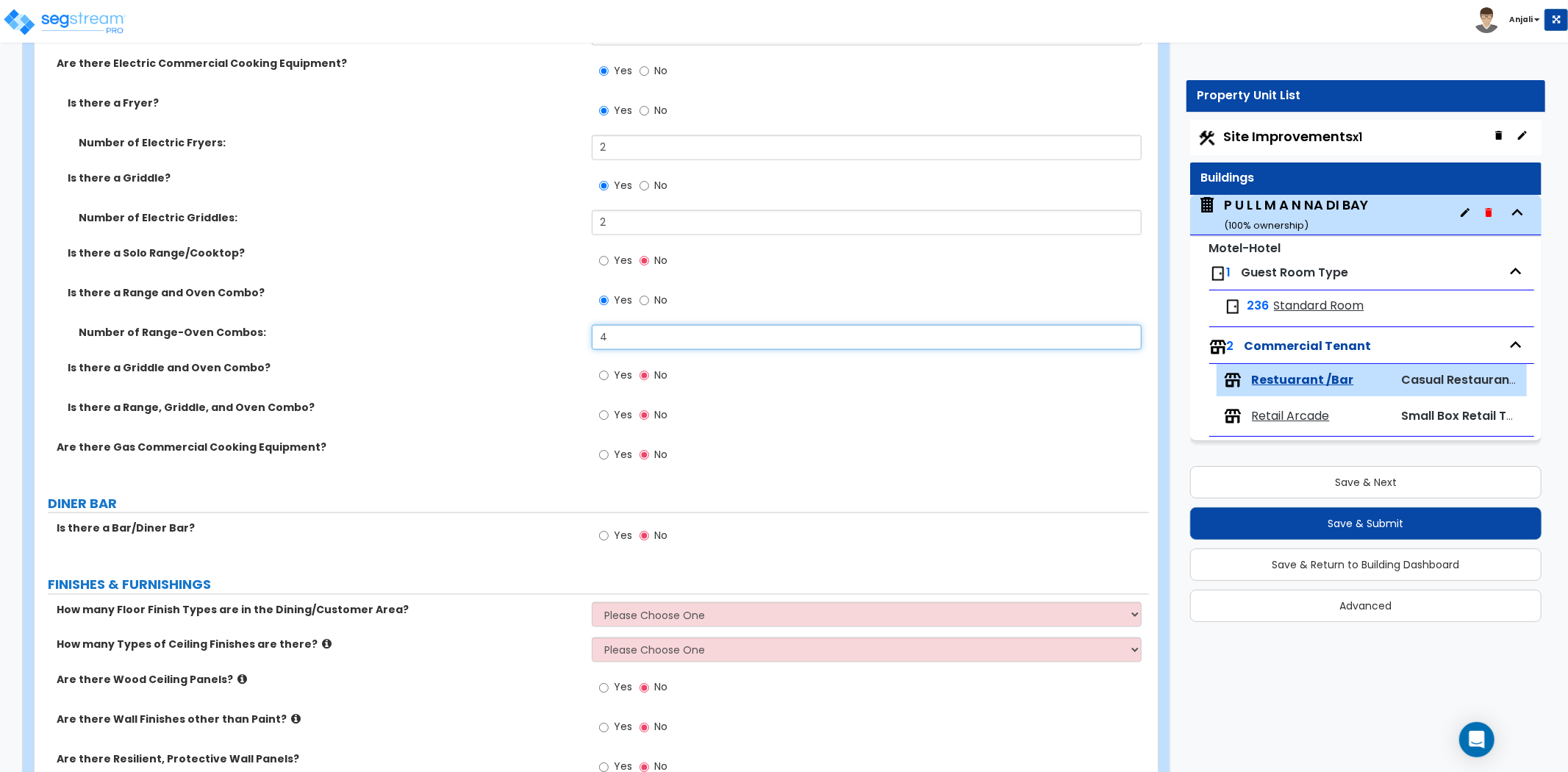
scroll to position [1797, 0]
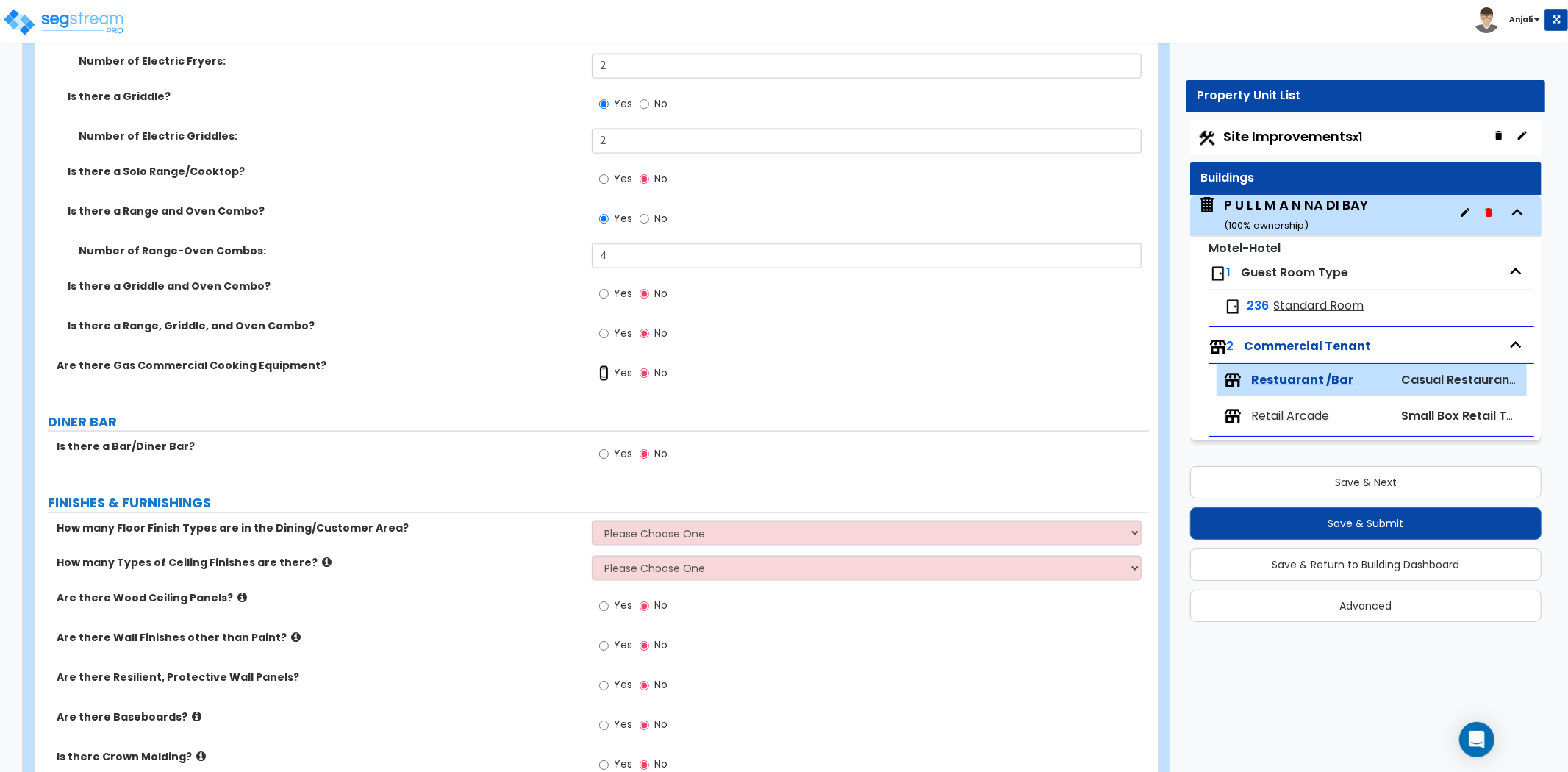
click at [606, 373] on input "Yes" at bounding box center [604, 373] width 10 height 17
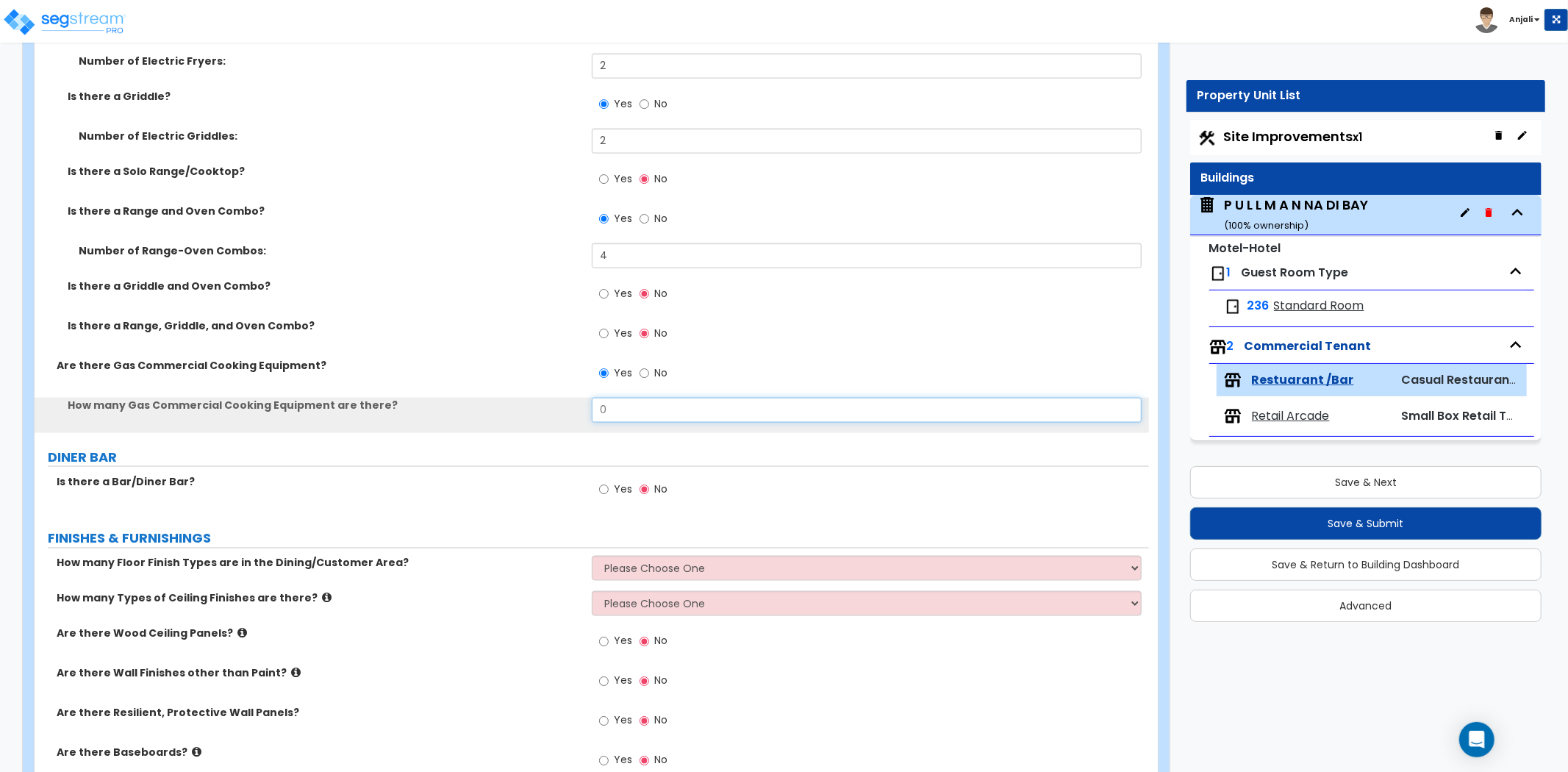
click at [625, 415] on input "0" at bounding box center [867, 410] width 550 height 25
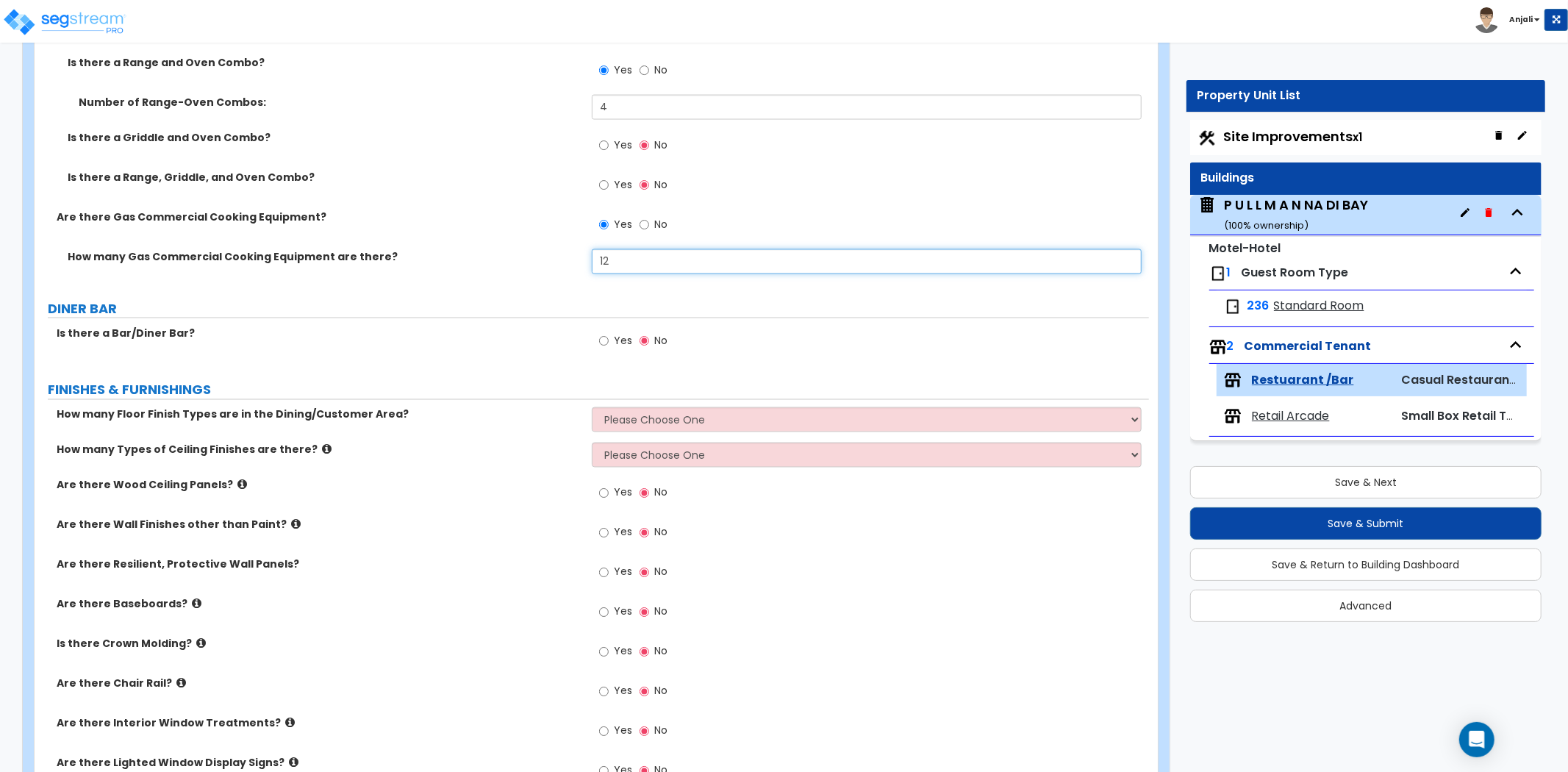
scroll to position [1961, 0]
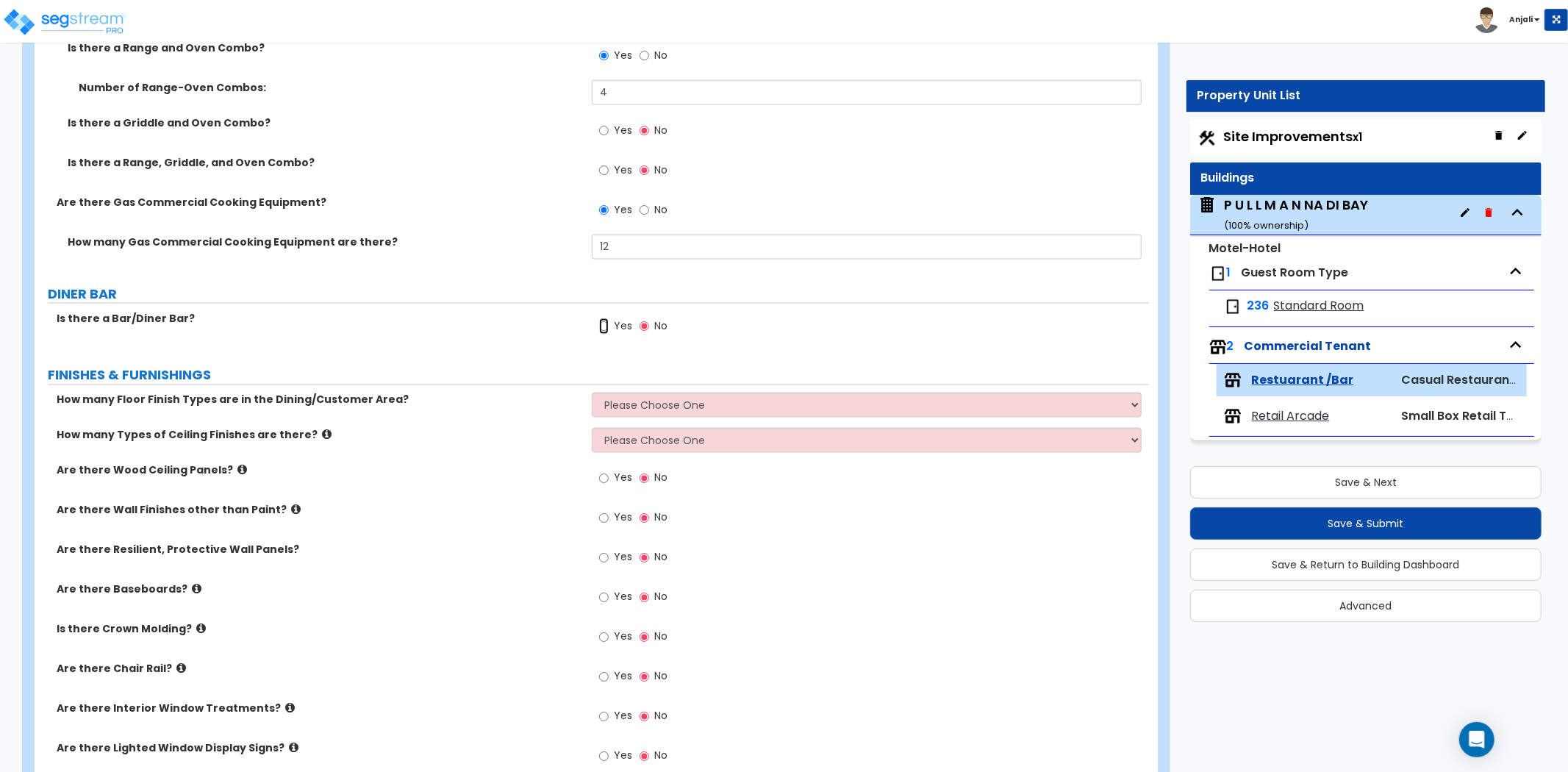
click at [604, 326] on input "Yes" at bounding box center [604, 326] width 10 height 17
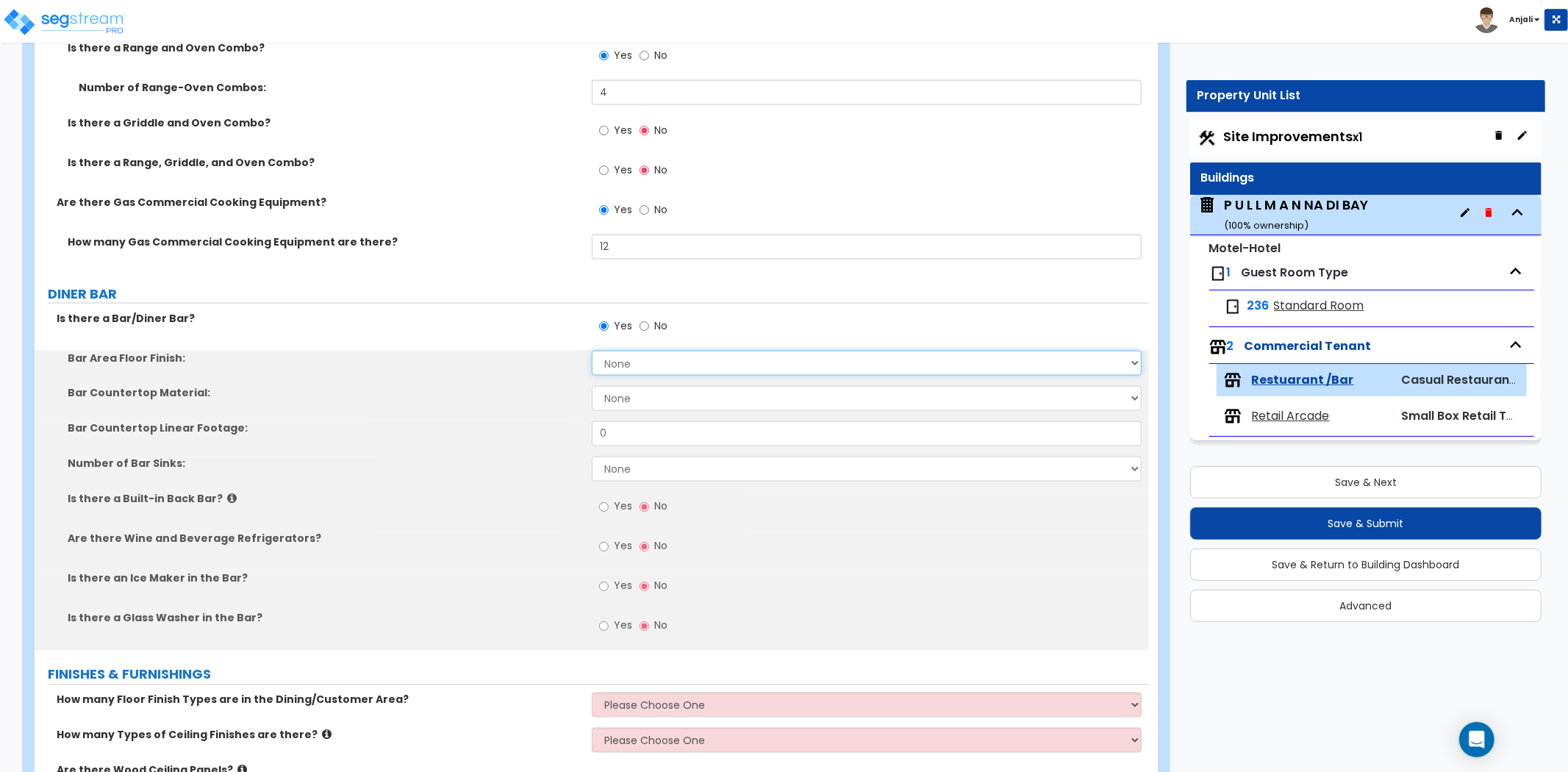
click at [643, 368] on select "None Tile Flooring Hardwood Flooring Resilient Laminate Flooring VCT Flooring S…" at bounding box center [867, 363] width 550 height 25
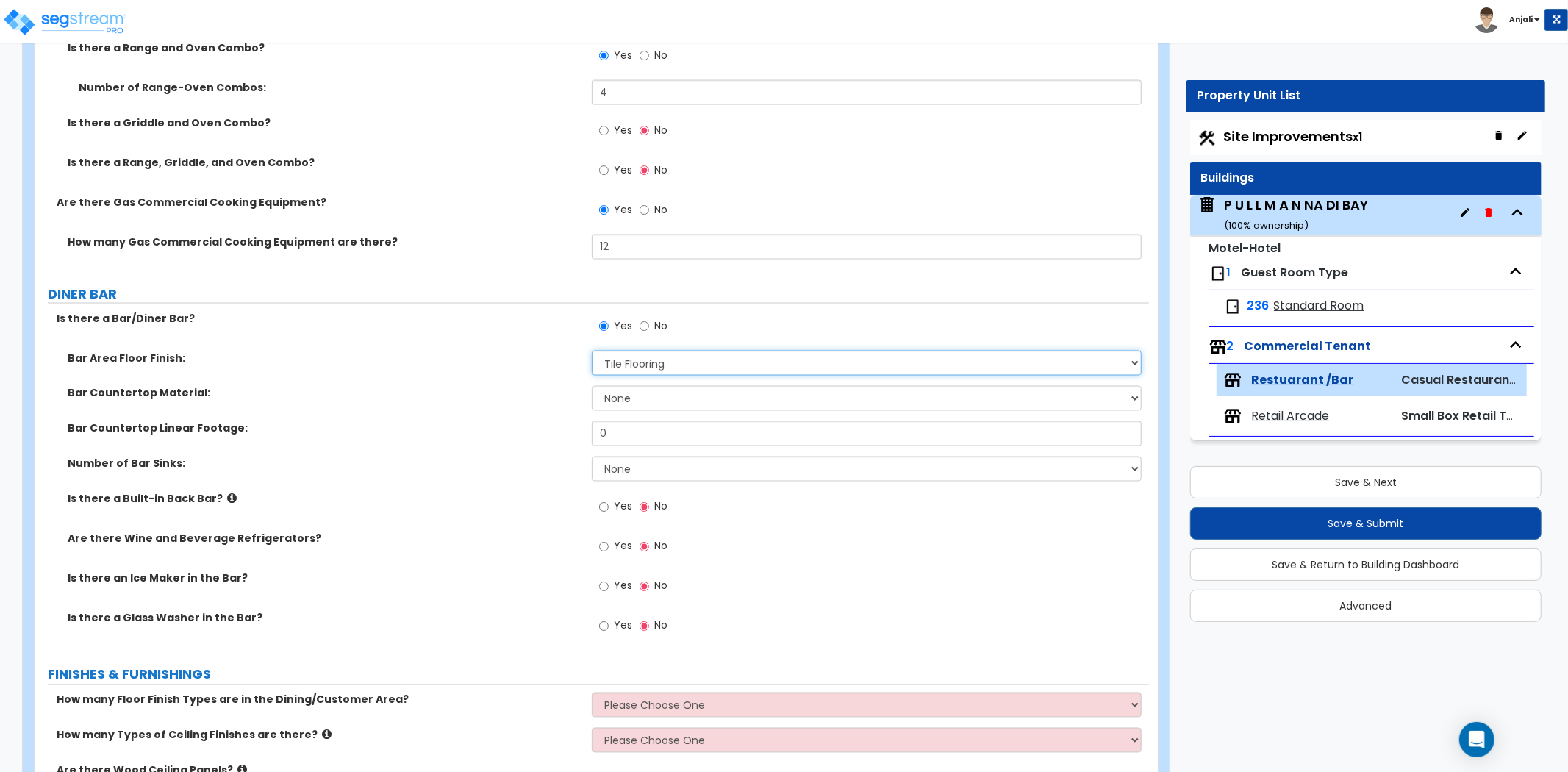
click at [592, 351] on select "None Tile Flooring Hardwood Flooring Resilient Laminate Flooring VCT Flooring S…" at bounding box center [867, 363] width 550 height 25
click at [638, 401] on select "None Plastic Laminate Solid Surface Stone Quartz Marble Tile Wood Stainless Ste…" at bounding box center [867, 399] width 550 height 25
click at [592, 386] on select "None Plastic Laminate Solid Surface Stone Quartz Marble Tile Wood Stainless Ste…" at bounding box center [867, 399] width 550 height 25
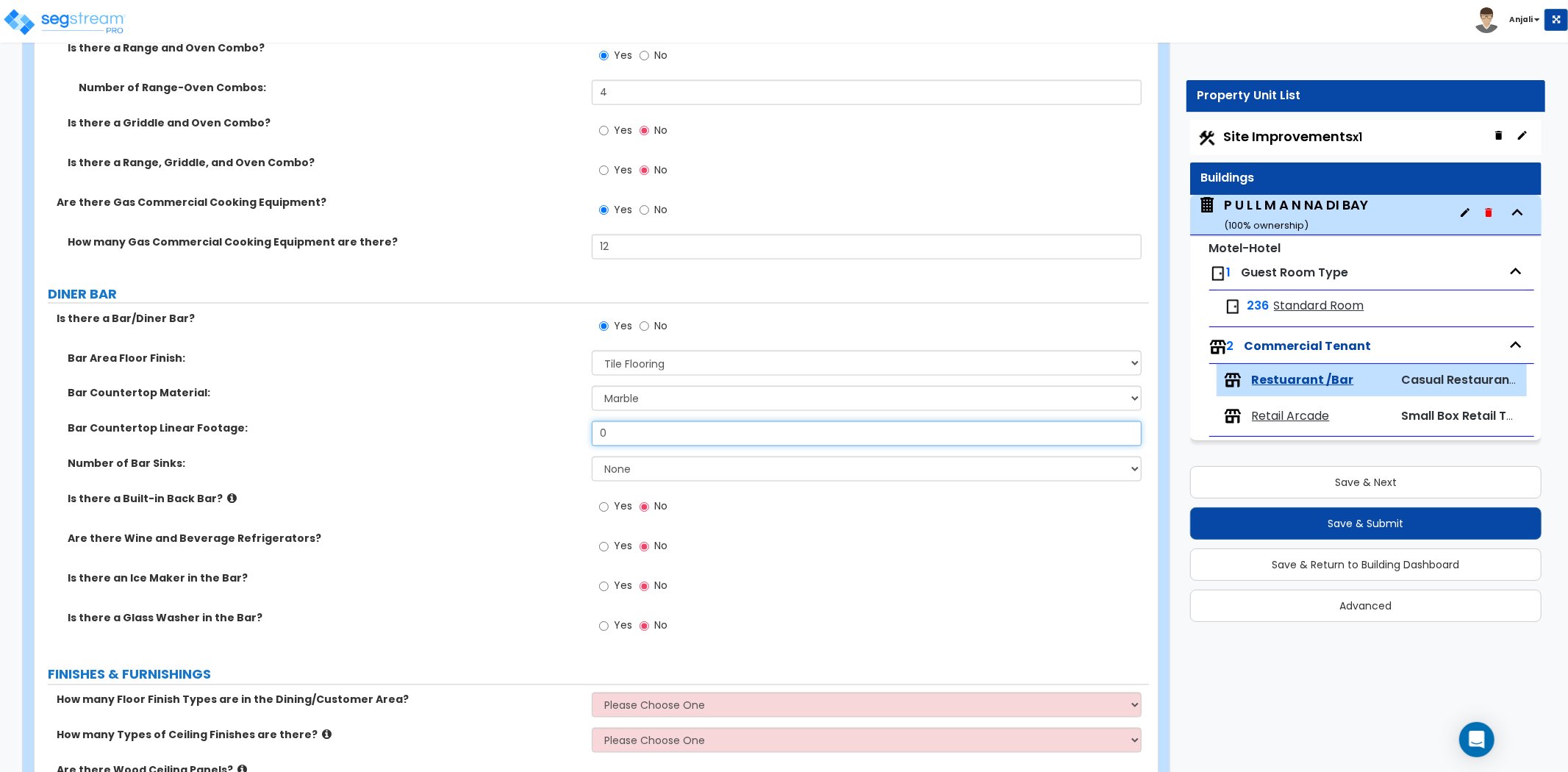
click at [637, 434] on input "0" at bounding box center [867, 433] width 550 height 25
click at [654, 468] on select "None 1 2 3" at bounding box center [867, 469] width 550 height 25
click at [592, 457] on select "None 1 2 3" at bounding box center [867, 469] width 550 height 25
click at [603, 505] on input "Yes" at bounding box center [604, 507] width 10 height 17
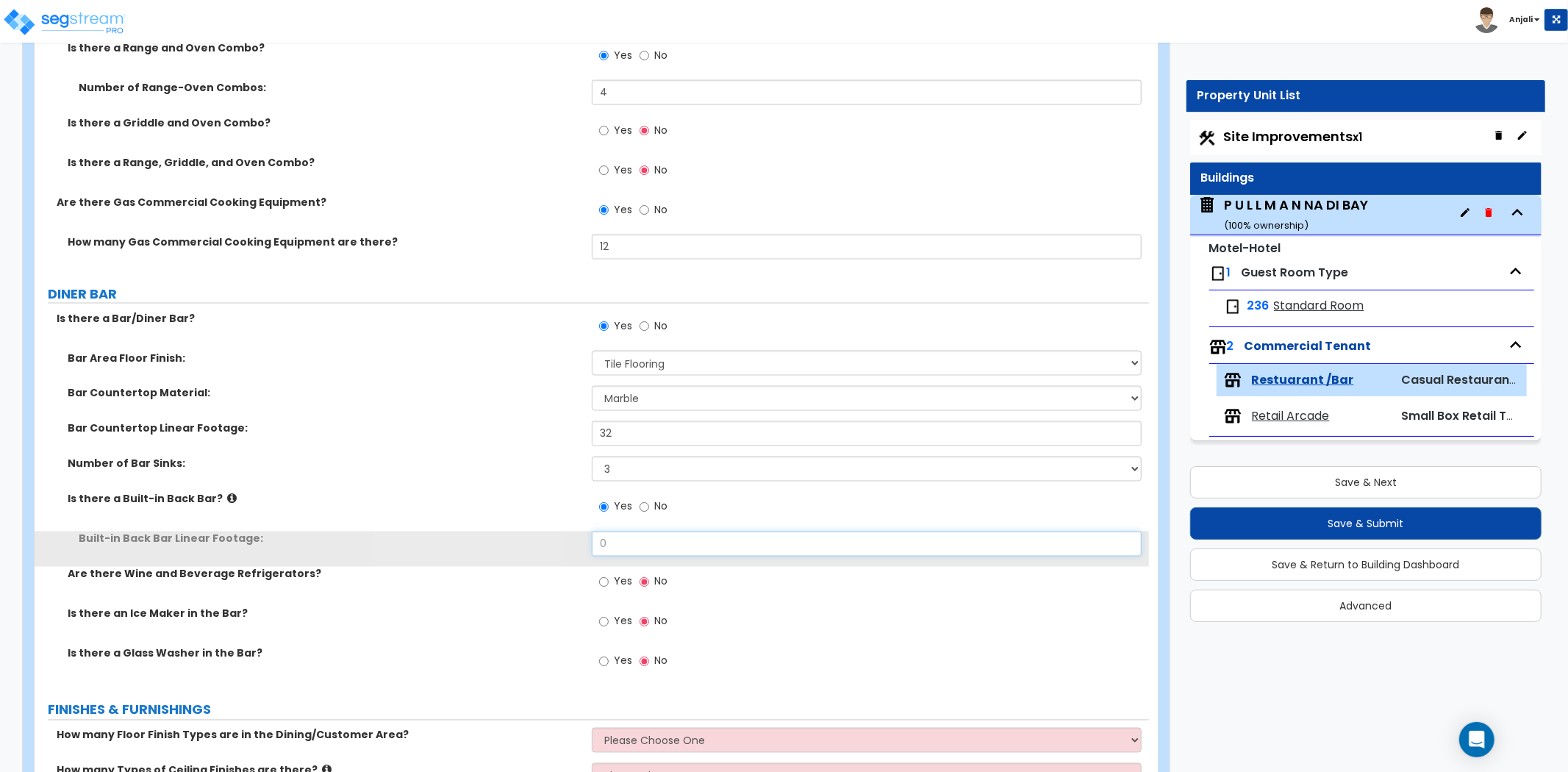
click at [655, 546] on input "0" at bounding box center [867, 544] width 550 height 25
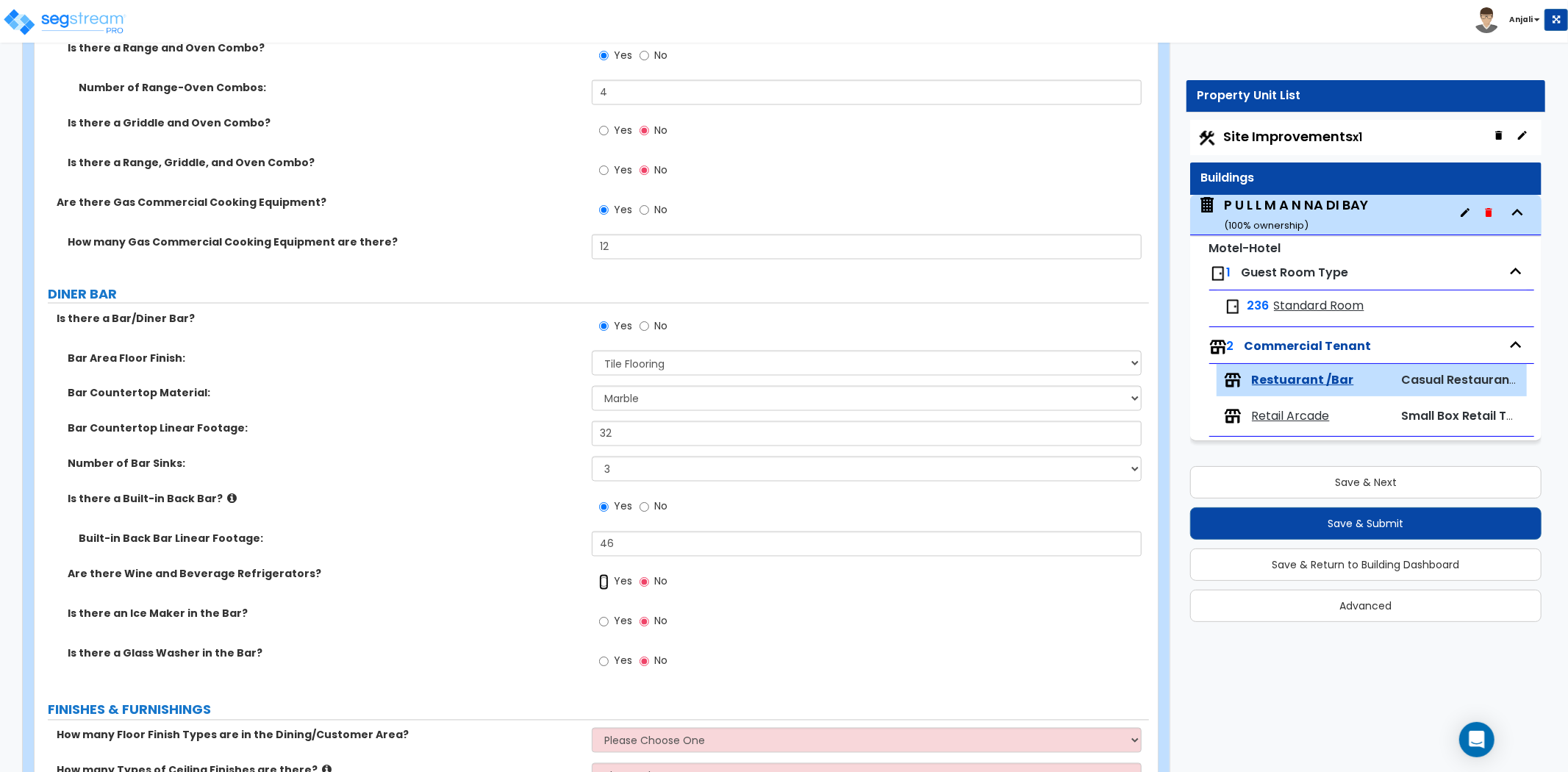
click at [600, 582] on input "Yes" at bounding box center [604, 582] width 10 height 17
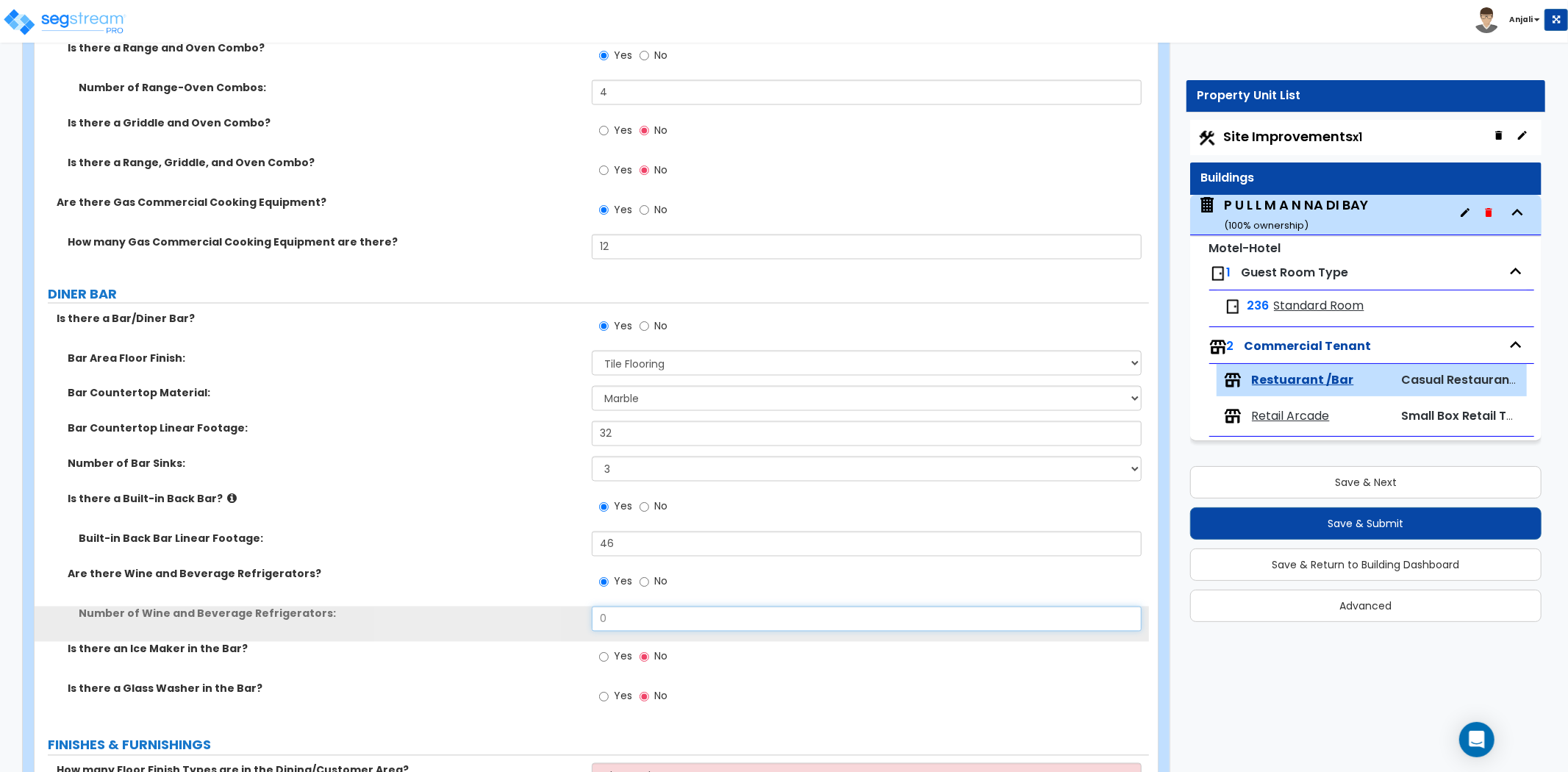
click at [614, 607] on input "0" at bounding box center [867, 619] width 550 height 25
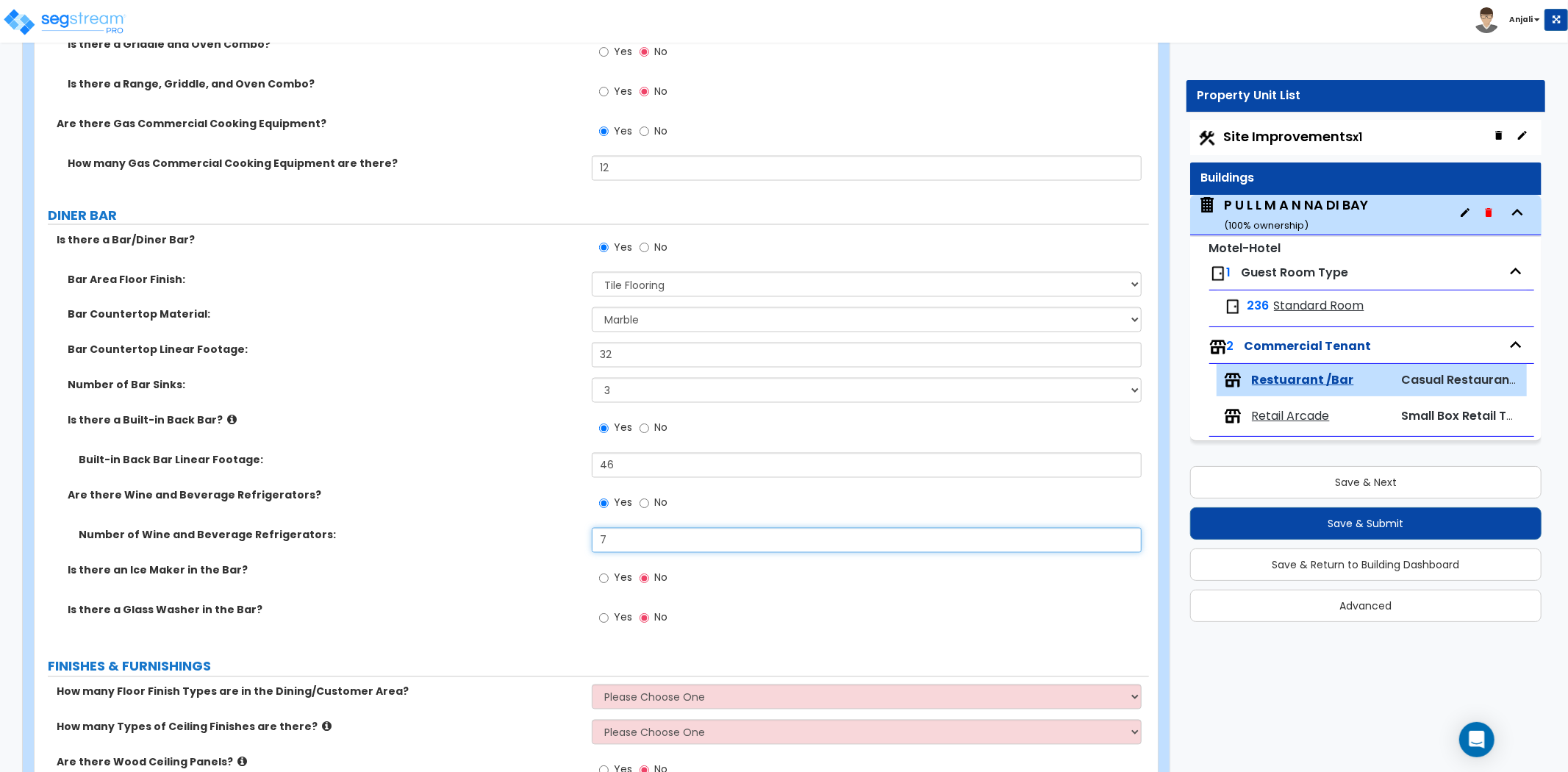
scroll to position [2043, 0]
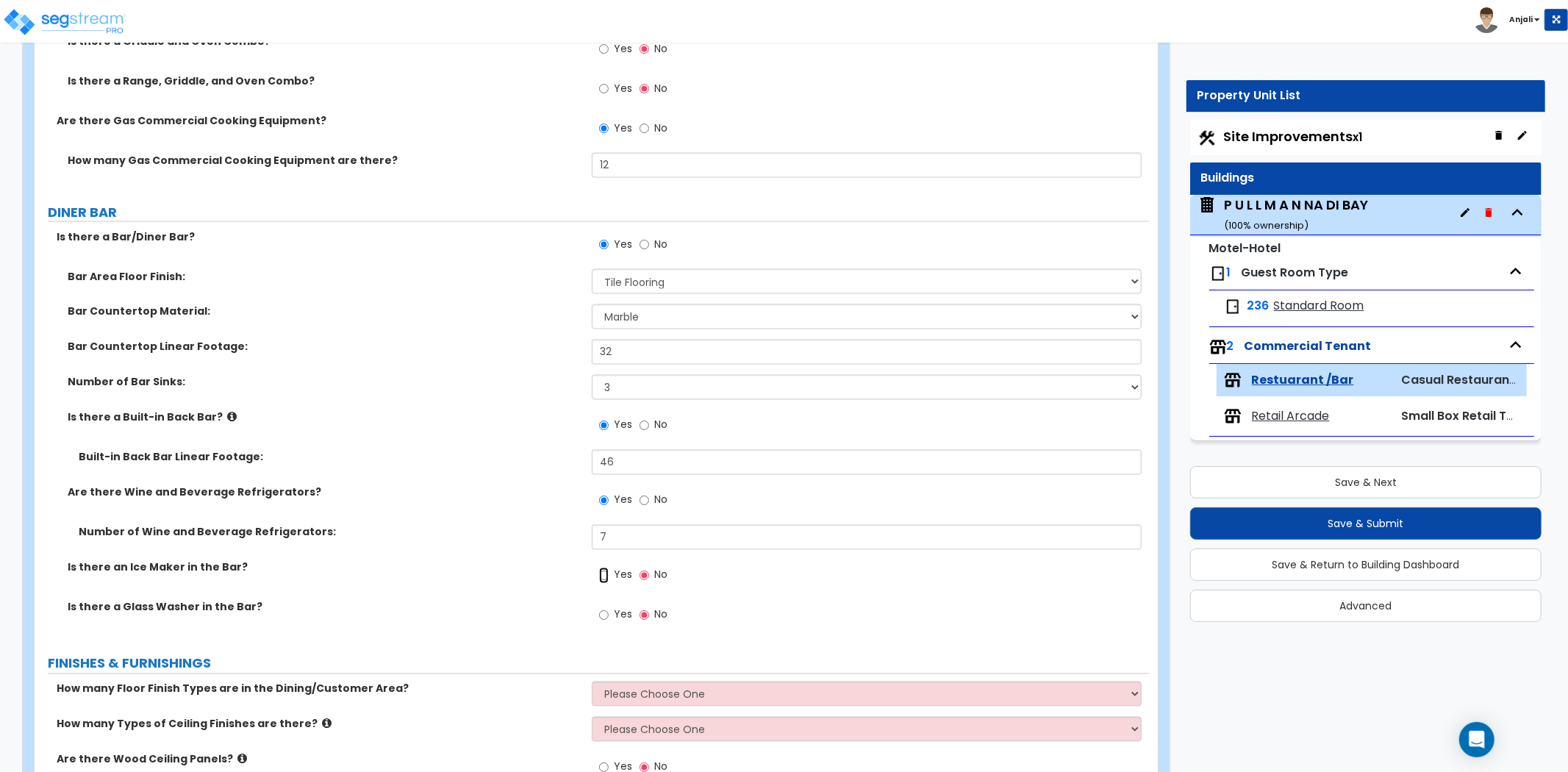
click at [603, 571] on input "Yes" at bounding box center [604, 575] width 10 height 17
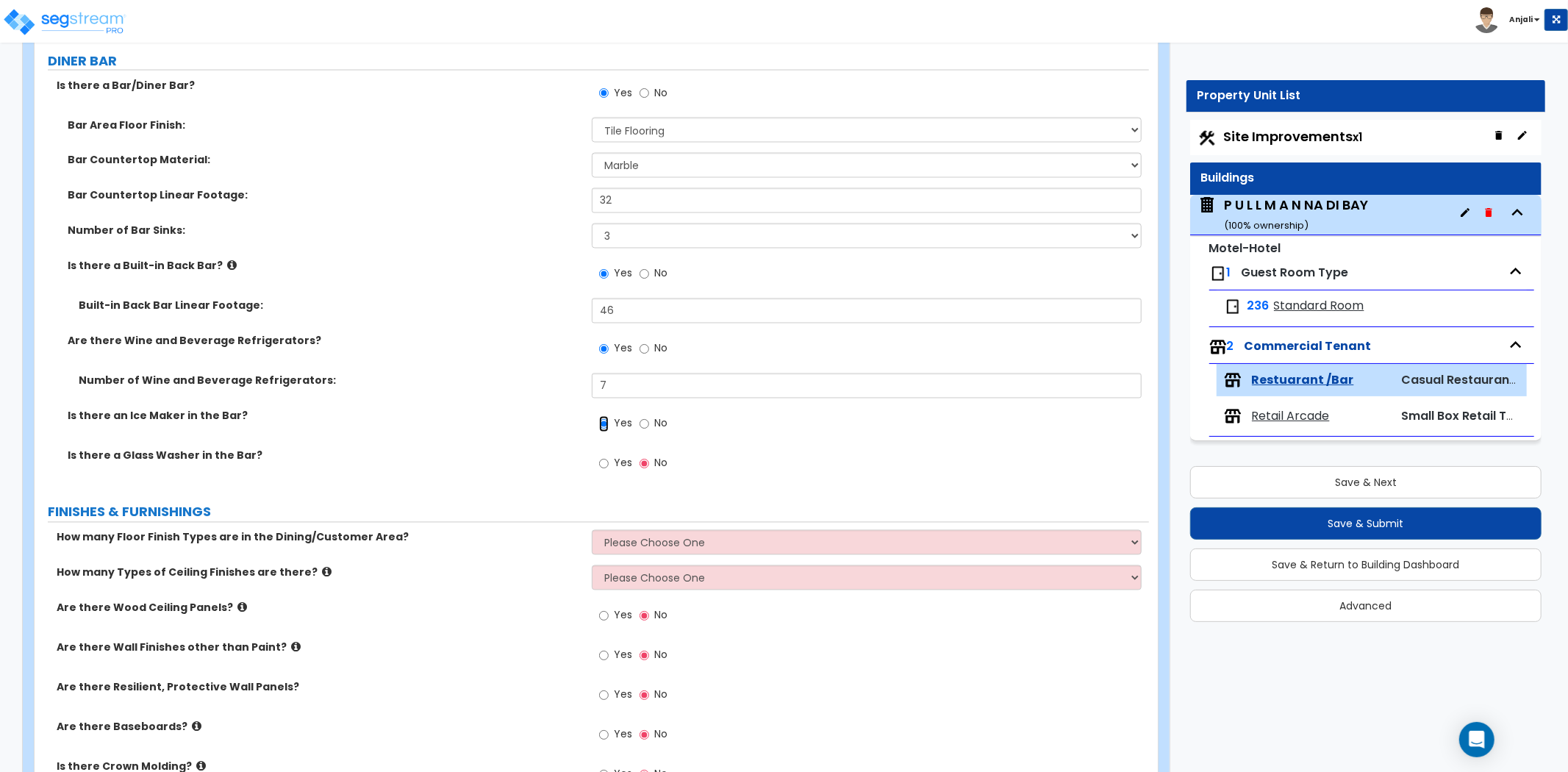
scroll to position [2206, 0]
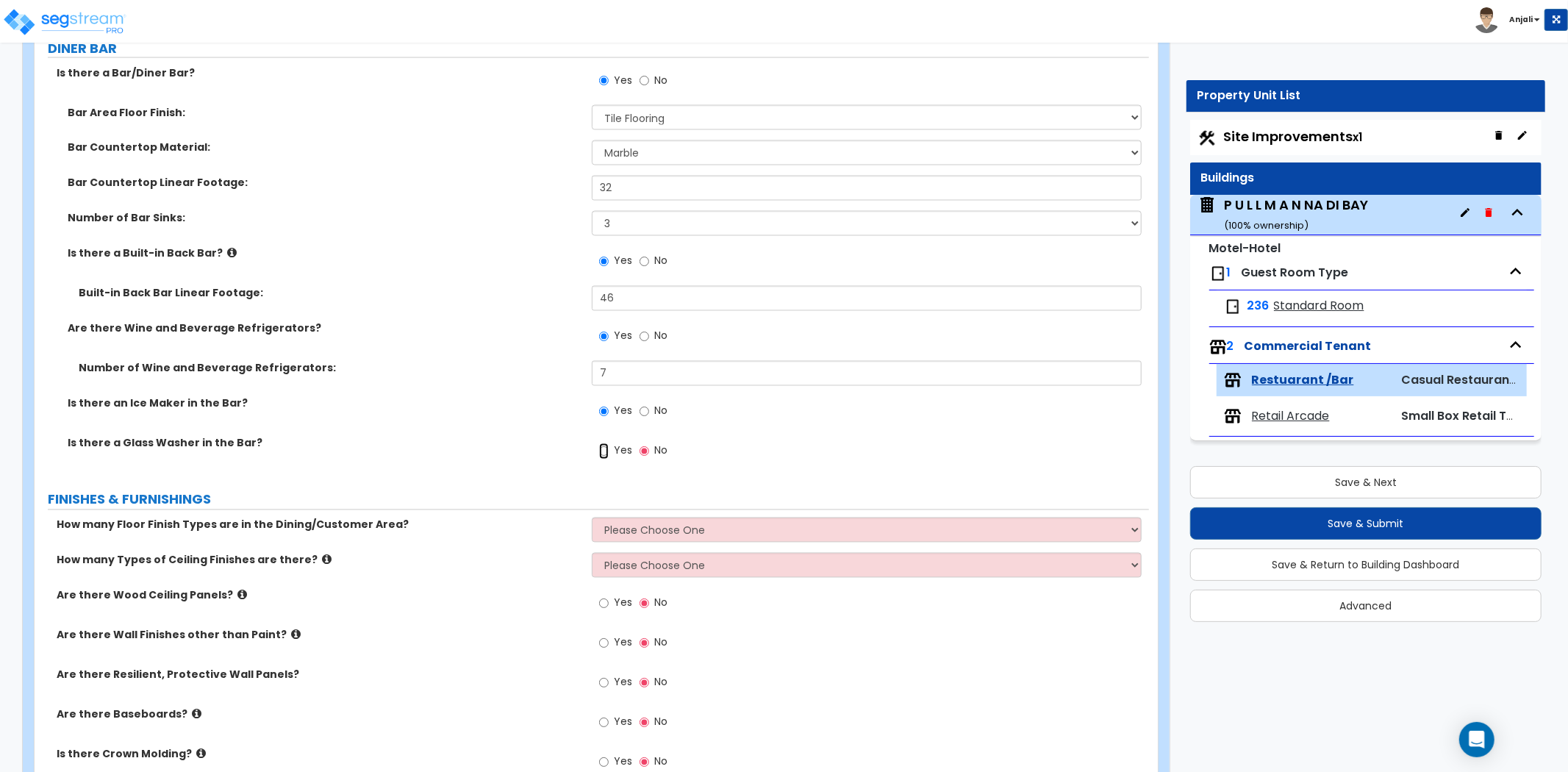
click at [603, 451] on input "Yes" at bounding box center [604, 452] width 10 height 17
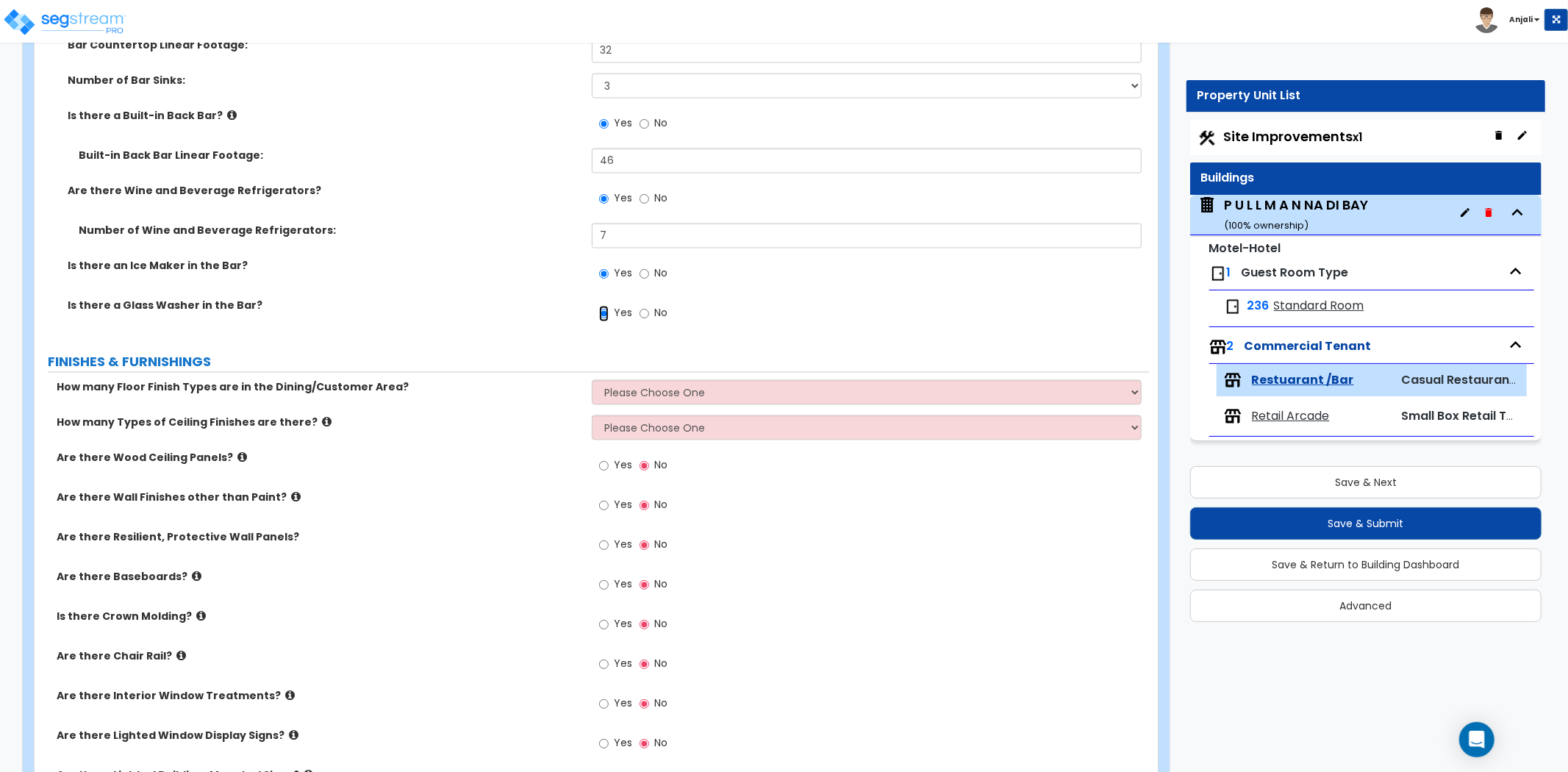
scroll to position [2370, 0]
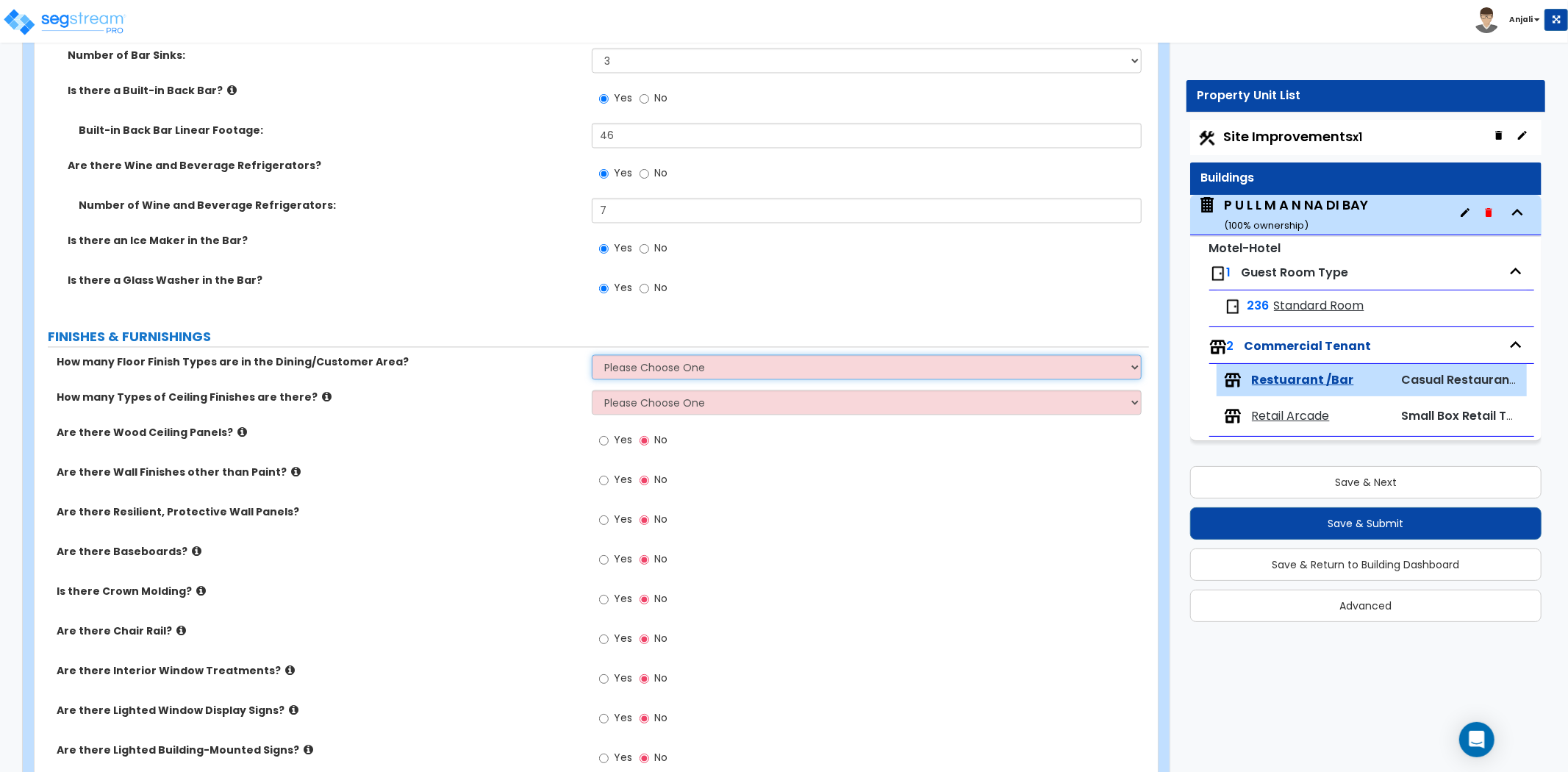
click at [704, 369] on select "Please Choose One 1 2 3 4" at bounding box center [867, 366] width 550 height 25
click at [592, 354] on select "Please Choose One 1 2 3 4" at bounding box center [867, 366] width 550 height 25
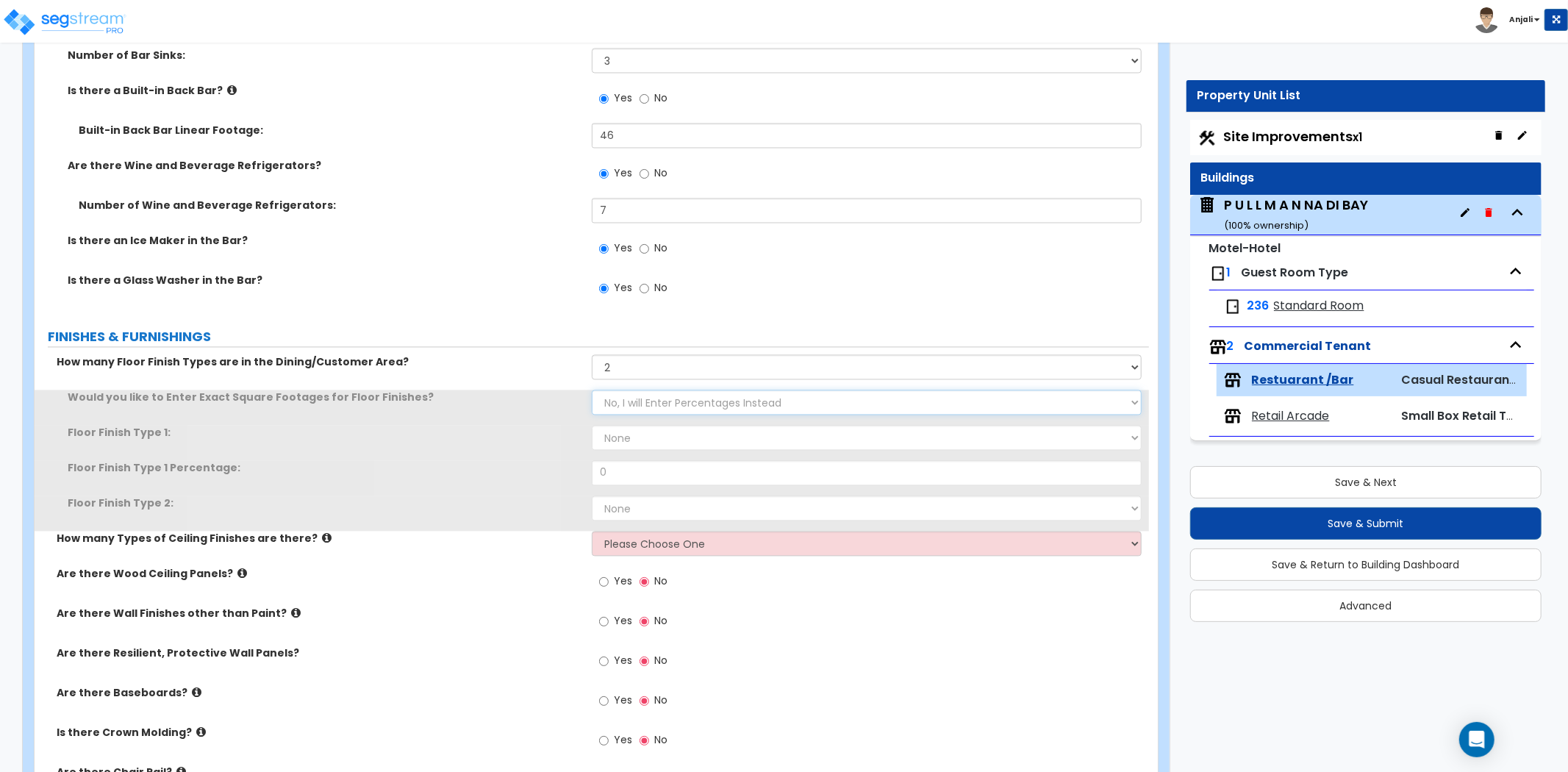
click at [682, 396] on select "No, I will Enter Percentages Instead Yes, I will Enter Exact Square Footages" at bounding box center [867, 402] width 550 height 25
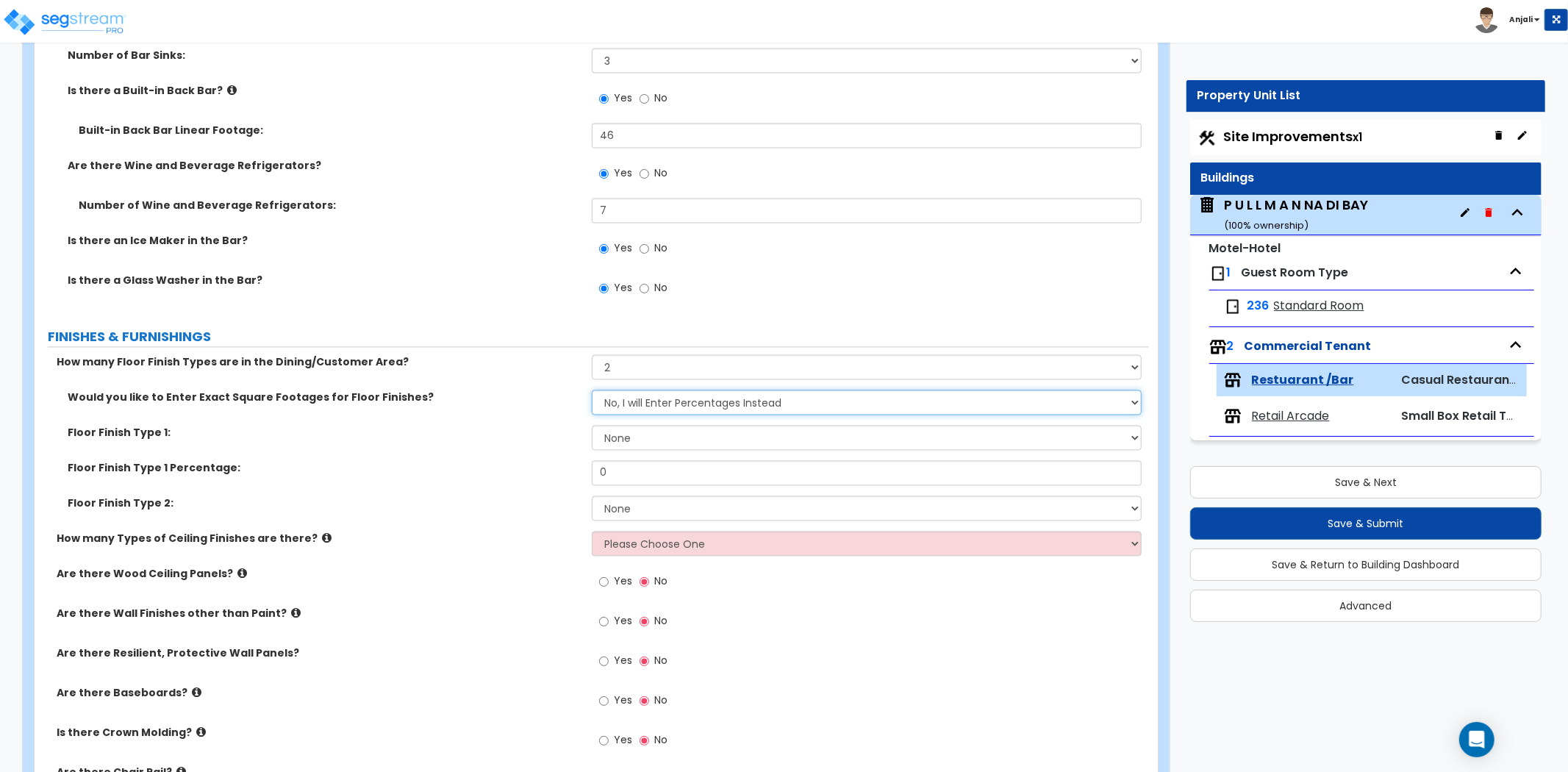
click at [592, 390] on select "No, I will Enter Percentages Instead Yes, I will Enter Exact Square Footages" at bounding box center [867, 402] width 550 height 25
click at [685, 426] on select "None Tile Flooring Marble Flooring Hardwood Flooring Resilient Laminate Floorin…" at bounding box center [867, 437] width 550 height 25
click at [592, 425] on select "None Tile Flooring Marble Flooring Hardwood Flooring Resilient Laminate Floorin…" at bounding box center [867, 437] width 550 height 25
click at [640, 464] on input "0" at bounding box center [867, 473] width 550 height 25
click at [649, 516] on select "None Tile Flooring Marble Flooring Hardwood Flooring Resilient Laminate Floorin…" at bounding box center [867, 508] width 550 height 25
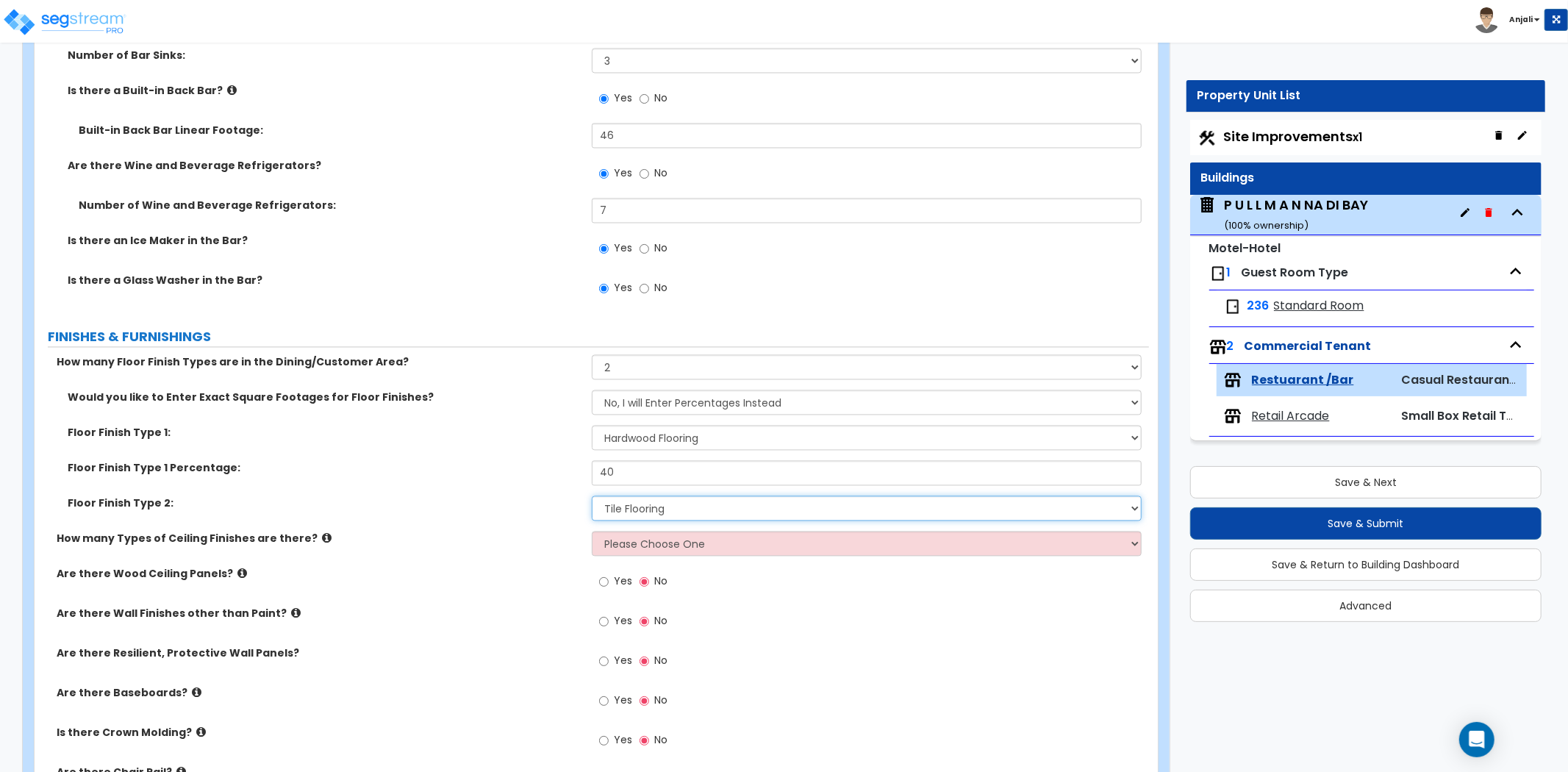
click at [592, 496] on select "None Tile Flooring Marble Flooring Hardwood Flooring Resilient Laminate Floorin…" at bounding box center [867, 508] width 550 height 25
click at [648, 545] on select "Please Choose One 1 2 3" at bounding box center [867, 543] width 550 height 25
click at [592, 531] on select "Please Choose One 1 2 3" at bounding box center [867, 543] width 550 height 25
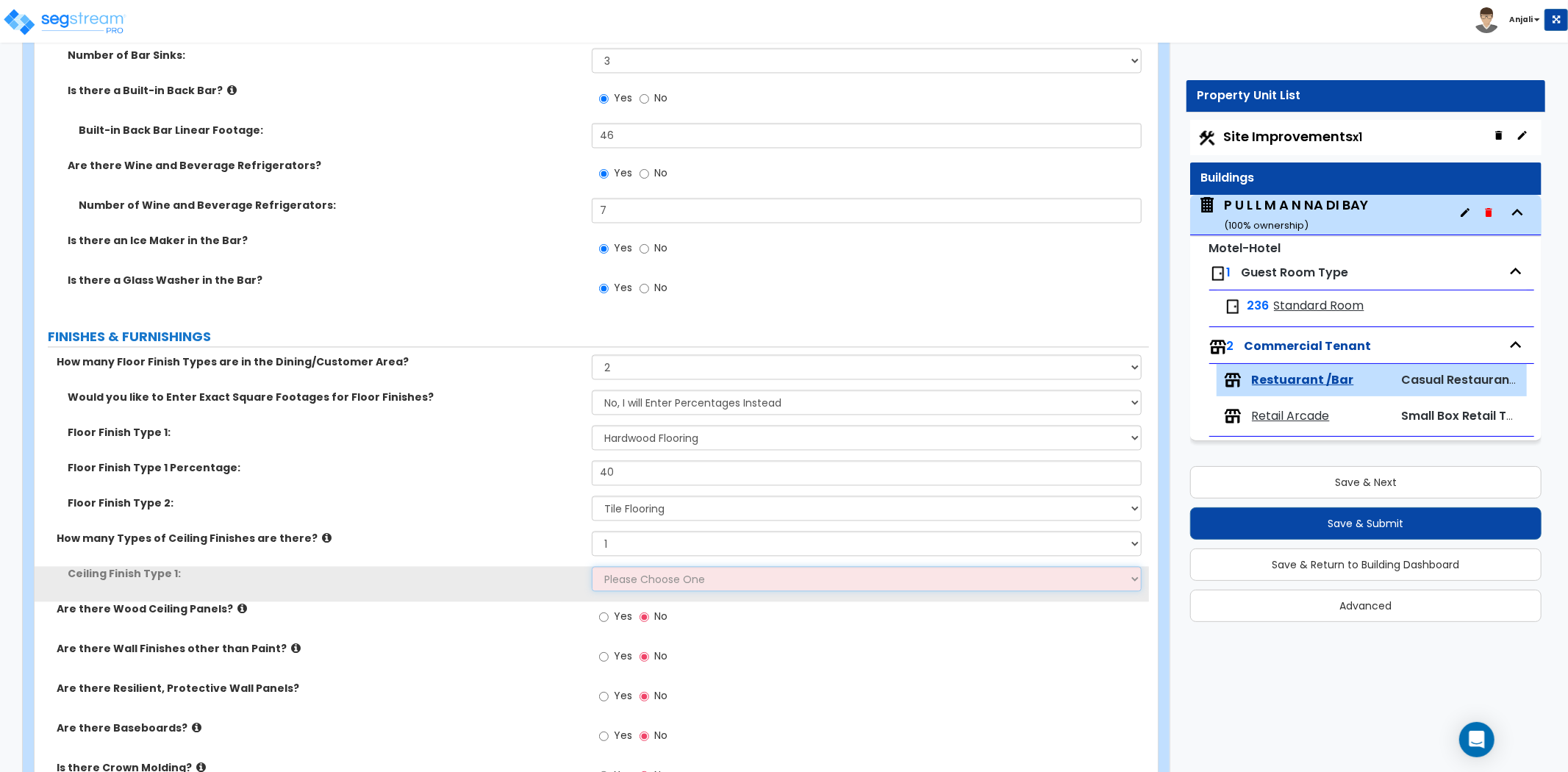
click at [635, 567] on select "Please Choose One Drywall Ceiling Open Ceiling Drop Ceiling" at bounding box center [867, 579] width 550 height 25
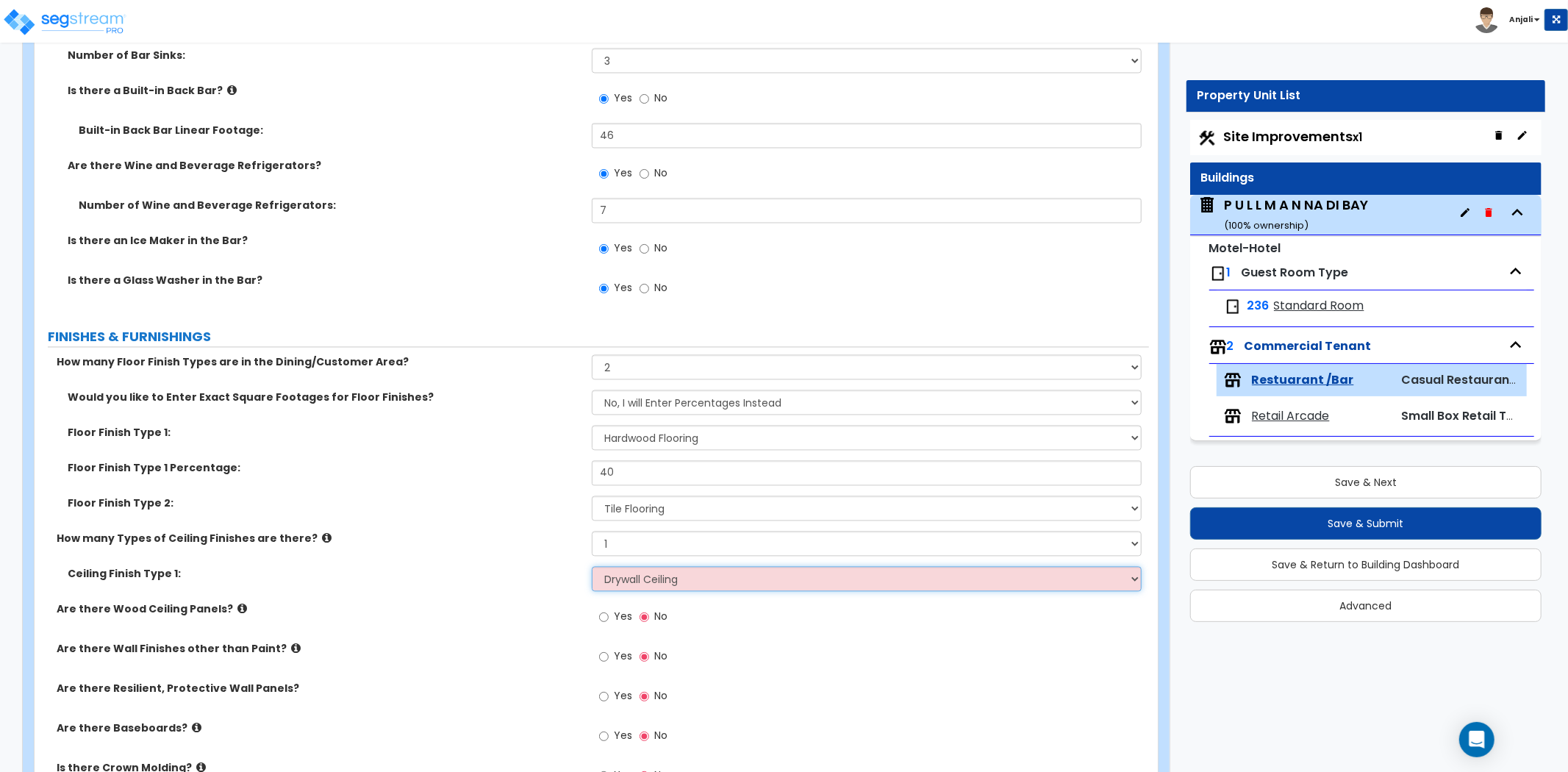
click at [592, 567] on select "Please Choose One Drywall Ceiling Open Ceiling Drop Ceiling" at bounding box center [867, 579] width 550 height 25
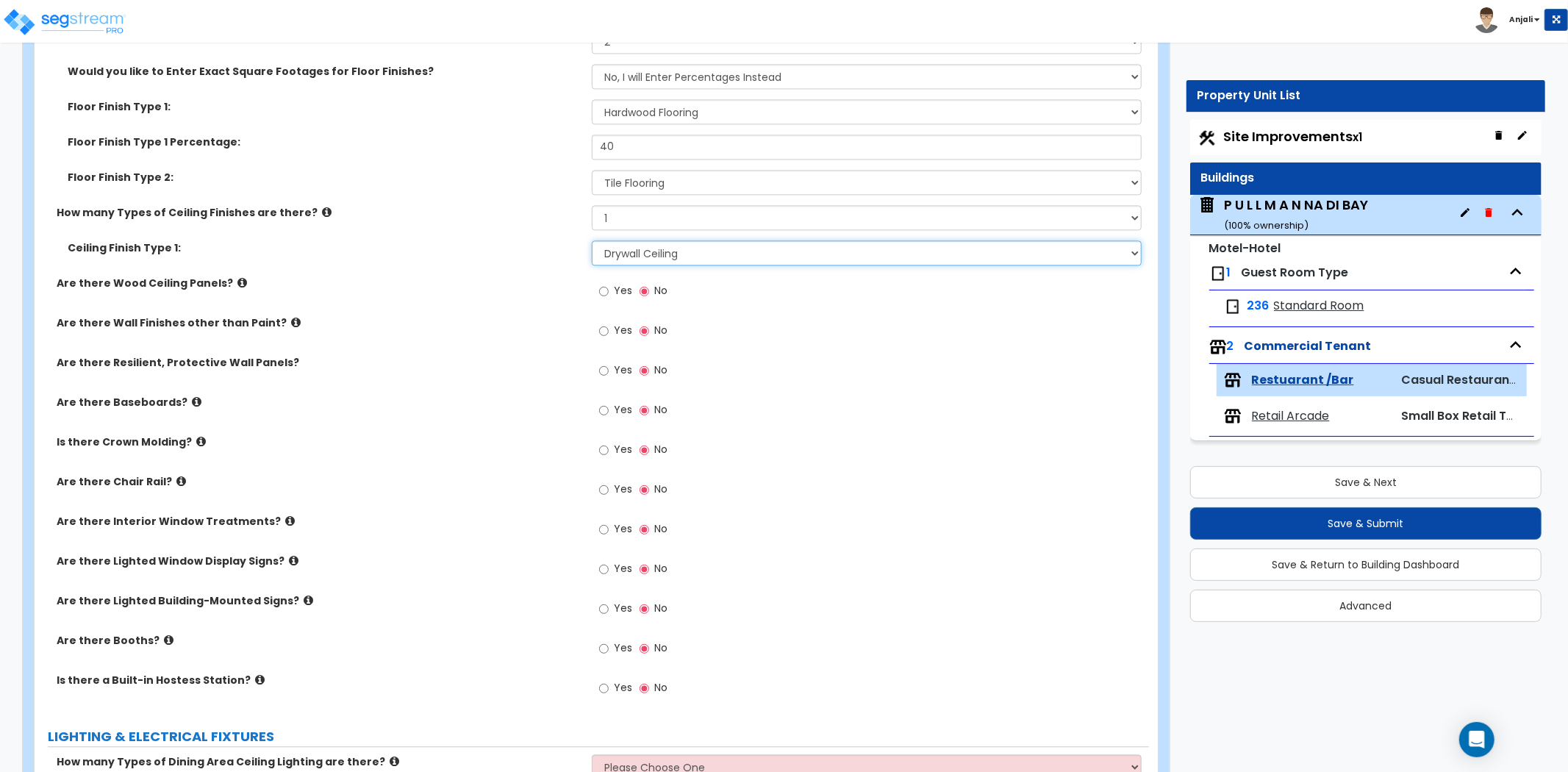
scroll to position [2696, 0]
click at [604, 366] on input "Yes" at bounding box center [604, 370] width 10 height 17
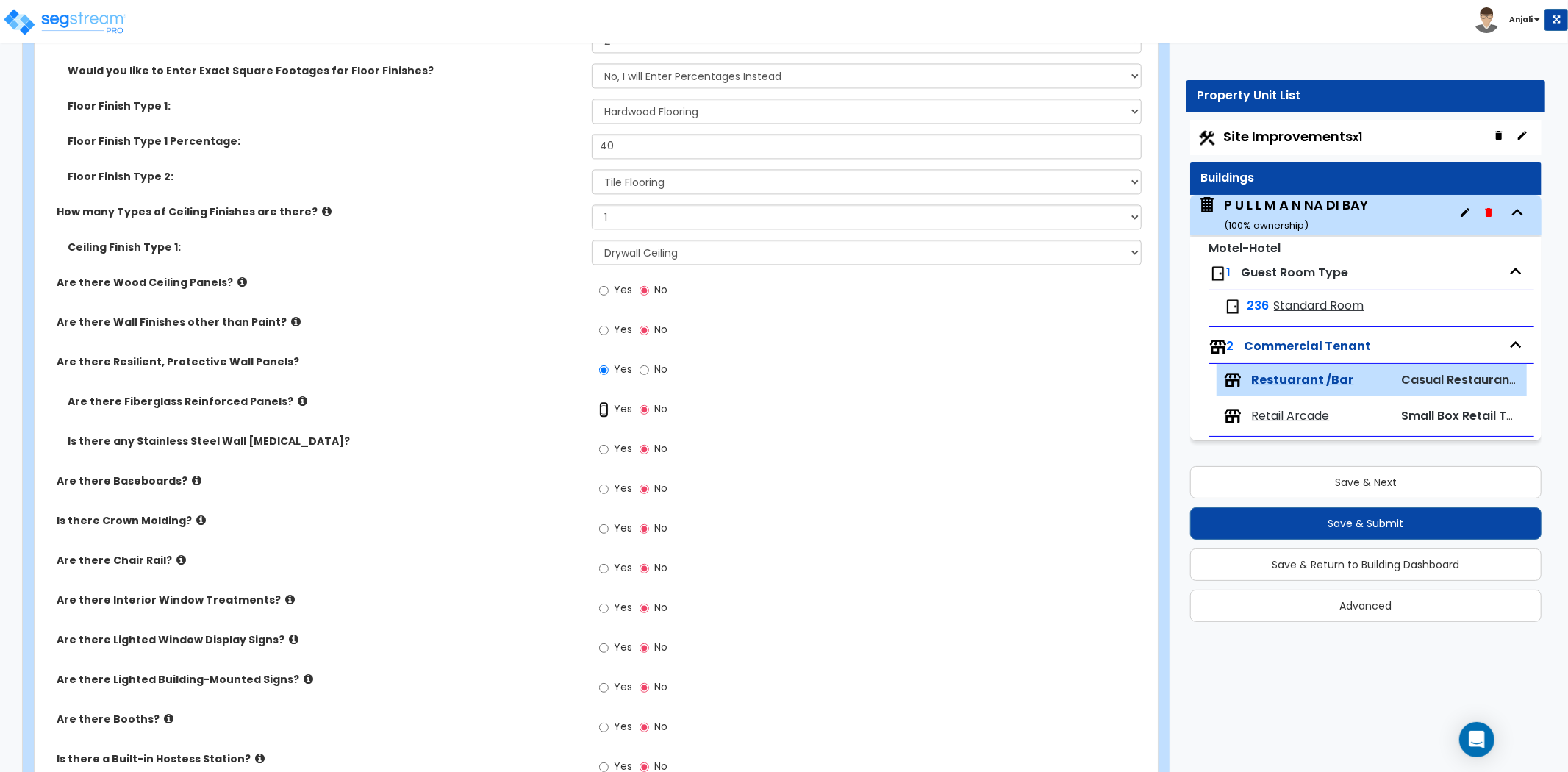
click at [600, 407] on input "Yes" at bounding box center [604, 409] width 10 height 17
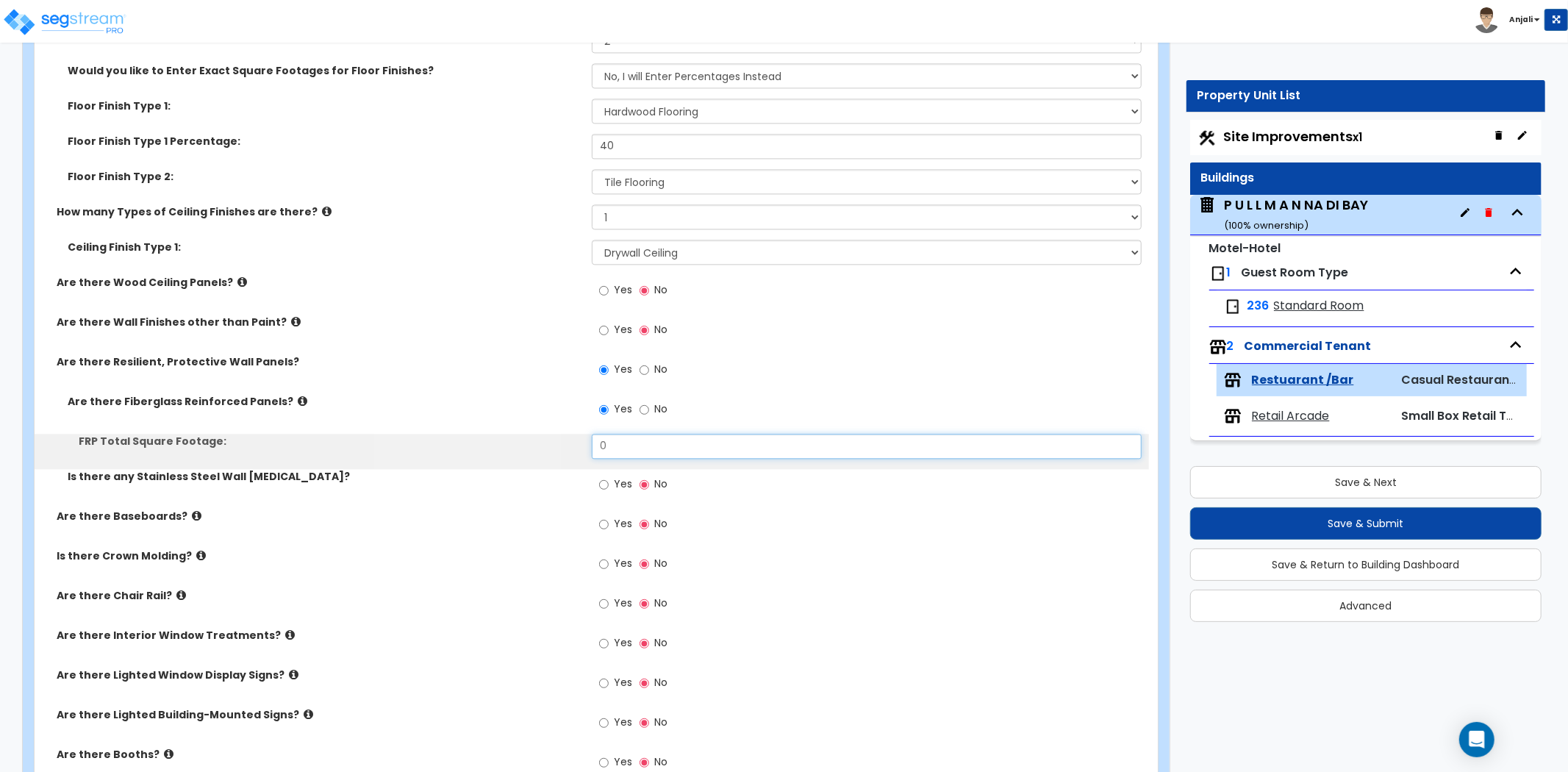
click at [618, 434] on input "0" at bounding box center [867, 446] width 550 height 25
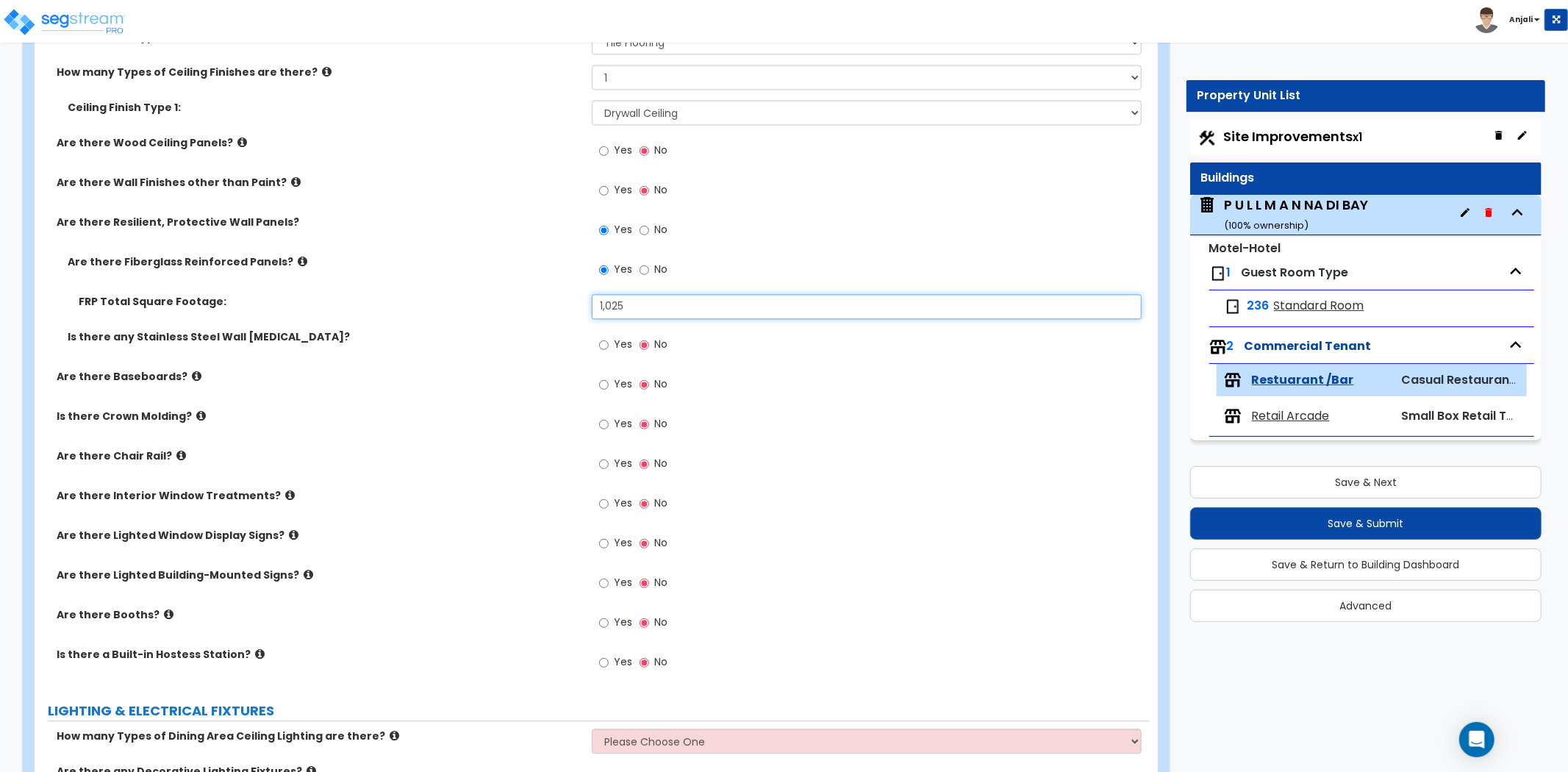
scroll to position [2859, 0]
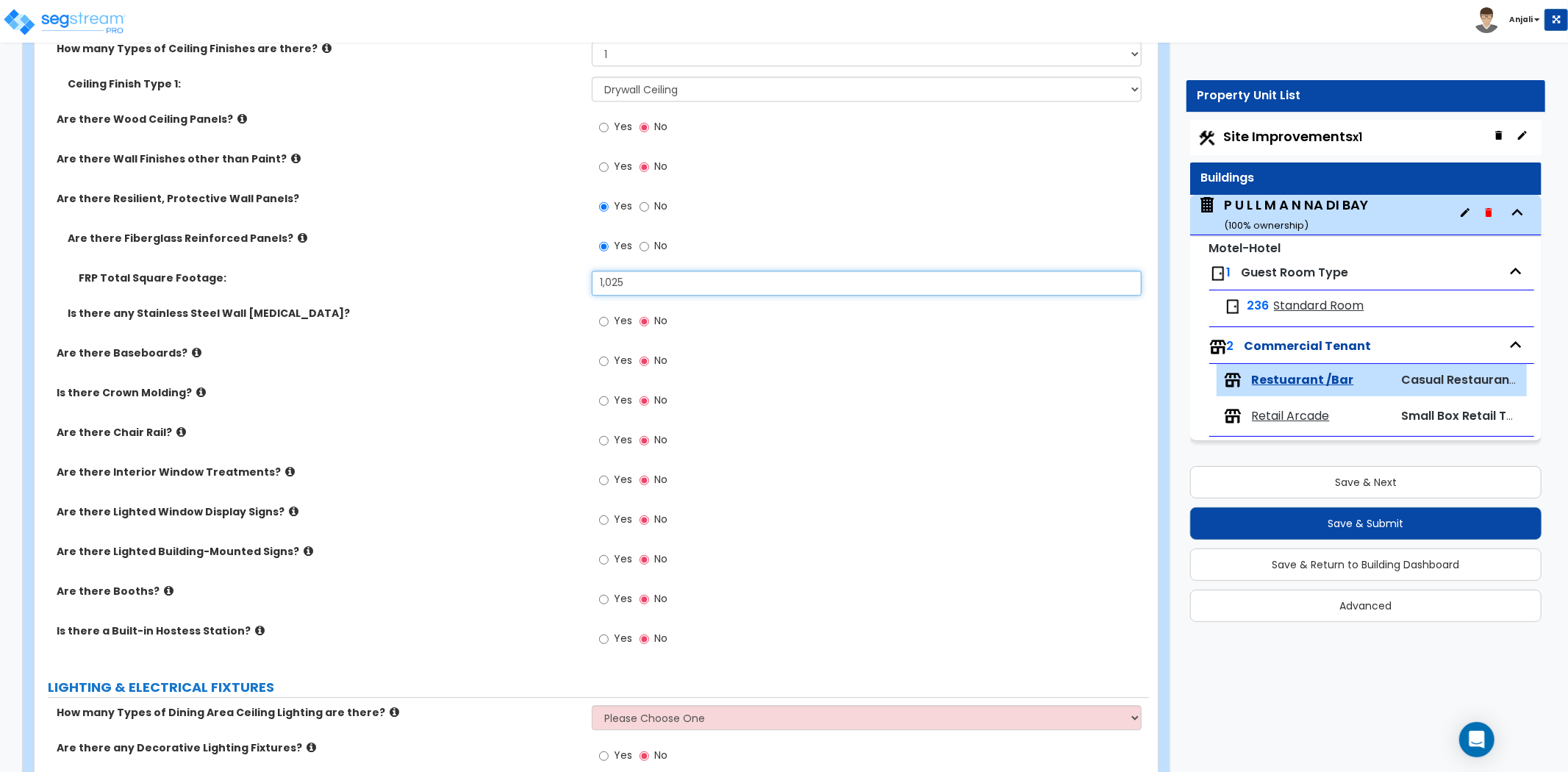
click at [648, 280] on input "1,025" at bounding box center [867, 283] width 550 height 25
click at [605, 279] on input "1,025" at bounding box center [867, 283] width 550 height 25
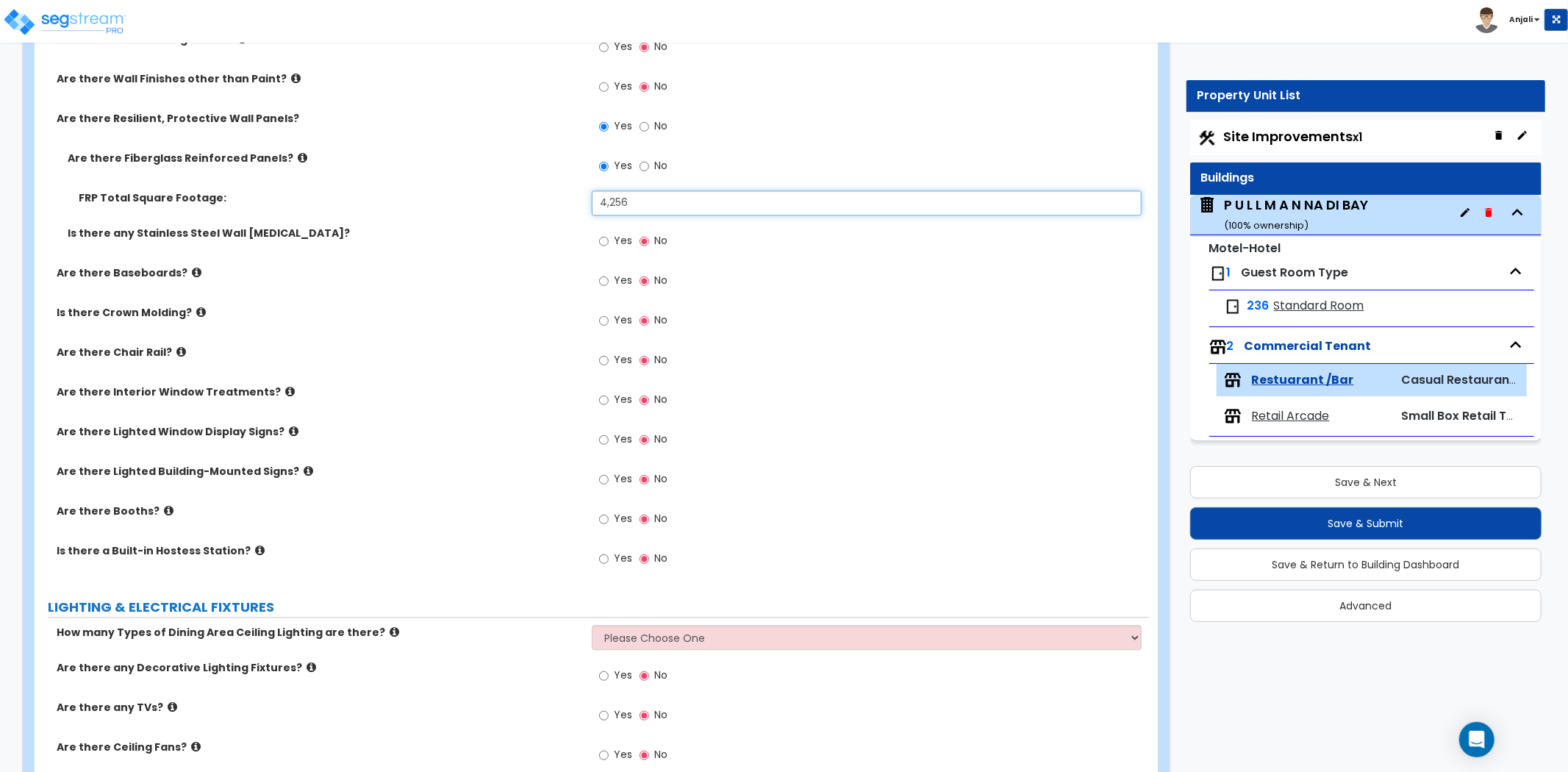
scroll to position [2942, 0]
click at [604, 277] on input "Yes" at bounding box center [604, 279] width 10 height 17
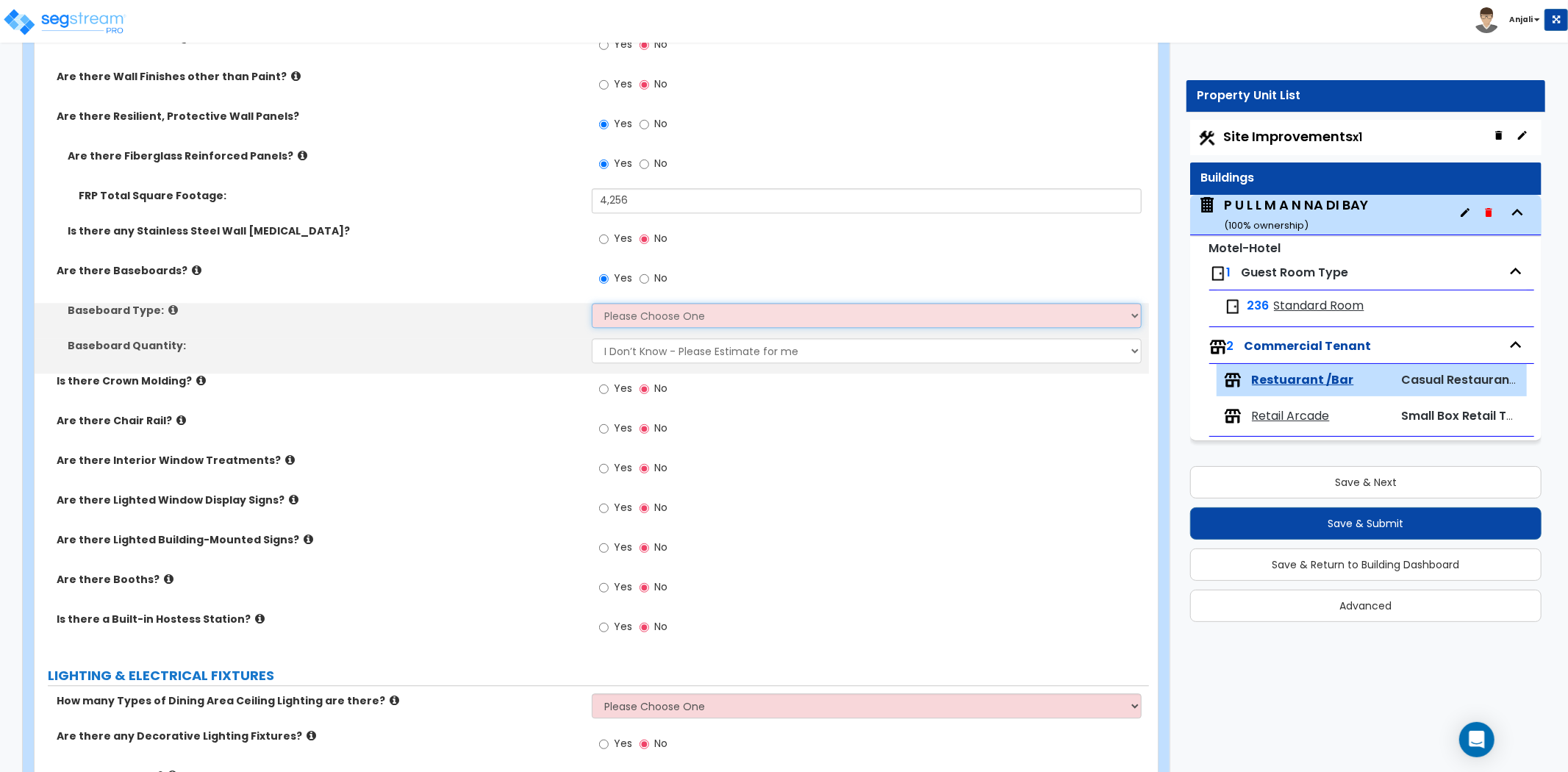
click at [638, 318] on select "Please Choose One Wood Vinyl Carpet Tile" at bounding box center [867, 315] width 550 height 25
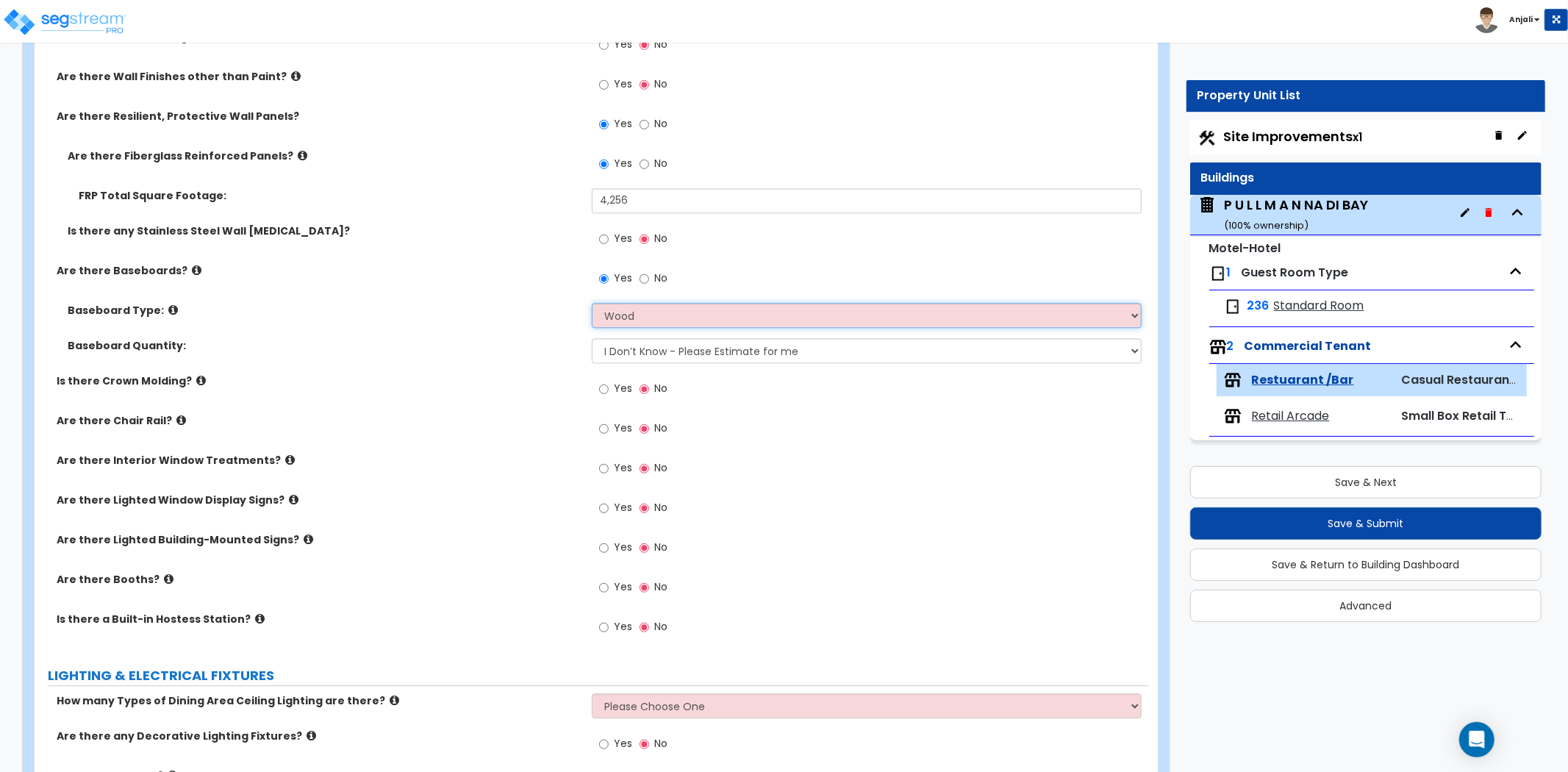
click at [592, 303] on select "Please Choose One Wood Vinyl Carpet Tile" at bounding box center [867, 315] width 550 height 25
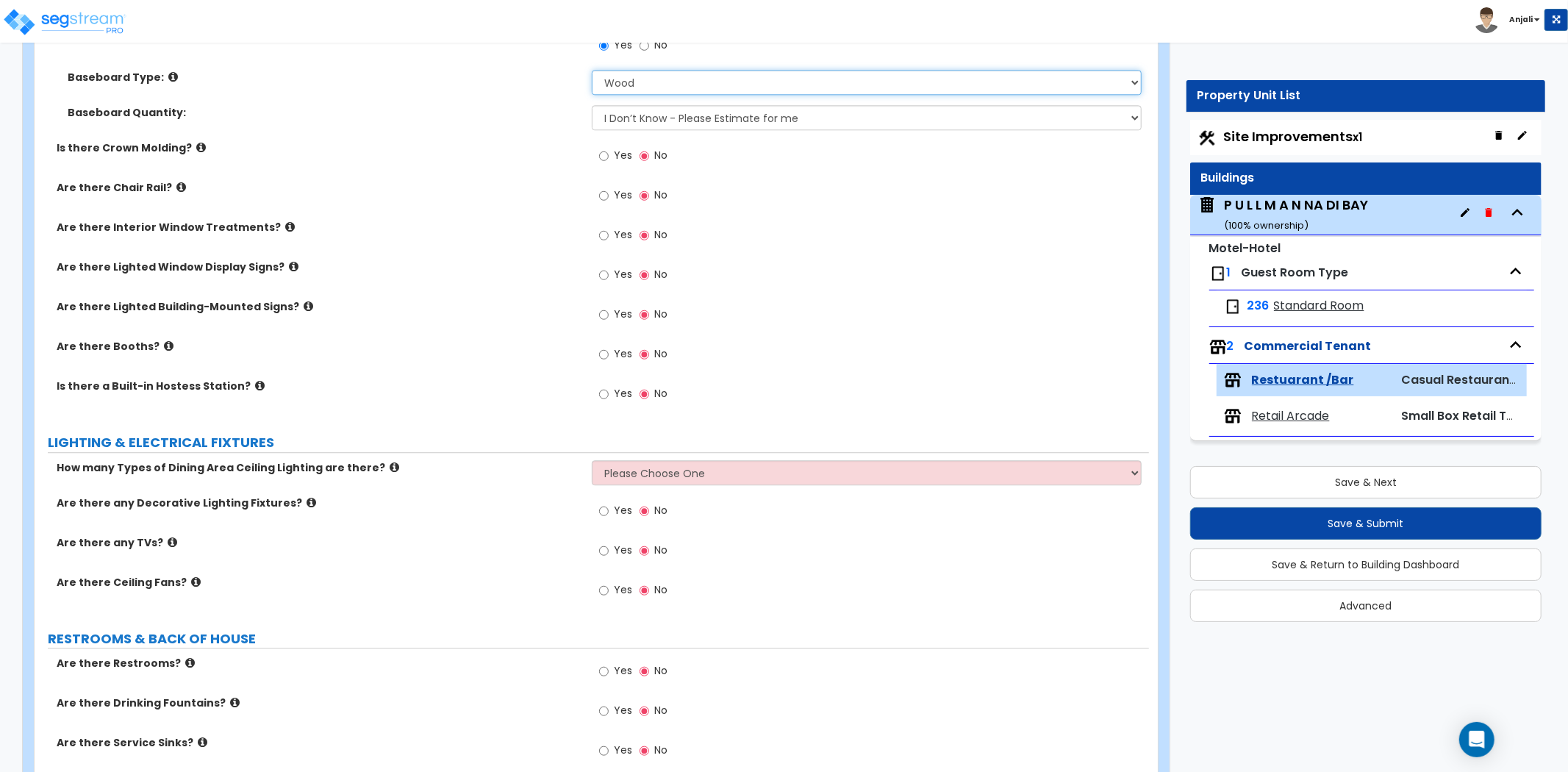
scroll to position [3187, 0]
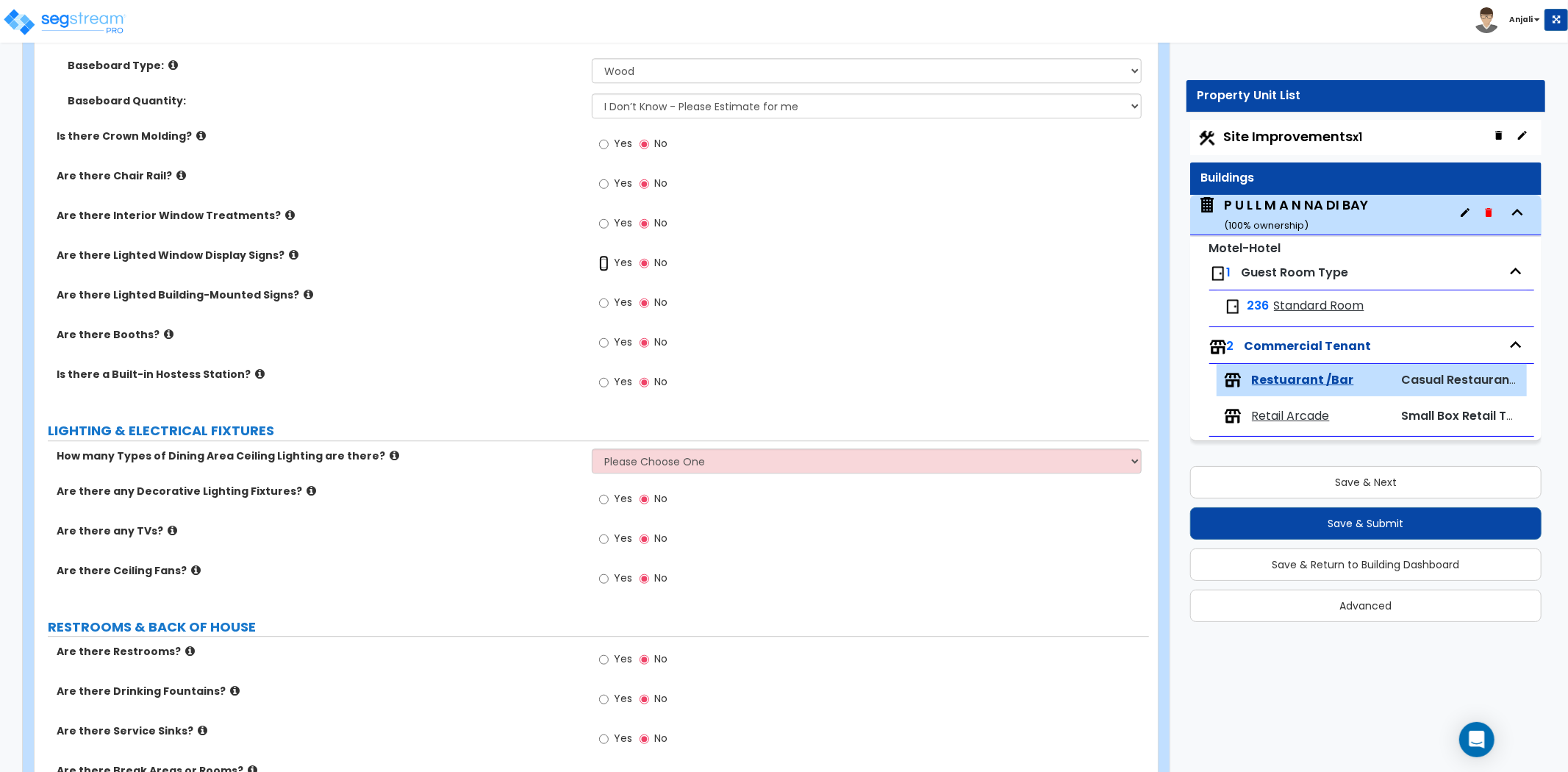
click at [601, 260] on input "Yes" at bounding box center [604, 263] width 10 height 17
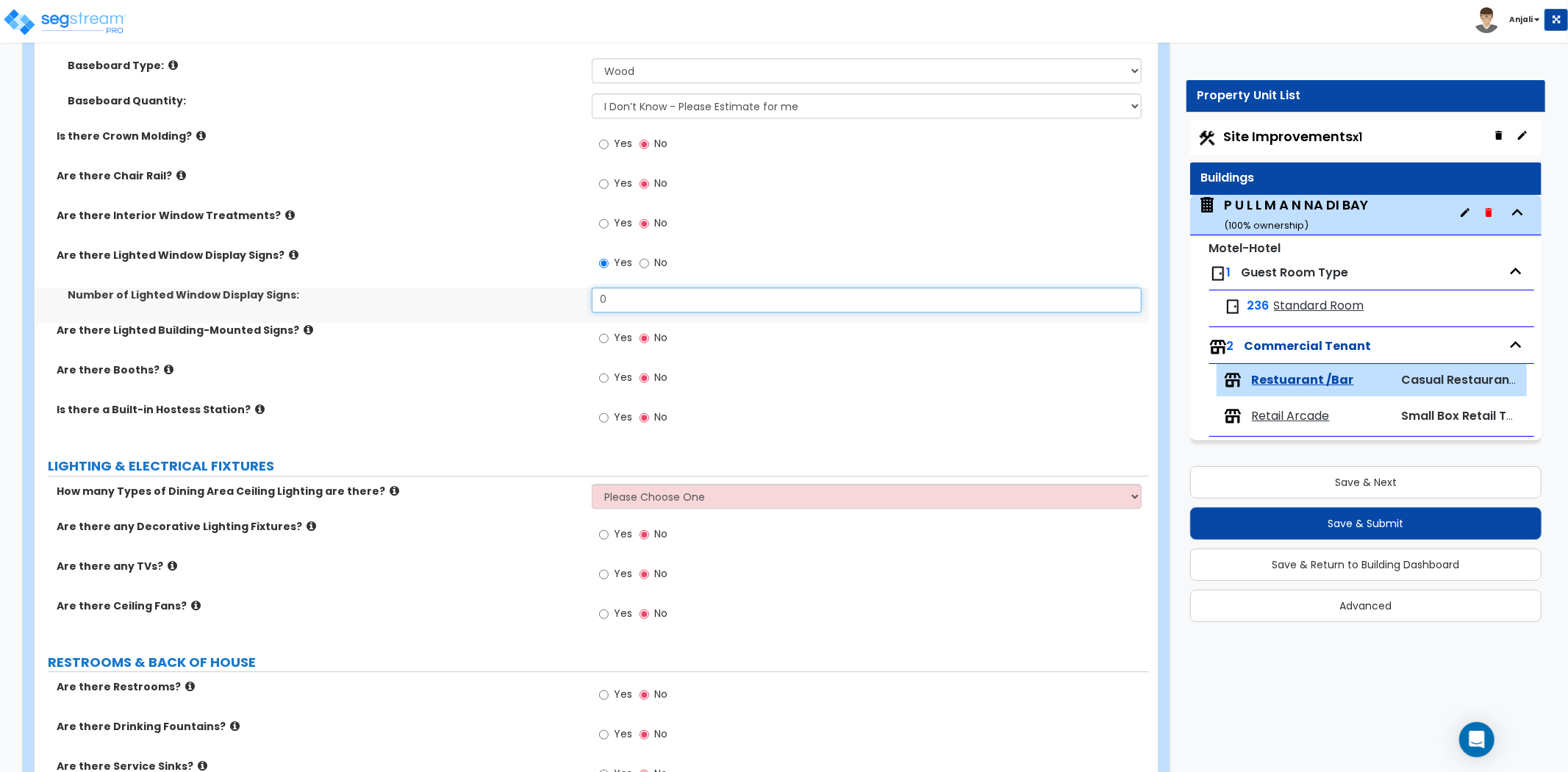
click at [613, 288] on input "0" at bounding box center [867, 299] width 550 height 25
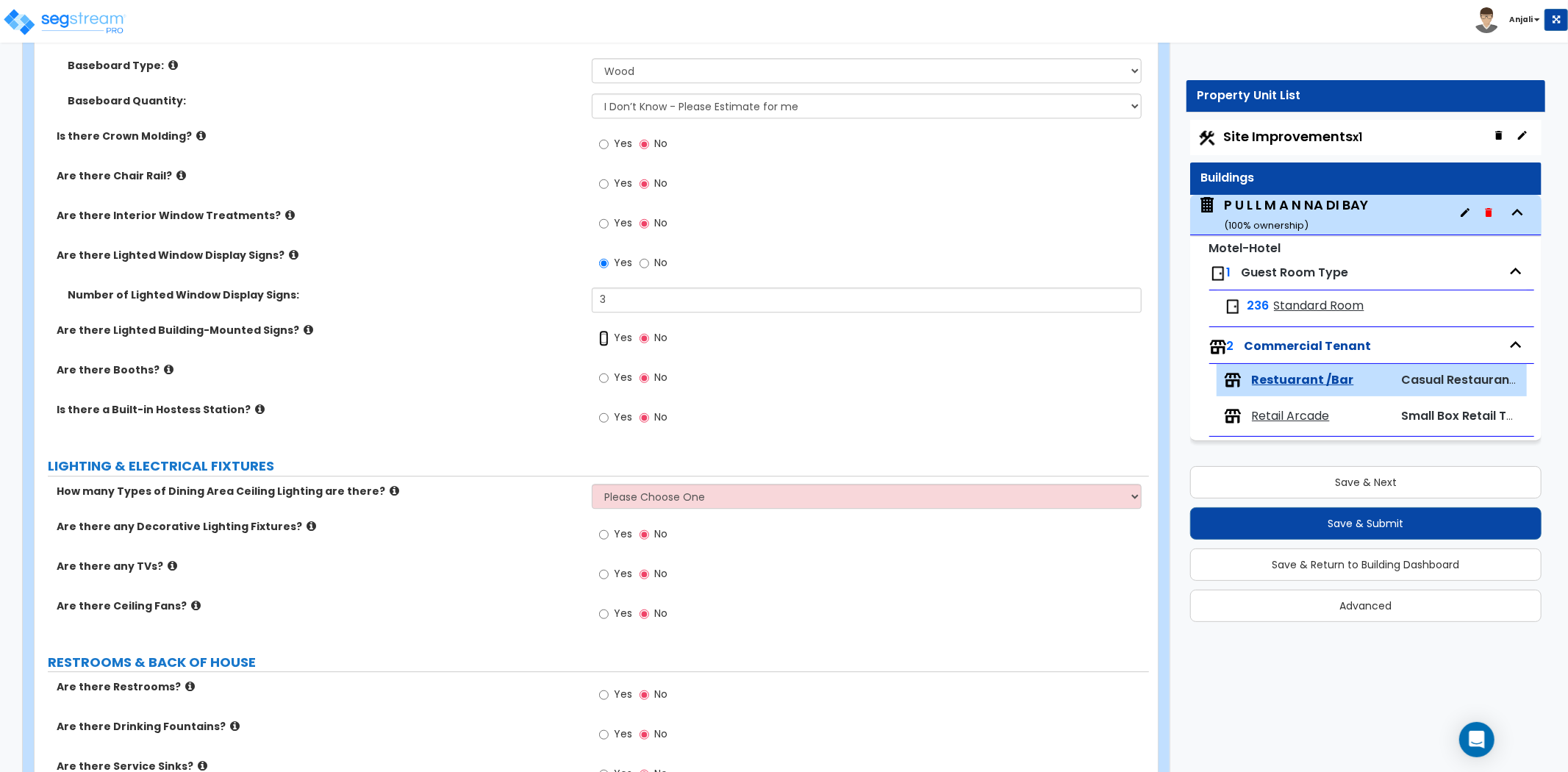
drag, startPoint x: 603, startPoint y: 333, endPoint x: 603, endPoint y: 349, distance: 16.0
click at [603, 333] on input "Yes" at bounding box center [604, 338] width 10 height 17
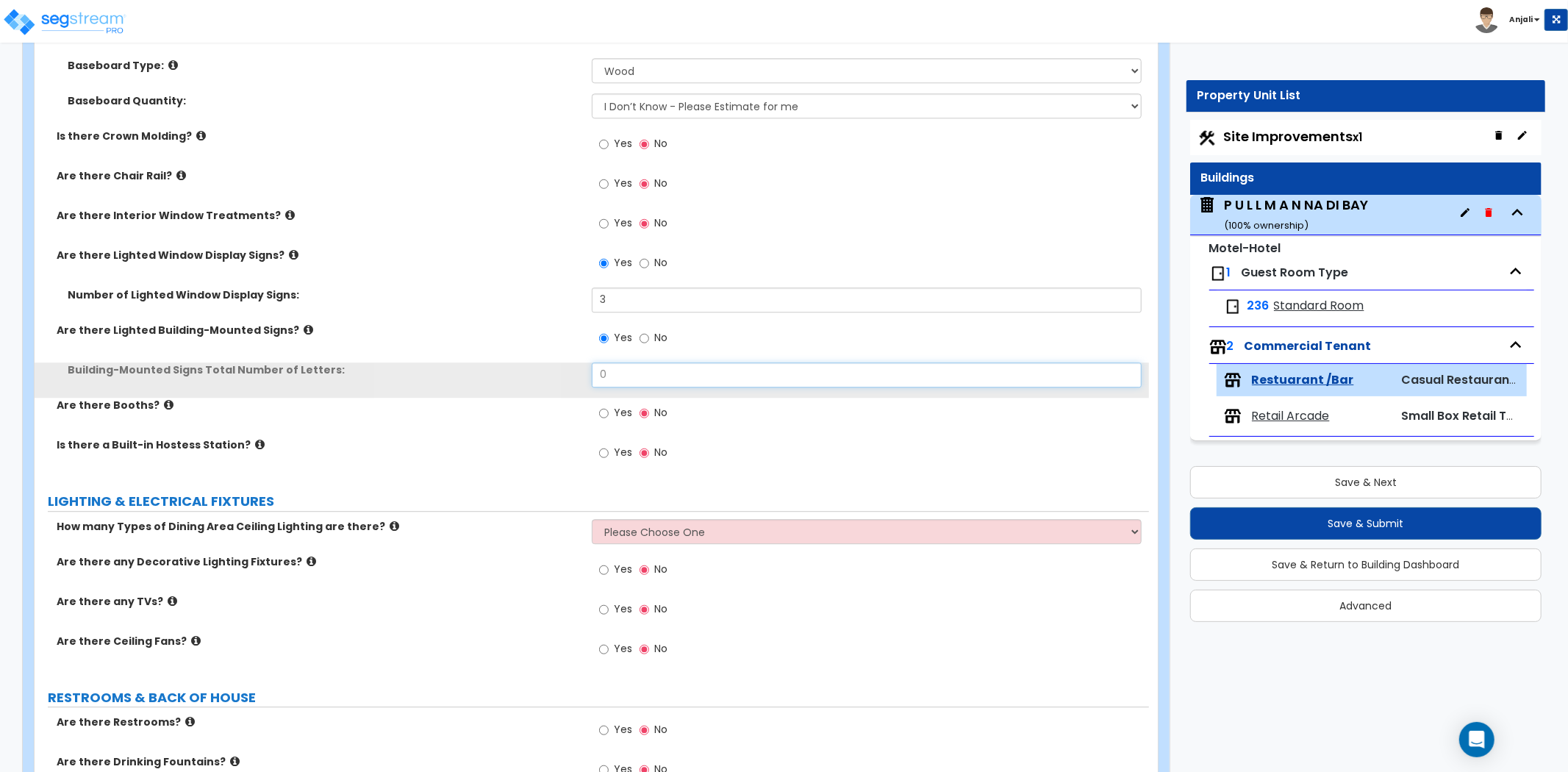
click at [633, 375] on input "0" at bounding box center [867, 375] width 550 height 25
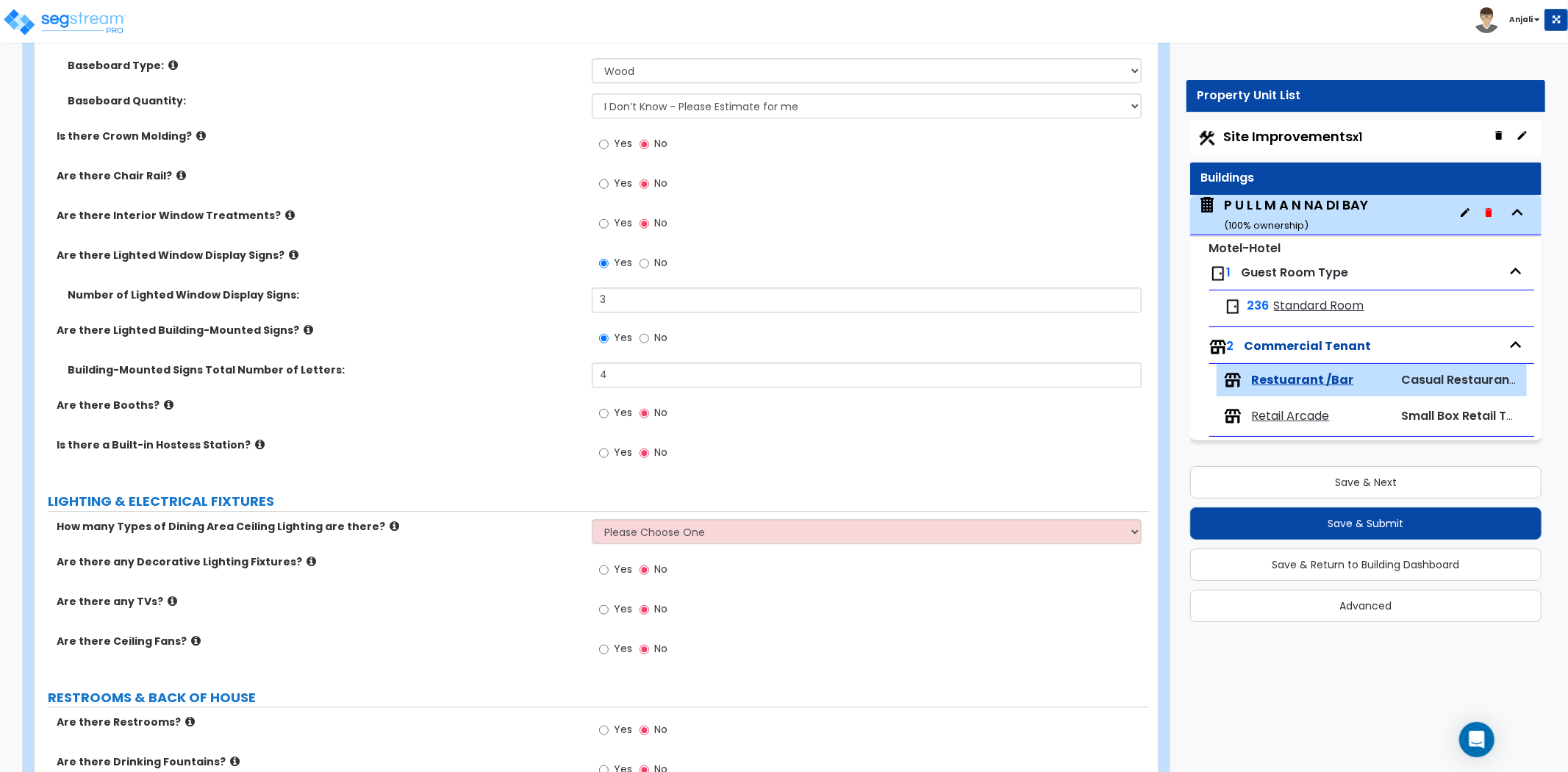
click at [560, 369] on label "Building-Mounted Signs Total Number of Letters:" at bounding box center [325, 370] width 513 height 15
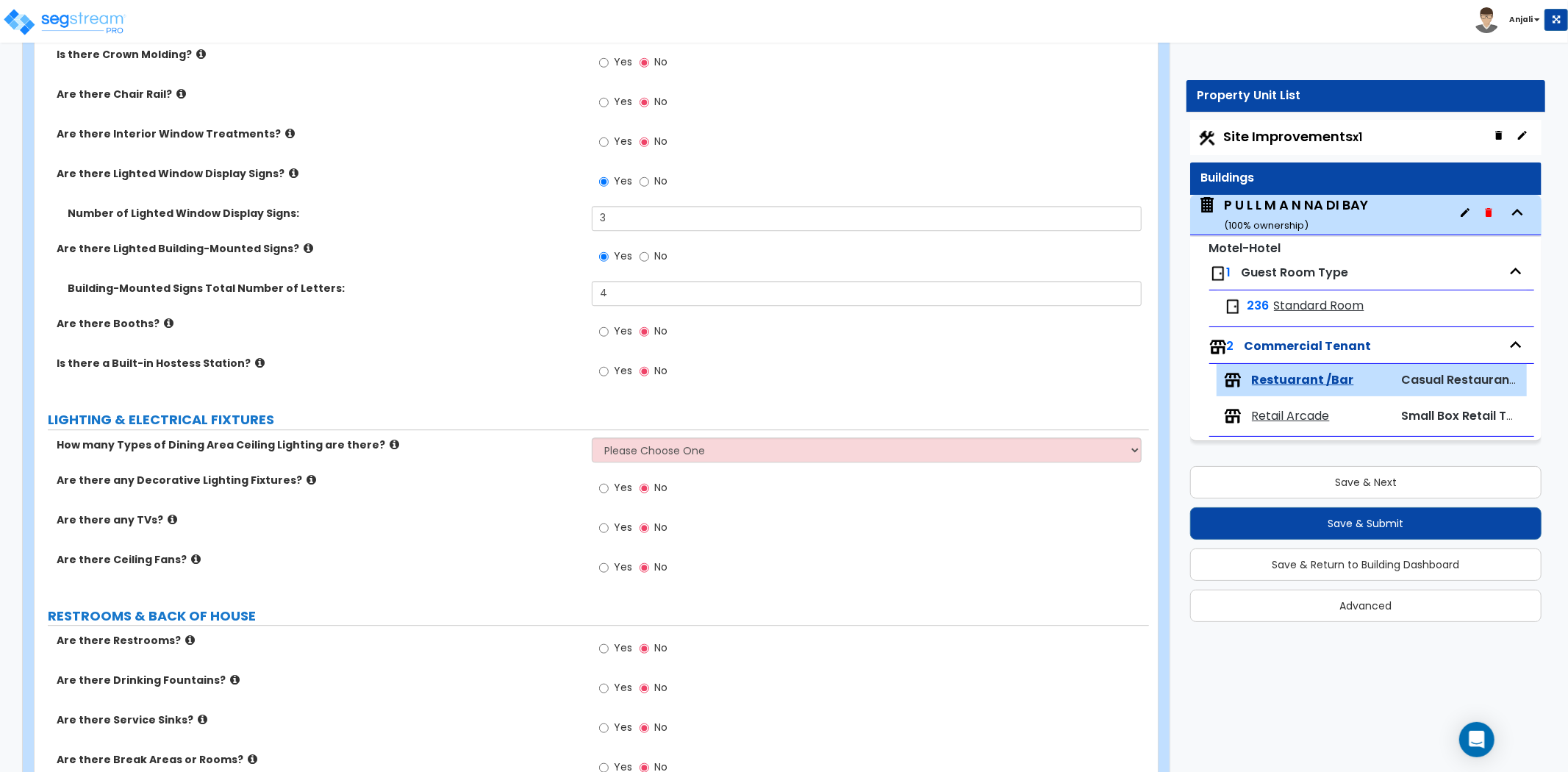
scroll to position [3350, 0]
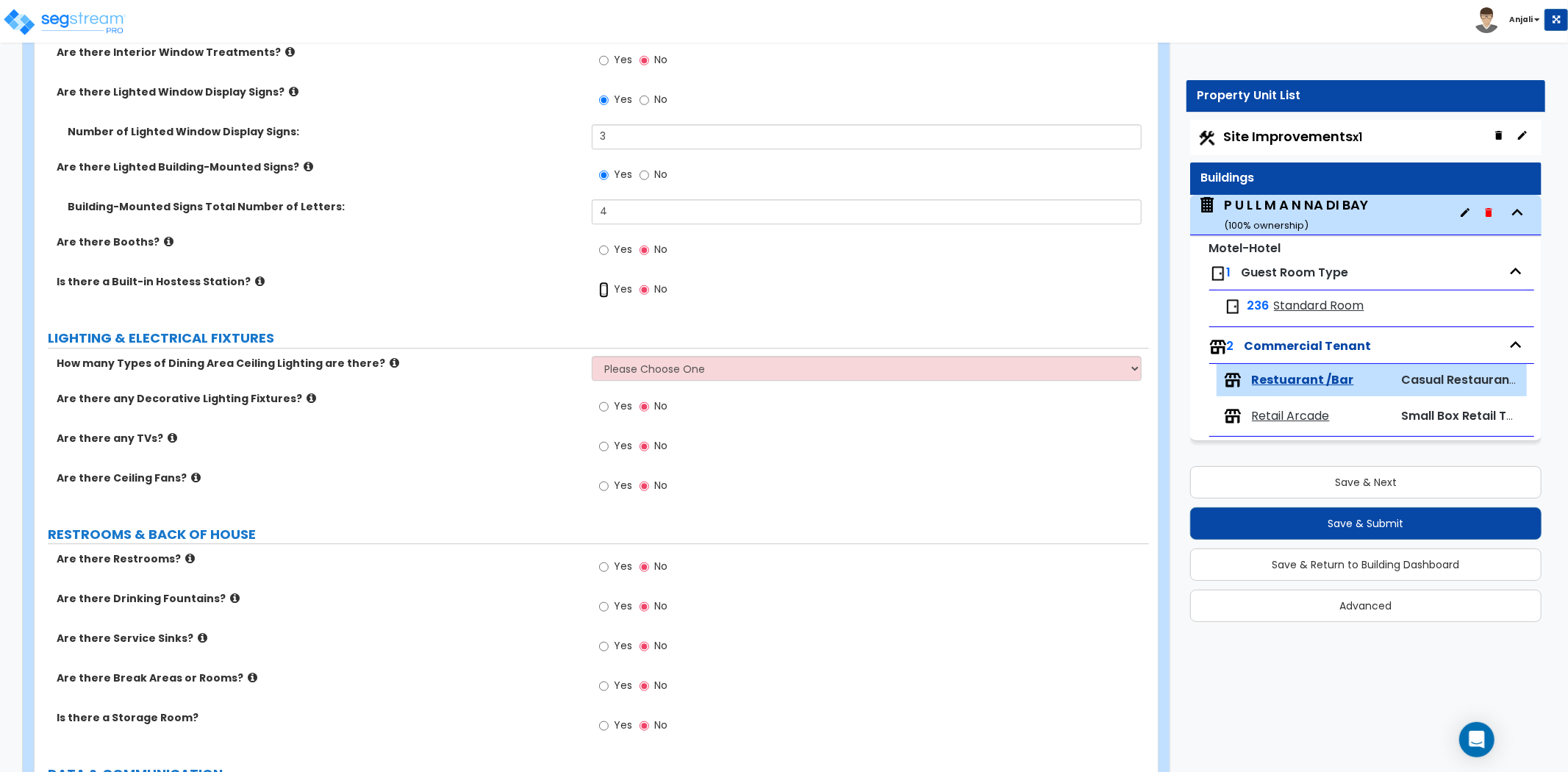
click at [601, 290] on input "Yes" at bounding box center [604, 290] width 10 height 17
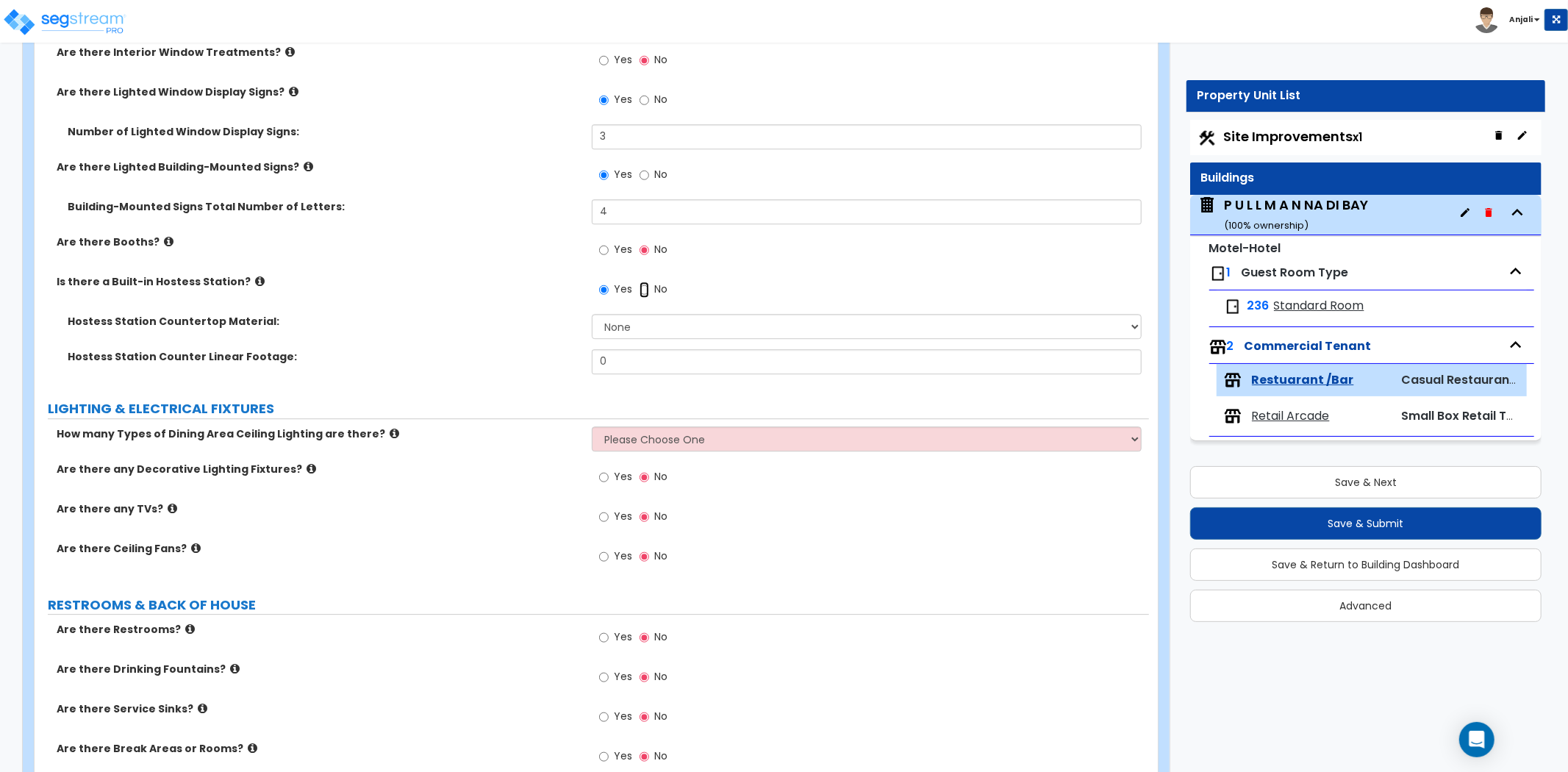
click at [644, 285] on input "No" at bounding box center [644, 290] width 10 height 17
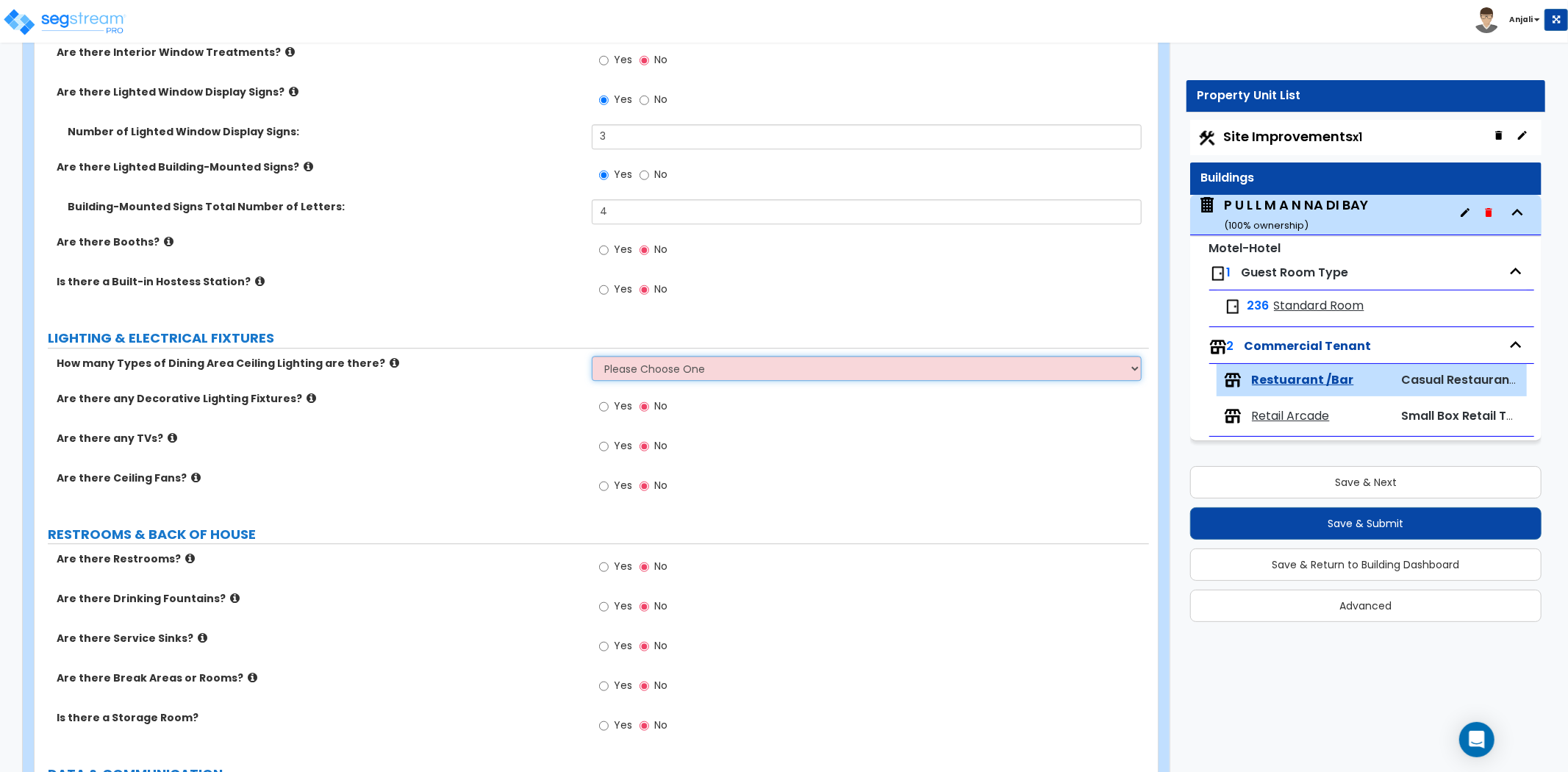
click at [667, 360] on select "Please Choose One 1 2 3" at bounding box center [867, 368] width 550 height 25
click at [592, 356] on select "Please Choose One 1 2 3" at bounding box center [867, 368] width 550 height 25
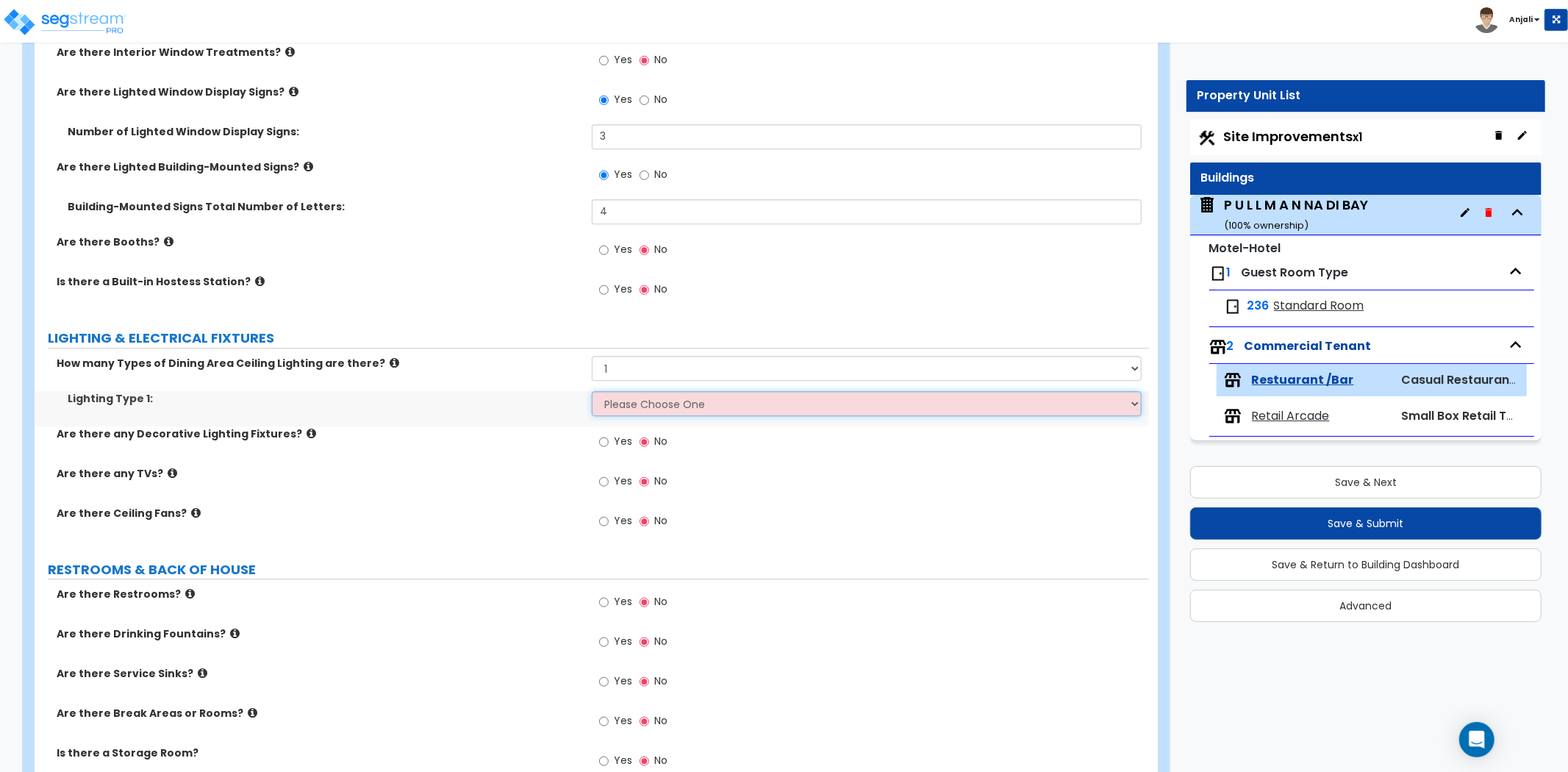
click at [629, 393] on select "Please Choose One LED Surface-Mounted LED Recessed Fluorescent Surface-Mounted …" at bounding box center [867, 404] width 550 height 25
click at [592, 392] on select "Please Choose One LED Surface-Mounted LED Recessed Fluorescent Surface-Mounted …" at bounding box center [867, 404] width 550 height 25
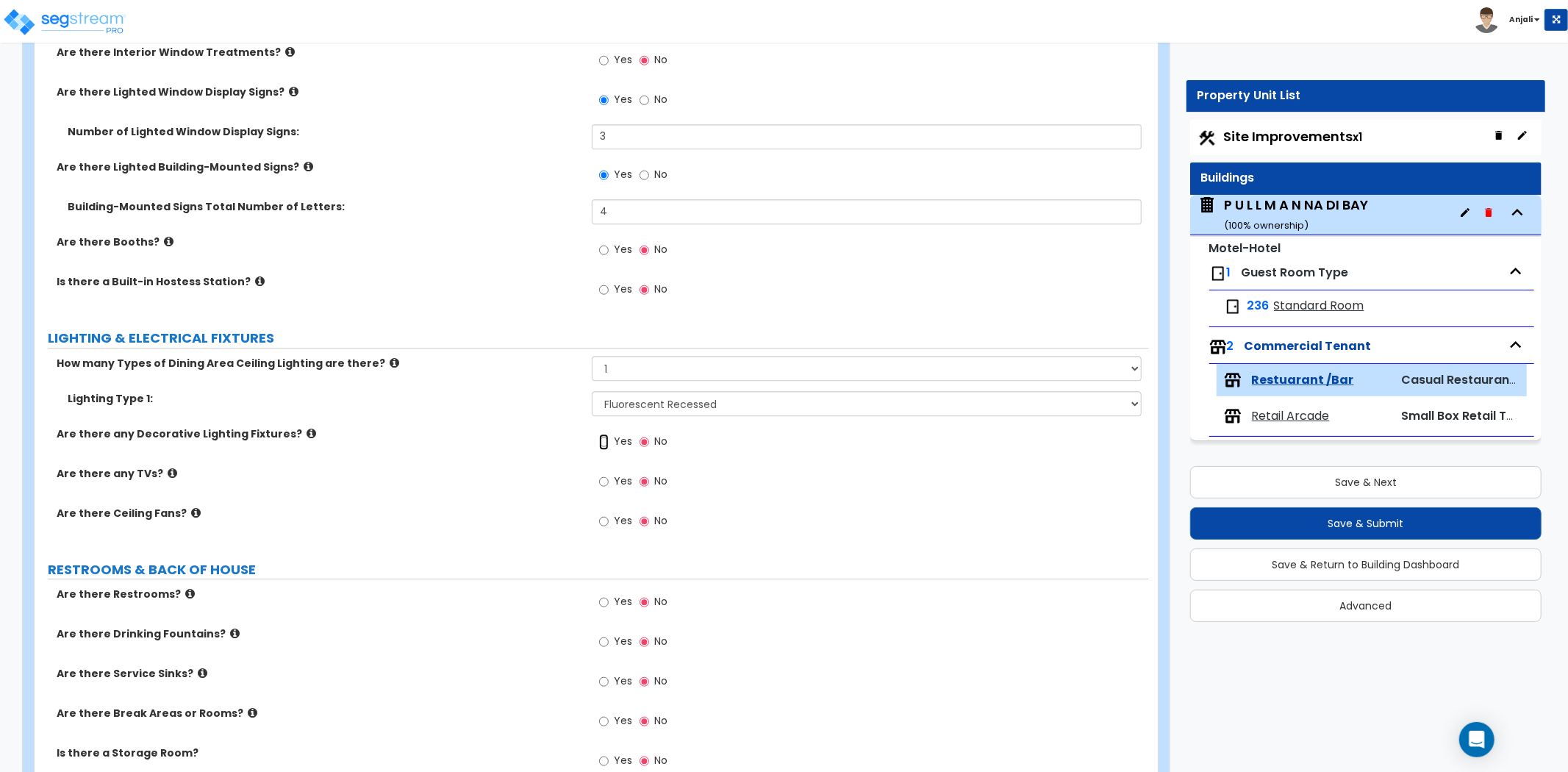
click at [603, 440] on input "Yes" at bounding box center [604, 442] width 10 height 17
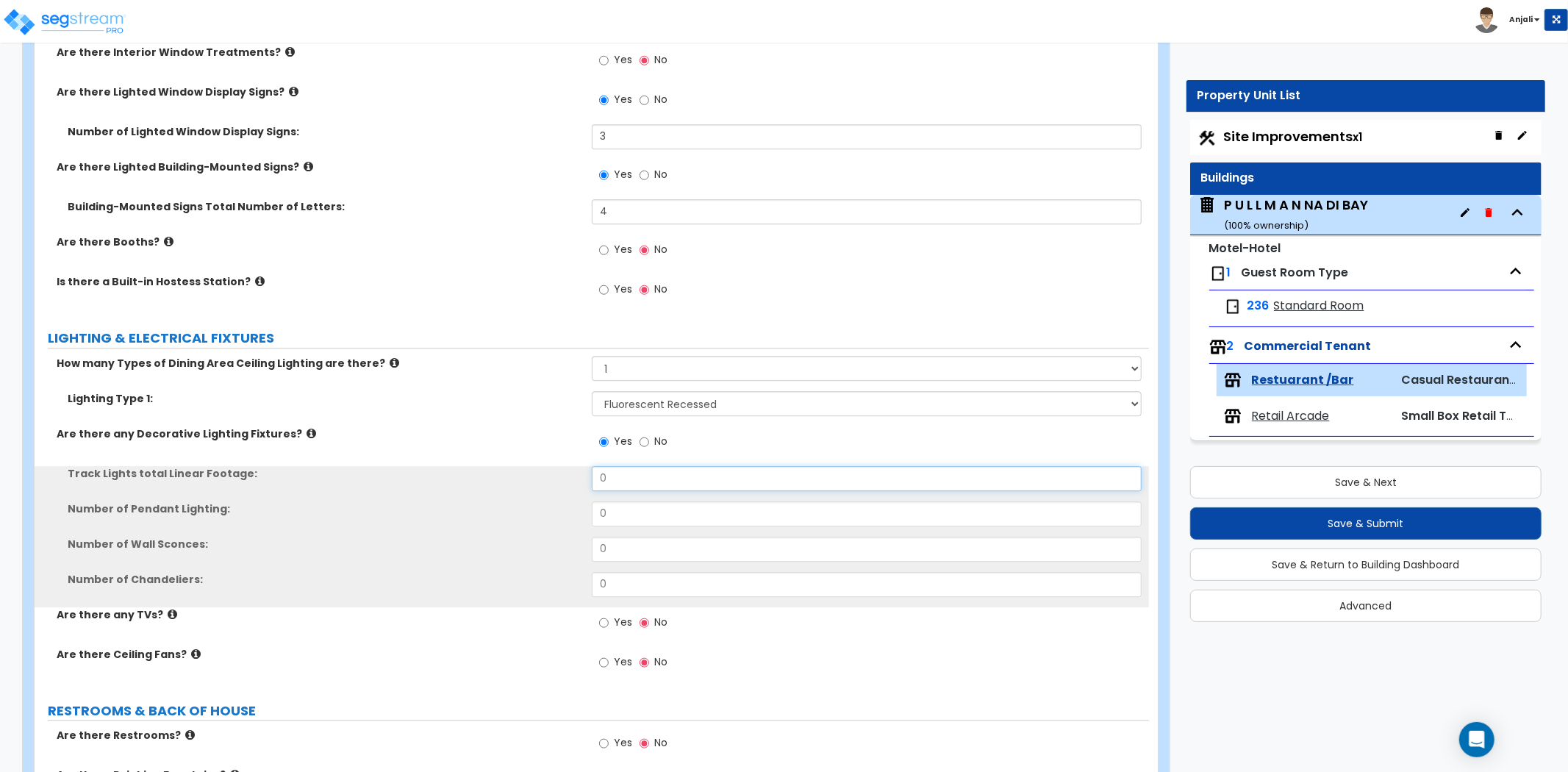
click at [628, 480] on input "0" at bounding box center [867, 479] width 550 height 25
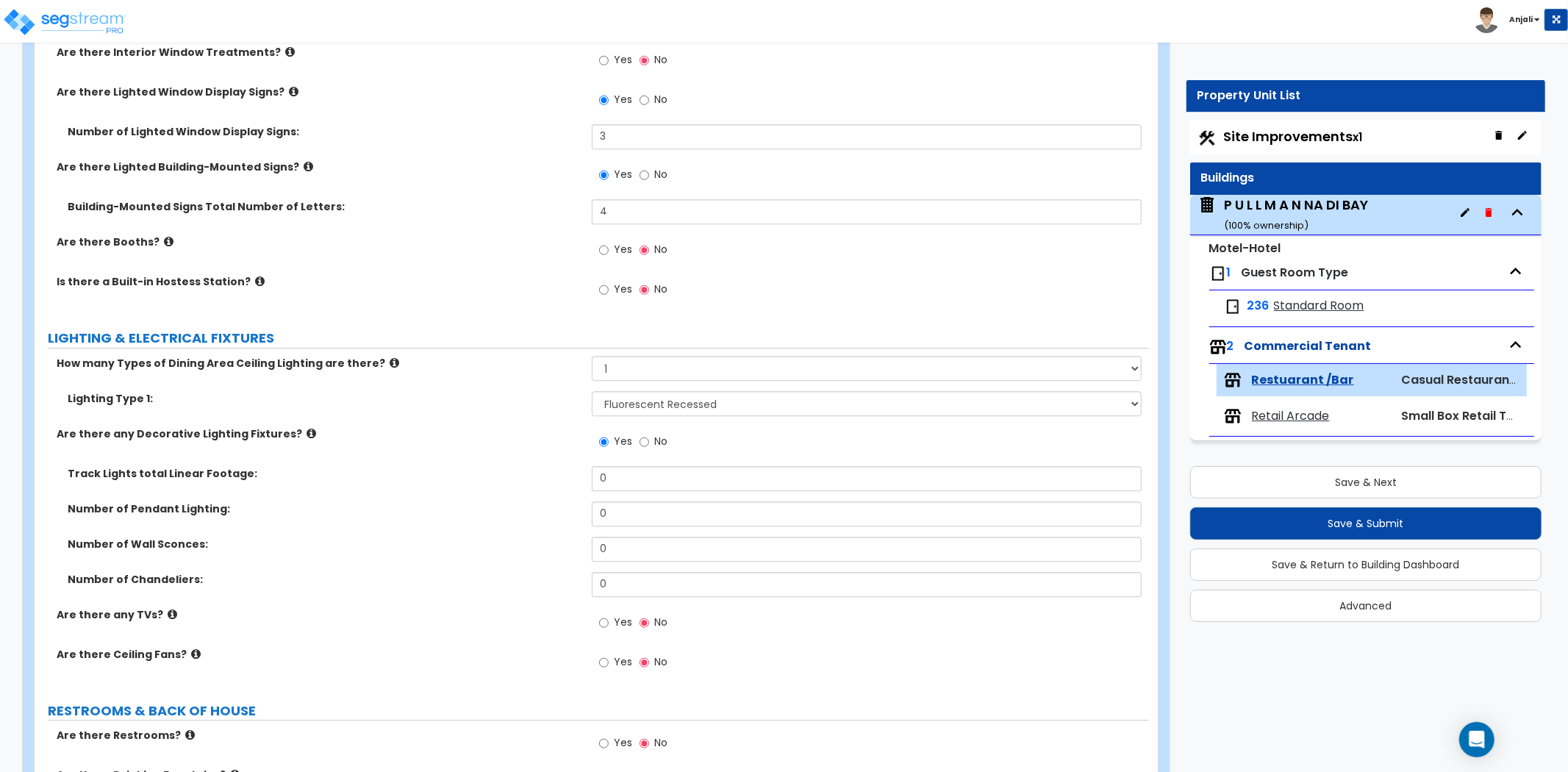
click at [634, 532] on div "Number of Pendant Lighting: 0" at bounding box center [592, 519] width 1115 height 36
click at [628, 549] on input "0" at bounding box center [867, 549] width 550 height 25
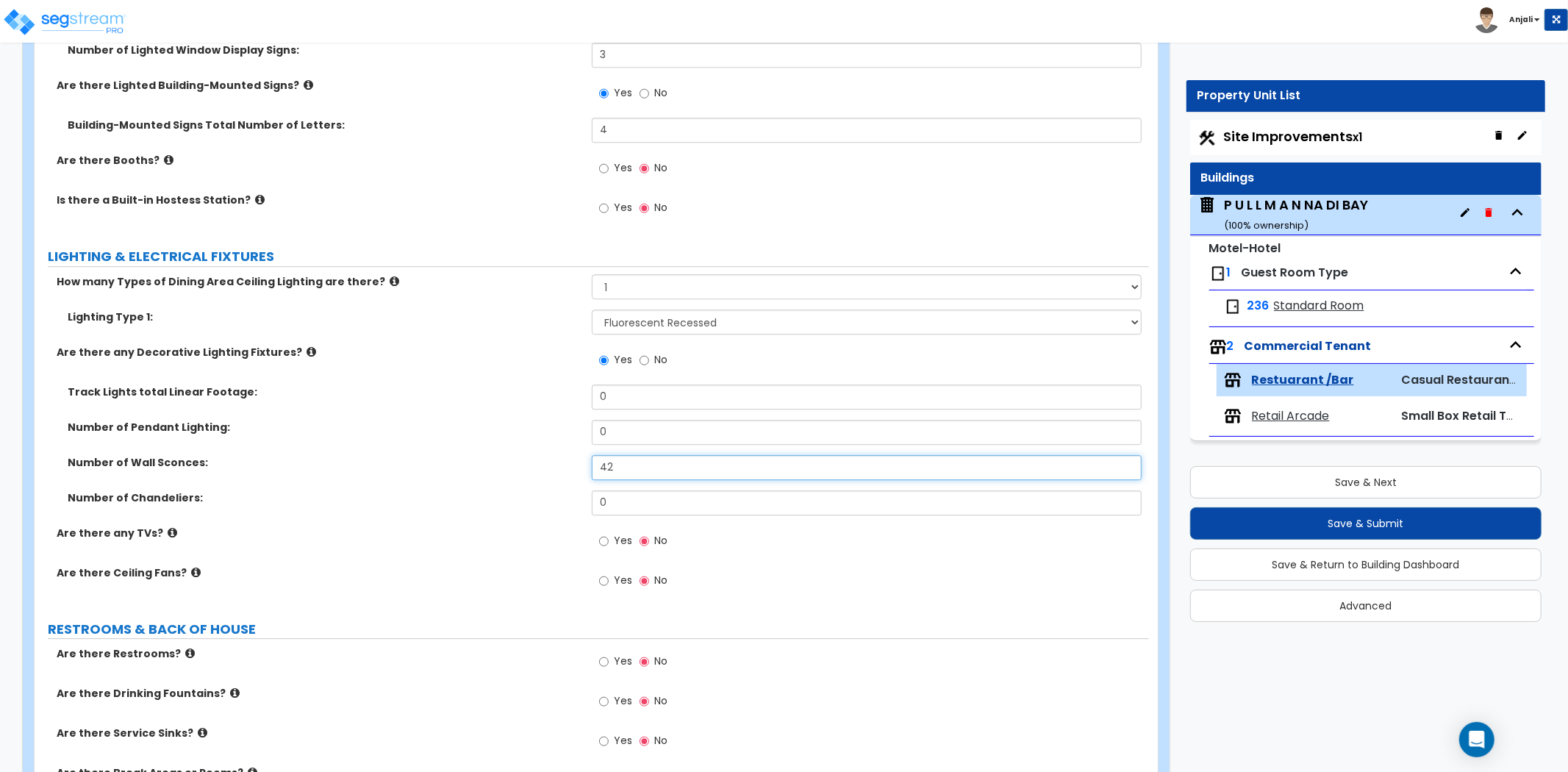
scroll to position [3514, 0]
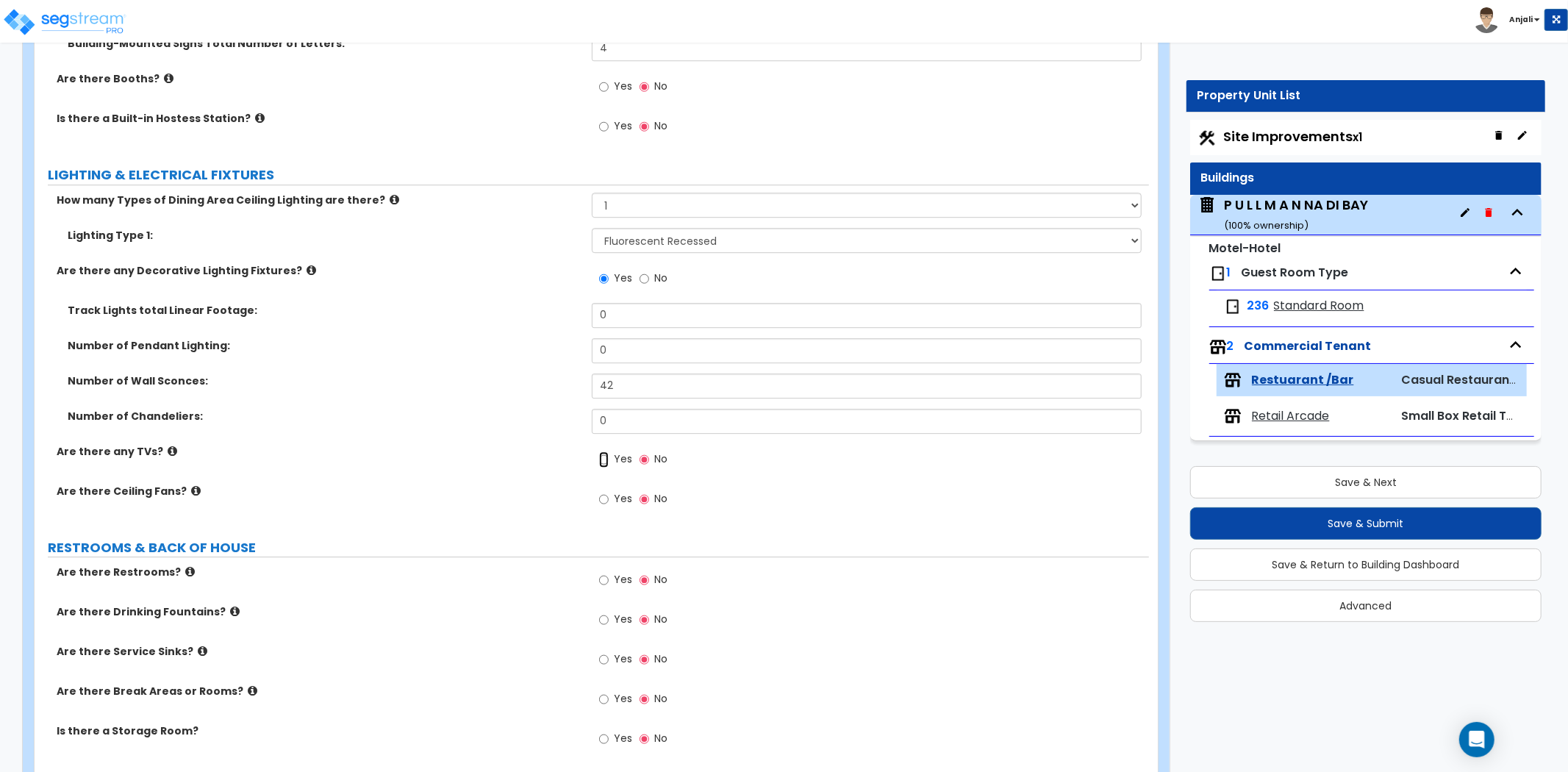
click at [600, 453] on input "Yes" at bounding box center [604, 460] width 10 height 17
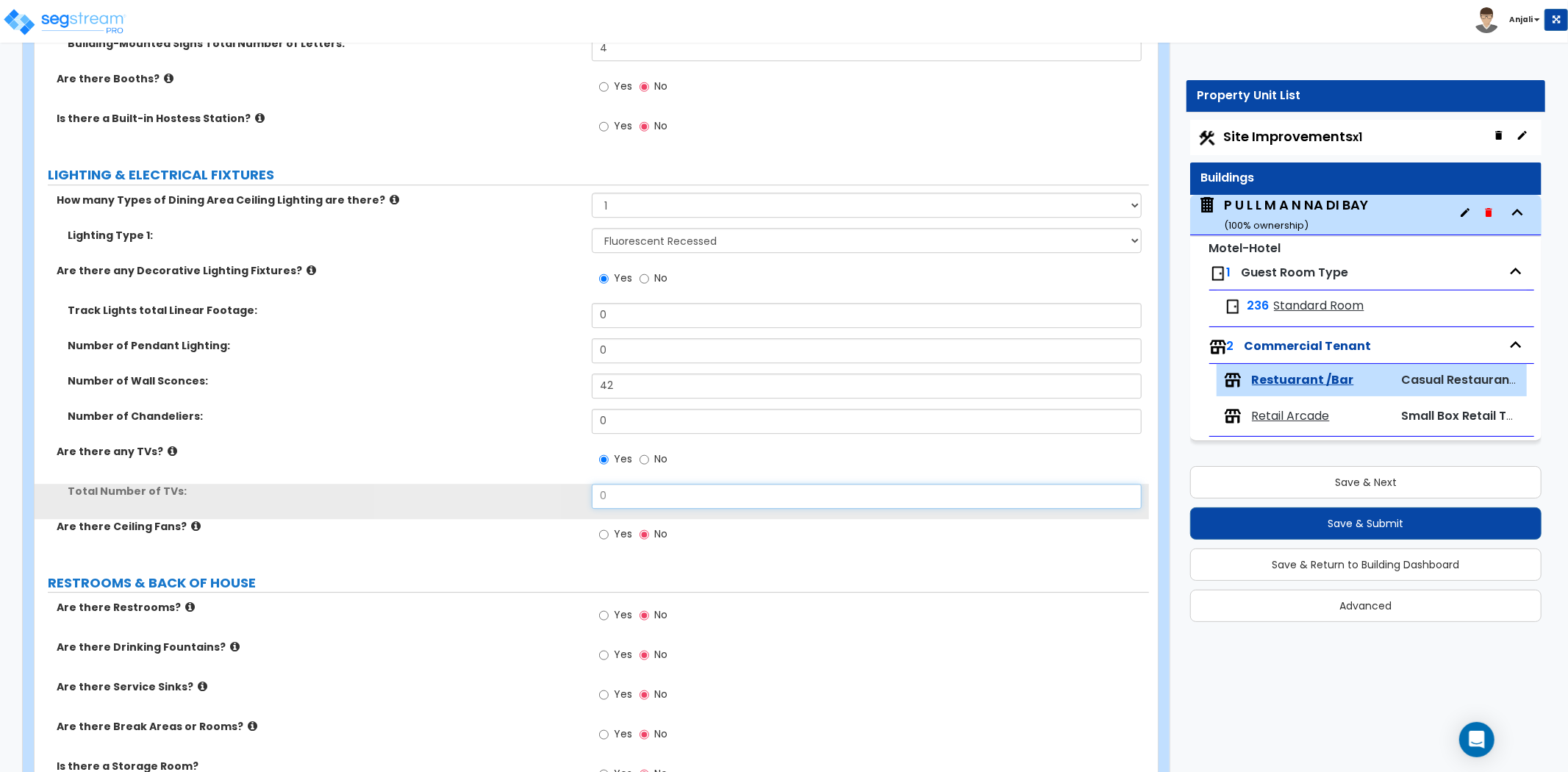
click at [627, 498] on input "0" at bounding box center [867, 496] width 550 height 25
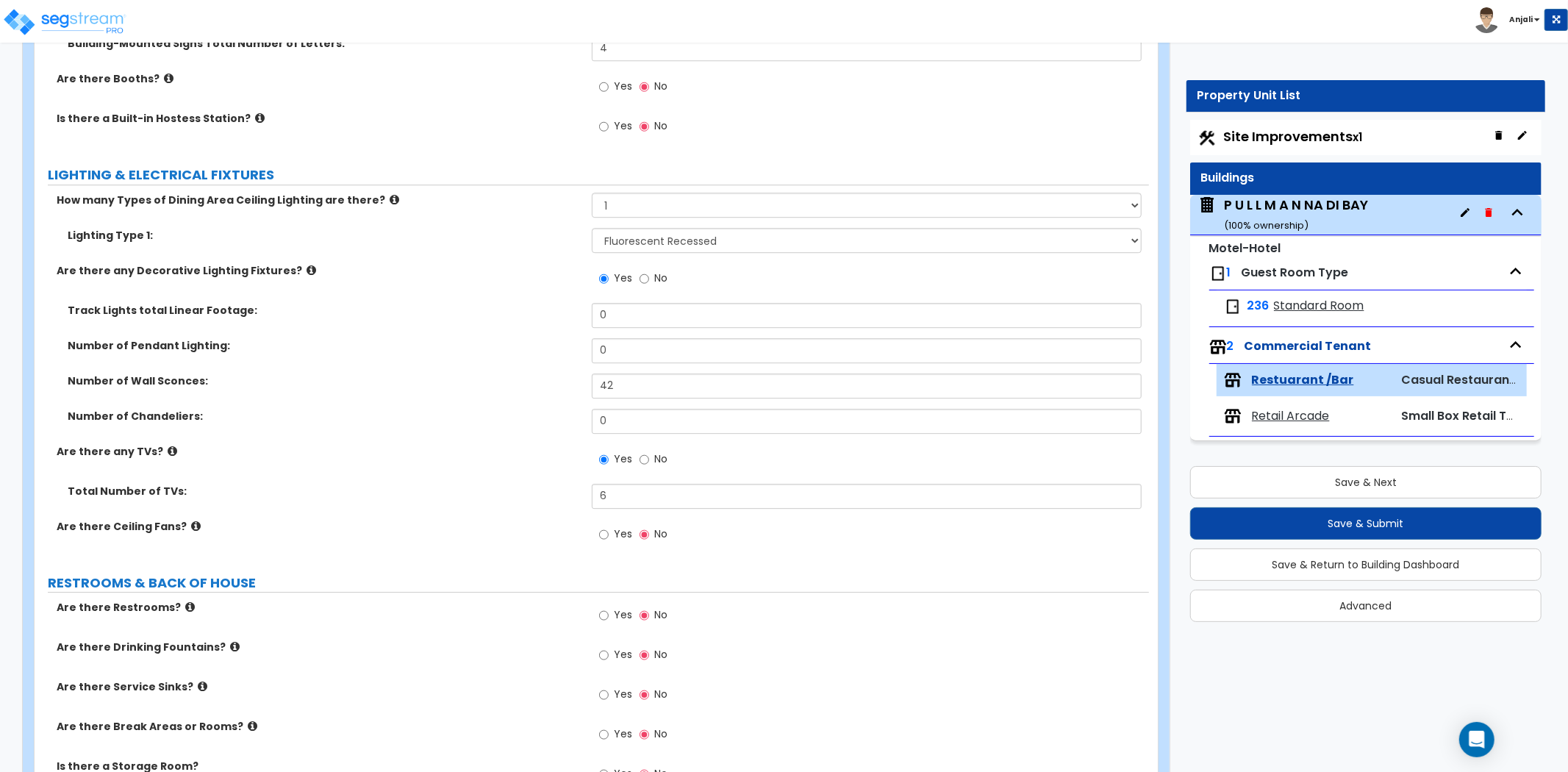
click at [554, 520] on label "Are there Ceiling Fans?" at bounding box center [318, 527] width 525 height 15
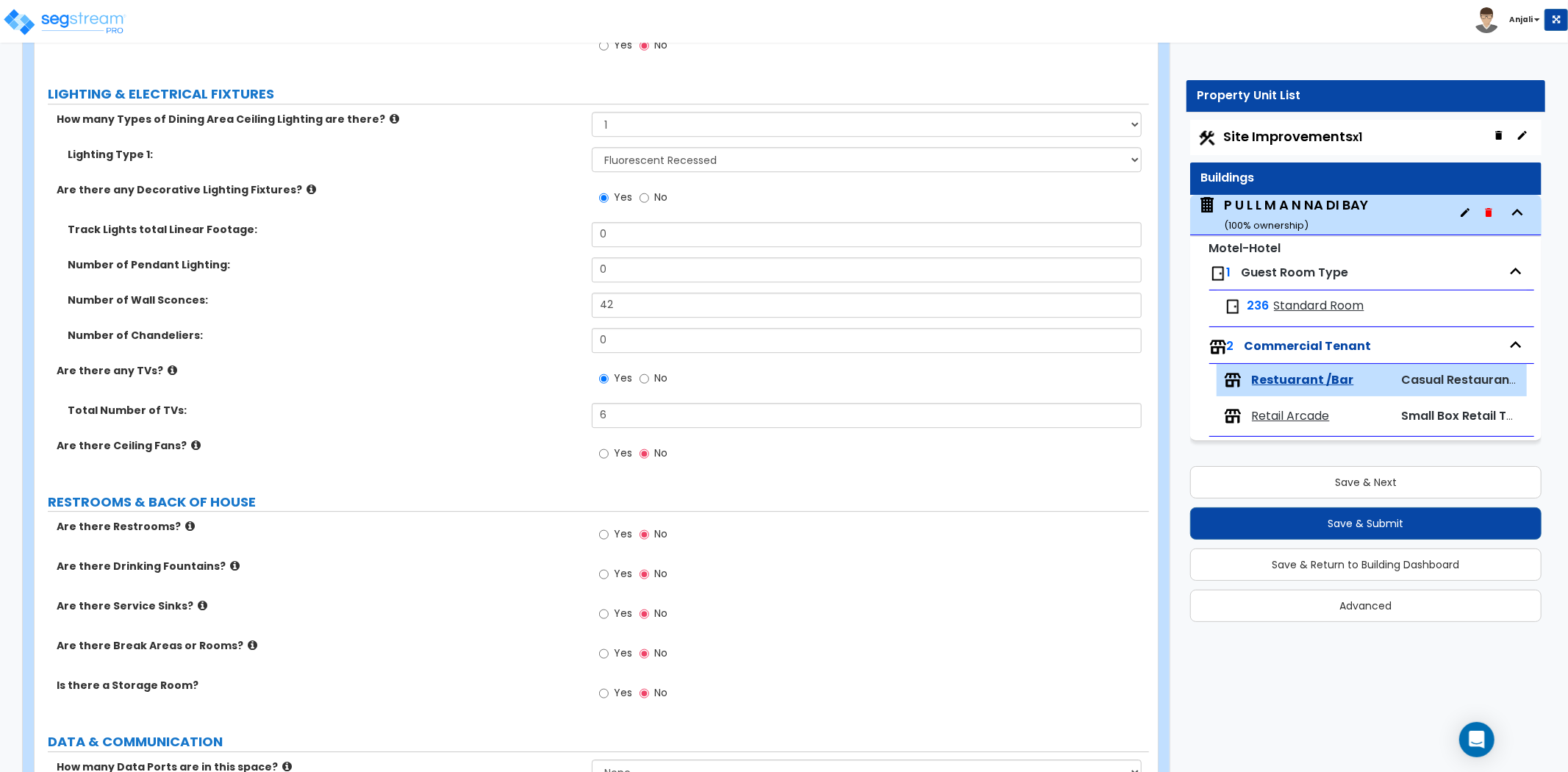
scroll to position [3595, 0]
click at [601, 449] on input "Yes" at bounding box center [604, 453] width 10 height 17
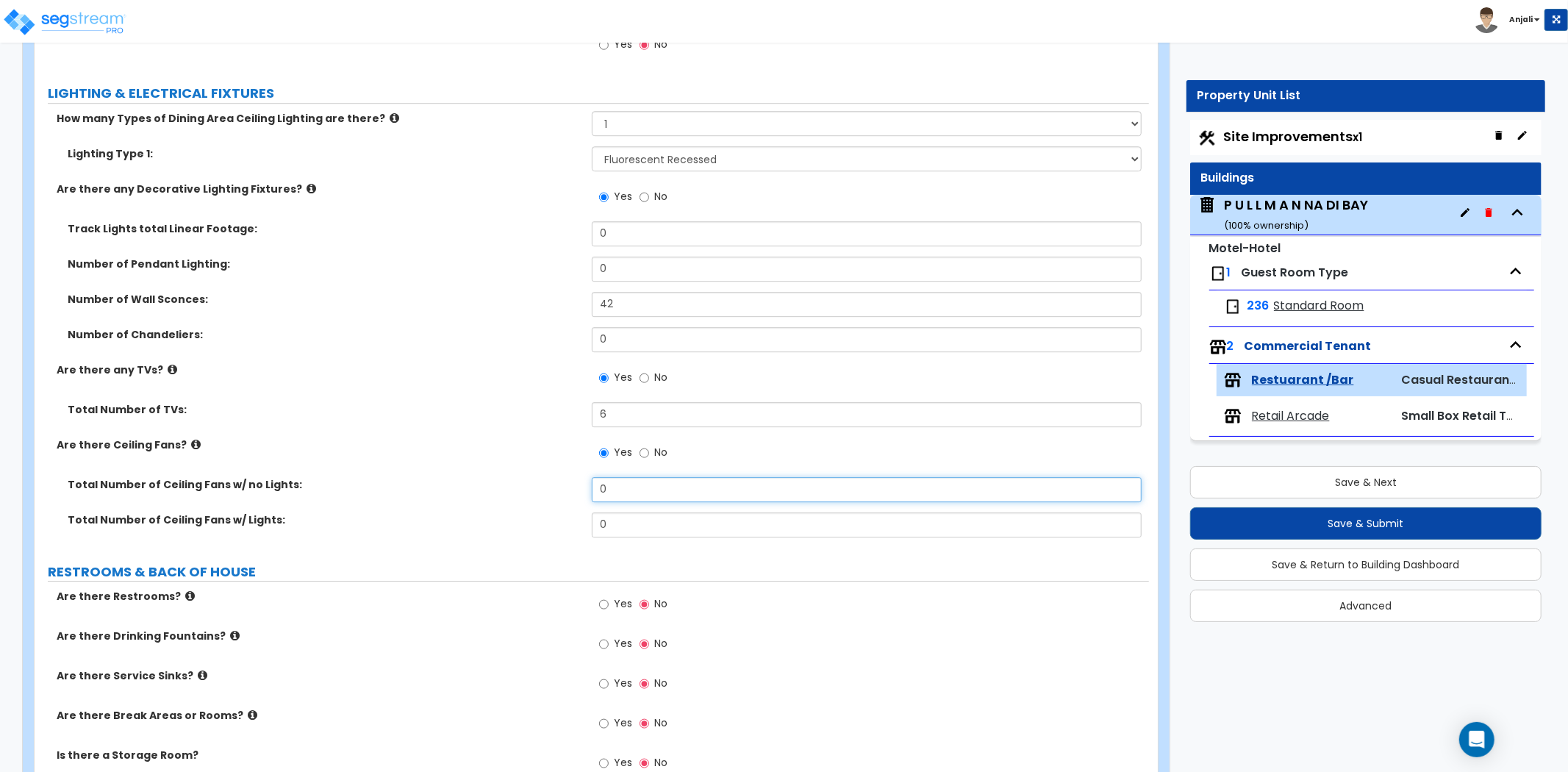
click at [614, 488] on input "0" at bounding box center [867, 489] width 550 height 25
click at [519, 487] on label "Total Number of Ceiling Fans w/ no Lights:" at bounding box center [325, 484] width 513 height 15
drag, startPoint x: 633, startPoint y: 487, endPoint x: 586, endPoint y: 487, distance: 47.0
click at [586, 487] on div "Total Number of Ceiling Fans w/ no Lights: 12" at bounding box center [592, 494] width 1115 height 36
click at [548, 487] on label "Total Number of Ceiling Fans w/ no Lights:" at bounding box center [325, 484] width 513 height 15
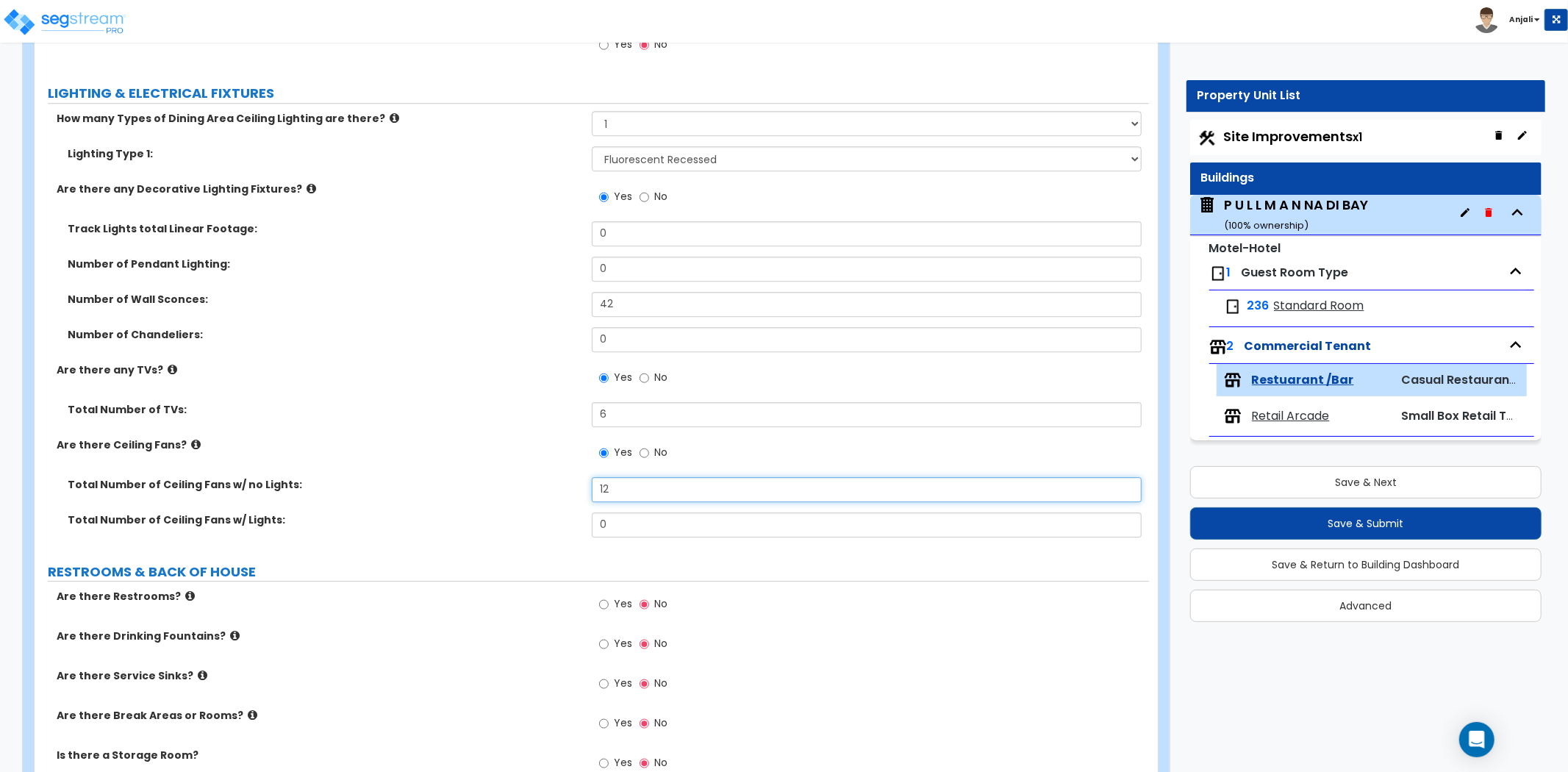
drag, startPoint x: 633, startPoint y: 488, endPoint x: 591, endPoint y: 488, distance: 42.0
click at [592, 488] on input "12" at bounding box center [867, 489] width 550 height 25
click at [567, 488] on label "Total Number of Ceiling Fans w/ no Lights:" at bounding box center [325, 484] width 513 height 15
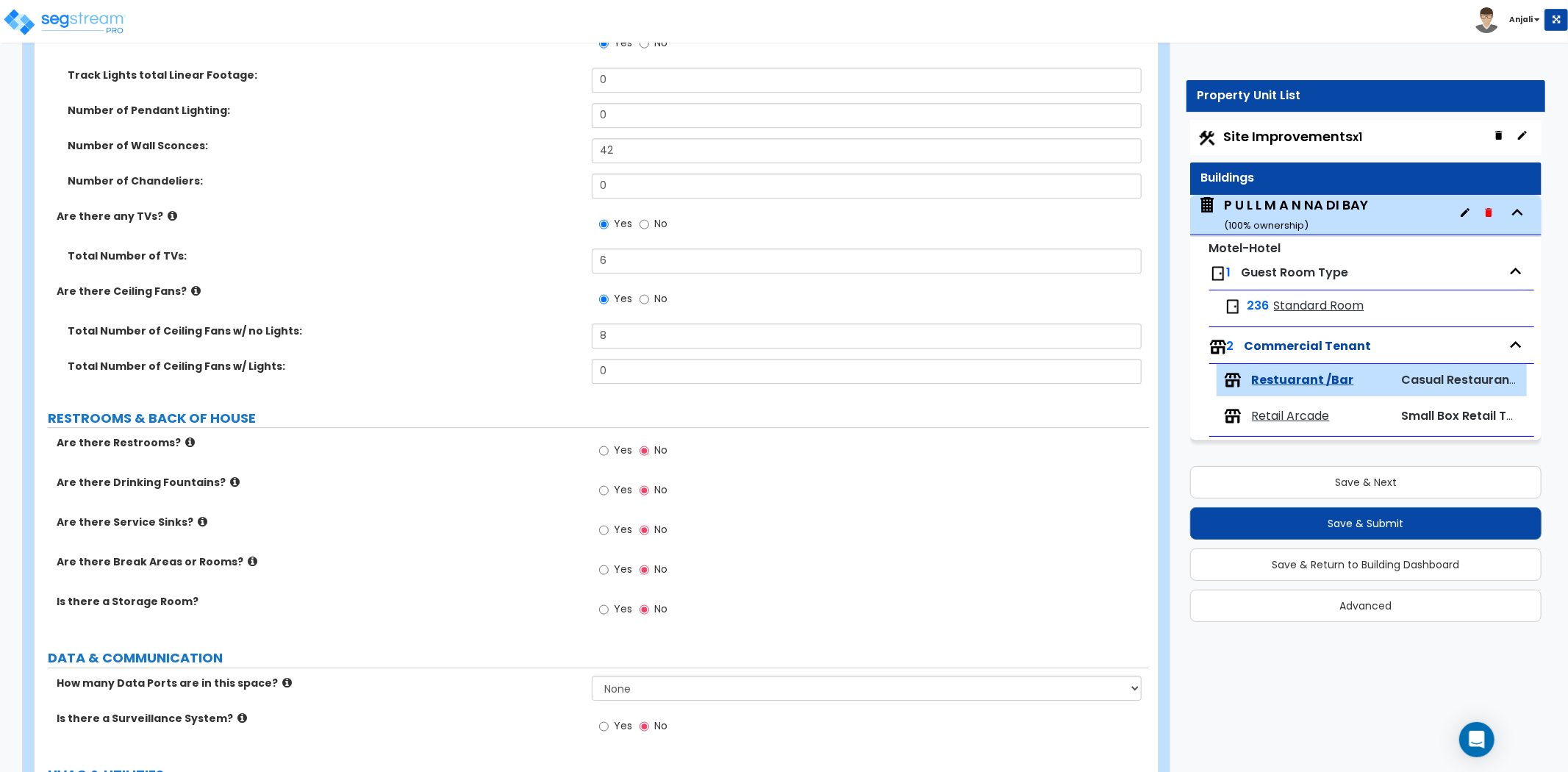
scroll to position [3759, 0]
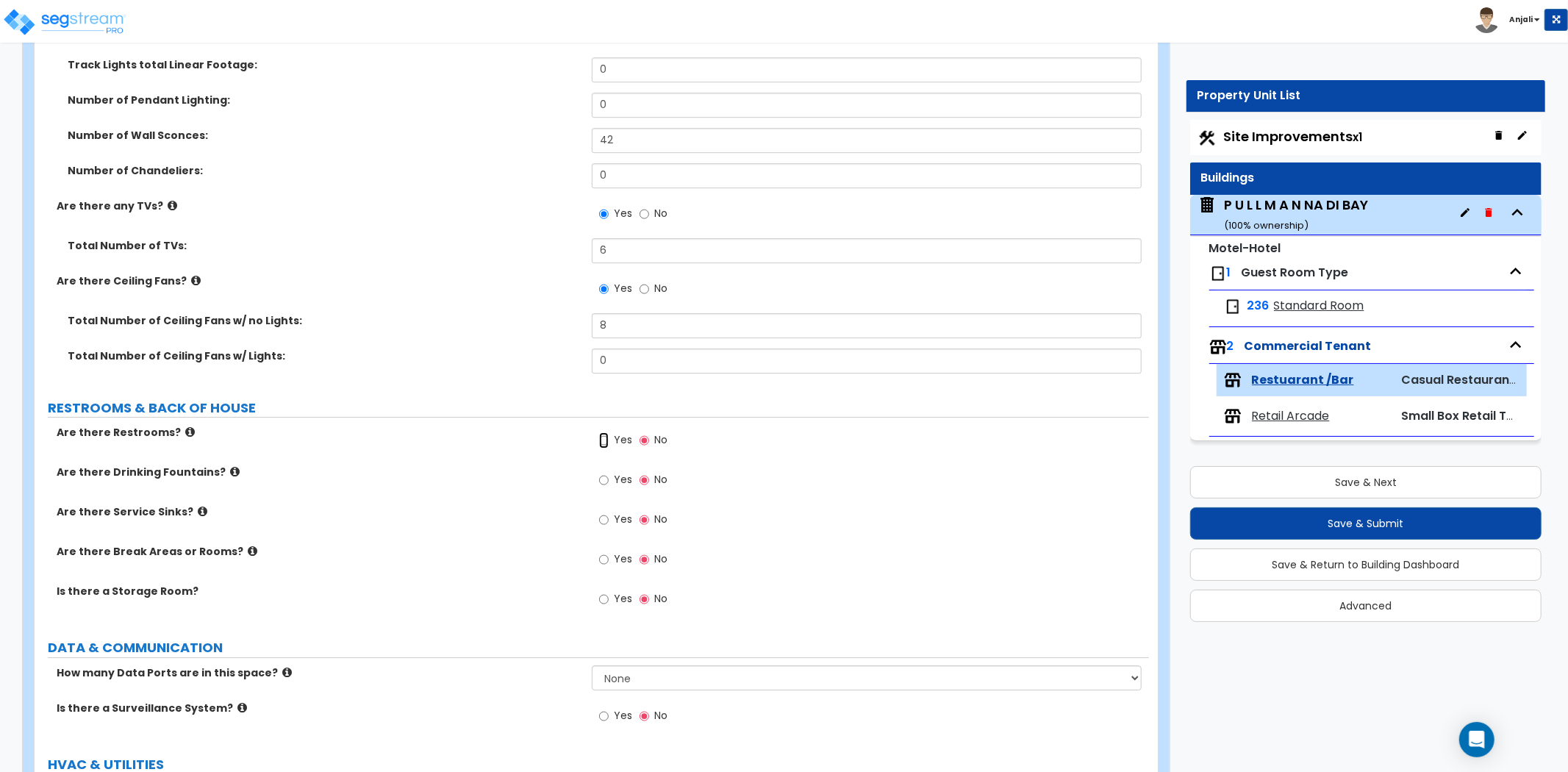
click at [601, 435] on input "Yes" at bounding box center [604, 440] width 10 height 17
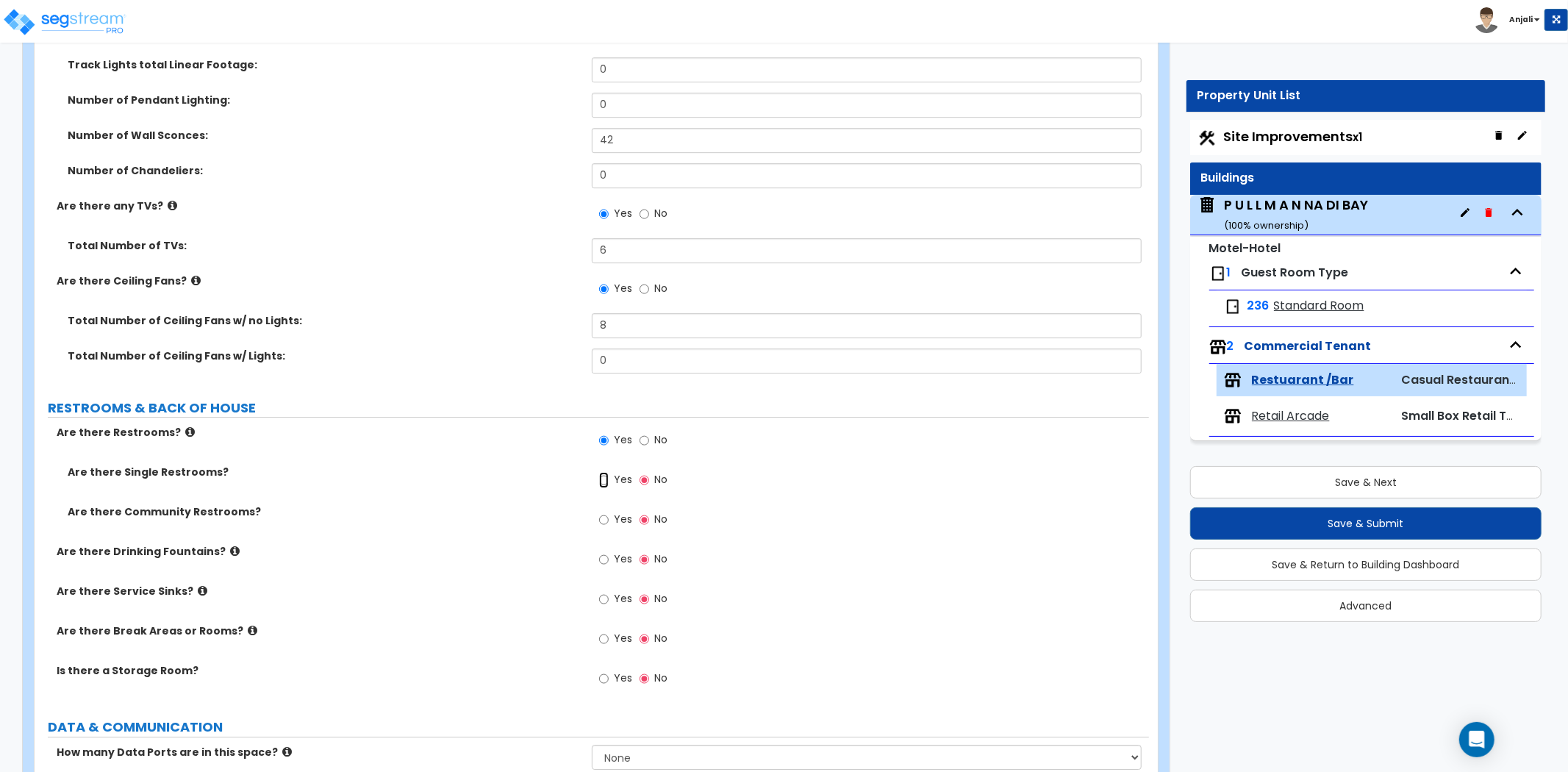
click at [600, 477] on input "Yes" at bounding box center [604, 480] width 10 height 17
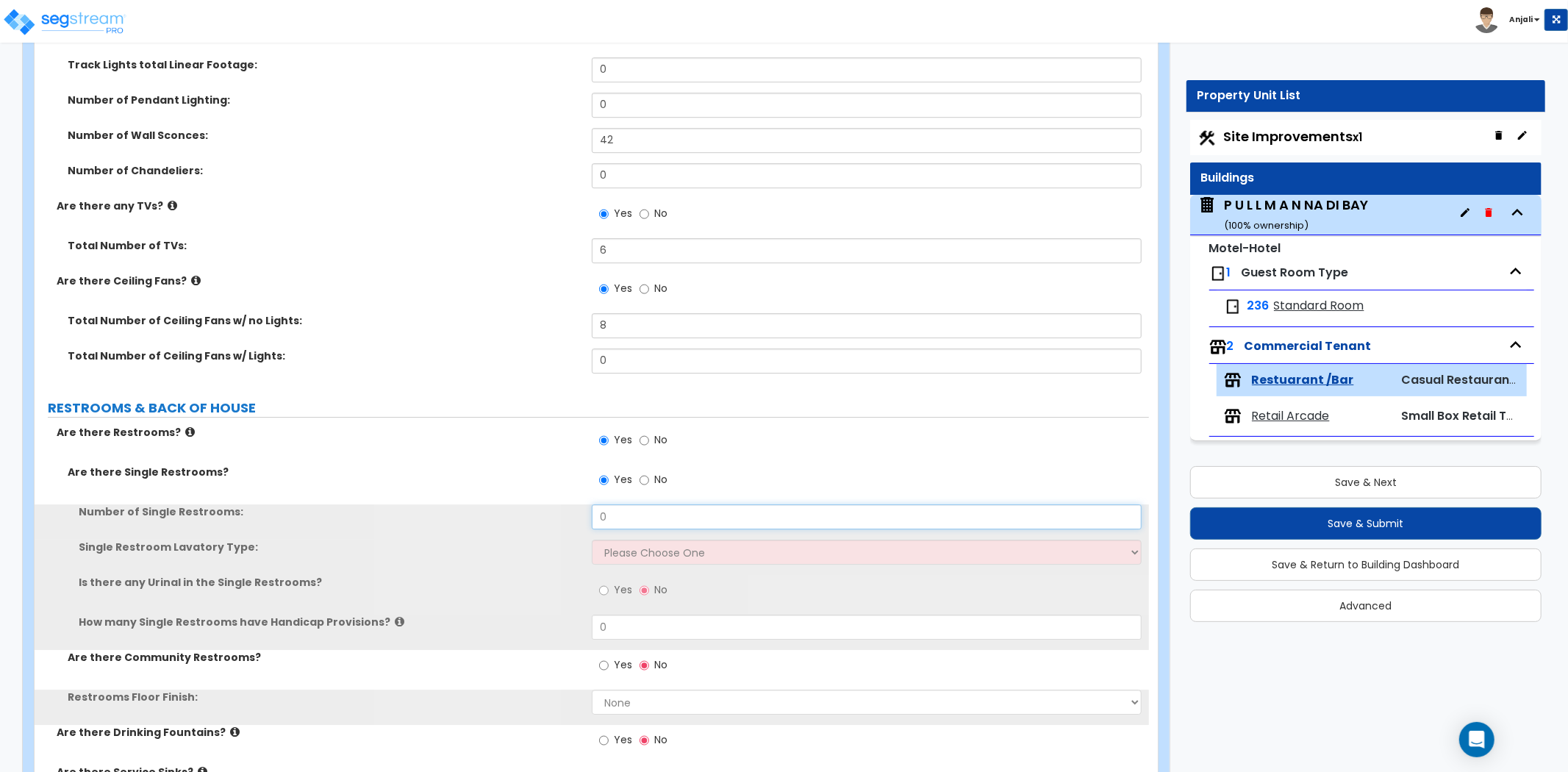
click at [623, 510] on input "0" at bounding box center [867, 517] width 550 height 25
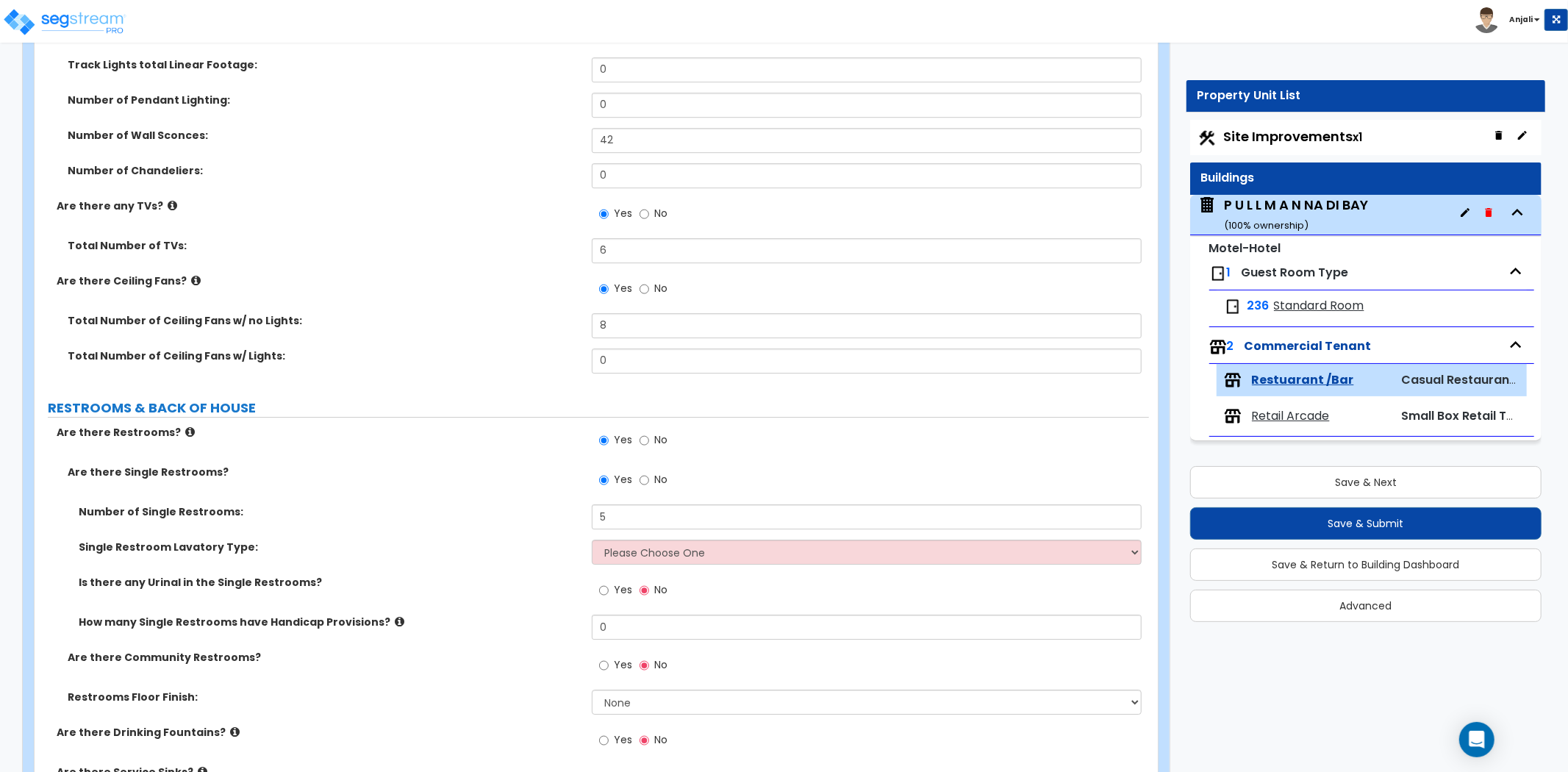
click at [553, 520] on div "Number of Single Restrooms: 5" at bounding box center [592, 522] width 1115 height 36
click at [654, 540] on select "Please Choose One Wall-mounted Vanity-mounted" at bounding box center [867, 552] width 550 height 25
click at [592, 540] on select "Please Choose One Wall-mounted Vanity-mounted" at bounding box center [867, 552] width 550 height 25
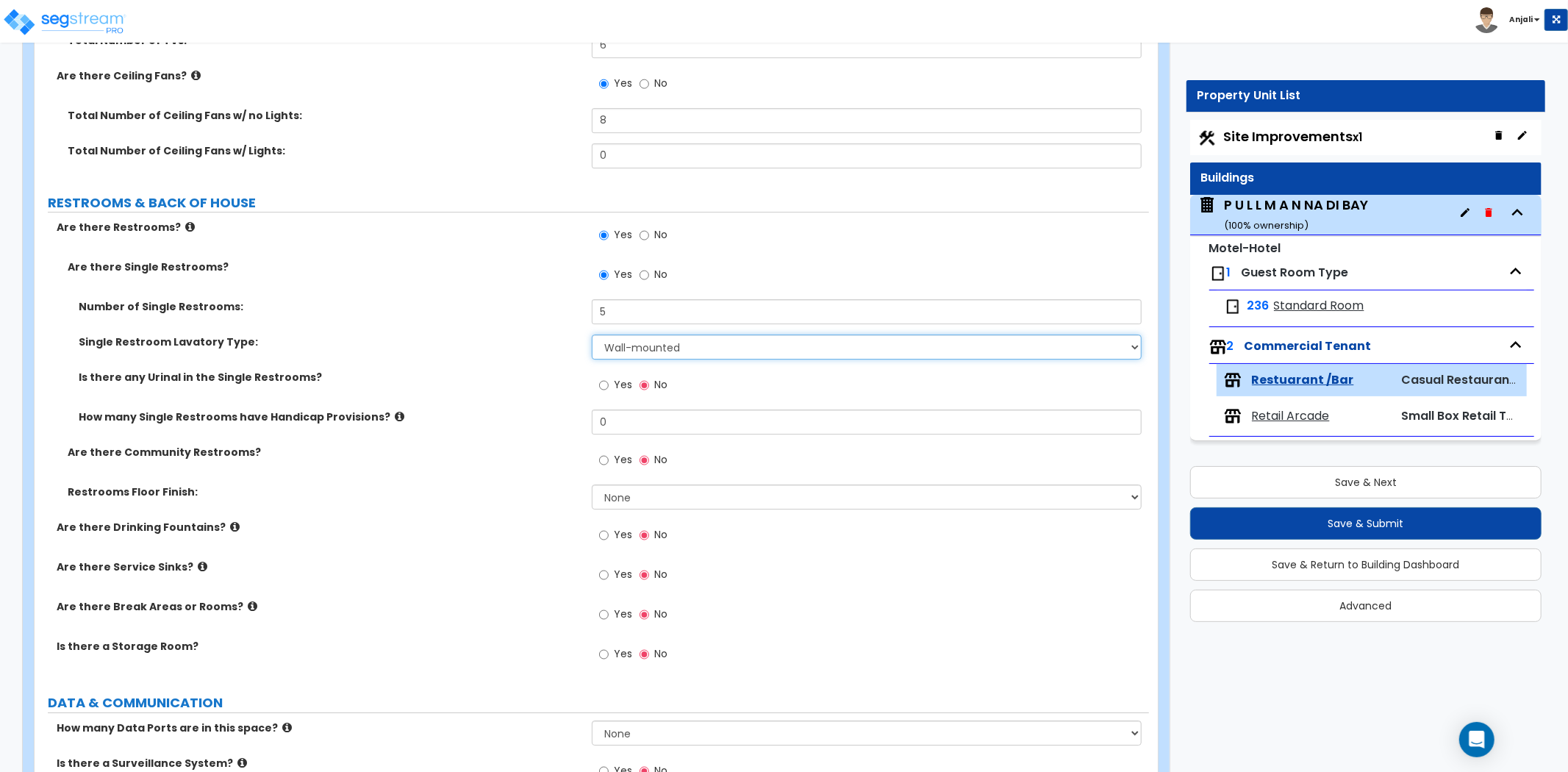
scroll to position [4004, 0]
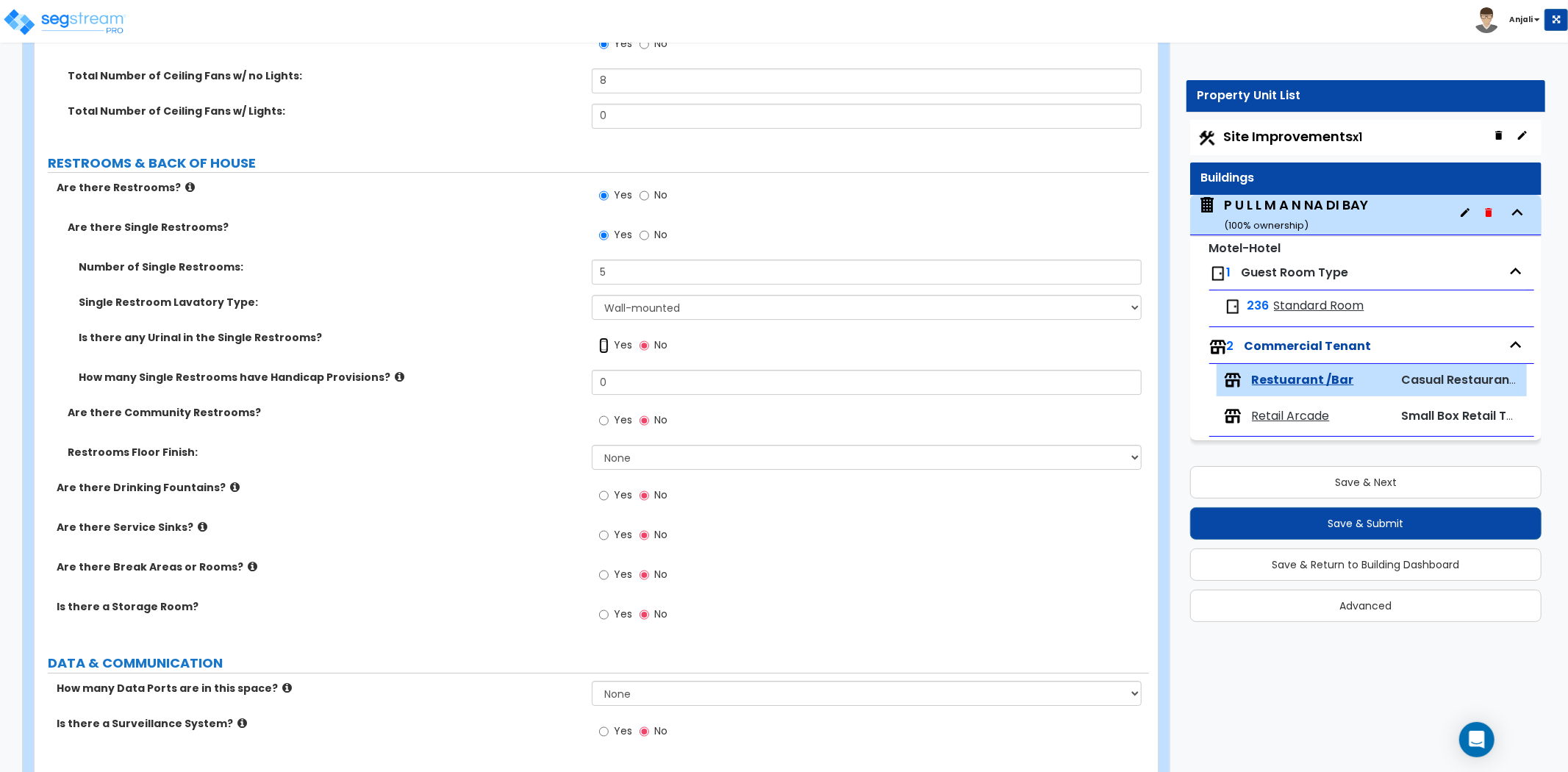
click at [603, 344] on input "Yes" at bounding box center [604, 346] width 10 height 17
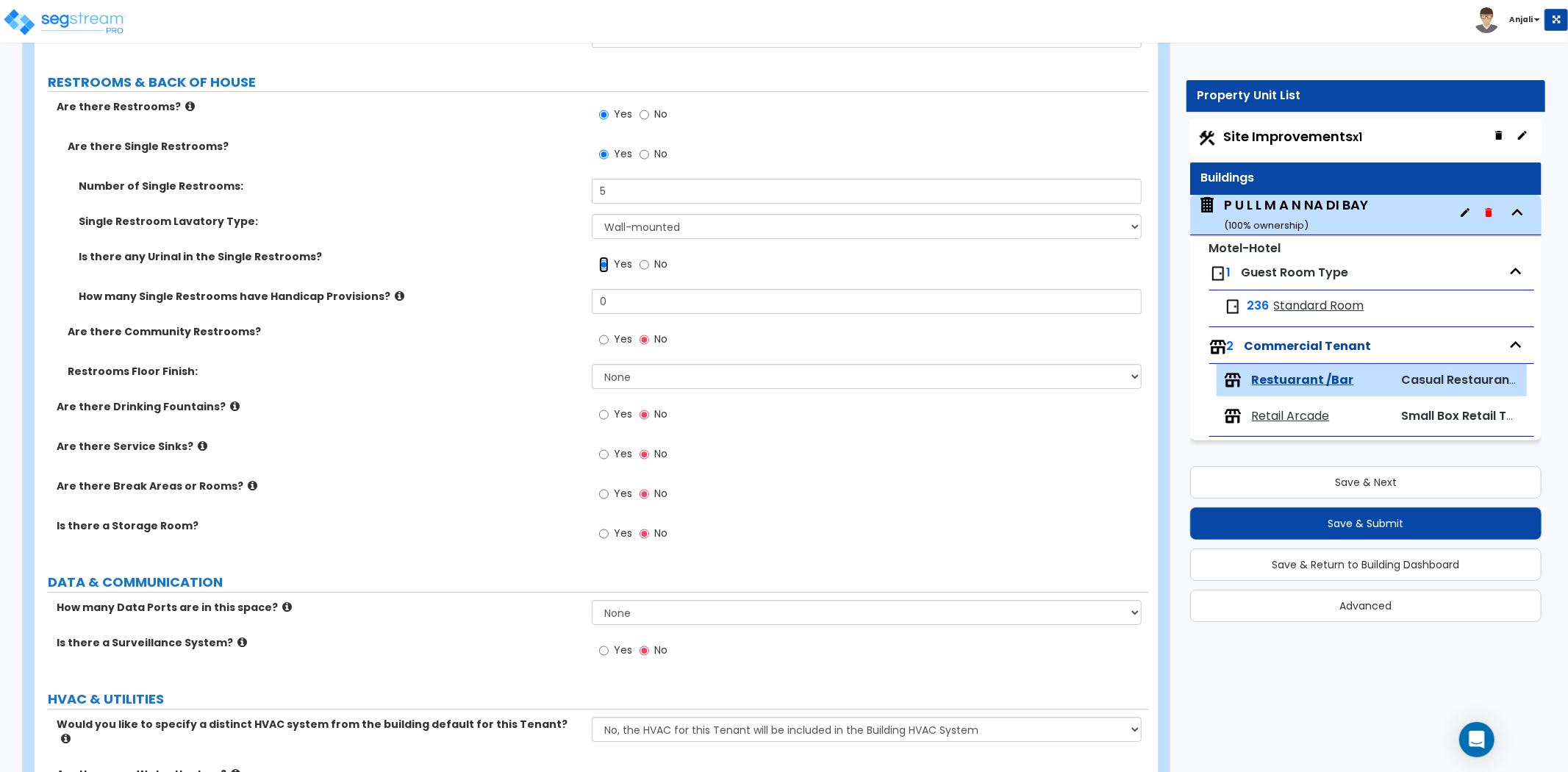
scroll to position [4085, 0]
click at [627, 380] on select "None Tile Flooring Resilient Laminate Flooring VCT Flooring Sheet Vinyl Flooring" at bounding box center [867, 375] width 550 height 25
click at [592, 363] on select "None Tile Flooring Resilient Laminate Flooring VCT Flooring Sheet Vinyl Flooring" at bounding box center [867, 375] width 550 height 25
click at [603, 410] on input "Yes" at bounding box center [604, 413] width 10 height 17
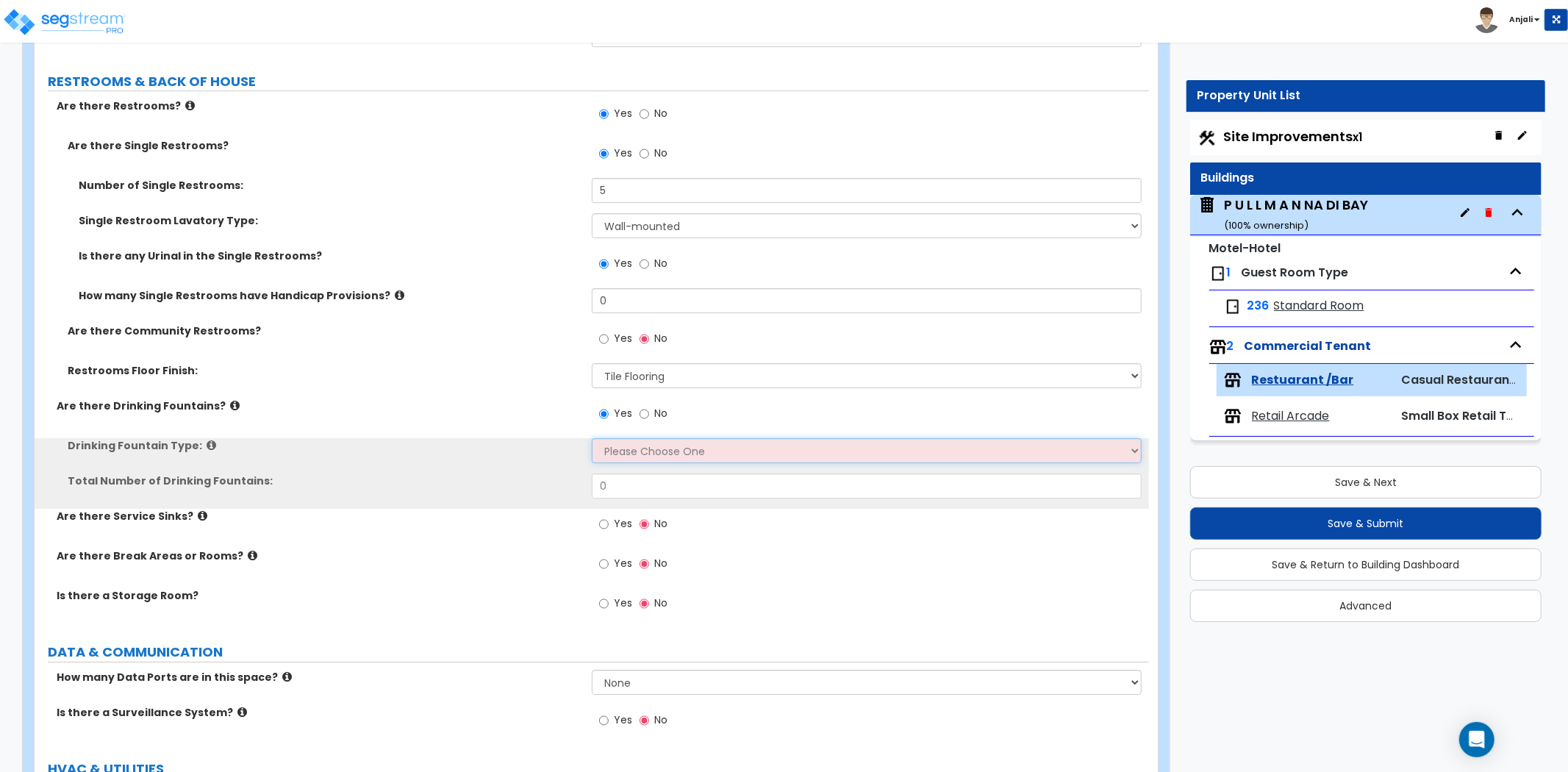
click at [631, 444] on select "Please Choose One Wall-mounted Floor-mounted" at bounding box center [867, 451] width 550 height 25
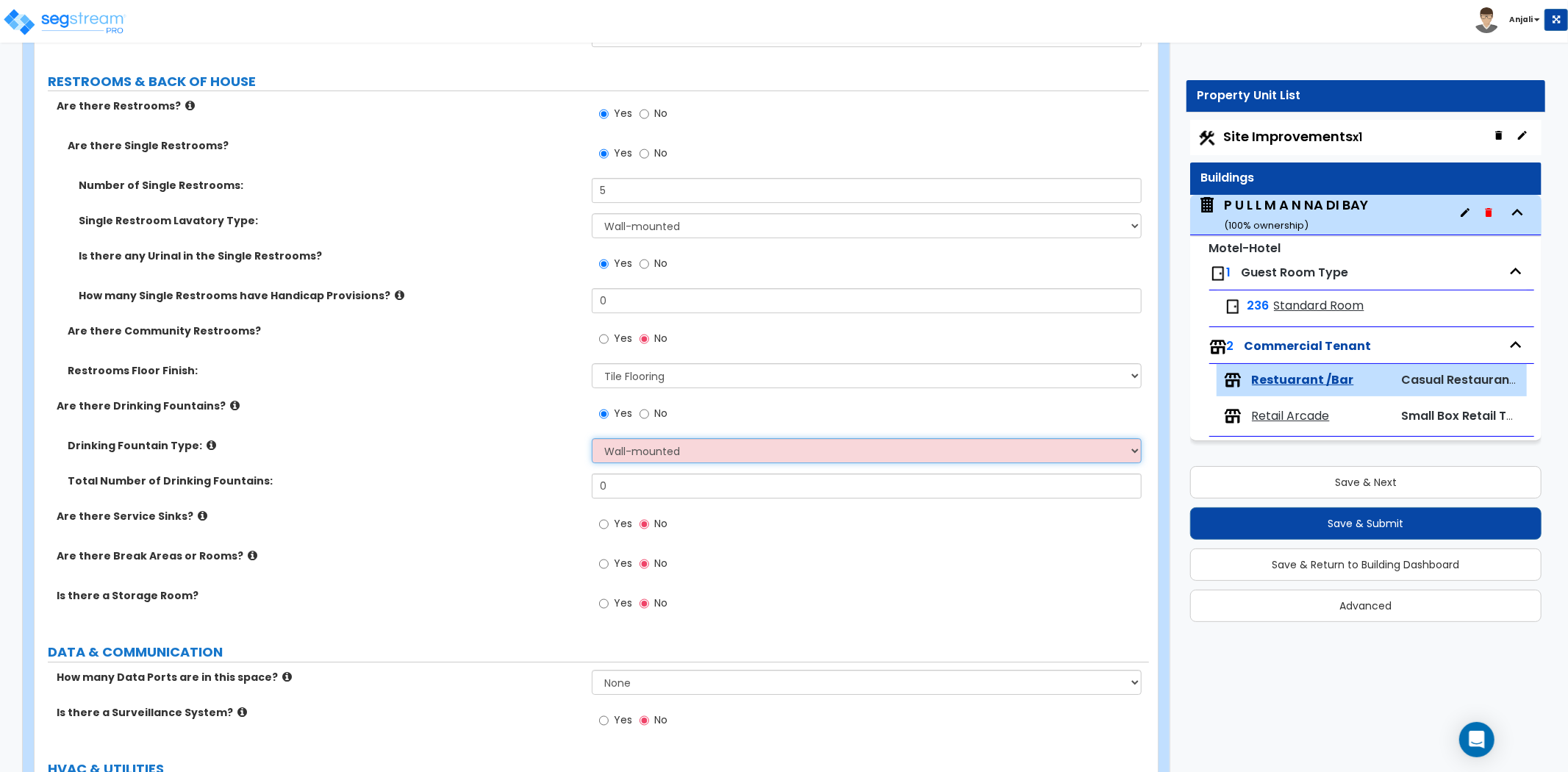
click at [592, 439] on select "Please Choose One Wall-mounted Floor-mounted" at bounding box center [867, 451] width 550 height 25
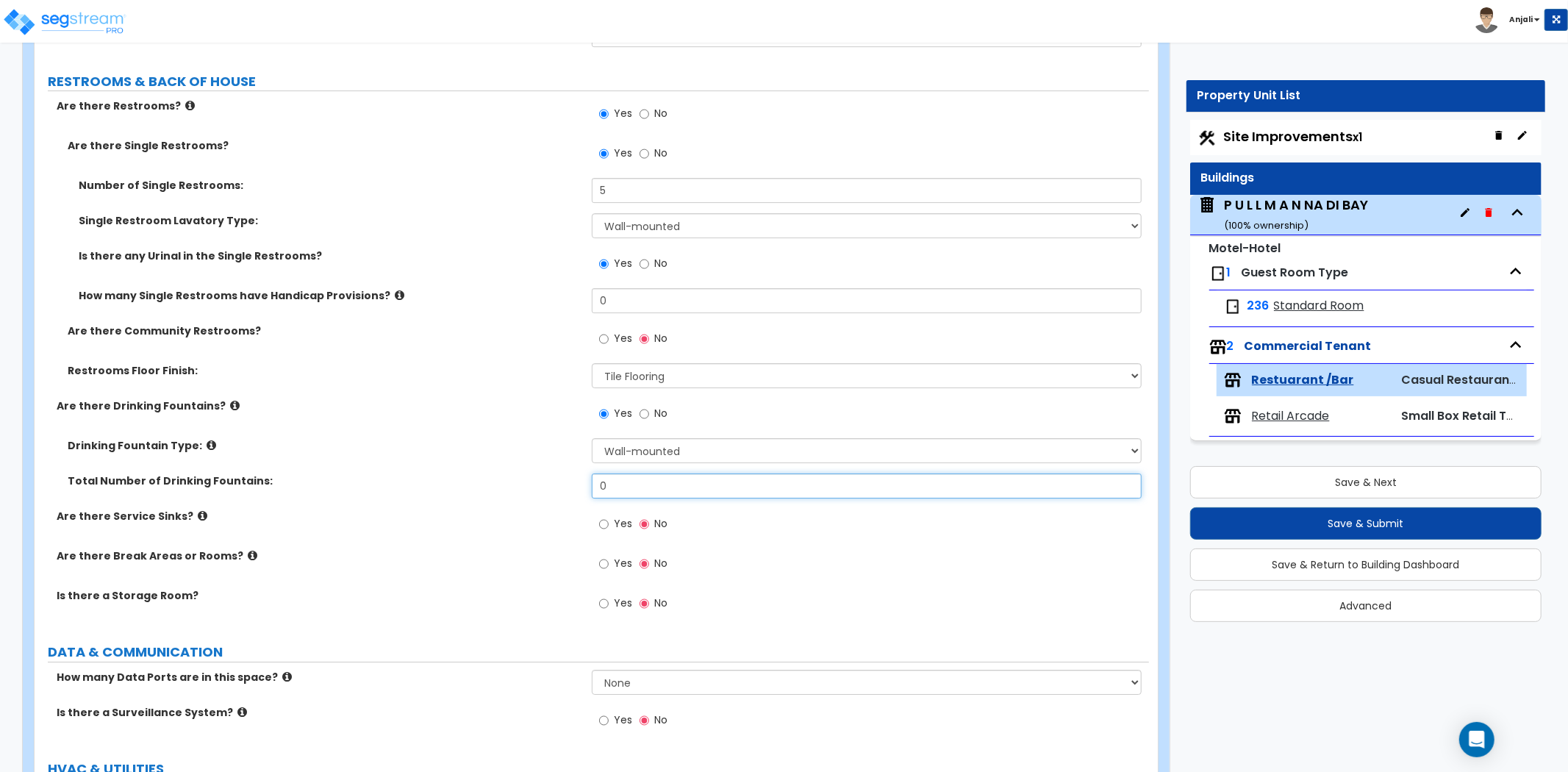
click at [634, 483] on input "0" at bounding box center [867, 486] width 550 height 25
click at [524, 468] on div "Drinking Fountain Type: Please Choose One Wall-mounted Floor-mounted" at bounding box center [592, 456] width 1115 height 36
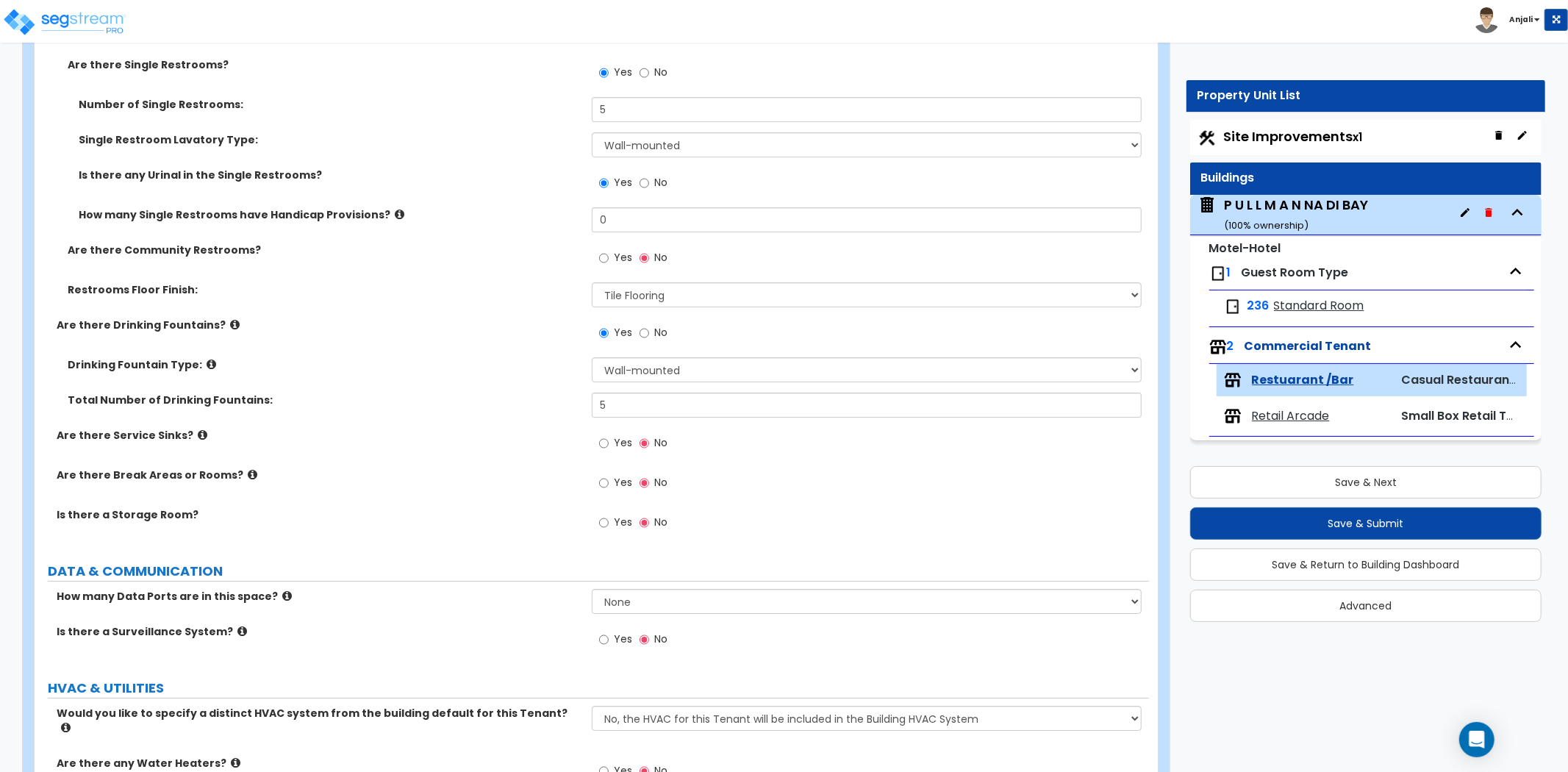
scroll to position [4167, 0]
click at [603, 441] on input "Yes" at bounding box center [604, 442] width 10 height 17
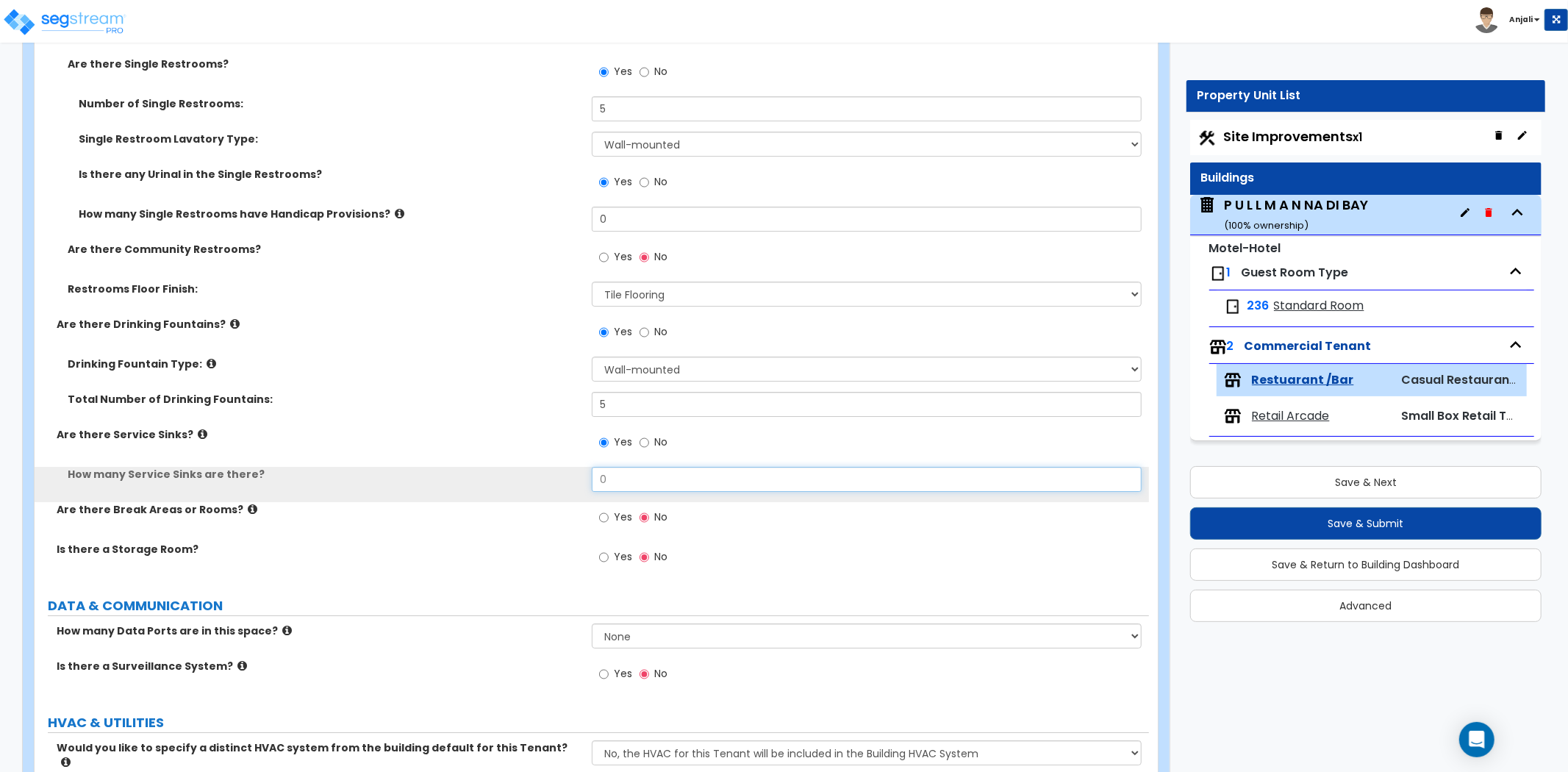
click at [638, 484] on input "0" at bounding box center [867, 480] width 550 height 25
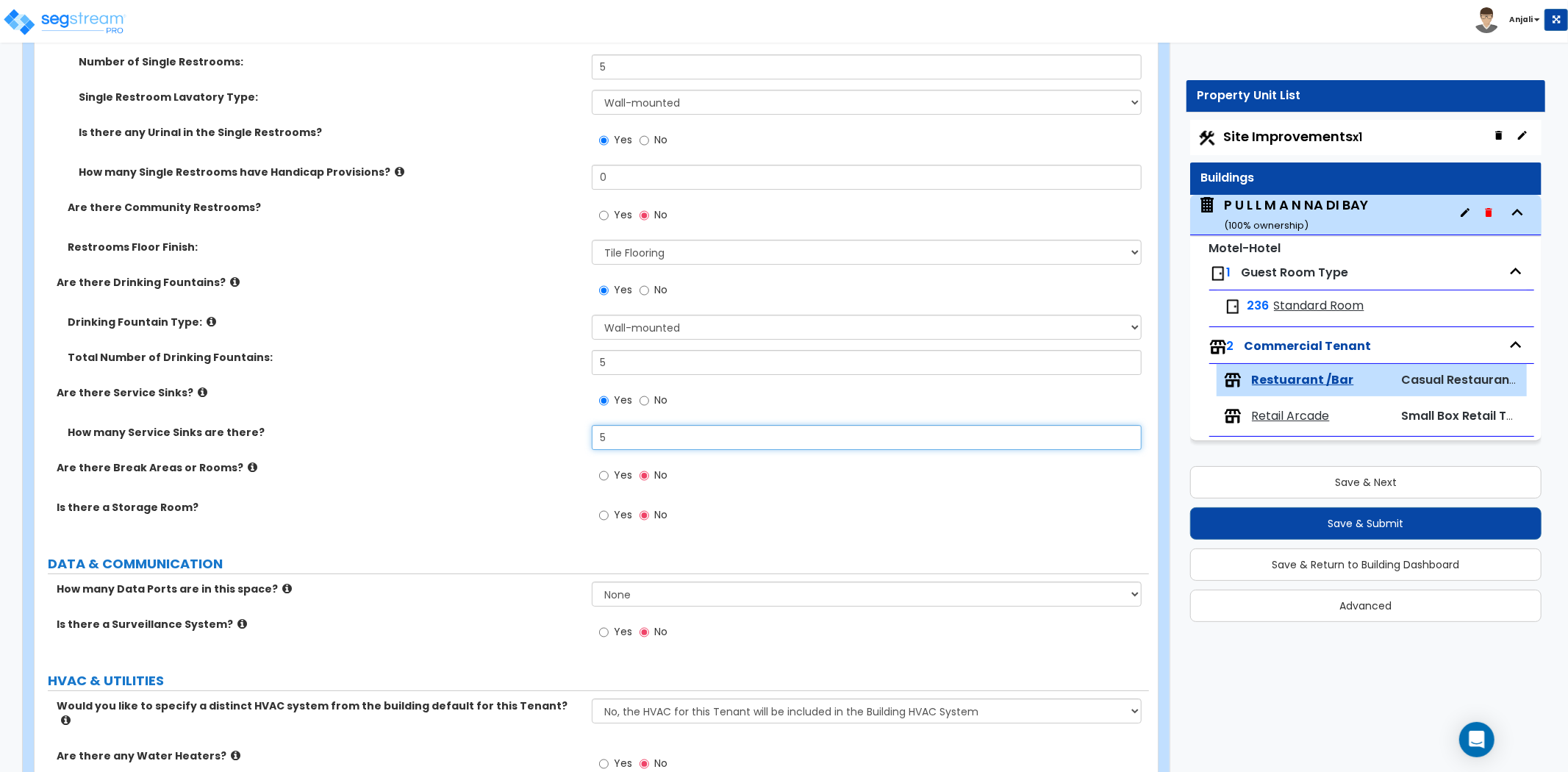
scroll to position [4249, 0]
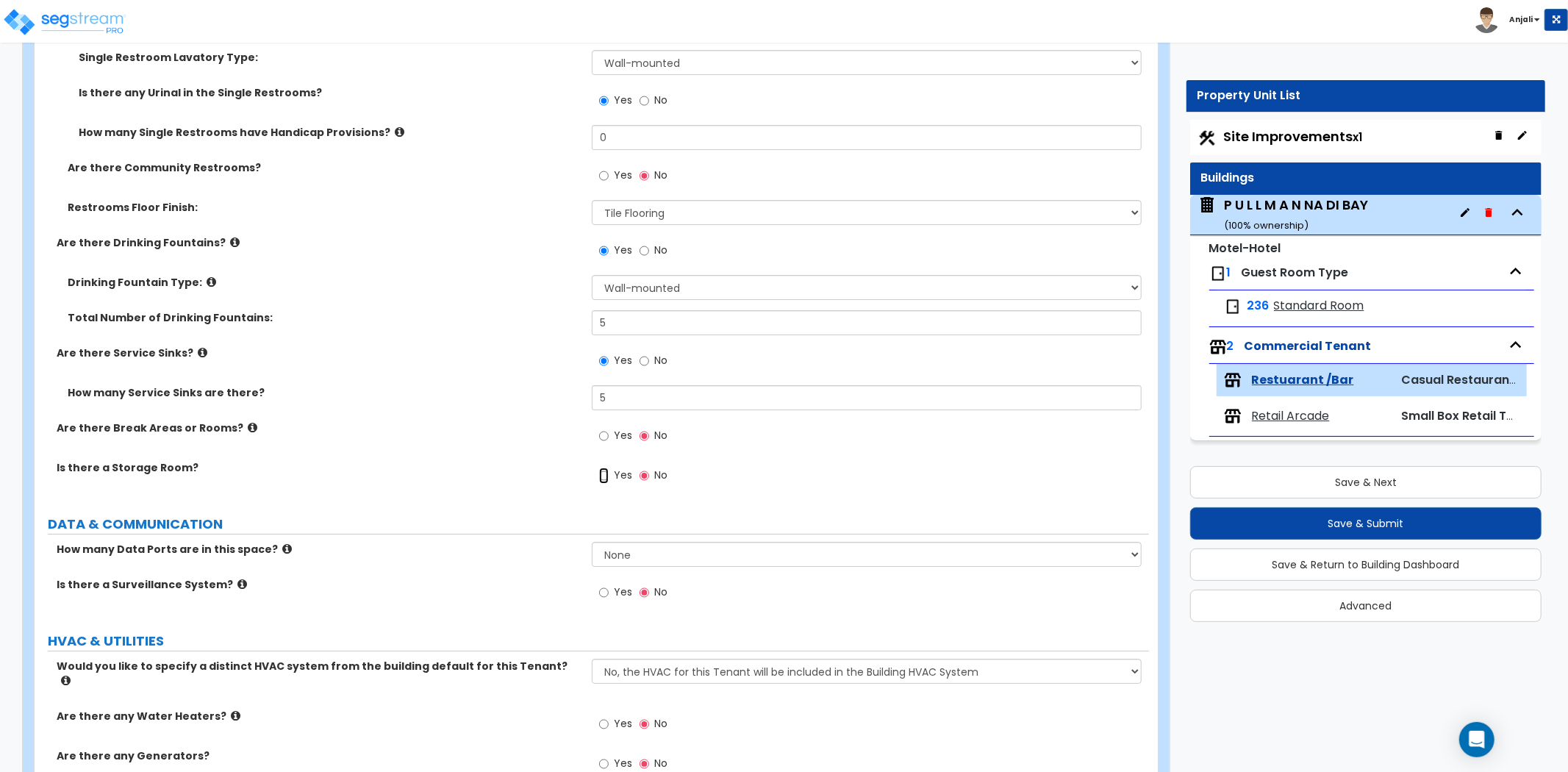
click at [600, 473] on input "Yes" at bounding box center [604, 475] width 10 height 17
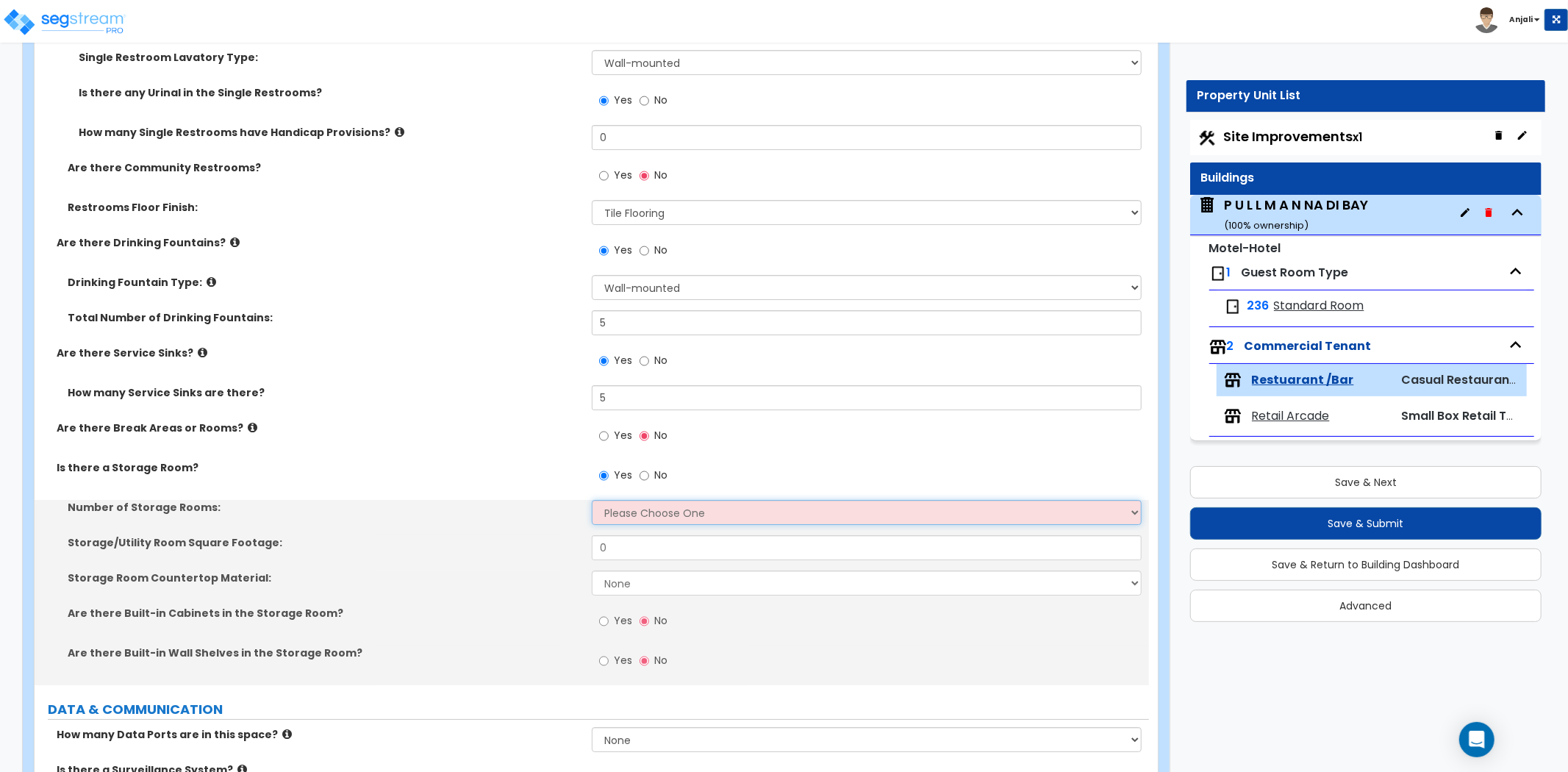
click at [624, 505] on select "Please Choose One 1 2 3" at bounding box center [867, 513] width 550 height 25
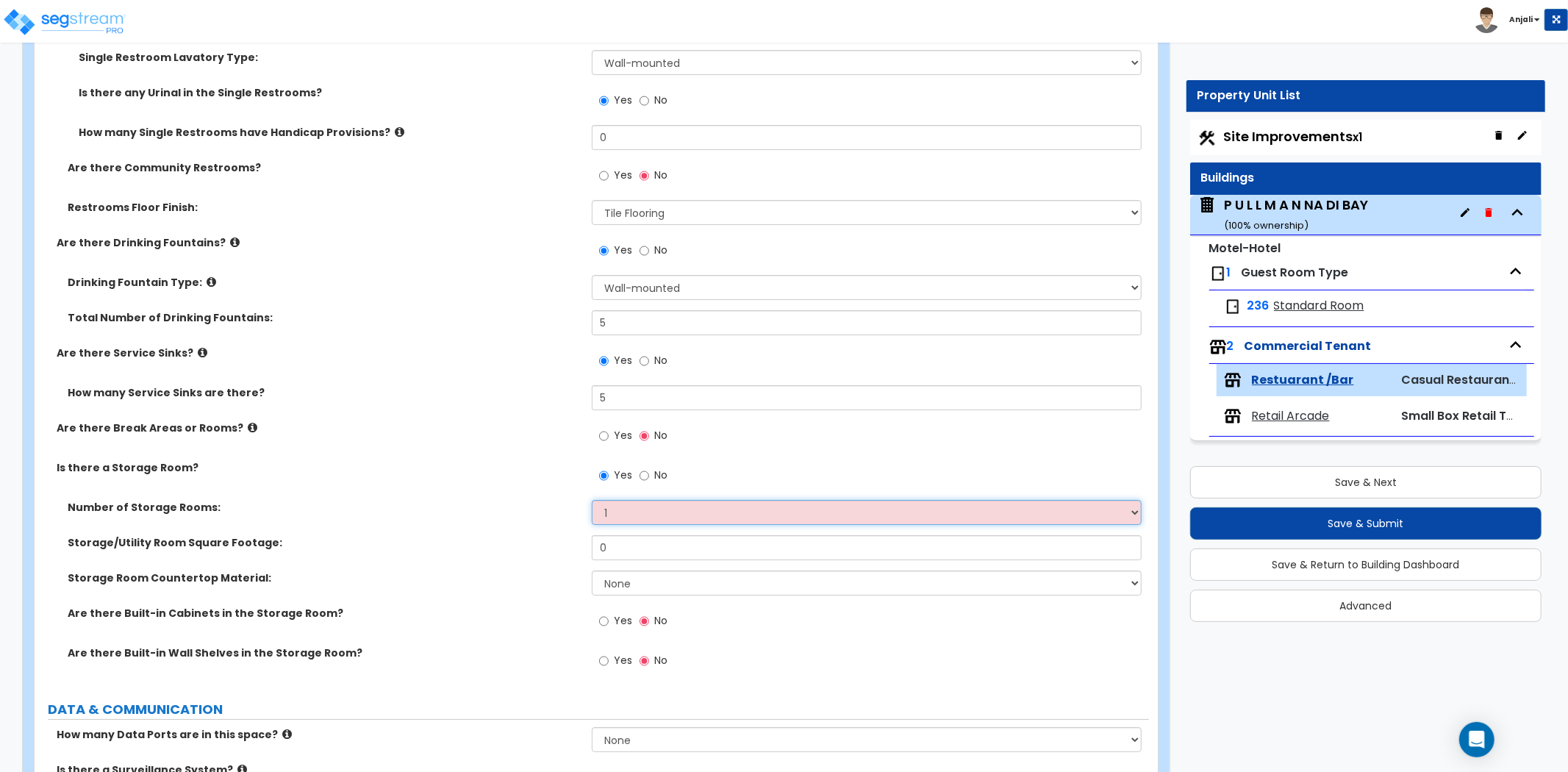
click at [592, 500] on select "Please Choose One 1 2 3" at bounding box center [867, 513] width 550 height 25
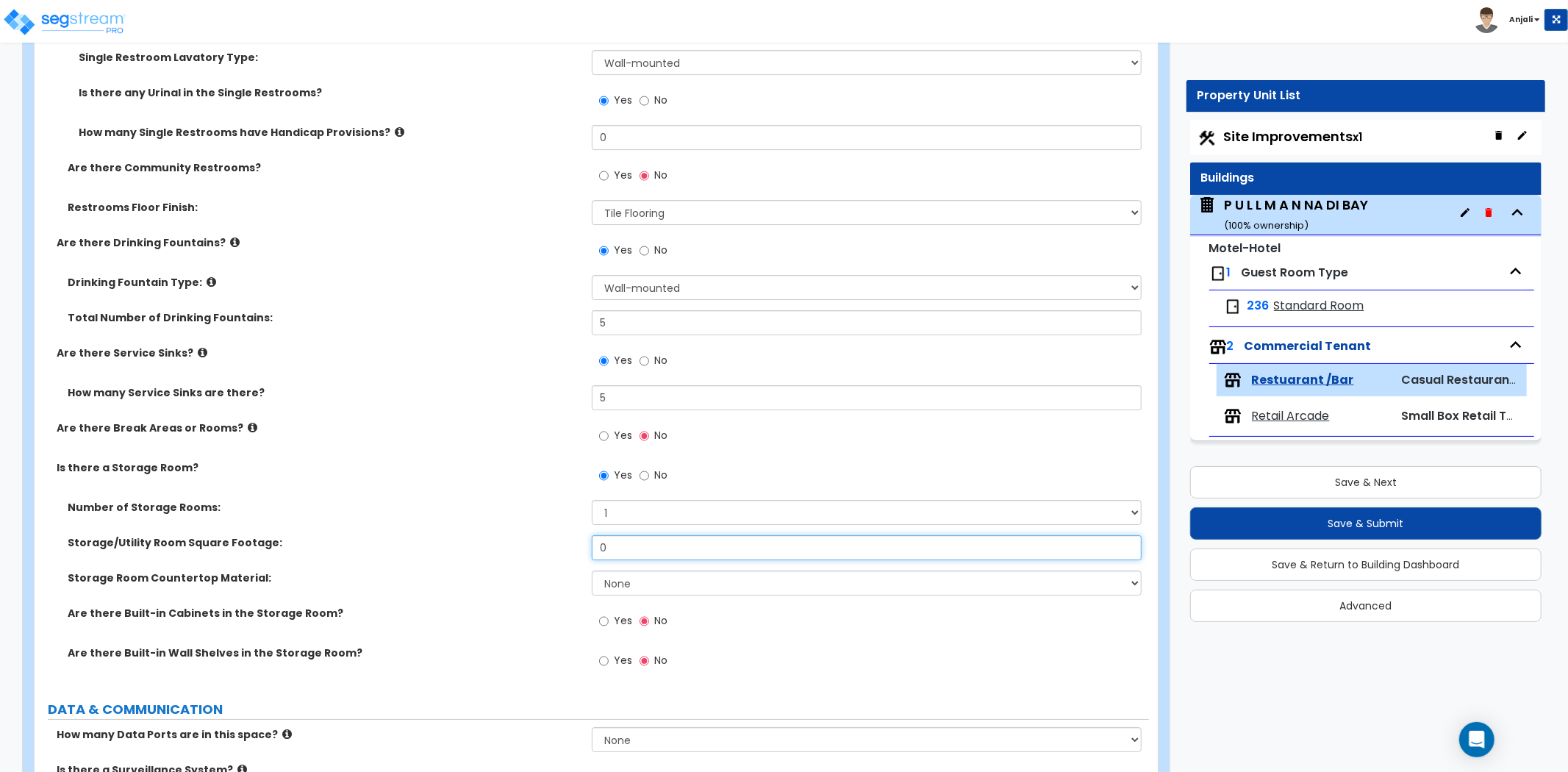
click at [633, 539] on input "0" at bounding box center [867, 547] width 550 height 25
click at [622, 574] on select "None Plastic Laminate Solid Surface Stone Quartz Marble Tile Wood Stainless Ste…" at bounding box center [867, 583] width 550 height 25
click at [592, 571] on select "None Plastic Laminate Solid Surface Stone Quartz Marble Tile Wood Stainless Ste…" at bounding box center [867, 583] width 550 height 25
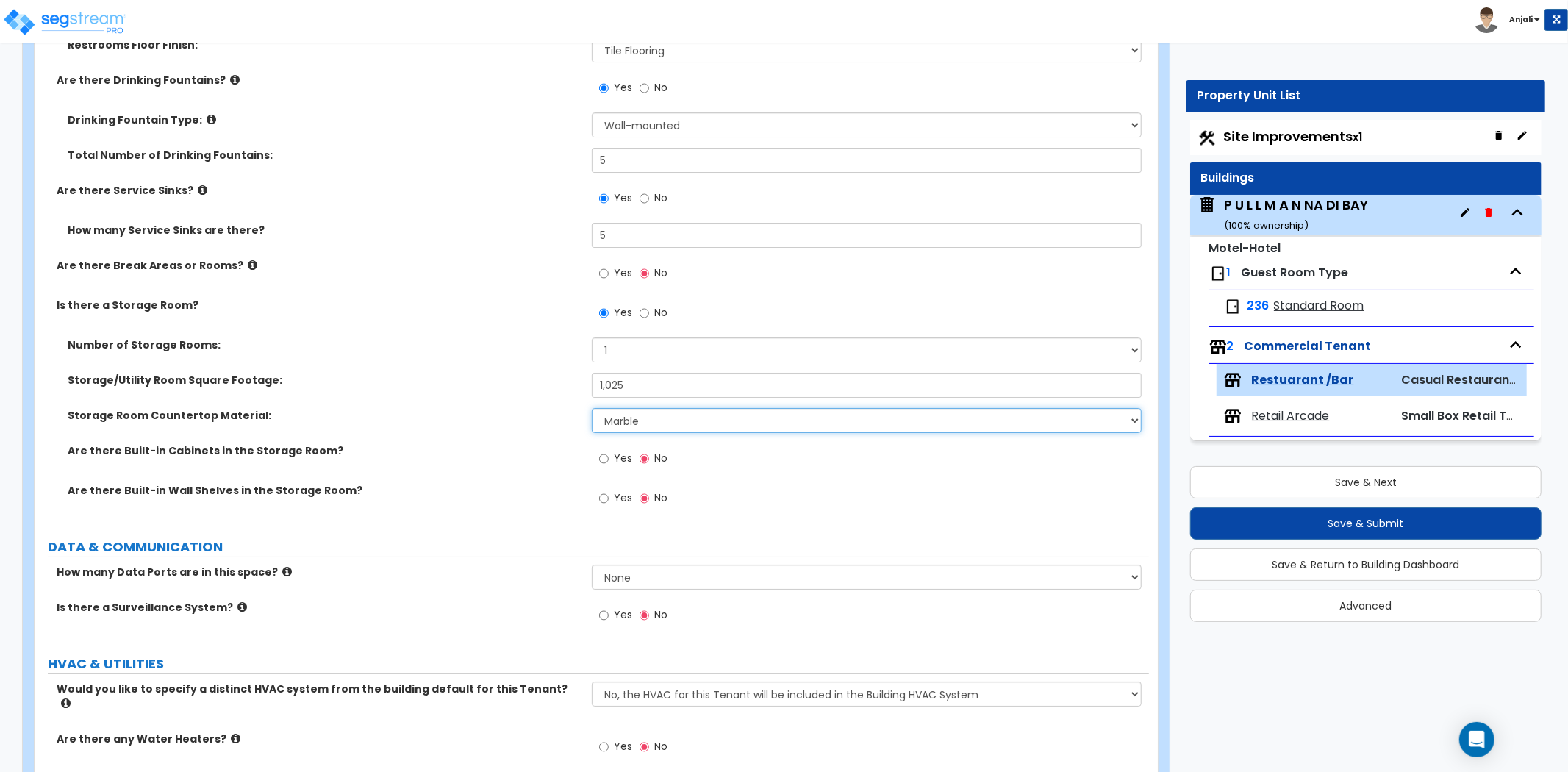
scroll to position [4413, 0]
click at [605, 496] on input "Yes" at bounding box center [604, 497] width 10 height 17
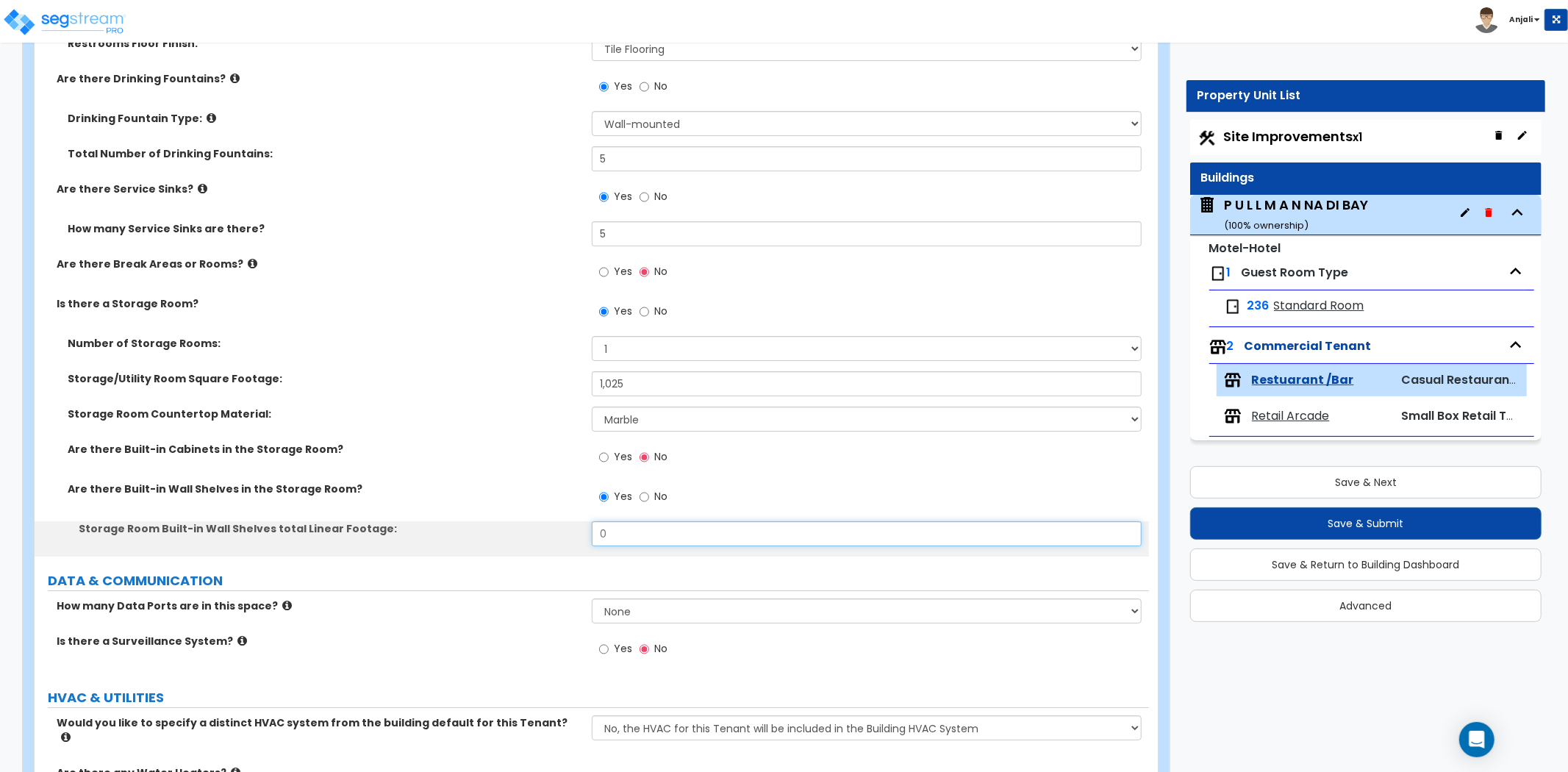
click at [620, 521] on input "0" at bounding box center [867, 534] width 550 height 25
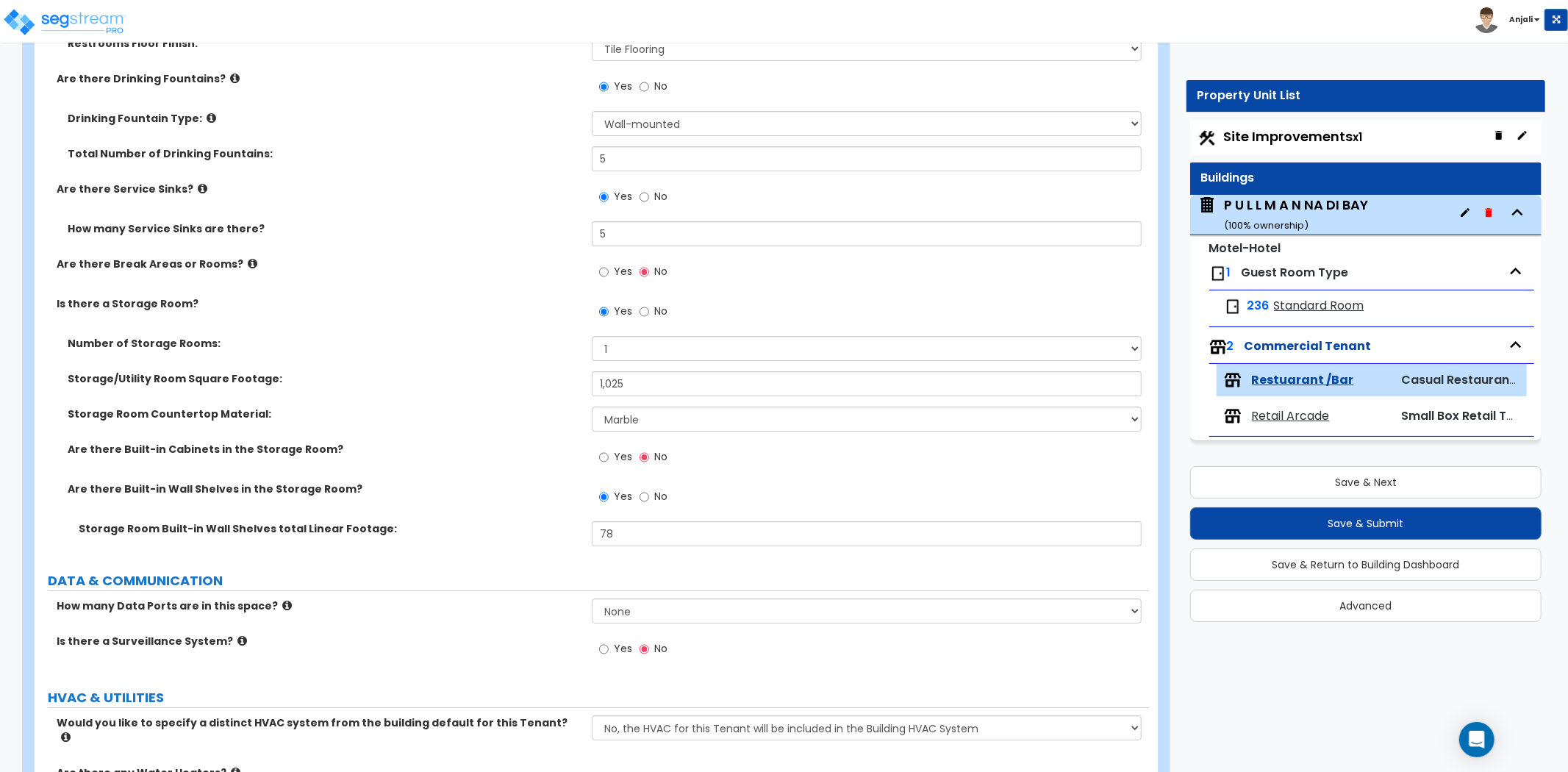
click at [533, 508] on div "Are there Built-in Wall Shelves in the Storage Room? Yes No" at bounding box center [592, 501] width 1115 height 40
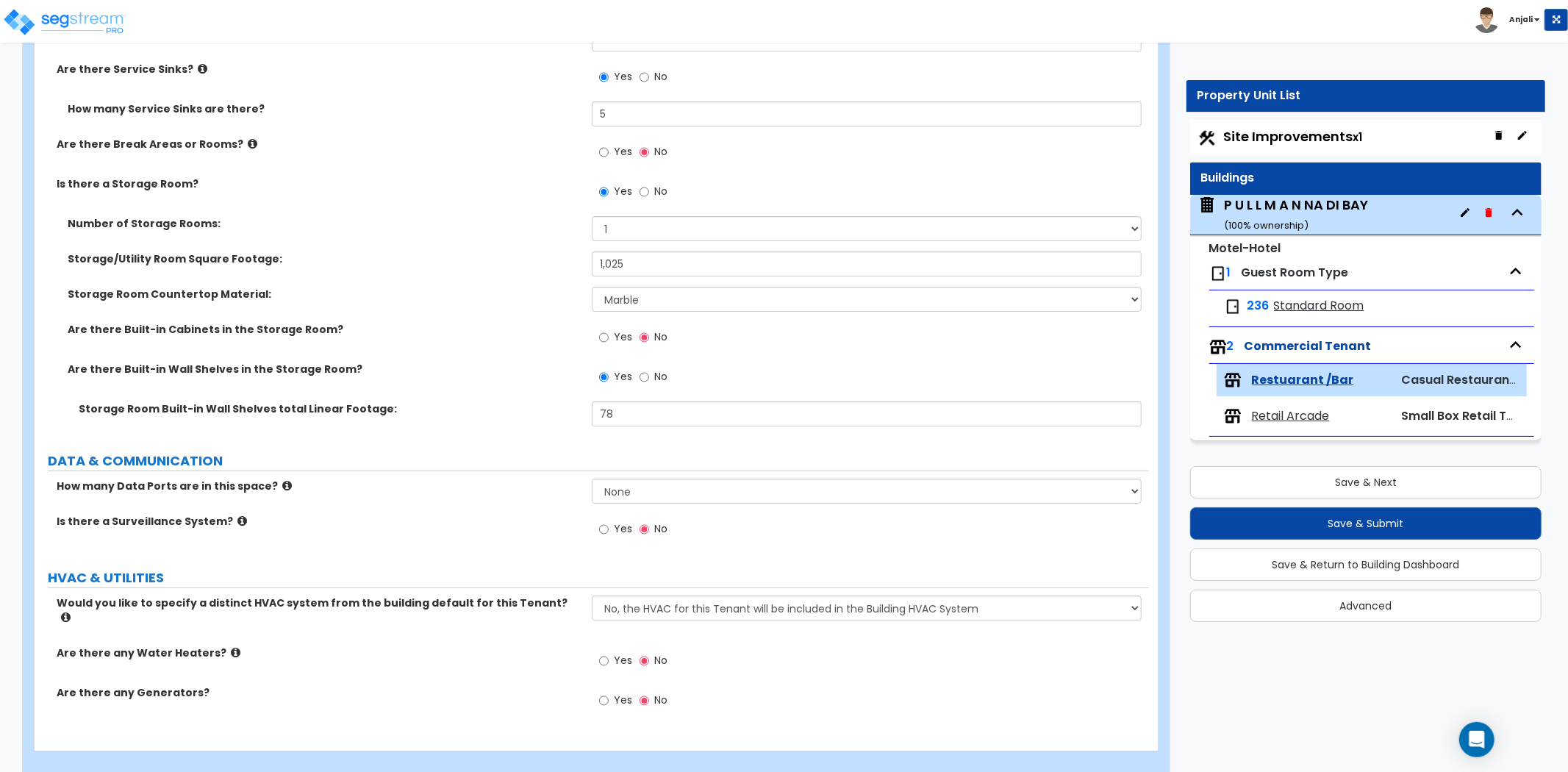
scroll to position [4535, 0]
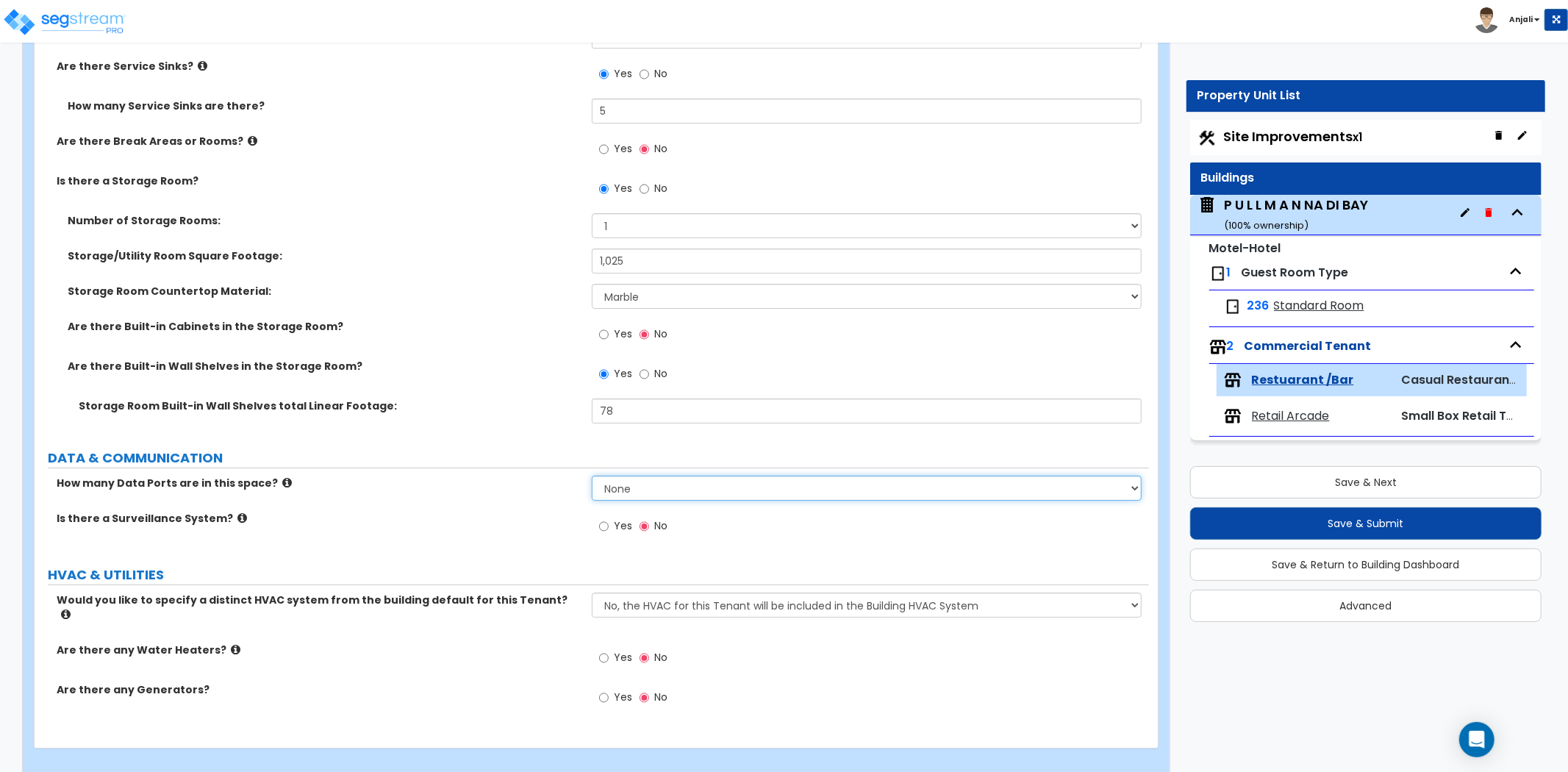
click at [643, 491] on select "None Please Estimate for Me I will specify the Quantity Exactly" at bounding box center [867, 488] width 550 height 25
click at [592, 476] on select "None Please Estimate for Me I will specify the Quantity Exactly" at bounding box center [867, 488] width 550 height 25
click at [601, 527] on input "Yes" at bounding box center [604, 527] width 10 height 17
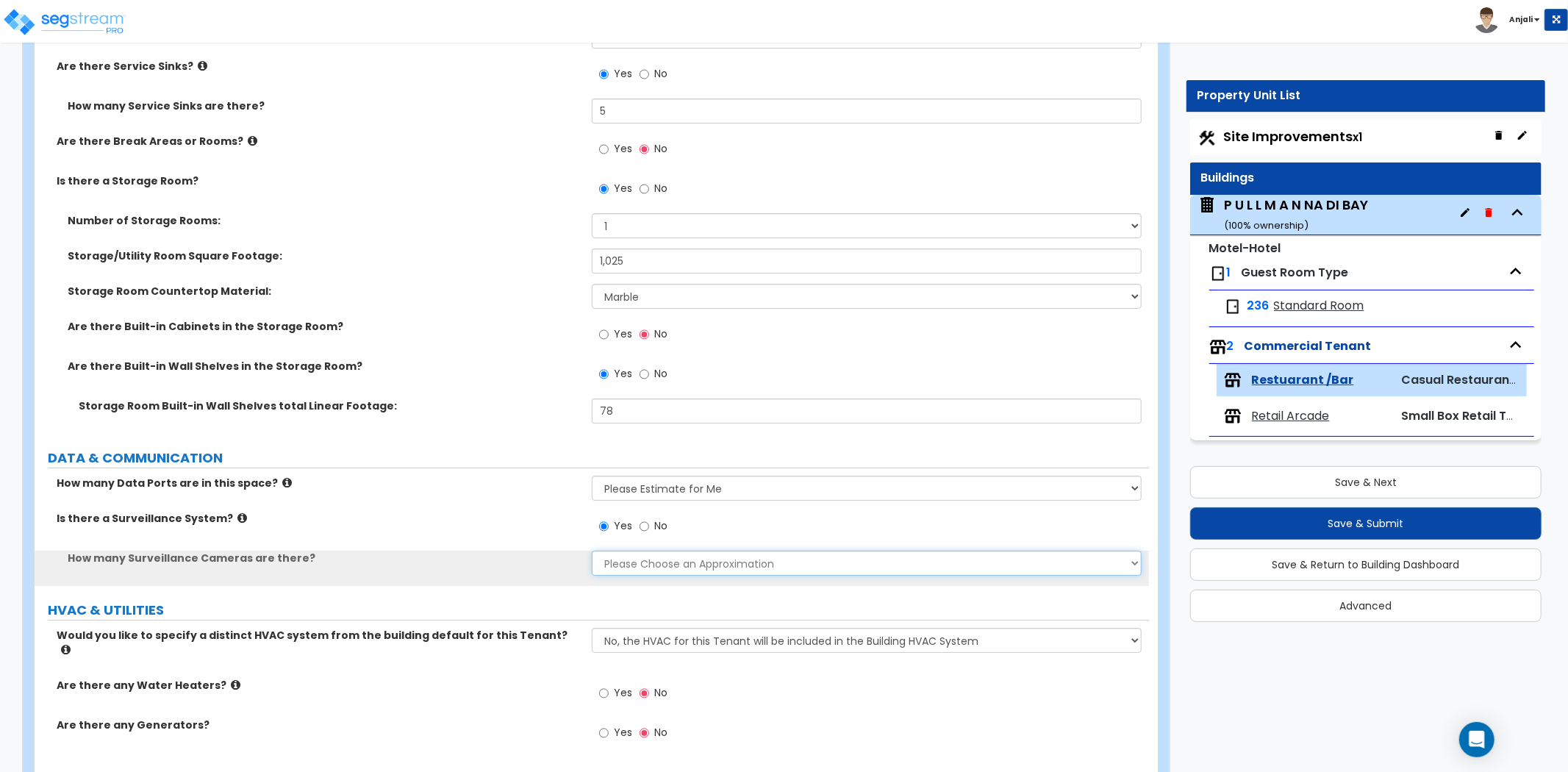
click at [634, 554] on select "Please Choose an Approximation Barely Noticed Any Noticed a Couple Frequently S…" at bounding box center [867, 563] width 550 height 25
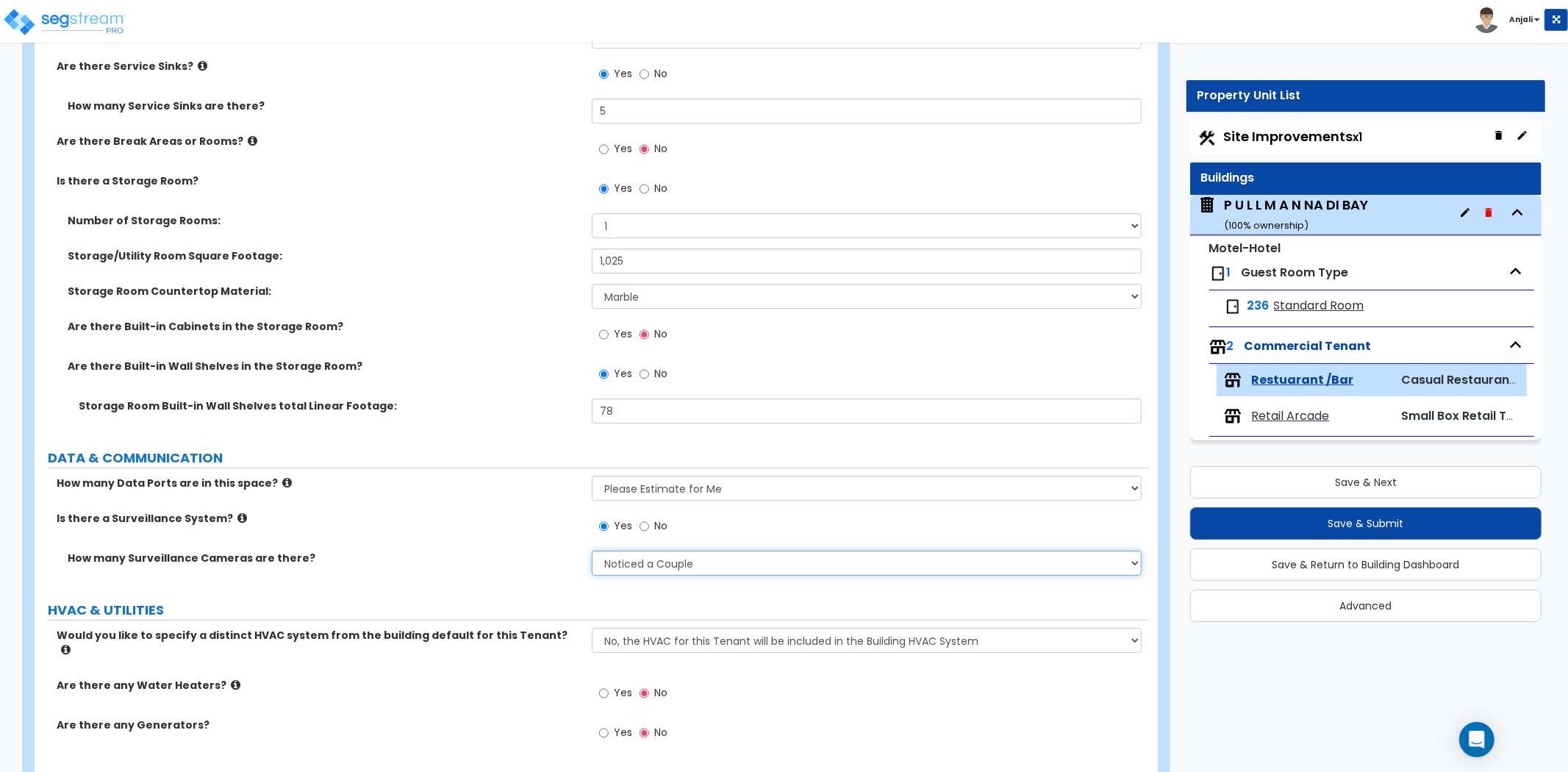
click at [592, 551] on select "Please Choose an Approximation Barely Noticed Any Noticed a Couple Frequently S…" at bounding box center [867, 563] width 550 height 25
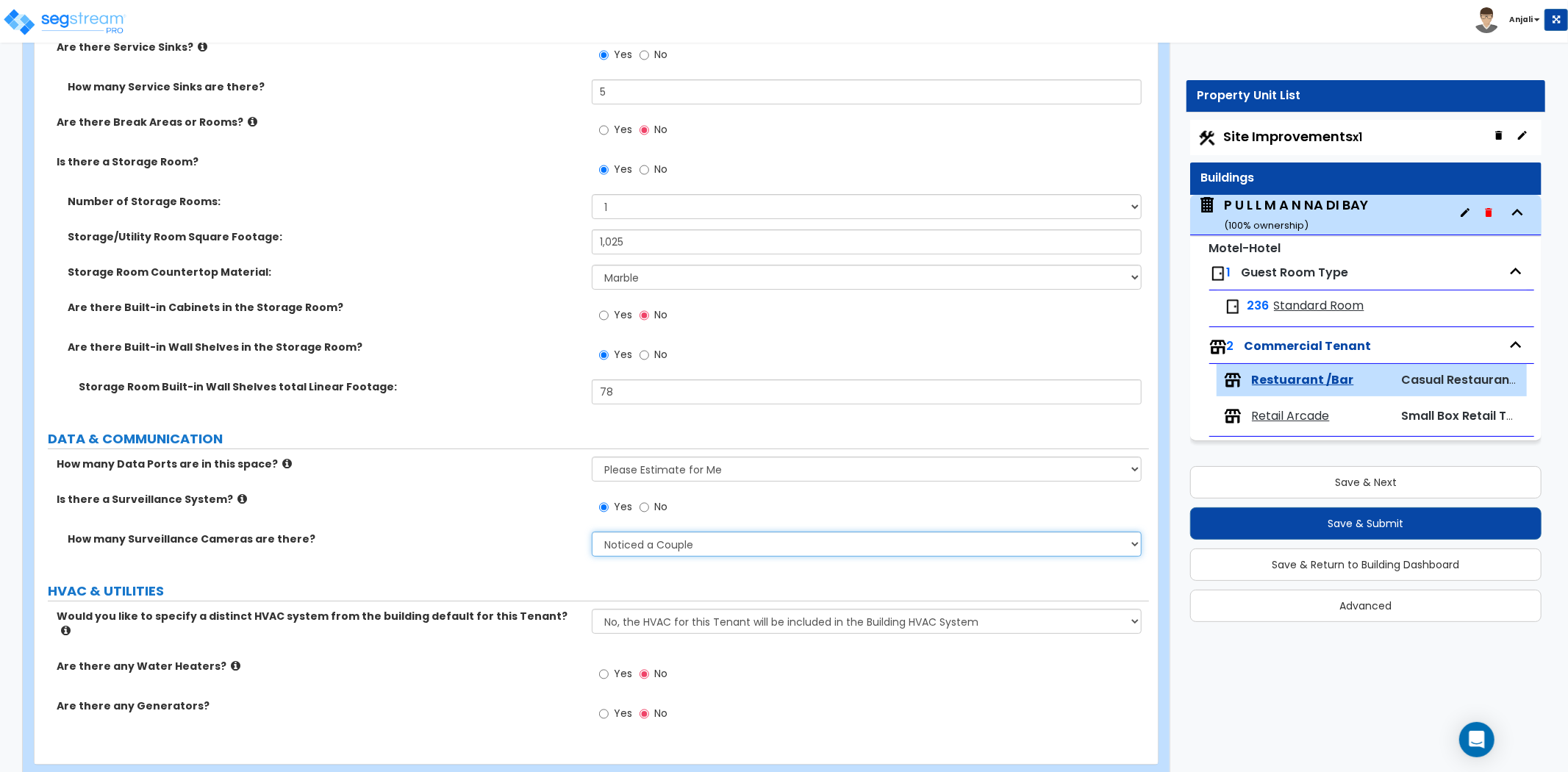
scroll to position [4572, 0]
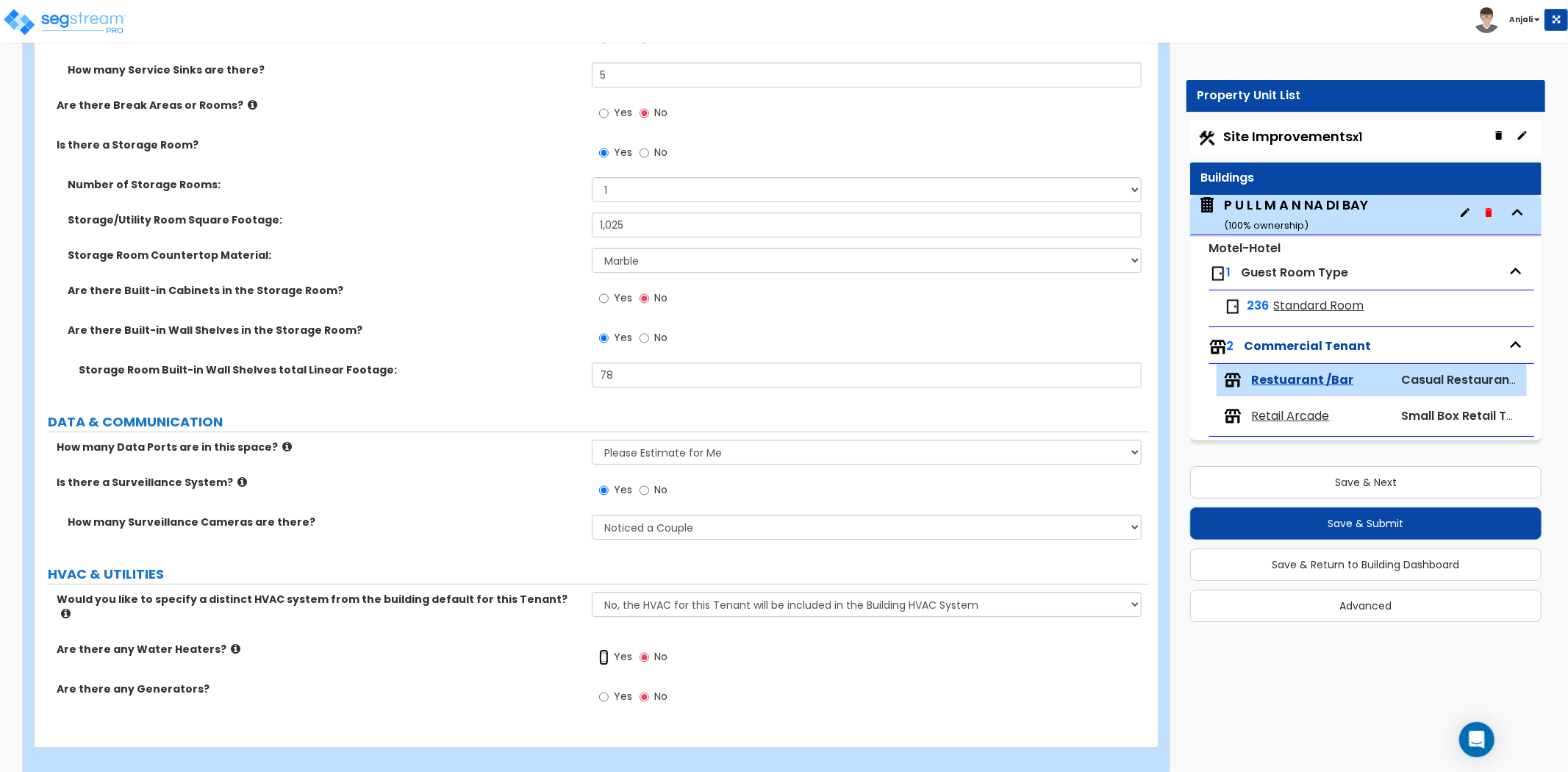
click at [600, 649] on input "Yes" at bounding box center [604, 657] width 10 height 17
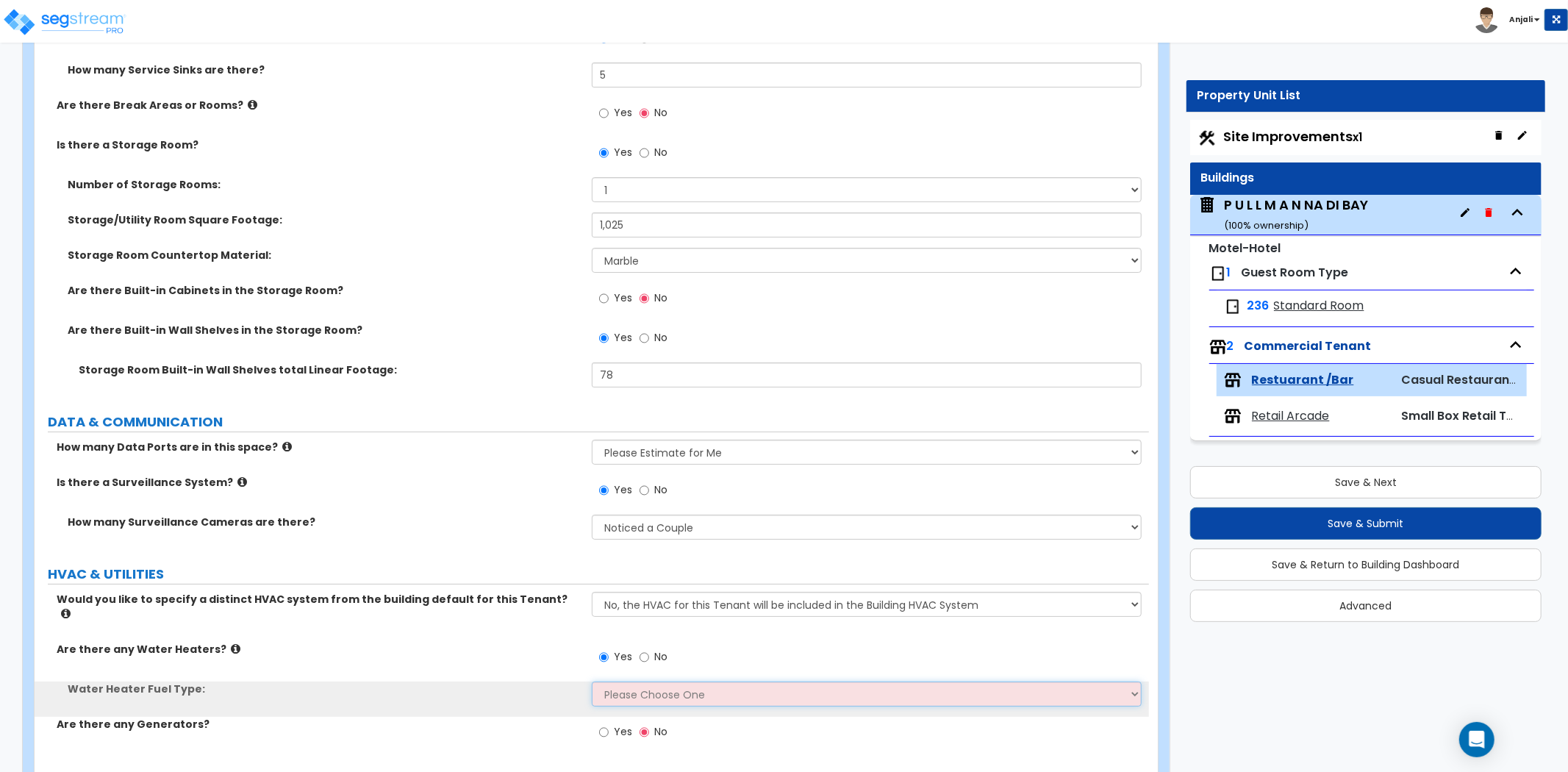
click at [629, 681] on select "Please Choose One Gas Electric" at bounding box center [867, 694] width 550 height 25
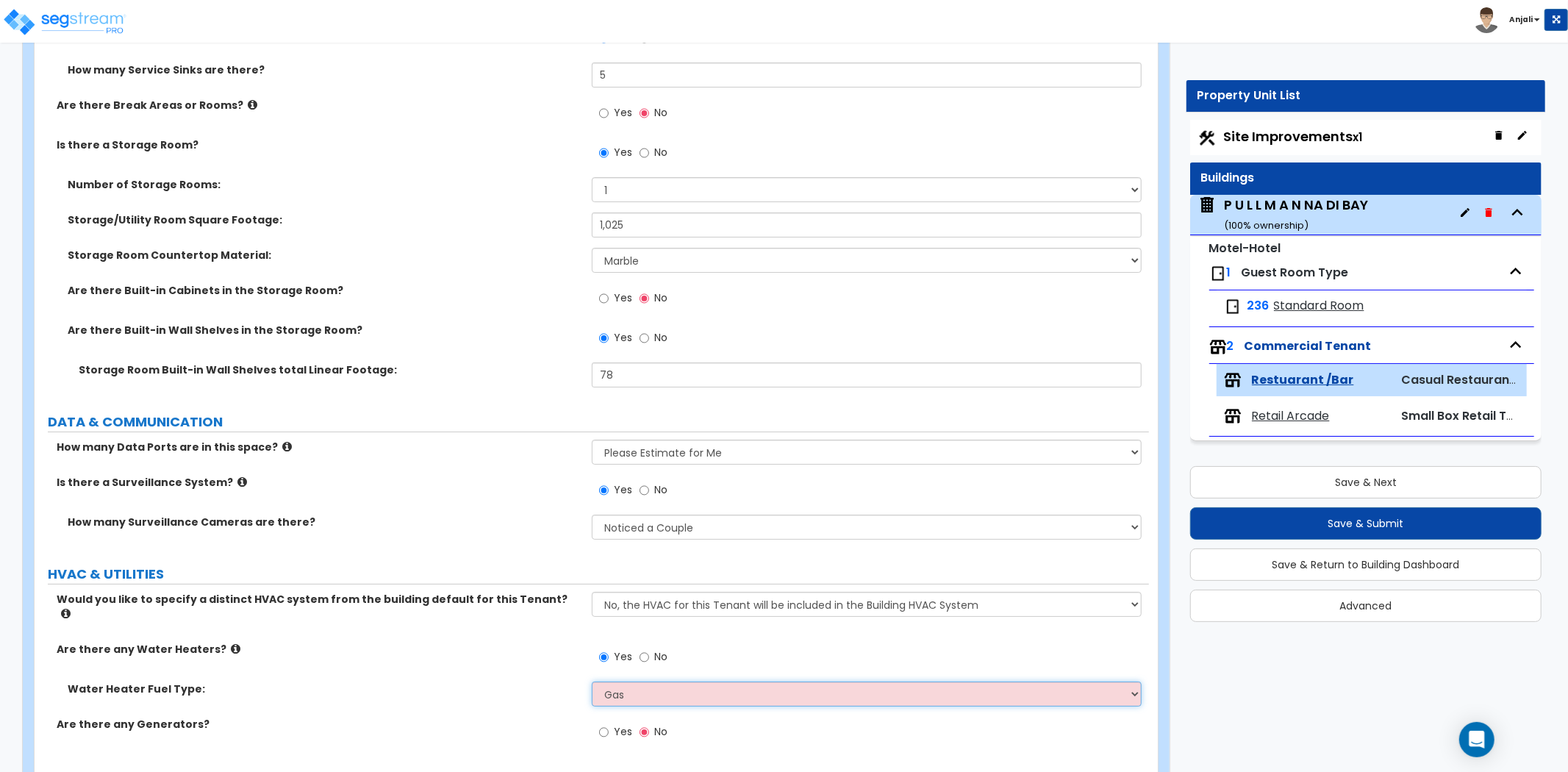
click at [592, 681] on select "Please Choose One Gas Electric" at bounding box center [867, 694] width 550 height 25
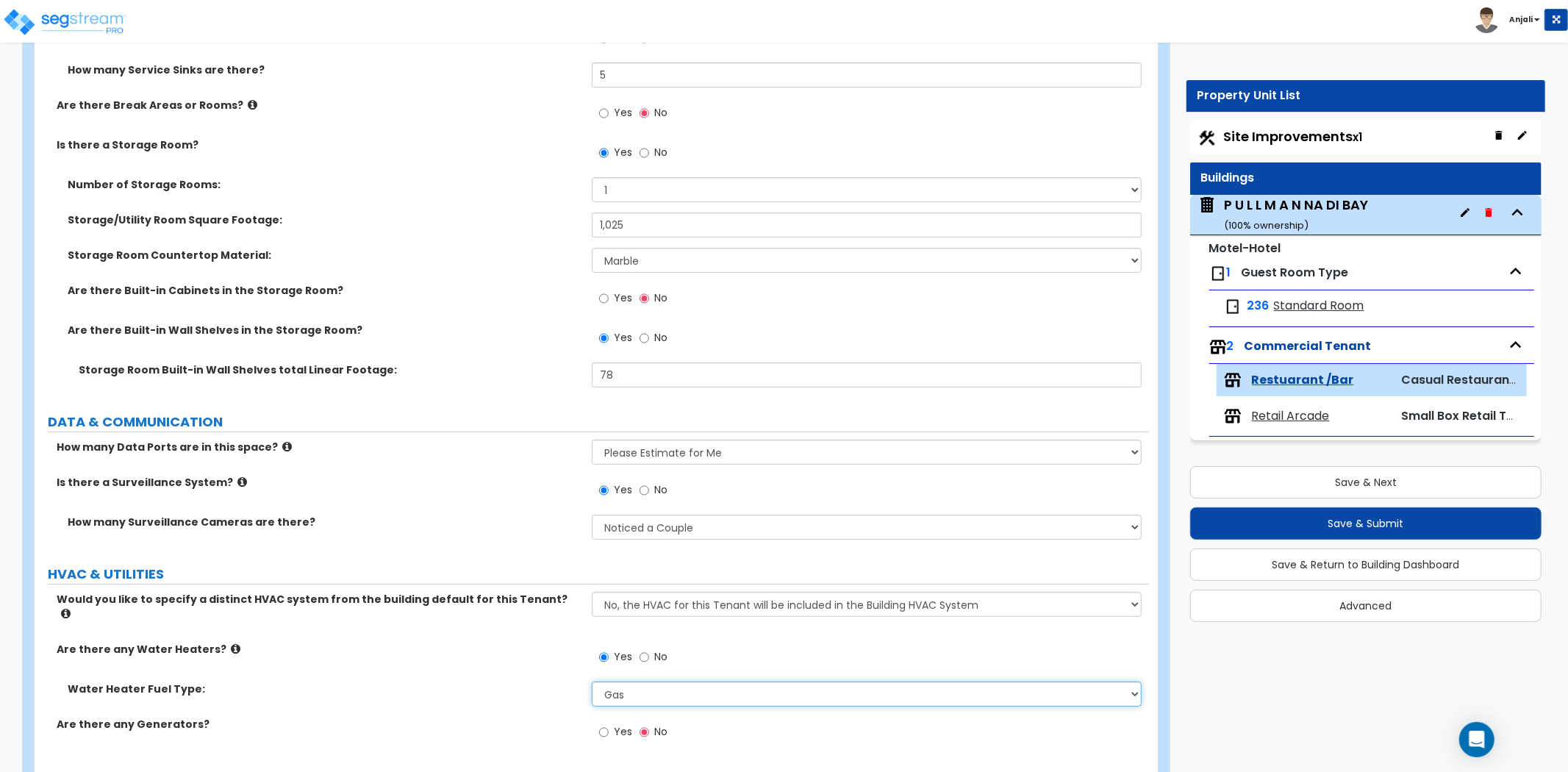
click at [644, 681] on select "Please Choose One Gas Electric" at bounding box center [867, 694] width 550 height 25
click at [592, 681] on select "Please Choose One Gas Electric" at bounding box center [867, 694] width 550 height 25
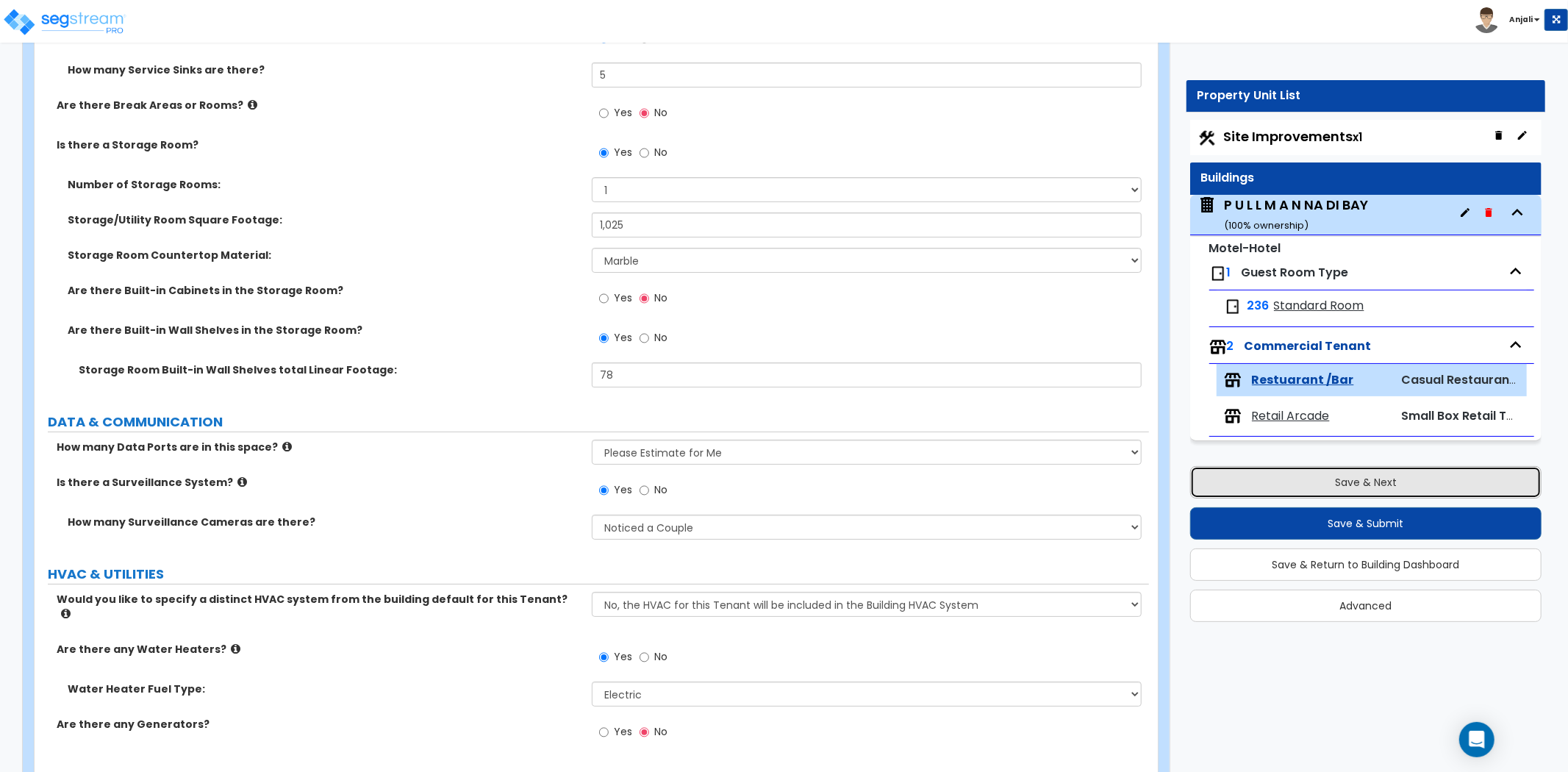
click at [1359, 489] on button "Save & Next" at bounding box center [1366, 482] width 352 height 32
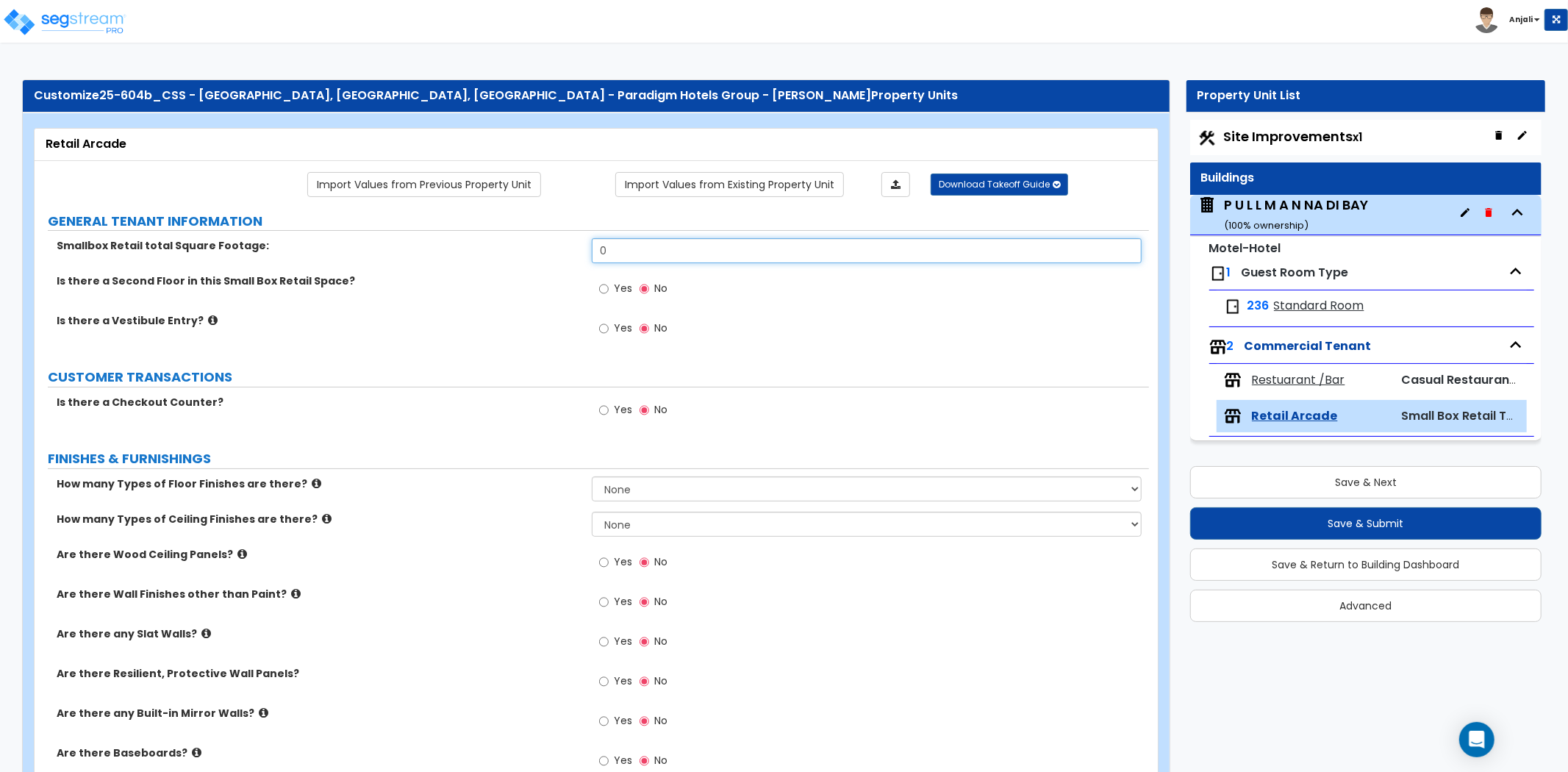
drag, startPoint x: 605, startPoint y: 246, endPoint x: 591, endPoint y: 246, distance: 14.0
click at [591, 246] on div "Smallbox Retail total Square Footage: 0" at bounding box center [592, 256] width 1115 height 36
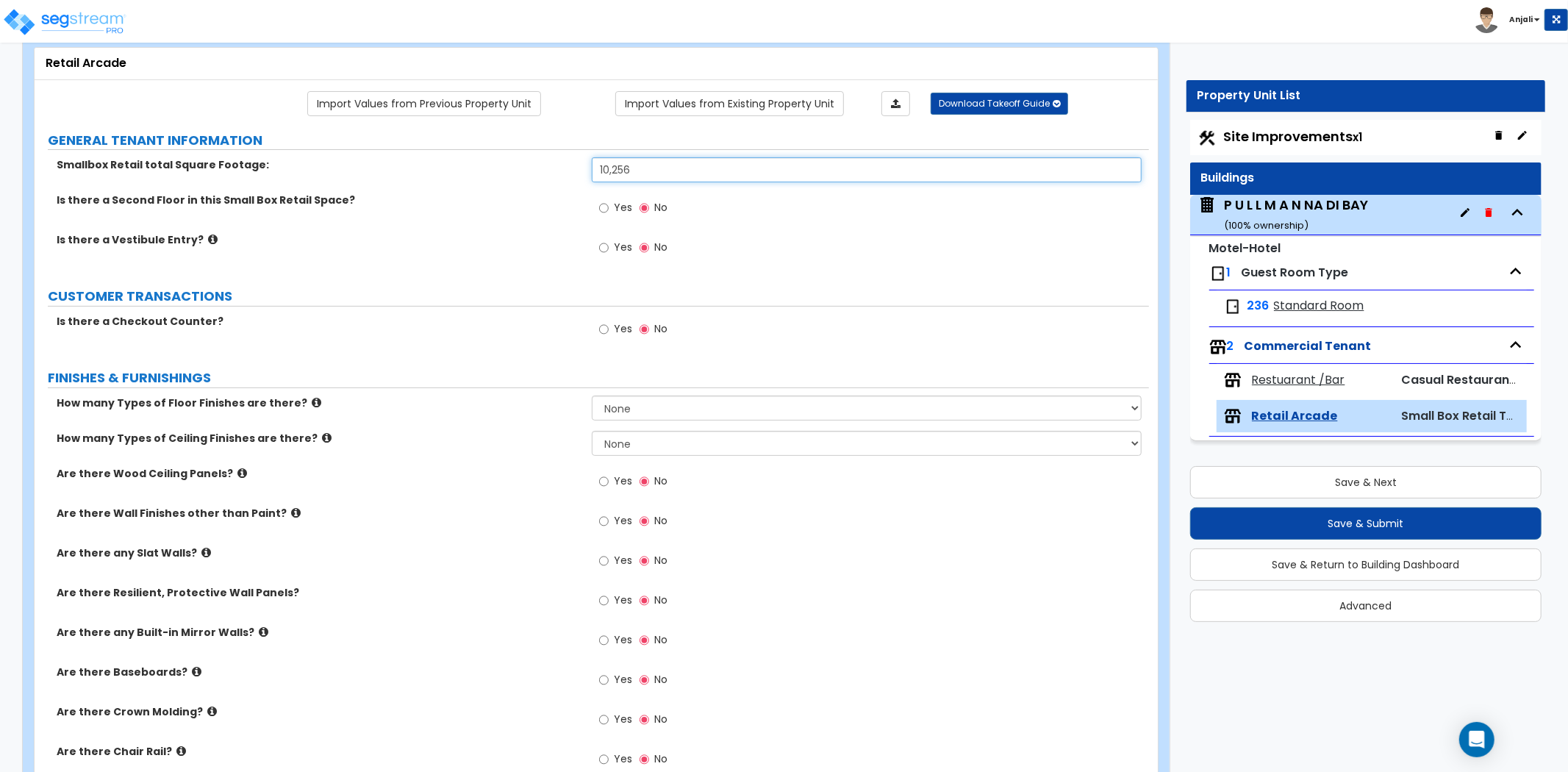
scroll to position [82, 0]
click at [605, 327] on input "Yes" at bounding box center [604, 328] width 10 height 17
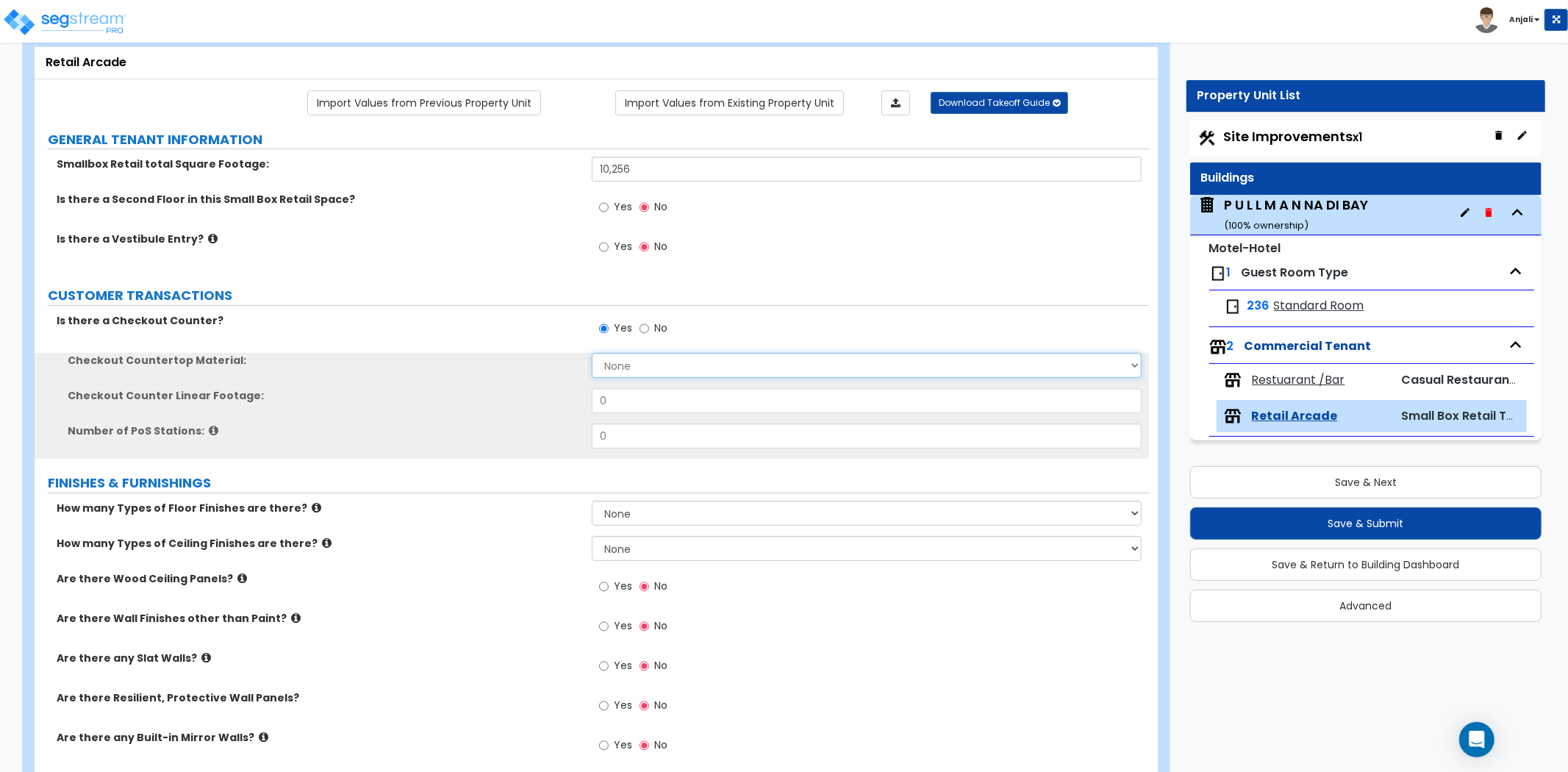
click at [622, 357] on select "None Plastic Laminate Solid Surface Stone Quartz Marble Tile Wood Stainless Ste…" at bounding box center [867, 366] width 550 height 25
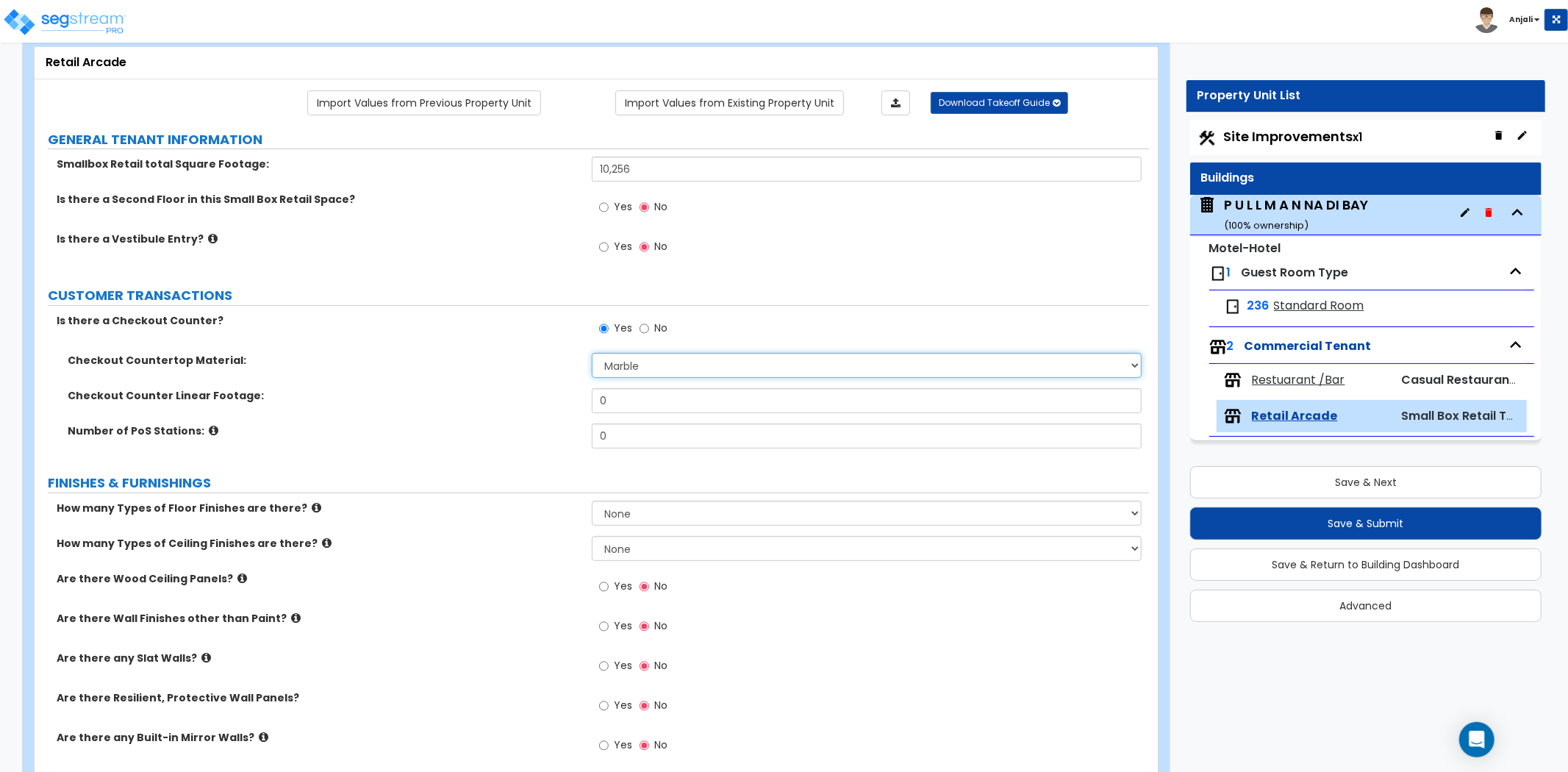
click at [592, 353] on select "None Plastic Laminate Solid Surface Stone Quartz Marble Tile Wood Stainless Ste…" at bounding box center [867, 366] width 550 height 25
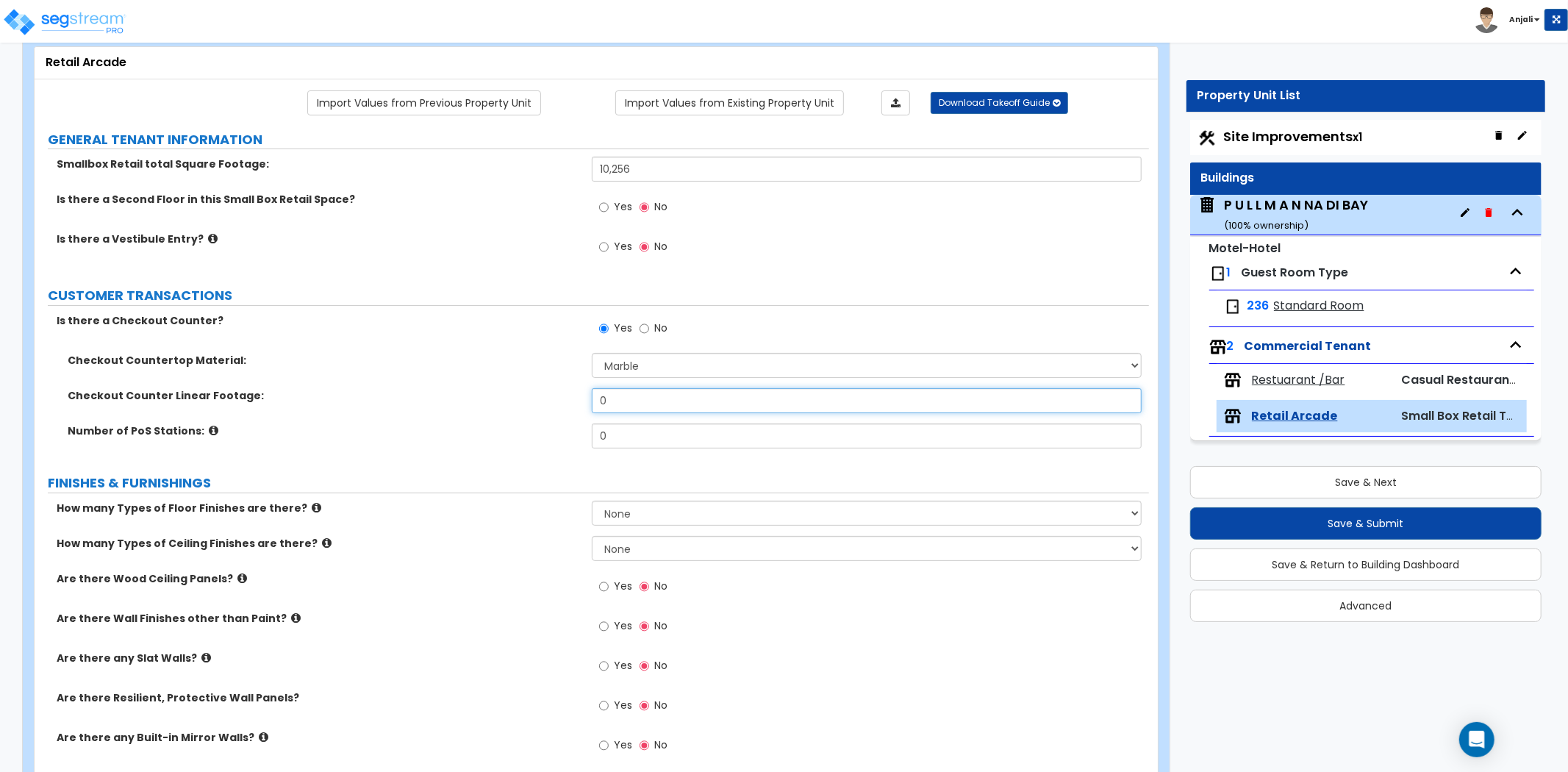
click at [654, 393] on input "0" at bounding box center [867, 400] width 550 height 25
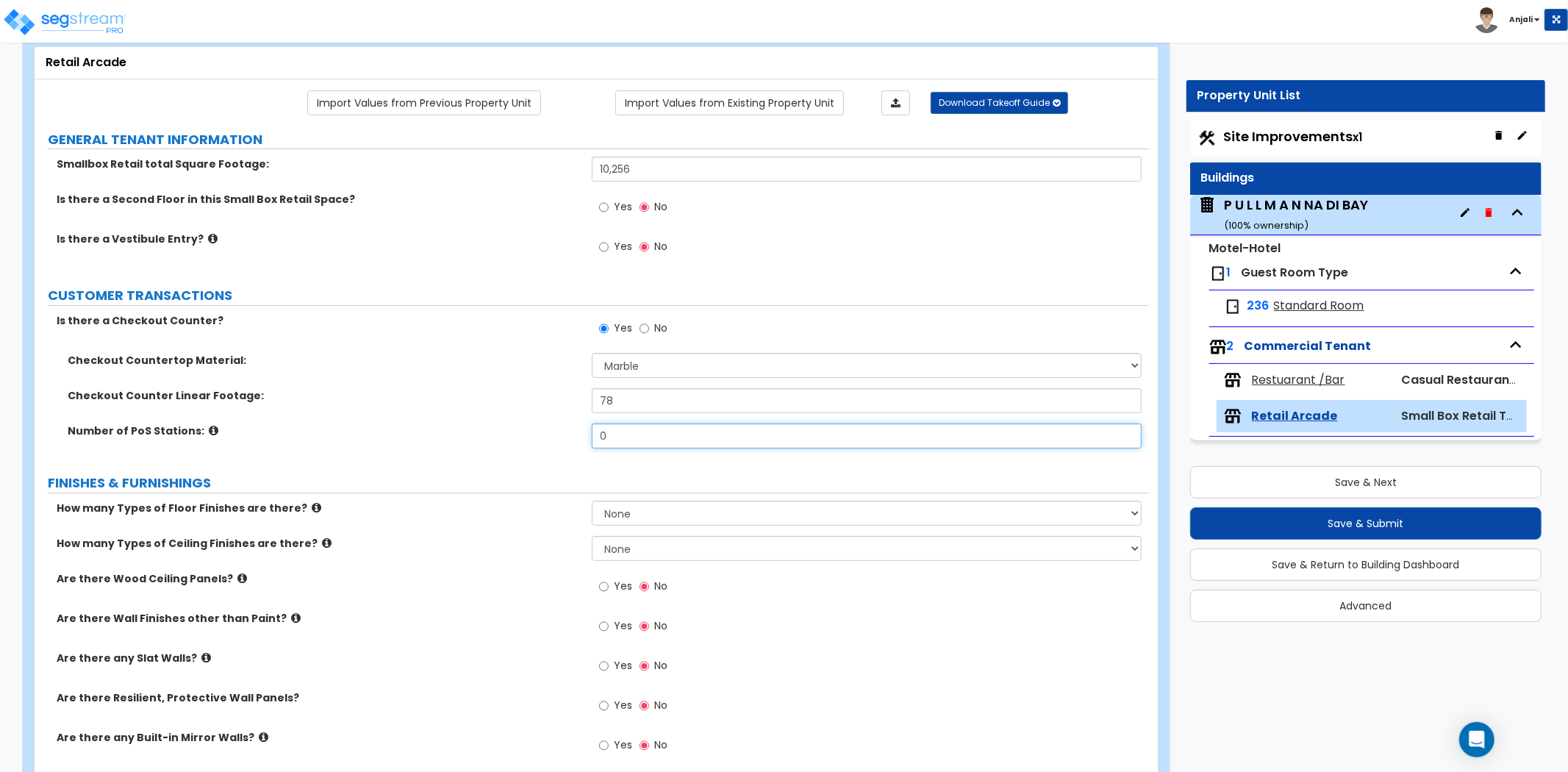
click at [644, 432] on input "0" at bounding box center [867, 436] width 550 height 25
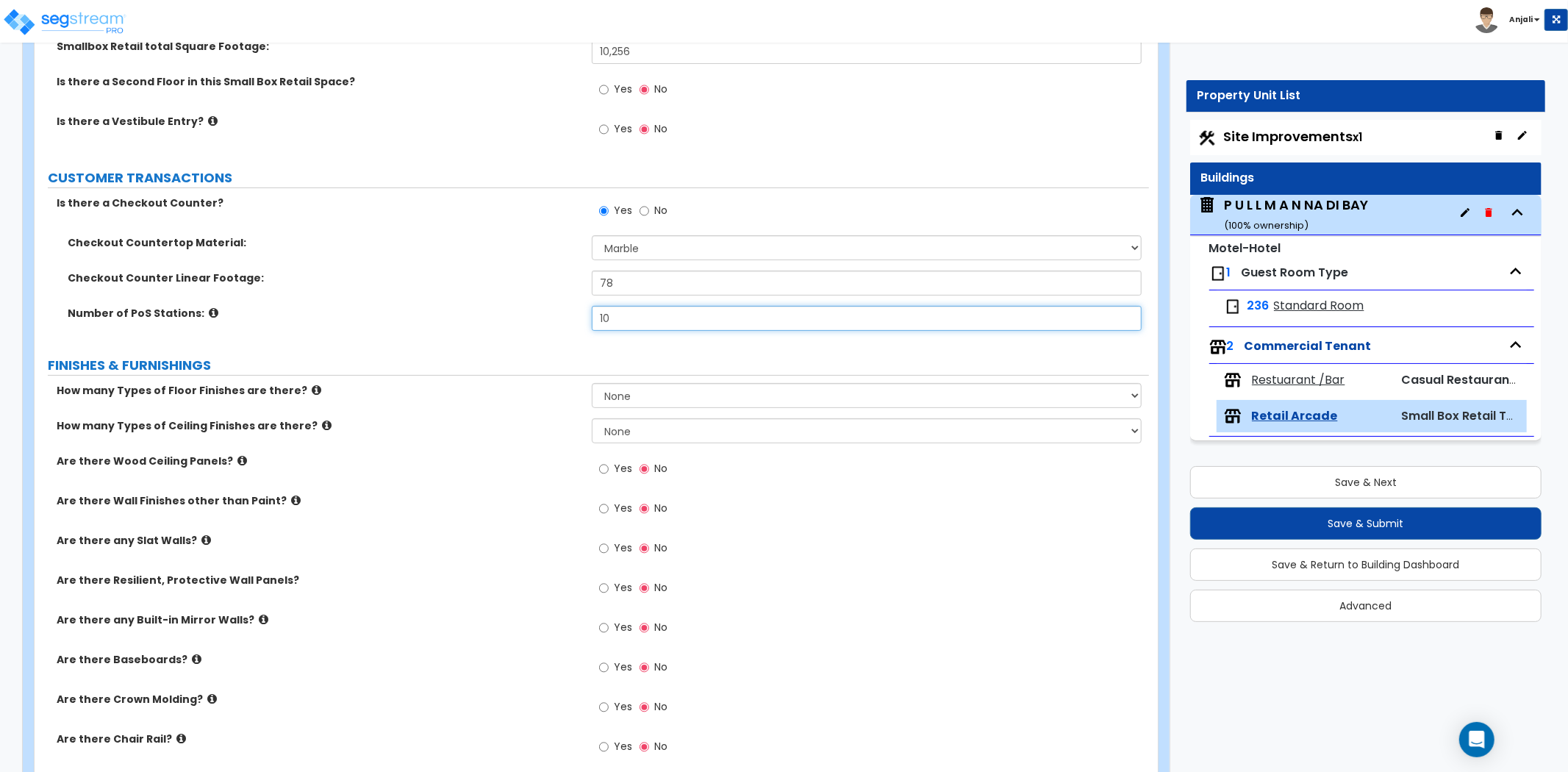
scroll to position [245, 0]
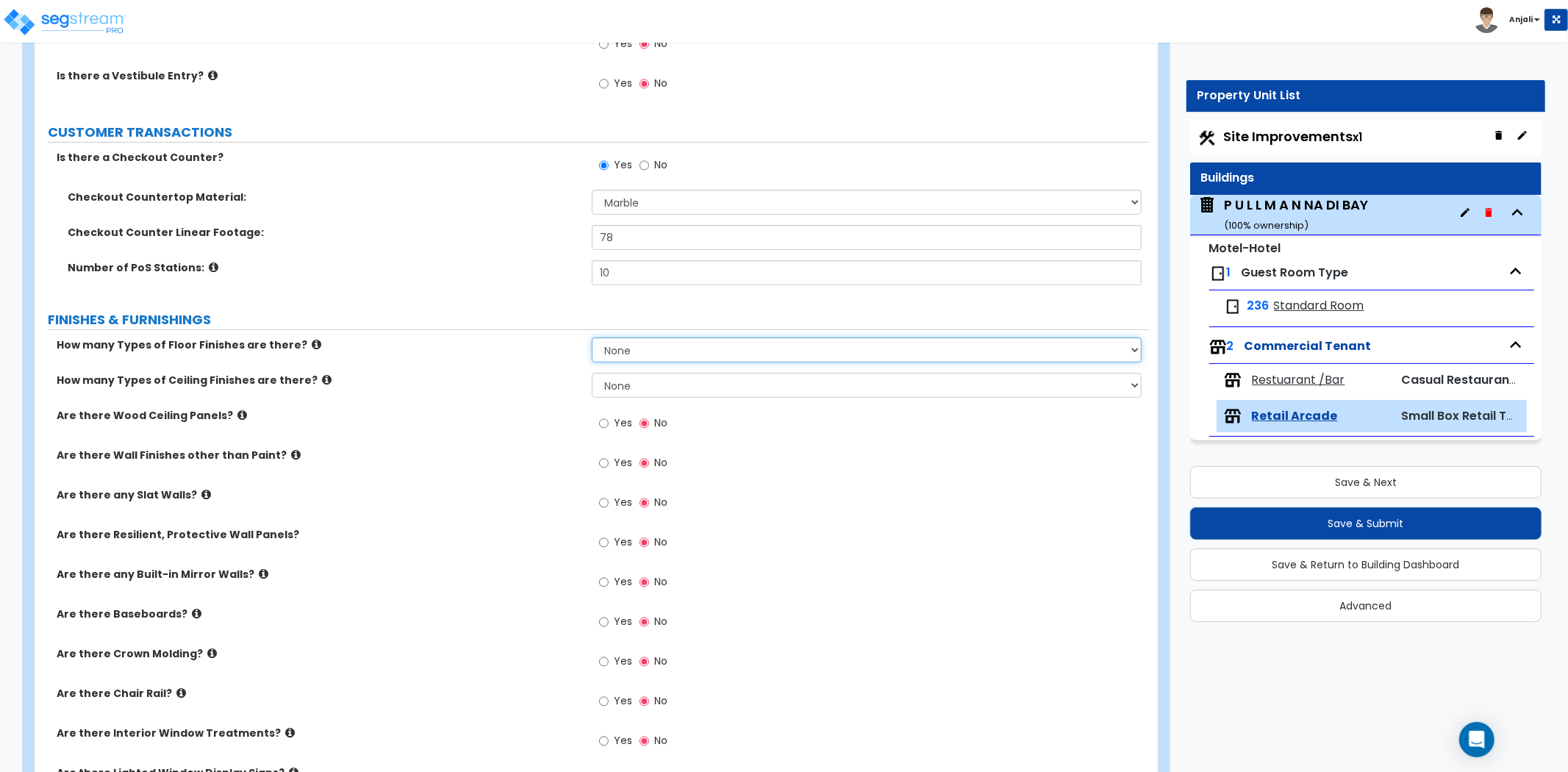
click at [629, 348] on select "None 1 2 3 4" at bounding box center [867, 350] width 550 height 25
click at [592, 338] on select "None 1 2 3 4" at bounding box center [867, 350] width 550 height 25
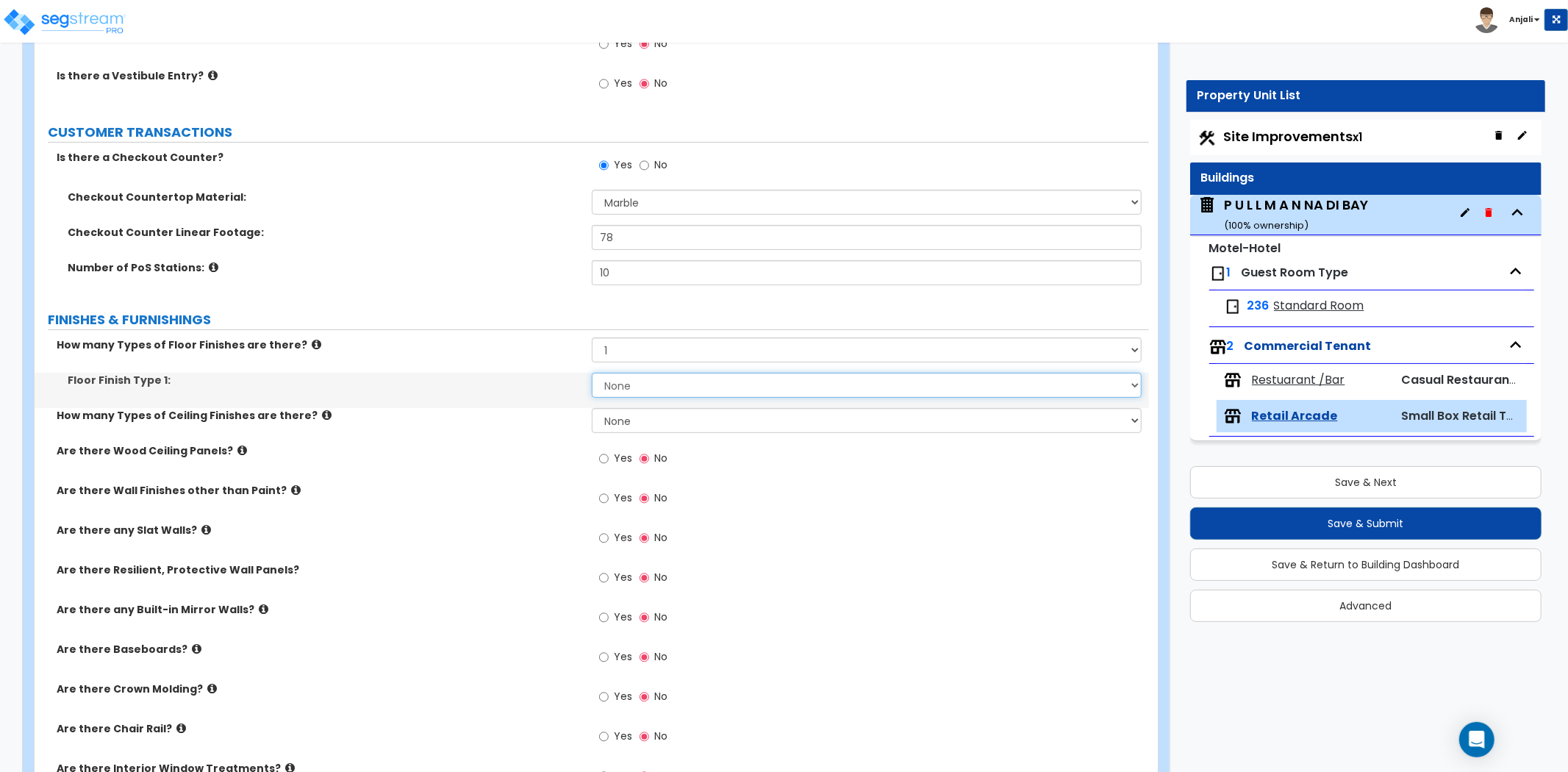
click at [633, 388] on select "None Tile Flooring Marble Flooring Hardwood Flooring Resilient Laminate Floorin…" at bounding box center [867, 385] width 550 height 25
click at [592, 373] on select "None Tile Flooring Marble Flooring Hardwood Flooring Resilient Laminate Floorin…" at bounding box center [867, 385] width 550 height 25
click at [660, 423] on select "None 1 2 3" at bounding box center [867, 420] width 550 height 25
click at [592, 408] on select "None 1 2 3" at bounding box center [867, 420] width 550 height 25
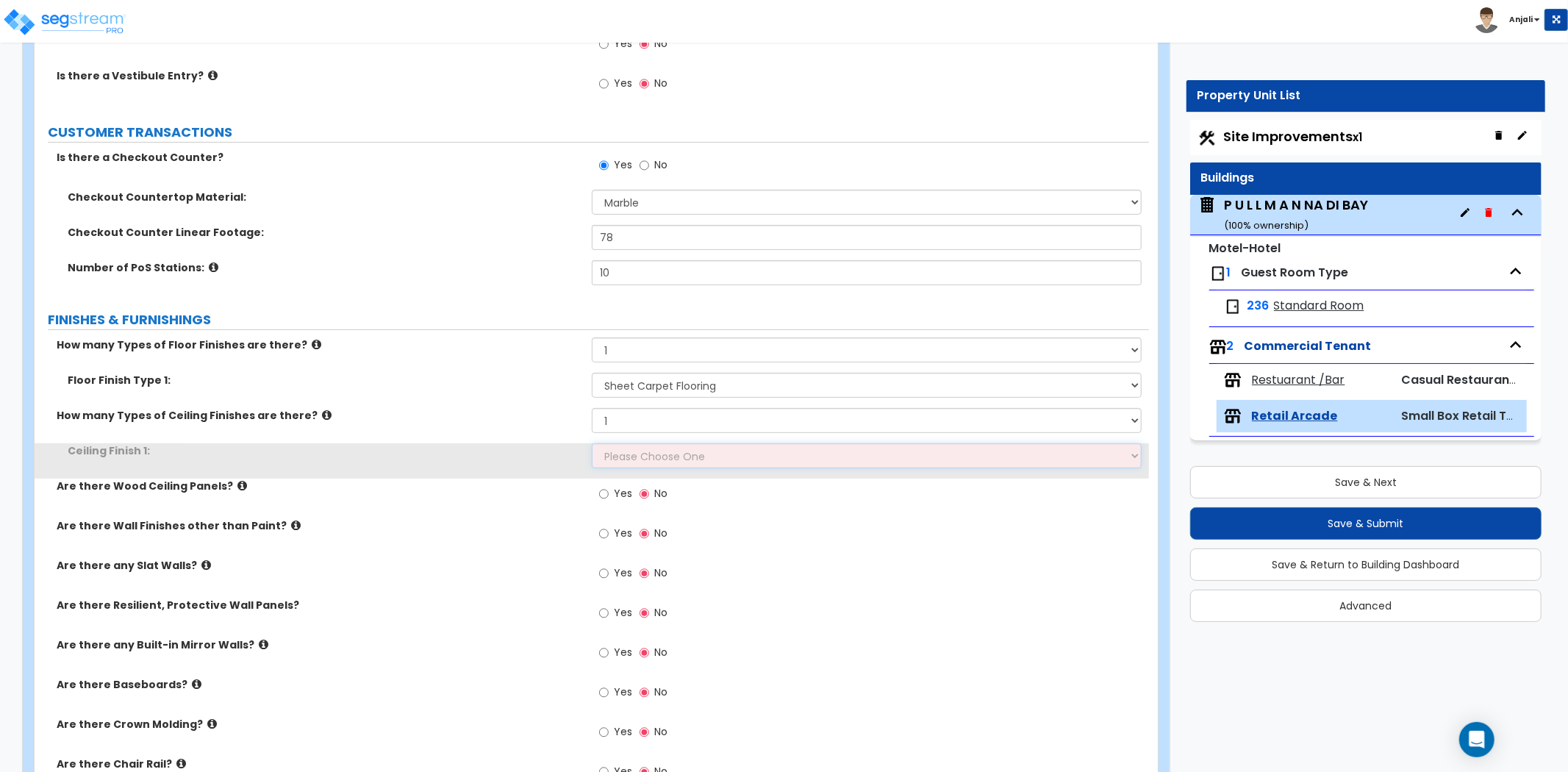
click at [658, 450] on select "Please Choose One Drop Ceiling Open Ceiling Drywall Ceiling" at bounding box center [867, 456] width 550 height 25
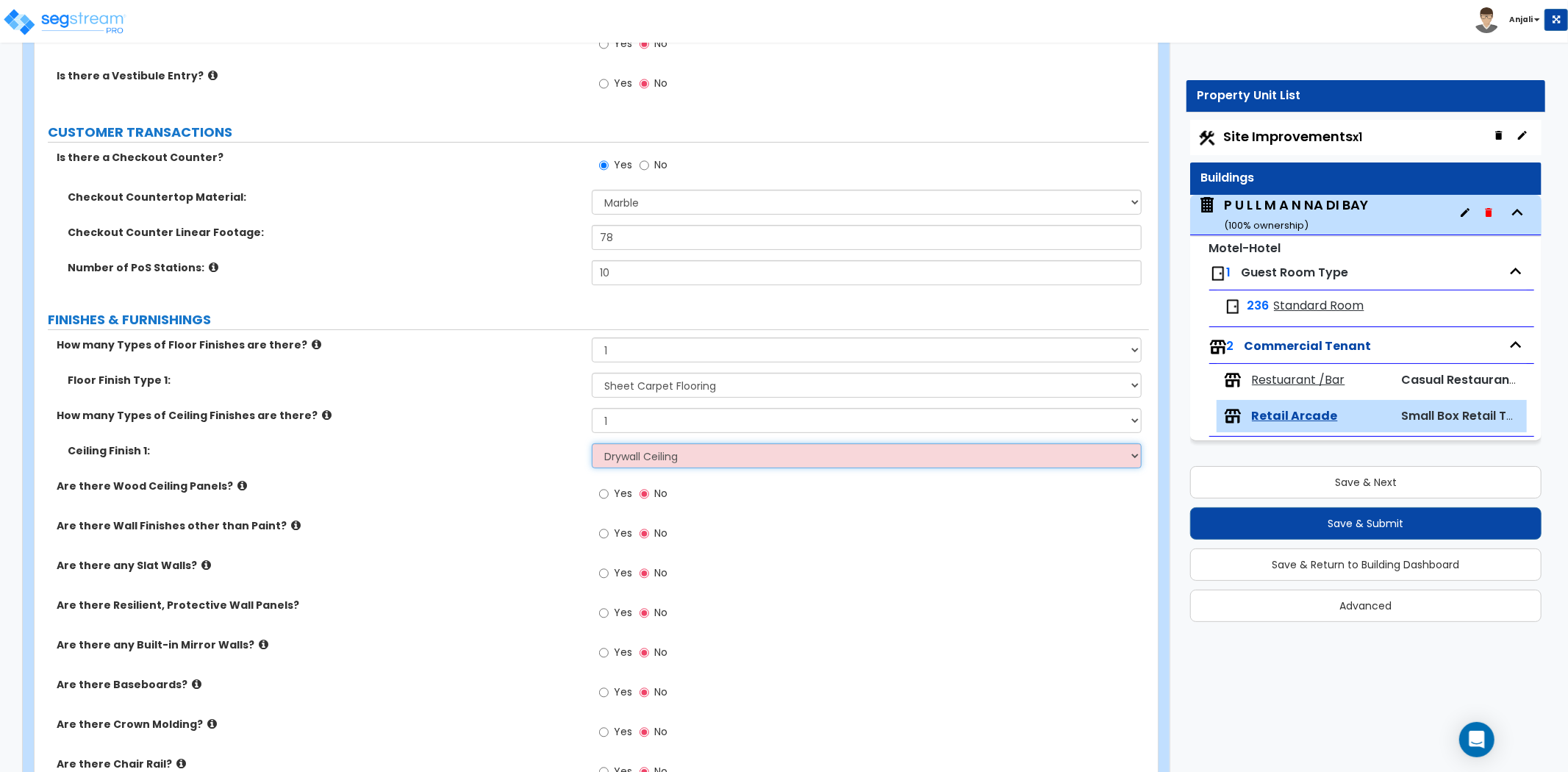
click at [592, 444] on select "Please Choose One Drop Ceiling Open Ceiling Drywall Ceiling" at bounding box center [867, 456] width 550 height 25
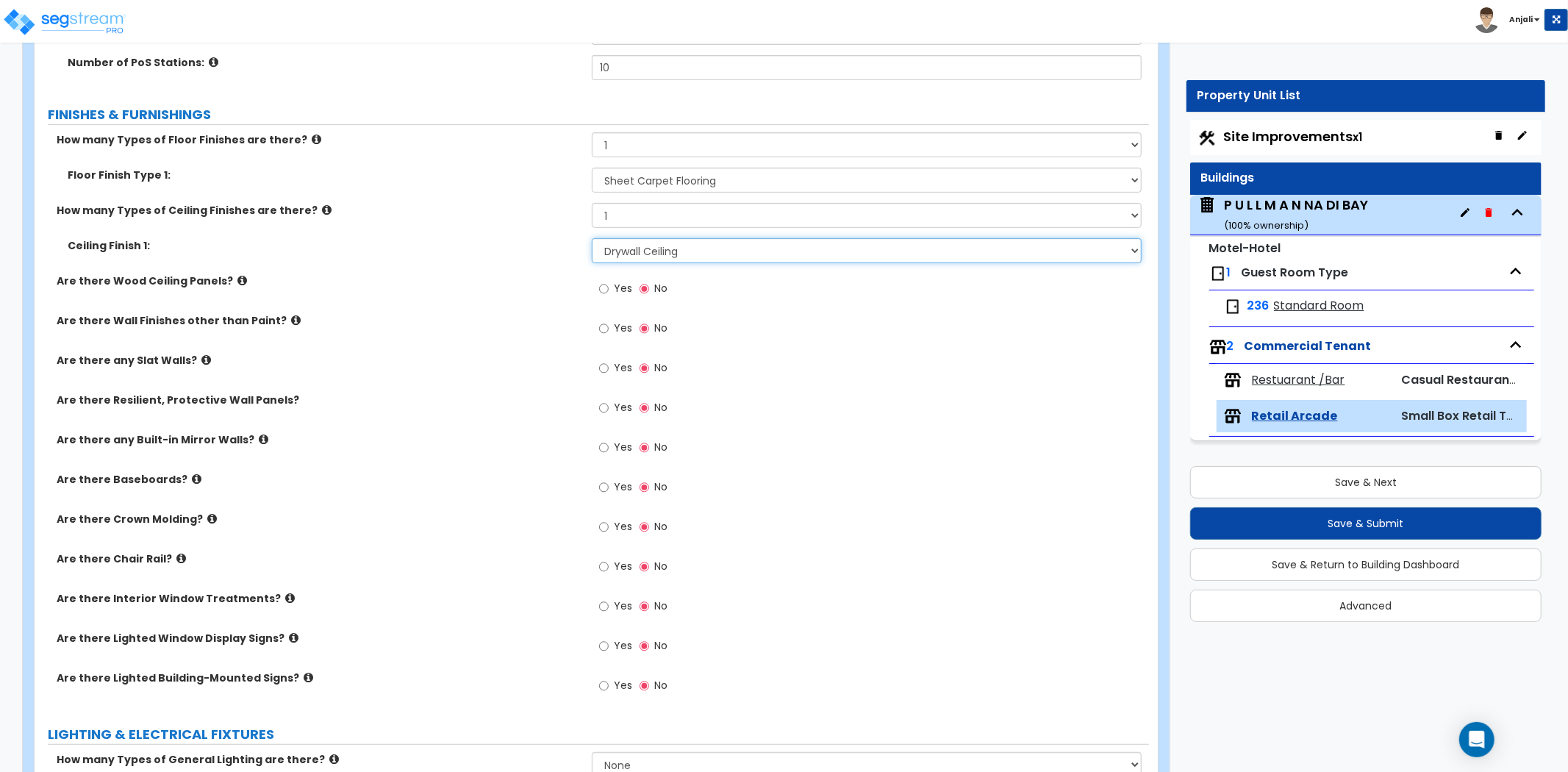
scroll to position [490, 0]
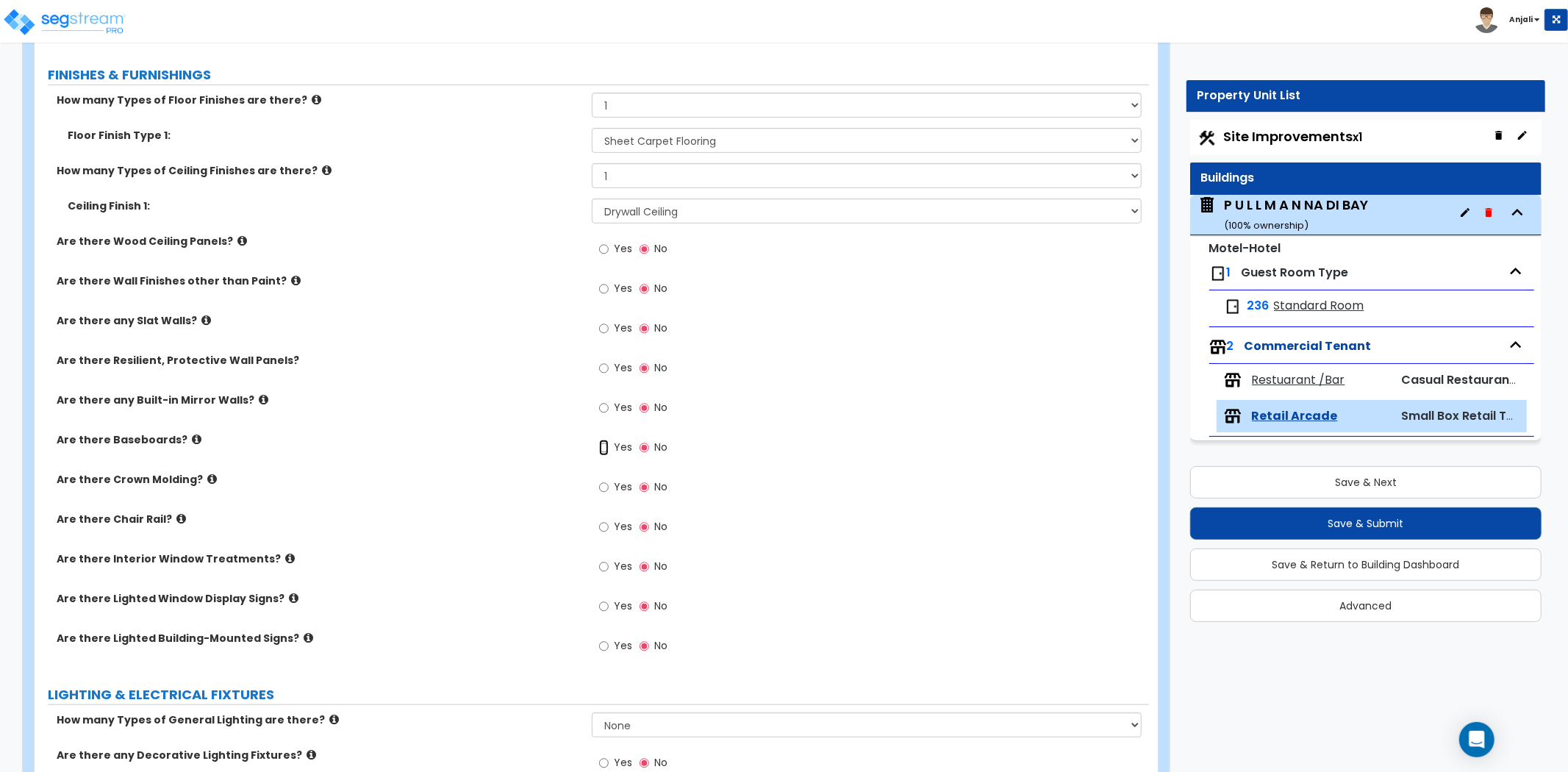
click at [600, 444] on input "Yes" at bounding box center [604, 447] width 10 height 17
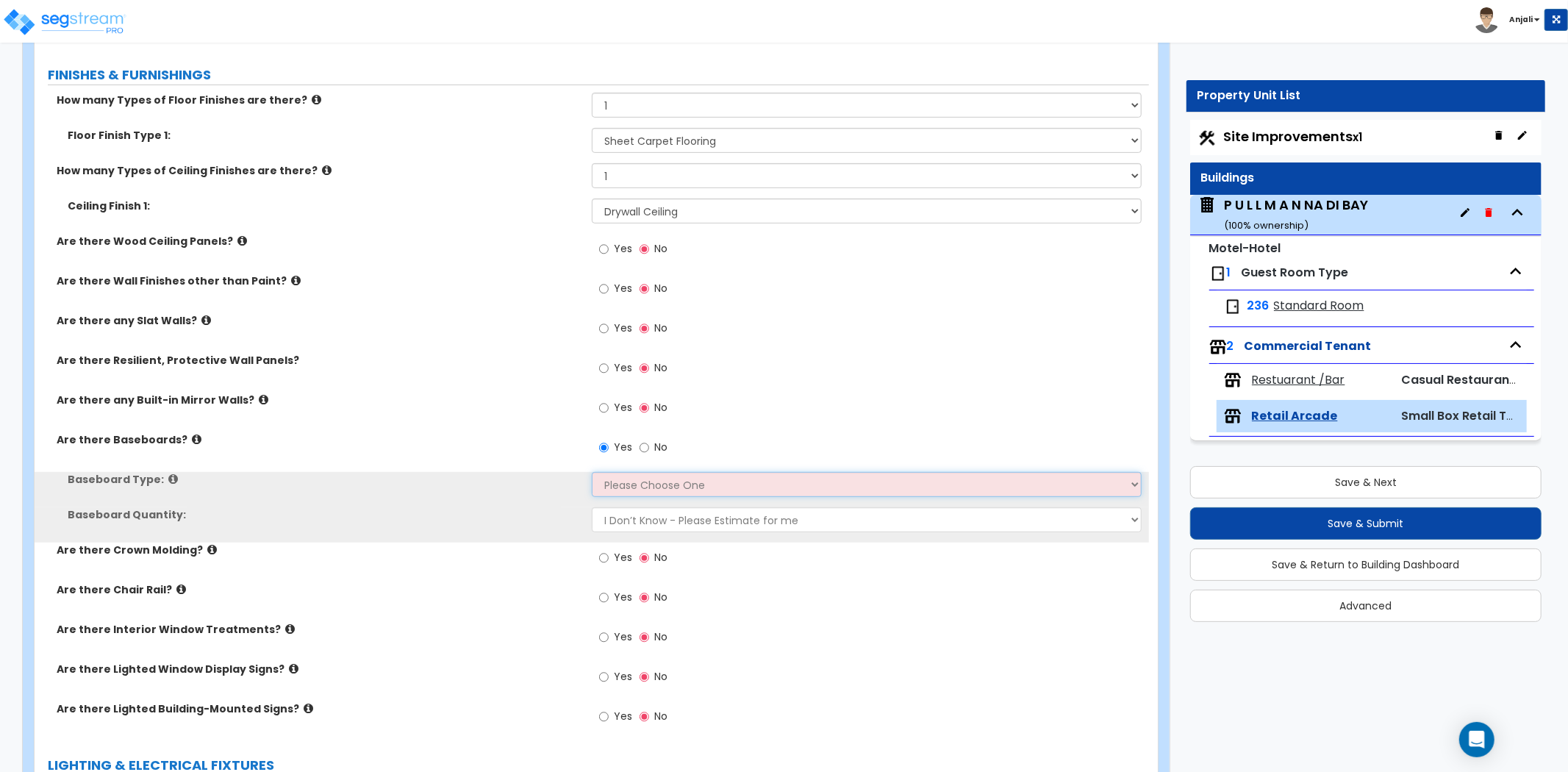
click at [629, 478] on select "Please Choose One Wood Vinyl Carpet Tile" at bounding box center [867, 485] width 550 height 25
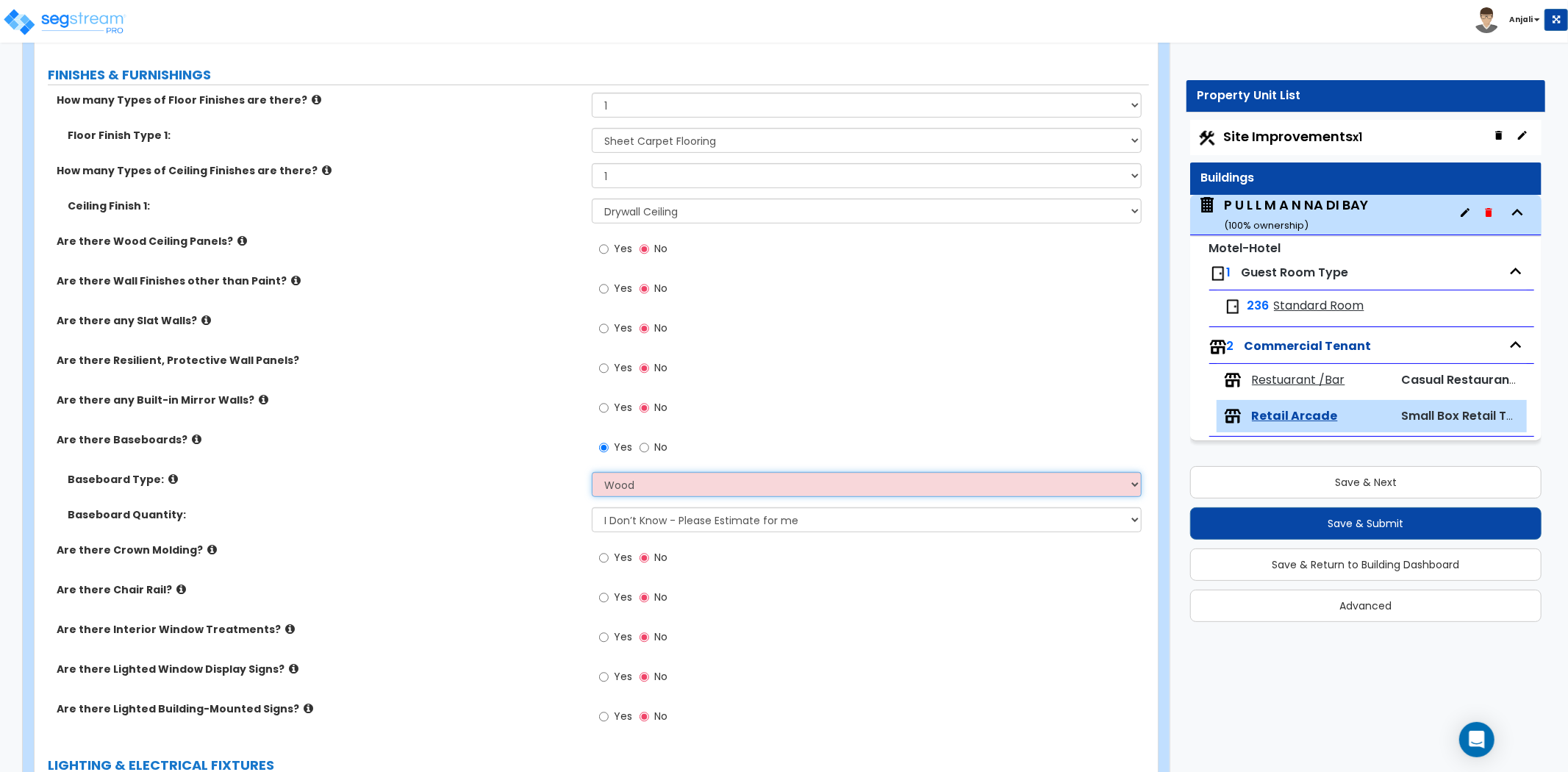
click at [592, 473] on select "Please Choose One Wood Vinyl Carpet Tile" at bounding box center [867, 485] width 550 height 25
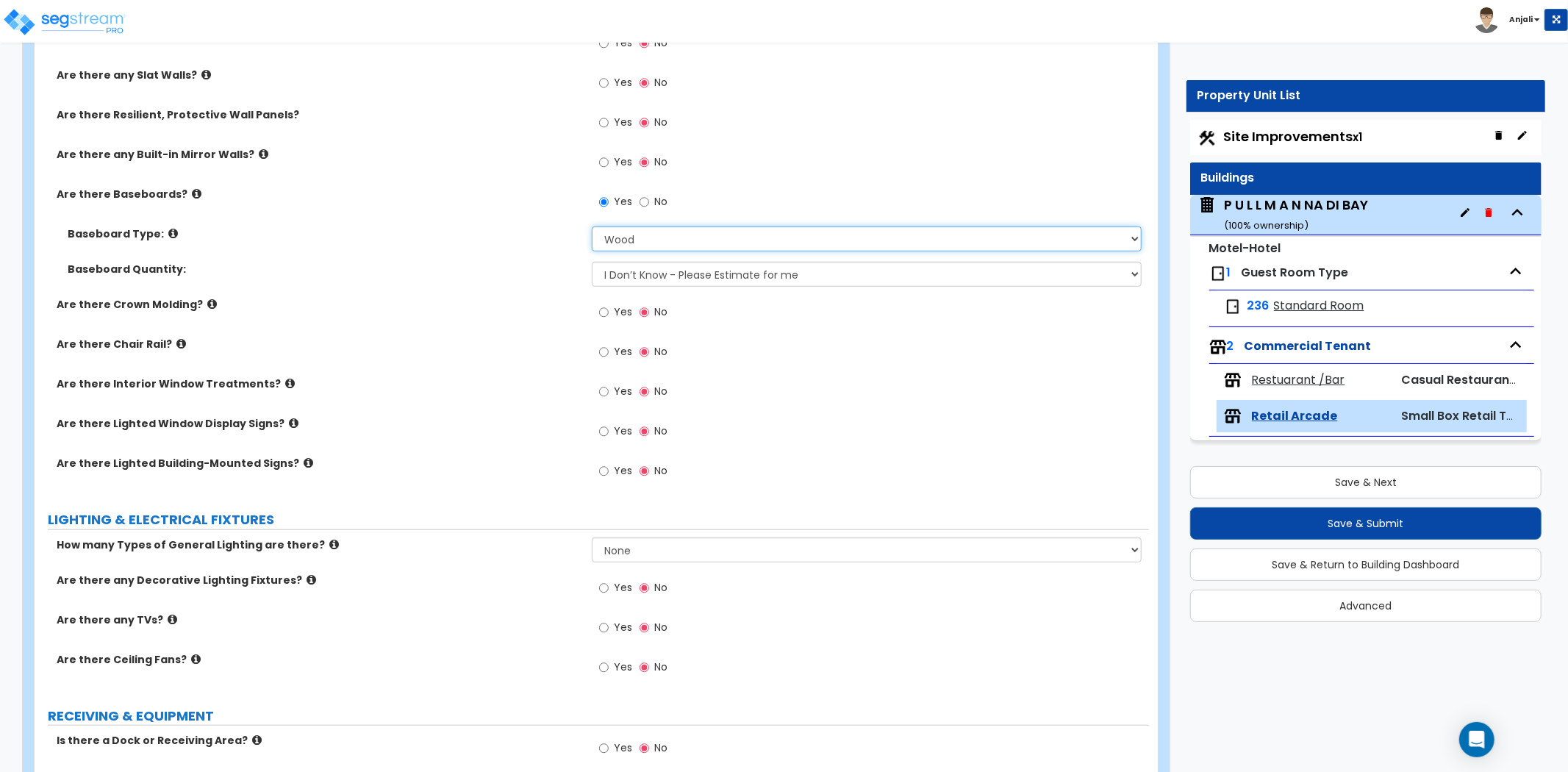
scroll to position [817, 0]
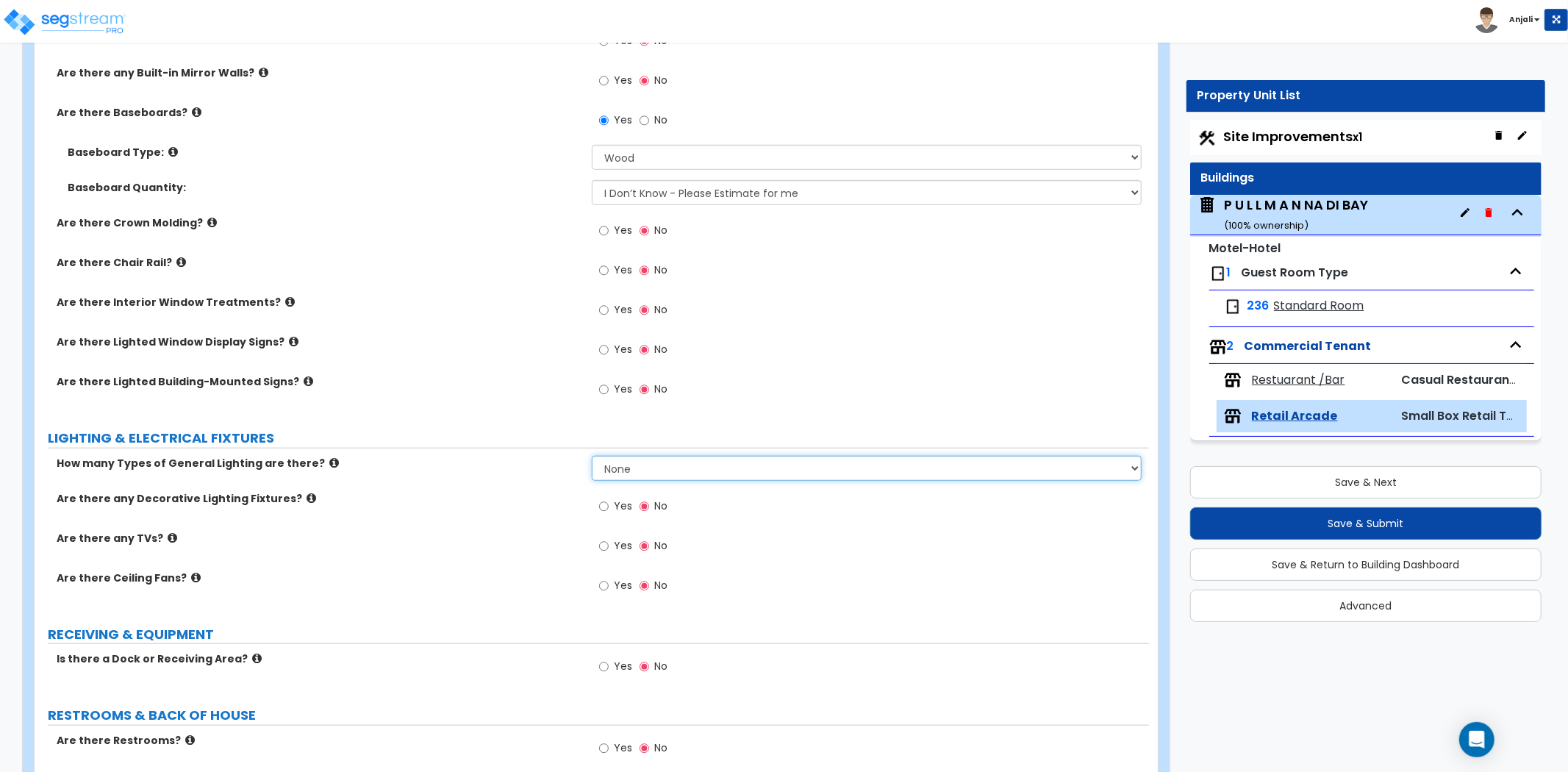
click at [619, 460] on select "None 1 2 3" at bounding box center [867, 468] width 550 height 25
click at [592, 456] on select "None 1 2 3" at bounding box center [867, 468] width 550 height 25
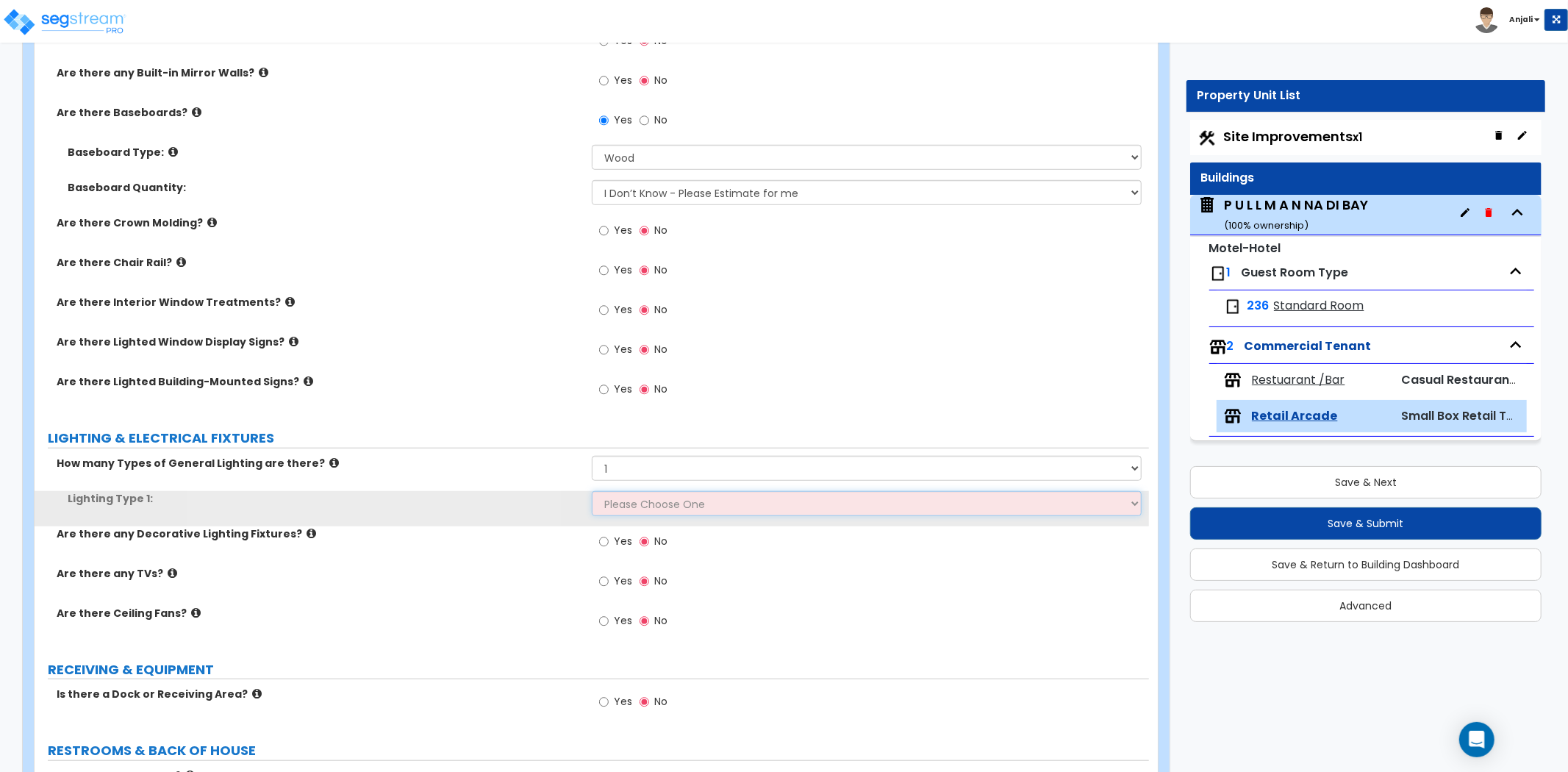
click at [647, 496] on select "Please Choose One LED Surface-Mounted LED Recessed Fluorescent Surface-Mounted …" at bounding box center [867, 503] width 550 height 25
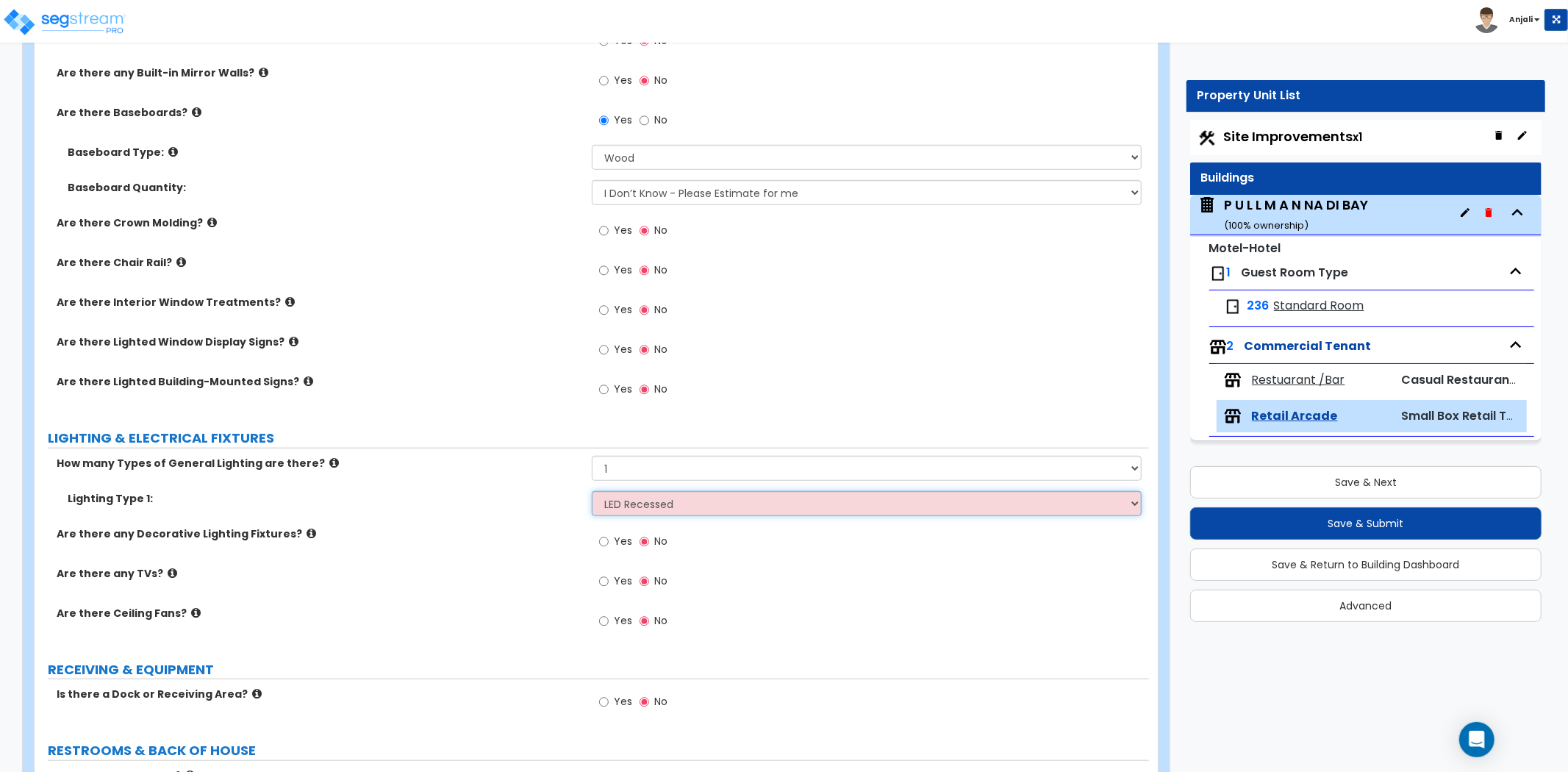
click at [592, 491] on select "Please Choose One LED Surface-Mounted LED Recessed Fluorescent Surface-Mounted …" at bounding box center [867, 503] width 550 height 25
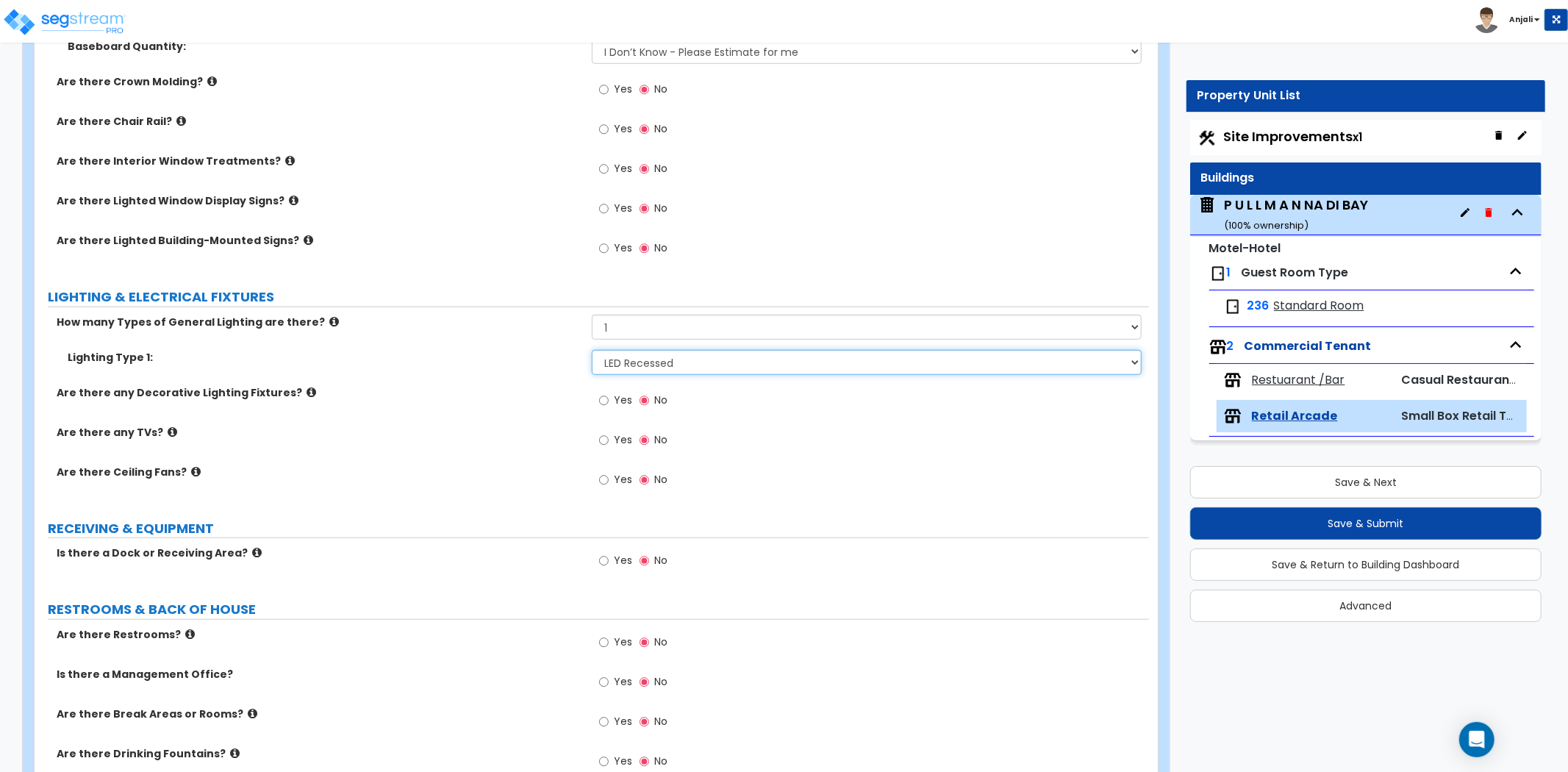
scroll to position [980, 0]
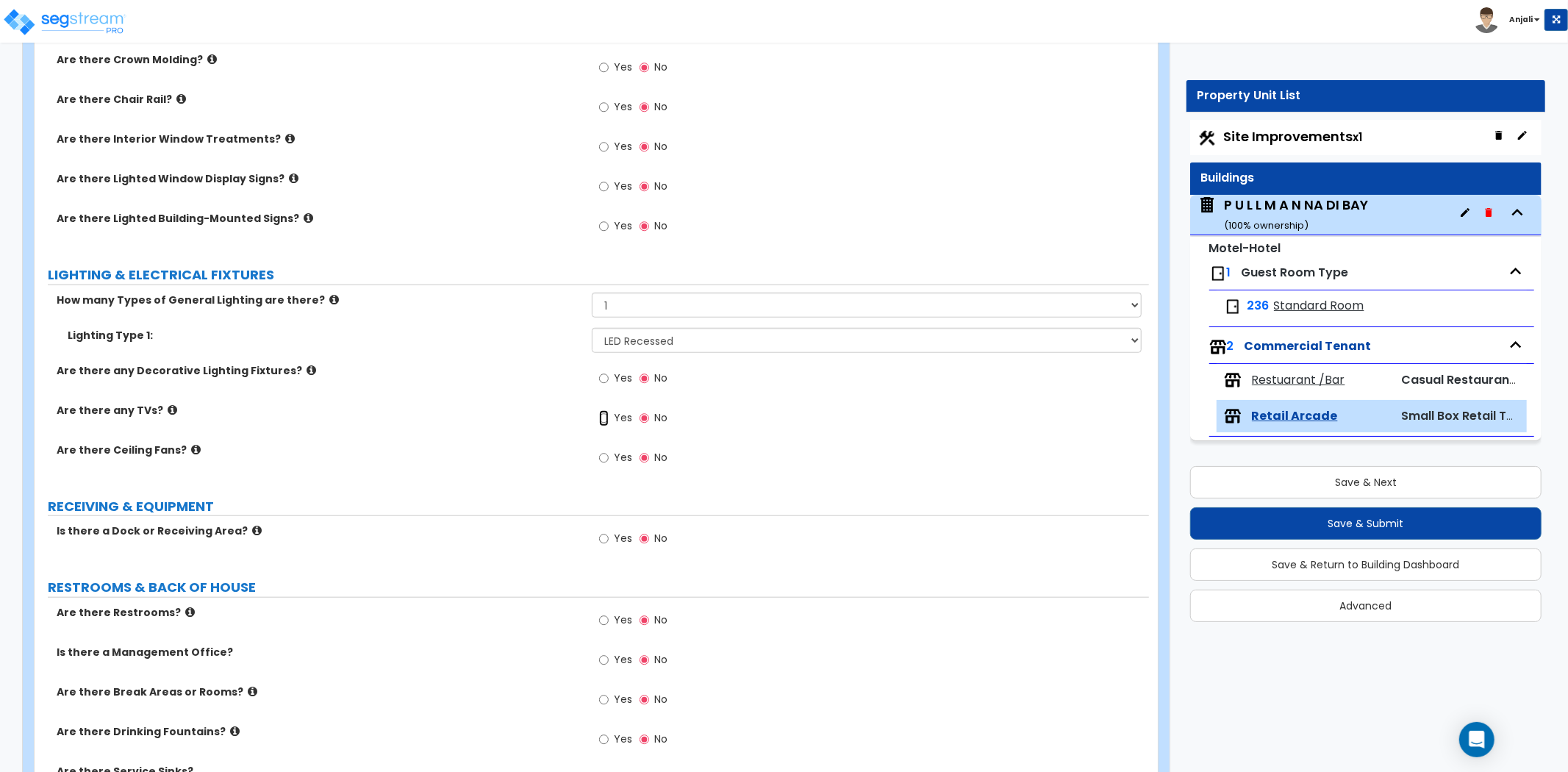
click at [601, 418] on input "Yes" at bounding box center [604, 419] width 10 height 17
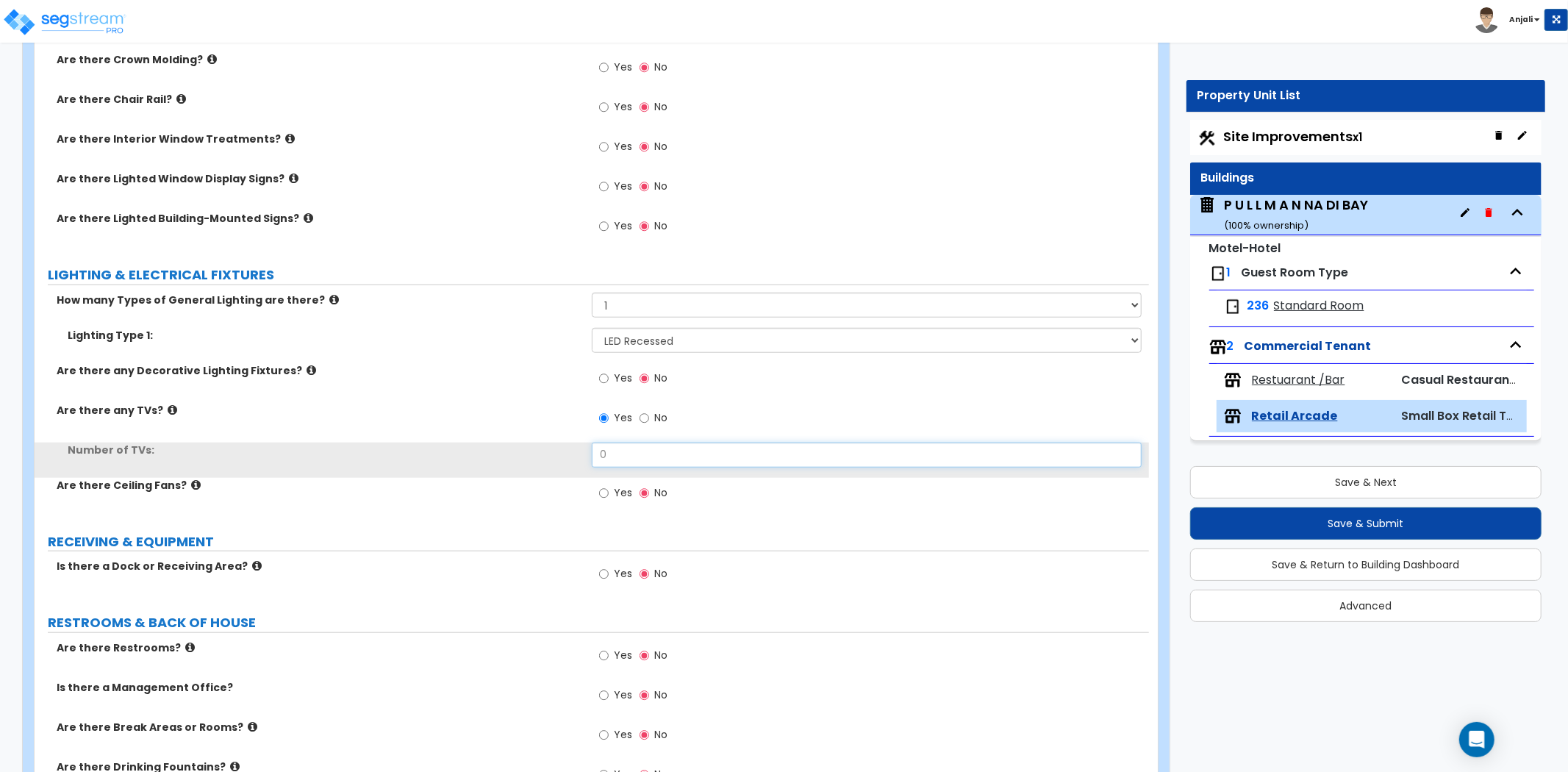
click at [636, 460] on input "0" at bounding box center [867, 455] width 550 height 25
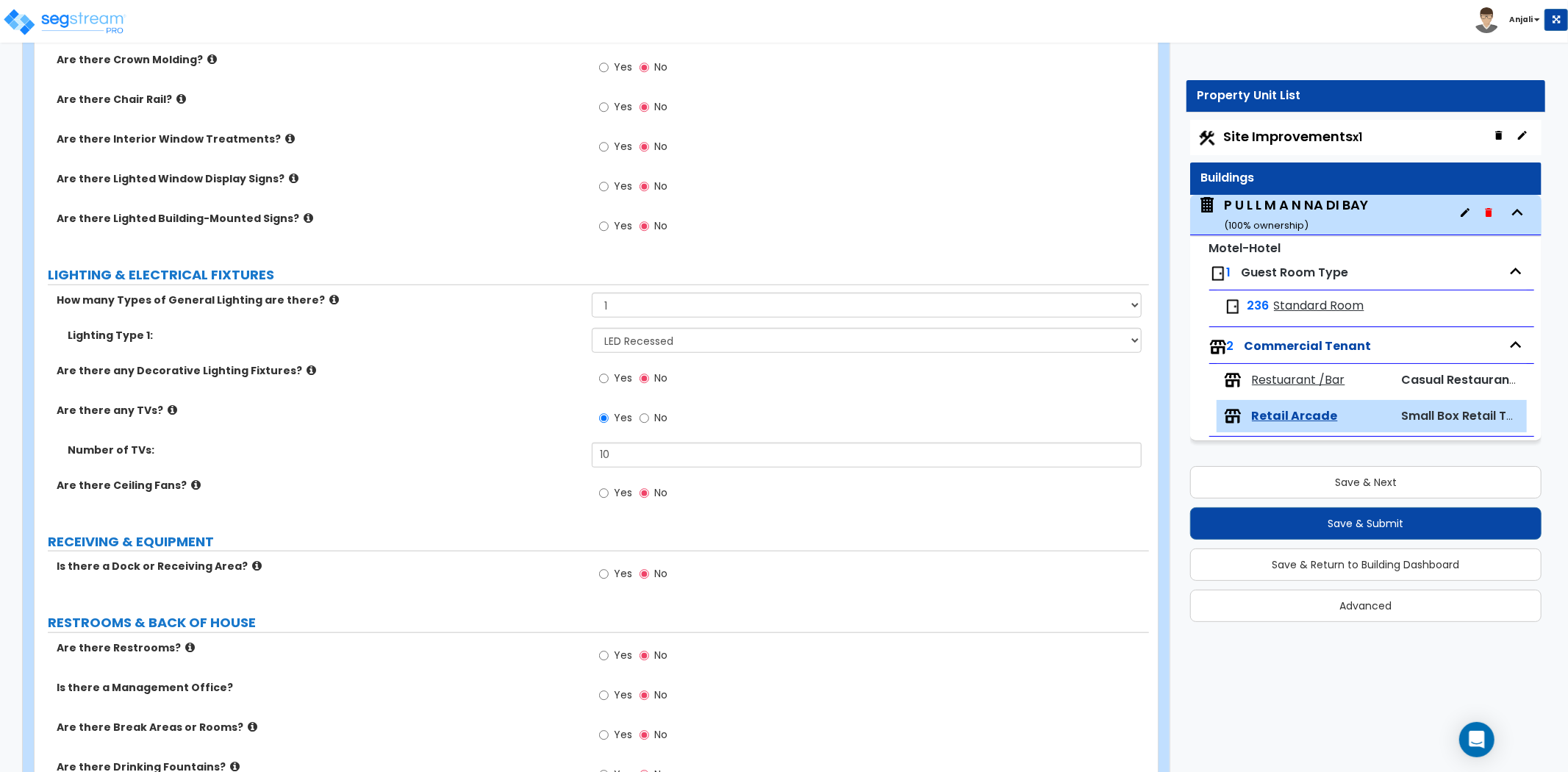
click at [476, 461] on div "Number of TVs: 10" at bounding box center [592, 460] width 1115 height 36
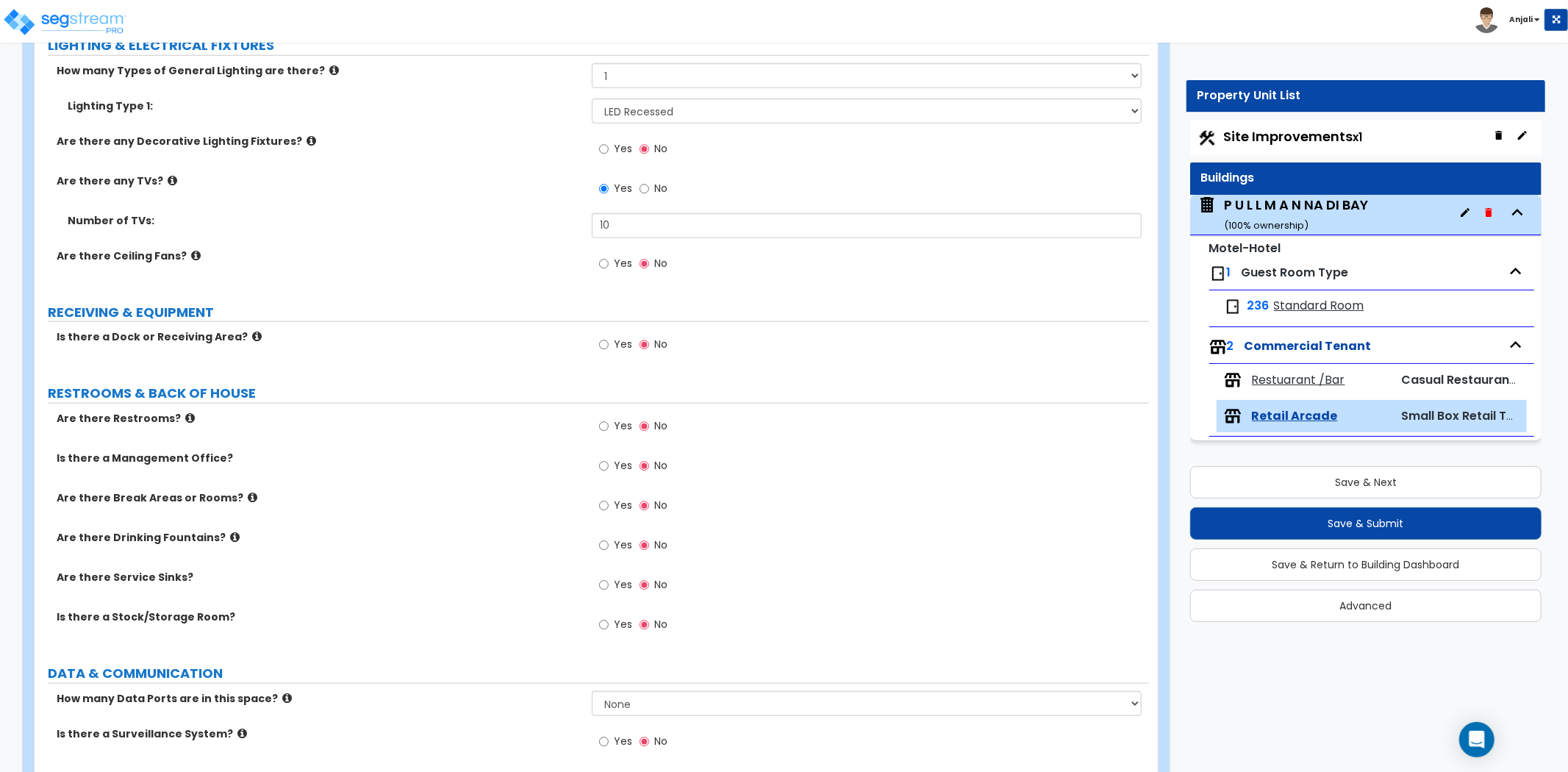
scroll to position [1225, 0]
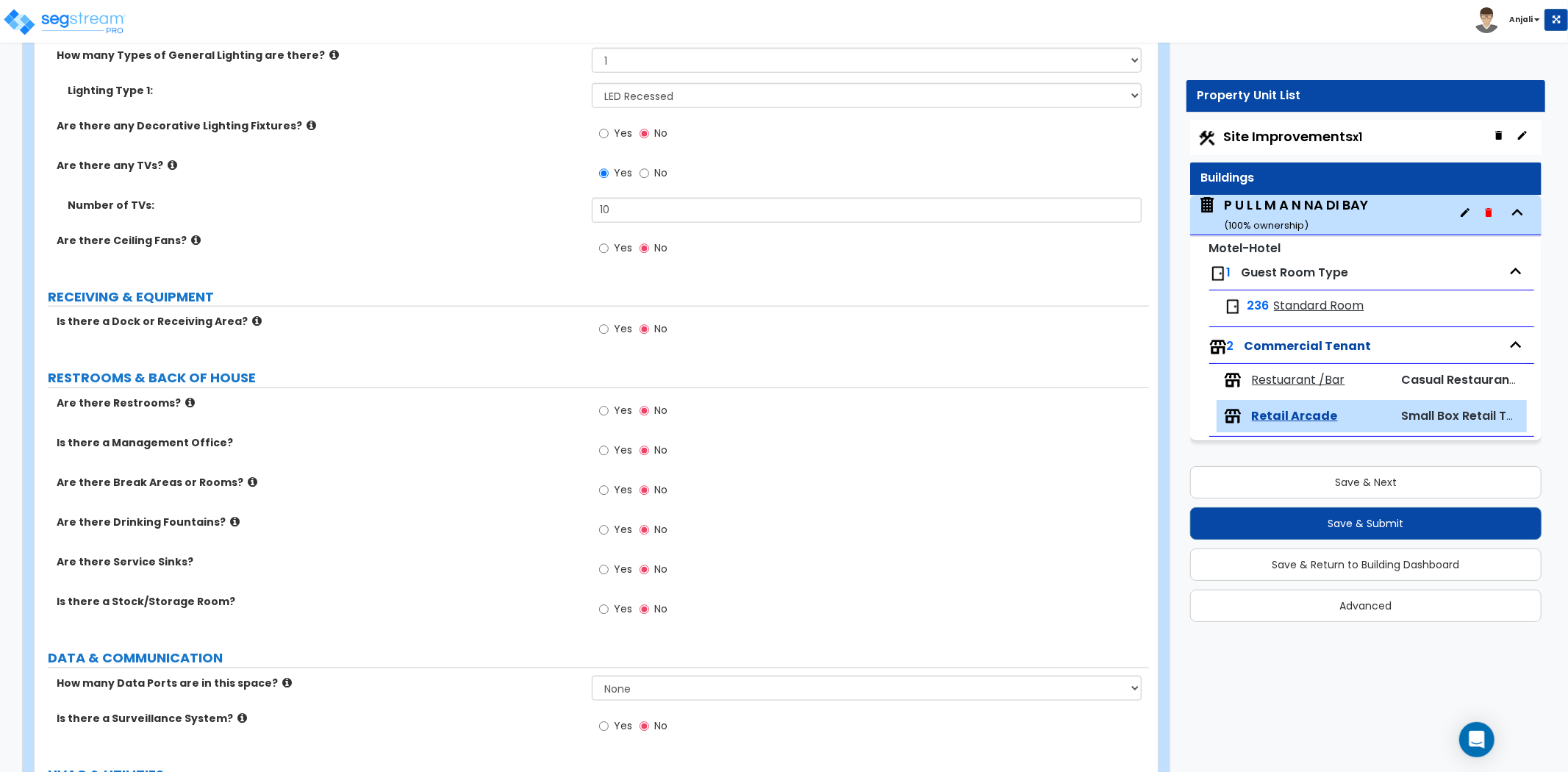
click at [609, 408] on label "Yes" at bounding box center [616, 413] width 33 height 25
click at [609, 408] on input "Yes" at bounding box center [604, 411] width 10 height 17
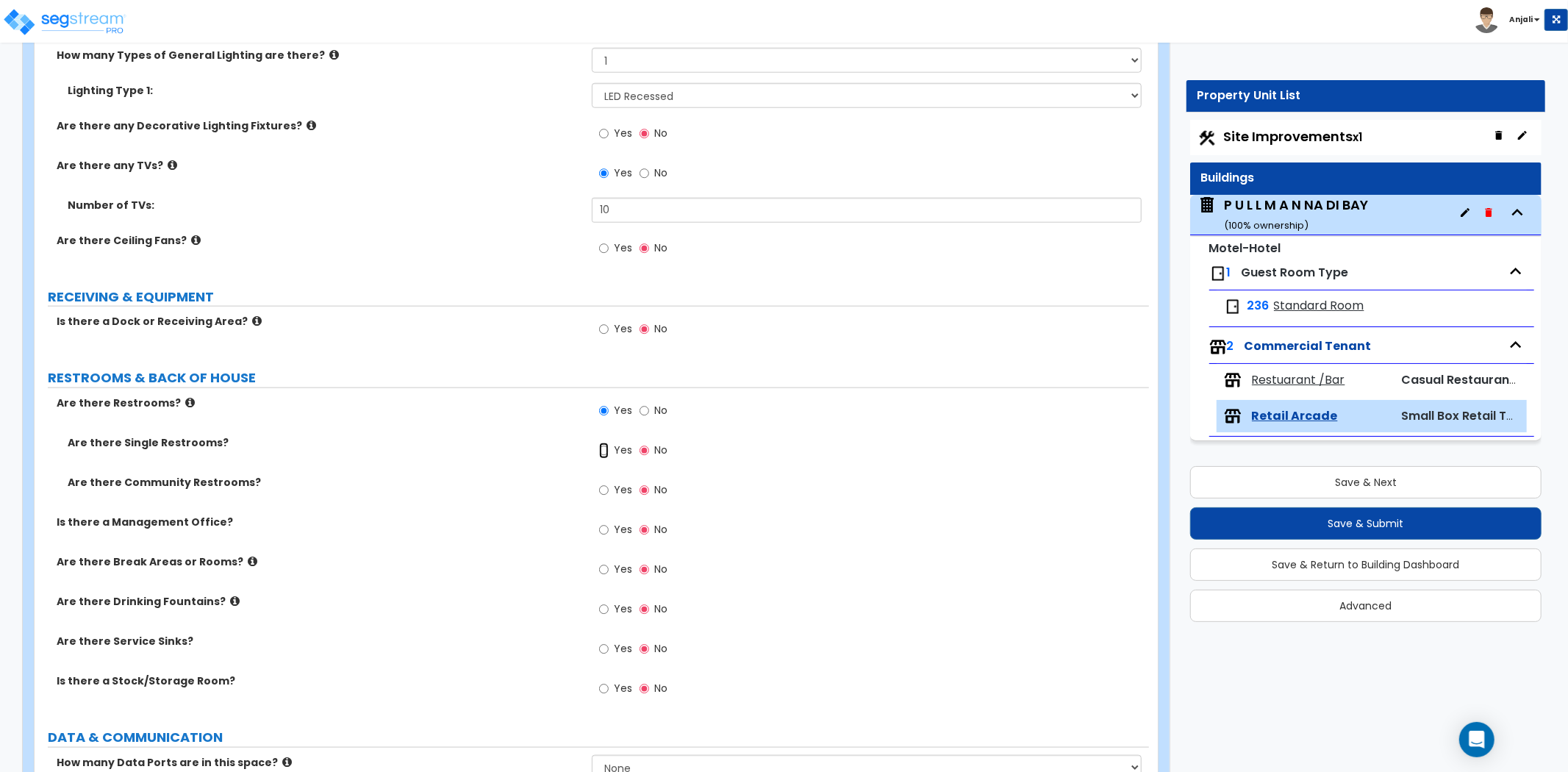
click at [606, 451] on input "Yes" at bounding box center [604, 451] width 10 height 17
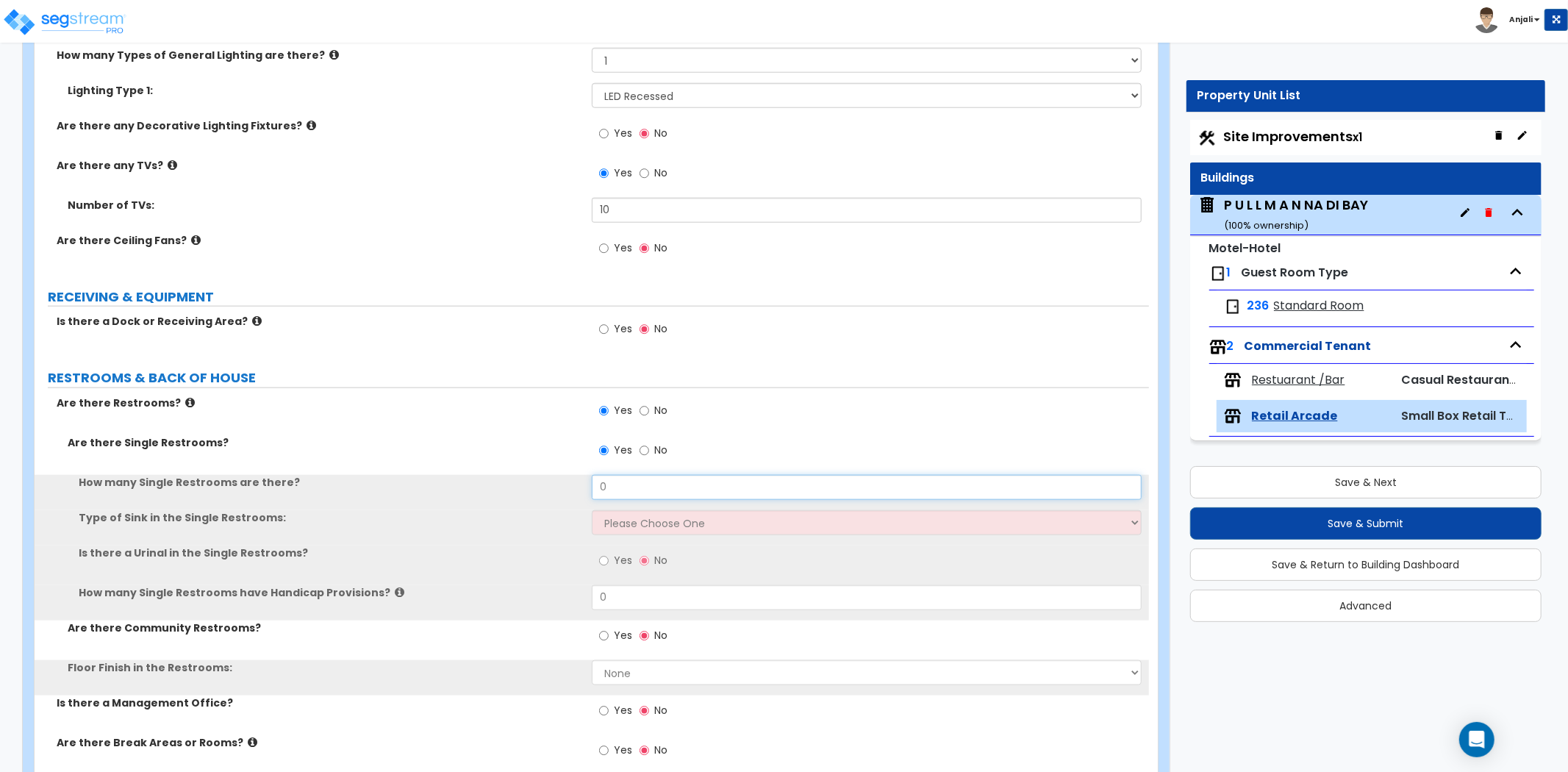
click at [630, 491] on input "0" at bounding box center [867, 487] width 550 height 25
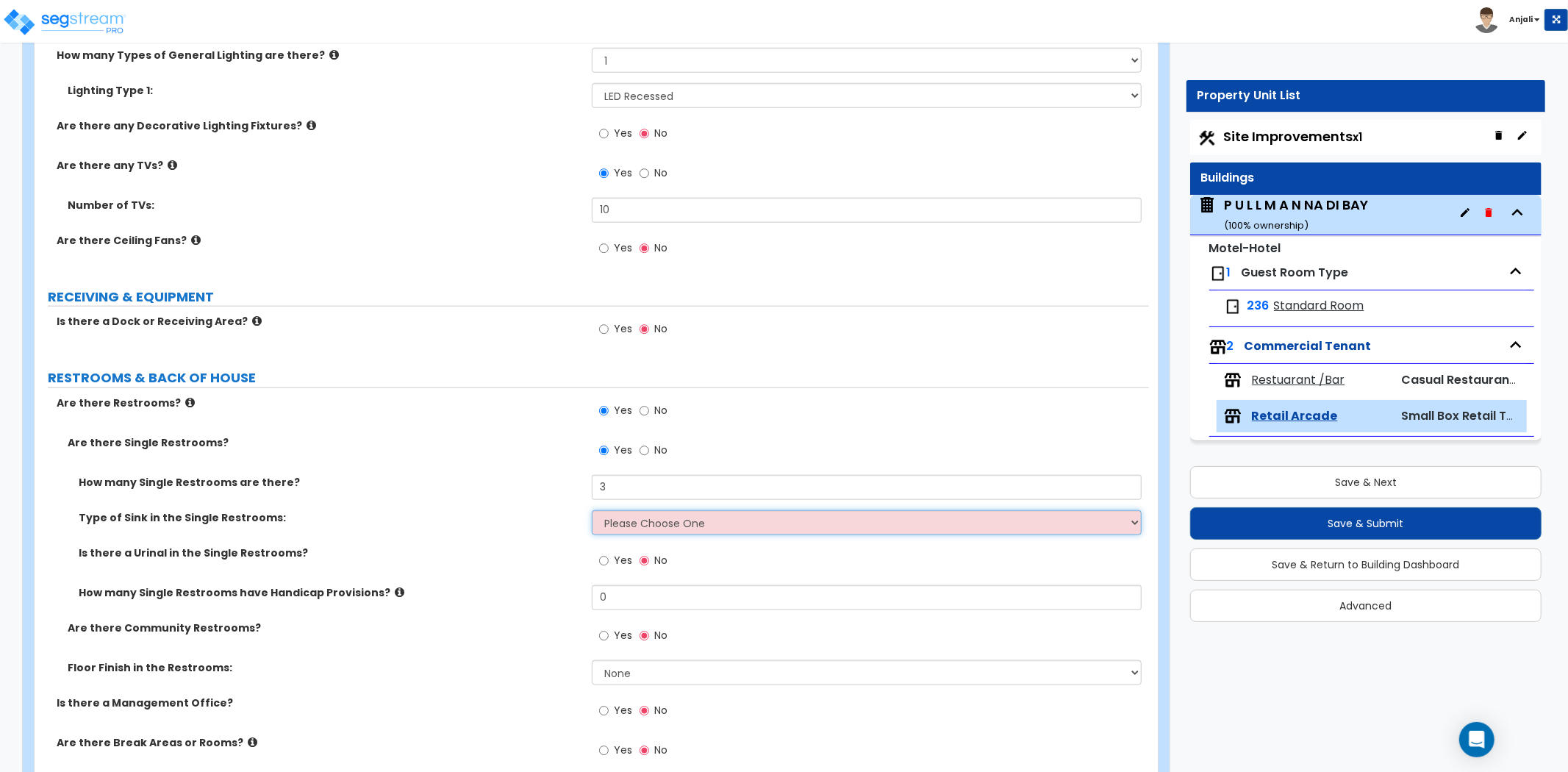
click at [628, 525] on select "Please Choose One Wall-mounted Vanity-mounted" at bounding box center [867, 522] width 550 height 25
click at [592, 510] on select "Please Choose One Wall-mounted Vanity-mounted" at bounding box center [867, 522] width 550 height 25
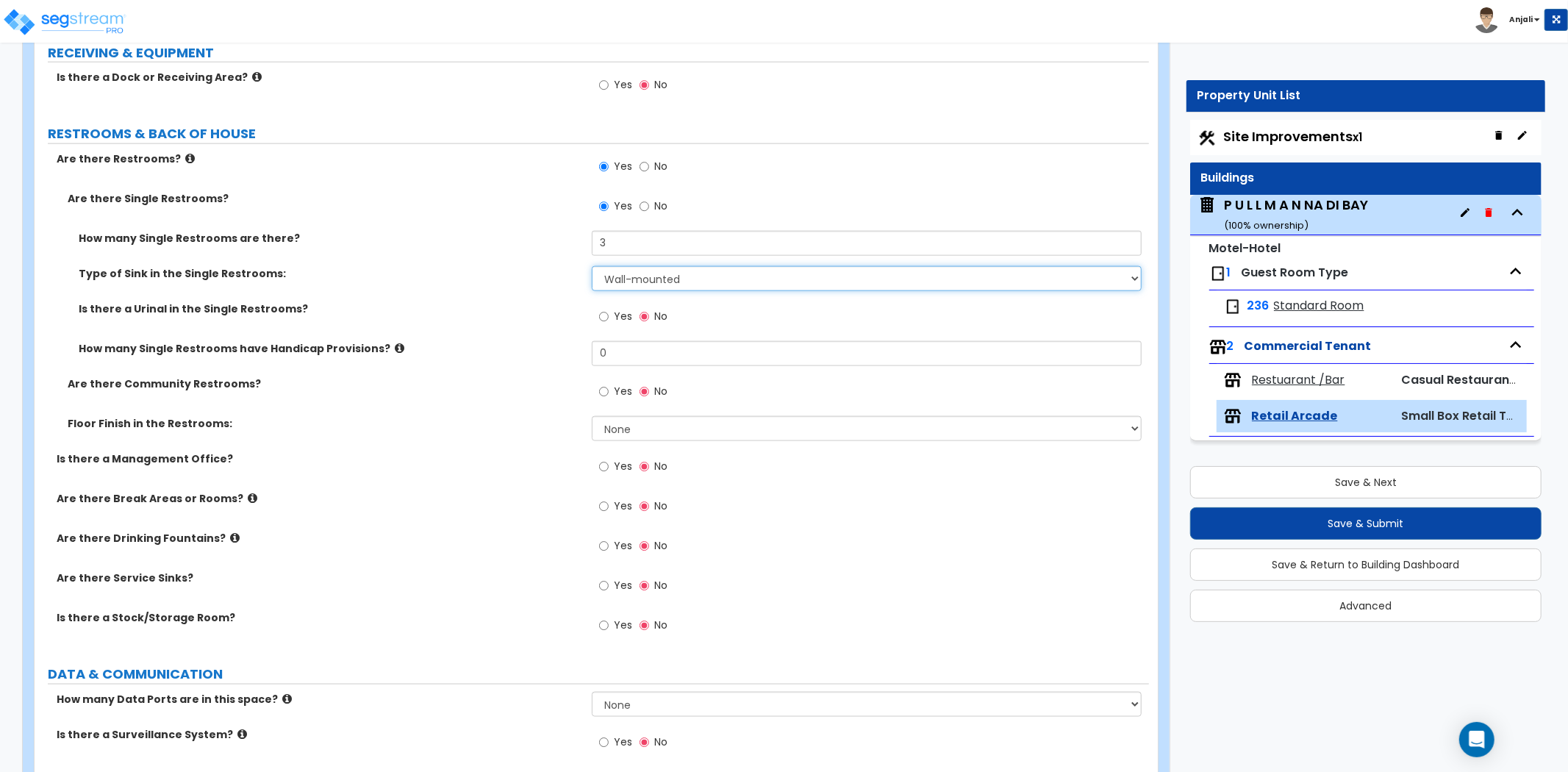
scroll to position [1471, 0]
click at [641, 428] on select "None Tile Flooring Resilient Laminate Flooring VCT Flooring Sheet Vinyl Flooring" at bounding box center [867, 427] width 550 height 25
click at [592, 415] on select "None Tile Flooring Resilient Laminate Flooring VCT Flooring Sheet Vinyl Flooring" at bounding box center [867, 427] width 550 height 25
click at [600, 544] on input "Yes" at bounding box center [604, 545] width 10 height 17
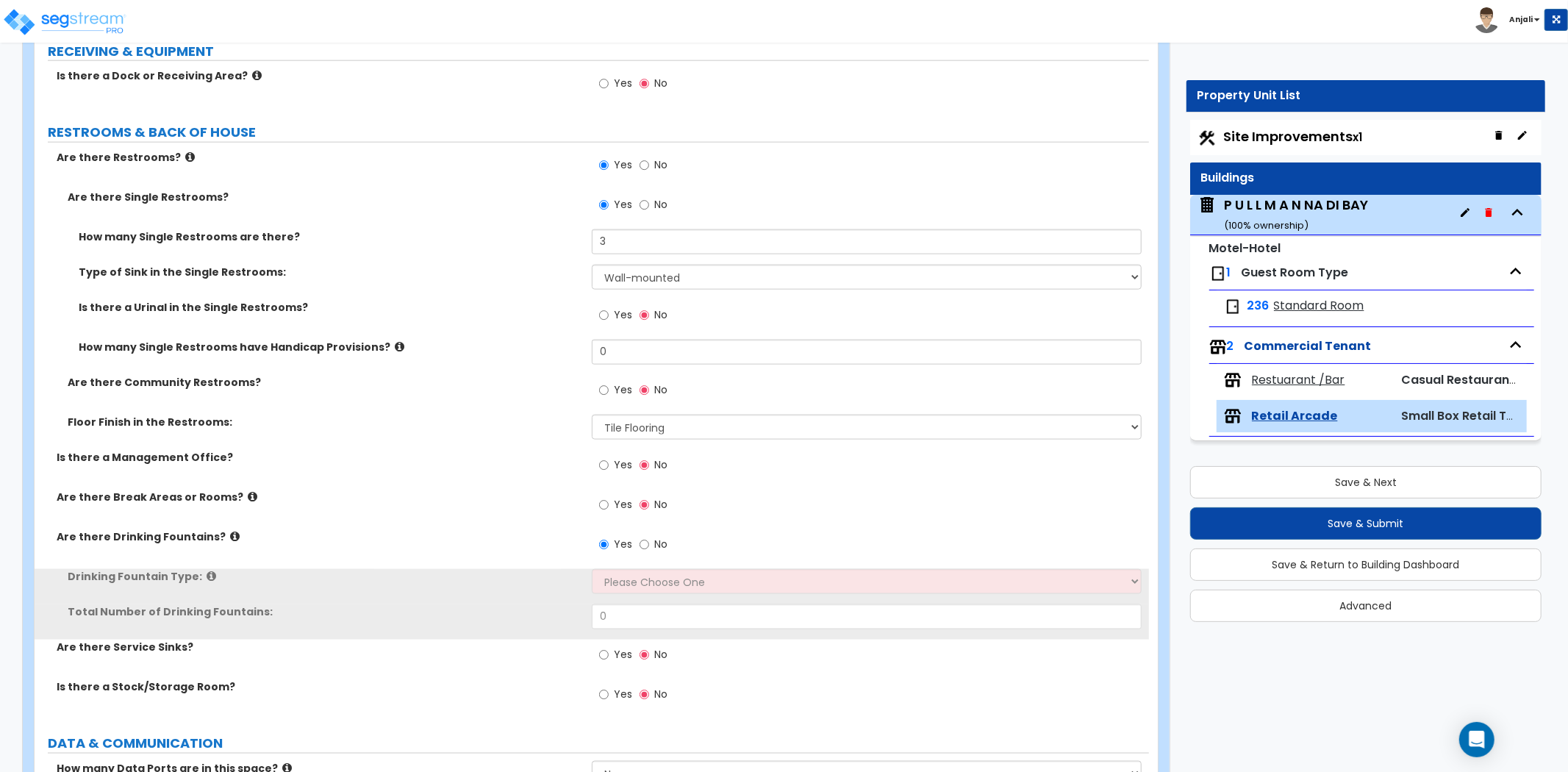
click at [631, 567] on div "Yes No" at bounding box center [870, 549] width 558 height 40
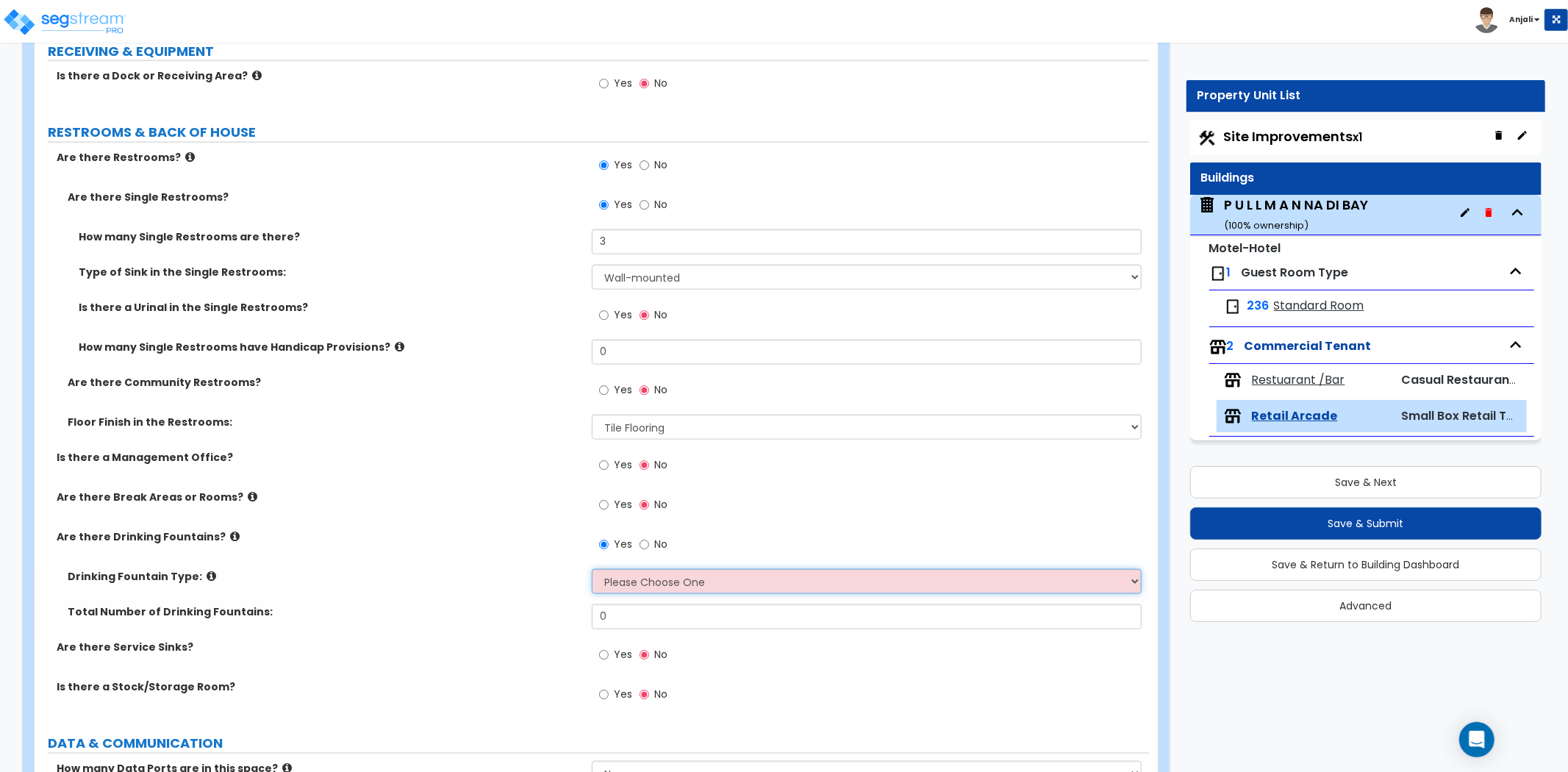
click at [650, 571] on select "Please Choose One Wall-mounted Floor-mounted" at bounding box center [867, 581] width 550 height 25
click at [592, 569] on select "Please Choose One Wall-mounted Floor-mounted" at bounding box center [867, 581] width 550 height 25
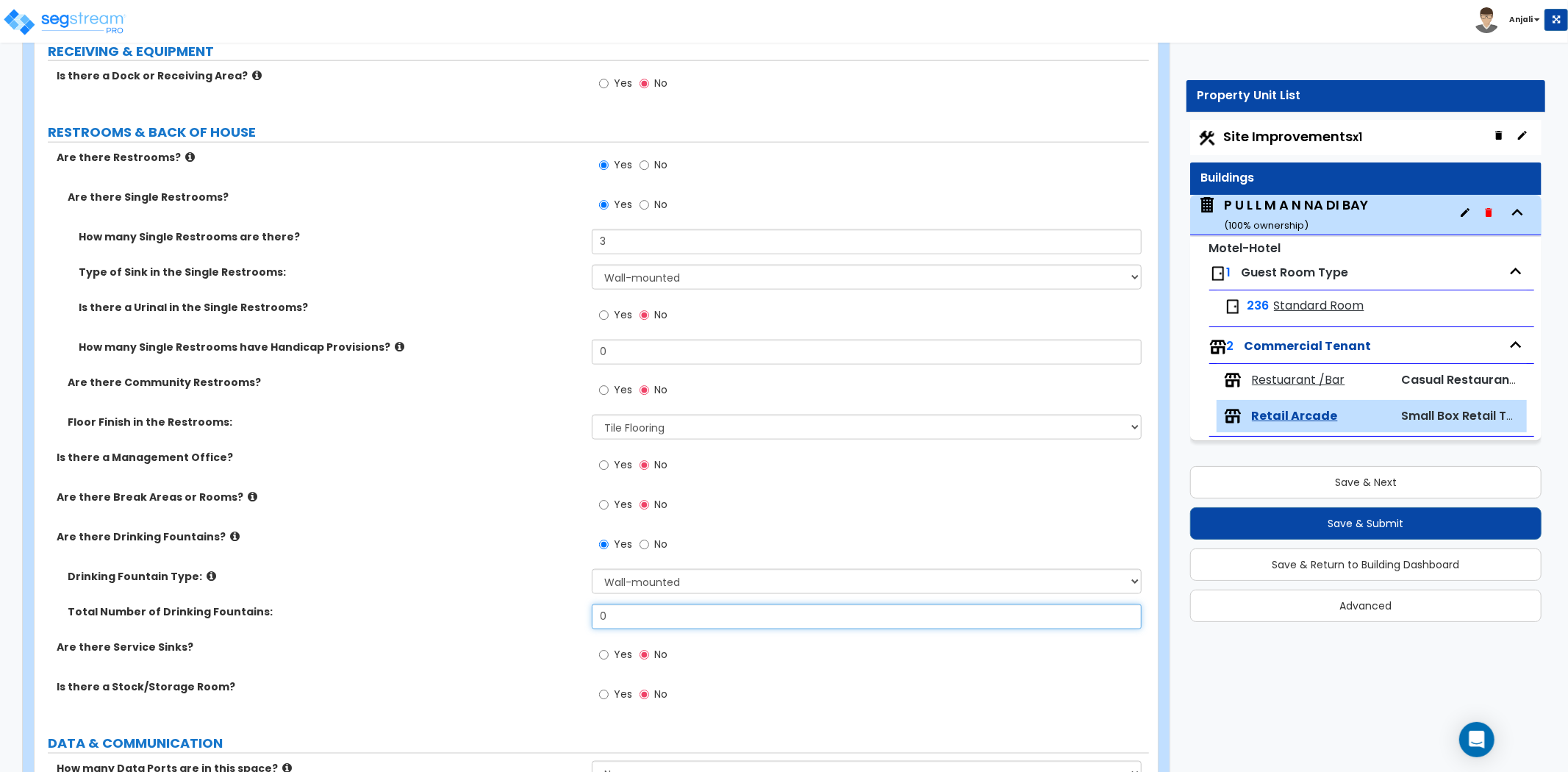
click at [652, 619] on input "0" at bounding box center [867, 617] width 550 height 25
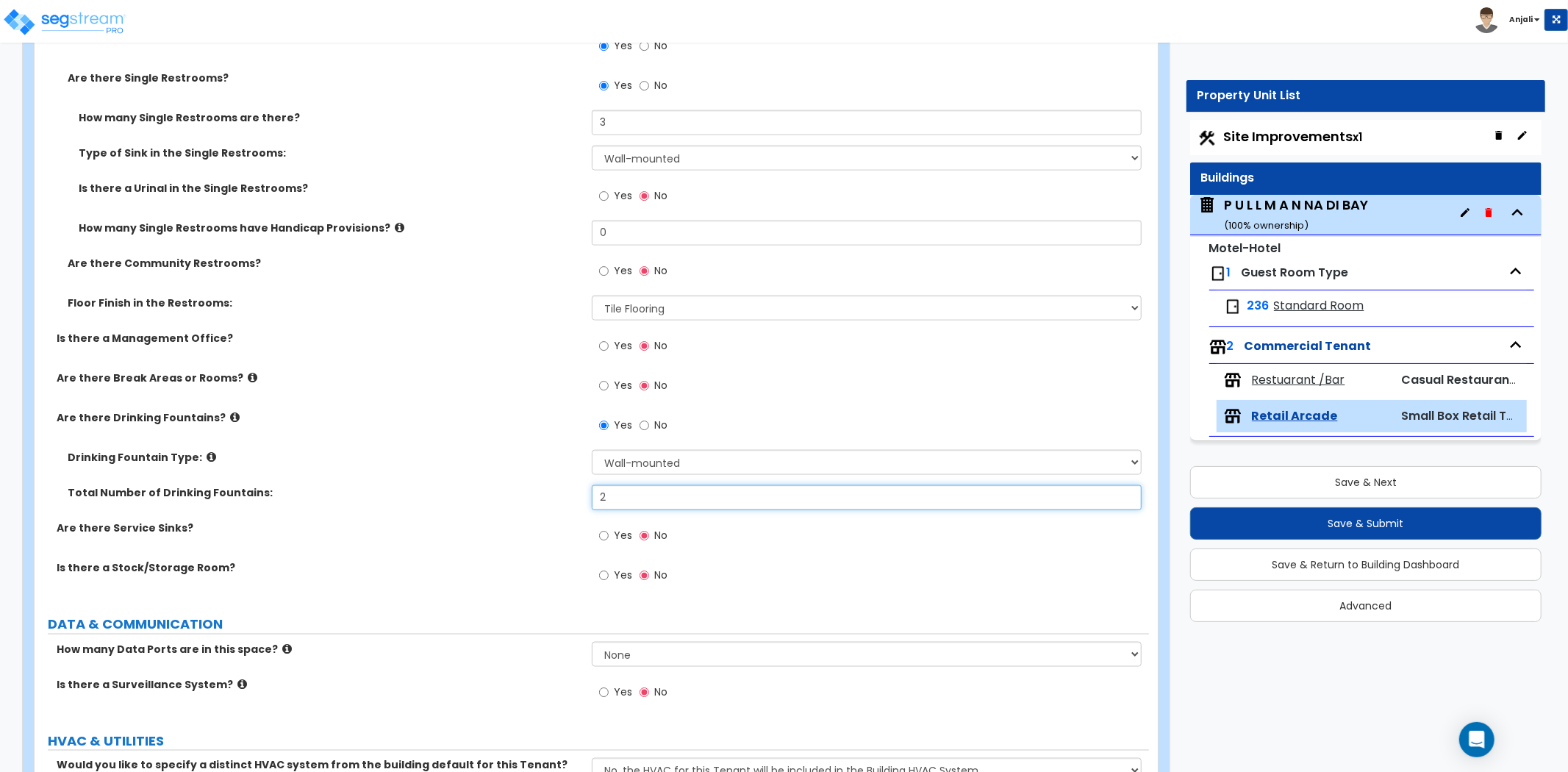
scroll to position [1635, 0]
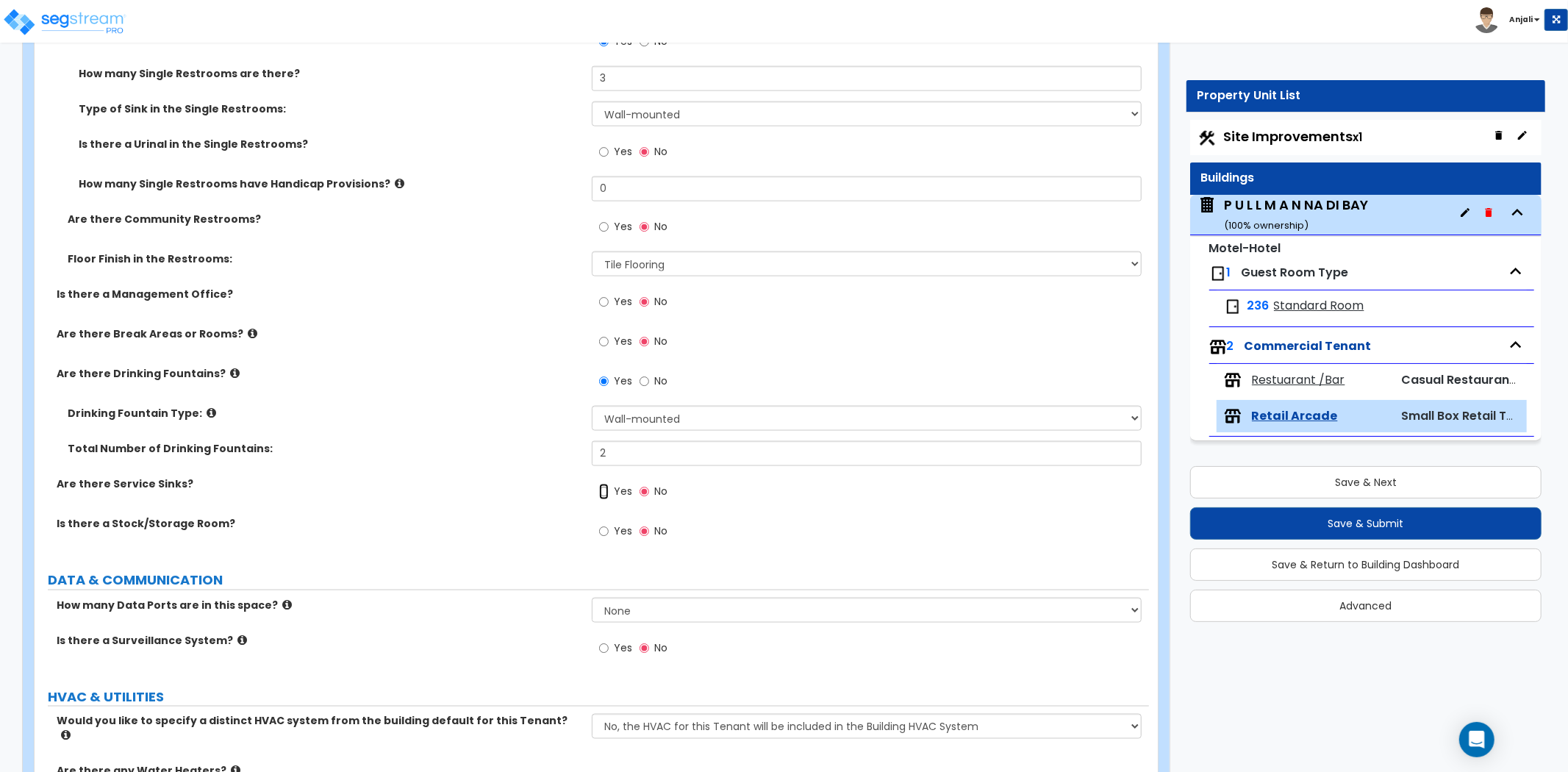
click at [606, 491] on input "Yes" at bounding box center [604, 492] width 10 height 17
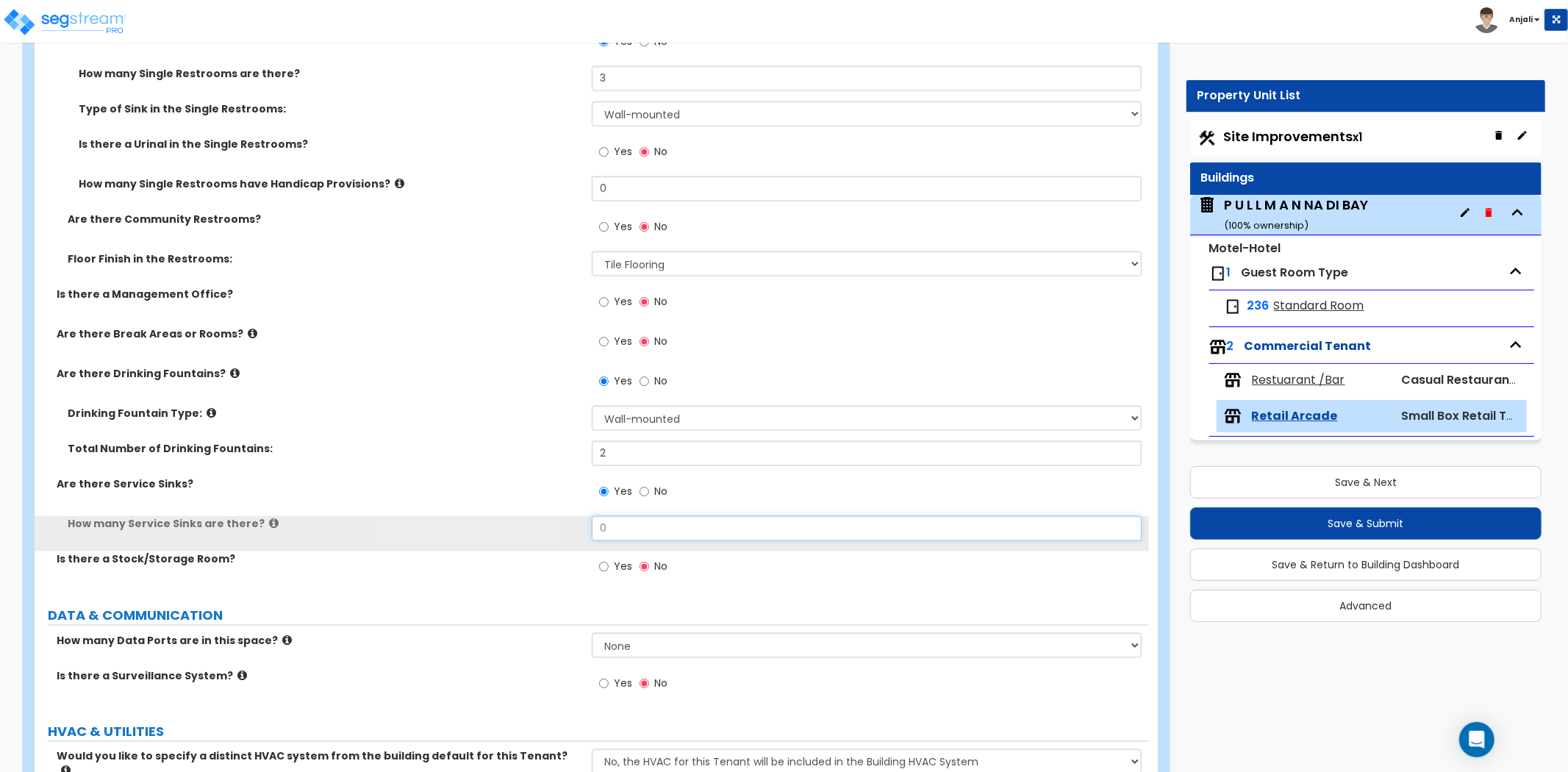
click at [640, 534] on input "0" at bounding box center [867, 528] width 550 height 25
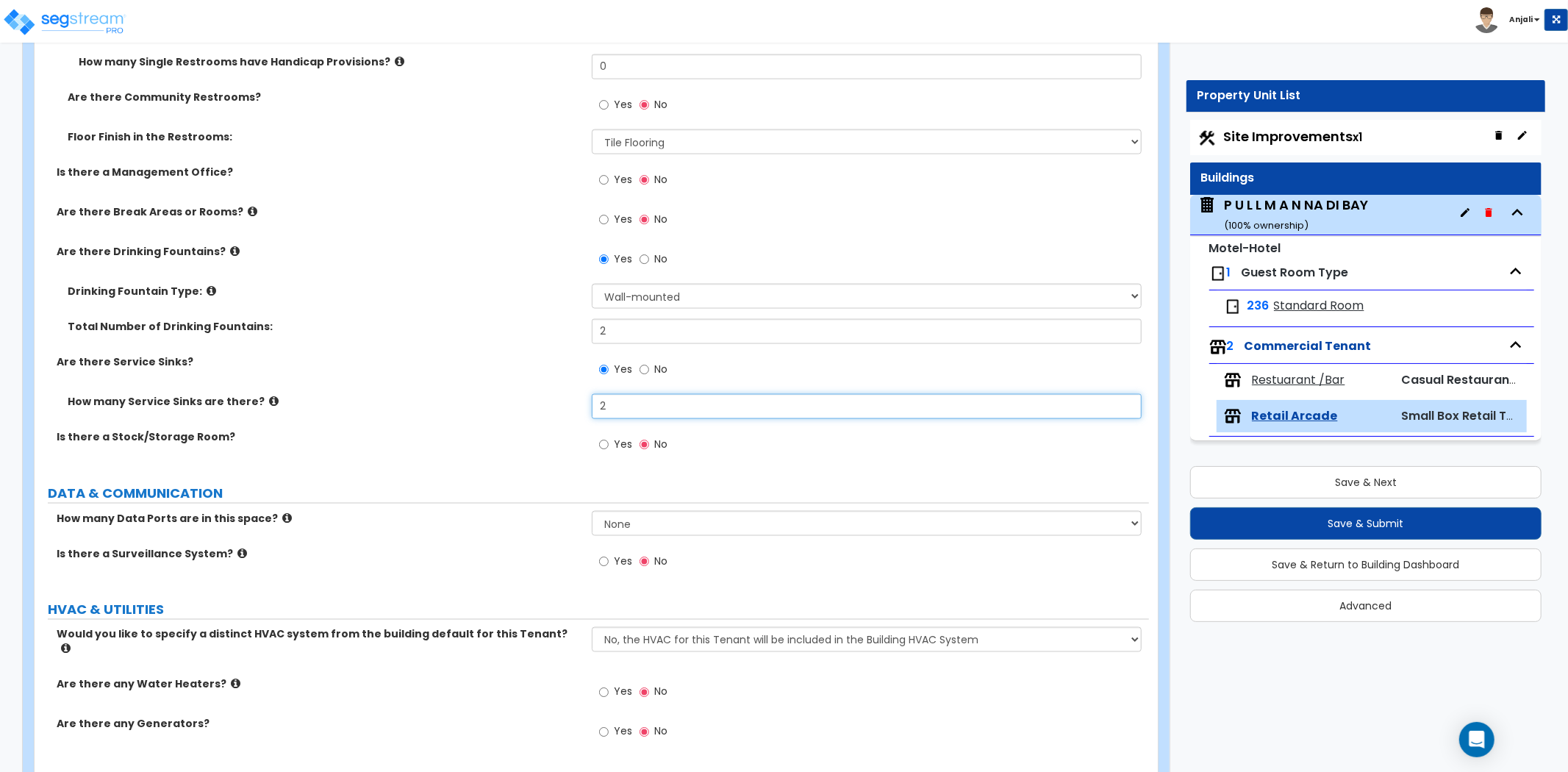
scroll to position [1793, 0]
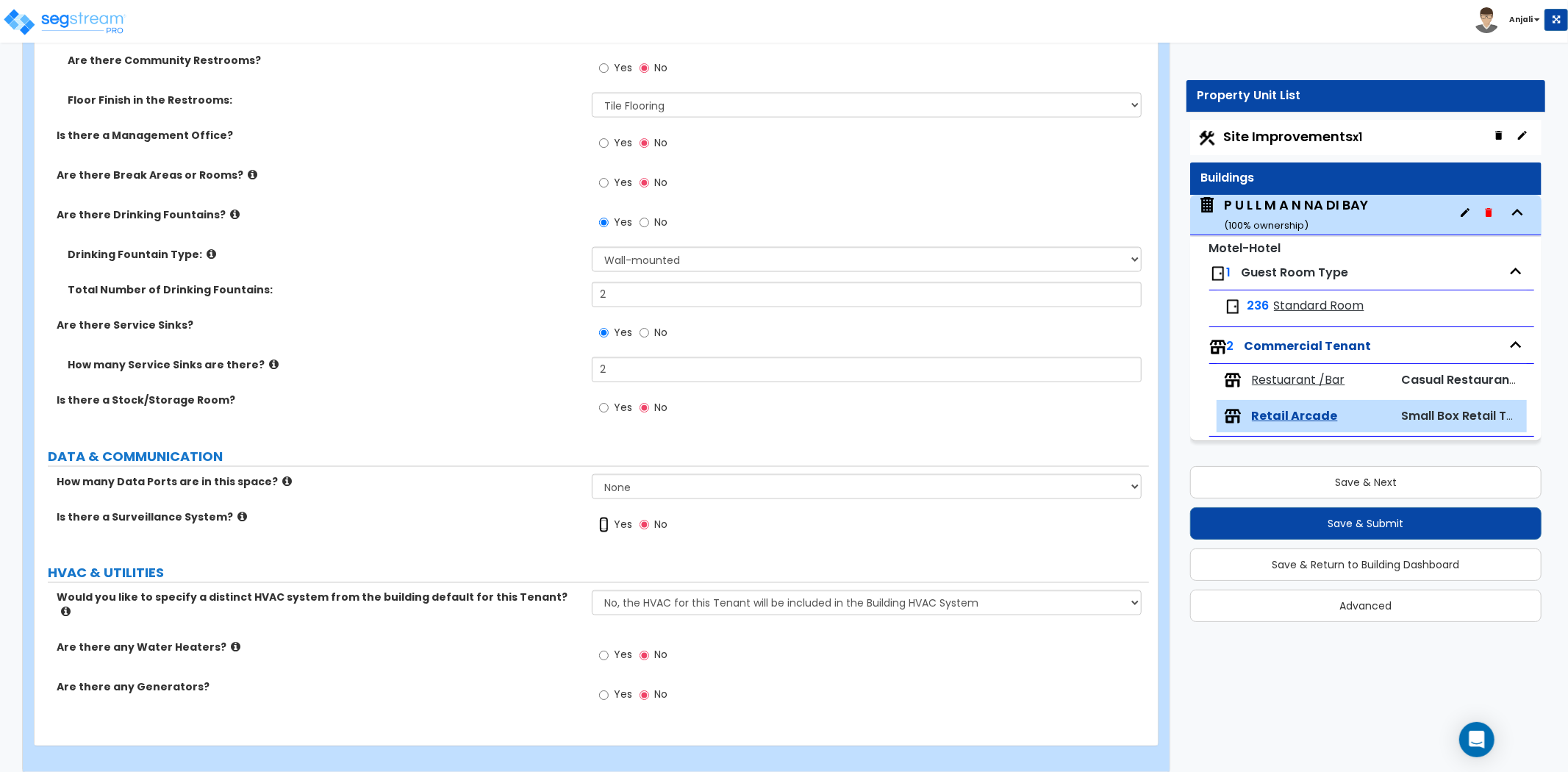
click at [605, 525] on input "Yes" at bounding box center [604, 525] width 10 height 17
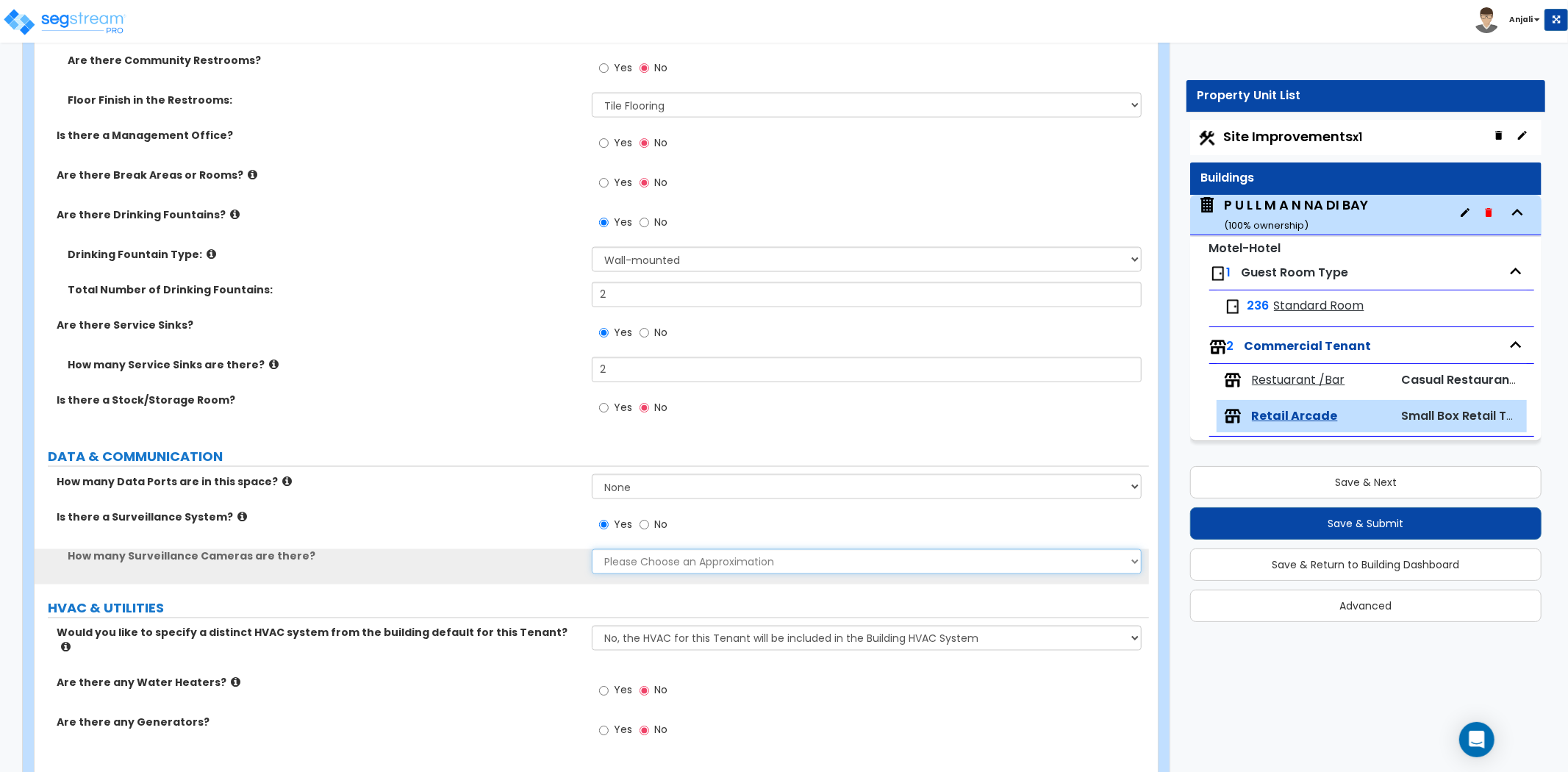
click at [648, 567] on select "Please Choose an Approximation Barely Noticed Any Noticed a Couple Frequently S…" at bounding box center [867, 561] width 550 height 25
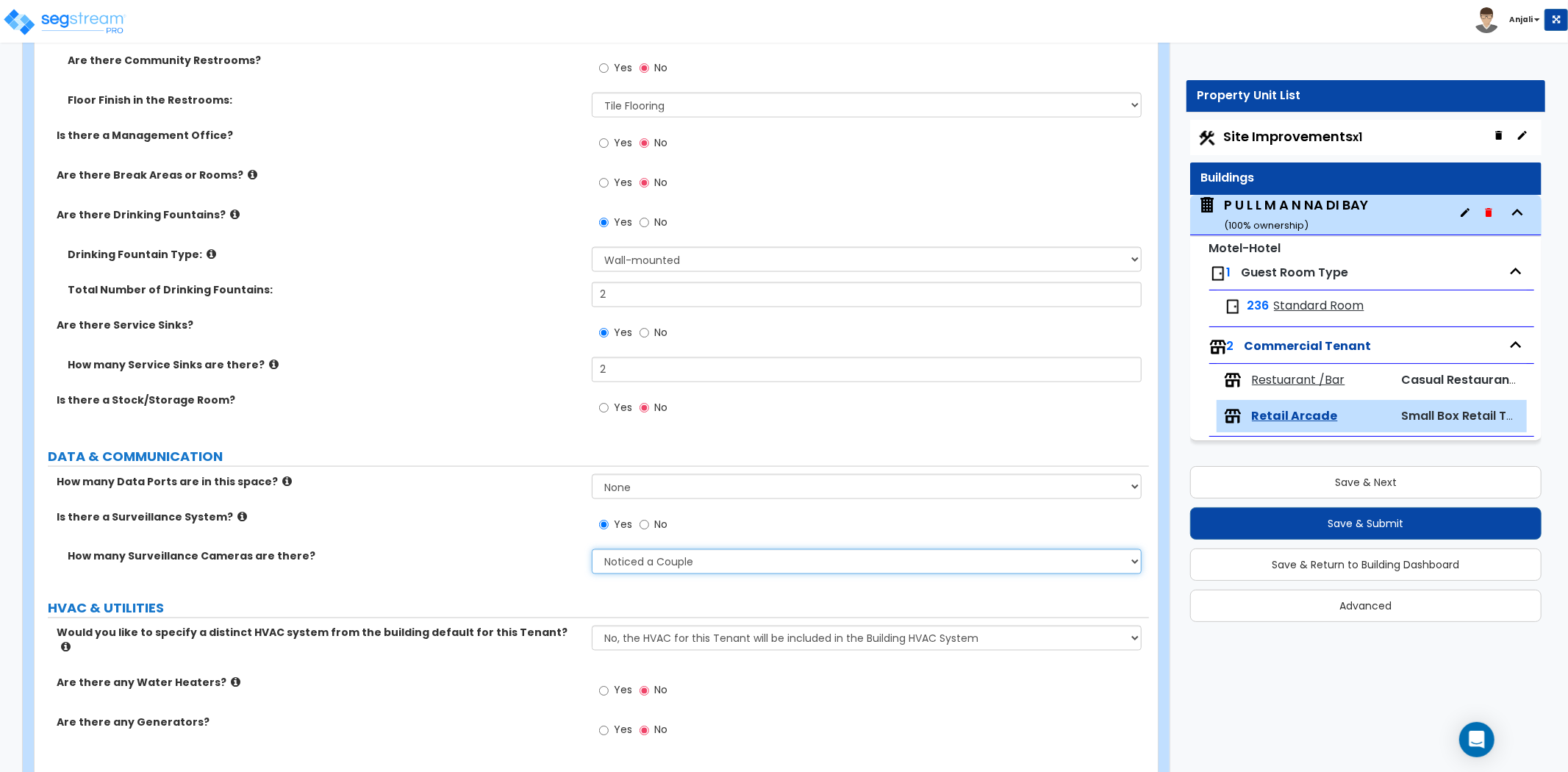
click at [592, 549] on select "Please Choose an Approximation Barely Noticed Any Noticed a Couple Frequently S…" at bounding box center [867, 561] width 550 height 25
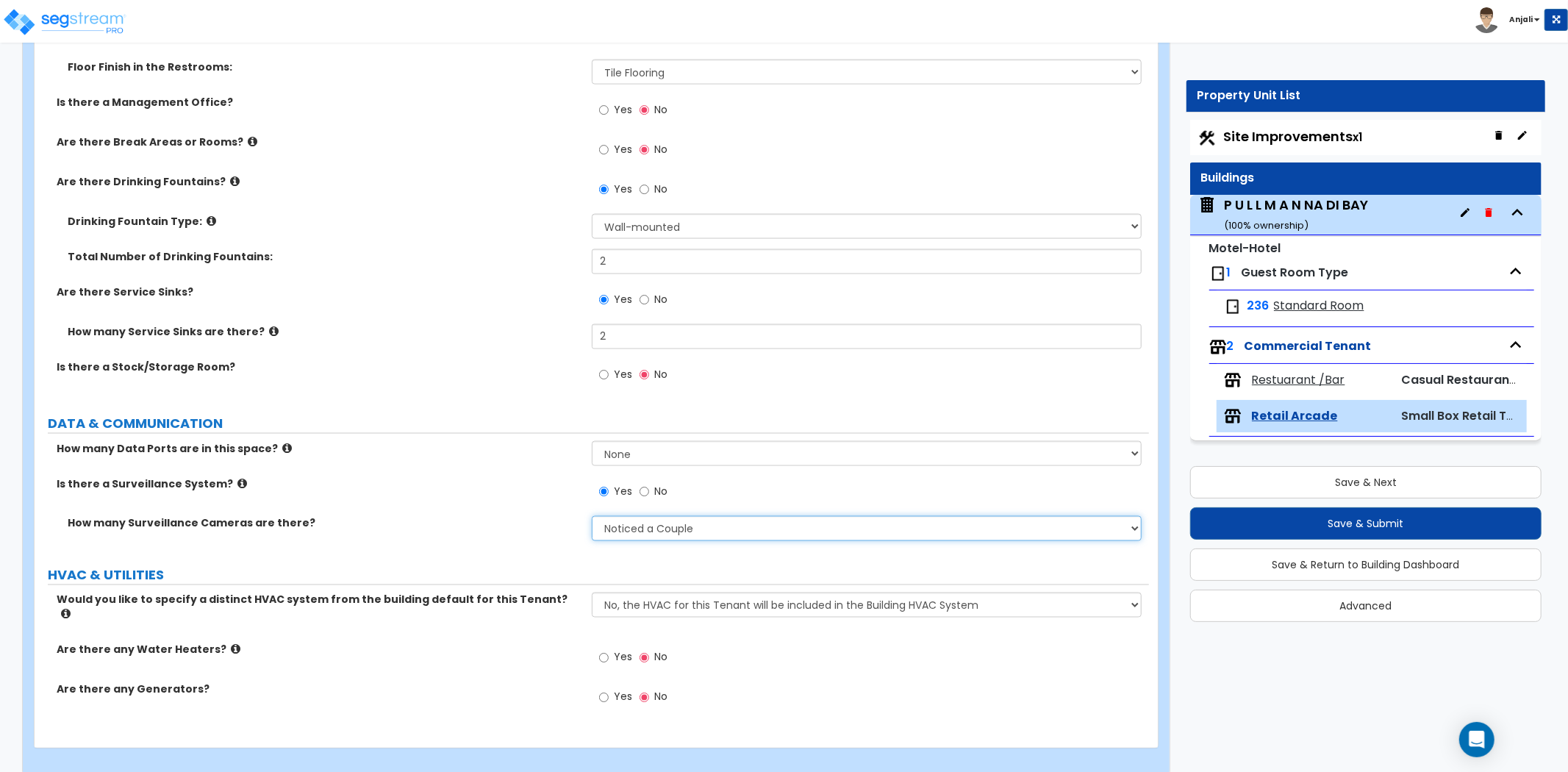
scroll to position [1829, 0]
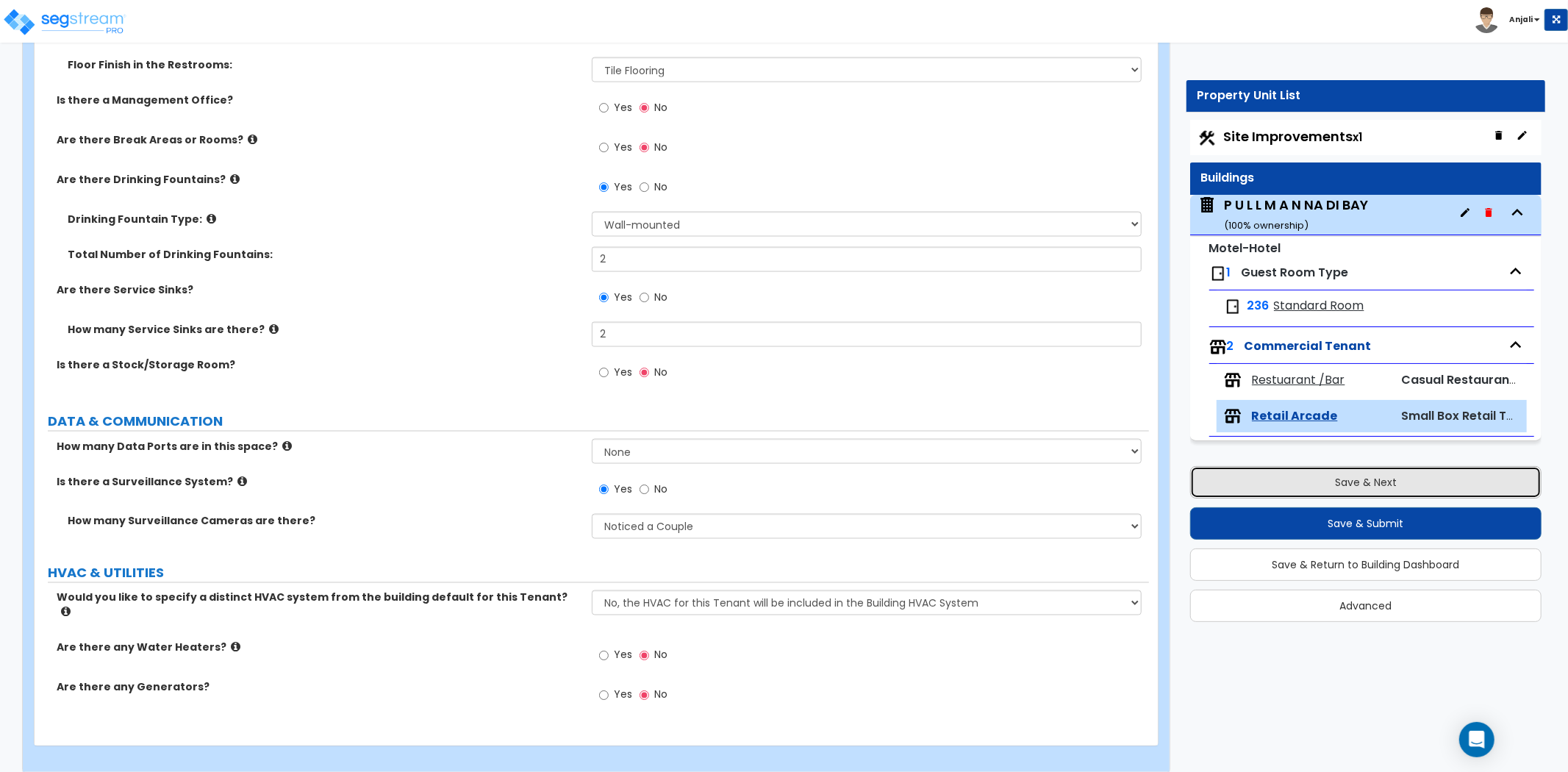
click at [1323, 481] on button "Save & Next" at bounding box center [1366, 482] width 352 height 32
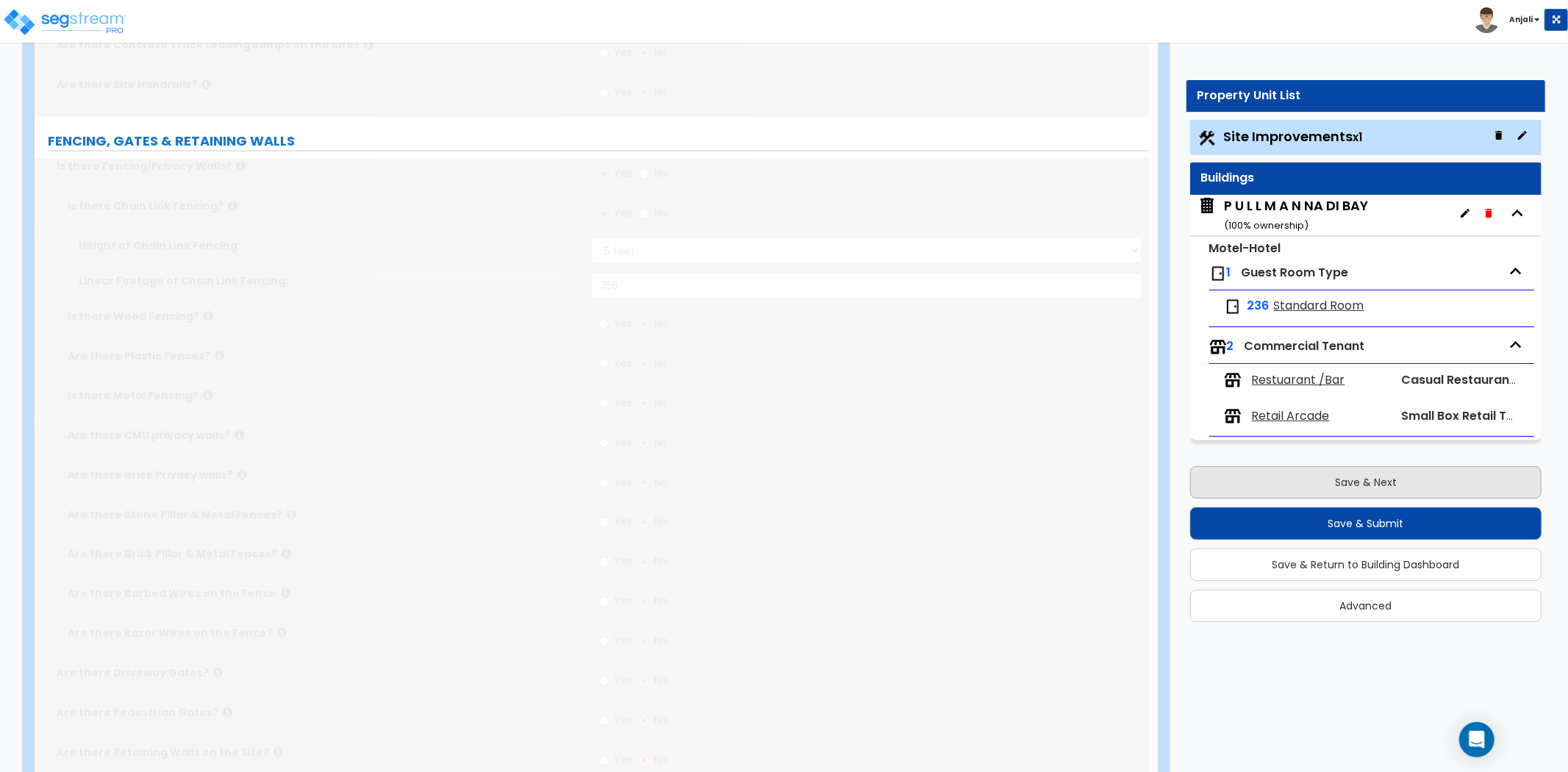
scroll to position [0, 0]
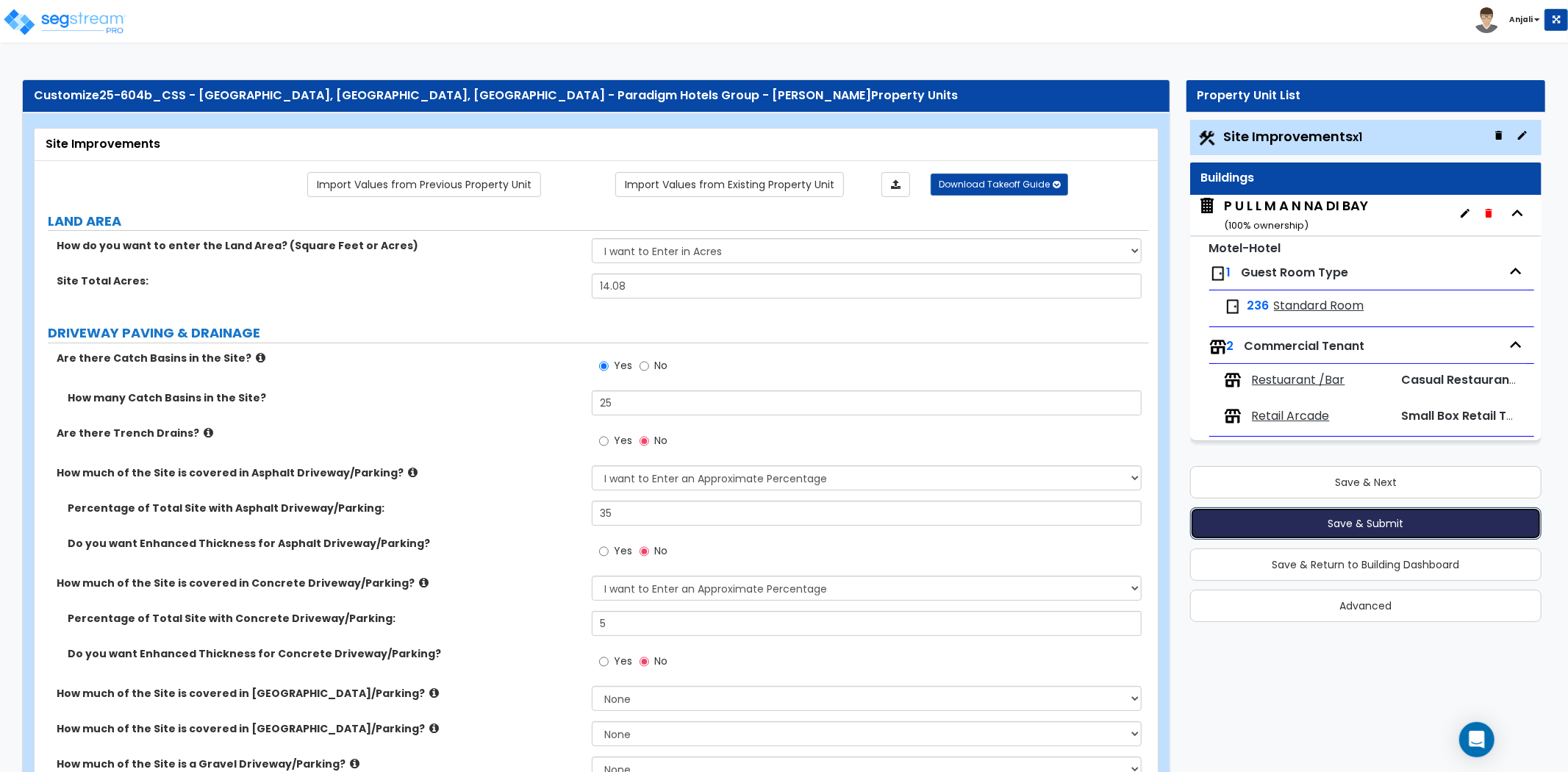
click at [1337, 518] on button "Save & Submit" at bounding box center [1366, 523] width 352 height 32
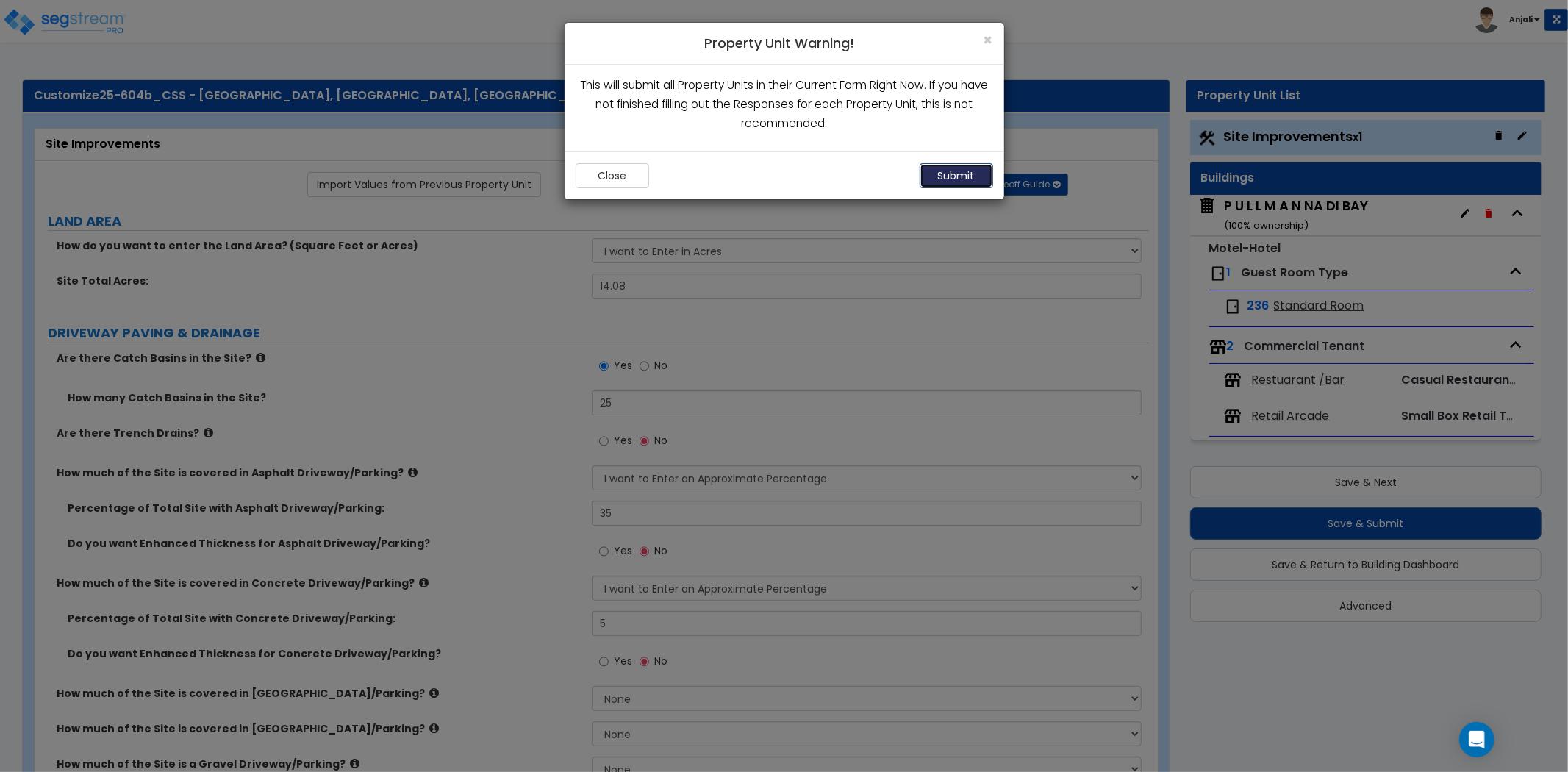
click at [975, 172] on button "Submit" at bounding box center [956, 176] width 74 height 25
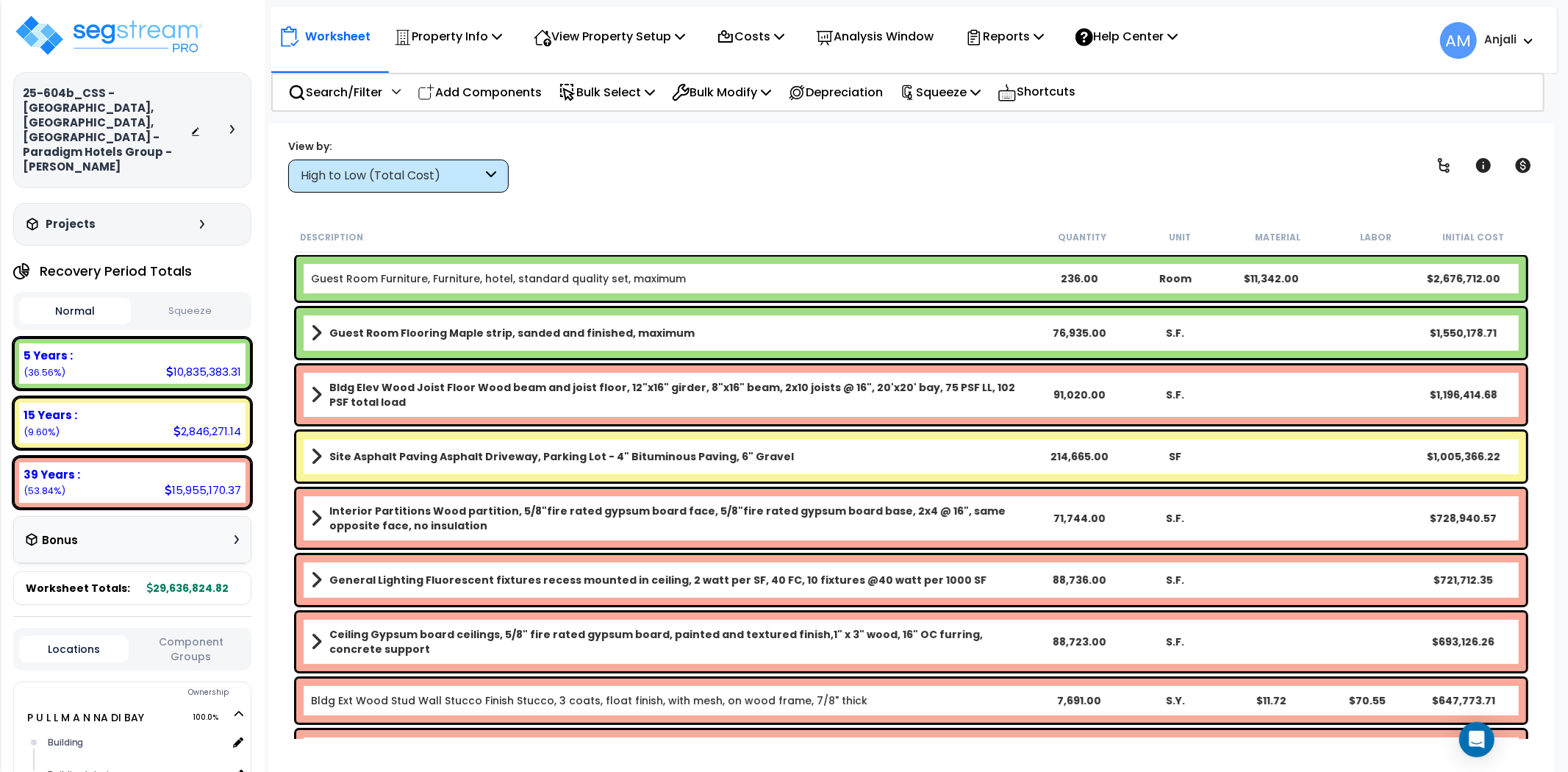
click at [192, 299] on button "Squeeze" at bounding box center [191, 312] width 111 height 26
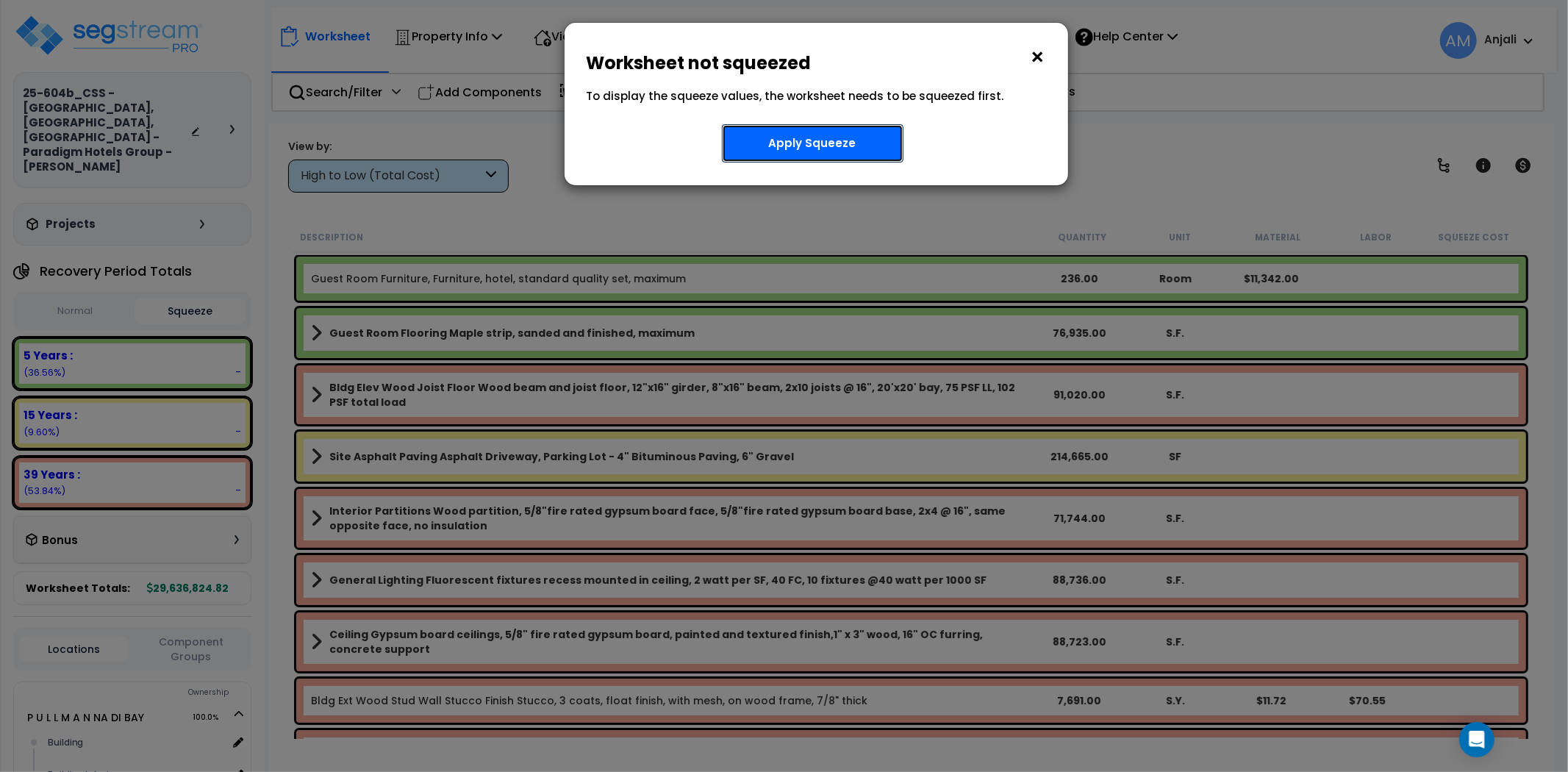
click at [803, 159] on button "Apply Squeeze" at bounding box center [813, 144] width 182 height 38
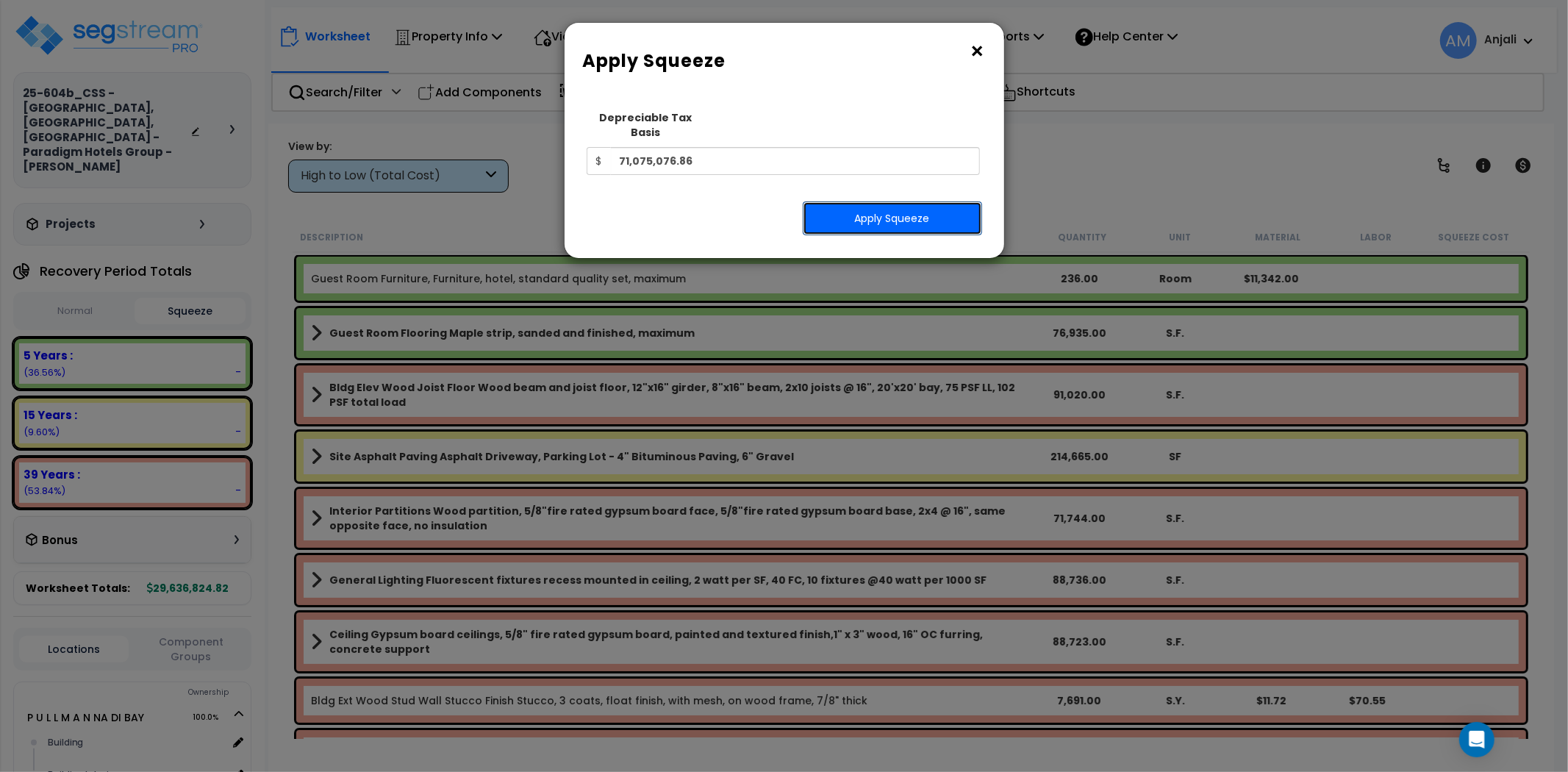
click at [848, 203] on button "Apply Squeeze" at bounding box center [893, 218] width 179 height 34
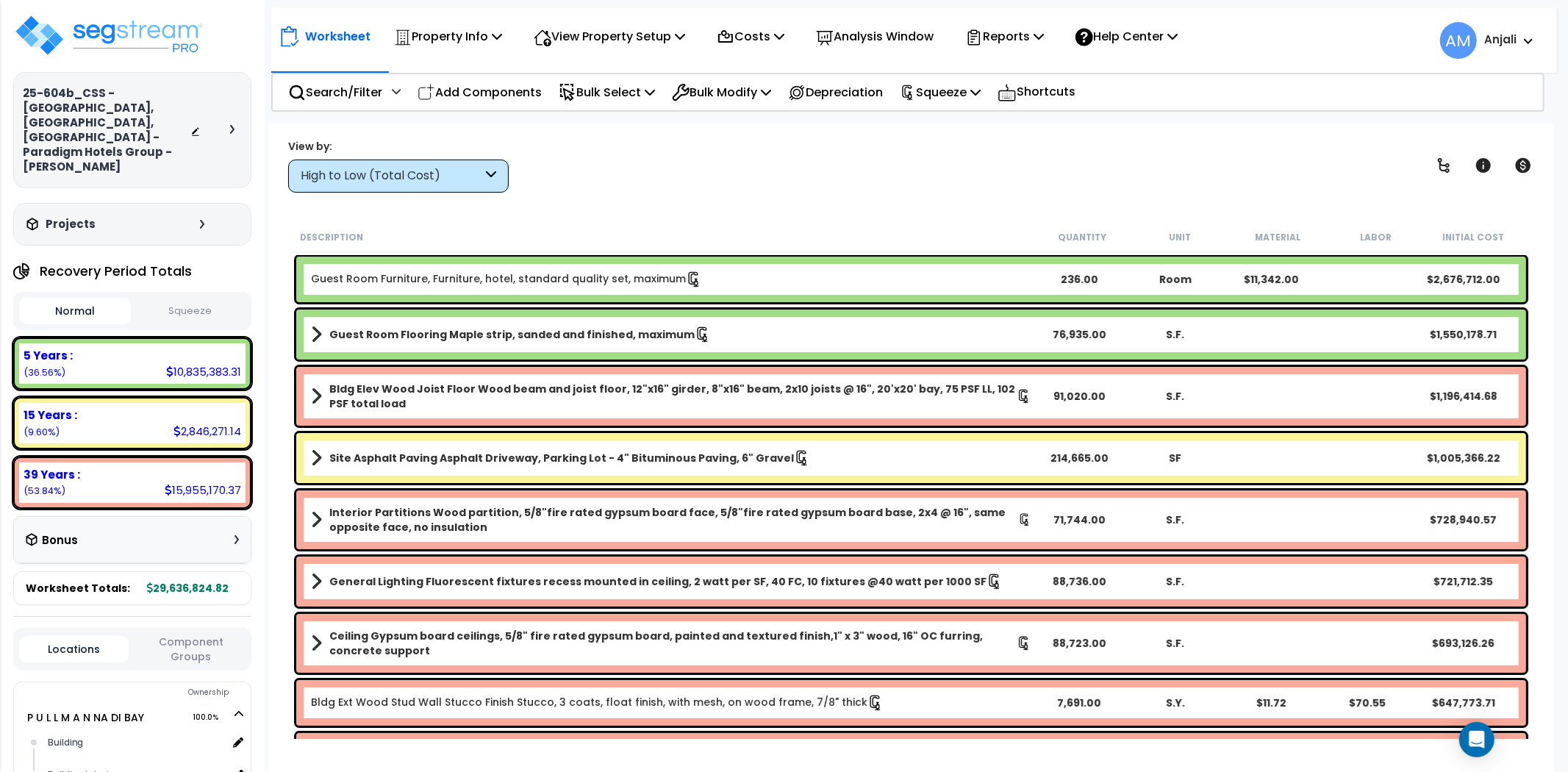
click at [199, 299] on button "Squeeze" at bounding box center [191, 312] width 111 height 26
click at [630, 216] on div "Worksheet Property Info Property Setup Add Property Unit Template property Clon…" at bounding box center [911, 509] width 1286 height 772
